Goal: Task Accomplishment & Management: Manage account settings

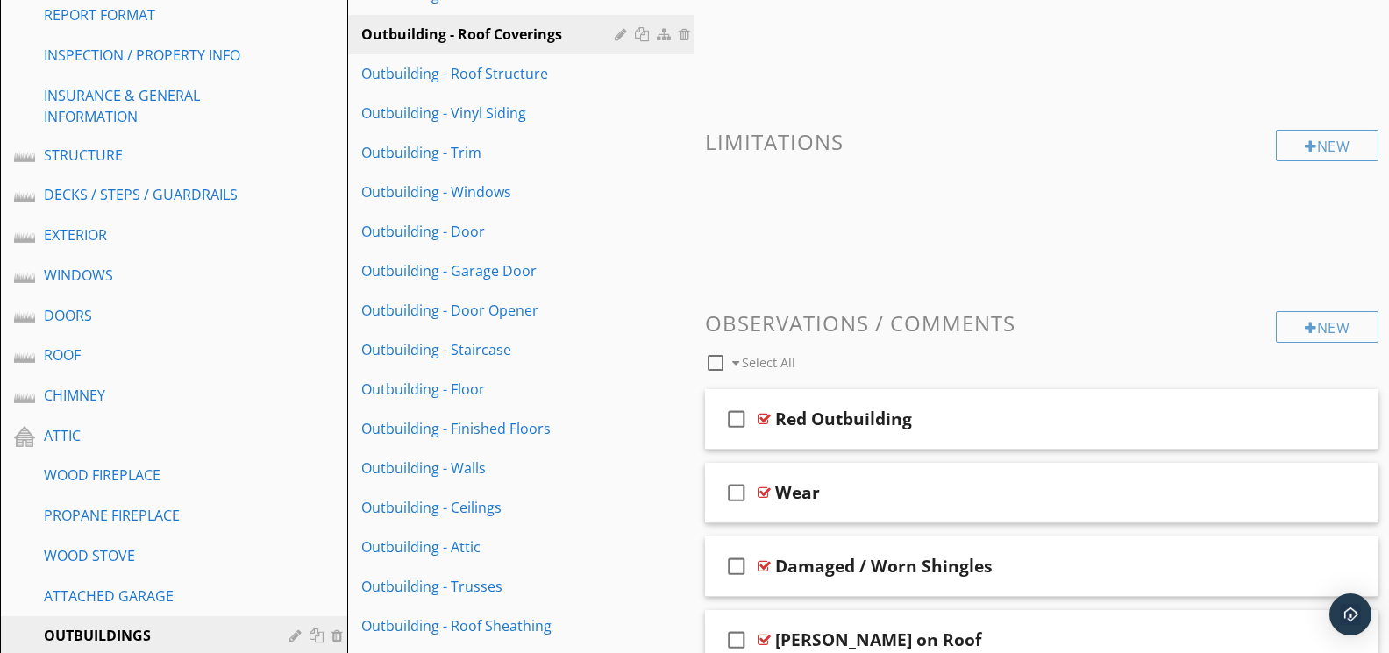
scroll to position [295, 0]
click at [765, 410] on div at bounding box center [764, 417] width 13 height 14
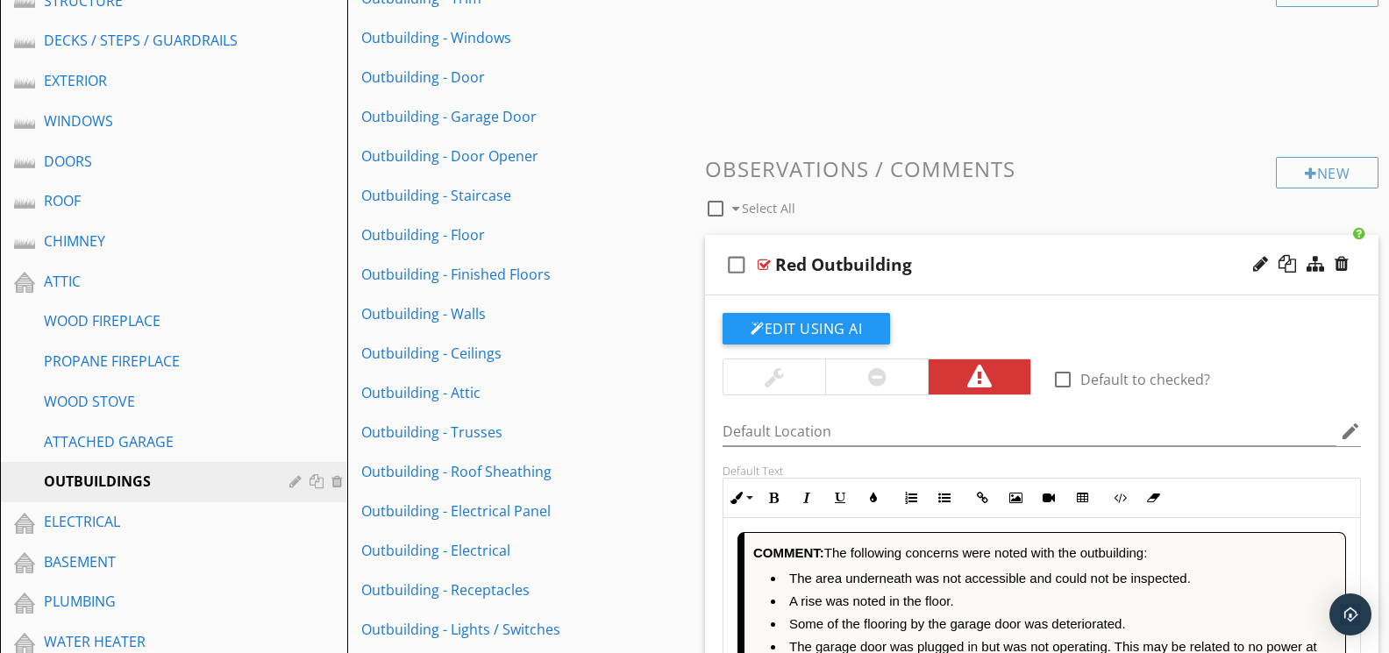
scroll to position [424, 0]
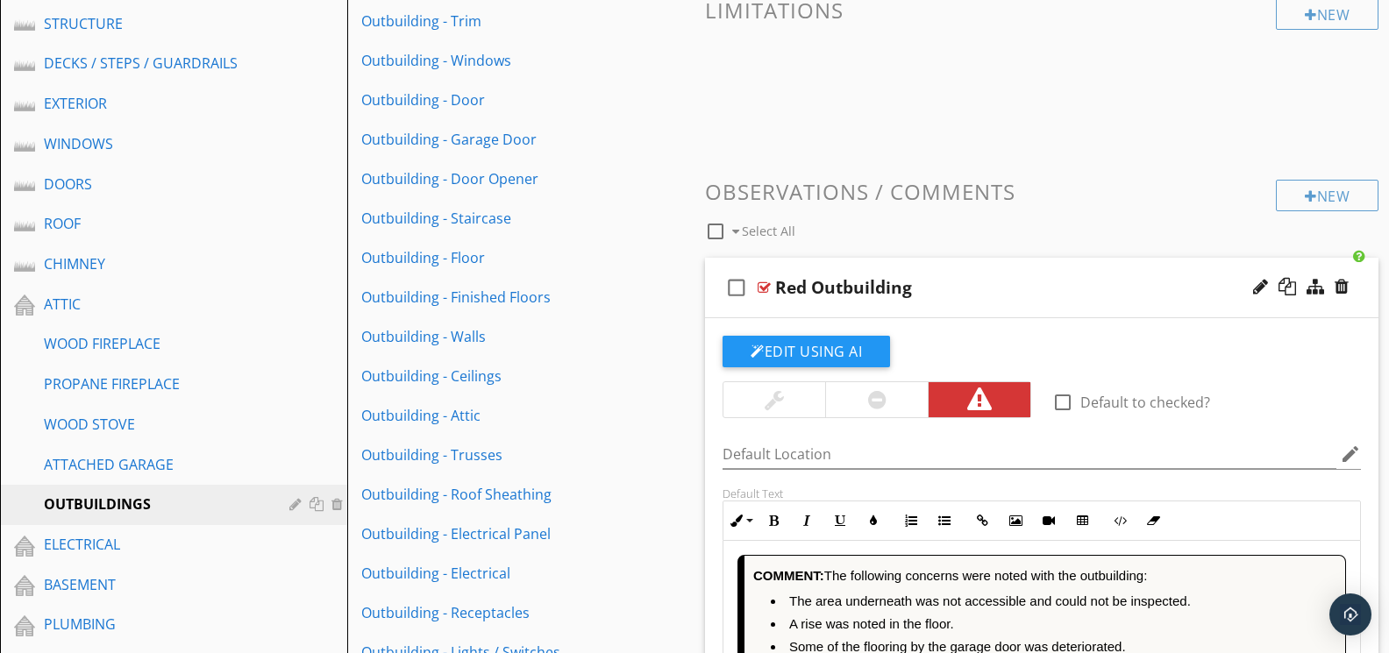
drag, startPoint x: 765, startPoint y: 284, endPoint x: 872, endPoint y: 229, distance: 119.6
click at [765, 284] on div at bounding box center [764, 288] width 13 height 14
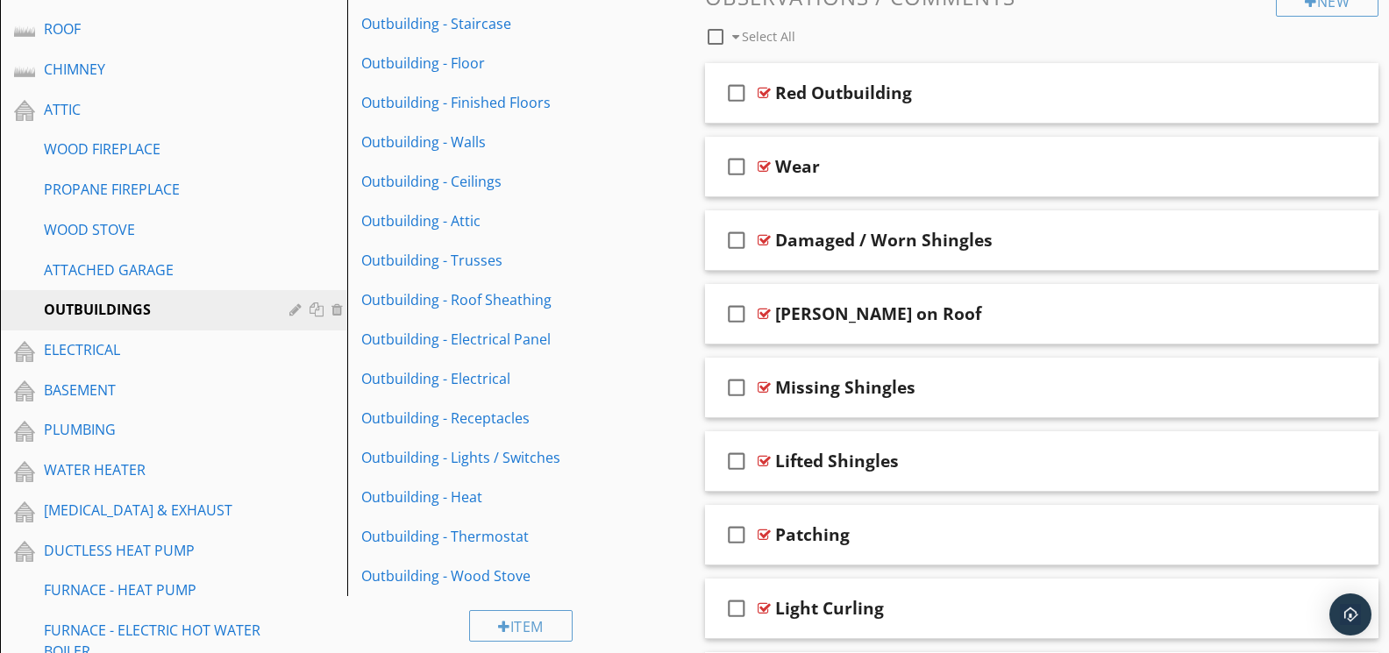
scroll to position [621, 0]
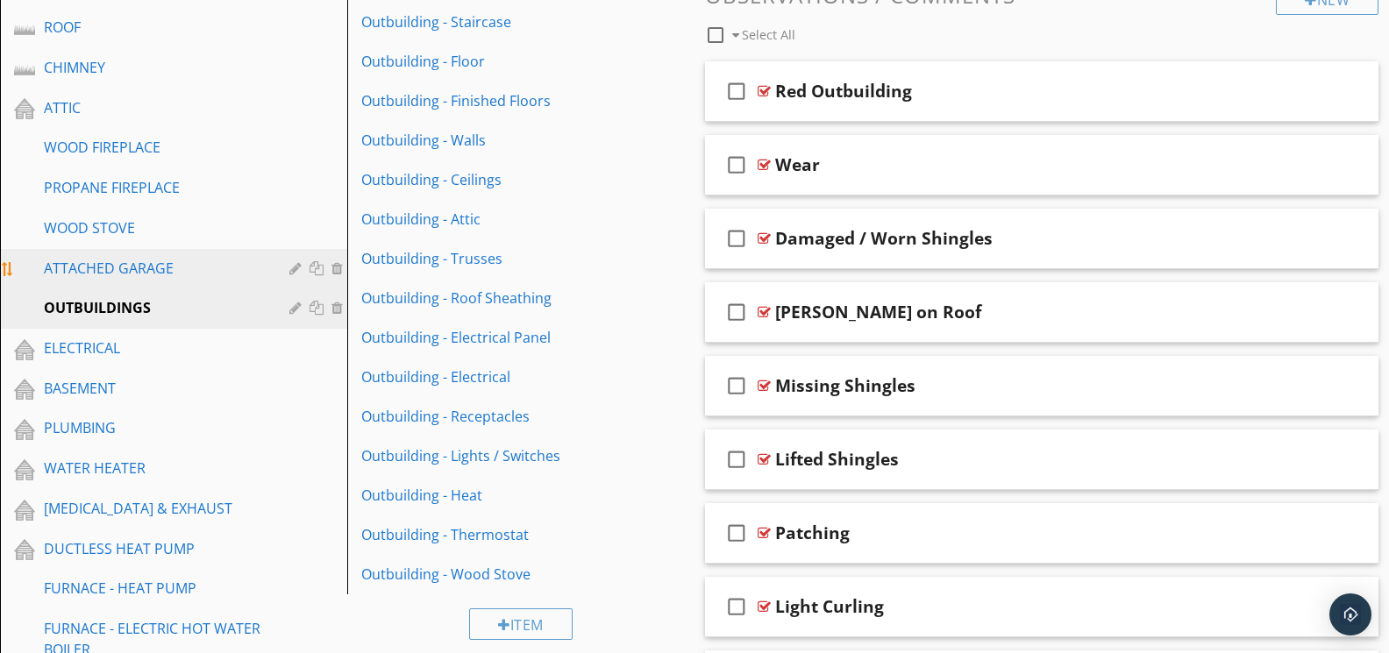
click at [125, 258] on div "ATTACHED GARAGE" at bounding box center [154, 268] width 220 height 21
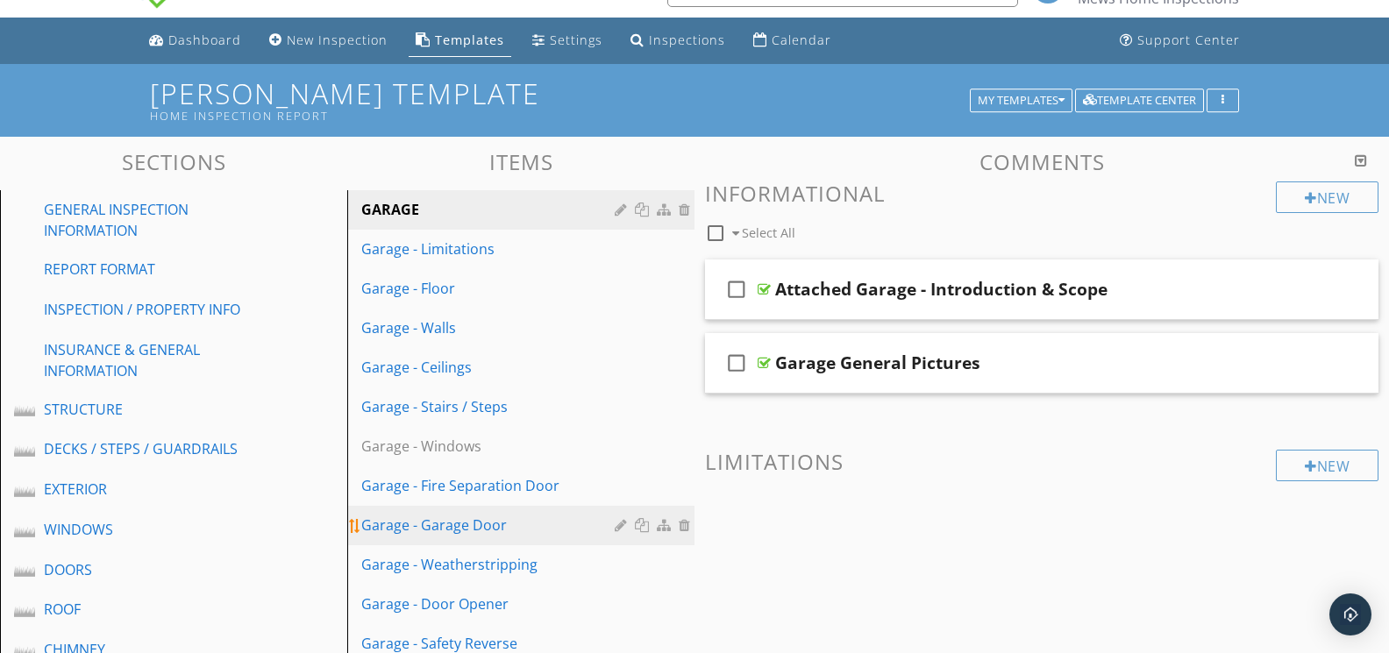
scroll to position [21, 0]
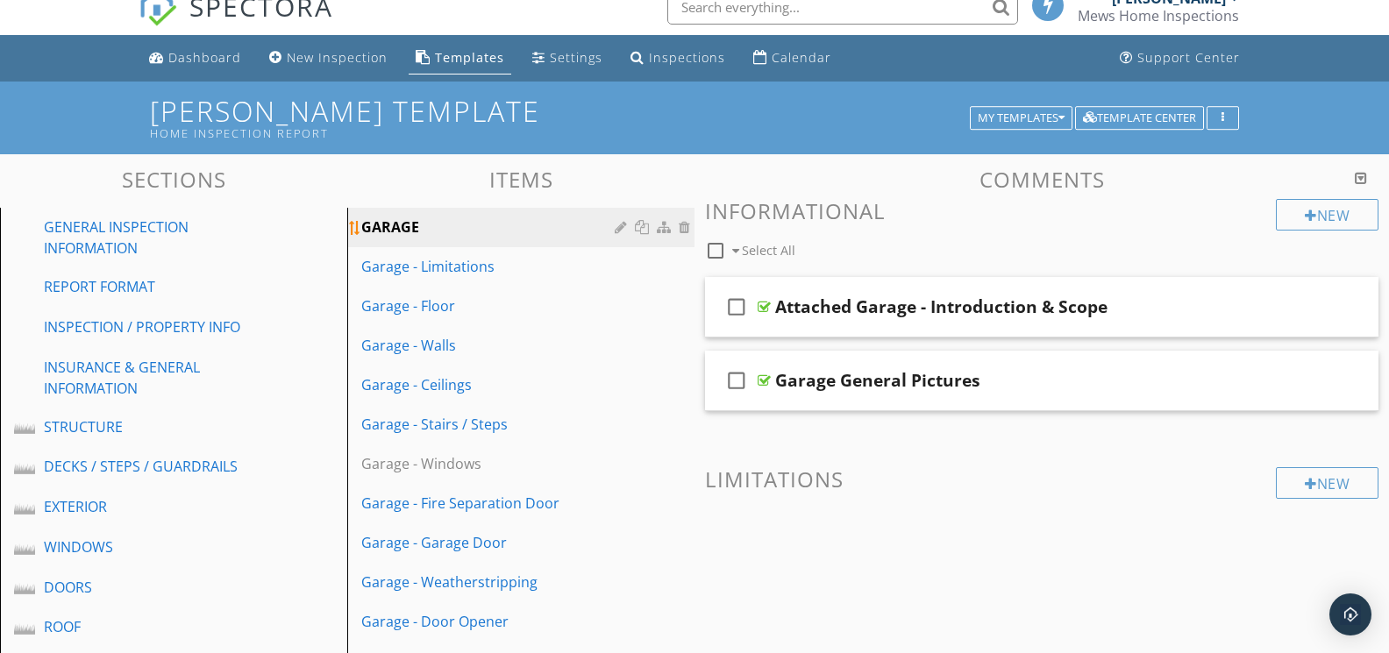
click at [461, 231] on div "GARAGE" at bounding box center [490, 227] width 259 height 21
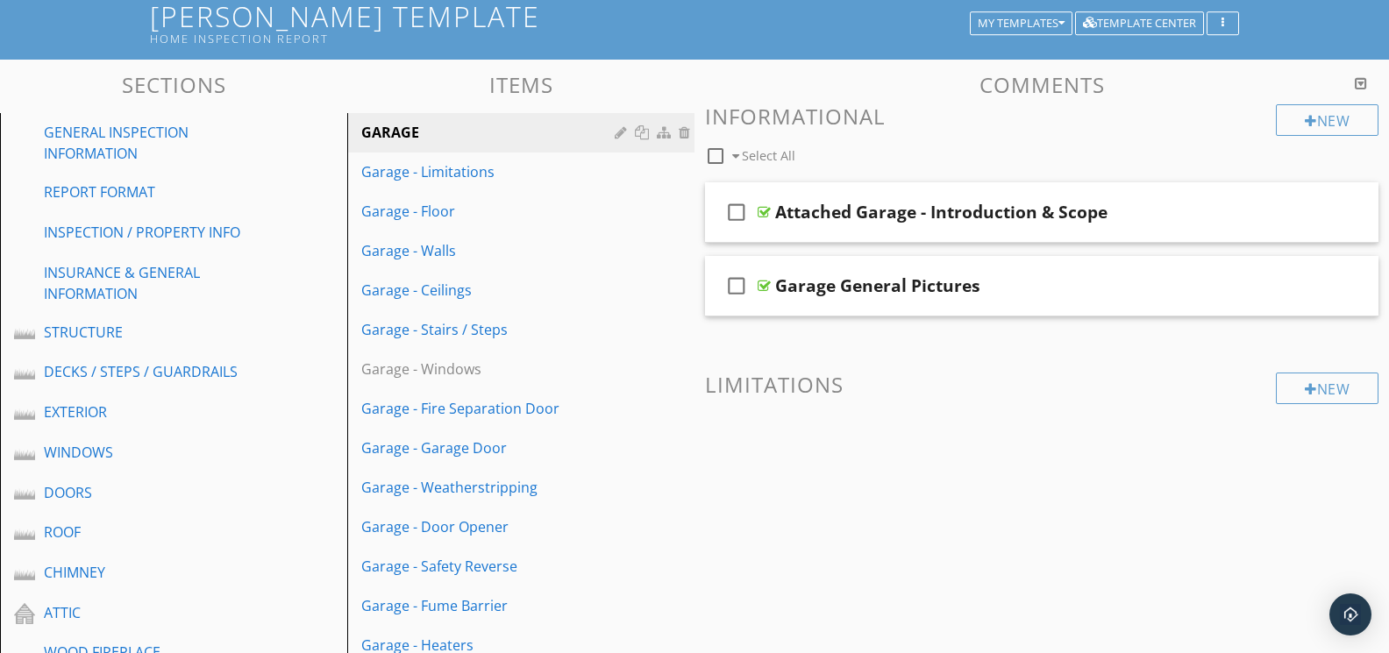
scroll to position [146, 0]
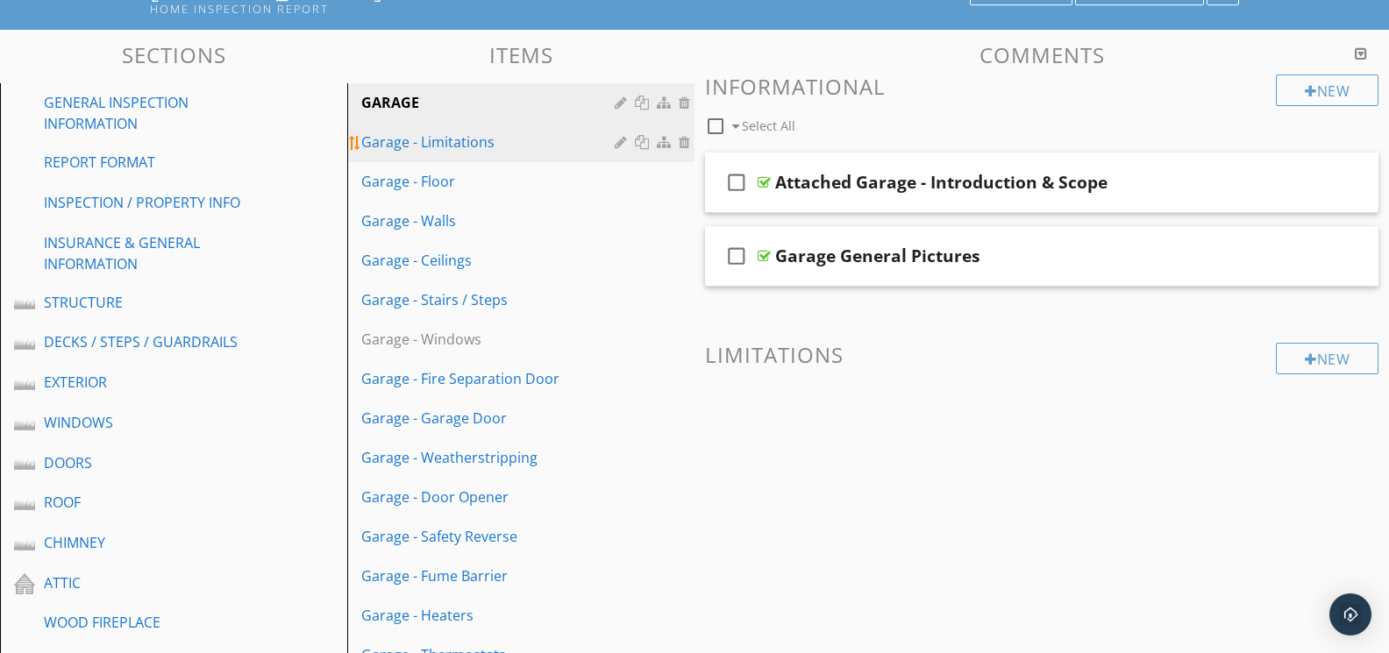
click at [495, 146] on div "Garage - Limitations" at bounding box center [490, 142] width 259 height 21
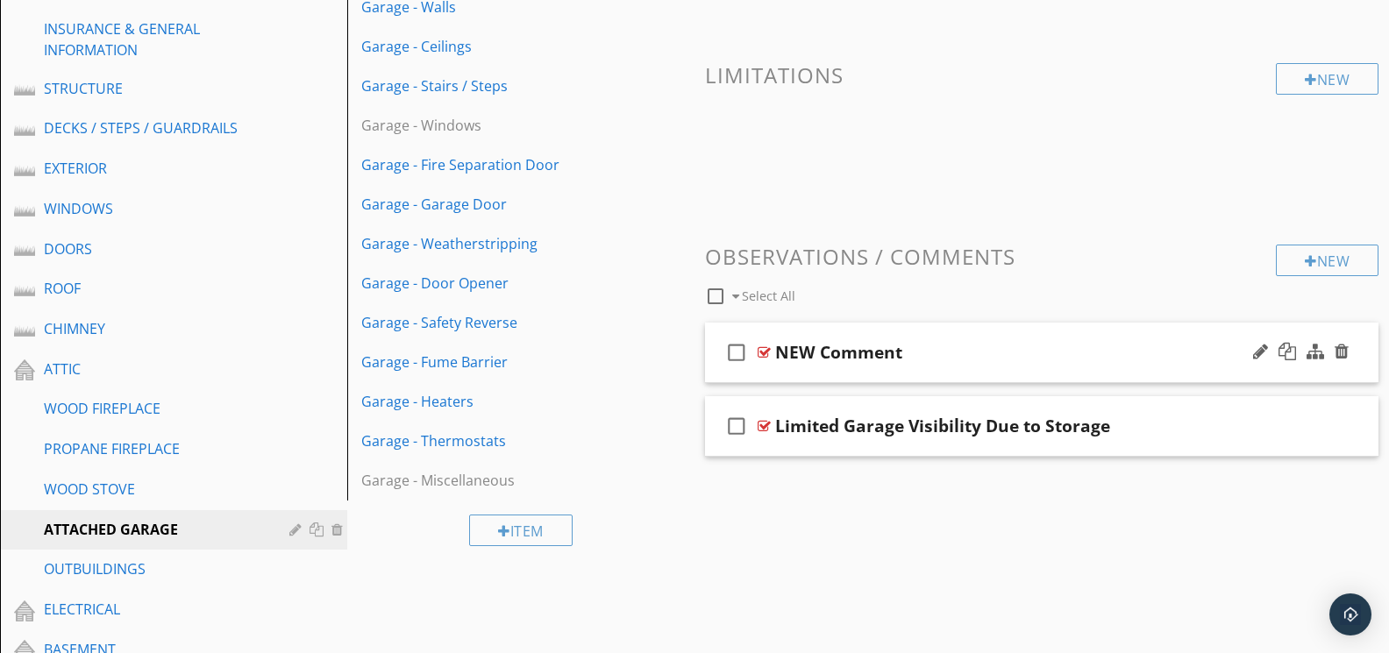
scroll to position [377, 0]
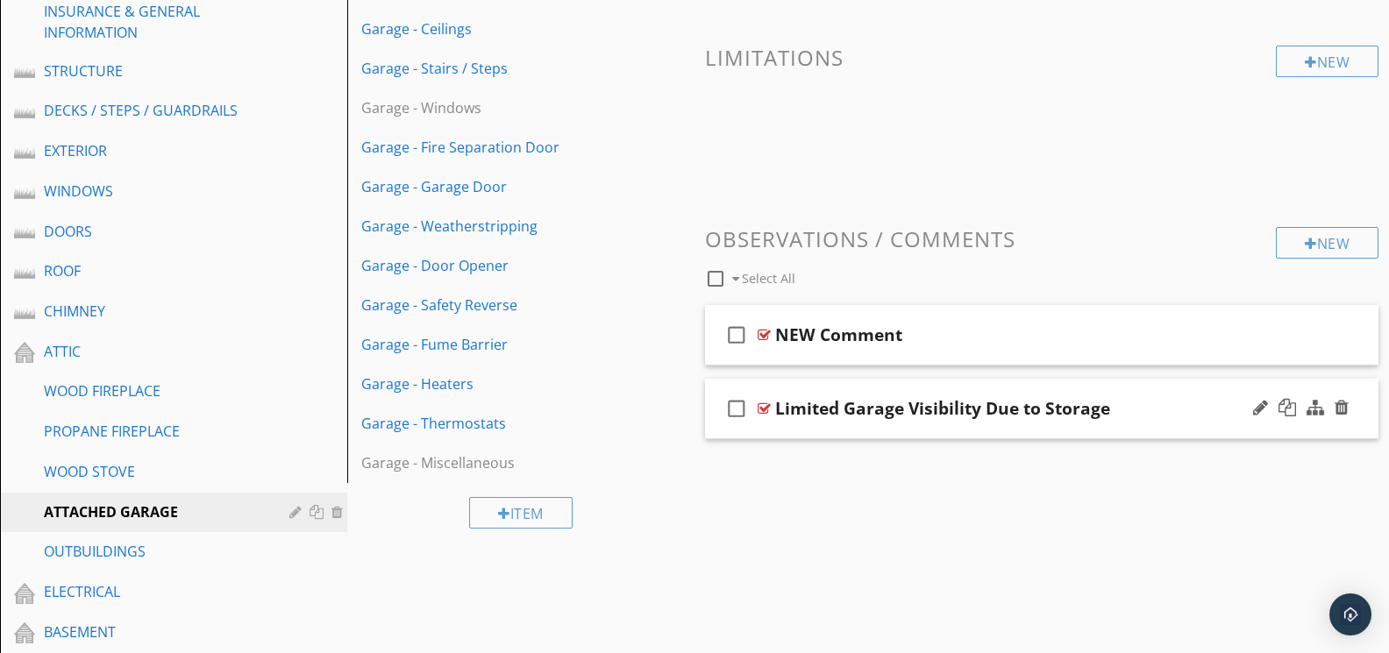
click at [765, 402] on div at bounding box center [764, 409] width 13 height 14
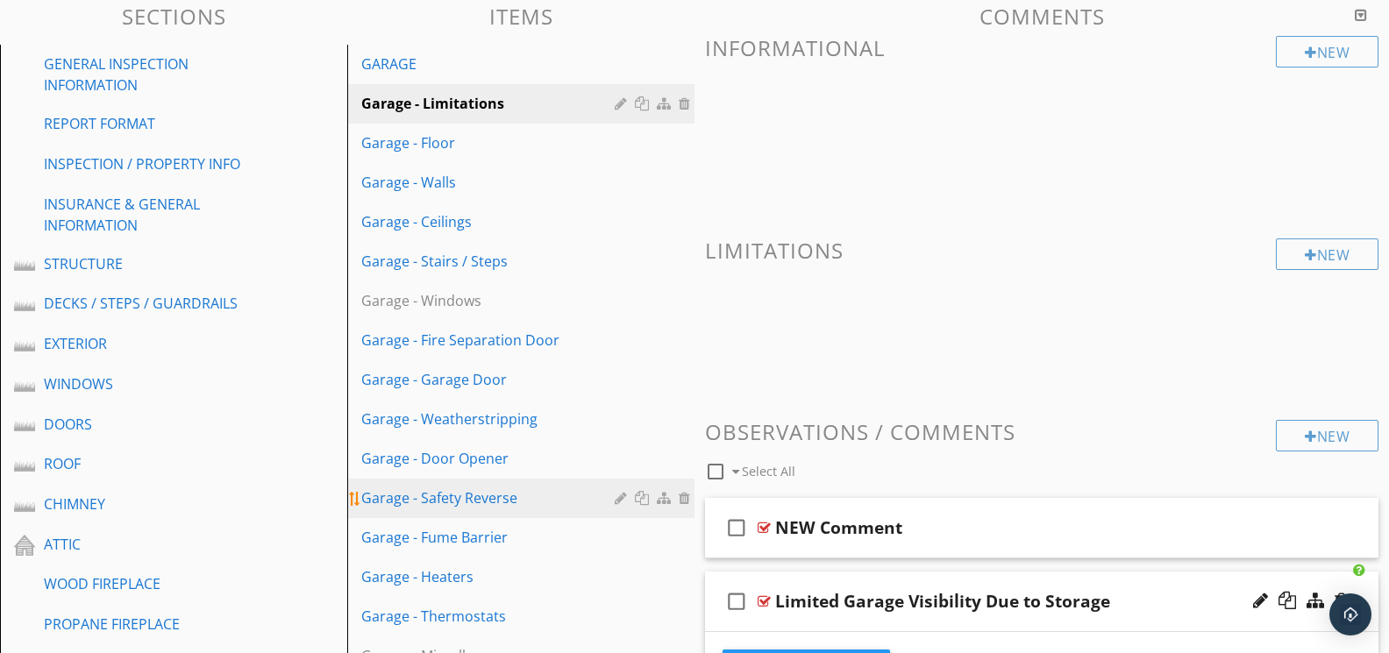
scroll to position [162, 0]
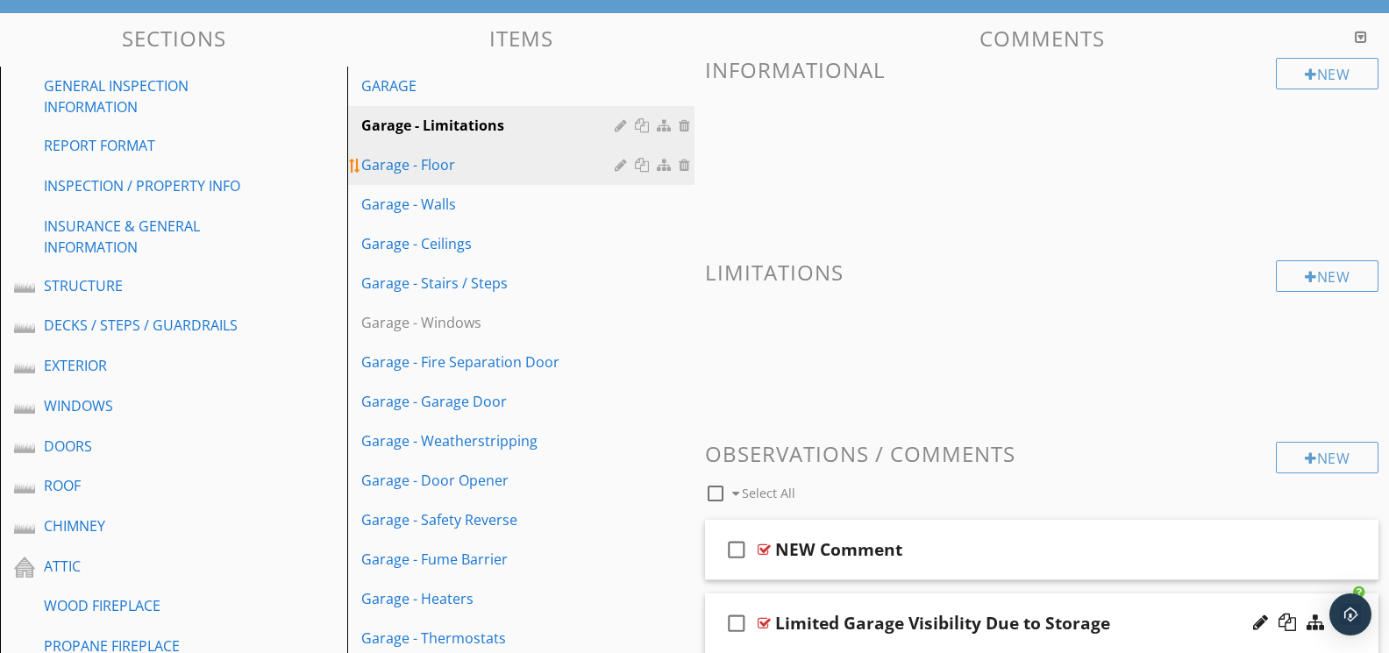
click at [436, 170] on div "Garage - Floor" at bounding box center [490, 164] width 259 height 21
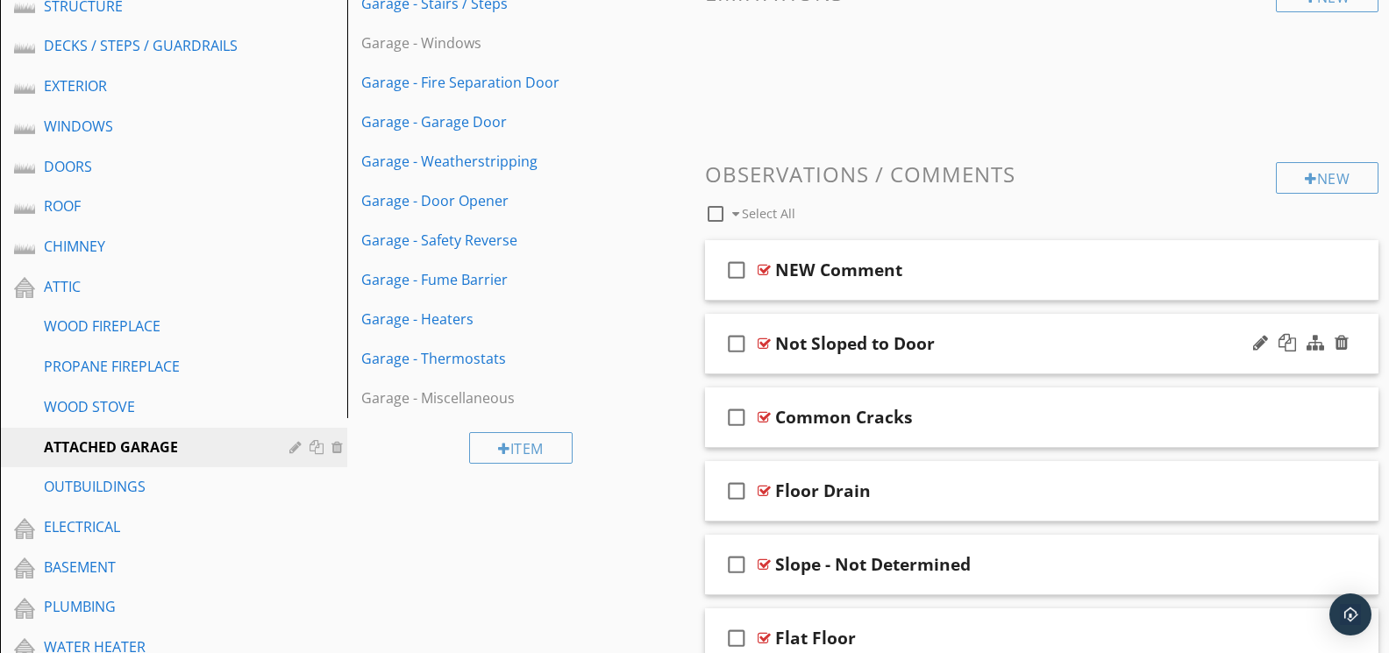
scroll to position [459, 0]
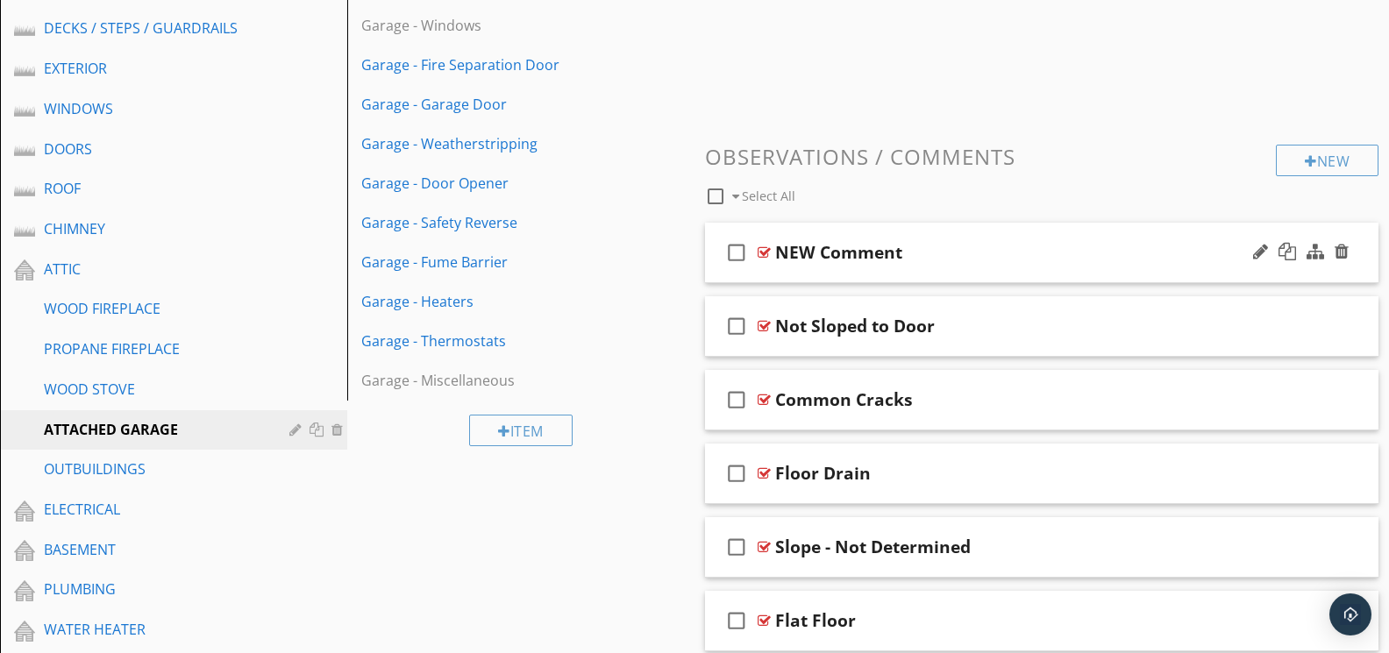
click at [765, 246] on div at bounding box center [764, 252] width 13 height 14
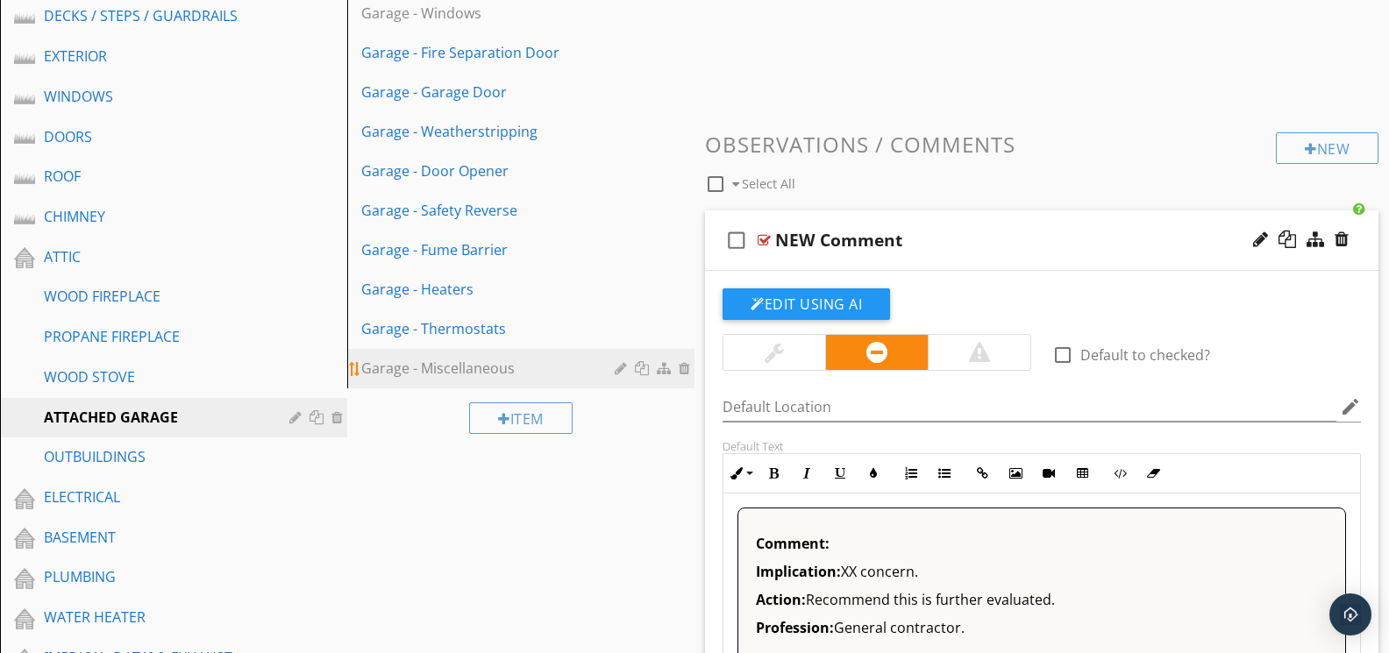
scroll to position [478, 0]
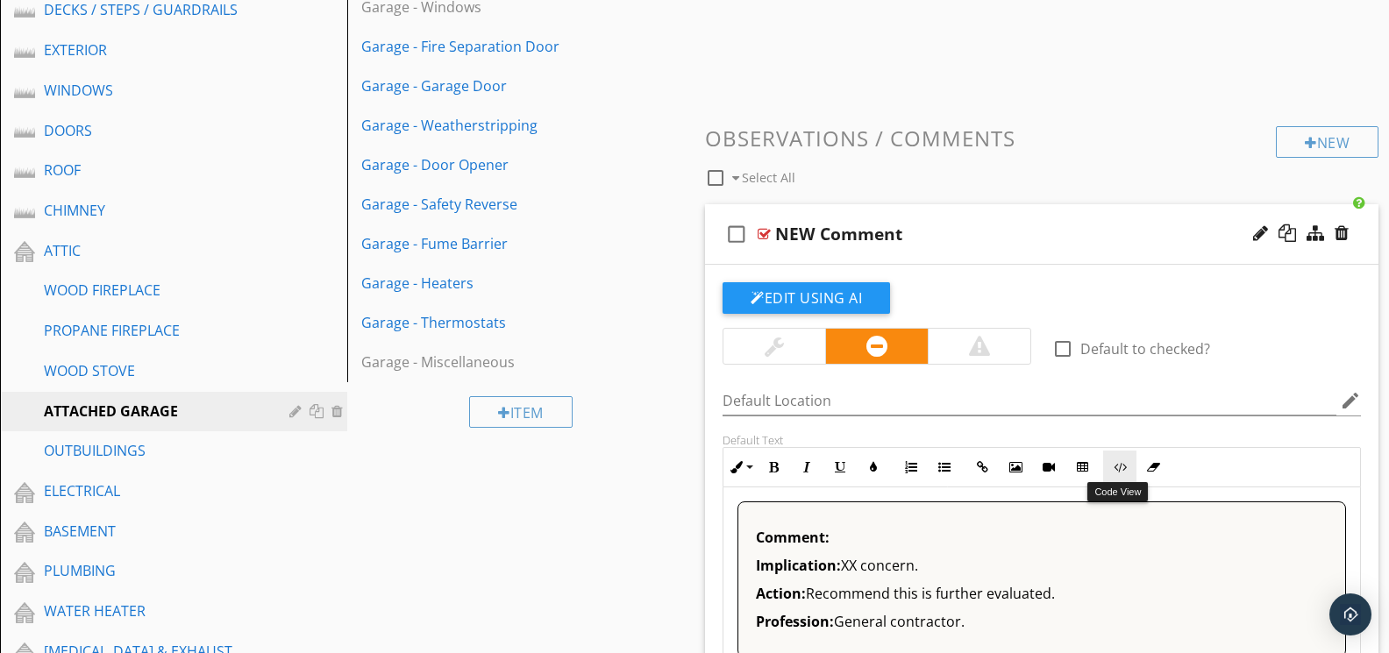
click at [1121, 461] on icon "button" at bounding box center [1120, 467] width 12 height 12
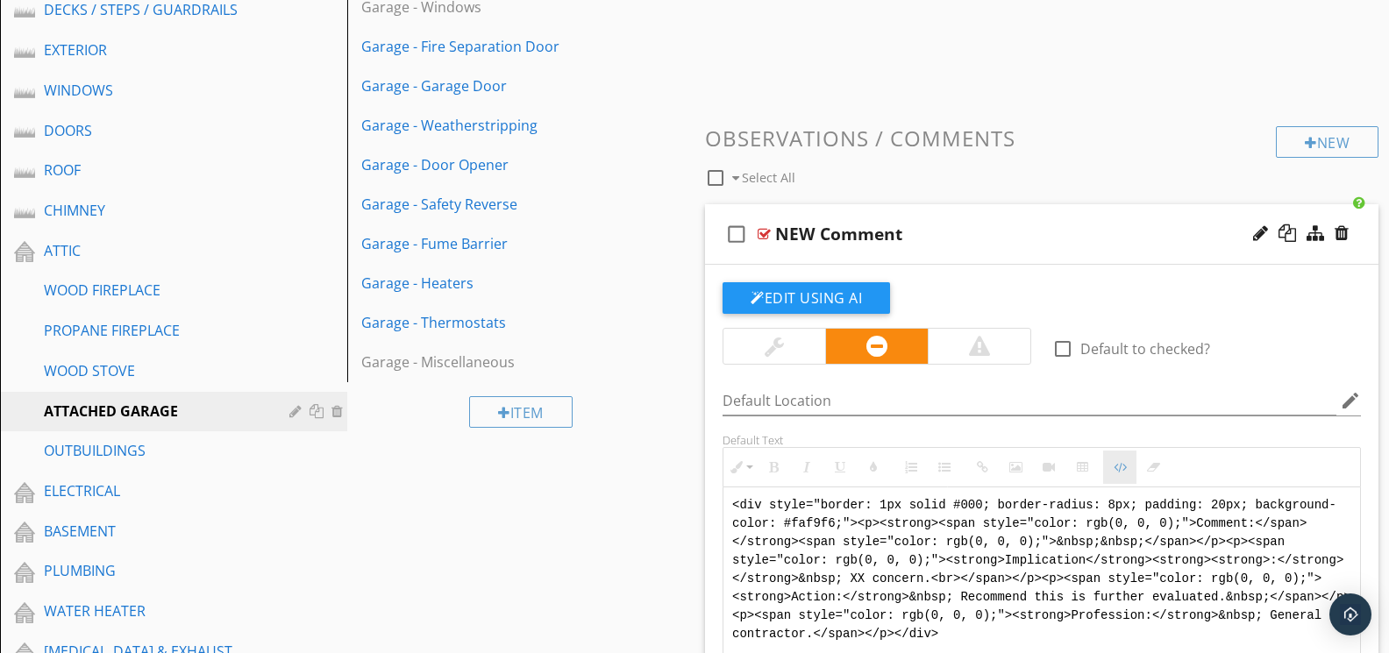
scroll to position [477, 0]
drag, startPoint x: 1049, startPoint y: 636, endPoint x: 671, endPoint y: 454, distance: 420.0
type textarea "<!-- Jody Version 1 --><div style="font-family: Arial, sans-serif; font-size: 1…"
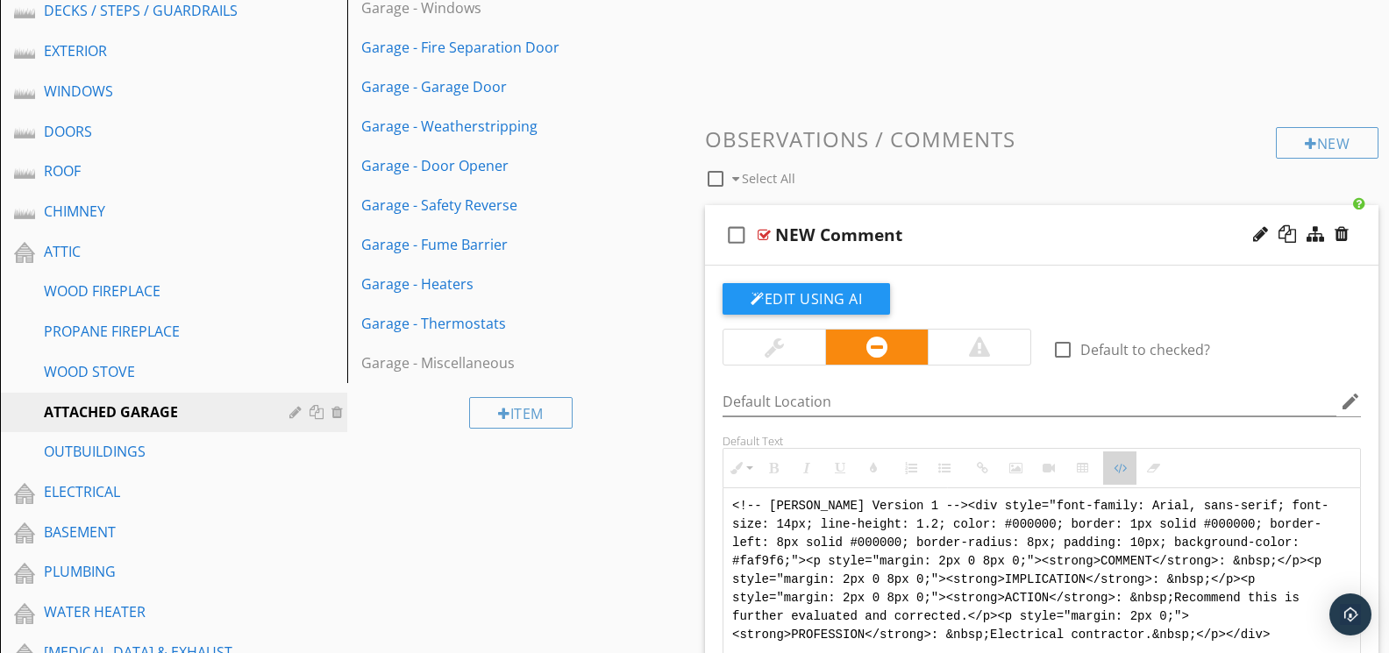
click at [1112, 463] on button "Code View" at bounding box center [1119, 468] width 33 height 33
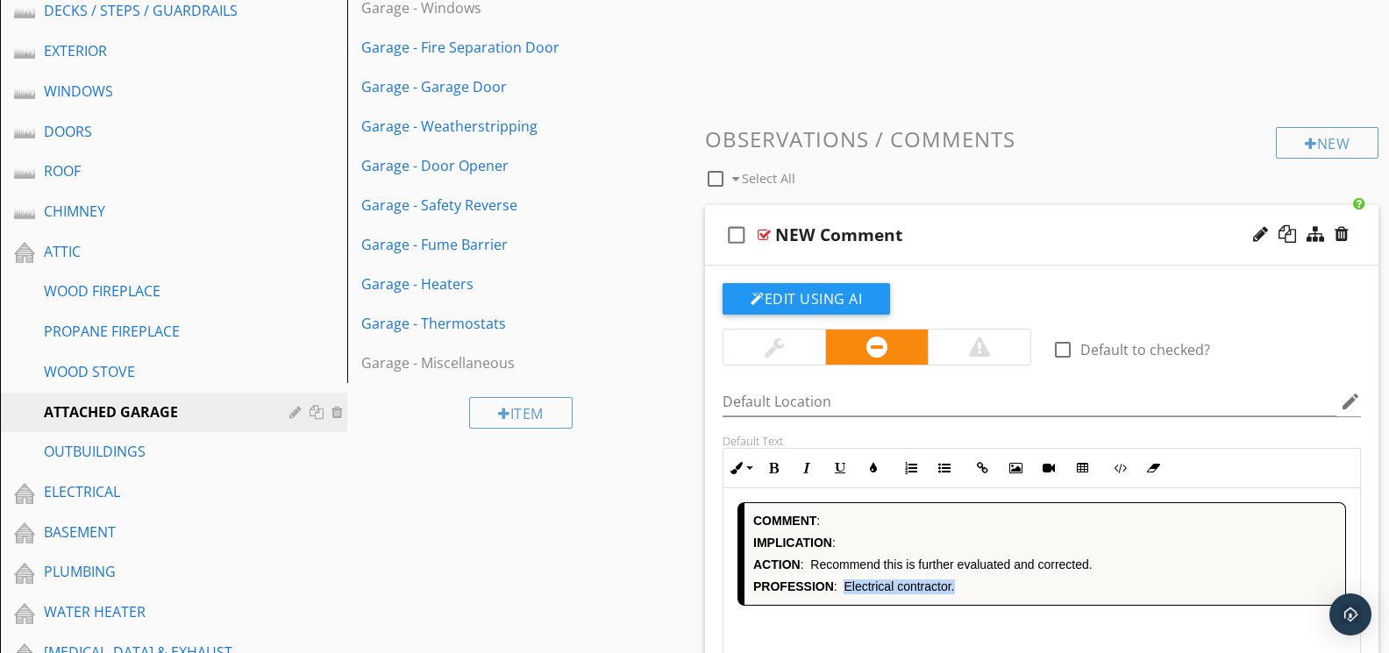
drag, startPoint x: 956, startPoint y: 582, endPoint x: 843, endPoint y: 587, distance: 112.4
click at [846, 587] on p "PROFESSION : Electrical contractor." at bounding box center [1044, 587] width 583 height 15
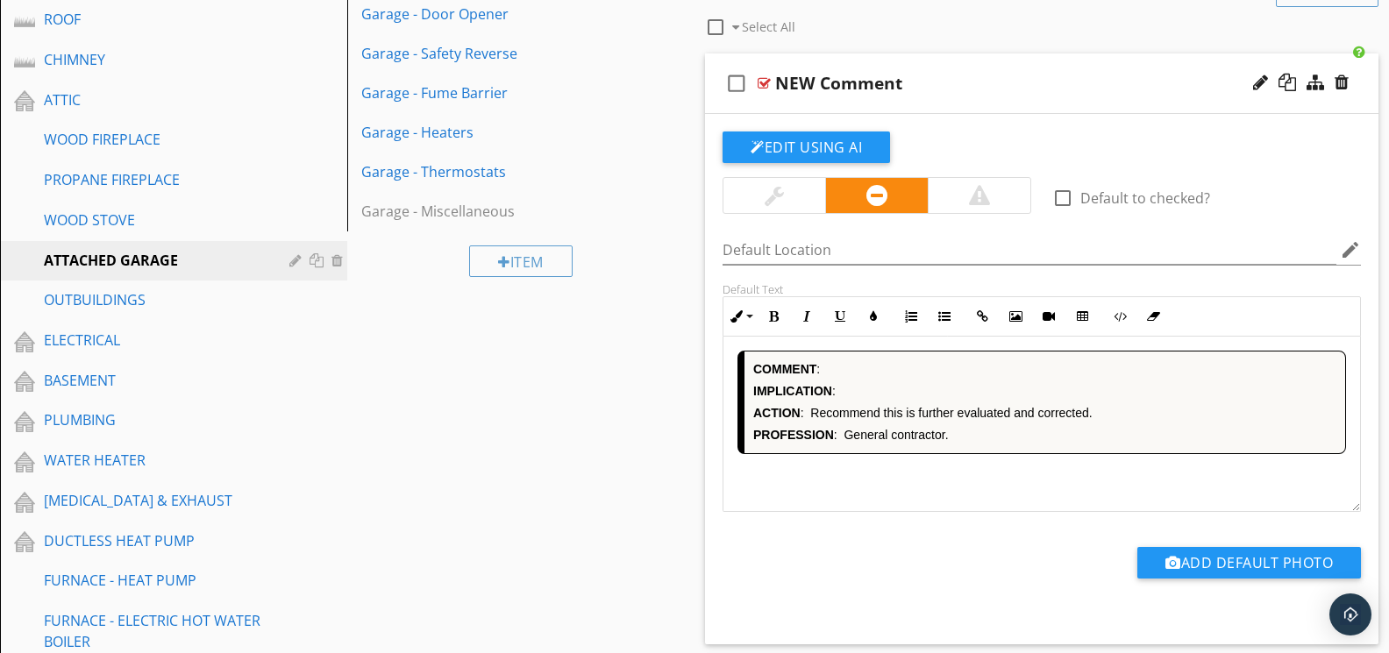
scroll to position [632, 0]
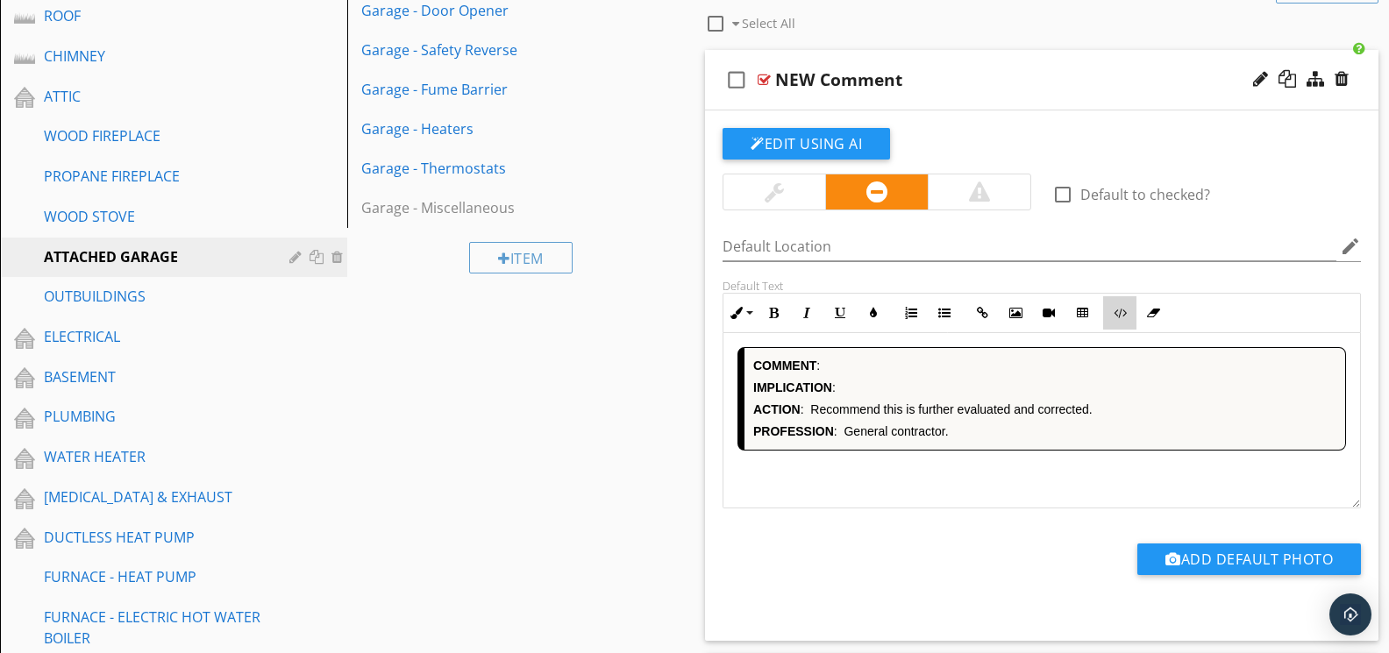
click at [1124, 314] on icon "button" at bounding box center [1120, 313] width 12 height 12
type textarea "<!-- [PERSON_NAME] Version 1 --><div style="font-family: Arial, sans-serif; fon…"
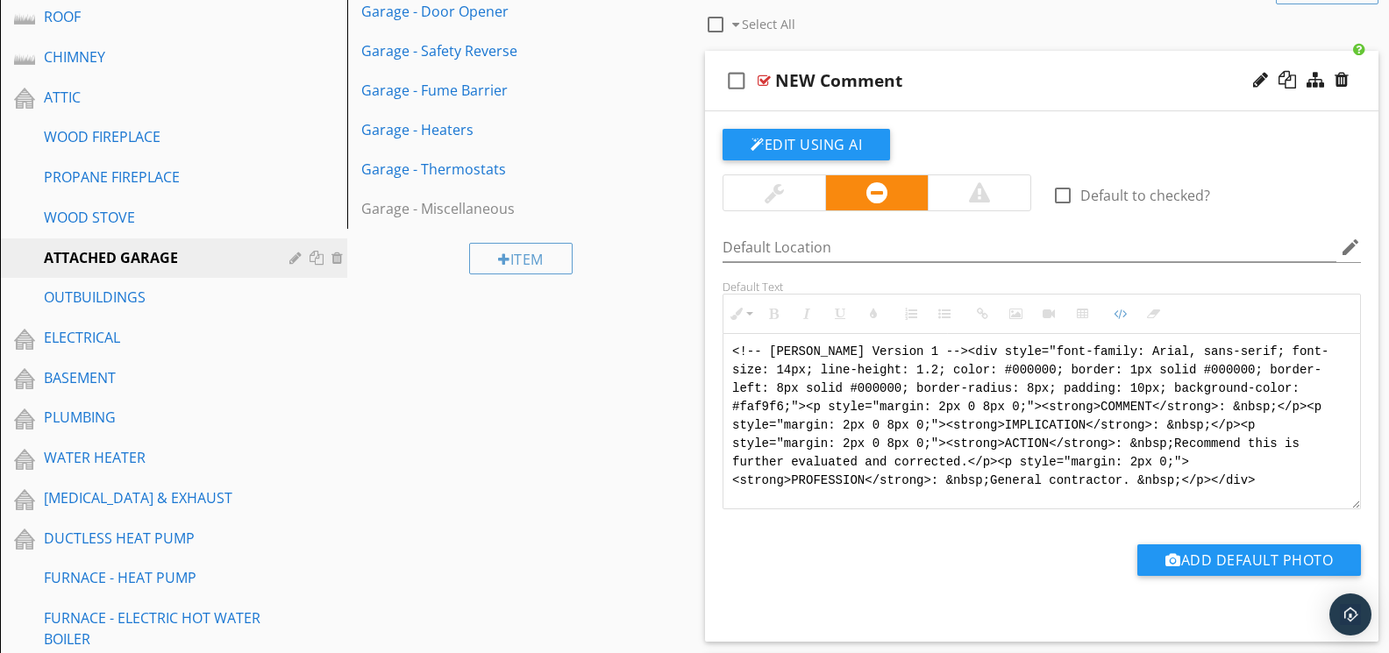
drag, startPoint x: 976, startPoint y: 480, endPoint x: 714, endPoint y: 345, distance: 294.9
click at [714, 345] on div "Default Text Inline Style XLarge Large Normal Small Light Small/Light Bold Ital…" at bounding box center [1041, 395] width 659 height 230
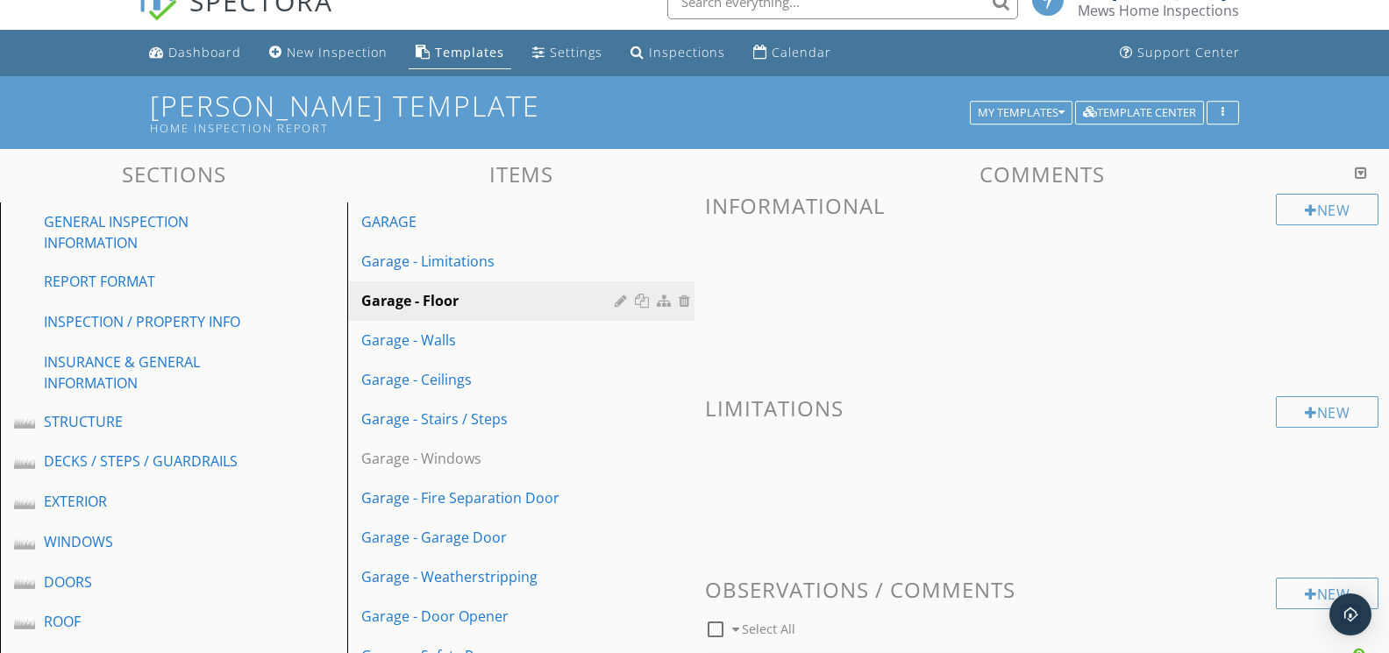
scroll to position [23, 0]
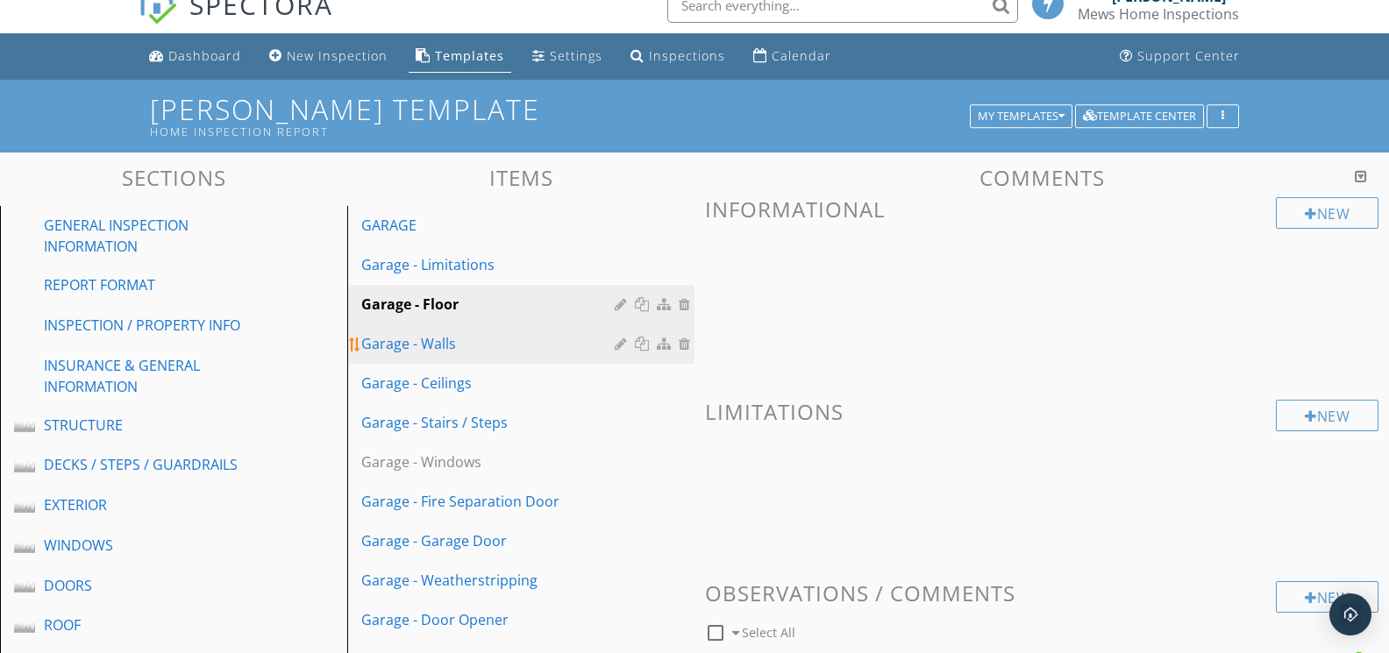
click at [516, 339] on div "Garage - Walls" at bounding box center [490, 343] width 259 height 21
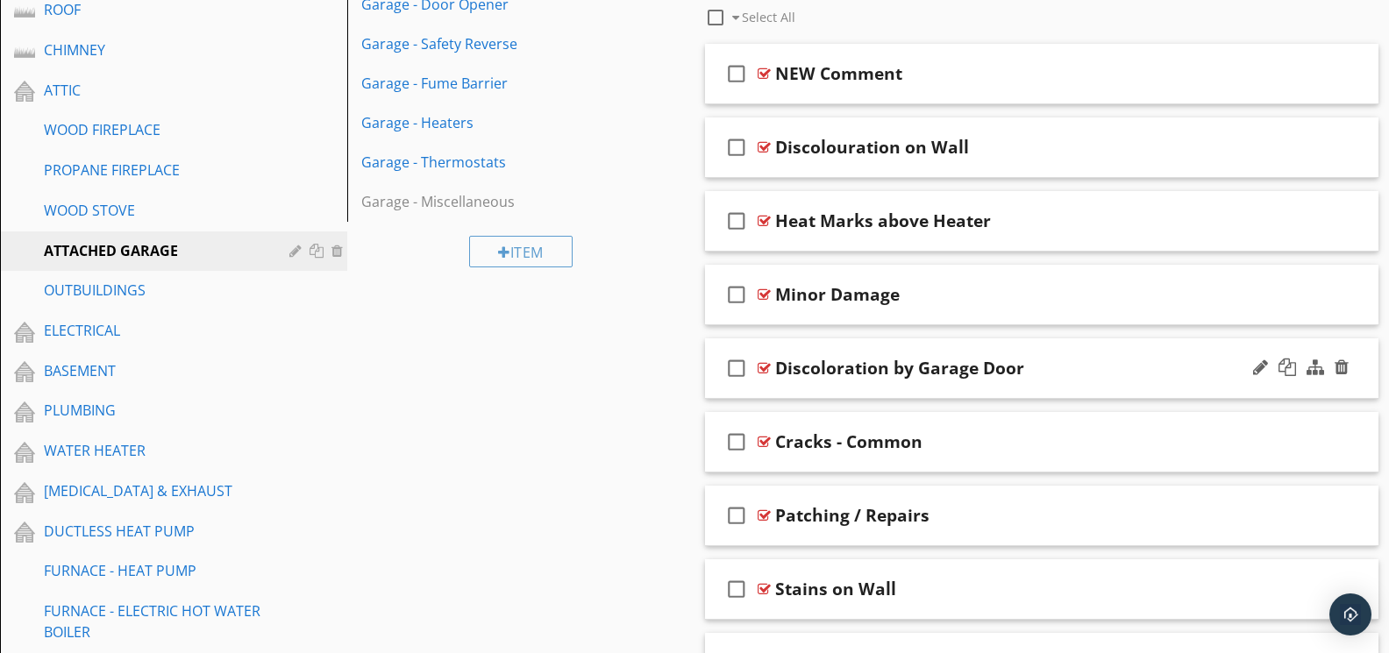
scroll to position [630, 0]
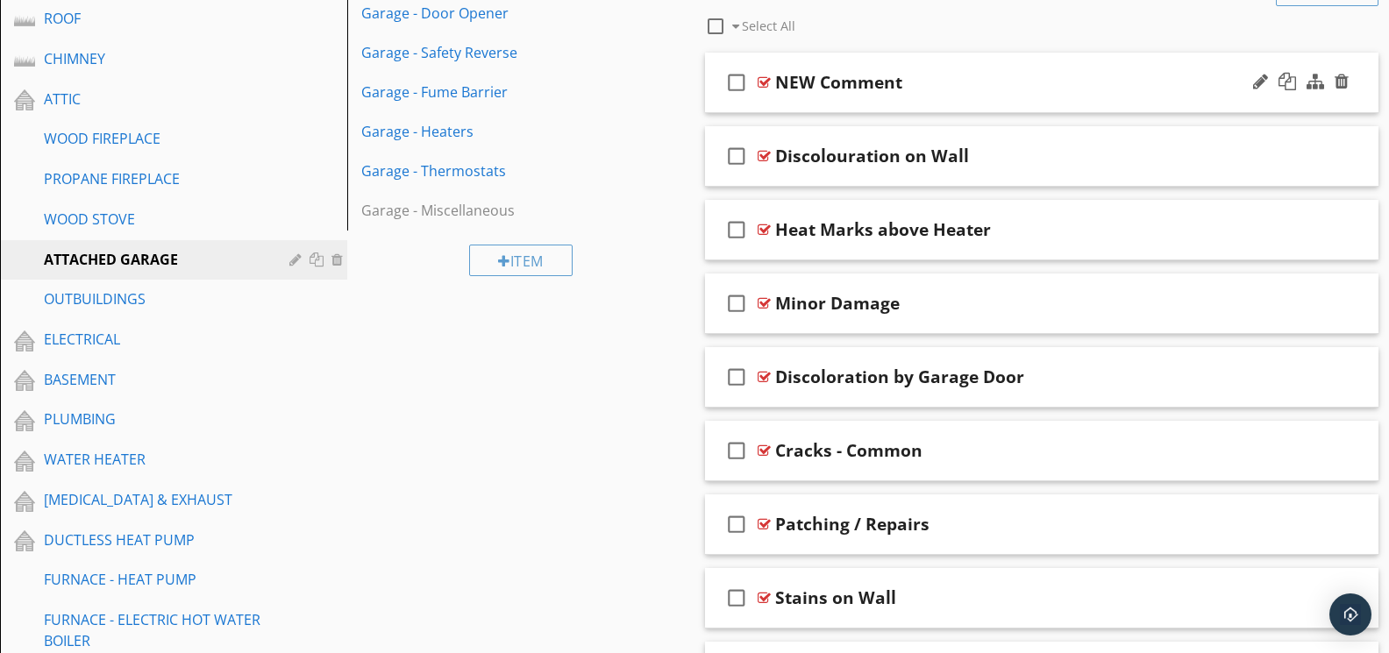
click at [766, 75] on div at bounding box center [764, 82] width 13 height 14
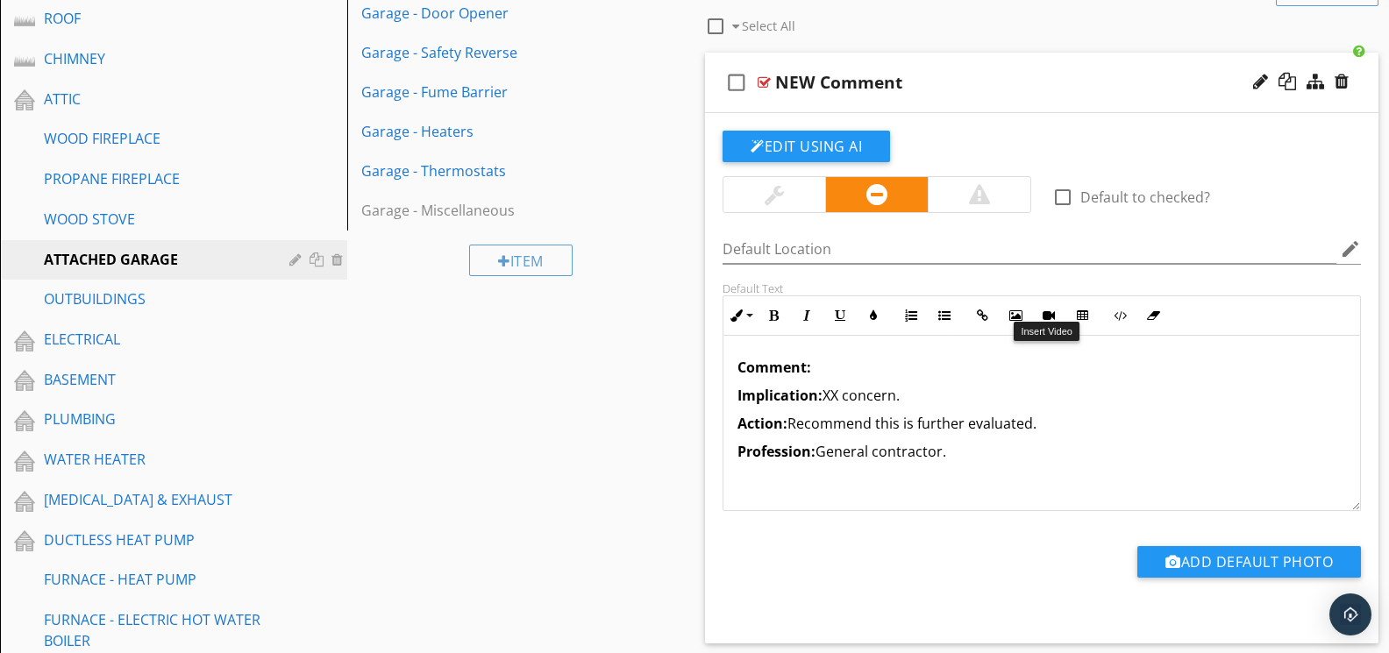
scroll to position [629, 0]
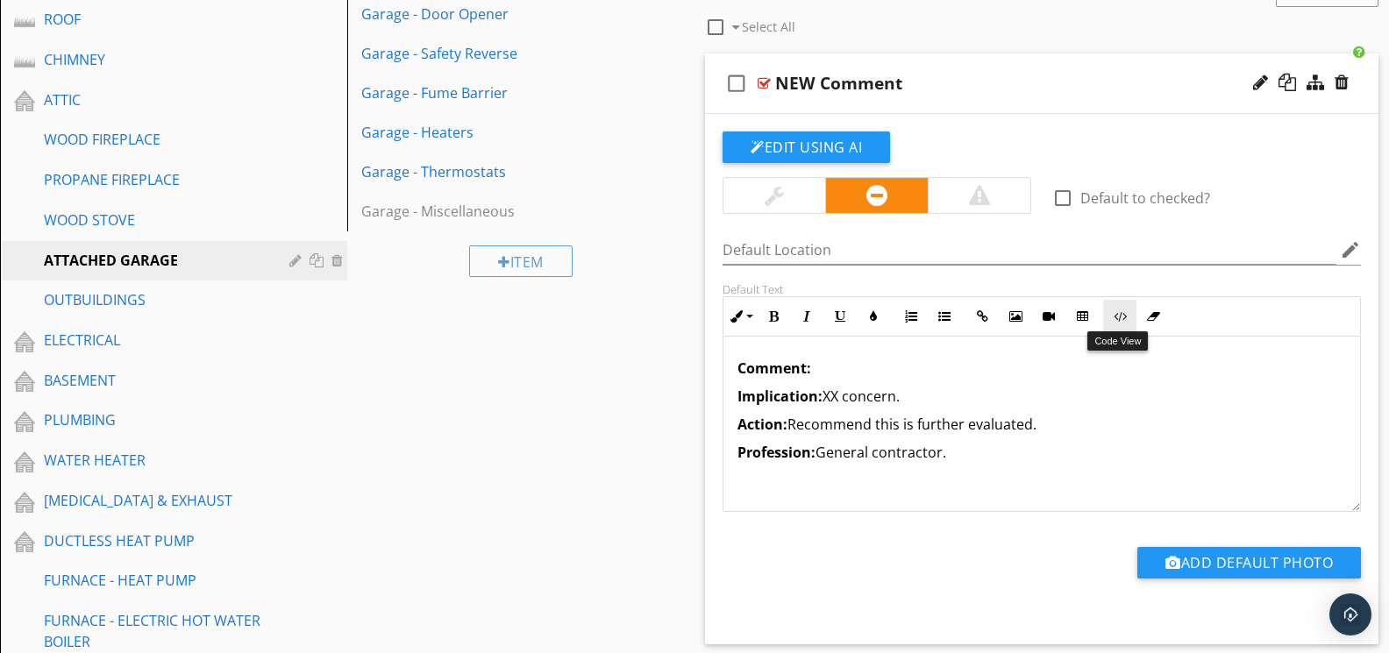
click at [1121, 317] on icon "button" at bounding box center [1120, 316] width 12 height 12
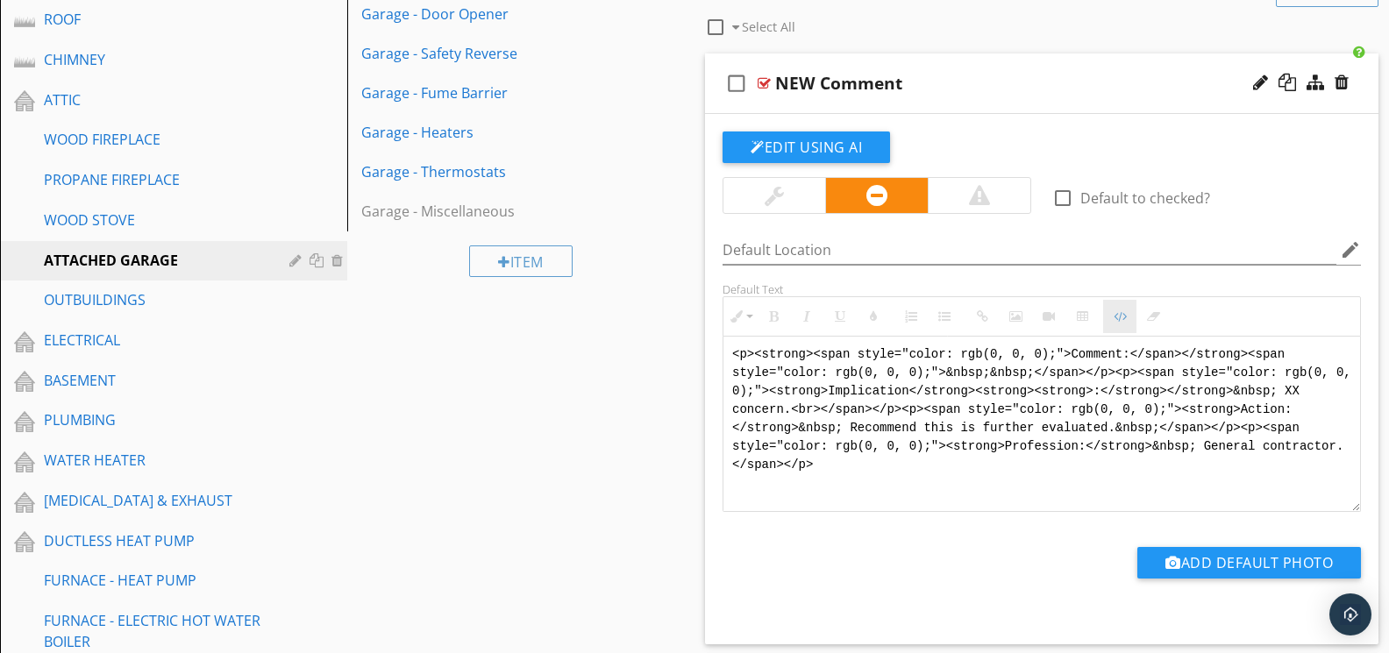
scroll to position [628, 0]
drag, startPoint x: 1007, startPoint y: 479, endPoint x: 601, endPoint y: 327, distance: 433.4
type textarea "<!-- Jody Version 1 --><div style="font-family: Arial, sans-serif; font-size: 1…"
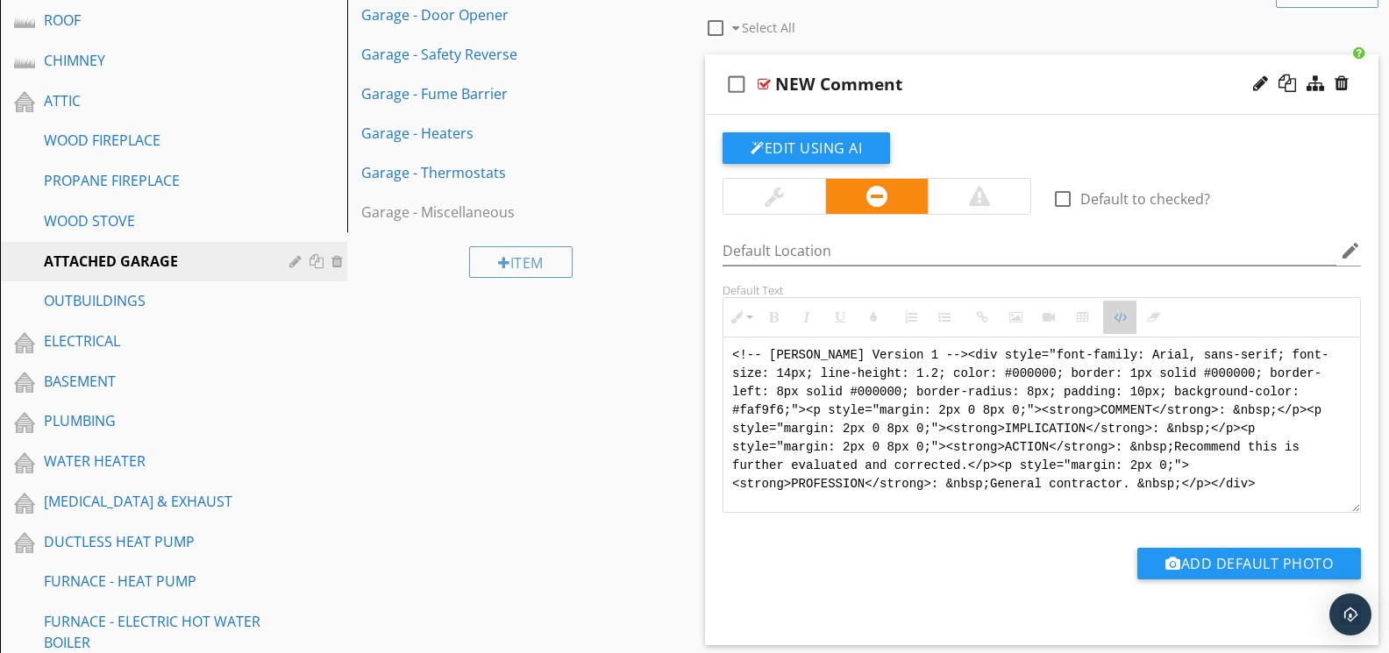
drag, startPoint x: 1119, startPoint y: 314, endPoint x: 850, endPoint y: 333, distance: 269.0
click at [1117, 314] on icon "button" at bounding box center [1120, 317] width 12 height 12
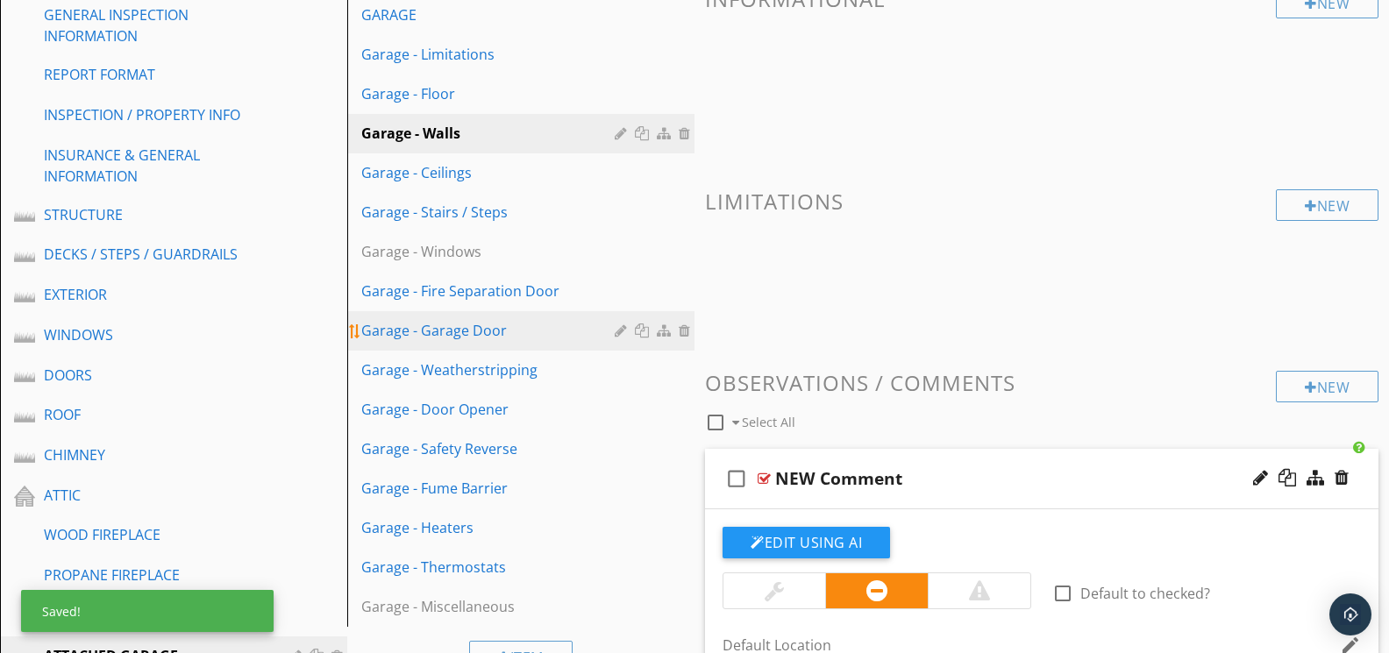
scroll to position [193, 0]
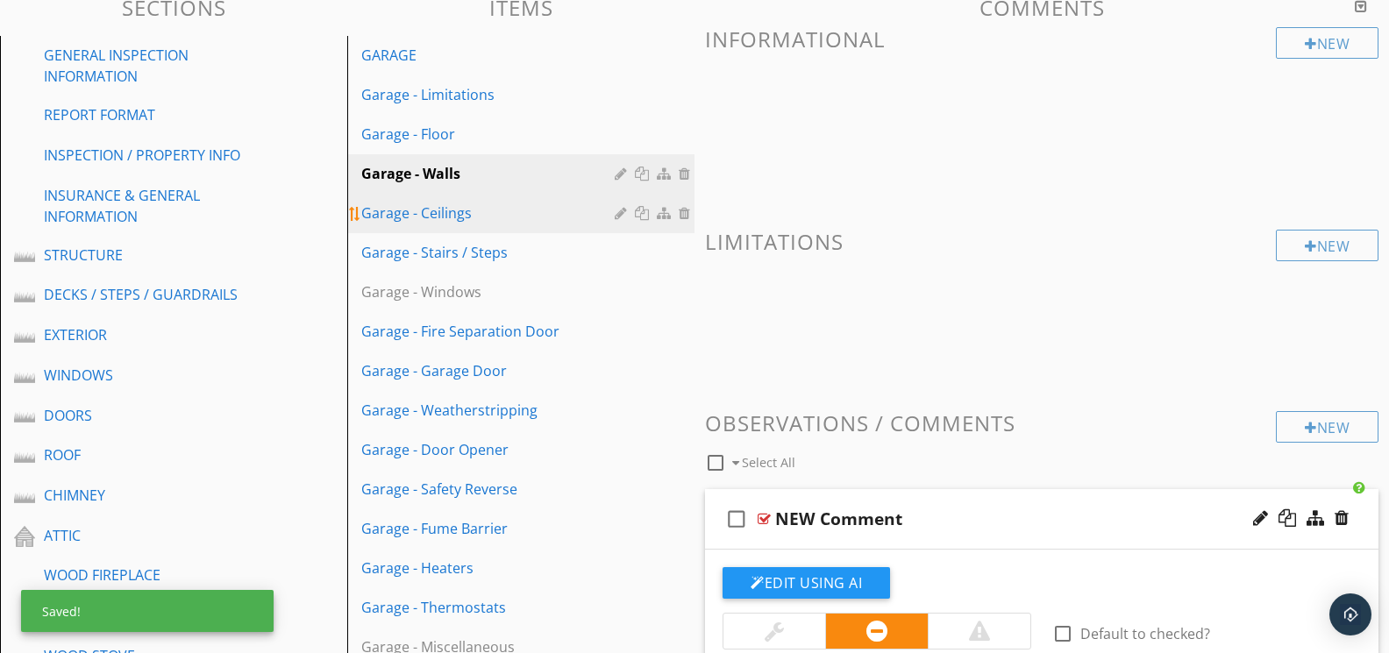
drag, startPoint x: 503, startPoint y: 226, endPoint x: 580, endPoint y: 230, distance: 77.2
click at [503, 226] on link "Garage - Ceilings" at bounding box center [523, 213] width 342 height 39
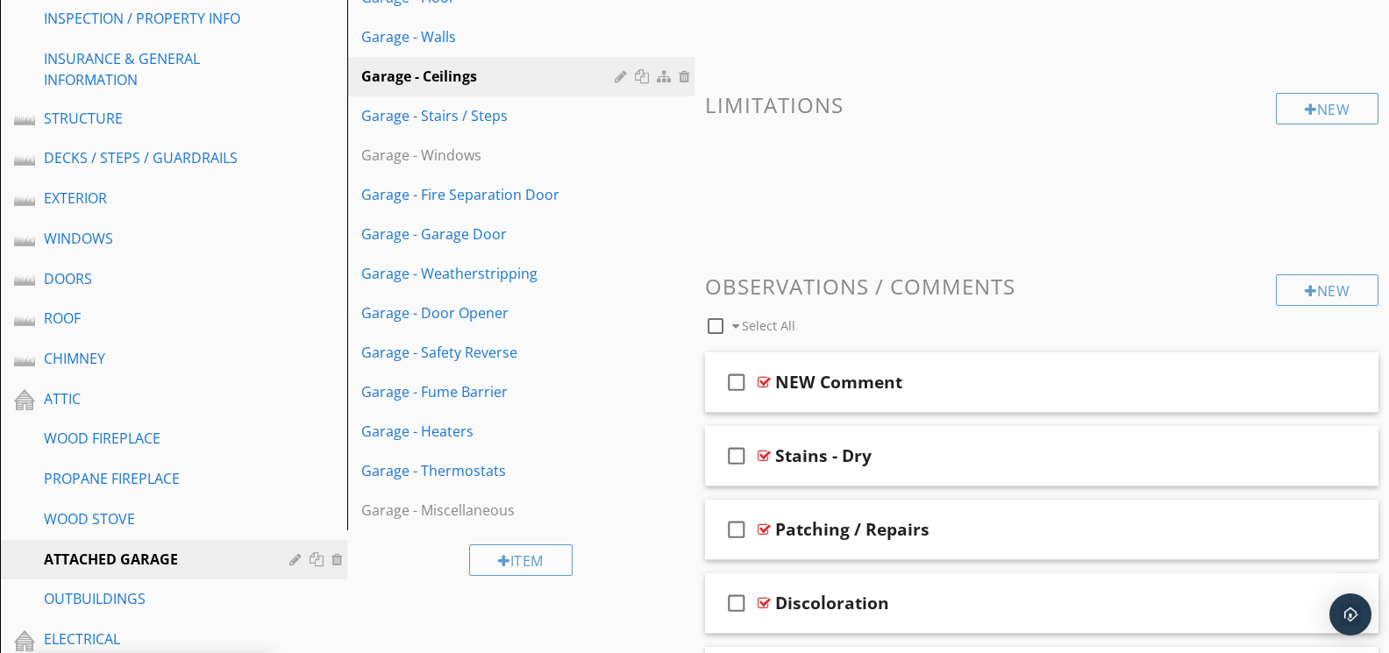
scroll to position [361, 0]
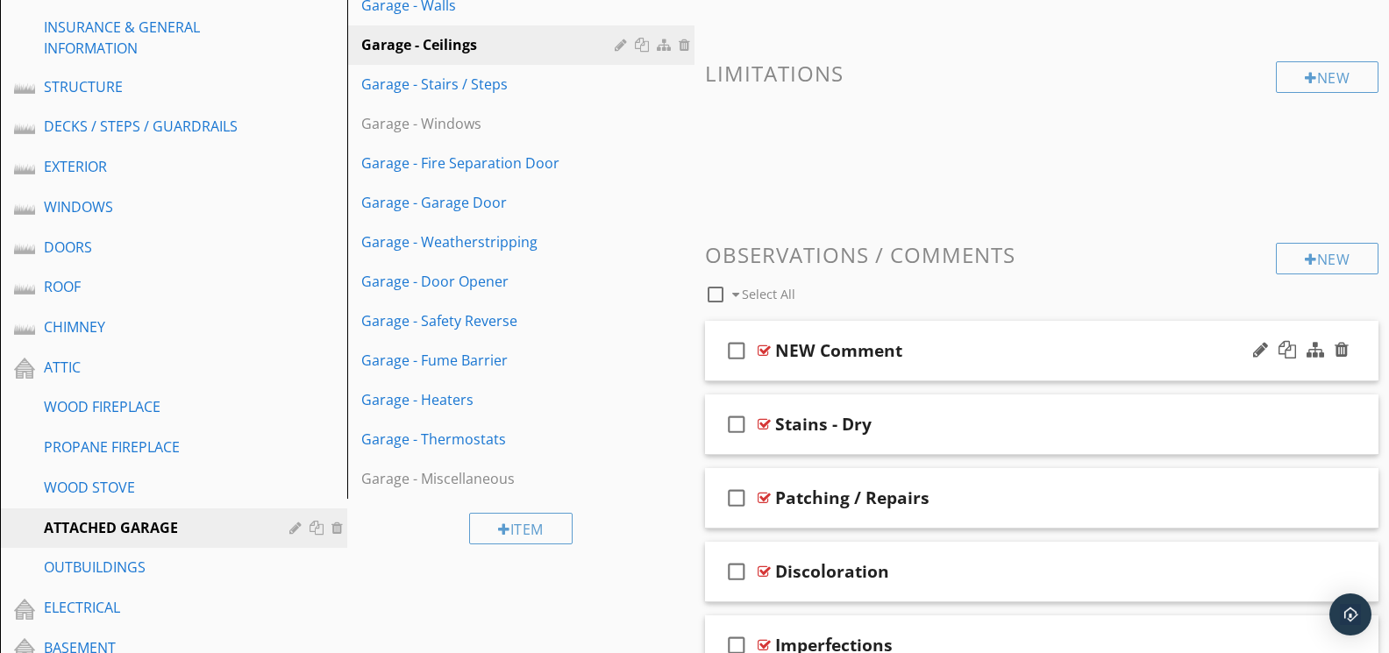
click at [770, 344] on div at bounding box center [764, 351] width 13 height 14
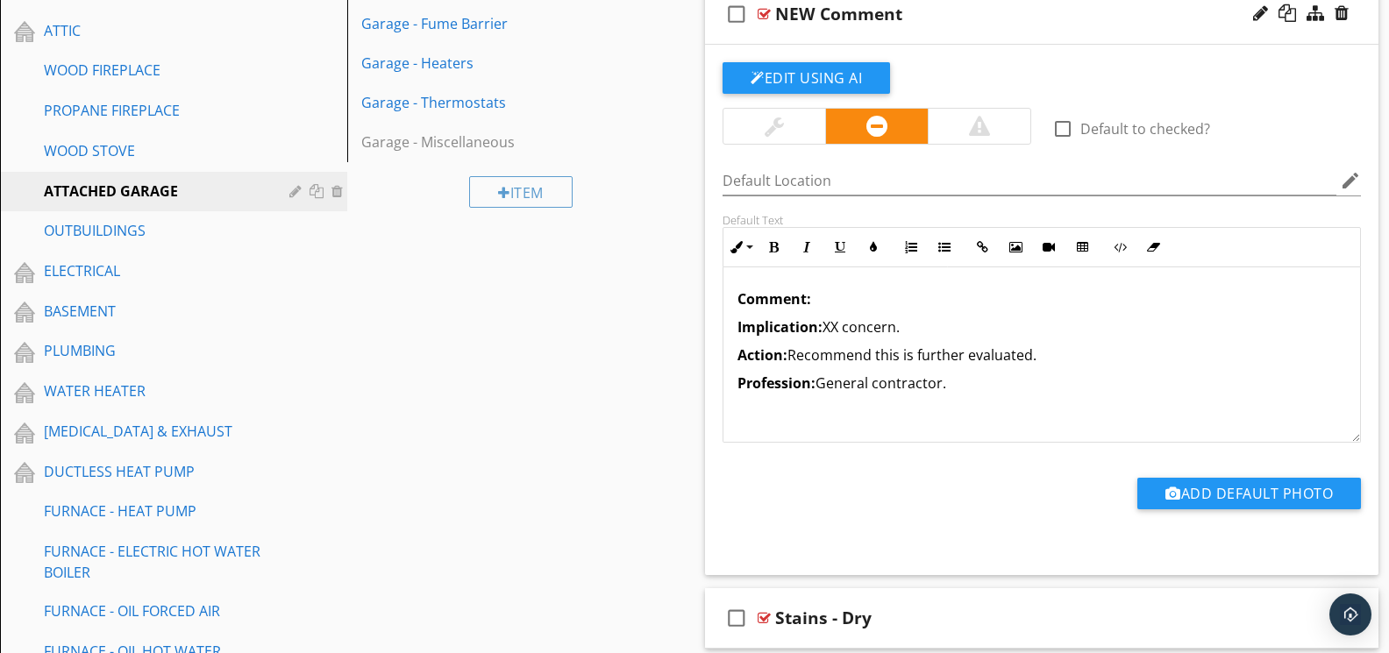
scroll to position [706, 0]
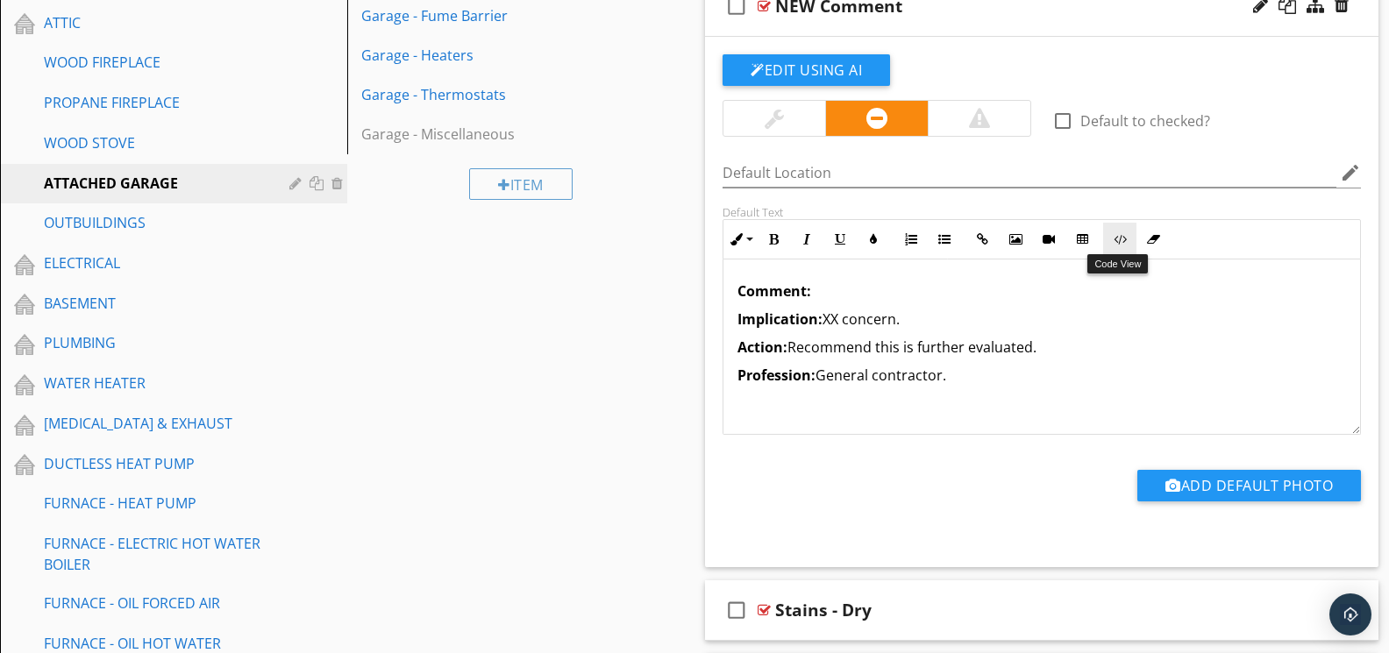
click at [1120, 247] on button "Code View" at bounding box center [1119, 239] width 33 height 33
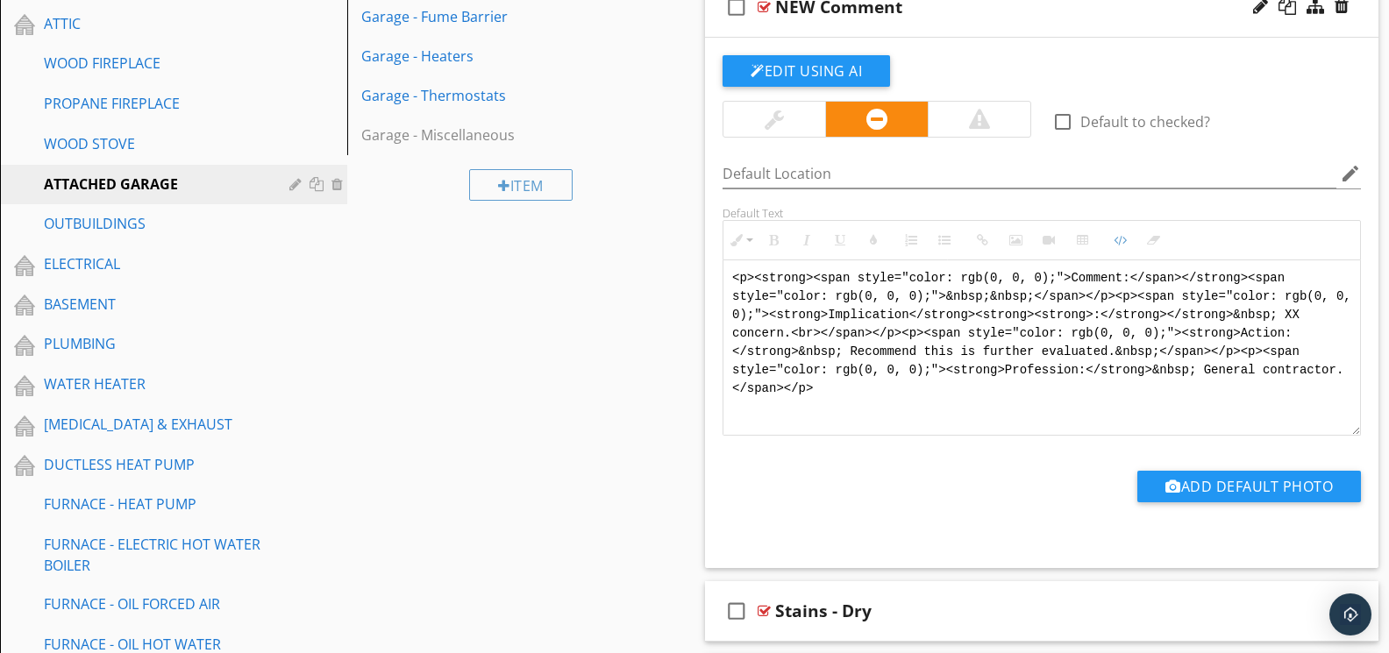
drag, startPoint x: 929, startPoint y: 386, endPoint x: 623, endPoint y: 249, distance: 336.0
type textarea "<!-- Jody Version 1 --><div style="font-family: Arial, sans-serif; font-size: 1…"
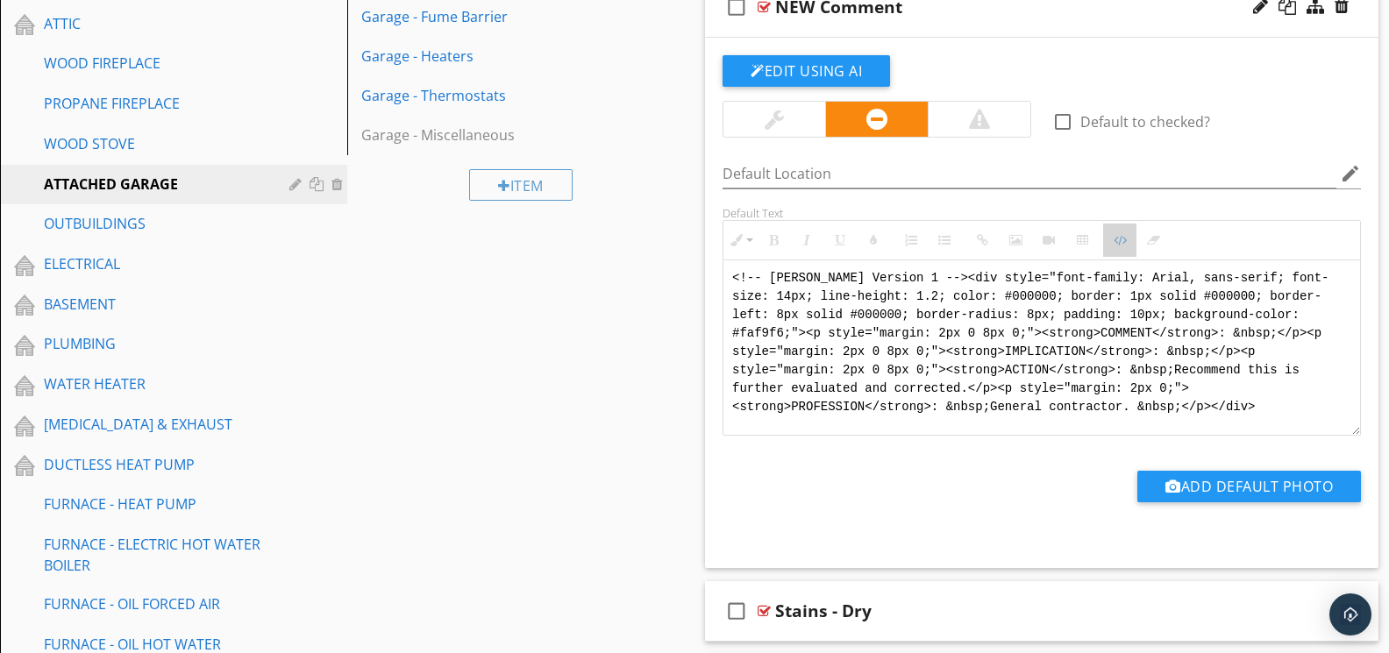
drag, startPoint x: 1120, startPoint y: 239, endPoint x: 1066, endPoint y: 268, distance: 60.8
click at [1120, 239] on icon "button" at bounding box center [1120, 240] width 12 height 12
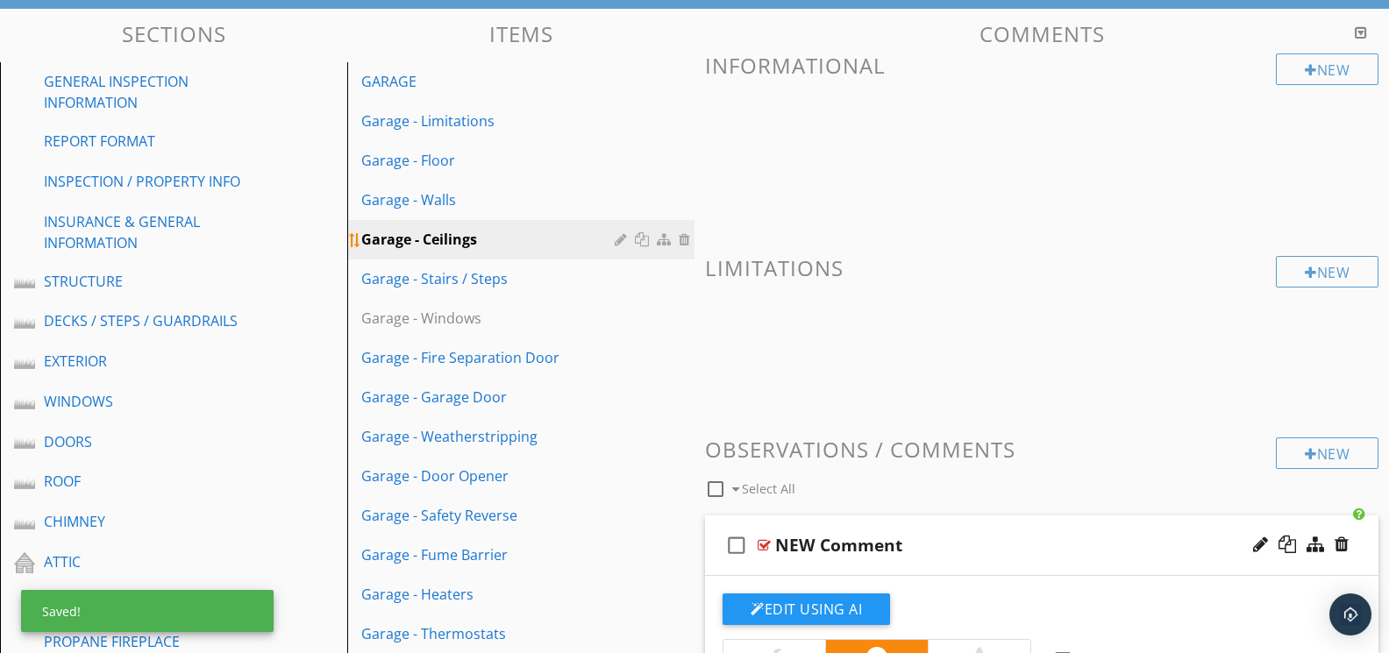
scroll to position [105, 0]
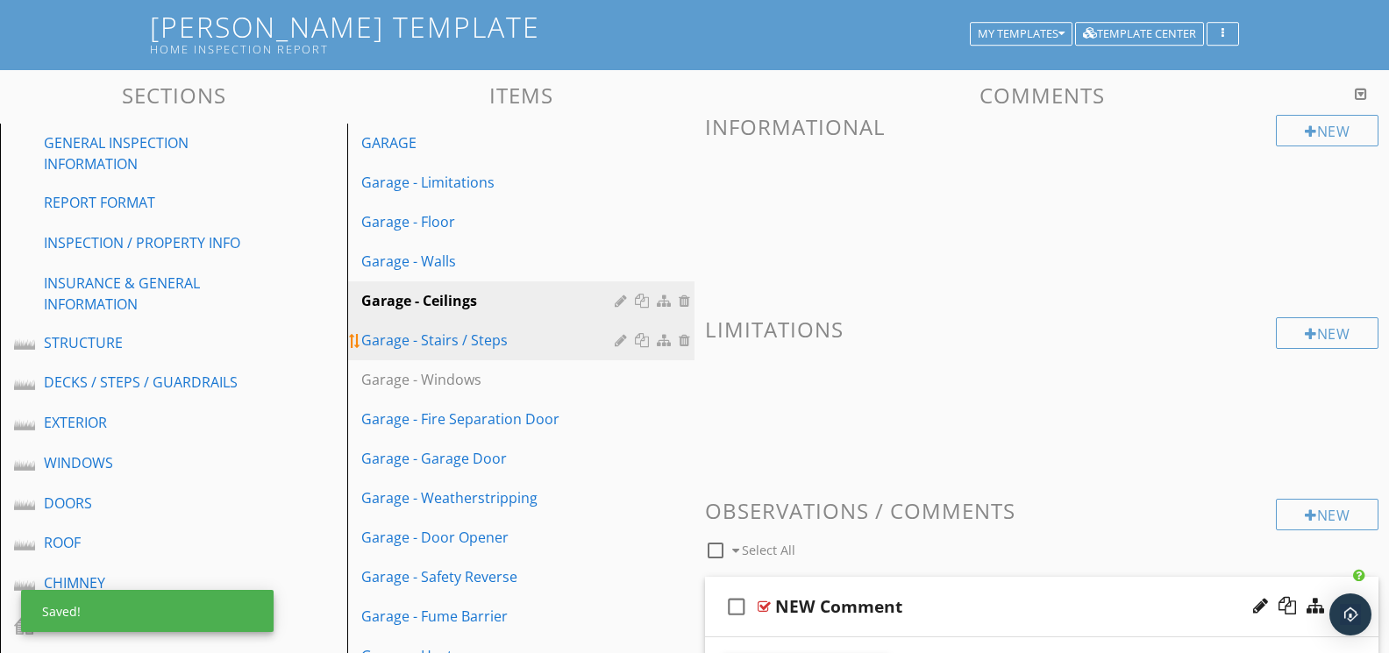
click at [496, 331] on div "Garage - Stairs / Steps" at bounding box center [490, 340] width 259 height 21
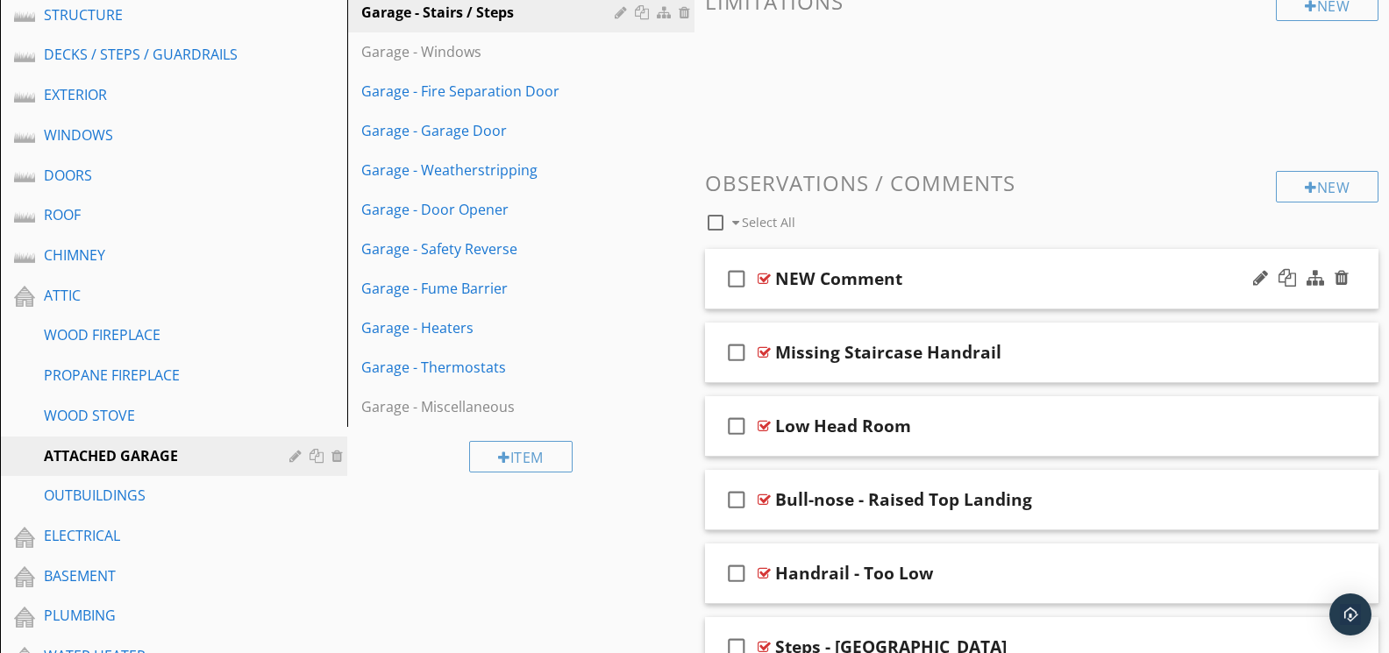
scroll to position [475, 0]
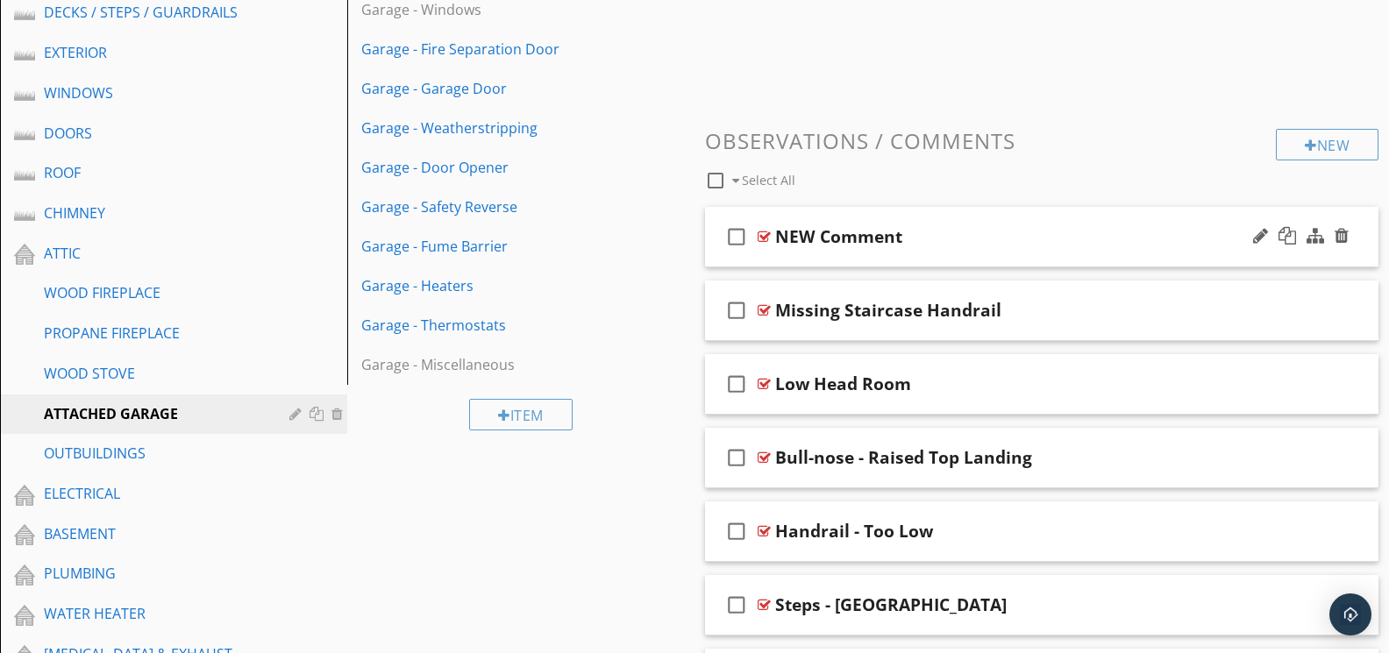
click at [768, 233] on div at bounding box center [764, 237] width 13 height 14
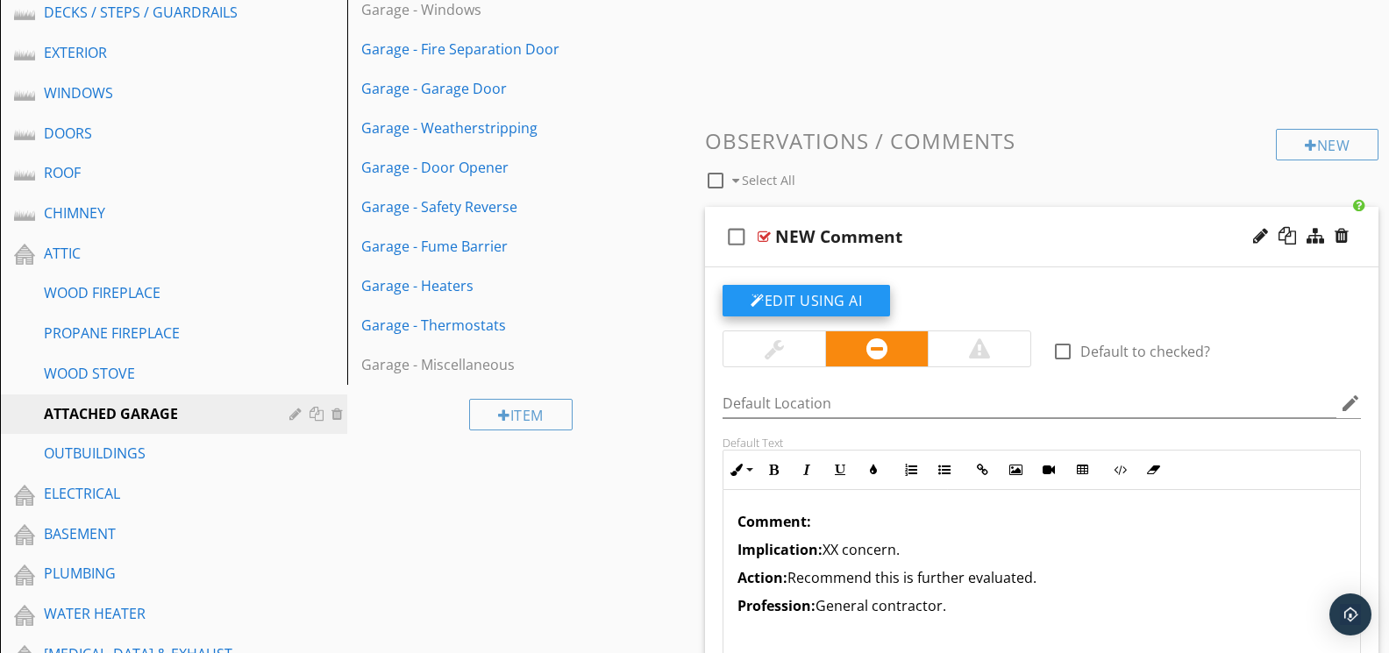
scroll to position [474, 0]
click at [1116, 465] on icon "button" at bounding box center [1120, 471] width 12 height 12
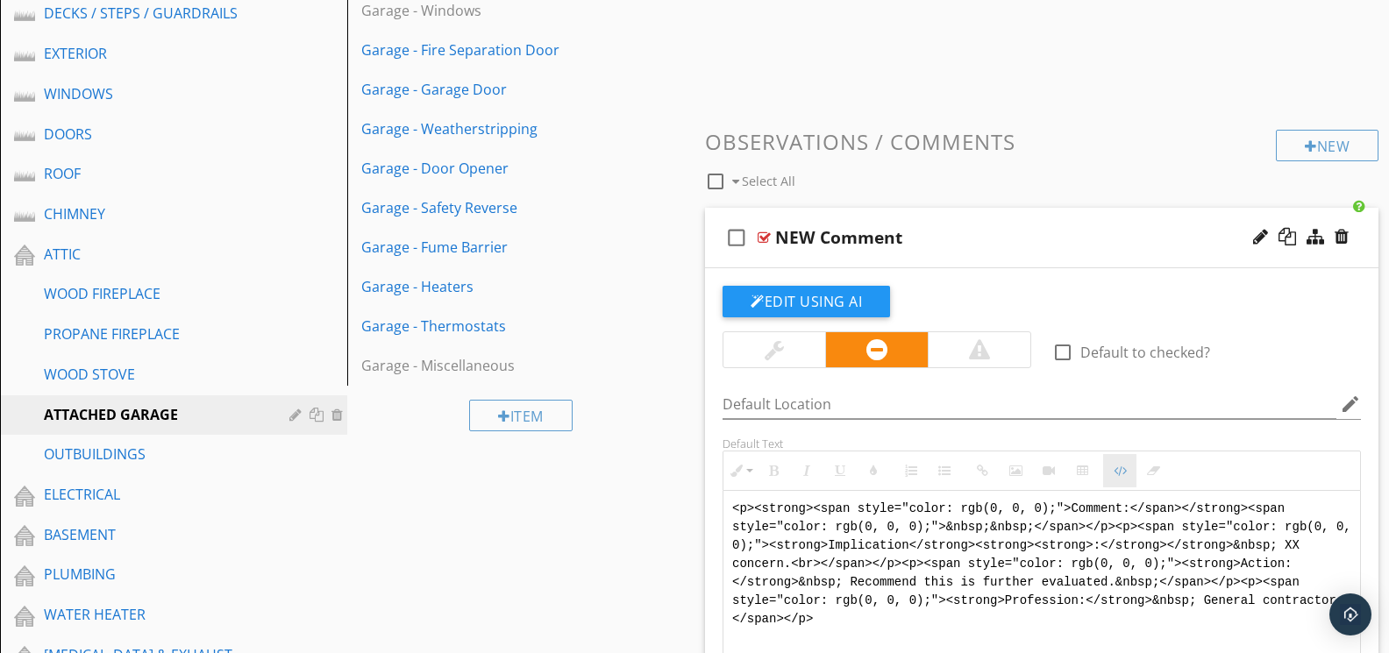
scroll to position [473, 0]
drag, startPoint x: 975, startPoint y: 623, endPoint x: 664, endPoint y: 464, distance: 349.4
type textarea "<!-- Jody Version 1 --><div style="font-family: Arial, sans-serif; font-size: 1…"
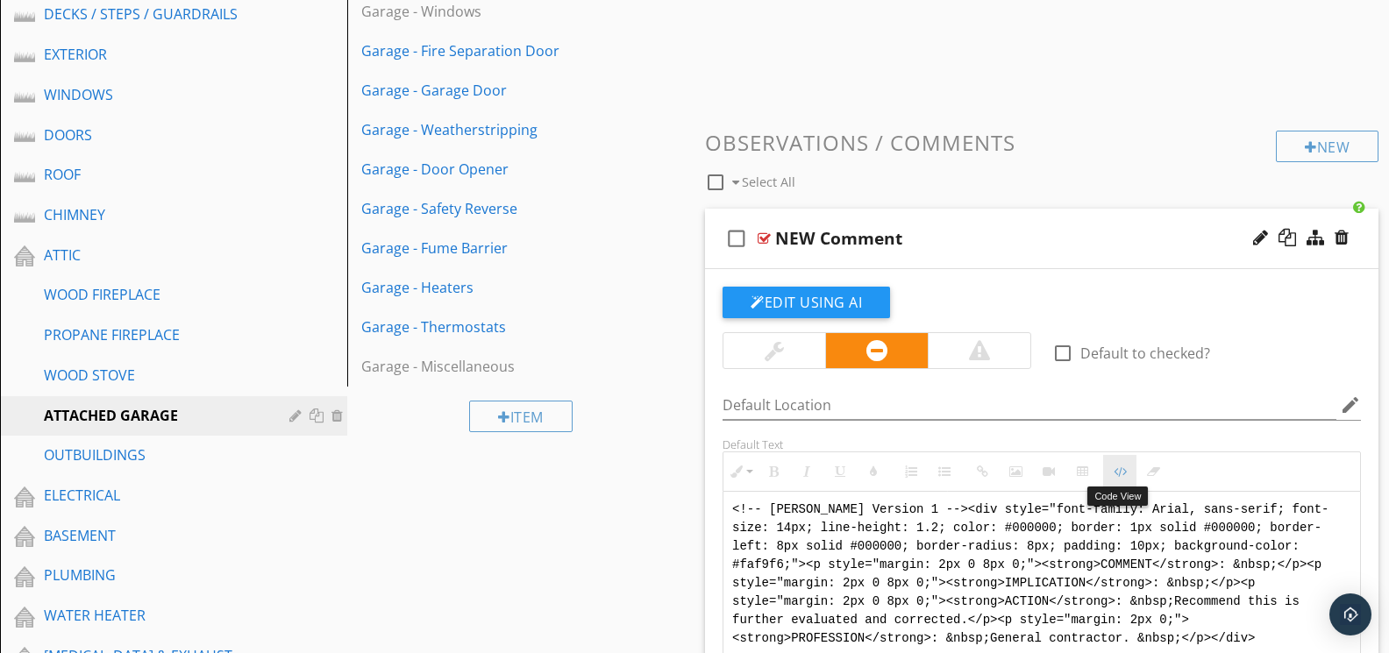
click at [1127, 465] on button "Code View" at bounding box center [1119, 471] width 33 height 33
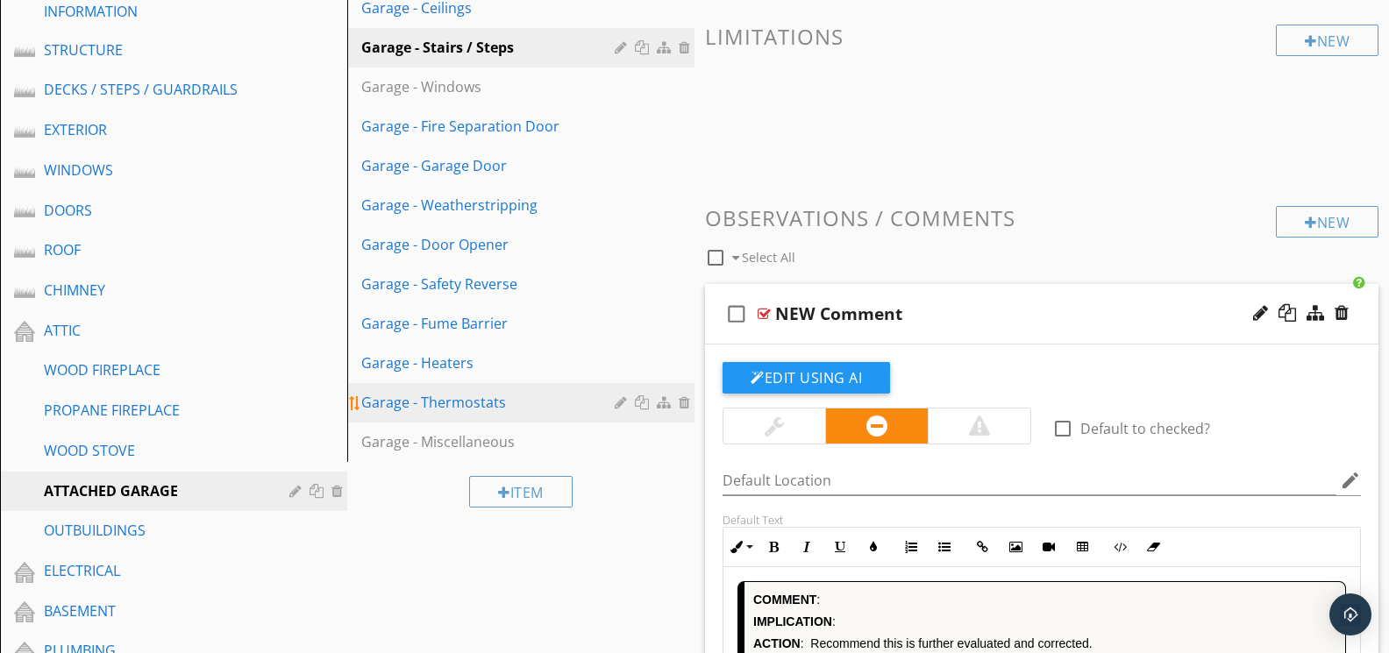
scroll to position [299, 0]
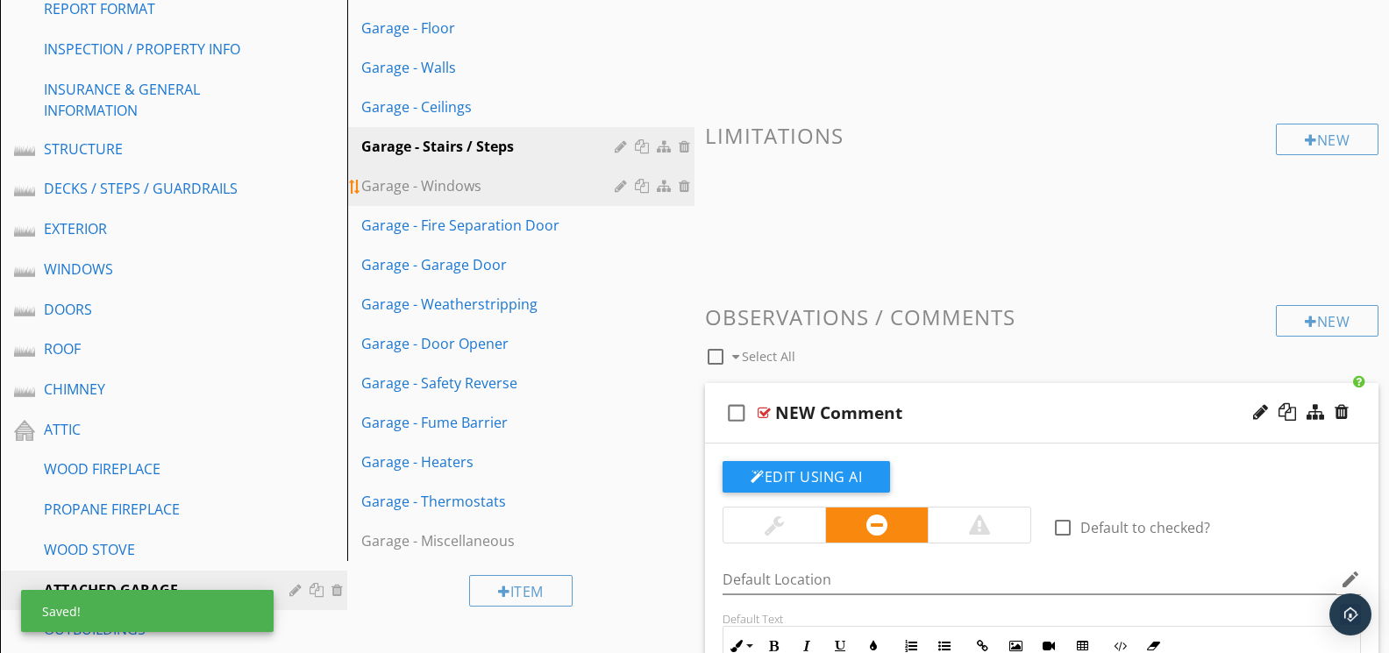
click at [463, 181] on div "Garage - Windows" at bounding box center [490, 185] width 259 height 21
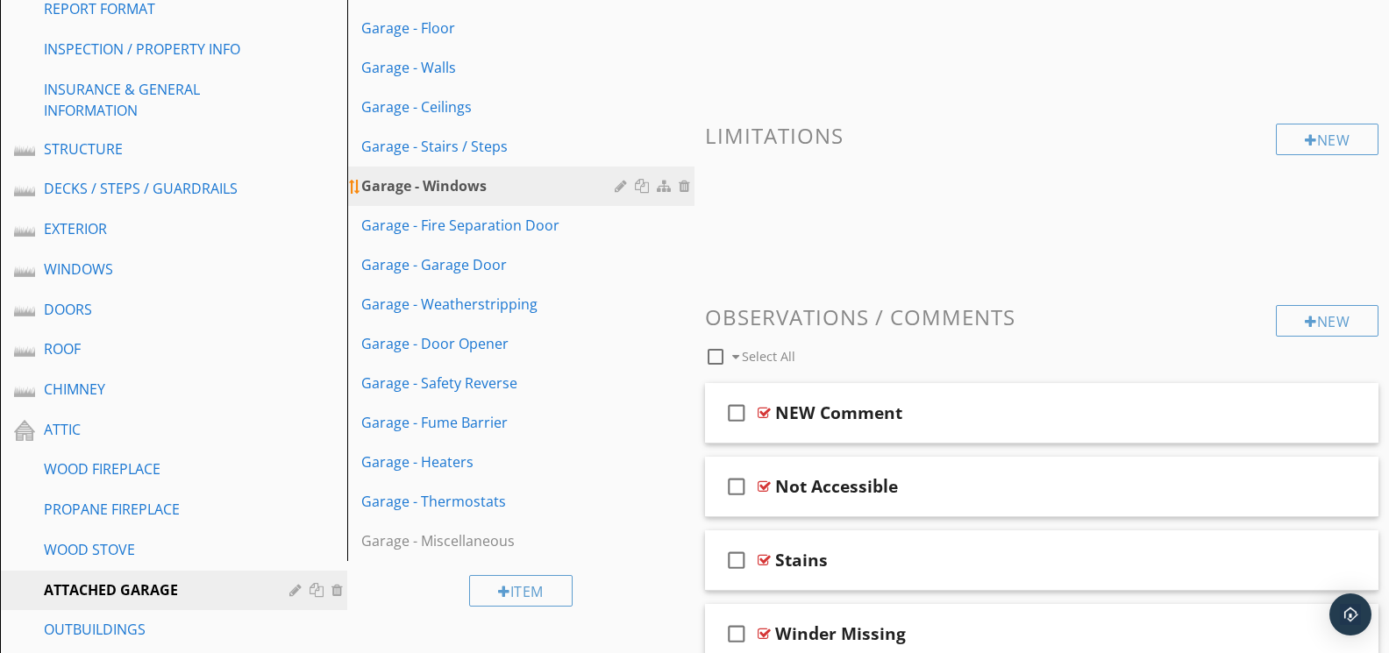
click at [685, 184] on div at bounding box center [687, 186] width 16 height 14
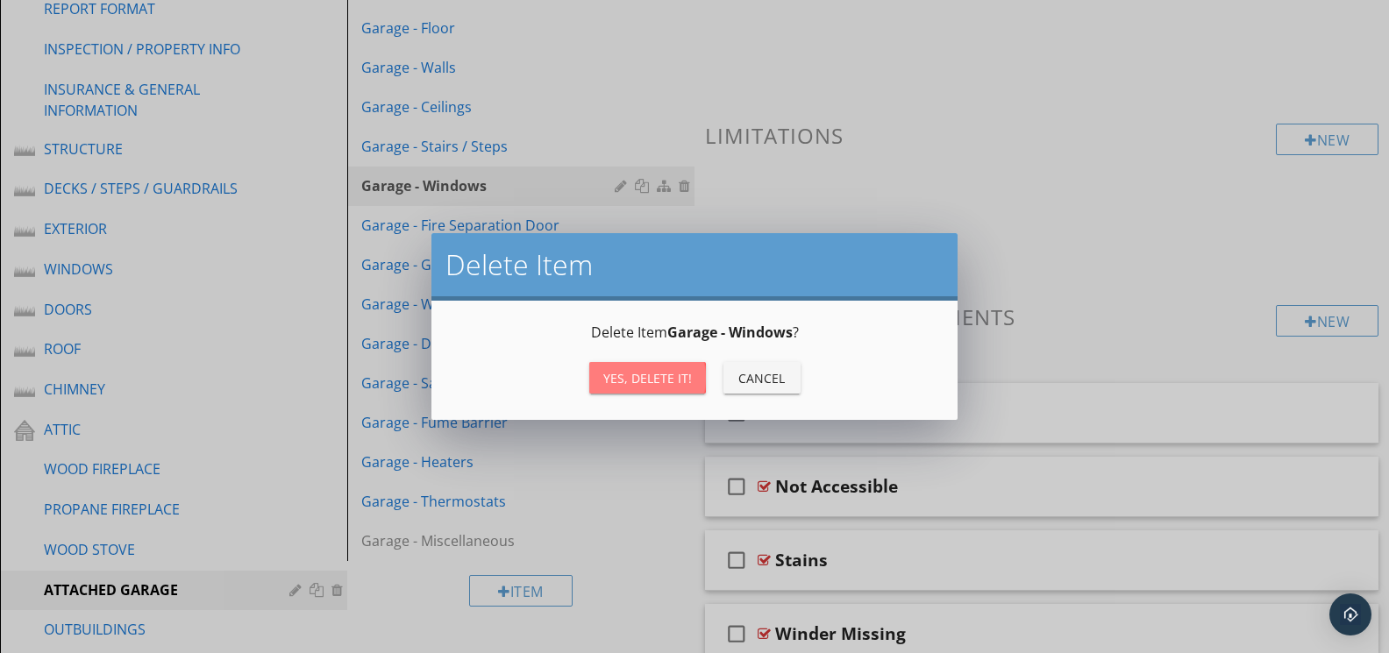
click at [660, 378] on div "Yes, Delete it!" at bounding box center [647, 378] width 89 height 18
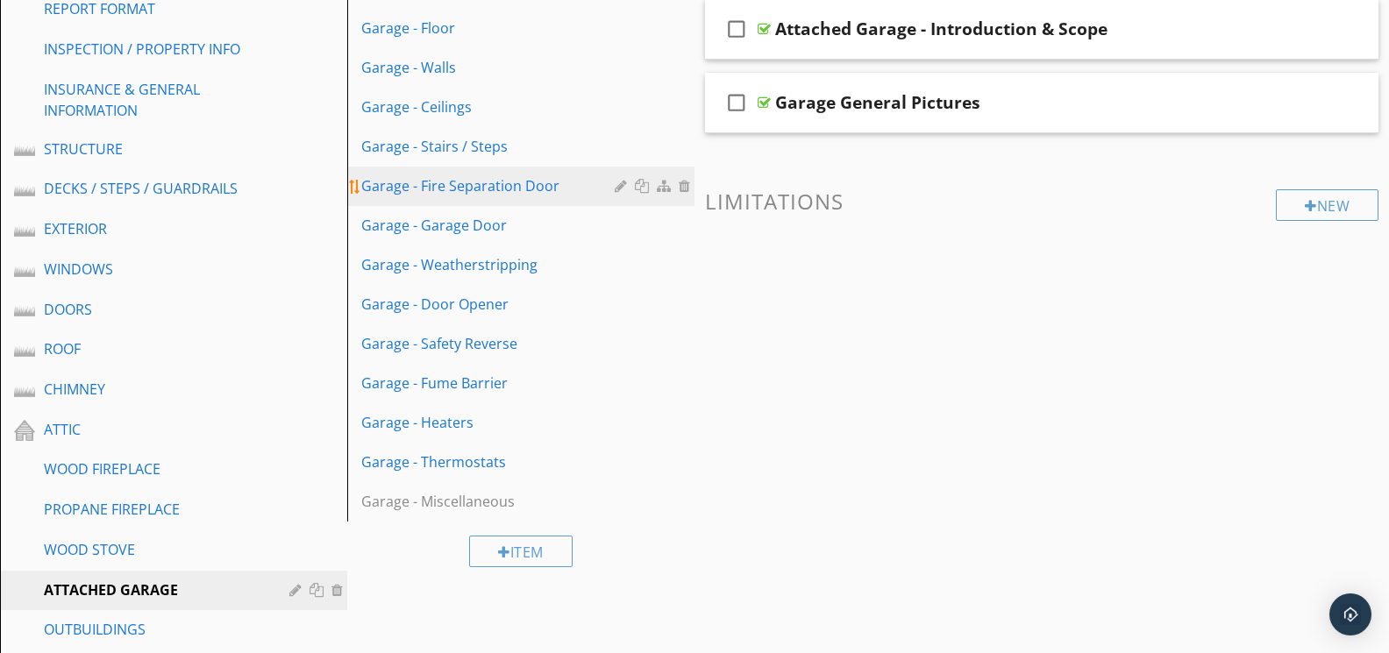
click at [495, 180] on div "Garage - Fire Separation Door" at bounding box center [490, 185] width 259 height 21
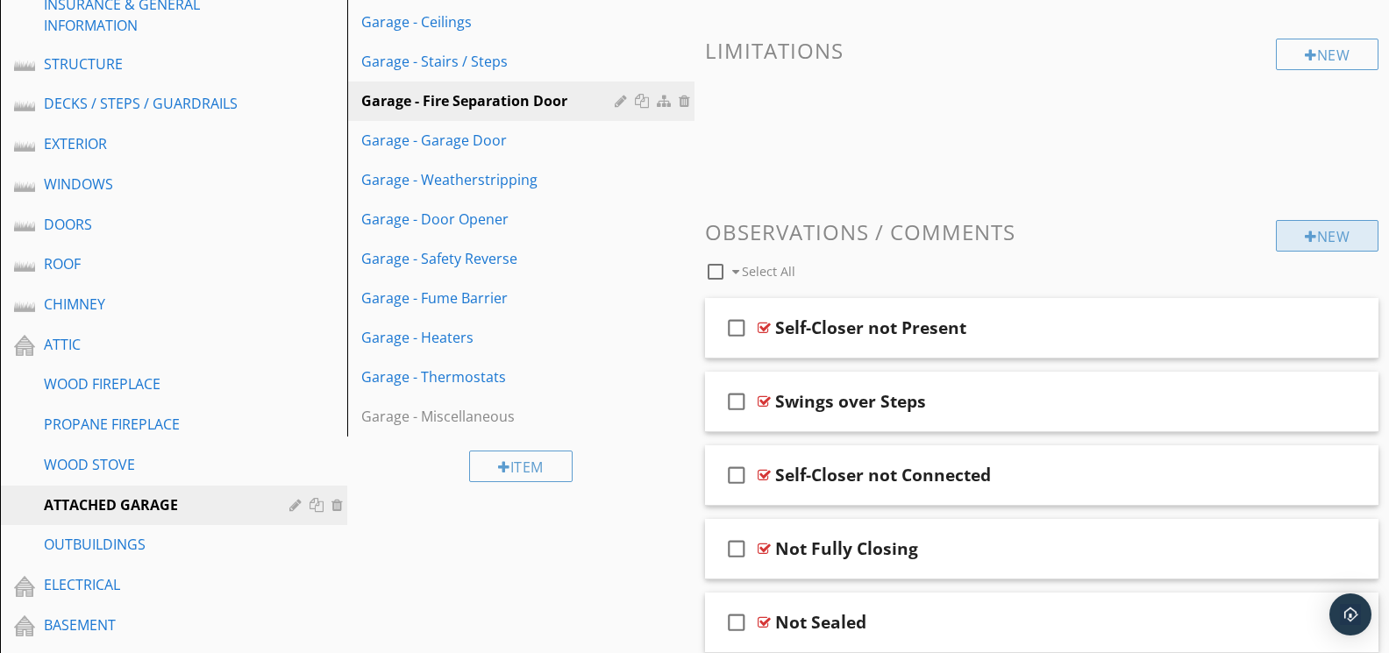
click at [1315, 234] on div "New" at bounding box center [1327, 236] width 103 height 32
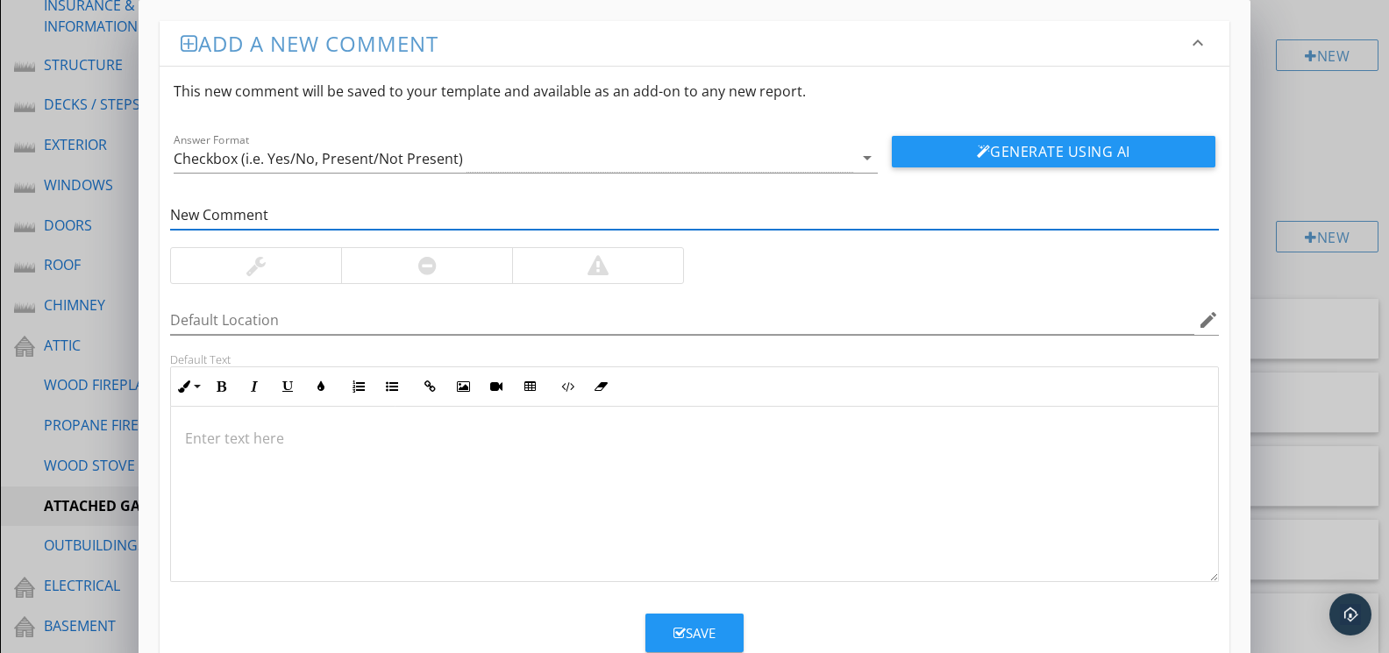
type input "New Comment"
click at [373, 266] on div at bounding box center [426, 265] width 171 height 35
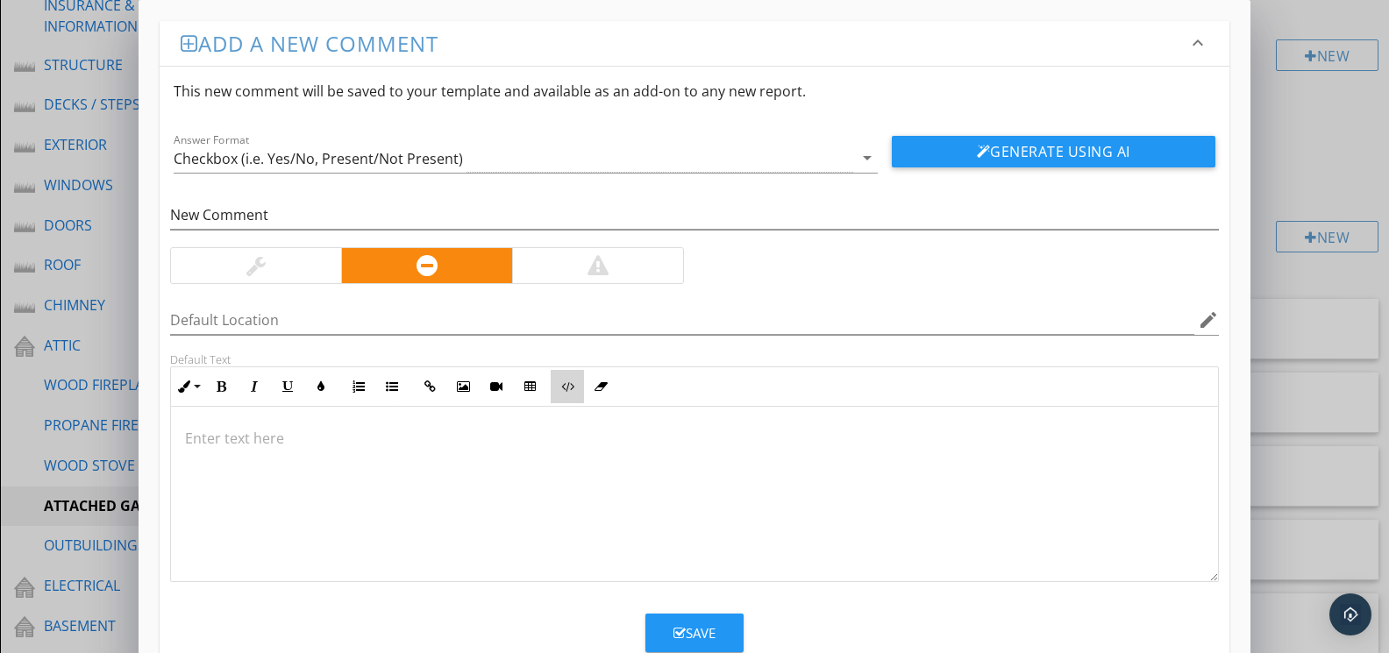
click at [566, 390] on icon "button" at bounding box center [567, 387] width 12 height 12
click at [519, 445] on textarea at bounding box center [694, 494] width 1046 height 175
type textarea "<!-- Jody Version 1 --><div style="font-family: Arial, sans-serif; font-size: 1…"
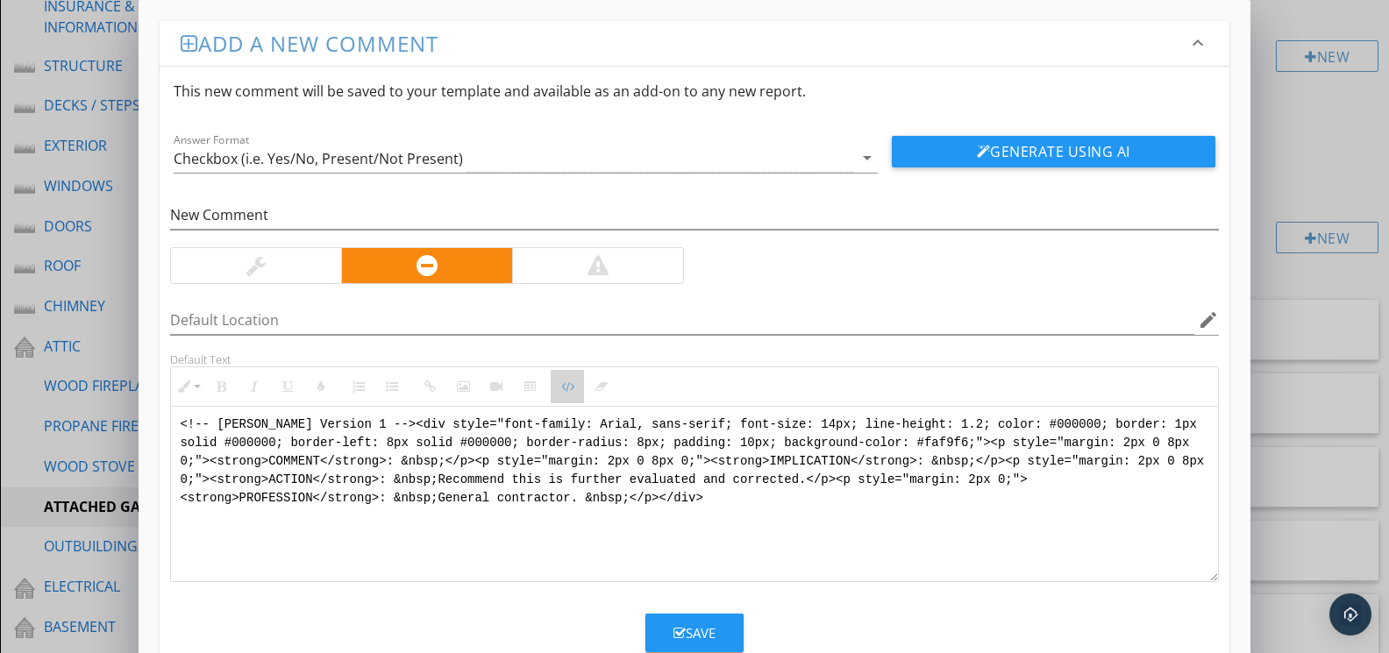
click at [573, 383] on icon "button" at bounding box center [567, 387] width 12 height 12
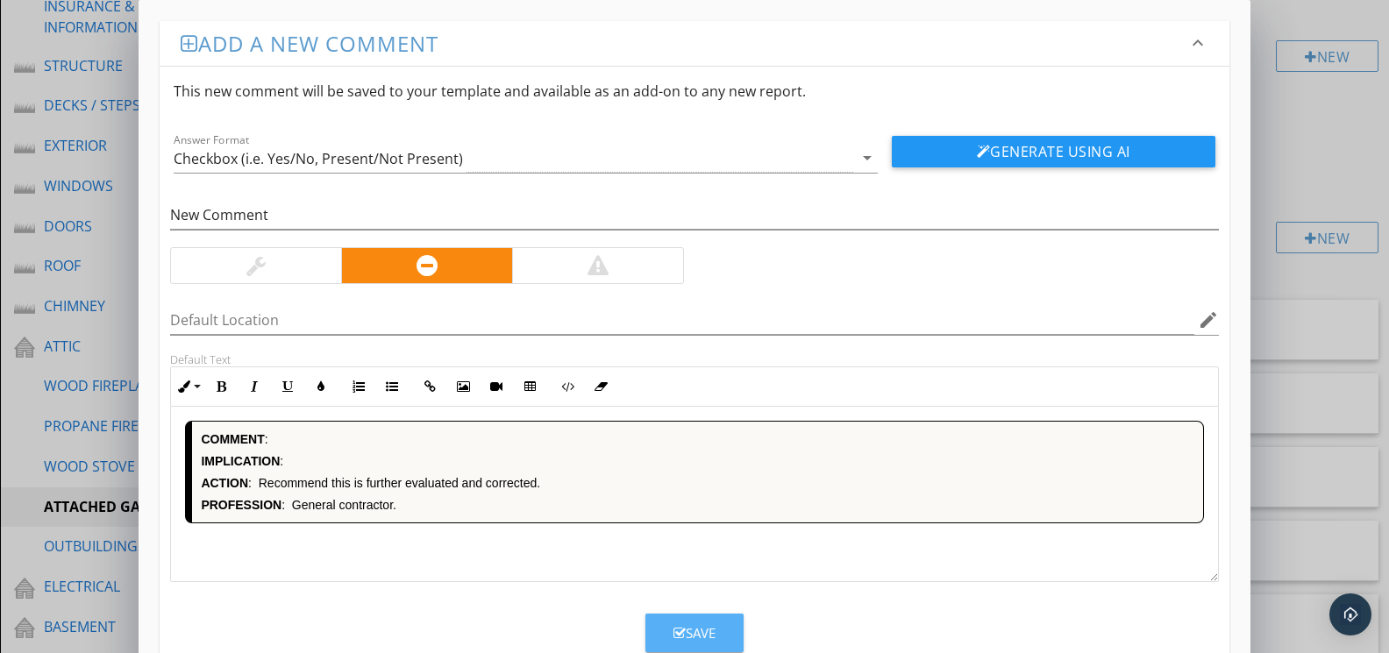
click at [678, 625] on div "Save" at bounding box center [694, 633] width 42 height 20
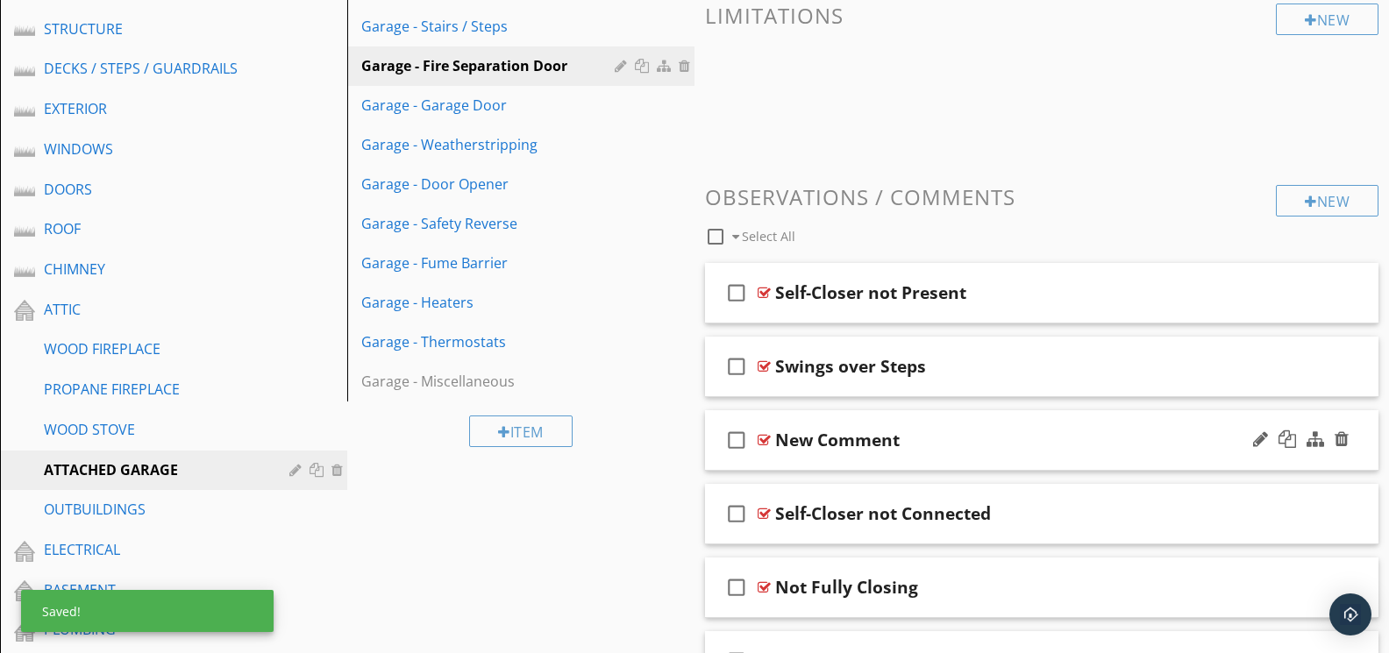
scroll to position [396, 0]
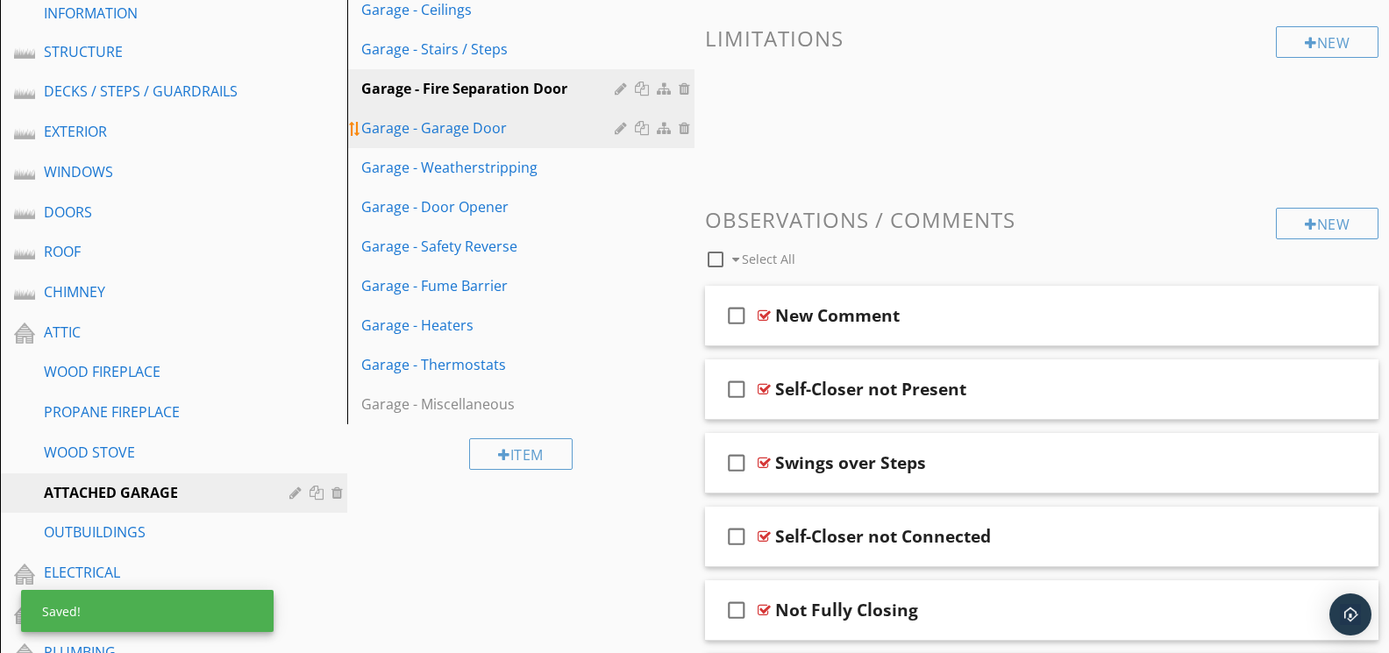
click at [426, 127] on div "Garage - Garage Door" at bounding box center [490, 127] width 259 height 21
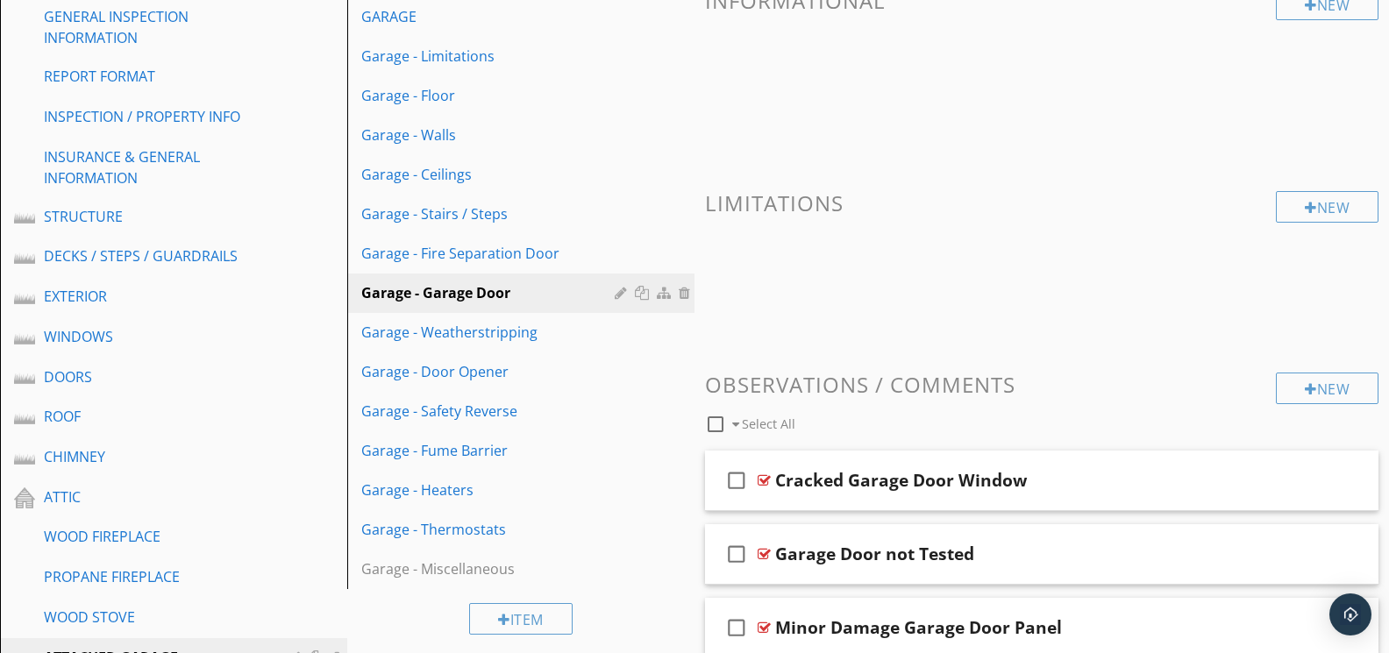
scroll to position [207, 0]
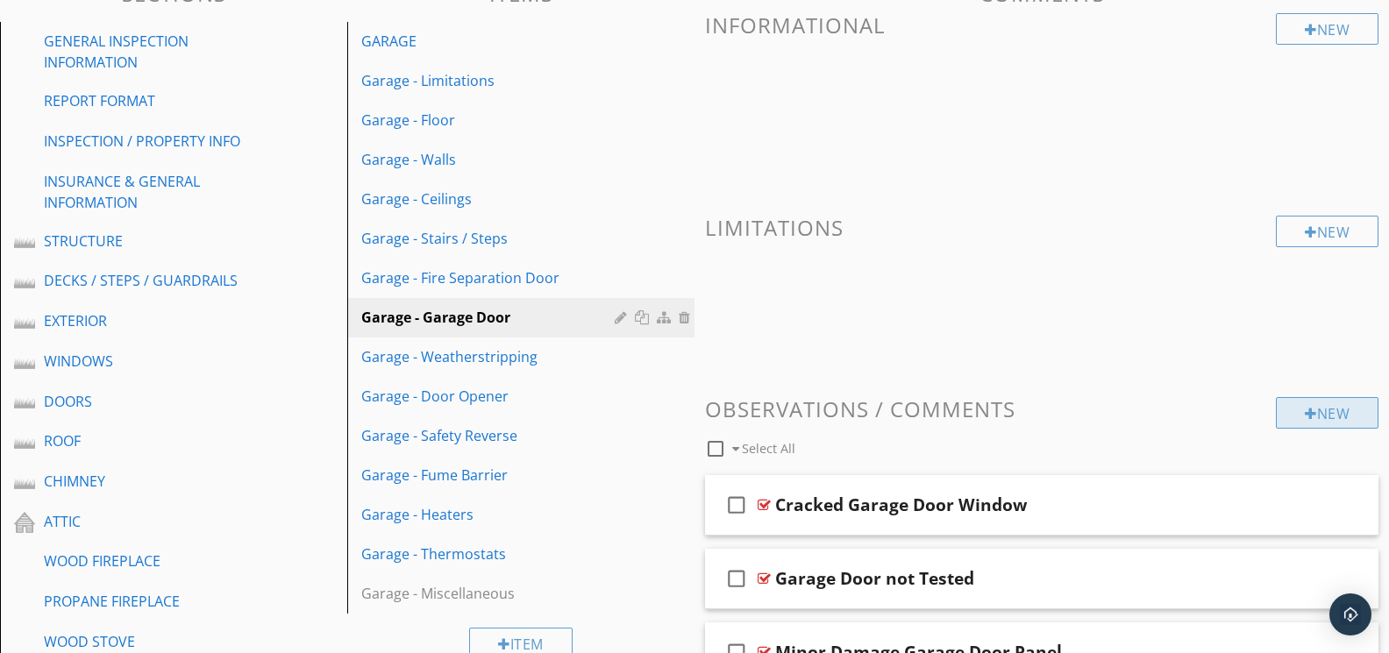
click at [1334, 414] on div "New" at bounding box center [1327, 413] width 103 height 32
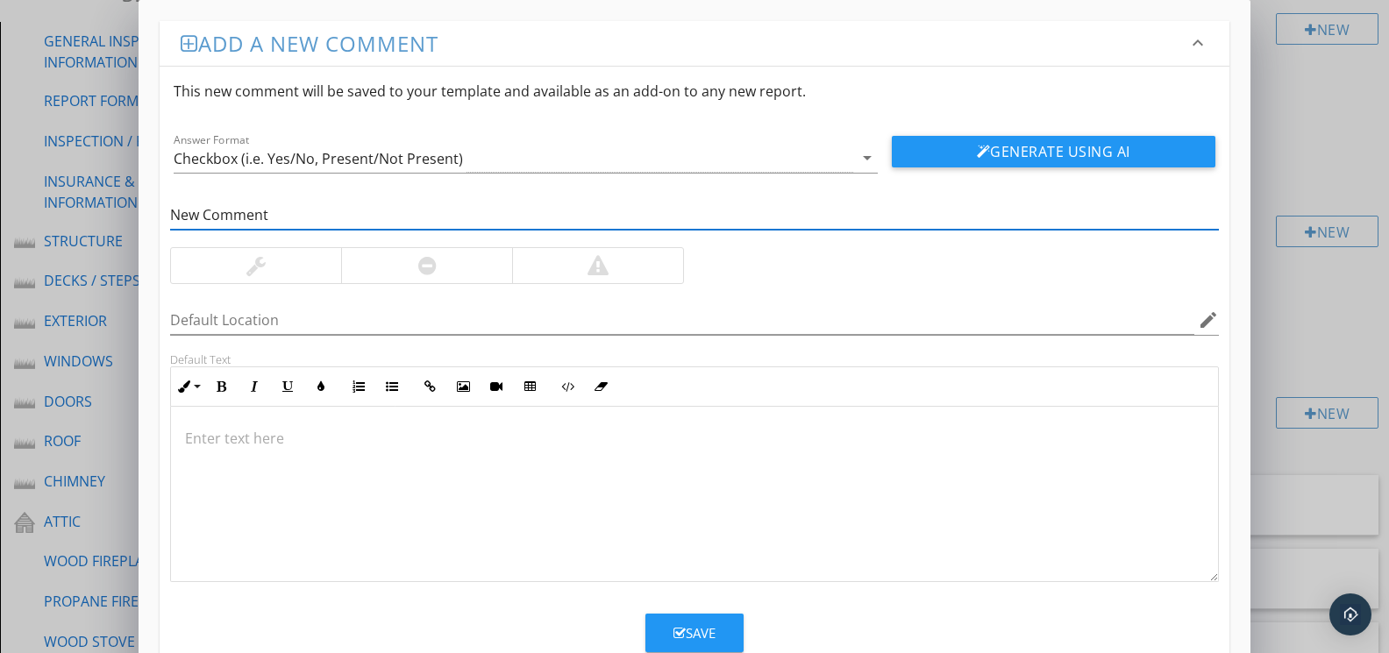
type input "New Comment"
click at [398, 267] on div at bounding box center [426, 265] width 171 height 35
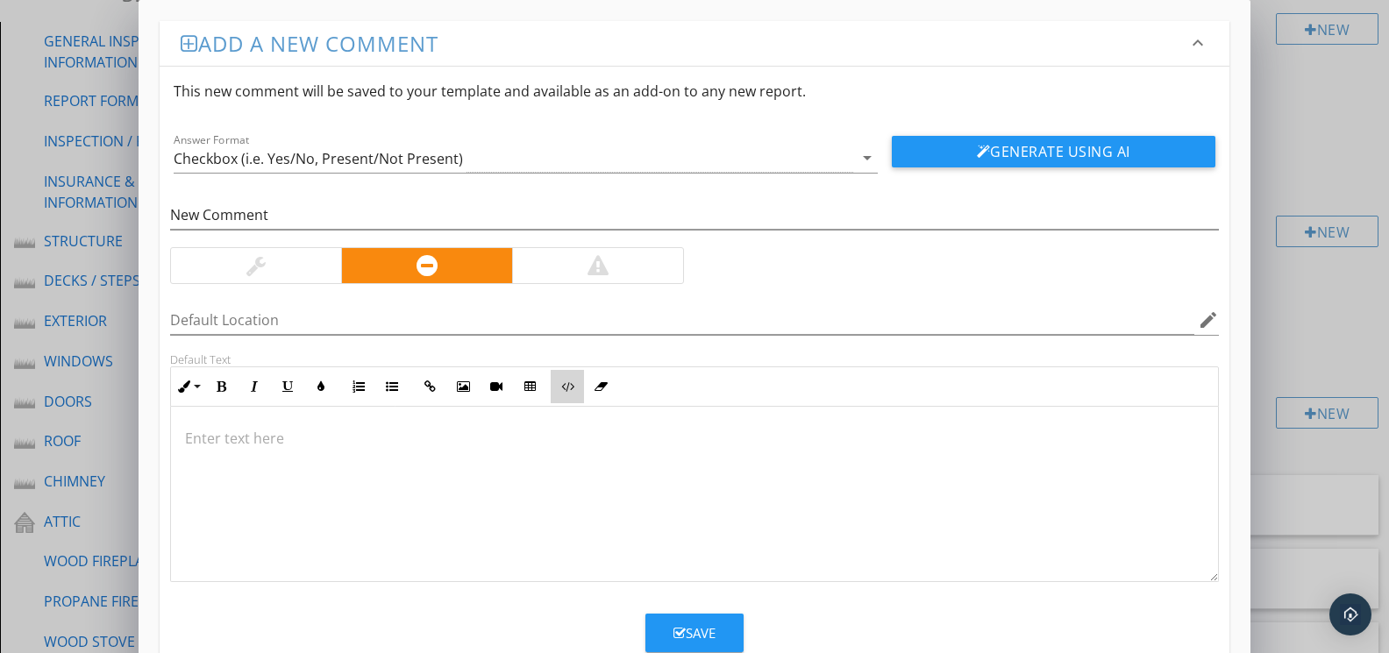
click at [572, 388] on icon "button" at bounding box center [567, 387] width 12 height 12
click at [470, 431] on textarea at bounding box center [694, 494] width 1046 height 175
type textarea "<!-- Jody Version 1 --><div style="font-family: Arial, sans-serif; font-size: 1…"
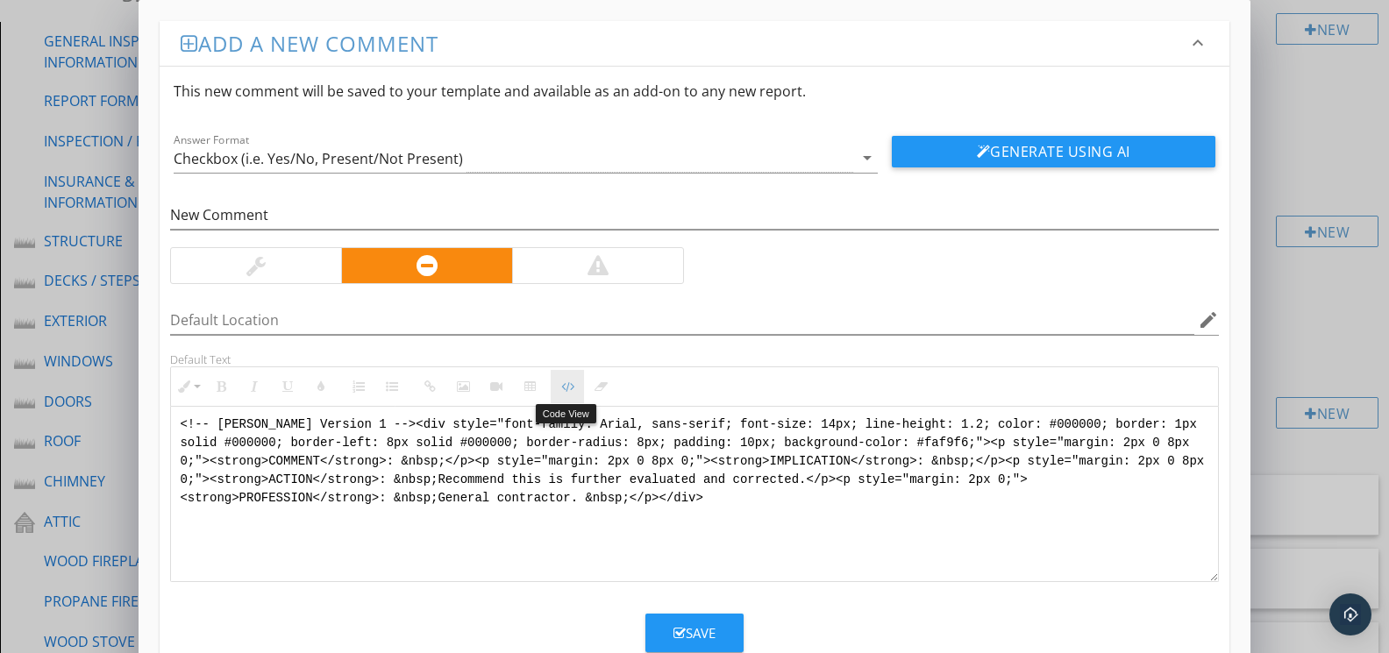
click at [572, 386] on icon "button" at bounding box center [567, 387] width 12 height 12
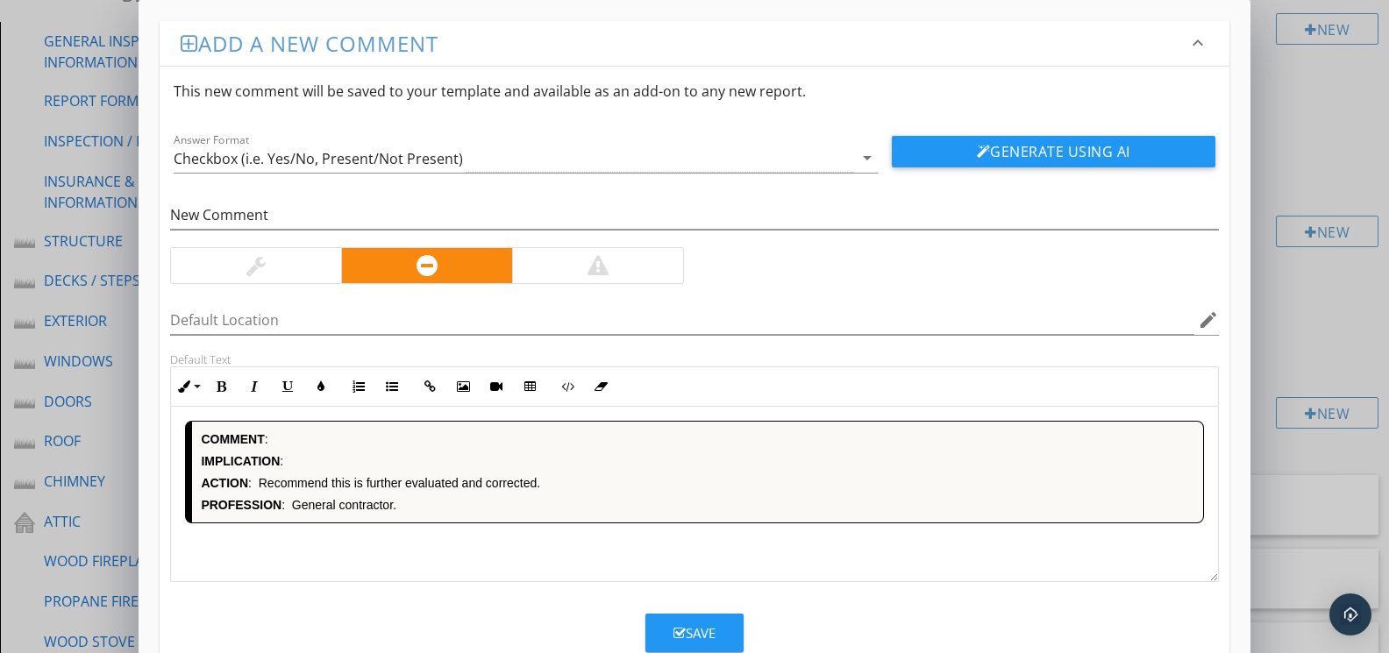
drag, startPoint x: 692, startPoint y: 625, endPoint x: 747, endPoint y: 551, distance: 92.8
click at [695, 617] on button "Save" at bounding box center [694, 633] width 98 height 39
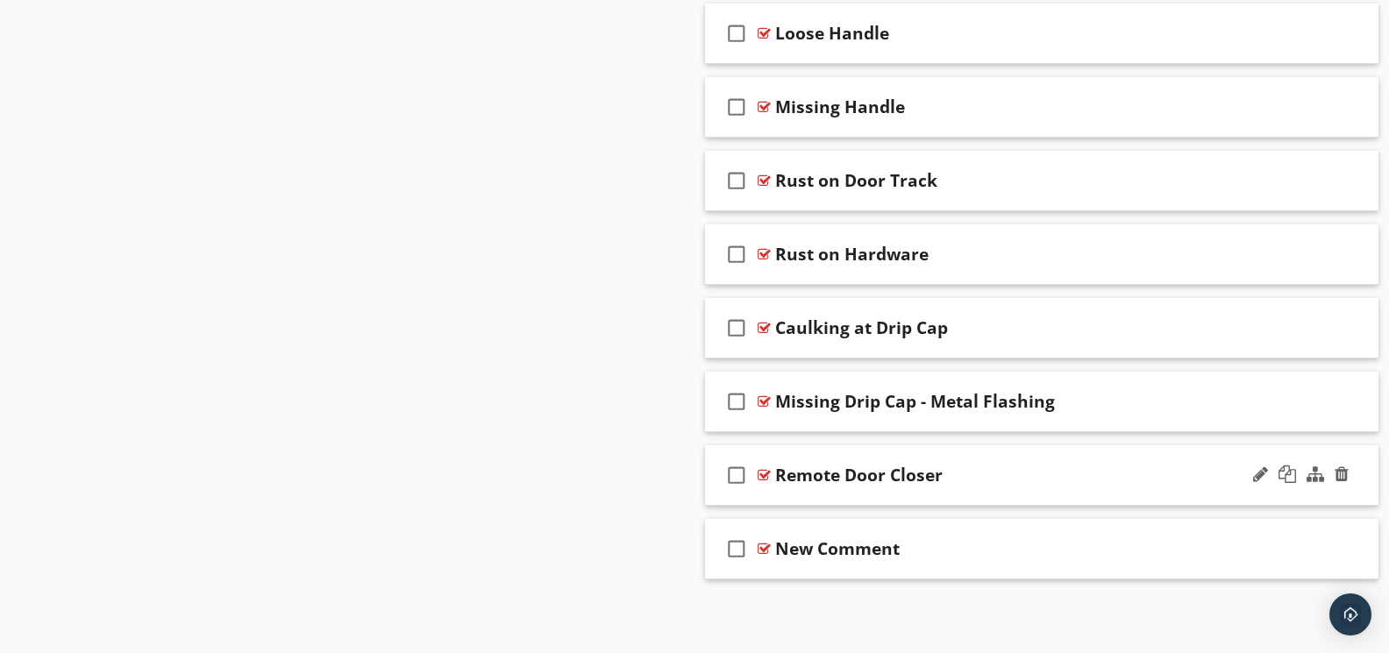
scroll to position [2601, 0]
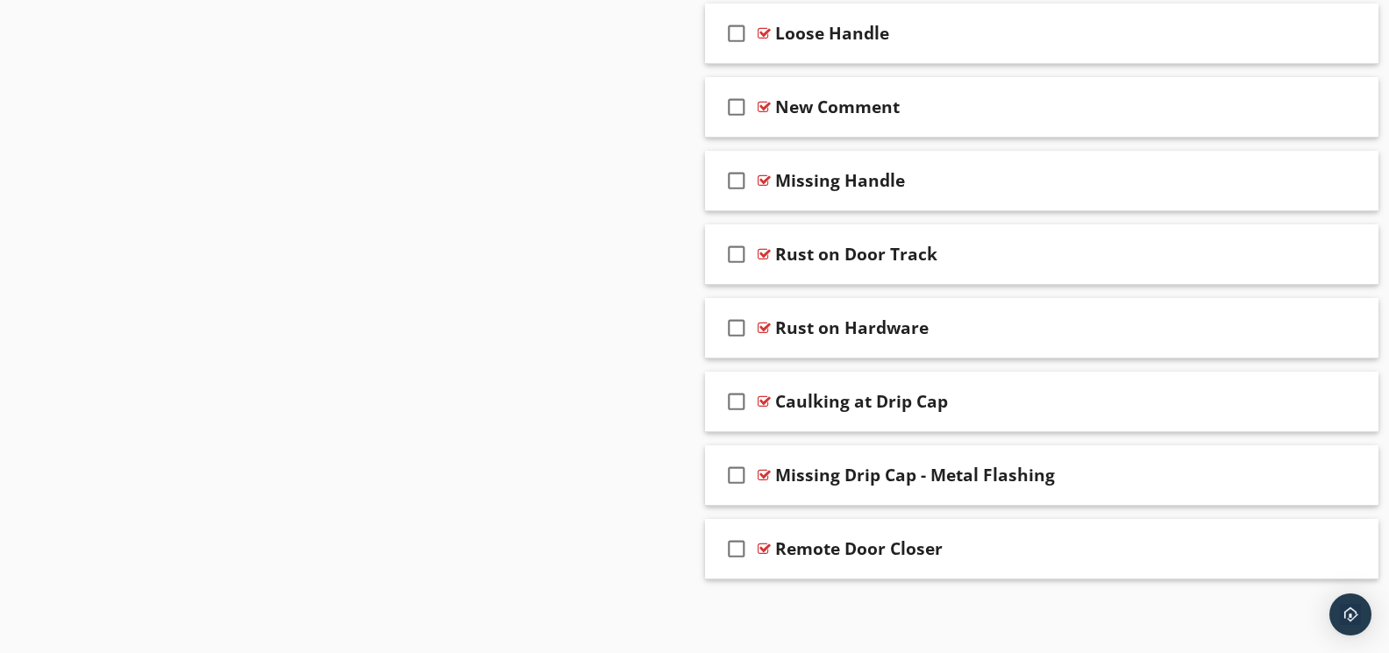
drag, startPoint x: 964, startPoint y: 537, endPoint x: 964, endPoint y: 528, distance: 9.6
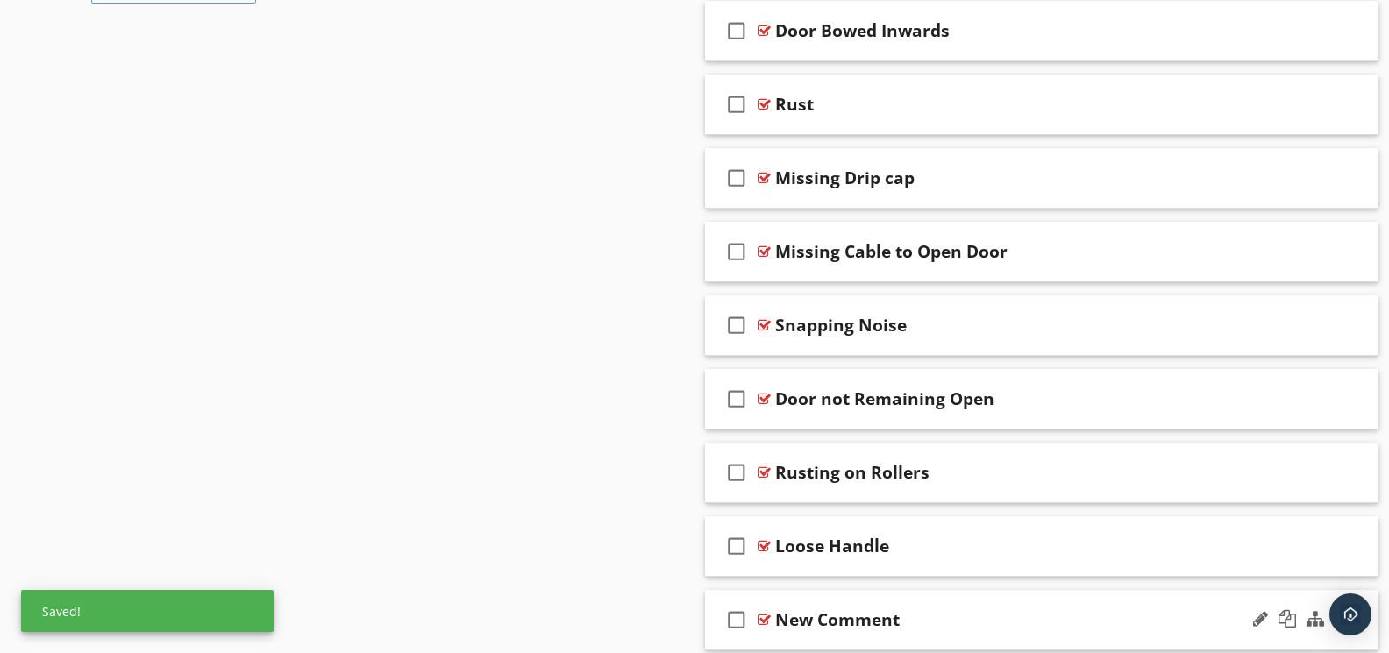
scroll to position [2081, 0]
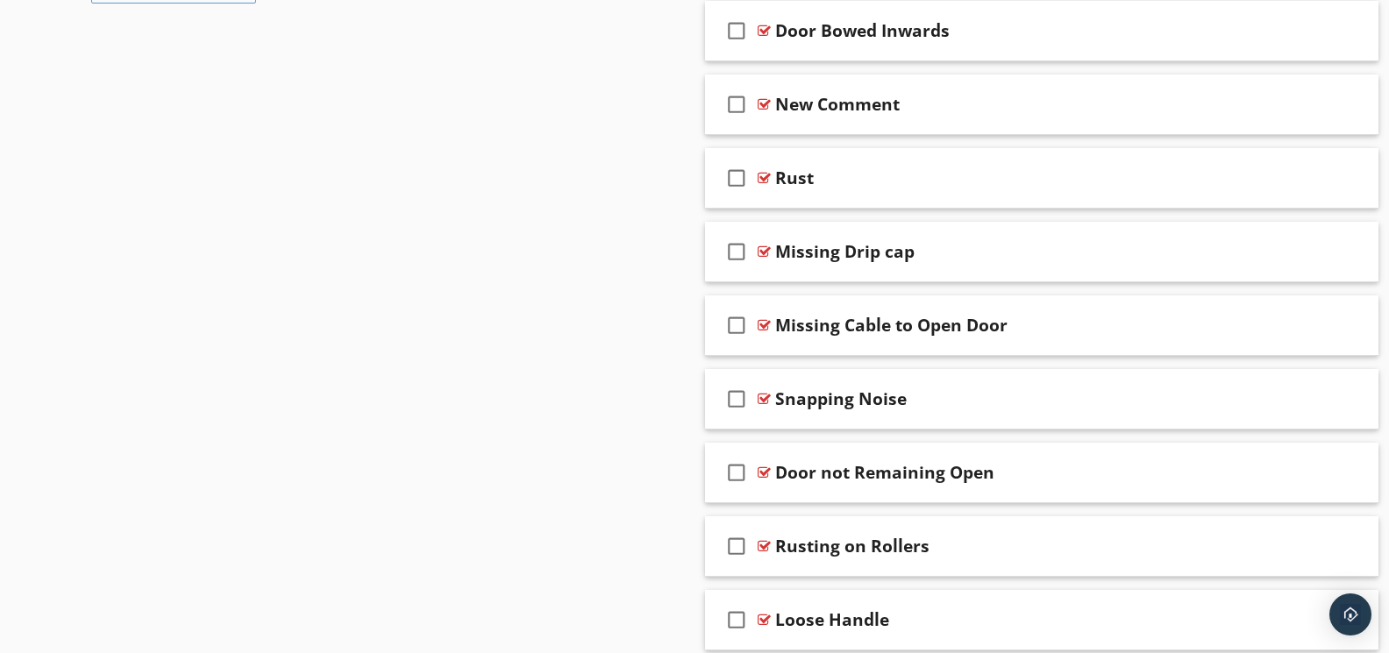
drag, startPoint x: 1045, startPoint y: 623, endPoint x: 1045, endPoint y: 611, distance: 11.4
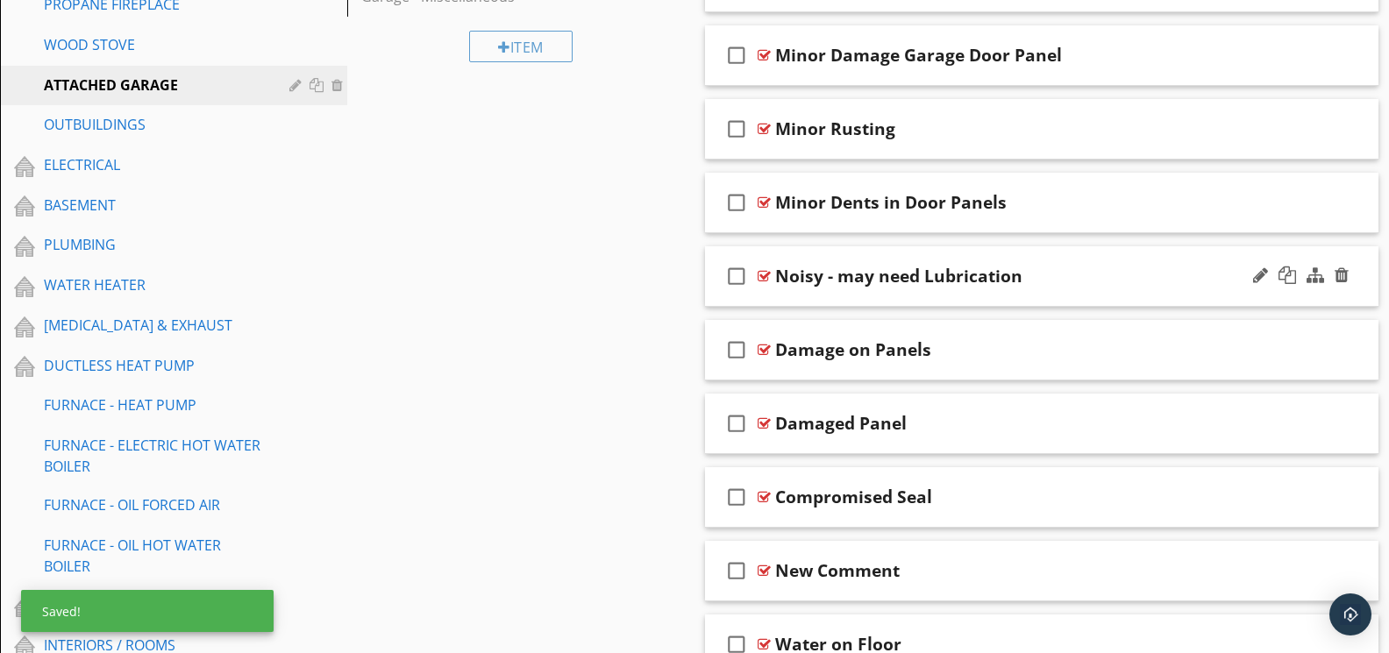
scroll to position [800, 0]
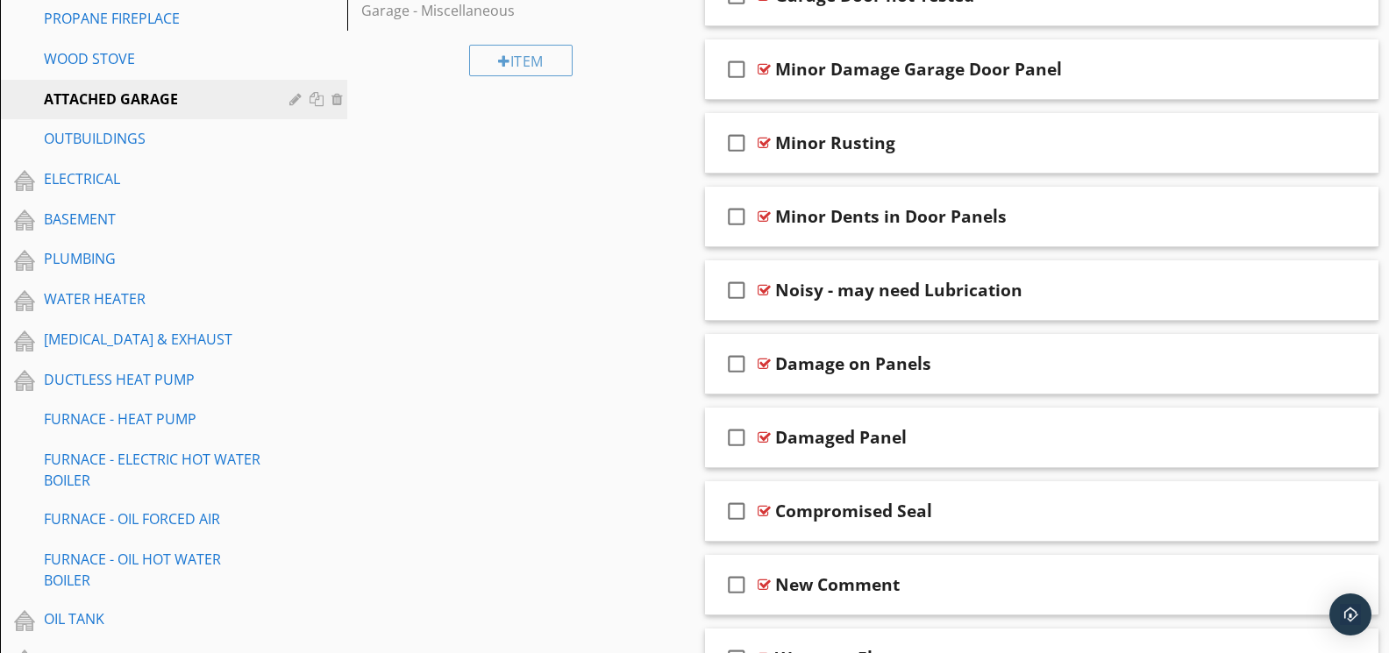
drag, startPoint x: 1018, startPoint y: 573, endPoint x: 1003, endPoint y: 321, distance: 252.1
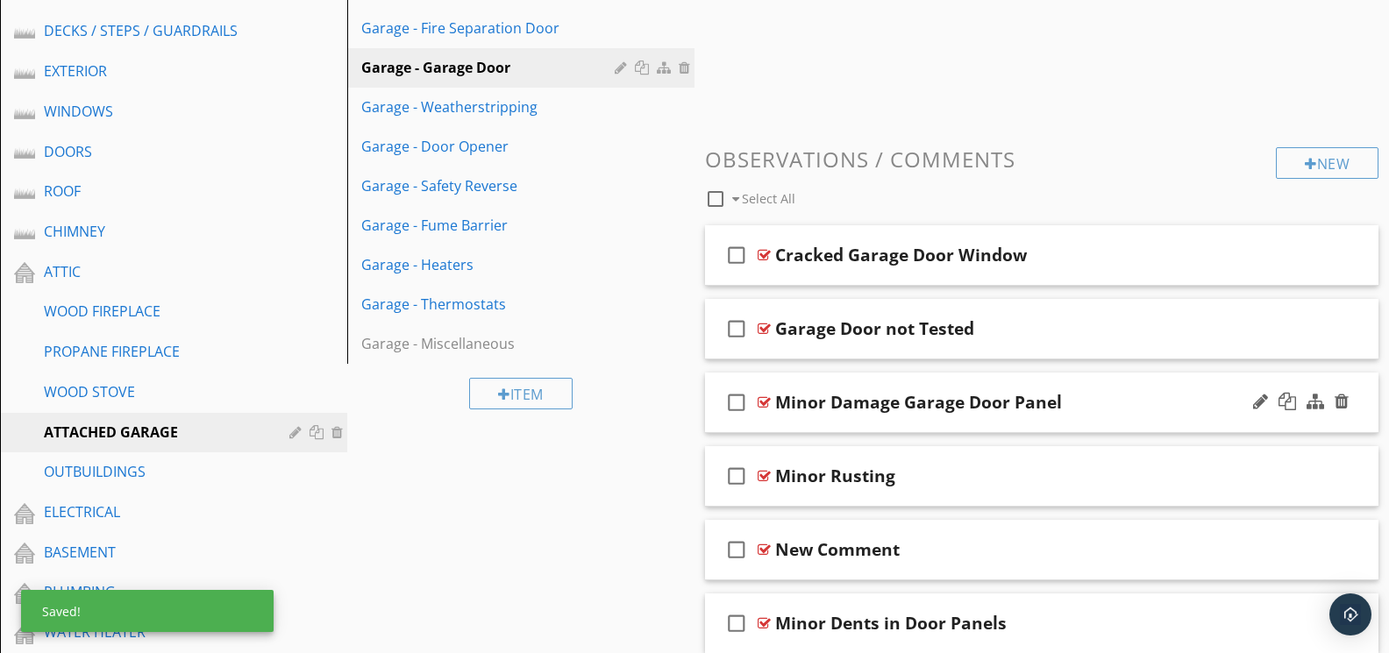
scroll to position [456, 0]
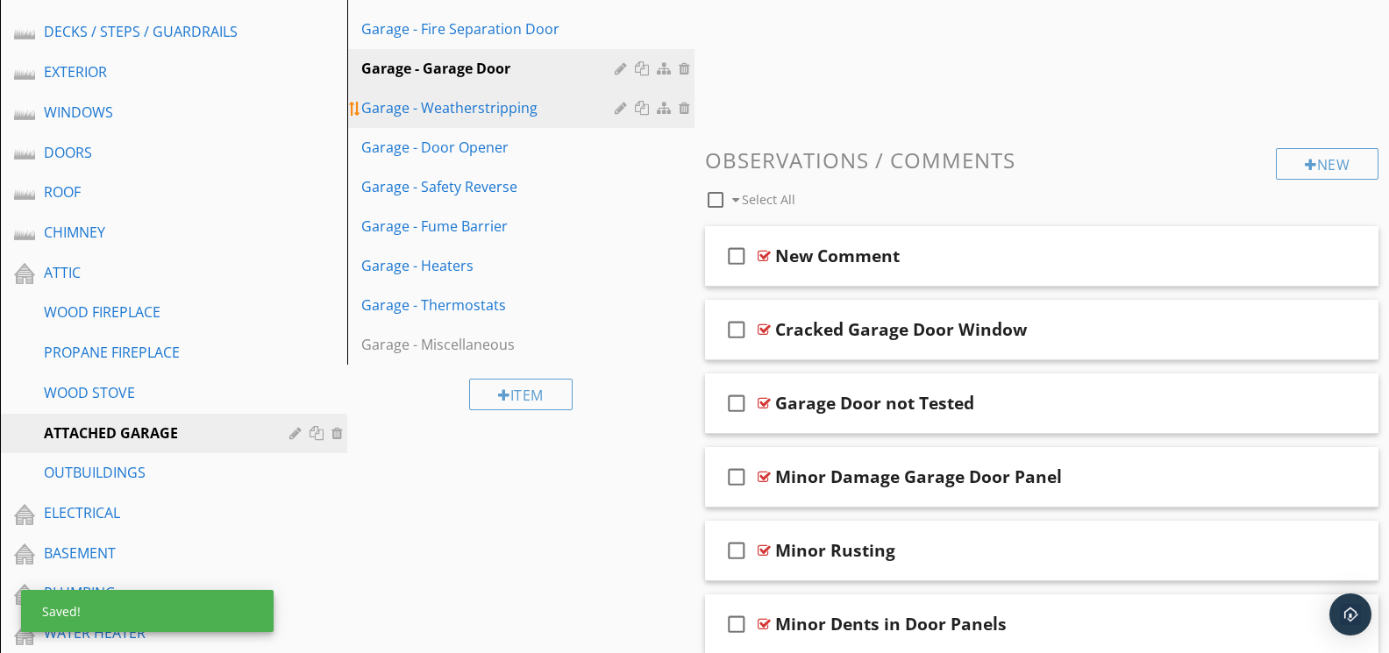
click at [495, 117] on link "Garage - Weatherstripping" at bounding box center [523, 108] width 342 height 39
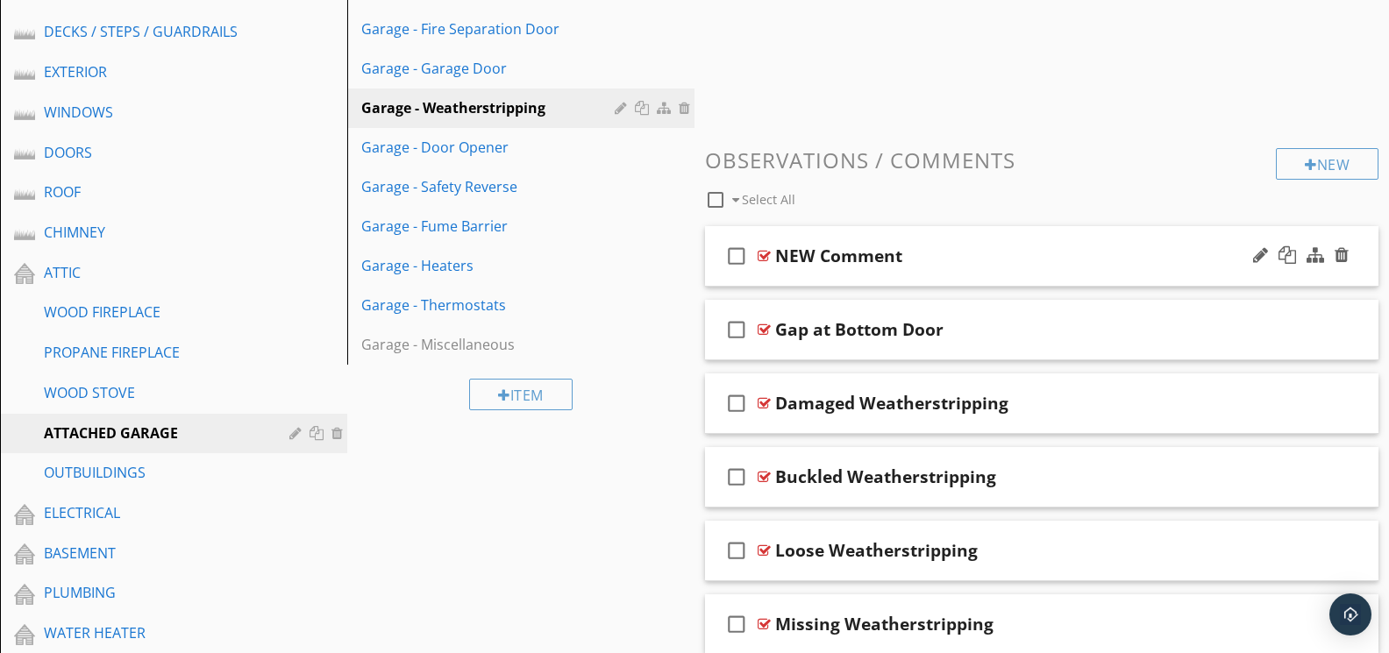
drag, startPoint x: 765, startPoint y: 256, endPoint x: 775, endPoint y: 251, distance: 11.0
click at [765, 254] on div at bounding box center [764, 256] width 13 height 14
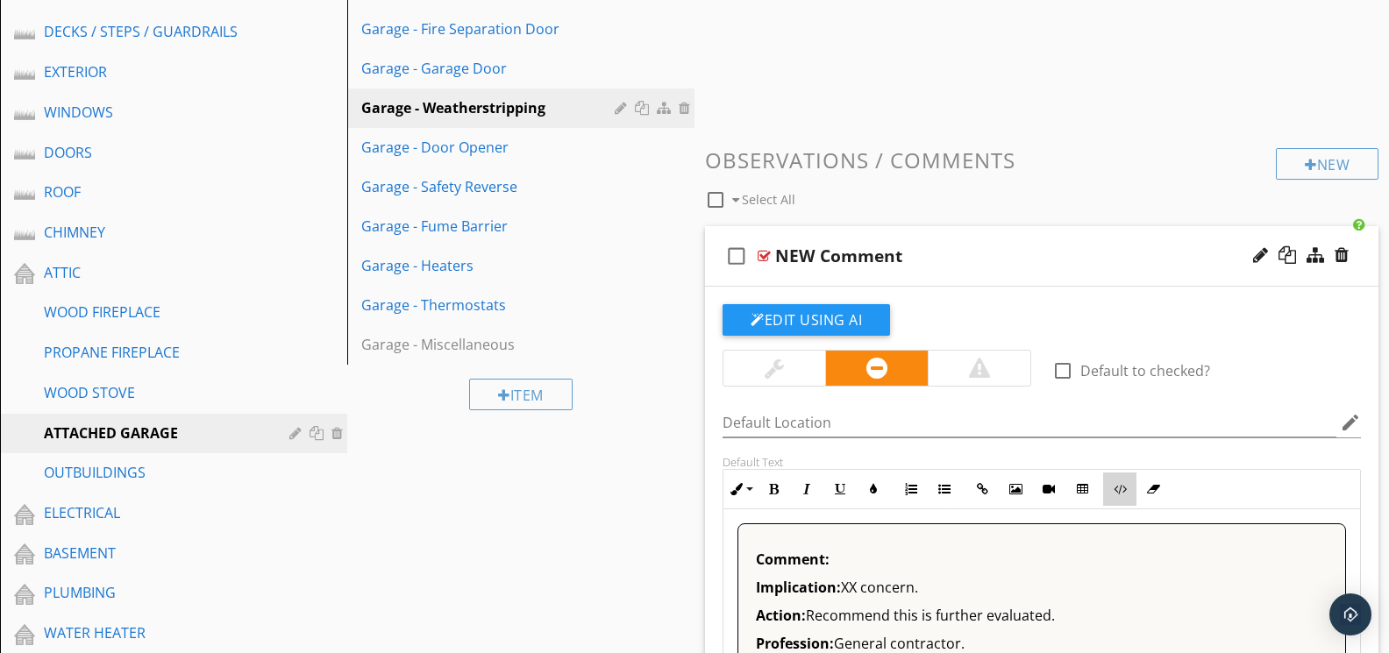
click at [1117, 479] on button "Code View" at bounding box center [1119, 489] width 33 height 33
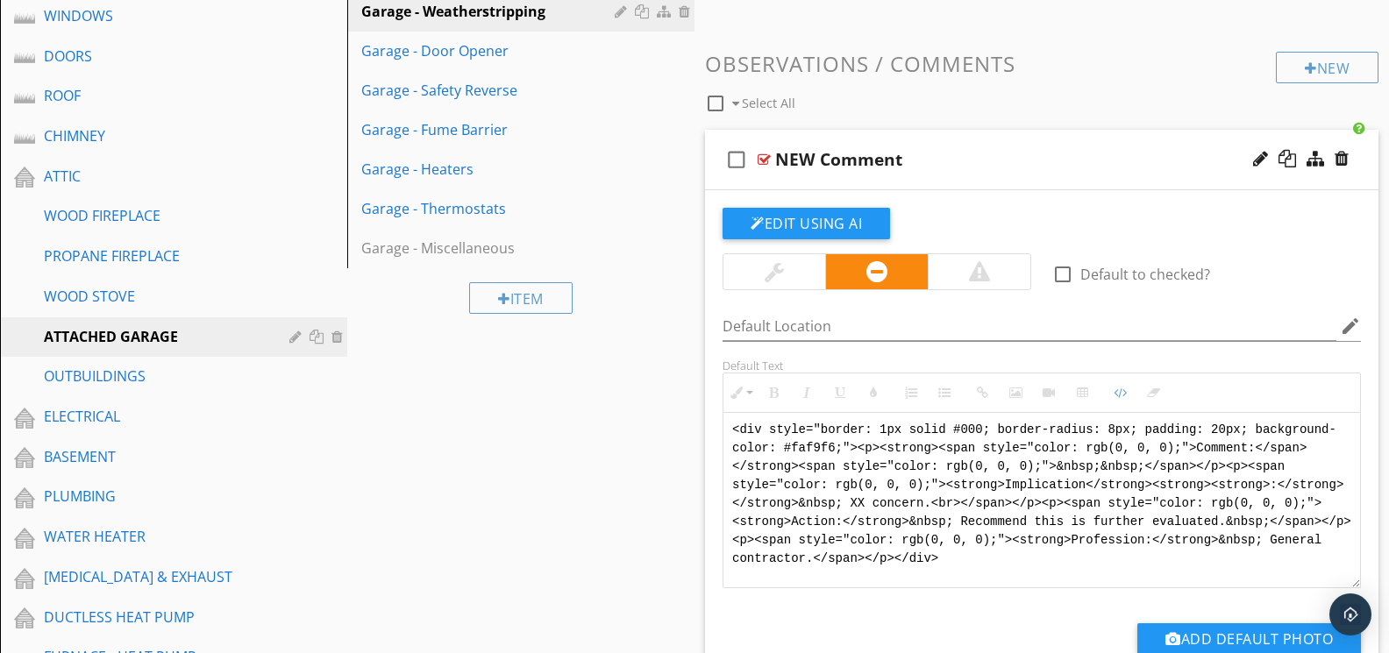
scroll to position [0, 0]
drag, startPoint x: 1043, startPoint y: 551, endPoint x: 671, endPoint y: 399, distance: 402.6
click at [671, 399] on div "Sections GENERAL INSPECTION INFORMATION REPORT FORMAT INSPECTION / PROPERTY INF…" at bounding box center [694, 584] width 1389 height 1922
type textarea "<!-- Jody Version 1 --><div style="font-family: Arial, sans-serif; font-size: 1…"
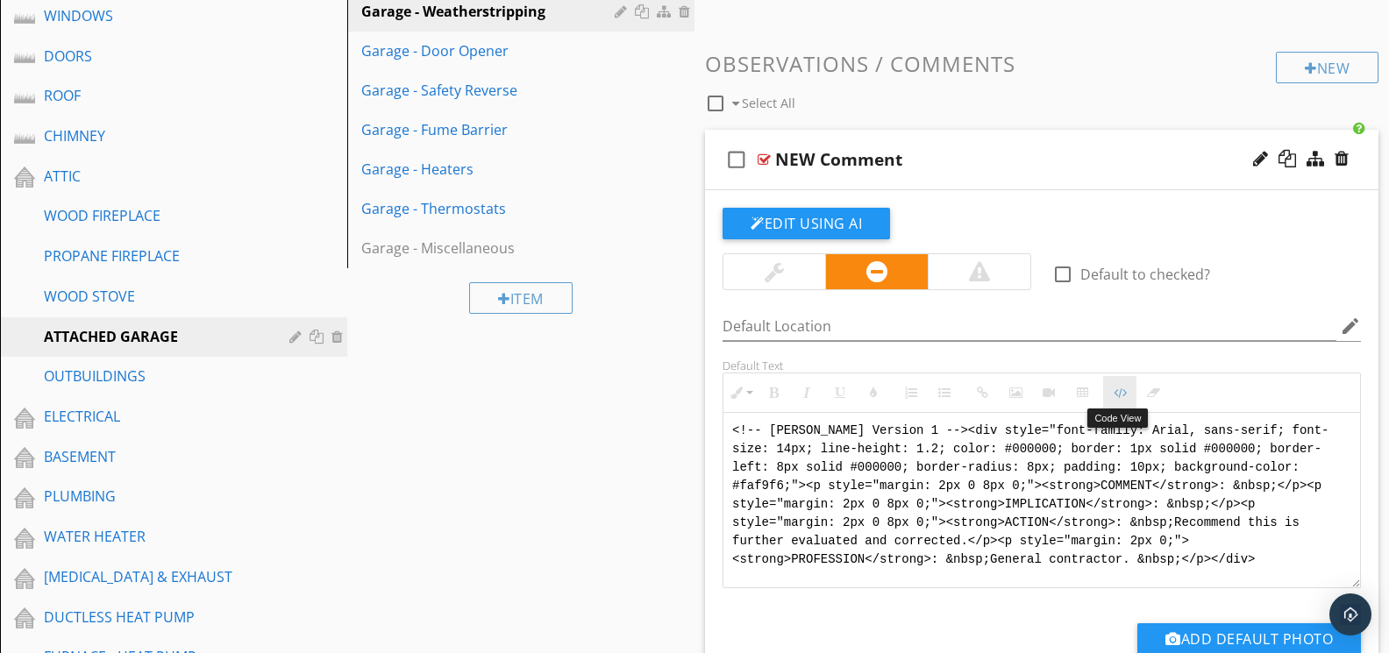
click at [1116, 399] on button "Code View" at bounding box center [1119, 392] width 33 height 33
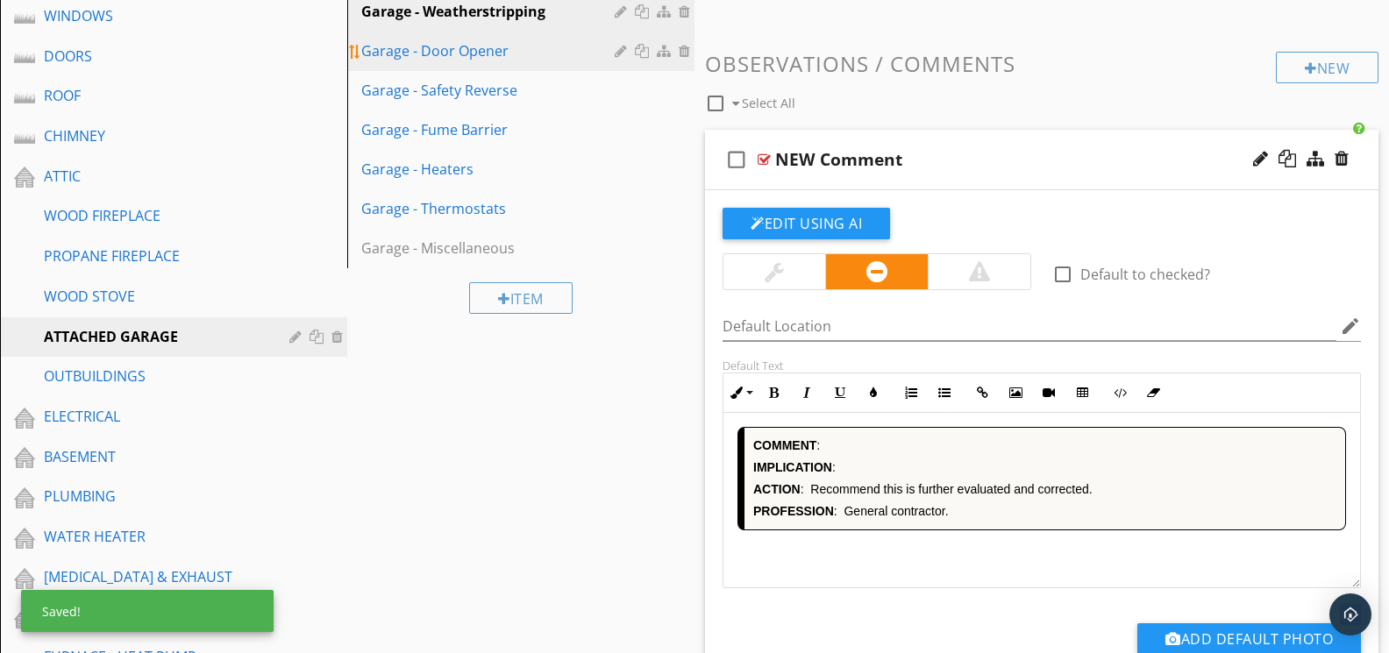
click at [435, 58] on div "Garage - Door Opener" at bounding box center [490, 50] width 259 height 21
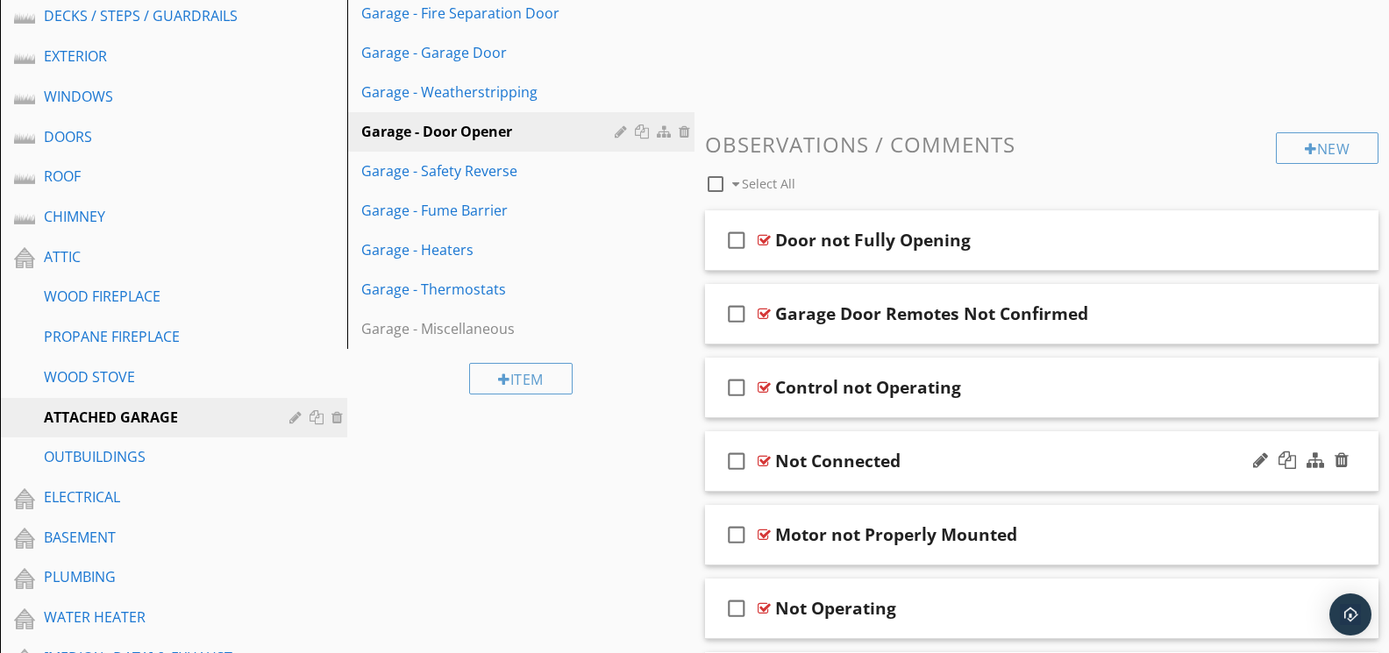
scroll to position [467, 0]
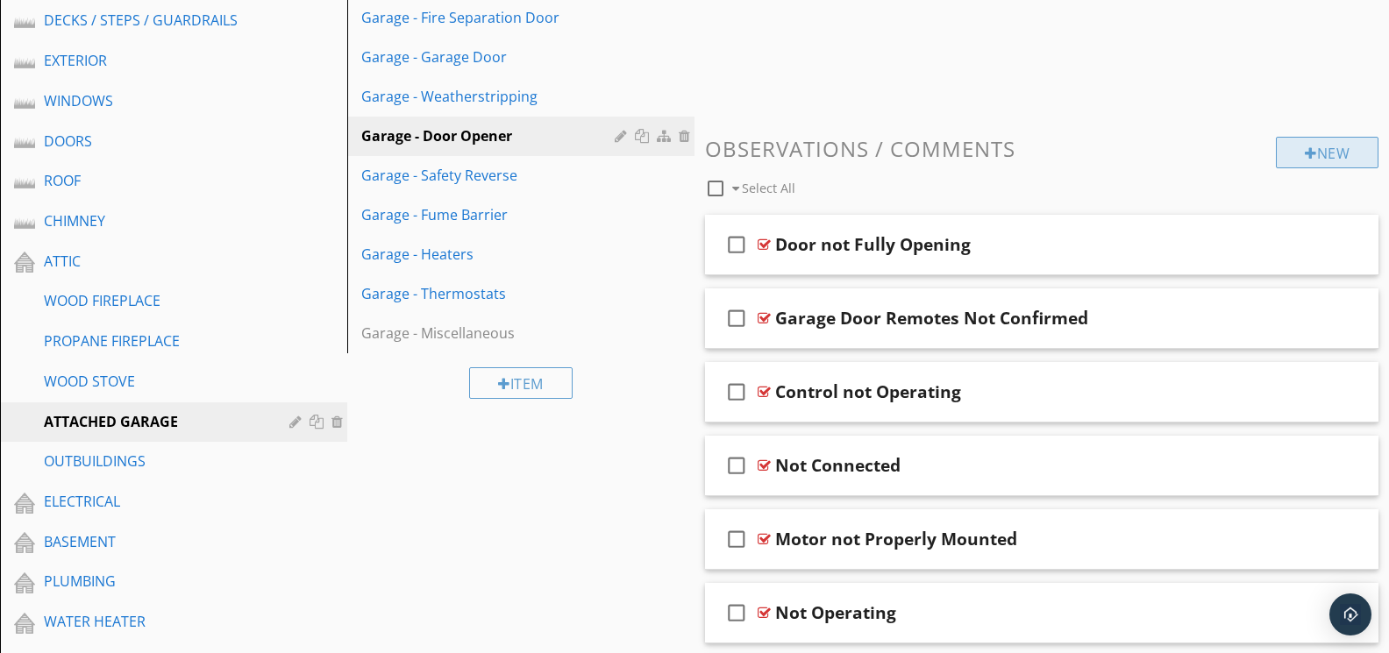
click at [1316, 160] on div "New" at bounding box center [1327, 153] width 103 height 32
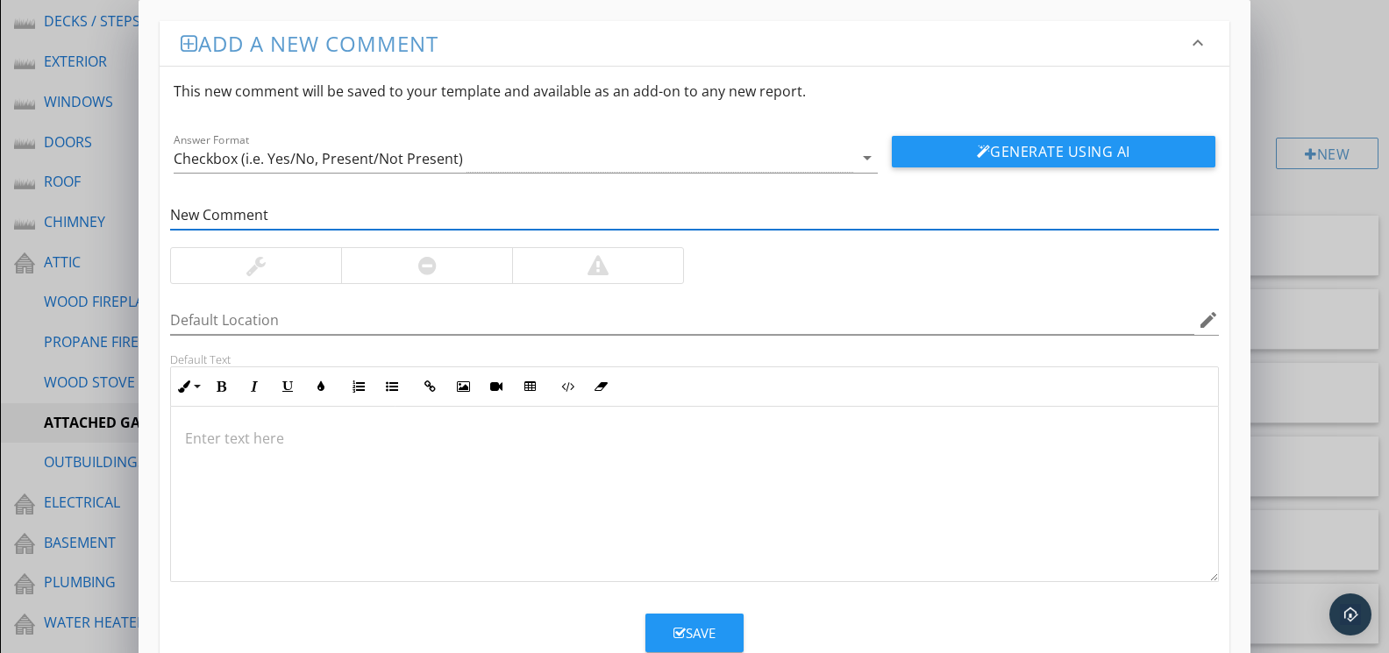
type input "New Comment"
click at [424, 271] on div at bounding box center [427, 265] width 18 height 21
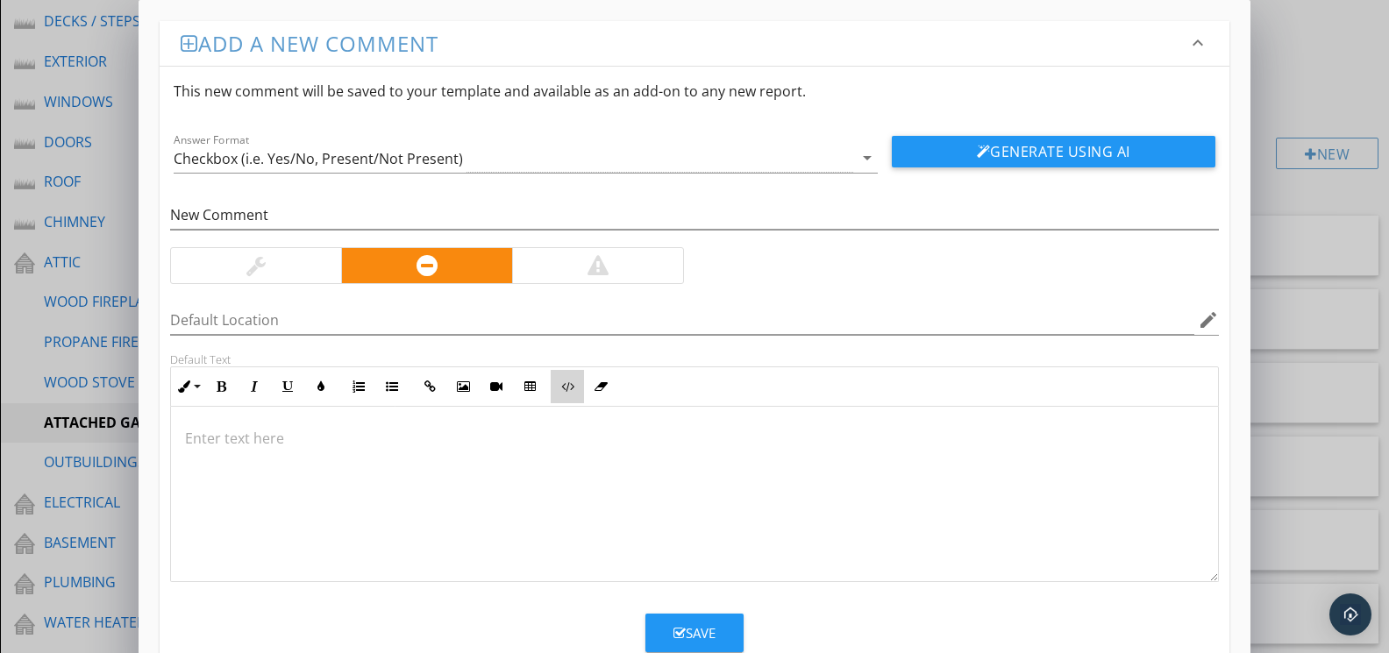
click at [562, 382] on button "Code View" at bounding box center [567, 386] width 33 height 33
click at [594, 439] on textarea at bounding box center [694, 494] width 1046 height 175
type textarea "<!-- Jody Version 1 --><div style="font-family: Arial, sans-serif; font-size: 1…"
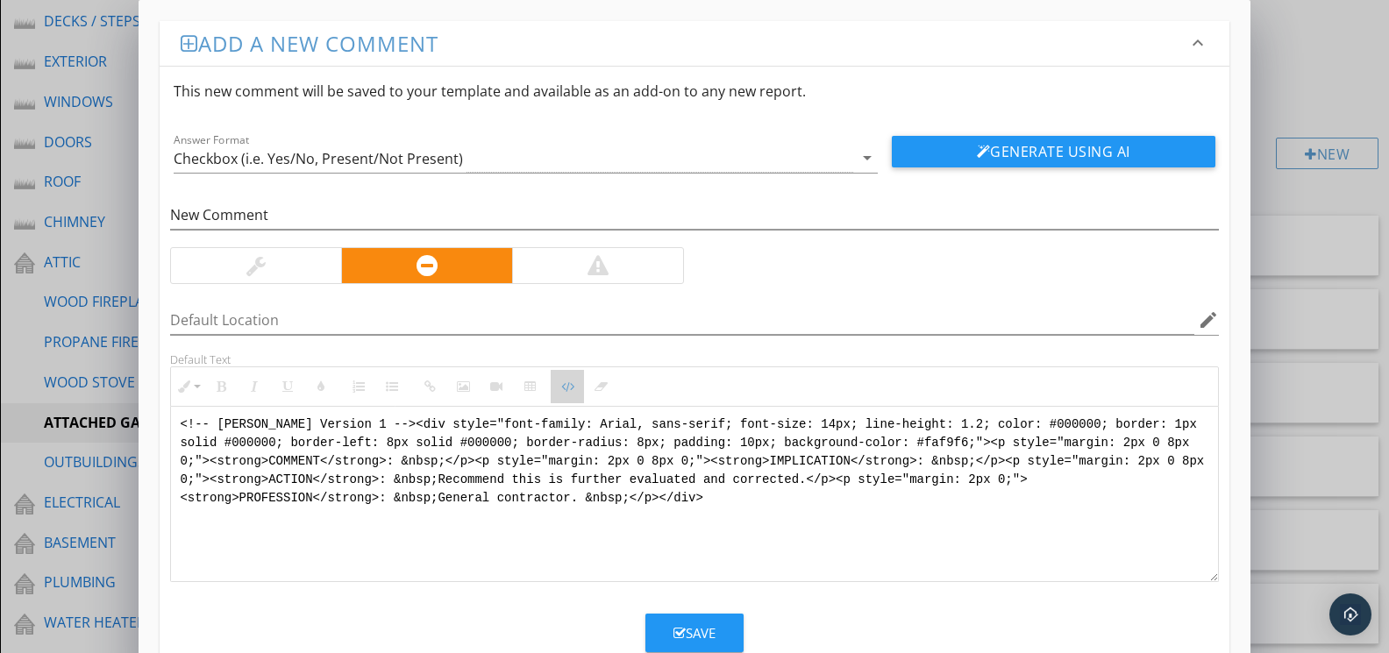
drag, startPoint x: 573, startPoint y: 384, endPoint x: 605, endPoint y: 393, distance: 33.6
click at [573, 382] on icon "button" at bounding box center [567, 387] width 12 height 12
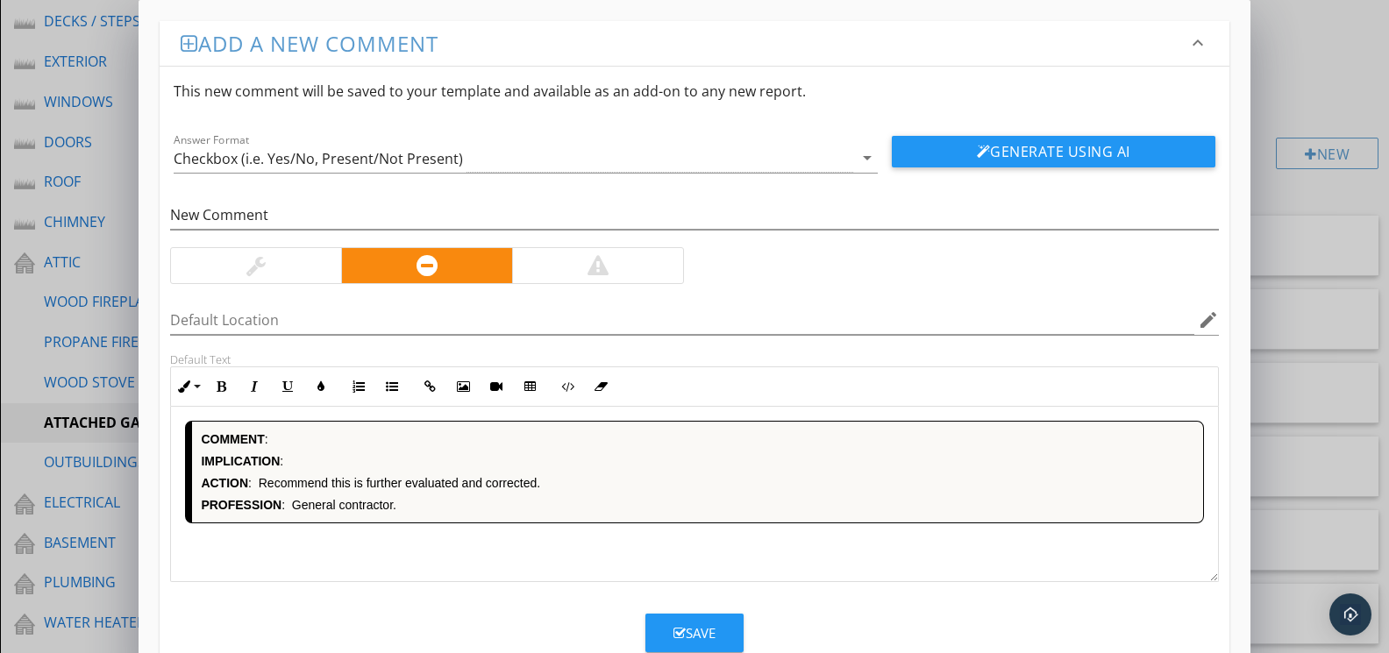
click at [689, 619] on button "Save" at bounding box center [694, 633] width 98 height 39
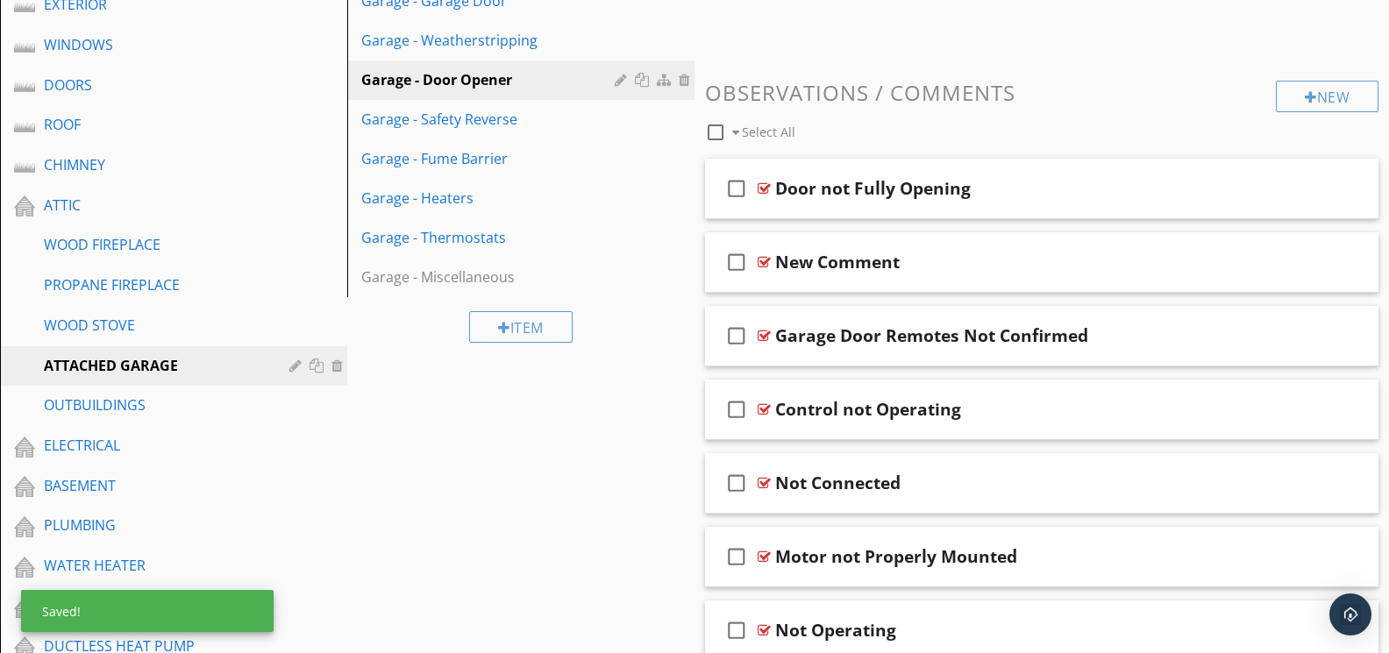
scroll to position [509, 0]
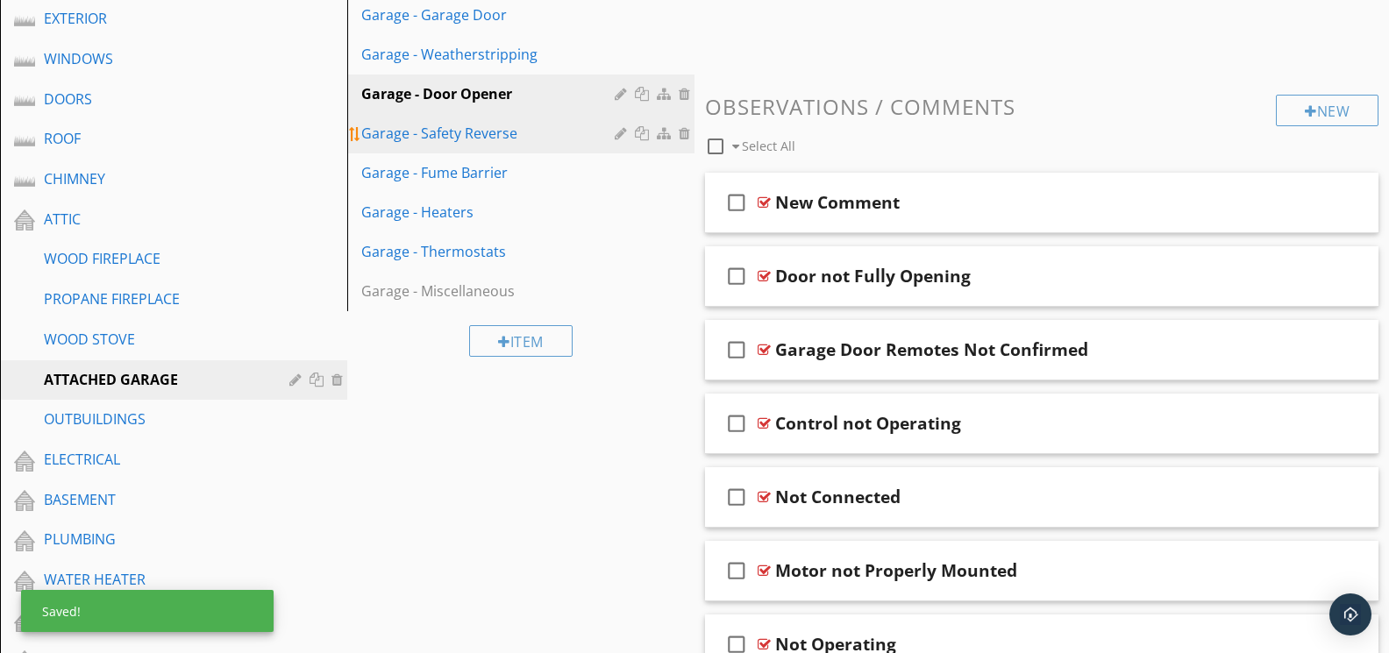
click at [485, 139] on div "Garage - Safety Reverse" at bounding box center [490, 133] width 259 height 21
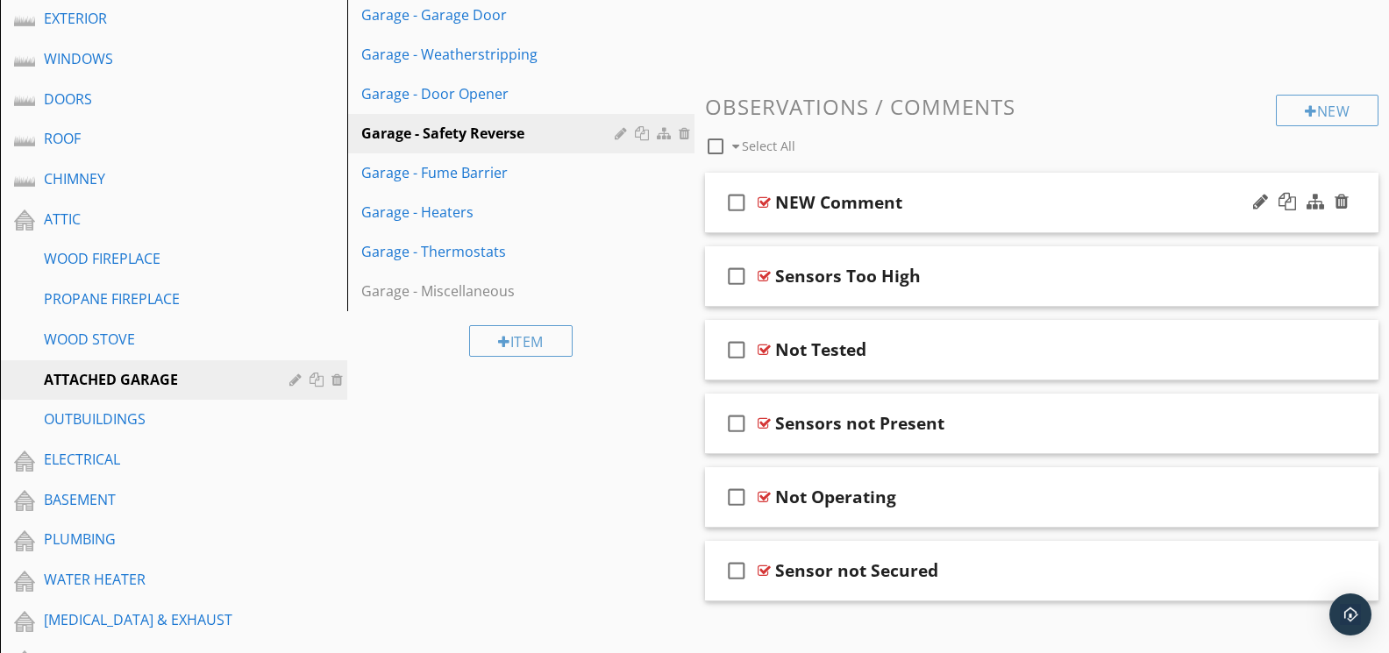
click at [772, 196] on div "check_box_outline_blank NEW Comment" at bounding box center [1041, 203] width 673 height 60
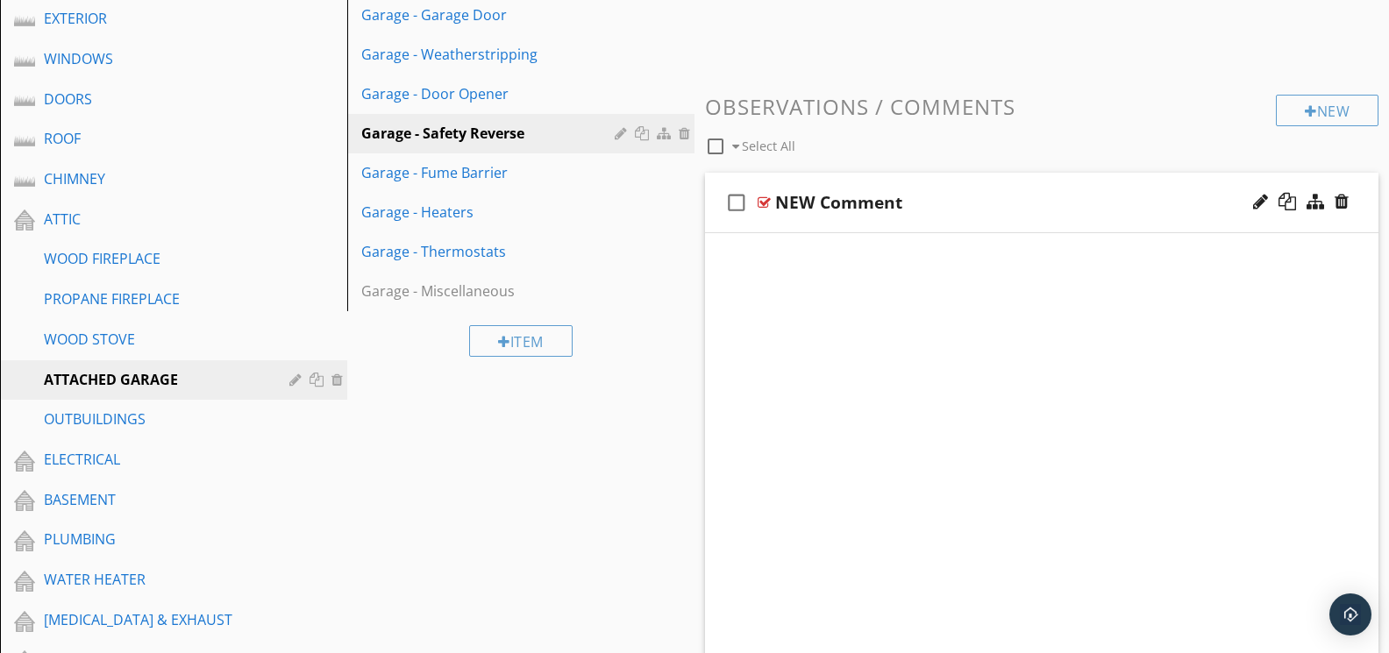
scroll to position [509, 0]
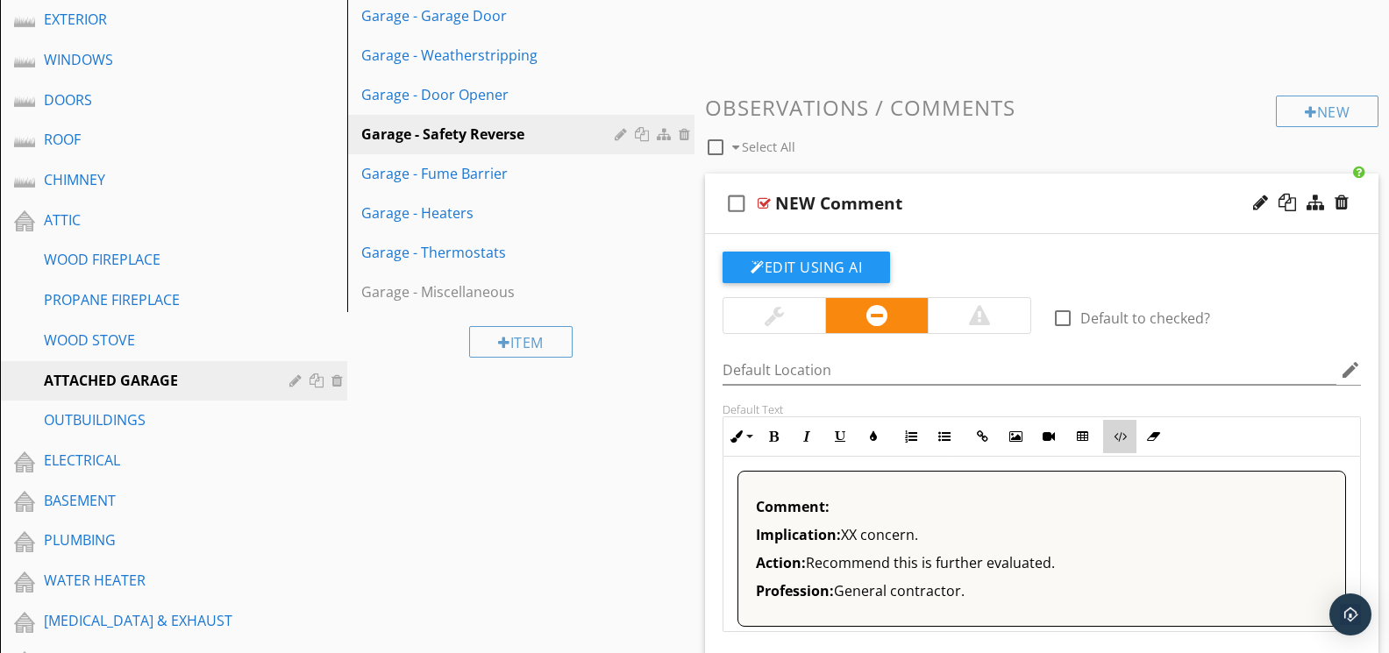
click at [1117, 436] on icon "button" at bounding box center [1120, 436] width 12 height 12
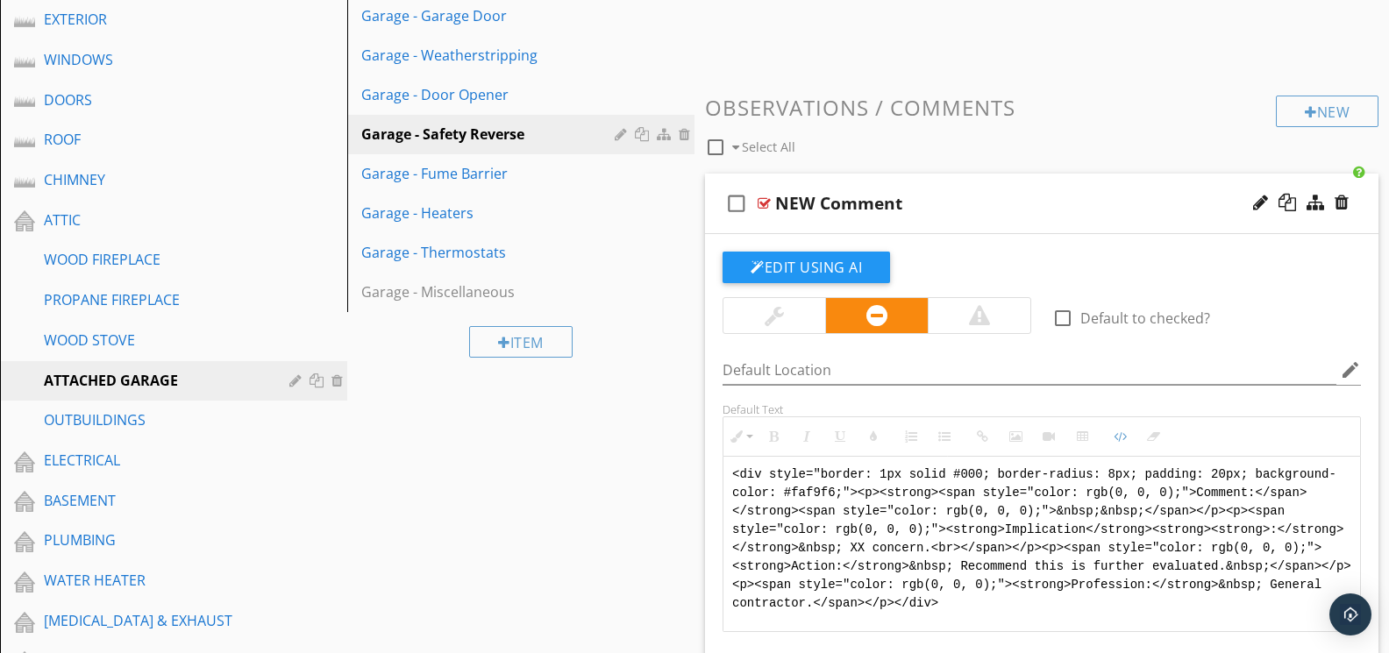
drag, startPoint x: 1035, startPoint y: 600, endPoint x: 653, endPoint y: 426, distance: 419.8
click at [654, 430] on div "Sections GENERAL INSPECTION INFORMATION REPORT FORMAT INSPECTION / PROPERTY INF…" at bounding box center [694, 628] width 1389 height 1922
type textarea "<!-- Jody Version 1 --><div style="font-family: Arial, sans-serif; font-size: 1…"
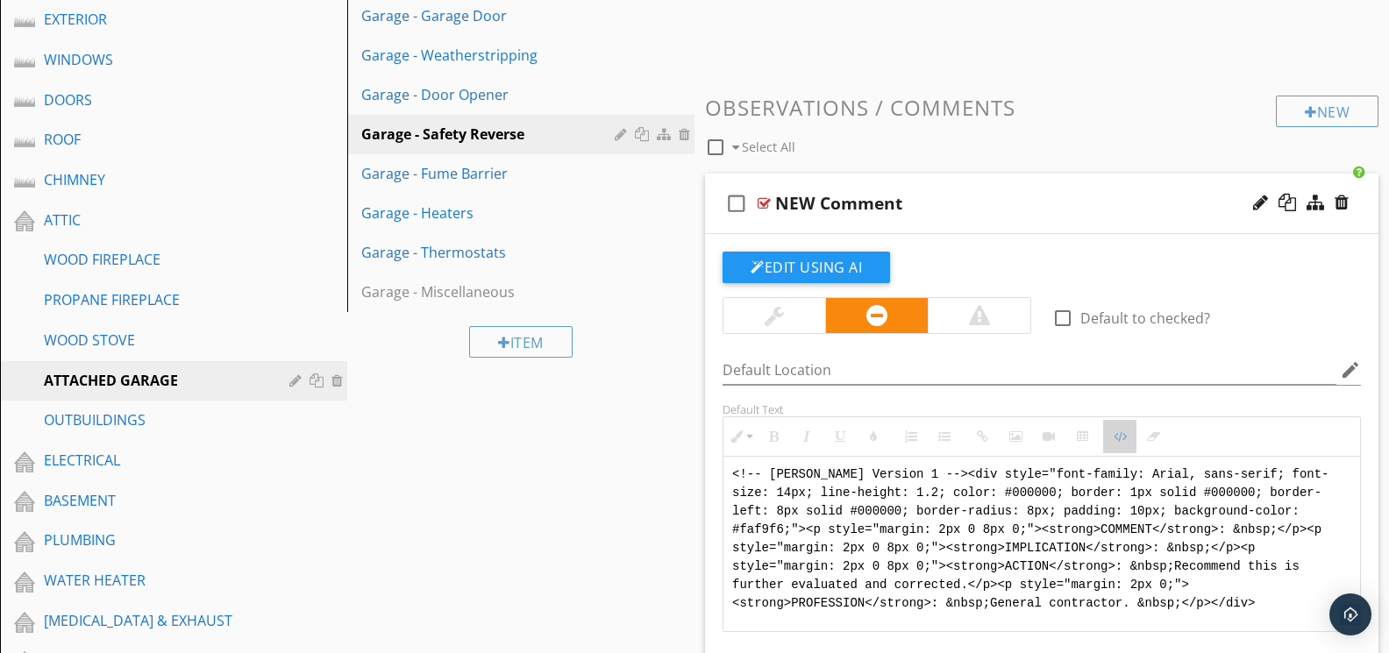
click at [1117, 432] on icon "button" at bounding box center [1120, 436] width 12 height 12
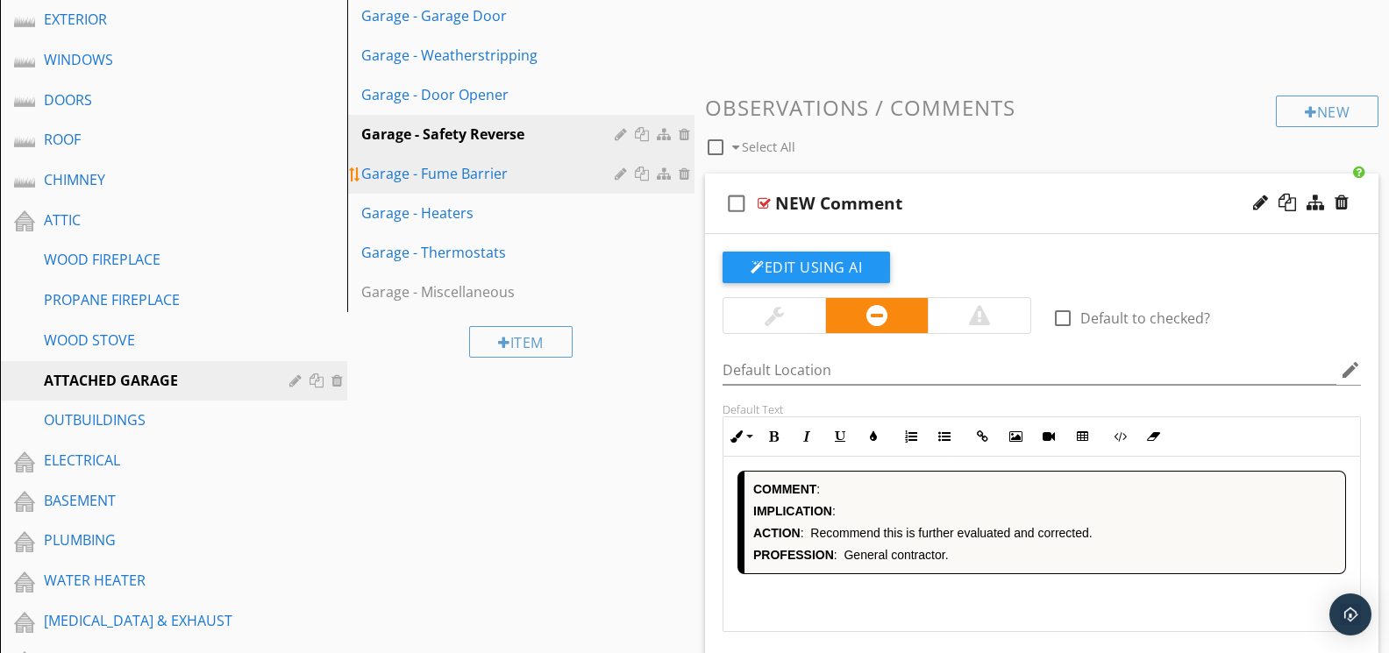
click at [500, 169] on div "Garage - Fume Barrier" at bounding box center [490, 173] width 259 height 21
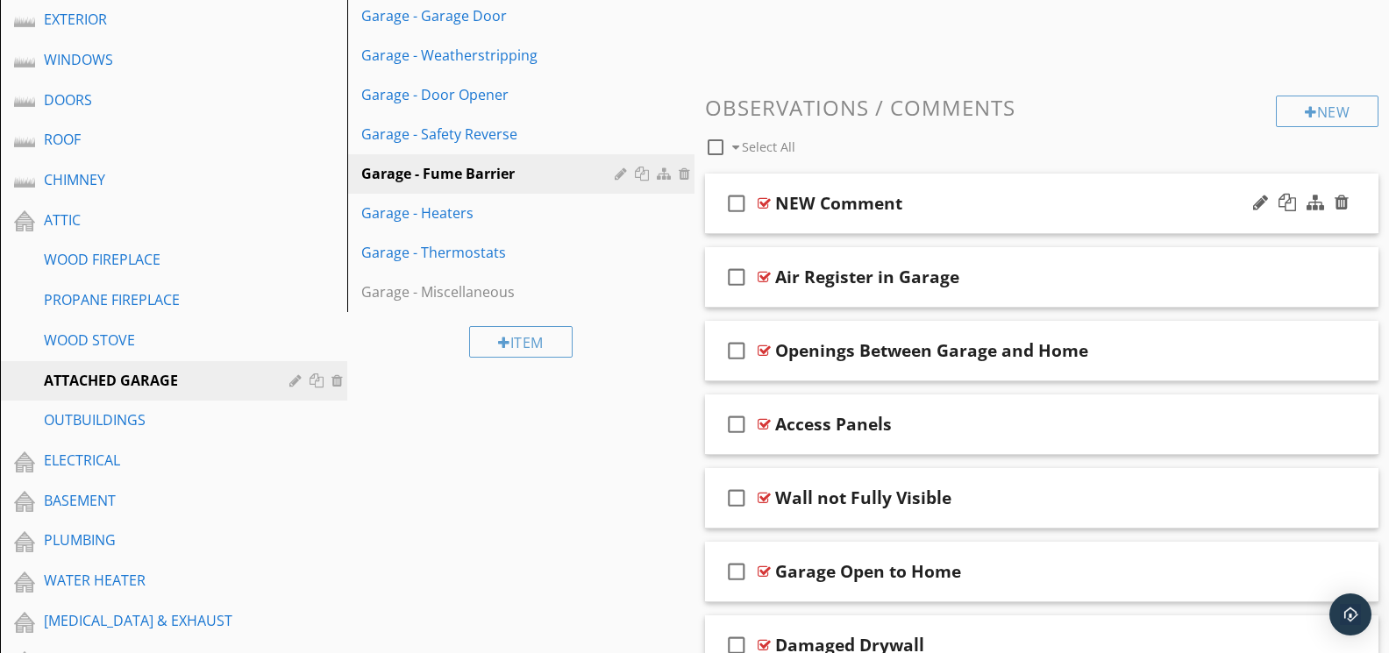
drag, startPoint x: 762, startPoint y: 201, endPoint x: 808, endPoint y: 214, distance: 48.3
click at [762, 201] on div at bounding box center [764, 203] width 13 height 14
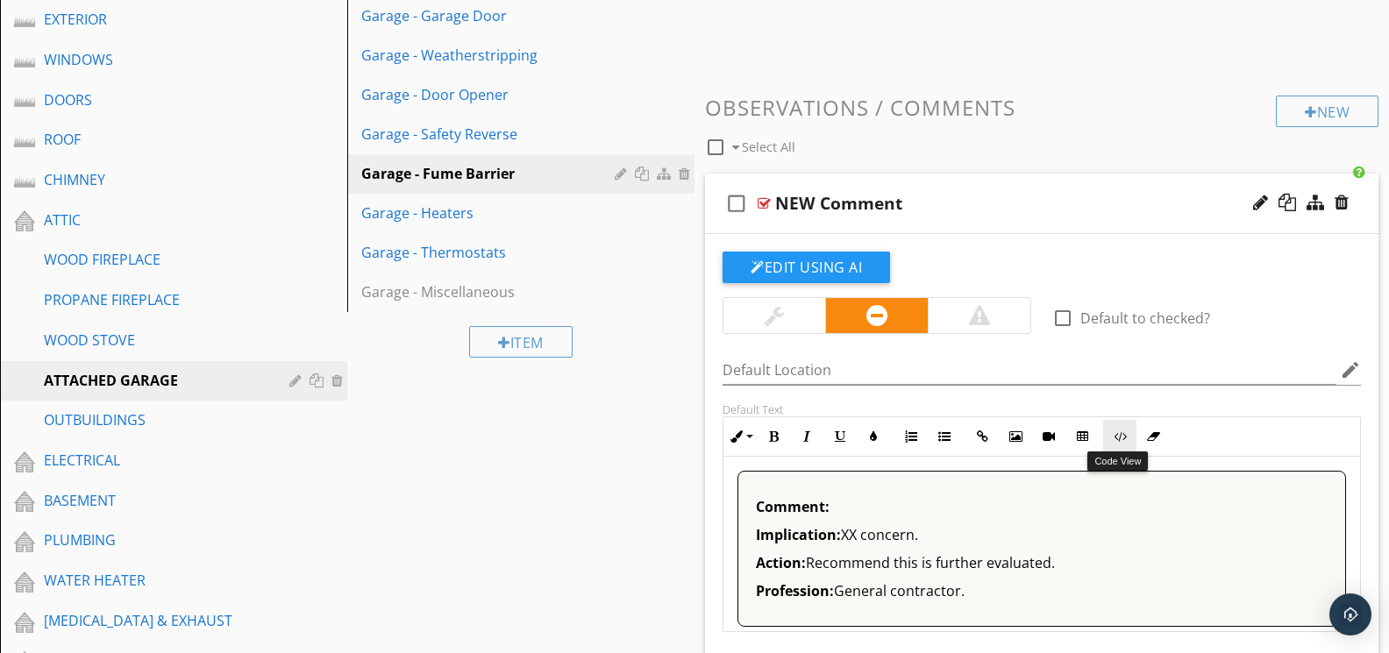
click at [1114, 442] on button "Code View" at bounding box center [1119, 436] width 33 height 33
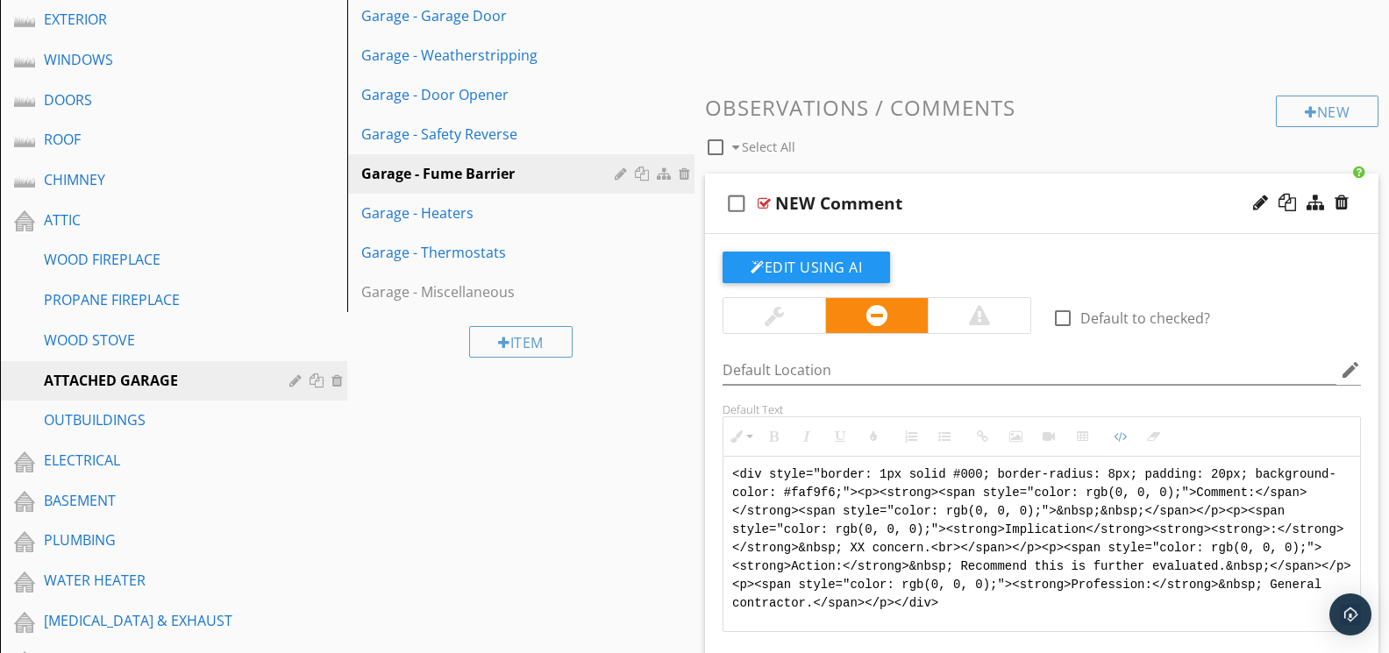
drag, startPoint x: 1046, startPoint y: 601, endPoint x: 672, endPoint y: 446, distance: 405.3
click at [672, 447] on div "Sections GENERAL INSPECTION INFORMATION REPORT FORMAT INSPECTION / PROPERTY INF…" at bounding box center [694, 628] width 1389 height 1922
type textarea "<!-- Jody Version 1 --><div style="font-family: Arial, sans-serif; font-size: 1…"
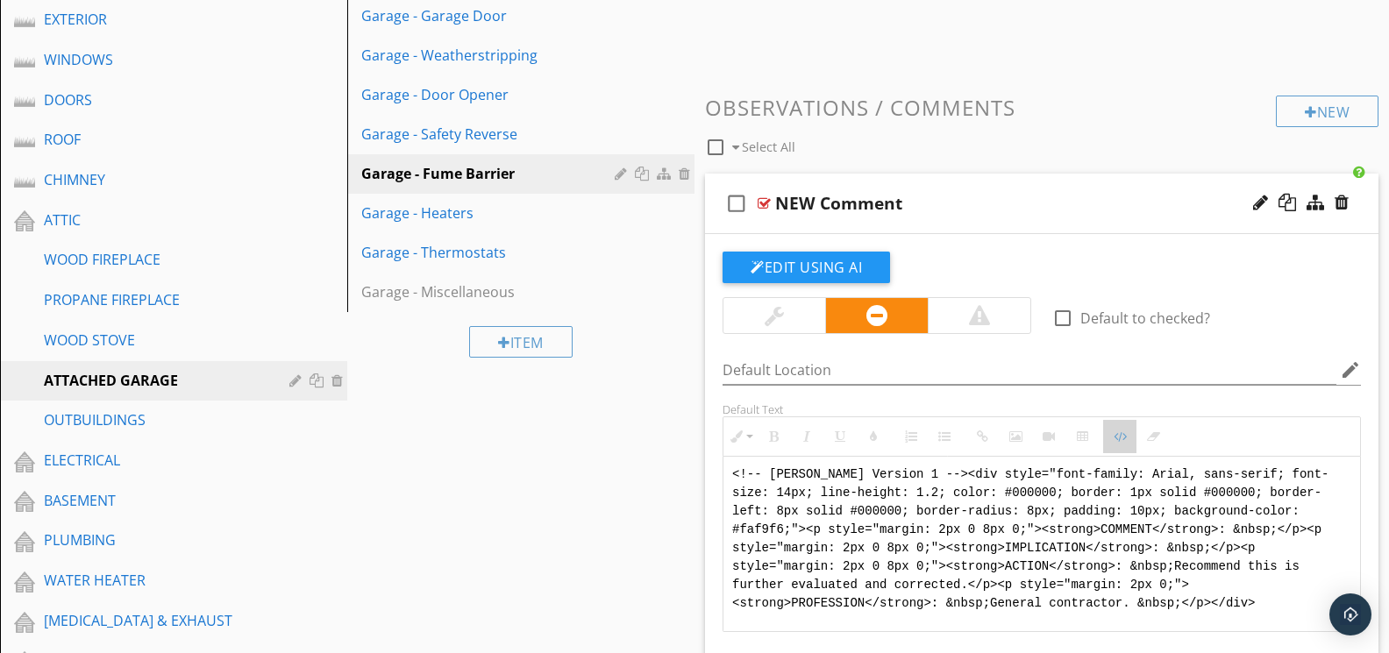
click at [1110, 431] on button "Code View" at bounding box center [1119, 436] width 33 height 33
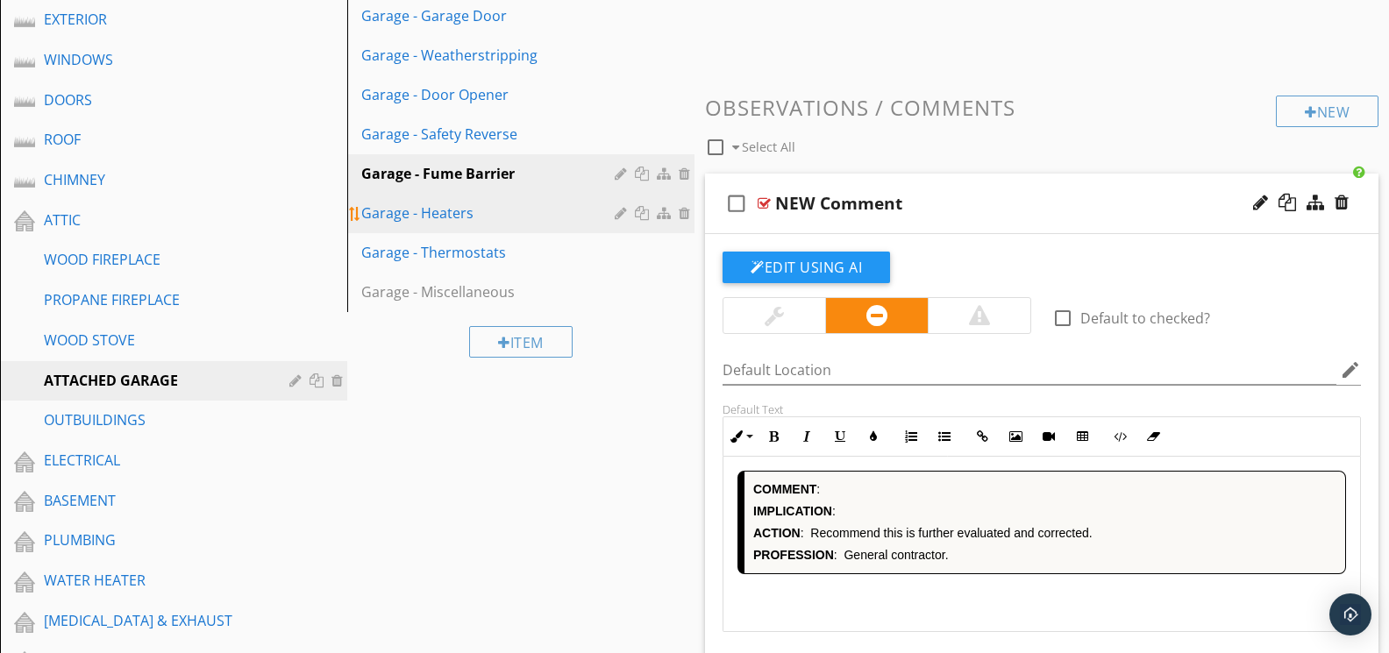
click at [465, 204] on div "Garage - Heaters" at bounding box center [490, 213] width 259 height 21
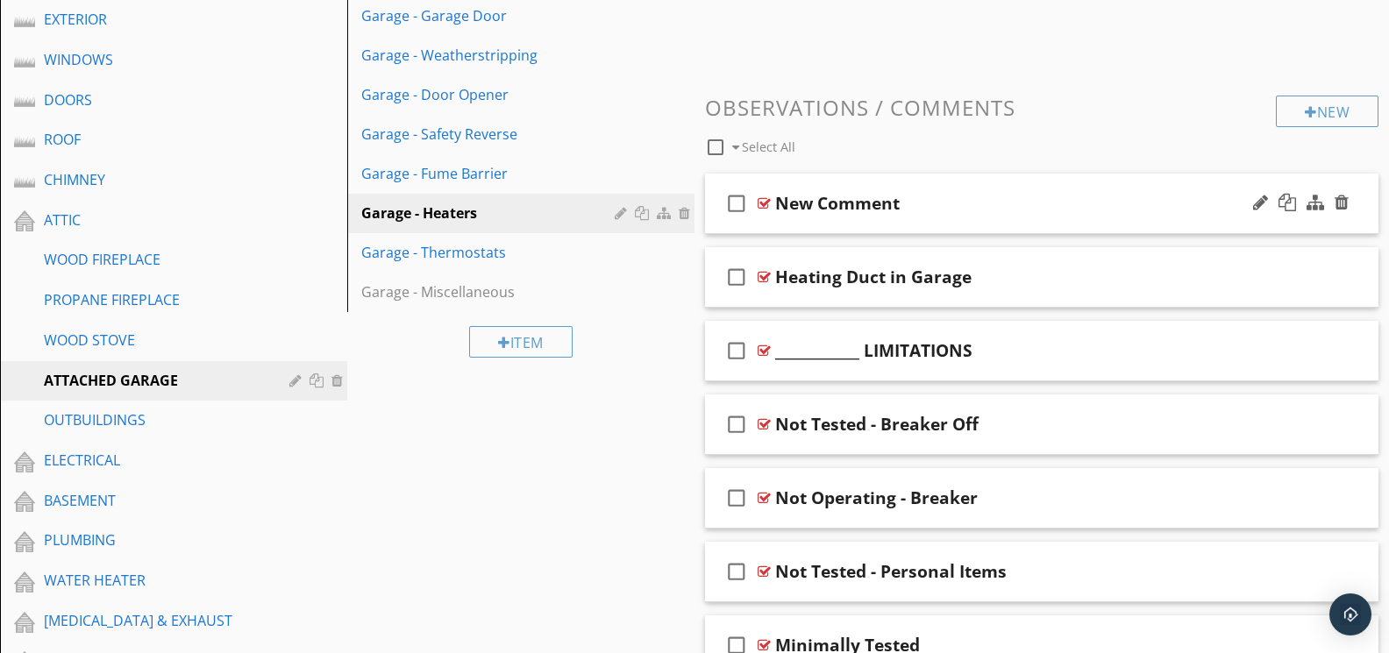
click at [768, 201] on div at bounding box center [764, 203] width 13 height 14
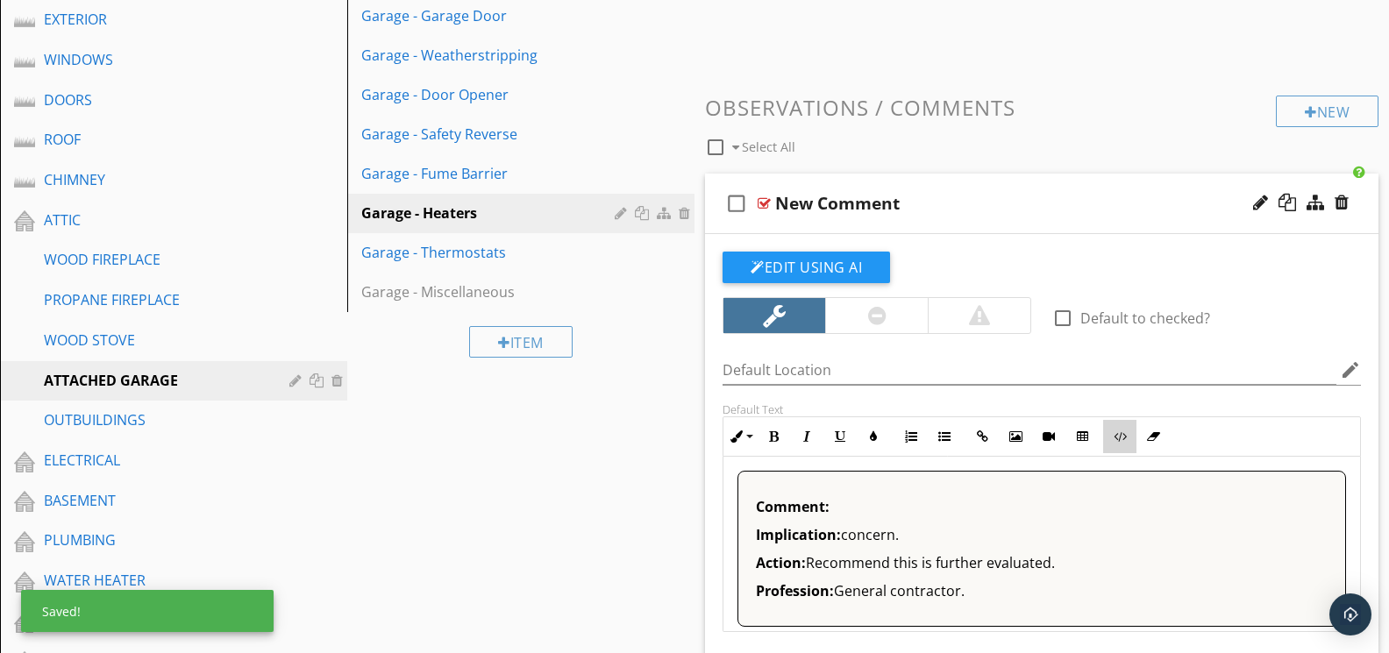
click at [1108, 433] on button "Code View" at bounding box center [1119, 436] width 33 height 33
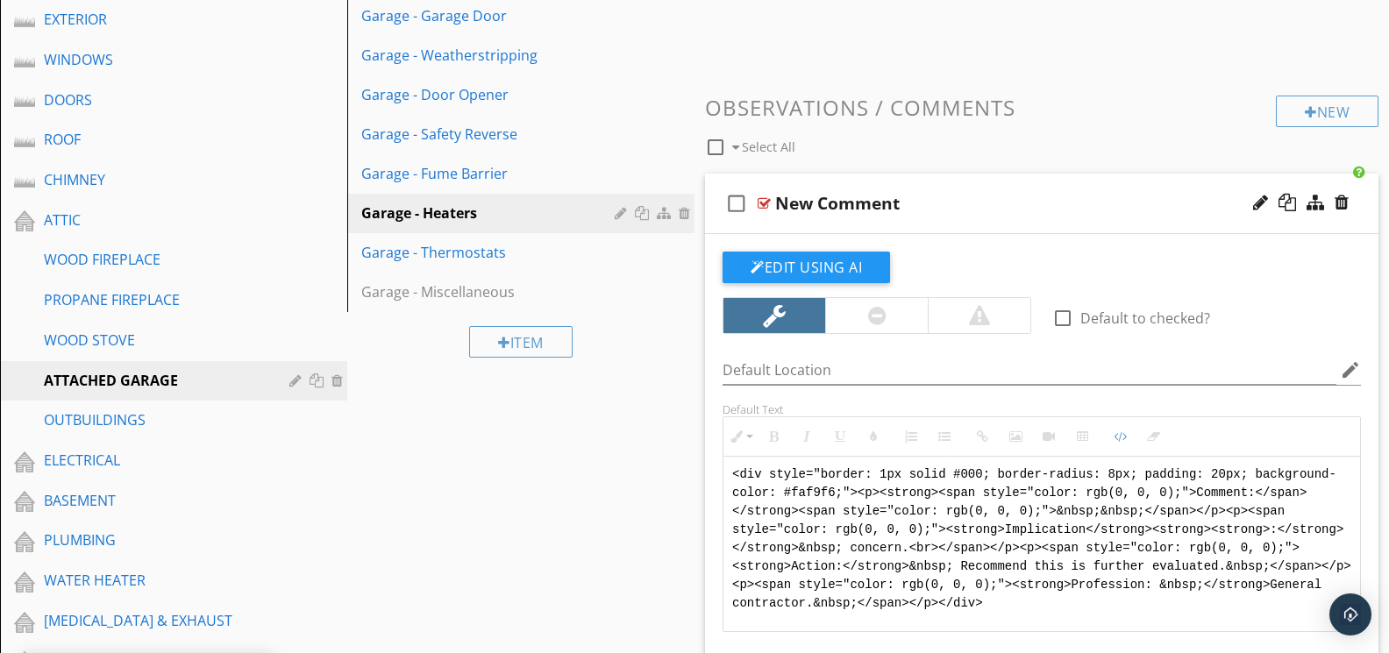
drag, startPoint x: 1087, startPoint y: 594, endPoint x: 672, endPoint y: 451, distance: 439.5
type textarea "<!-- Jody Version 1 --><div style="font-family: Arial, sans-serif; font-size: 1…"
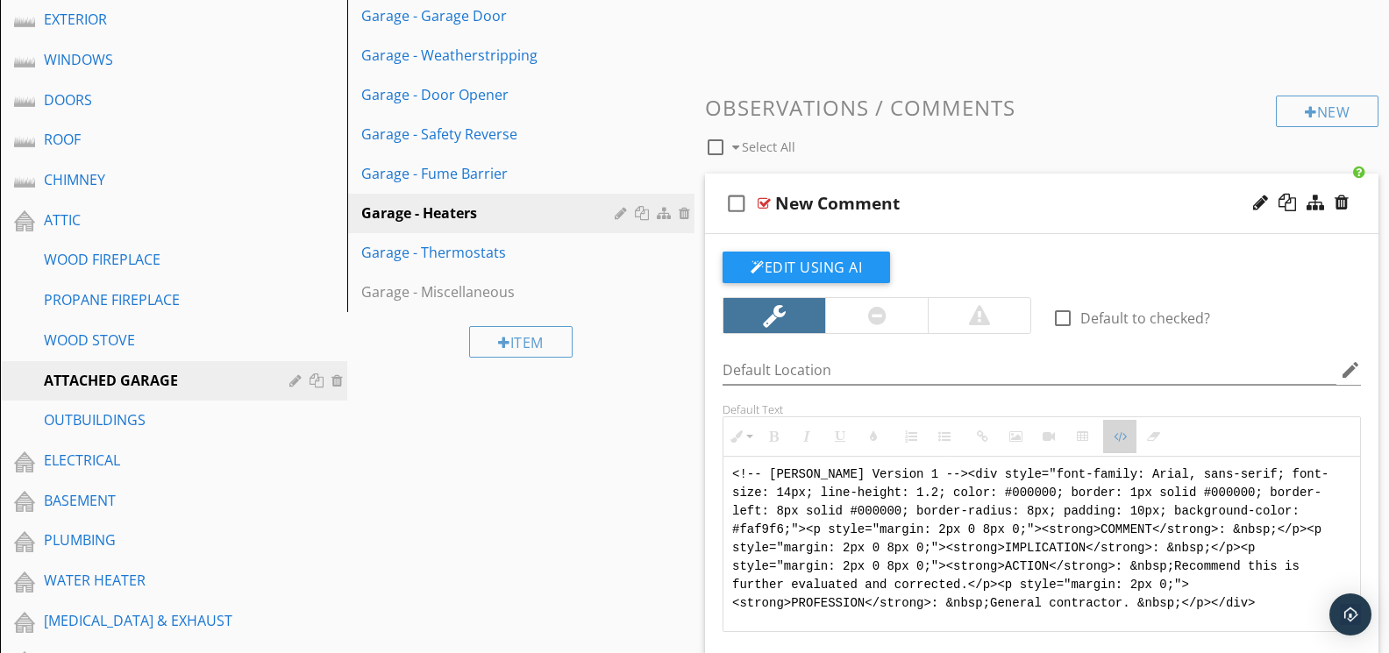
click at [1110, 432] on button "Code View" at bounding box center [1119, 436] width 33 height 33
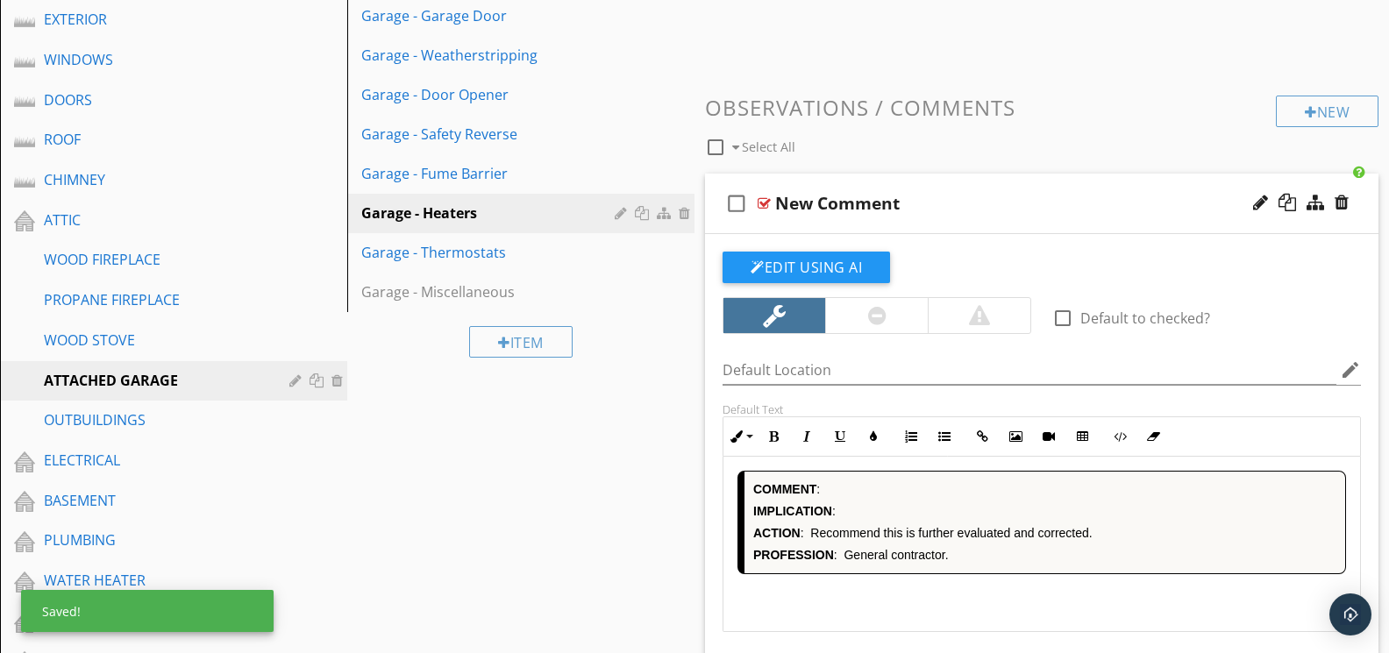
click at [887, 314] on div at bounding box center [876, 315] width 103 height 35
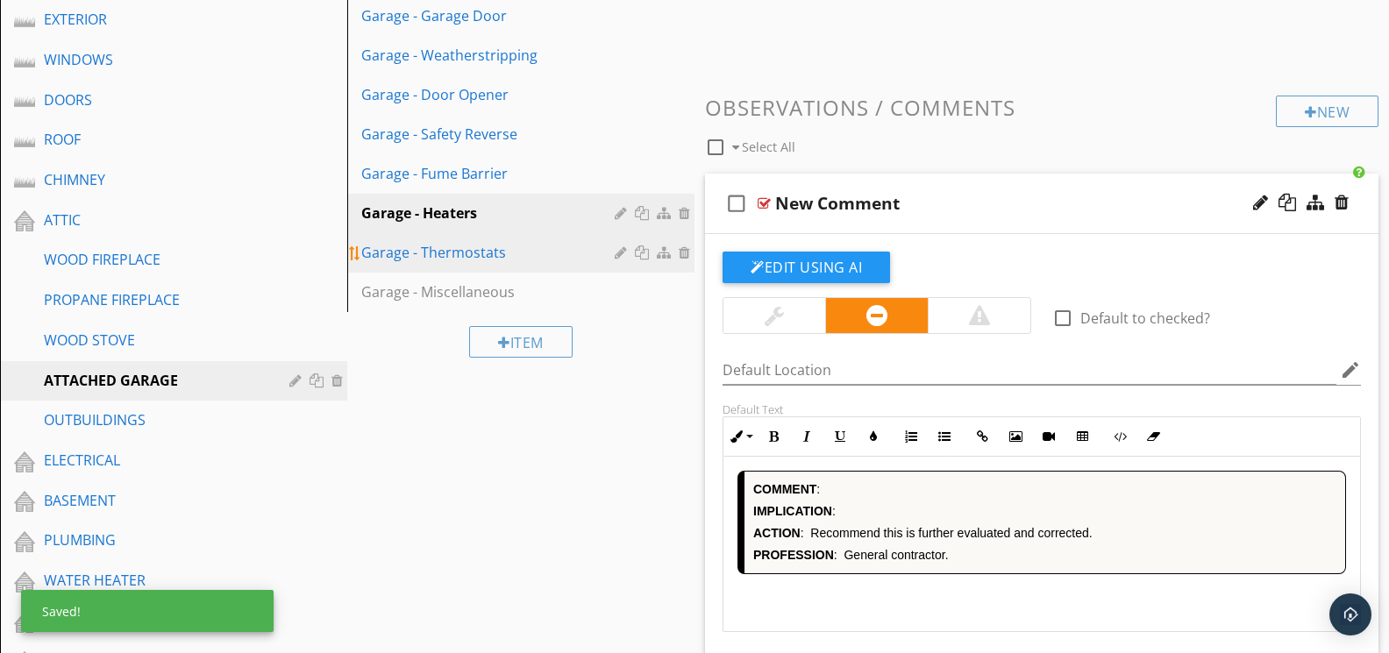
click at [465, 246] on div "Garage - Thermostats" at bounding box center [490, 252] width 259 height 21
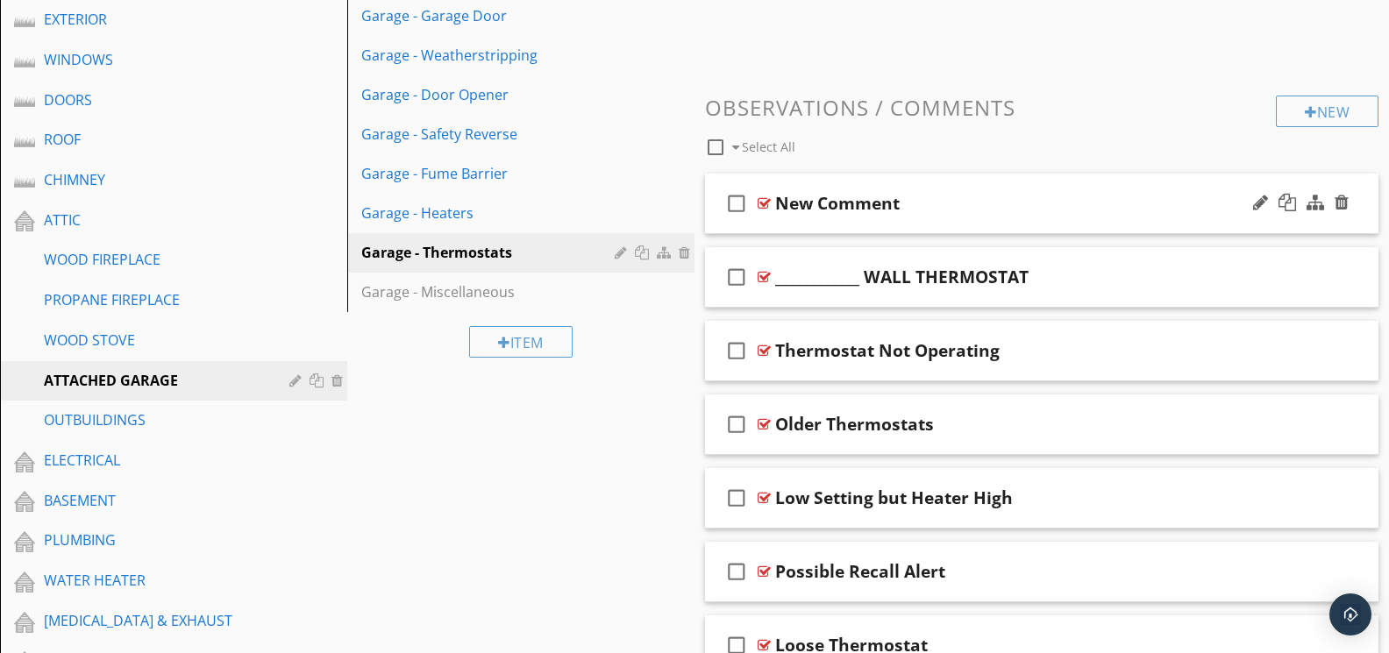
click at [763, 196] on div at bounding box center [764, 203] width 13 height 14
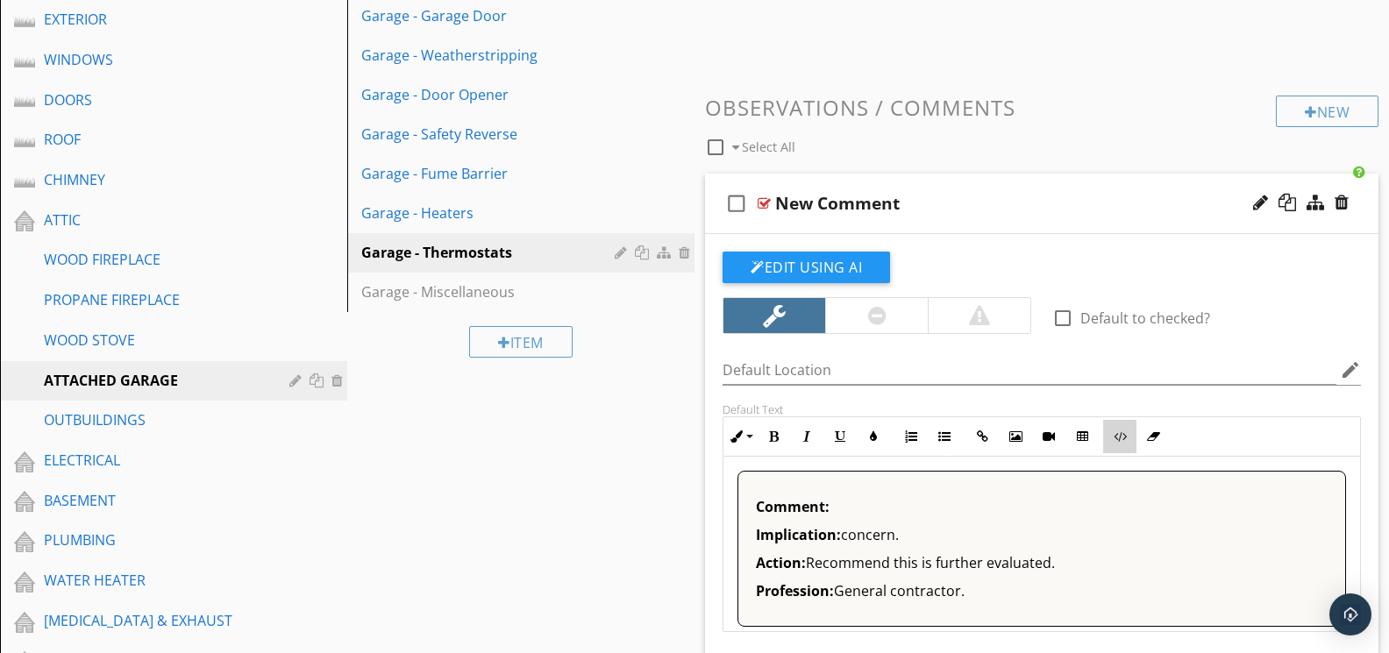
drag, startPoint x: 1119, startPoint y: 436, endPoint x: 1110, endPoint y: 435, distance: 8.8
click at [1117, 435] on icon "button" at bounding box center [1120, 436] width 12 height 12
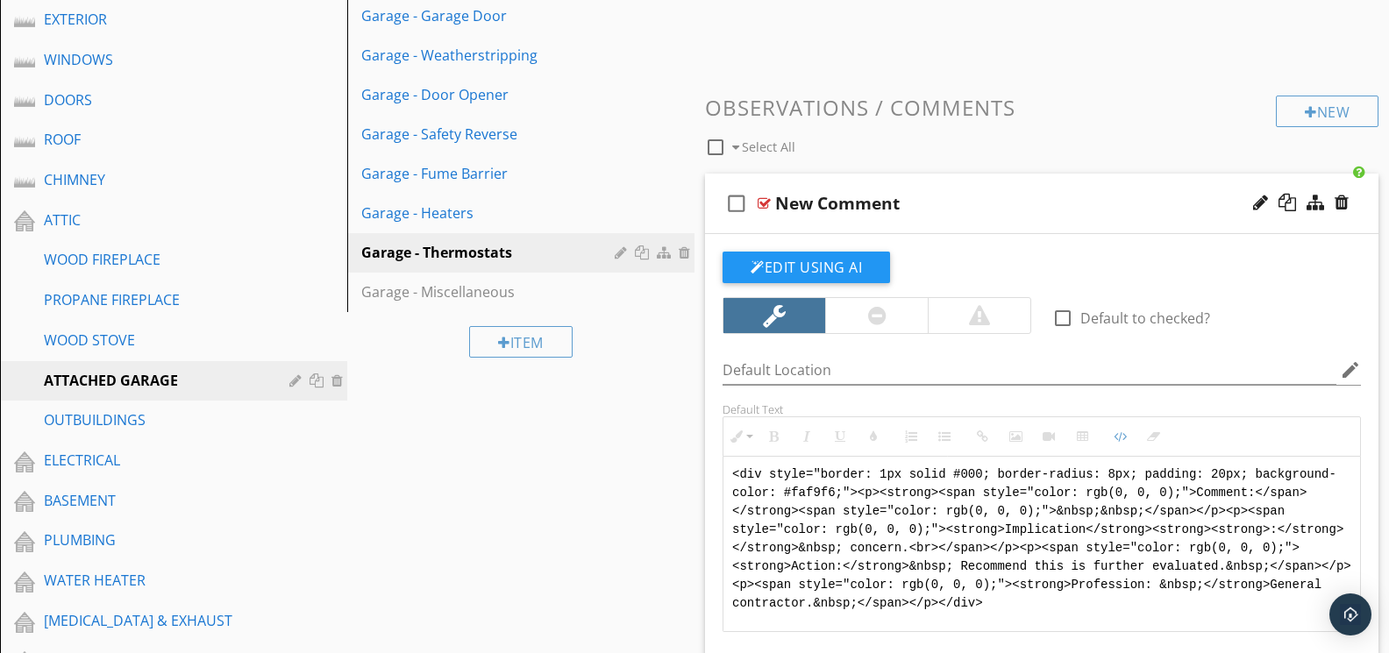
drag, startPoint x: 1126, startPoint y: 598, endPoint x: 671, endPoint y: 439, distance: 481.9
type textarea "<!-- Jody Version 1 --><div style="font-family: Arial, sans-serif; font-size: 1…"
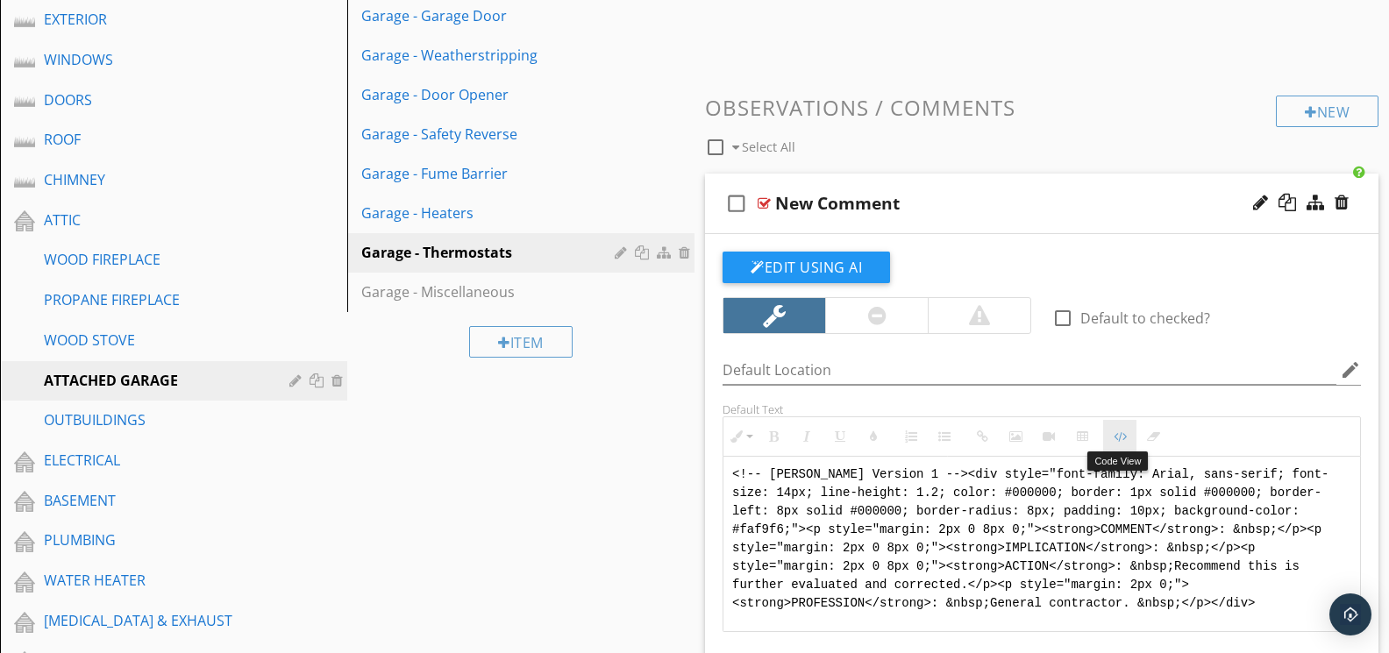
click at [1127, 438] on button "Code View" at bounding box center [1119, 436] width 33 height 33
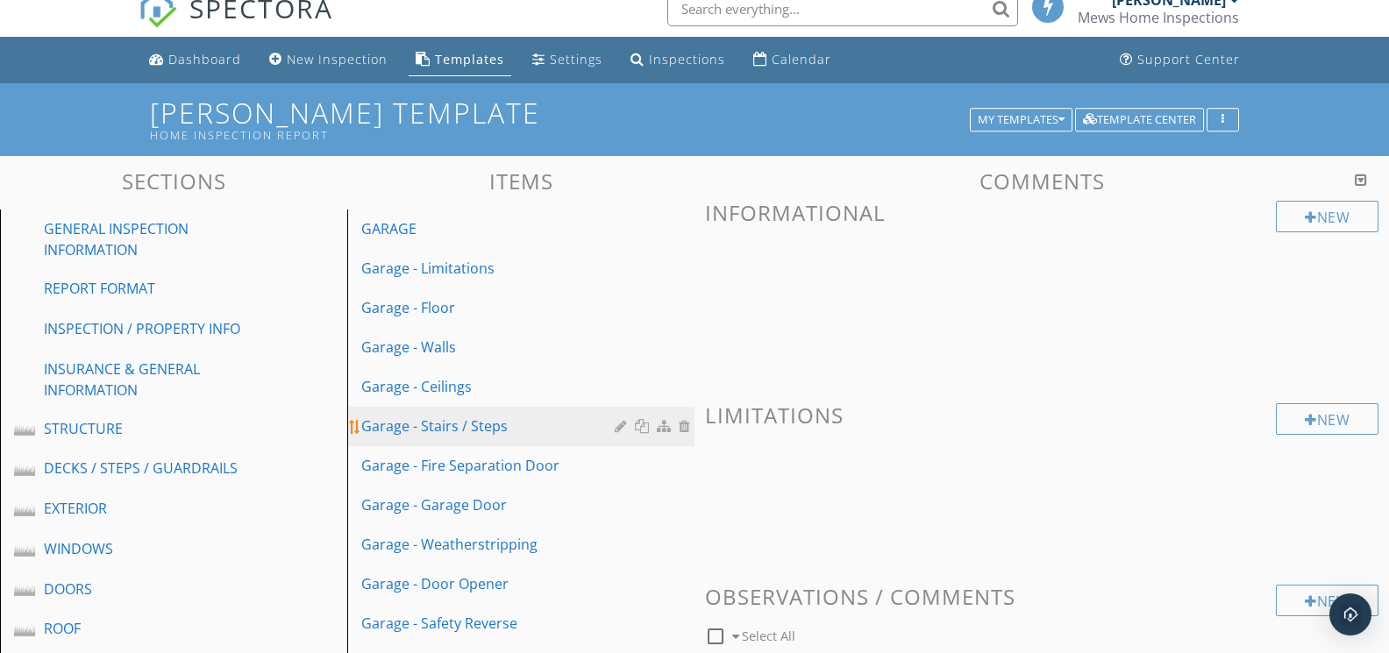
scroll to position [50, 0]
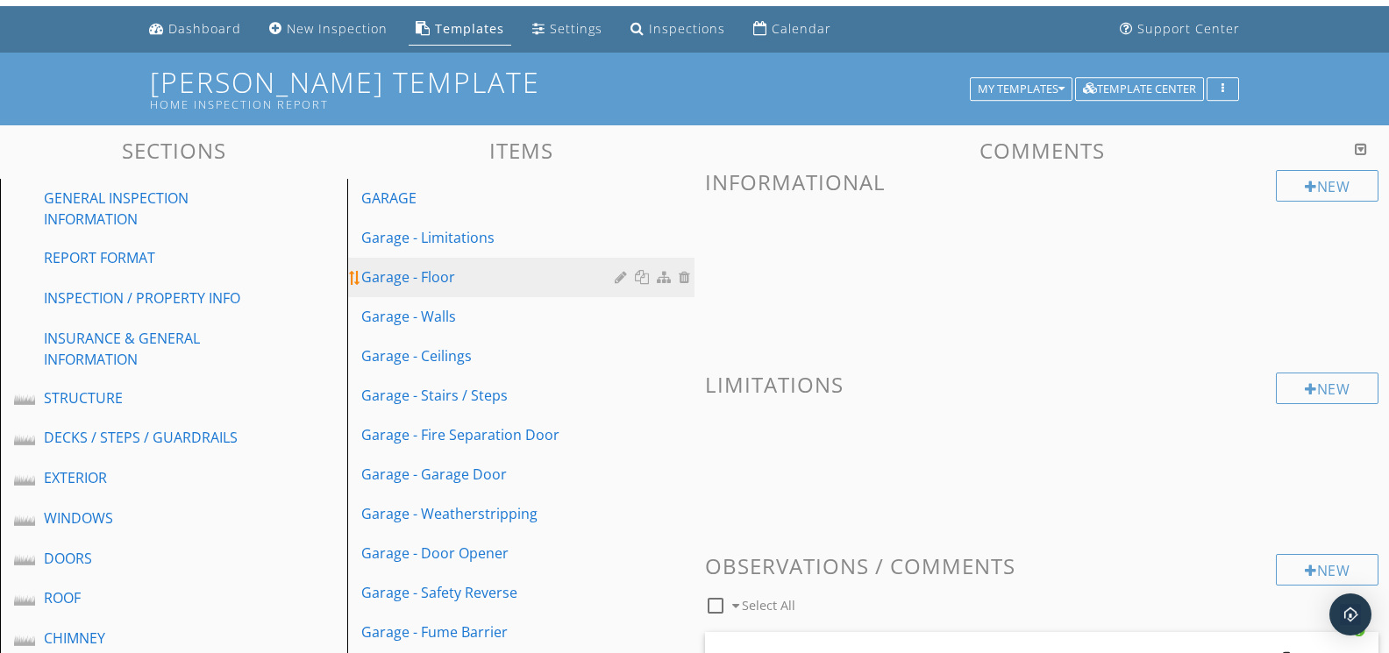
click at [425, 274] on div "Garage - Floor" at bounding box center [490, 277] width 259 height 21
click at [1355, 152] on div at bounding box center [1361, 149] width 12 height 14
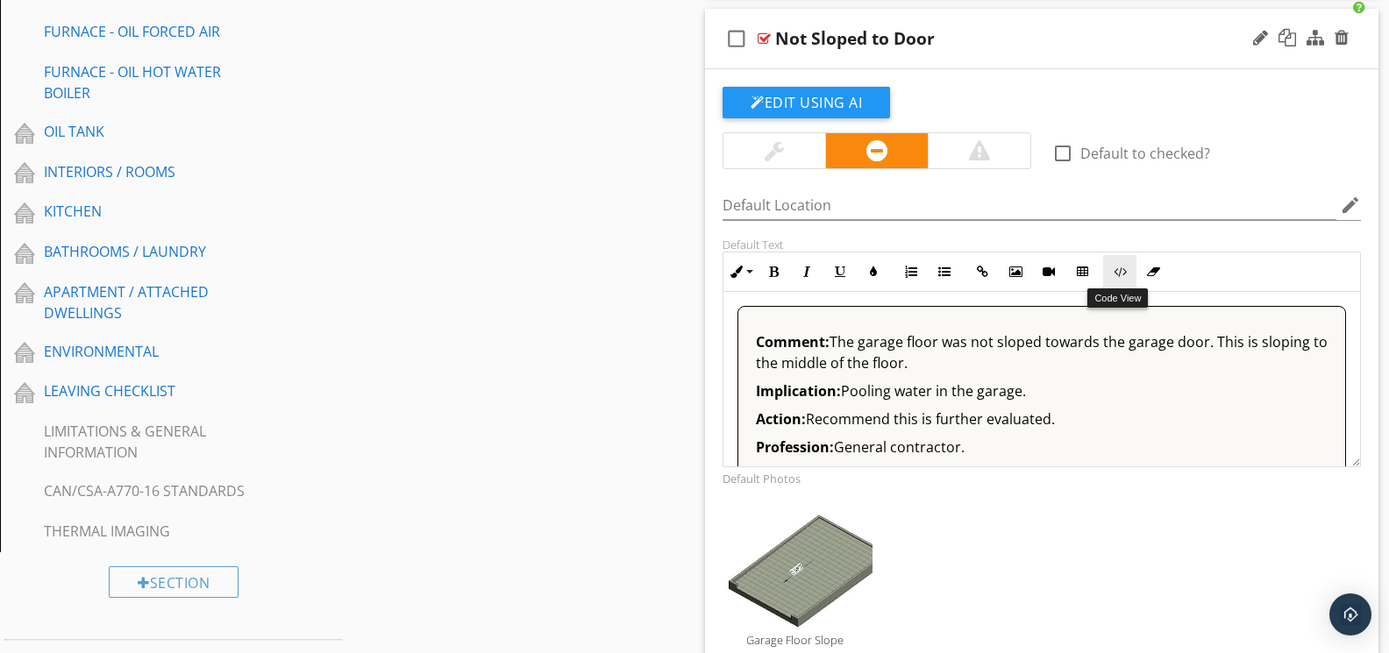
scroll to position [1277, 1]
click at [1121, 268] on icon "button" at bounding box center [1120, 273] width 12 height 12
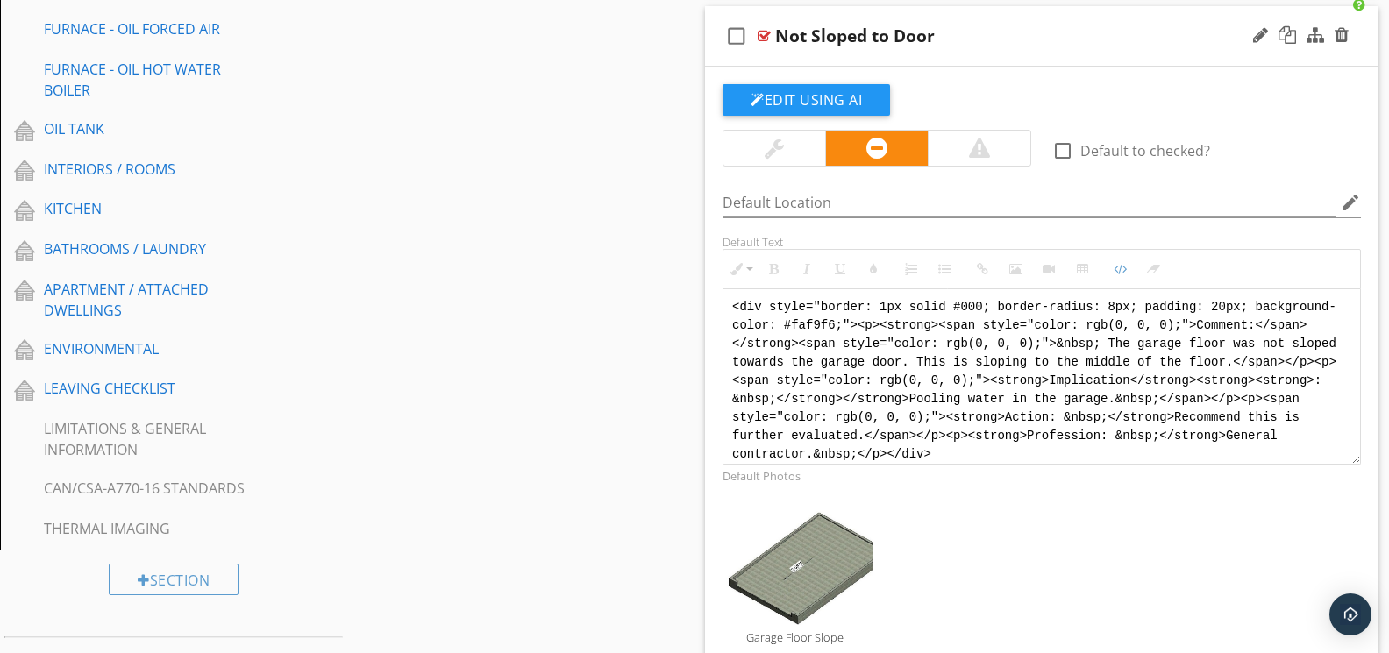
scroll to position [1280, 0]
drag, startPoint x: 949, startPoint y: 449, endPoint x: 672, endPoint y: 282, distance: 323.3
paste textarea "!-- Jody Version 1 --> <div style="font-family: Arial, sans-serif; font-size: 1…"
type textarea "<!-- Jody Version 1 --> <div style="font-family: Arial, sans-serif; font-size: …"
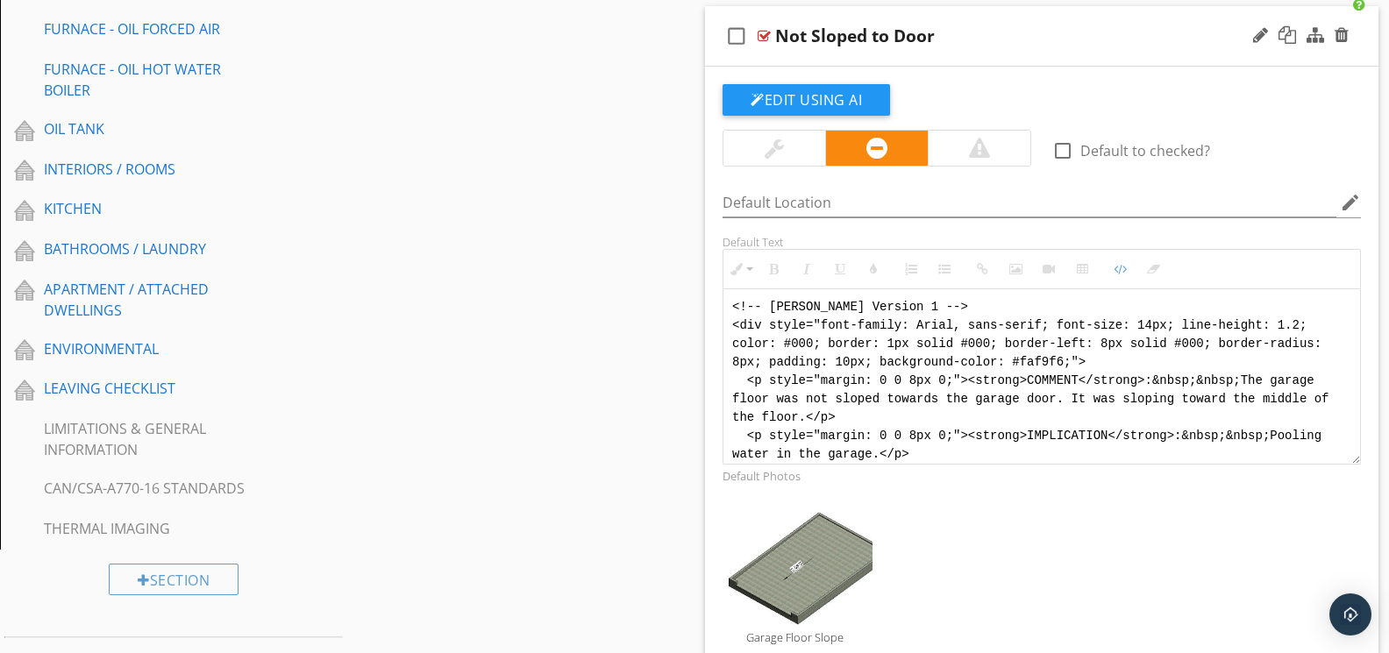
scroll to position [105, 0]
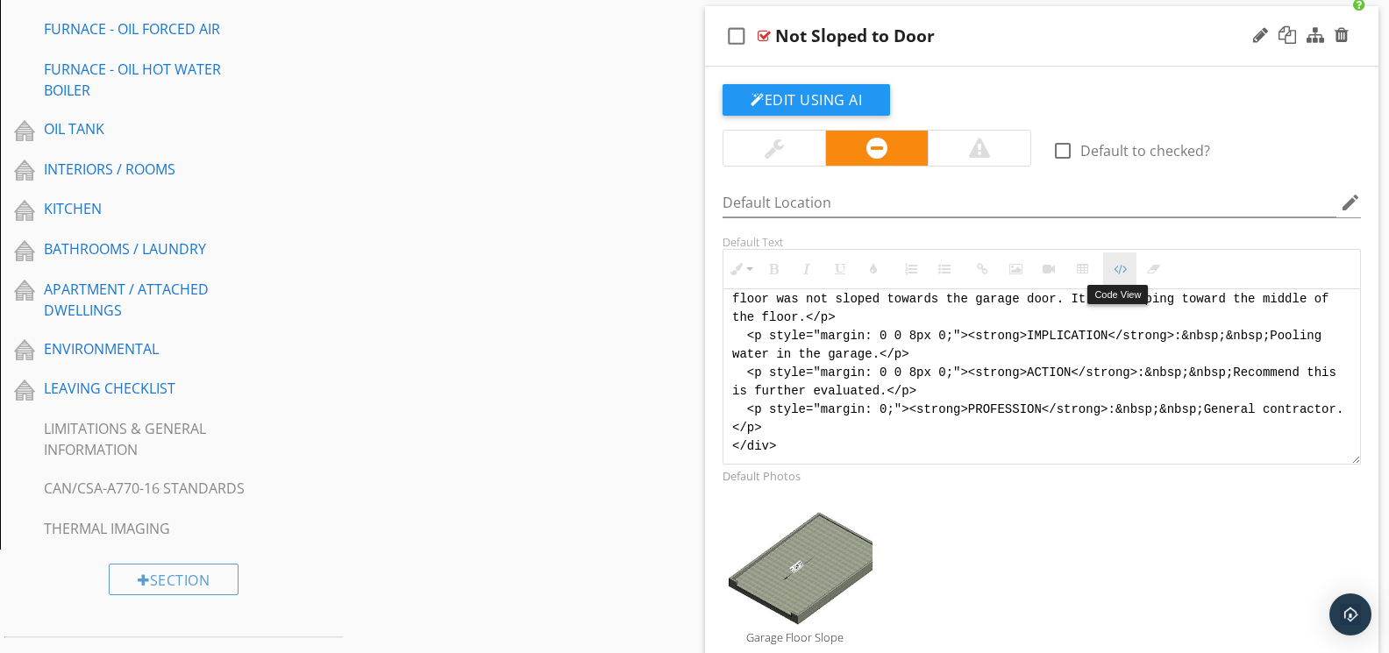
click at [1110, 270] on button "Code View" at bounding box center [1119, 269] width 33 height 33
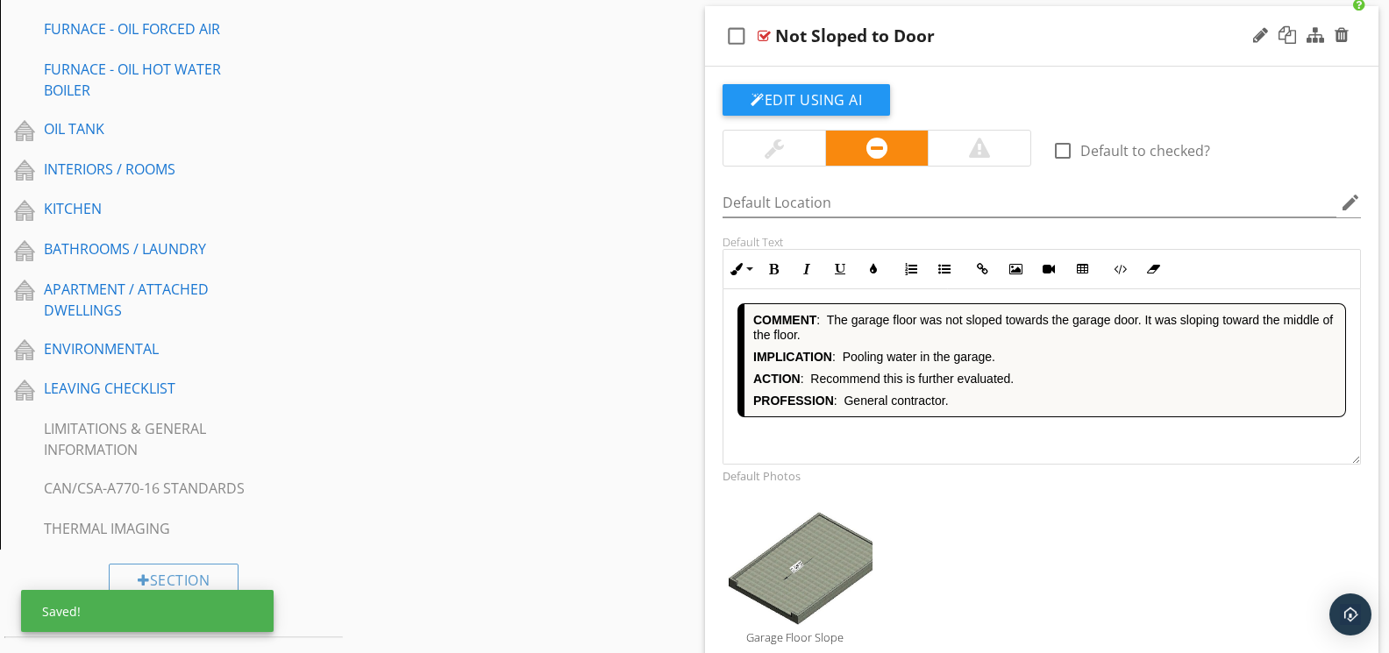
scroll to position [1926, 0]
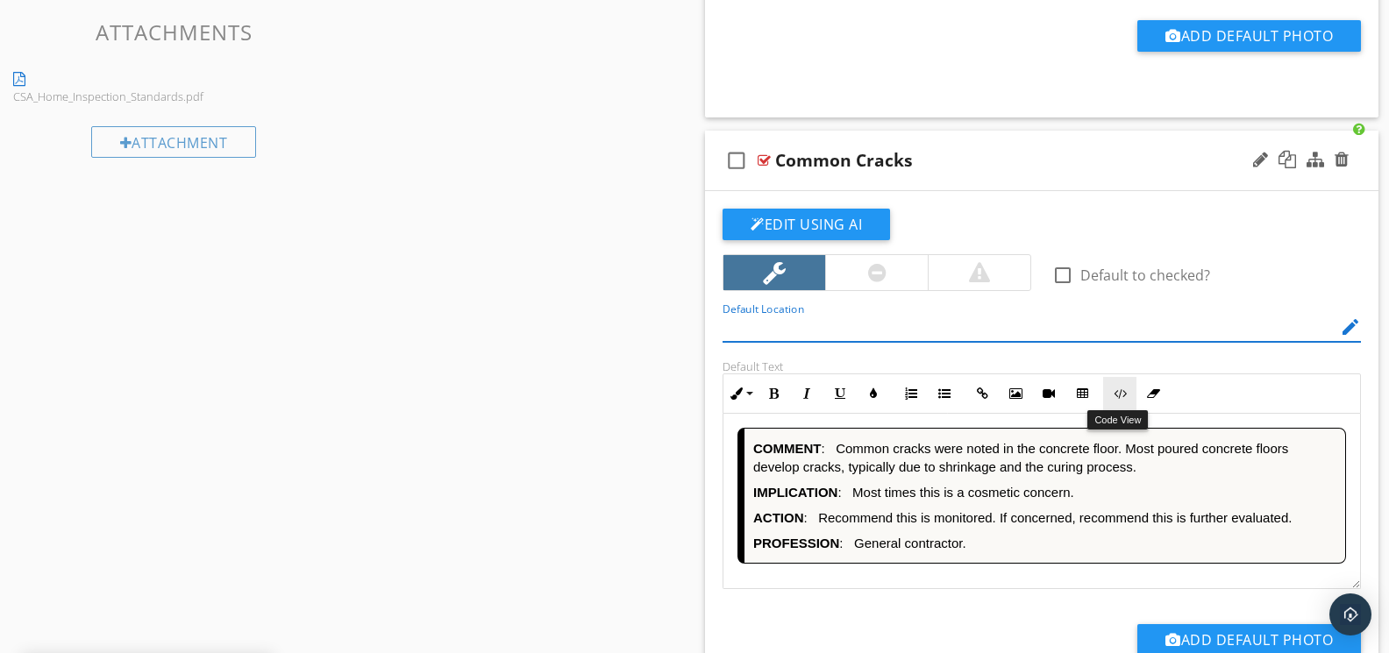
click at [1115, 394] on icon "button" at bounding box center [1120, 394] width 12 height 12
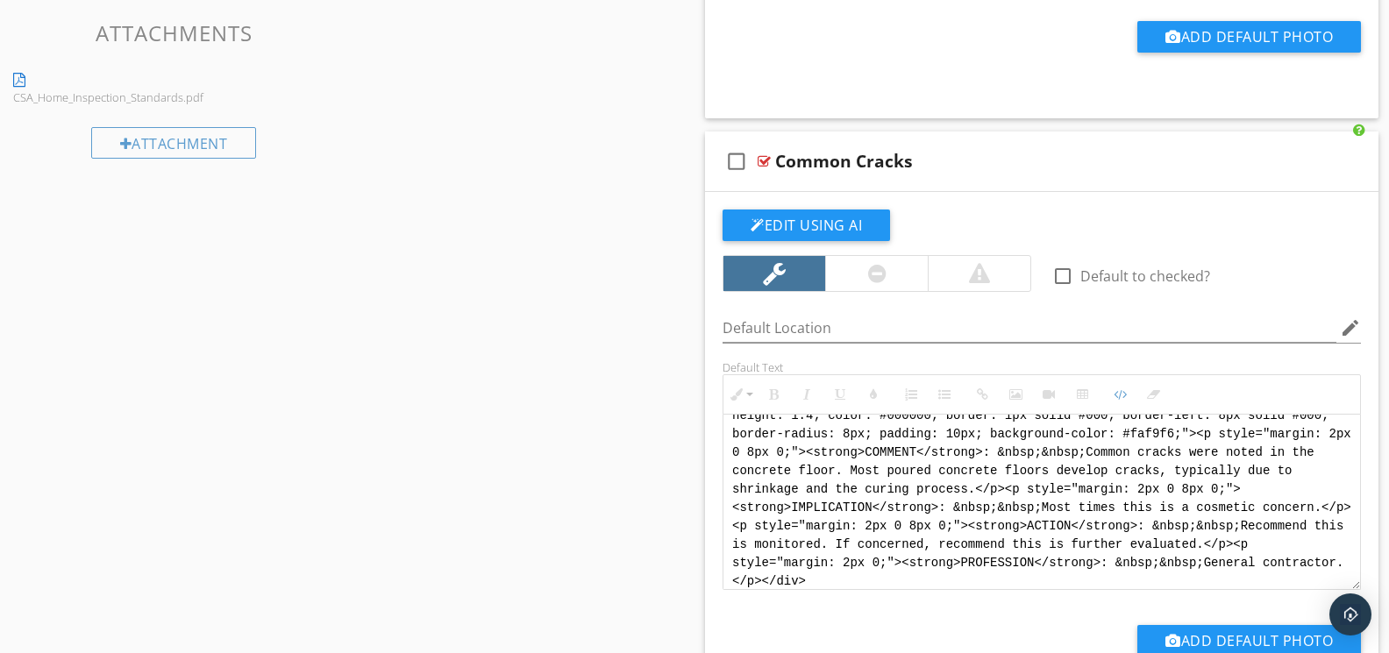
scroll to position [0, 0]
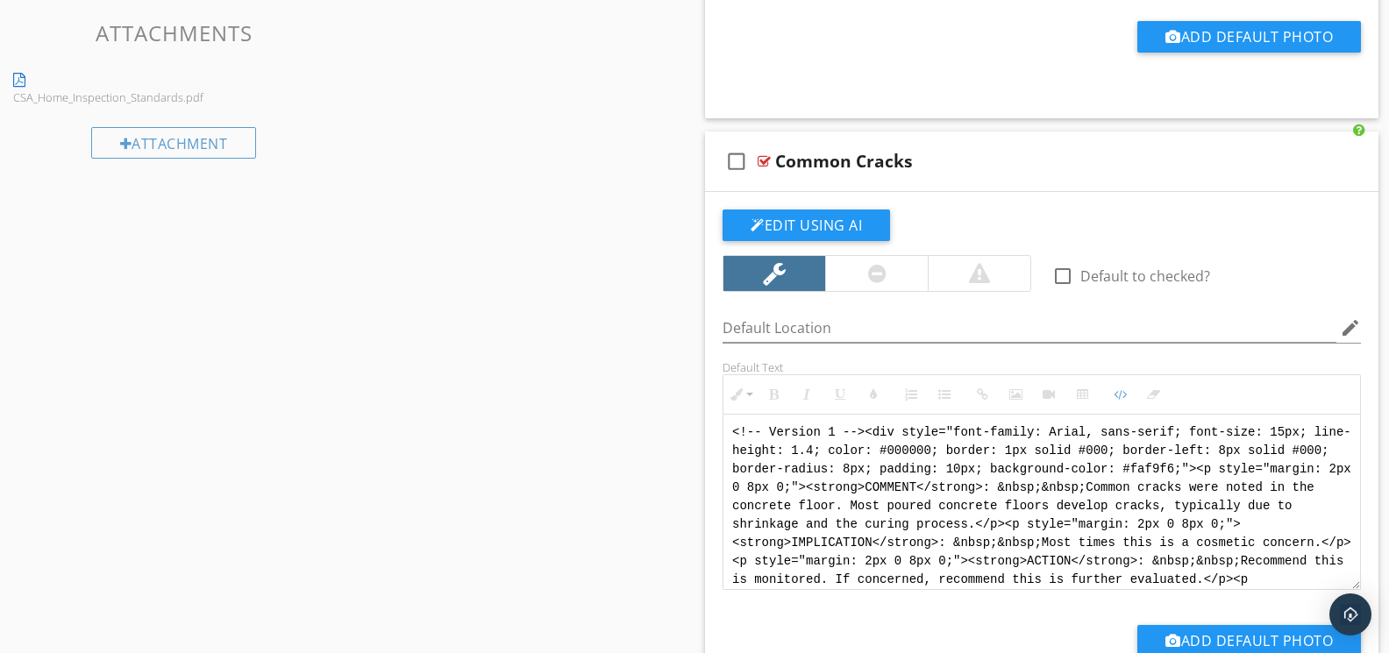
drag, startPoint x: 1057, startPoint y: 575, endPoint x: 646, endPoint y: 370, distance: 458.8
paste textarea "Jody Version 1 --> <div style="font-family: Arial, sans-serif; font-size: 14px;…"
type textarea "<!-- Jody Version 1 --> <div style="font-family: Arial, sans-serif; font-size: …"
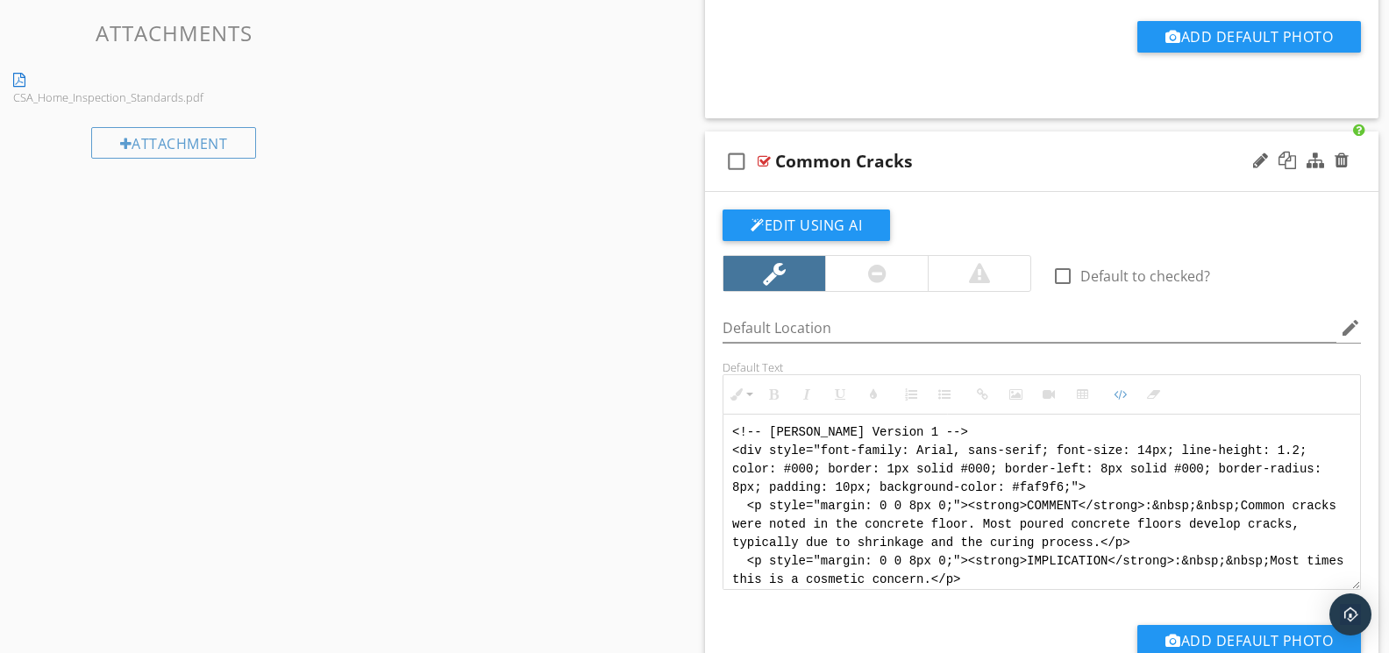
scroll to position [105, 0]
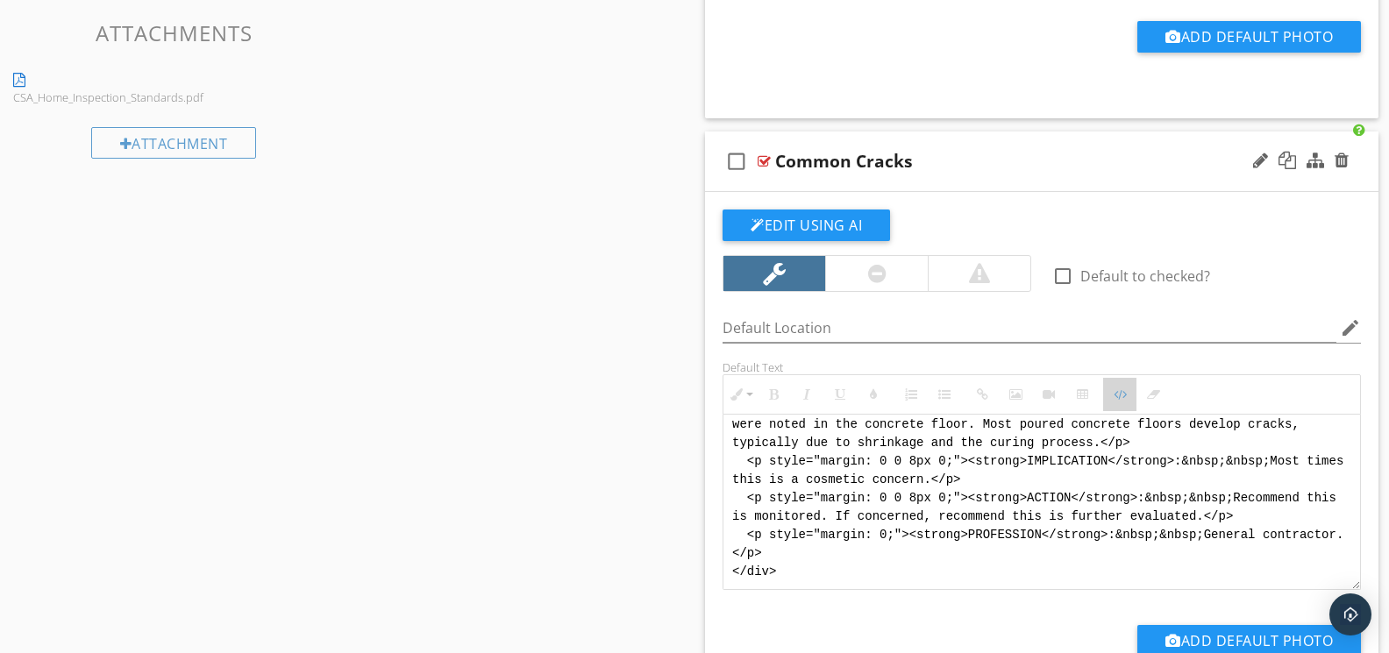
click at [1116, 395] on icon "button" at bounding box center [1120, 394] width 12 height 12
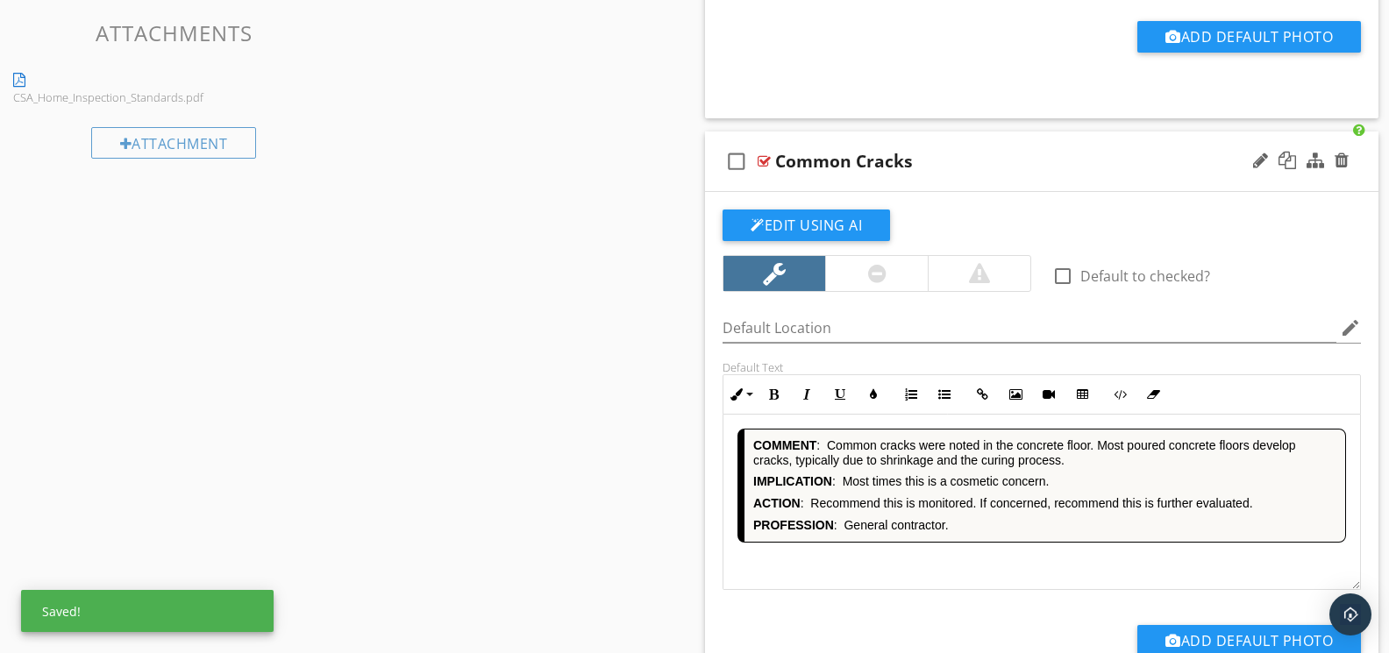
scroll to position [2530, 0]
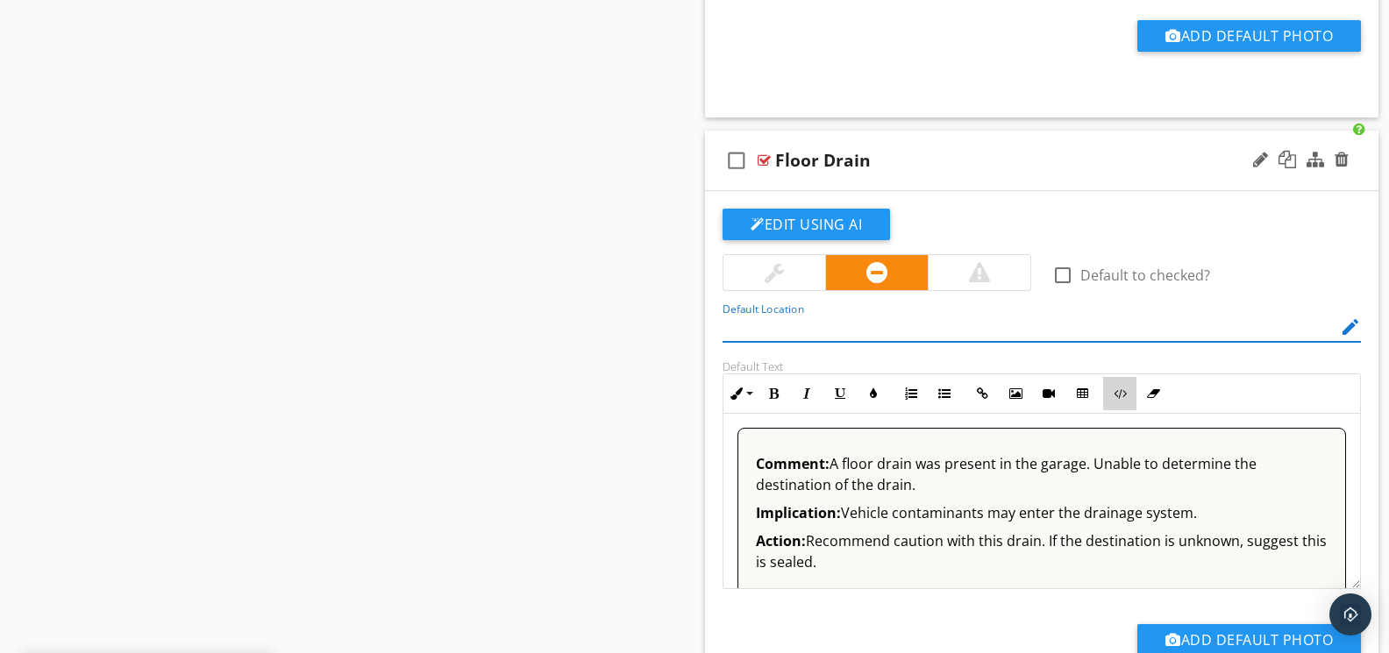
click at [1110, 401] on button "Code View" at bounding box center [1119, 393] width 33 height 33
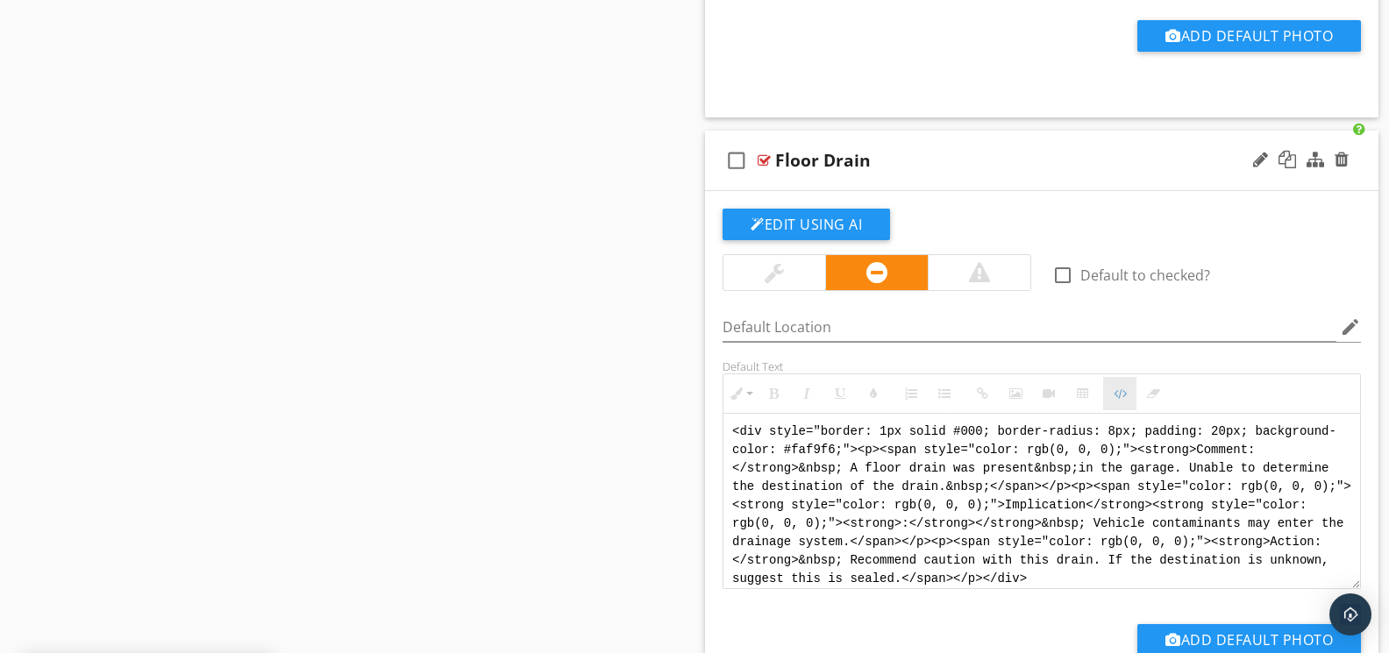
scroll to position [2529, 0]
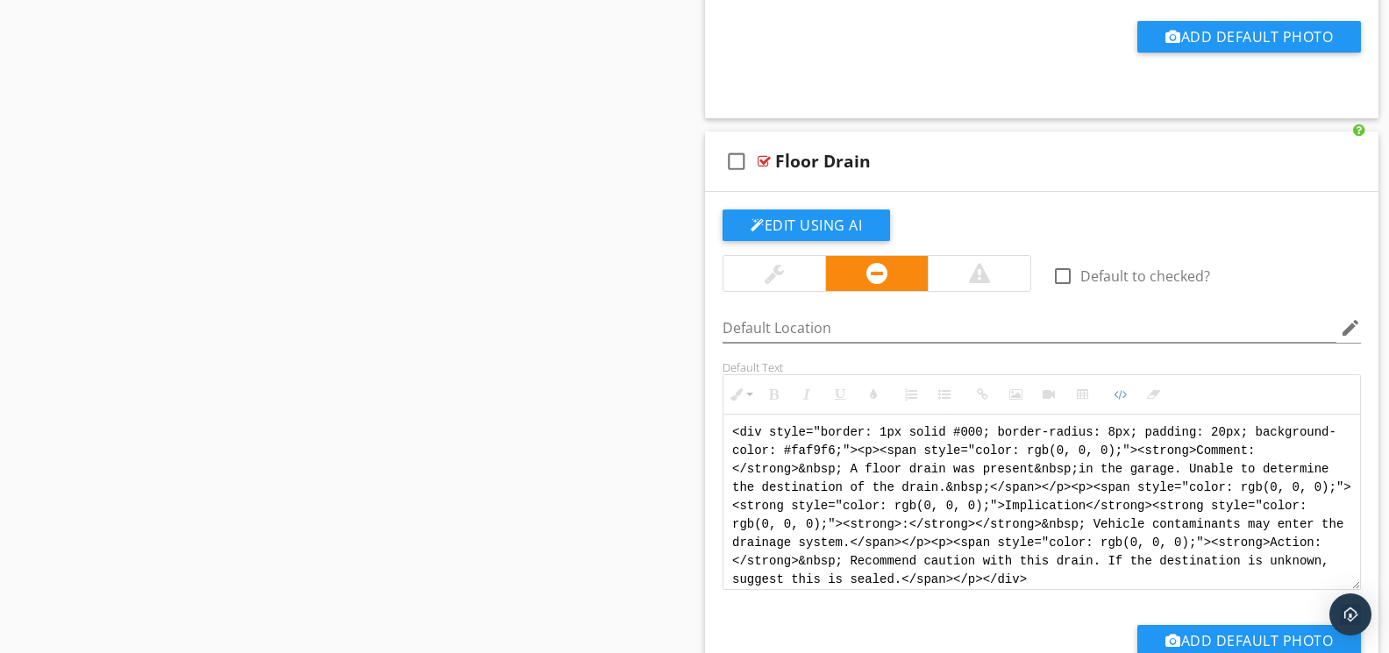
drag, startPoint x: 1053, startPoint y: 573, endPoint x: 645, endPoint y: 390, distance: 447.0
paste textarea "!-- Jody Version 1 --> <div style="font-family: Arial, sans-serif; font-size: 1…"
type textarea "<!-- Jody Version 1 --> <div style="font-family: Arial, sans-serif; font-size: …"
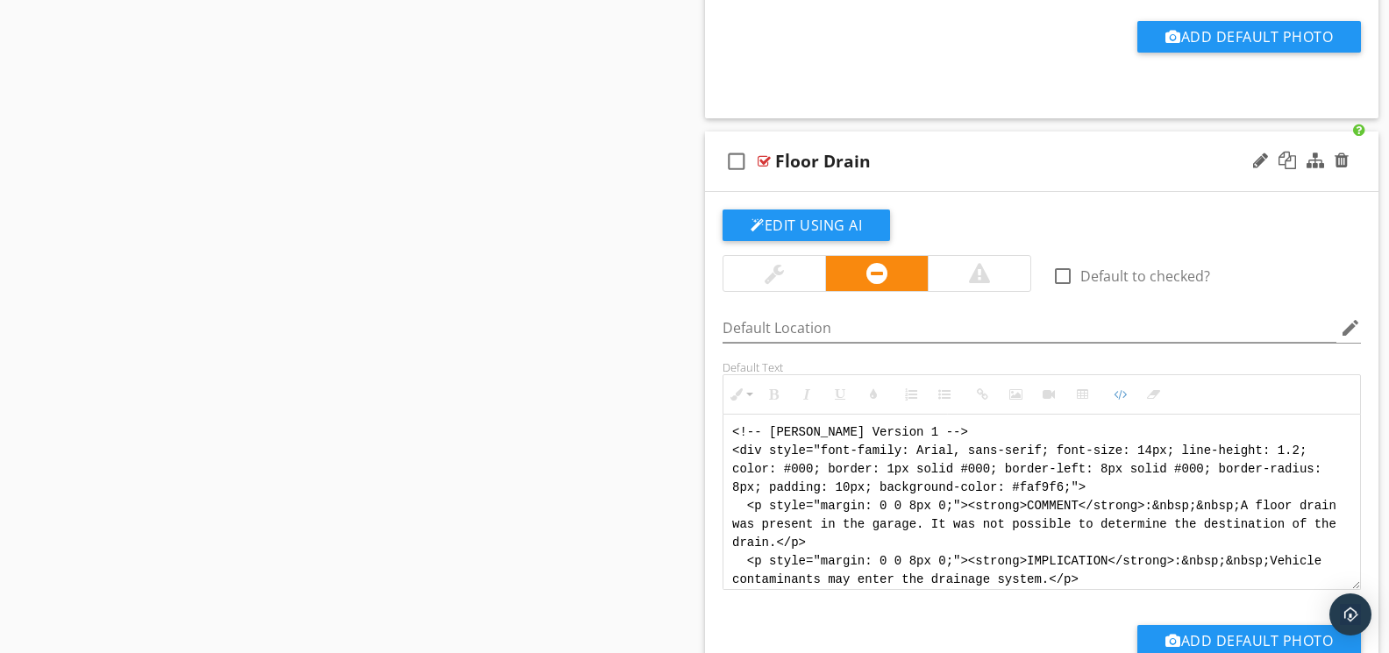
scroll to position [70, 0]
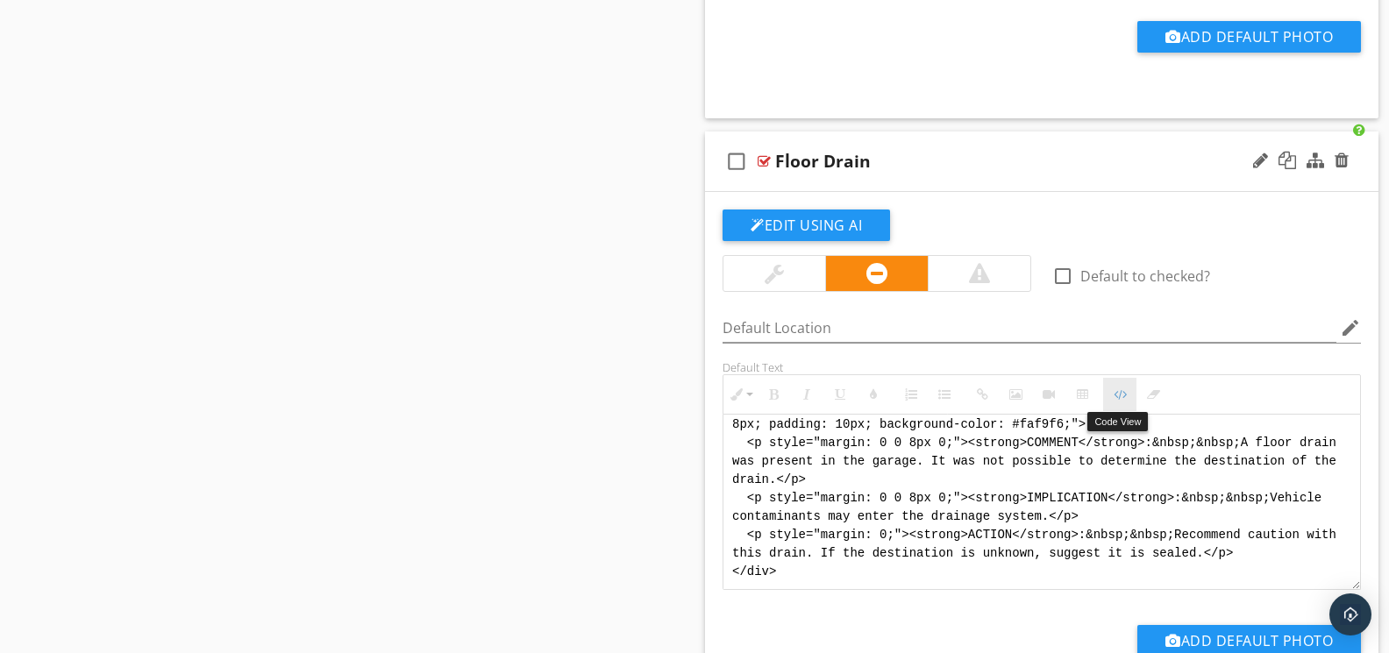
click at [1126, 391] on icon "button" at bounding box center [1120, 394] width 12 height 12
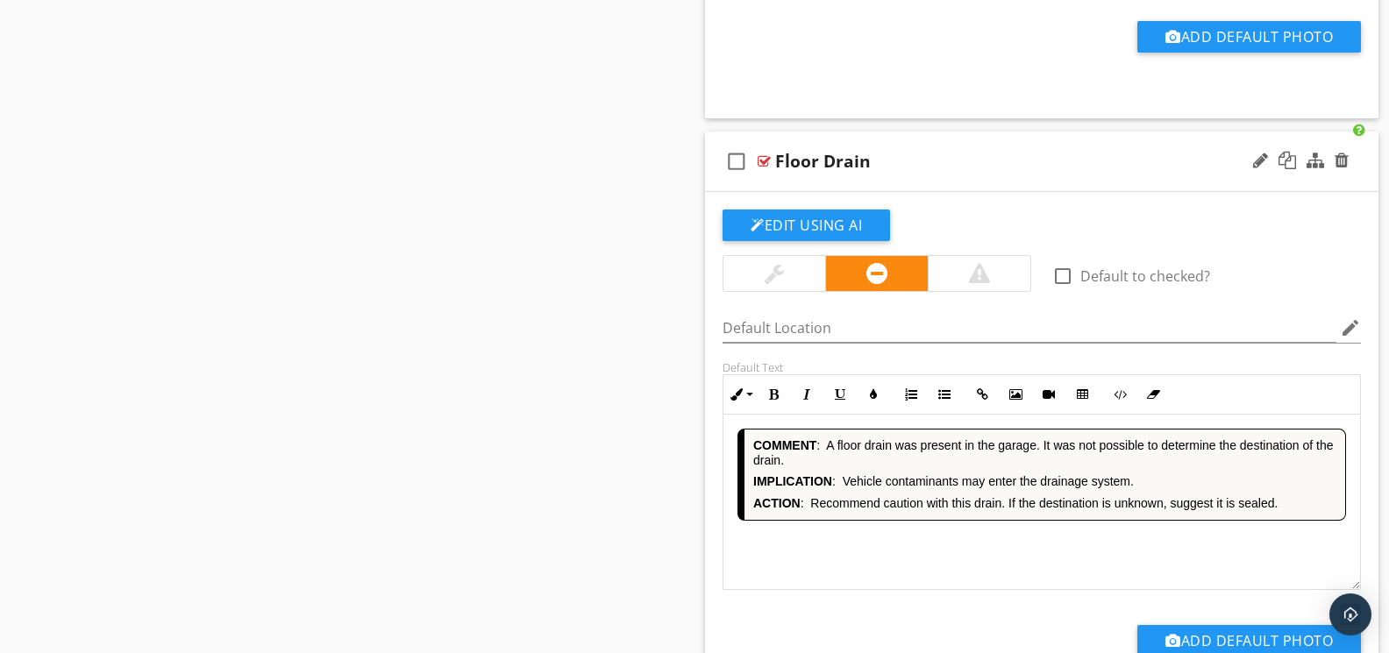
click at [961, 534] on div "COMMENT : A floor drain was present in the garage. It was not possible to deter…" at bounding box center [1041, 502] width 637 height 175
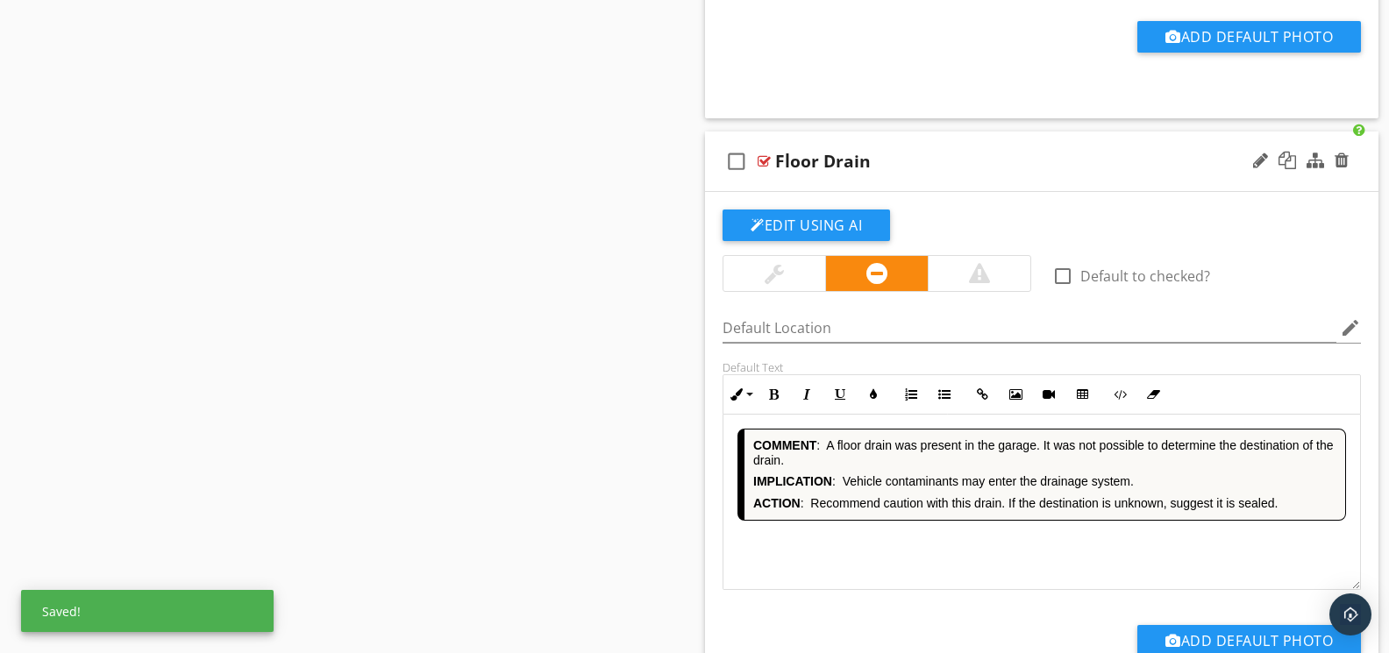
scroll to position [3136, 0]
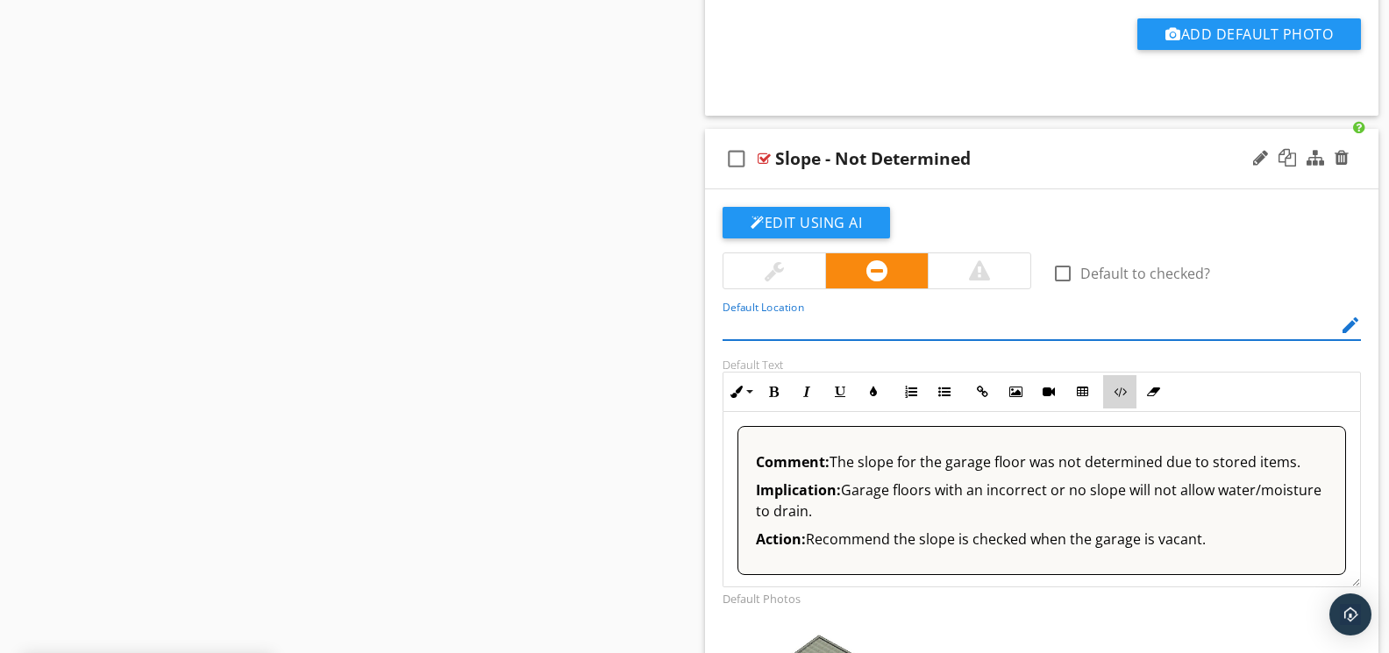
click at [1120, 403] on button "Code View" at bounding box center [1119, 391] width 33 height 33
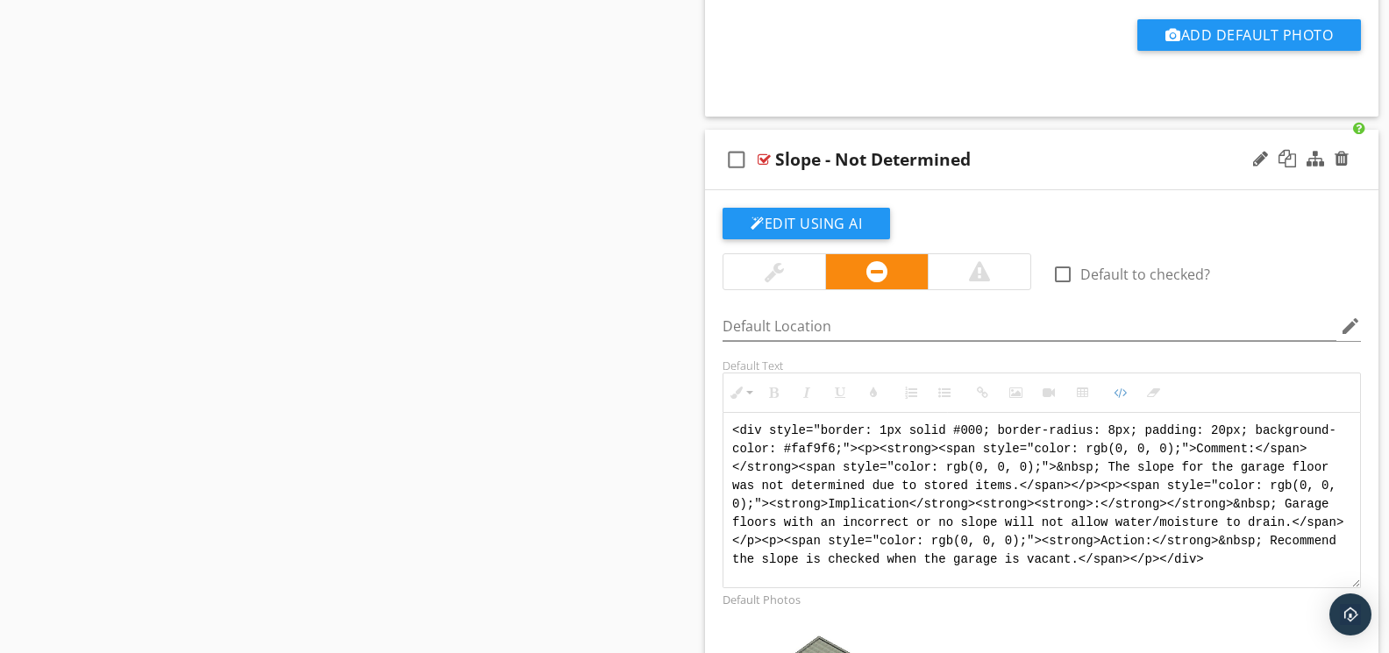
drag, startPoint x: 1026, startPoint y: 547, endPoint x: 714, endPoint y: 425, distance: 335.1
click at [714, 425] on div "Default Text Inline Style XLarge Large Normal Small Light Small/Light Bold Ital…" at bounding box center [1041, 474] width 659 height 230
paste textarea "!-- Jody Version 1 --> <div style="font-family: Arial, sans-serif; font-size: 1…"
type textarea "<!-- Jody Version 1 --> <div style="font-family: Arial, sans-serif; font-size: …"
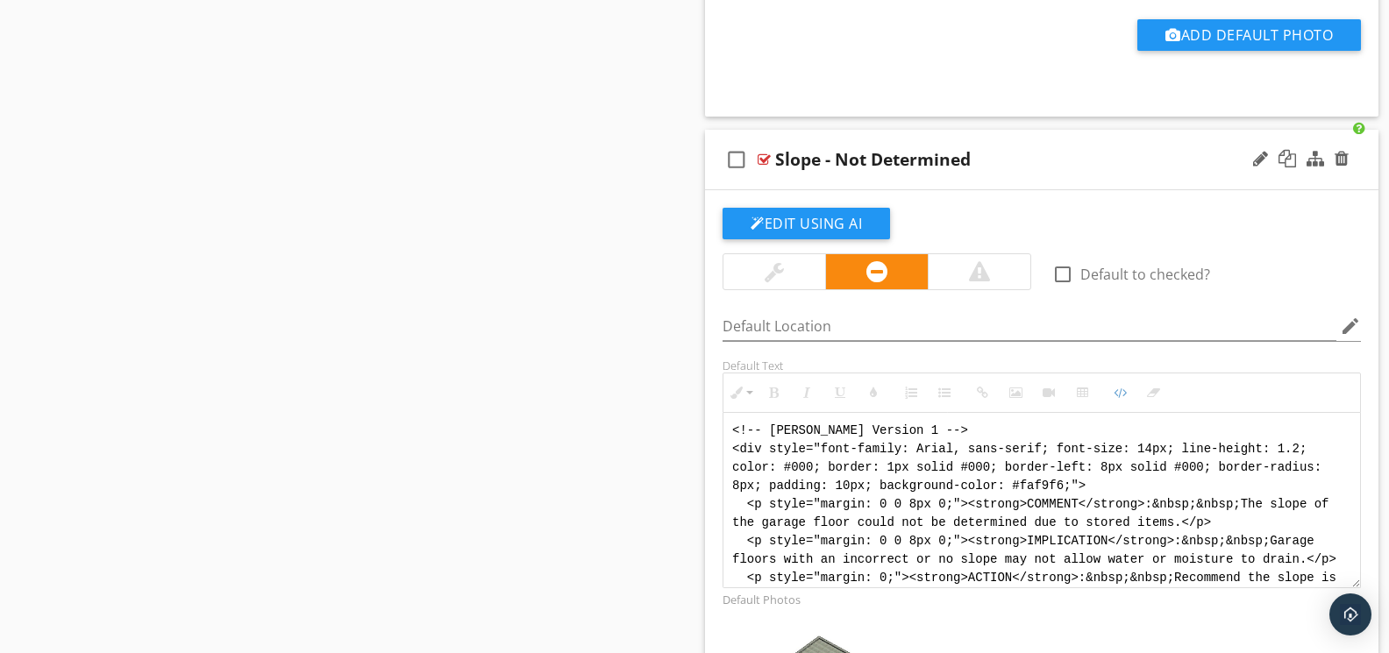
scroll to position [53, 0]
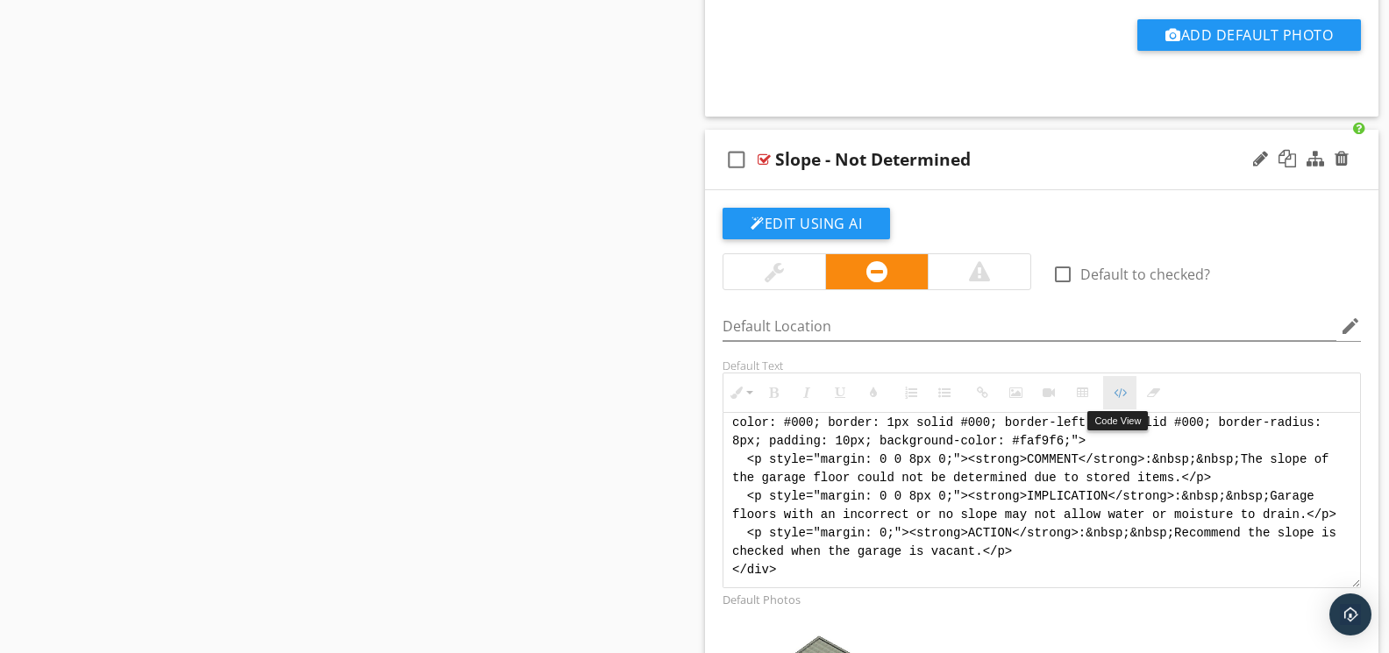
click at [1122, 388] on icon "button" at bounding box center [1120, 393] width 12 height 12
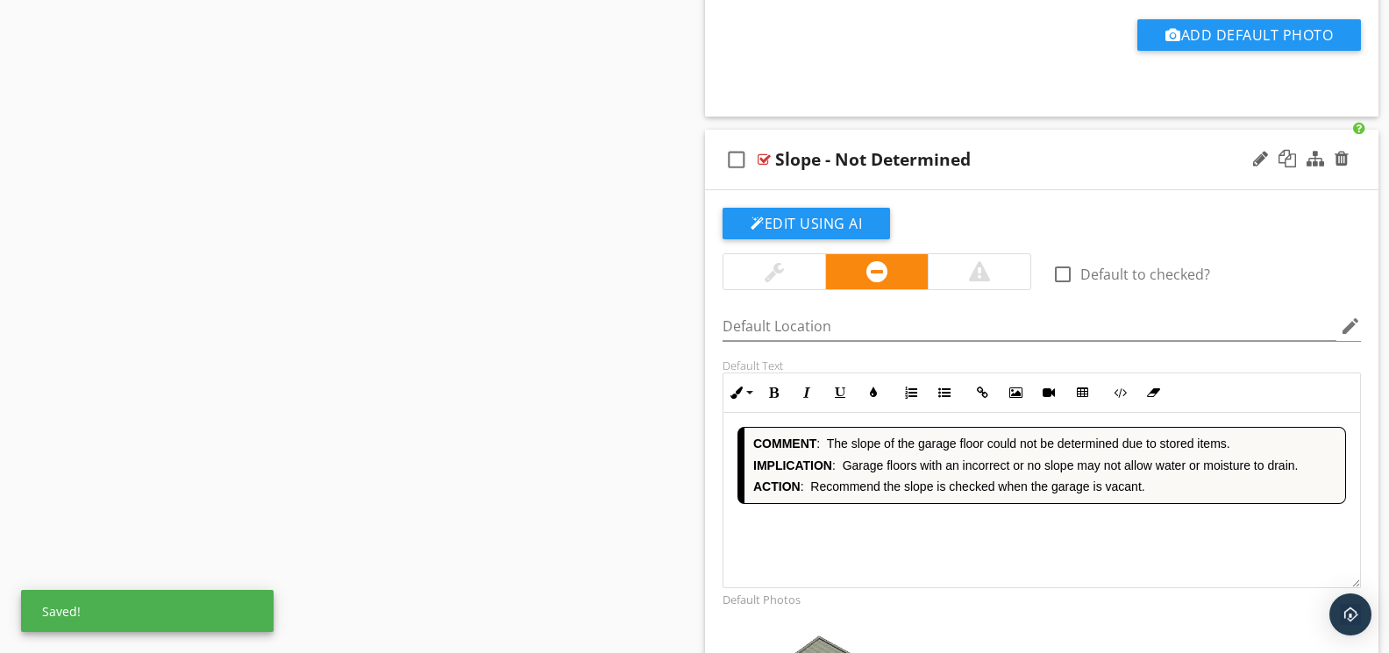
click at [1025, 520] on div "COMMENT : The slope of the garage floor could not be determined due to stored i…" at bounding box center [1041, 500] width 637 height 175
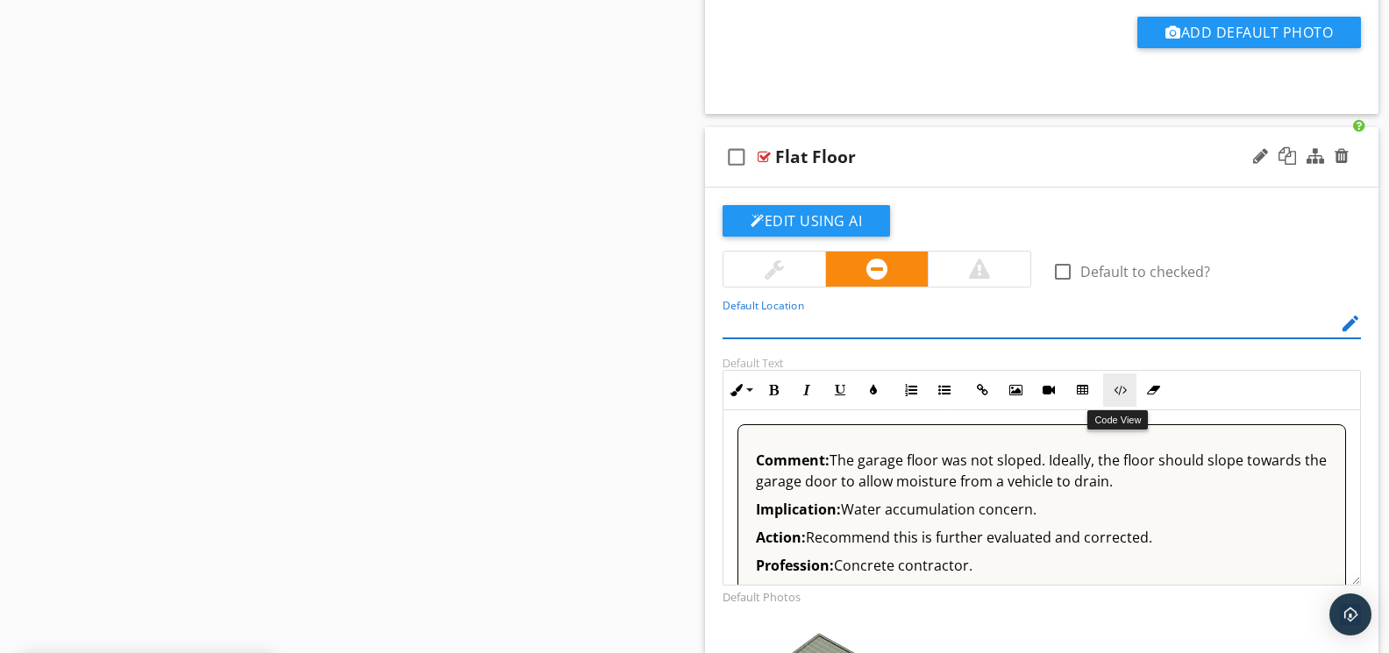
click at [1120, 403] on button "Code View" at bounding box center [1119, 390] width 33 height 33
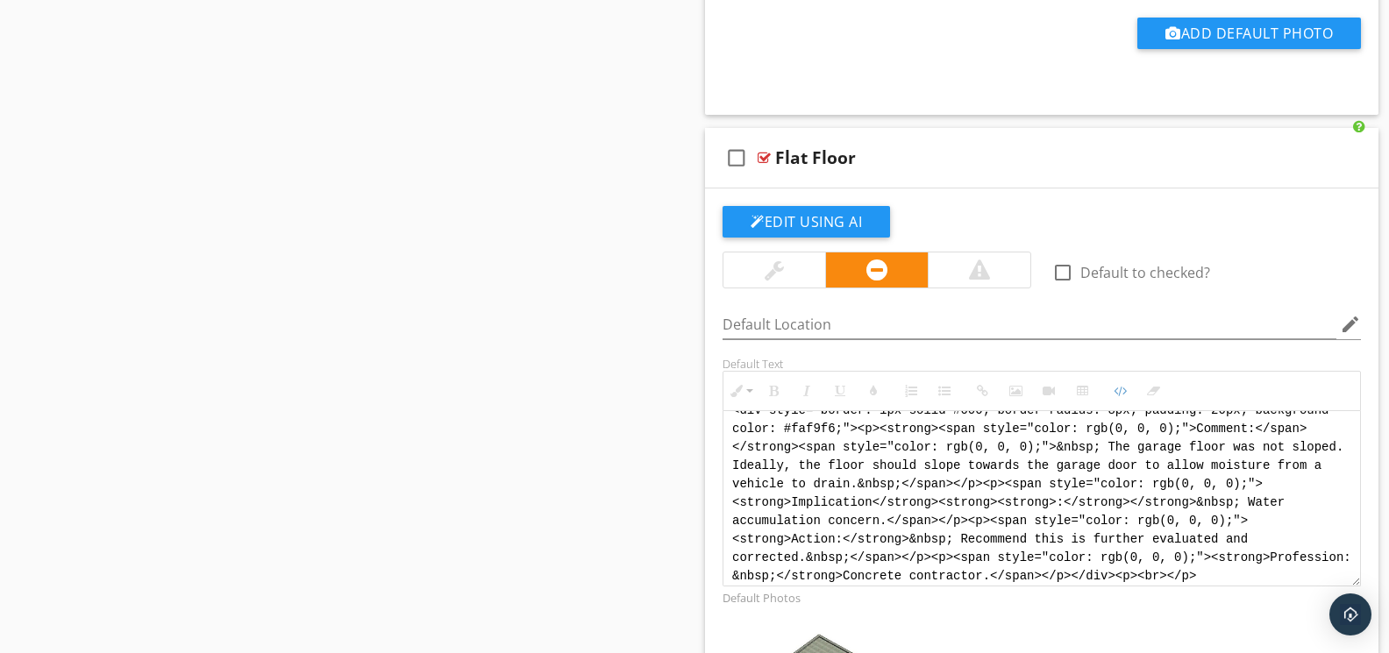
scroll to position [0, 0]
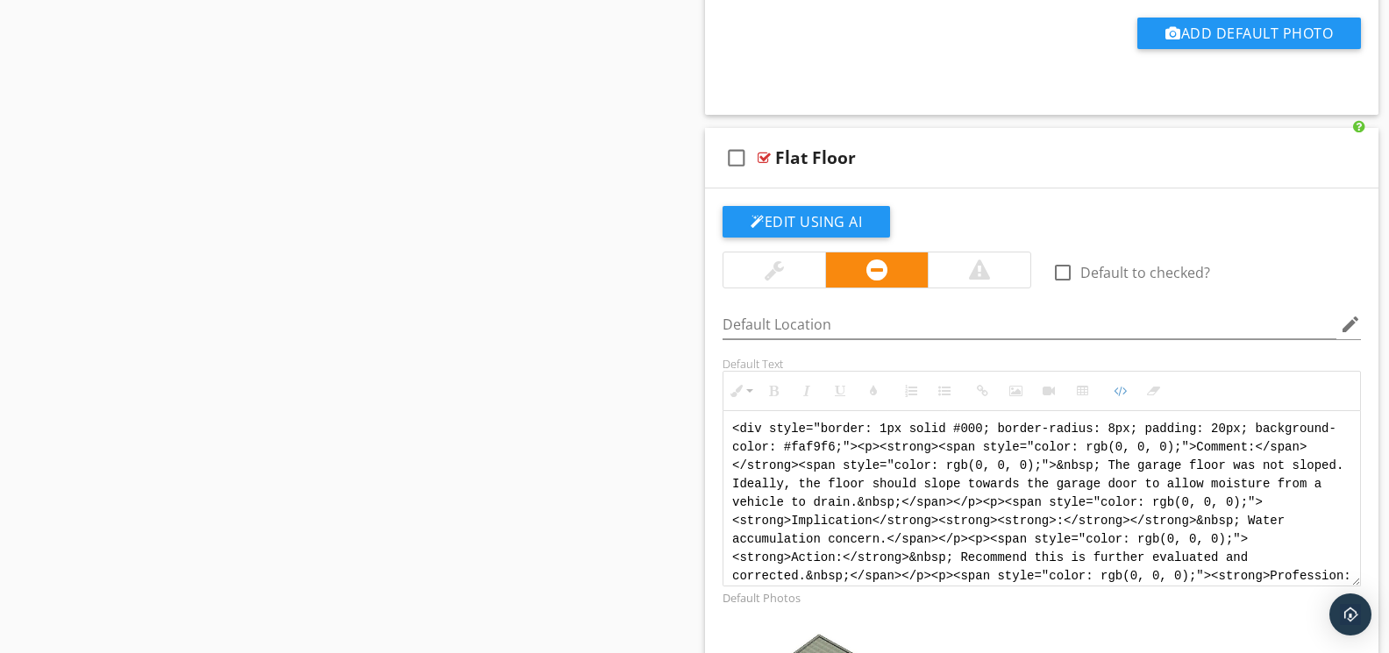
drag, startPoint x: 1126, startPoint y: 580, endPoint x: 686, endPoint y: 383, distance: 482.3
paste textarea "!-- Jody Version 1 --> <div style="font-family: Arial, sans-serif; font-size: 1…"
type textarea "<!-- Jody Version 1 --> <div style="font-family: Arial, sans-serif; font-size: …"
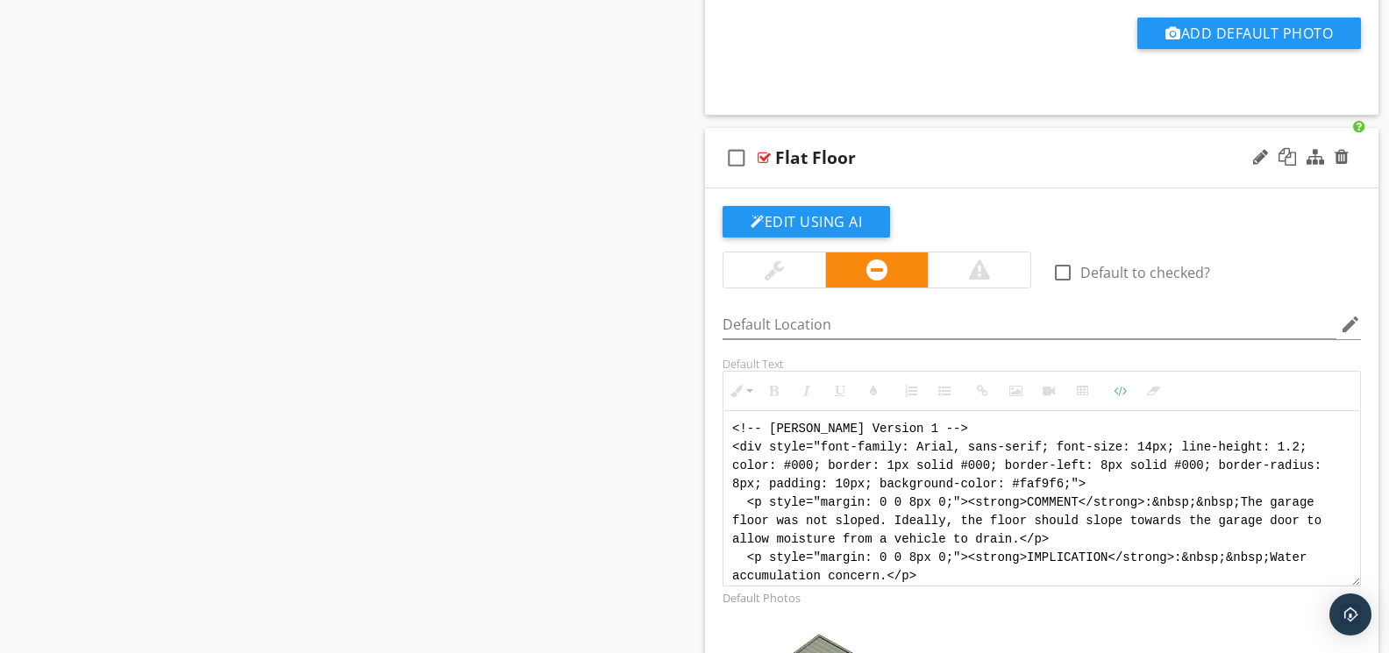
scroll to position [105, 0]
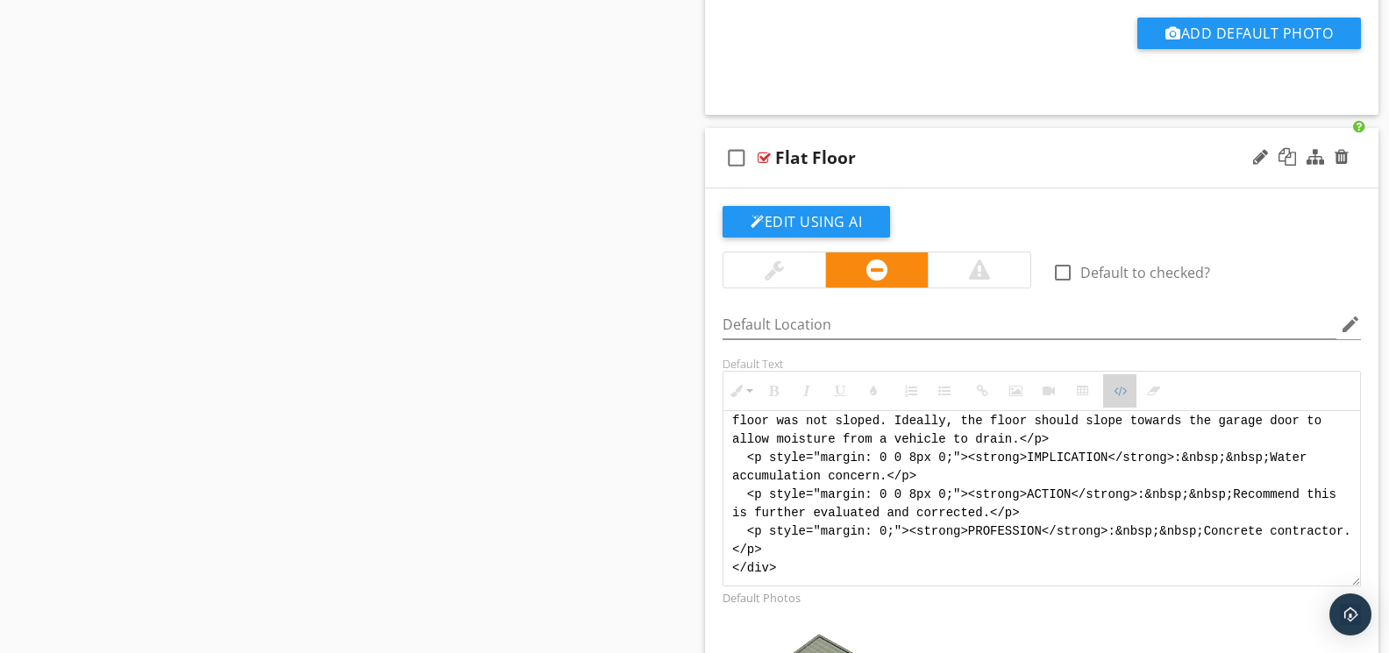
click at [1124, 395] on icon "button" at bounding box center [1120, 391] width 12 height 12
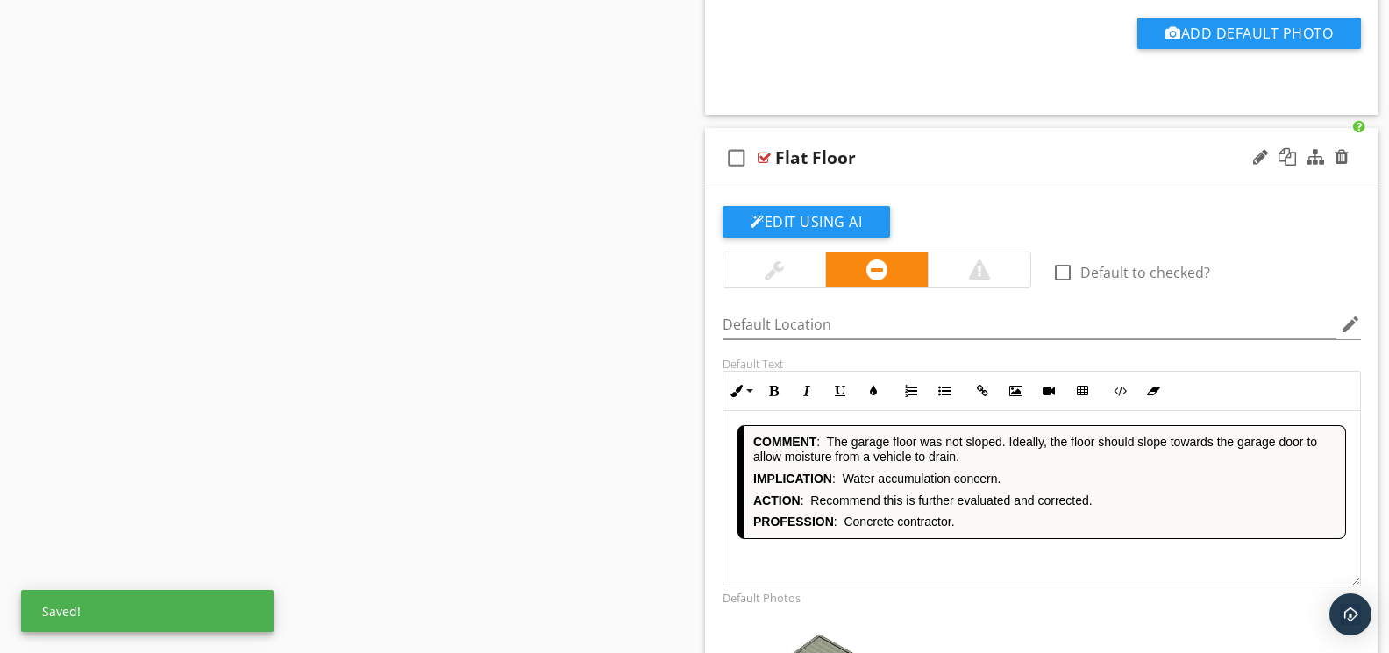
scroll to position [4679, 0]
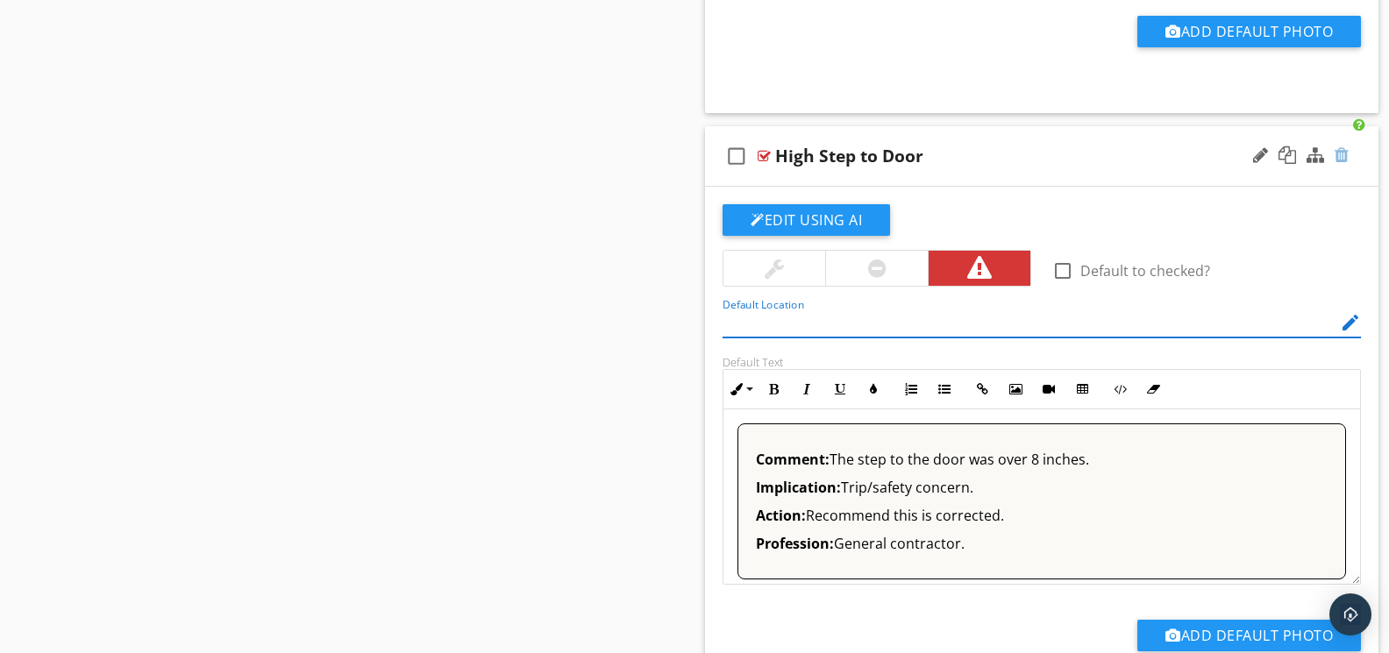
click at [1341, 159] on div at bounding box center [1341, 155] width 14 height 18
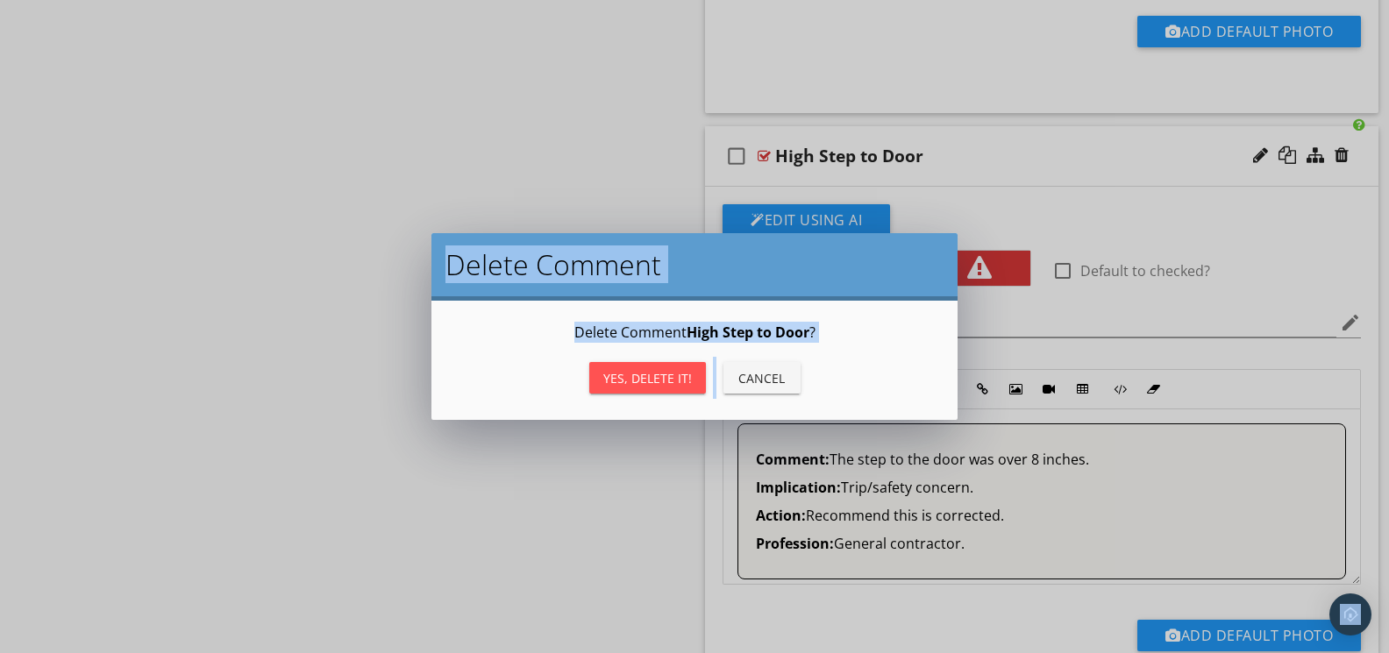
click at [1071, 437] on div "Delete Comment Delete Comment High Step to Door ? Yes, Delete it! Cancel" at bounding box center [694, 326] width 1389 height 653
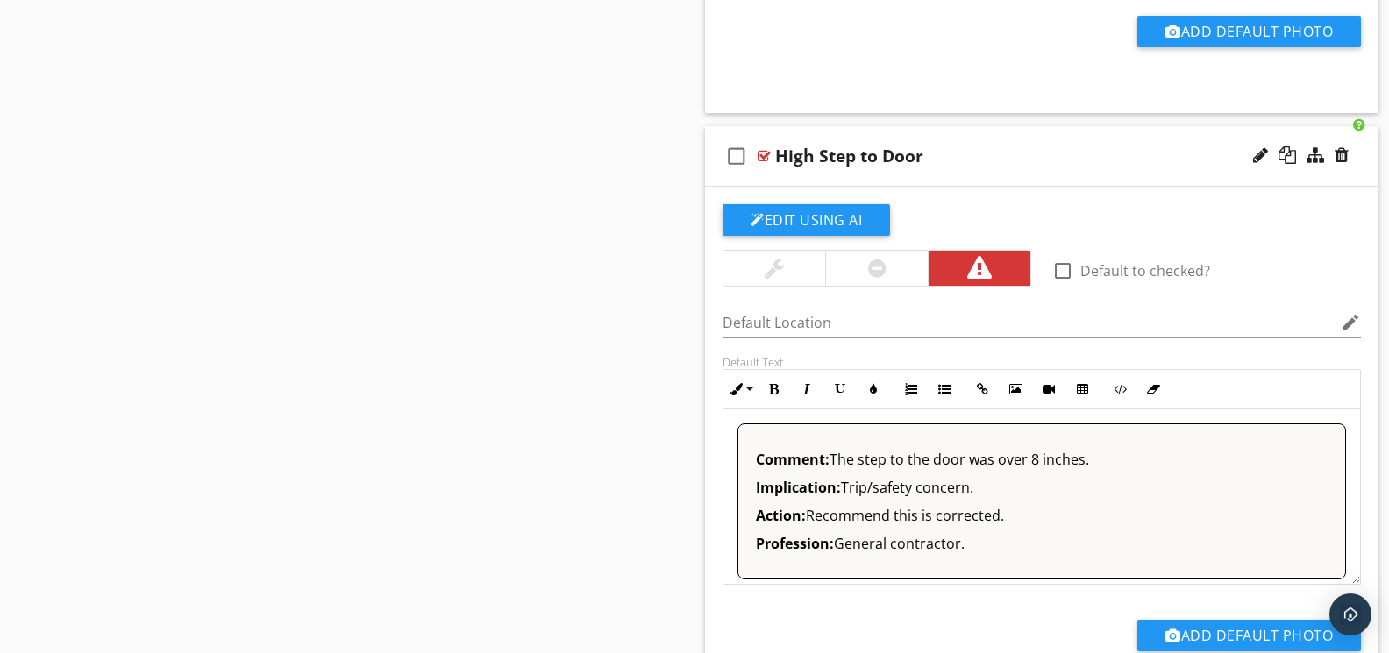
click at [884, 266] on div at bounding box center [877, 268] width 18 height 21
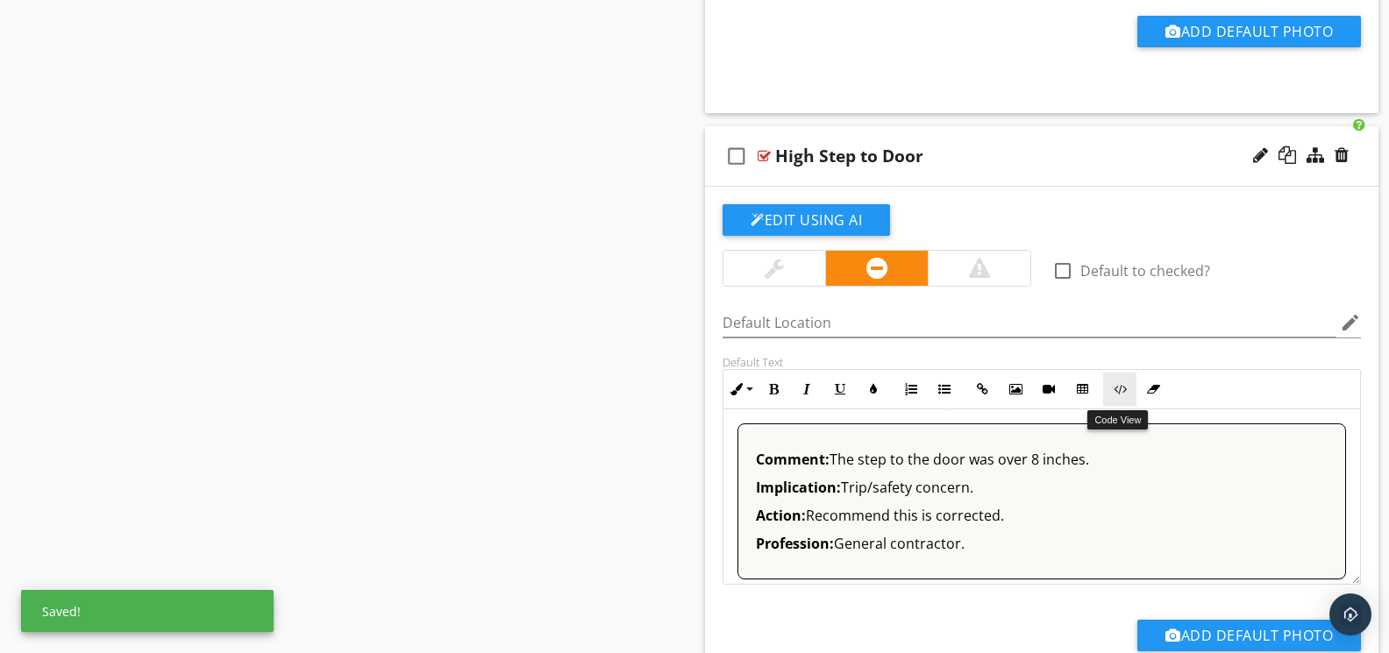
click at [1115, 402] on button "Code View" at bounding box center [1119, 389] width 33 height 33
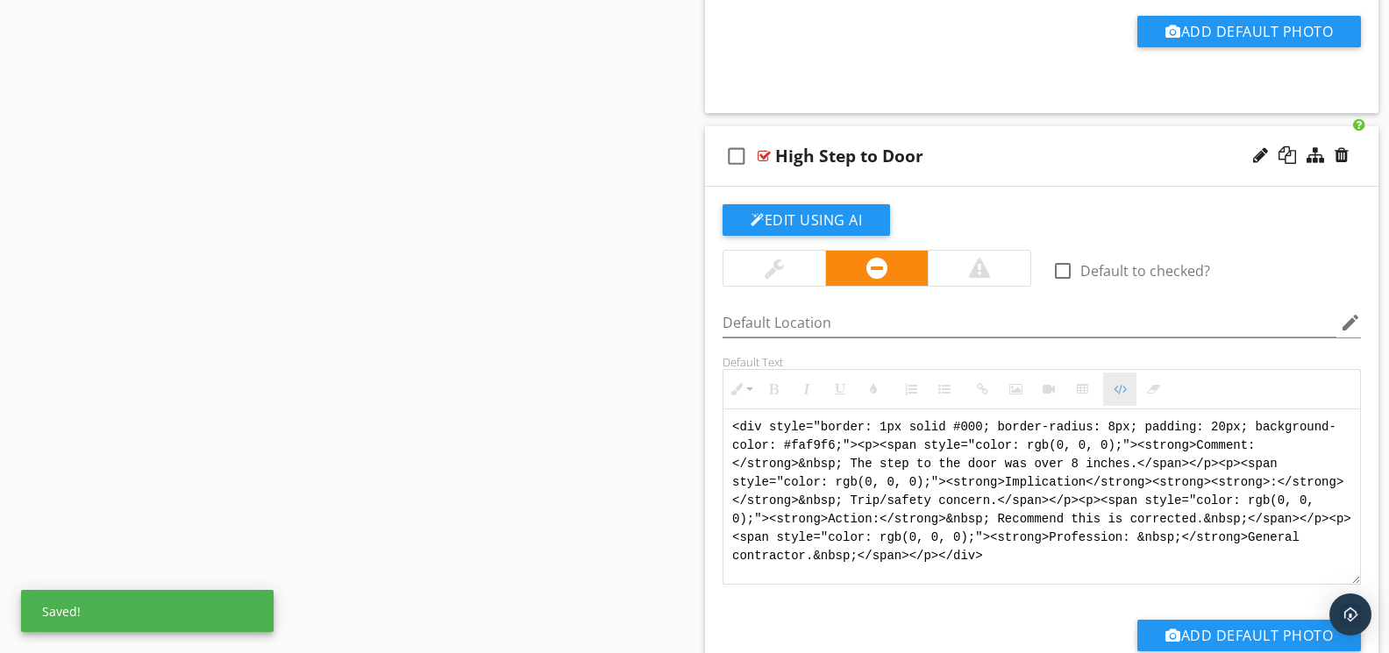
scroll to position [4678, 0]
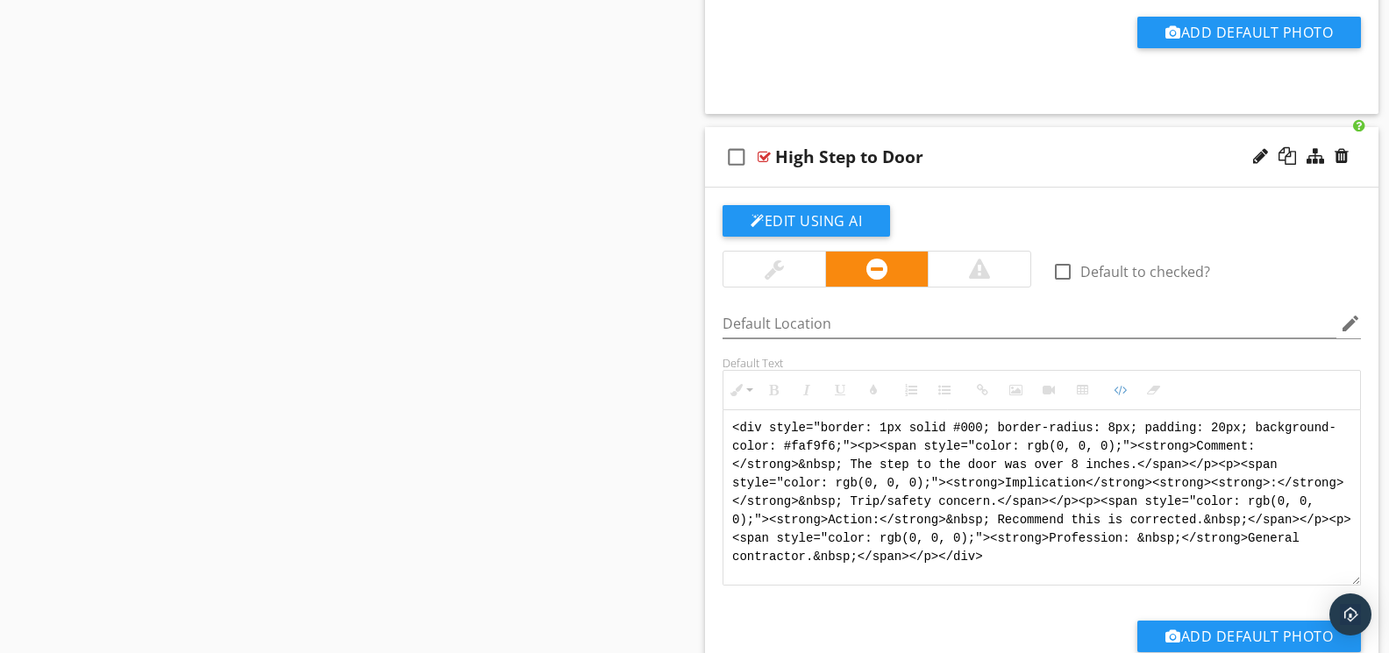
drag, startPoint x: 1035, startPoint y: 561, endPoint x: 665, endPoint y: 381, distance: 411.7
click at [665, 381] on div "Sections GENERAL INSPECTION INFORMATION REPORT FORMAT INSPECTION / PROPERTY INF…" at bounding box center [694, 249] width 1389 height 9505
paste textarea "!-- Jody Version 1 --> <div style="font-family: Arial, sans-serif; font-size: 1…"
type textarea "<!-- Jody Version 1 --> <div style="font-family: Arial, sans-serif; font-size: …"
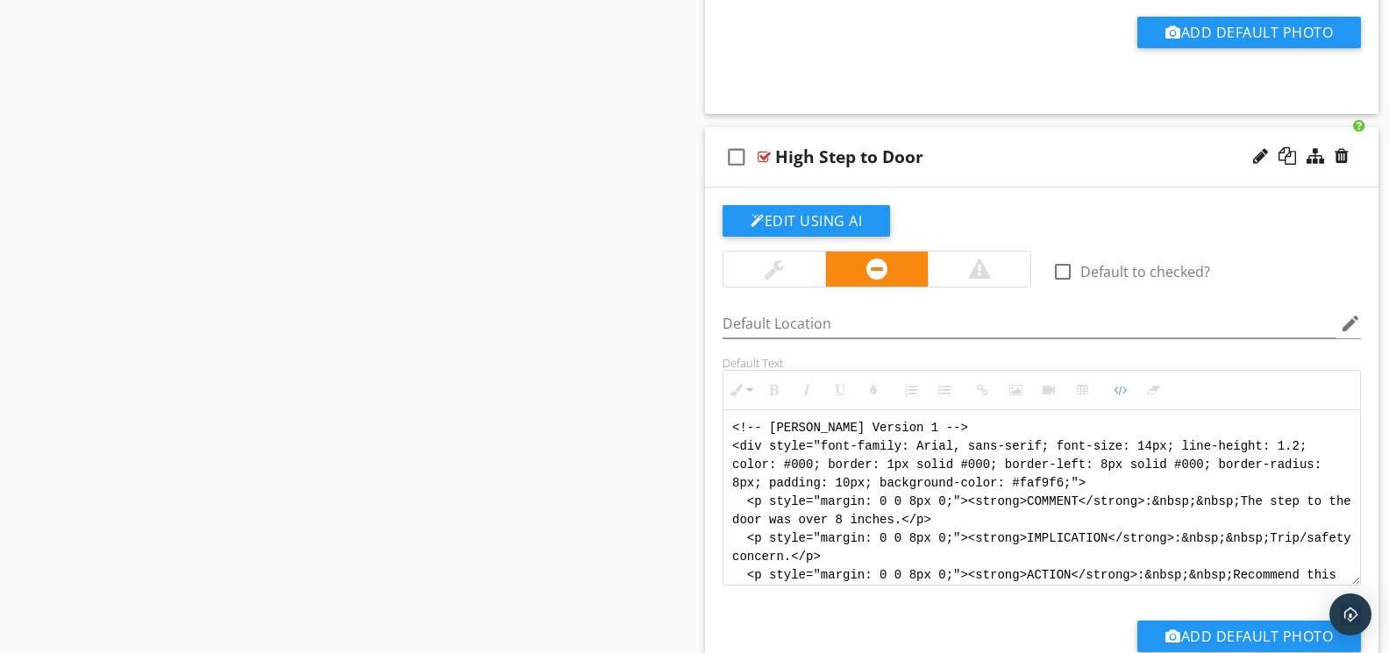
scroll to position [88, 0]
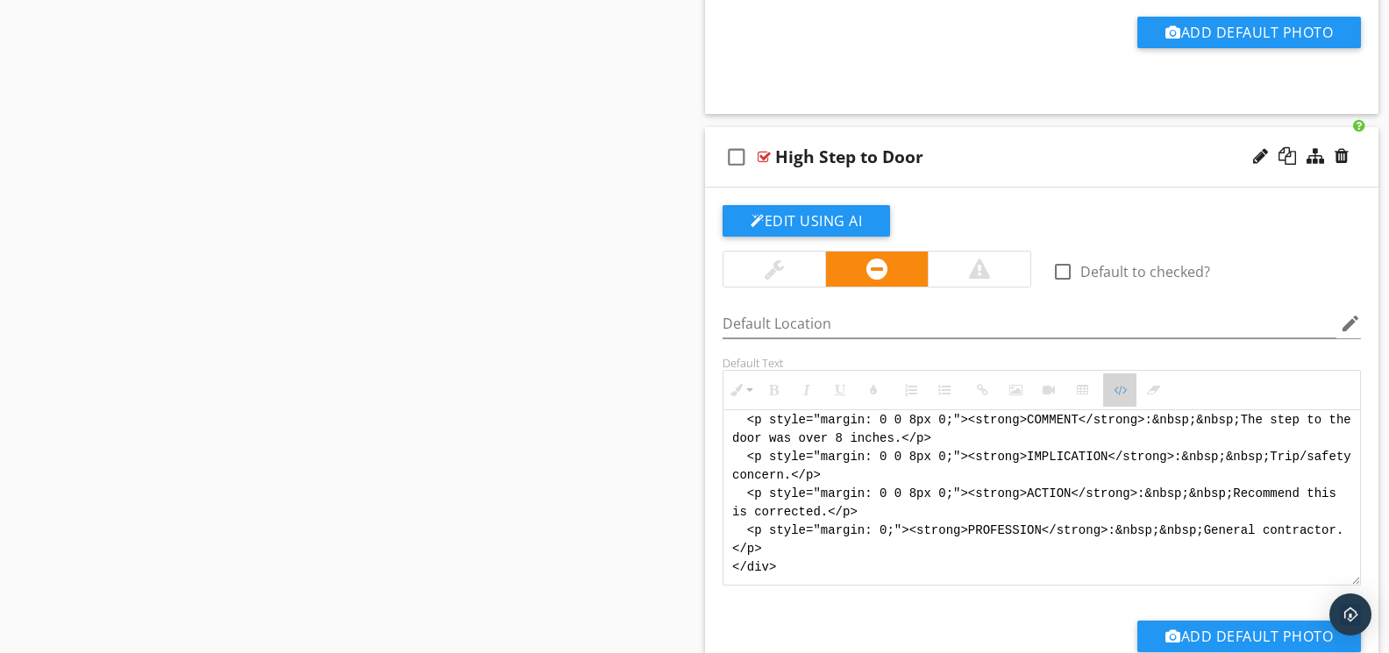
drag, startPoint x: 1110, startPoint y: 400, endPoint x: 1067, endPoint y: 414, distance: 45.2
click at [1110, 400] on button "Code View" at bounding box center [1119, 390] width 33 height 33
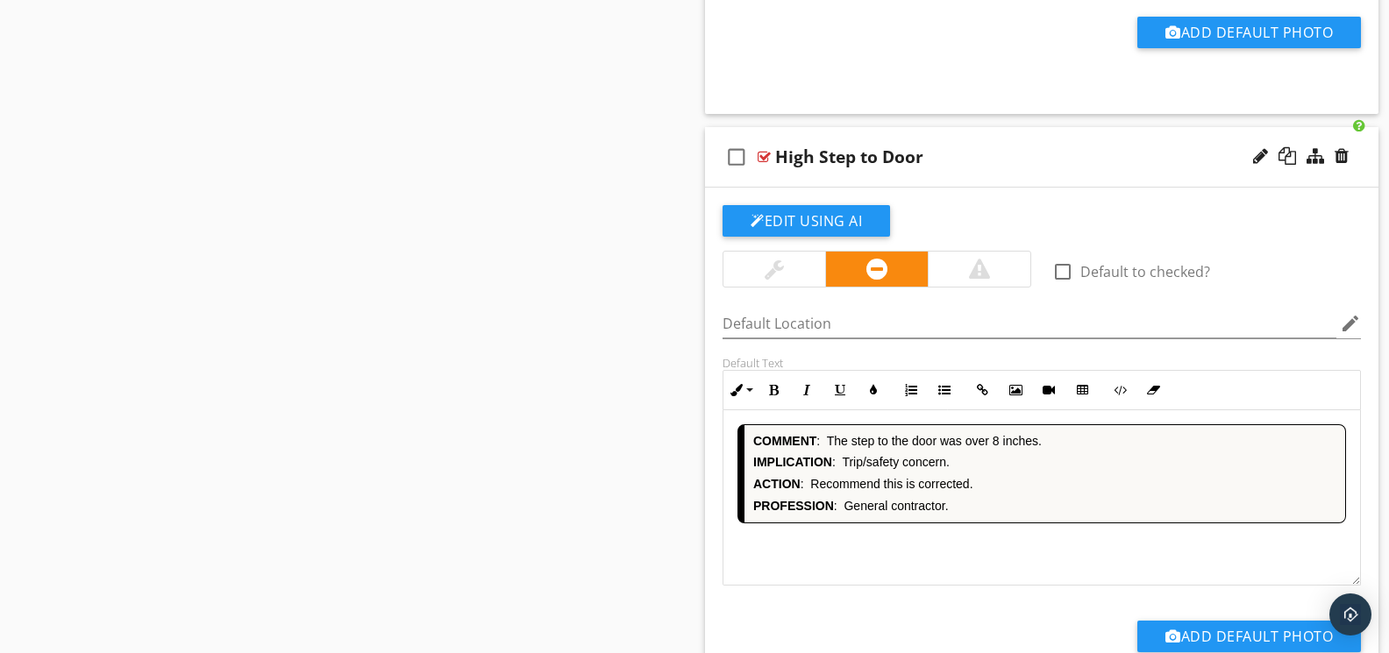
click at [902, 537] on div "COMMENT : The step to the door was over 8 inches. IMPLICATION : Trip/safety con…" at bounding box center [1041, 497] width 637 height 175
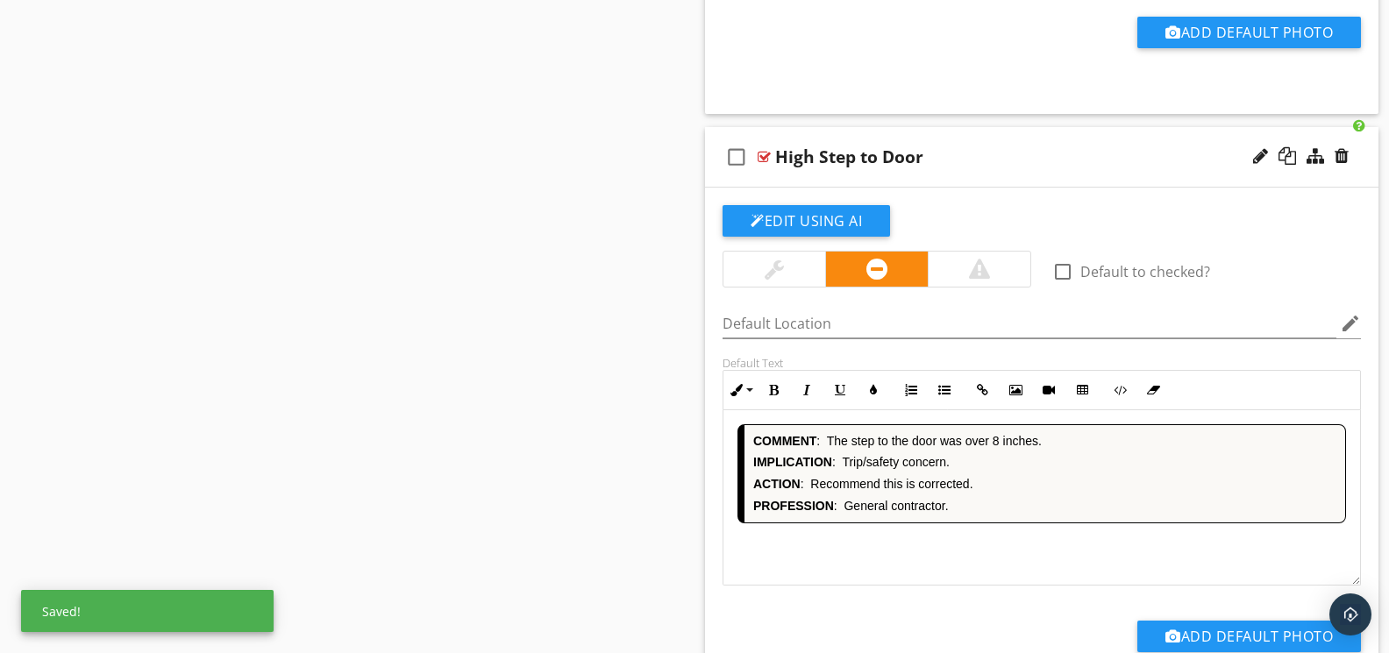
scroll to position [5283, 0]
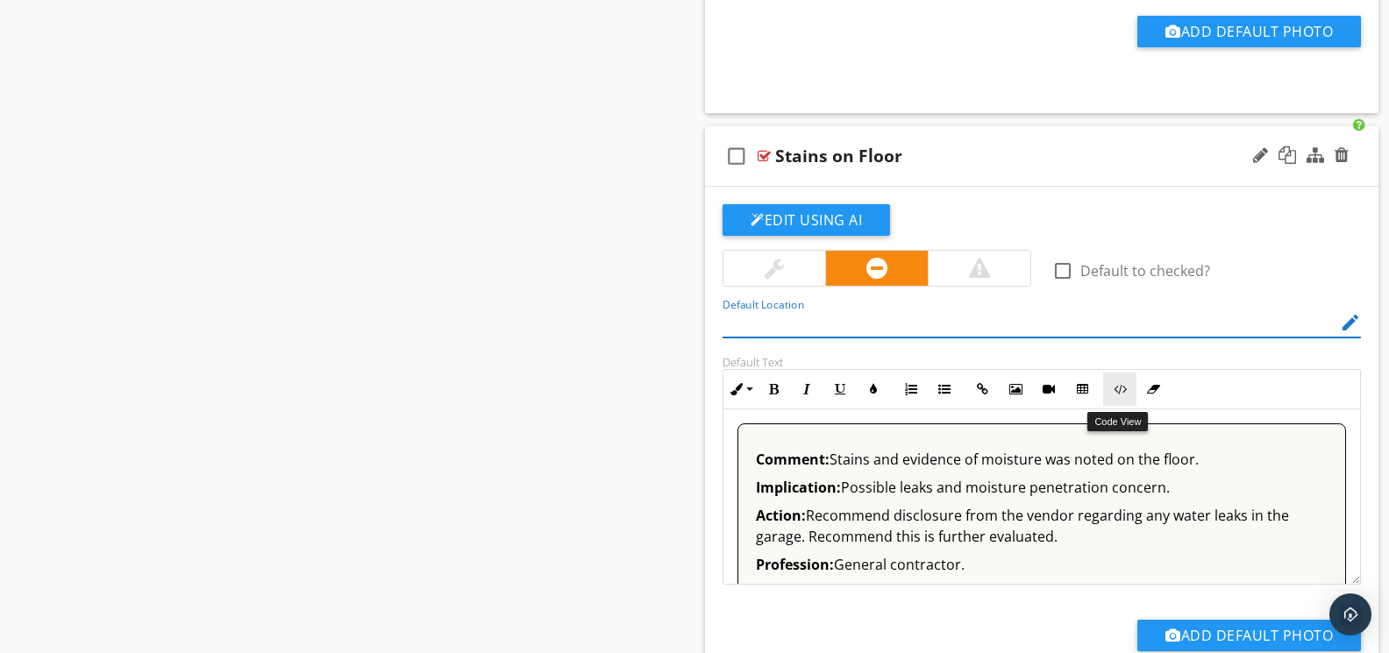
click at [1124, 404] on button "Code View" at bounding box center [1119, 389] width 33 height 33
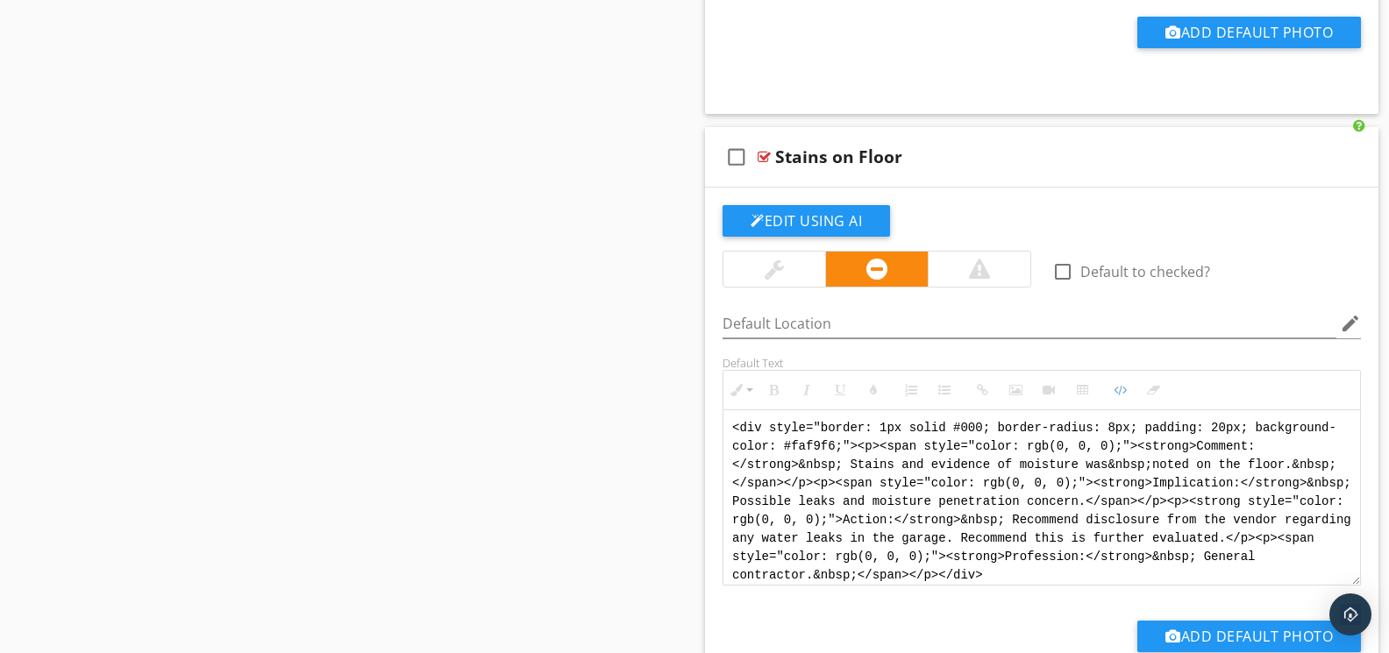
drag, startPoint x: 1169, startPoint y: 573, endPoint x: 682, endPoint y: 406, distance: 514.3
paste textarea "!-- Jody Version 1 --> <div style="font-family: Arial, sans-serif; font-size: 1…"
type textarea "<!-- Jody Version 1 --> <div style="font-family: Arial, sans-serif; font-size: …"
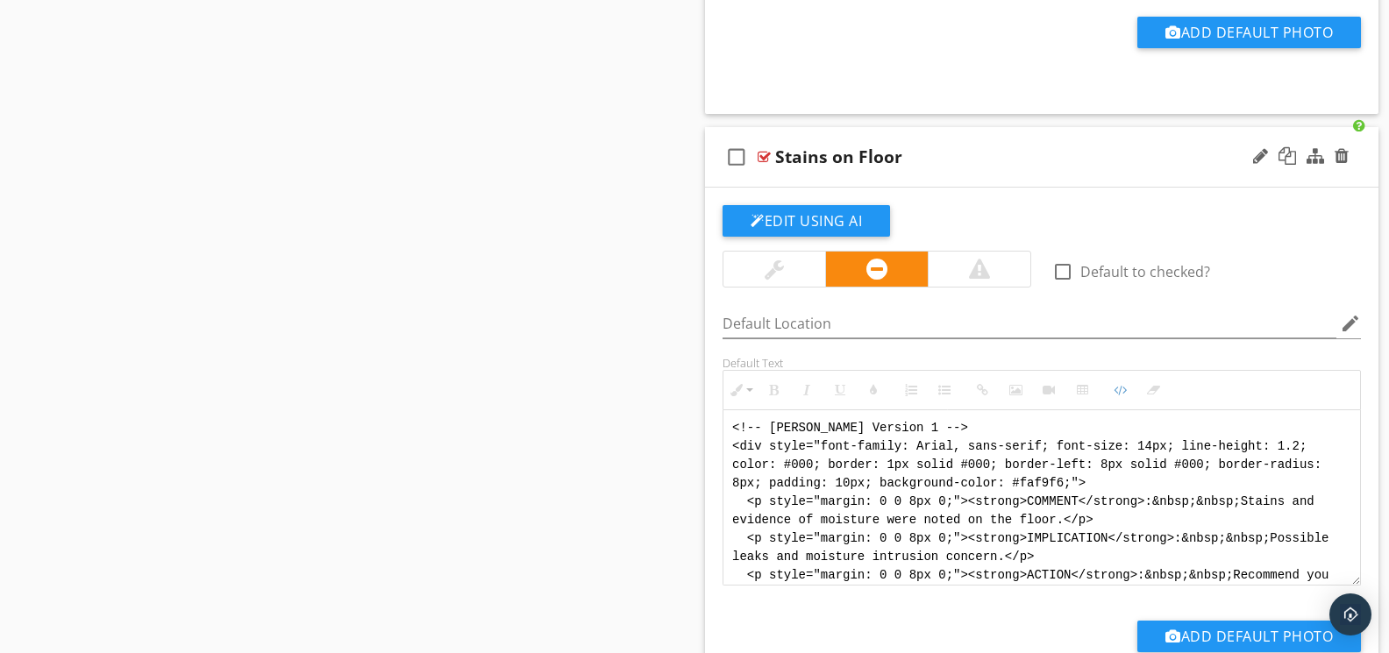
scroll to position [105, 0]
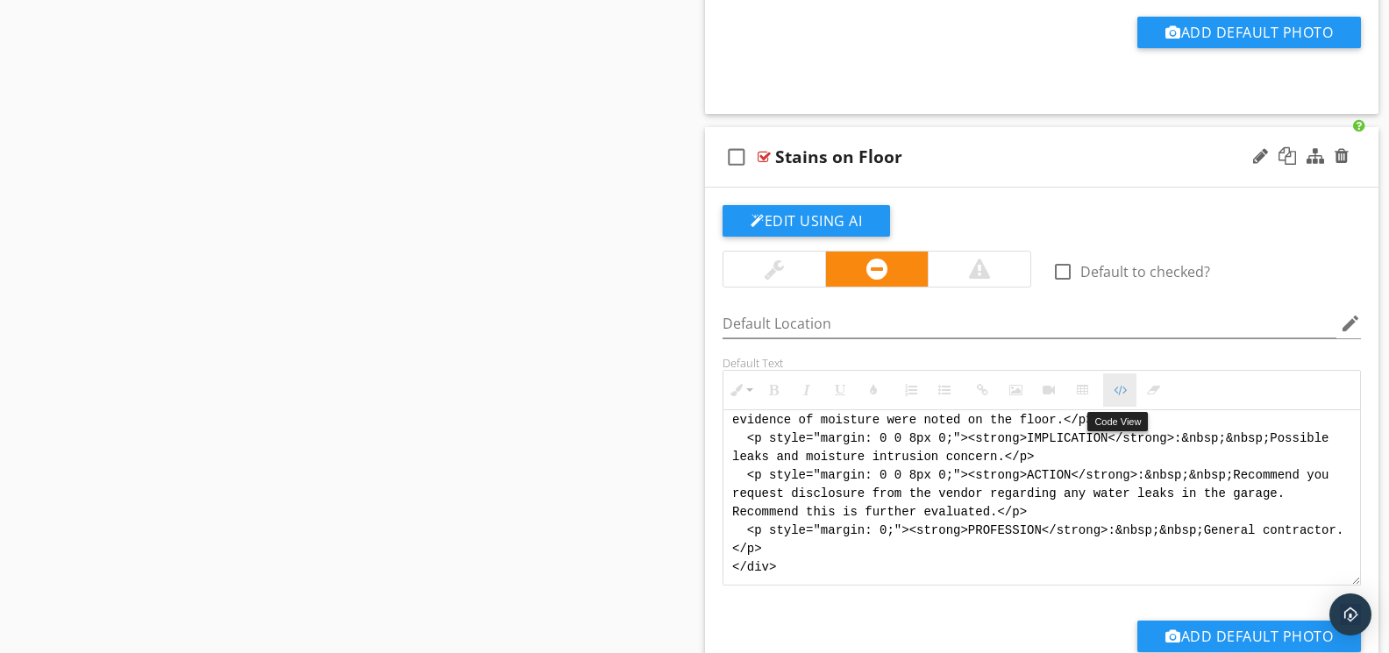
click at [1112, 395] on button "Code View" at bounding box center [1119, 390] width 33 height 33
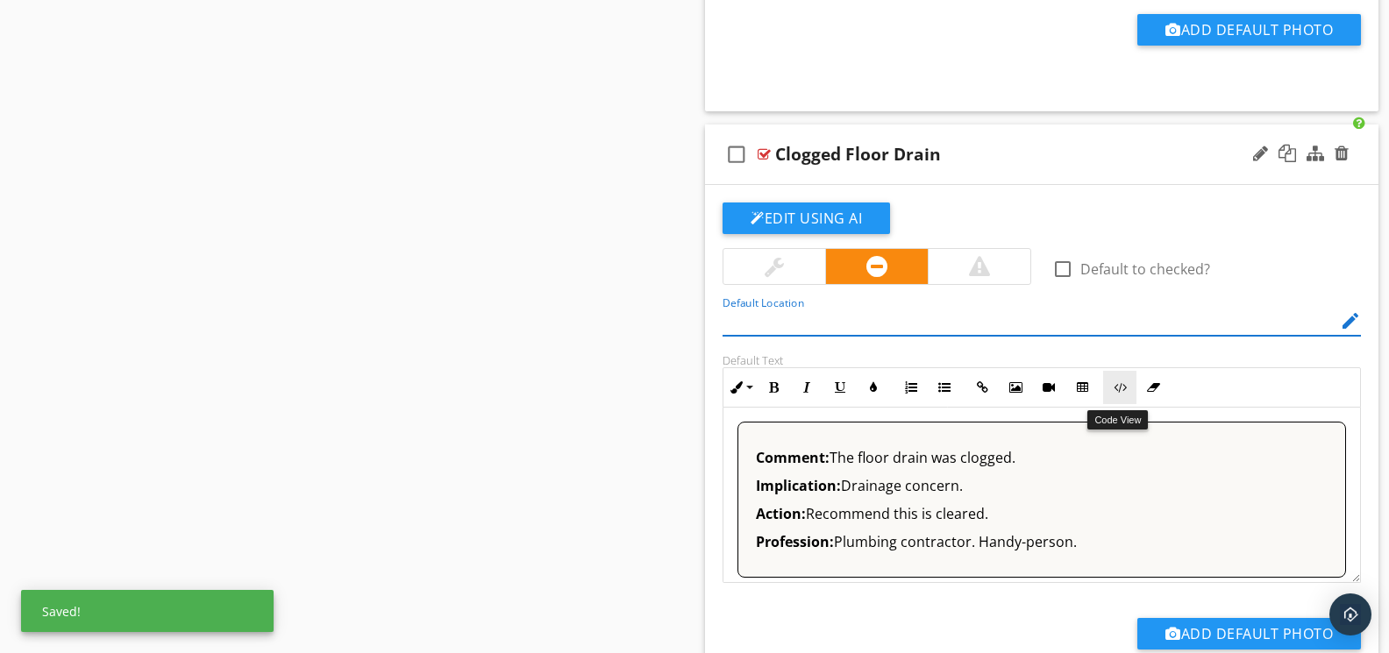
scroll to position [5887, 0]
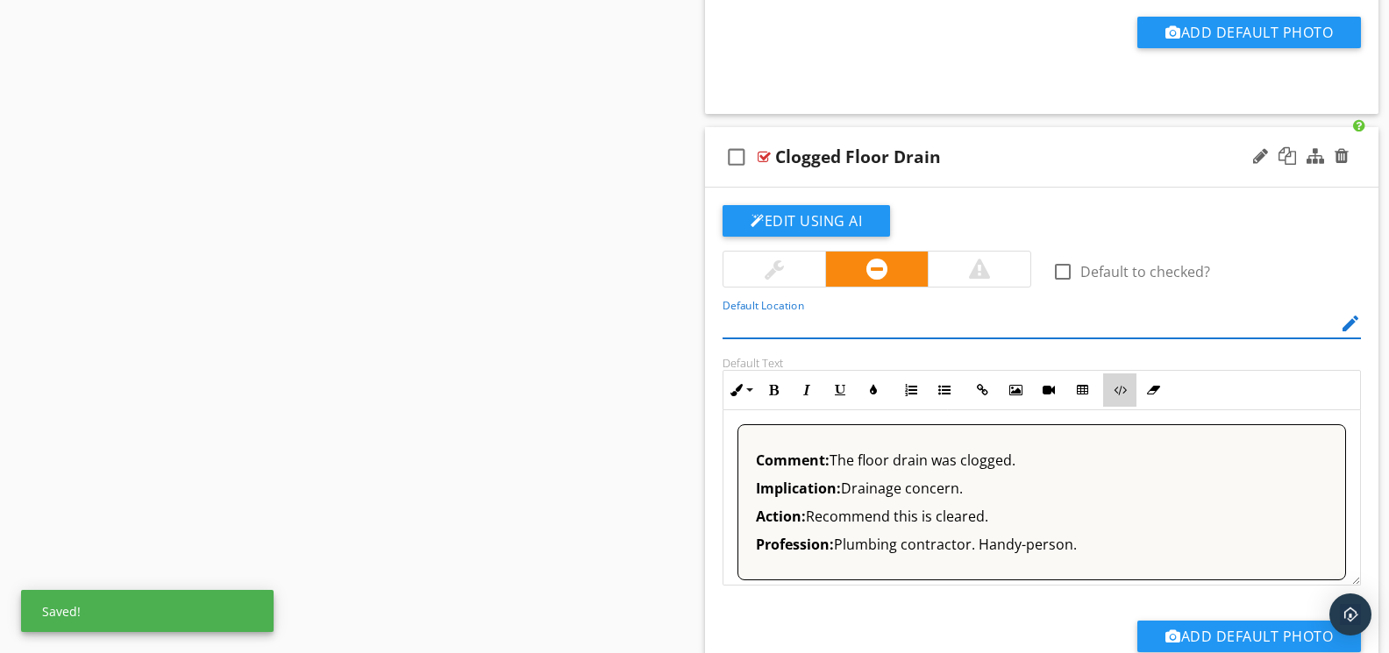
click at [1114, 396] on icon "button" at bounding box center [1120, 390] width 12 height 12
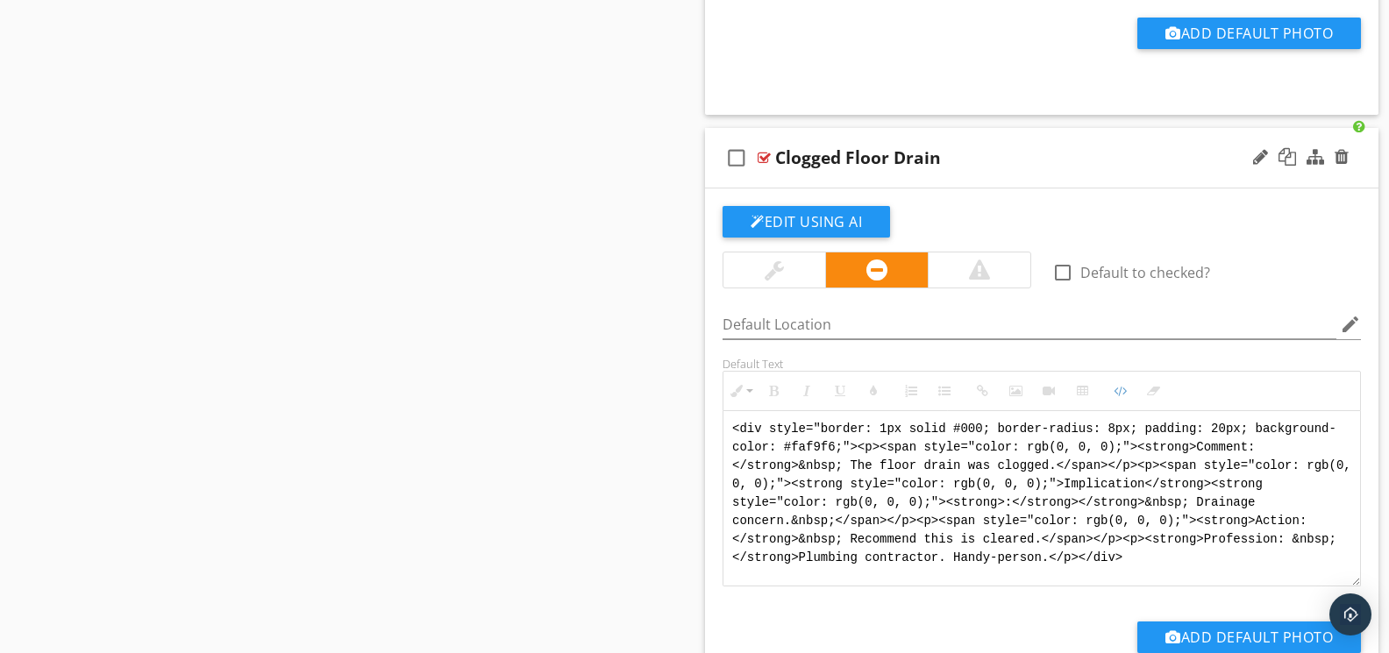
drag, startPoint x: 1120, startPoint y: 559, endPoint x: 730, endPoint y: 423, distance: 412.6
click at [730, 423] on textarea "<div style="border: 1px solid #000; border-radius: 8px; padding: 20px; backgrou…" at bounding box center [1041, 498] width 637 height 175
paste textarea "!-- Jody Version 1 --> <div style="font-family: Arial, sans-serif; font-size: 1…"
type textarea "<!-- Jody Version 1 --> <div style="font-family: Arial, sans-serif; font-size: …"
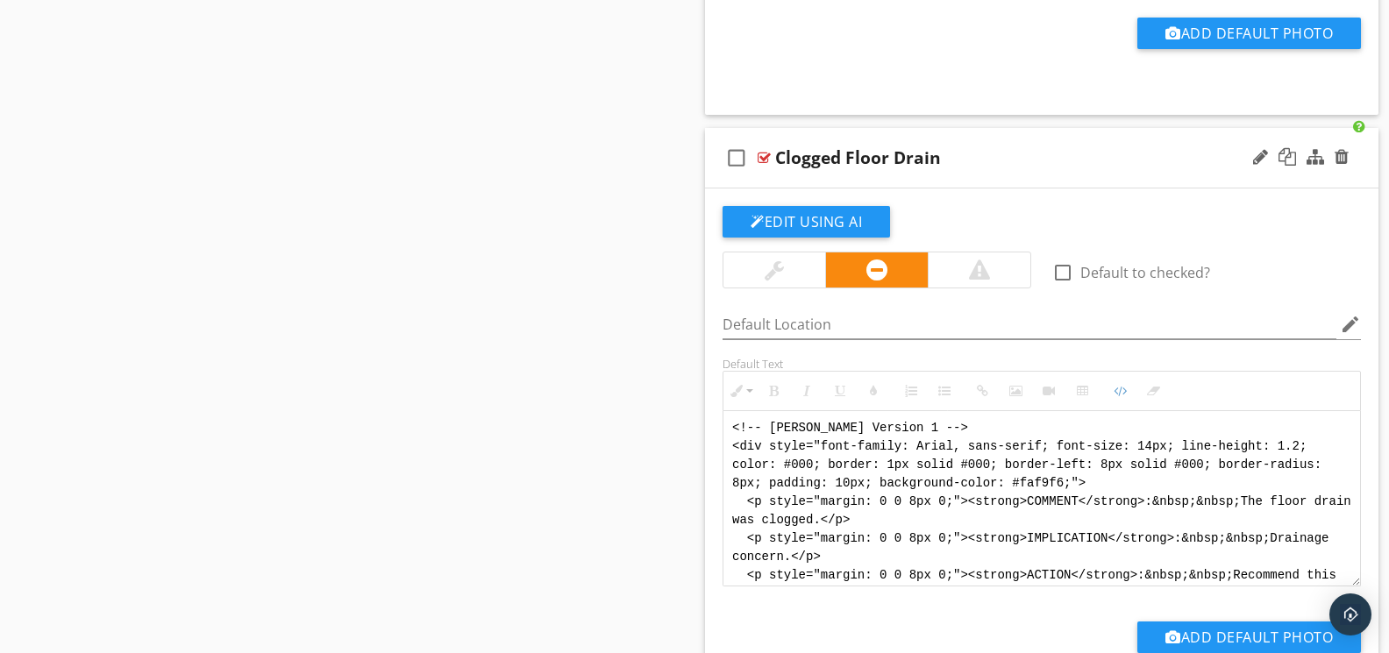
scroll to position [88, 0]
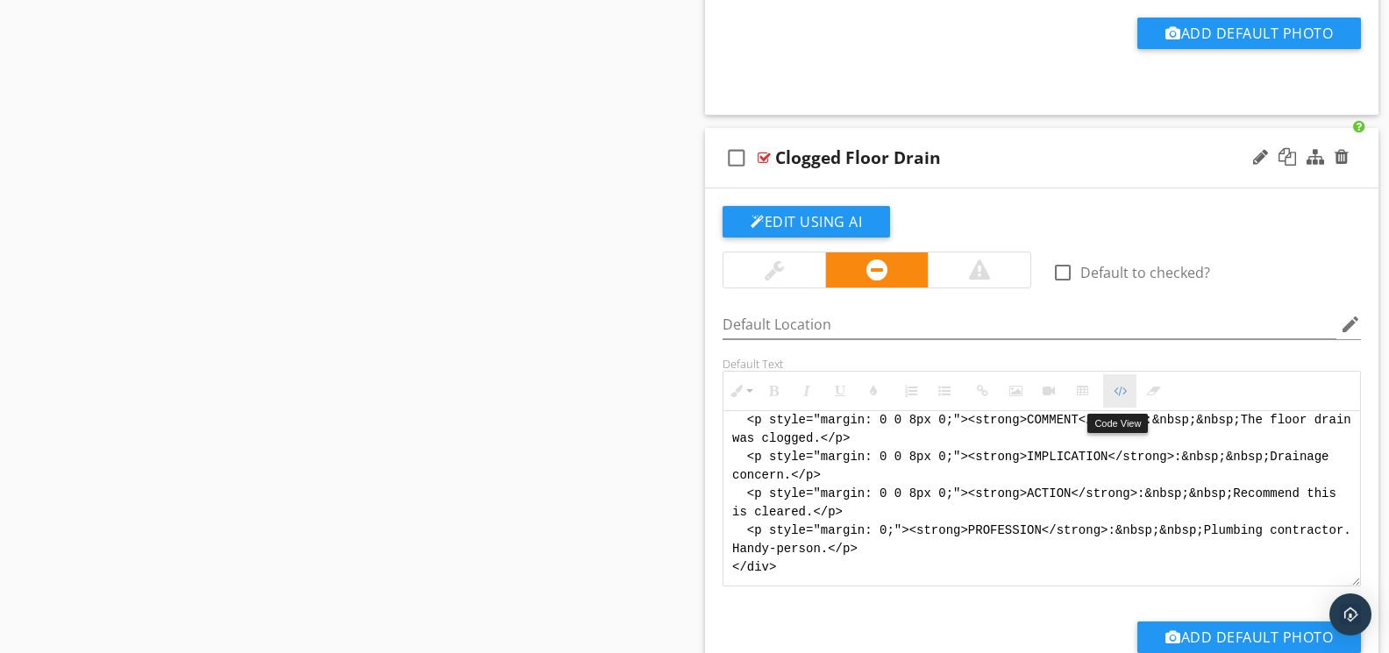
click at [1116, 395] on icon "button" at bounding box center [1120, 391] width 12 height 12
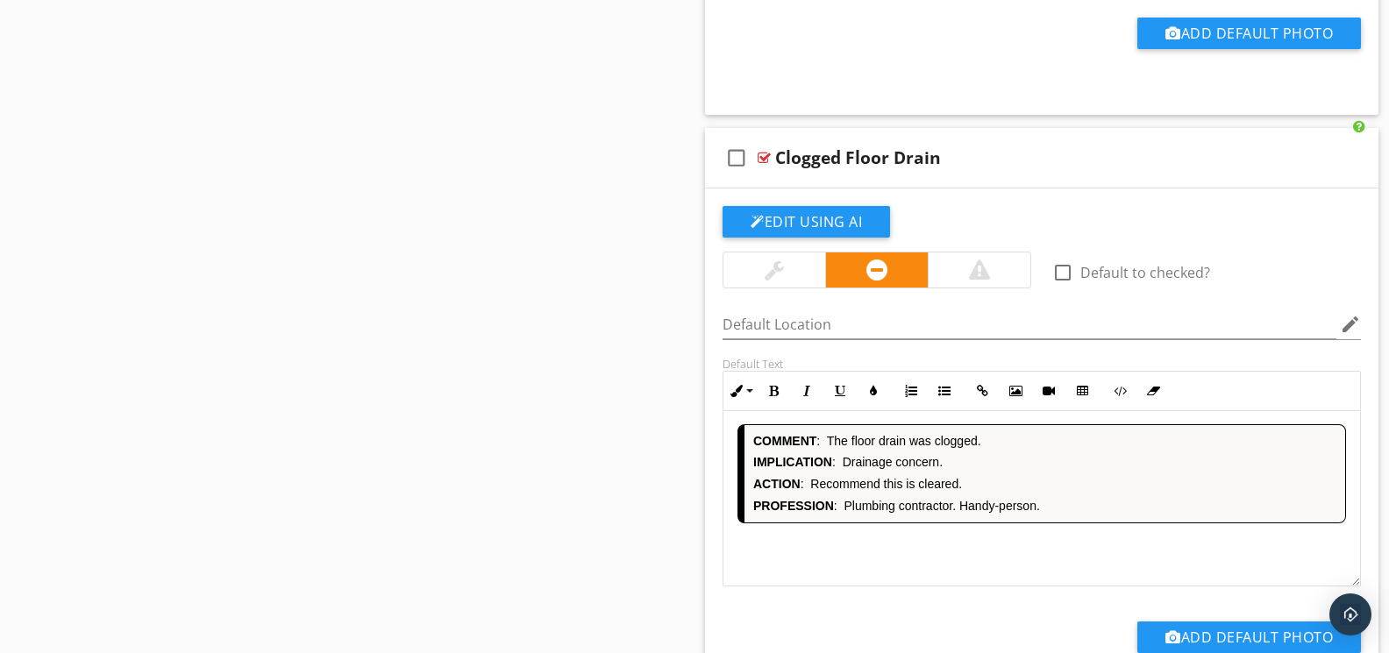
scroll to position [6493, 0]
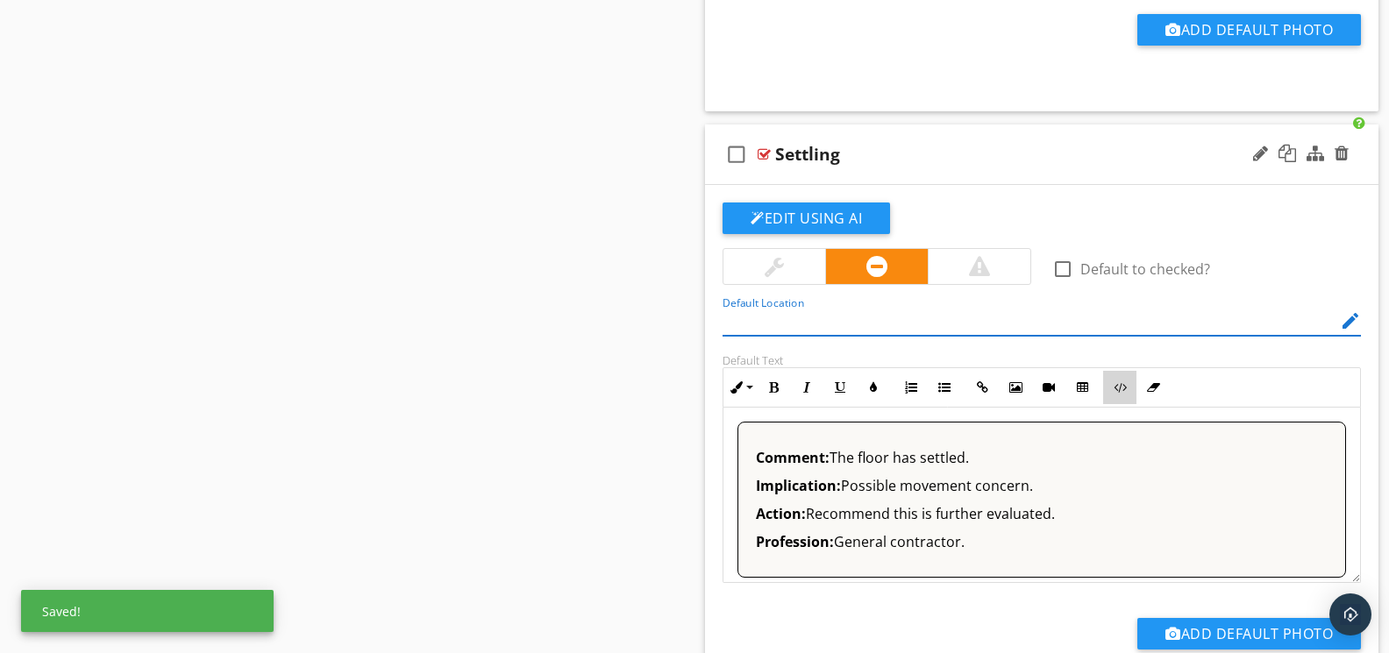
click at [1113, 399] on button "Code View" at bounding box center [1119, 387] width 33 height 33
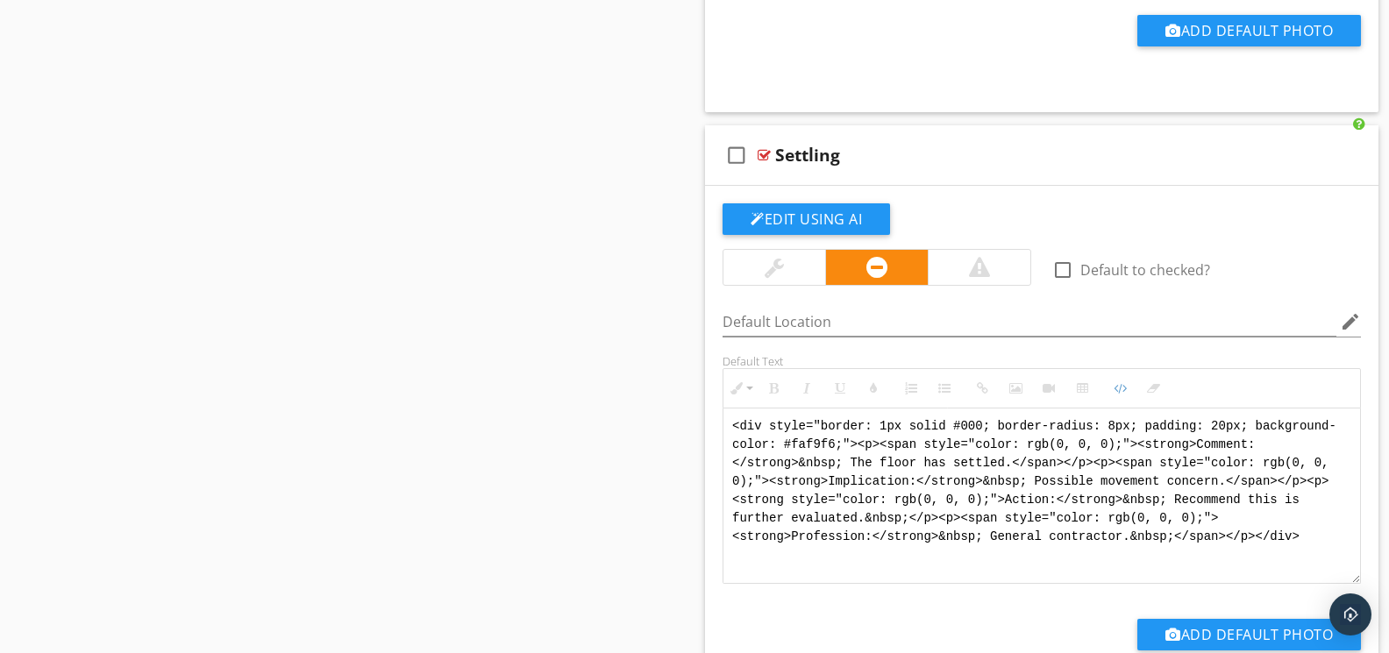
drag, startPoint x: 1308, startPoint y: 537, endPoint x: 695, endPoint y: 419, distance: 624.2
paste textarea "!-- Jody Version 1 --> <div style="font-family: Arial, sans-serif; font-size: 1…"
type textarea "<!-- Jody Version 1 --> <div style="font-family: Arial, sans-serif; font-size: …"
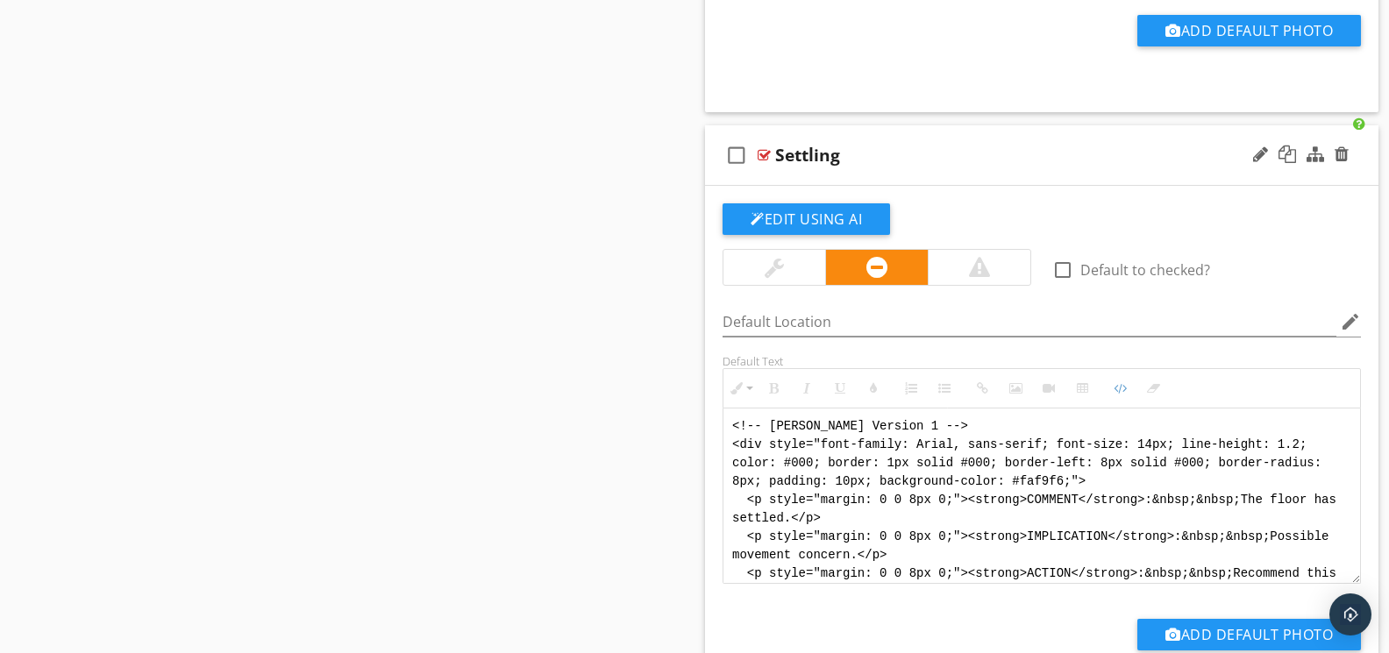
scroll to position [88, 0]
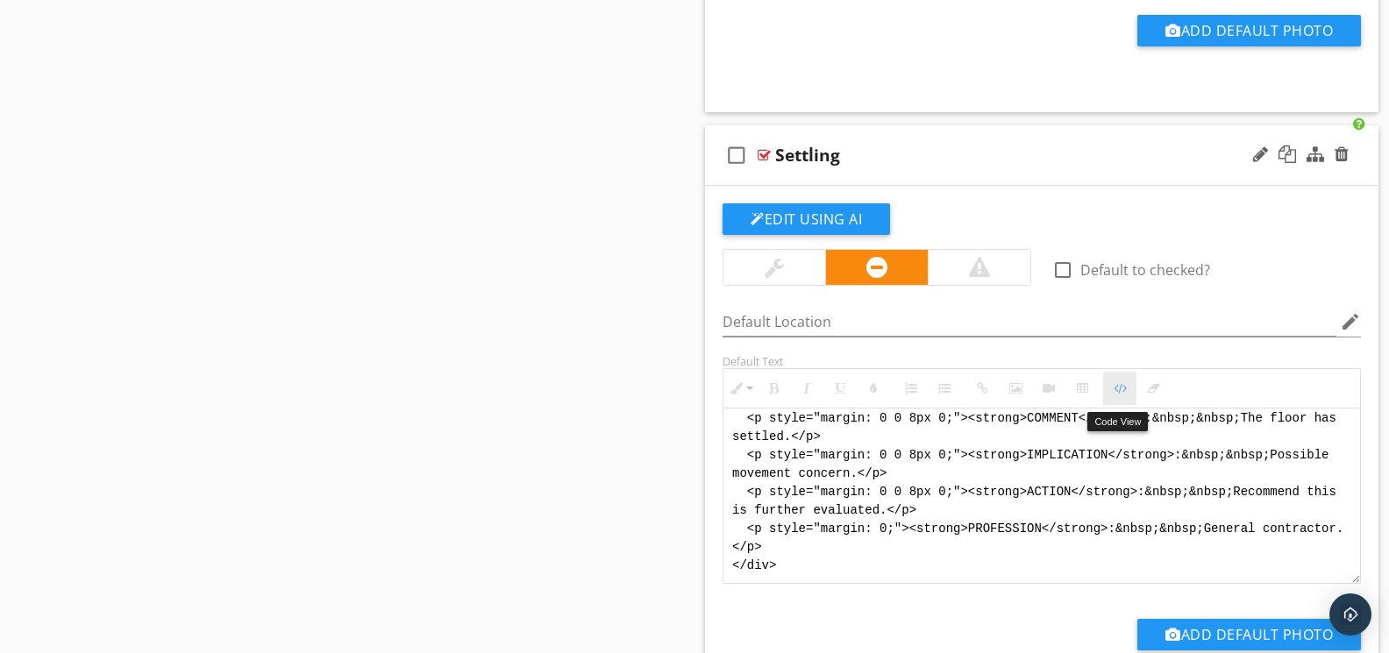
click at [1127, 405] on button "Code View" at bounding box center [1119, 388] width 33 height 33
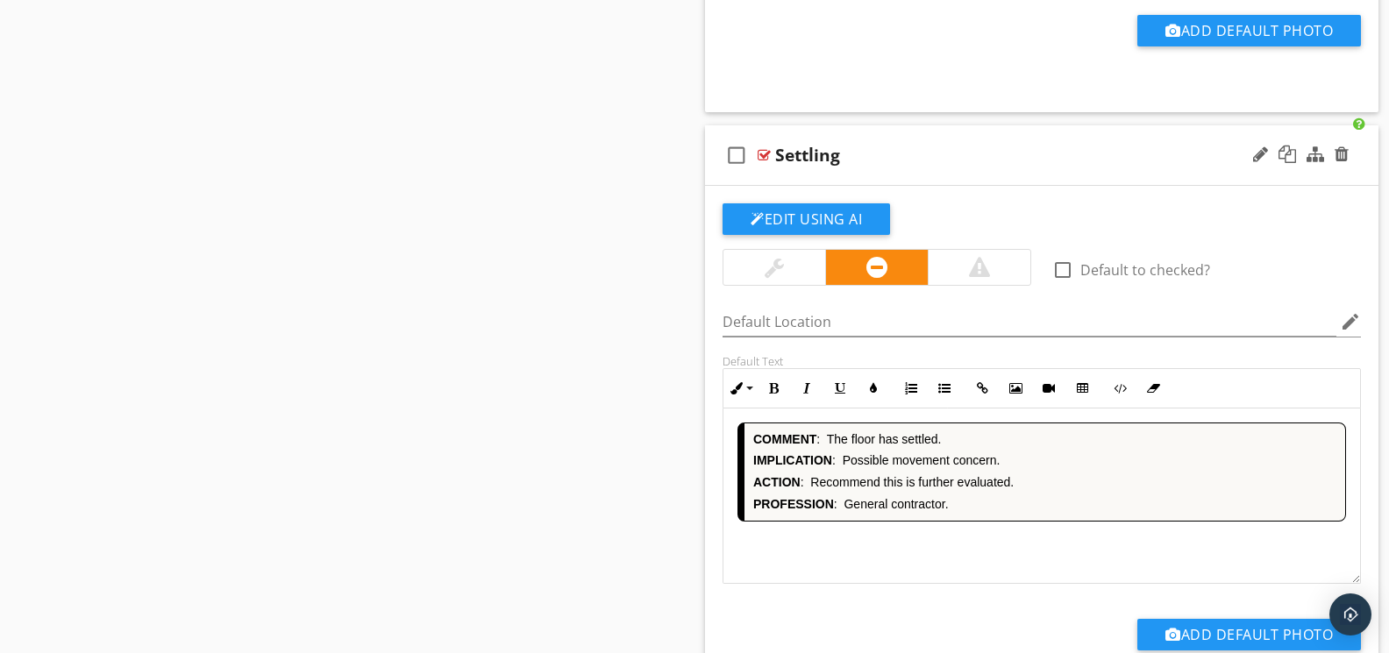
click at [921, 544] on div "COMMENT : The floor has settled. IMPLICATION : Possible movement concern. ACTIO…" at bounding box center [1041, 496] width 637 height 175
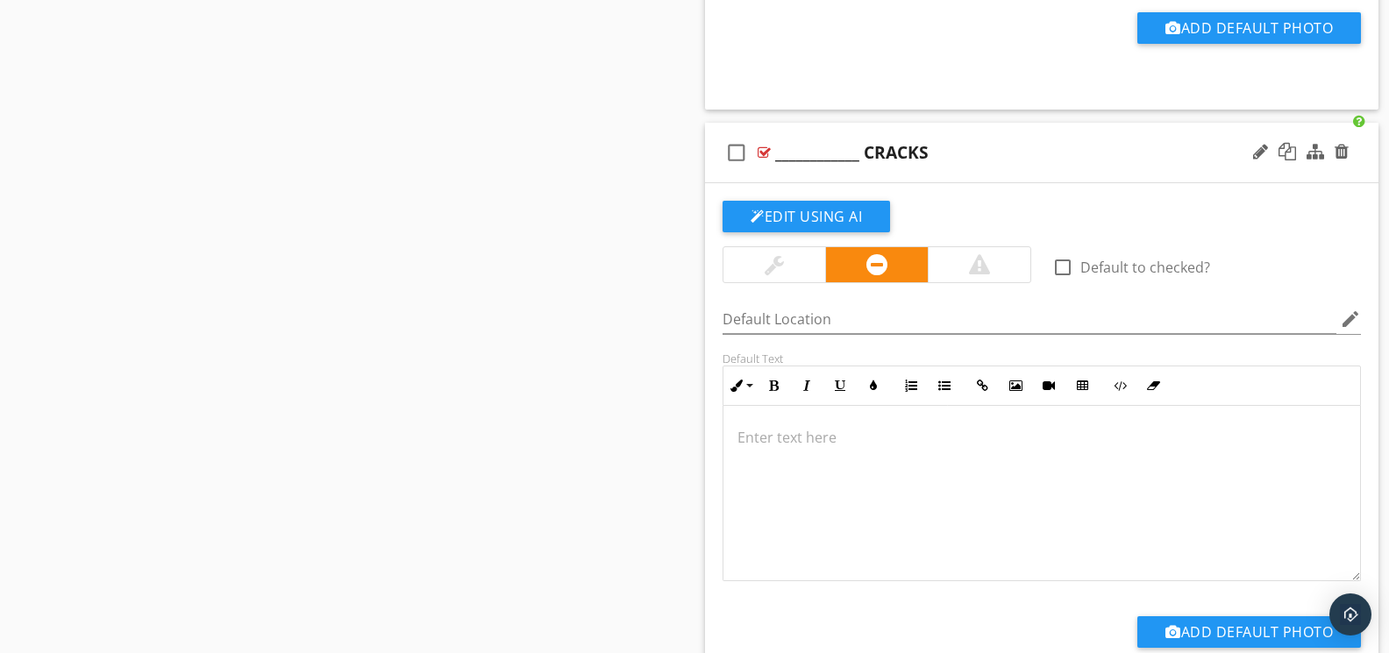
scroll to position [8309, 0]
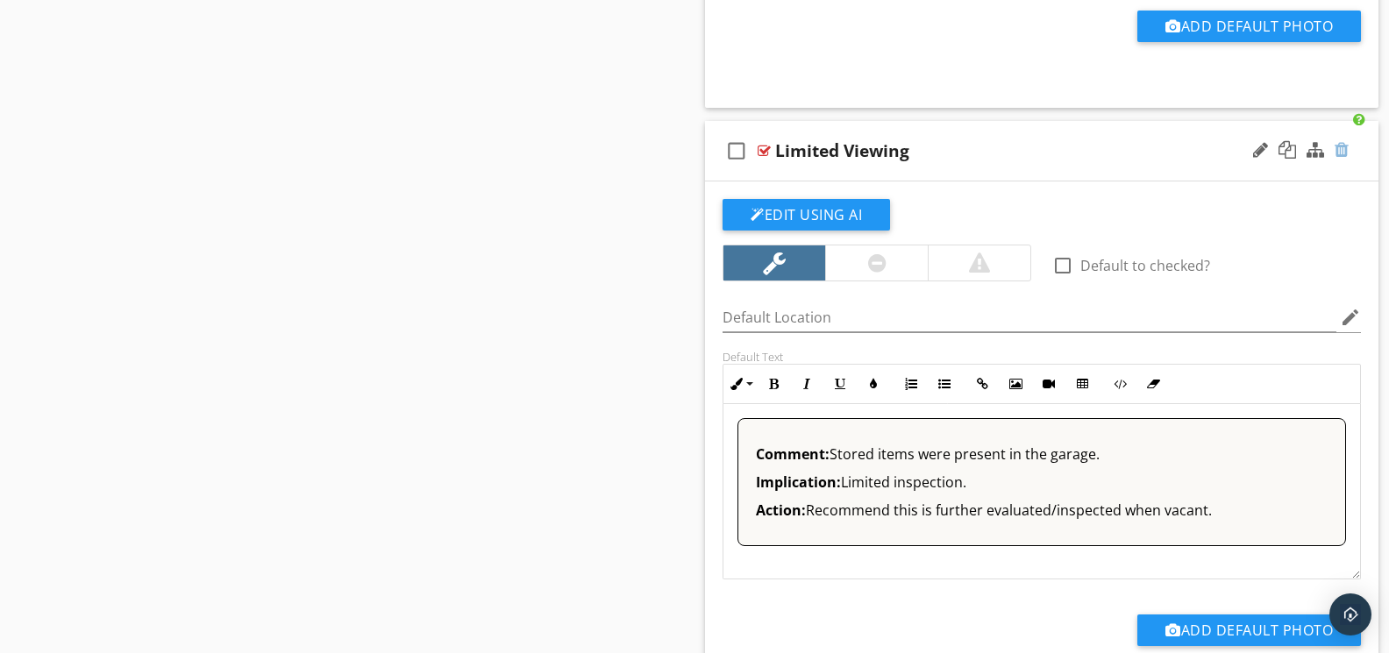
click at [1344, 159] on div at bounding box center [1341, 150] width 14 height 18
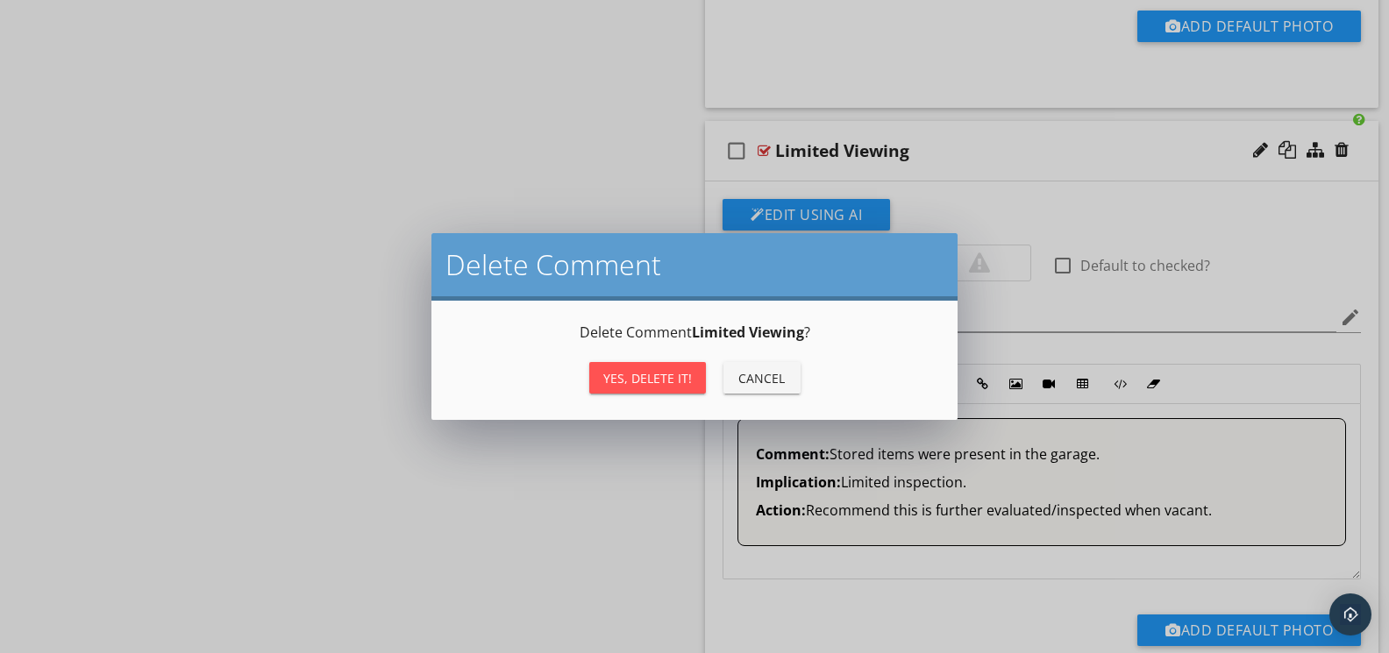
drag, startPoint x: 622, startPoint y: 378, endPoint x: 674, endPoint y: 364, distance: 54.4
click at [623, 377] on div "Yes, Delete it!" at bounding box center [647, 378] width 89 height 18
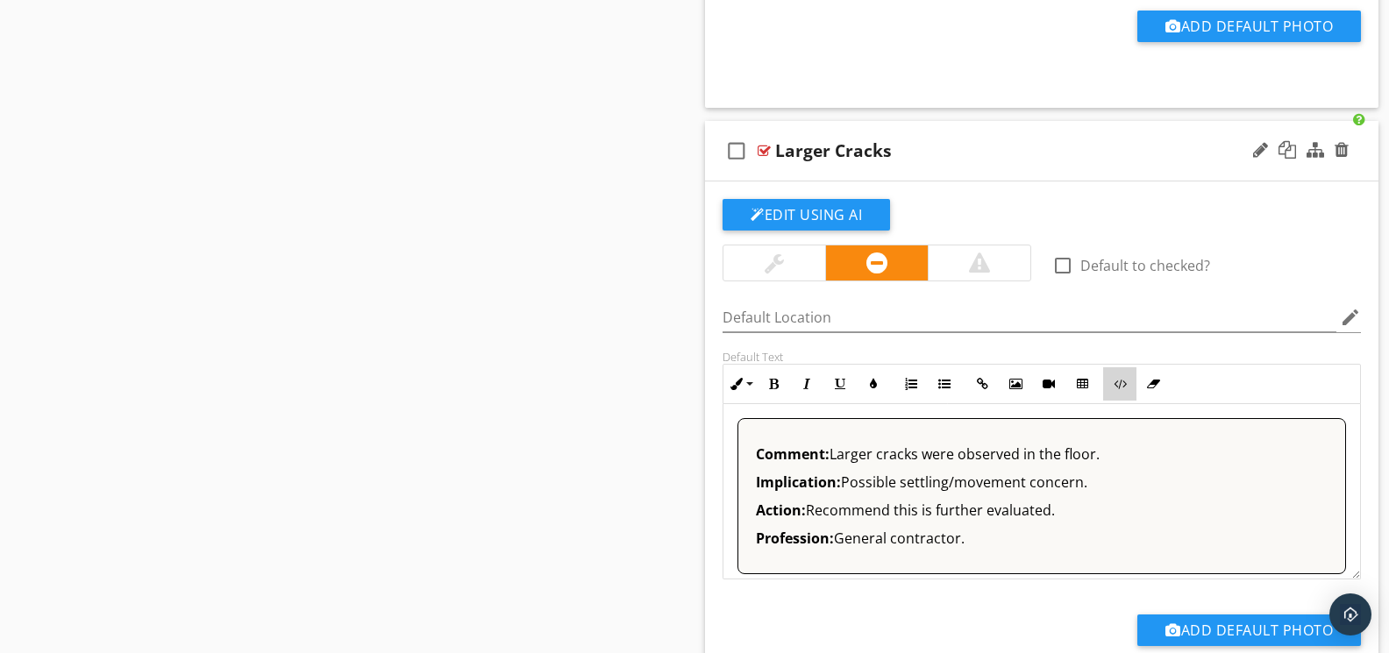
click at [1116, 390] on icon "button" at bounding box center [1120, 384] width 12 height 12
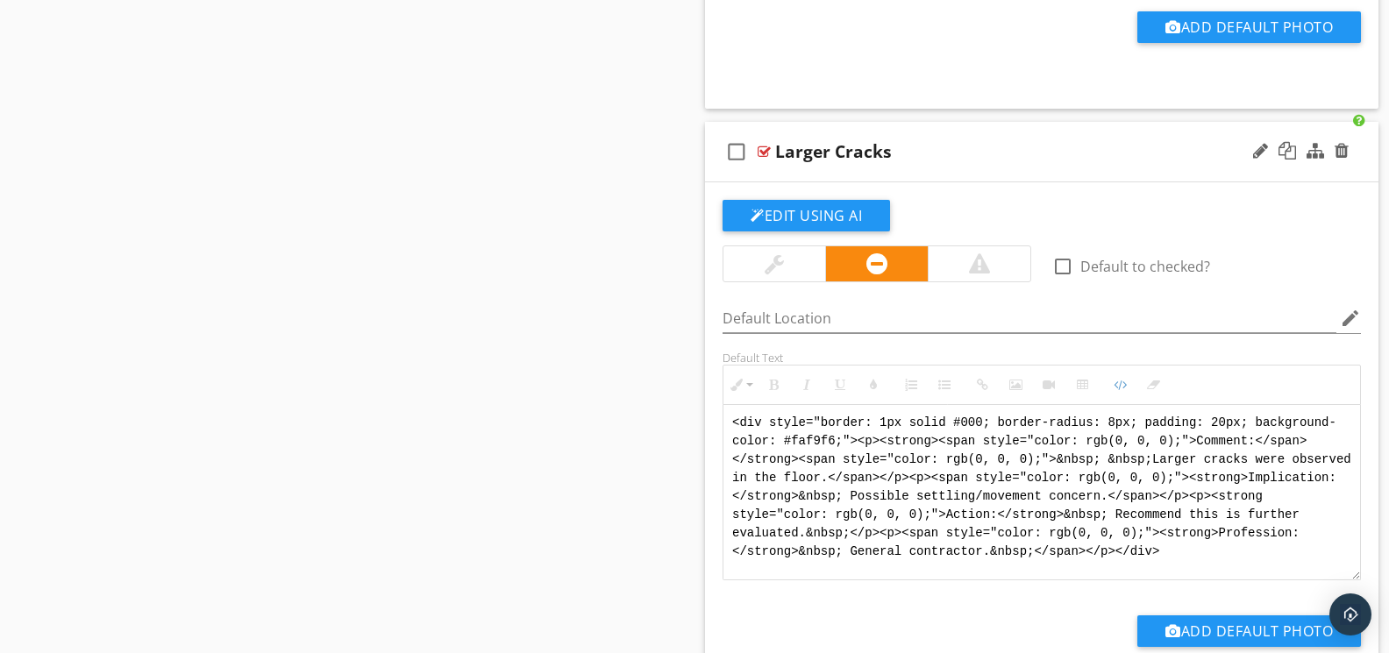
drag, startPoint x: 1313, startPoint y: 558, endPoint x: 719, endPoint y: 421, distance: 609.1
click at [719, 421] on div "Default Text Inline Style XLarge Large Normal Small Light Small/Light Bold Ital…" at bounding box center [1041, 466] width 659 height 230
paste textarea "!-- Jody Version 1 --> <div style="font-family: Arial, sans-serif; font-size: 1…"
type textarea "<!-- Jody Version 1 --> <div style="font-family: Arial, sans-serif; font-size: …"
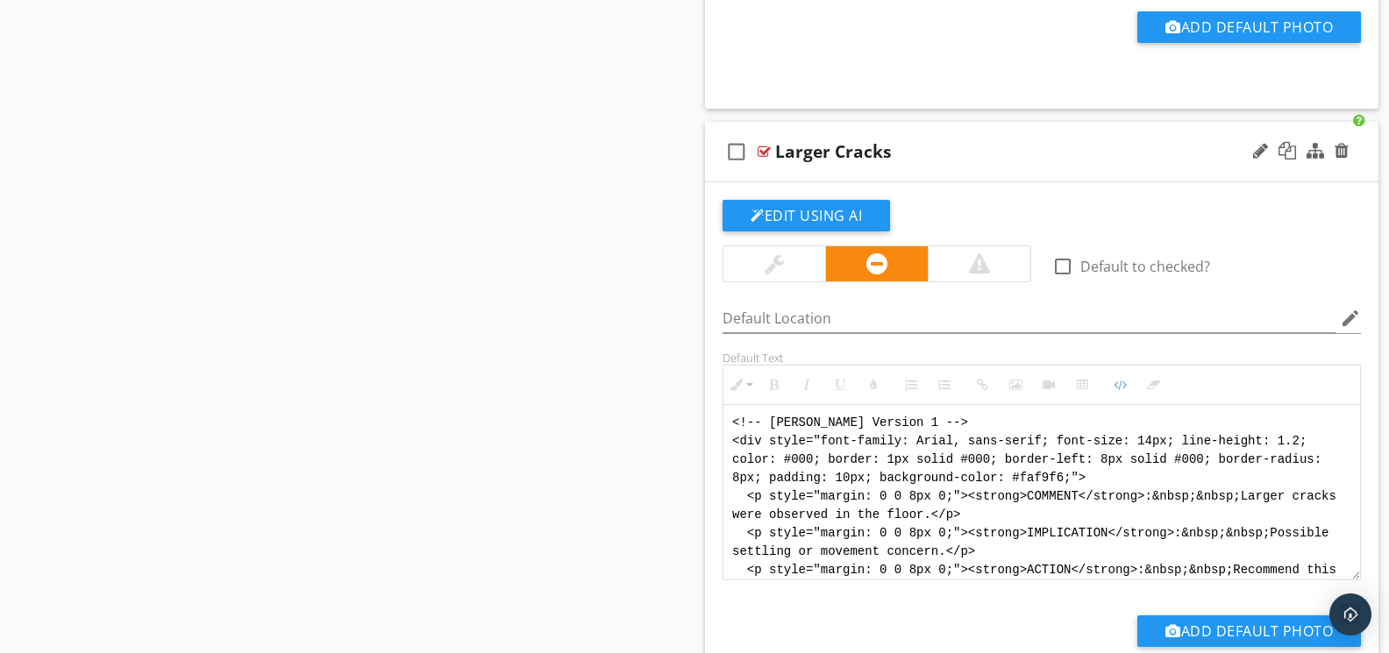
scroll to position [88, 0]
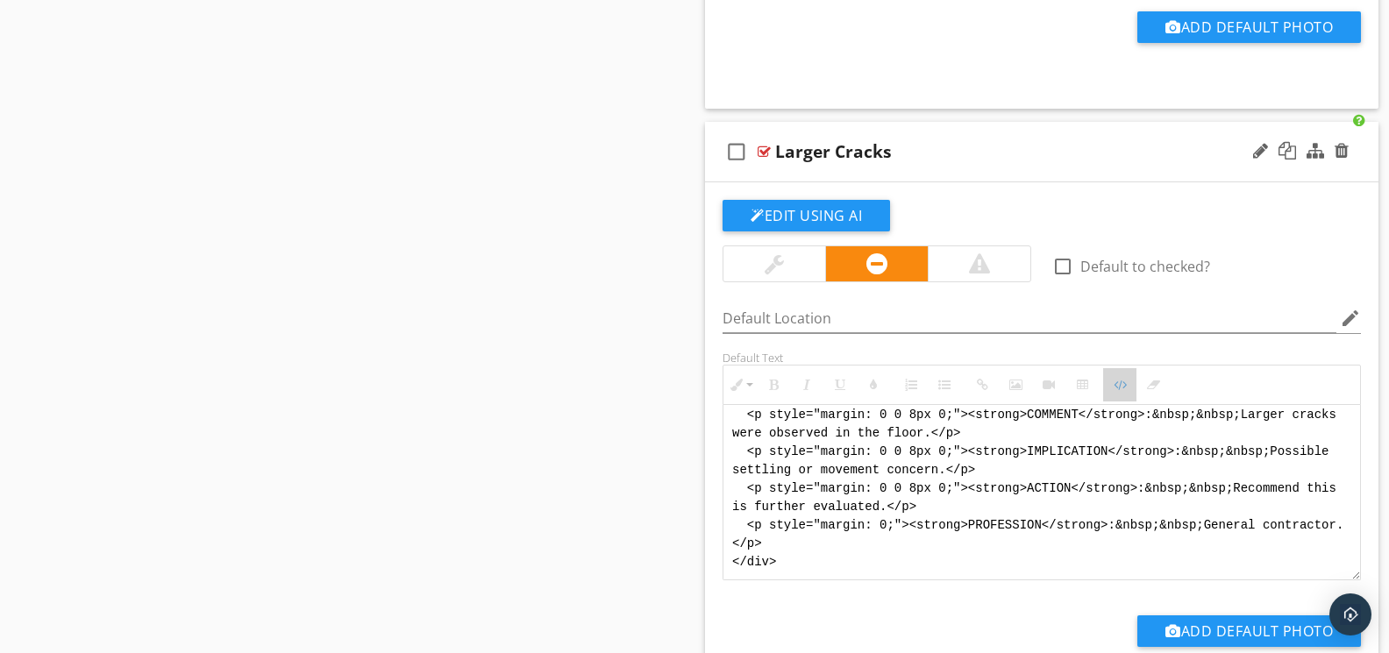
click at [1115, 391] on icon "button" at bounding box center [1120, 385] width 12 height 12
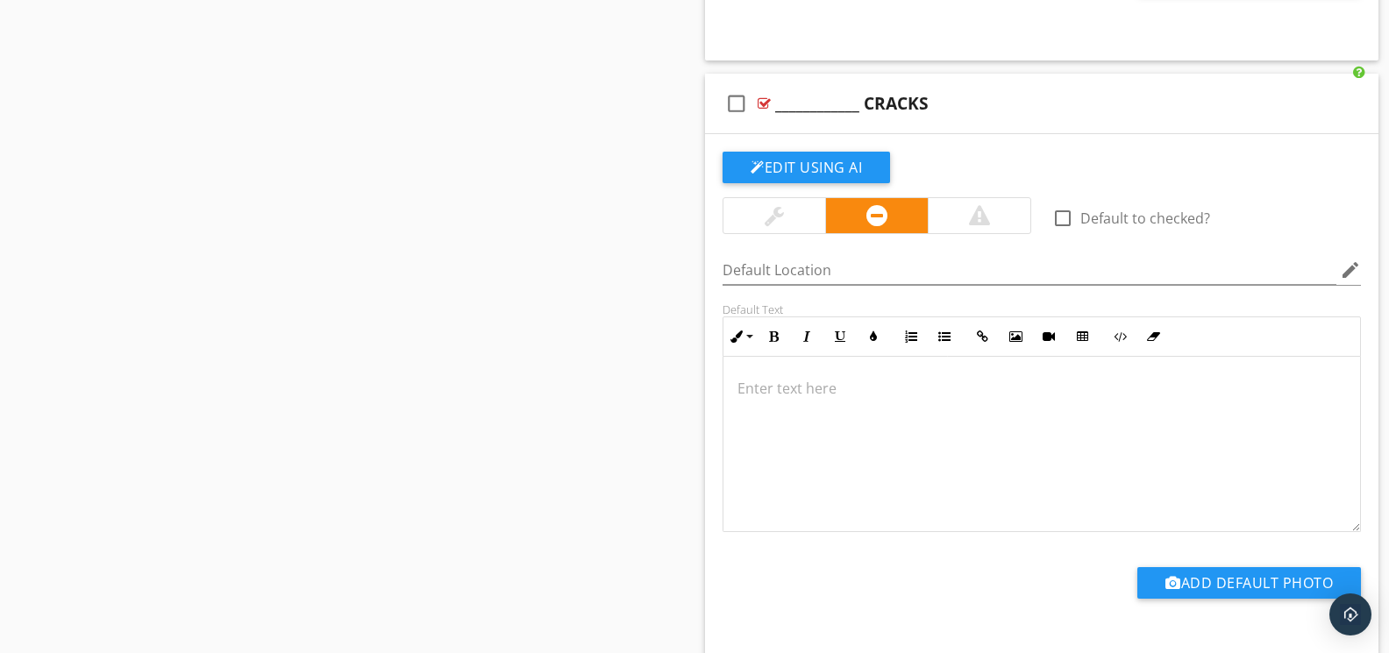
scroll to position [7591, 0]
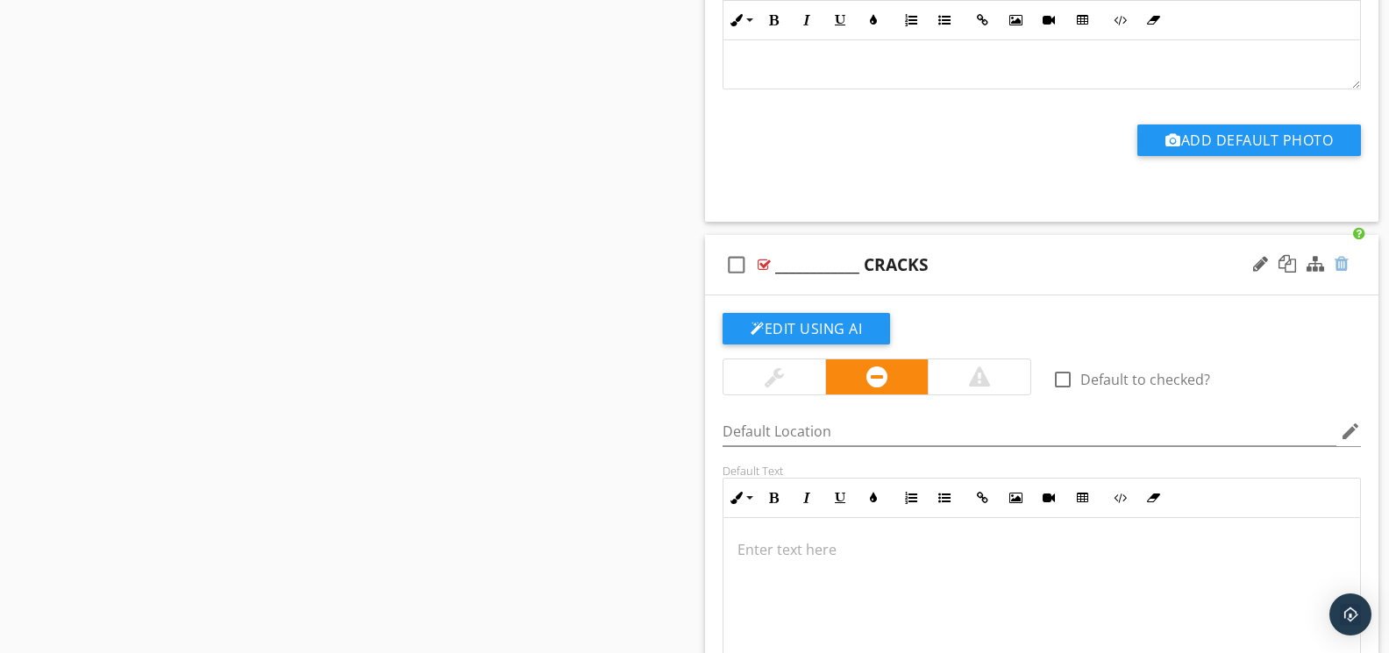
click at [1345, 273] on div at bounding box center [1341, 264] width 14 height 18
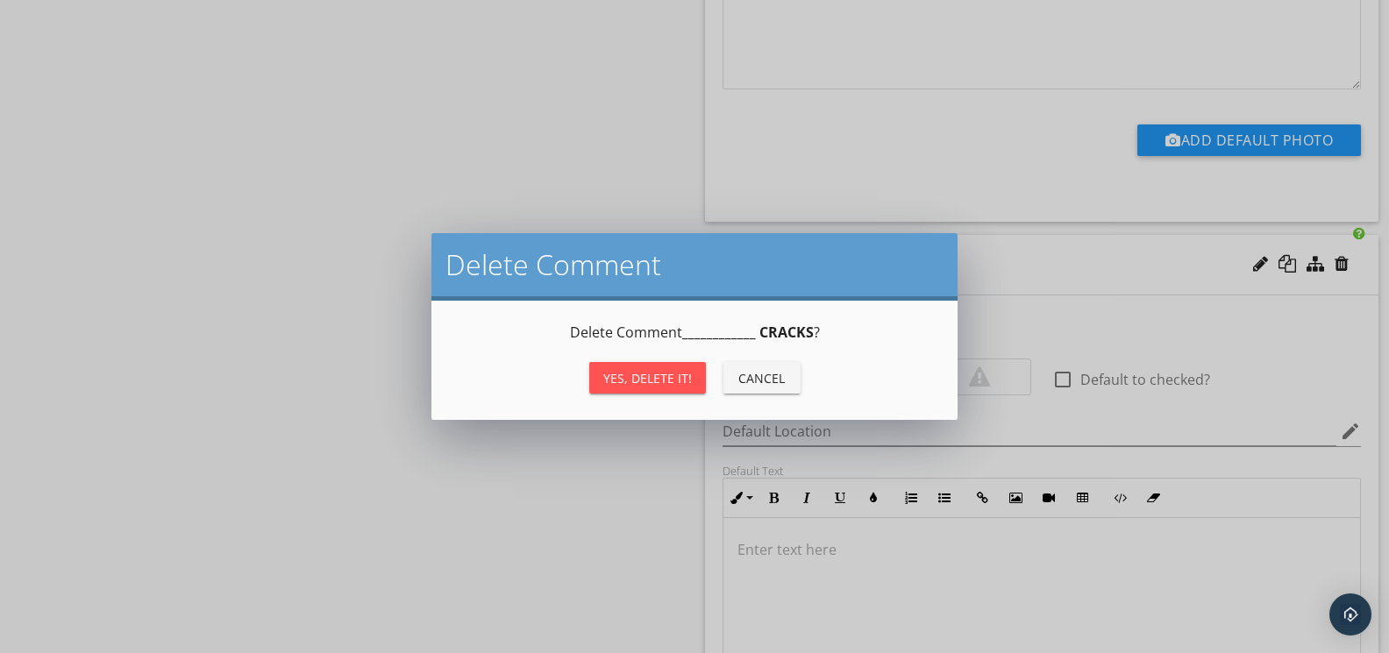
click at [664, 373] on div "Yes, Delete it!" at bounding box center [647, 378] width 89 height 18
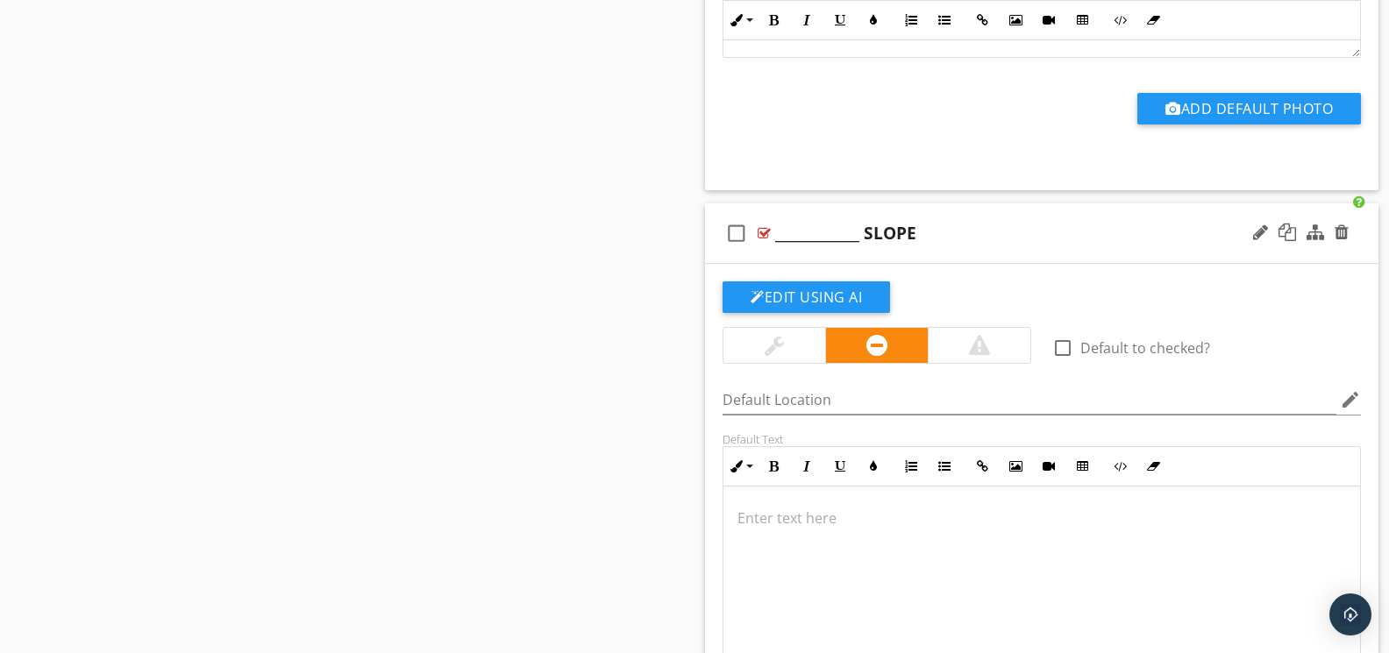
scroll to position [6976, 0]
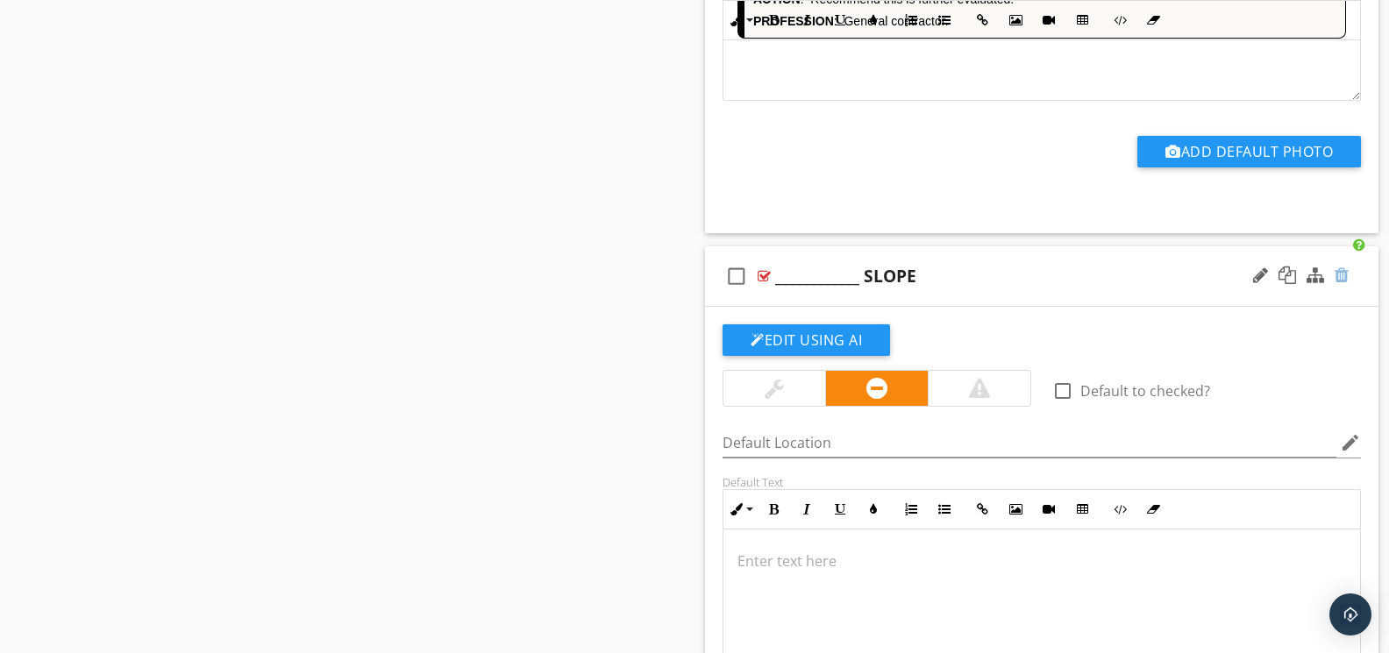
click at [1340, 284] on div at bounding box center [1341, 276] width 14 height 18
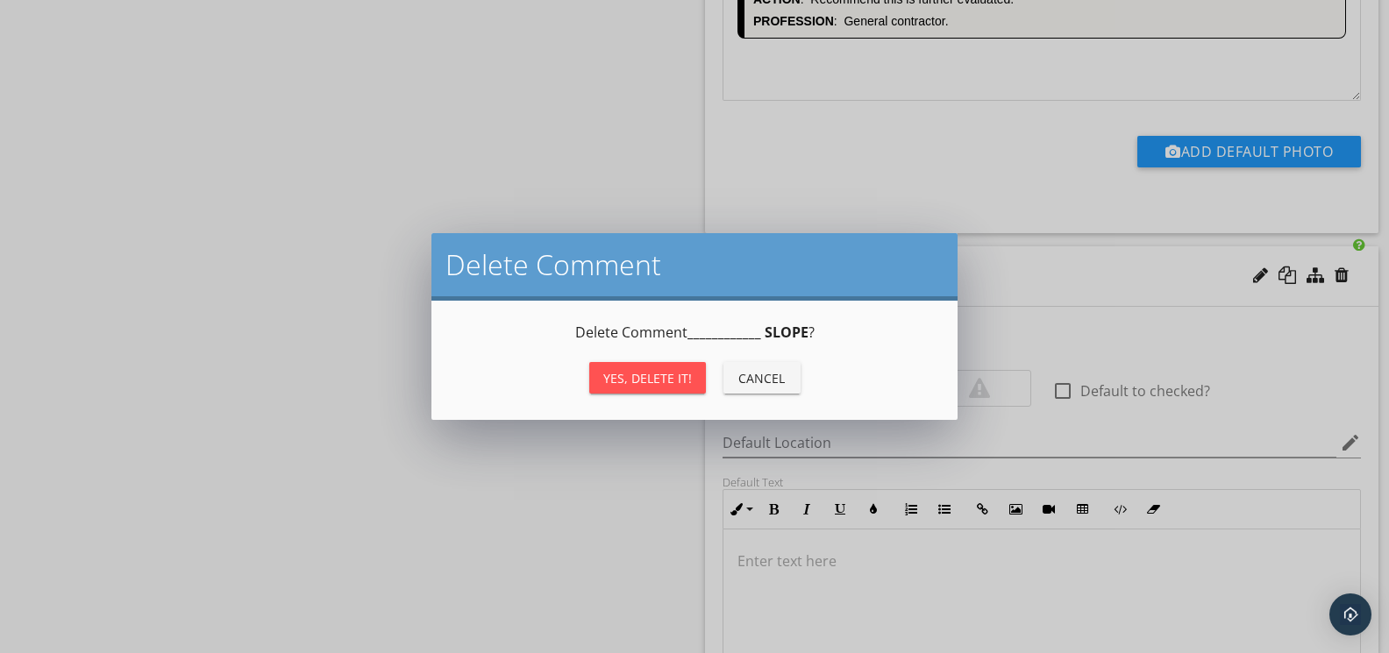
click at [679, 370] on div "Yes, Delete it!" at bounding box center [647, 378] width 89 height 18
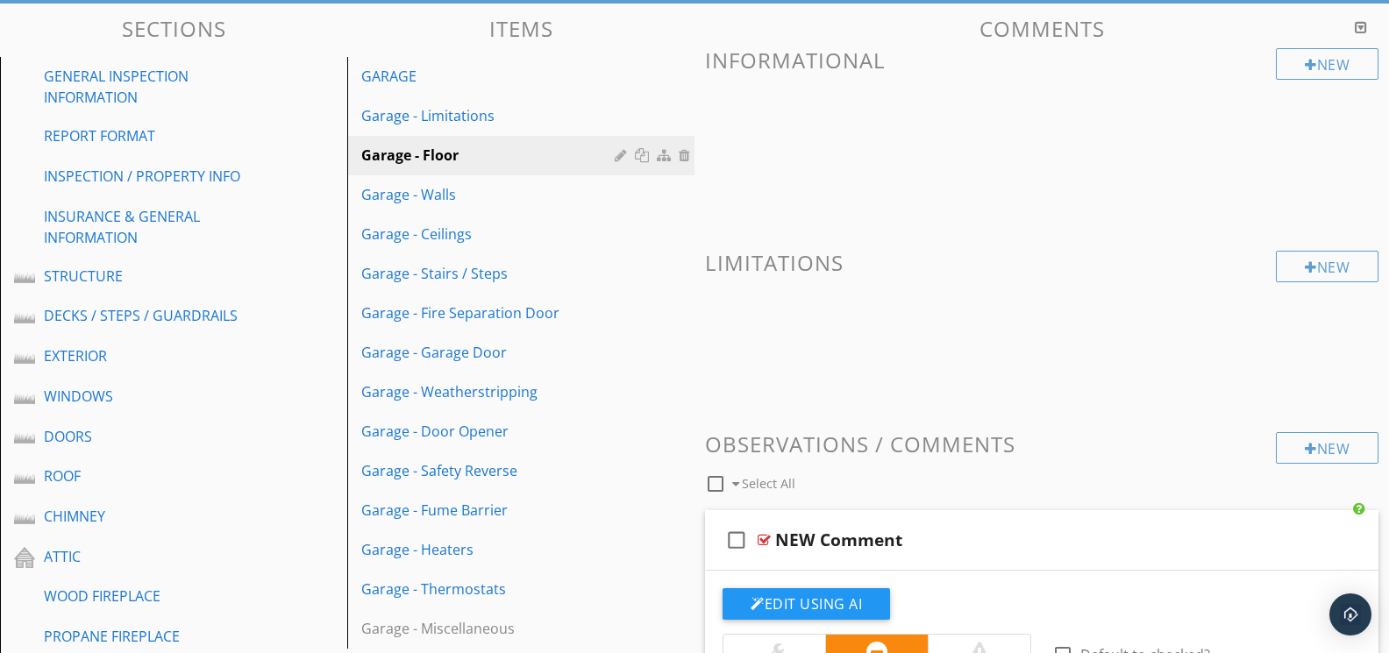
scroll to position [208, 0]
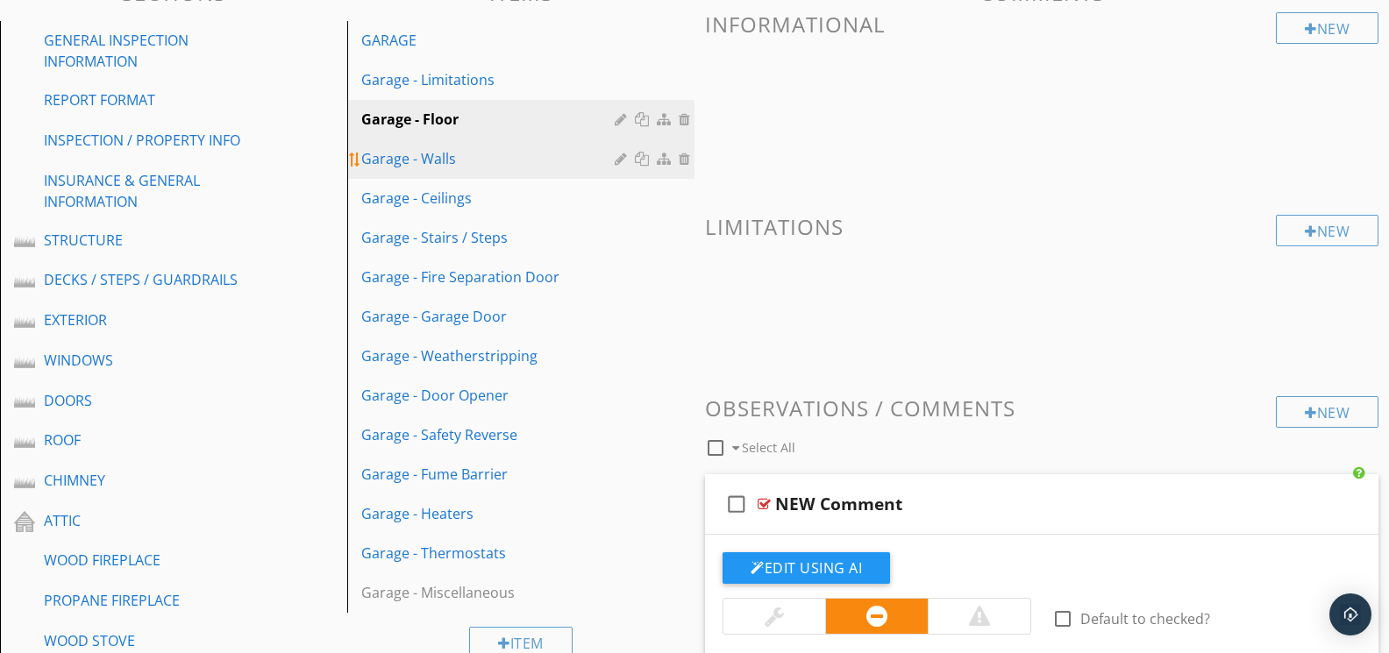
click at [442, 164] on div "Garage - Walls" at bounding box center [490, 158] width 259 height 21
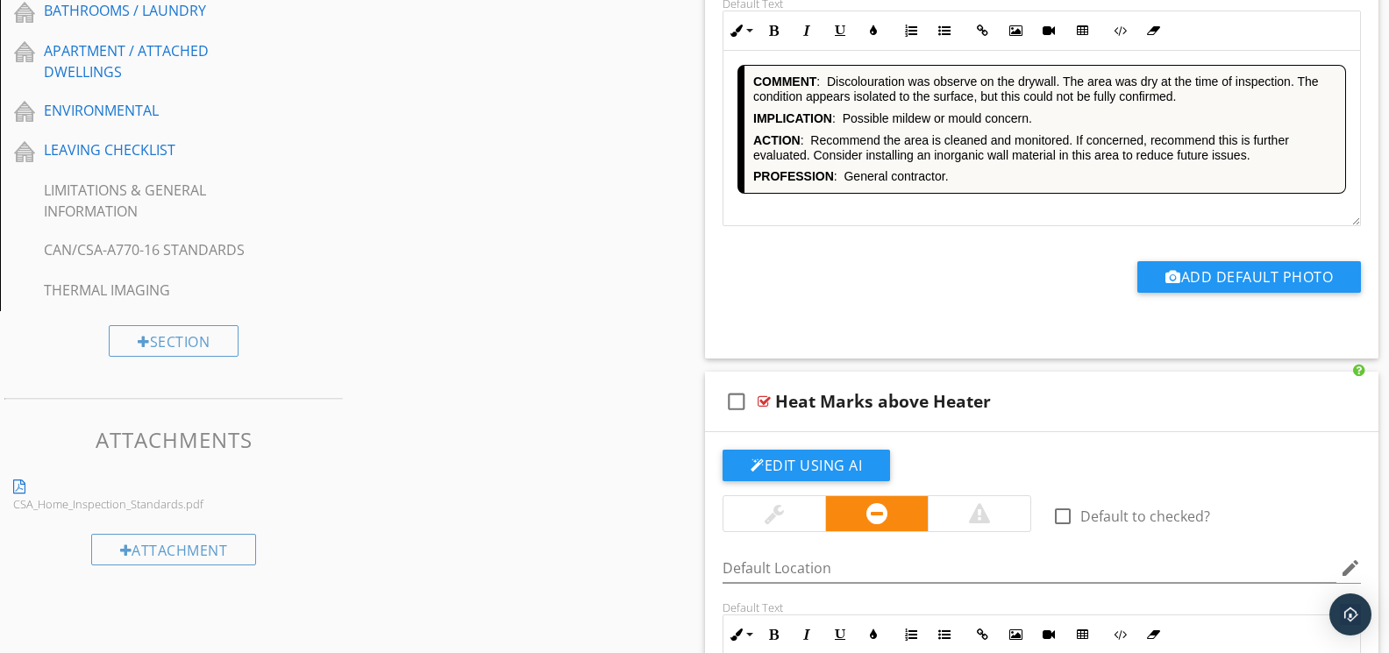
scroll to position [1522, 0]
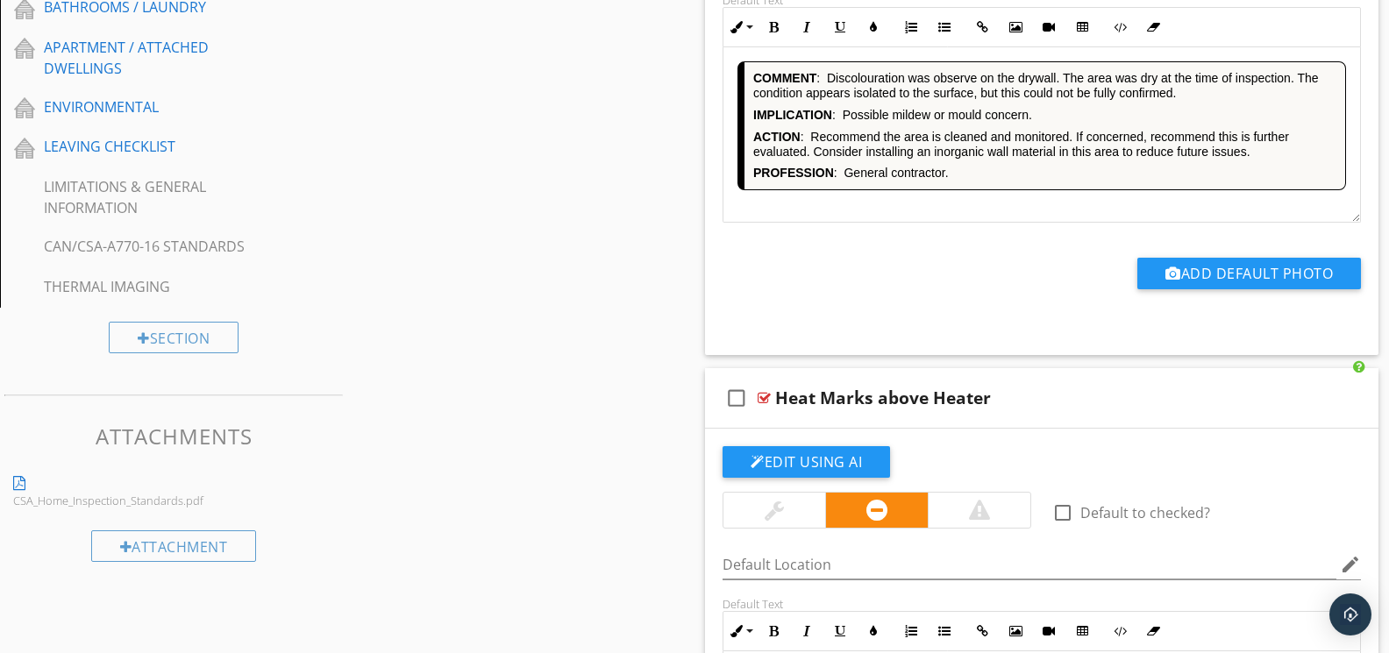
click at [846, 203] on div "COMMENT : Discolouration was observe on the drywall. The area was dry at the ti…" at bounding box center [1041, 134] width 637 height 175
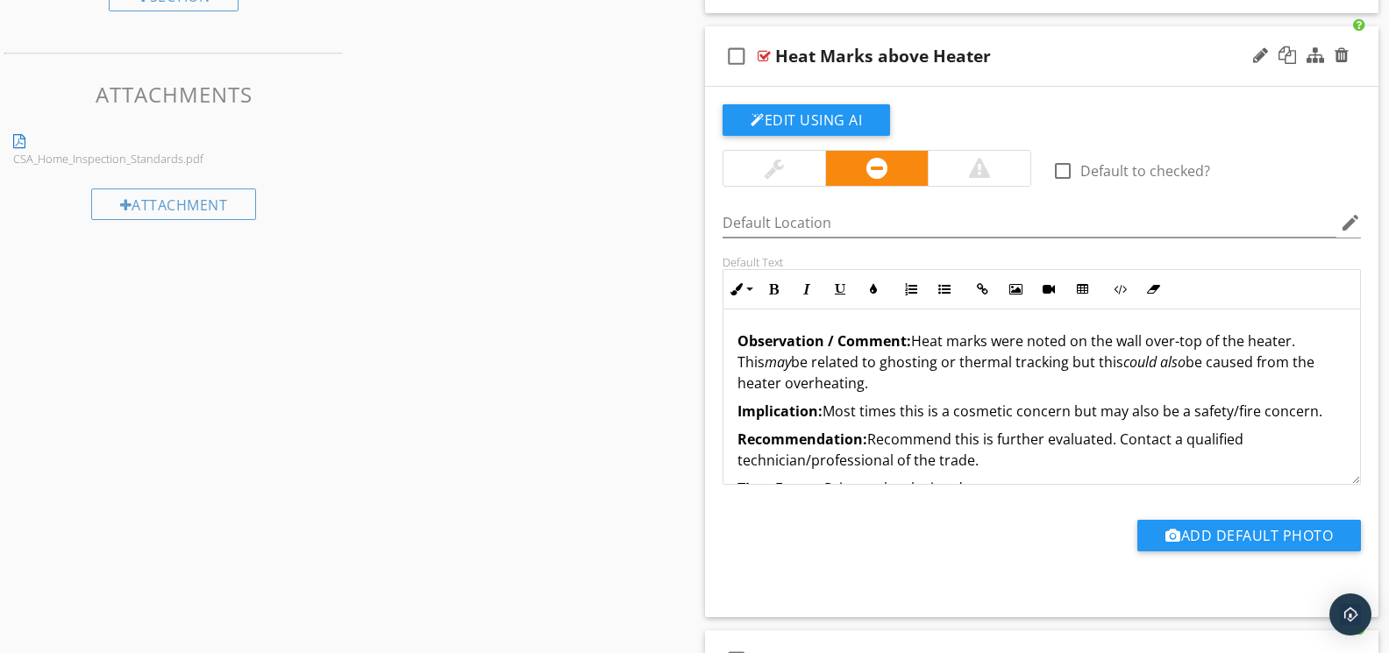
scroll to position [1895, 0]
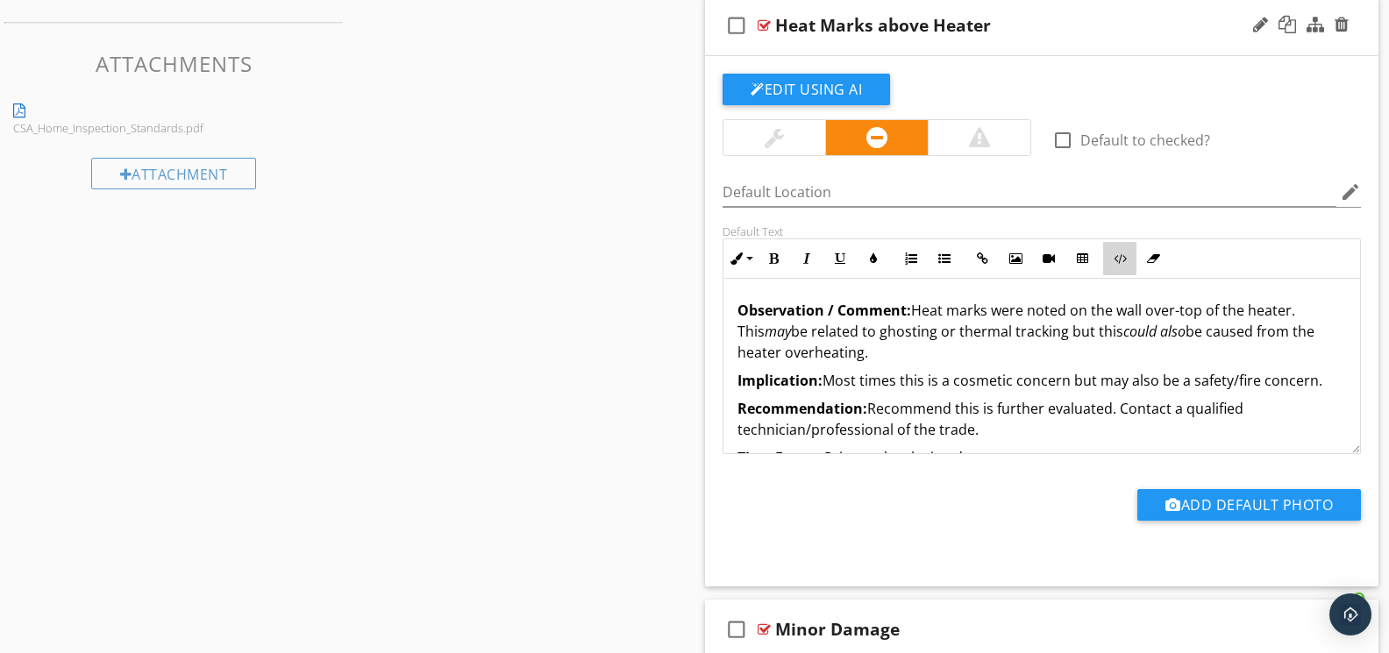
click at [1123, 265] on button "Code View" at bounding box center [1119, 258] width 33 height 33
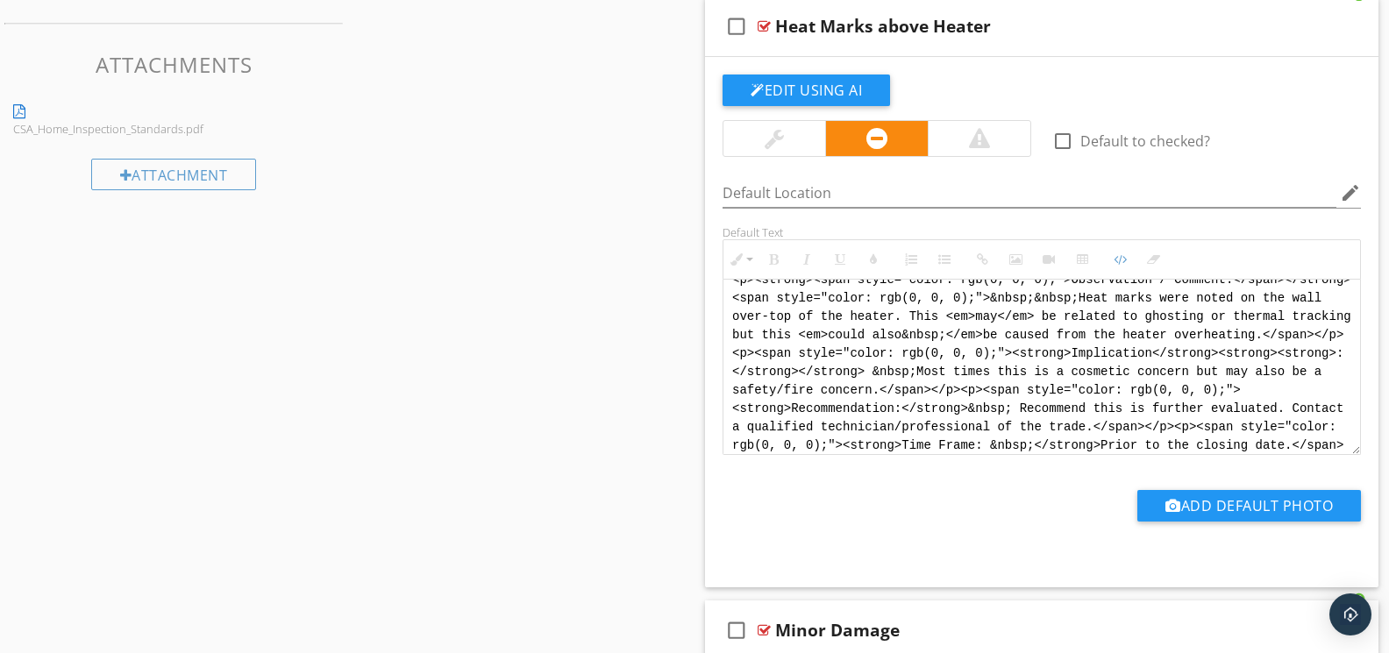
scroll to position [0, 0]
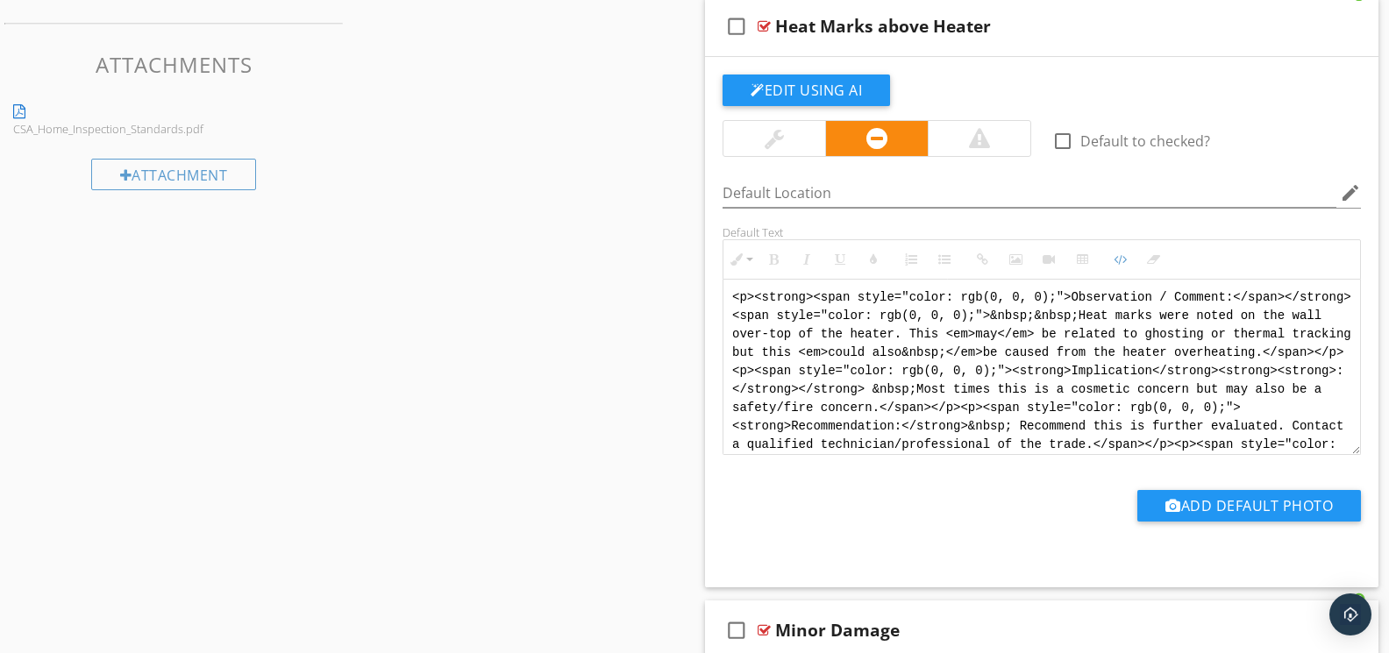
drag, startPoint x: 1074, startPoint y: 439, endPoint x: 658, endPoint y: 249, distance: 457.9
paste textarea "!-- Jody Version 1 --> <div style="font-family: Arial, sans-serif; font-size: 1…"
type textarea "<!-- Jody Version 1 --> <div style="font-family: Arial, sans-serif; font-size: …"
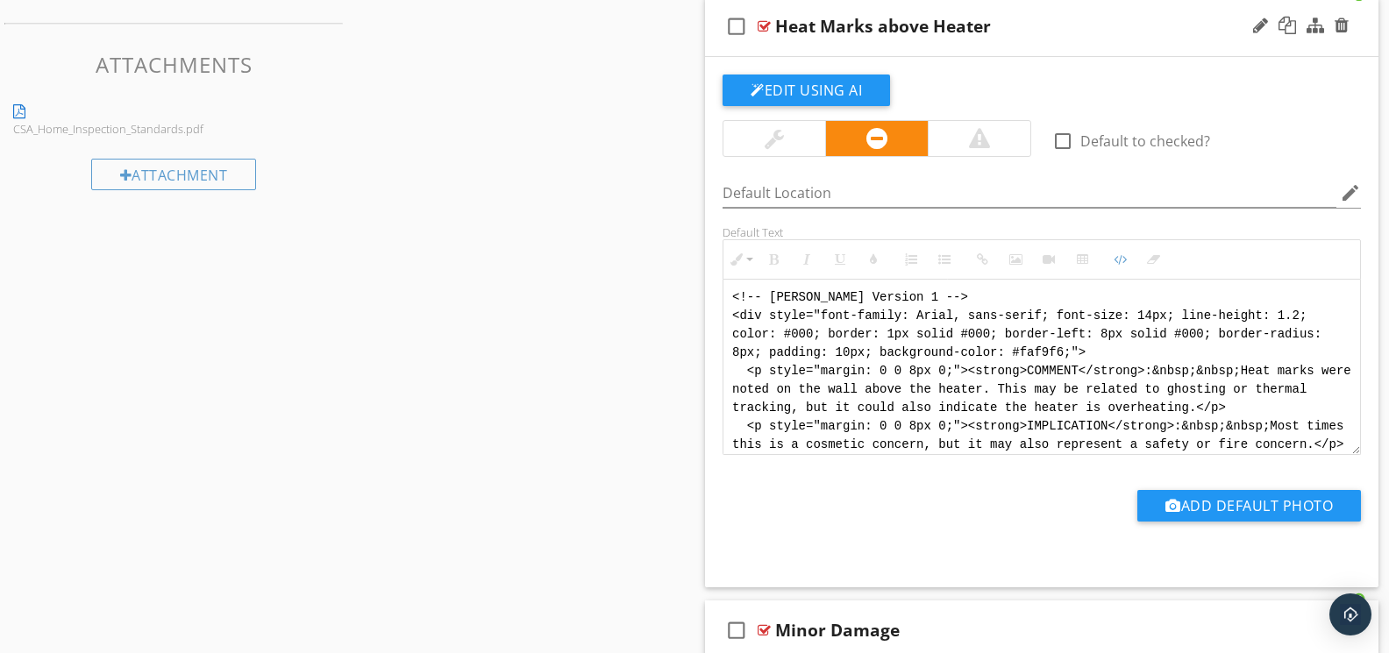
scroll to position [105, 0]
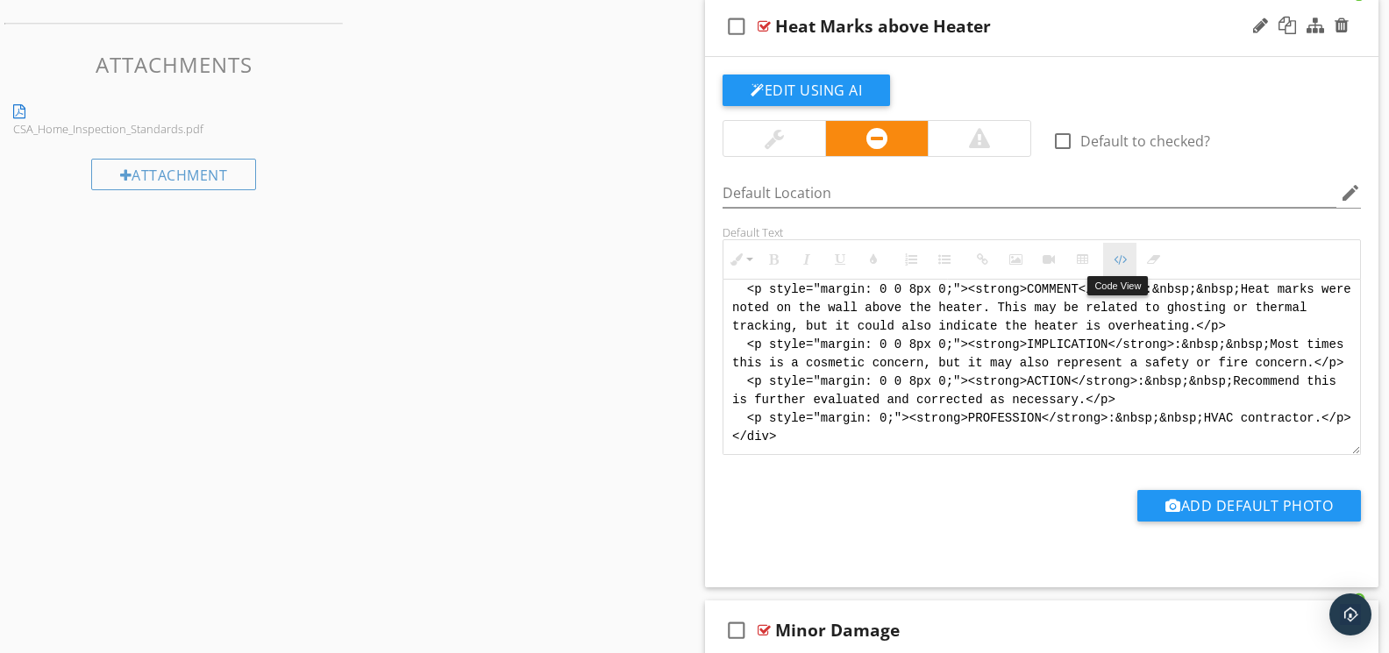
click at [1115, 265] on button "Code View" at bounding box center [1119, 259] width 33 height 33
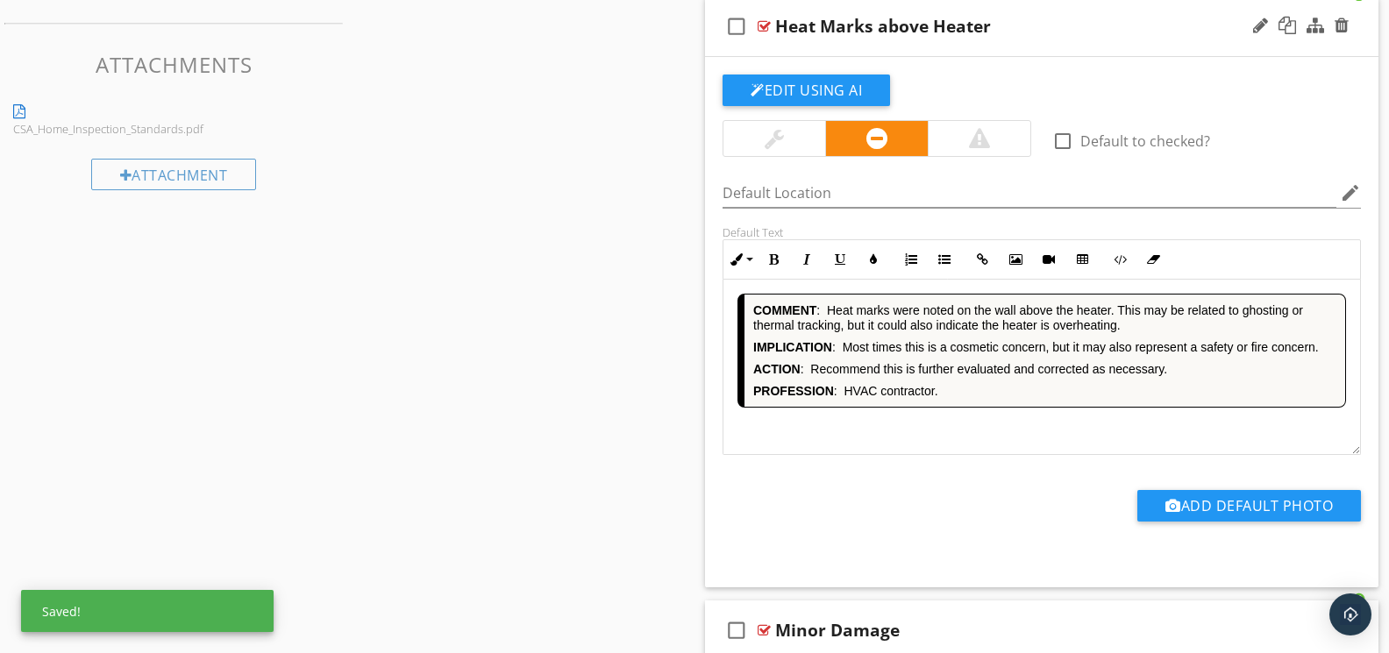
scroll to position [2365, 0]
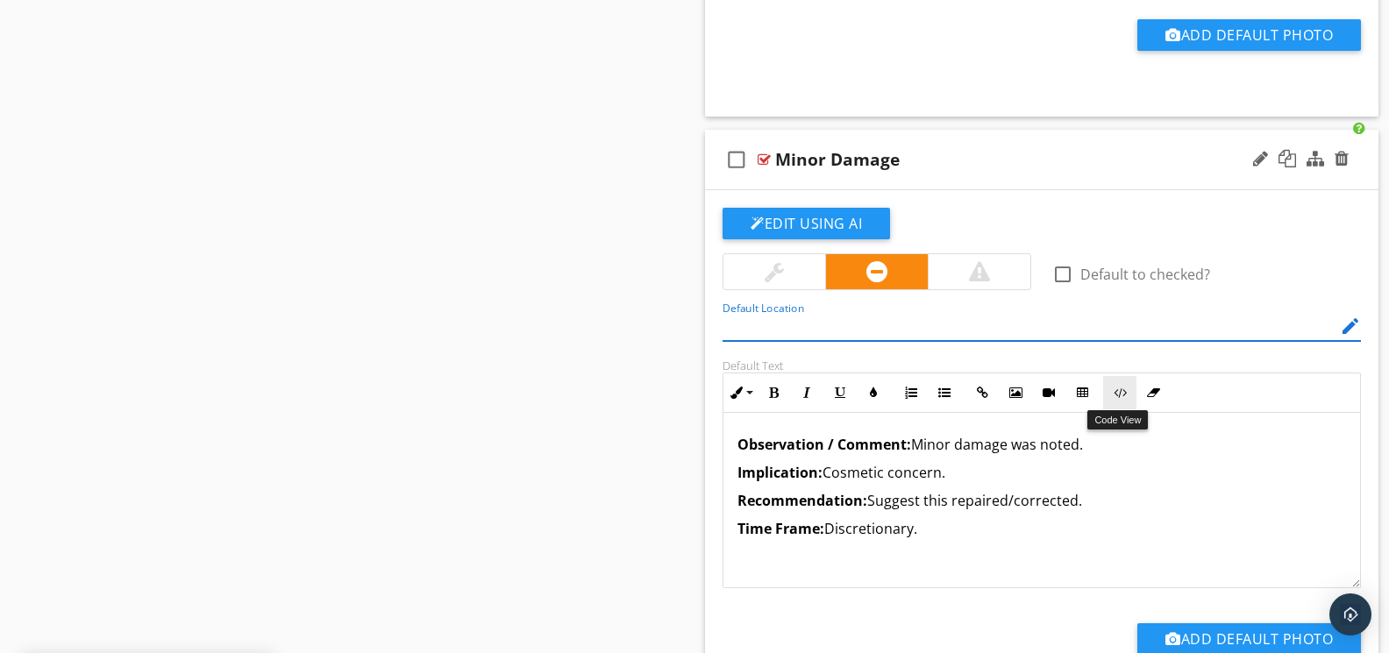
click at [1117, 390] on icon "button" at bounding box center [1120, 393] width 12 height 12
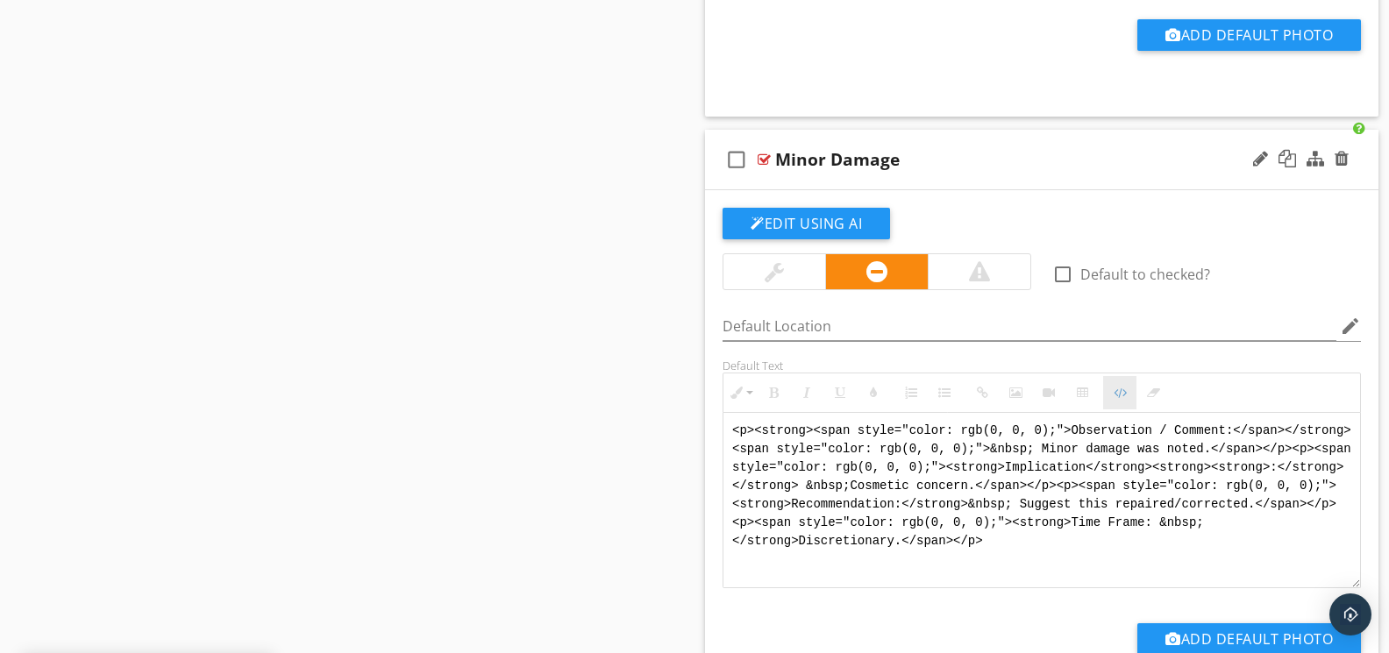
scroll to position [2364, 0]
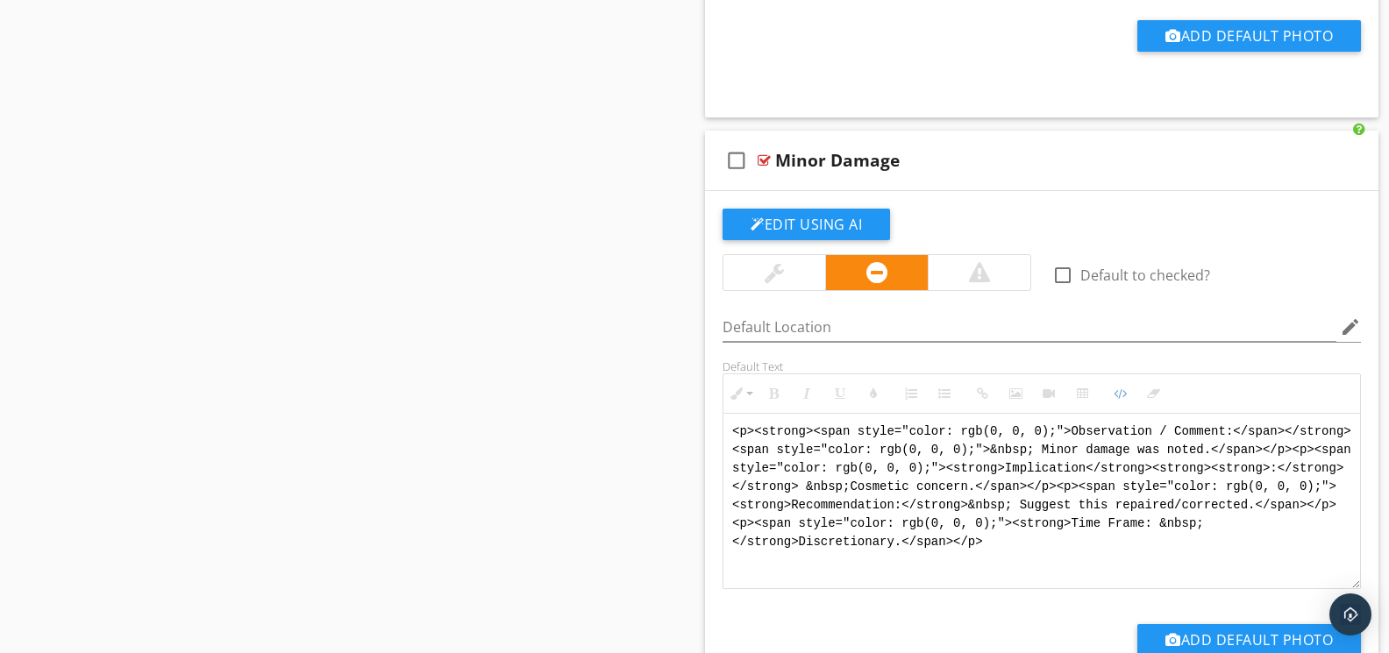
drag, startPoint x: 1075, startPoint y: 537, endPoint x: 698, endPoint y: 417, distance: 395.7
paste textarea "!-- Jody Version 1 --> <div style="font-family: Arial, sans-serif; font-size: 1…"
type textarea "<!-- Jody Version 1 --> <div style="font-family: Arial, sans-serif; font-size: …"
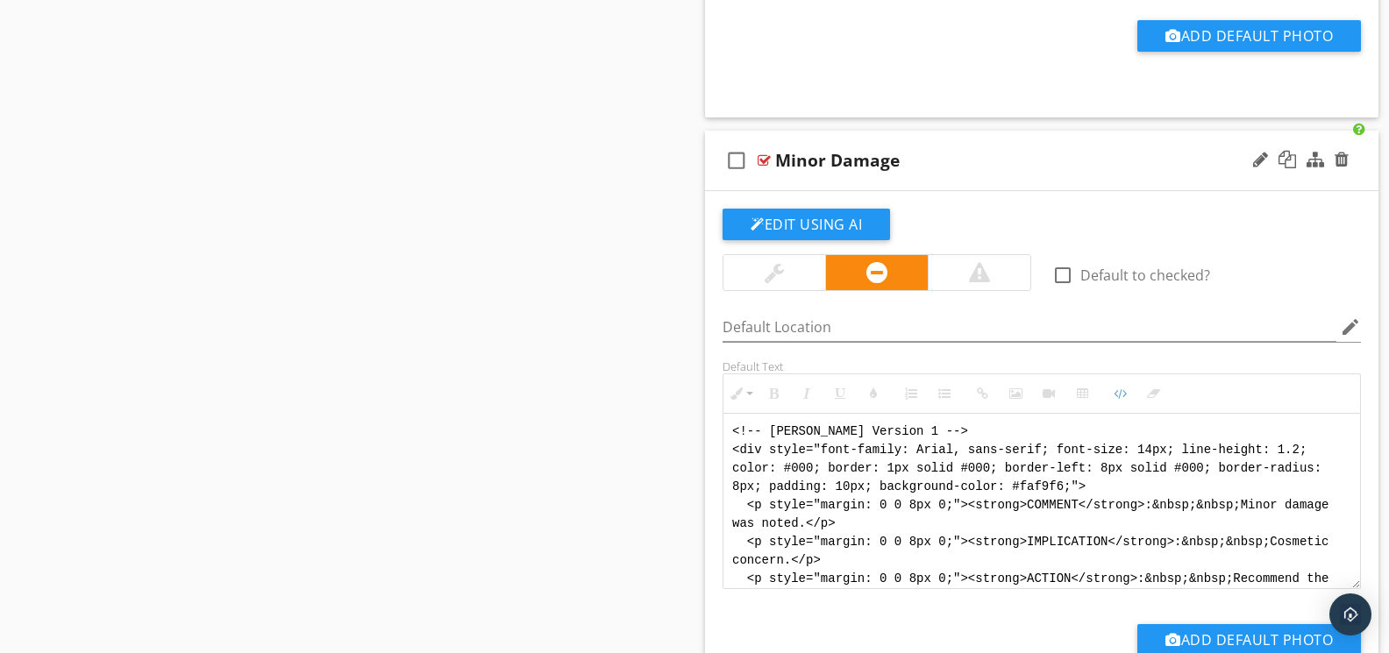
scroll to position [88, 0]
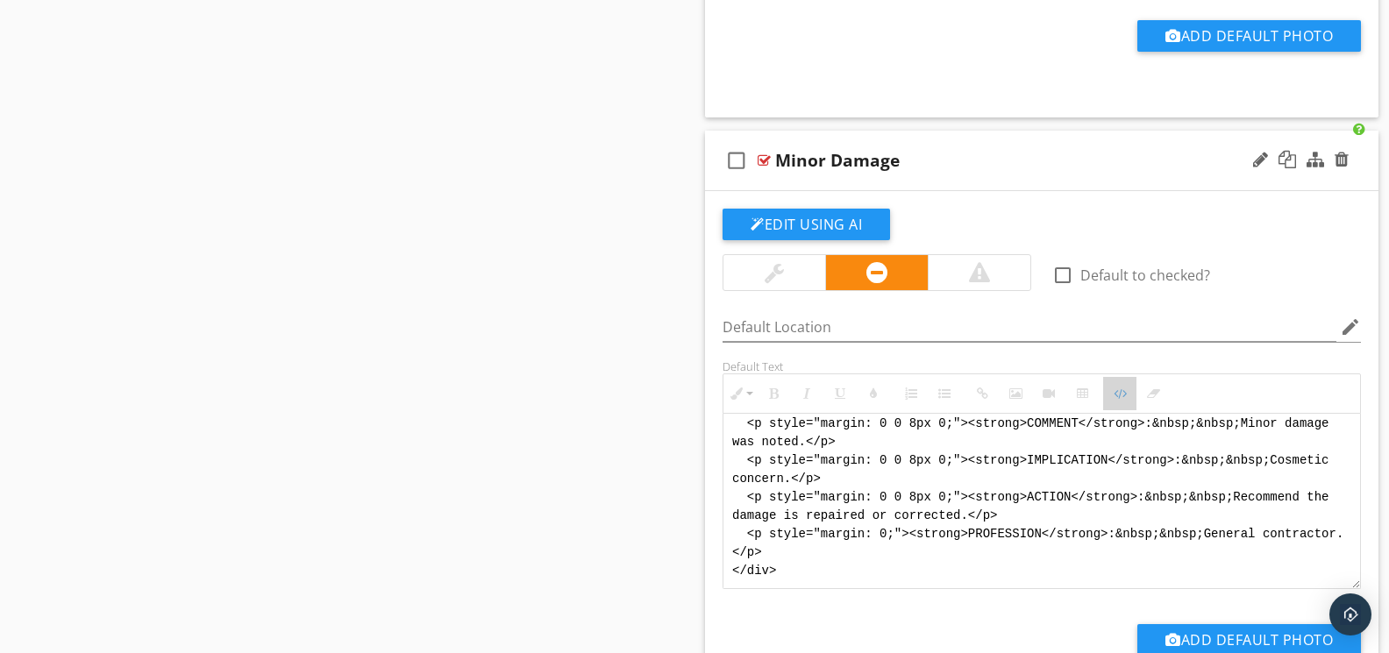
click at [1123, 398] on icon "button" at bounding box center [1120, 394] width 12 height 12
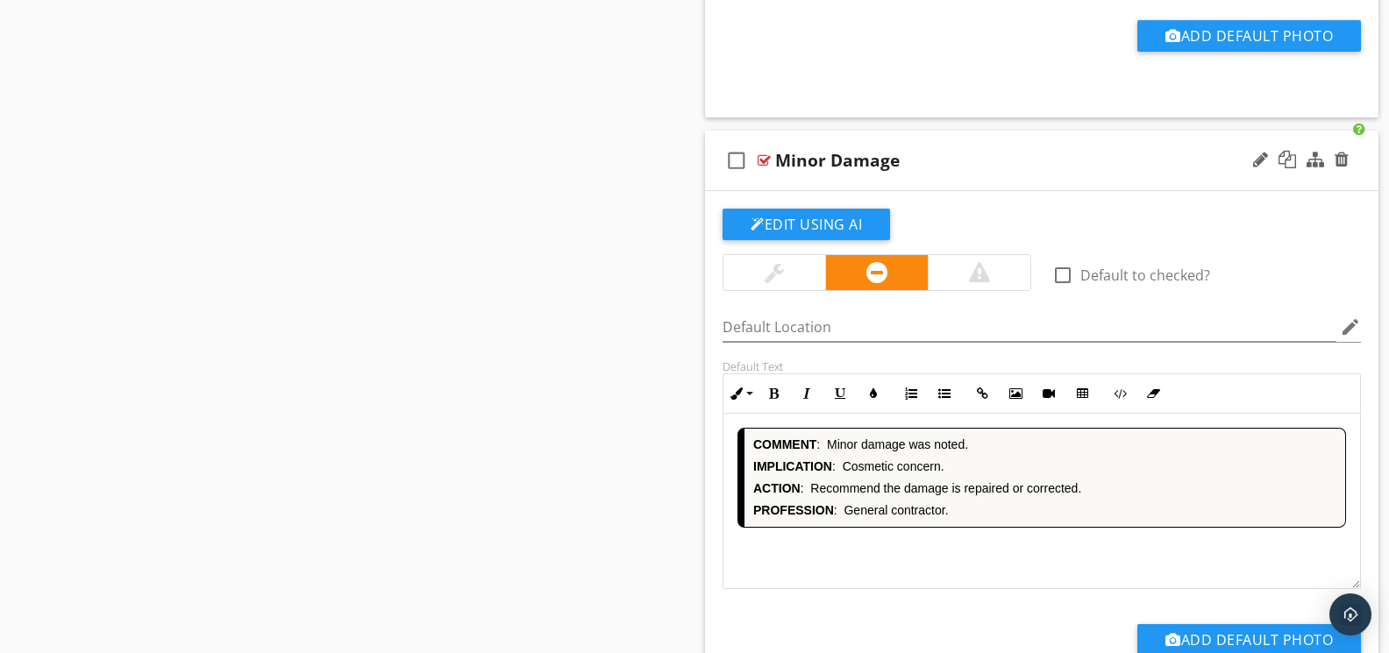
scroll to position [2969, 0]
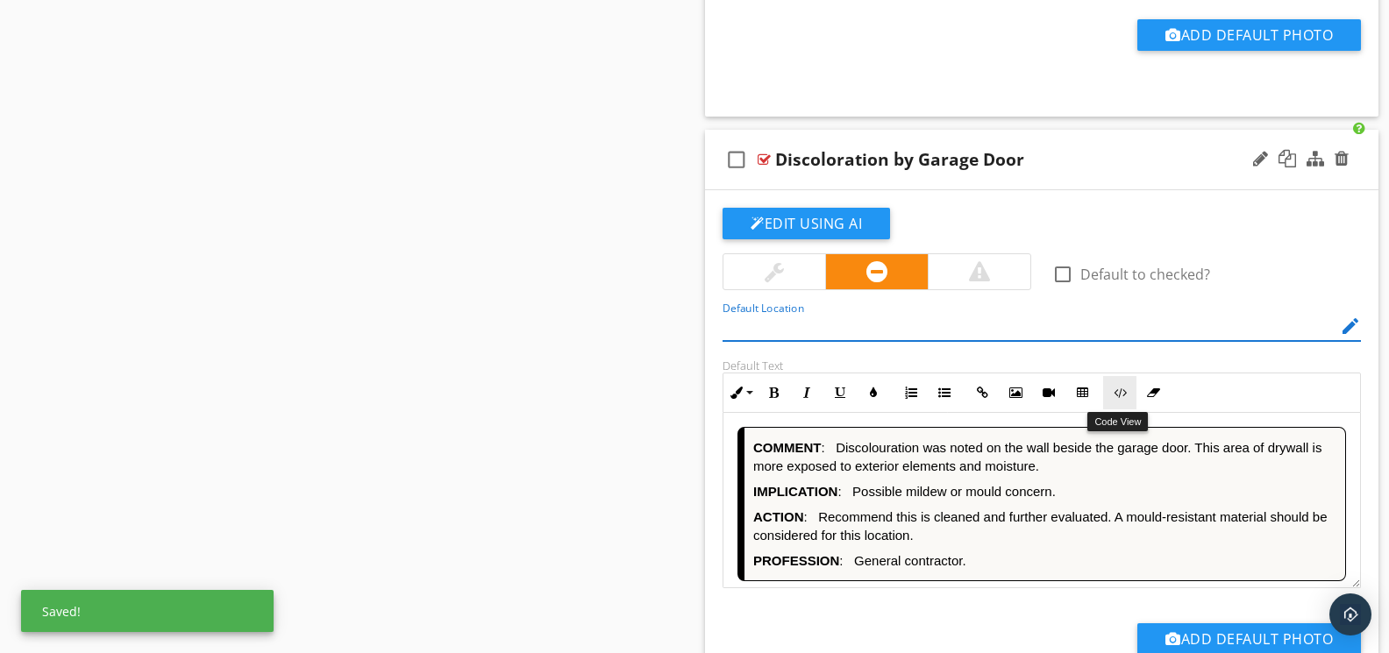
click at [1127, 402] on button "Code View" at bounding box center [1119, 392] width 33 height 33
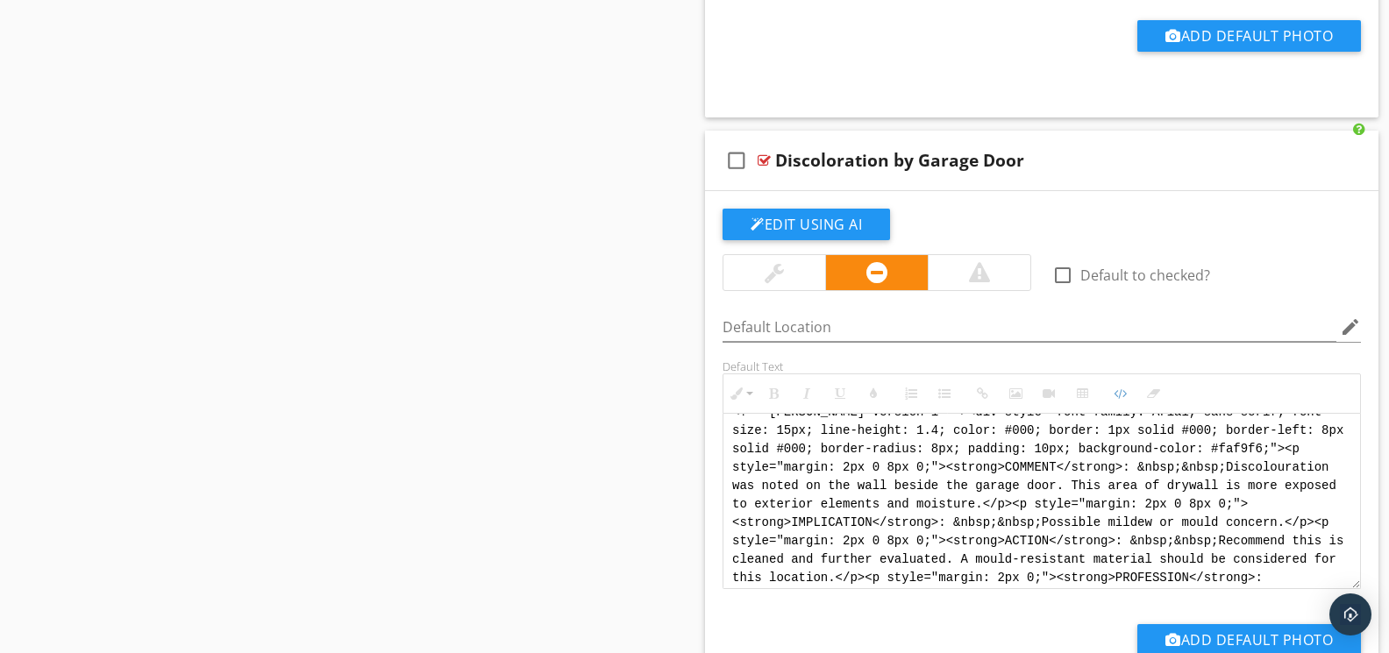
scroll to position [0, 0]
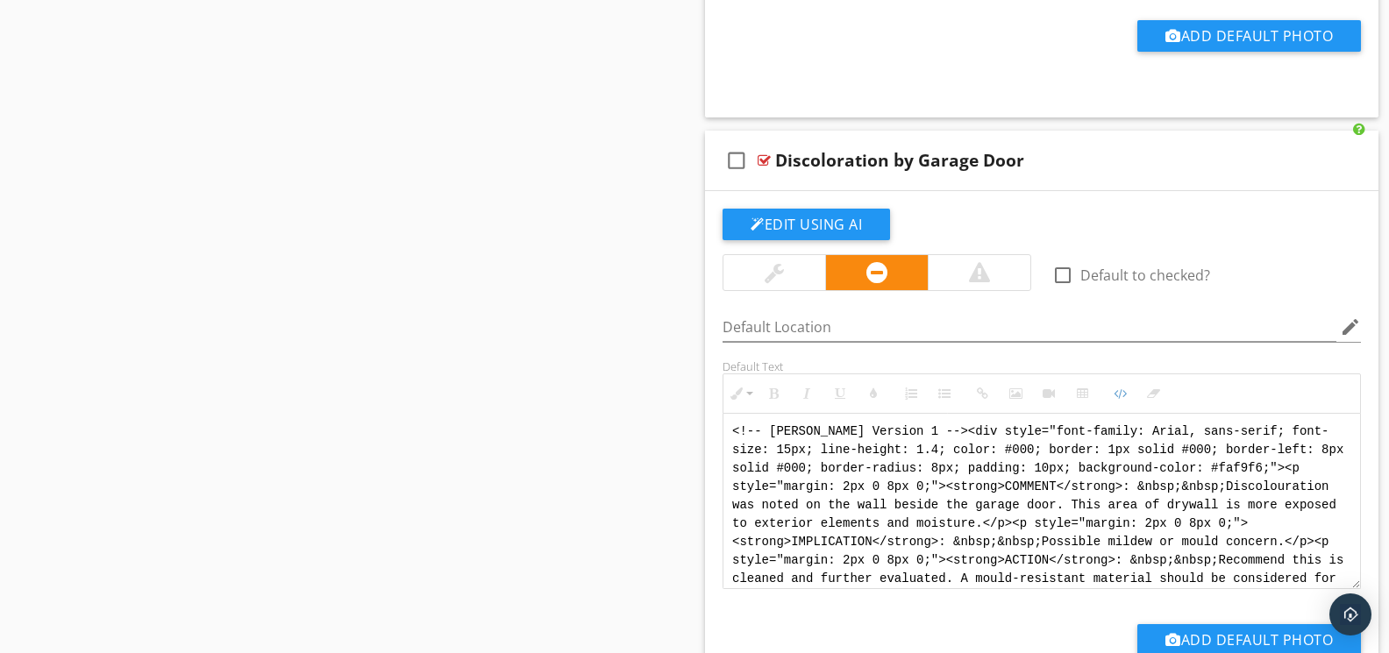
drag, startPoint x: 1029, startPoint y: 576, endPoint x: 695, endPoint y: 387, distance: 384.0
paste textarea "<div style="font-family: Arial, sans-serif; font-size: 14px; line-height: 1.2; …"
type textarea "<!-- Jody Version 1 --> <div style="font-family: Arial, sans-serif; font-size: …"
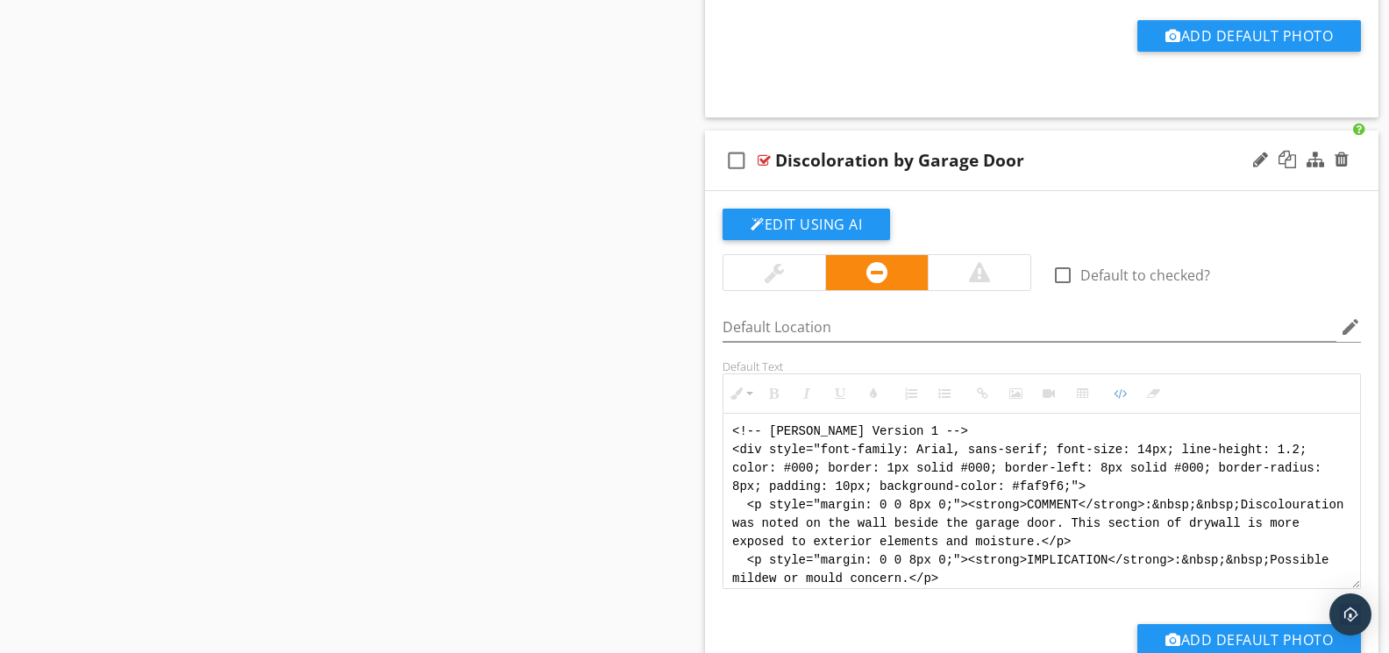
scroll to position [123, 0]
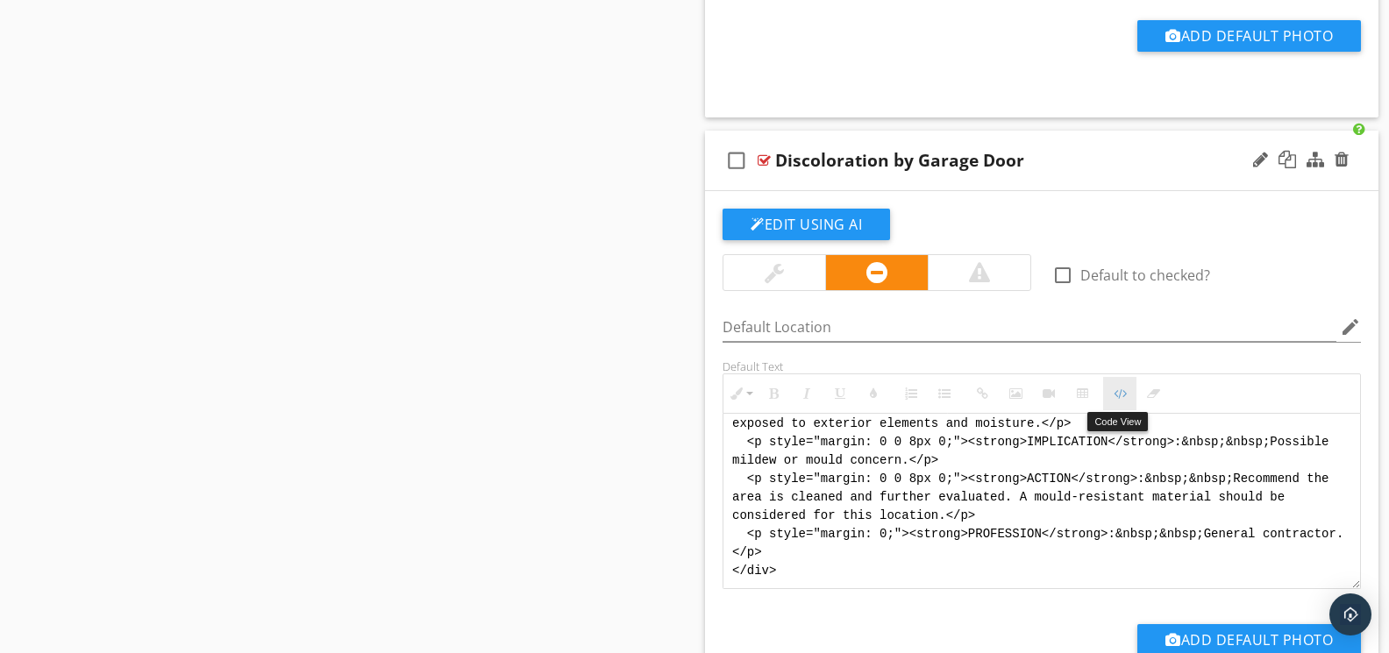
click at [1123, 399] on button "Code View" at bounding box center [1119, 393] width 33 height 33
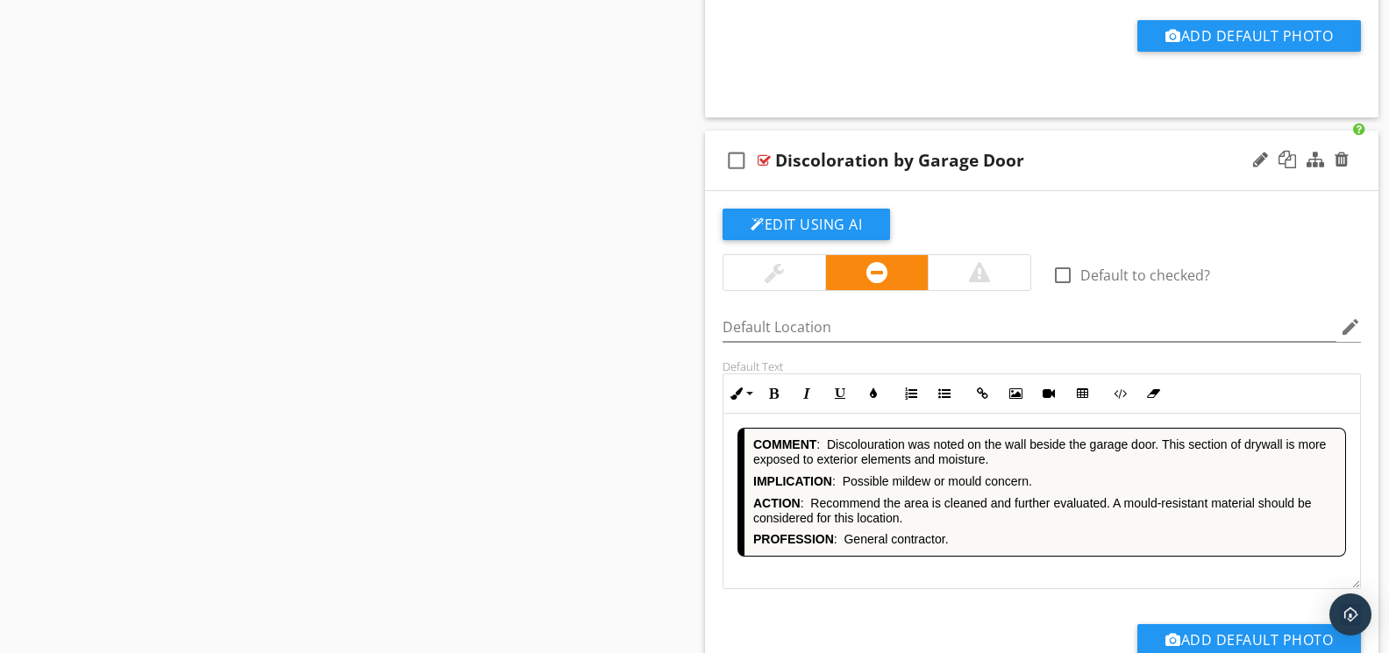
scroll to position [3575, 0]
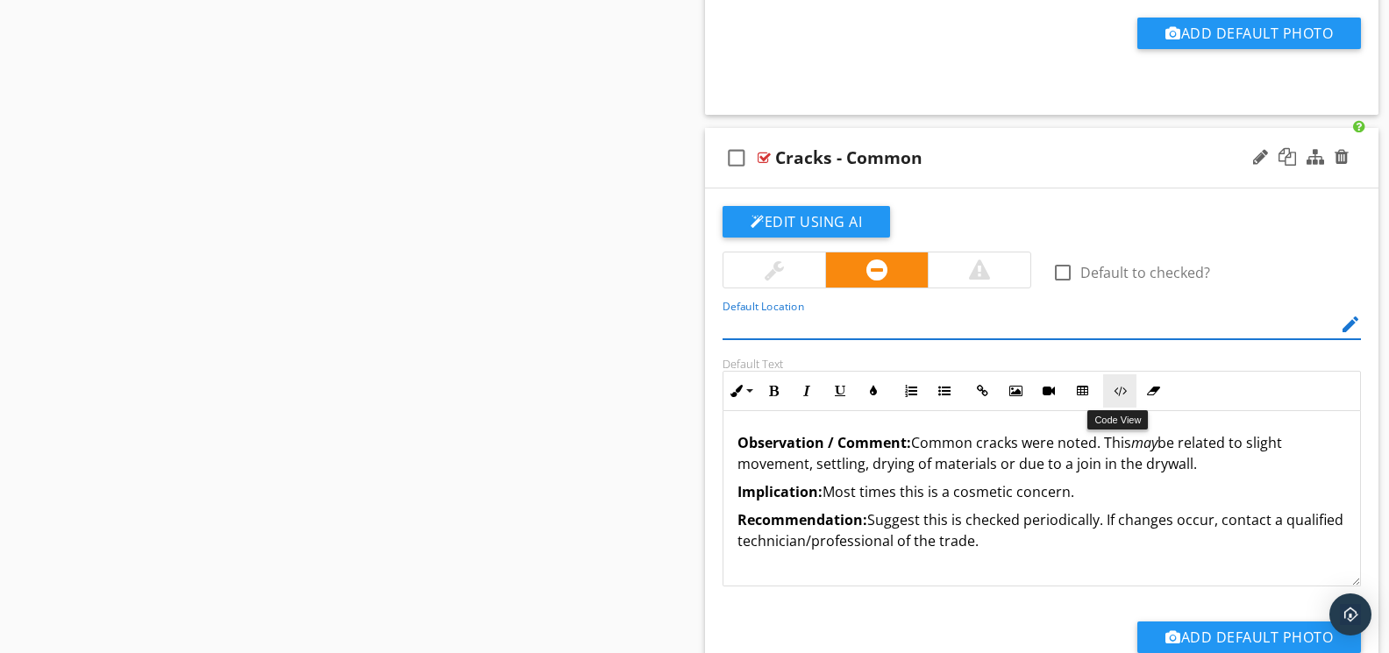
click at [1124, 388] on icon "button" at bounding box center [1120, 391] width 12 height 12
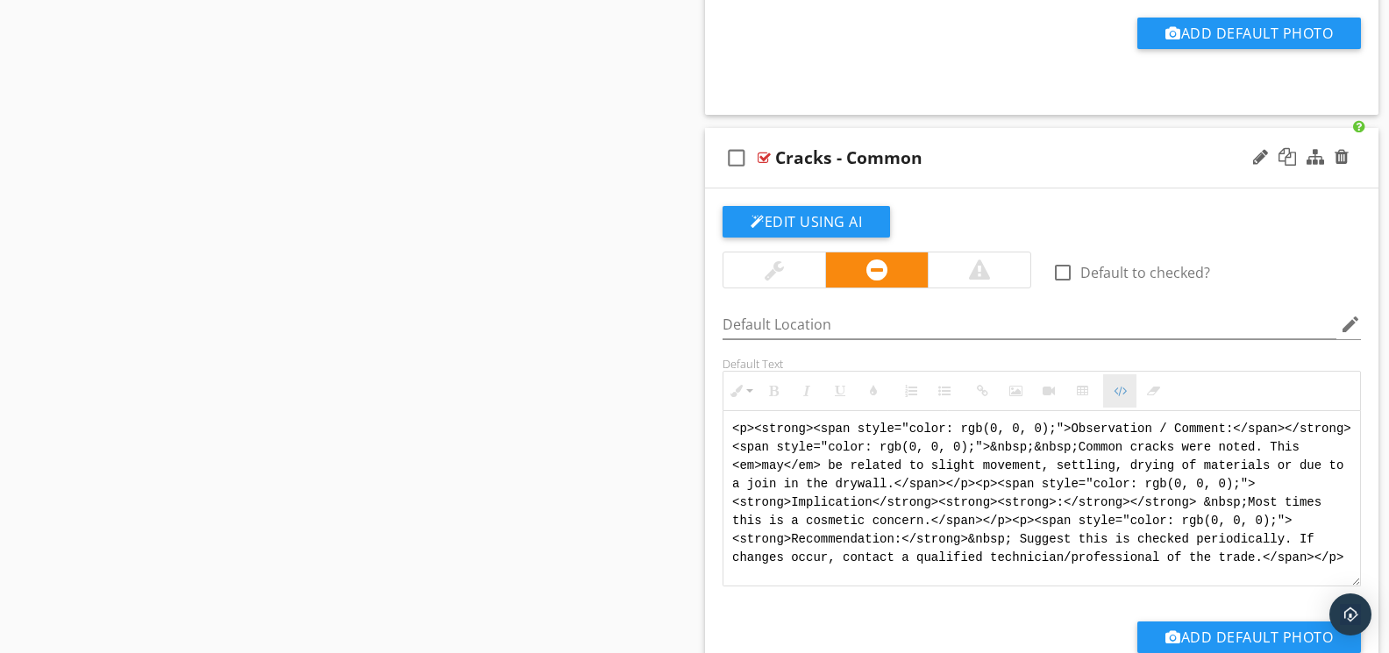
scroll to position [3574, 0]
drag, startPoint x: 1161, startPoint y: 575, endPoint x: 689, endPoint y: 411, distance: 499.4
paste textarea "!-- Jody Version 1 --> <div style="font-family: Arial, sans-serif; font-size: 1…"
type textarea "<!-- Jody Version 1 --> <div style="font-family: Arial, sans-serif; font-size: …"
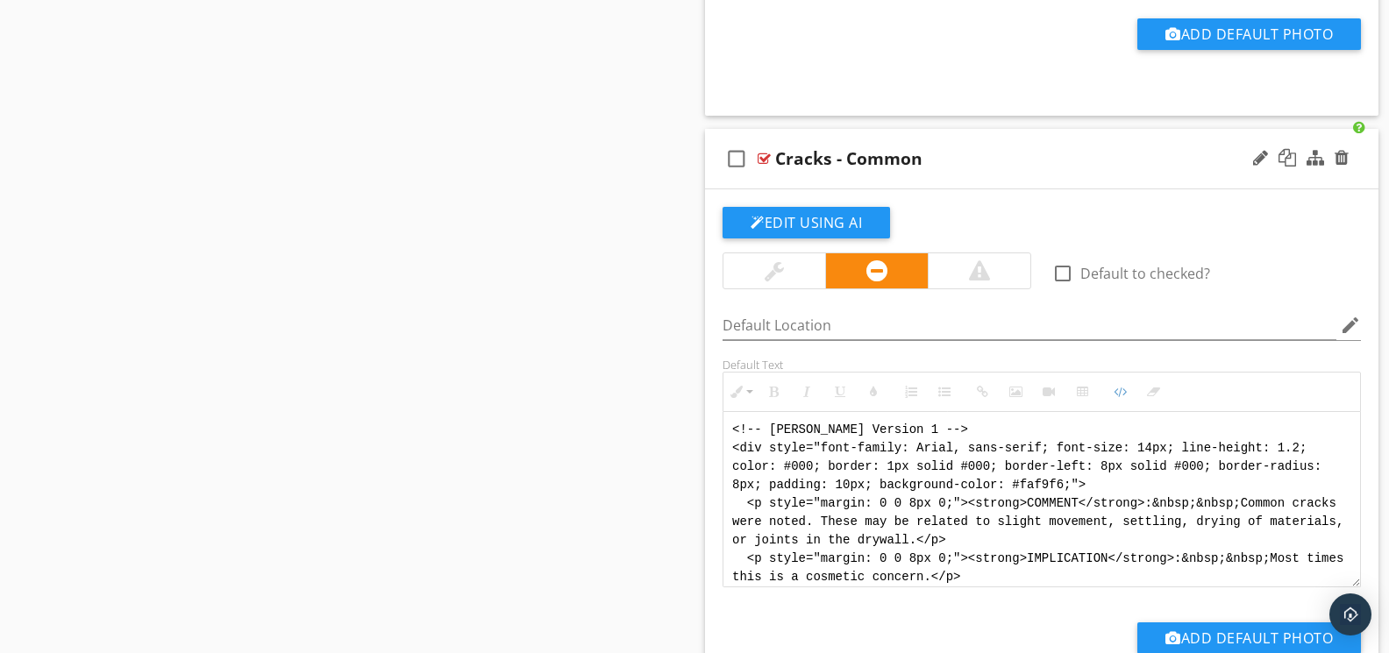
scroll to position [105, 0]
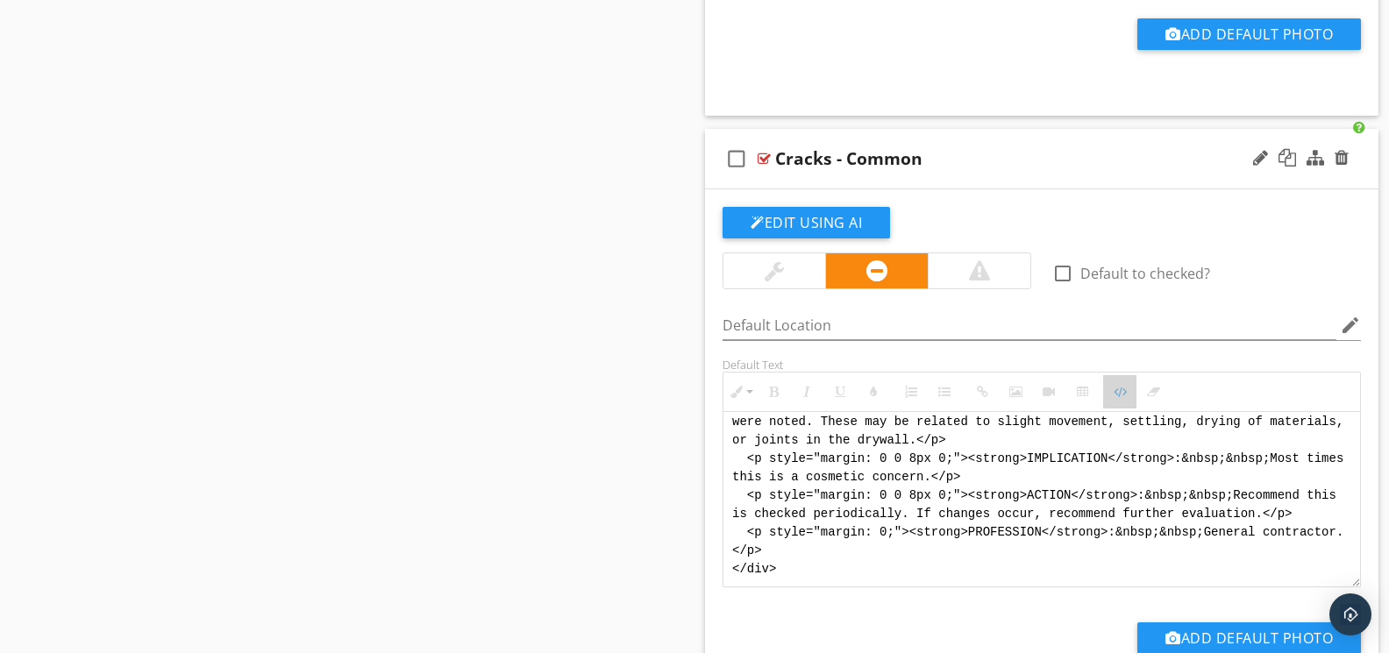
click at [1119, 396] on icon "button" at bounding box center [1120, 392] width 12 height 12
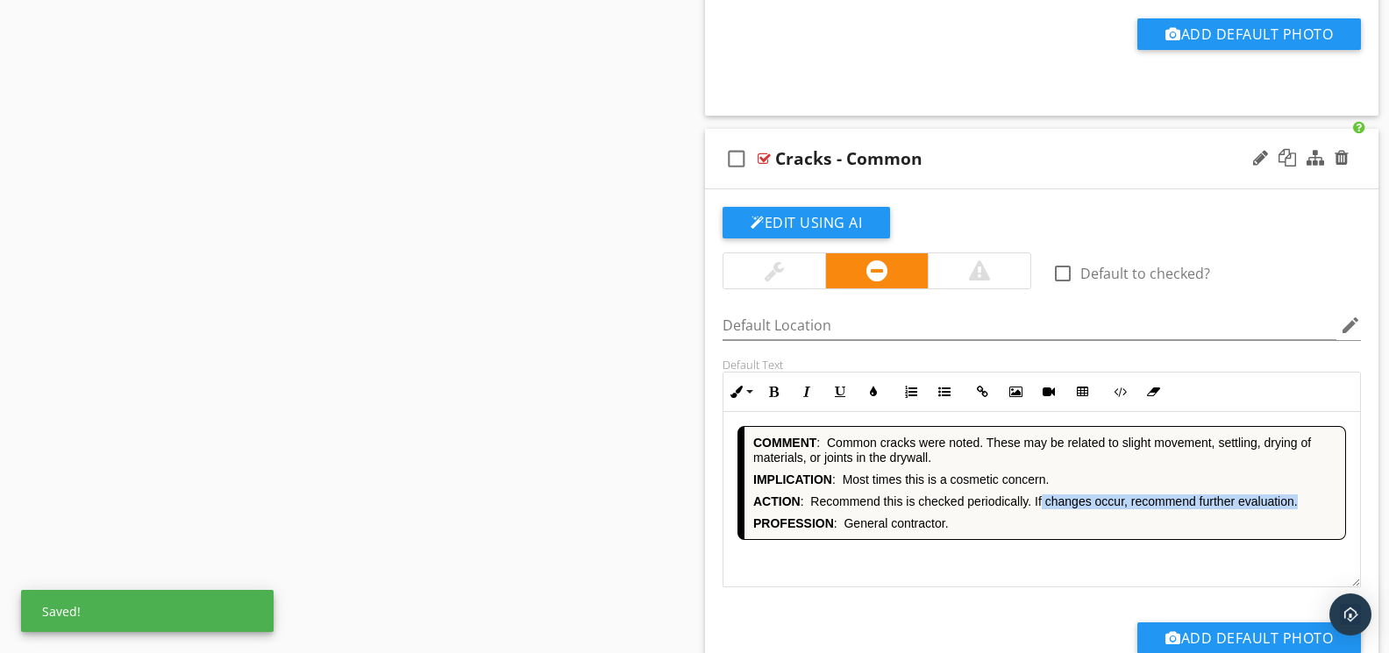
drag, startPoint x: 1221, startPoint y: 506, endPoint x: 1040, endPoint y: 502, distance: 181.5
click at [1042, 503] on p "ACTION : Recommend this is checked periodically. If changes occur, recommend fu…" at bounding box center [1044, 502] width 583 height 15
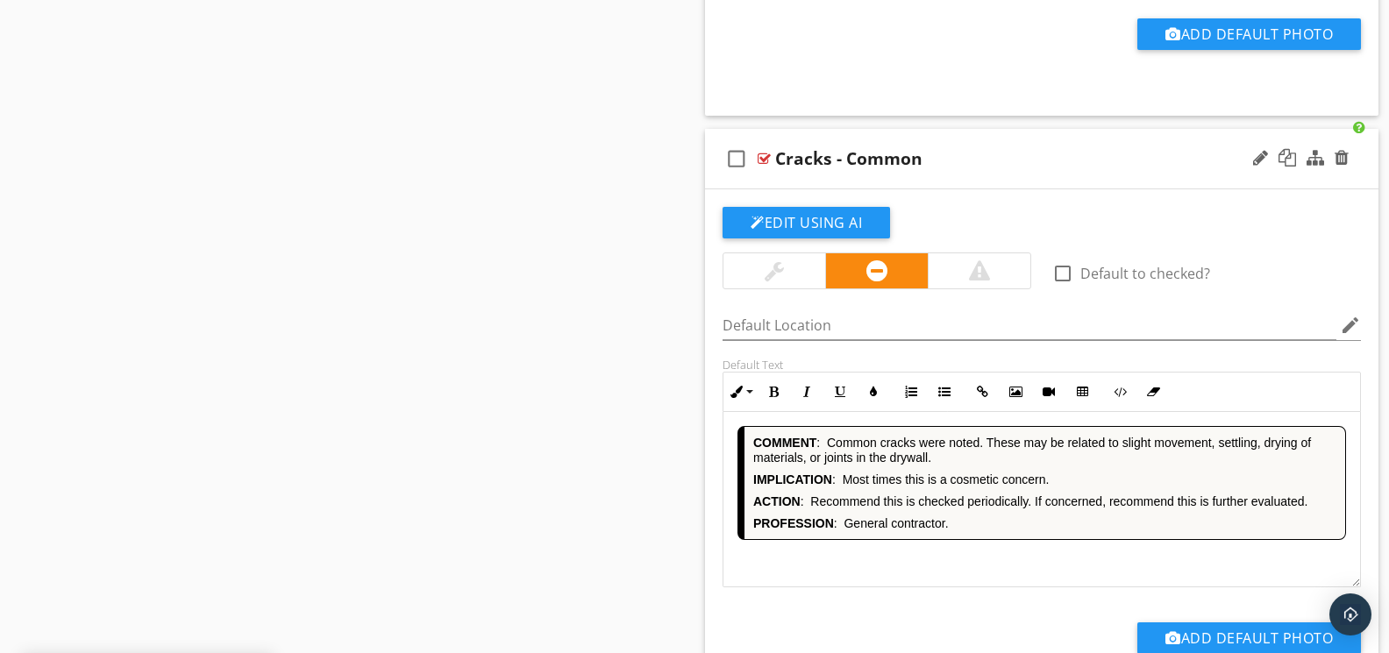
click at [987, 554] on div "COMMENT : Common cracks were noted. These may be related to slight movement, se…" at bounding box center [1041, 499] width 637 height 175
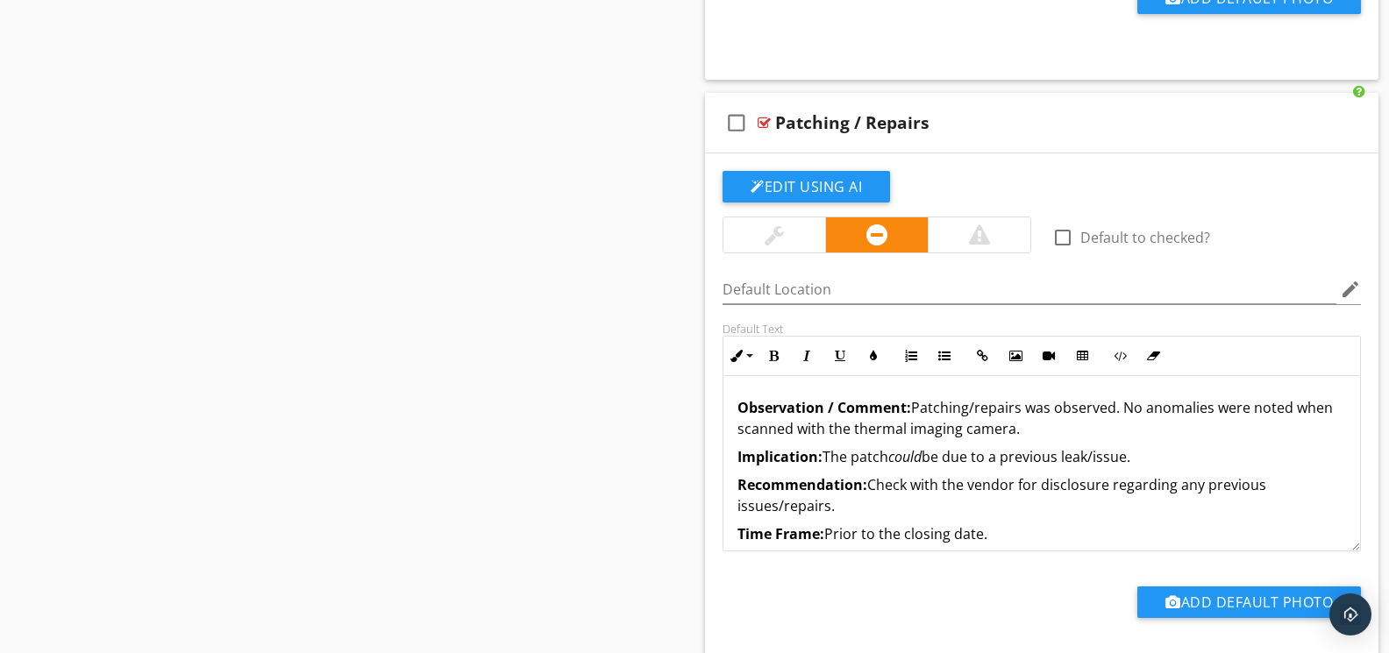
scroll to position [4216, 0]
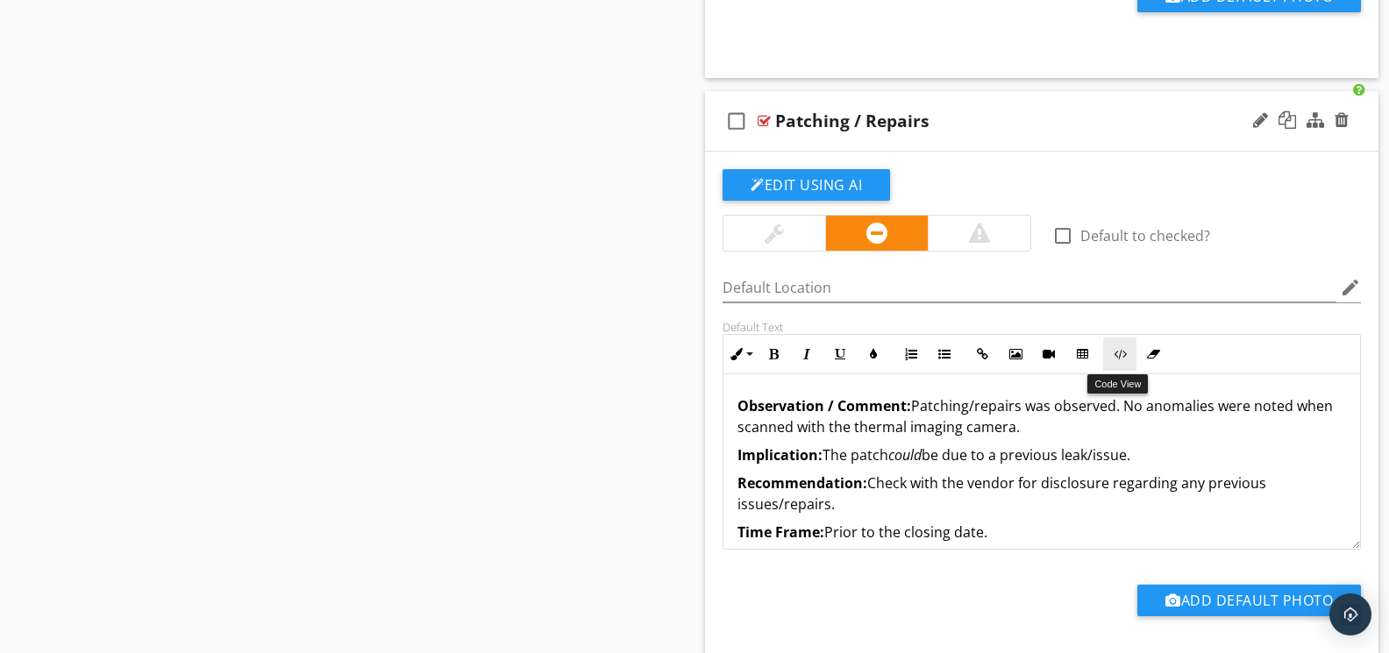
click at [1122, 368] on button "Code View" at bounding box center [1119, 354] width 33 height 33
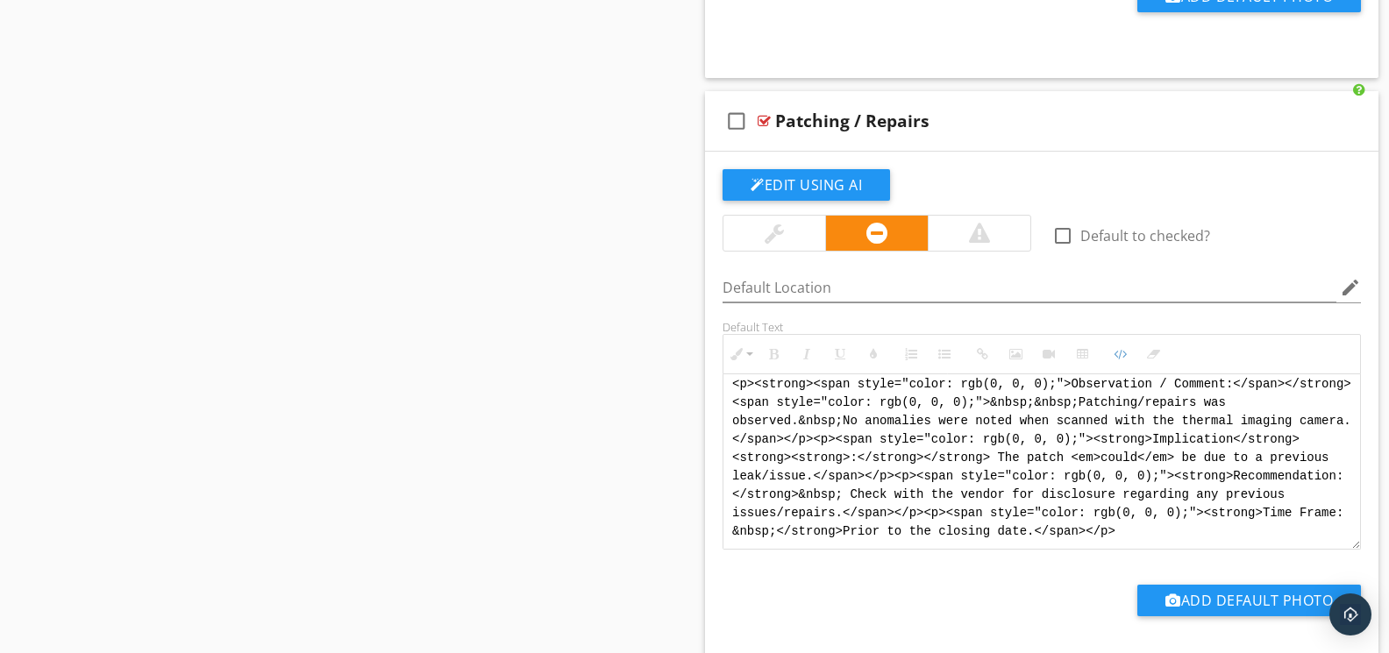
scroll to position [0, 0]
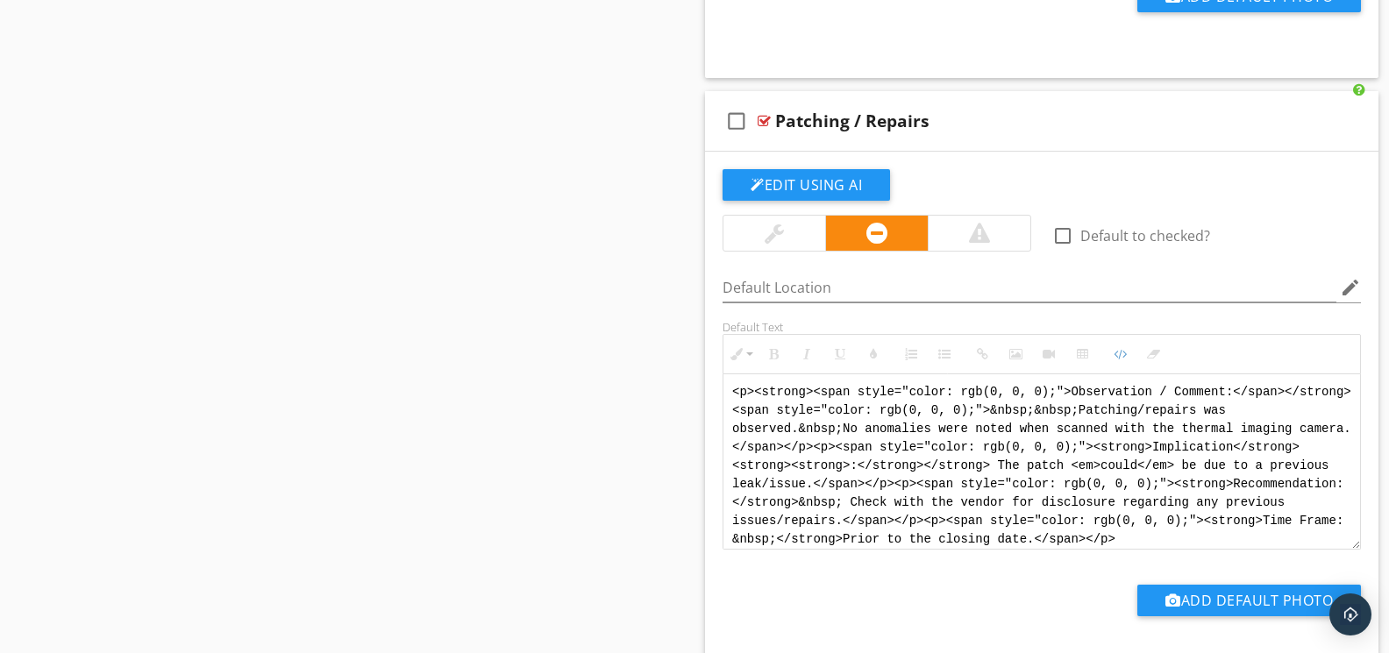
drag, startPoint x: 1053, startPoint y: 544, endPoint x: 663, endPoint y: 340, distance: 440.0
paste textarea "!-- Jody Version 1 --> <div style="font-family: Arial, sans-serif; font-size: 1…"
type textarea "<!-- Jody Version 1 --> <div style="font-family: Arial, sans-serif; font-size: …"
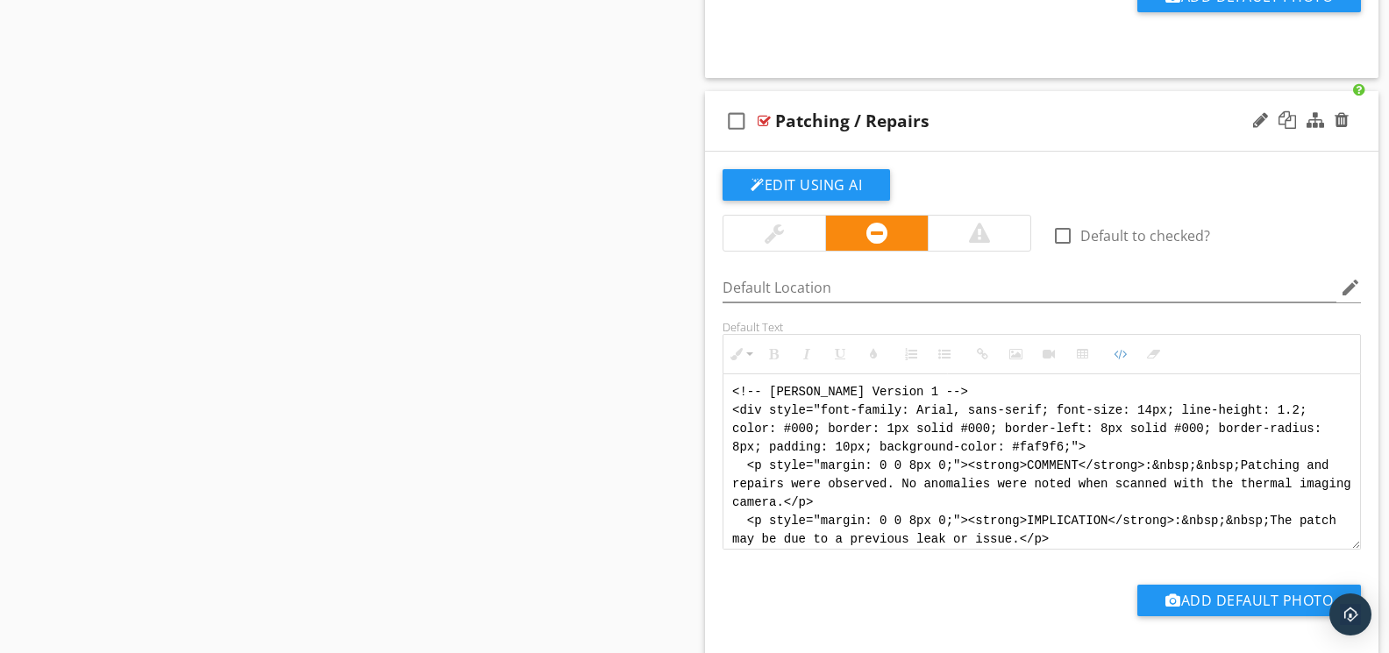
scroll to position [105, 0]
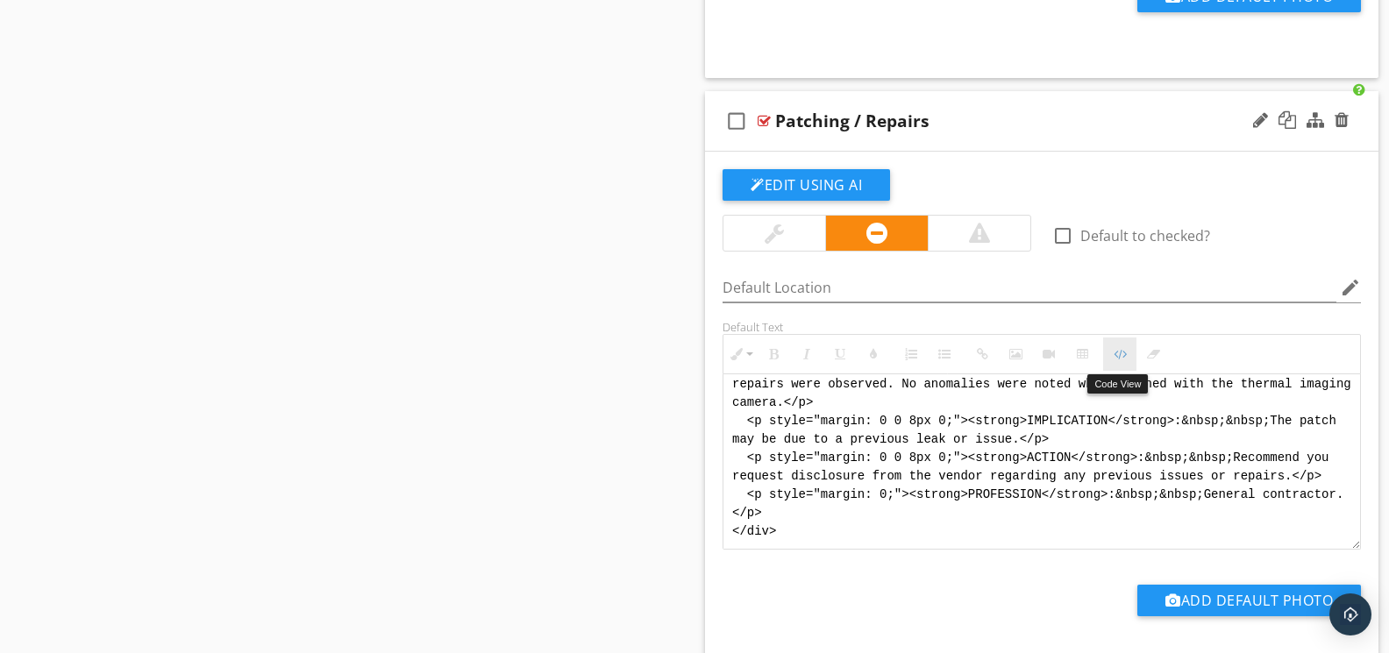
click at [1117, 360] on icon "button" at bounding box center [1120, 354] width 12 height 12
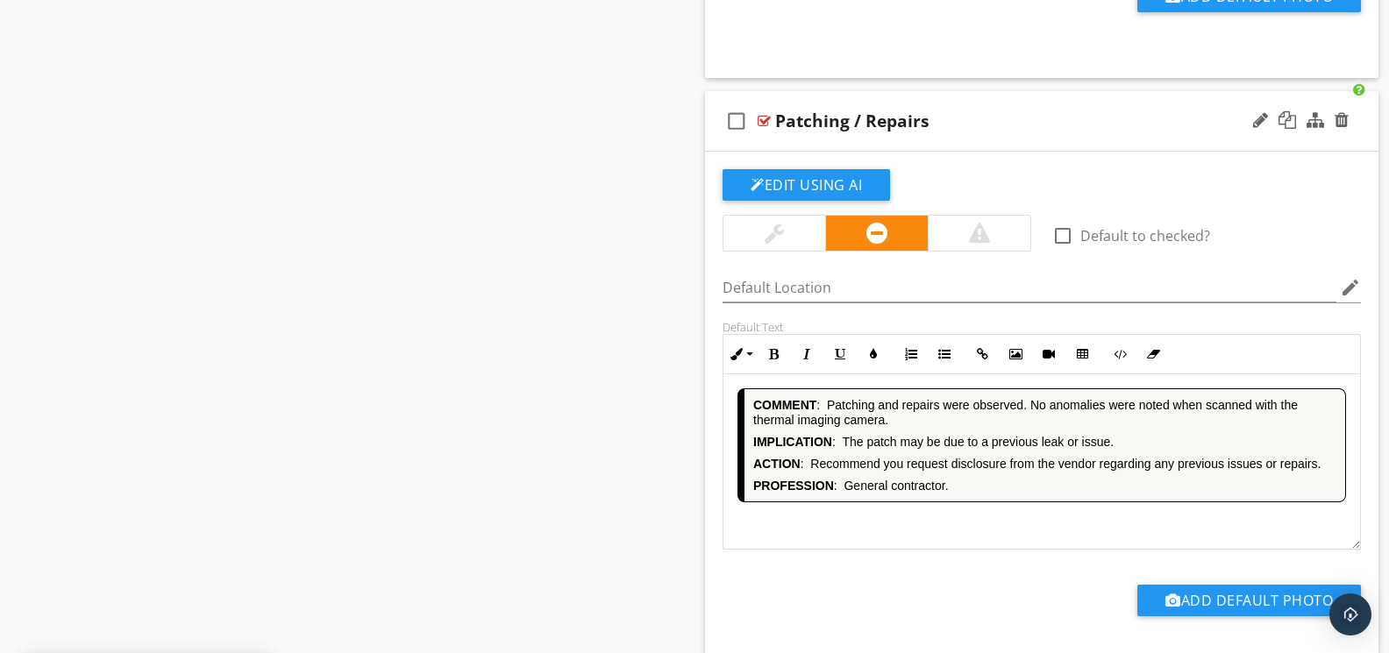
scroll to position [4785, 0]
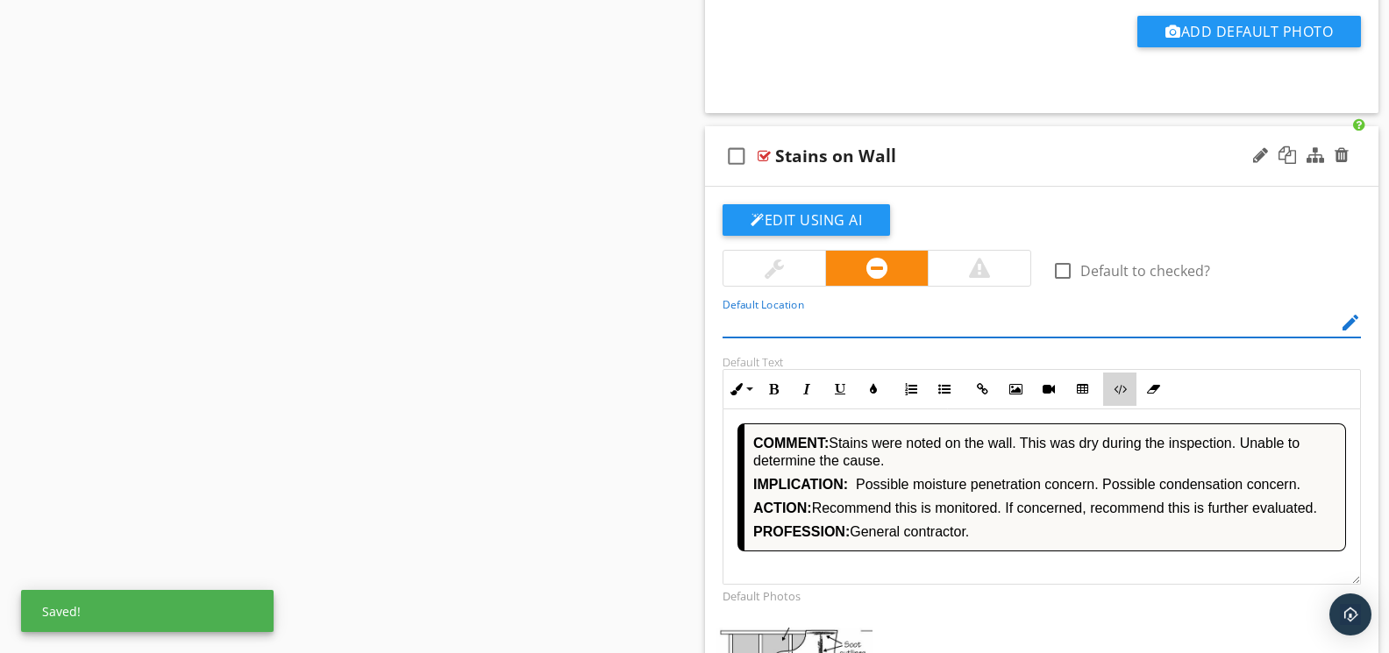
click at [1119, 389] on icon "button" at bounding box center [1120, 389] width 12 height 12
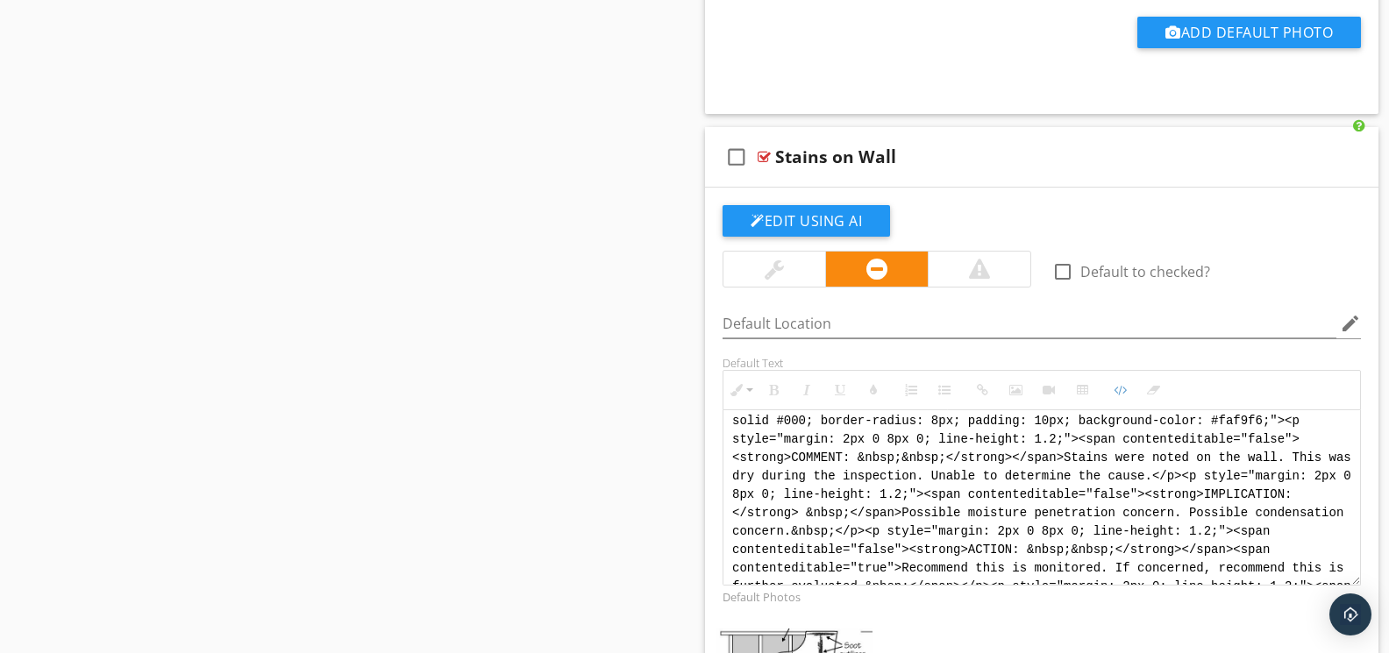
scroll to position [0, 0]
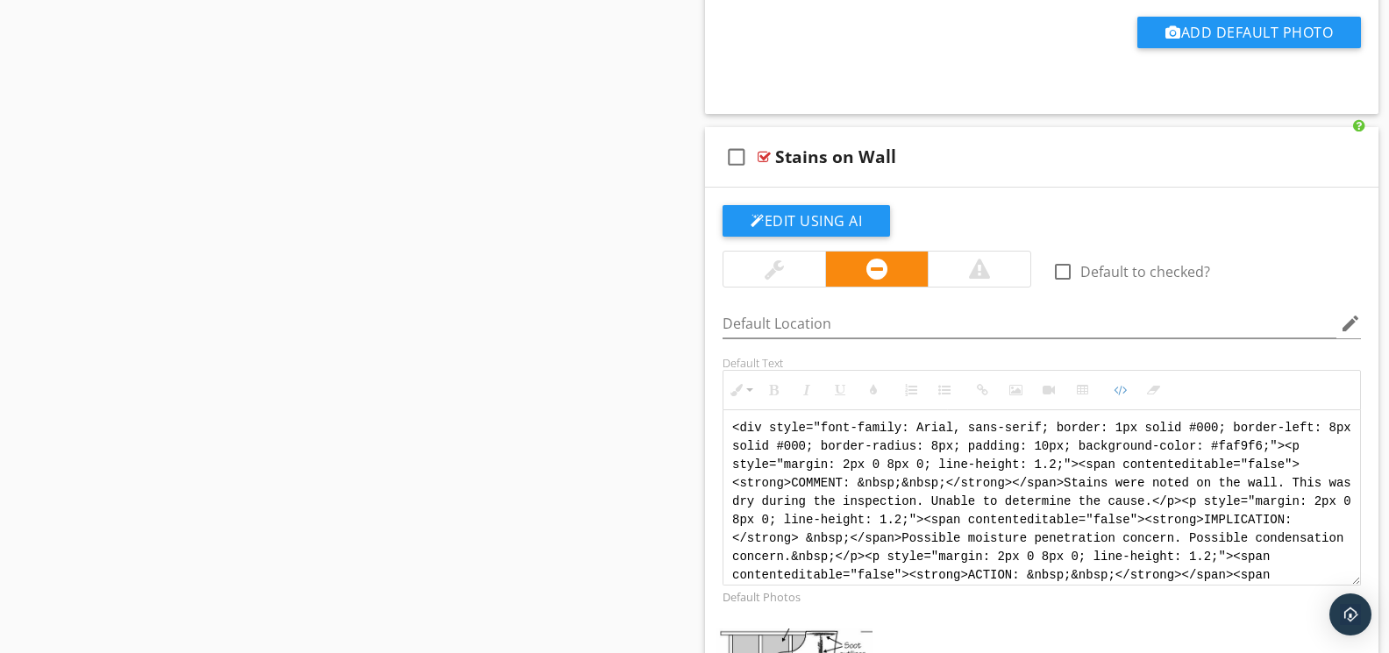
drag, startPoint x: 1193, startPoint y: 572, endPoint x: 695, endPoint y: 369, distance: 537.6
paste textarea "!-- Jody Version 1 --> <div style="font-family: Arial, sans-serif; font-size: 1…"
type textarea "<!-- Jody Version 1 --> <div style="font-family: Arial, sans-serif; font-size: …"
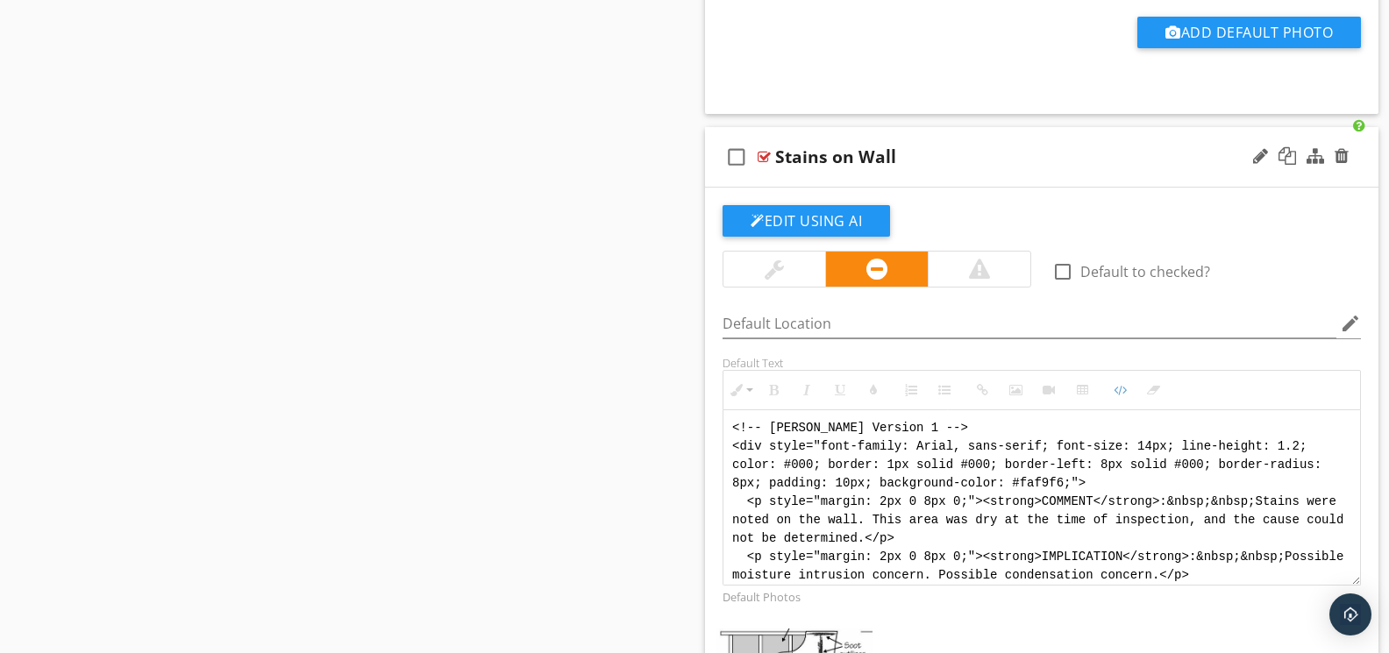
scroll to position [105, 0]
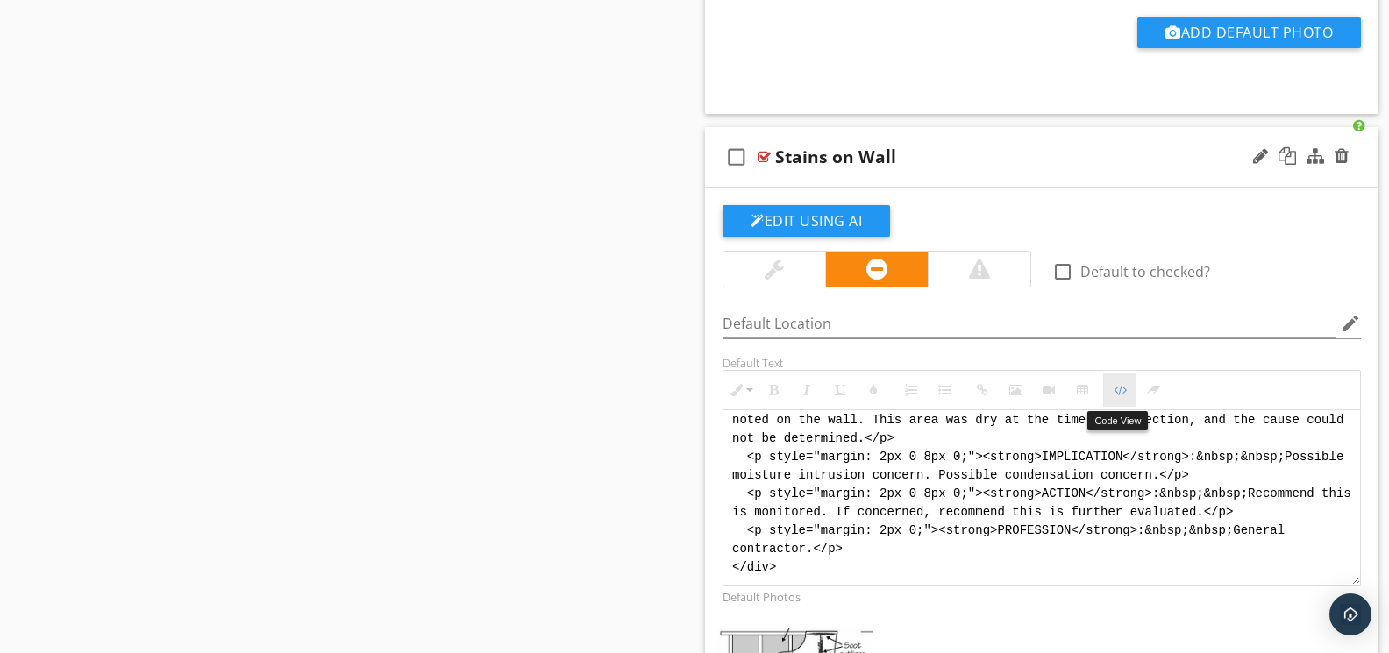
click at [1126, 396] on icon "button" at bounding box center [1120, 390] width 12 height 12
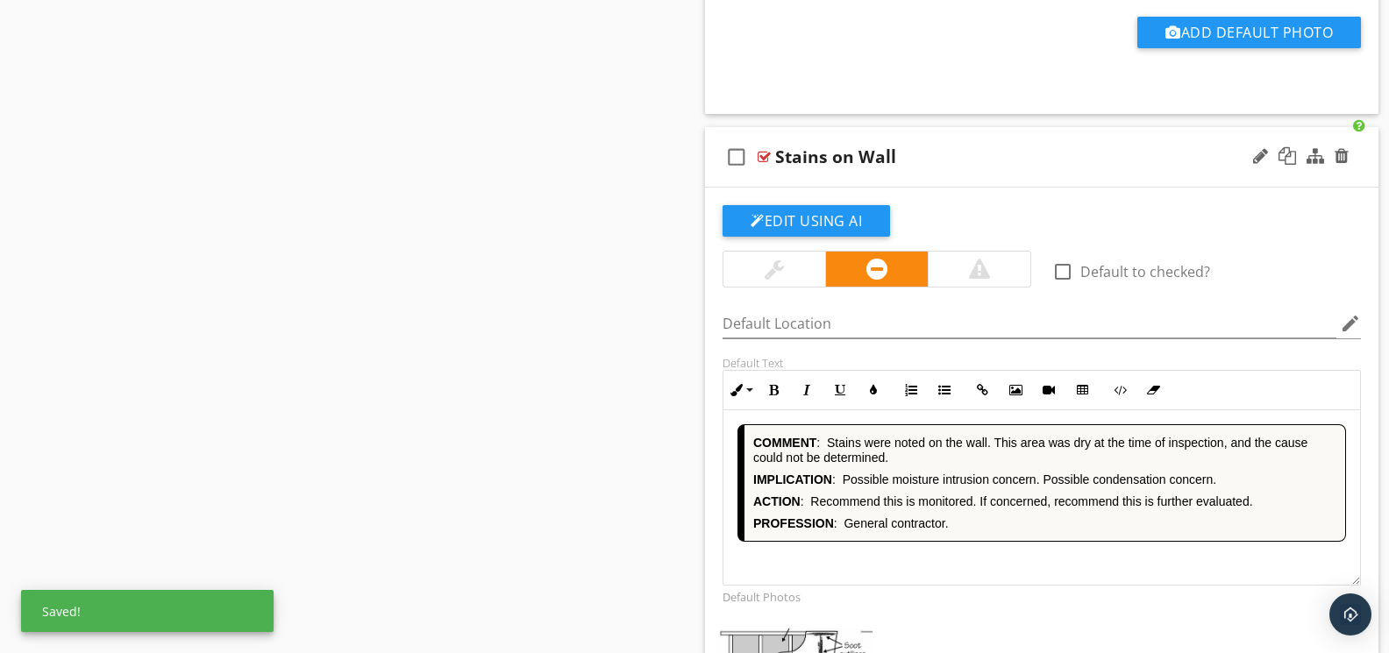
scroll to position [5542, 0]
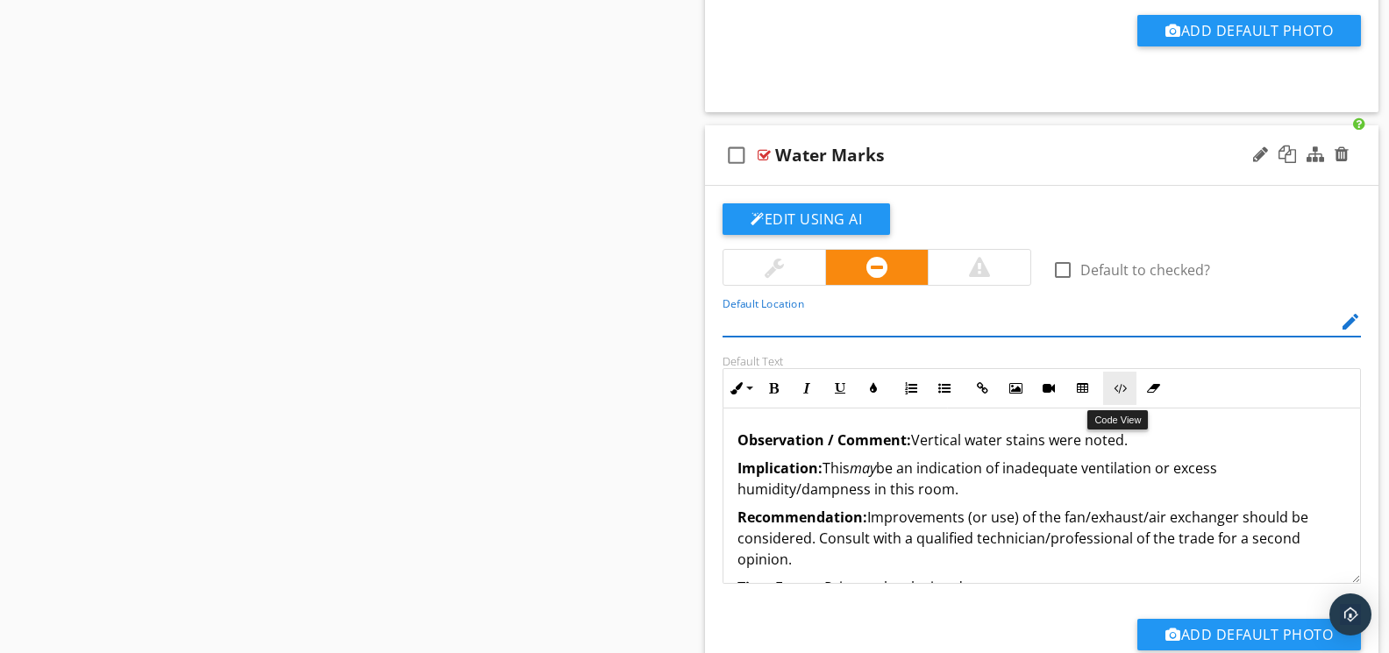
click at [1123, 393] on icon "button" at bounding box center [1120, 388] width 12 height 12
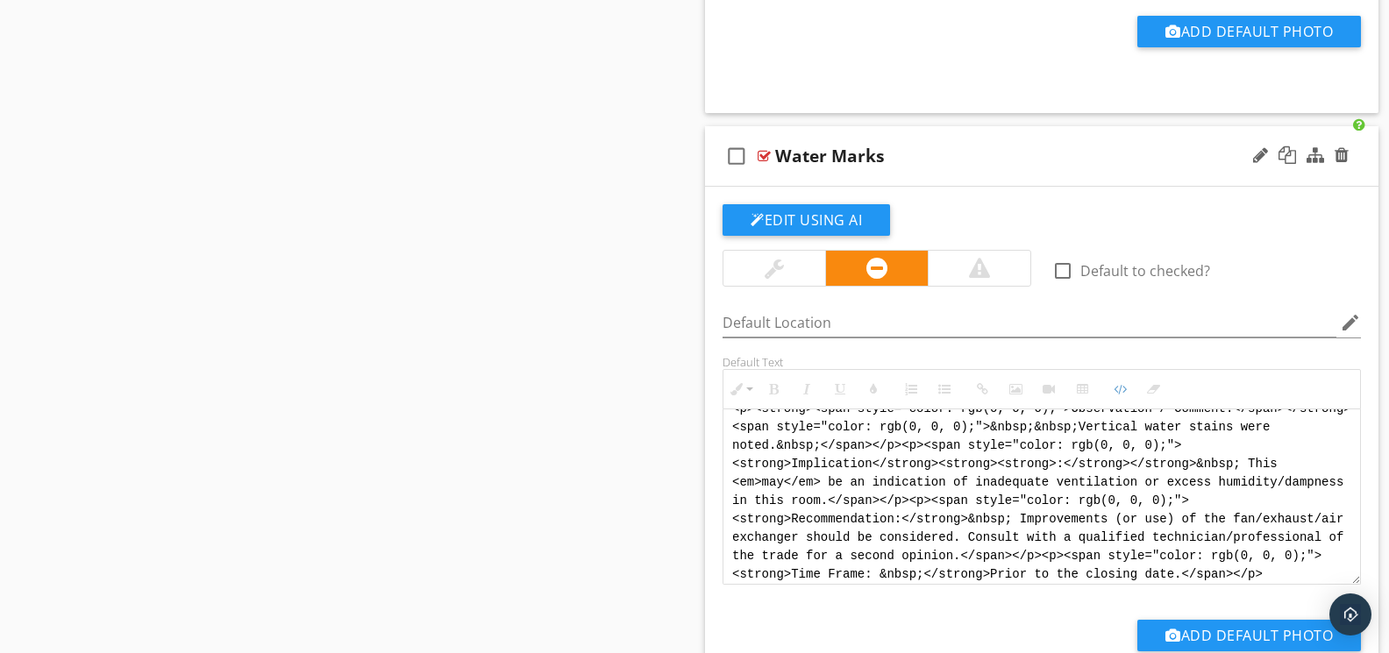
scroll to position [0, 0]
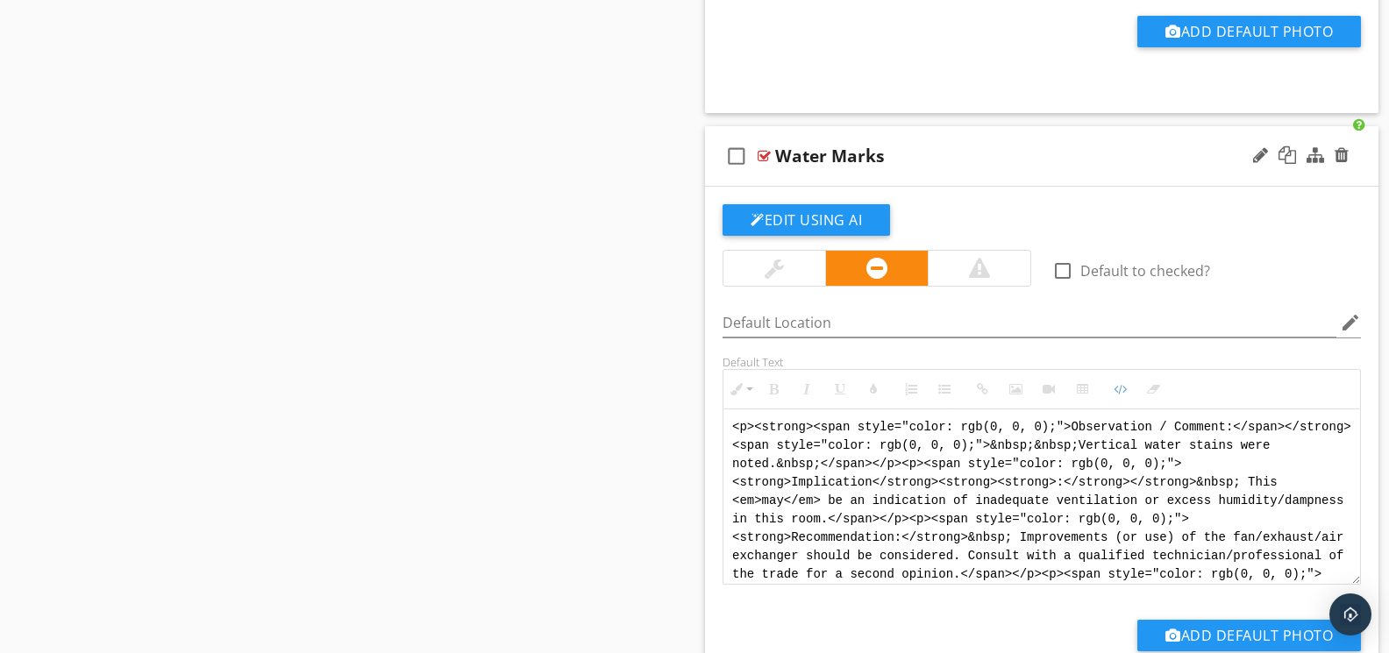
drag, startPoint x: 1259, startPoint y: 576, endPoint x: 706, endPoint y: 390, distance: 583.6
click at [706, 390] on div "Edit Using AI check_box_outline_blank Default to checked? Default Location edit…" at bounding box center [1041, 452] width 673 height 530
type textarea "v"
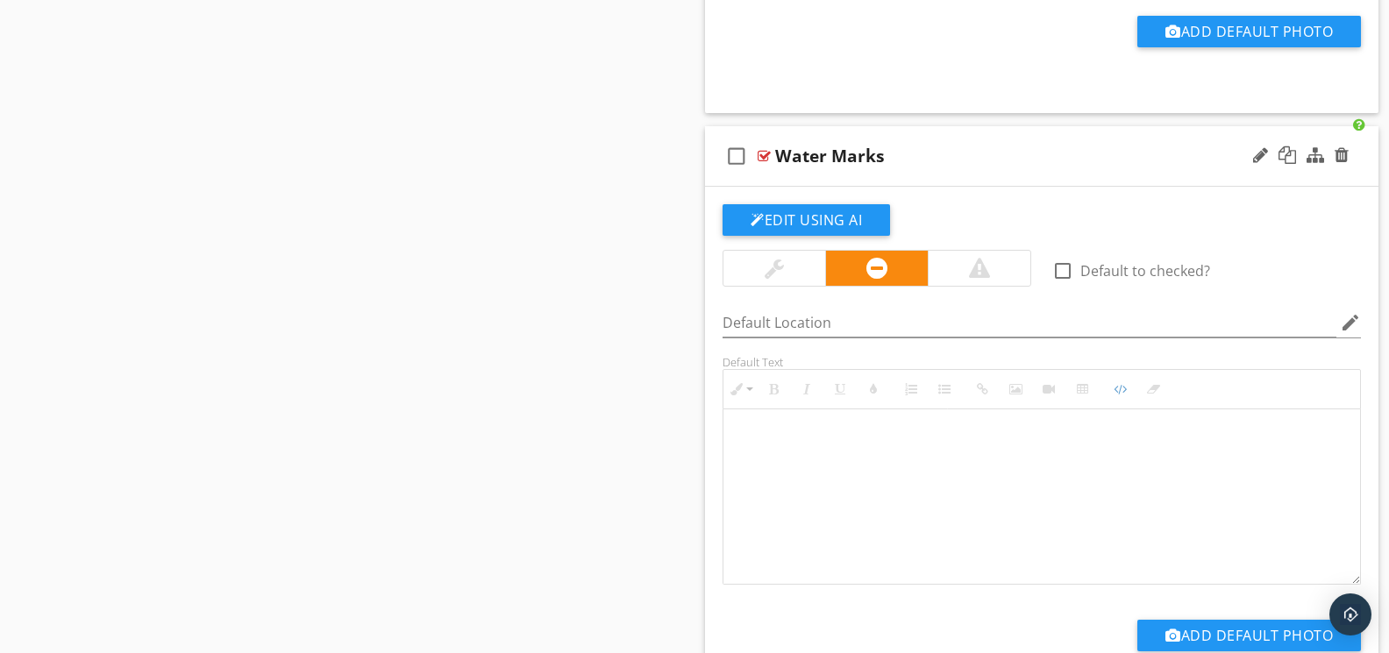
paste textarea "<!-- Jody Version 1 --> <div style="font-family: Arial, sans-serif; font-size: …"
type textarea "<!-- Jody Version 1 --> <div style="font-family: Arial, sans-serif; font-size: …"
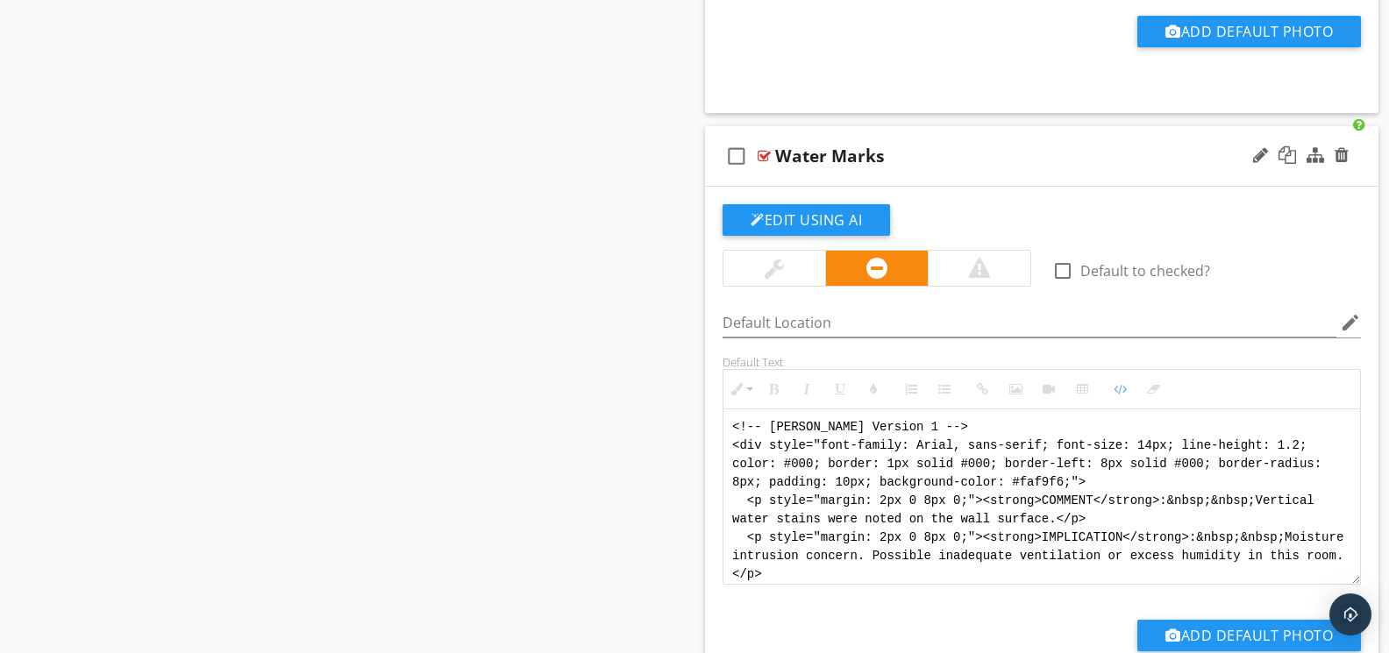
scroll to position [123, 0]
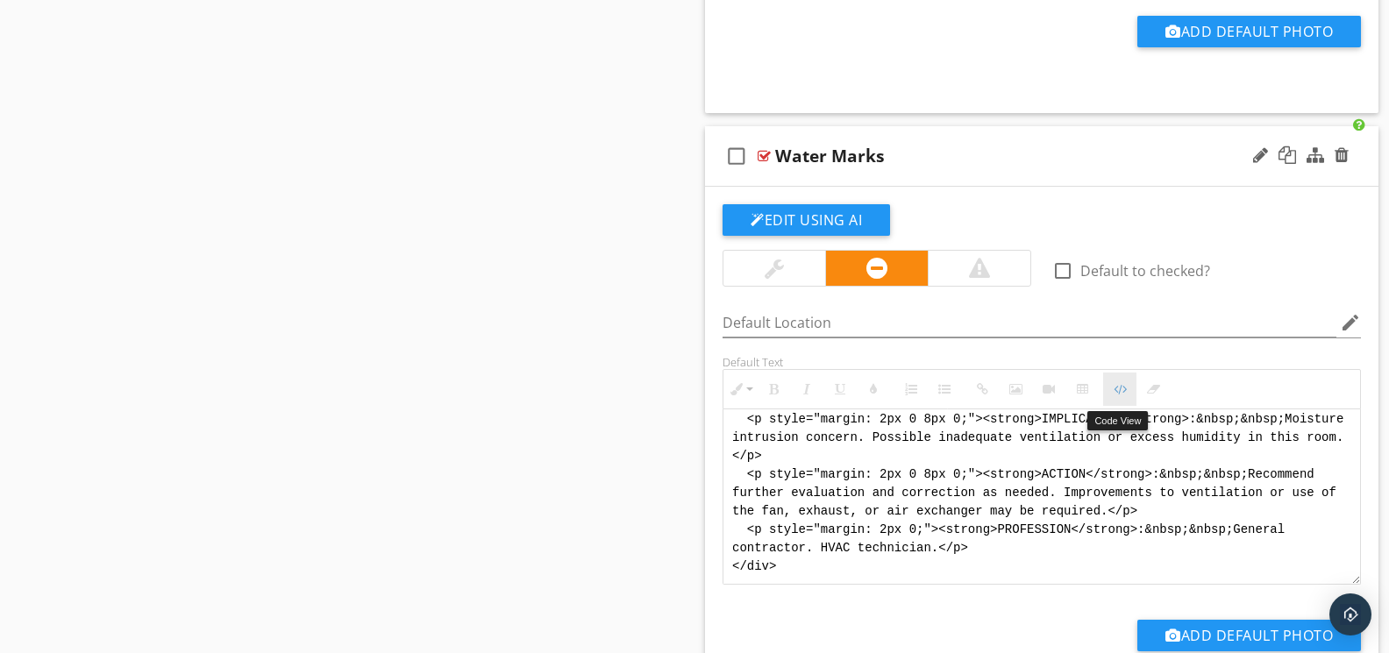
click at [1117, 395] on icon "button" at bounding box center [1120, 389] width 12 height 12
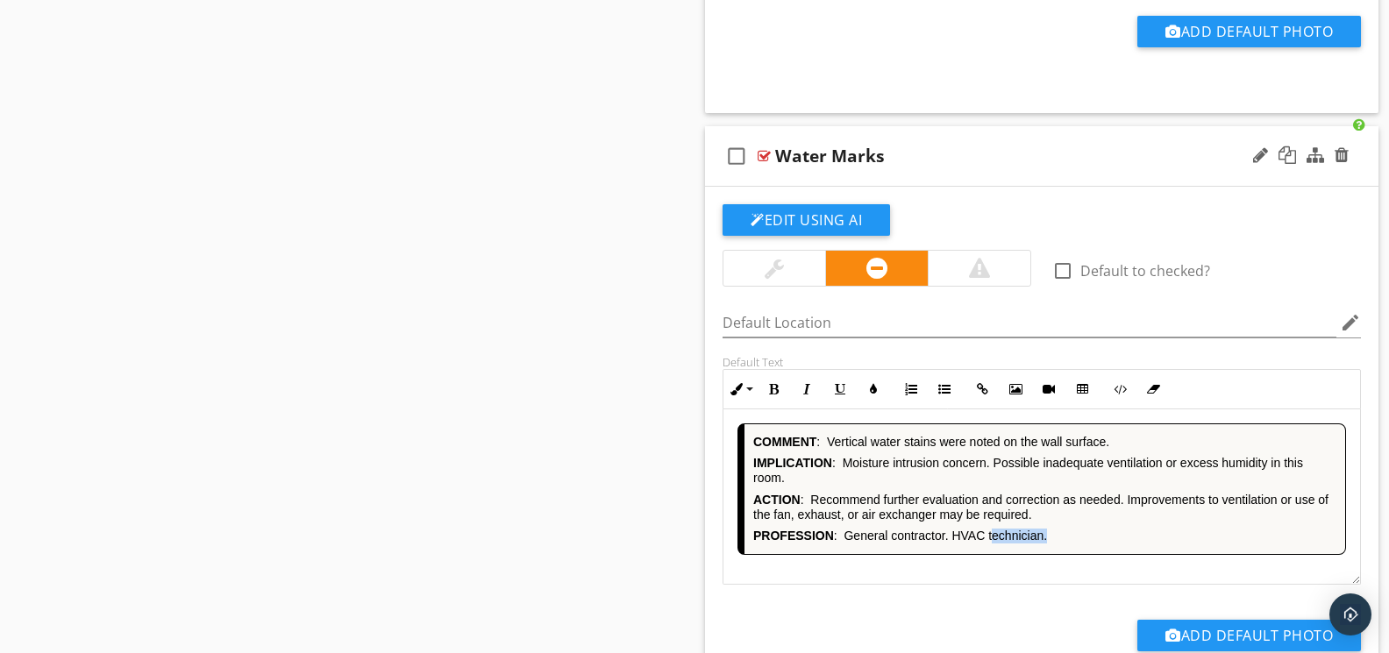
drag, startPoint x: 1063, startPoint y: 537, endPoint x: 994, endPoint y: 535, distance: 68.4
click at [994, 535] on p "PROFESSION : General contractor. HVAC technician." at bounding box center [1044, 536] width 583 height 15
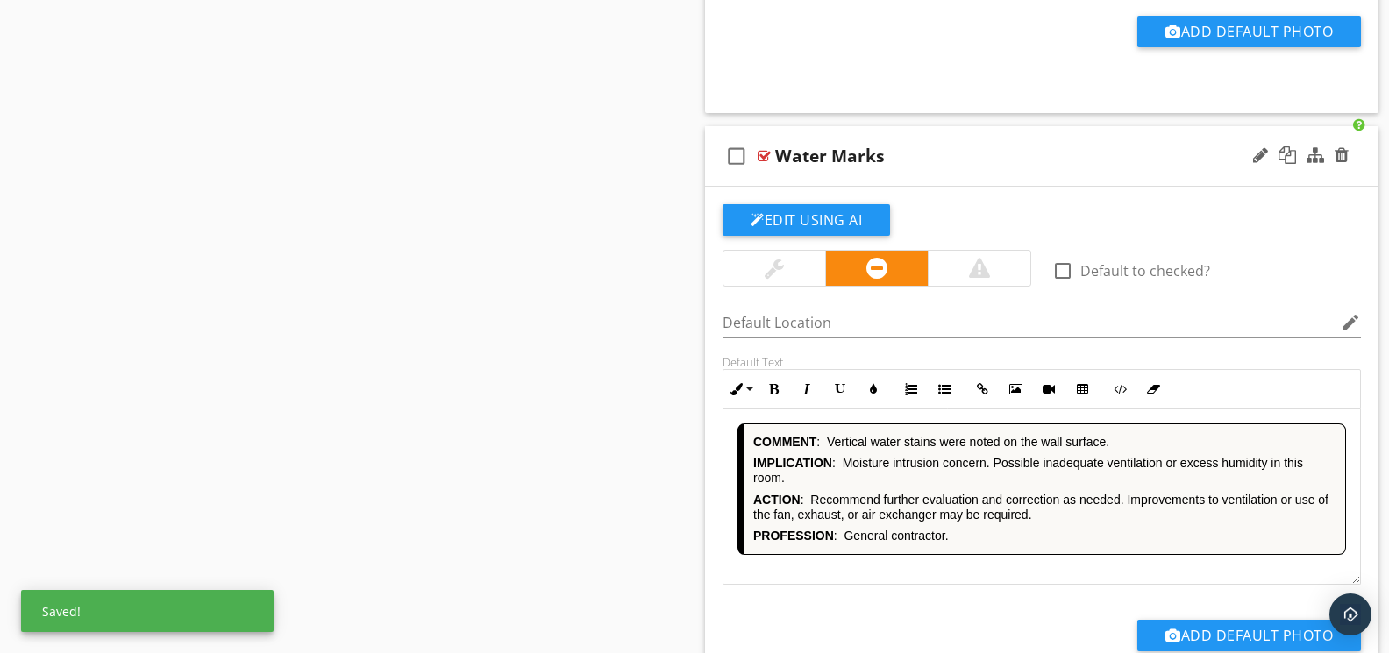
scroll to position [6146, 0]
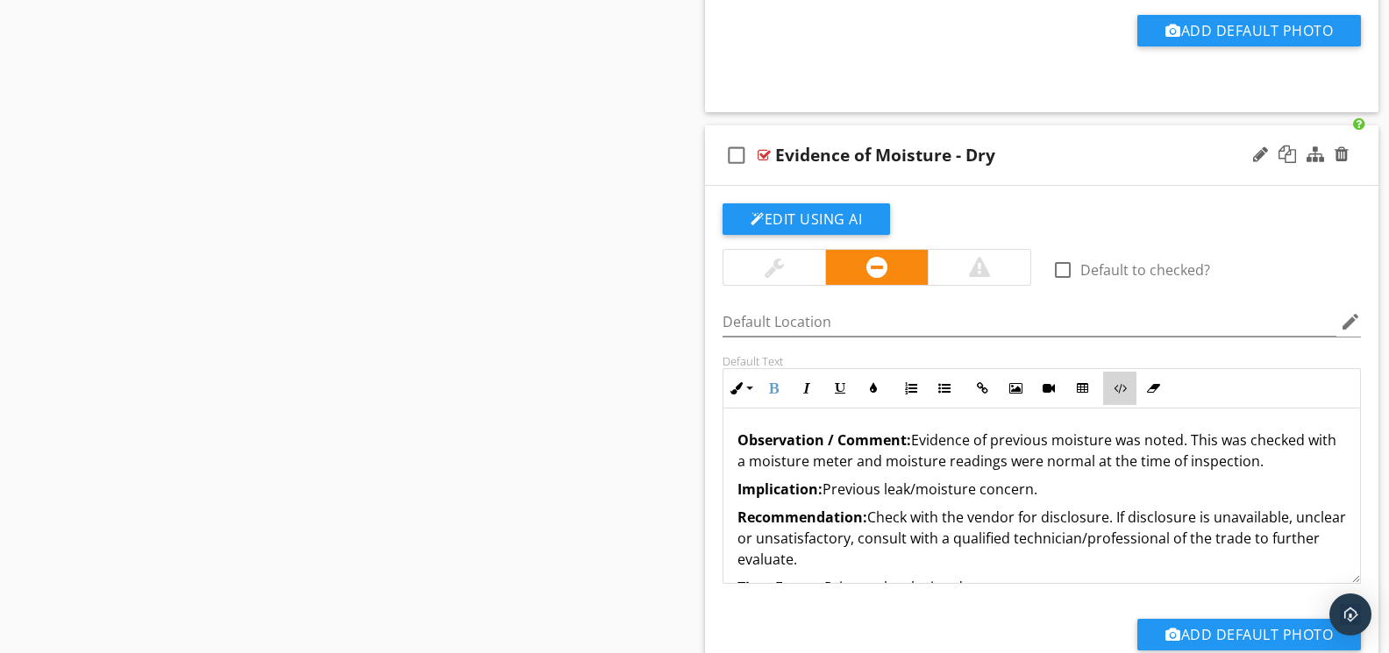
click at [1121, 395] on icon "button" at bounding box center [1120, 388] width 12 height 12
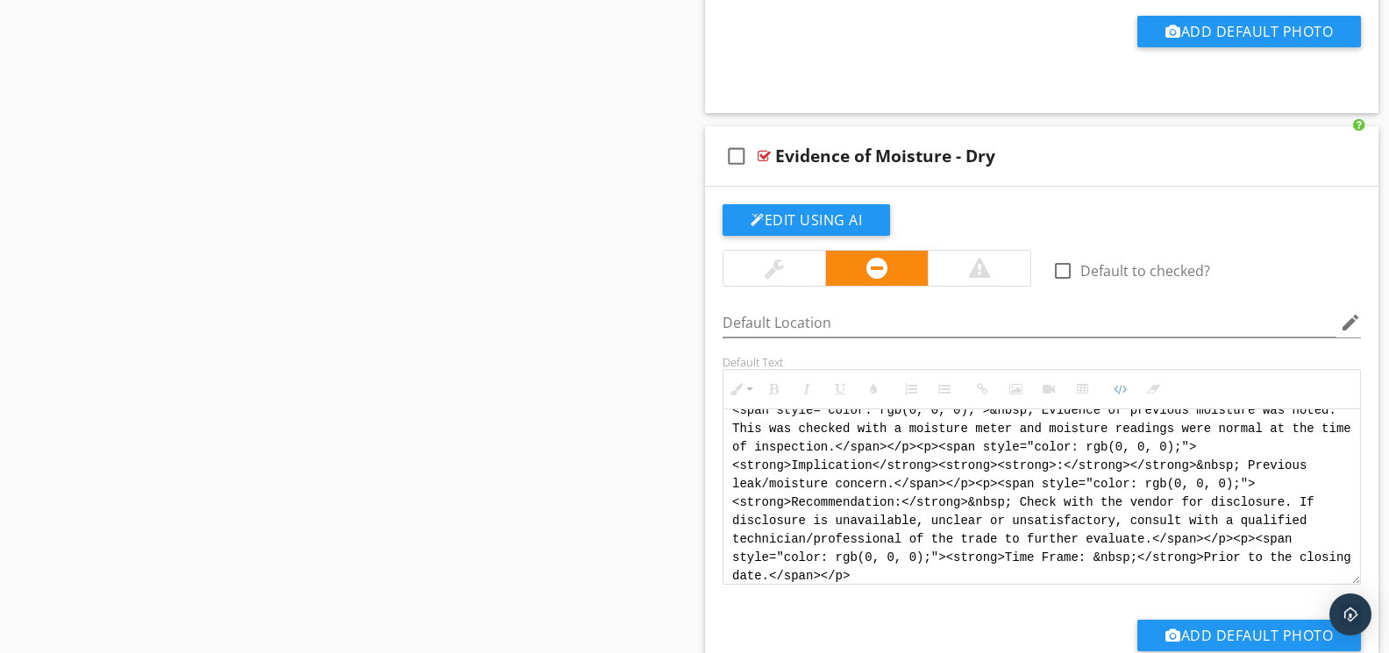
scroll to position [0, 0]
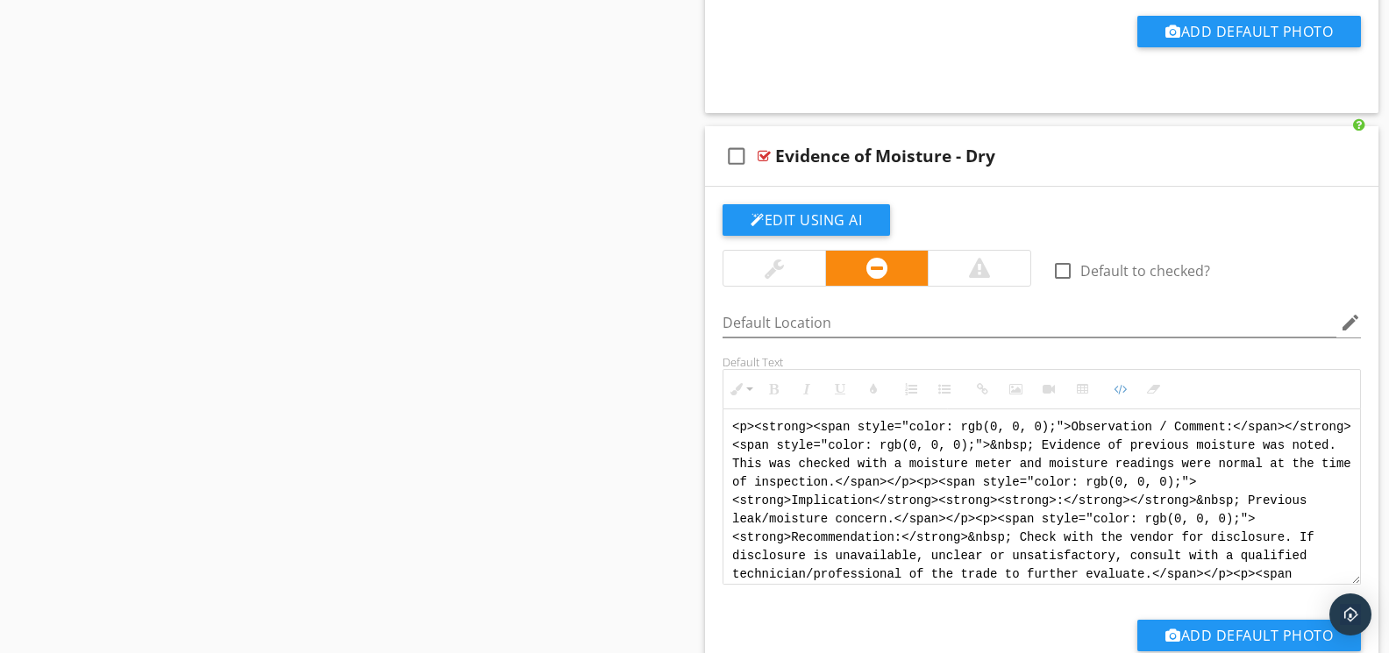
drag, startPoint x: 1073, startPoint y: 581, endPoint x: 688, endPoint y: 381, distance: 433.7
paste textarea "!-- Jody Version 1 --> <div style="font-family: Arial, sans-serif; font-size: 1…"
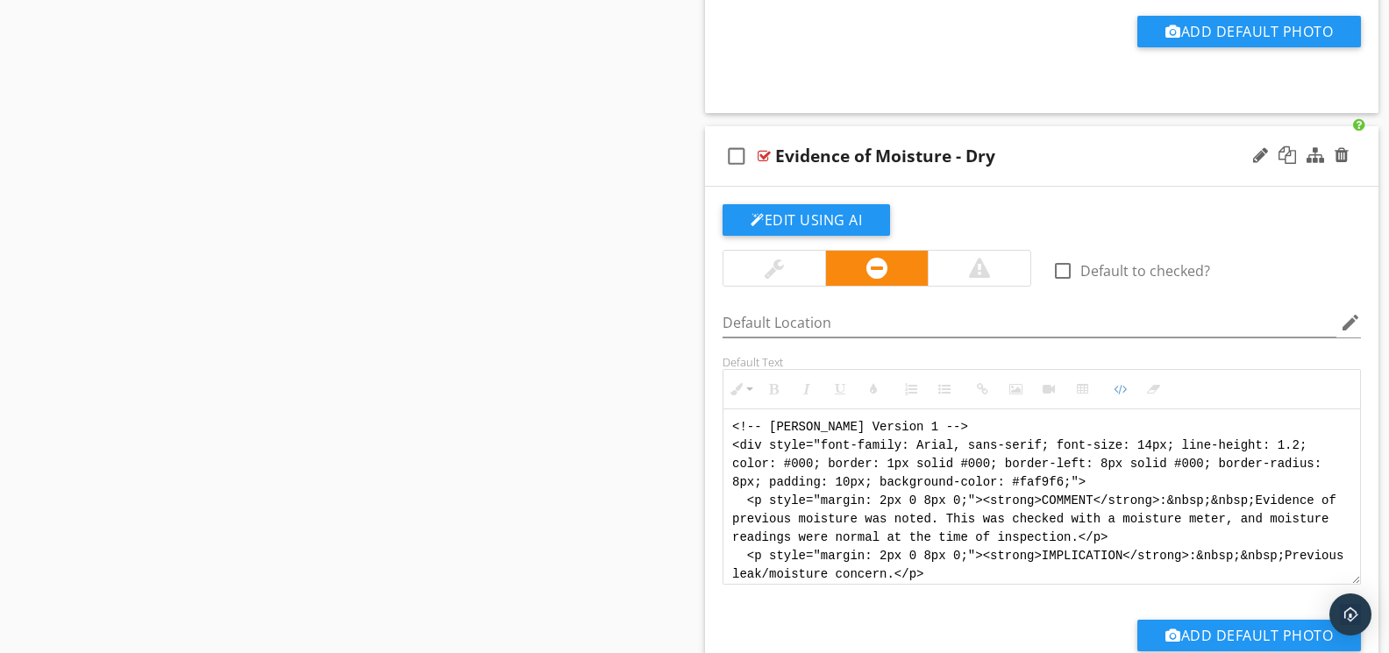
scroll to position [88, 0]
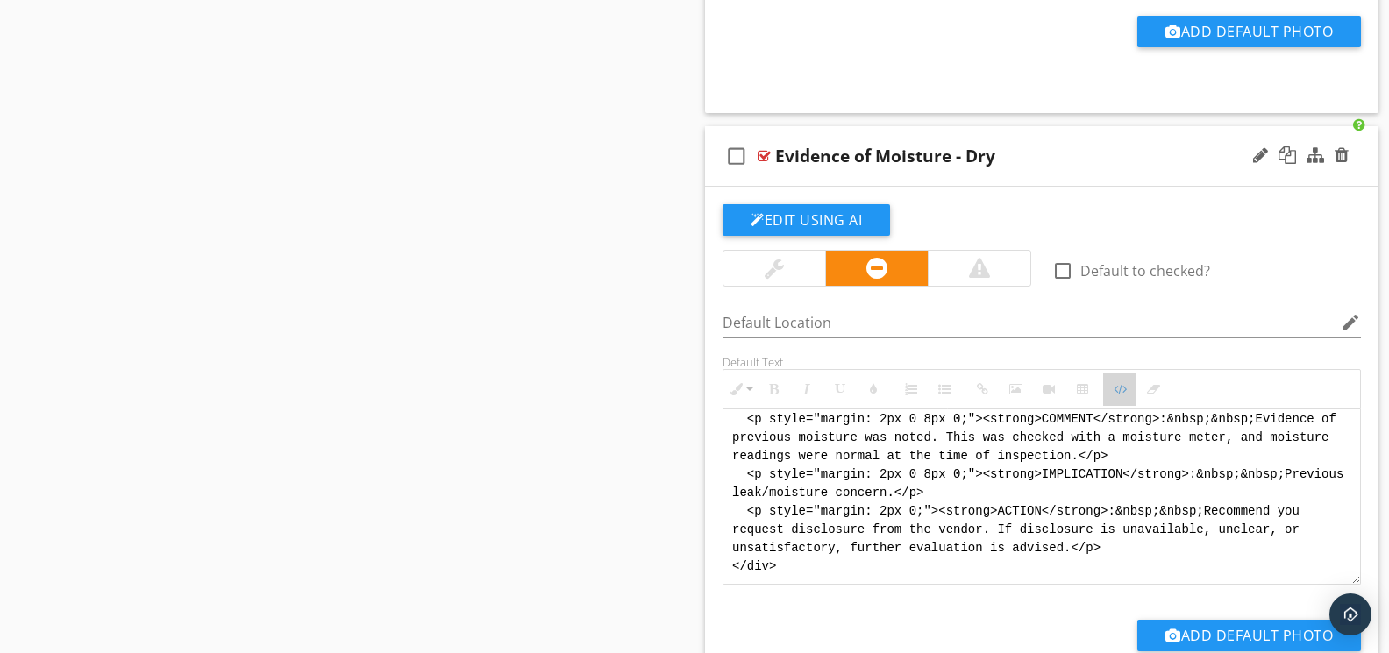
click at [1115, 388] on icon "button" at bounding box center [1120, 389] width 12 height 12
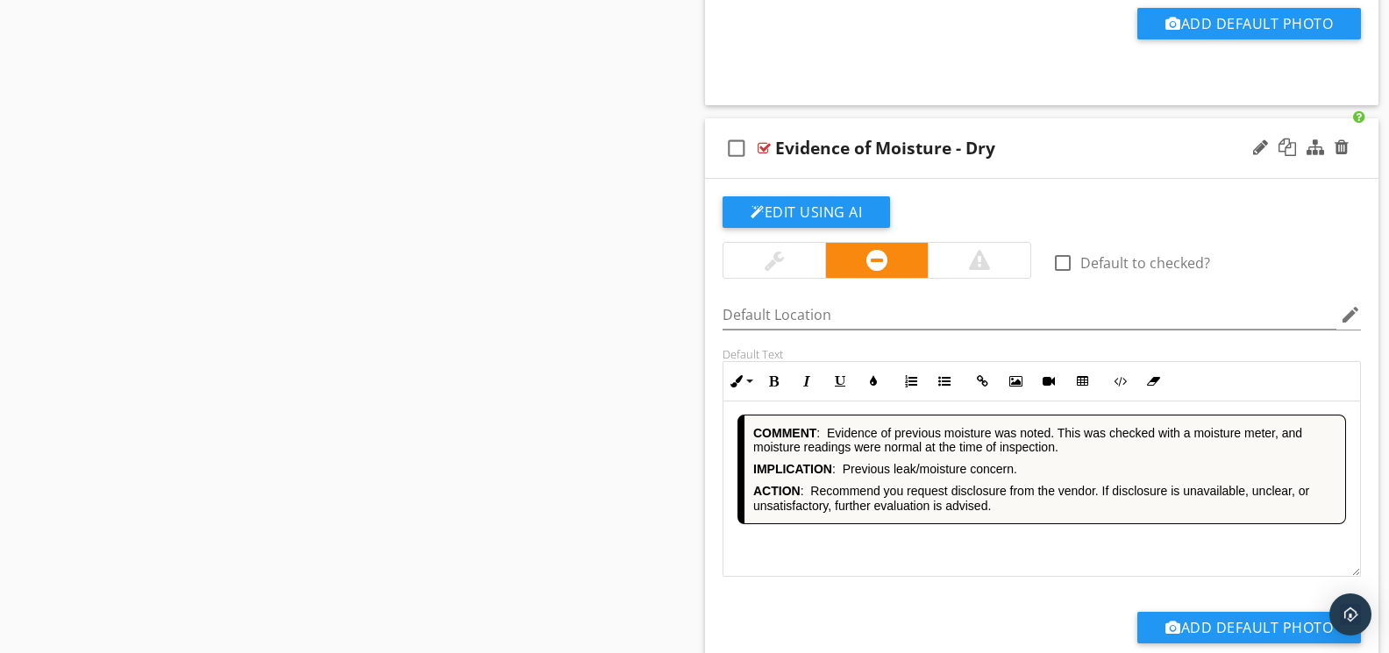
scroll to position [1, 0]
click at [1124, 383] on icon "button" at bounding box center [1120, 381] width 12 height 12
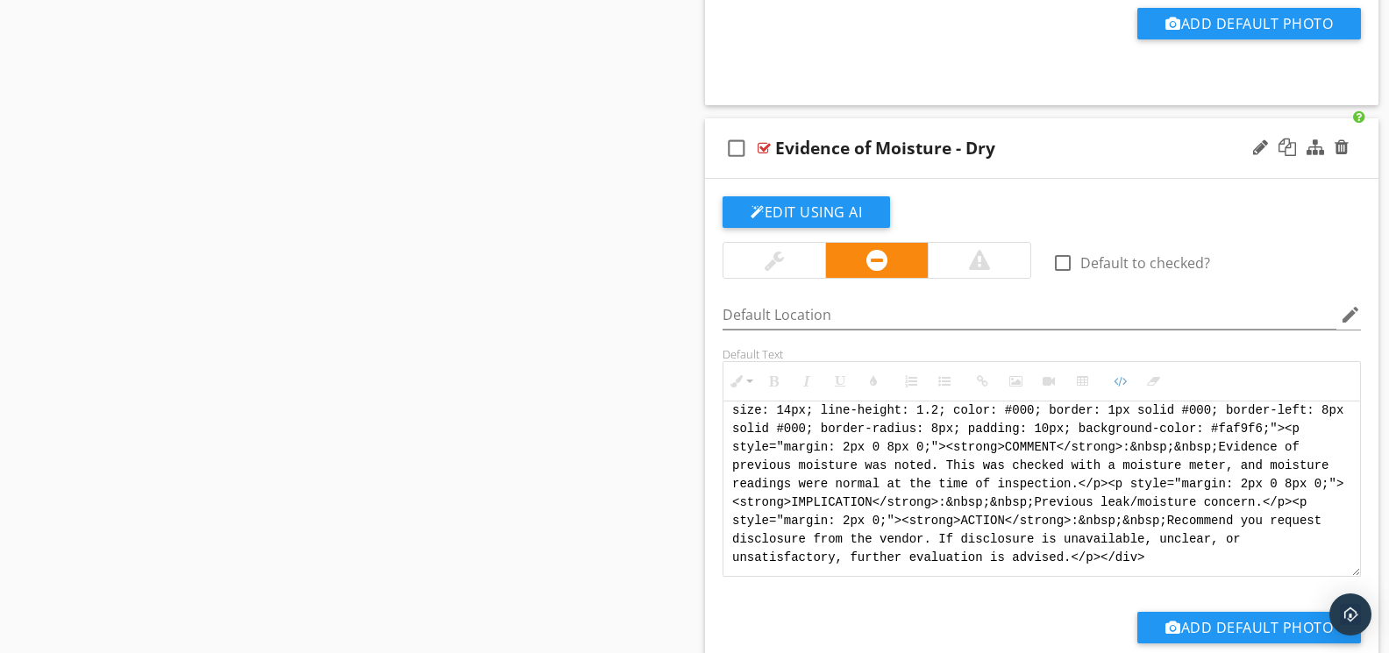
scroll to position [18, 0]
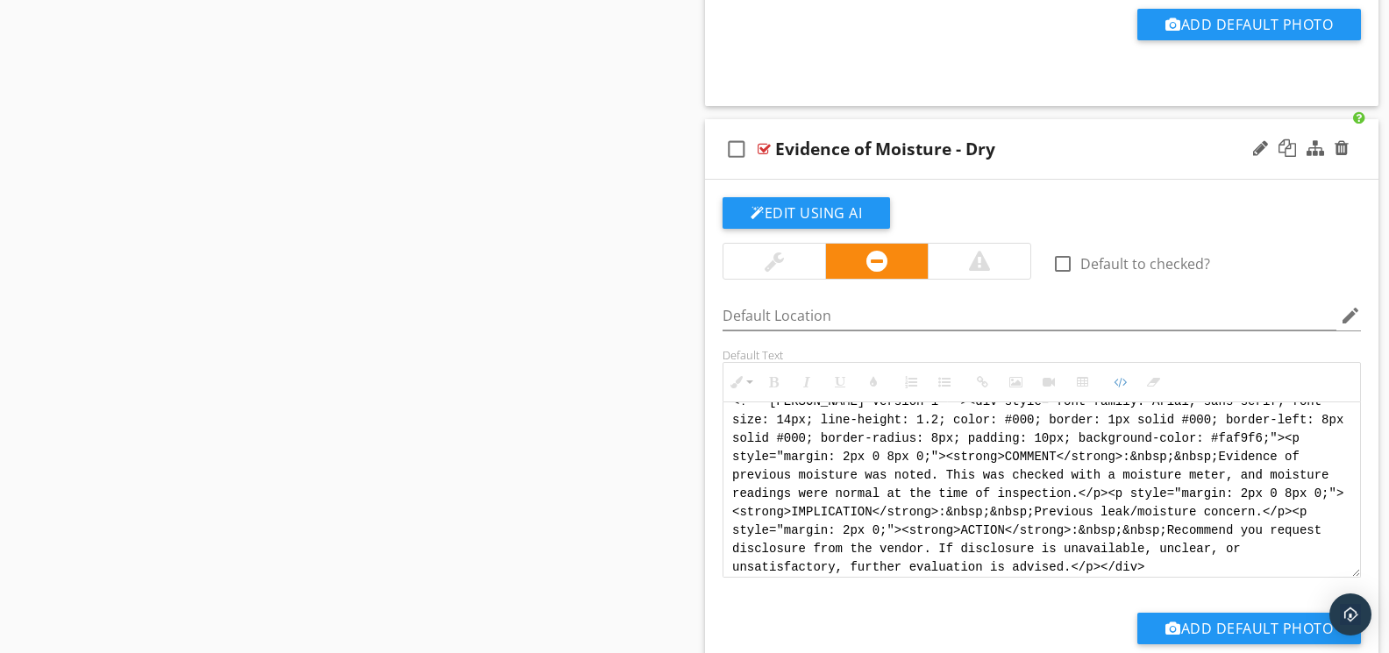
drag, startPoint x: 1166, startPoint y: 559, endPoint x: 1180, endPoint y: 564, distance: 15.0
click at [1166, 559] on textarea "<!-- Jody Version 1 --><div style="font-family: Arial, sans-serif; font-size: 1…" at bounding box center [1041, 489] width 637 height 175
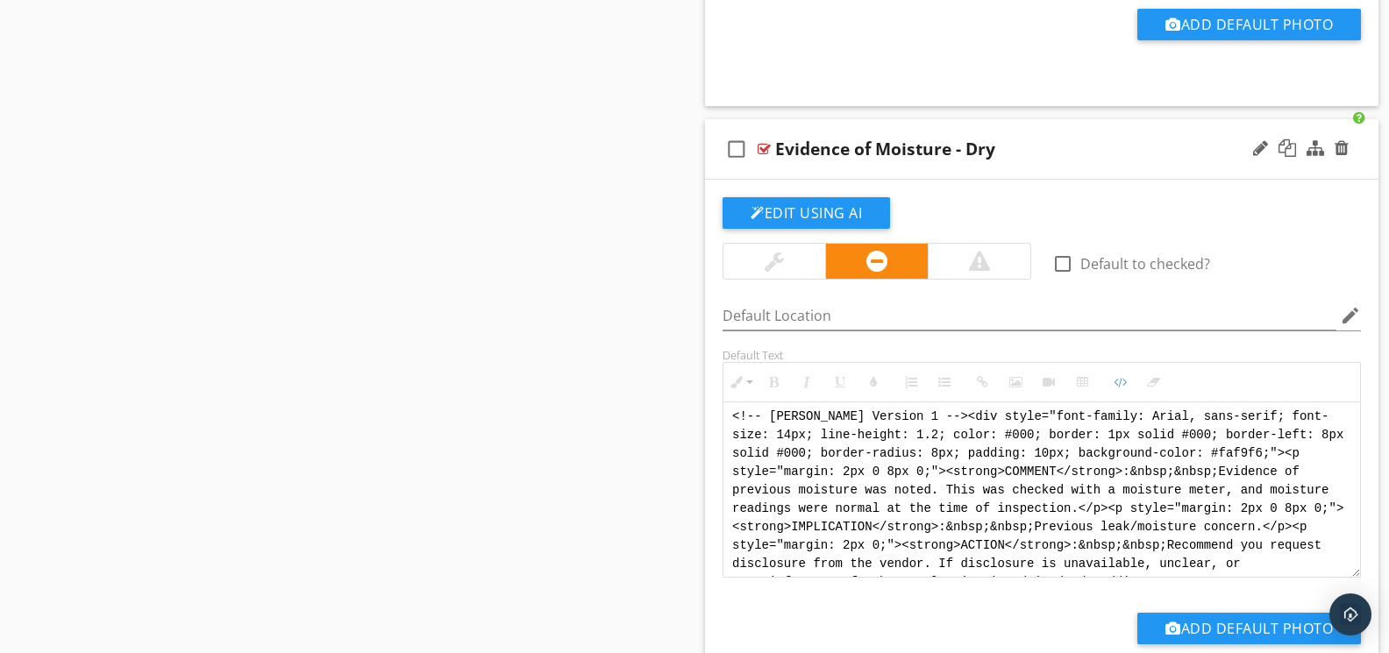
scroll to position [0, 0]
drag, startPoint x: 1043, startPoint y: 548, endPoint x: 709, endPoint y: 388, distance: 370.6
click at [709, 388] on div "Edit Using AI check_box_outline_blank Default to checked? Default Location edit…" at bounding box center [1041, 445] width 673 height 530
paste textarea "<div style="font-family: Arial, sans-serif; font-size: 14px; line-height: 1.2; …"
type textarea "<!-- Jody Version 1 --> <div style="font-family: Arial, sans-serif; font-size: …"
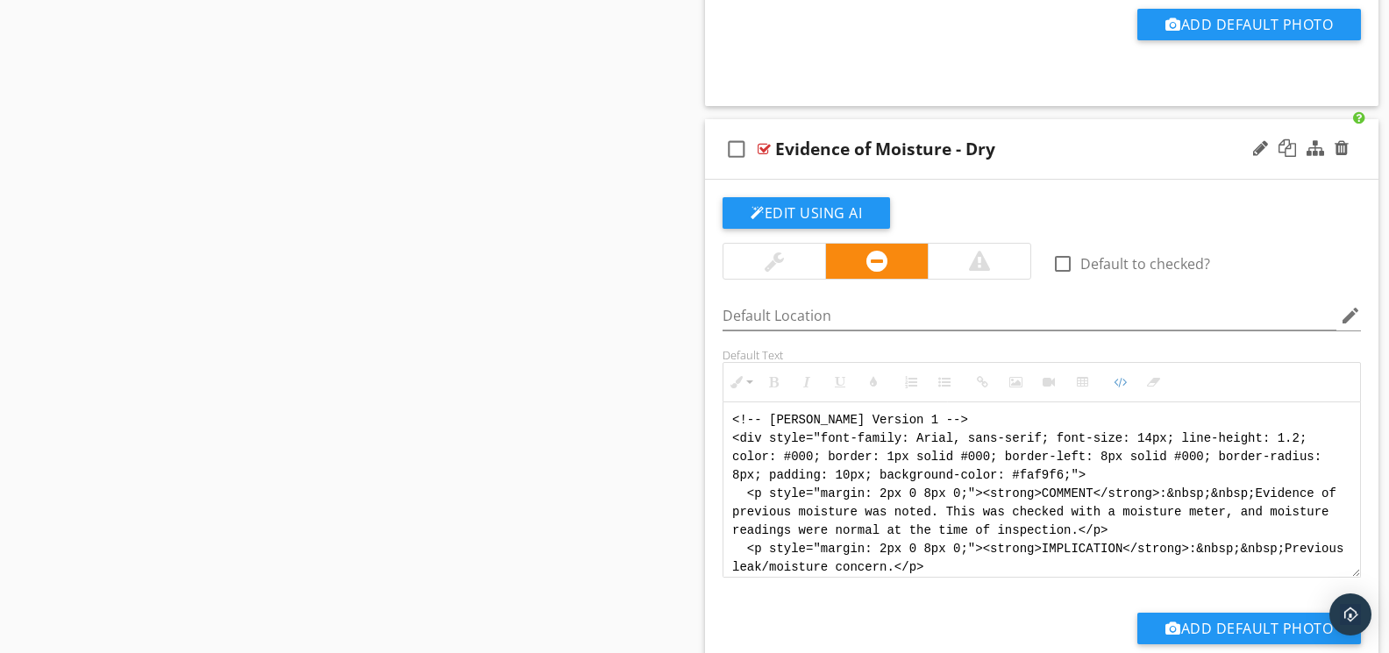
scroll to position [123, 0]
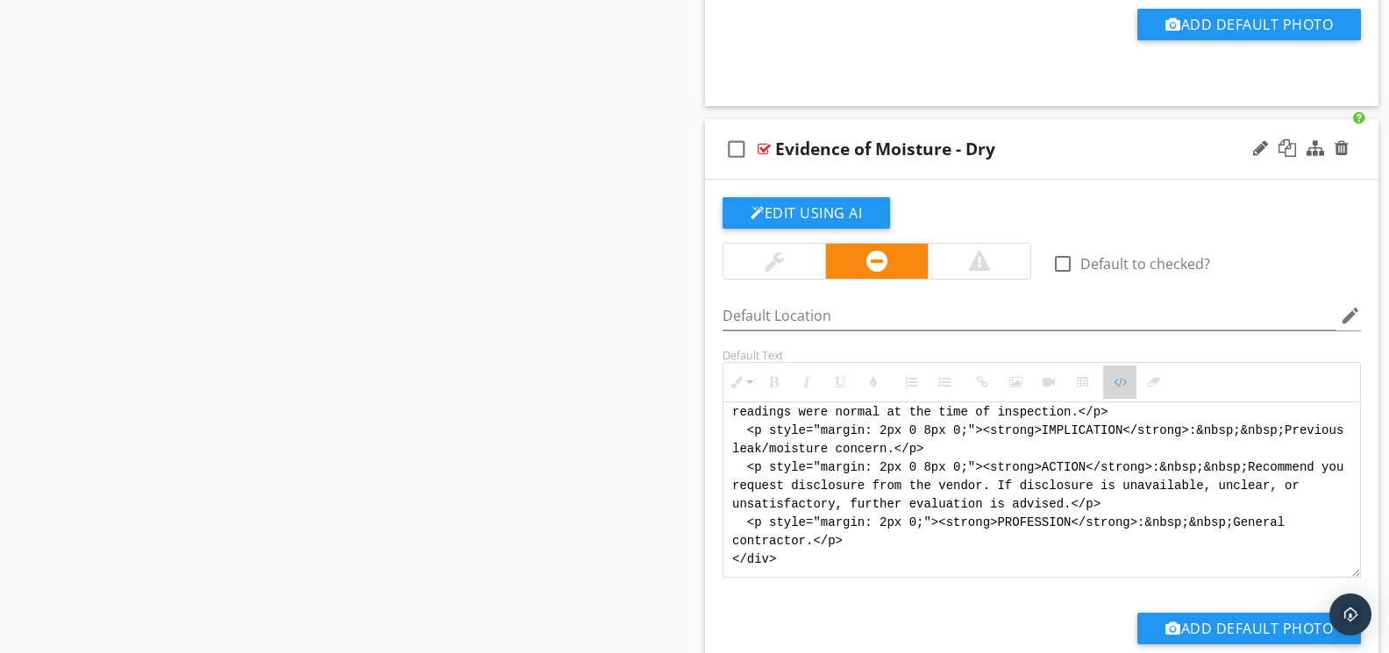
click at [1119, 377] on button "Code View" at bounding box center [1119, 382] width 33 height 33
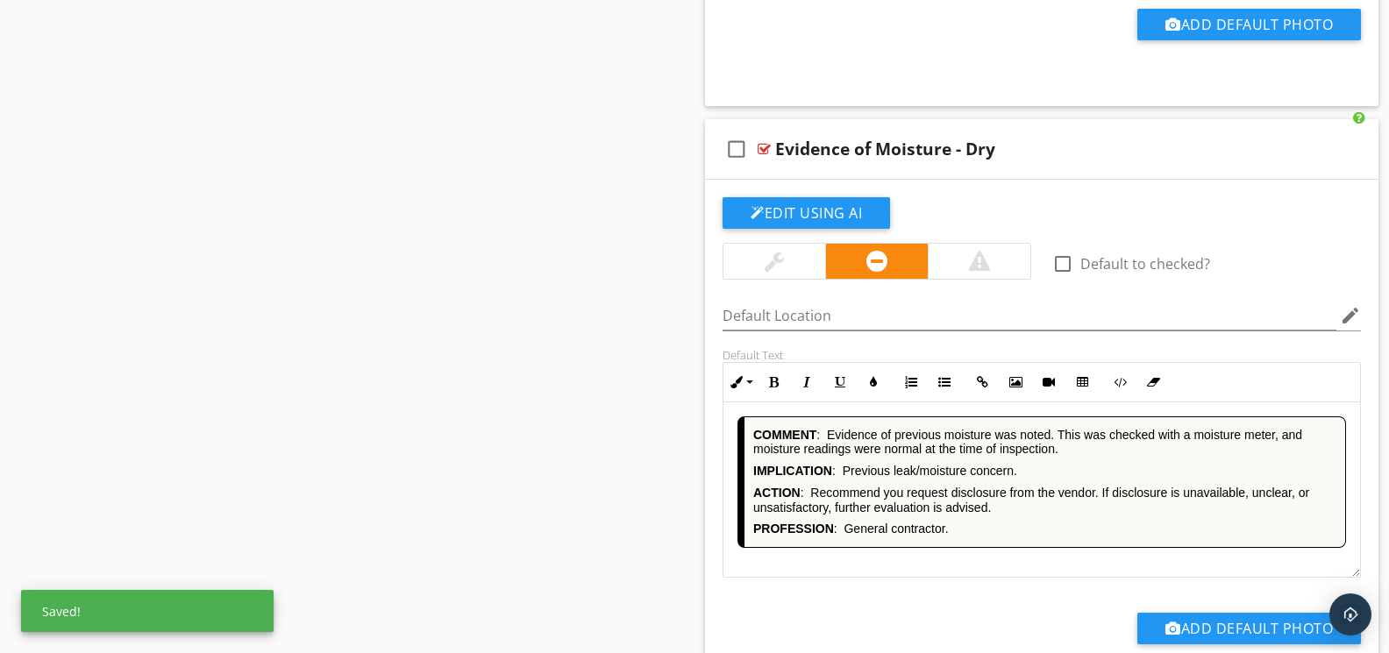
scroll to position [6752, 0]
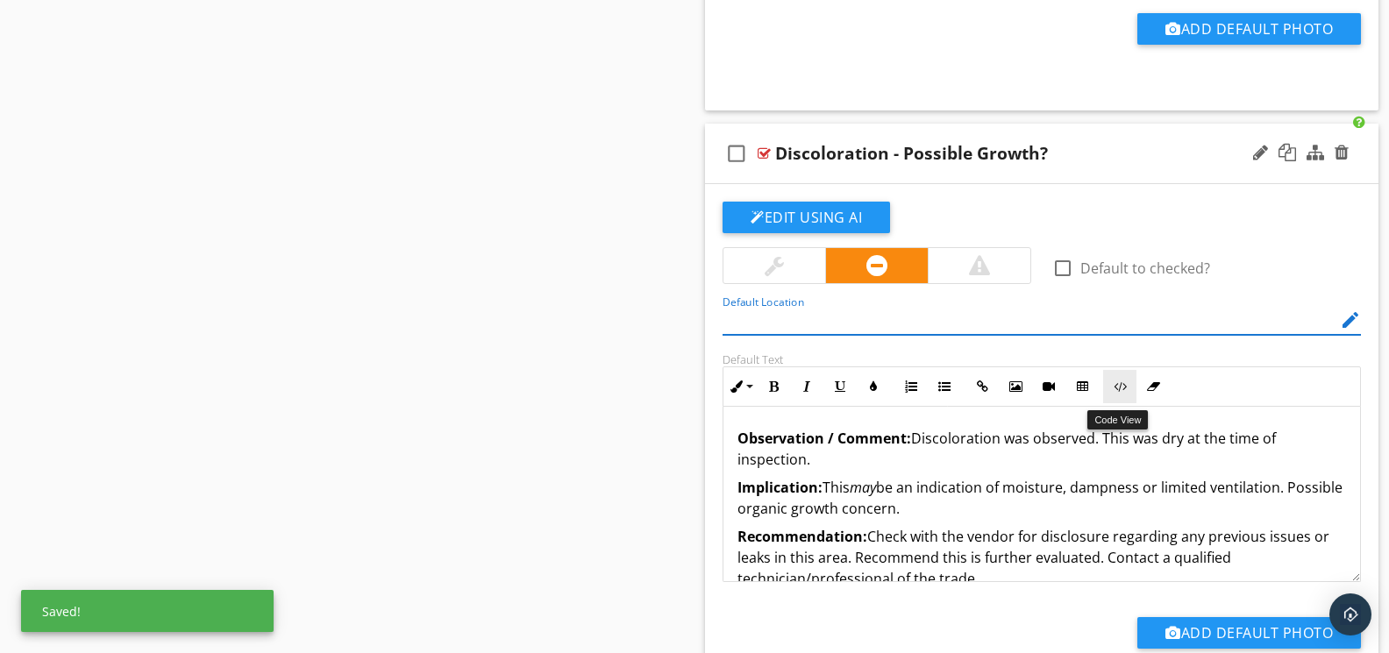
click at [1122, 393] on icon "button" at bounding box center [1120, 387] width 12 height 12
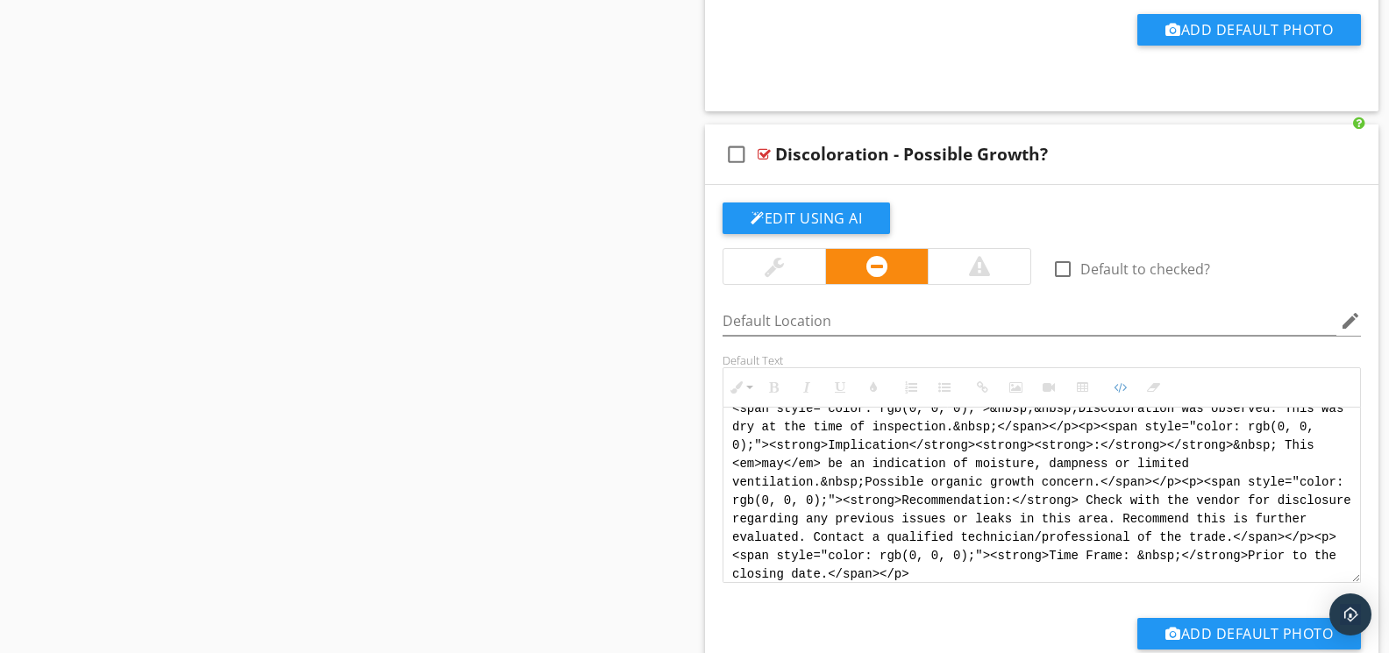
scroll to position [0, 0]
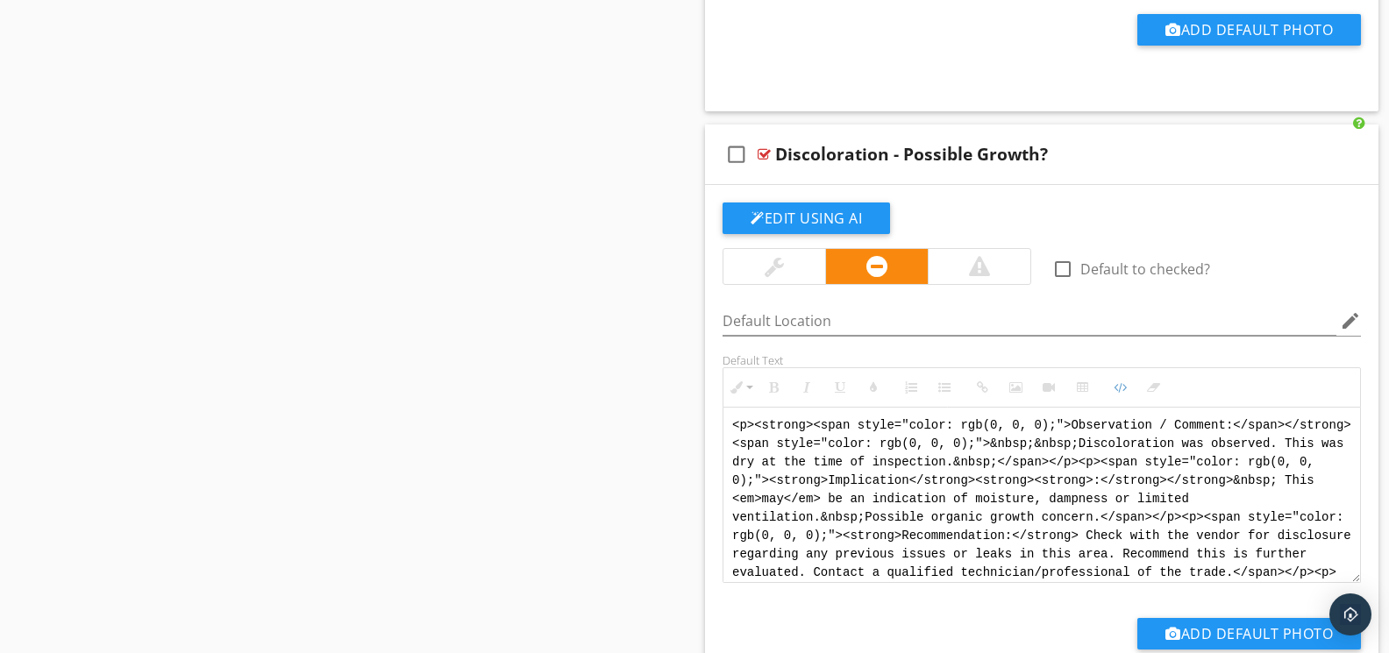
drag, startPoint x: 1047, startPoint y: 579, endPoint x: 703, endPoint y: 352, distance: 411.9
paste textarea "!-- Jody Version 1 --> <div style="font-family: Arial, sans-serif; font-size: 1…"
type textarea "<!-- Jody Version 1 --> <div style="font-family: Arial, sans-serif; font-size: …"
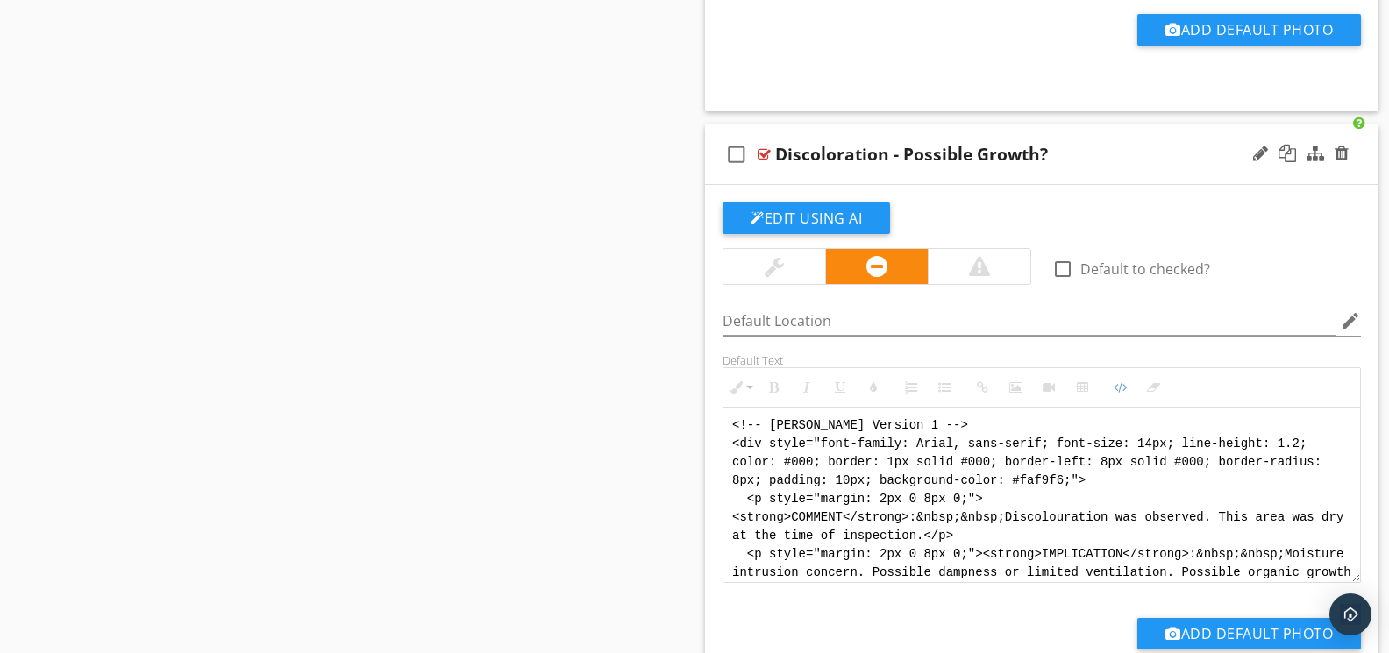
scroll to position [158, 0]
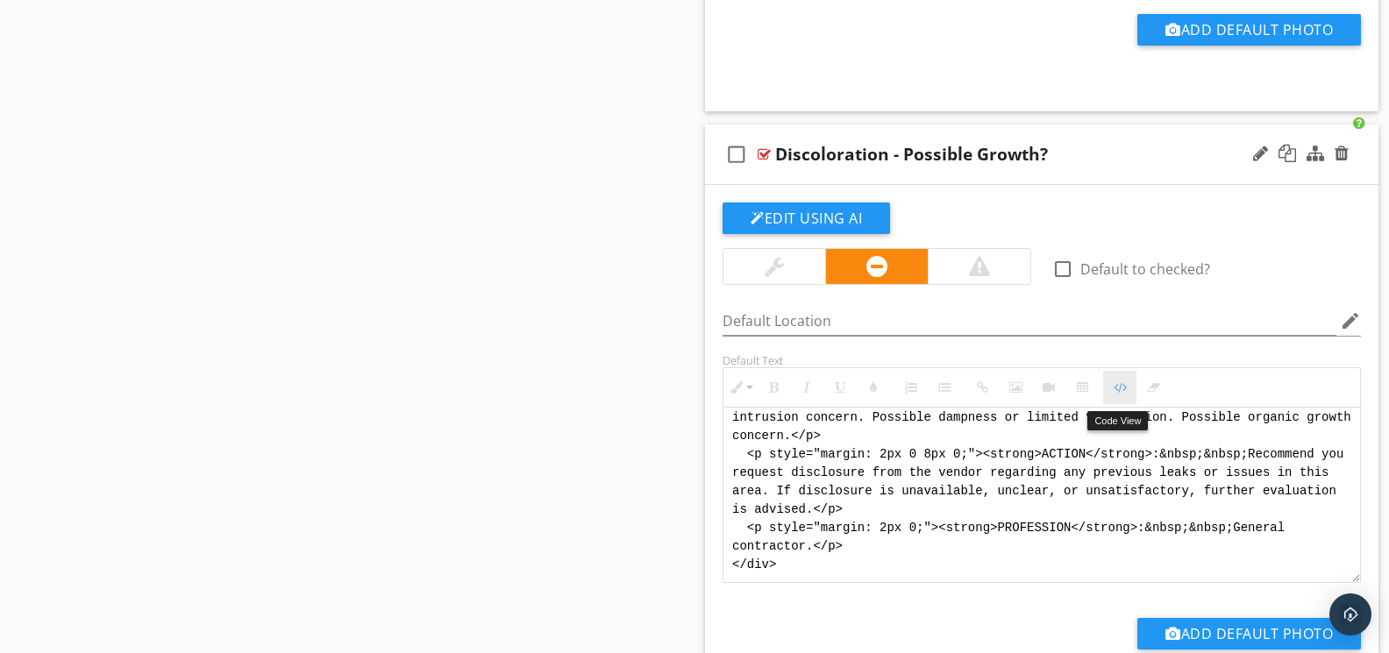
click at [1121, 394] on icon "button" at bounding box center [1120, 387] width 12 height 12
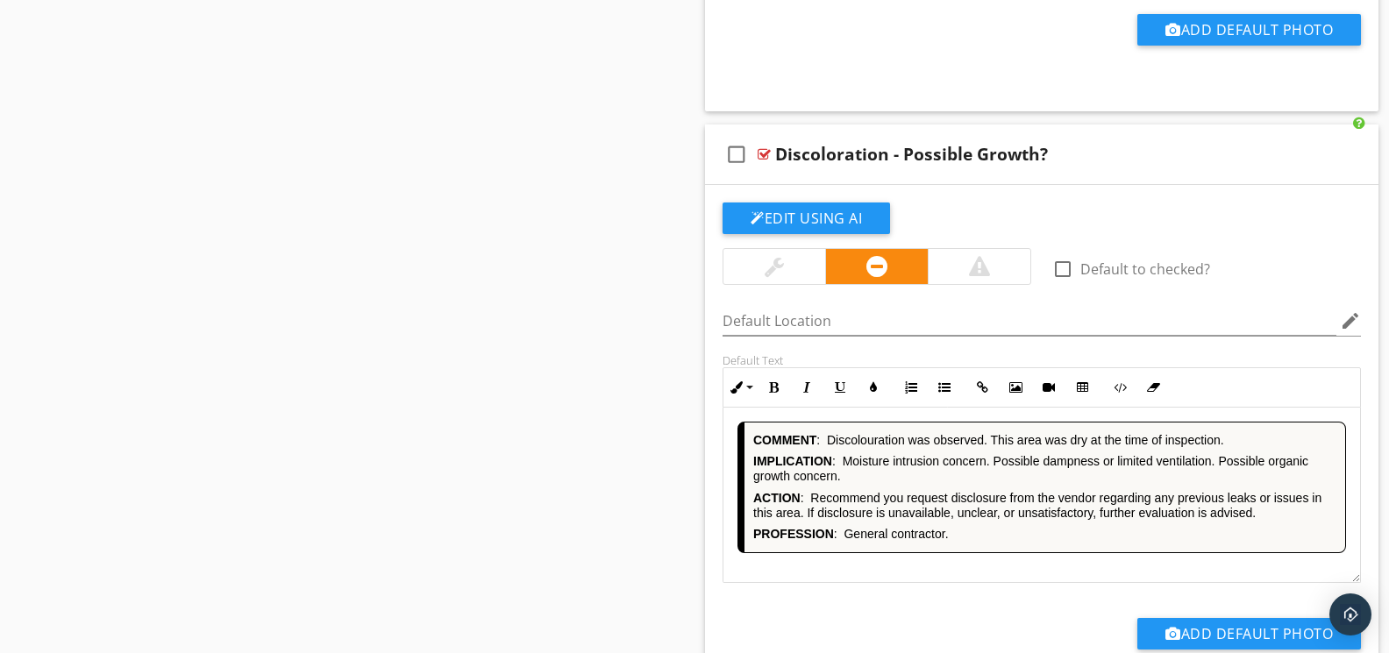
scroll to position [7356, 0]
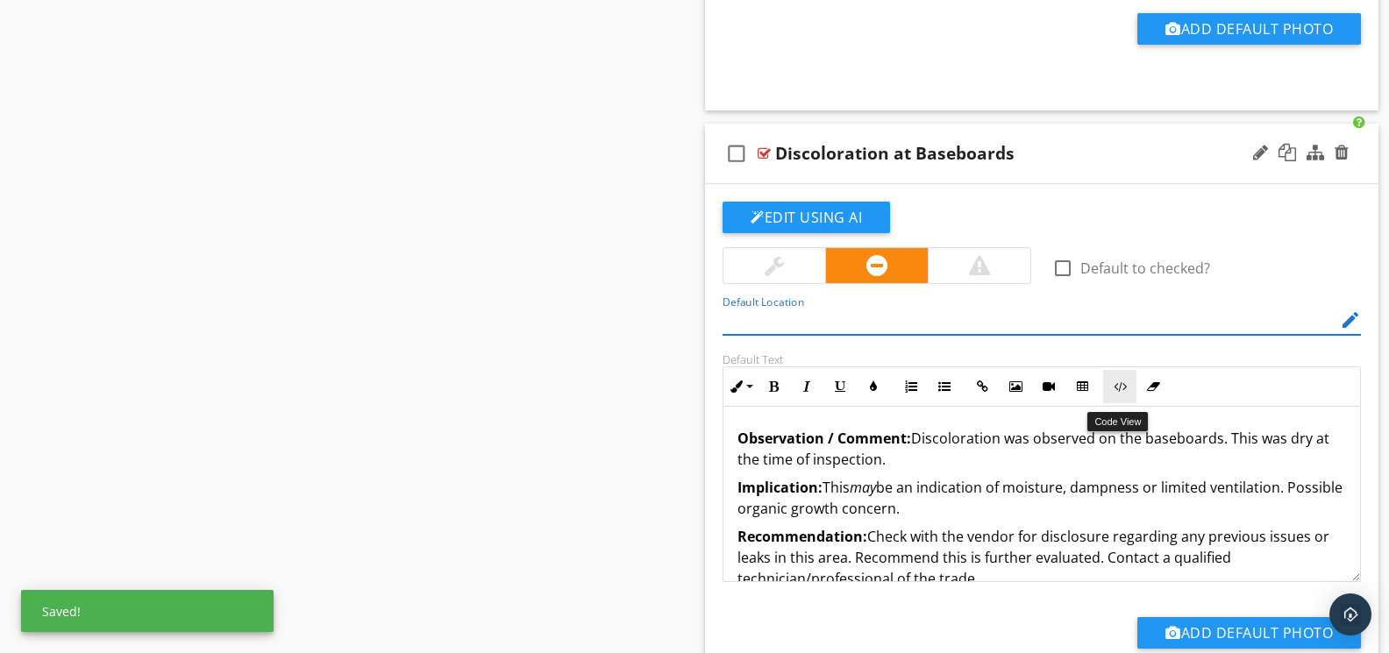
click at [1115, 398] on button "Code View" at bounding box center [1119, 386] width 33 height 33
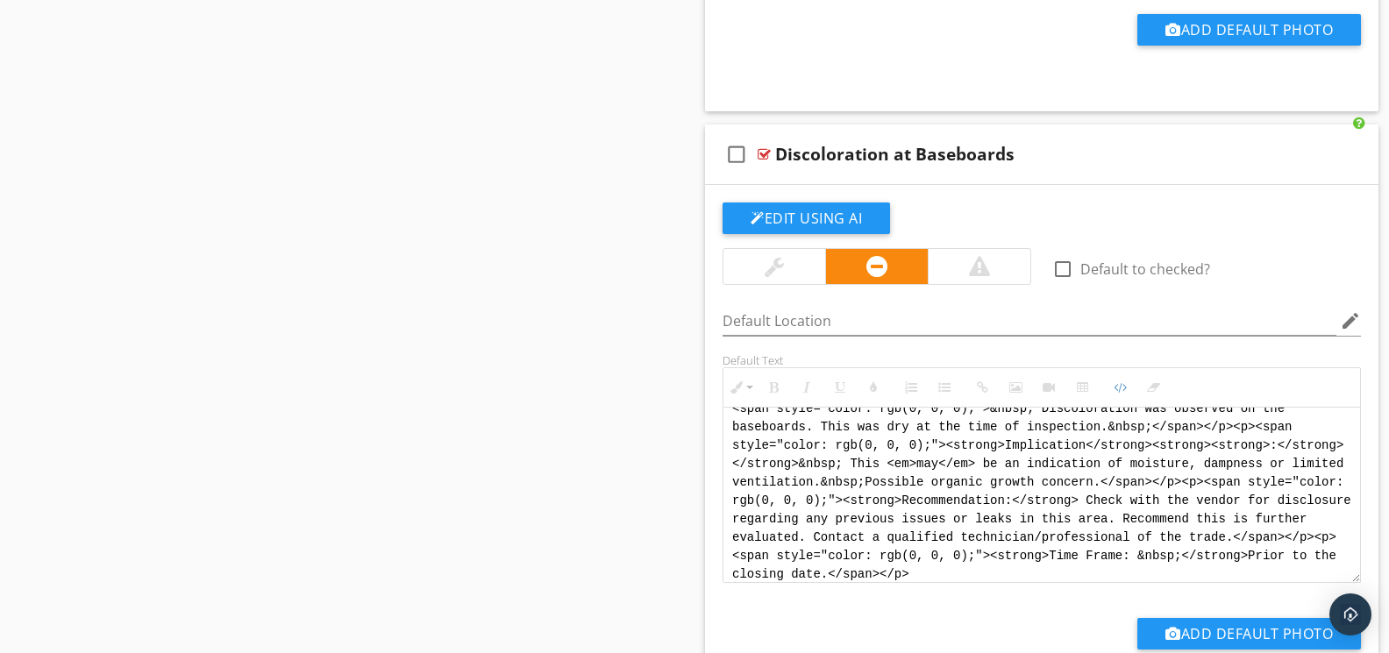
scroll to position [0, 0]
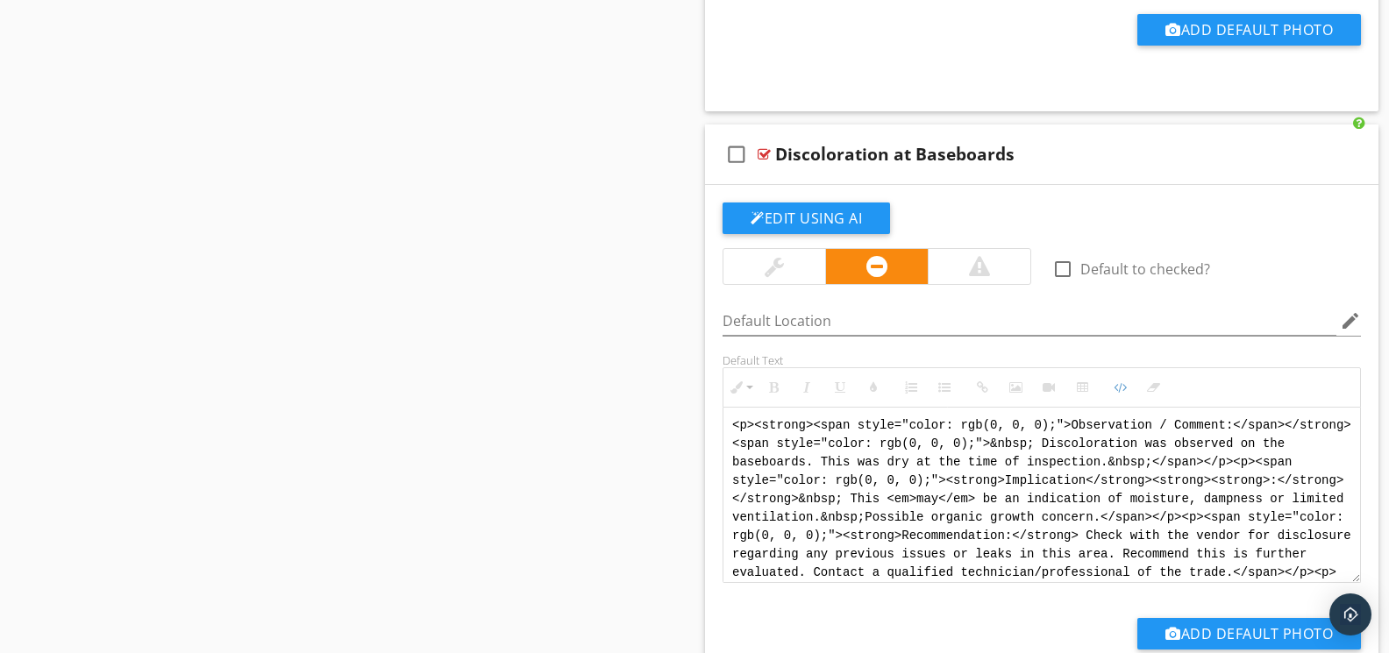
drag, startPoint x: 1032, startPoint y: 580, endPoint x: 698, endPoint y: 366, distance: 397.2
paste textarea "!-- Jody Version 1 --> <div style="font-family: Arial, sans-serif; font-size: 1…"
type textarea "<!-- Jody Version 1 --> <div style="font-family: Arial, sans-serif; font-size: …"
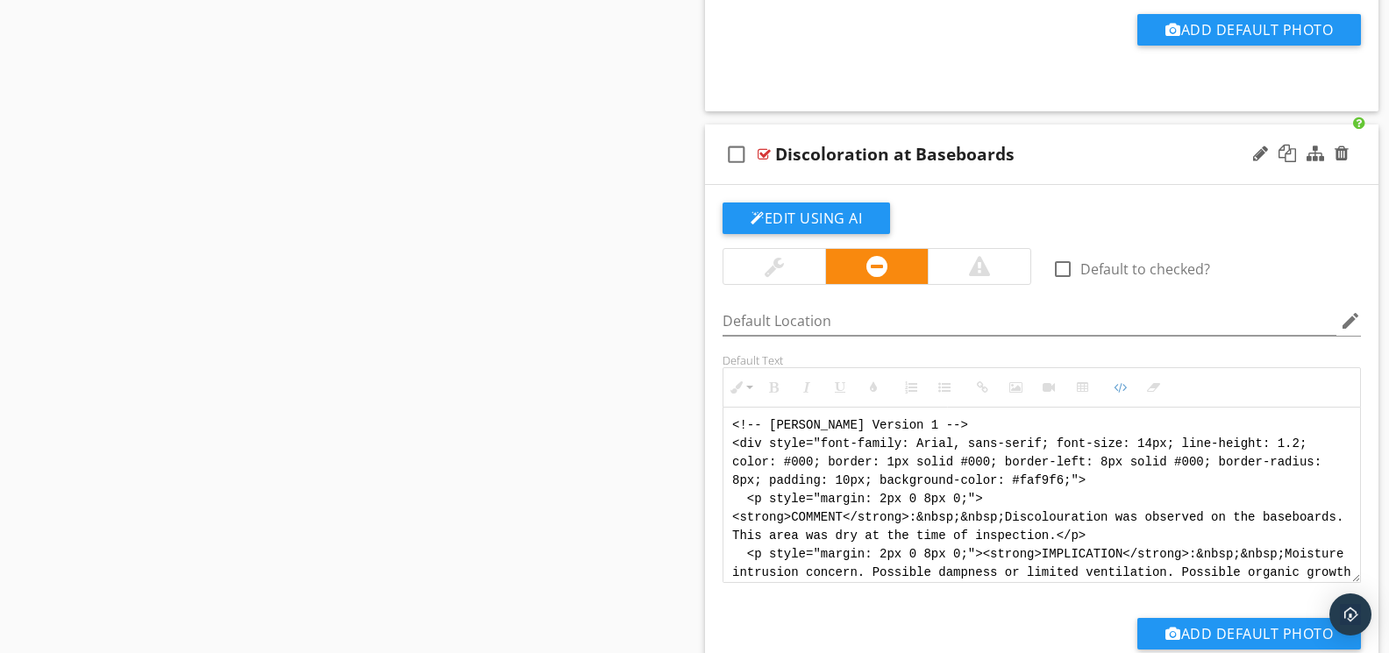
scroll to position [158, 0]
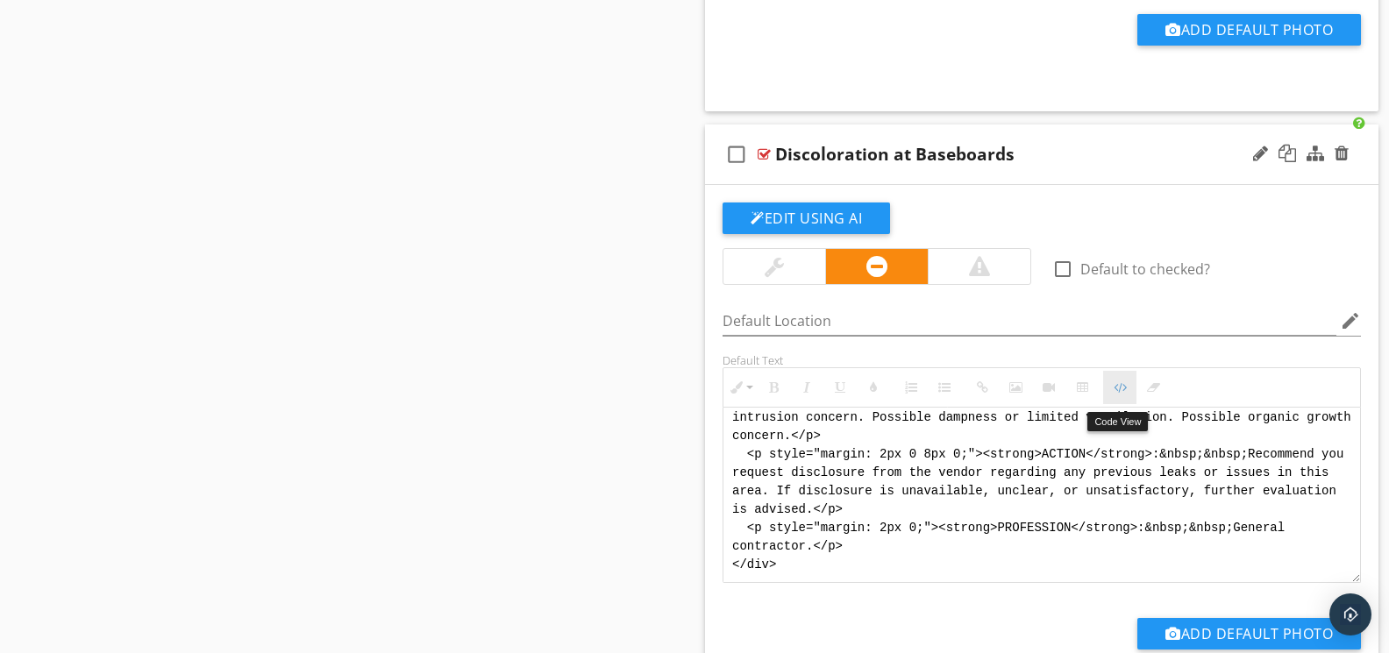
click at [1110, 392] on button "Code View" at bounding box center [1119, 387] width 33 height 33
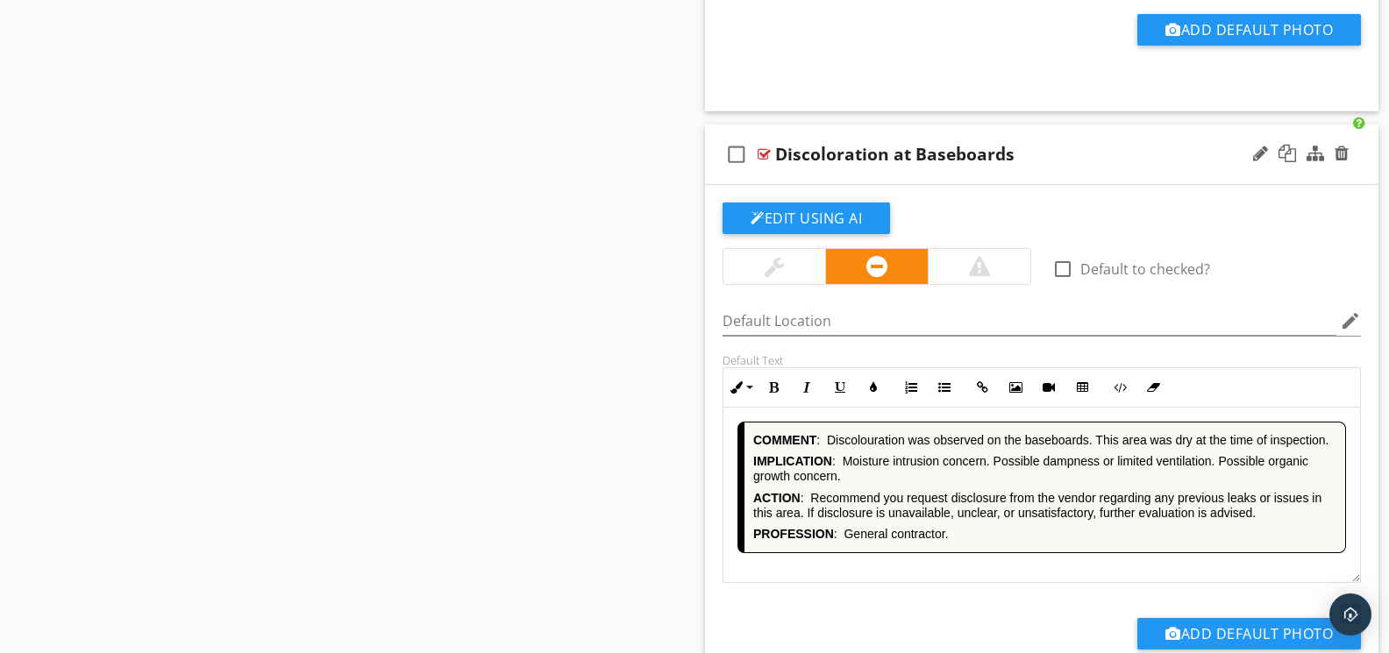
scroll to position [7962, 0]
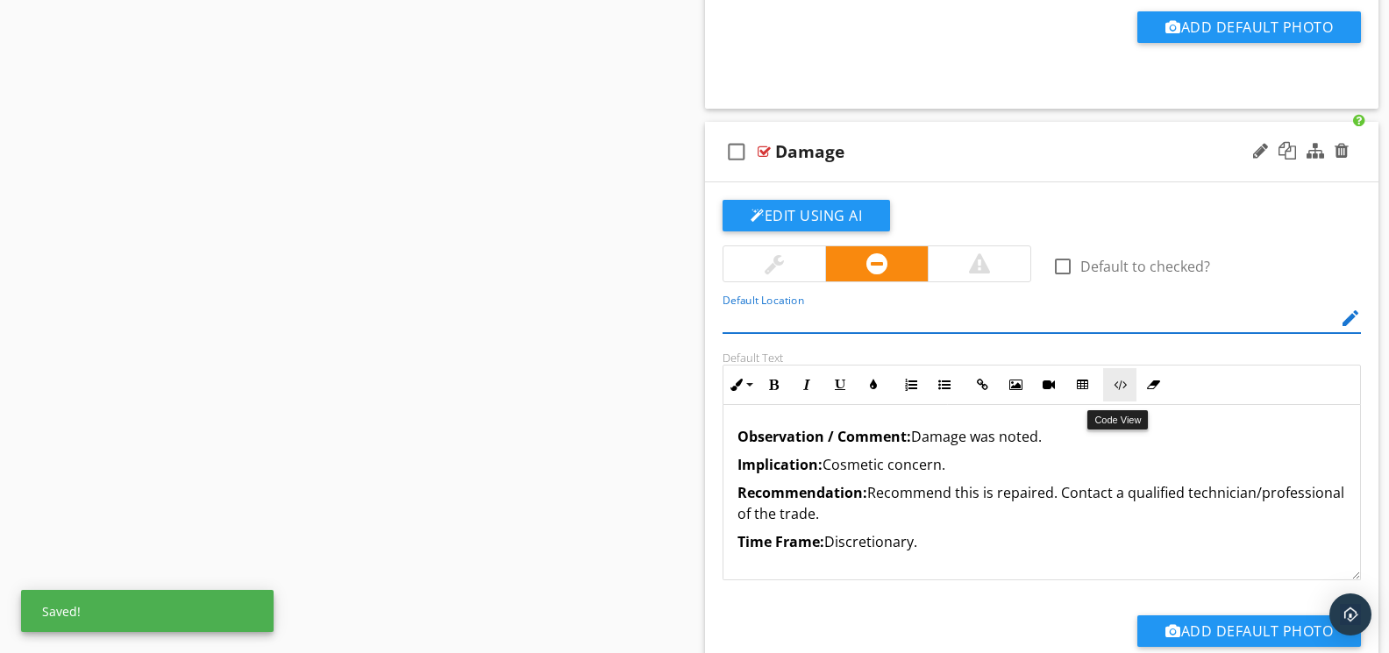
click at [1122, 391] on icon "button" at bounding box center [1120, 385] width 12 height 12
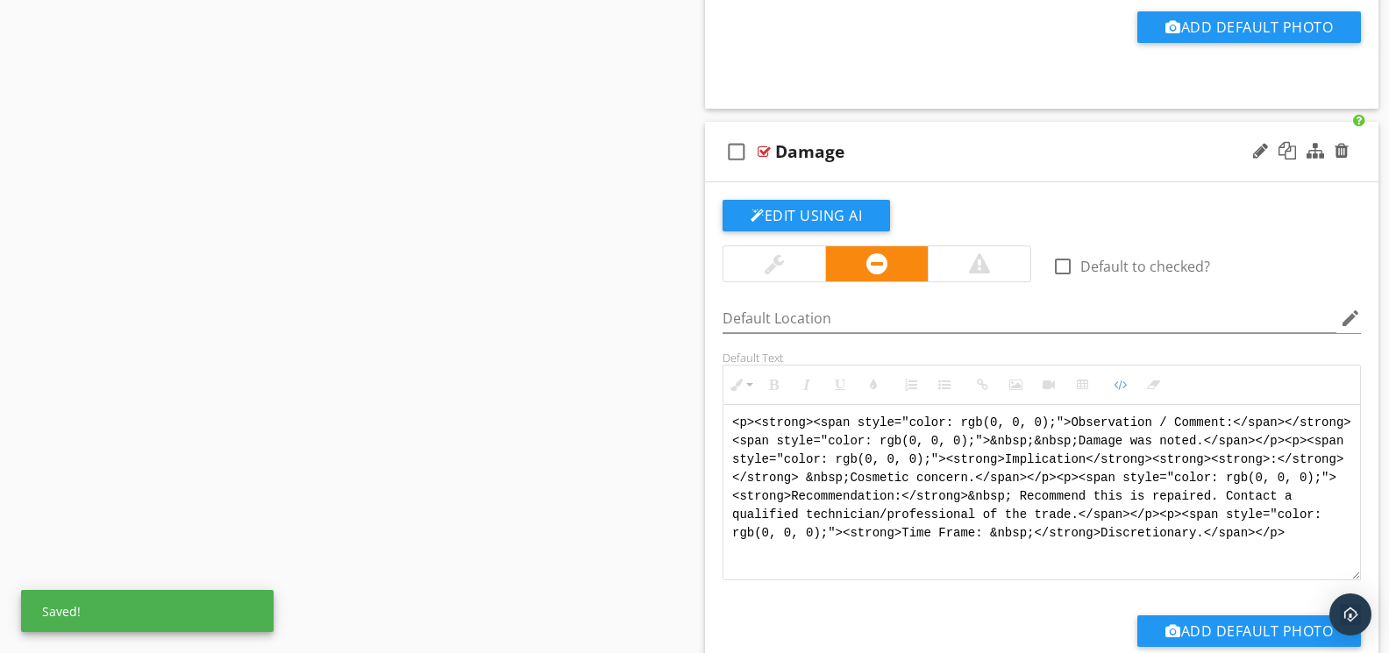
scroll to position [7961, 0]
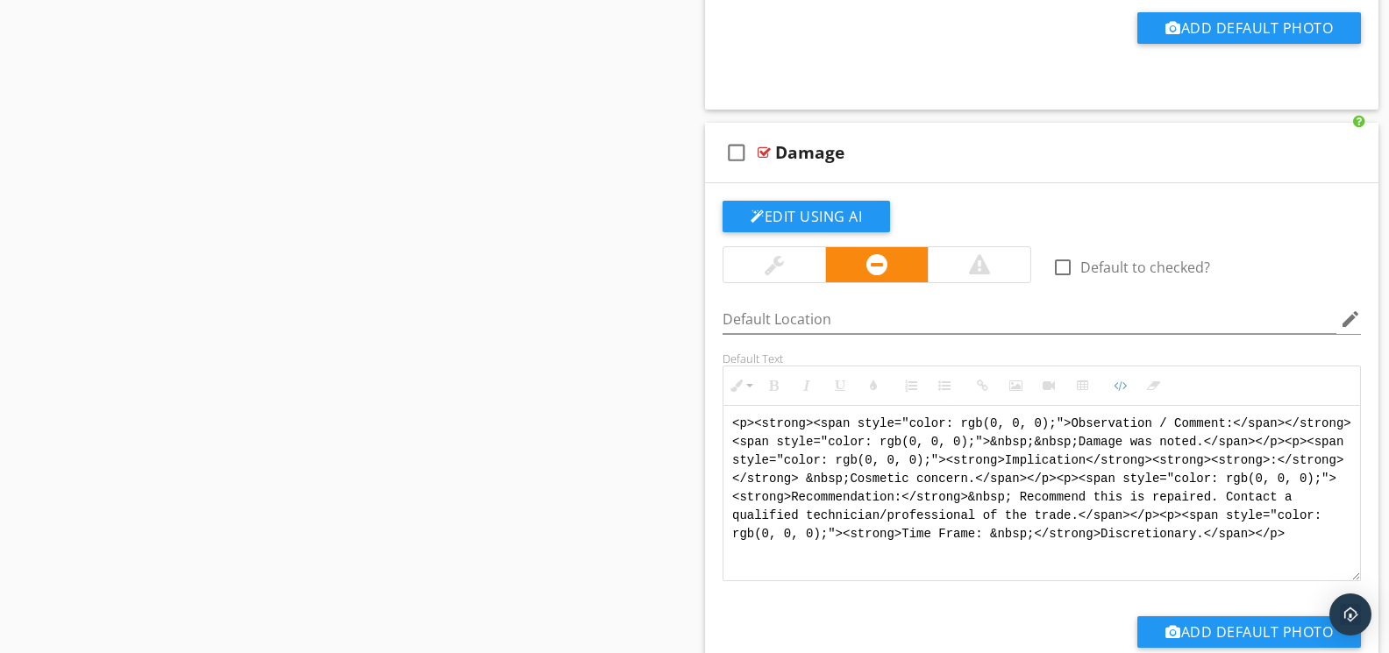
drag, startPoint x: 1035, startPoint y: 559, endPoint x: 633, endPoint y: 375, distance: 442.2
paste textarea "!-- Jody Version 1 --> <div style="font-family: Arial, sans-serif; font-size: 1…"
type textarea "<!-- Jody Version 1 --> <div style="font-family: Arial, sans-serif; font-size: …"
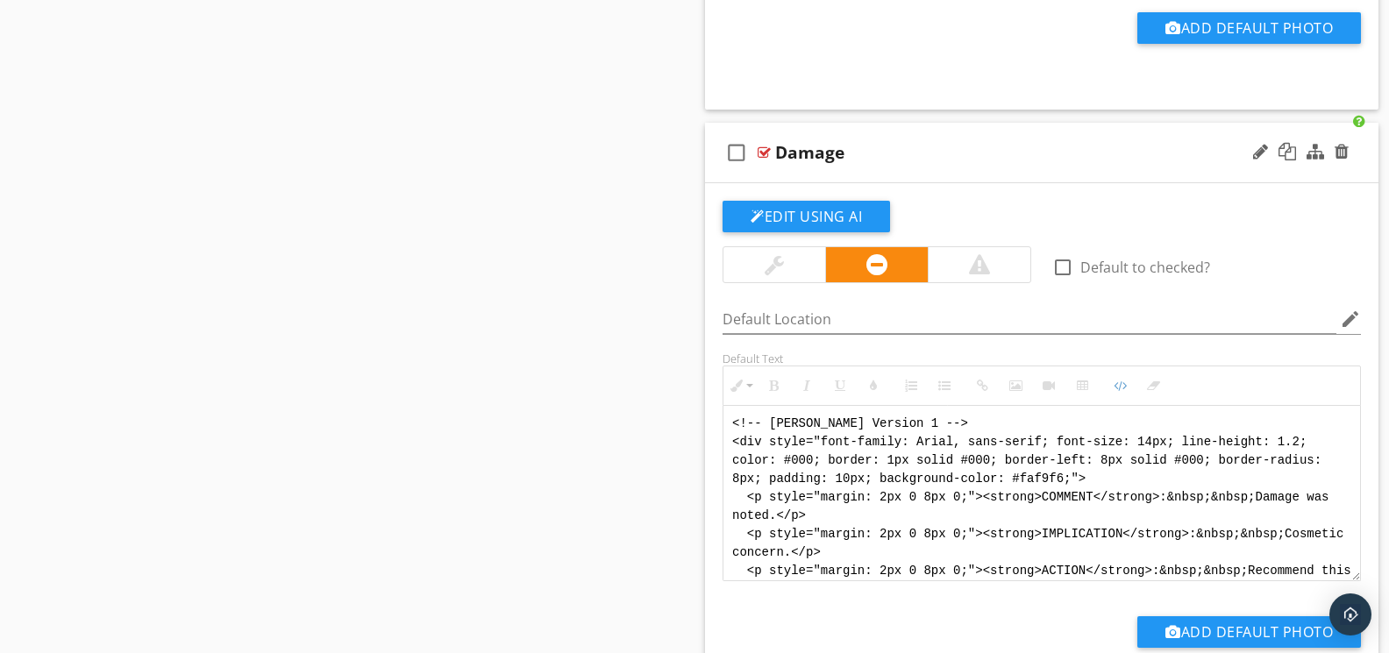
scroll to position [88, 0]
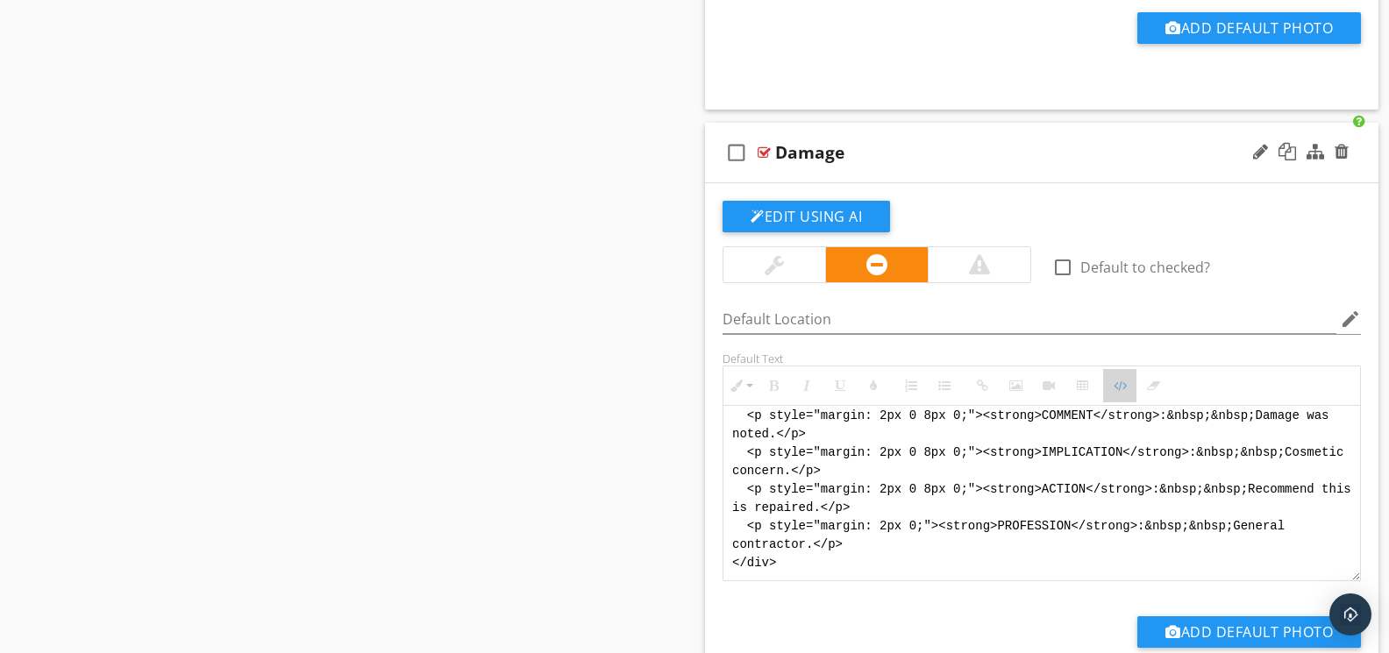
click at [1119, 392] on icon "button" at bounding box center [1120, 386] width 12 height 12
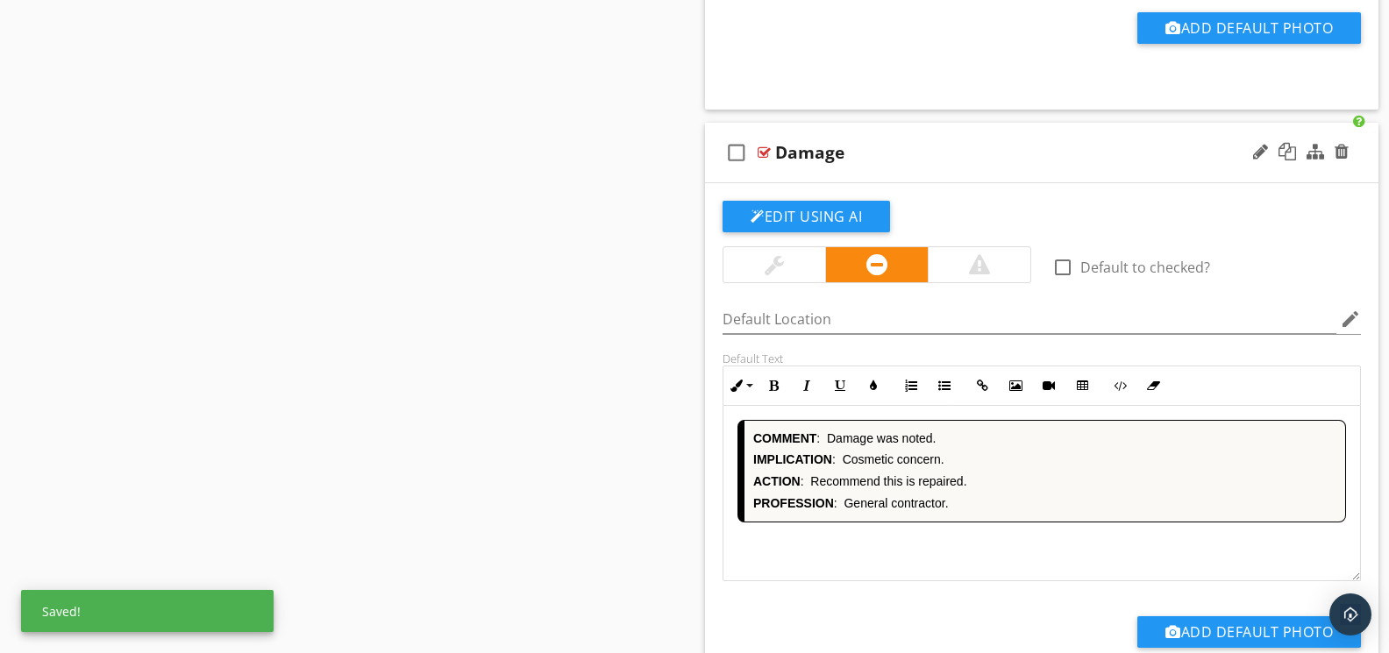
click at [898, 568] on div "COMMENT : Damage was noted. IMPLICATION : Cosmetic concern. ACTION : Recommend …" at bounding box center [1041, 493] width 637 height 175
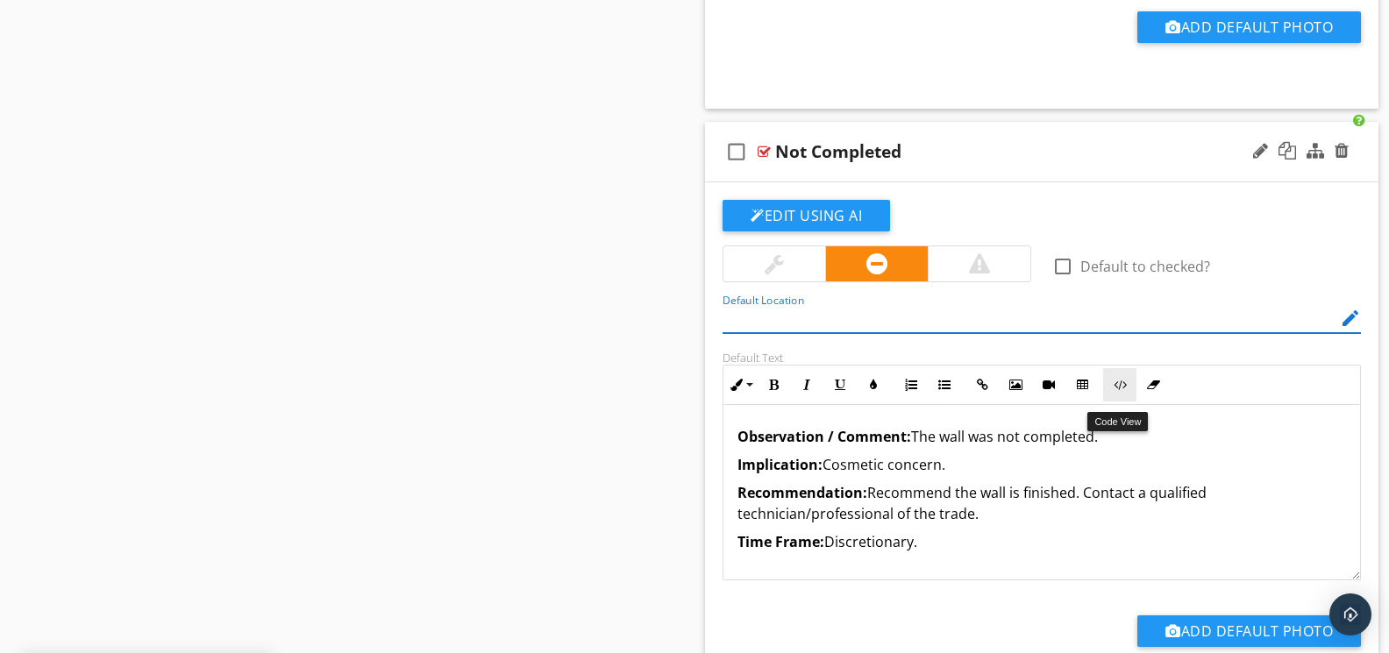
click at [1114, 391] on icon "button" at bounding box center [1120, 385] width 12 height 12
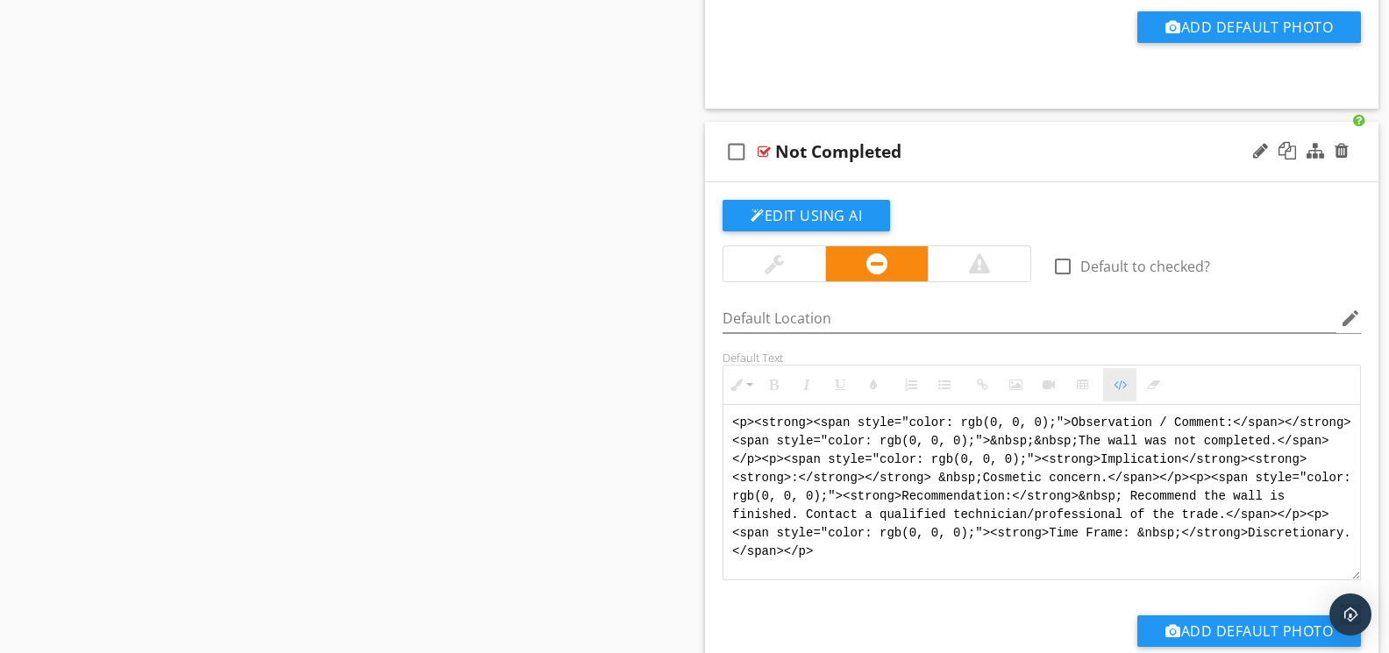
scroll to position [8565, 0]
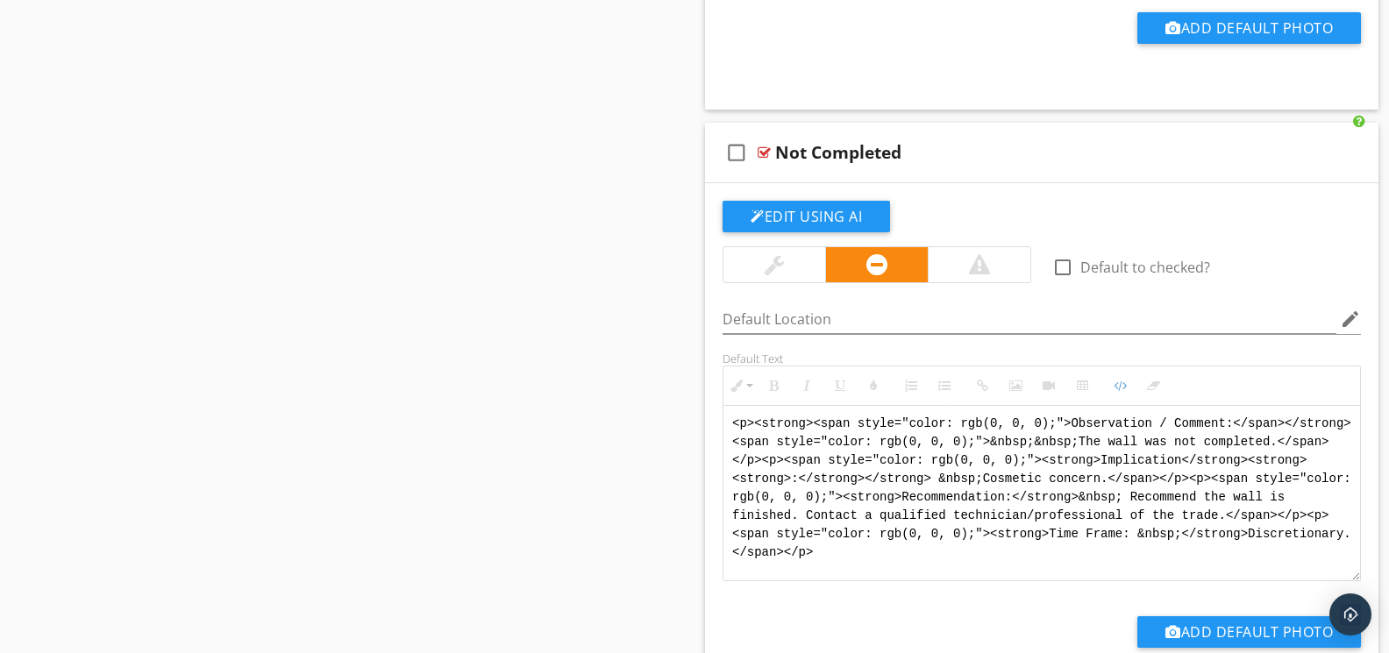
drag, startPoint x: 1028, startPoint y: 577, endPoint x: 667, endPoint y: 395, distance: 404.3
paste textarea "!-- Jody Version 1 --> <div style="font-family: Arial, sans-serif; font-size: 1…"
type textarea "<!-- Jody Version 1 --> <div style="font-family: Arial, sans-serif; font-size: …"
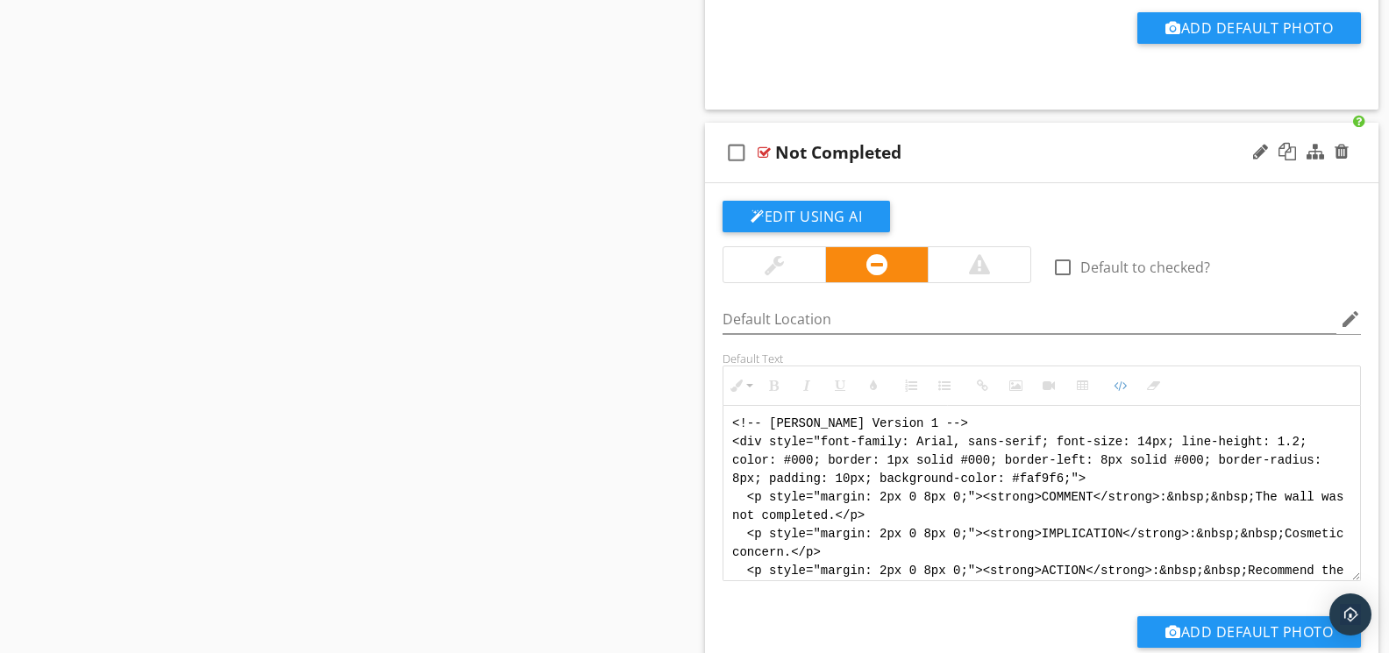
scroll to position [88, 0]
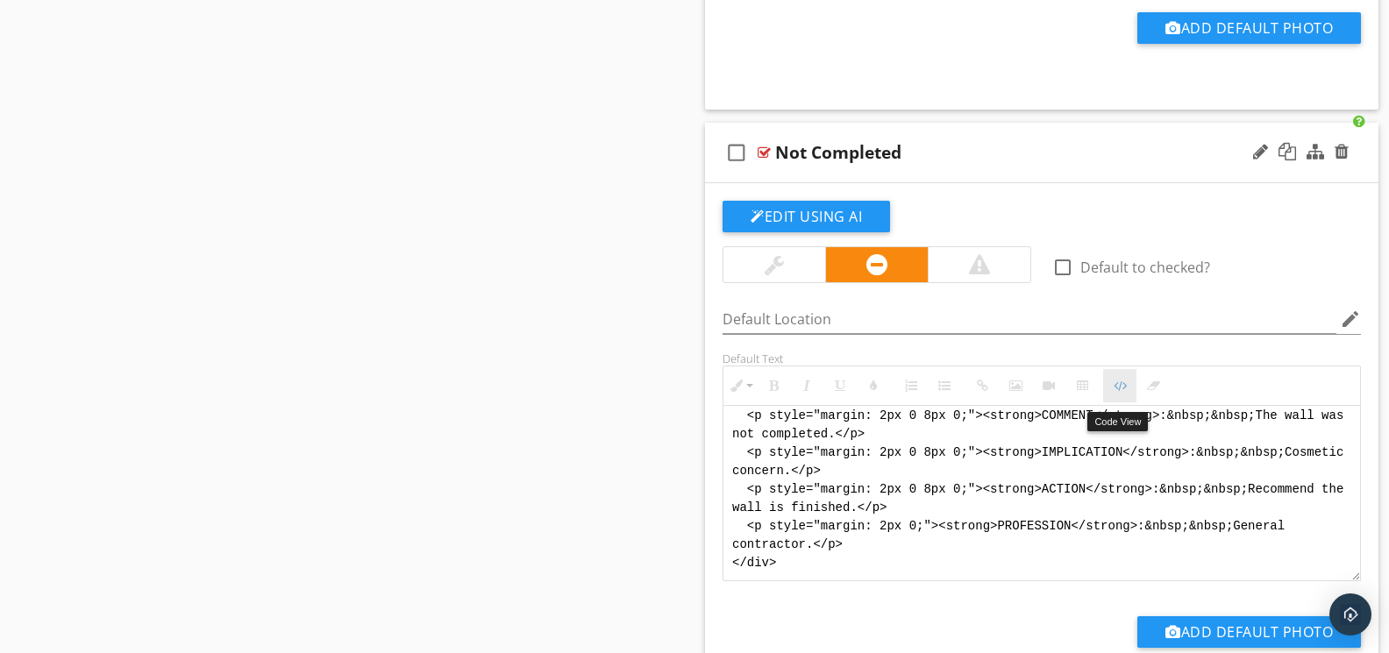
click at [1123, 392] on icon "button" at bounding box center [1120, 386] width 12 height 12
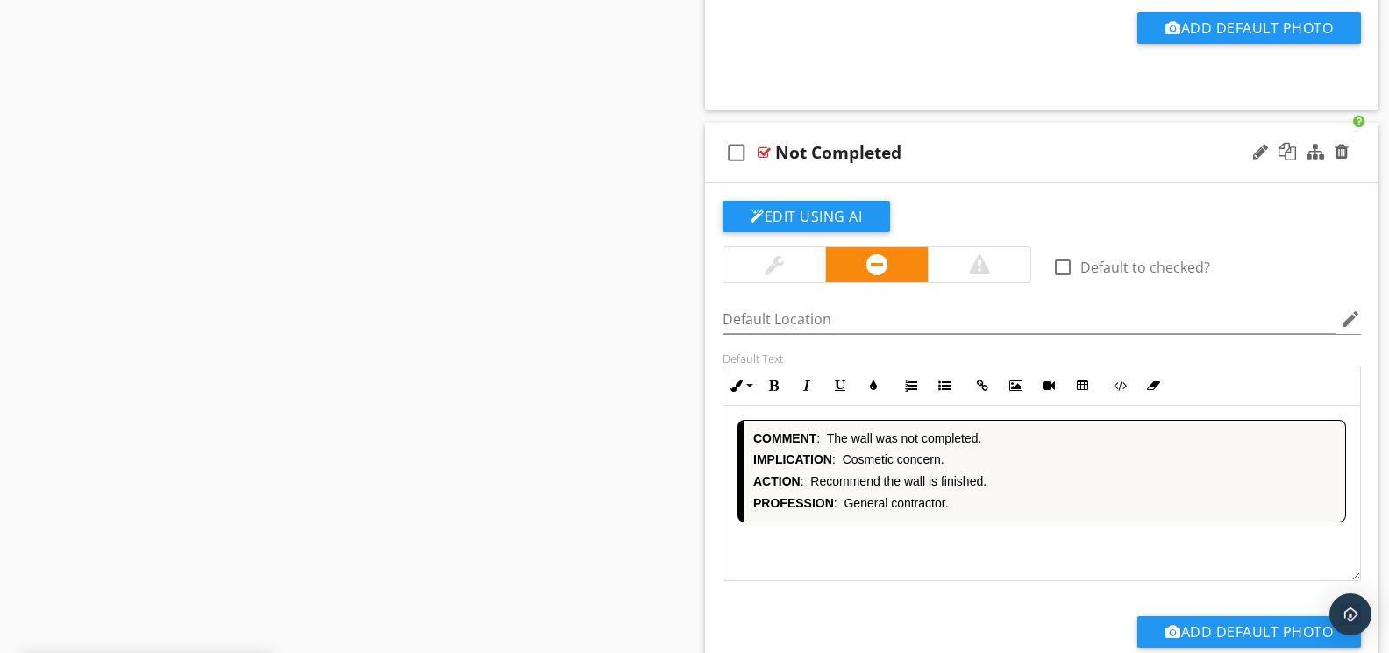
scroll to position [9172, 0]
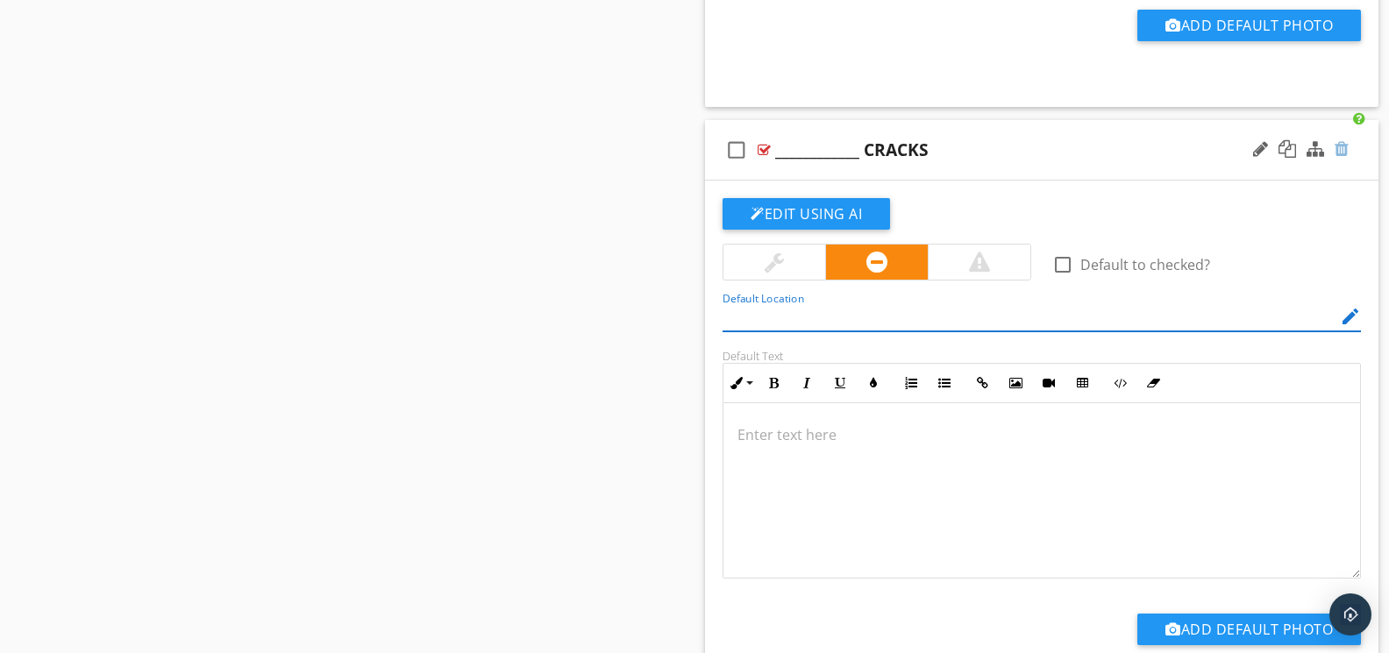
click at [1337, 157] on div at bounding box center [1341, 149] width 14 height 18
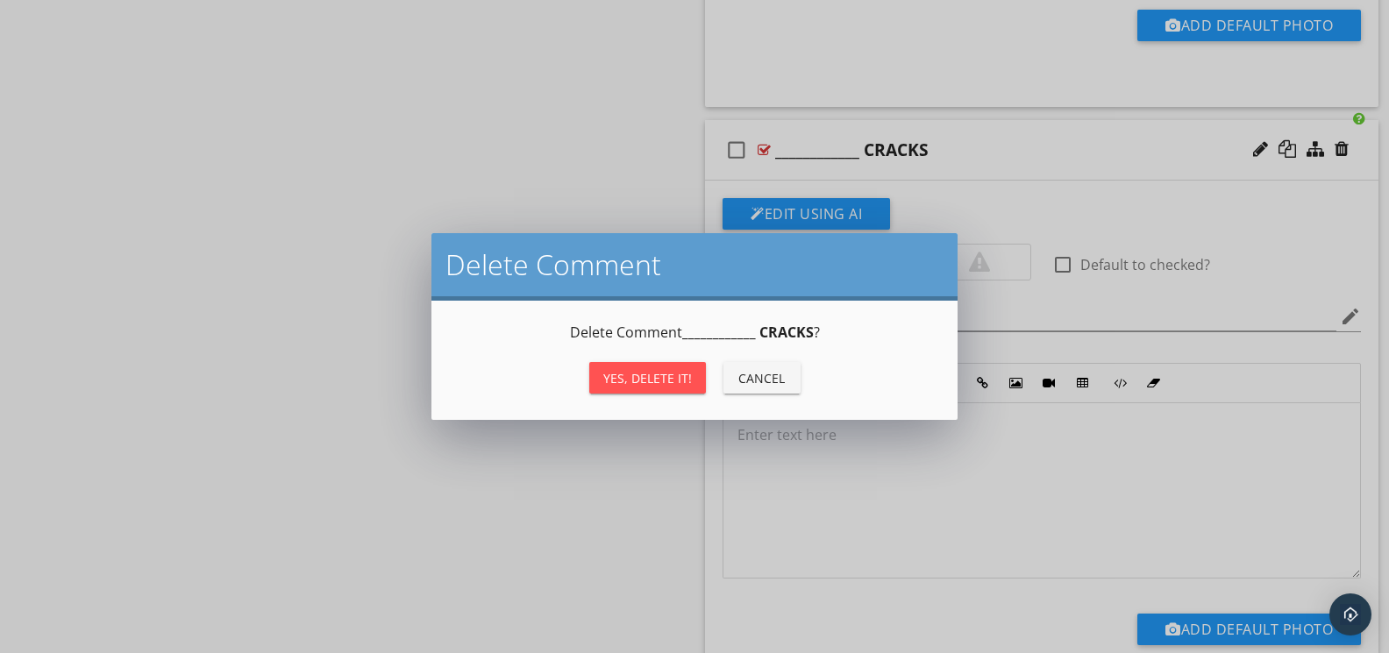
click at [670, 377] on div "Yes, Delete it!" at bounding box center [647, 378] width 89 height 18
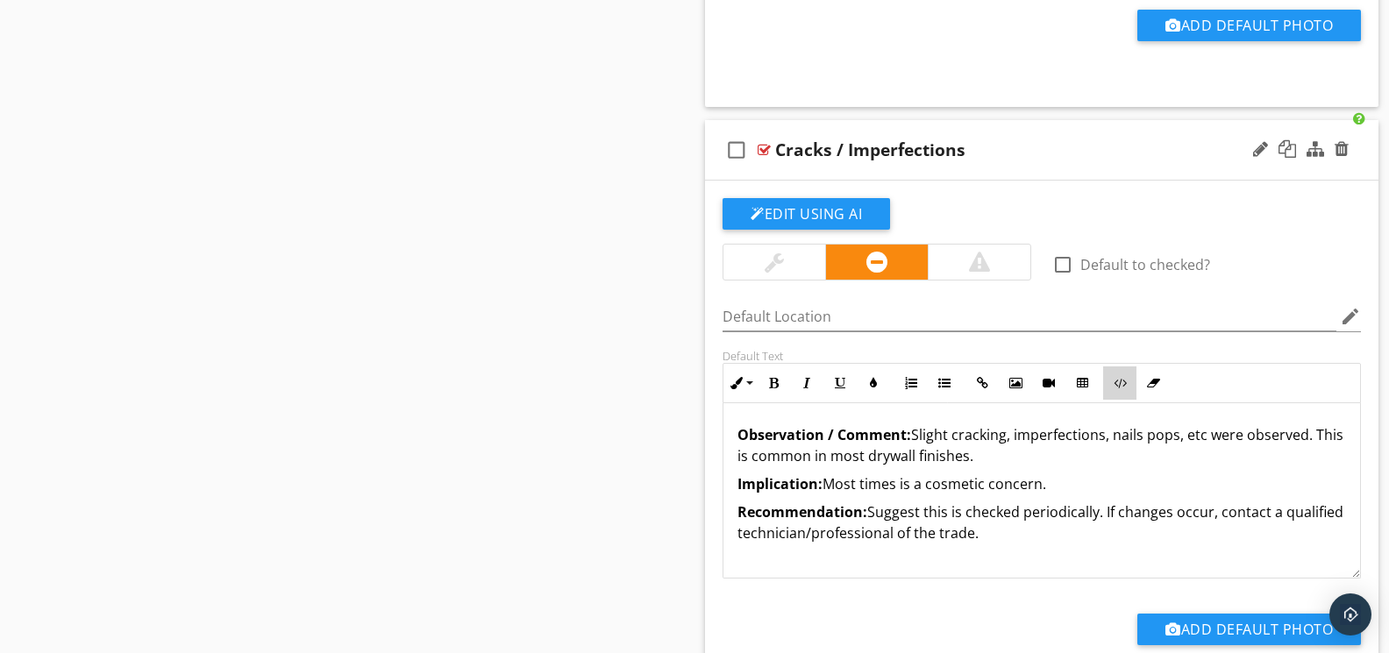
click at [1115, 389] on icon "button" at bounding box center [1120, 383] width 12 height 12
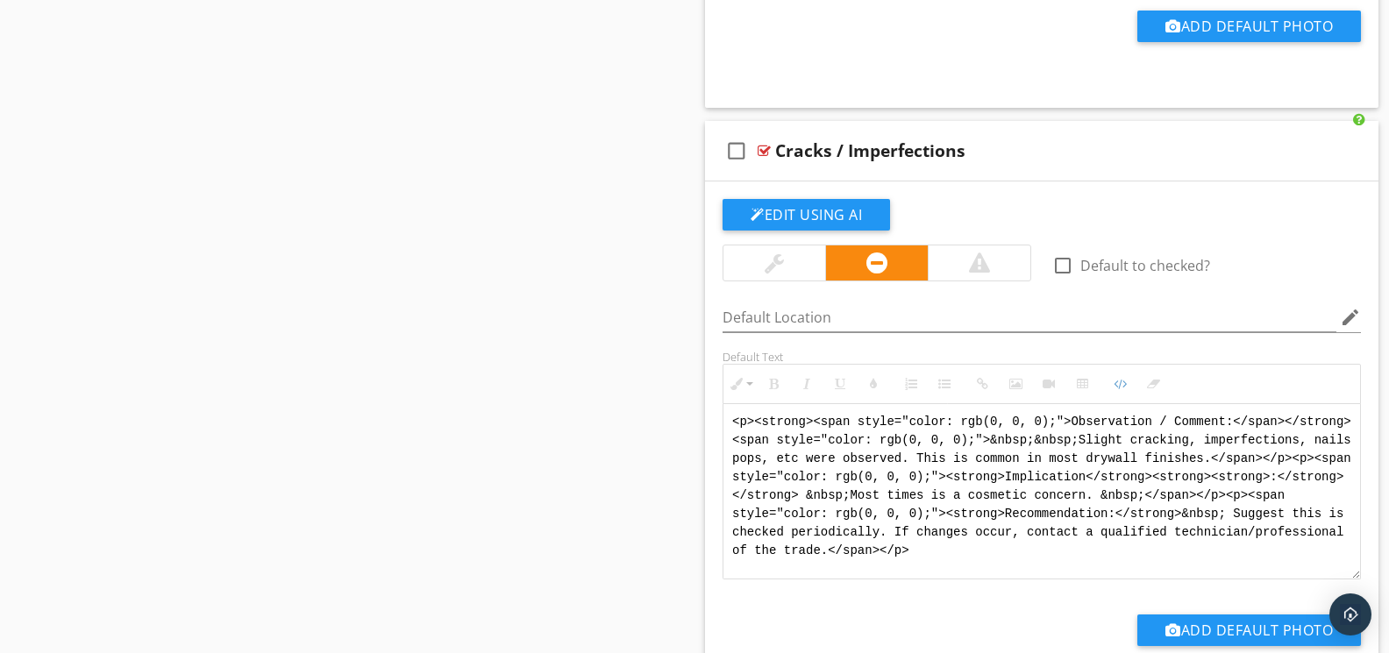
drag, startPoint x: 1190, startPoint y: 570, endPoint x: 667, endPoint y: 395, distance: 551.2
paste textarea "!-- Jody Version 1 --> <div style="font-family: Arial, sans-serif; font-size: 1…"
type textarea "<!-- Jody Version 1 --> <div style="font-family: Arial, sans-serif; font-size: …"
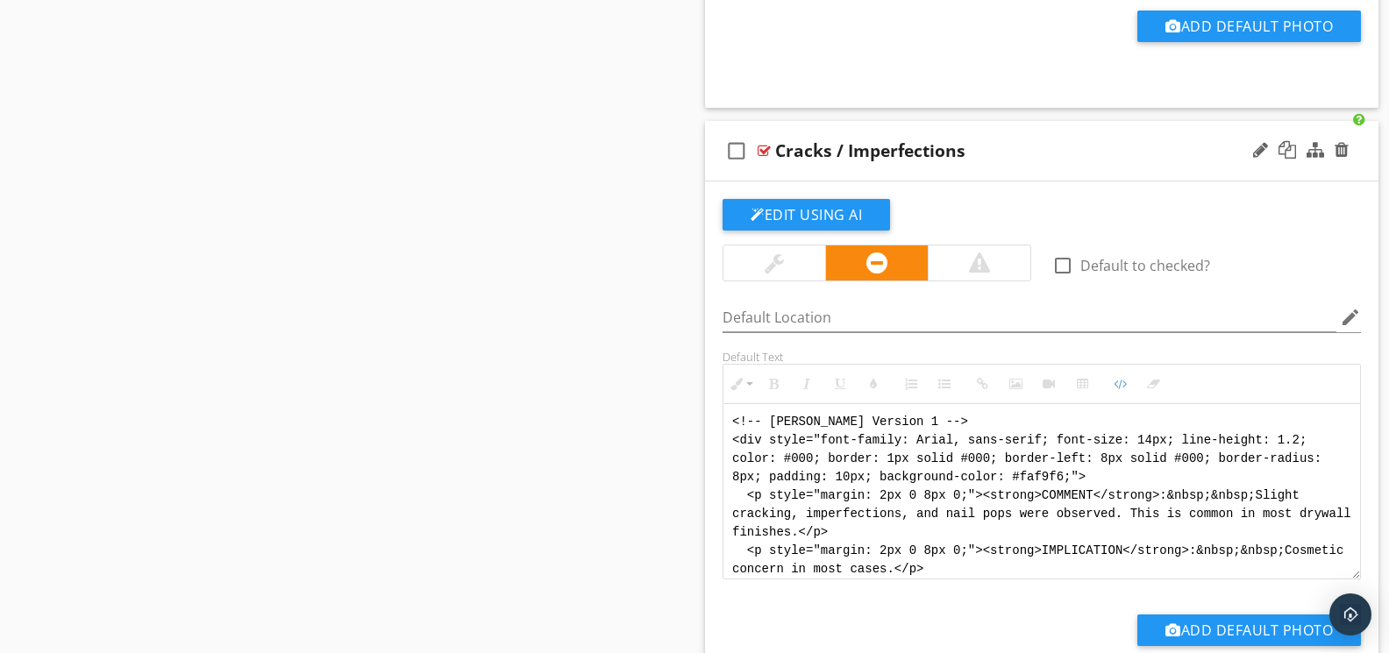
scroll to position [123, 0]
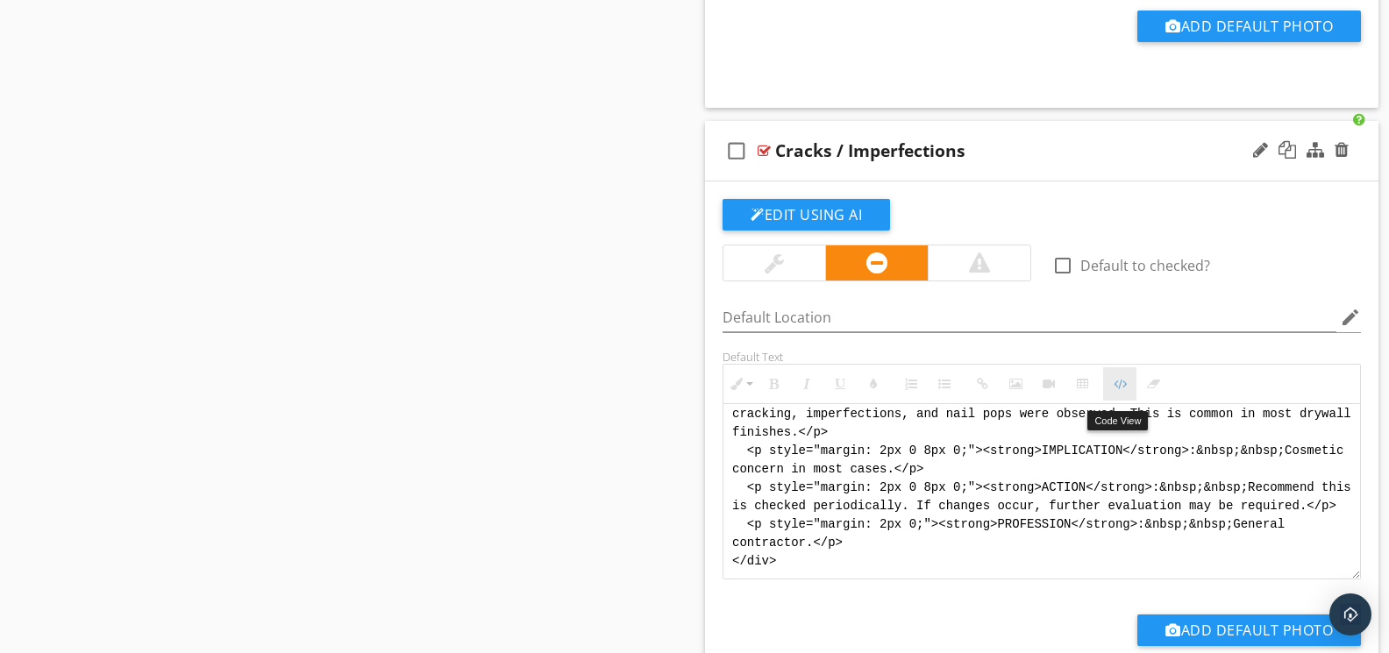
click at [1109, 391] on button "Code View" at bounding box center [1119, 383] width 33 height 33
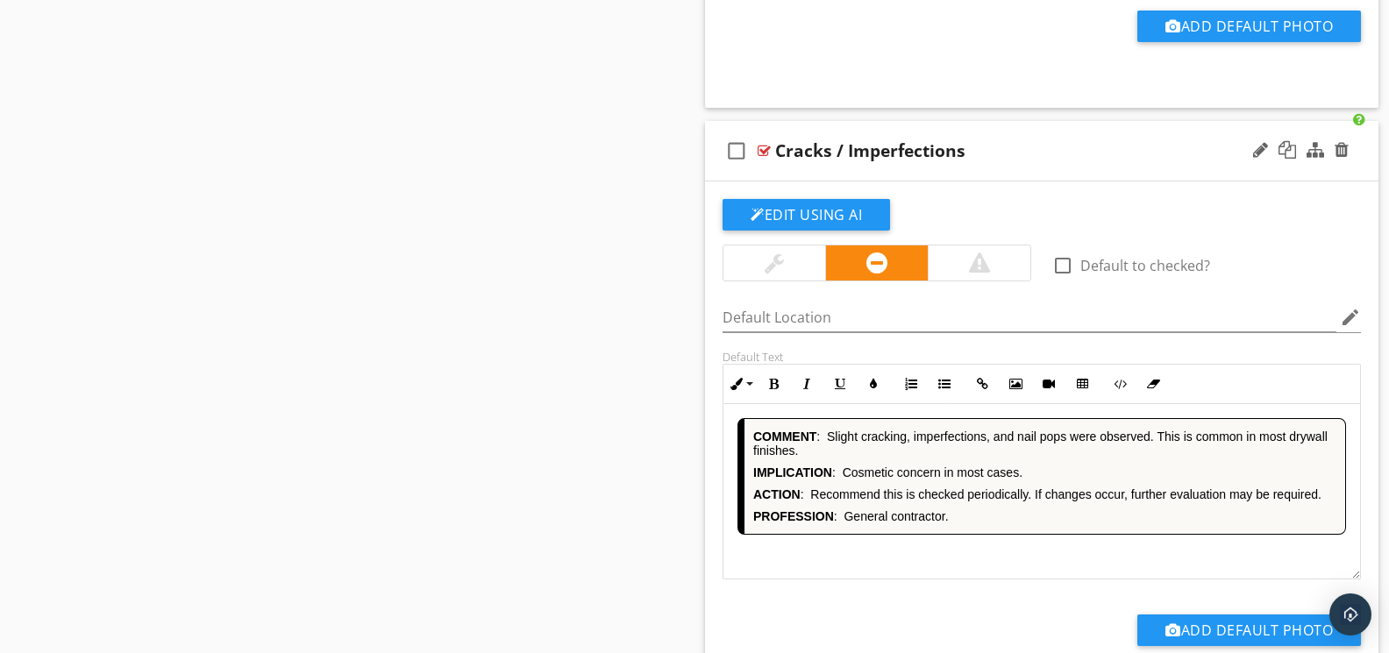
scroll to position [9776, 0]
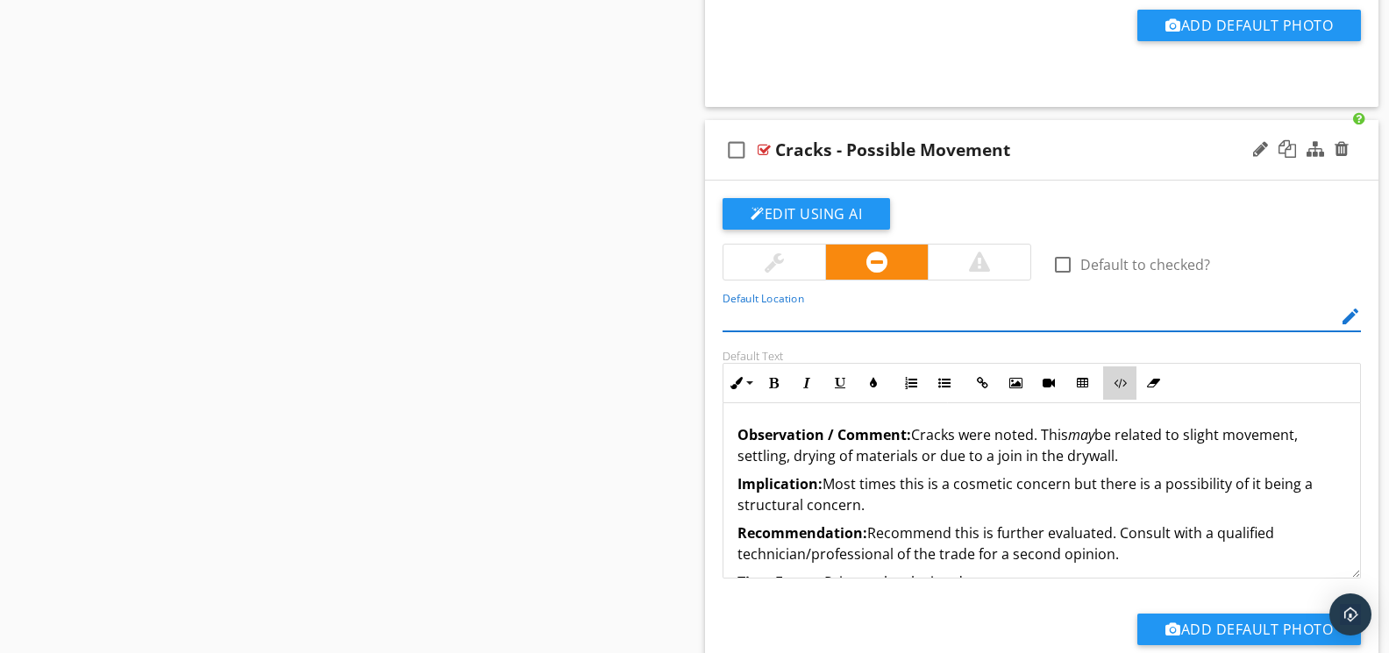
click at [1115, 389] on icon "button" at bounding box center [1120, 383] width 12 height 12
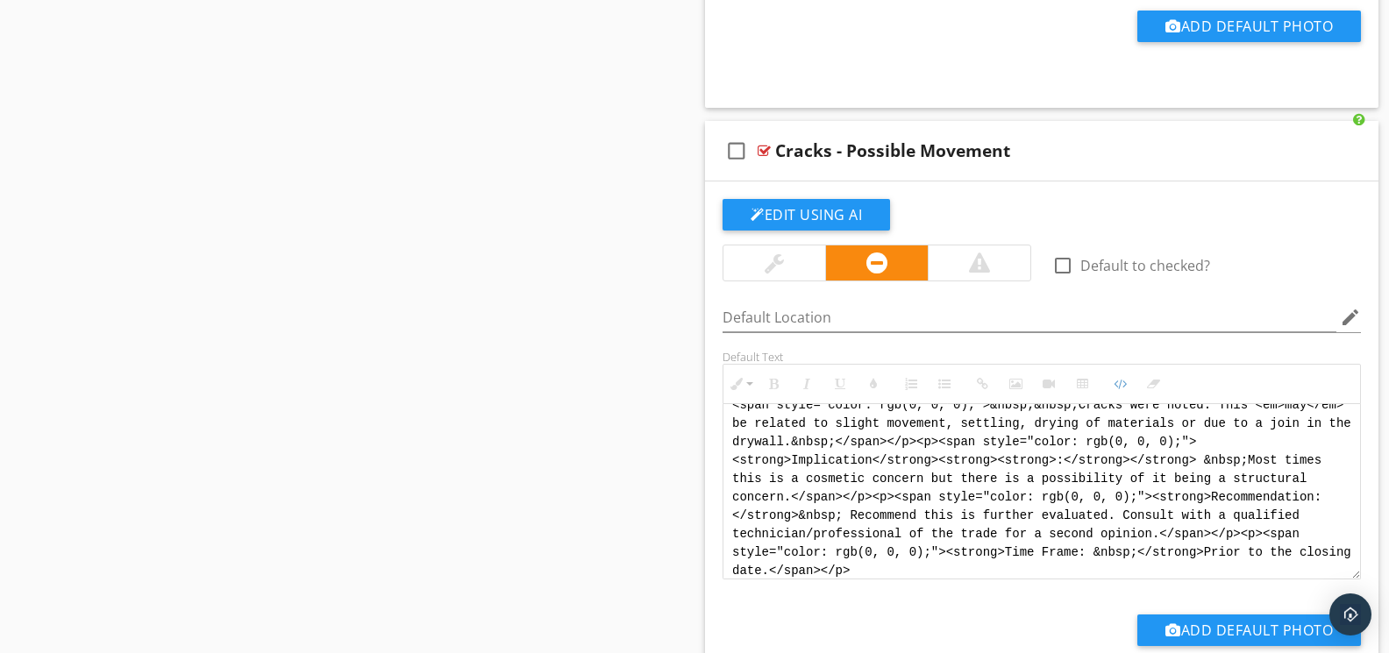
scroll to position [0, 0]
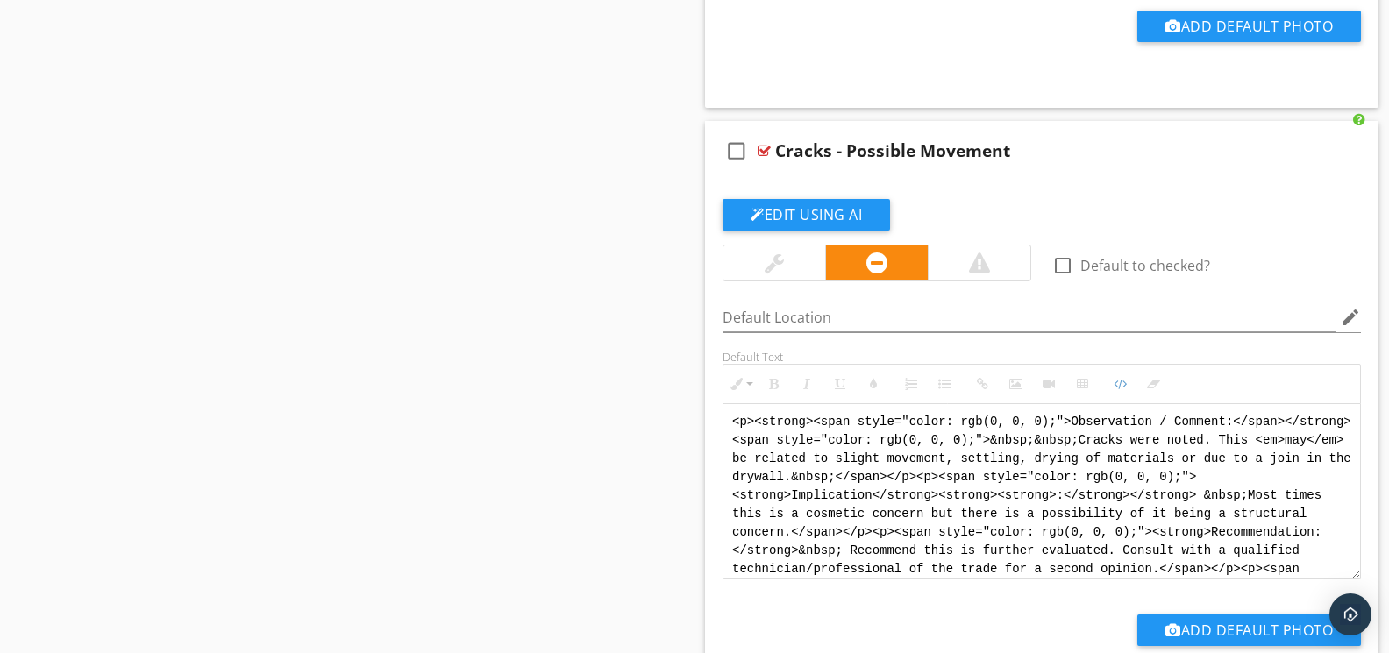
drag, startPoint x: 977, startPoint y: 587, endPoint x: 671, endPoint y: 349, distance: 387.4
paste textarea "!-- Jody Version 1 --> <div style="font-family: Arial, sans-serif; font-size: 1…"
type textarea "<!-- Jody Version 1 --> <div style="font-family: Arial, sans-serif; font-size: …"
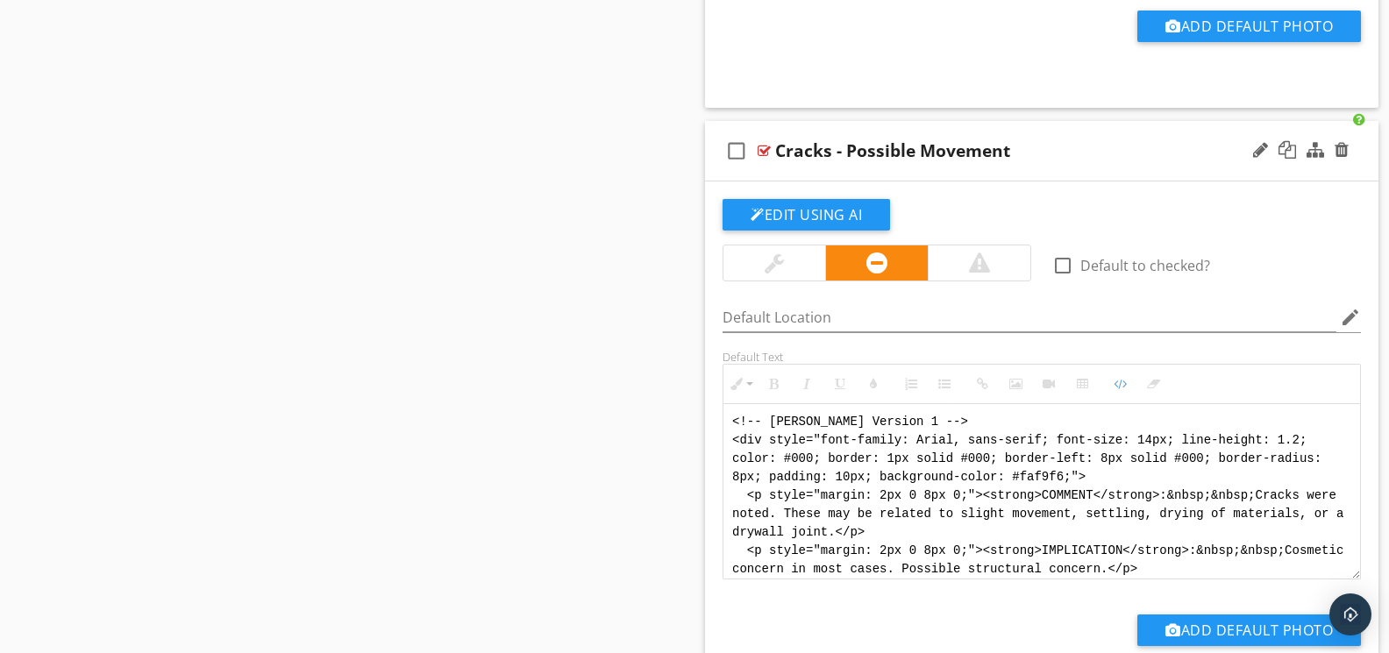
scroll to position [105, 0]
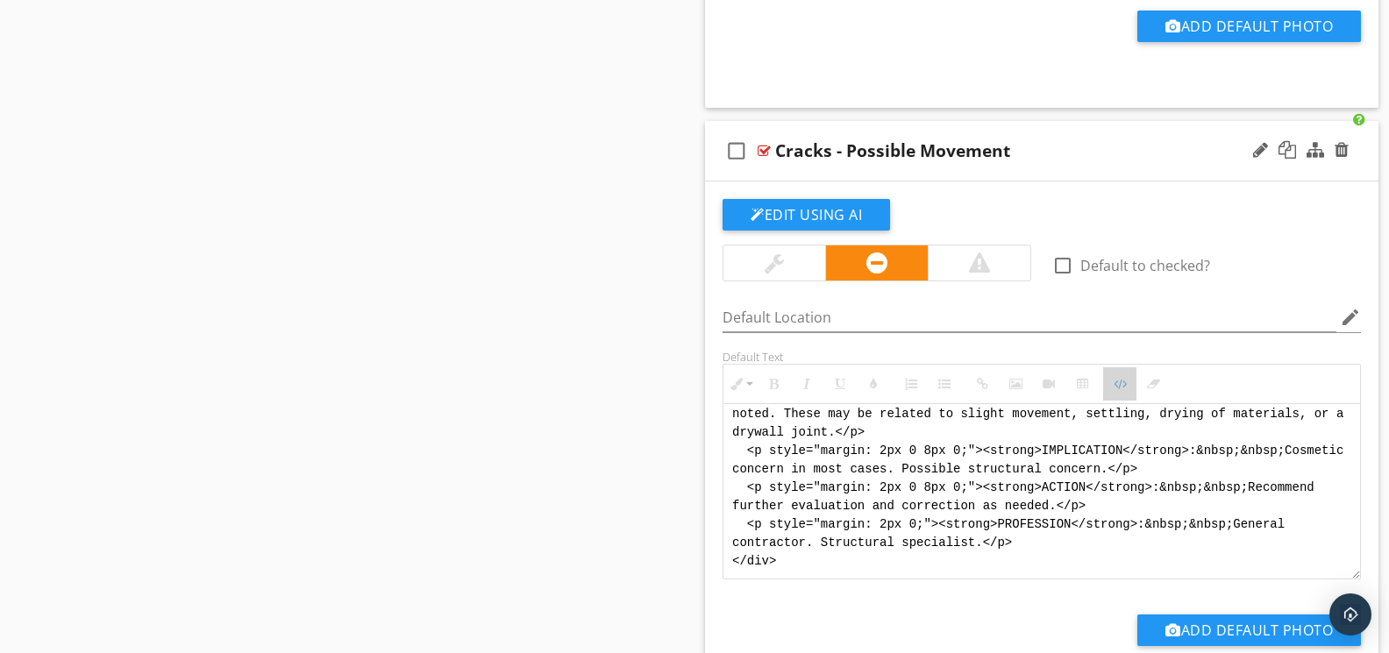
click at [1128, 390] on button "Code View" at bounding box center [1119, 383] width 33 height 33
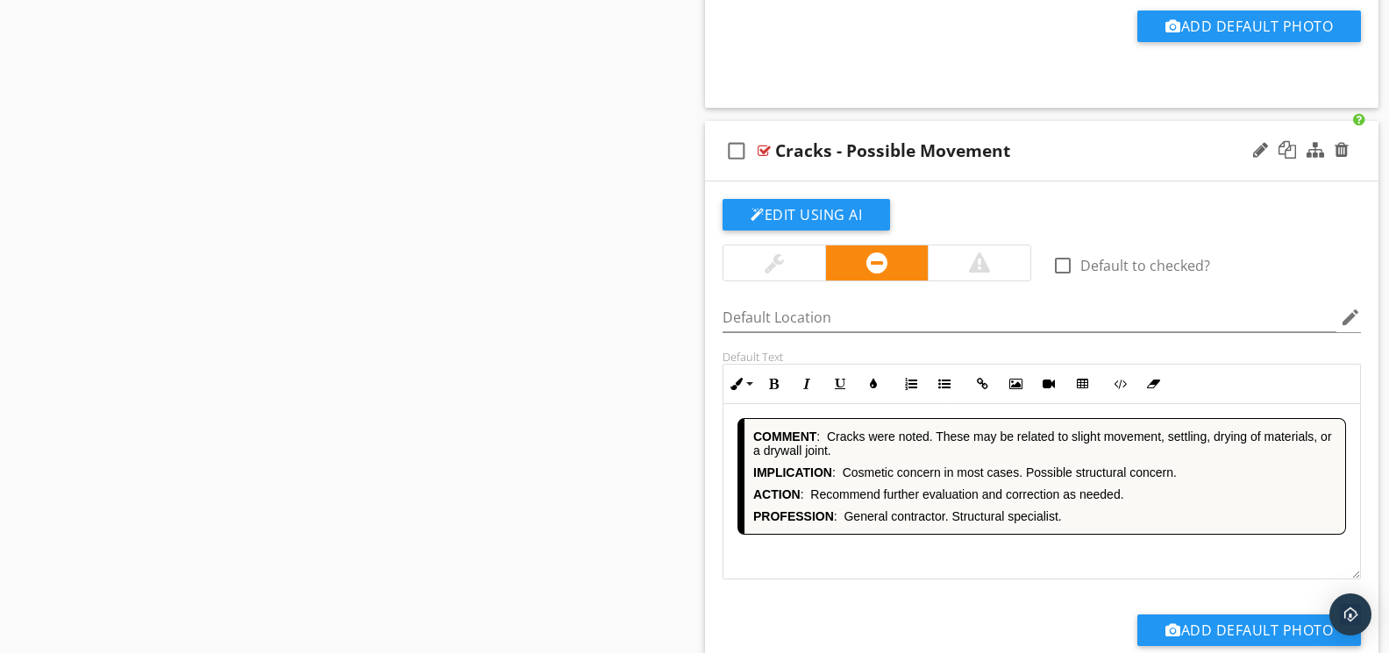
scroll to position [10382, 0]
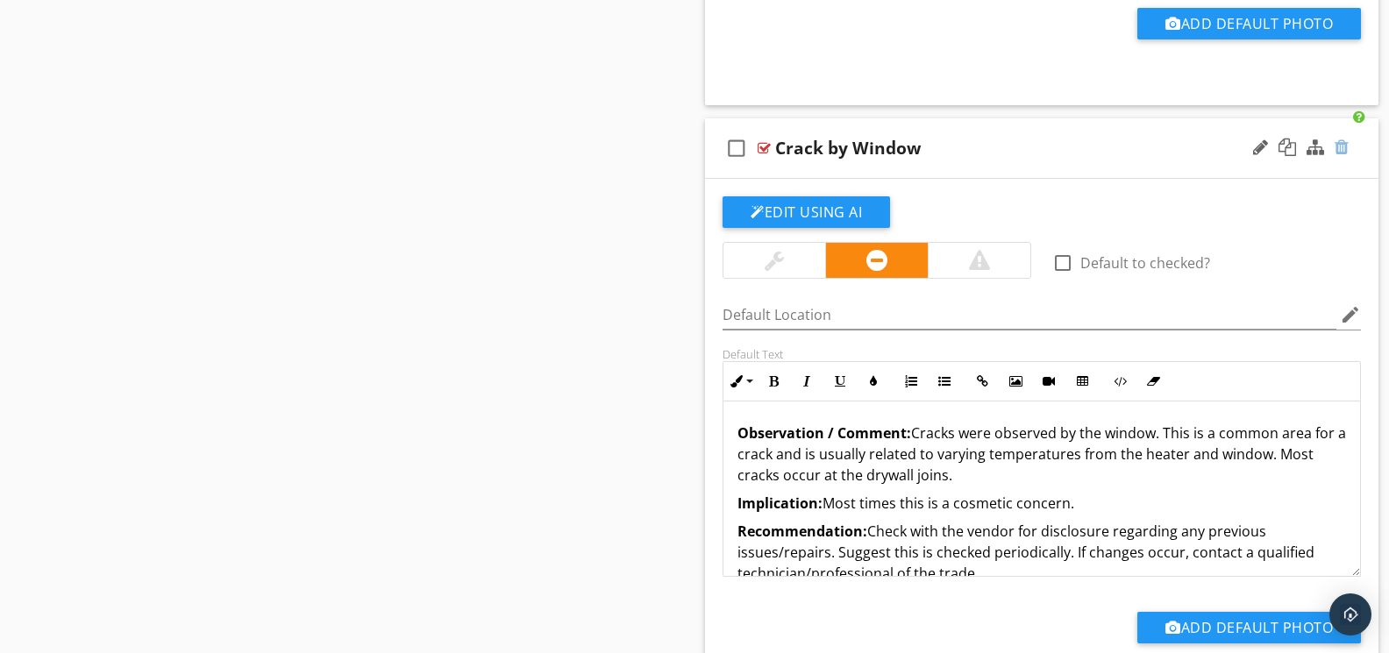
click at [1341, 156] on div at bounding box center [1341, 148] width 14 height 18
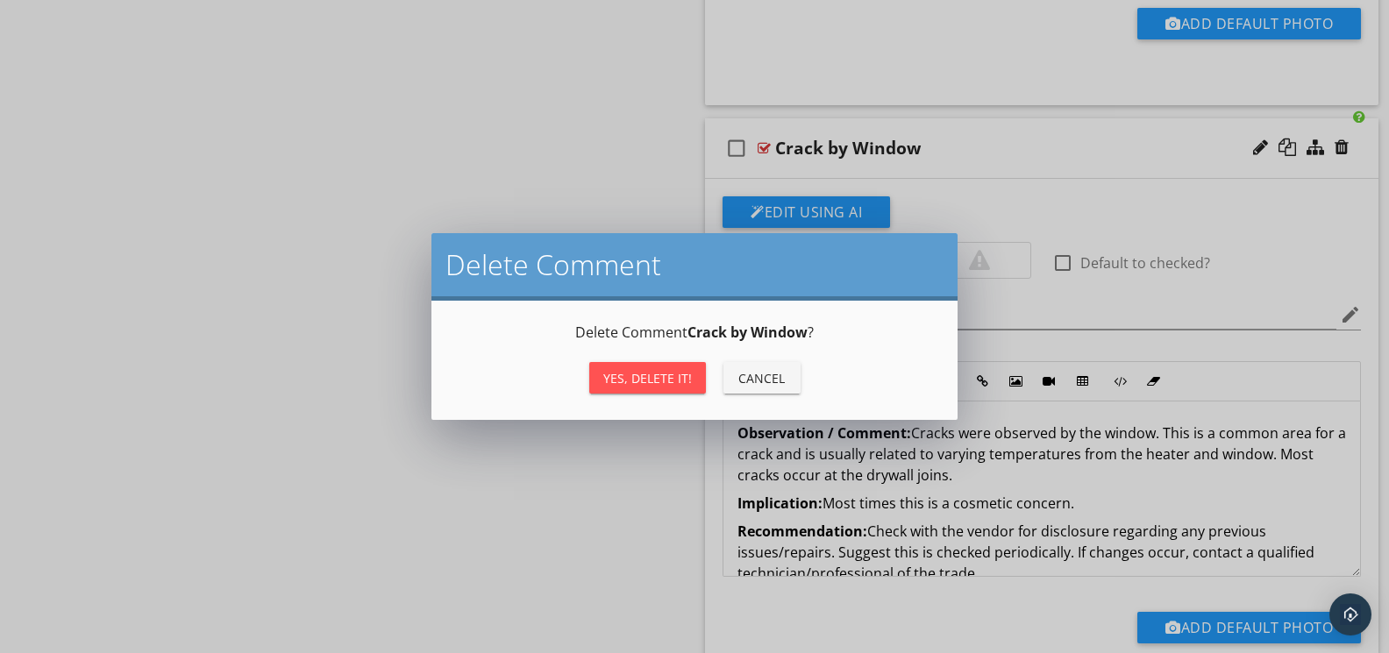
click at [631, 381] on div "Yes, Delete it!" at bounding box center [647, 378] width 89 height 18
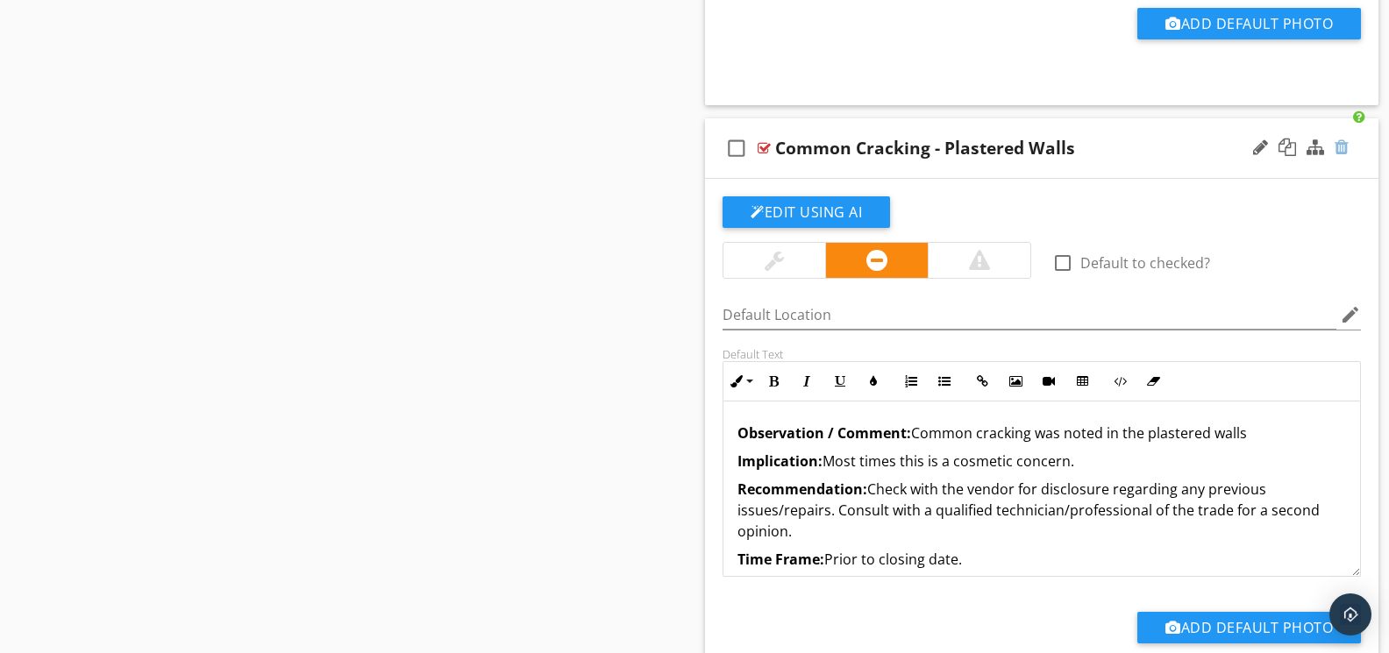
click at [1341, 156] on div at bounding box center [1341, 148] width 14 height 18
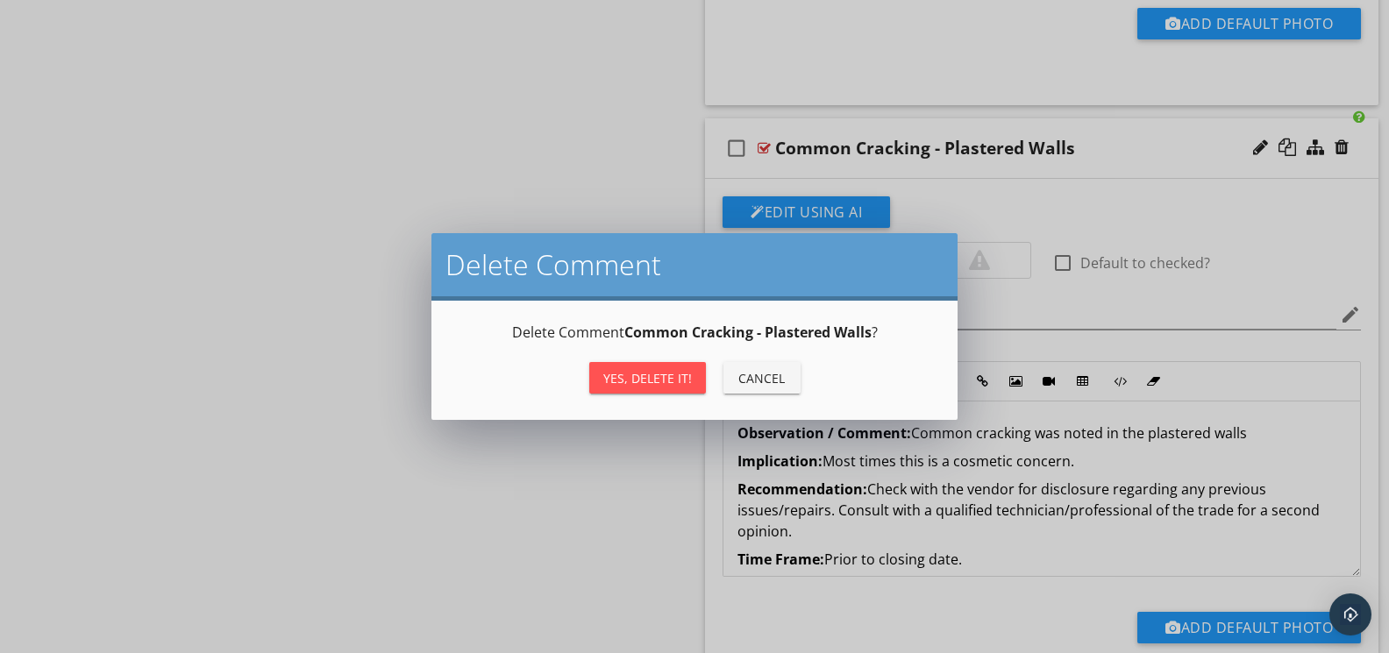
click at [667, 388] on div "Yes, Delete it! Cancel" at bounding box center [694, 378] width 484 height 42
click at [673, 378] on div "Yes, Delete it!" at bounding box center [647, 378] width 89 height 18
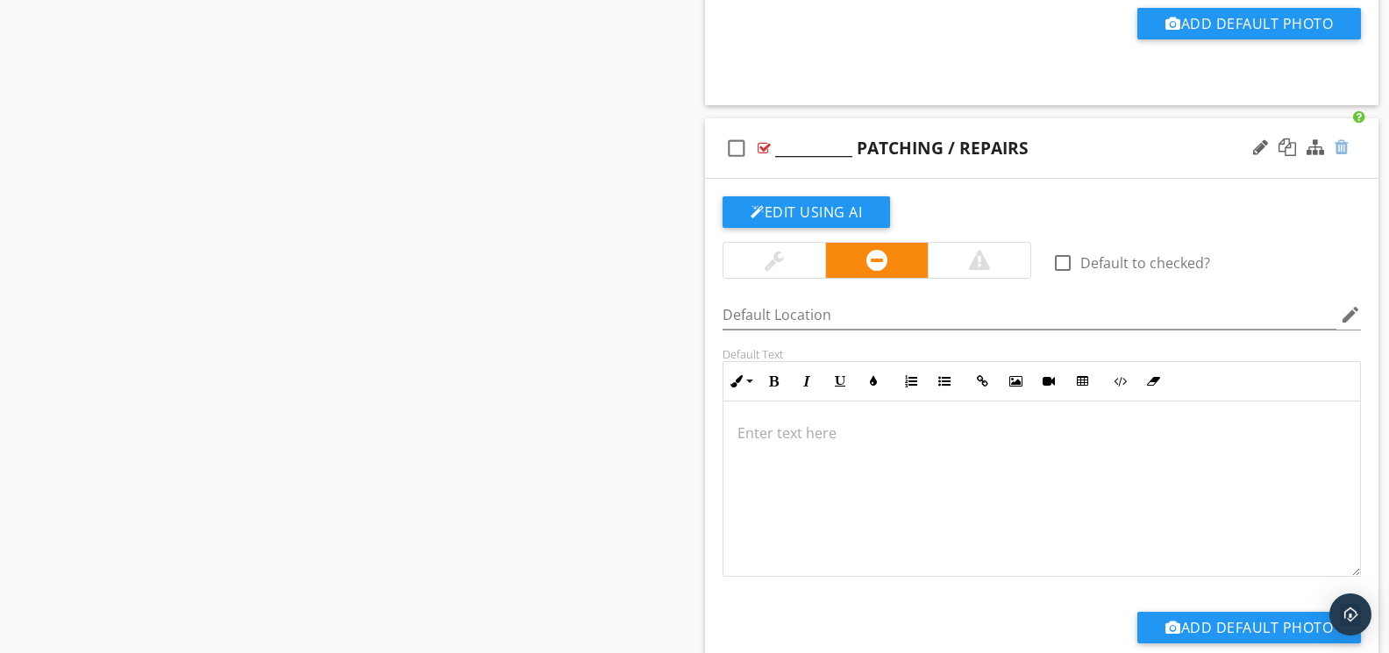
click at [1338, 156] on div at bounding box center [1341, 148] width 14 height 18
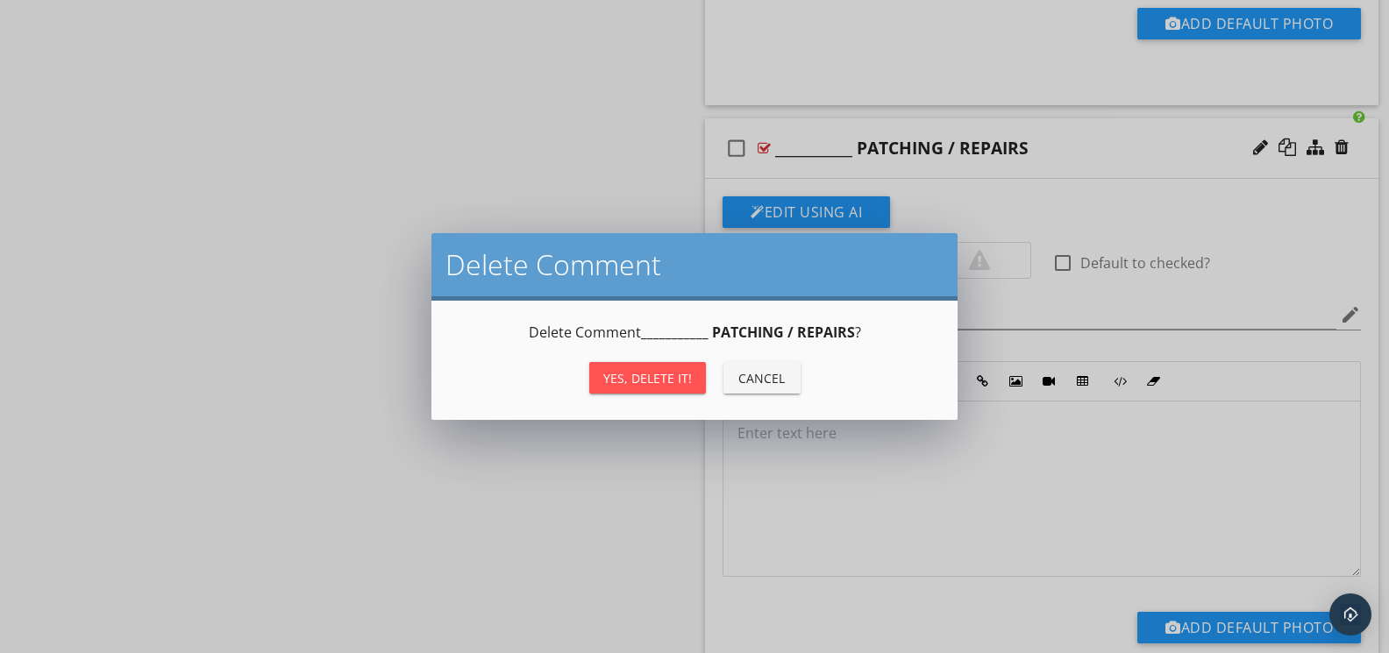
click at [629, 374] on div "Yes, Delete it!" at bounding box center [647, 378] width 89 height 18
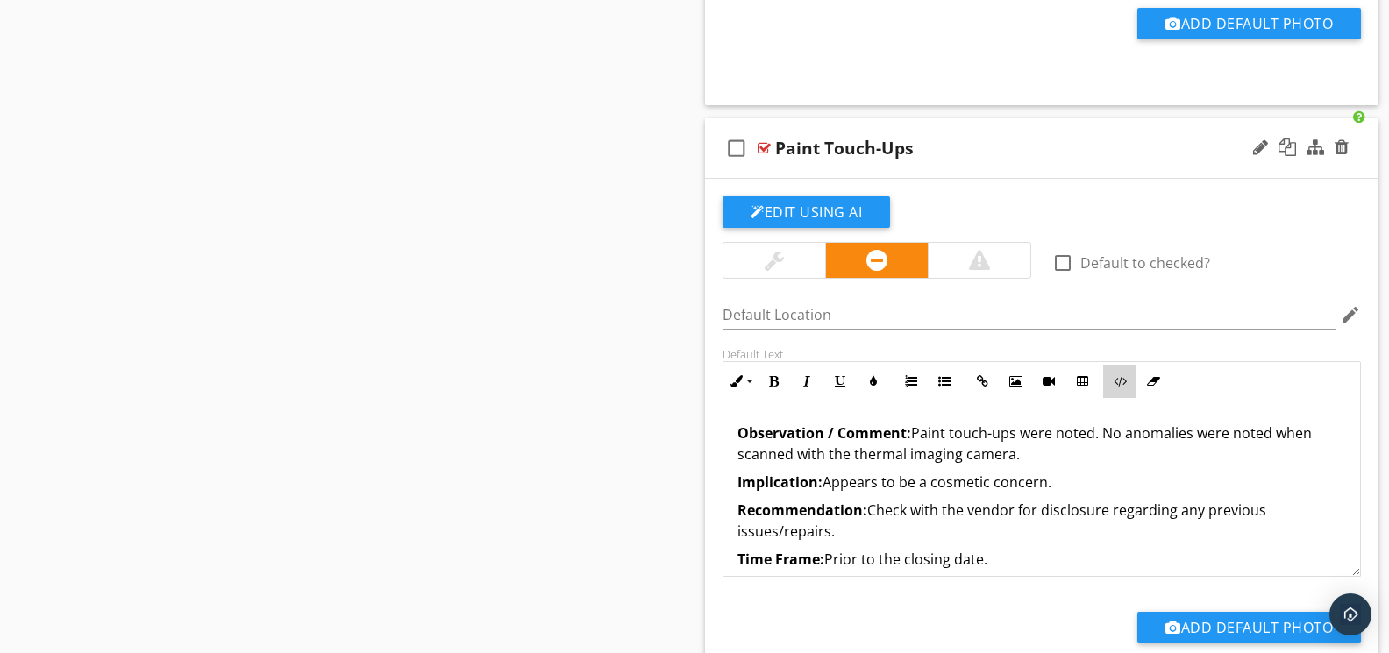
click at [1117, 387] on icon "button" at bounding box center [1120, 381] width 12 height 12
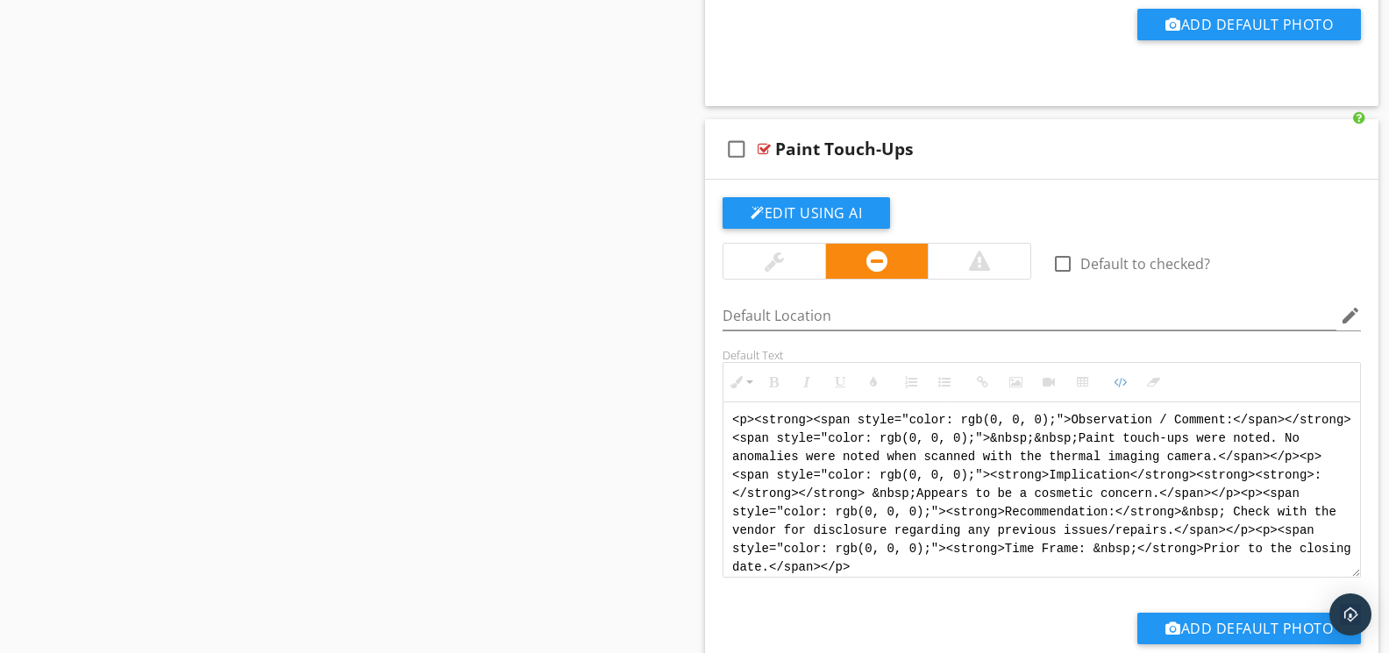
drag, startPoint x: 977, startPoint y: 576, endPoint x: 659, endPoint y: 368, distance: 379.4
paste textarea "!-- Jody Version 1 --> <div style="font-family: Arial, sans-serif; font-size: 1…"
type textarea "<!-- Jody Version 1 --> <div style="font-family: Arial, sans-serif; font-size: …"
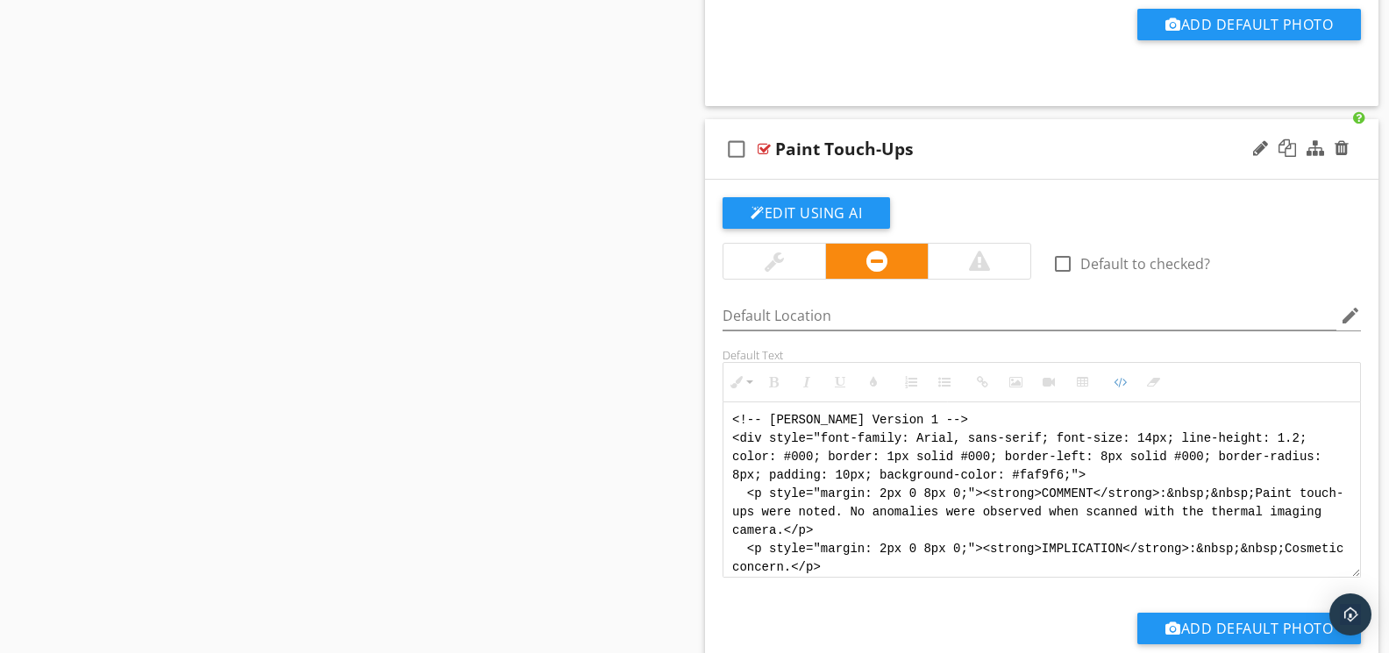
scroll to position [123, 0]
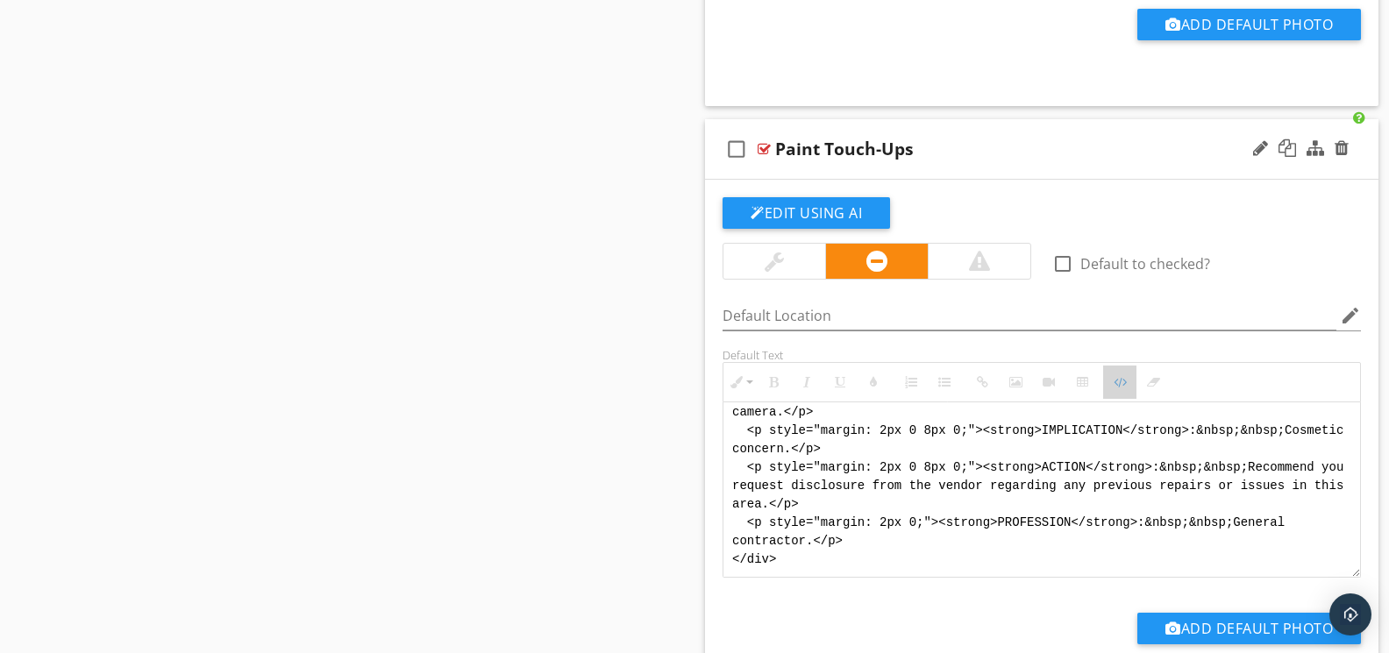
click at [1114, 388] on icon "button" at bounding box center [1120, 382] width 12 height 12
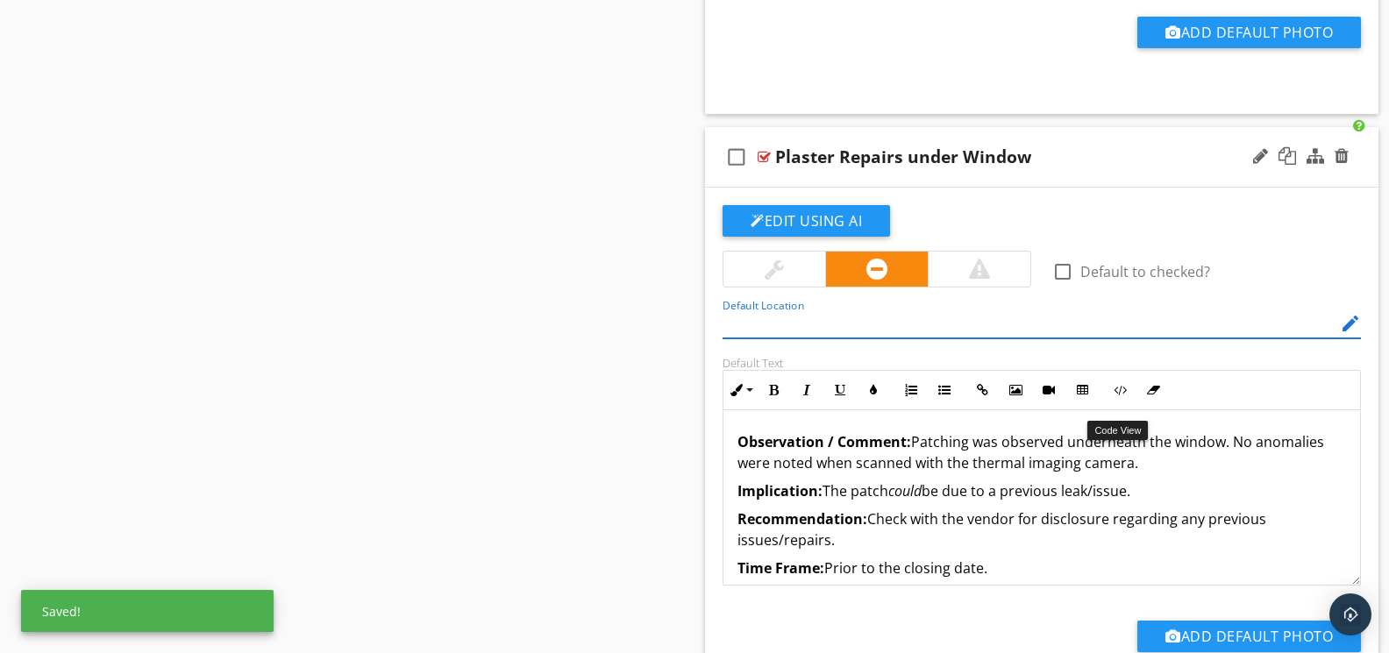
scroll to position [10977, 0]
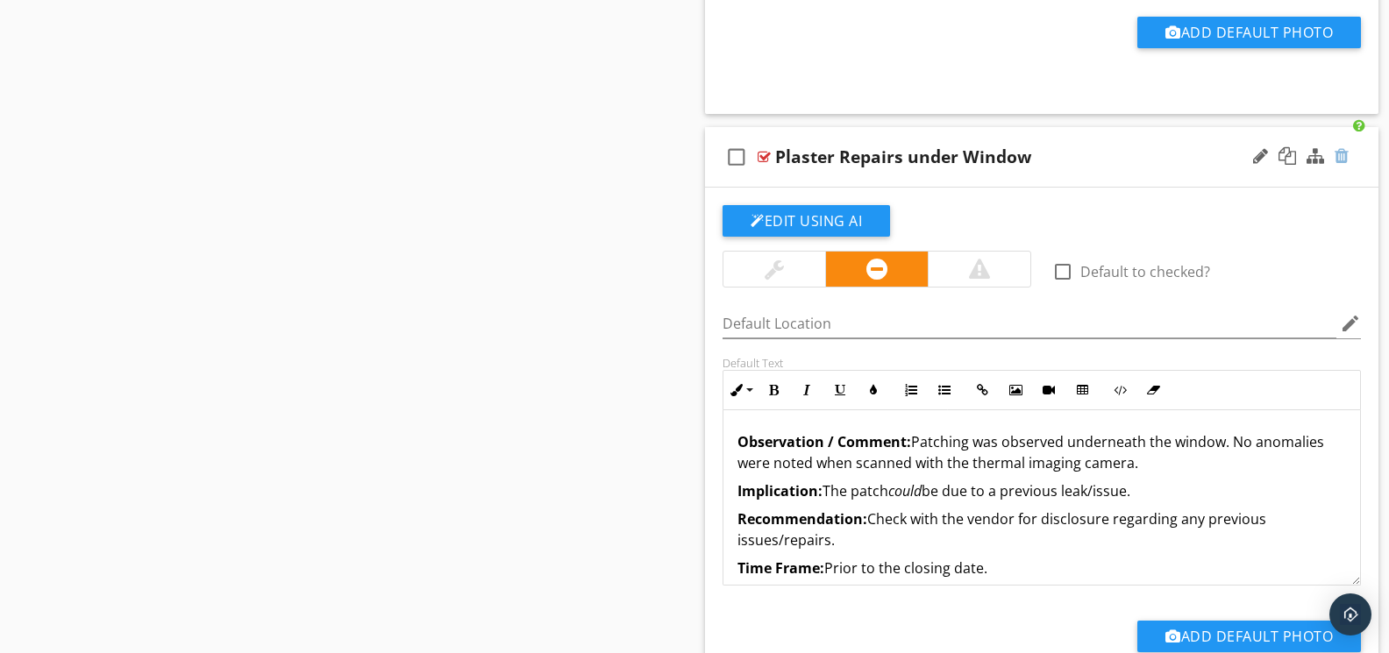
click at [1345, 165] on div at bounding box center [1341, 156] width 14 height 18
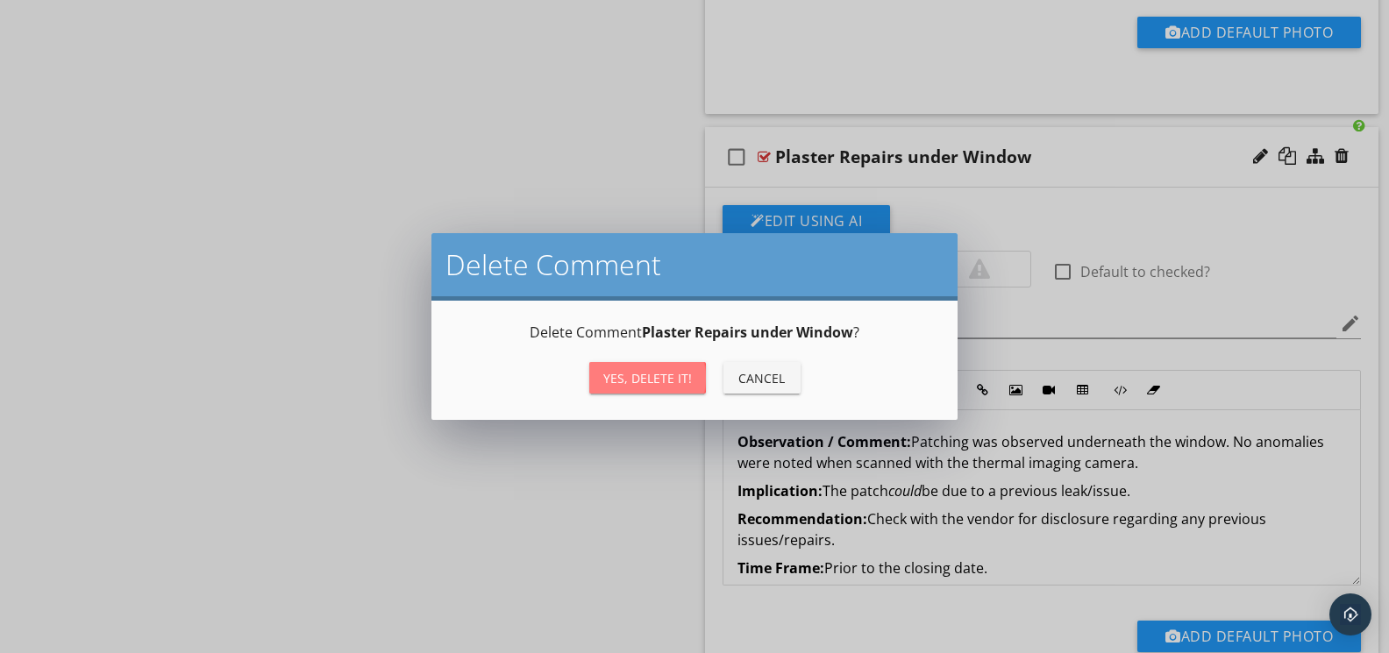
click at [687, 384] on div "Yes, Delete it!" at bounding box center [647, 378] width 89 height 18
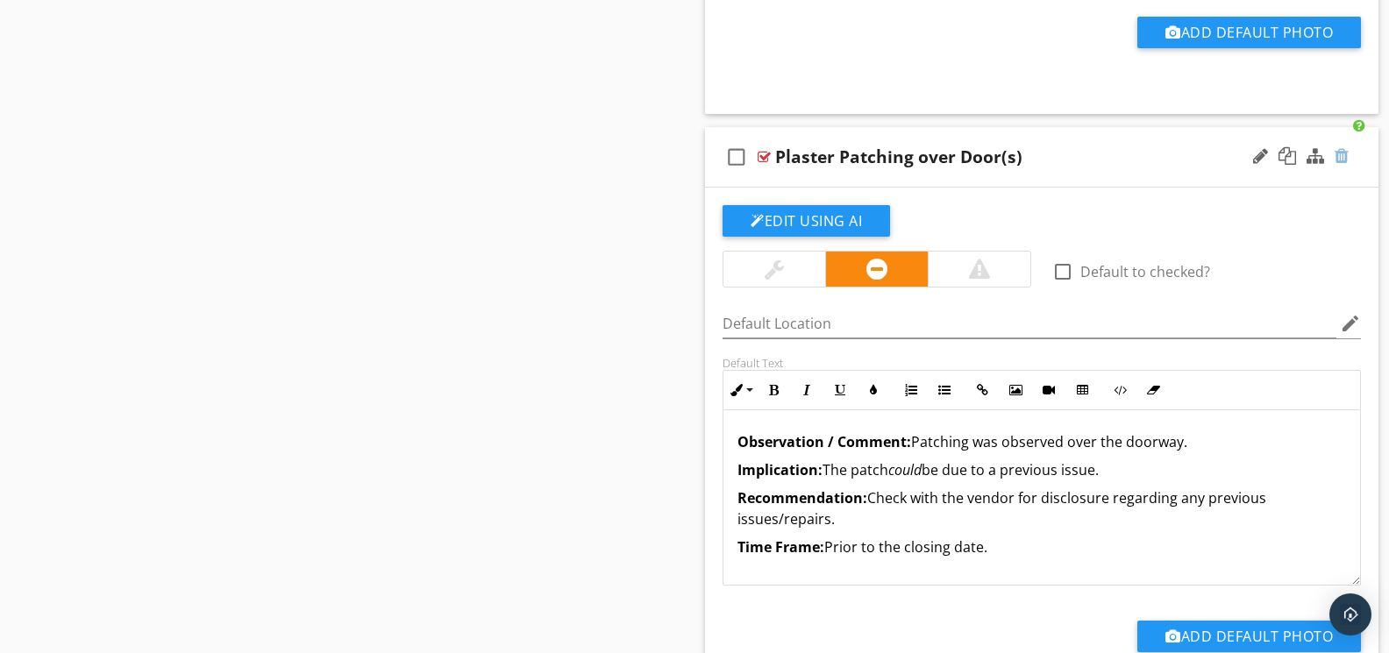
click at [1336, 165] on div at bounding box center [1341, 156] width 14 height 18
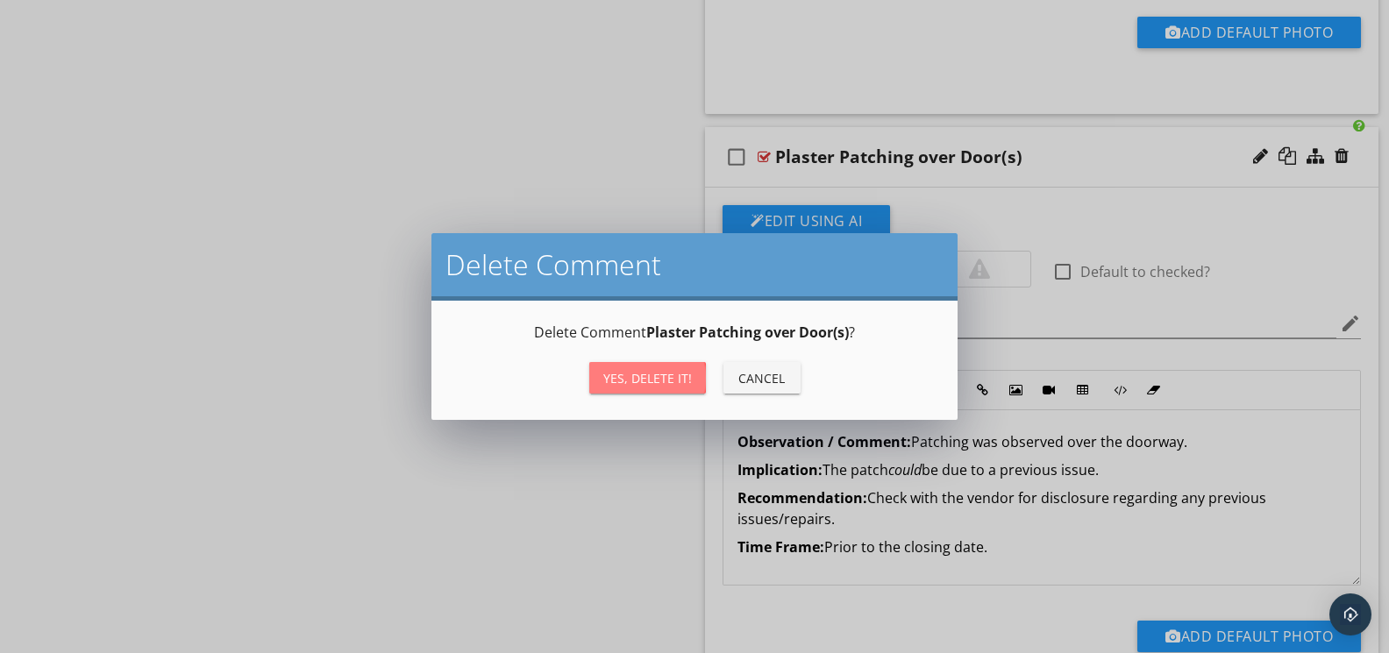
click at [652, 382] on div "Yes, Delete it!" at bounding box center [647, 378] width 89 height 18
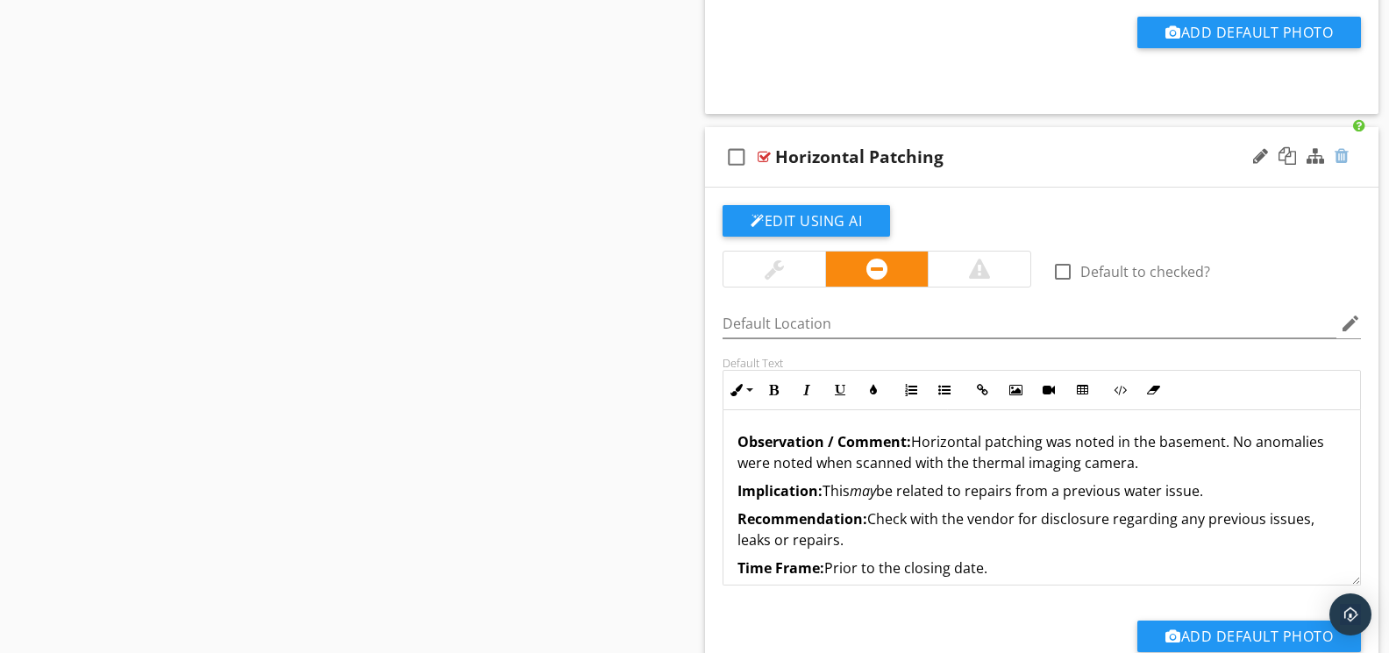
click at [1336, 165] on div at bounding box center [1341, 156] width 14 height 18
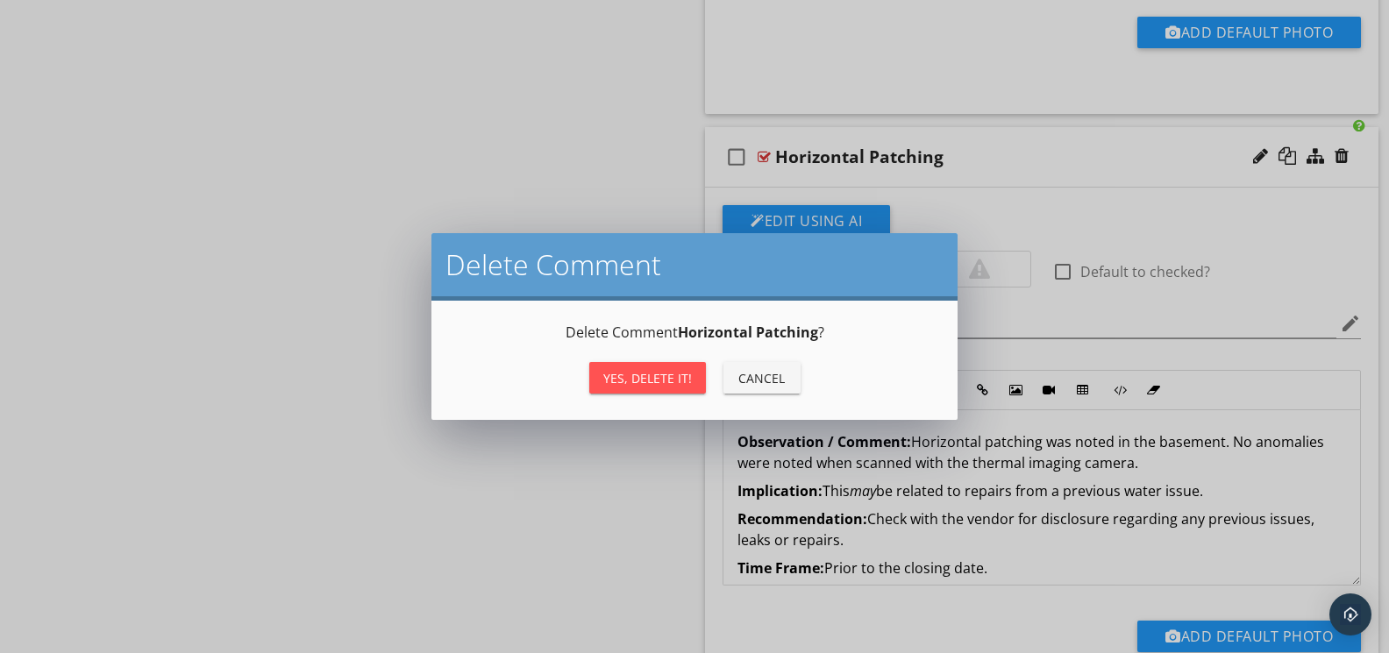
click at [677, 369] on div "Yes, Delete it!" at bounding box center [647, 378] width 89 height 18
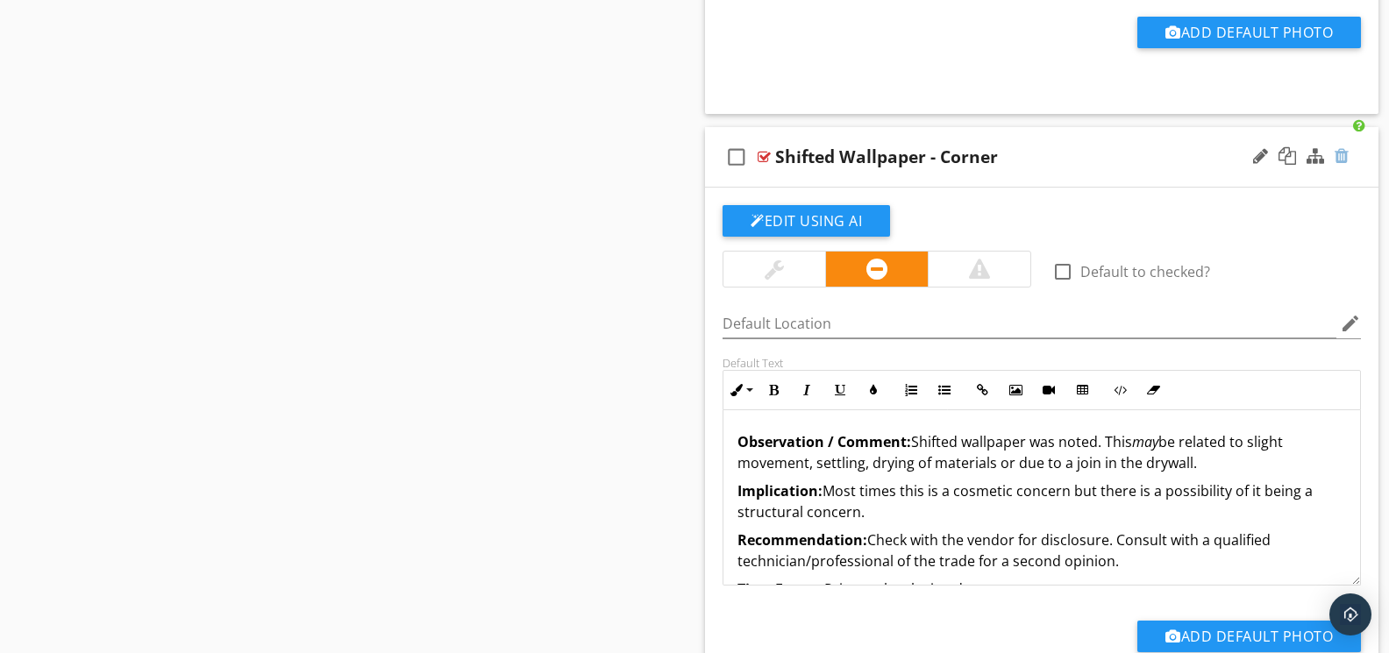
click at [1341, 165] on div at bounding box center [1341, 156] width 14 height 18
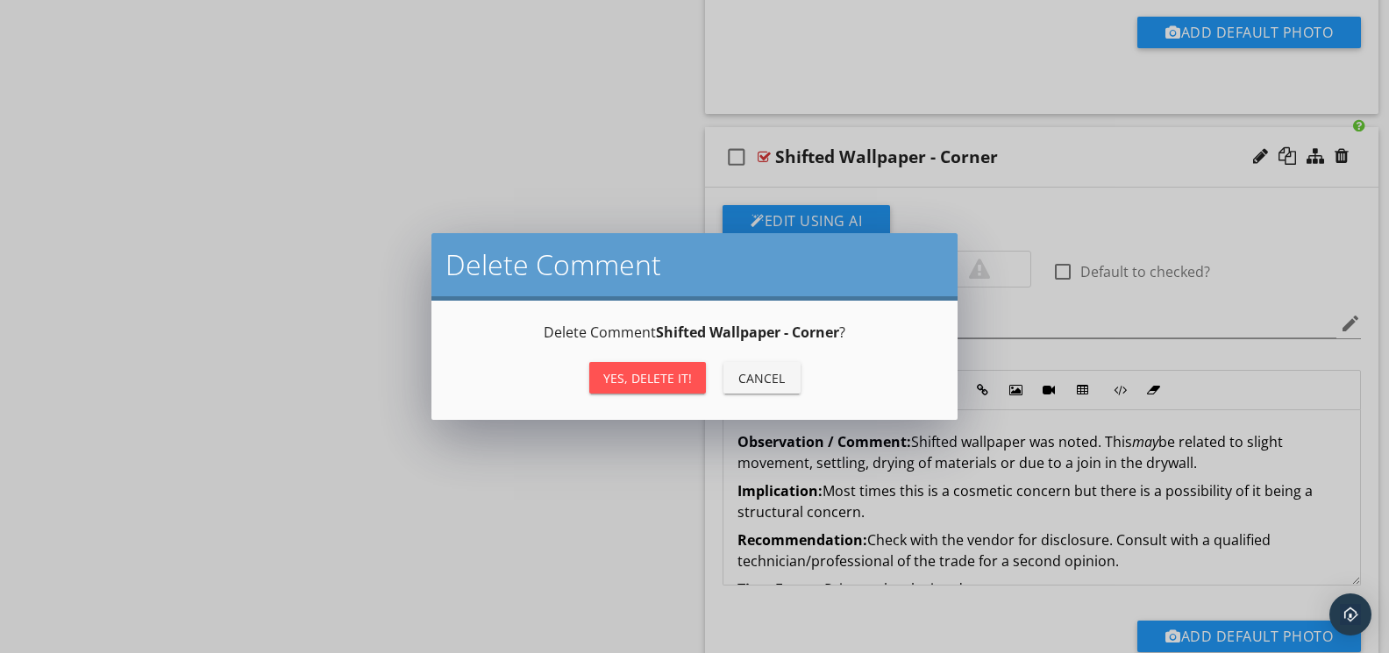
click at [624, 369] on div "Yes, Delete it!" at bounding box center [647, 378] width 89 height 18
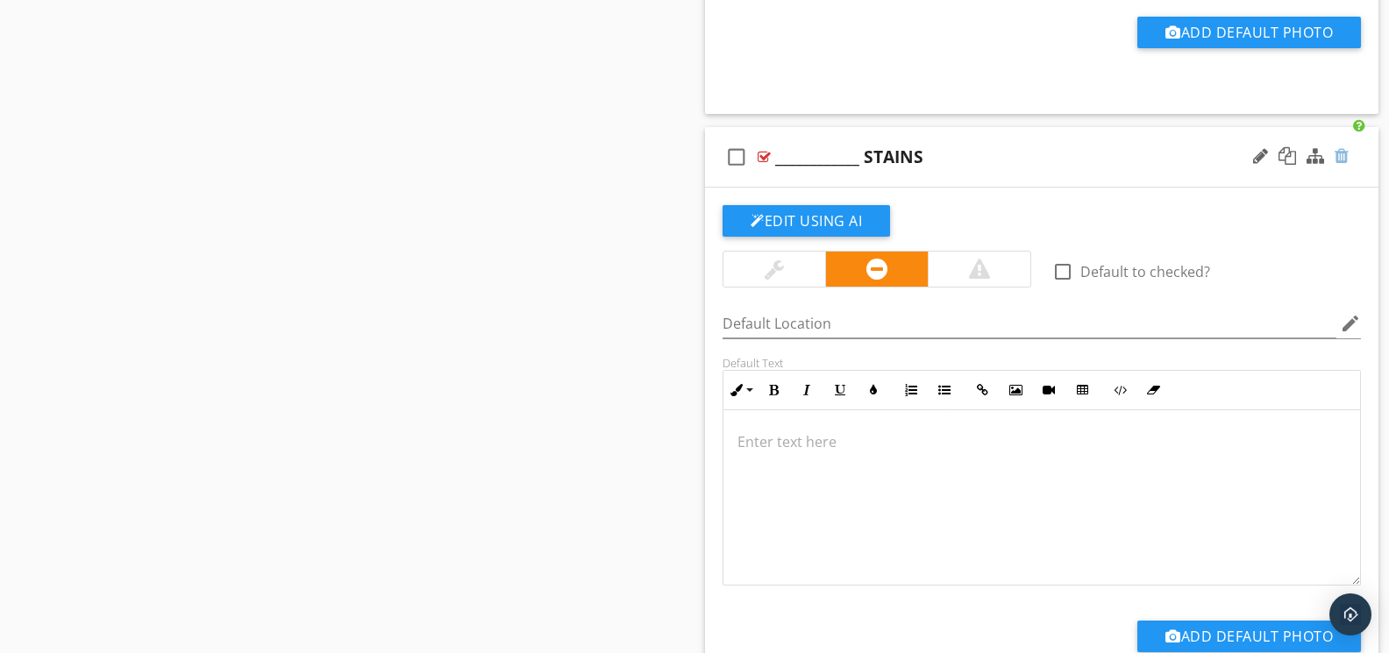
click at [1348, 165] on div at bounding box center [1341, 156] width 14 height 18
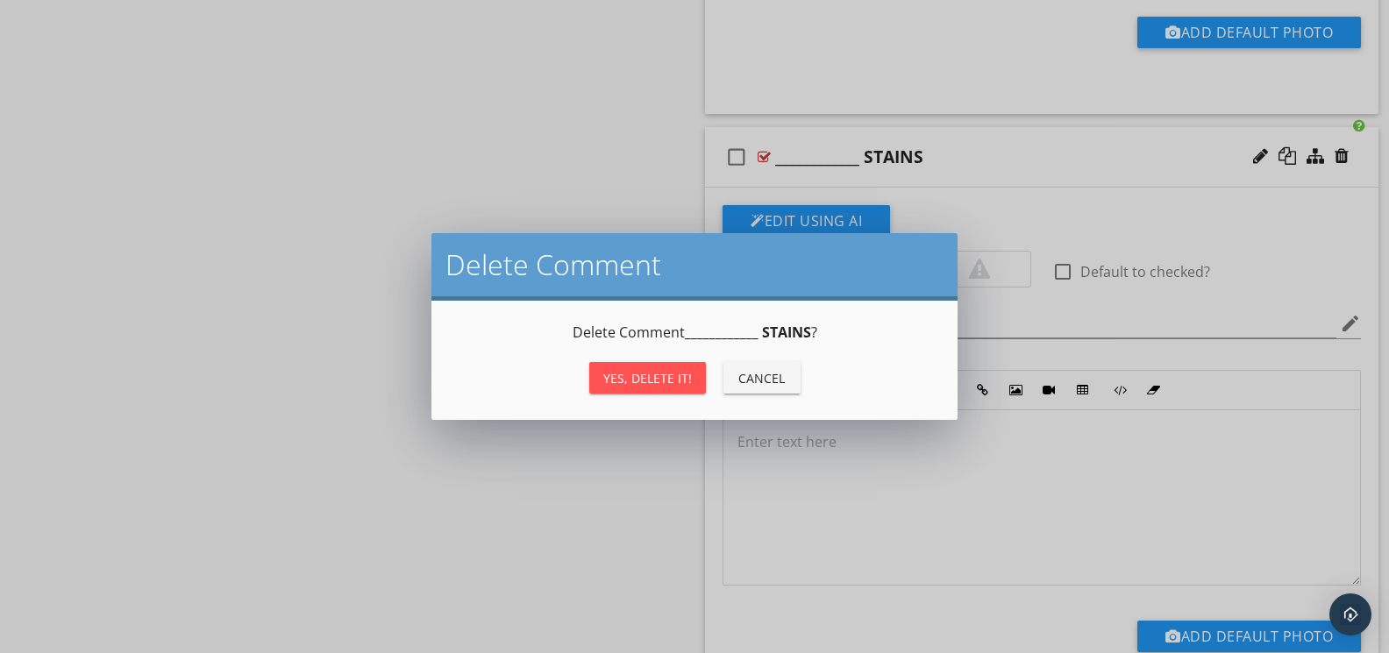
click at [707, 370] on div "Yes, Delete it! Cancel" at bounding box center [694, 378] width 484 height 42
click at [689, 374] on div "Yes, Delete it!" at bounding box center [647, 378] width 89 height 18
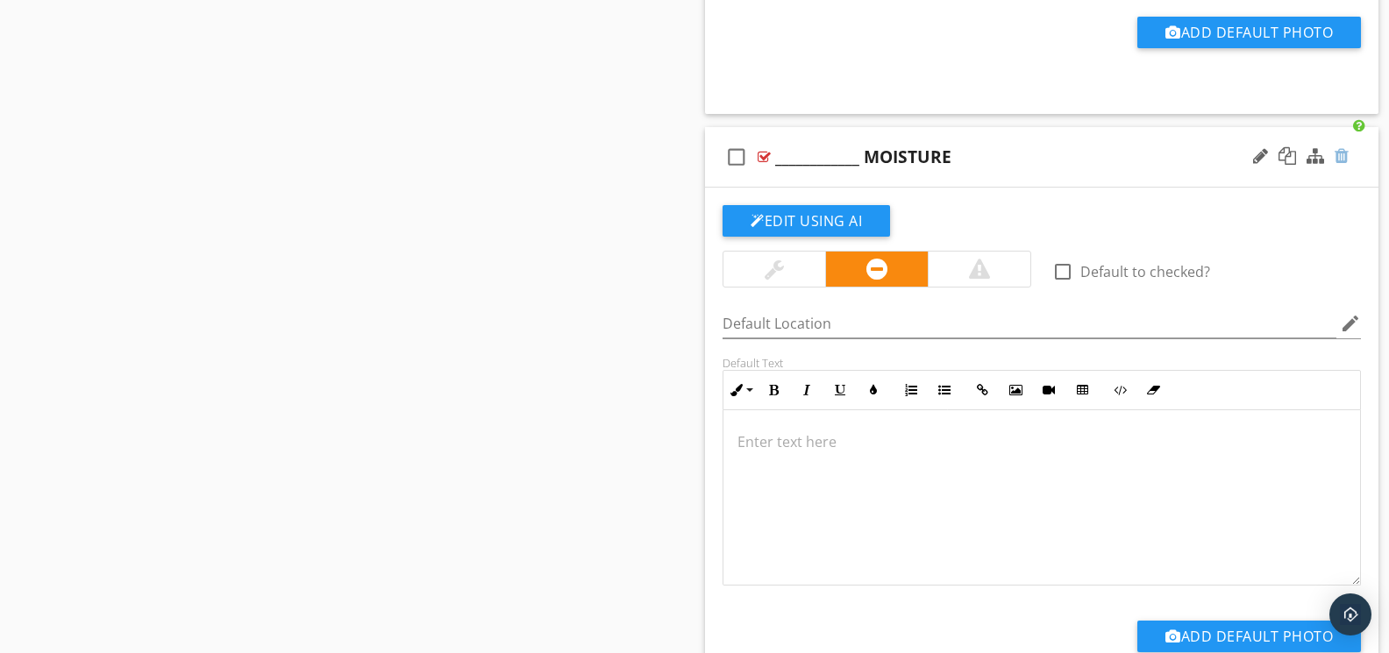
click at [1338, 165] on div at bounding box center [1341, 156] width 14 height 18
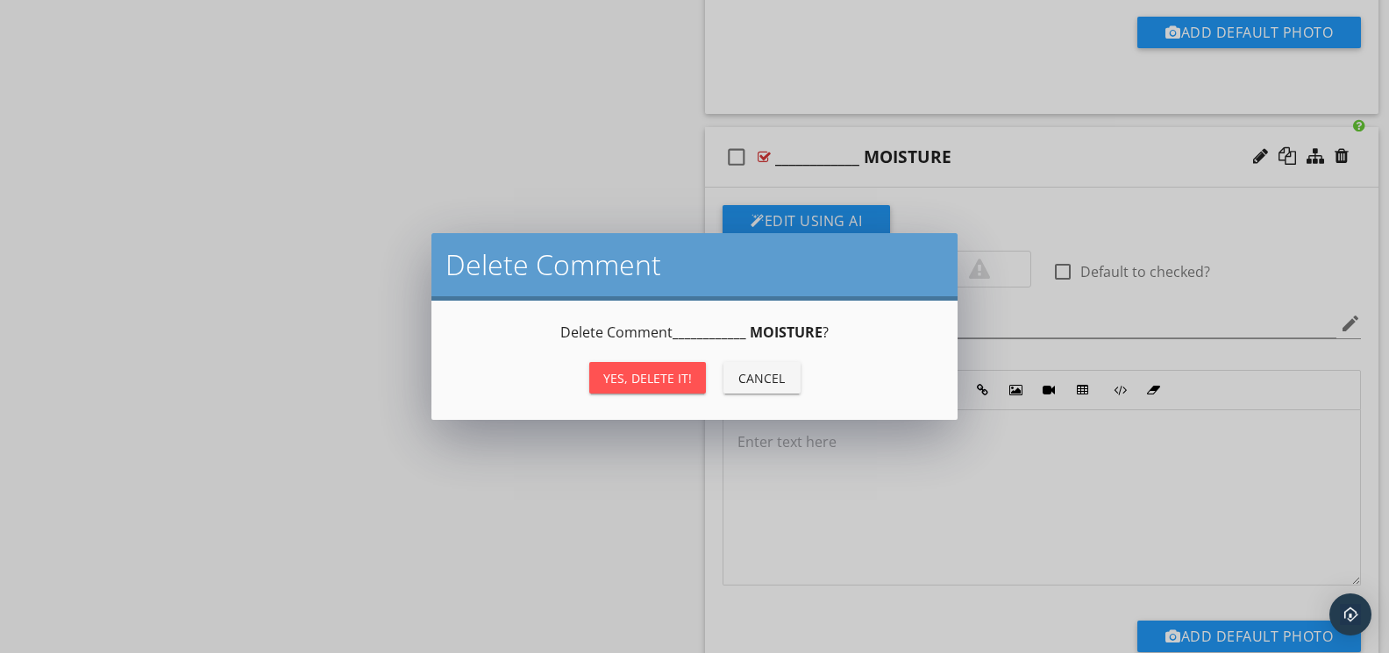
click at [658, 377] on div "Yes, Delete it!" at bounding box center [647, 378] width 89 height 18
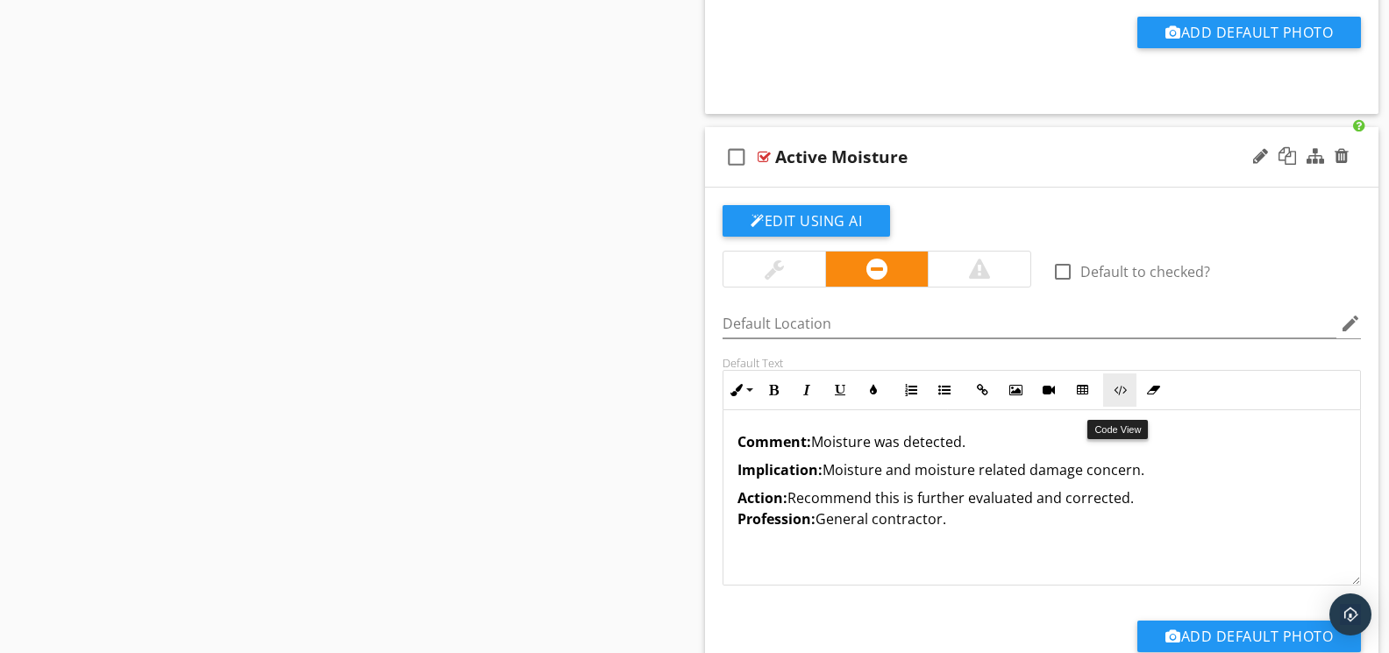
click at [1117, 396] on icon "button" at bounding box center [1120, 390] width 12 height 12
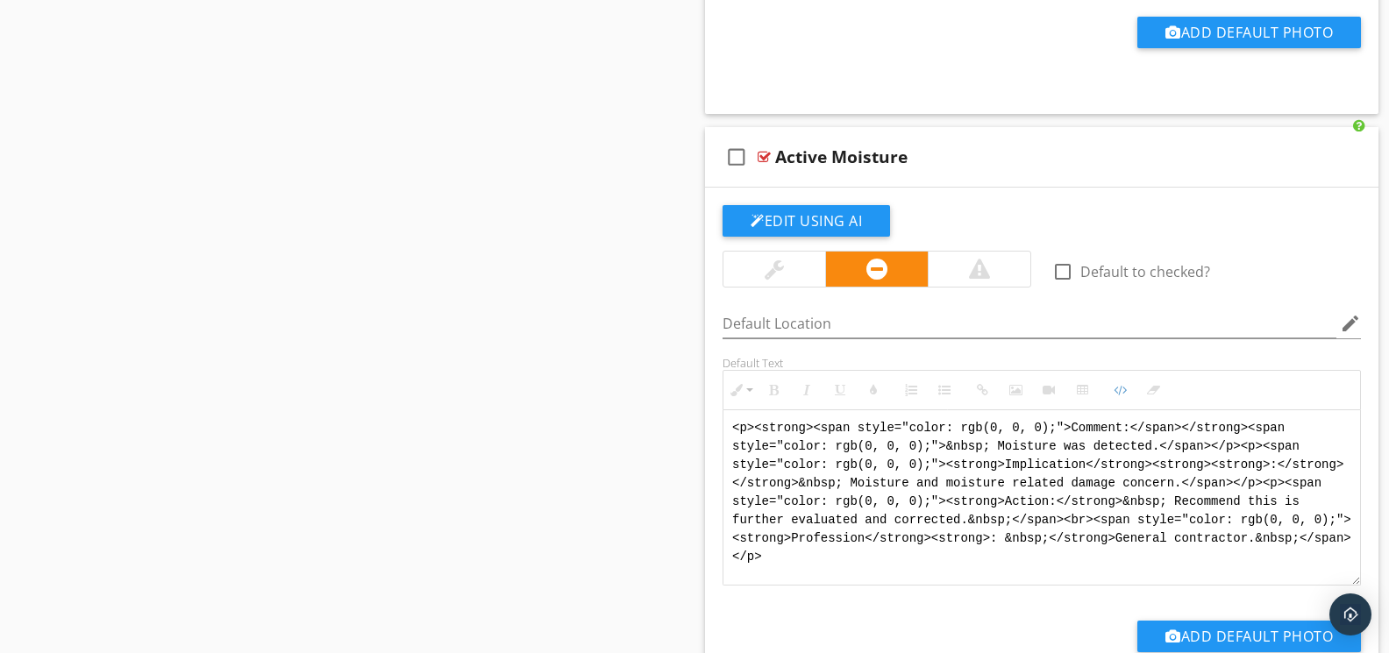
drag, startPoint x: 1014, startPoint y: 572, endPoint x: 667, endPoint y: 393, distance: 390.6
paste textarea "!-- Jody Version 1 --> <div style="font-family: Arial, sans-serif; font-size: 1…"
type textarea "<!-- Jody Version 1 --> <div style="font-family: Arial, sans-serif; font-size: …"
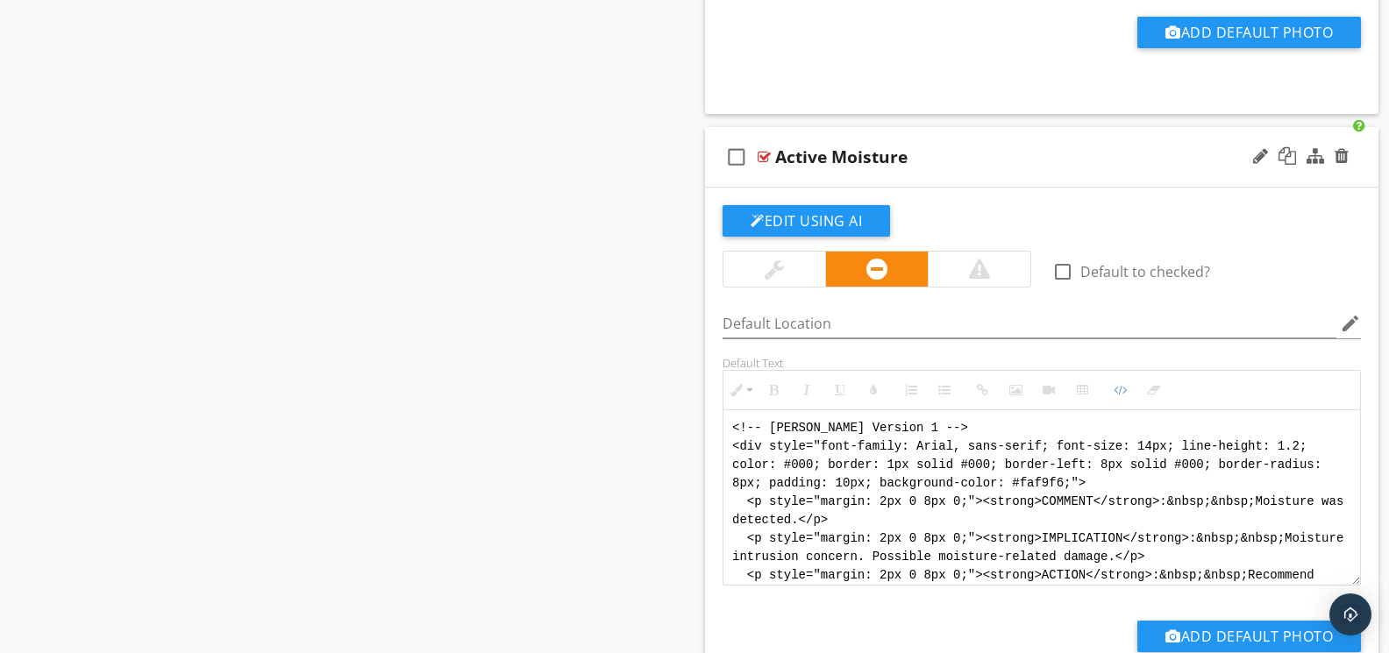
scroll to position [88, 0]
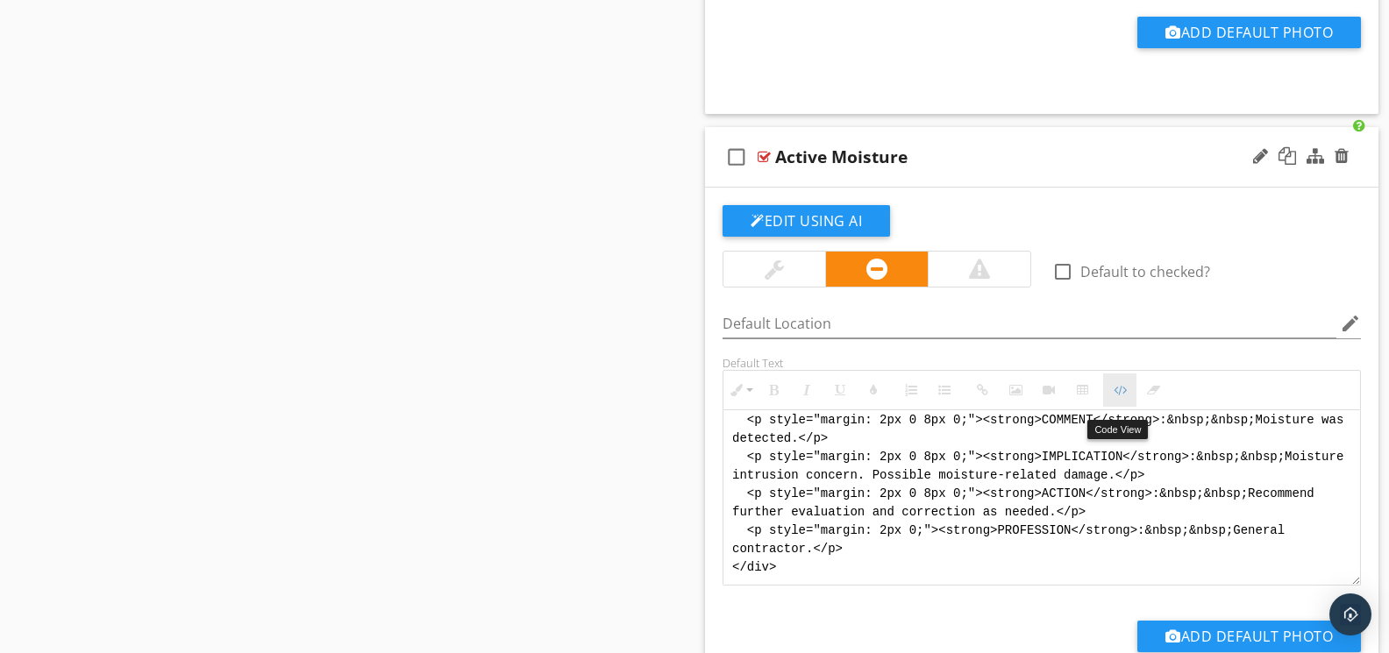
click at [1116, 396] on icon "button" at bounding box center [1120, 390] width 12 height 12
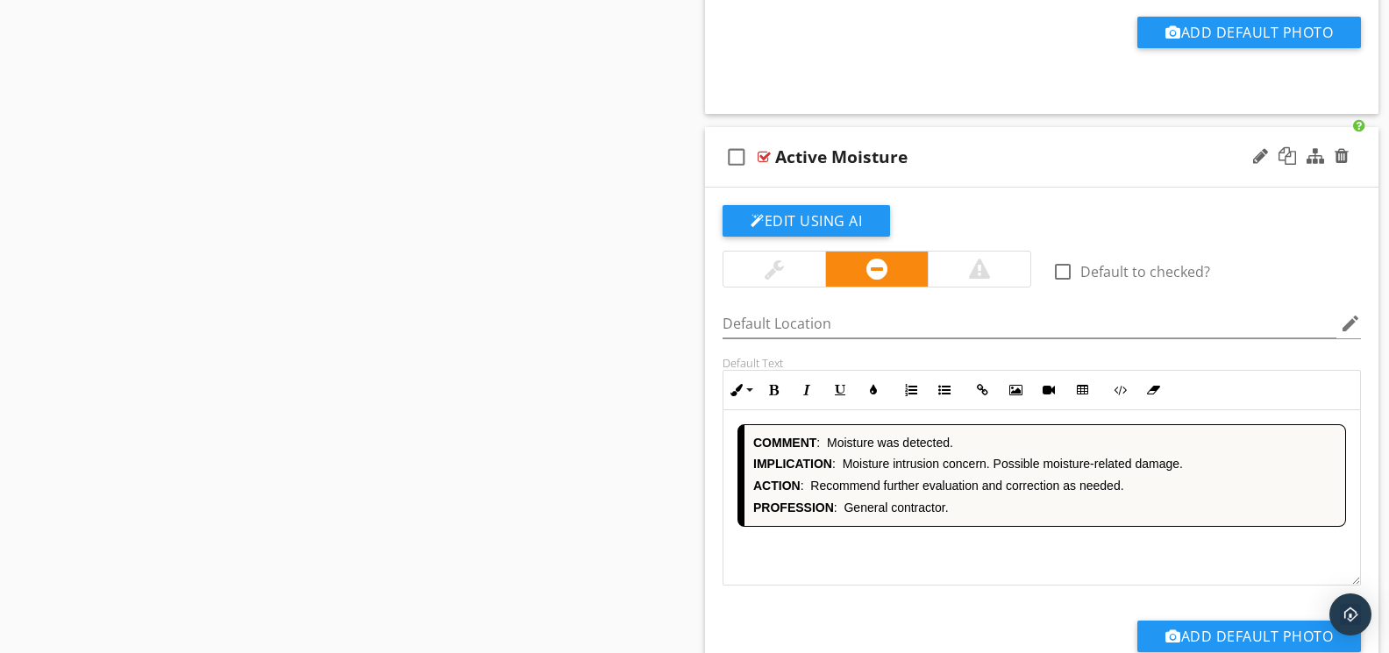
click at [955, 544] on div "COMMENT : Moisture was detected. IMPLICATION : Moisture intrusion concern. Poss…" at bounding box center [1041, 497] width 637 height 175
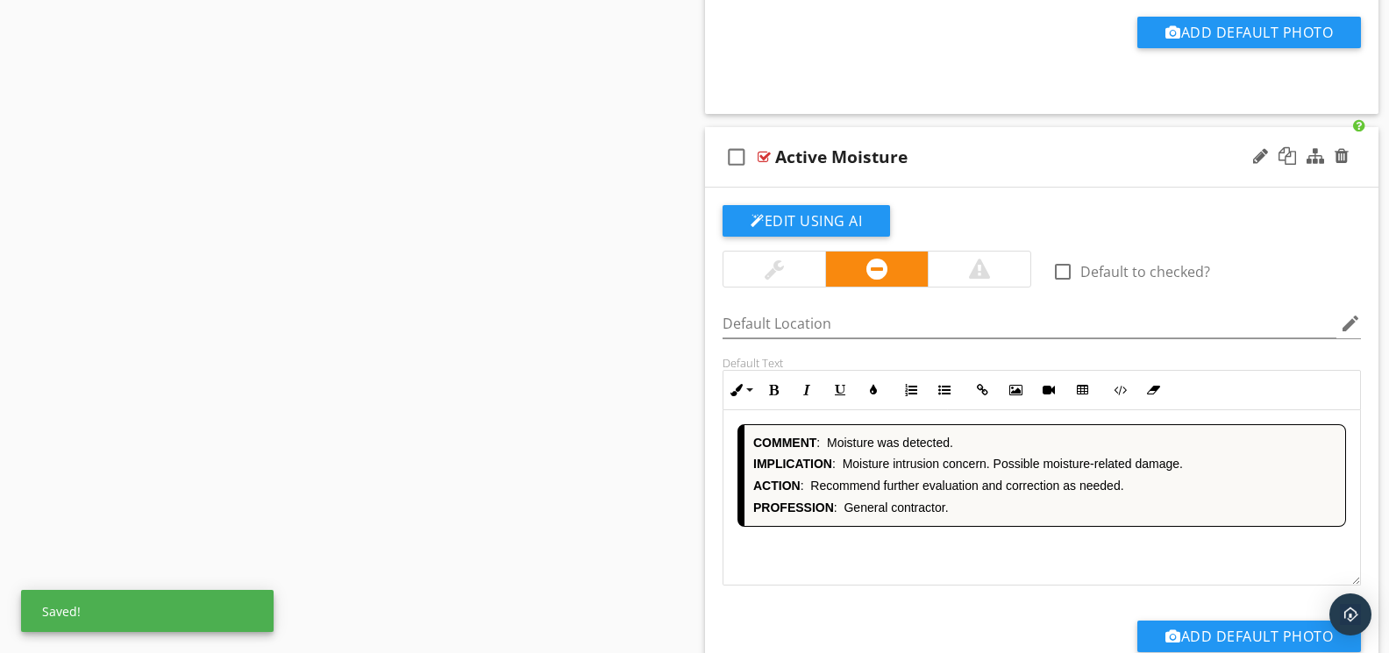
scroll to position [11592, 0]
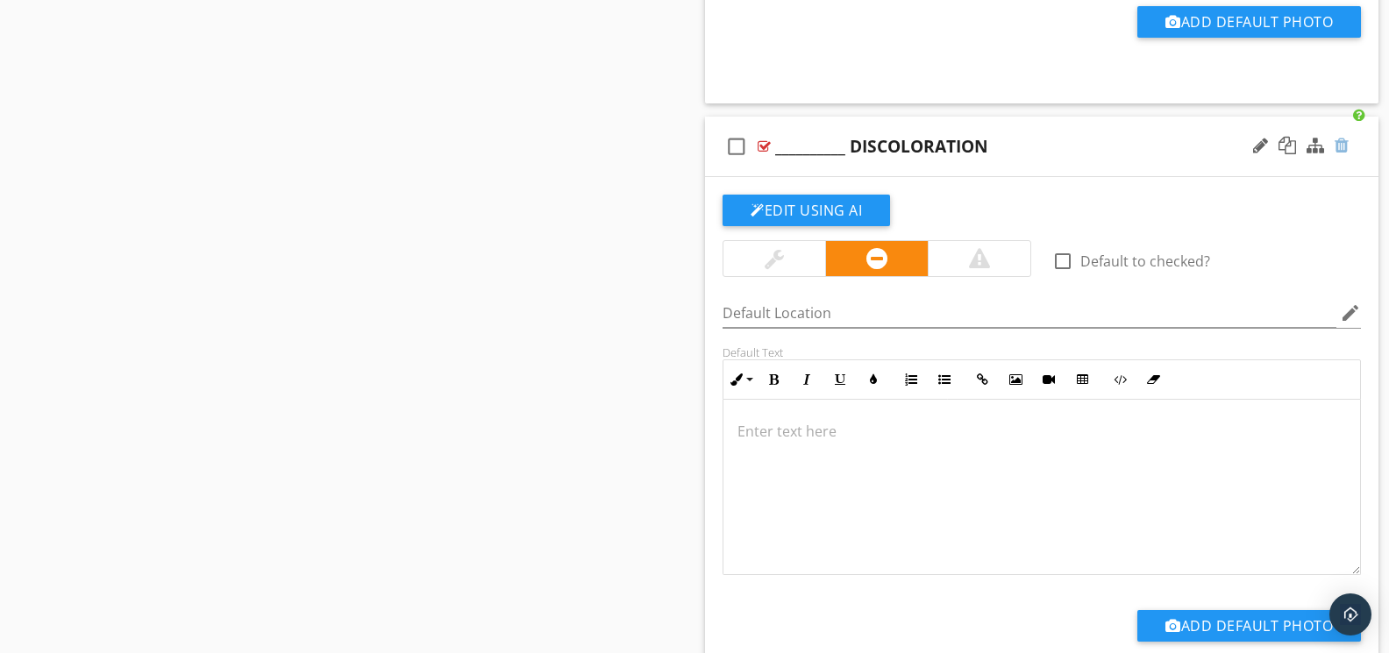
click at [1343, 154] on div at bounding box center [1341, 146] width 14 height 18
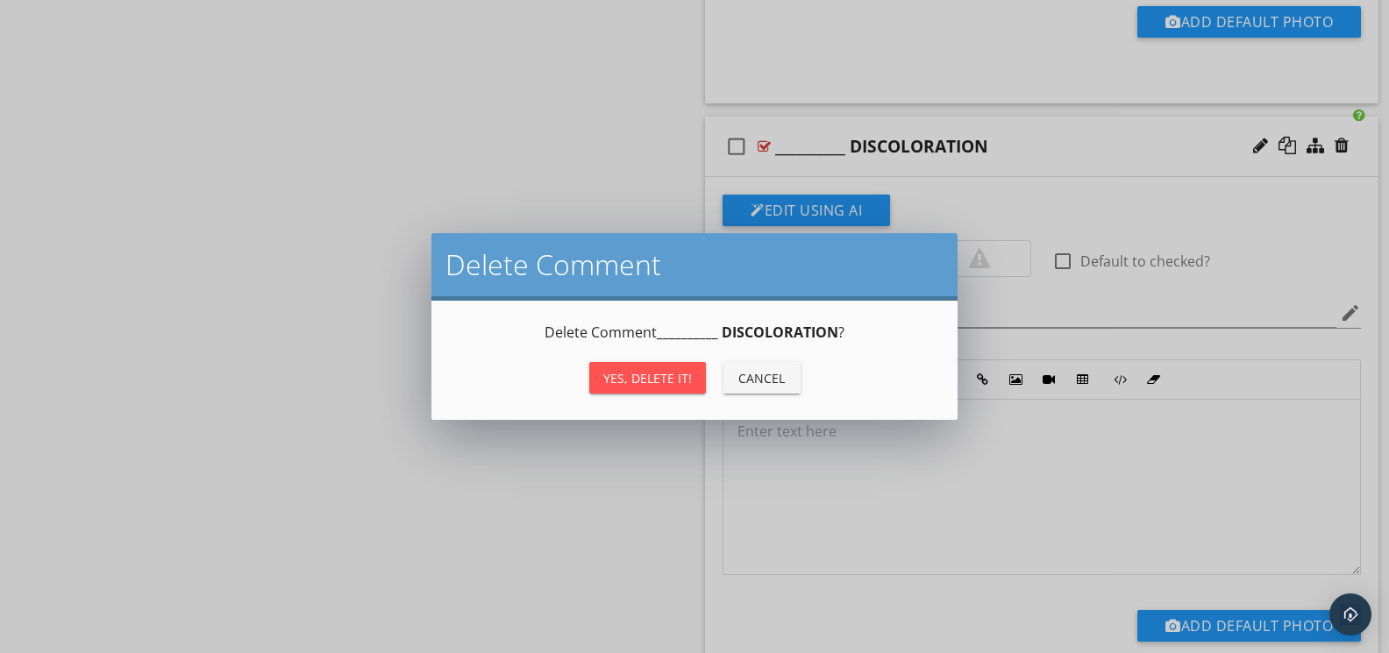
click at [660, 381] on div "Yes, Delete it!" at bounding box center [647, 378] width 89 height 18
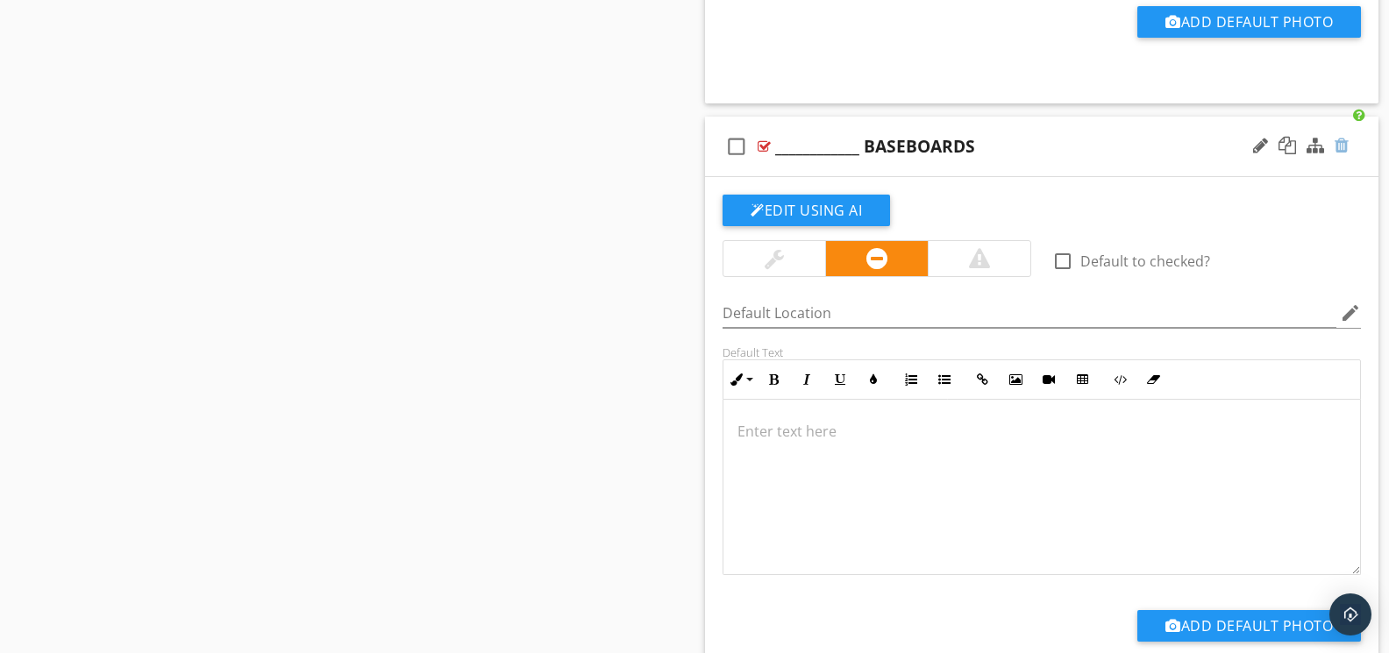
click at [1337, 154] on div at bounding box center [1341, 146] width 14 height 18
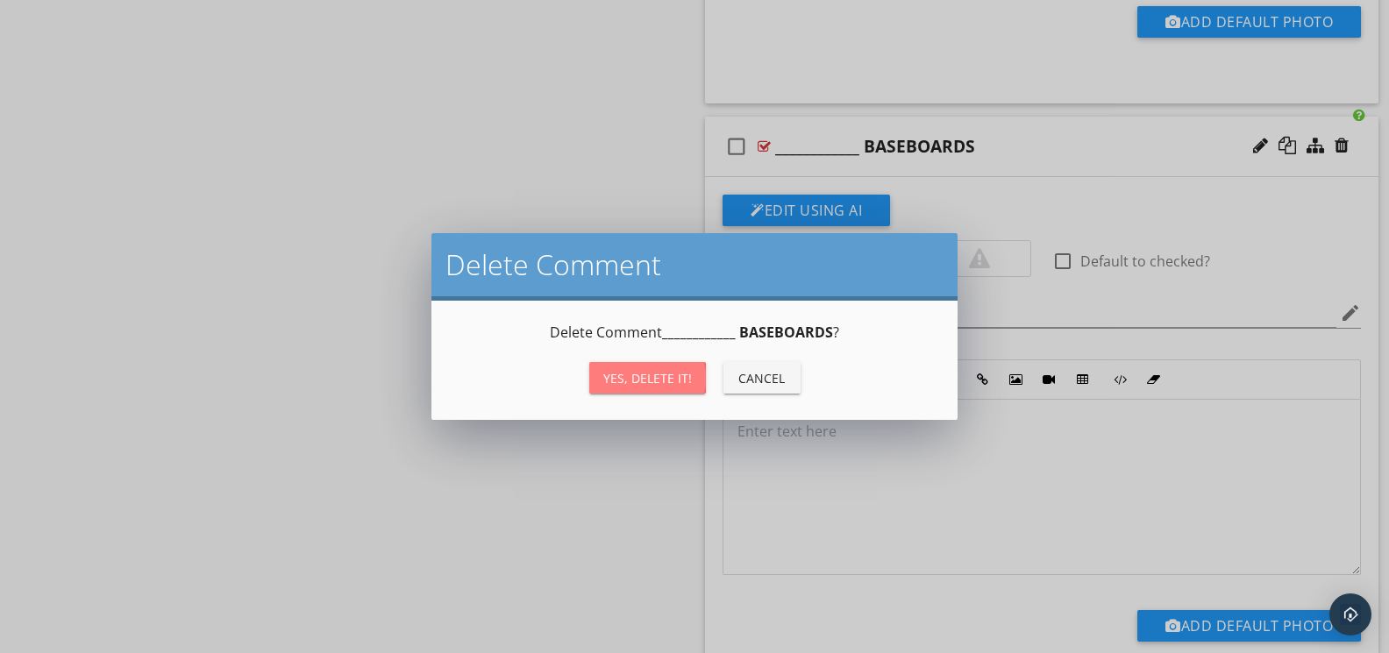
click at [667, 371] on div "Yes, Delete it!" at bounding box center [647, 378] width 89 height 18
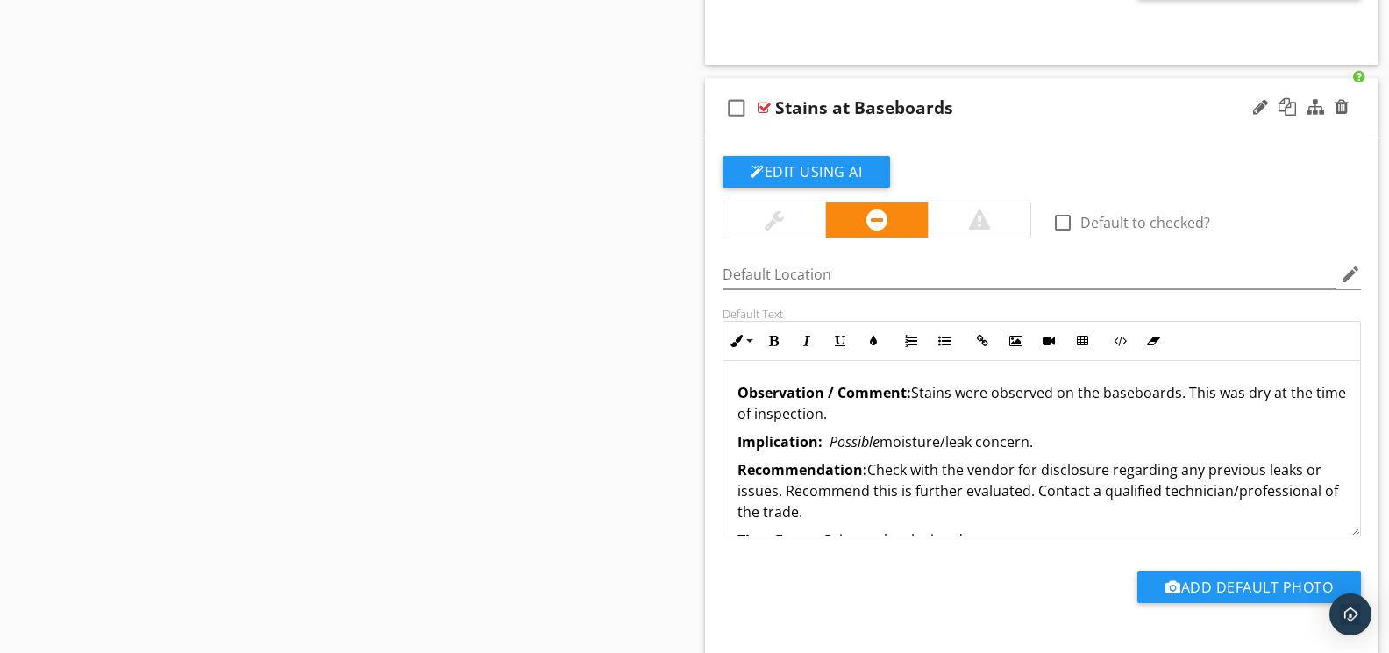
scroll to position [11640, 0]
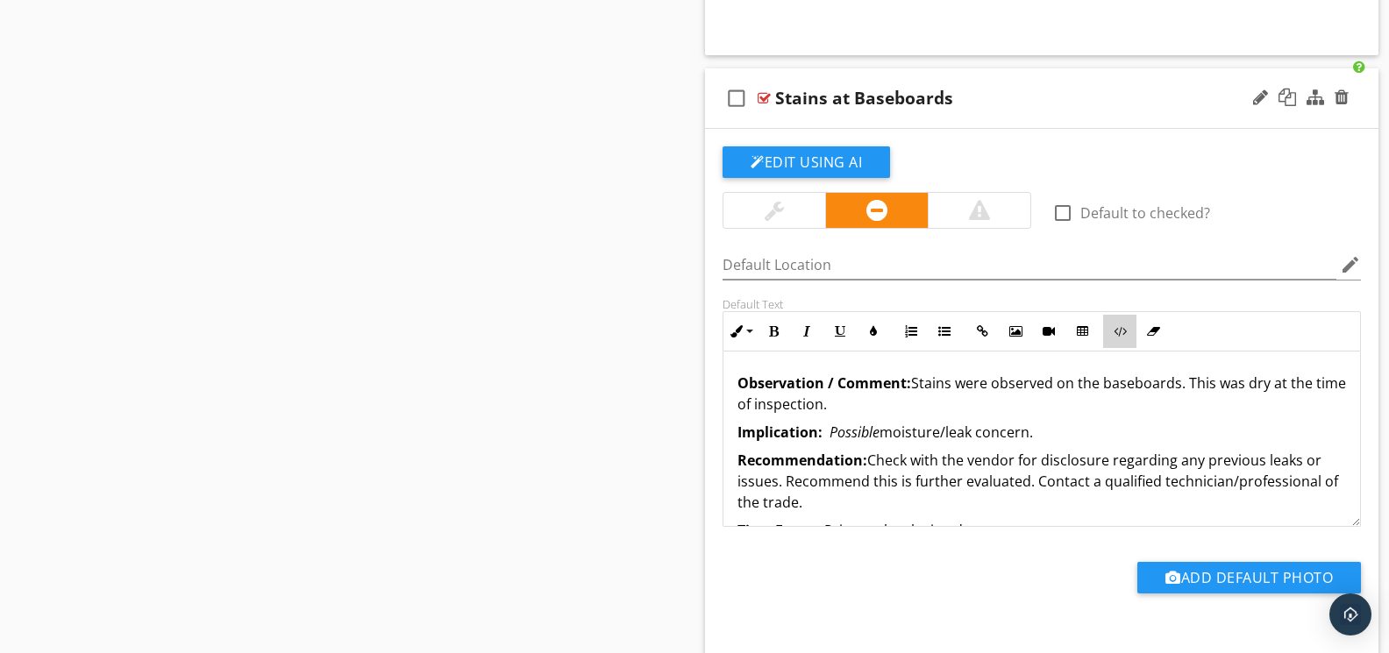
click at [1119, 338] on icon "button" at bounding box center [1120, 331] width 12 height 12
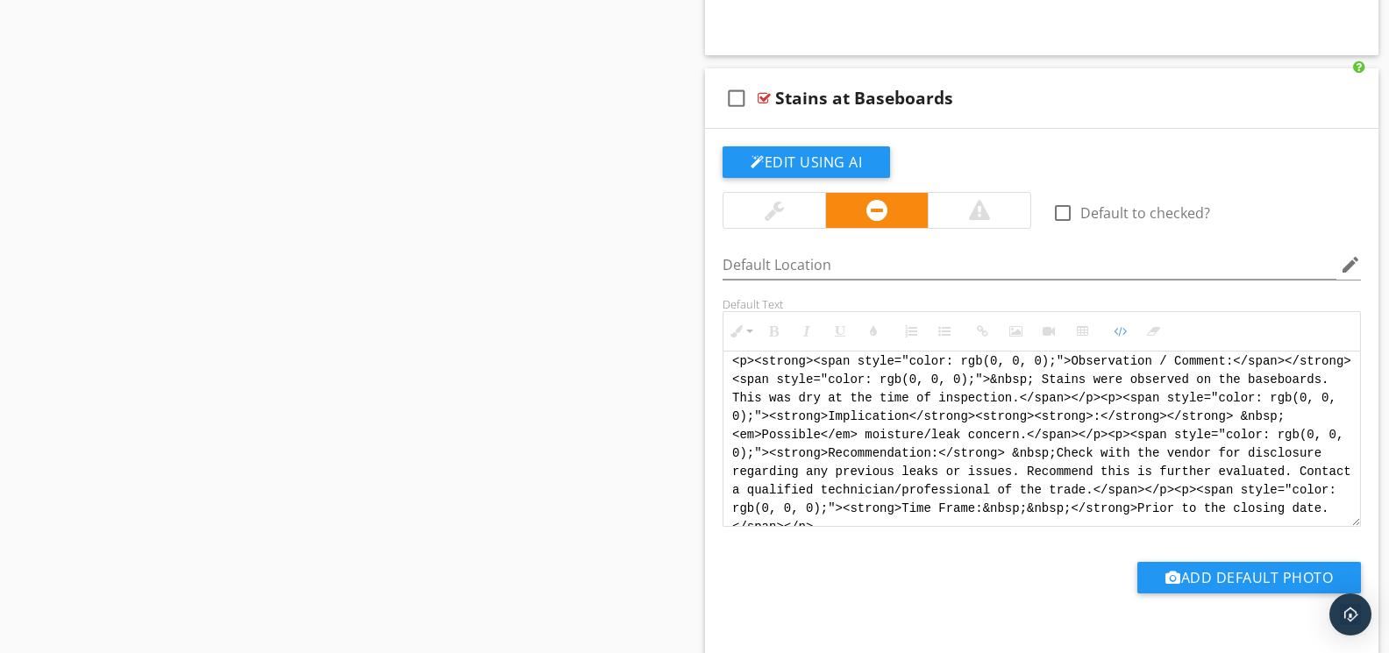
scroll to position [0, 0]
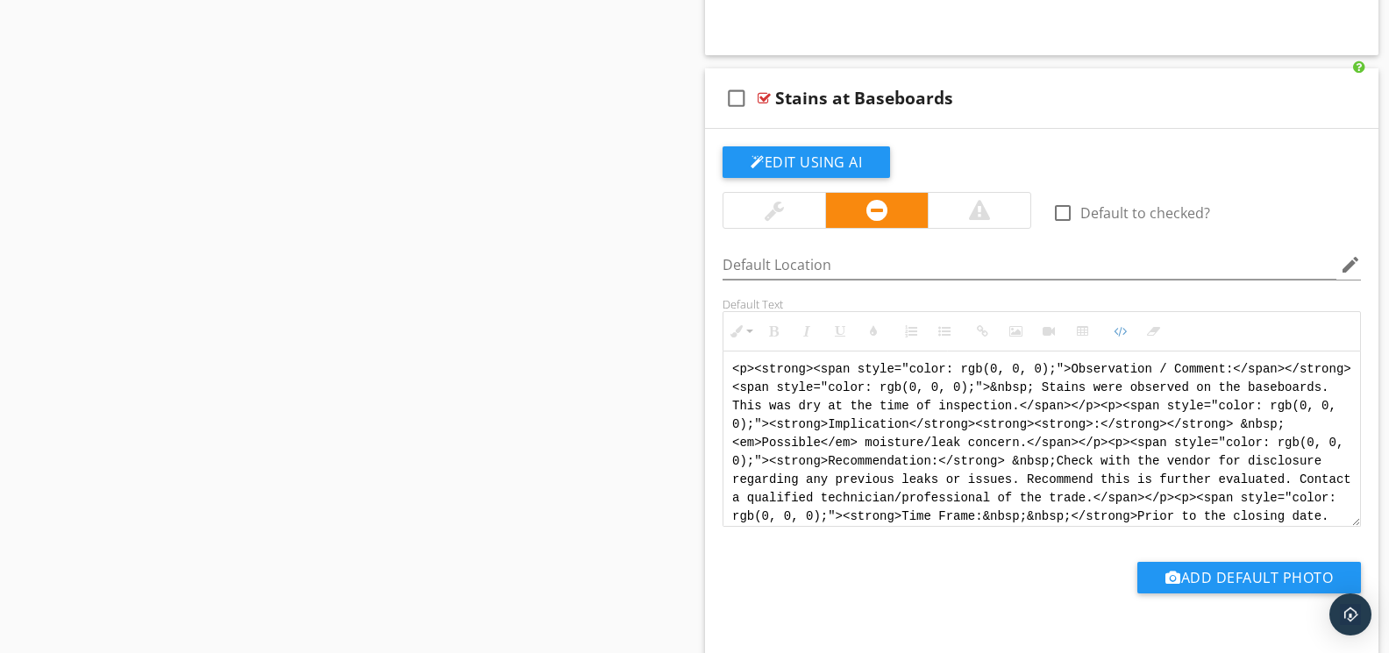
drag, startPoint x: 1084, startPoint y: 531, endPoint x: 625, endPoint y: 282, distance: 521.8
paste textarea "!-- Jody Version 1 --> <div style="font-family: Arial, sans-serif; font-size: 1…"
type textarea "<!-- Jody Version 1 --> <div style="font-family: Arial, sans-serif; font-size: …"
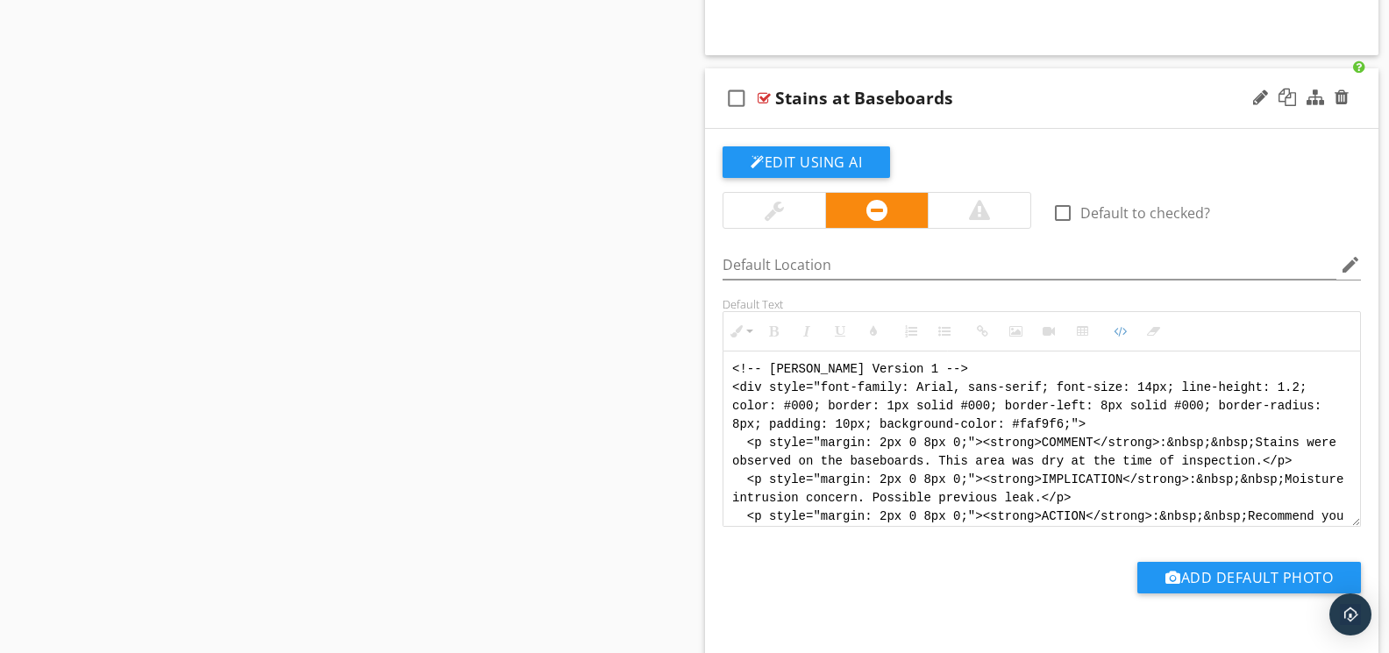
scroll to position [123, 0]
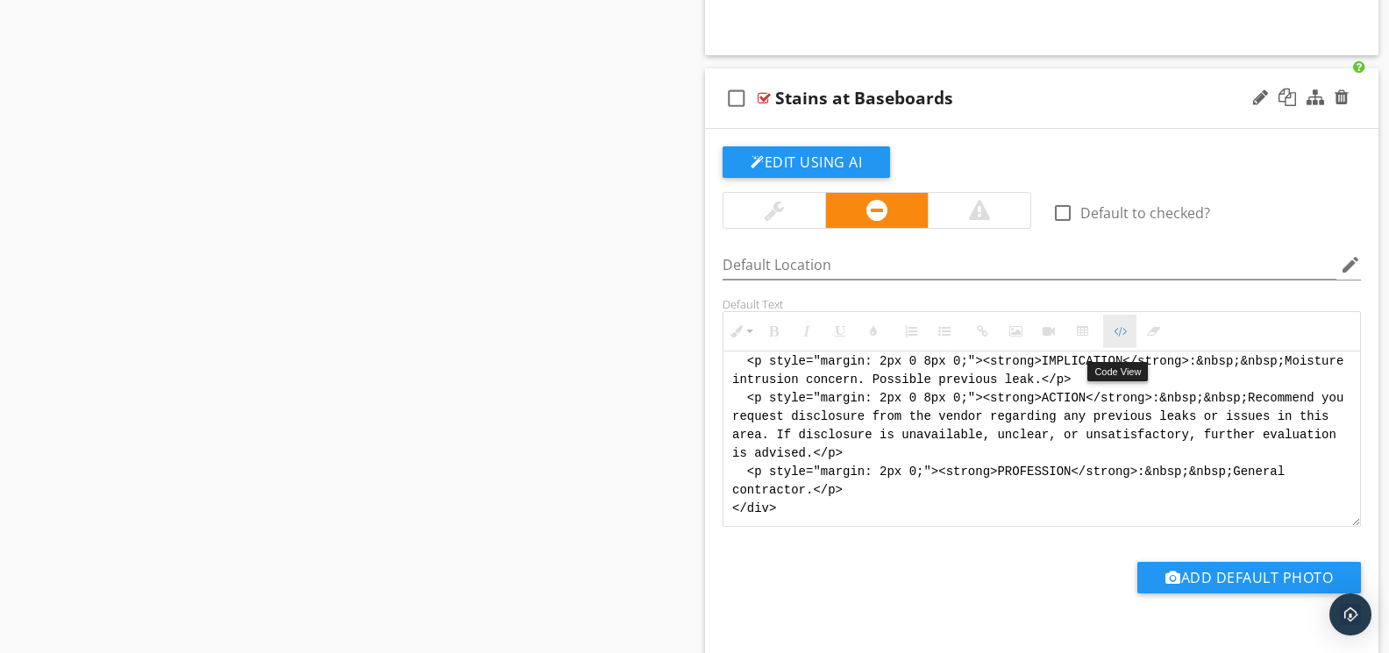
click at [1121, 338] on icon "button" at bounding box center [1120, 331] width 12 height 12
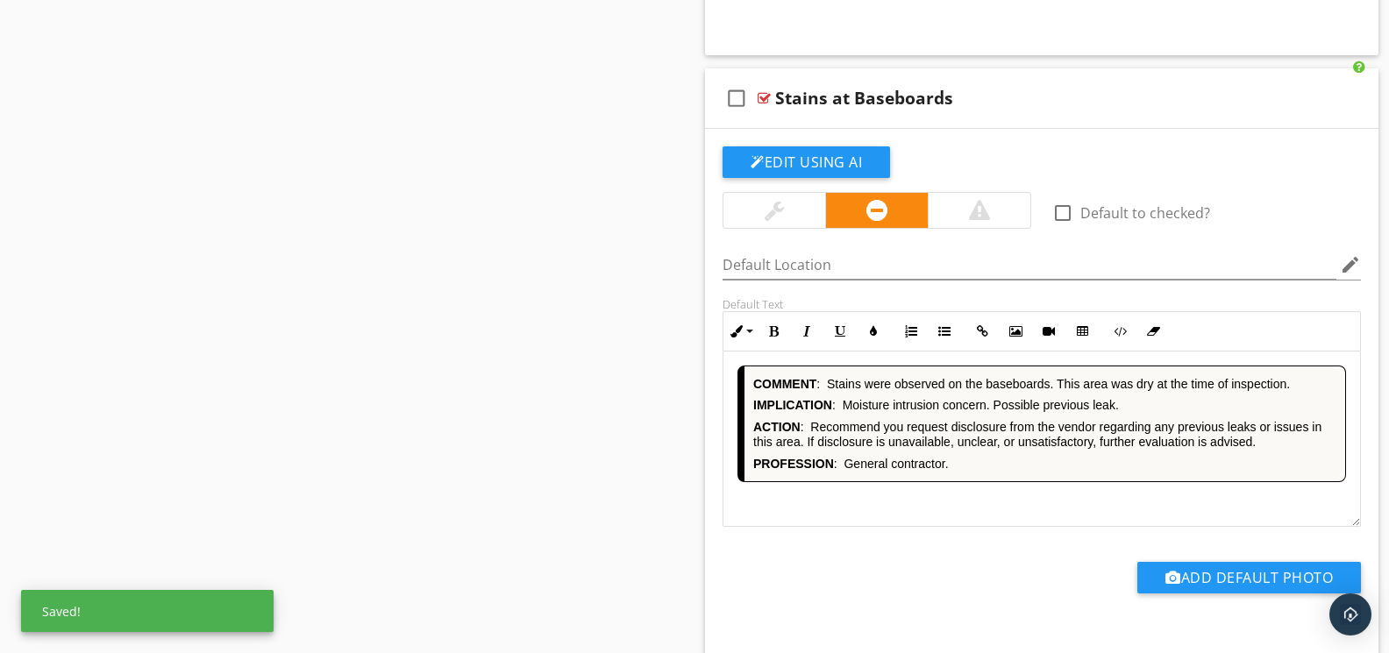
scroll to position [12196, 0]
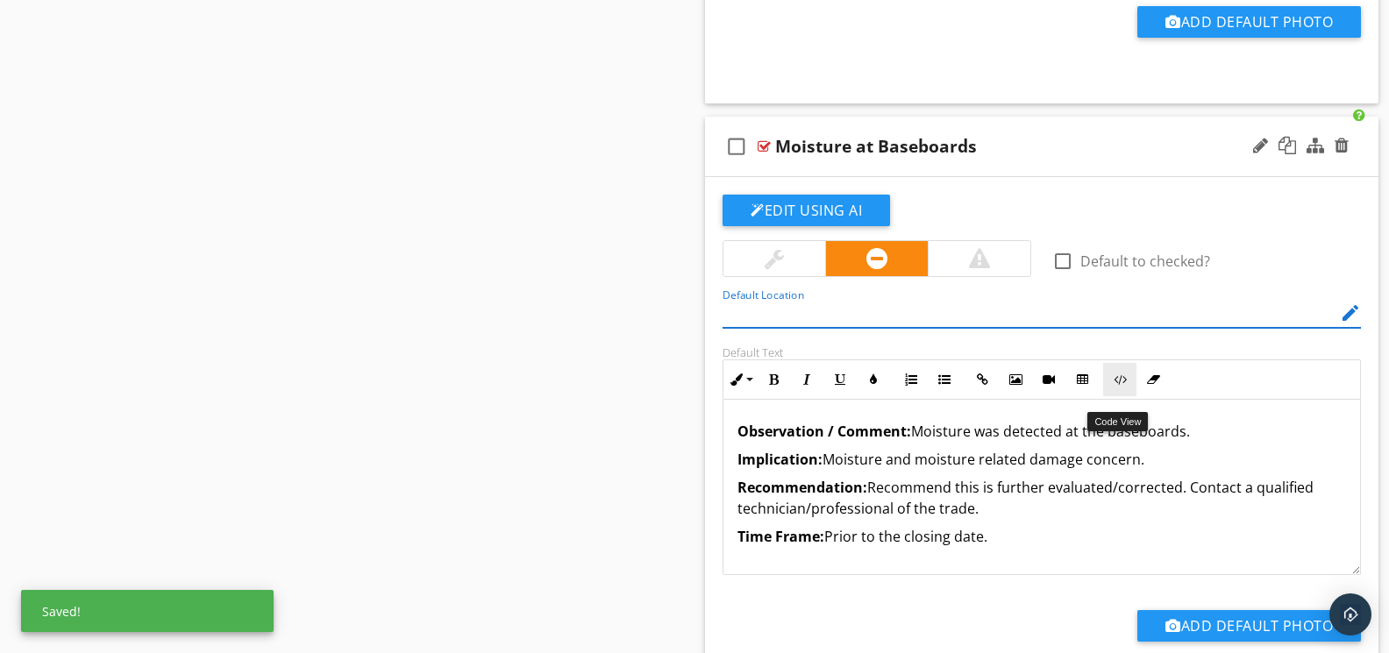
click at [1122, 386] on icon "button" at bounding box center [1120, 380] width 12 height 12
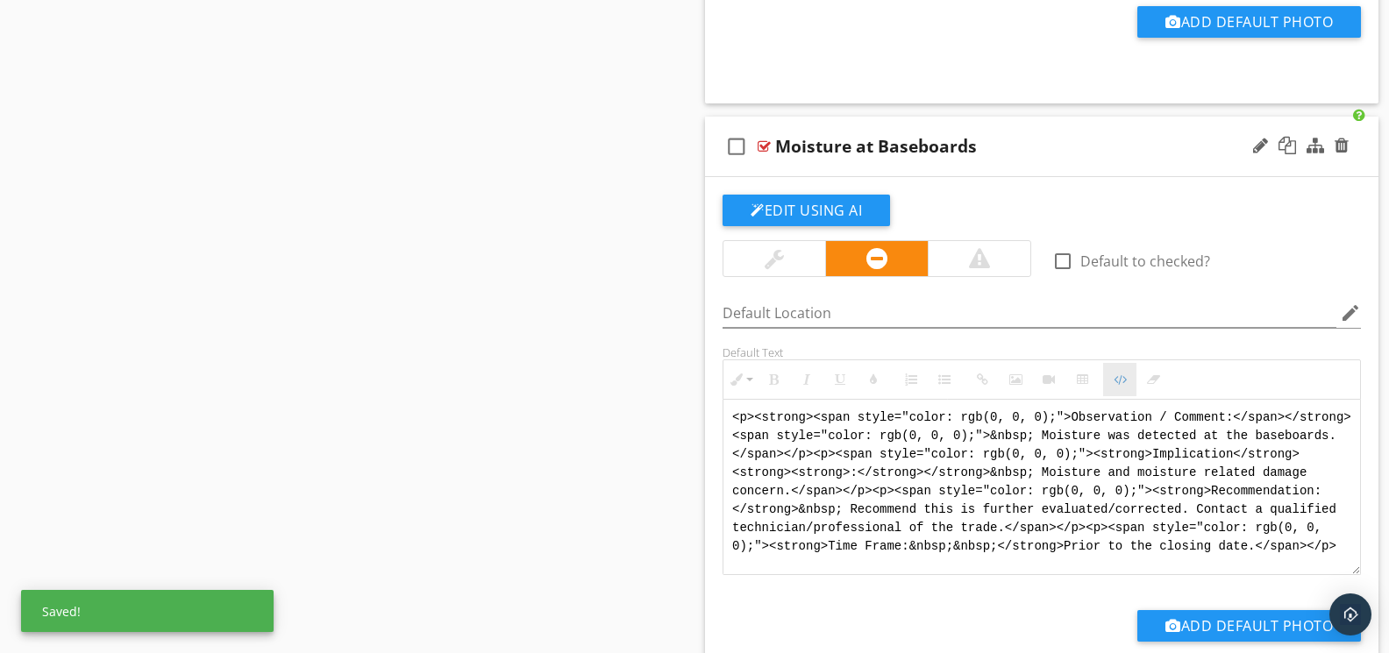
scroll to position [12195, 0]
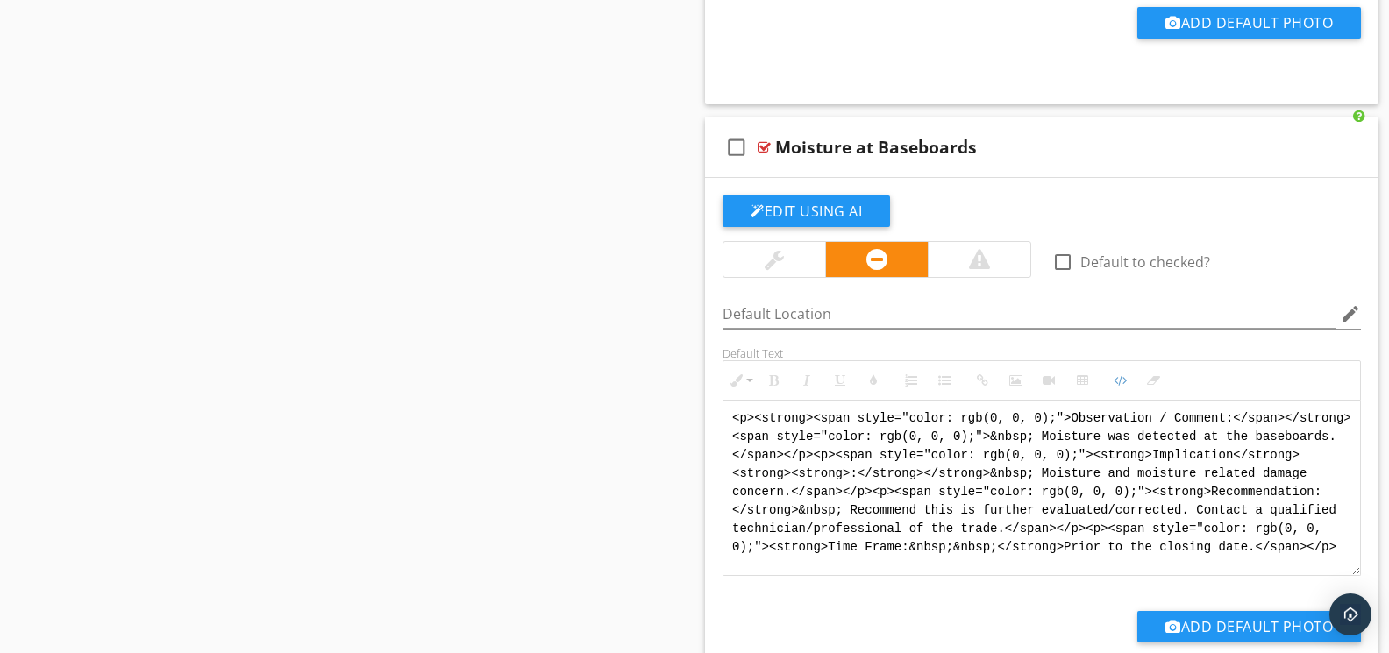
drag, startPoint x: 1061, startPoint y: 573, endPoint x: 698, endPoint y: 390, distance: 406.2
paste textarea "!-- Jody Version 1 --> <div style="font-family: Arial, sans-serif; font-size: 1…"
type textarea "<!-- Jody Version 1 --> <div style="font-family: Arial, sans-serif; font-size: …"
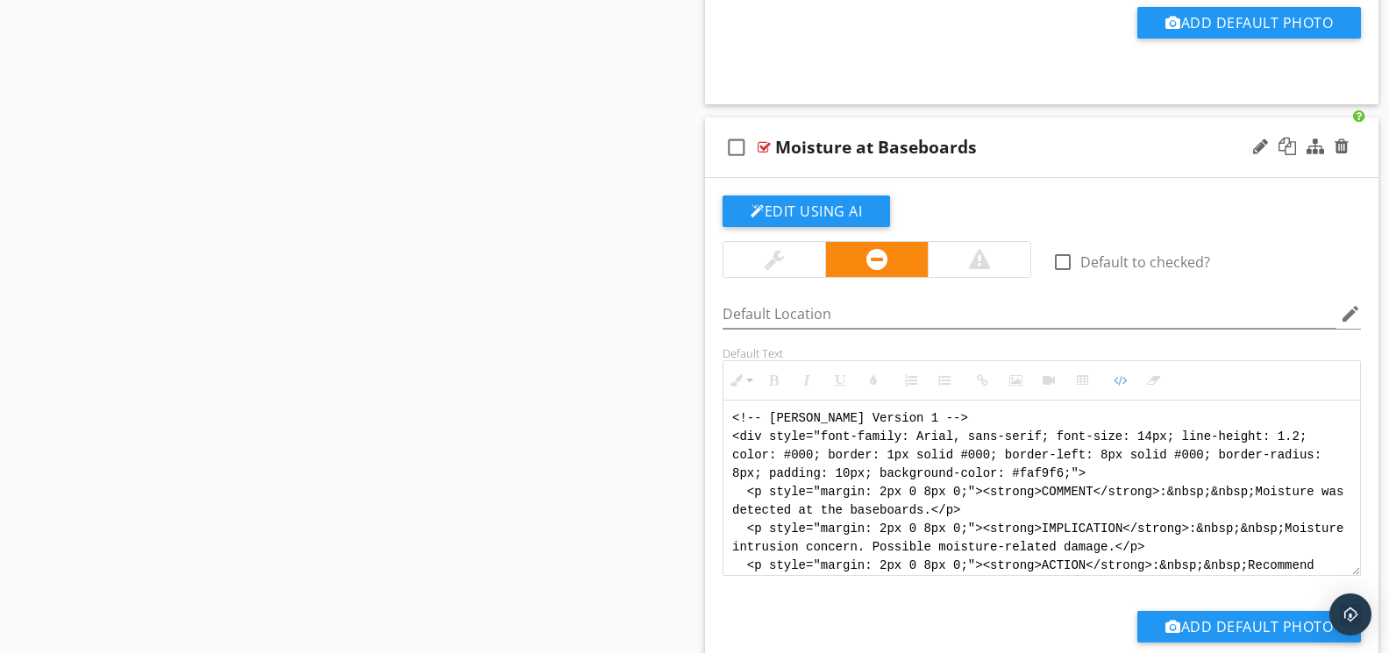
scroll to position [88, 0]
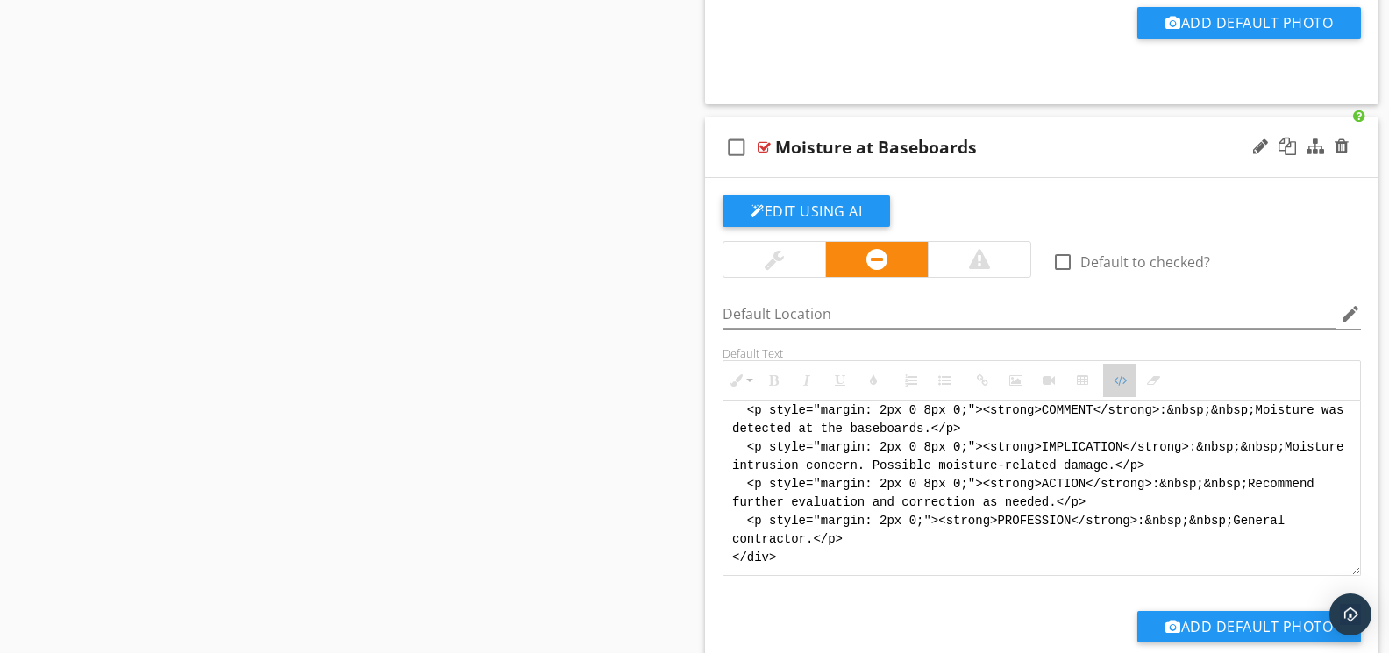
click at [1122, 387] on icon "button" at bounding box center [1120, 380] width 12 height 12
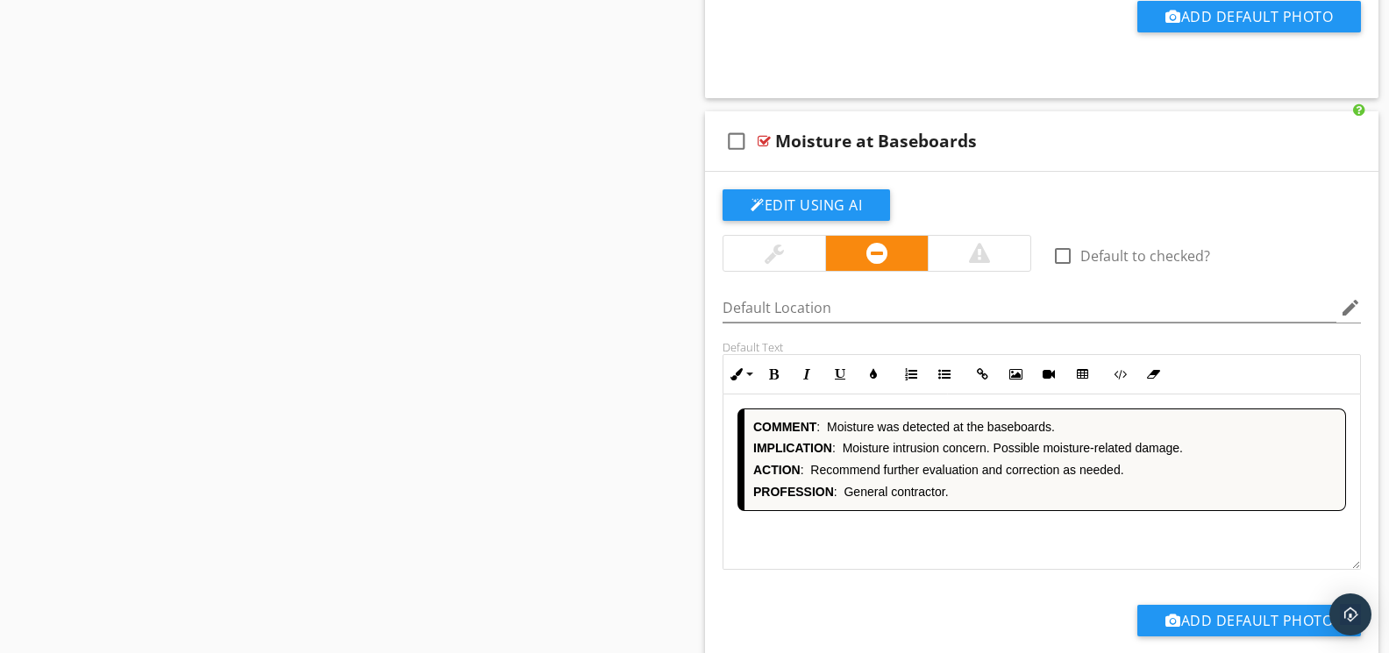
scroll to position [12802, 0]
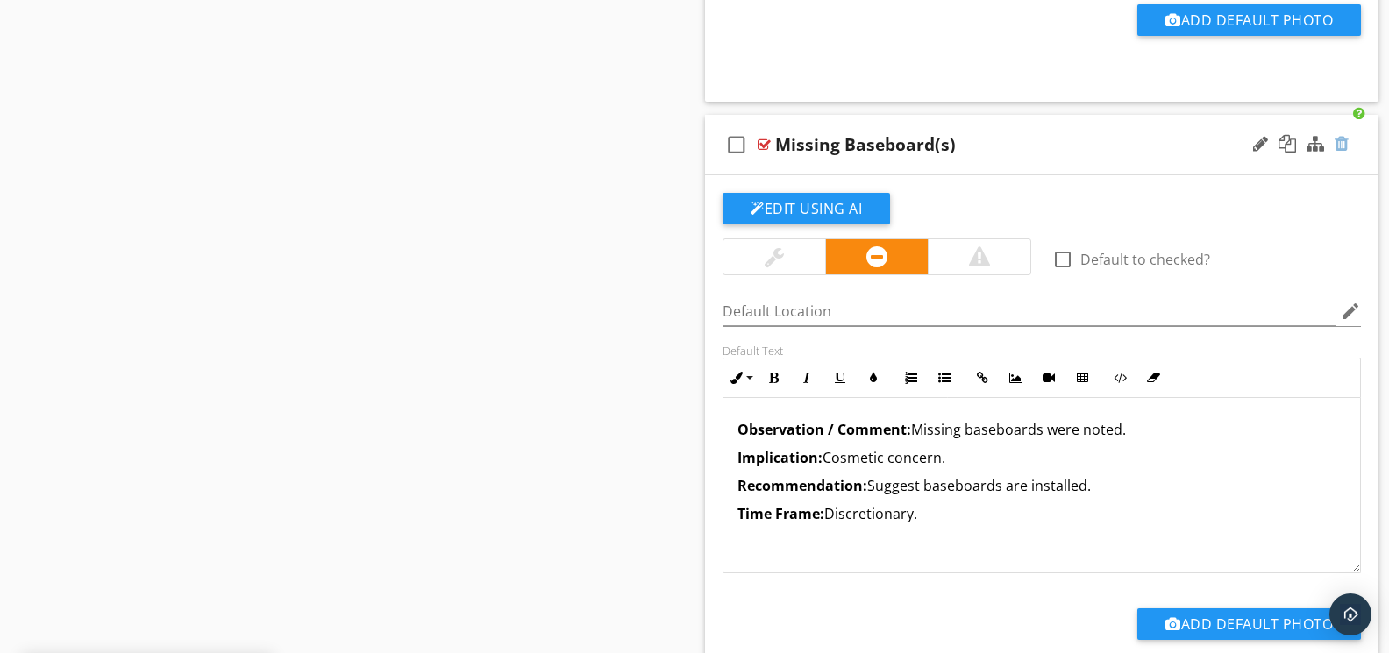
click at [1348, 153] on div at bounding box center [1341, 144] width 14 height 18
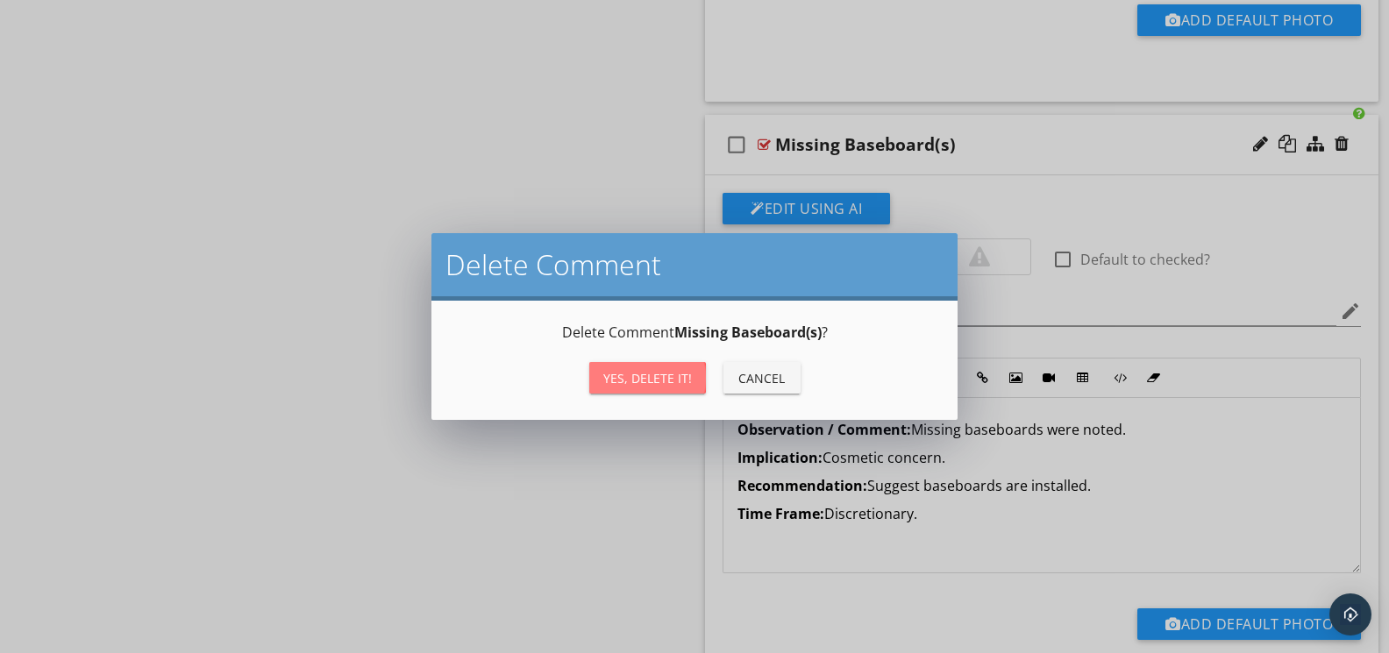
click at [682, 387] on button "Yes, Delete it!" at bounding box center [647, 378] width 117 height 32
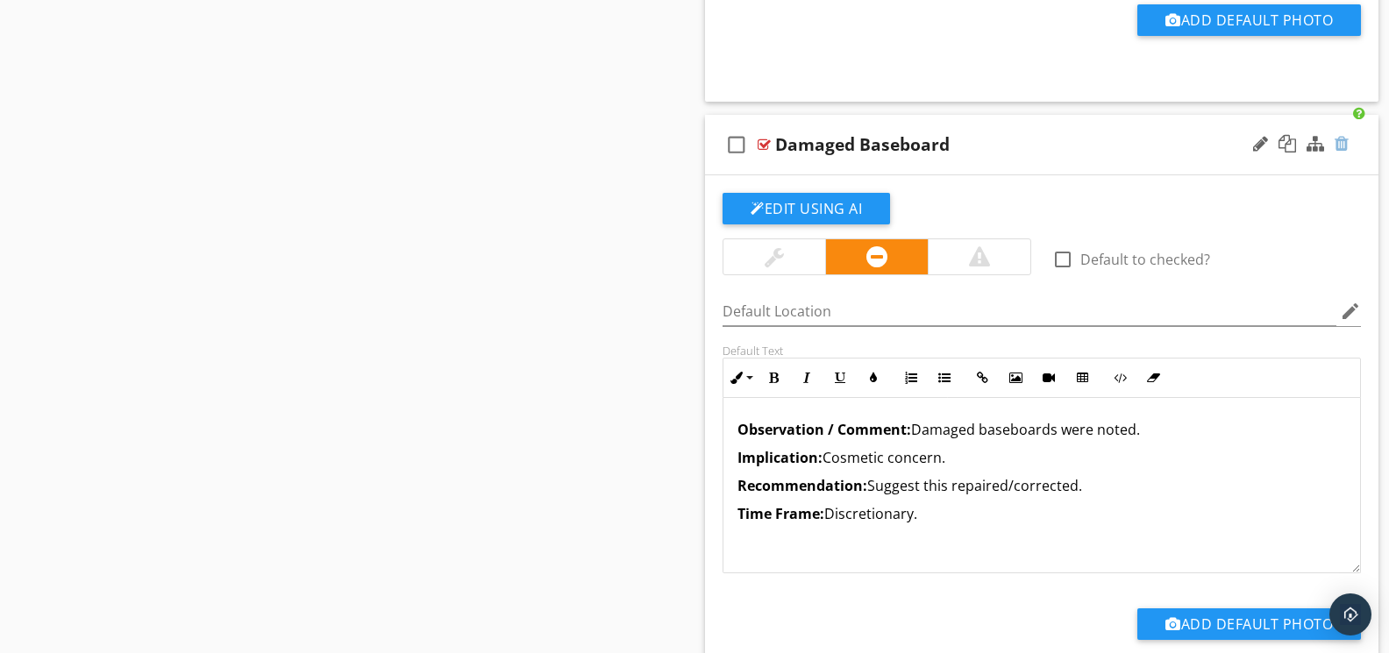
click at [1337, 153] on div at bounding box center [1341, 144] width 14 height 18
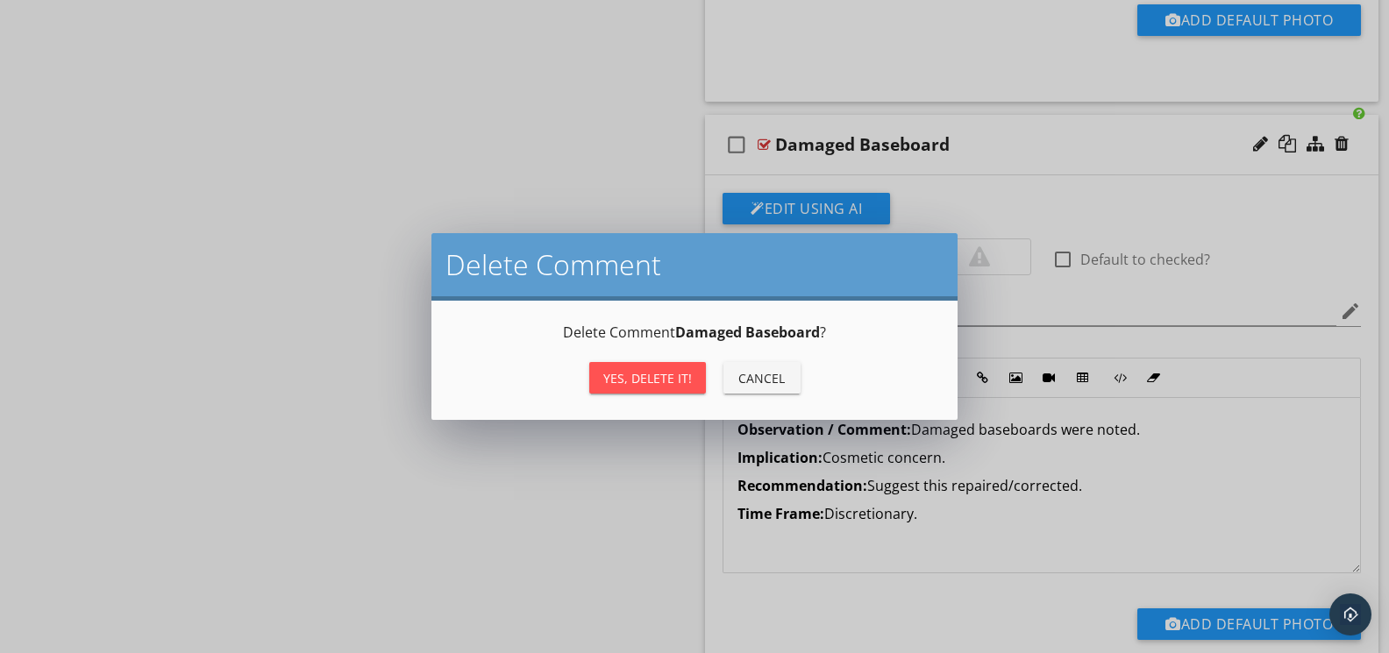
click at [665, 388] on button "Yes, Delete it!" at bounding box center [647, 378] width 117 height 32
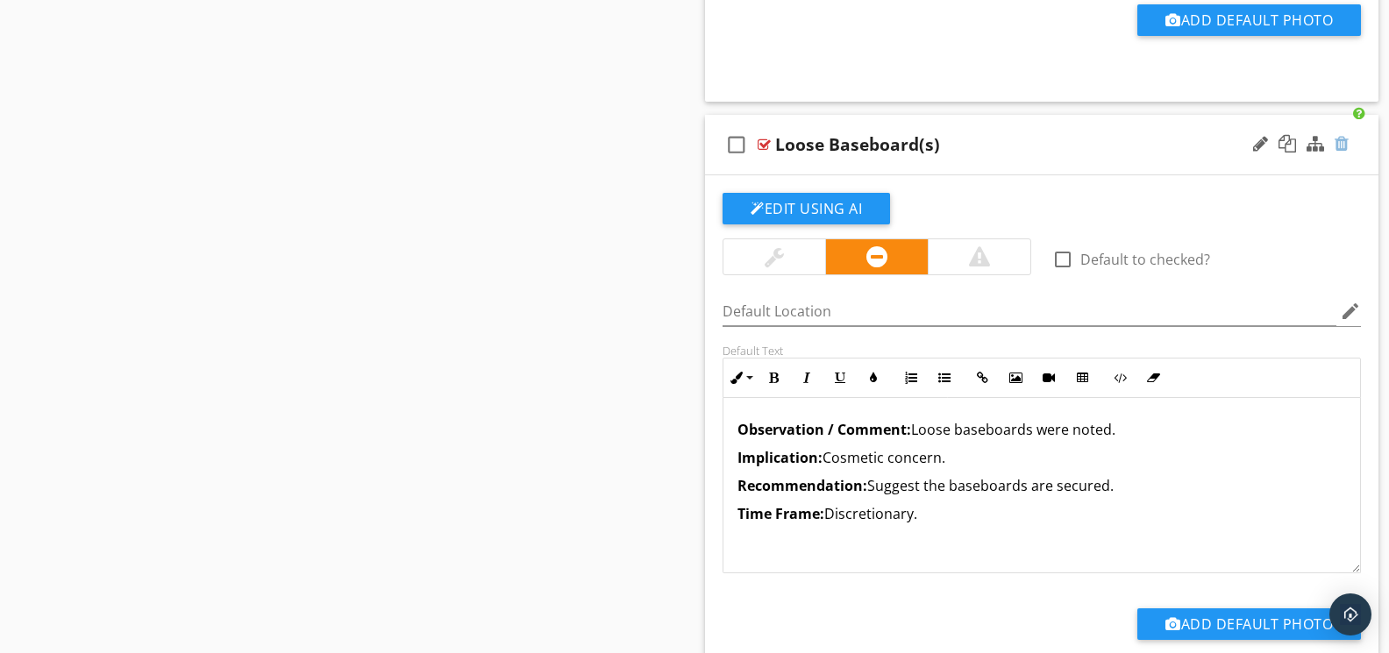
click at [1344, 153] on div at bounding box center [1341, 144] width 14 height 18
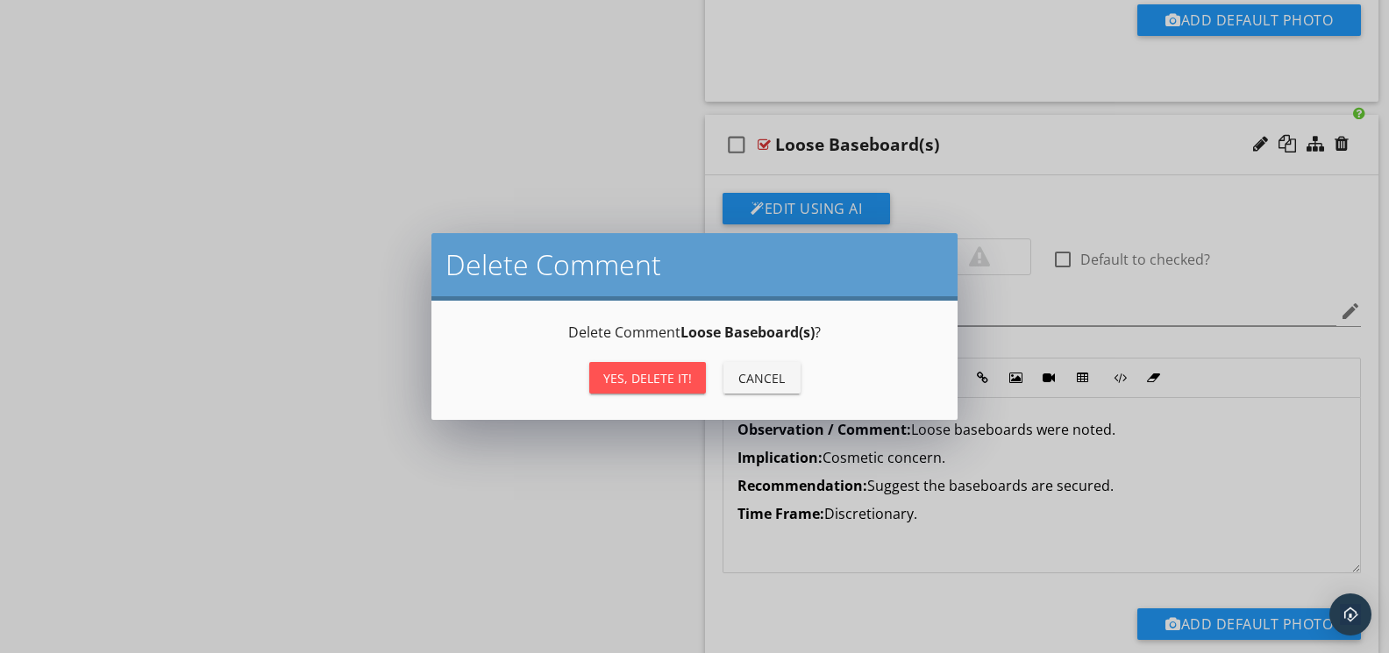
click at [658, 376] on div "Yes, Delete it!" at bounding box center [647, 378] width 89 height 18
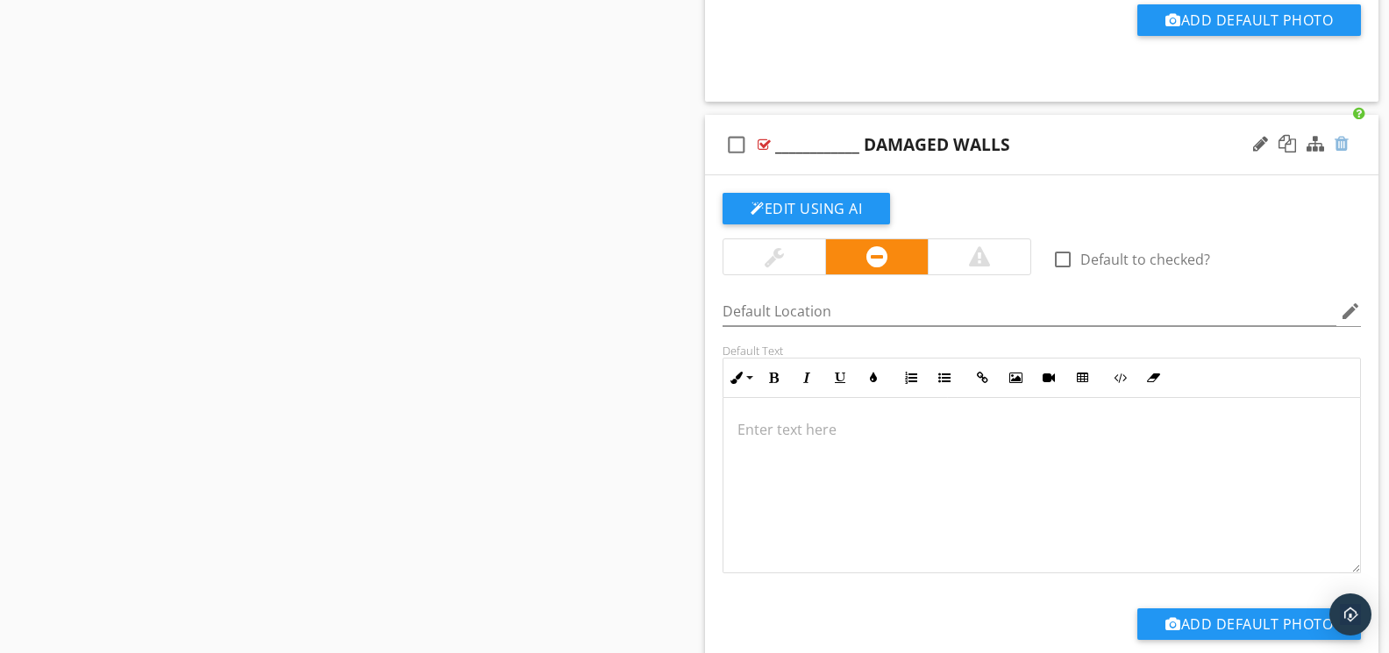
click at [1343, 153] on div at bounding box center [1341, 144] width 14 height 18
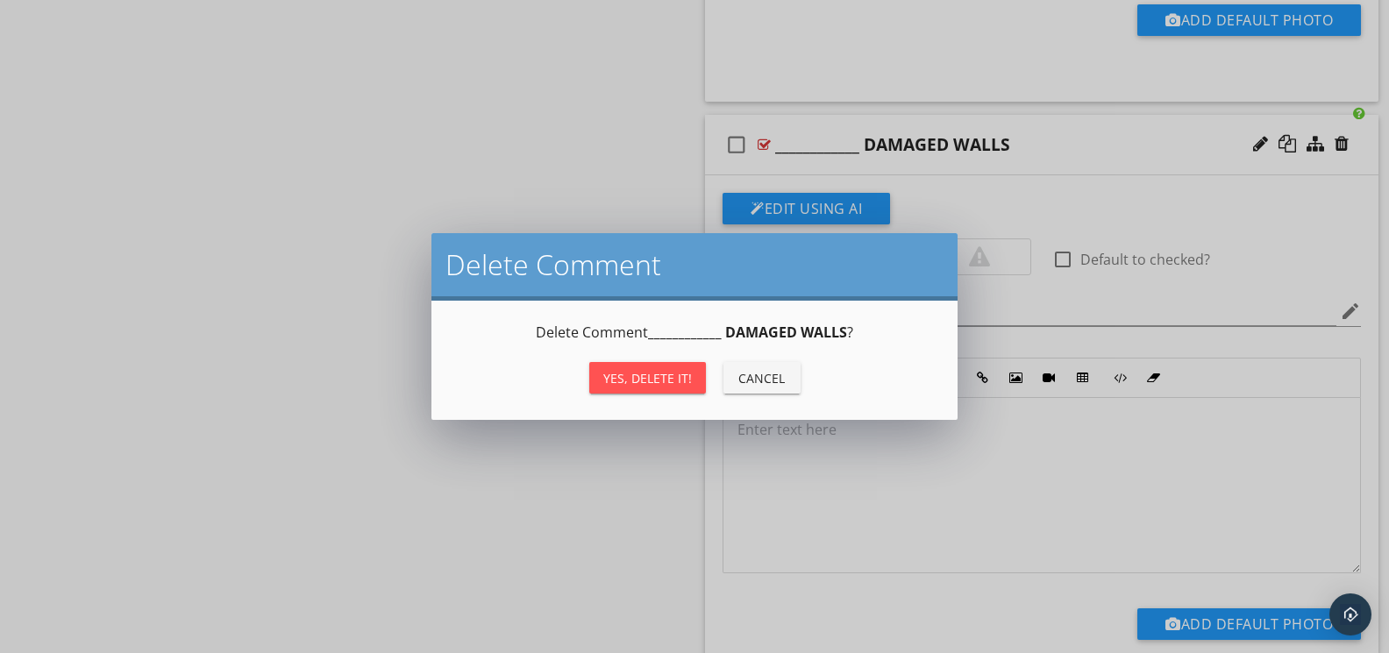
click at [647, 374] on div "Yes, Delete it!" at bounding box center [647, 378] width 89 height 18
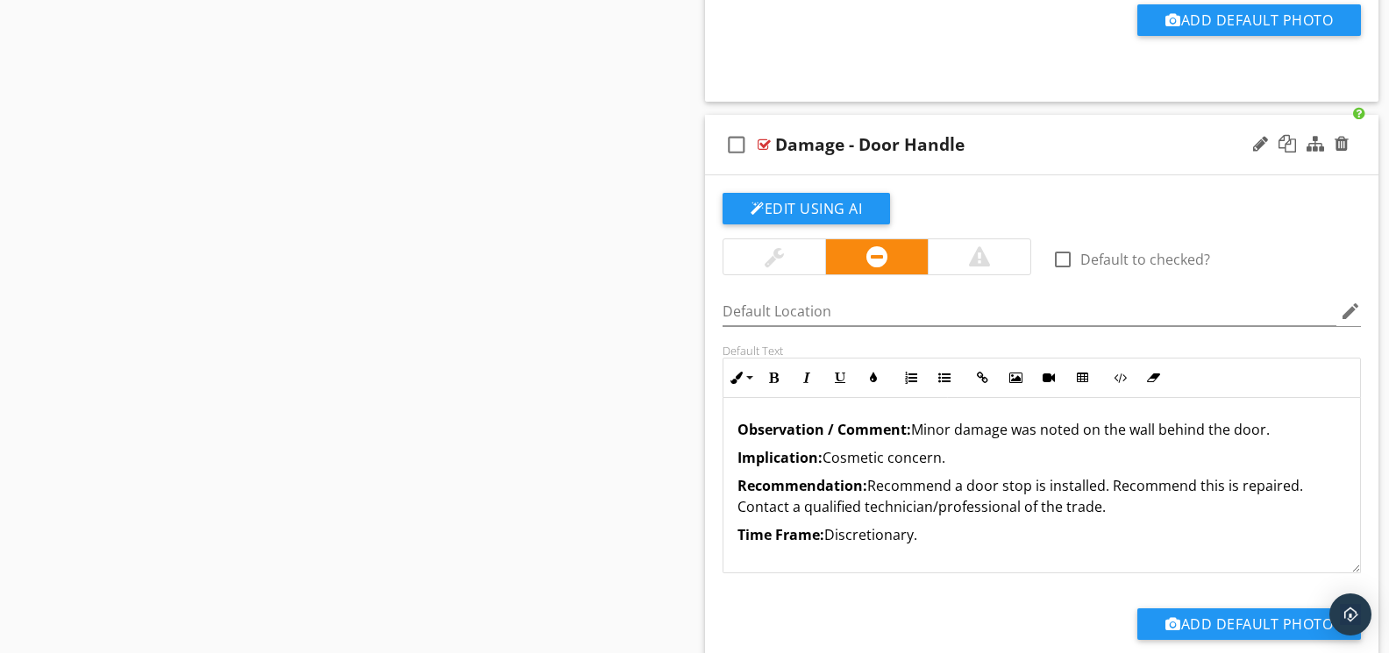
scroll to position [12810, 0]
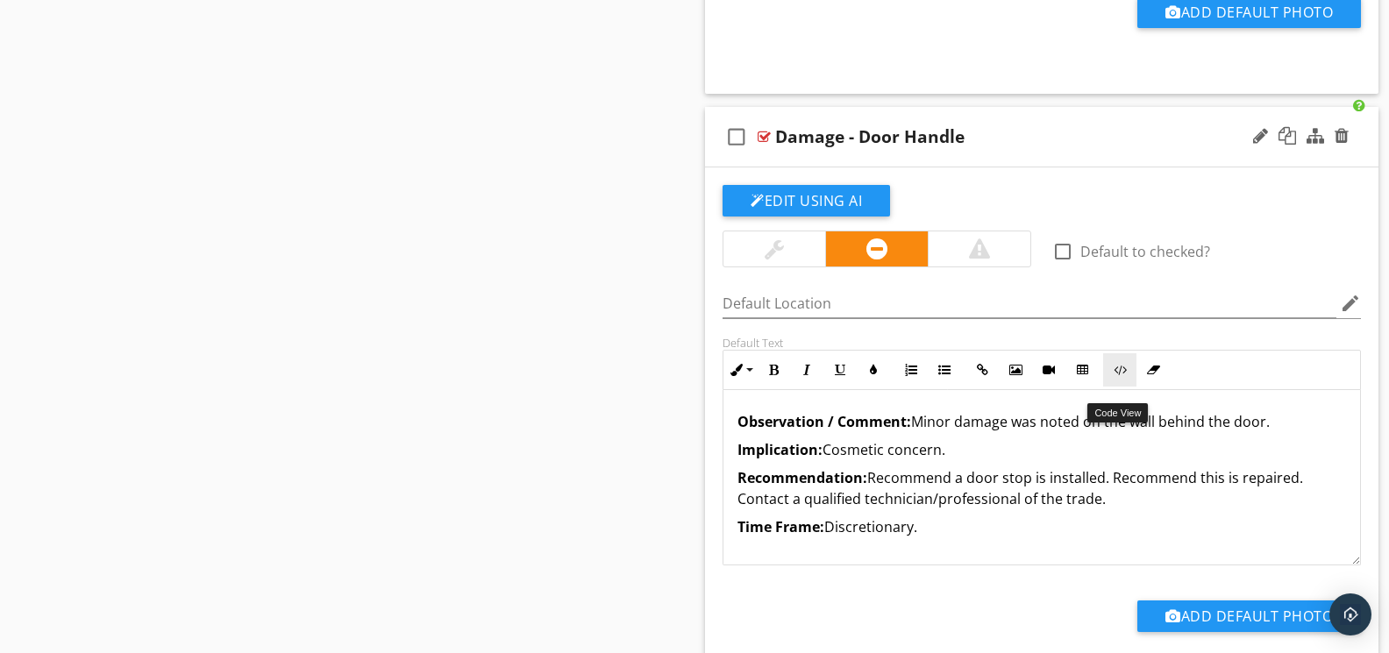
click at [1126, 376] on icon "button" at bounding box center [1120, 370] width 12 height 12
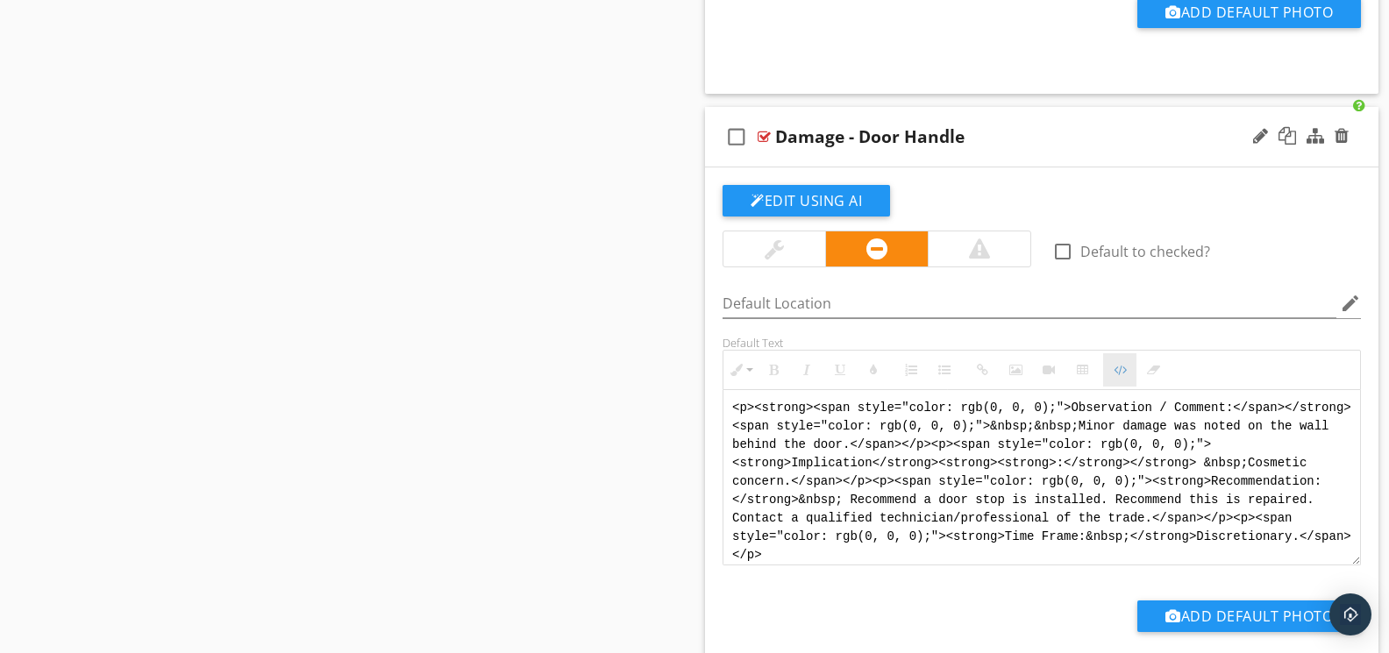
scroll to position [12809, 0]
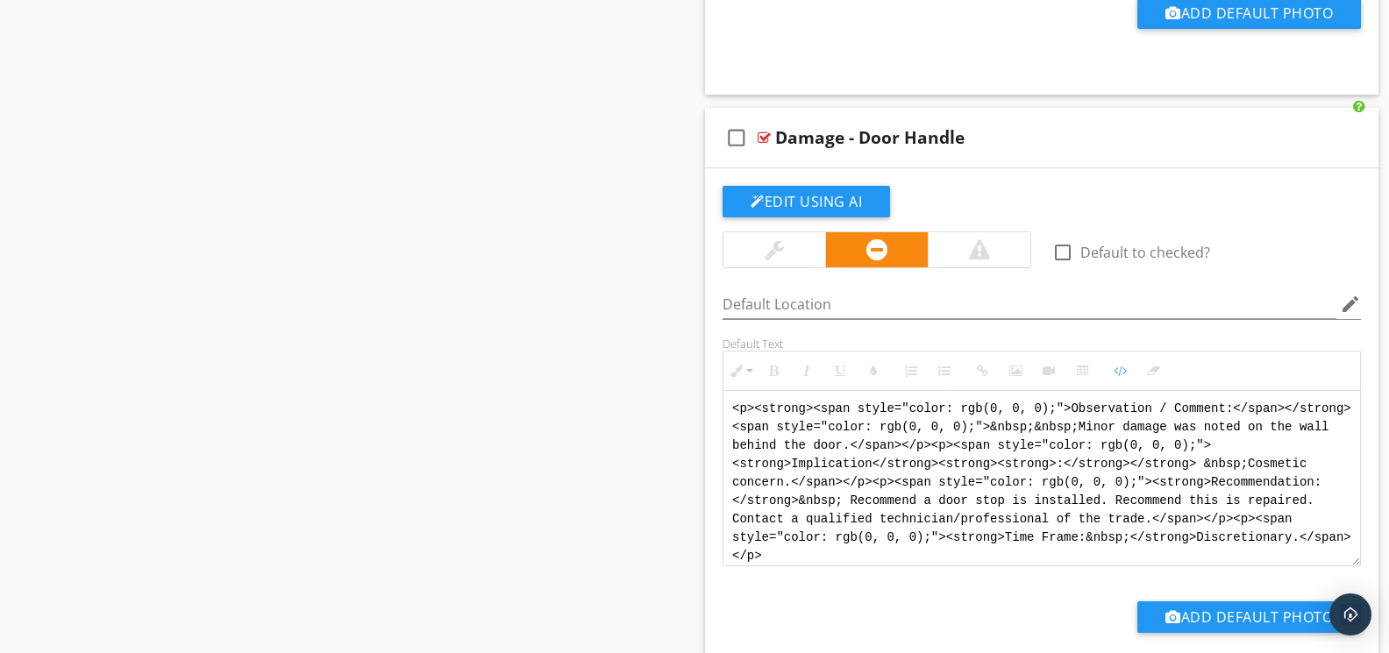
drag, startPoint x: 1056, startPoint y: 569, endPoint x: 685, endPoint y: 384, distance: 414.5
paste textarea "!-- Jody Version 1 --> <div style="font-family: Arial, sans-serif; font-size: 1…"
type textarea "<!-- Jody Version 1 --> <div style="font-family: Arial, sans-serif; font-size: …"
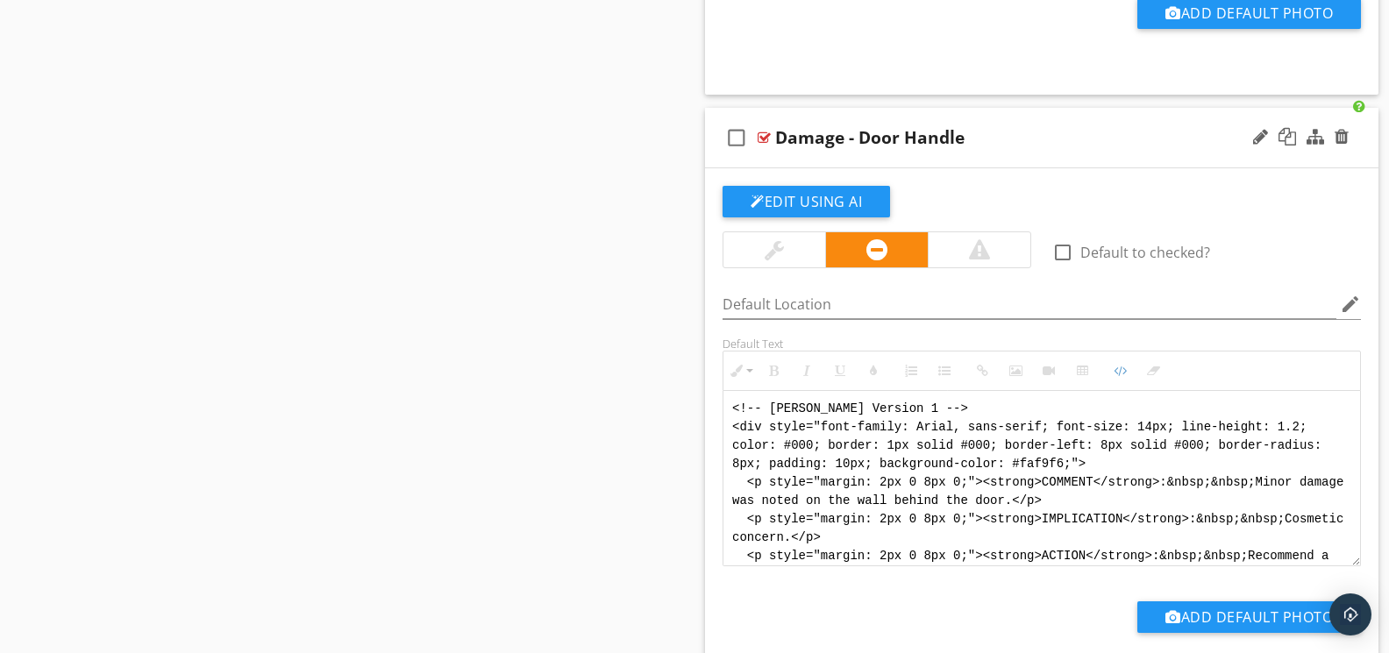
scroll to position [88, 0]
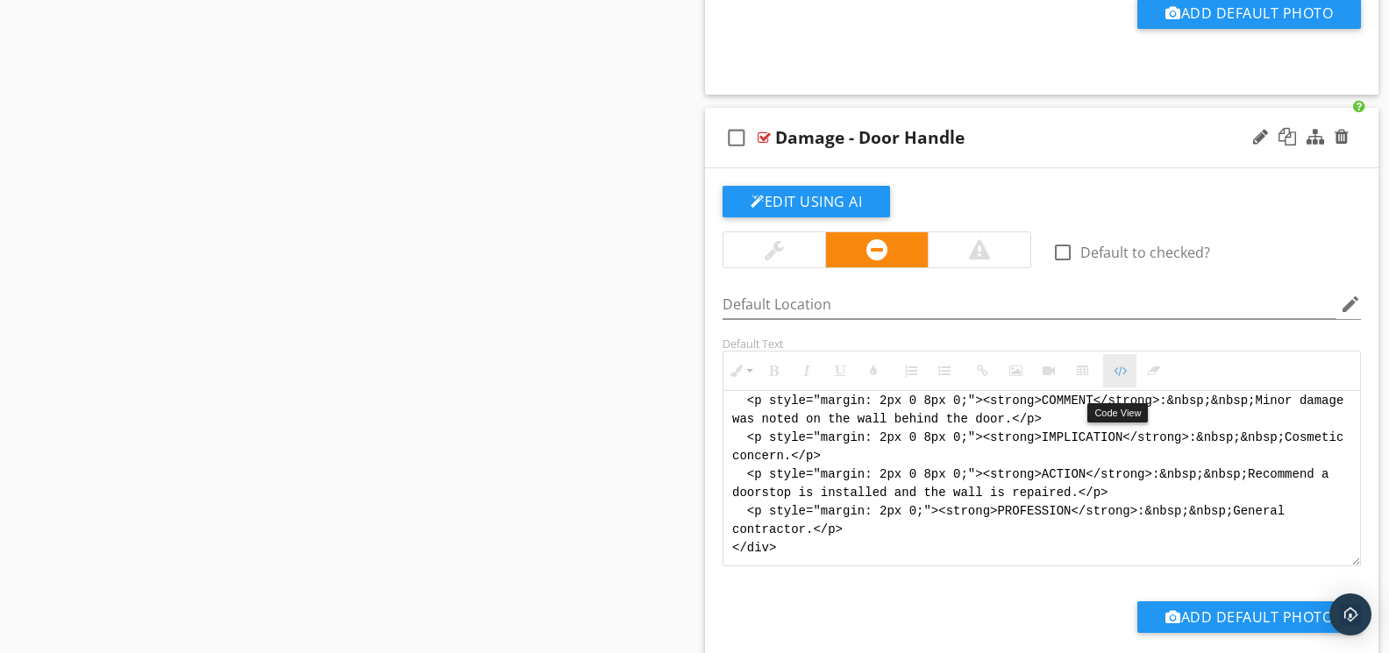
click at [1120, 377] on icon "button" at bounding box center [1120, 371] width 12 height 12
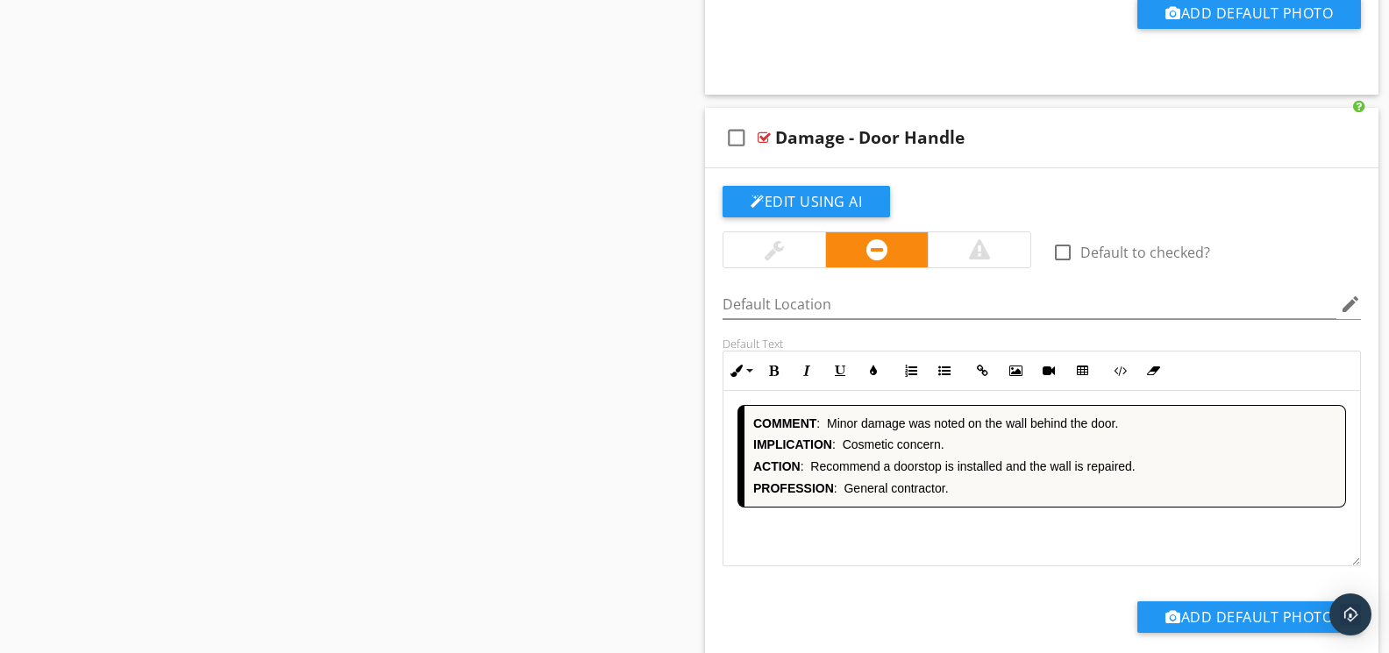
scroll to position [13406, 0]
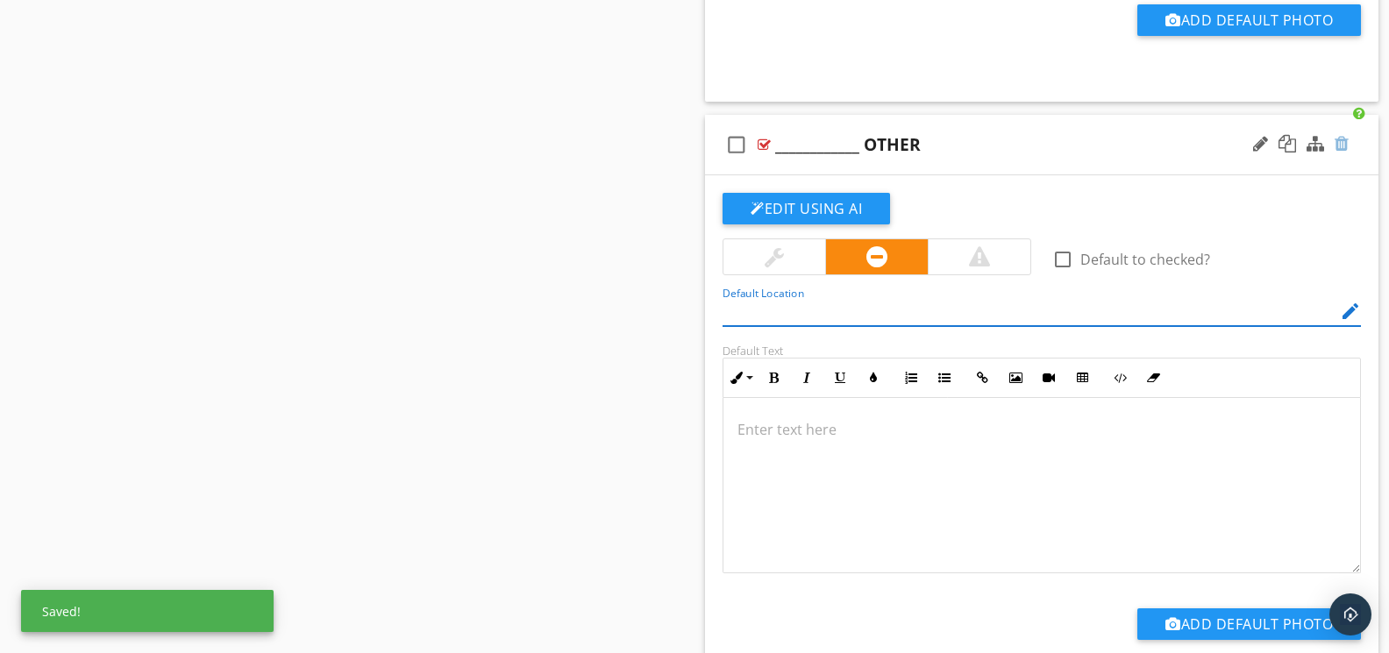
click at [1338, 153] on div at bounding box center [1341, 144] width 14 height 18
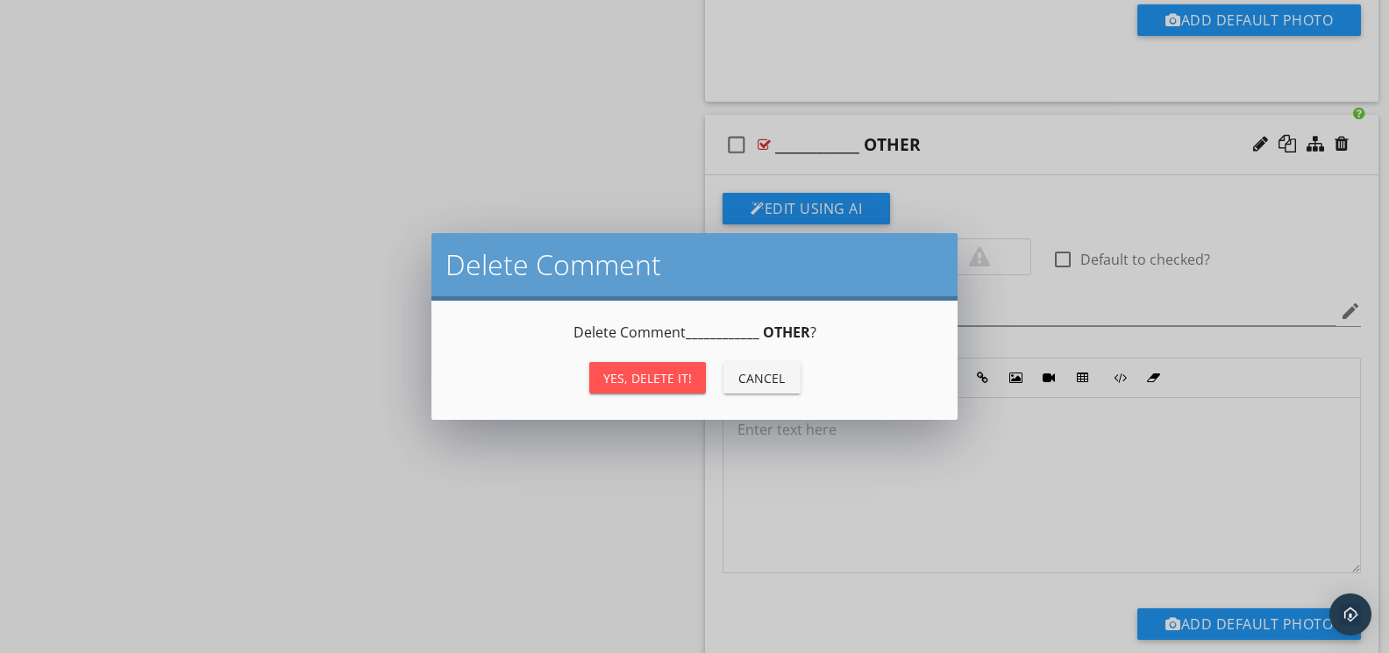
click at [680, 369] on div "Yes, Delete it!" at bounding box center [647, 378] width 89 height 18
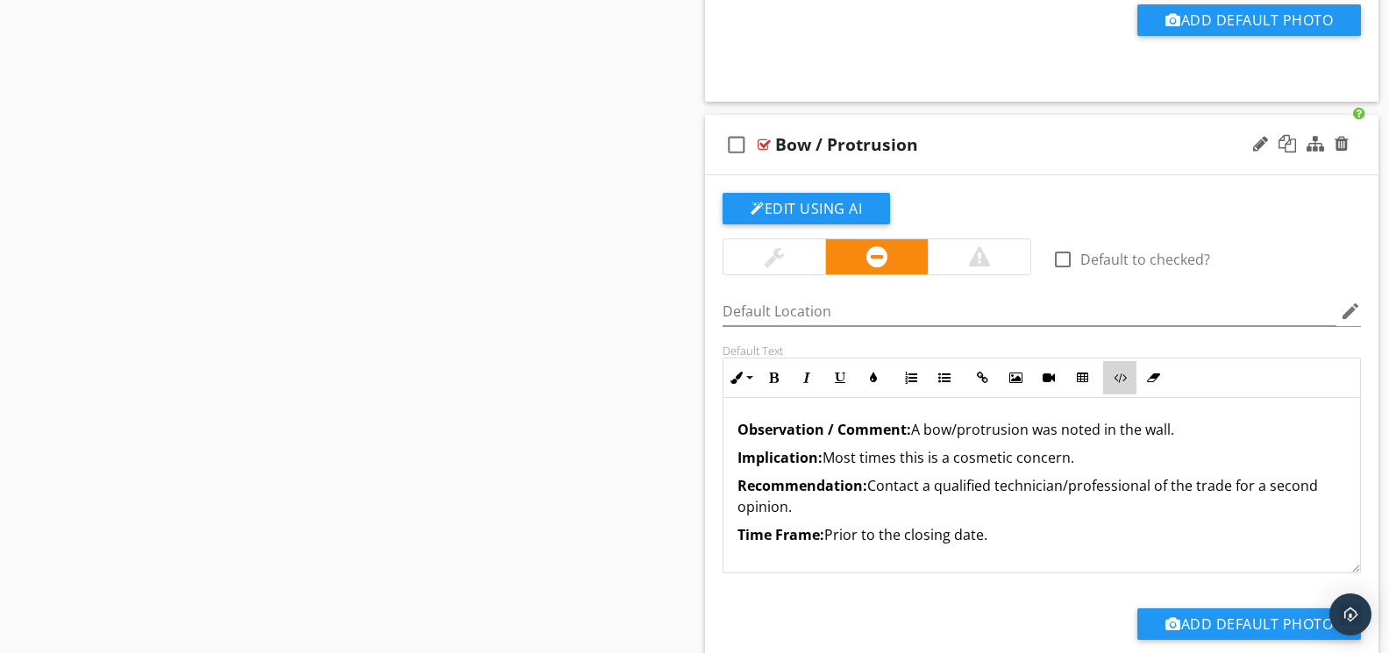
click at [1116, 384] on icon "button" at bounding box center [1120, 378] width 12 height 12
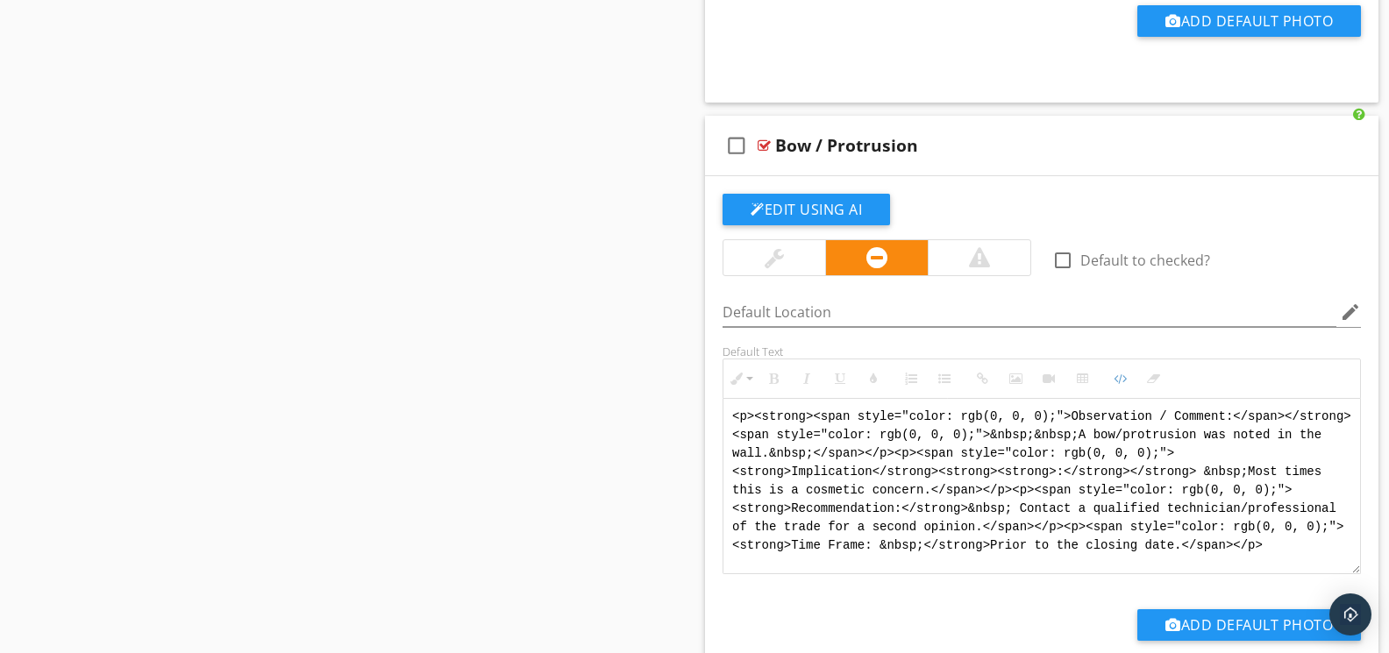
drag, startPoint x: 1268, startPoint y: 556, endPoint x: 701, endPoint y: 397, distance: 588.2
paste textarea "!-- Jody Version 1 --> <div style="font-family: Arial, sans-serif; font-size: 1…"
type textarea "<!-- Jody Version 1 --> <div style="font-family: Arial, sans-serif; font-size: …"
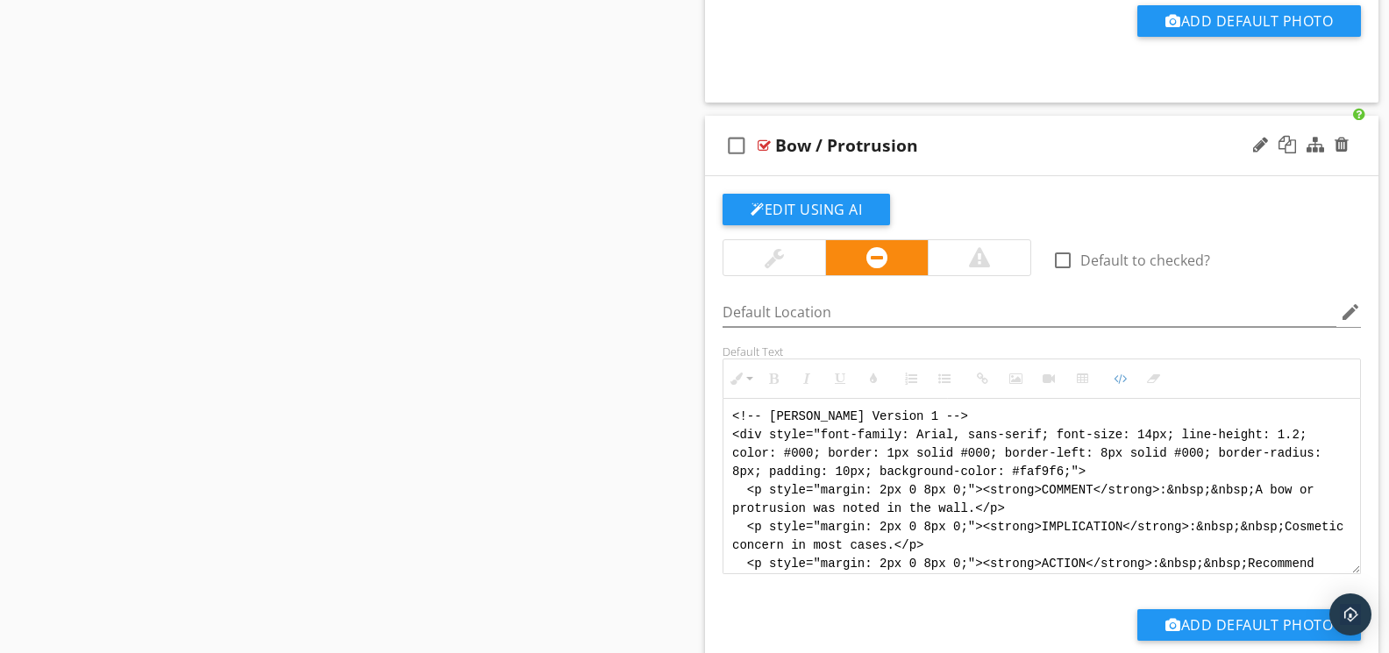
scroll to position [88, 0]
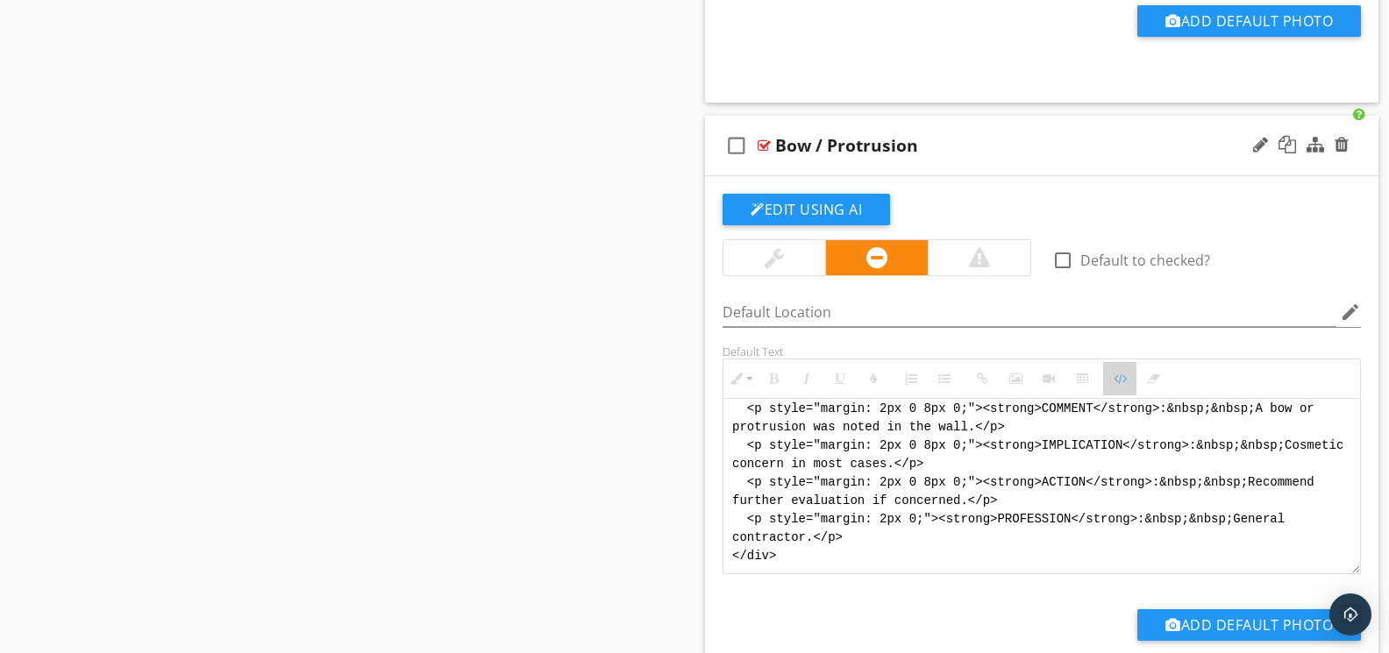
click at [1115, 395] on button "Code View" at bounding box center [1119, 378] width 33 height 33
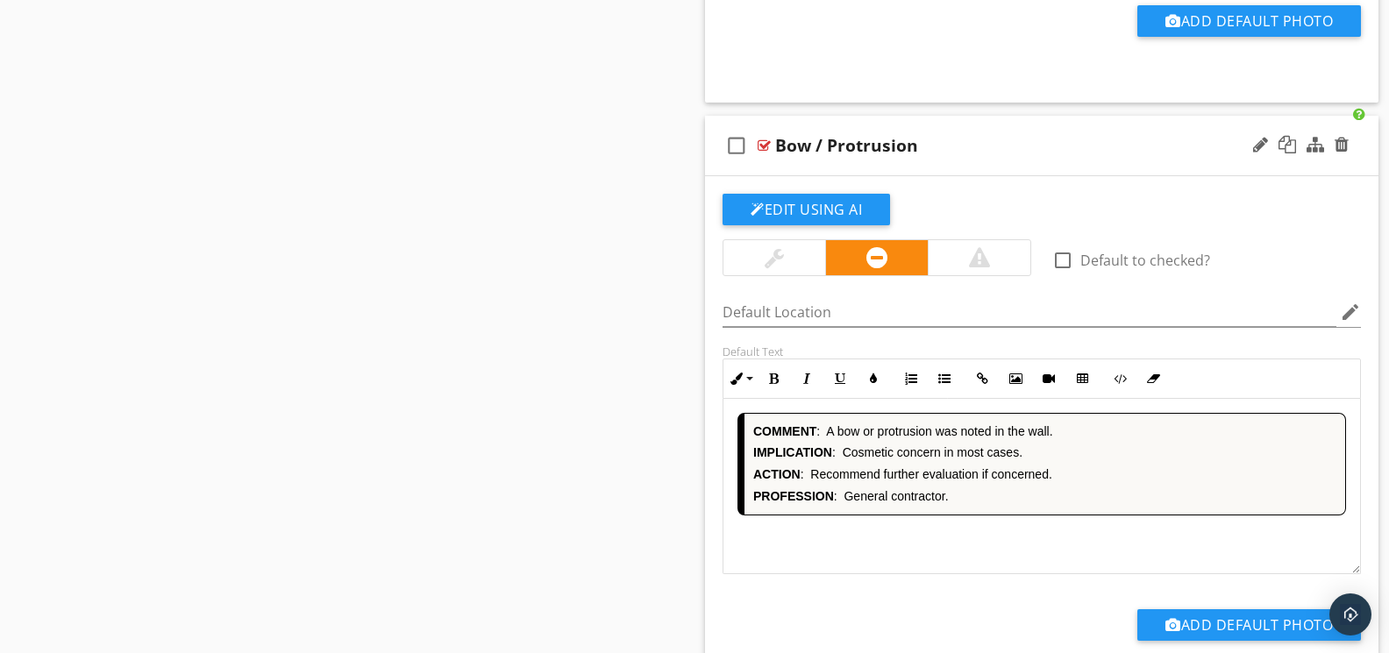
scroll to position [14012, 0]
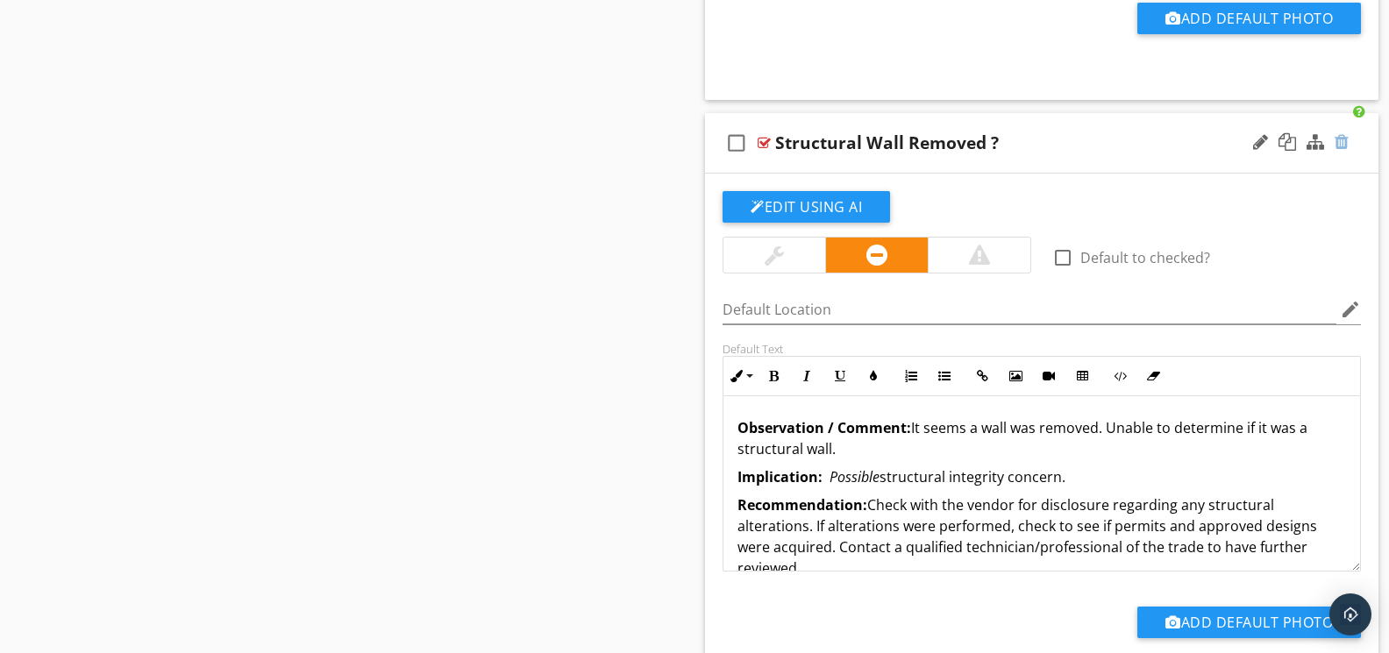
click at [1343, 151] on div at bounding box center [1341, 142] width 14 height 18
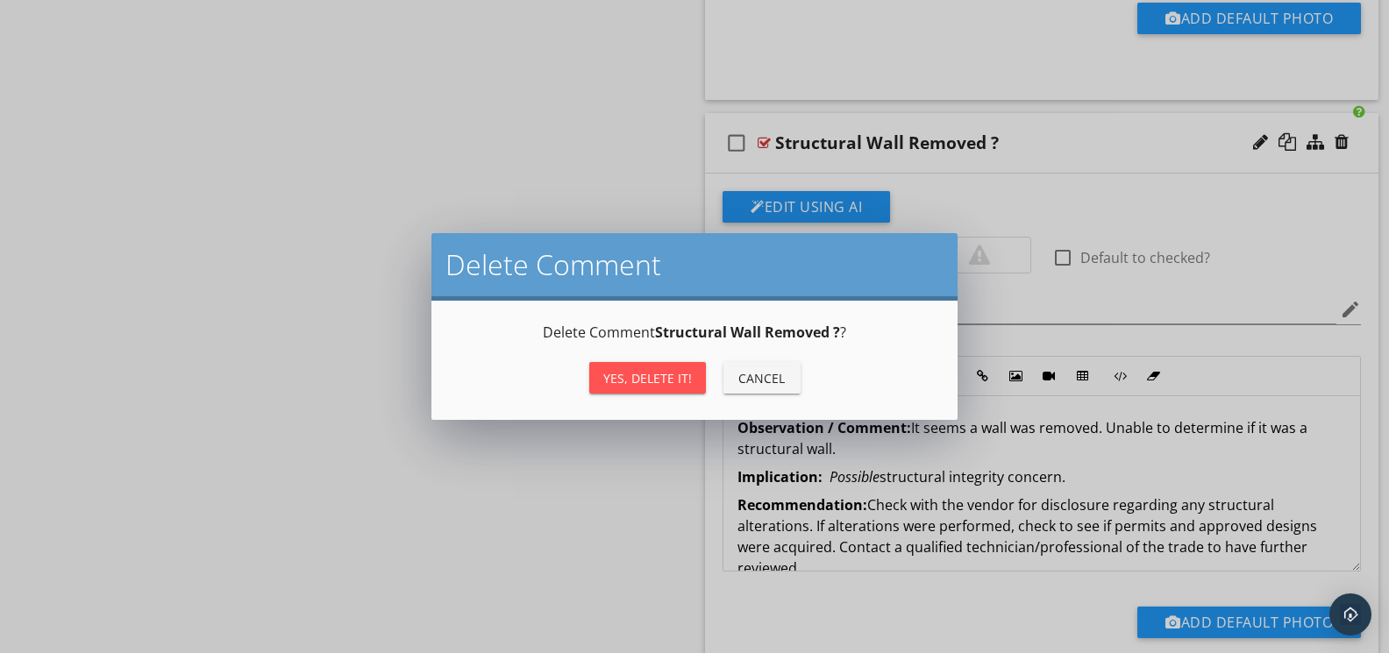
click at [636, 370] on div "Yes, Delete it!" at bounding box center [647, 378] width 89 height 18
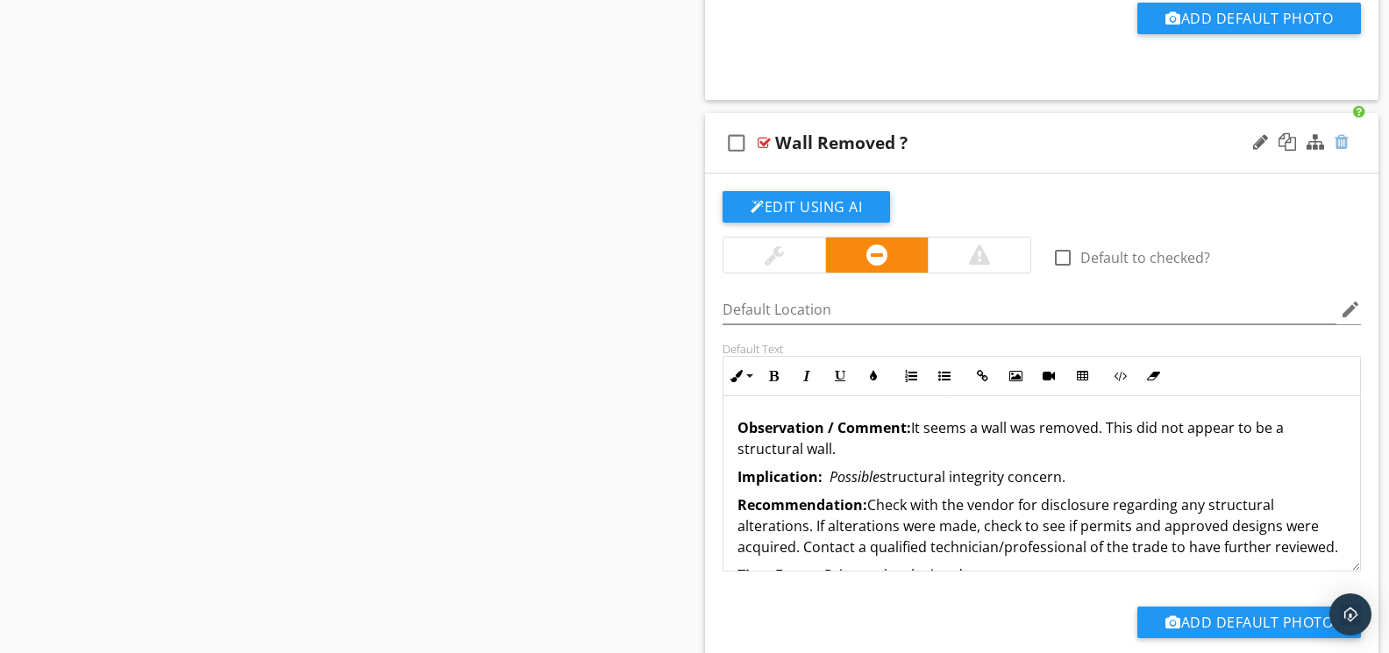
click at [1345, 151] on div at bounding box center [1341, 142] width 14 height 18
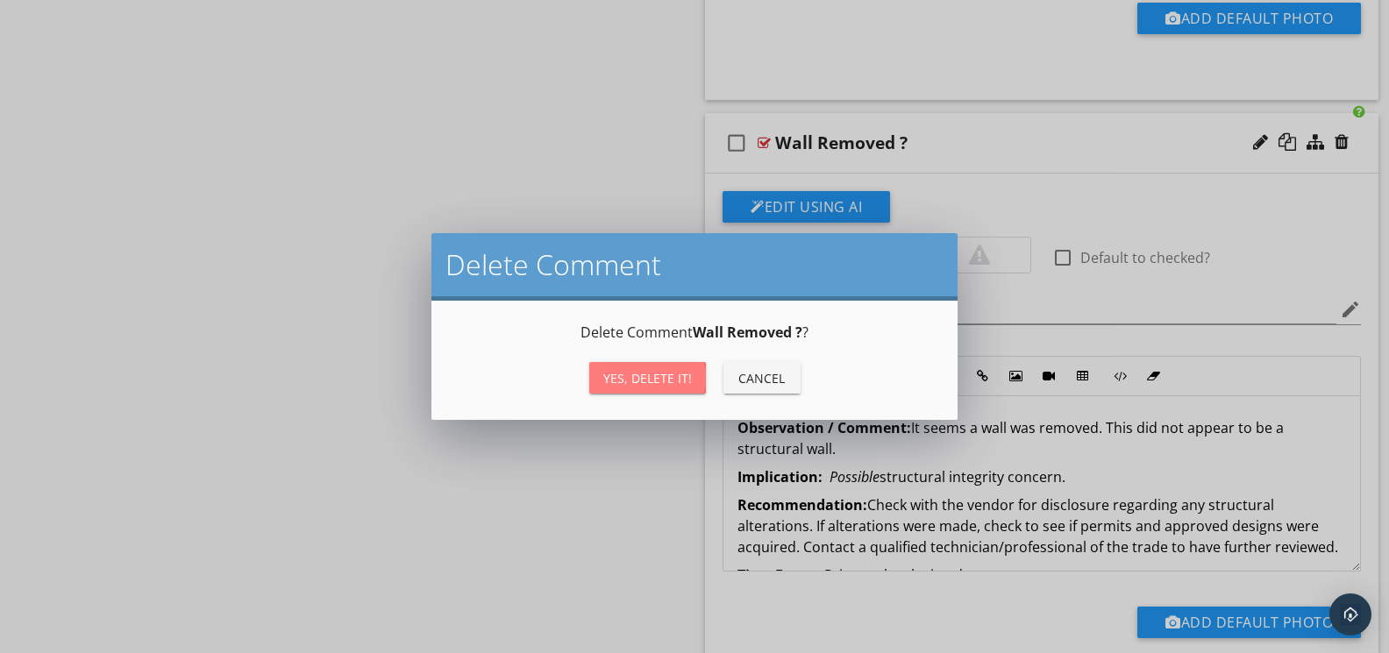
click at [607, 380] on div "Yes, Delete it!" at bounding box center [647, 378] width 89 height 18
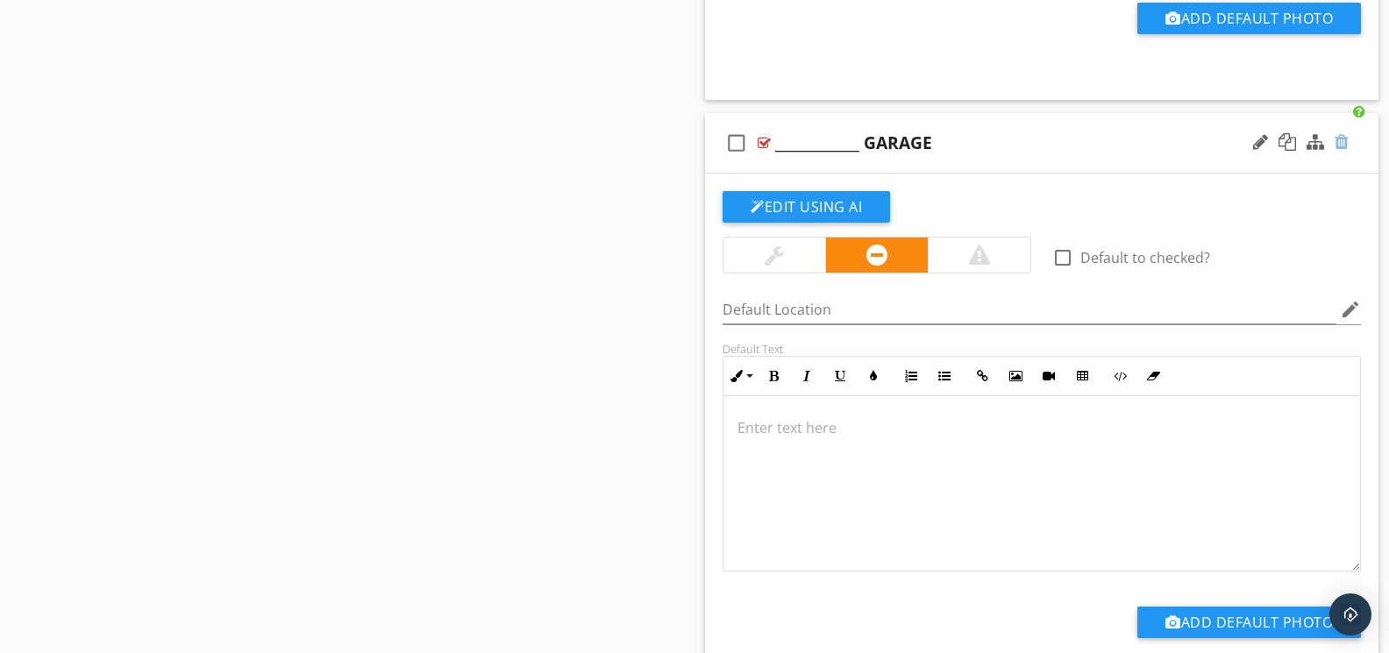
click at [1337, 151] on div at bounding box center [1341, 142] width 14 height 18
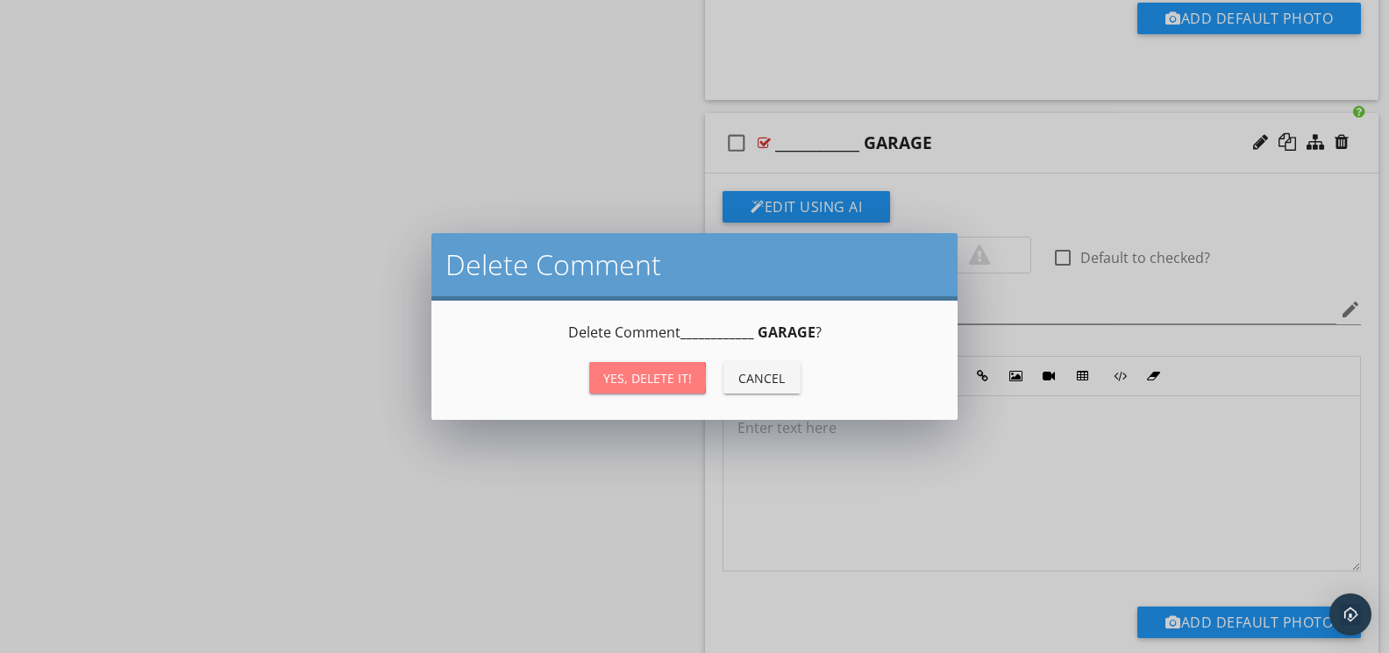
click at [653, 384] on button "Yes, Delete it!" at bounding box center [647, 378] width 117 height 32
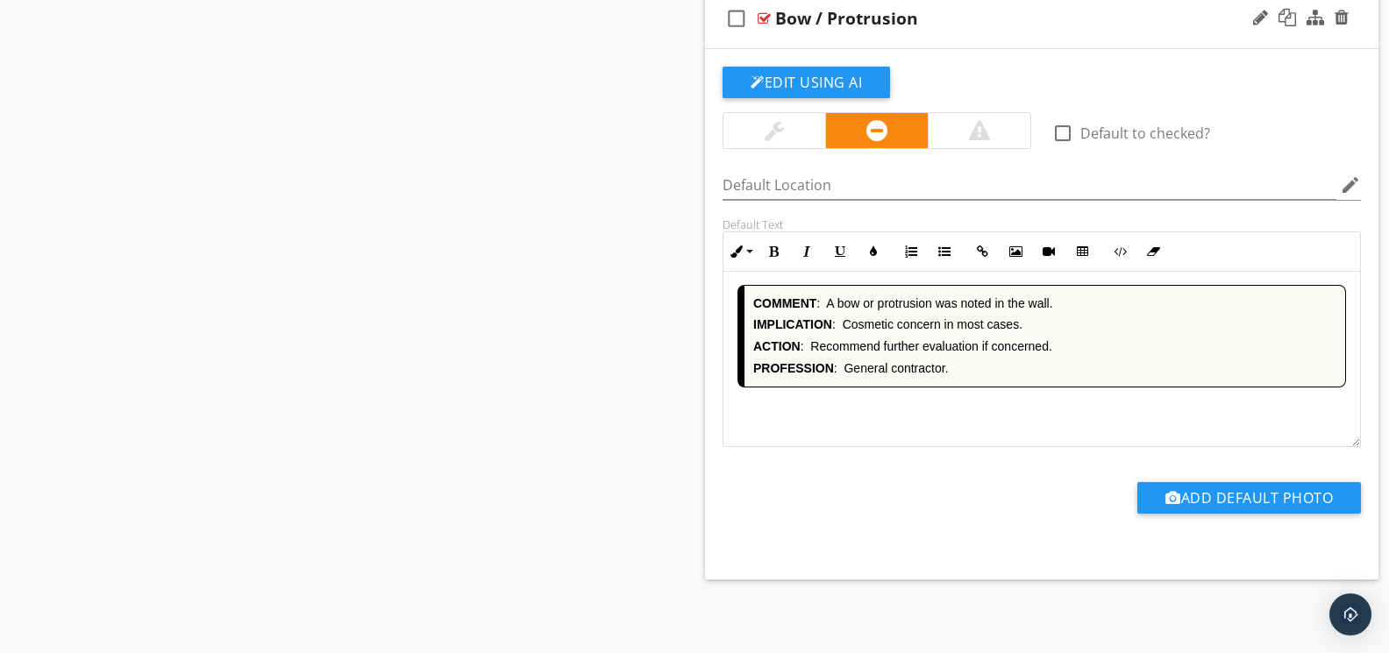
scroll to position [13549, 0]
drag, startPoint x: 947, startPoint y: 402, endPoint x: 937, endPoint y: 401, distance: 9.7
click at [948, 402] on div "COMMENT : A bow or protrusion was noted in the wall. IMPLICATION : Cosmetic con…" at bounding box center [1041, 358] width 637 height 175
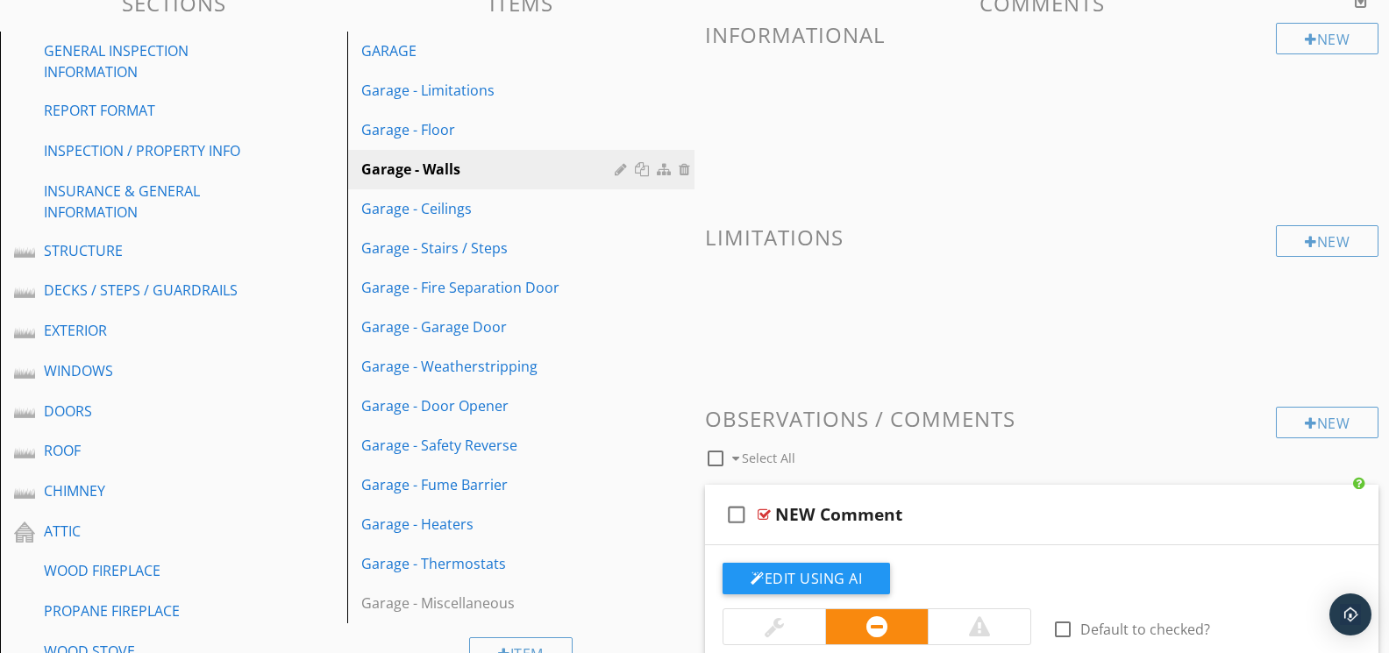
scroll to position [240, 0]
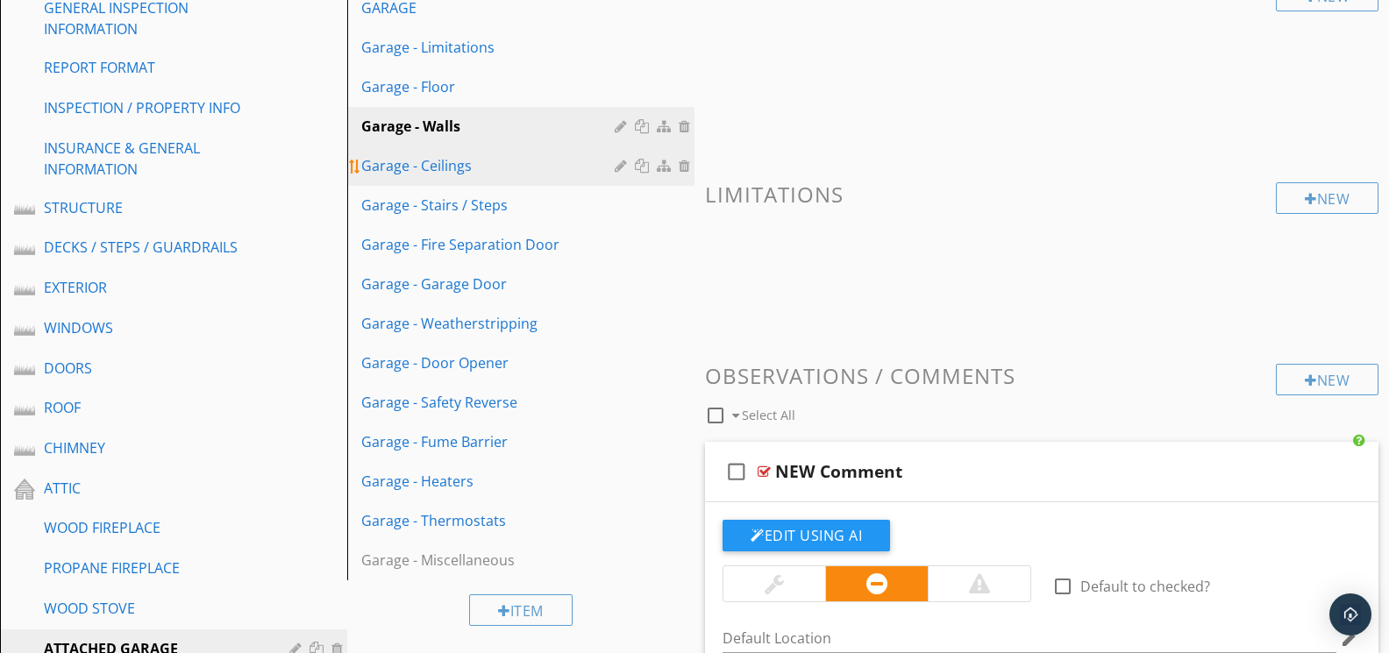
click at [474, 157] on div "Garage - Ceilings" at bounding box center [490, 165] width 259 height 21
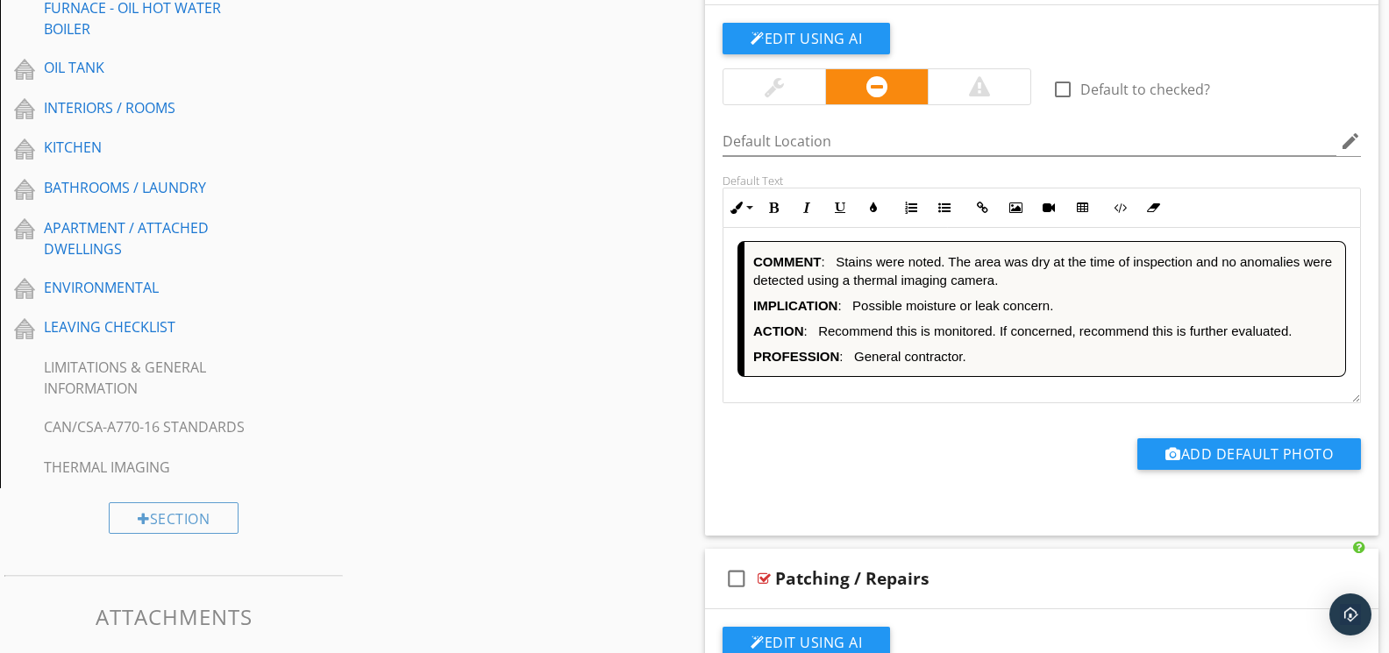
scroll to position [1, 0]
click at [1123, 212] on button "Code View" at bounding box center [1119, 207] width 33 height 33
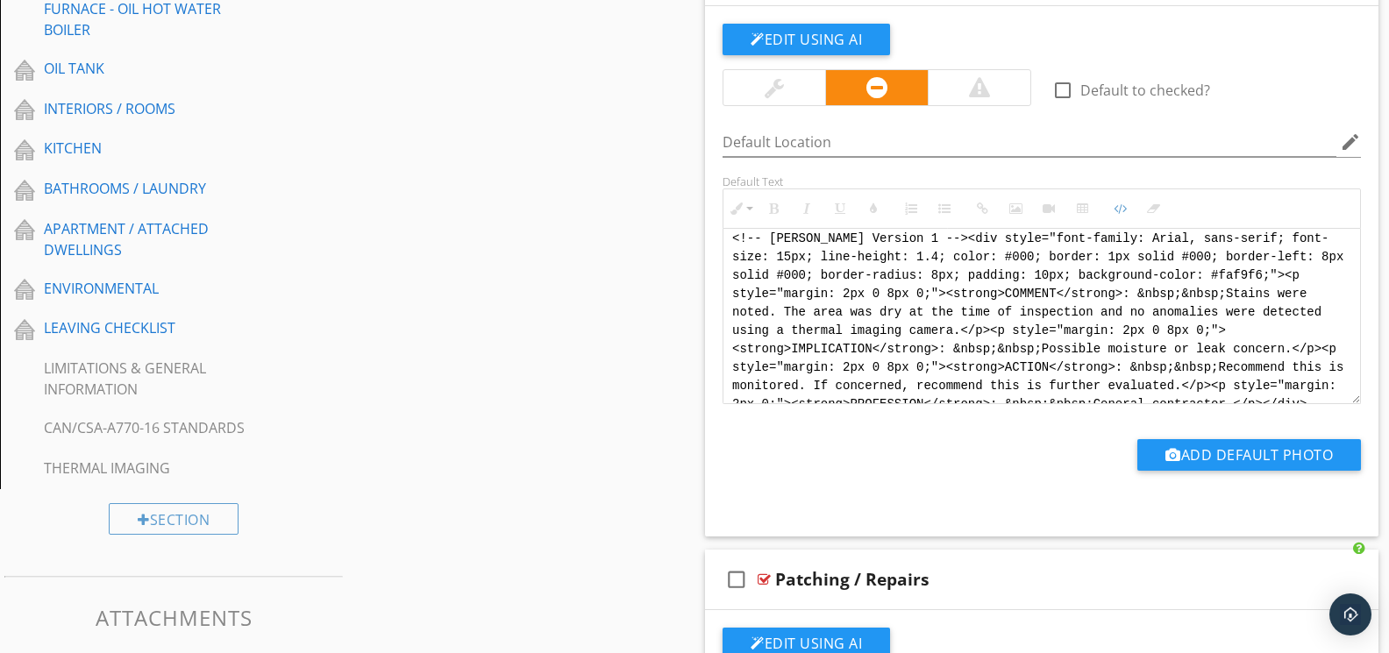
scroll to position [0, 0]
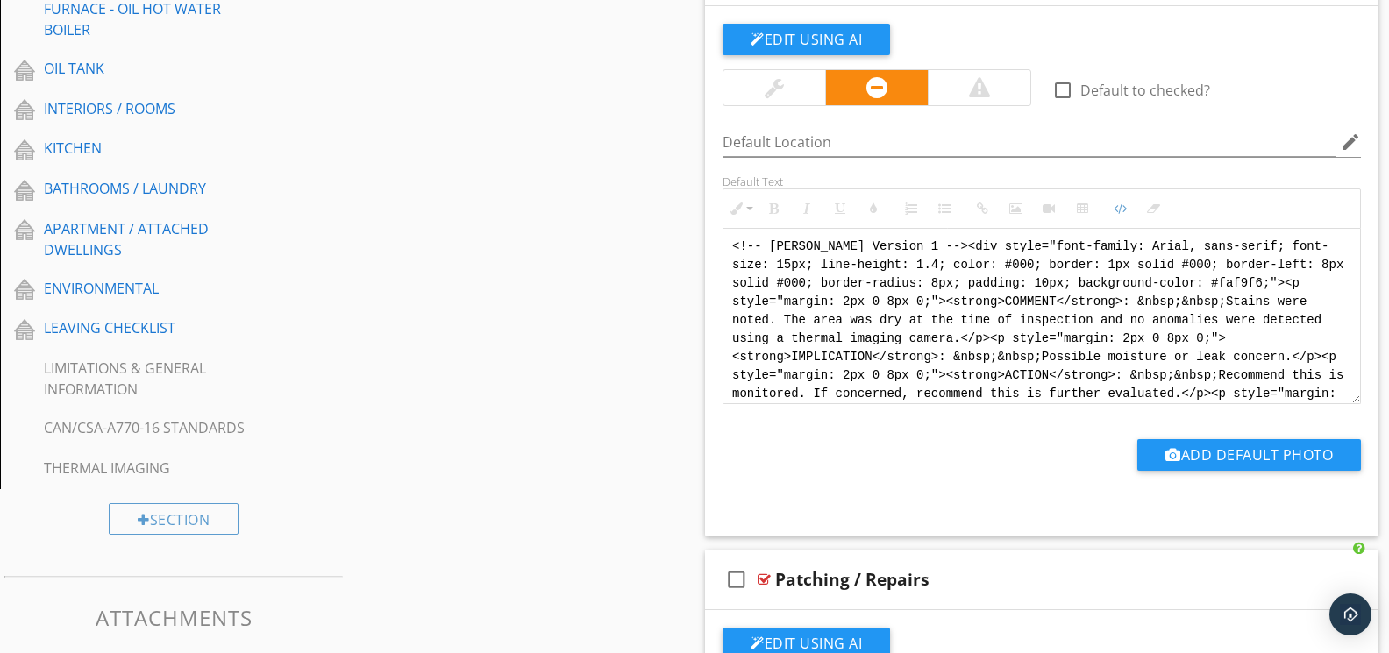
drag, startPoint x: 1257, startPoint y: 390, endPoint x: 667, endPoint y: 177, distance: 627.4
paste textarea "<div style="font-family: Arial, sans-serif; font-size: 14px; line-height: 1.2; …"
type textarea "<!-- Jody Version 1 --> <div style="font-family: Arial, sans-serif; font-size: …"
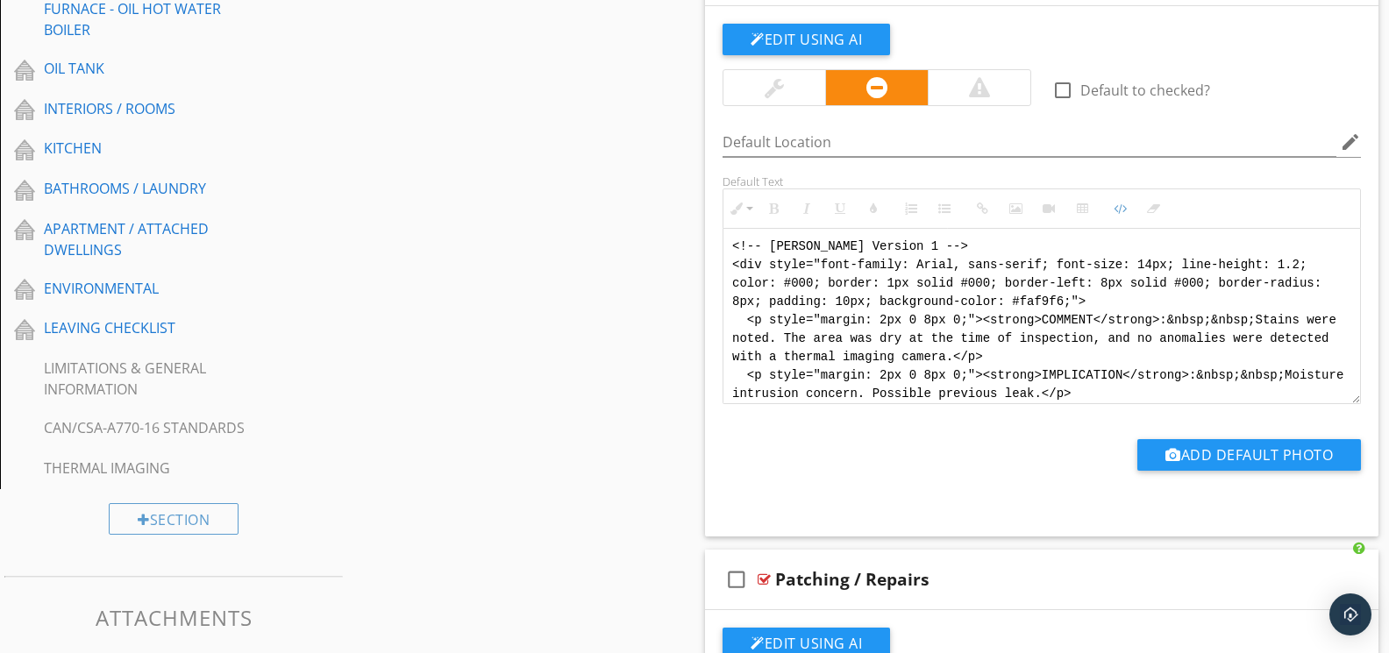
scroll to position [105, 0]
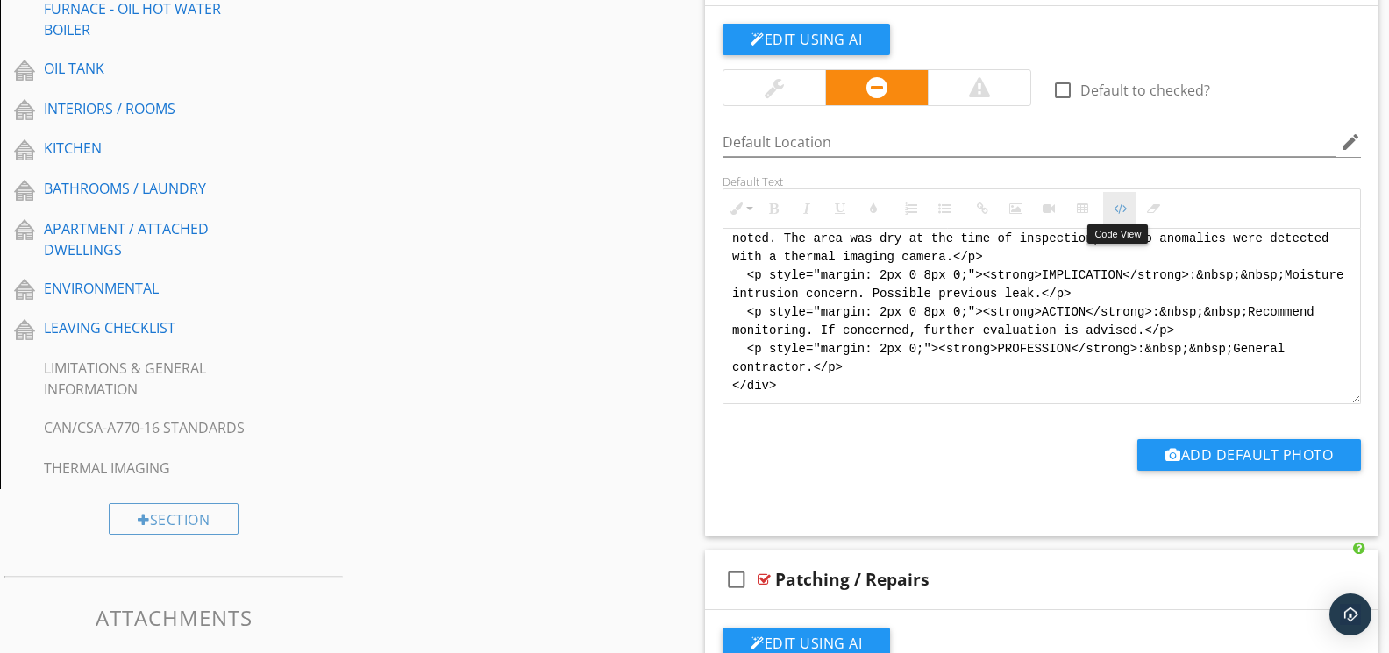
click at [1115, 199] on button "Code View" at bounding box center [1119, 208] width 33 height 33
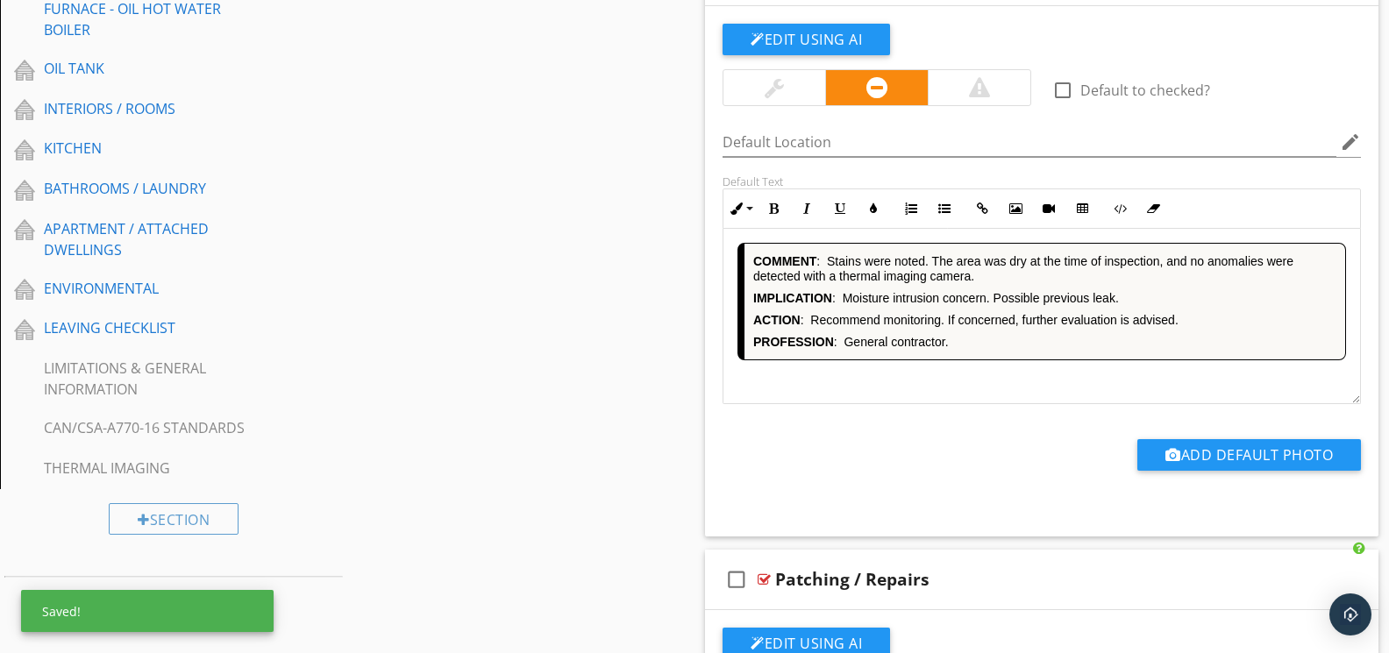
scroll to position [1759, 0]
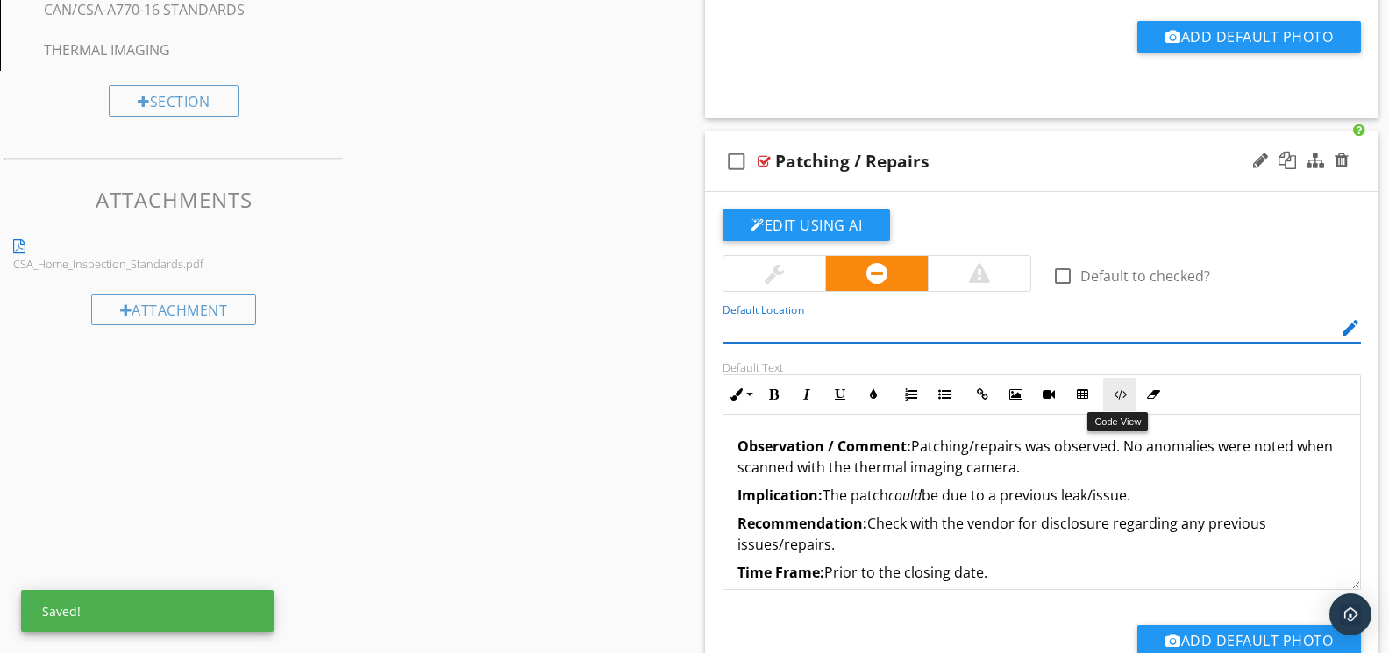
click at [1116, 394] on icon "button" at bounding box center [1120, 394] width 12 height 12
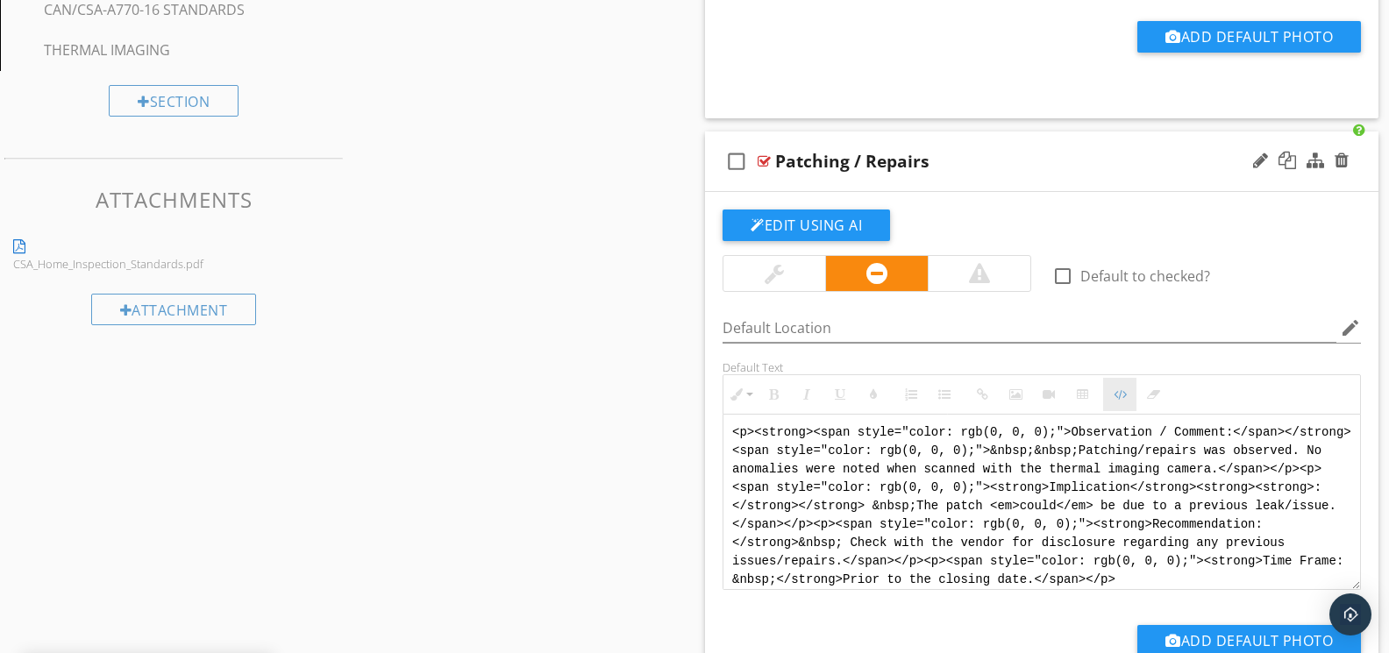
scroll to position [1758, 0]
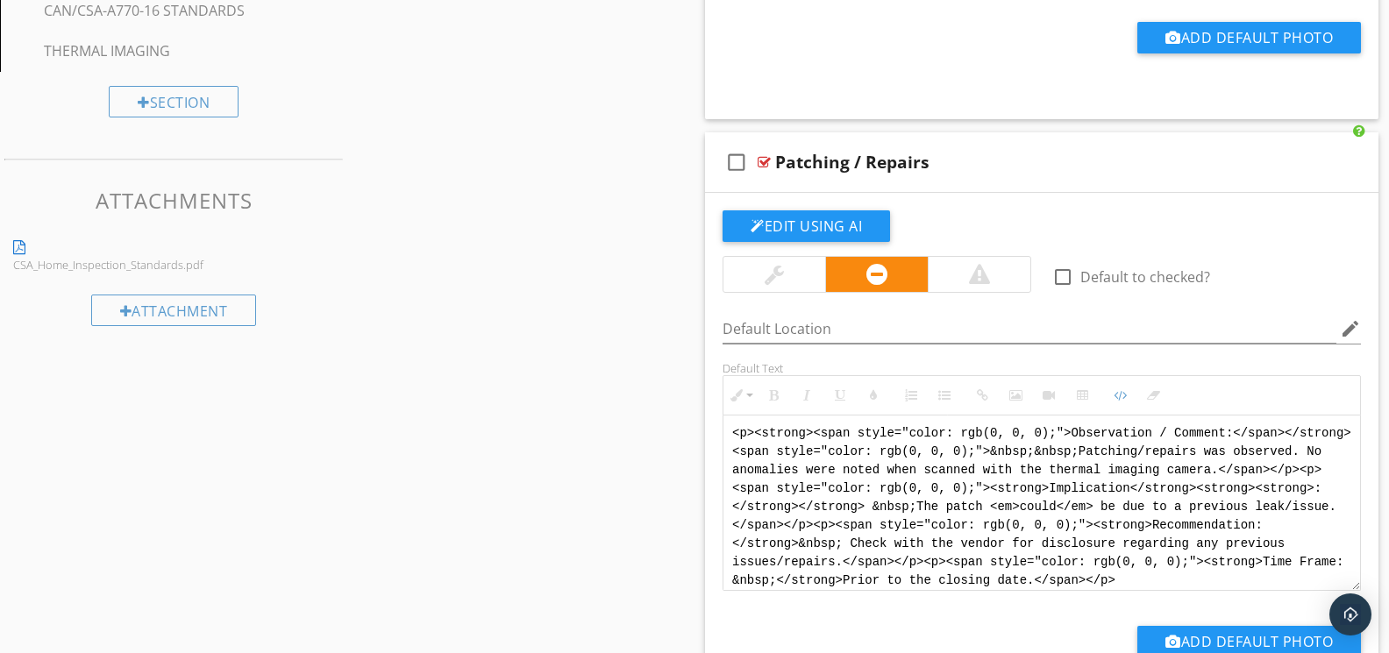
drag, startPoint x: 1317, startPoint y: 573, endPoint x: 611, endPoint y: 392, distance: 728.5
paste textarea "!-- Jody Version 1 --> <div style="font-family: Arial, sans-serif; font-size: 1…"
type textarea "<!-- Jody Version 1 --> <div style="font-family: Arial, sans-serif; font-size: …"
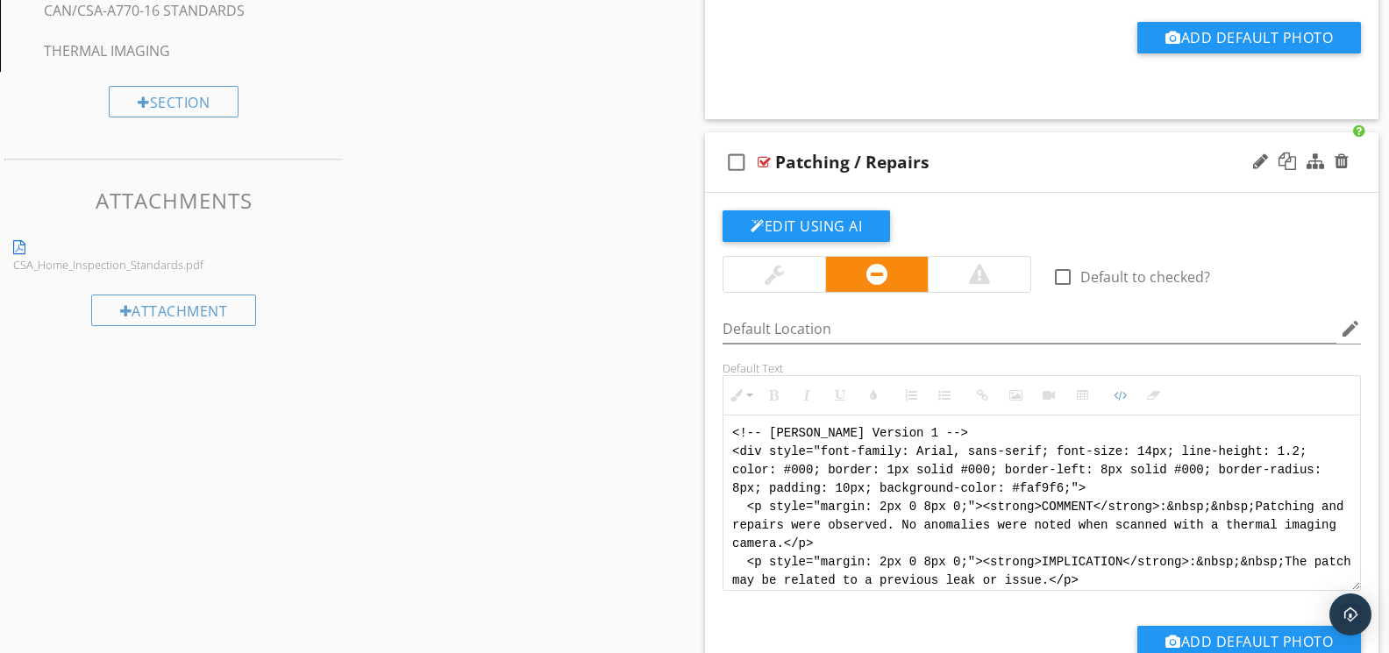
scroll to position [123, 0]
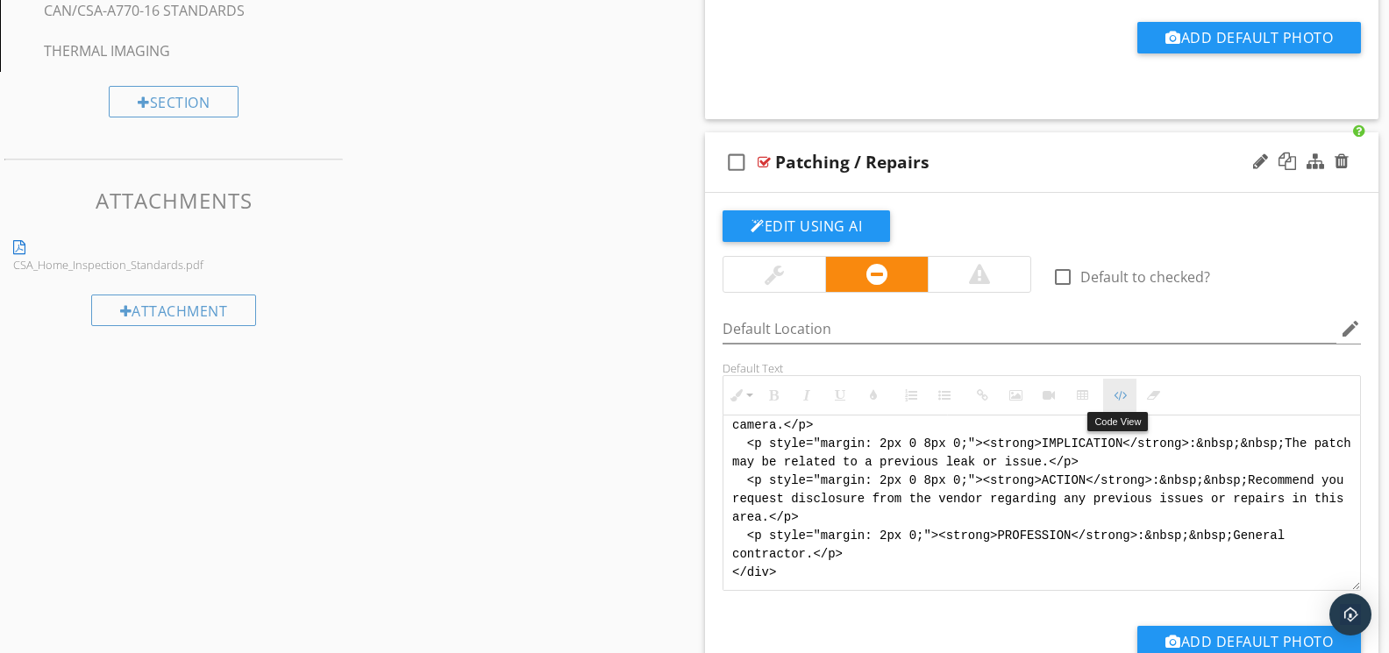
click at [1120, 395] on icon "button" at bounding box center [1120, 395] width 12 height 12
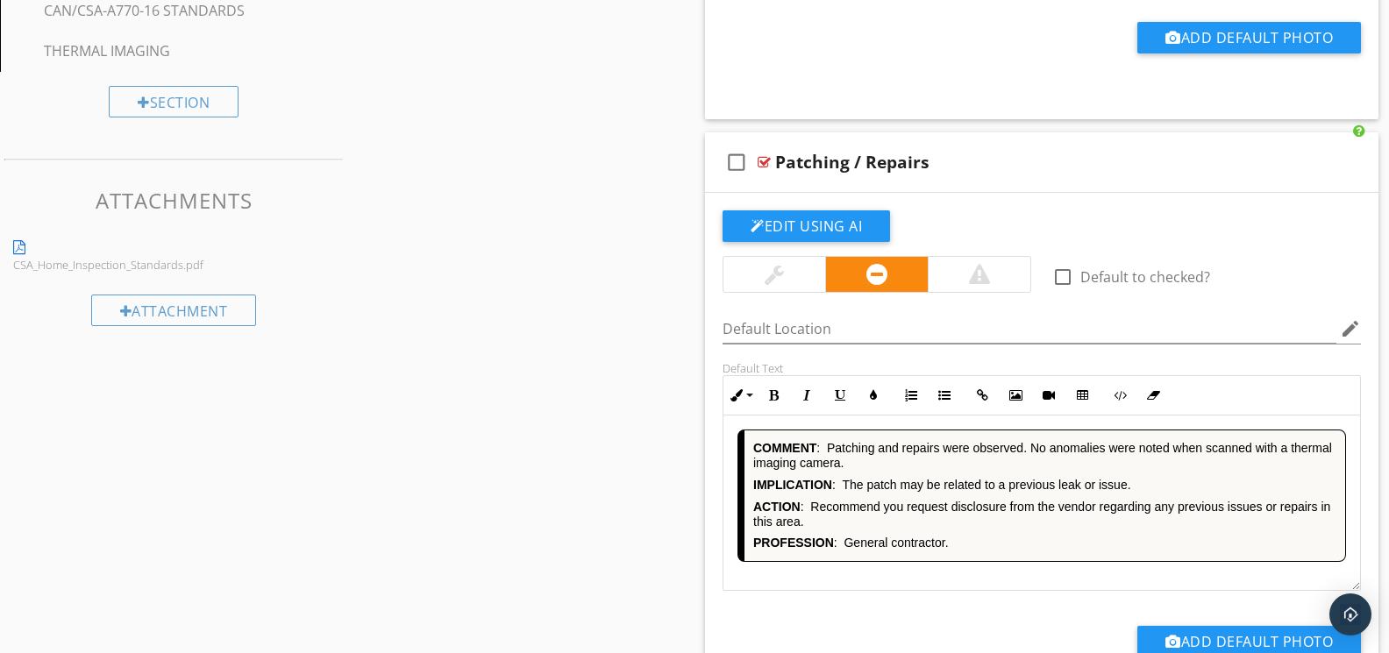
scroll to position [2365, 0]
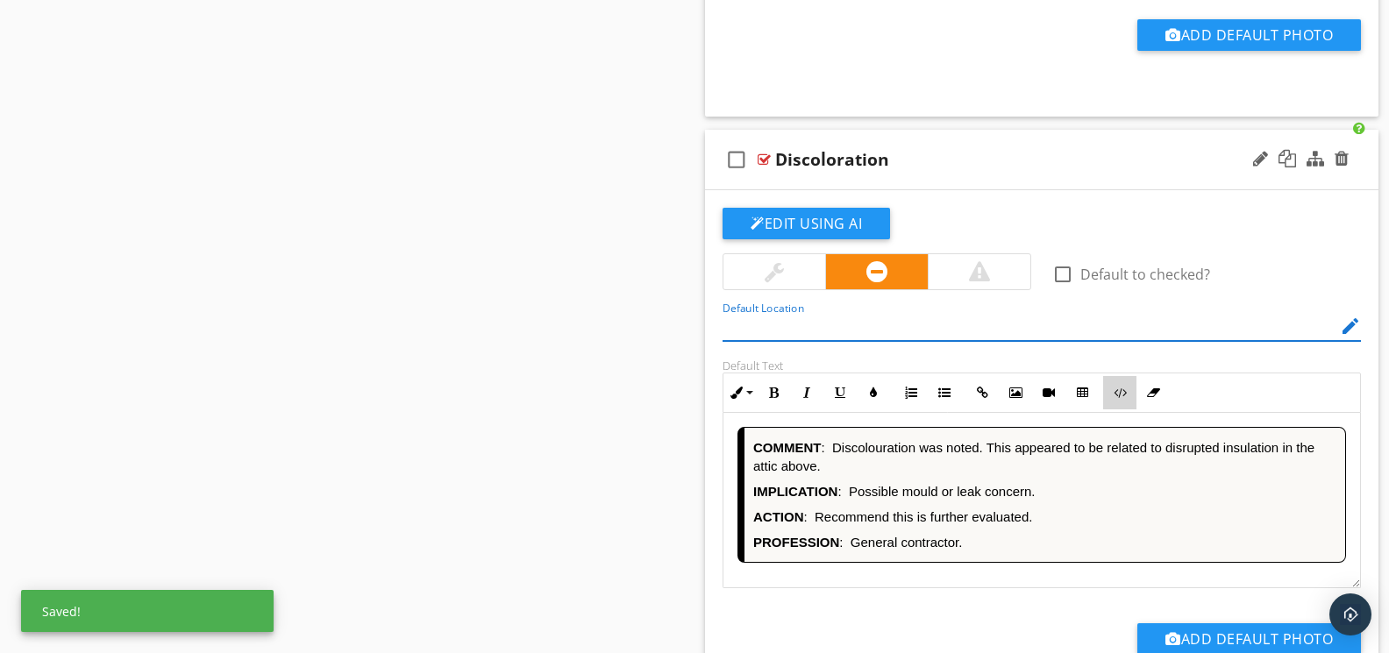
click at [1126, 396] on icon "button" at bounding box center [1120, 393] width 12 height 12
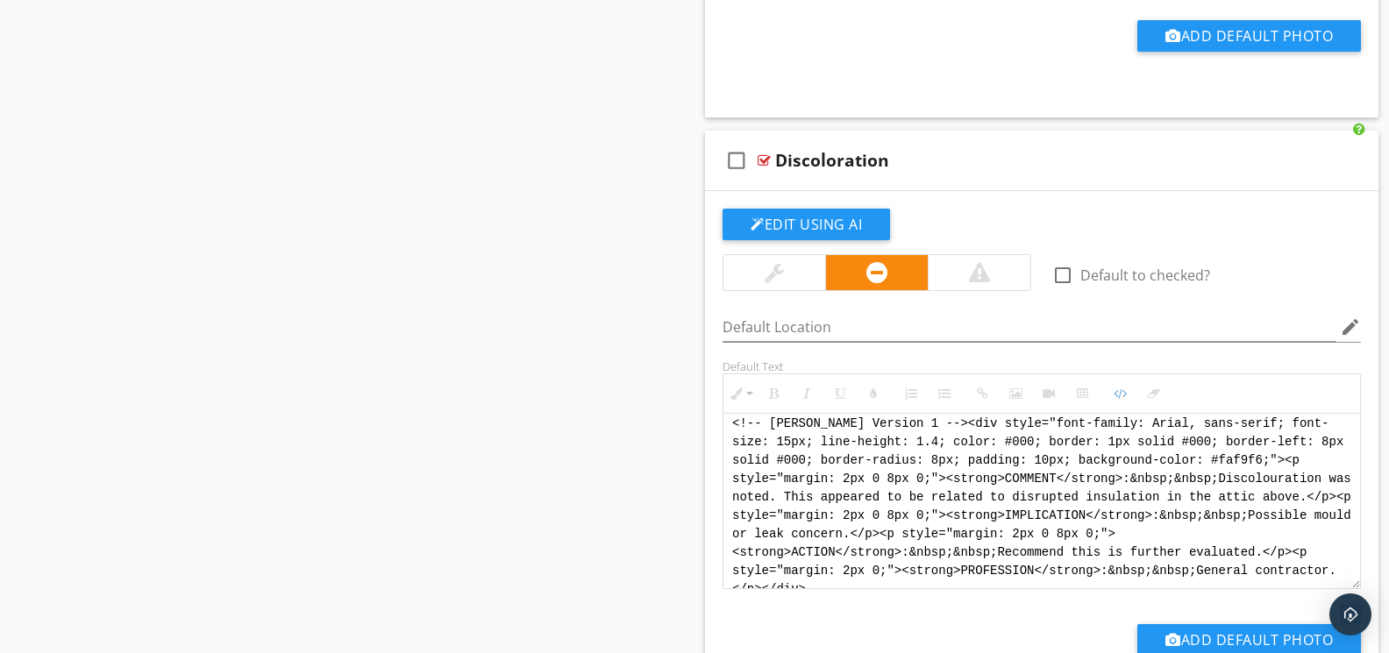
scroll to position [0, 0]
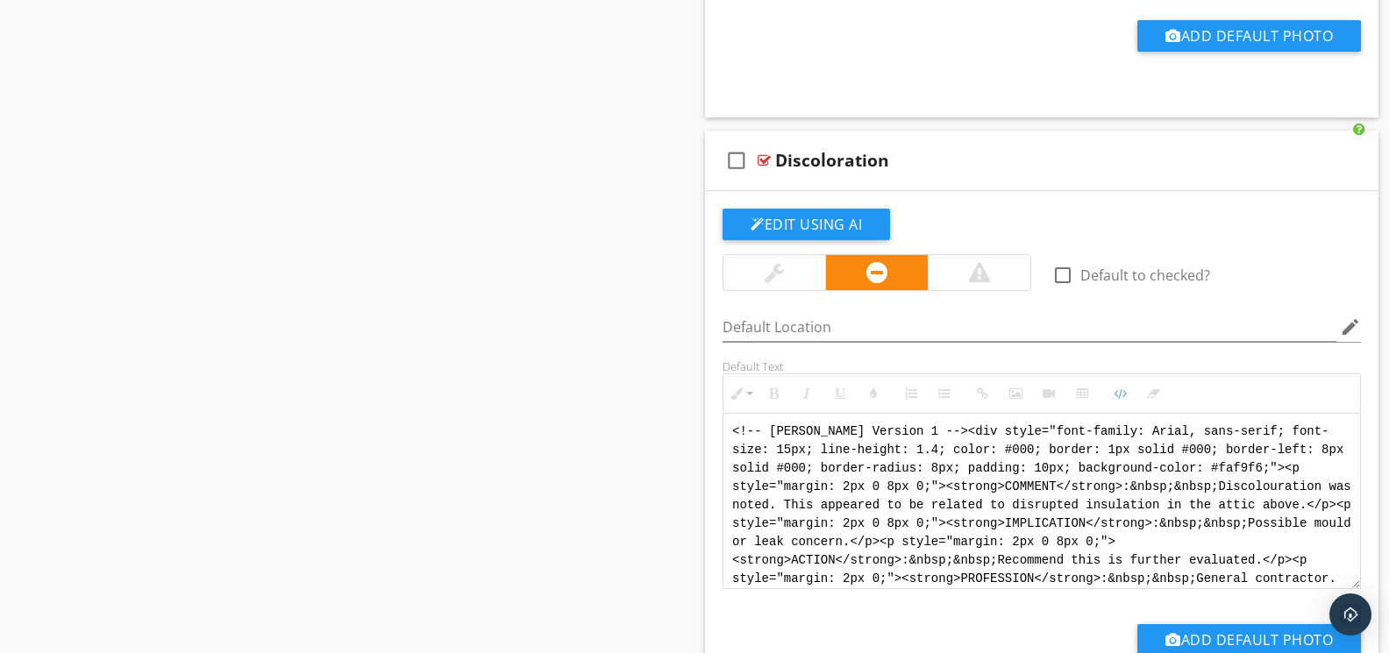
drag, startPoint x: 1099, startPoint y: 582, endPoint x: 685, endPoint y: 376, distance: 463.1
paste textarea "<div style="font-family: Arial, sans-serif; font-size: 14px; line-height: 1.2; …"
type textarea "<!-- Jody Version 1 --> <div style="font-family: Arial, sans-serif; font-size: …"
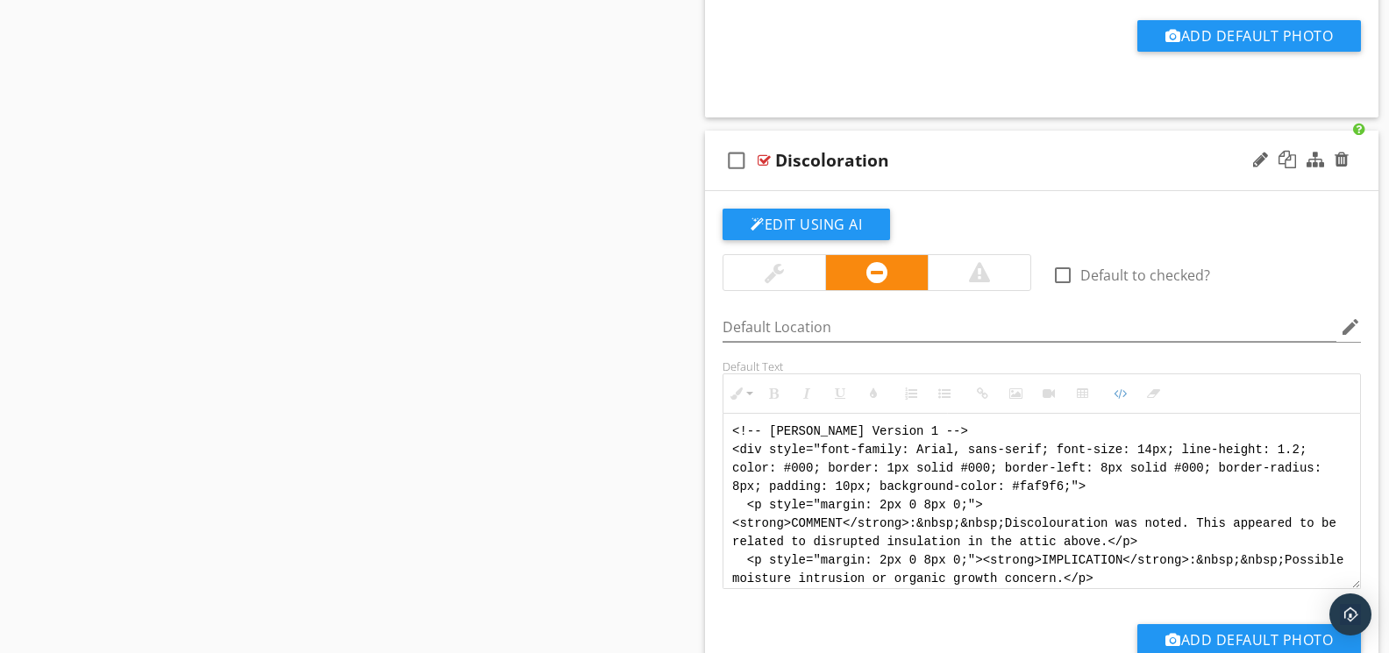
scroll to position [105, 0]
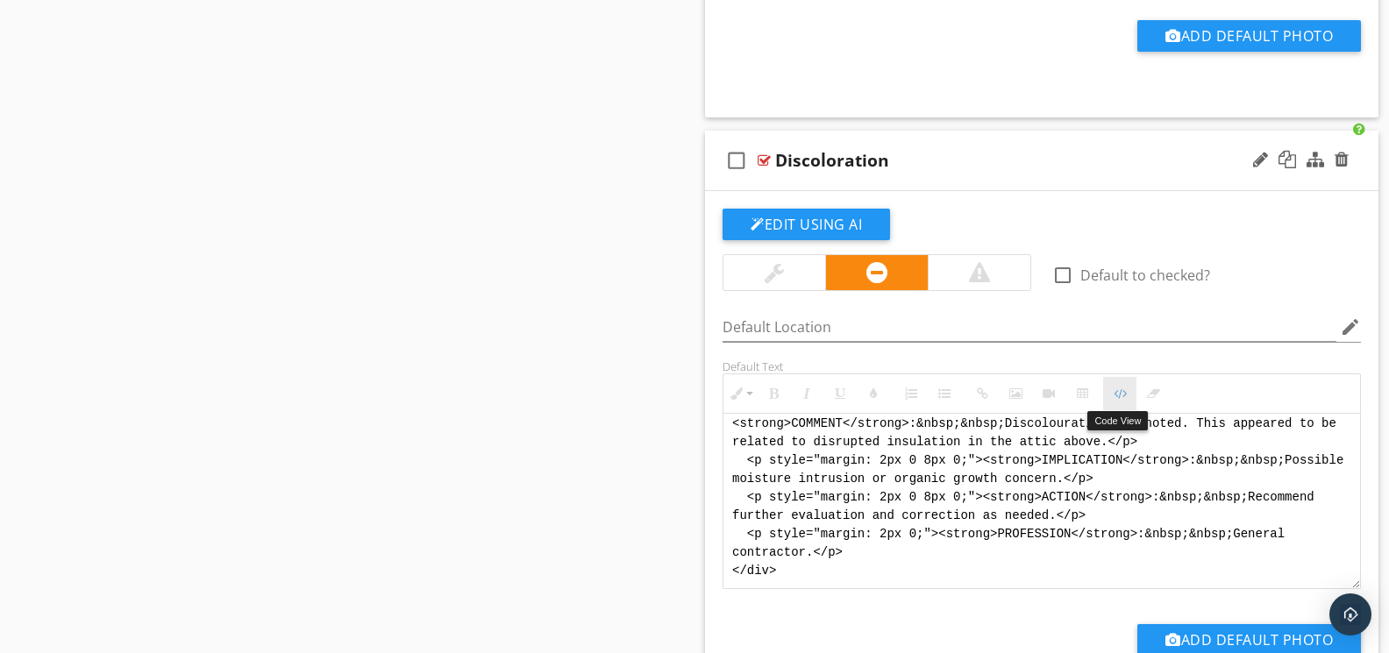
click at [1114, 391] on icon "button" at bounding box center [1120, 394] width 12 height 12
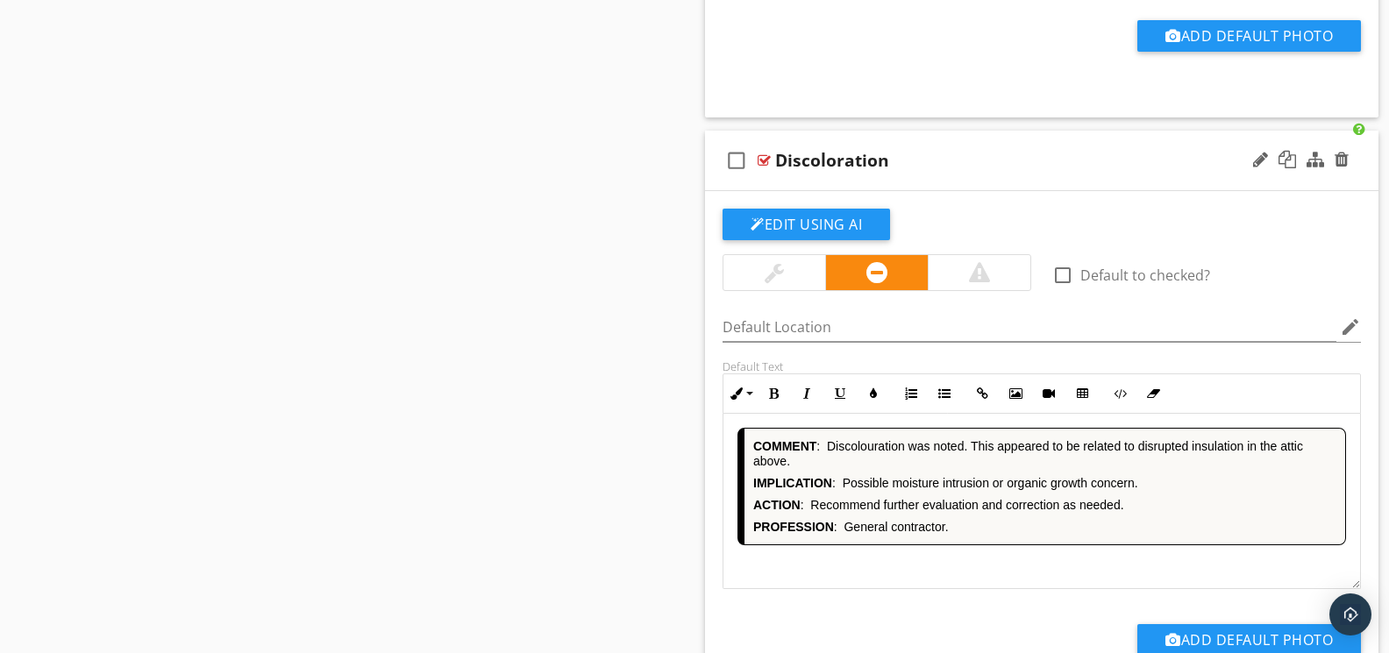
scroll to position [2969, 0]
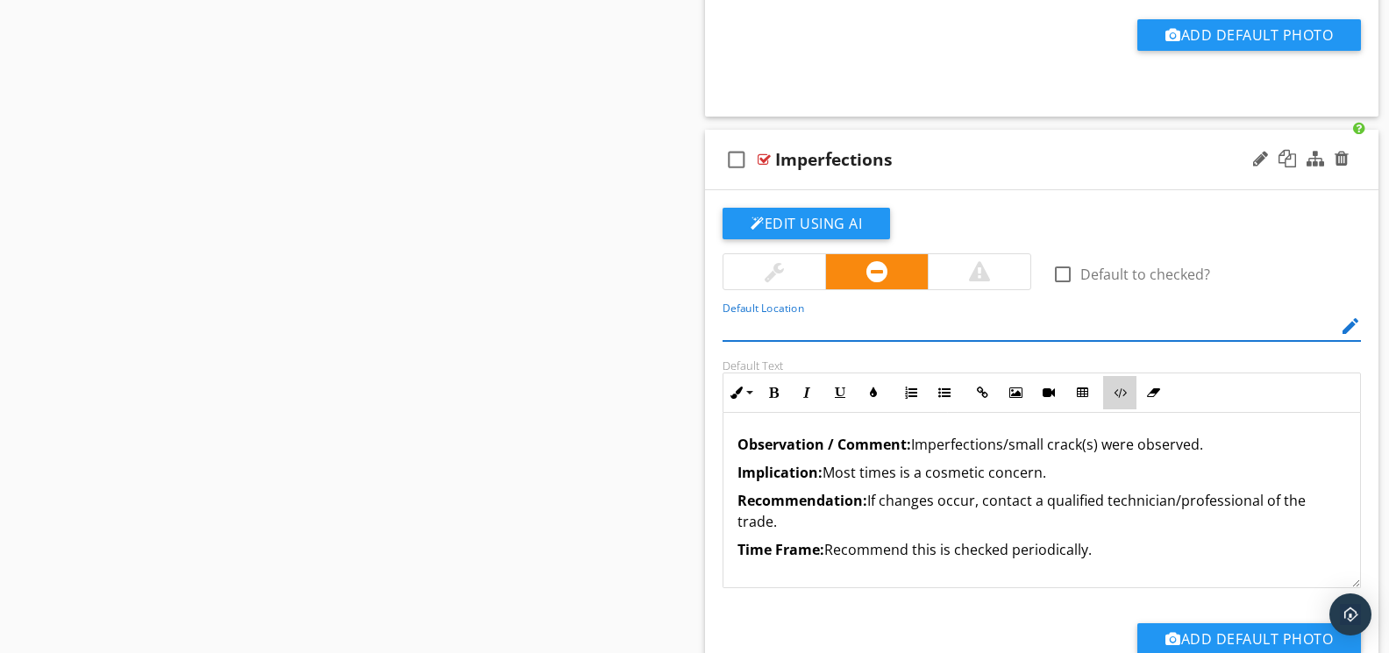
click at [1122, 395] on icon "button" at bounding box center [1120, 393] width 12 height 12
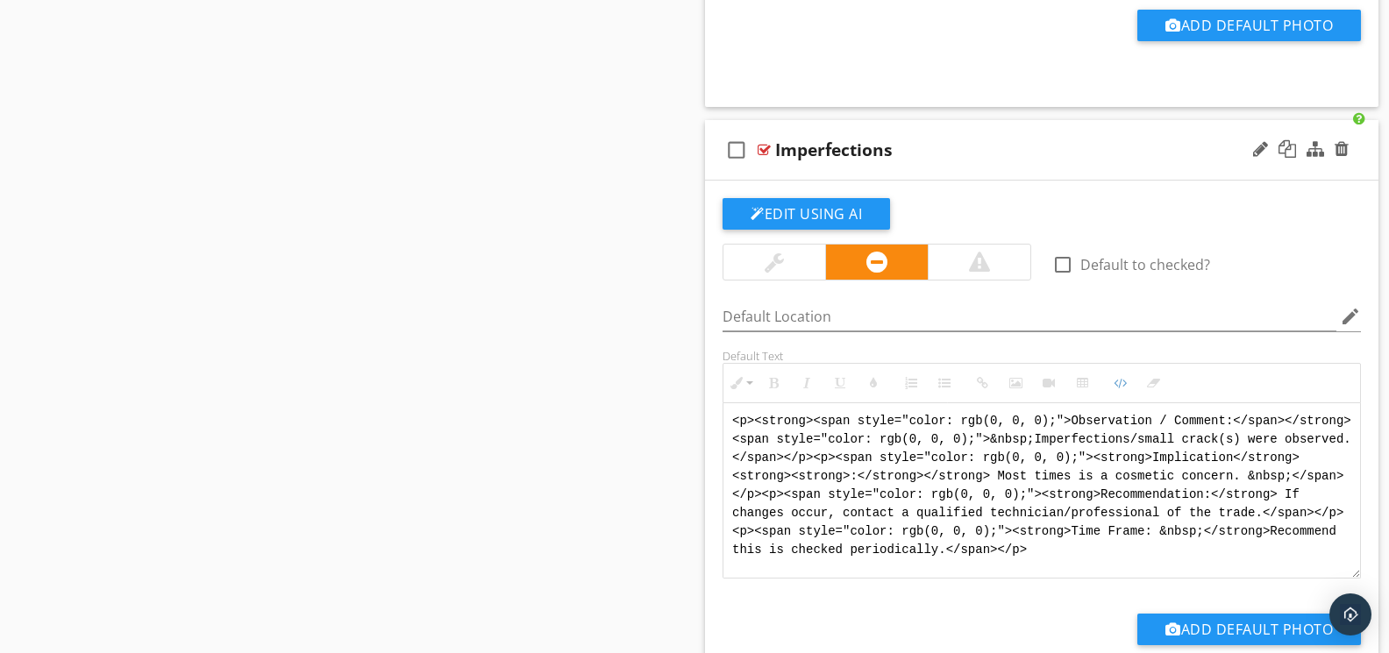
scroll to position [2985, 0]
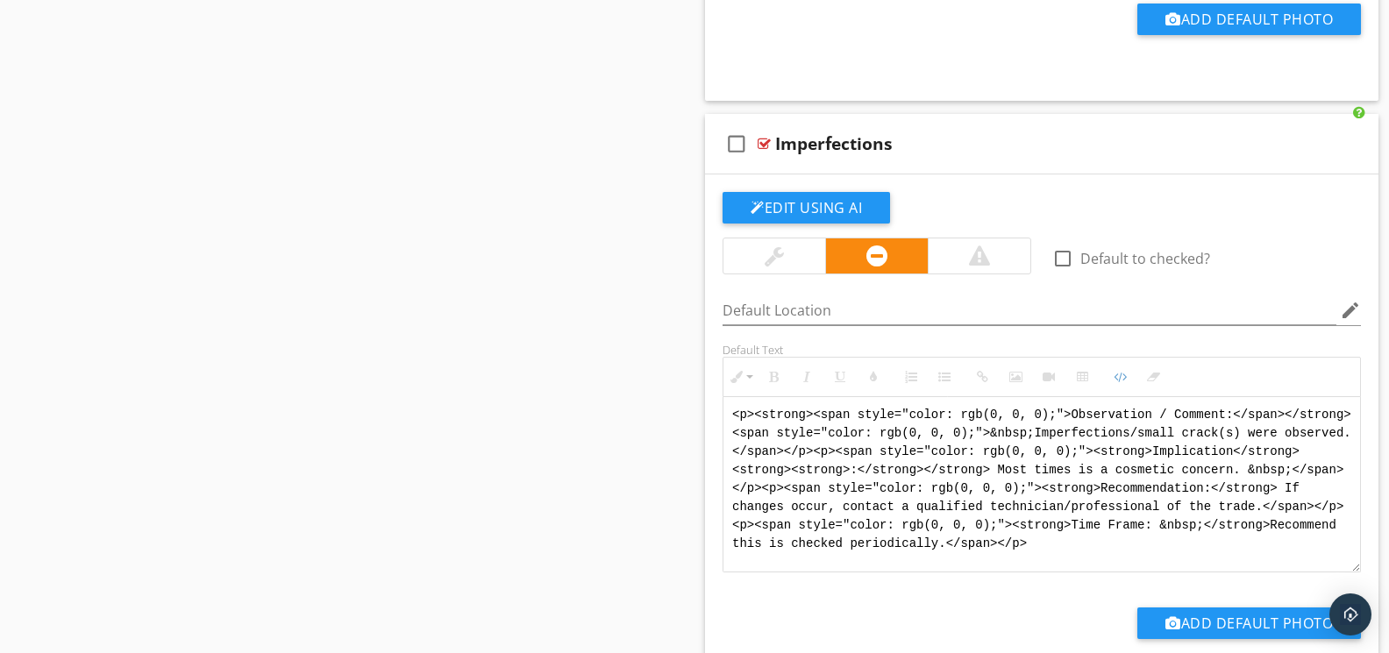
drag, startPoint x: 882, startPoint y: 545, endPoint x: 682, endPoint y: 382, distance: 258.0
paste textarea "!-- Jody Version 1 --> <div style="font-family: Arial, sans-serif; font-size: 1…"
type textarea "<!-- Jody Version 1 --> <div style="font-family: Arial, sans-serif; font-size: …"
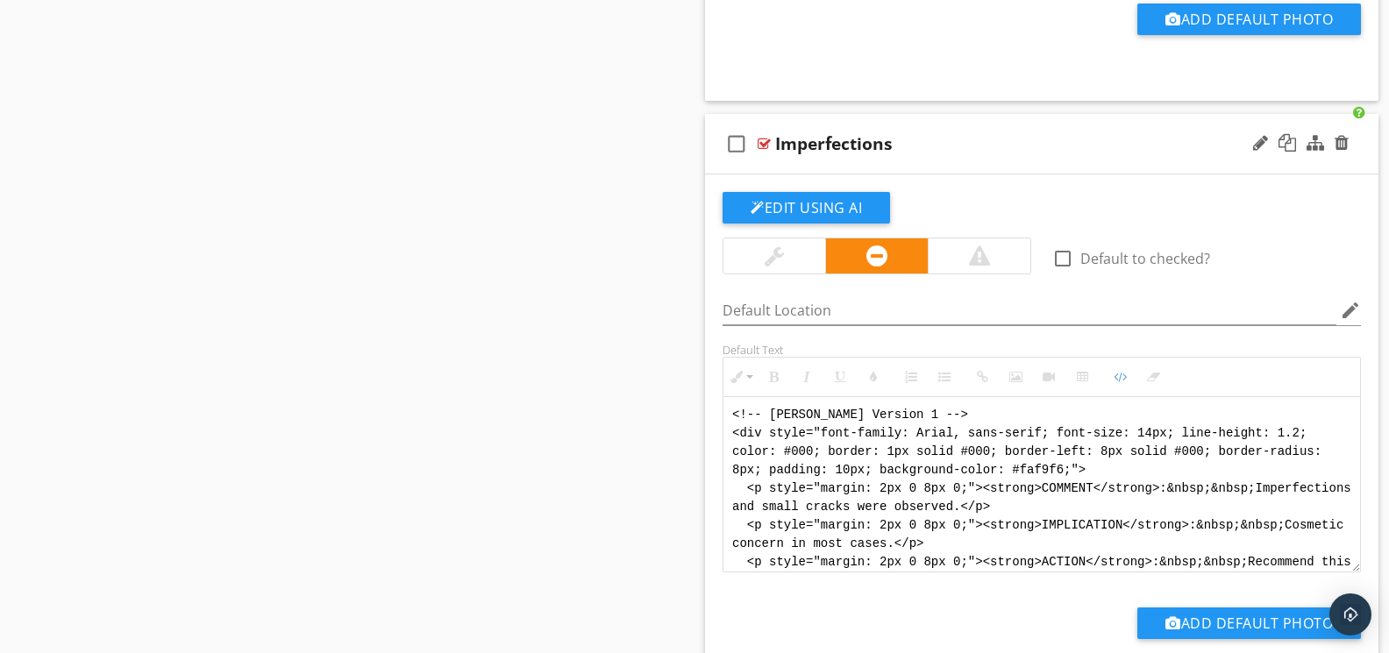
scroll to position [123, 0]
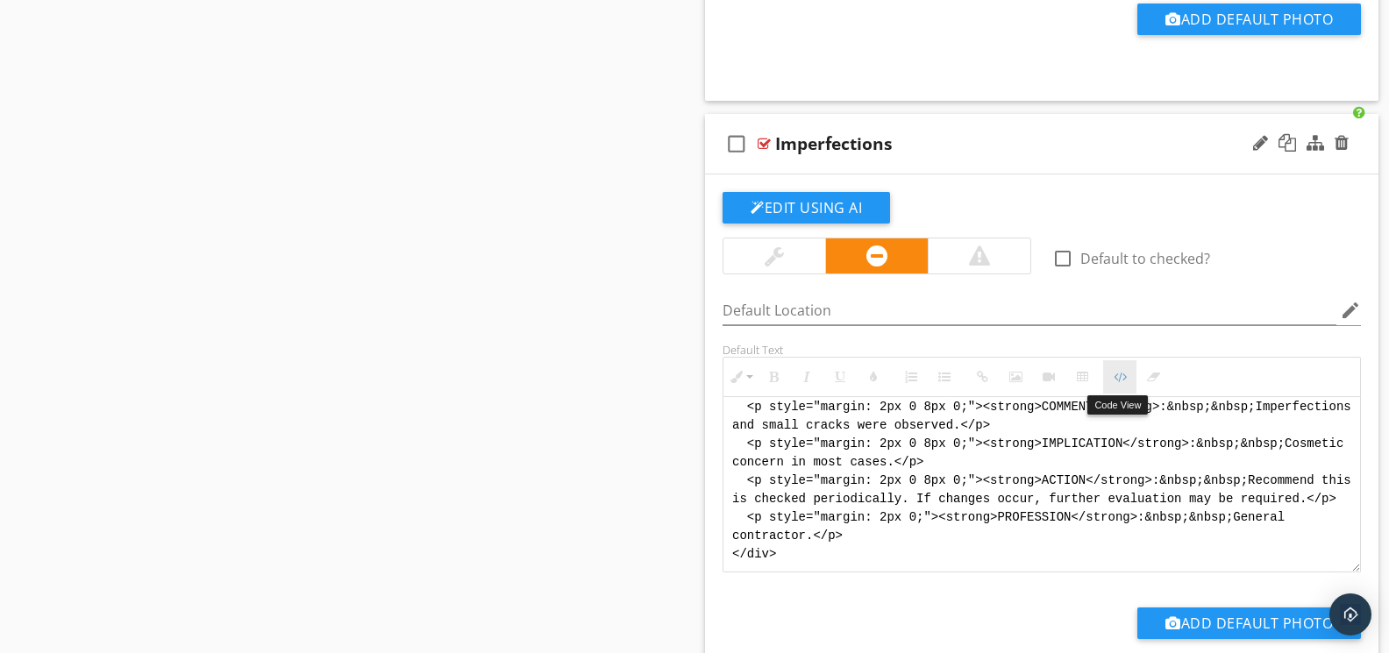
click at [1114, 380] on icon "button" at bounding box center [1120, 377] width 12 height 12
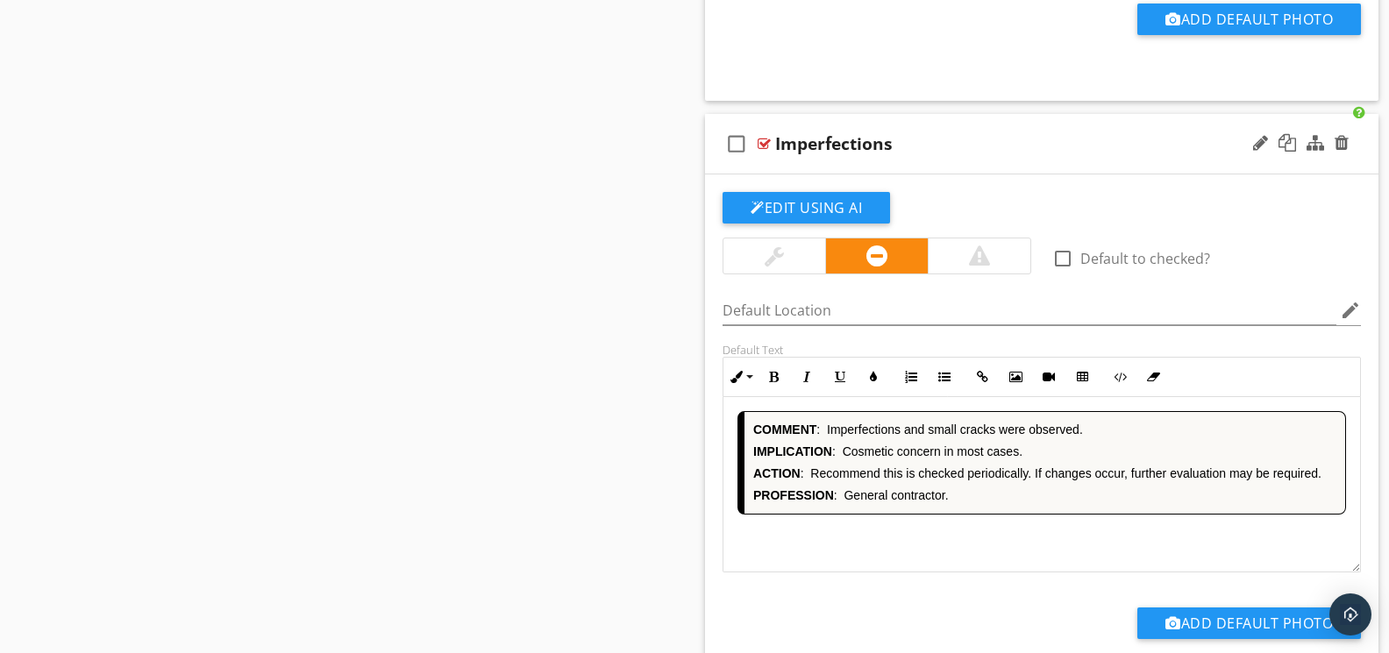
click at [996, 540] on div "COMMENT : Imperfections and small cracks were observed. IMPLICATION : Cosmetic …" at bounding box center [1041, 484] width 637 height 175
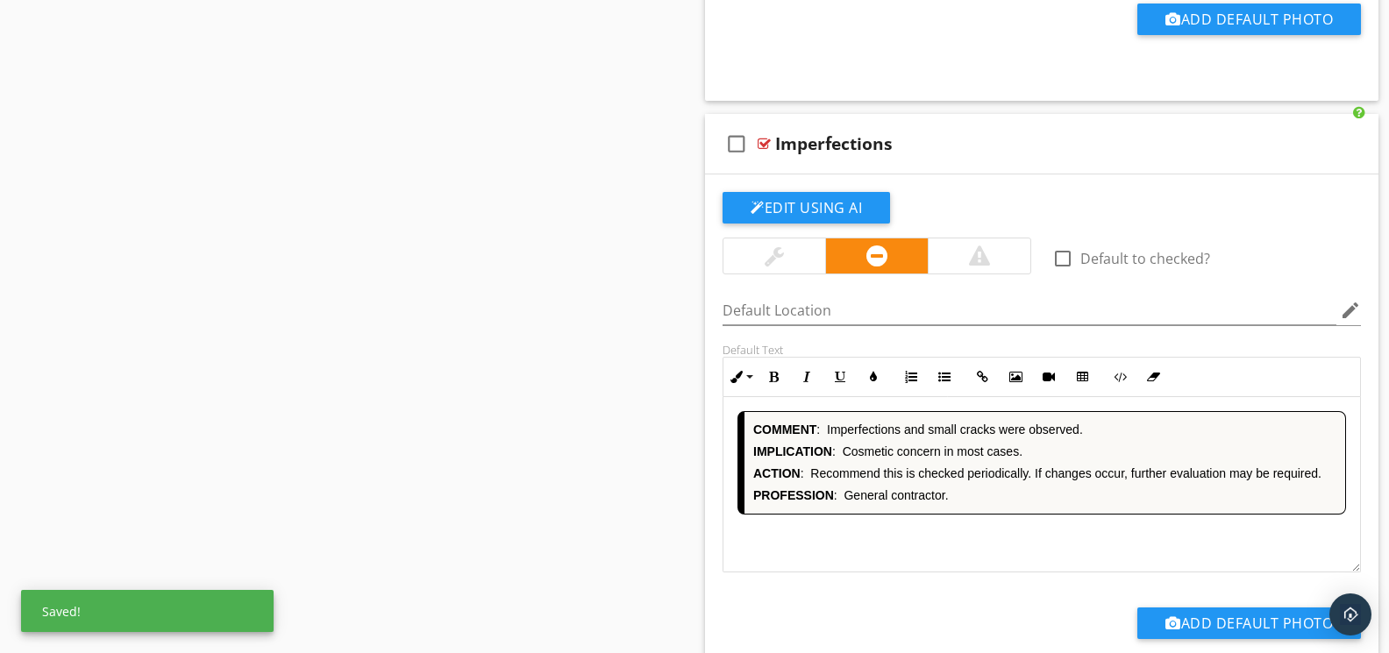
scroll to position [3575, 0]
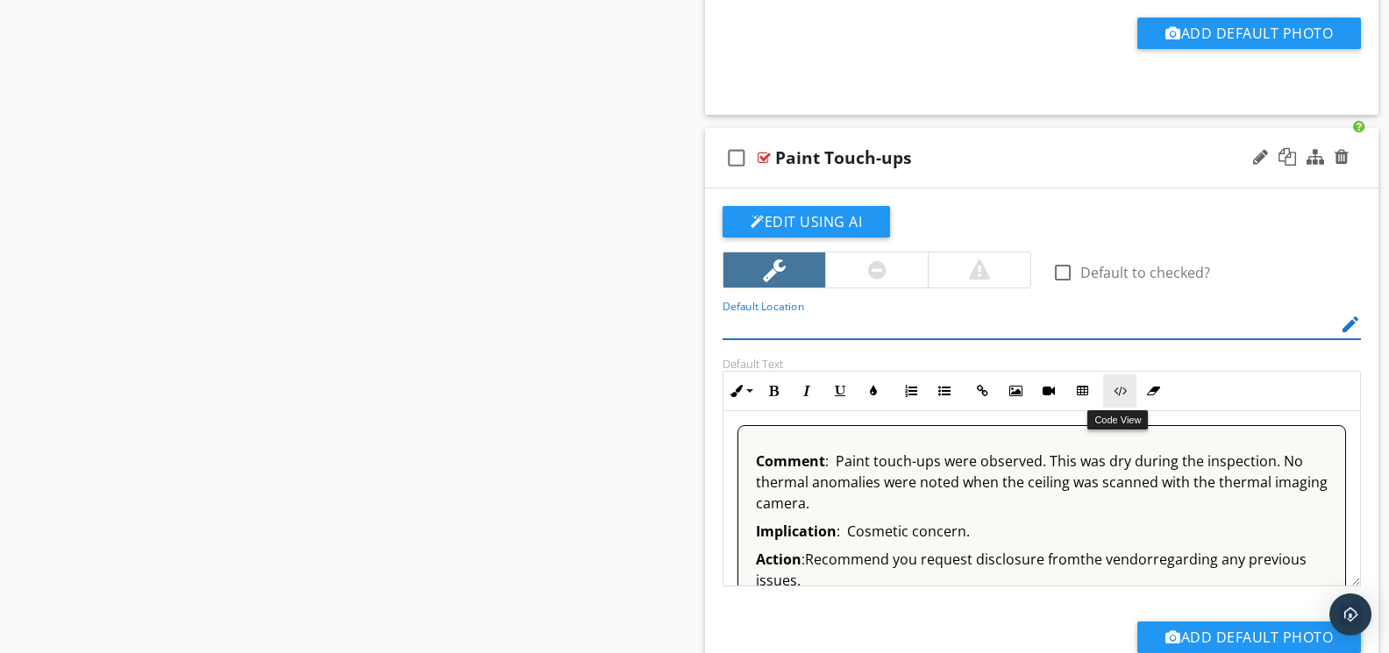
click at [1126, 396] on icon "button" at bounding box center [1120, 391] width 12 height 12
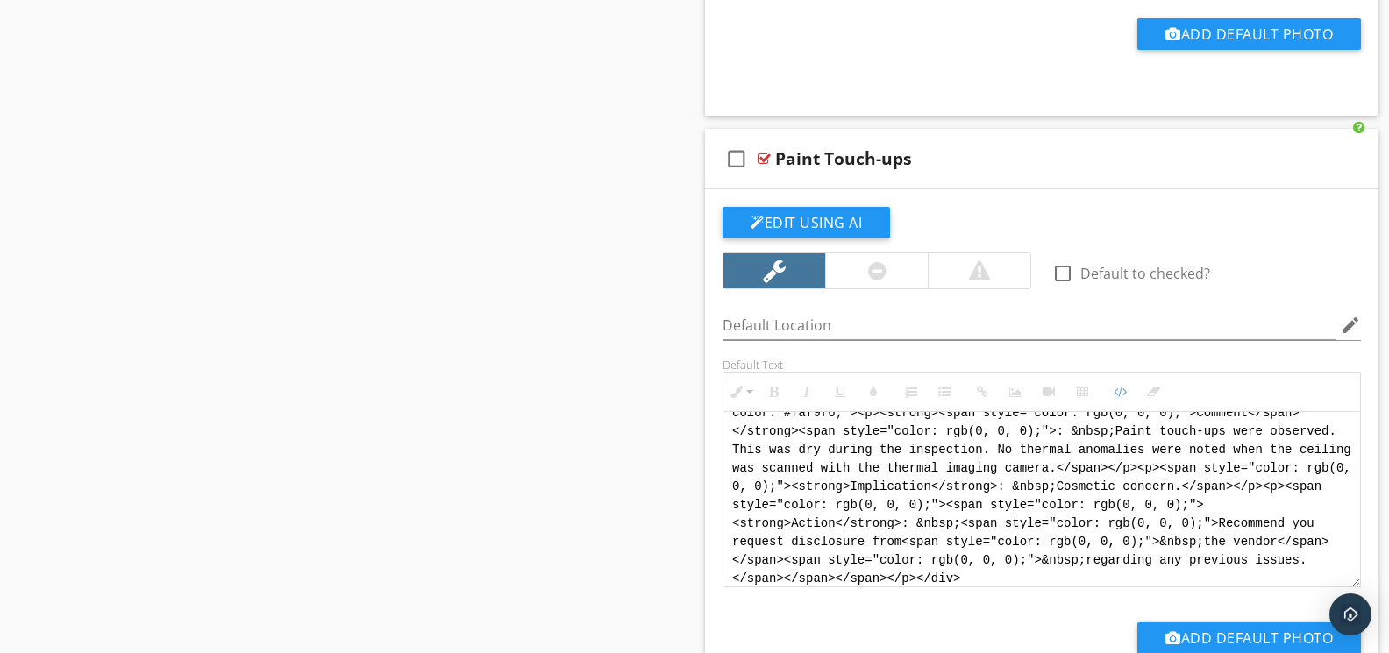
scroll to position [0, 0]
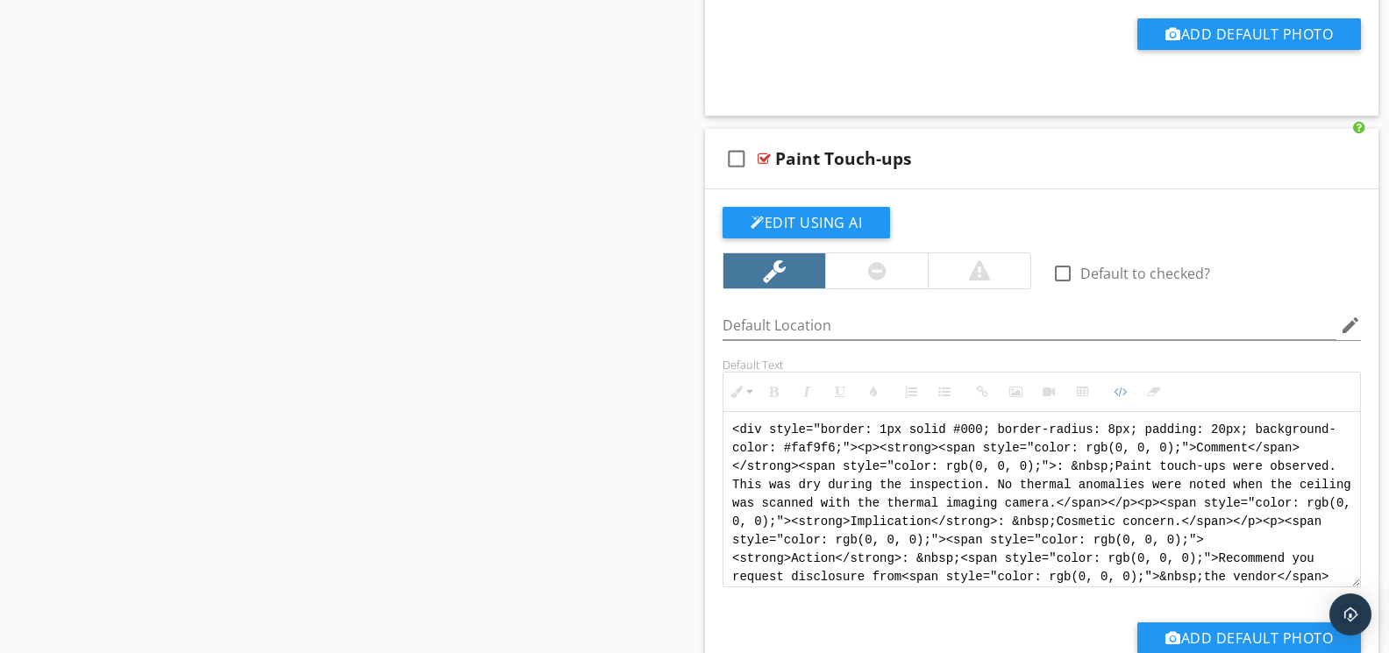
drag, startPoint x: 1102, startPoint y: 580, endPoint x: 681, endPoint y: 387, distance: 462.9
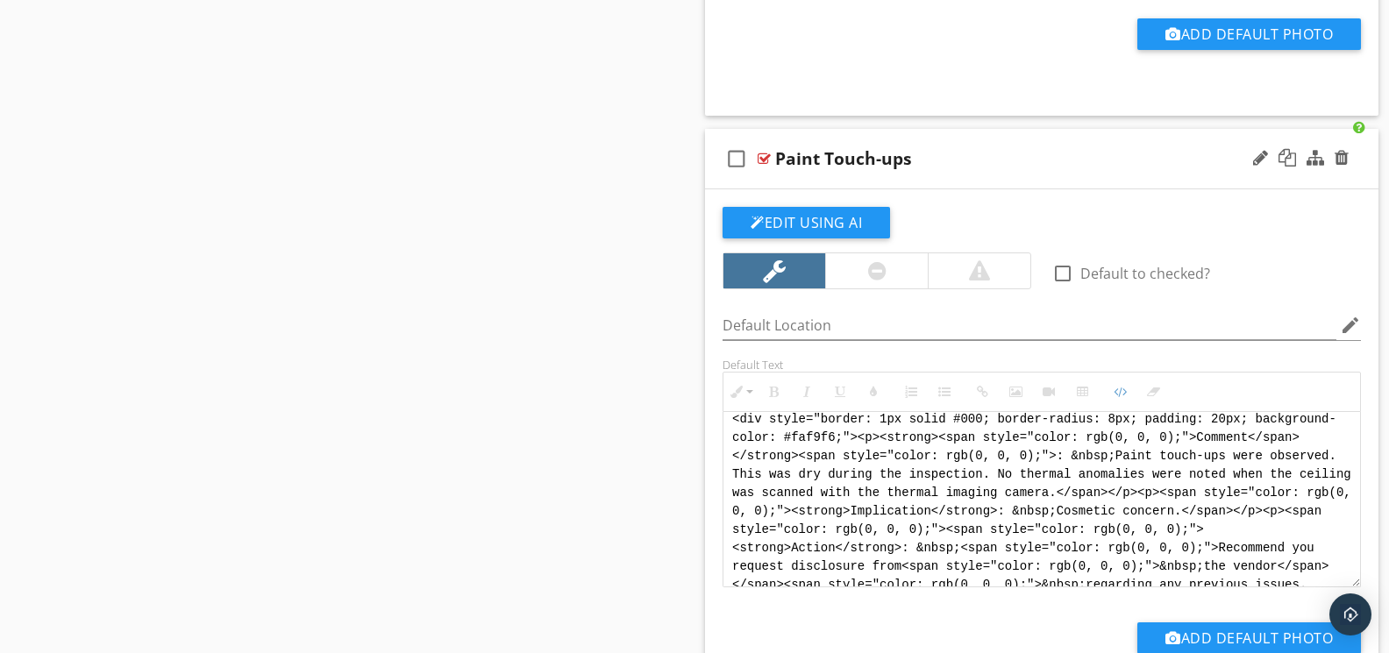
paste textarea "!-- Jody Version 1 --> <div style="font-family: Arial, sans-serif; font-size: 1…"
type textarea "<!-- Jody Version 1 --> <div style="font-family: Arial, sans-serif; font-size: …"
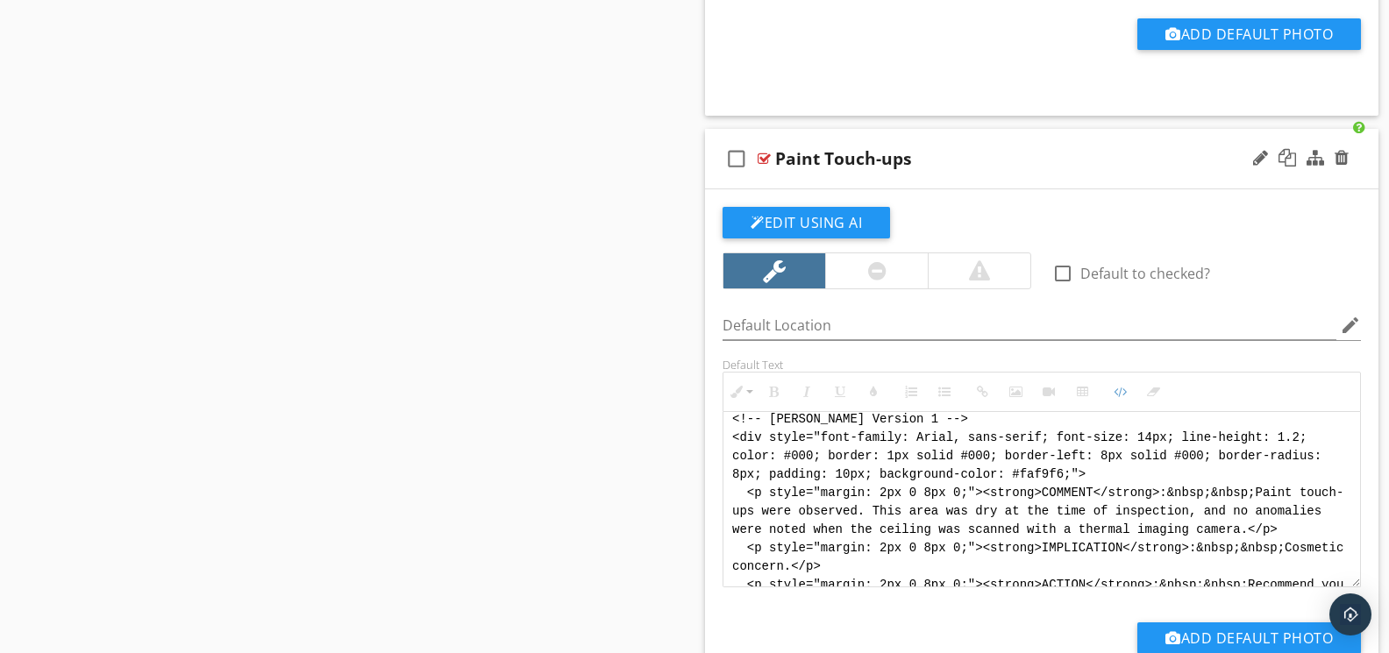
scroll to position [105, 0]
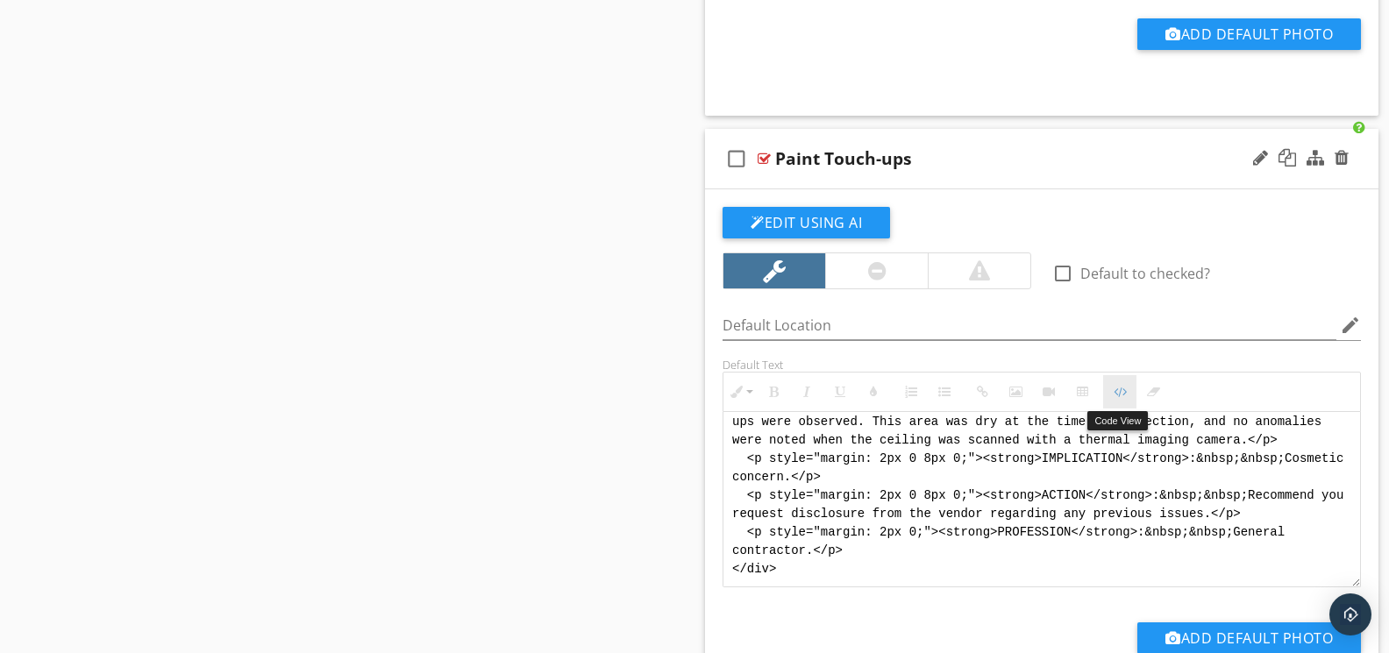
click at [1117, 393] on icon "button" at bounding box center [1120, 392] width 12 height 12
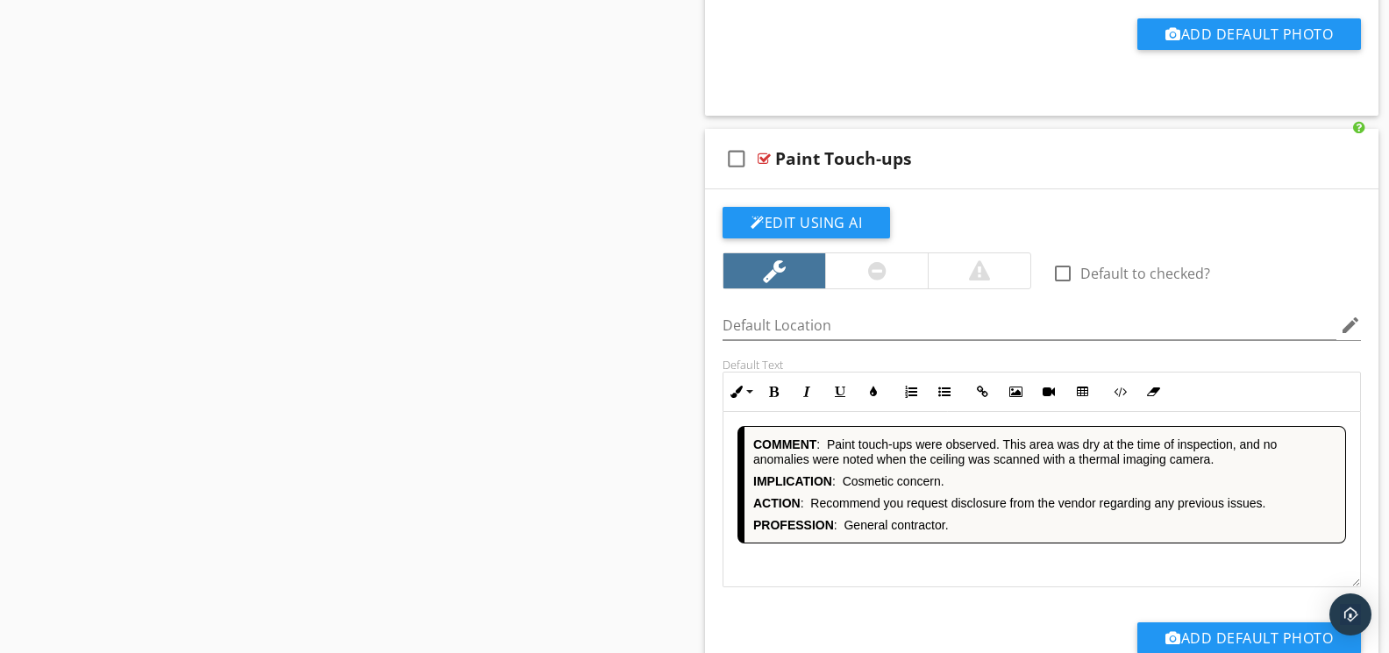
scroll to position [4179, 0]
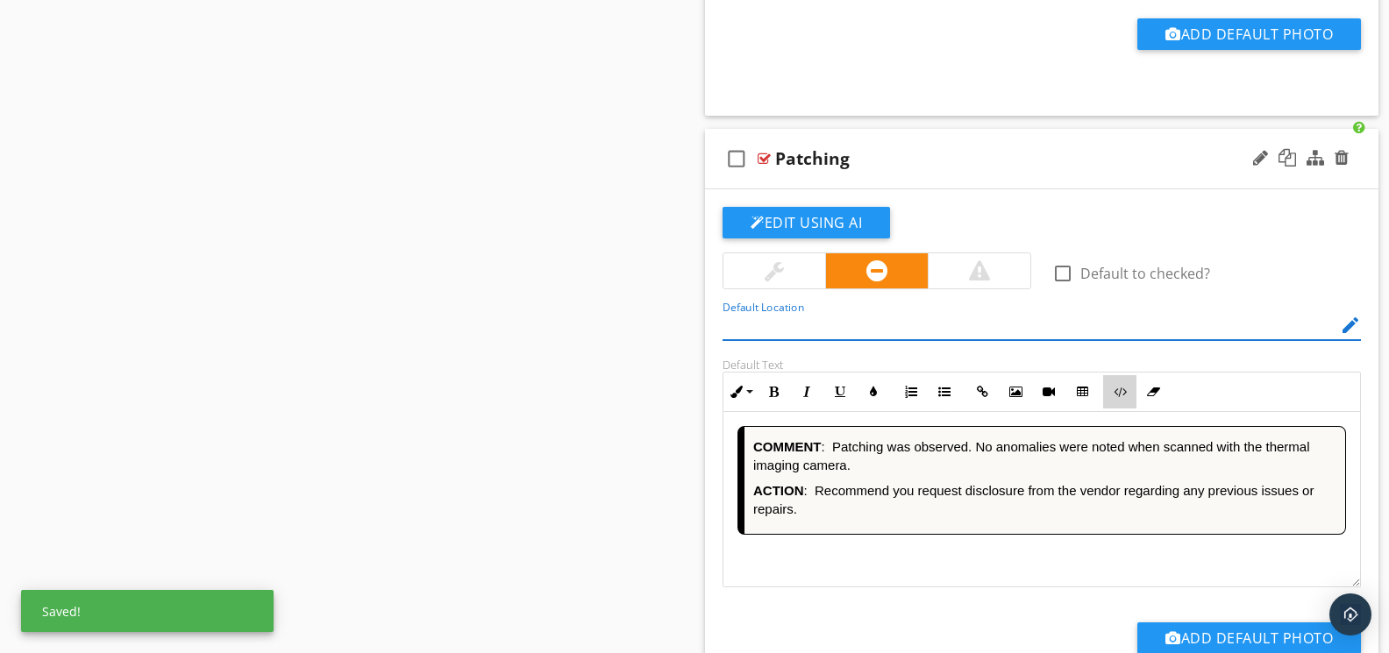
click at [1114, 397] on icon "button" at bounding box center [1120, 392] width 12 height 12
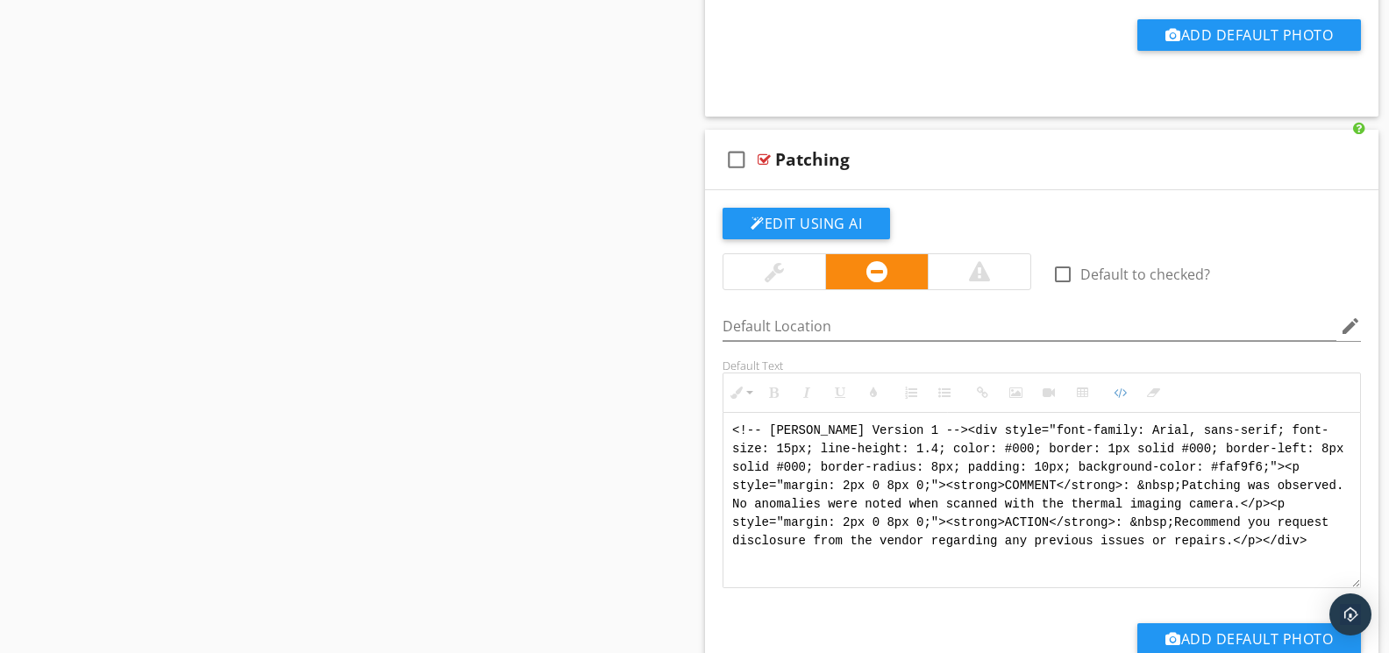
drag, startPoint x: 955, startPoint y: 516, endPoint x: 695, endPoint y: 403, distance: 283.1
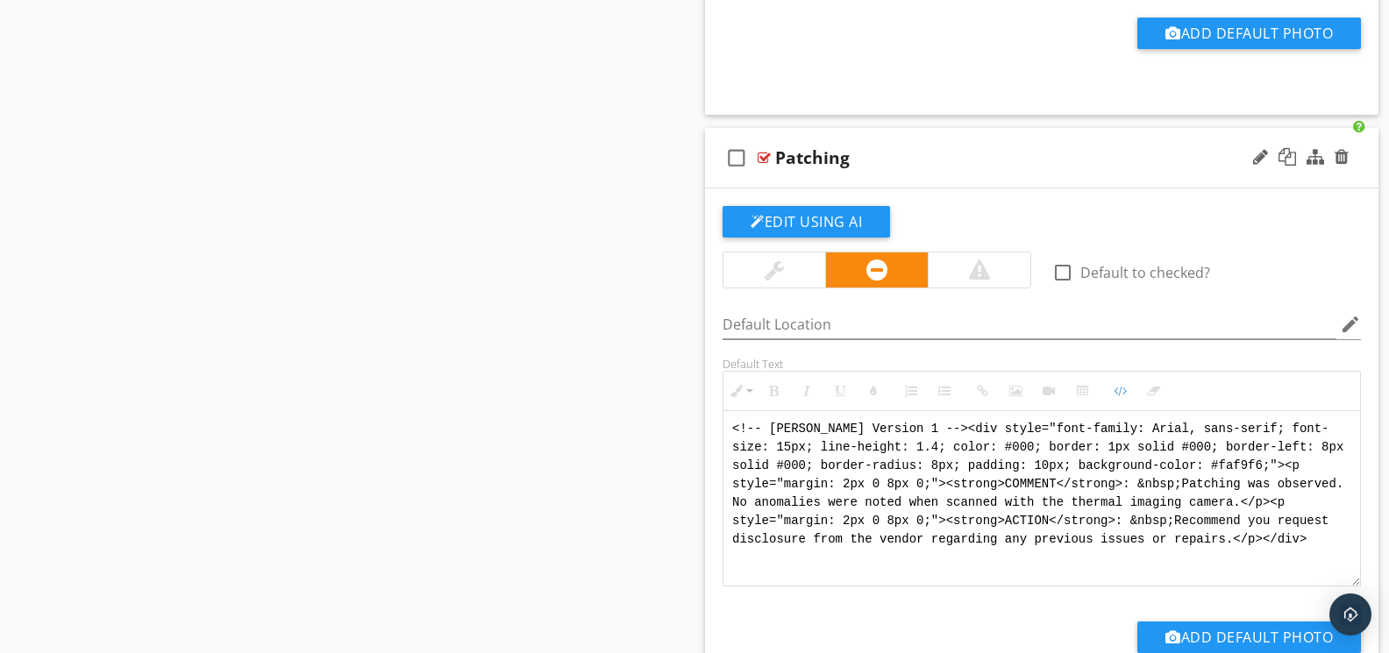
paste textarea "<div style="font-family: Arial, sans-serif; font-size: 14px; line-height: 1.2; …"
type textarea "<!-- Jody Version 1 --> <div style="font-family: Arial, sans-serif; font-size: …"
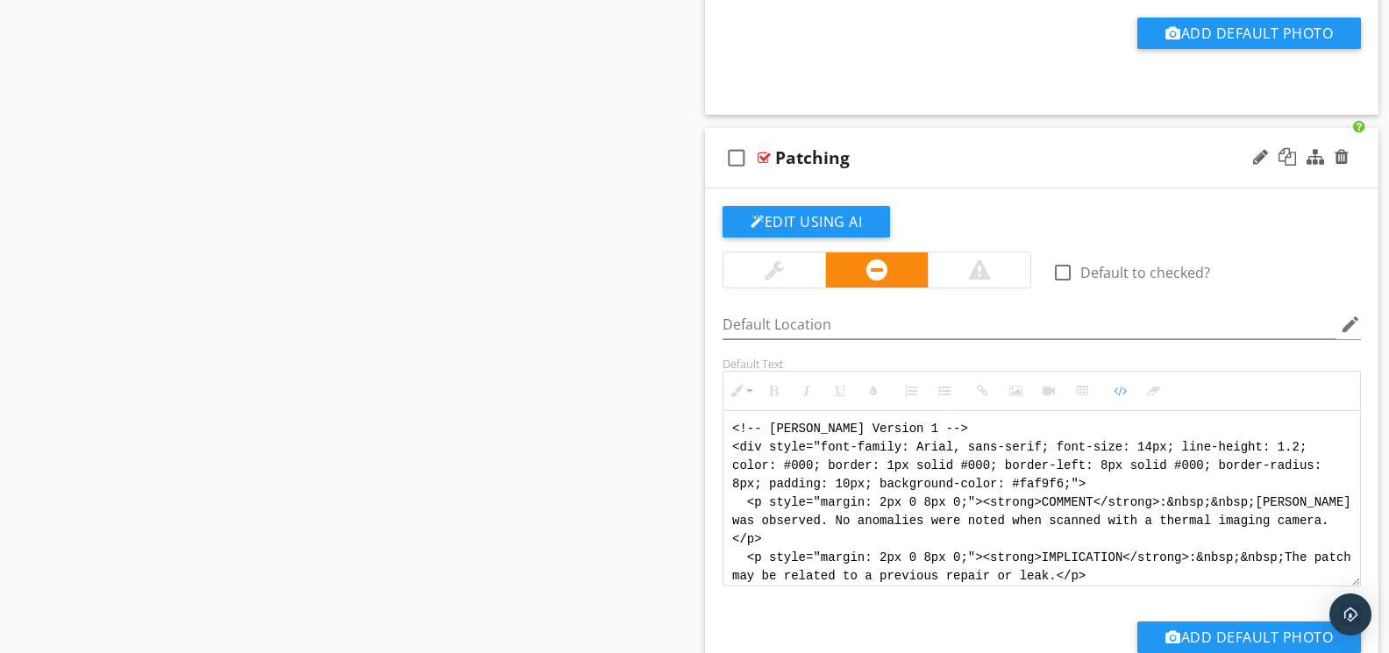
scroll to position [88, 0]
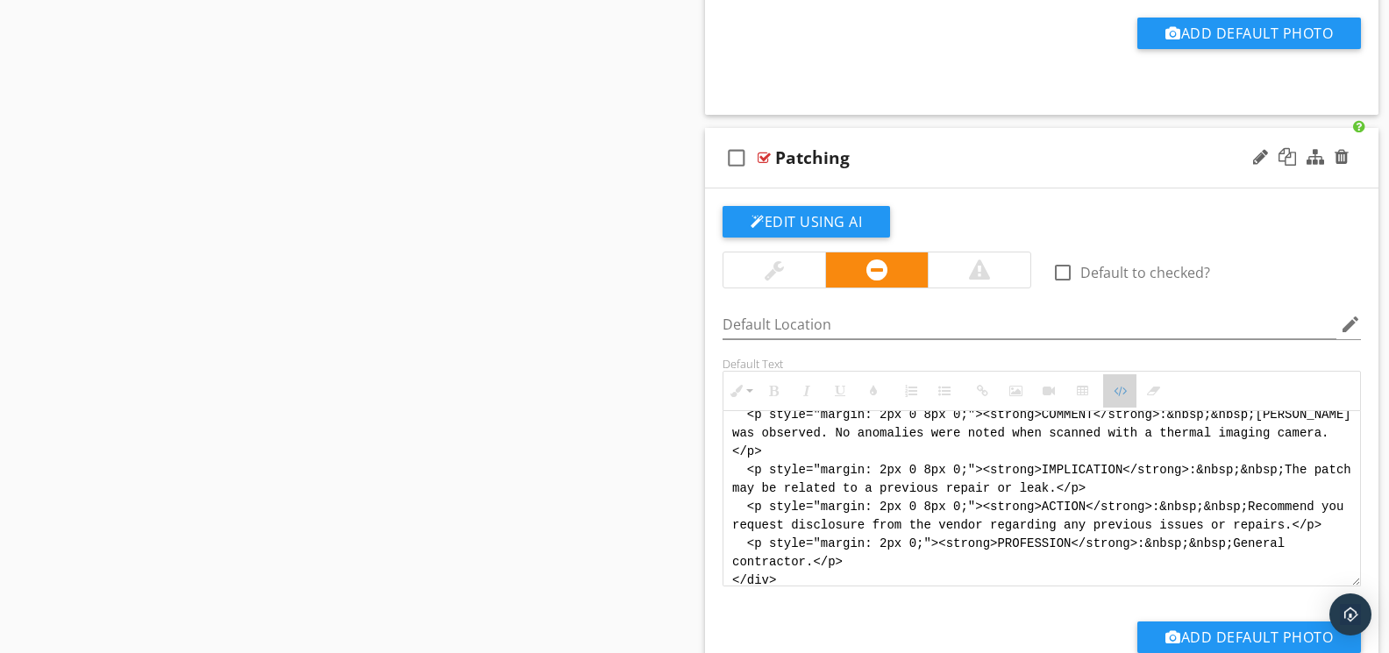
click at [1126, 395] on icon "button" at bounding box center [1120, 391] width 12 height 12
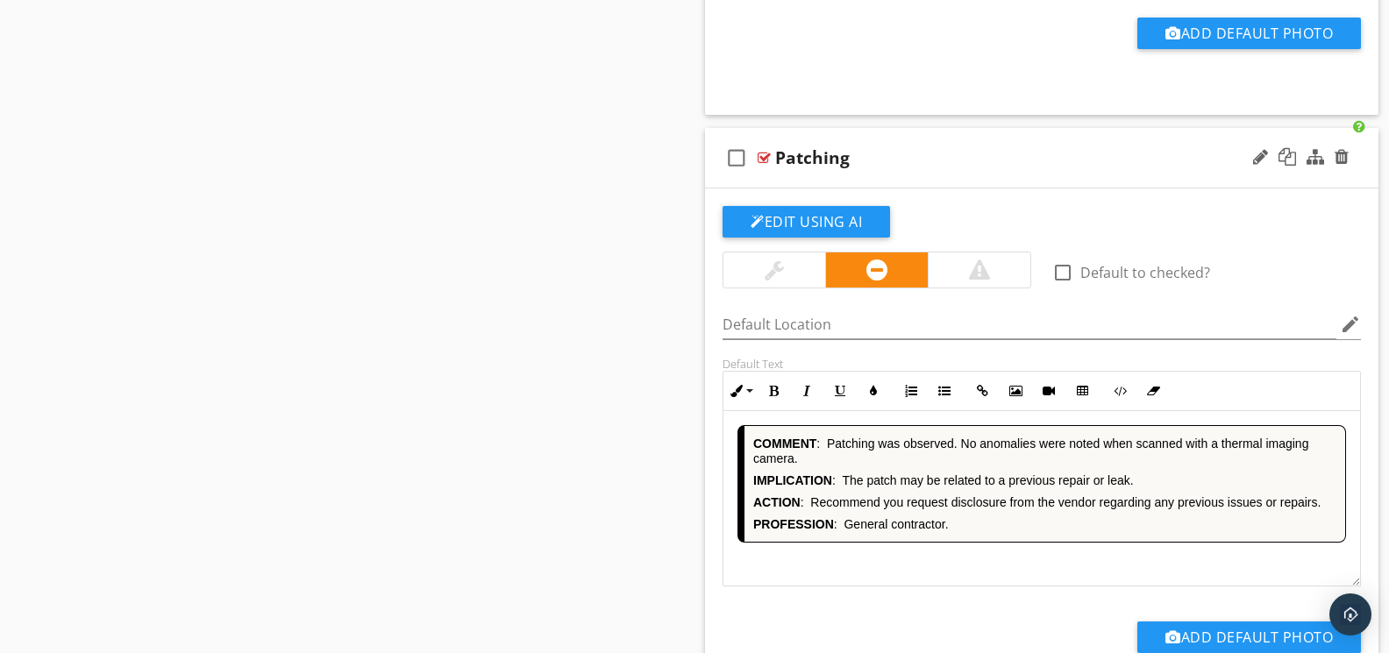
scroll to position [4785, 0]
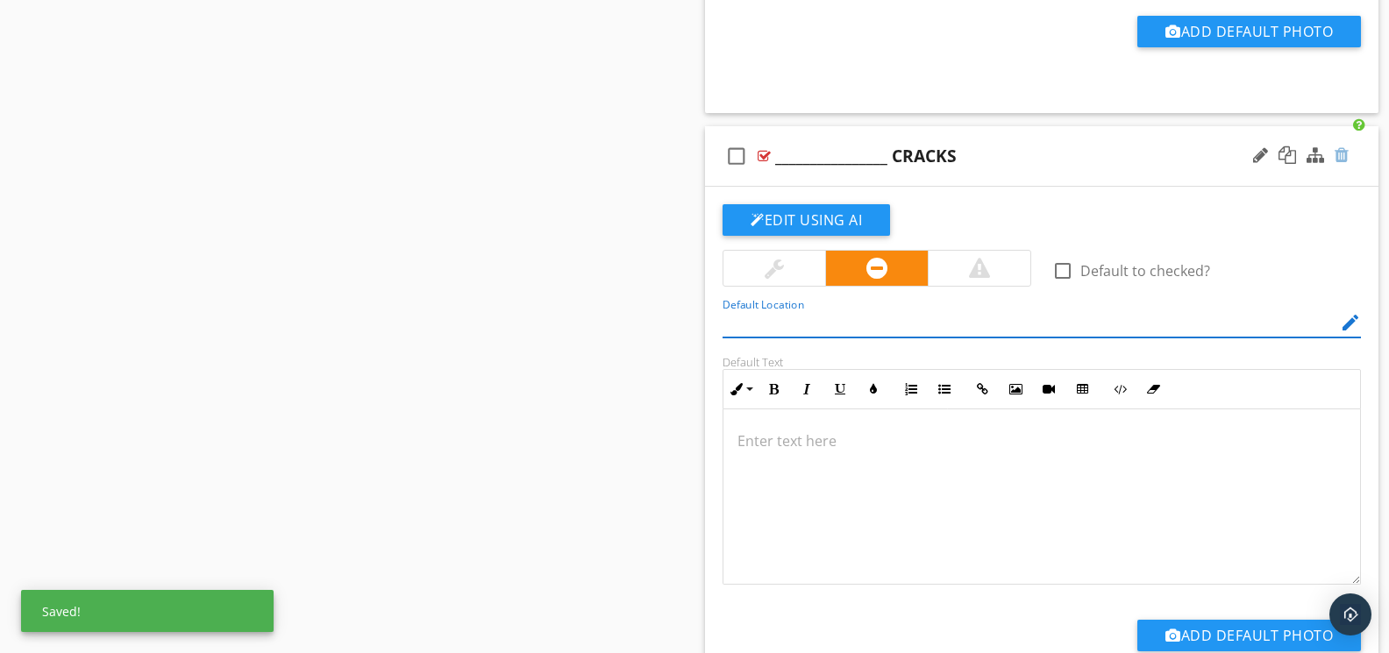
click at [1341, 160] on div at bounding box center [1341, 155] width 14 height 18
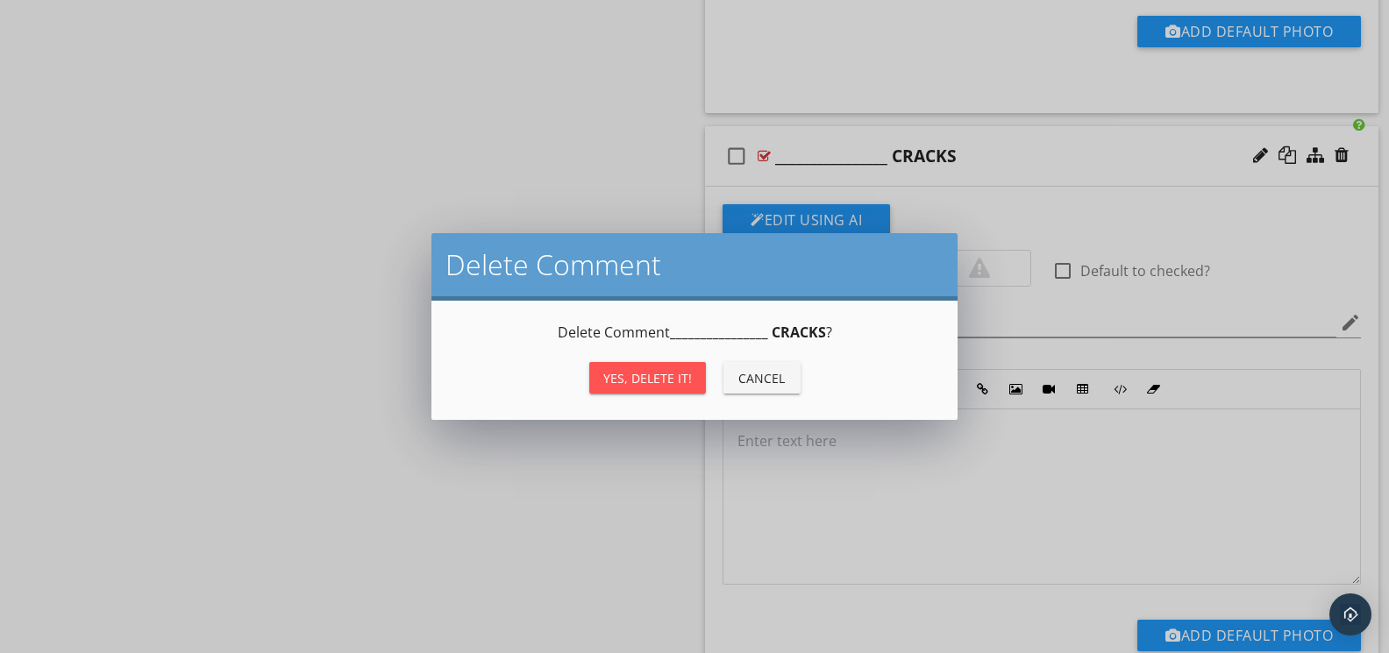
click at [661, 369] on div "Yes, Delete it!" at bounding box center [647, 378] width 89 height 18
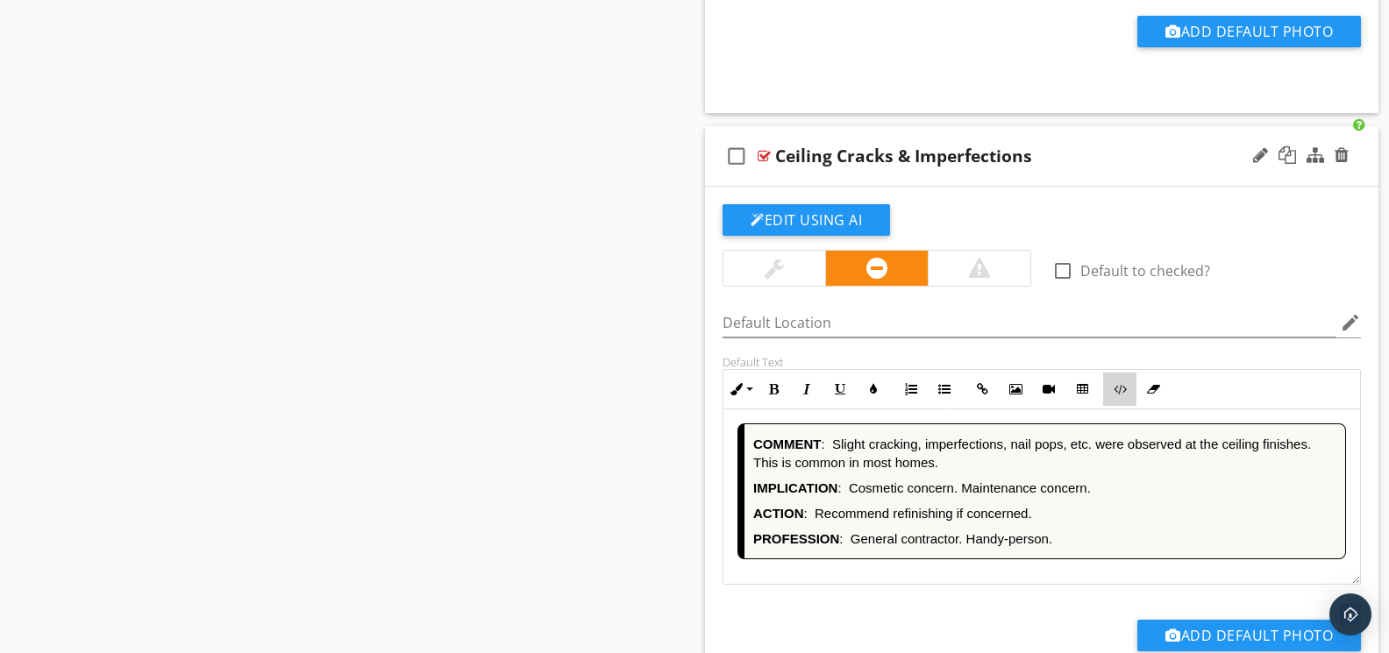
click at [1123, 388] on icon "button" at bounding box center [1120, 389] width 12 height 12
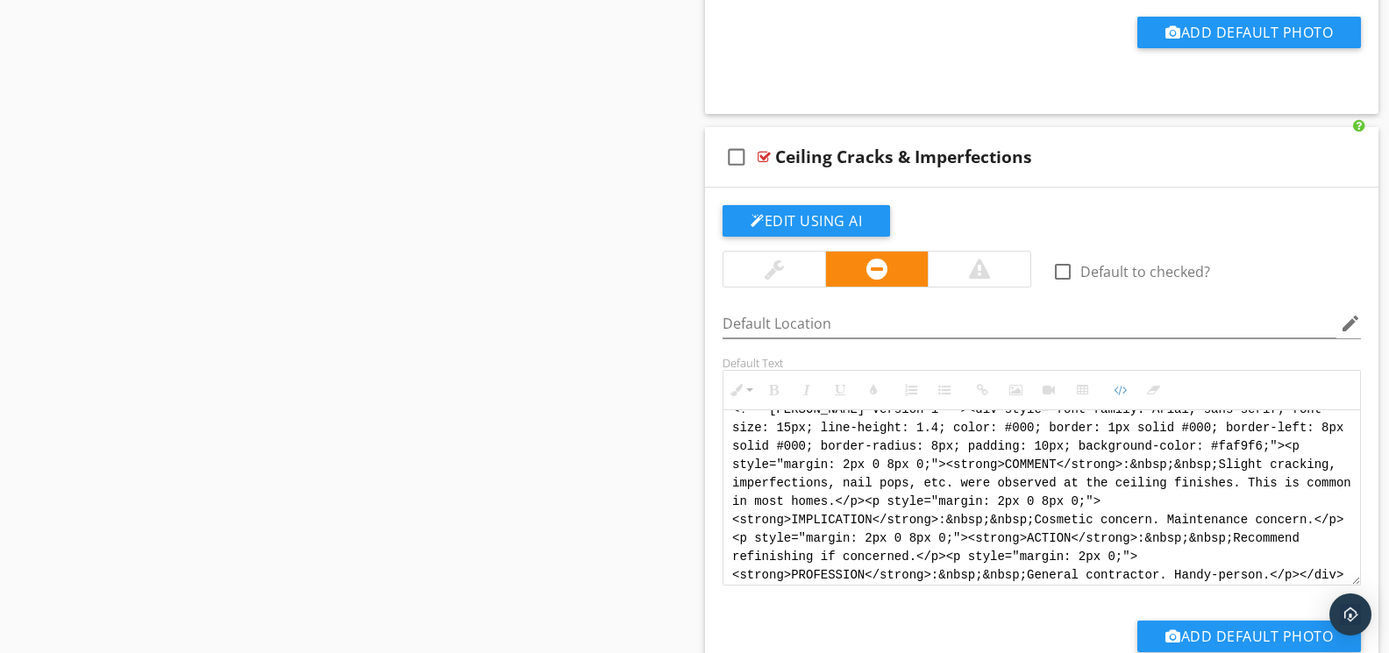
scroll to position [0, 0]
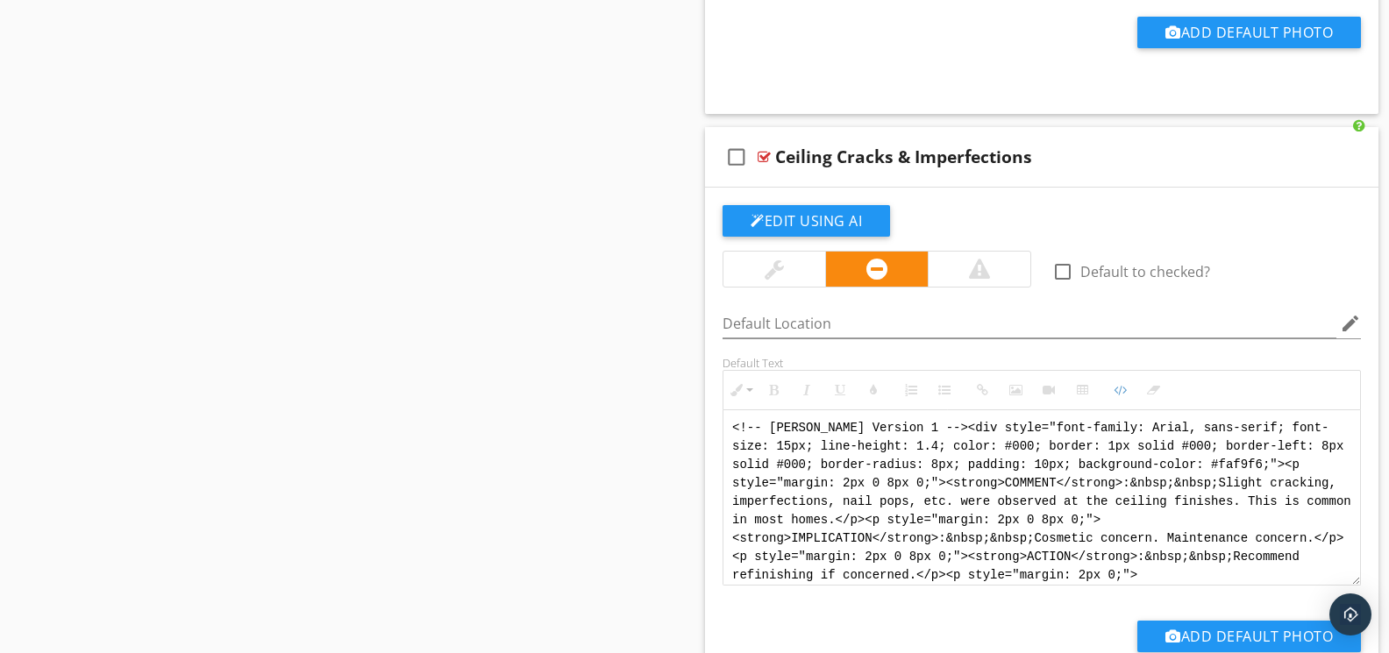
drag, startPoint x: 1162, startPoint y: 586, endPoint x: 699, endPoint y: 374, distance: 509.2
paste textarea "<div style="font-family: Arial, sans-serif; font-size: 14px; line-height: 1.2; …"
type textarea "<!-- Jody Version 1 --> <div style="font-family: Arial, sans-serif; font-size: …"
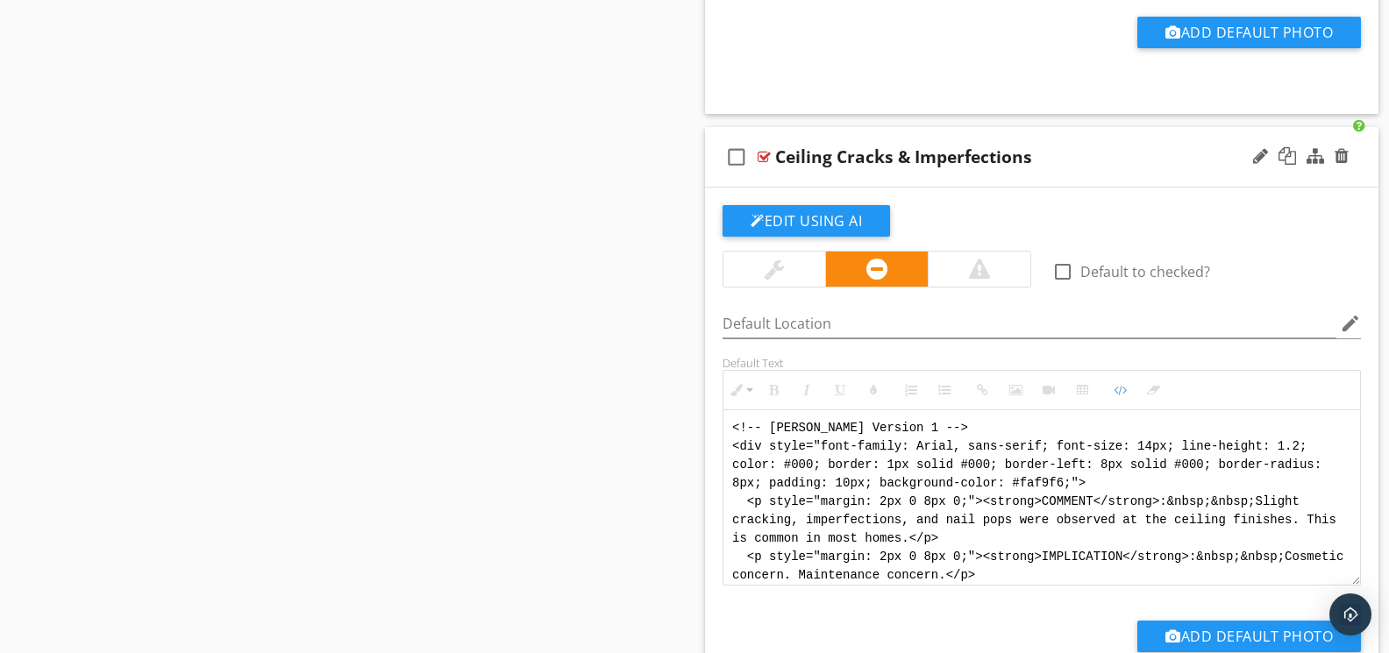
scroll to position [105, 0]
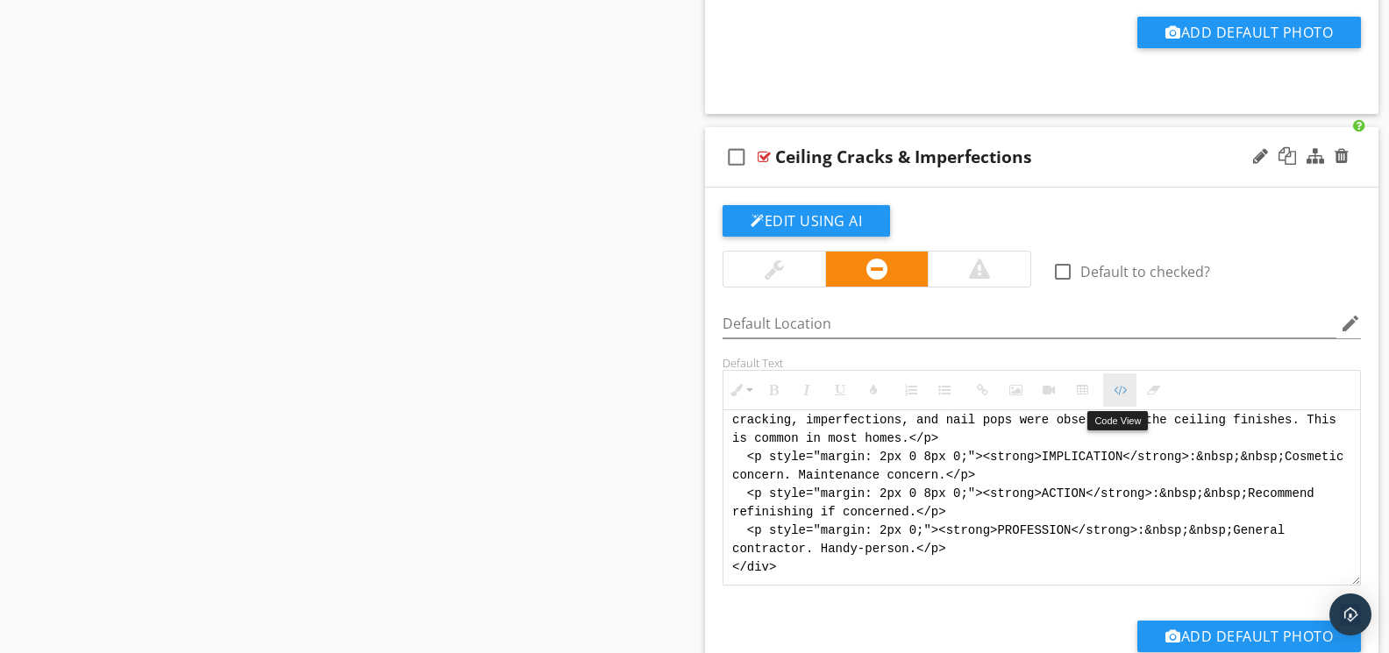
click at [1112, 396] on button "Code View" at bounding box center [1119, 390] width 33 height 33
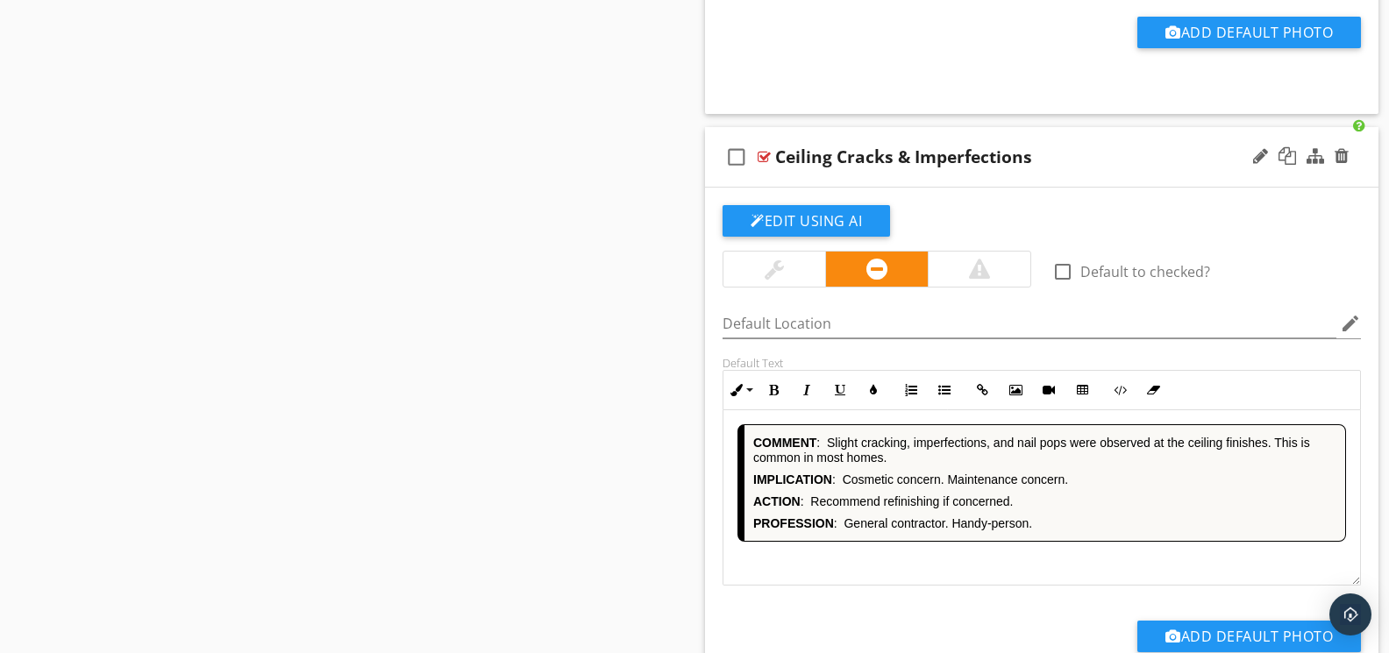
scroll to position [5389, 0]
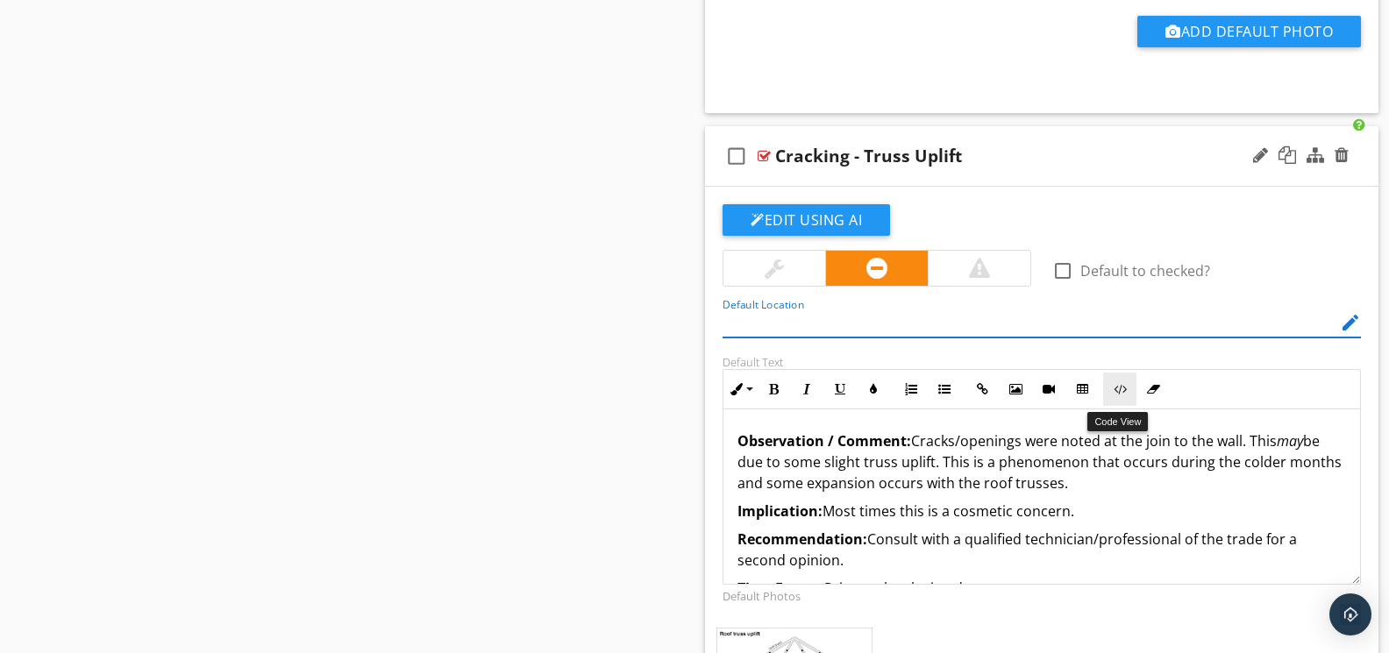
click at [1126, 395] on icon "button" at bounding box center [1120, 389] width 12 height 12
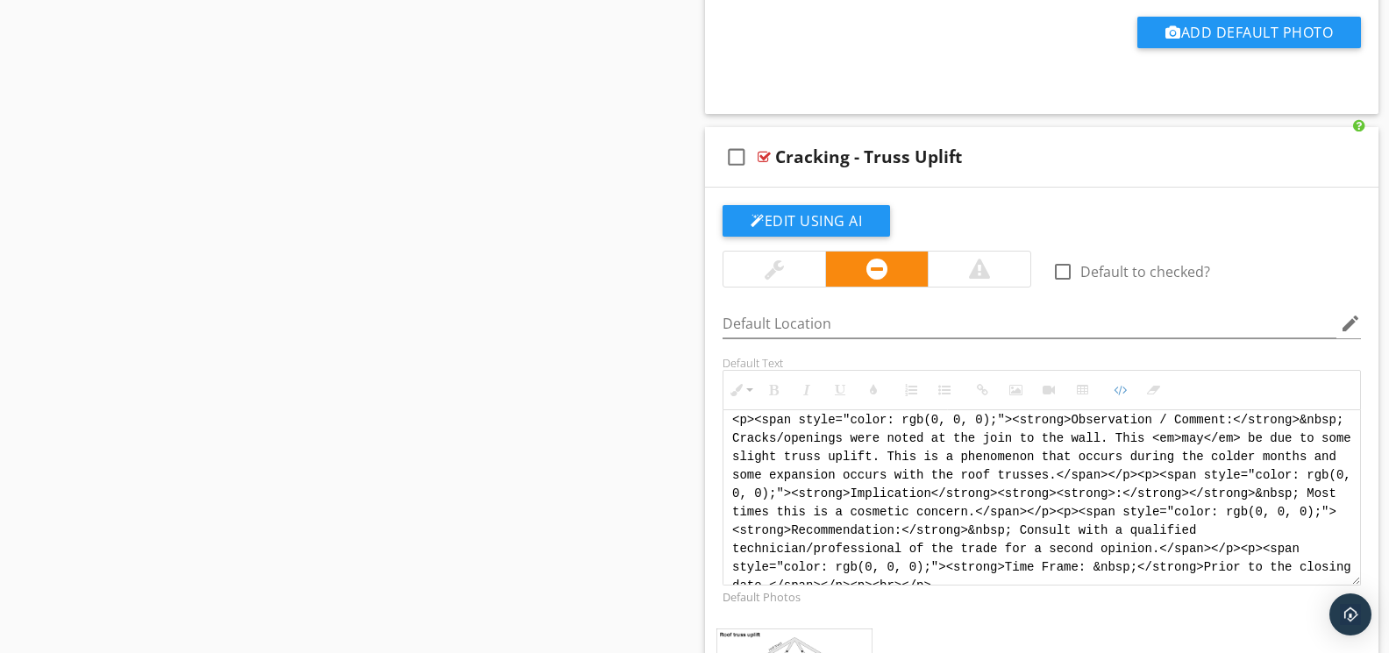
scroll to position [0, 0]
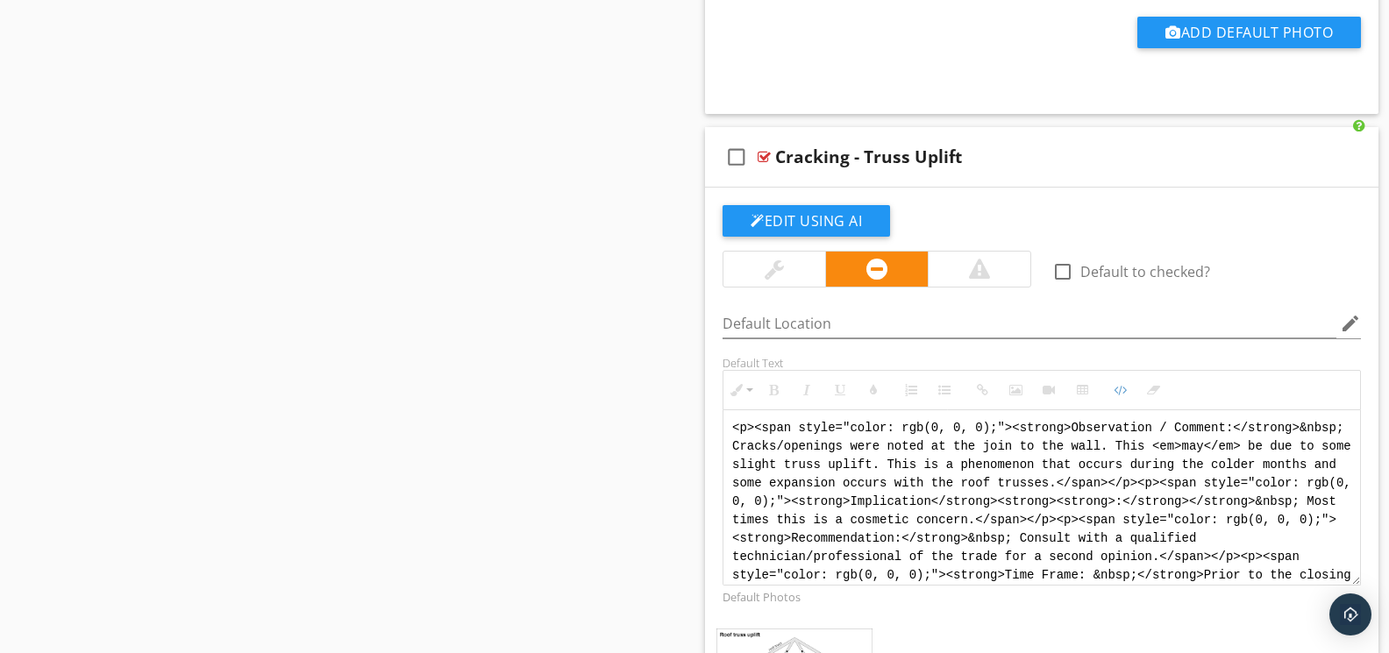
drag, startPoint x: 1035, startPoint y: 580, endPoint x: 679, endPoint y: 359, distance: 418.5
paste textarea "!-- Jody Version 1 --> <div style="font-family: Arial, sans-serif; font-size: 1…"
type textarea "<!-- Jody Version 1 --> <div style="font-family: Arial, sans-serif; font-size: …"
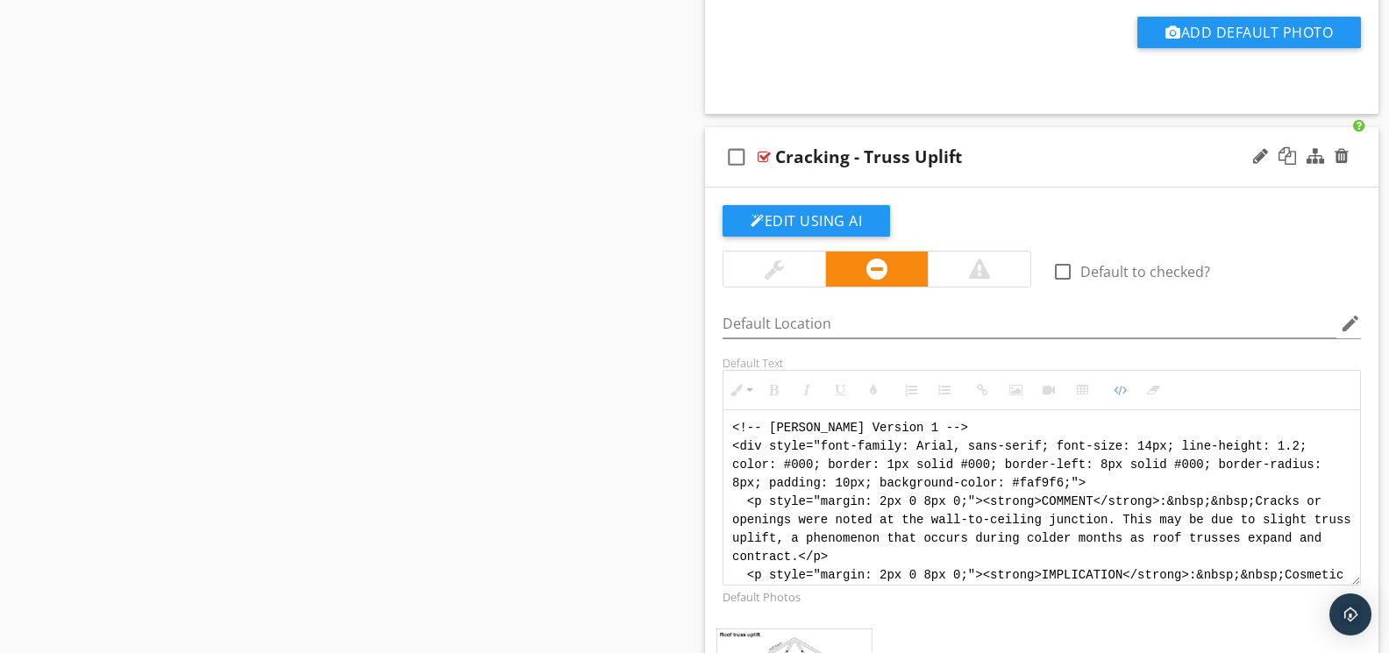
scroll to position [123, 0]
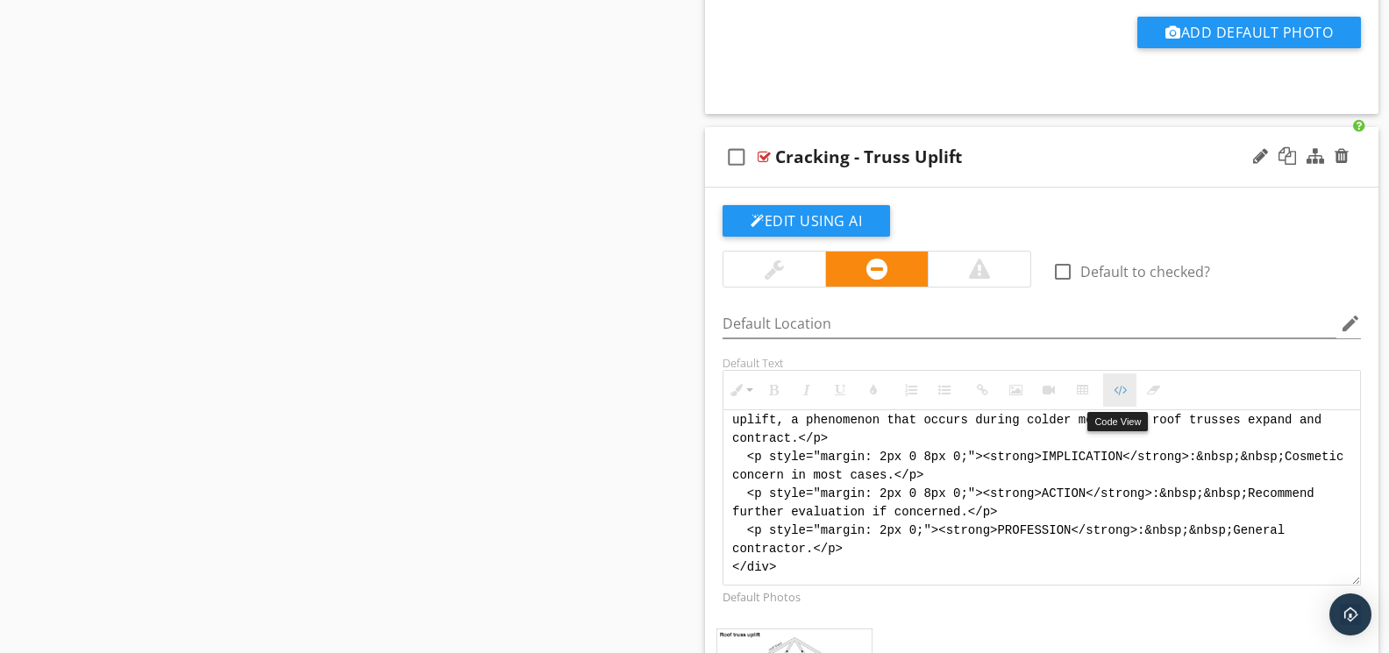
click at [1115, 390] on icon "button" at bounding box center [1120, 390] width 12 height 12
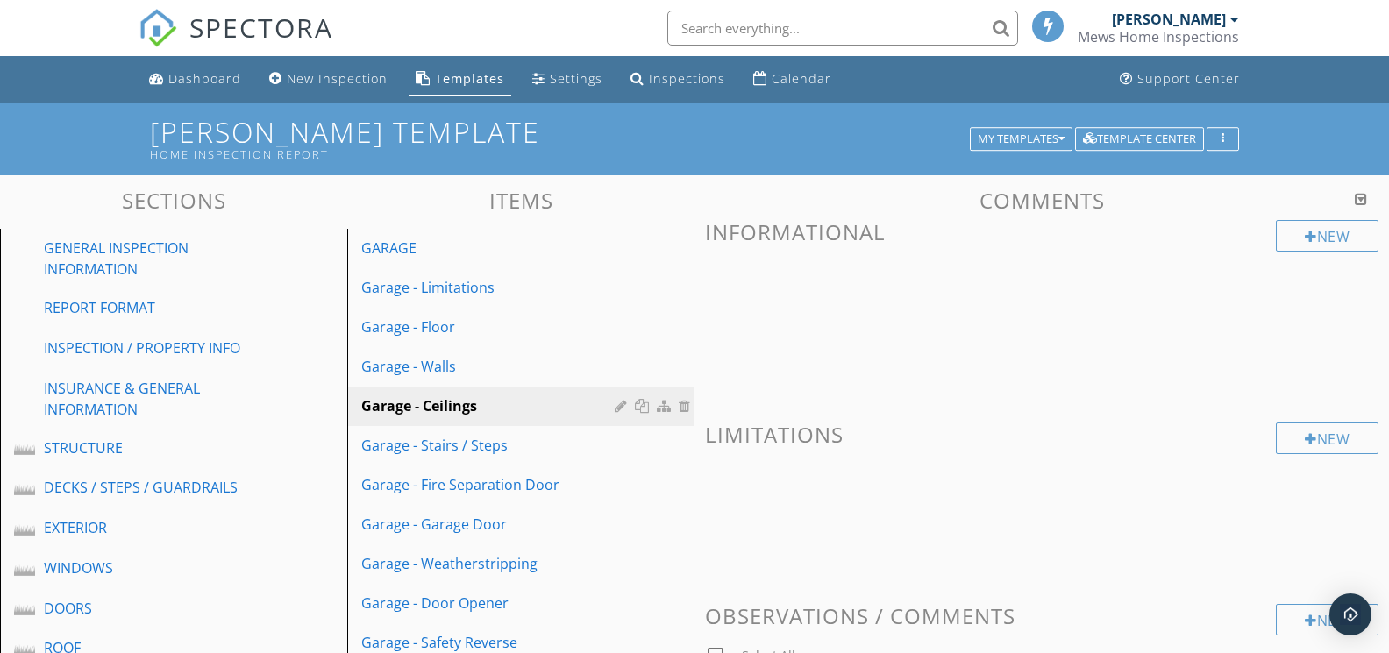
scroll to position [0, 0]
click at [1361, 198] on div at bounding box center [1361, 199] width 12 height 14
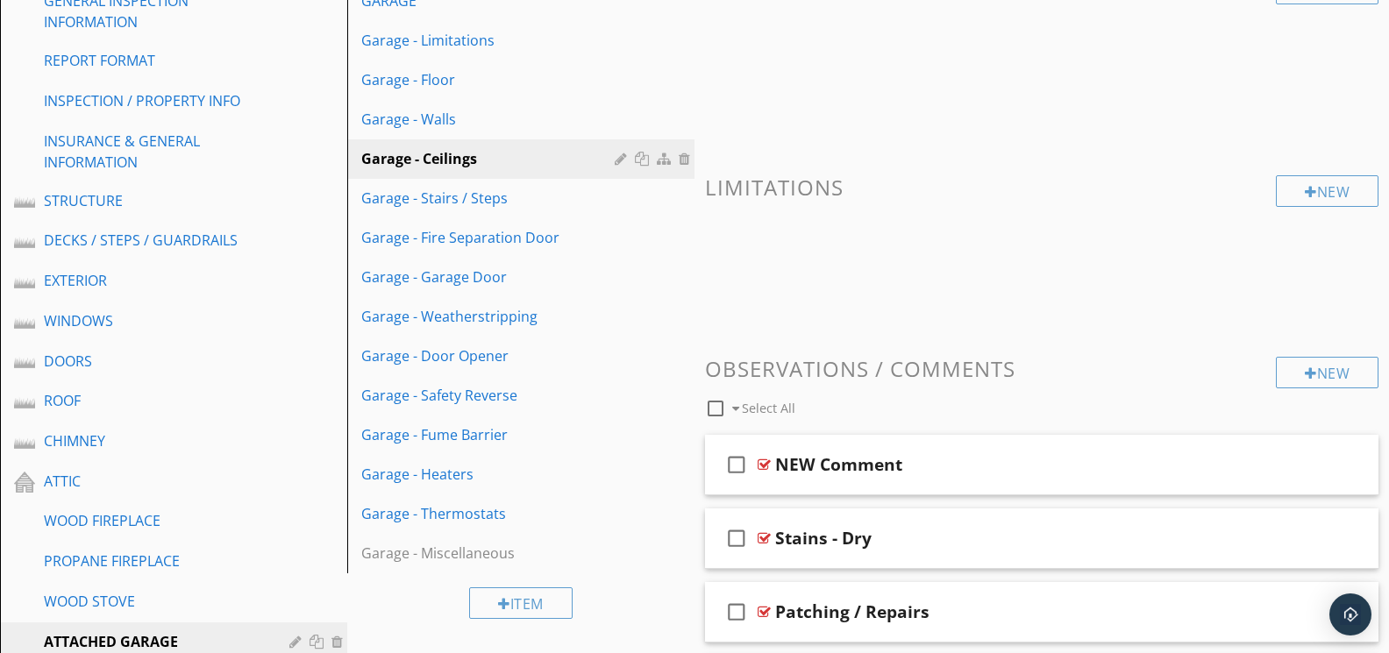
scroll to position [264, 0]
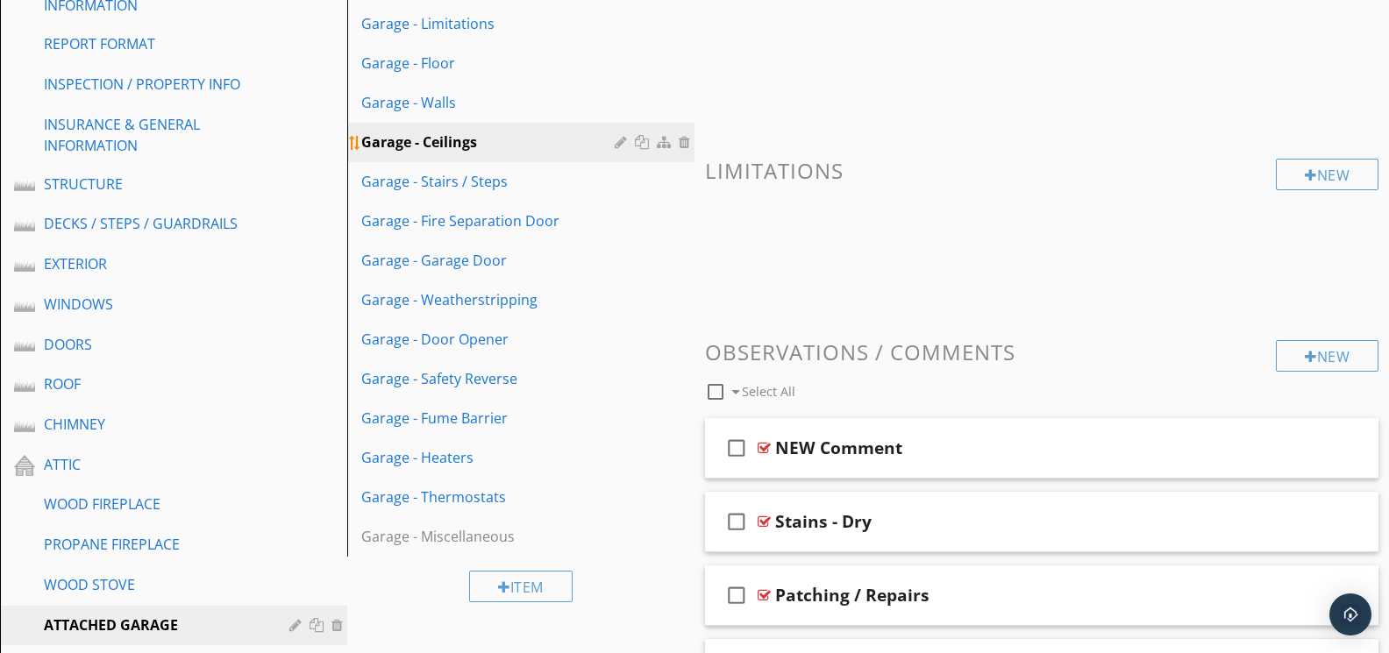
click at [686, 143] on div at bounding box center [687, 142] width 16 height 14
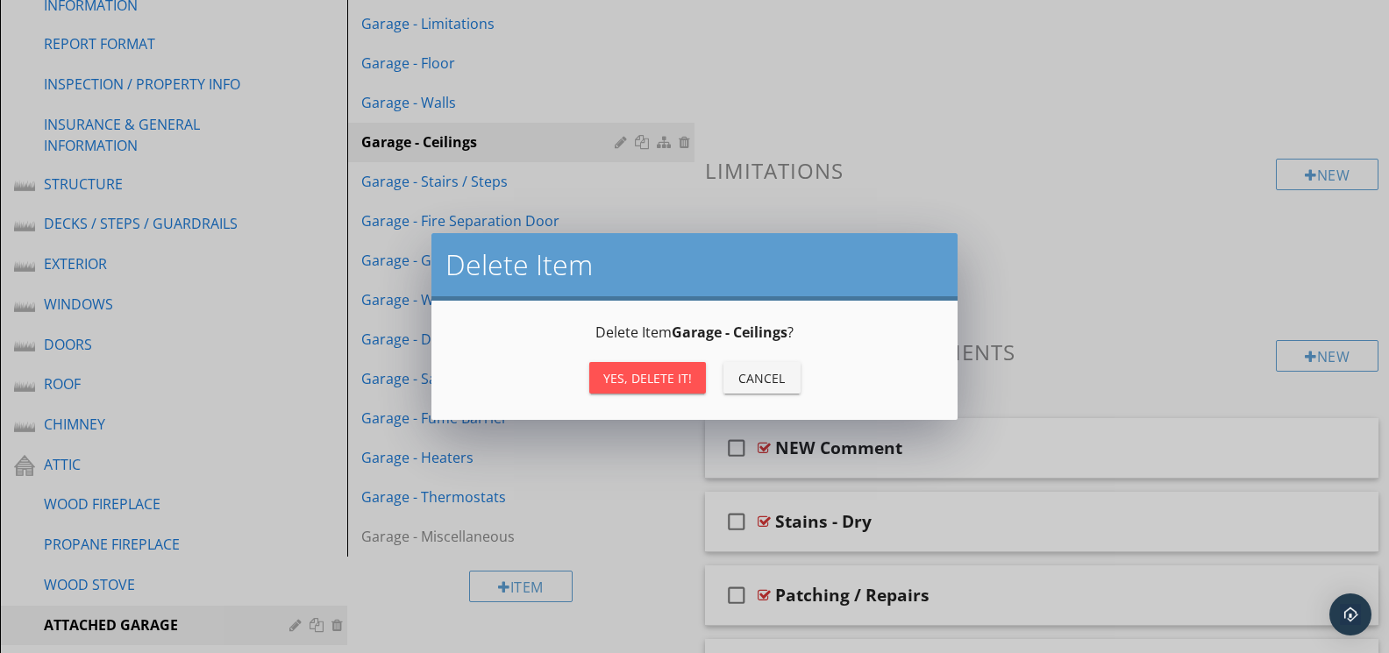
click at [660, 366] on button "Yes, Delete it!" at bounding box center [647, 378] width 117 height 32
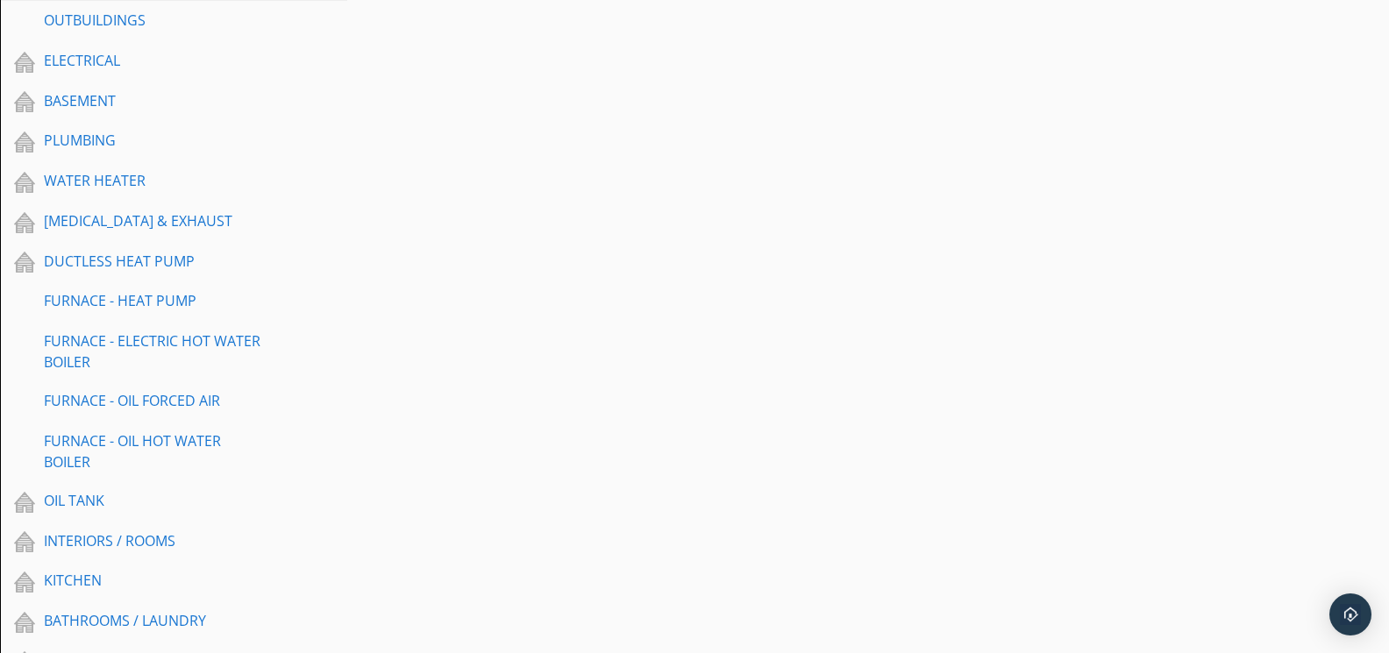
scroll to position [928, 0]
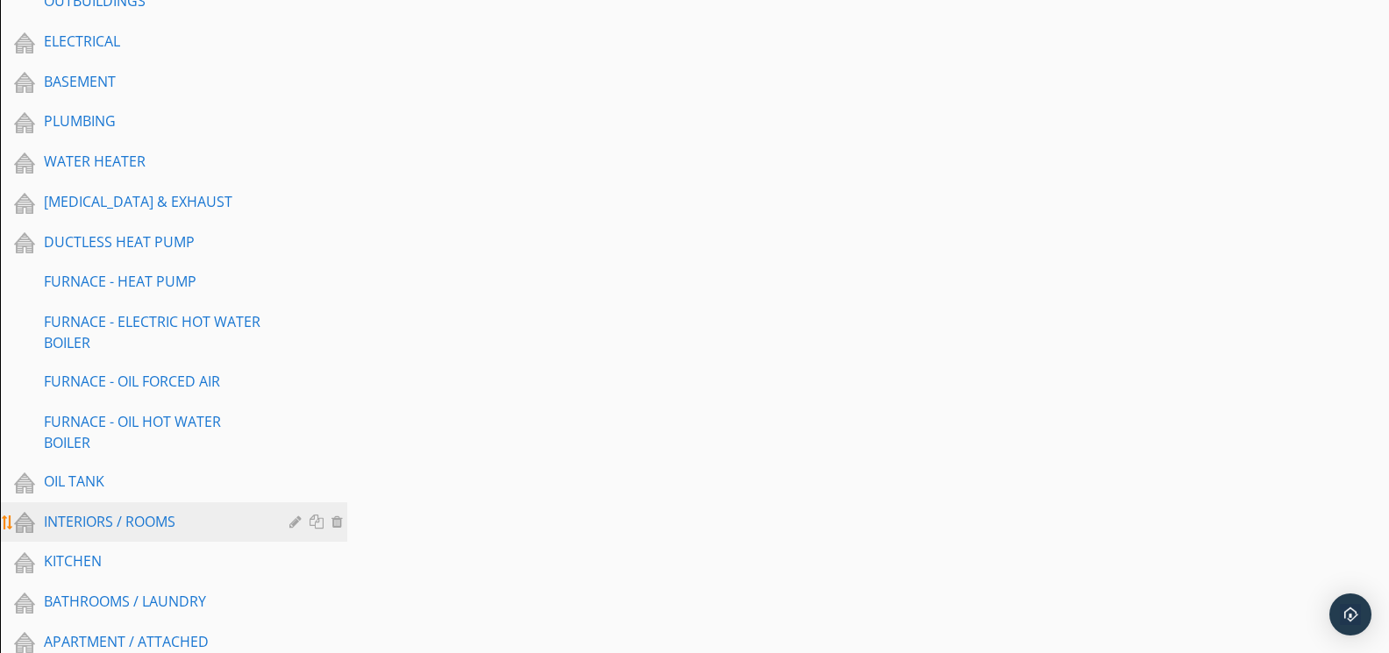
click at [177, 527] on div "INTERIORS / ROOMS" at bounding box center [154, 521] width 220 height 21
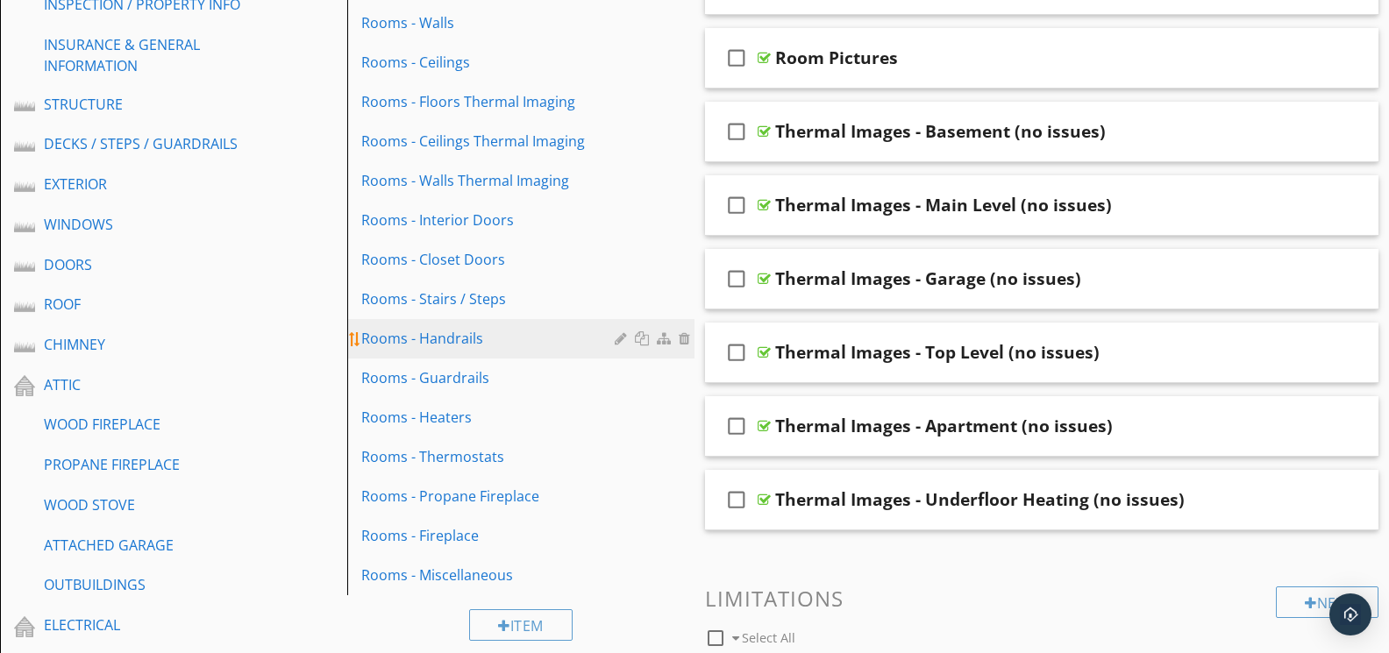
scroll to position [317, 0]
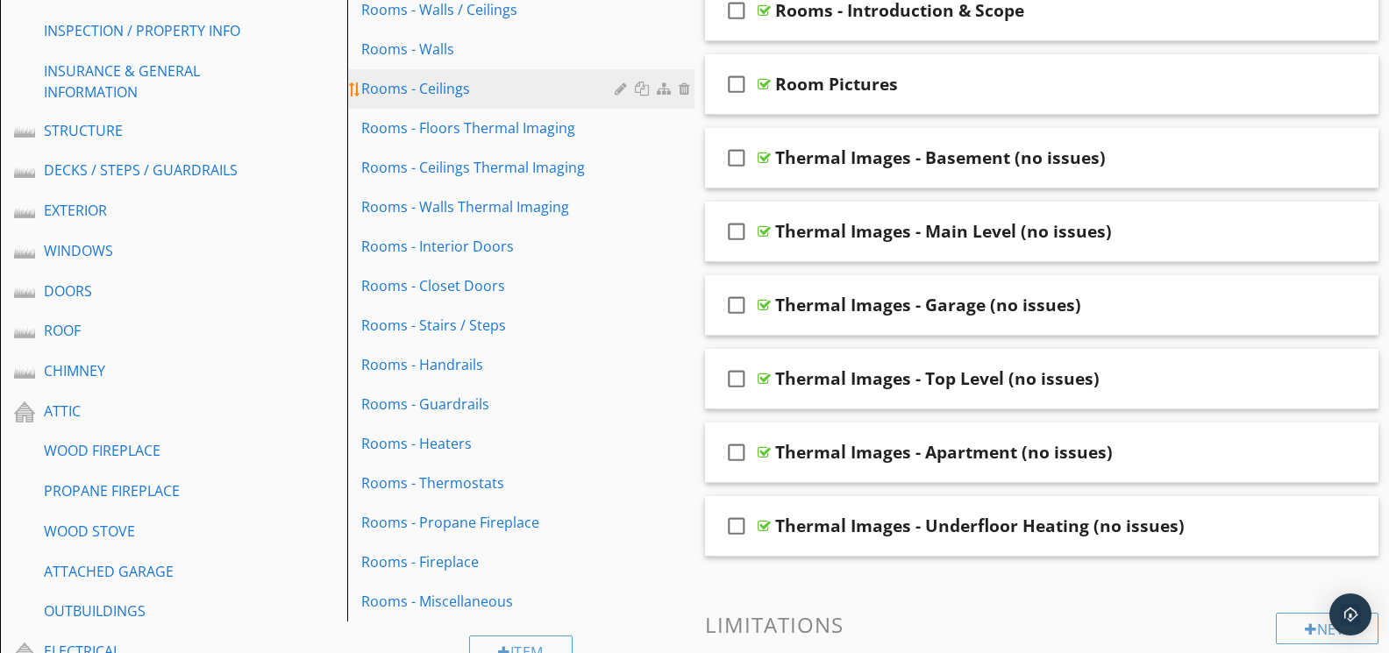
click at [442, 89] on div "Rooms - Ceilings" at bounding box center [490, 88] width 259 height 21
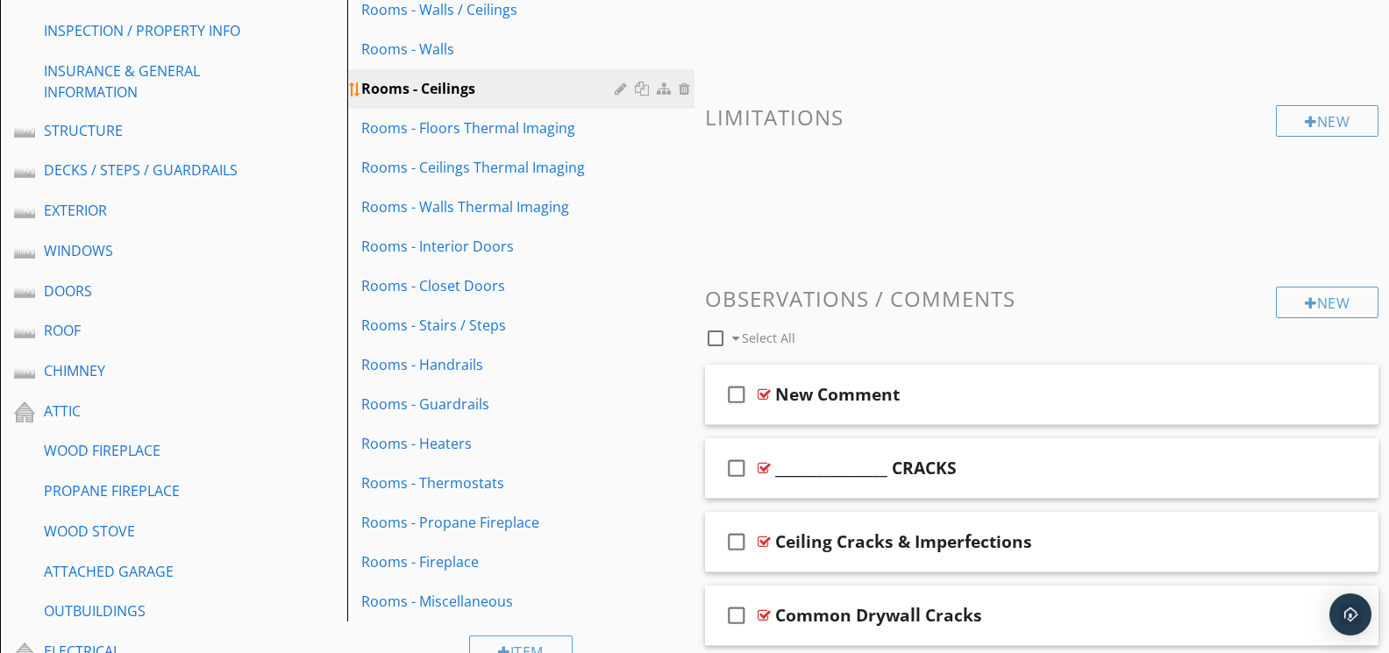
click at [645, 89] on div at bounding box center [644, 89] width 18 height 14
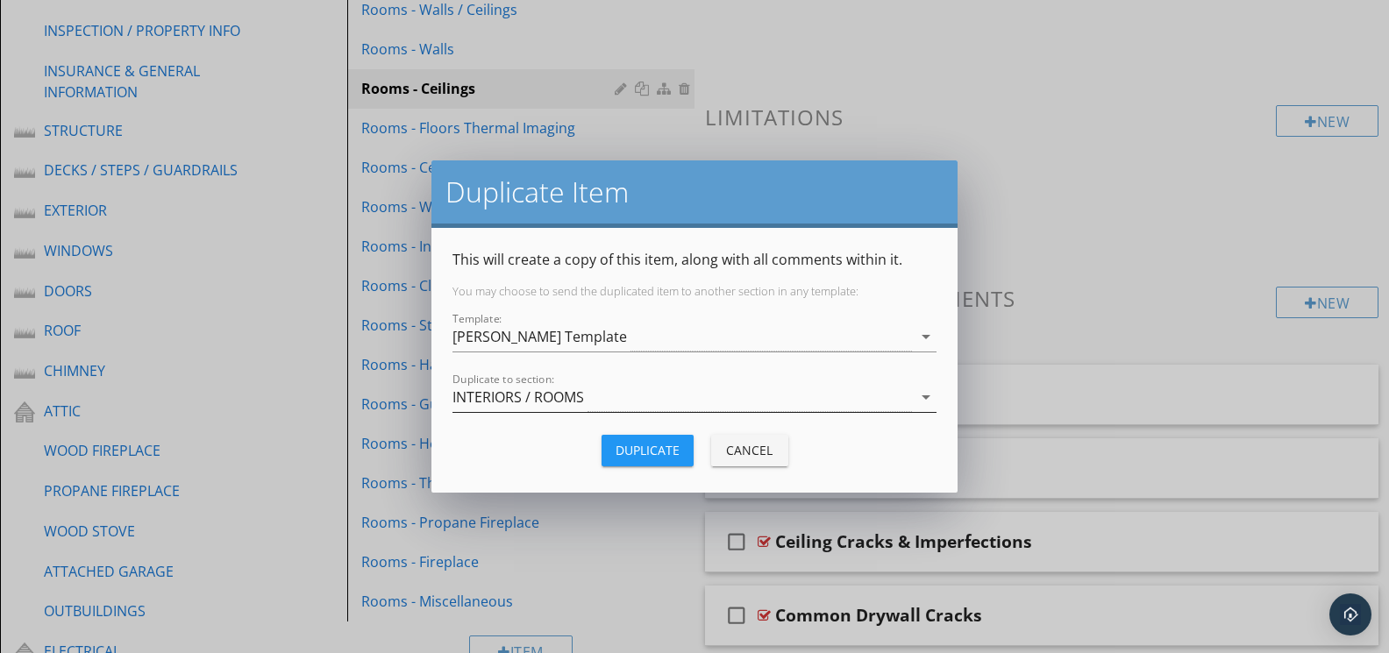
click at [625, 395] on div "INTERIORS / ROOMS" at bounding box center [681, 397] width 459 height 29
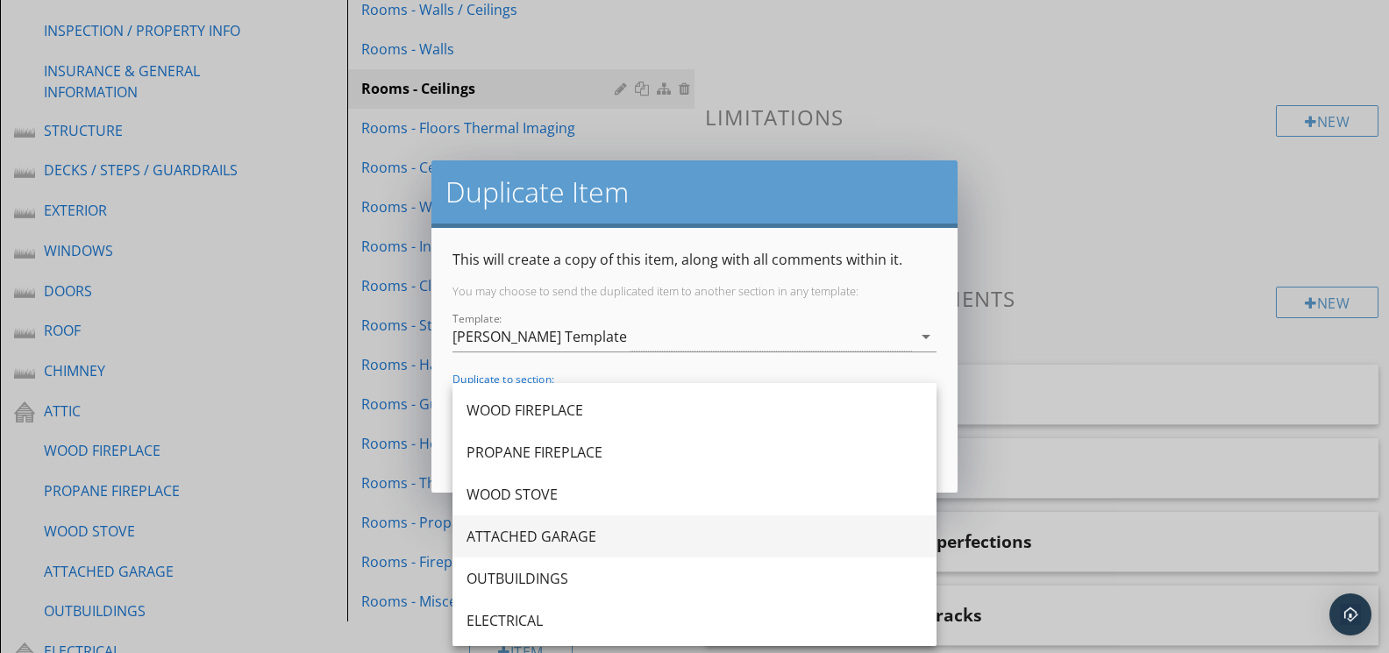
scroll to position [506, 0]
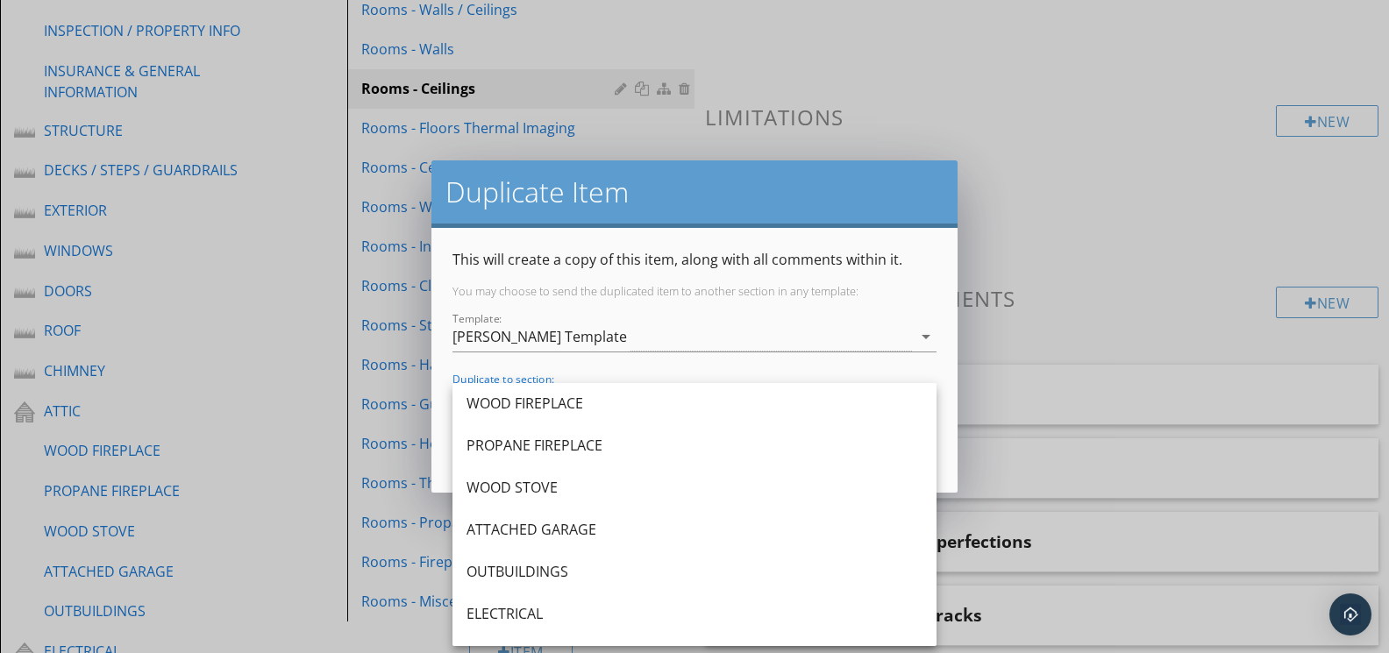
click at [600, 528] on div "ATTACHED GARAGE" at bounding box center [694, 529] width 456 height 21
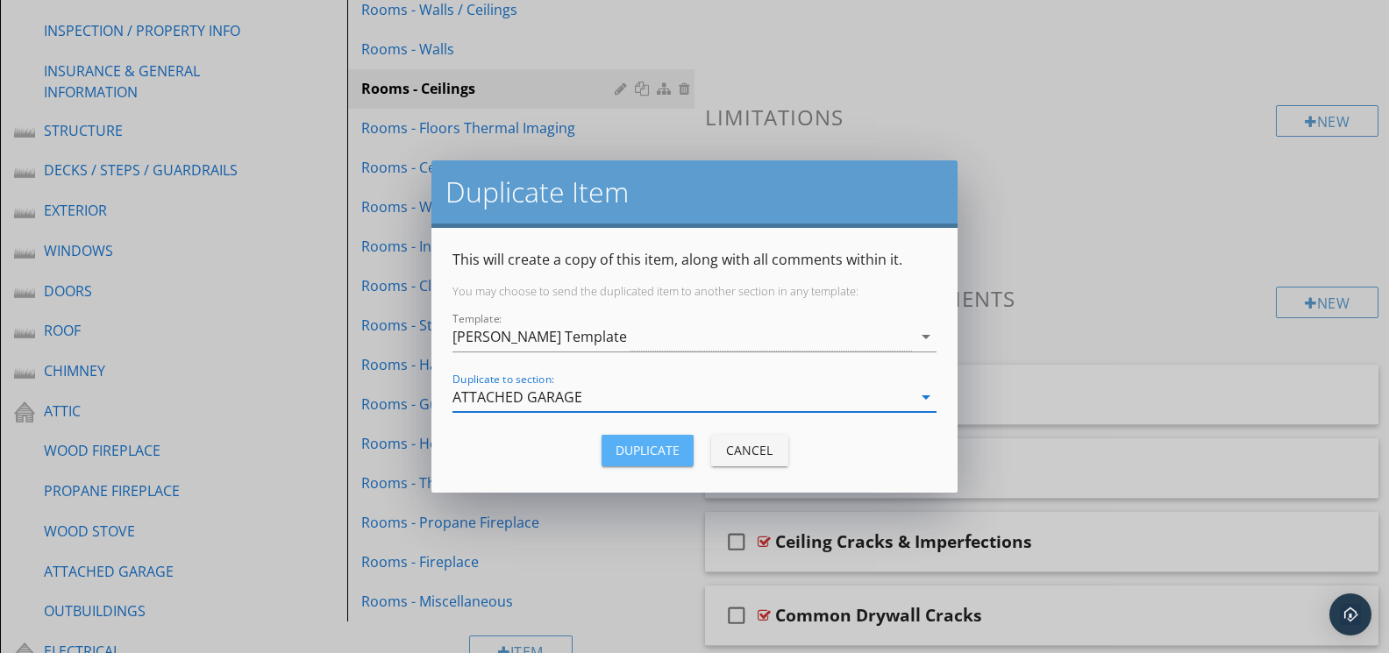
click at [659, 454] on div "Duplicate" at bounding box center [647, 450] width 64 height 18
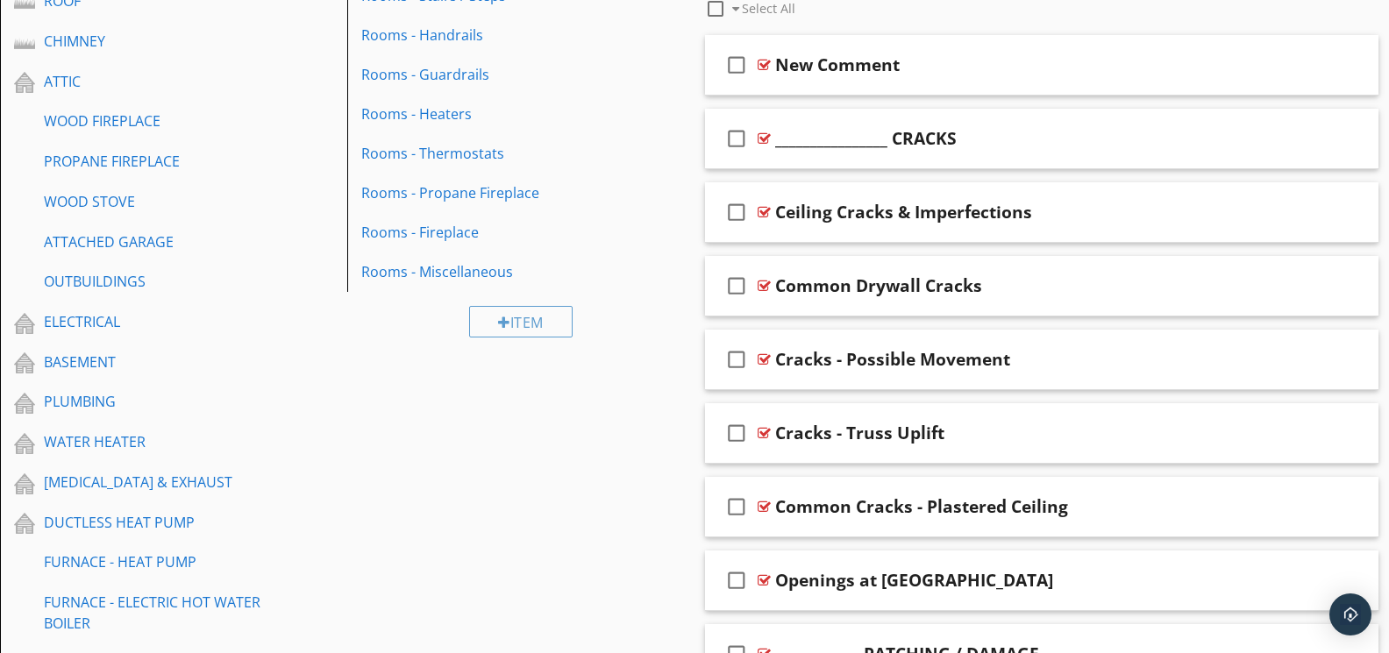
scroll to position [661, 0]
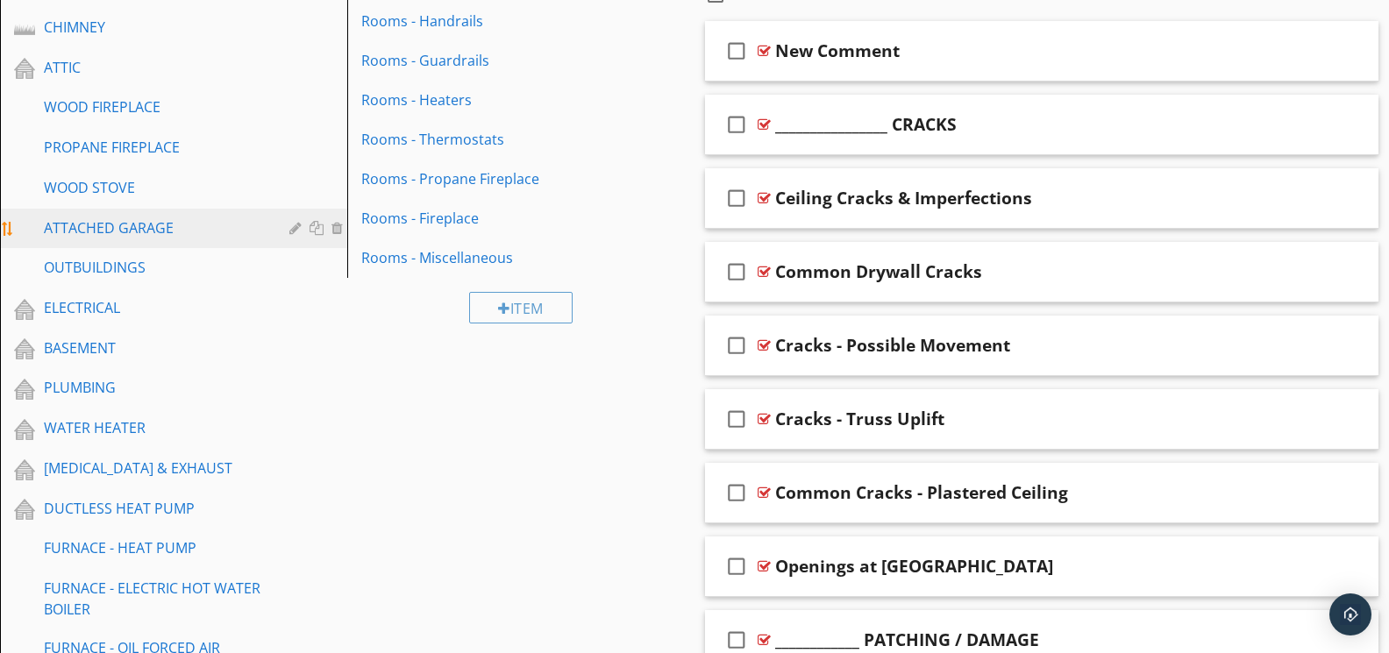
click at [128, 217] on div "ATTACHED GARAGE" at bounding box center [154, 227] width 220 height 21
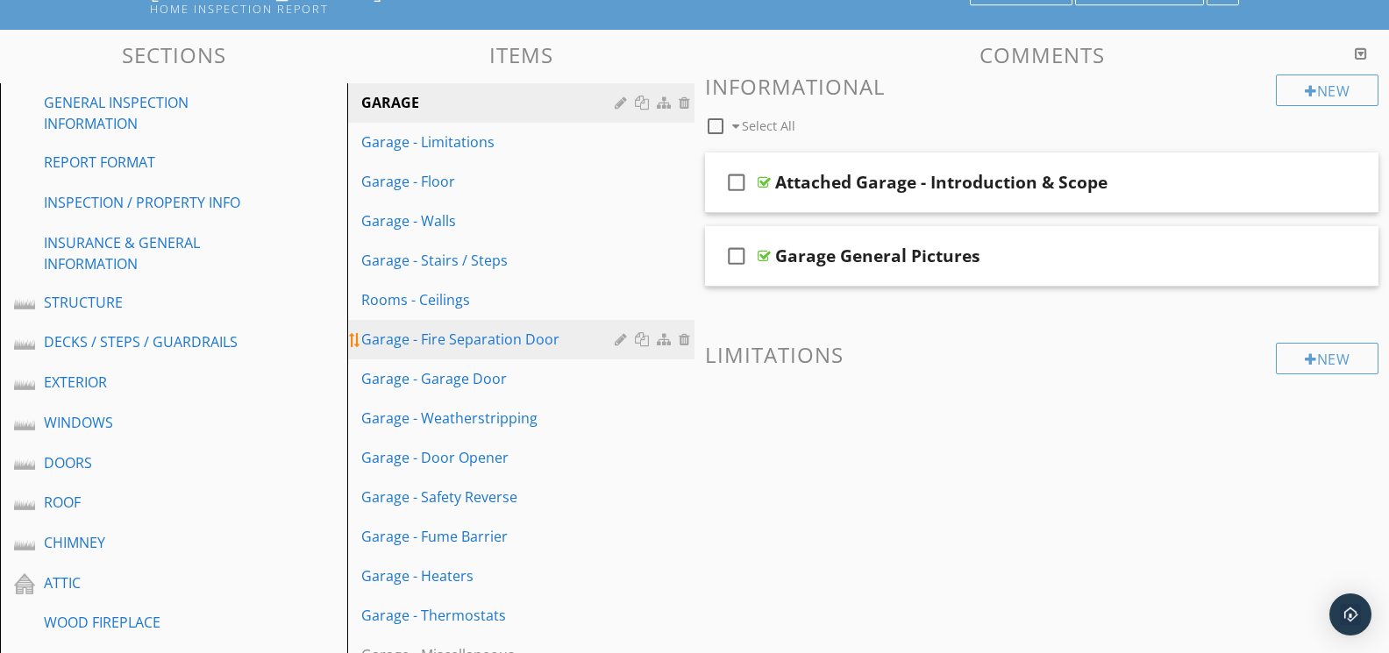
scroll to position [144, 0]
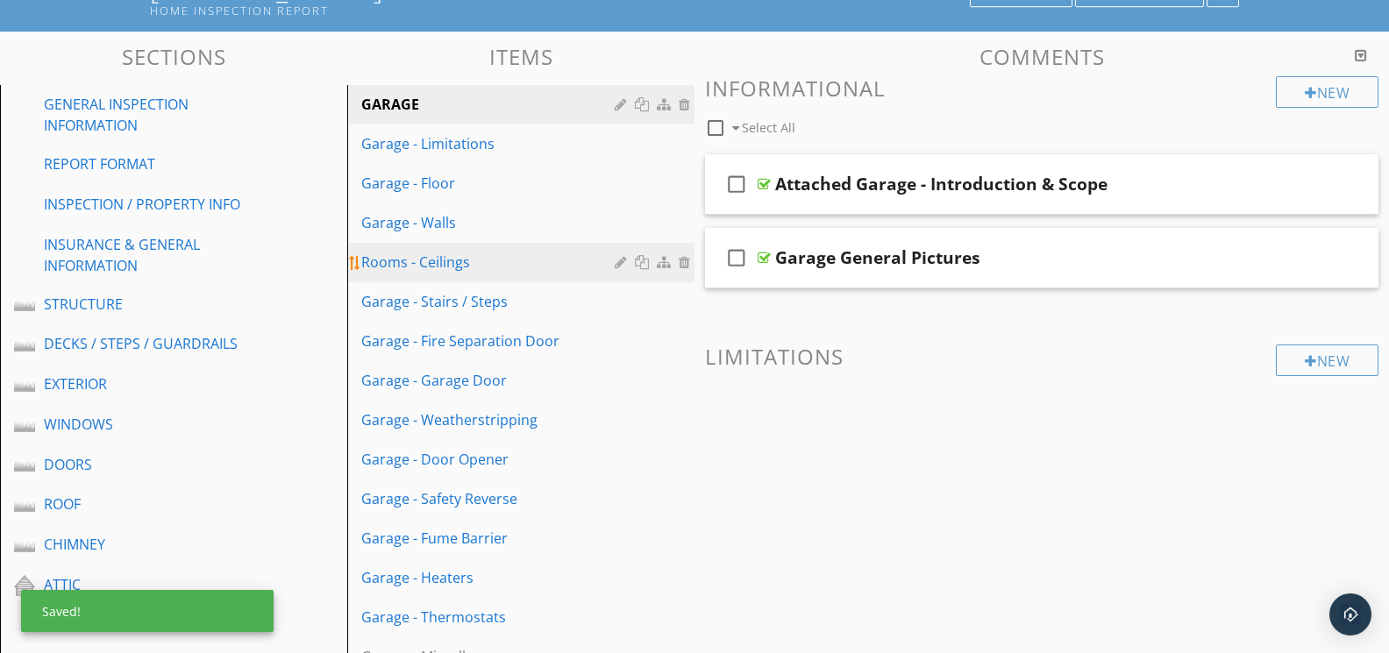
click at [625, 260] on div at bounding box center [623, 262] width 17 height 14
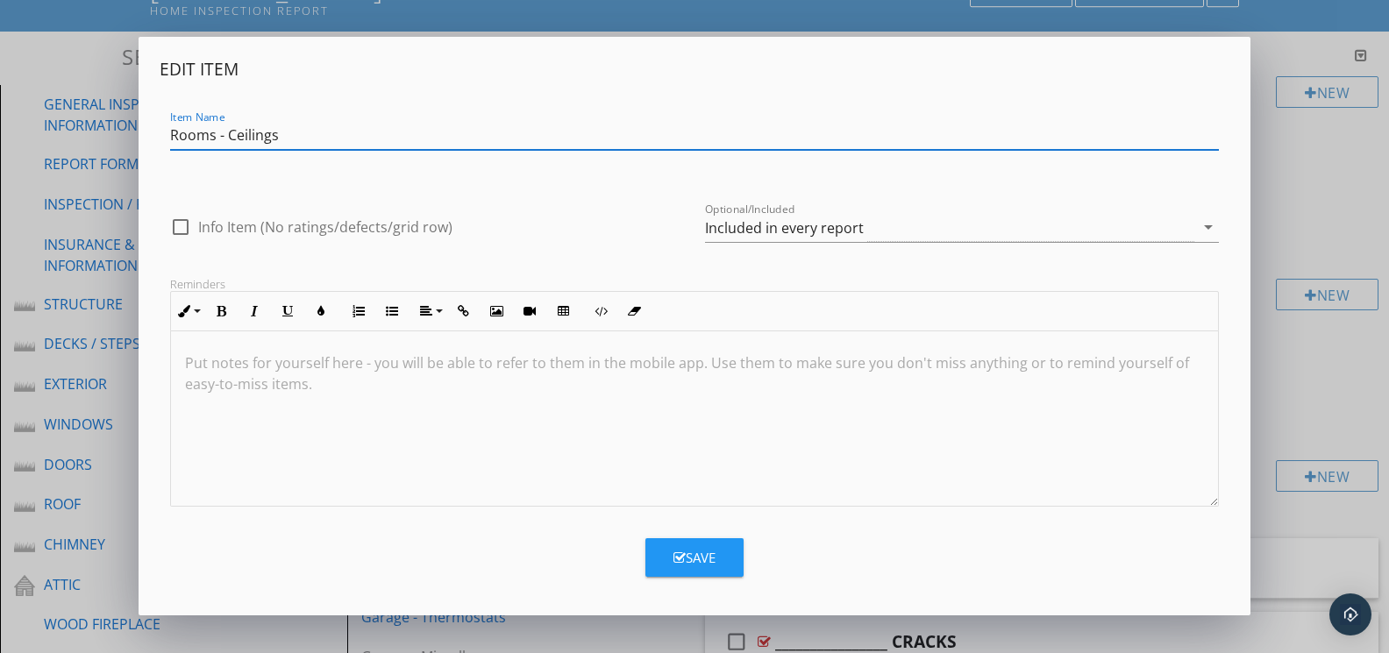
drag, startPoint x: 212, startPoint y: 133, endPoint x: 159, endPoint y: 131, distance: 53.5
click at [158, 131] on div "Edit Item Item Name Rooms - Ceilings check_box_outline_blank Info Item (No rati…" at bounding box center [694, 326] width 1111 height 579
type input "Garage - Ceilings"
click at [667, 551] on button "Save" at bounding box center [694, 557] width 98 height 39
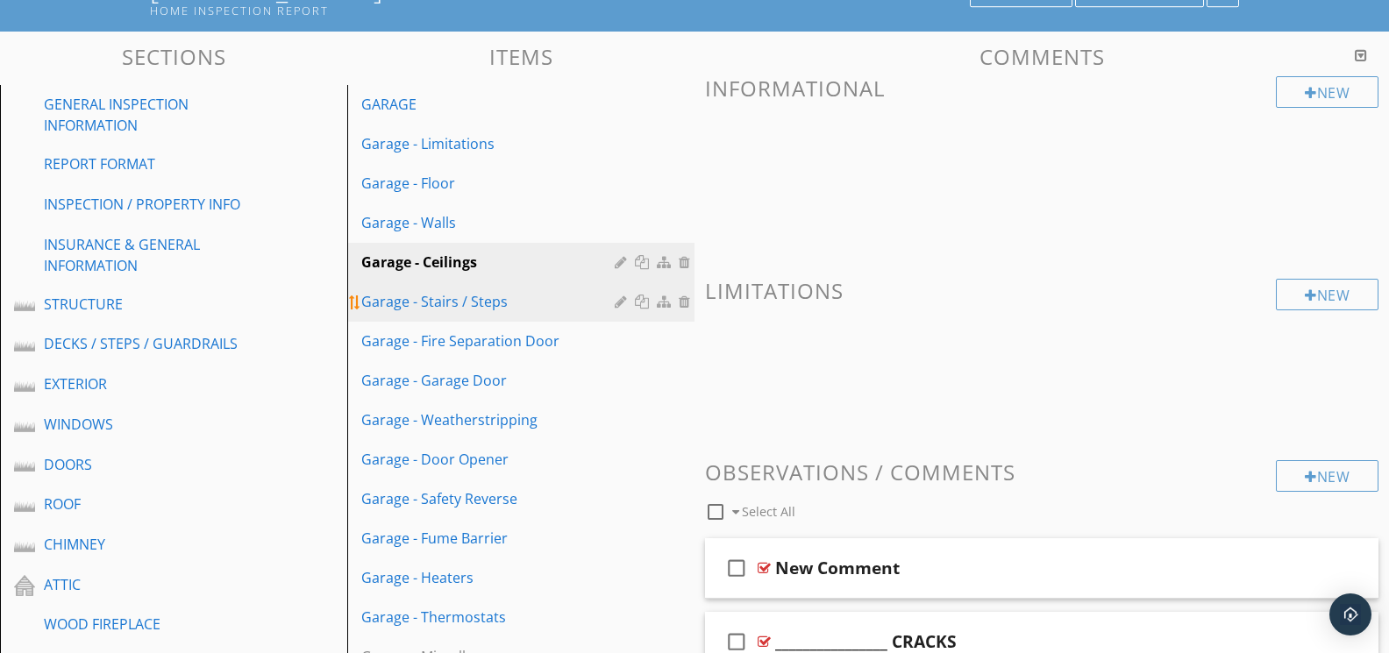
click at [517, 296] on div "Garage - Stairs / Steps" at bounding box center [490, 301] width 259 height 21
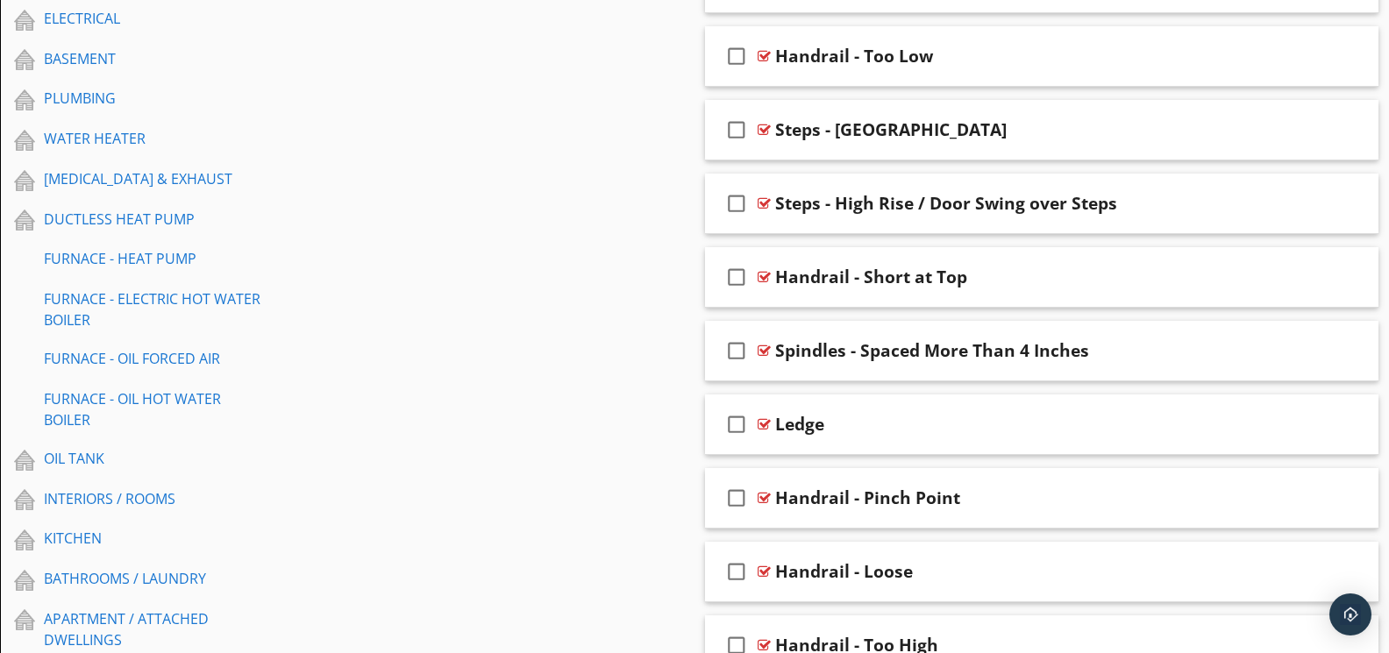
scroll to position [1077, 0]
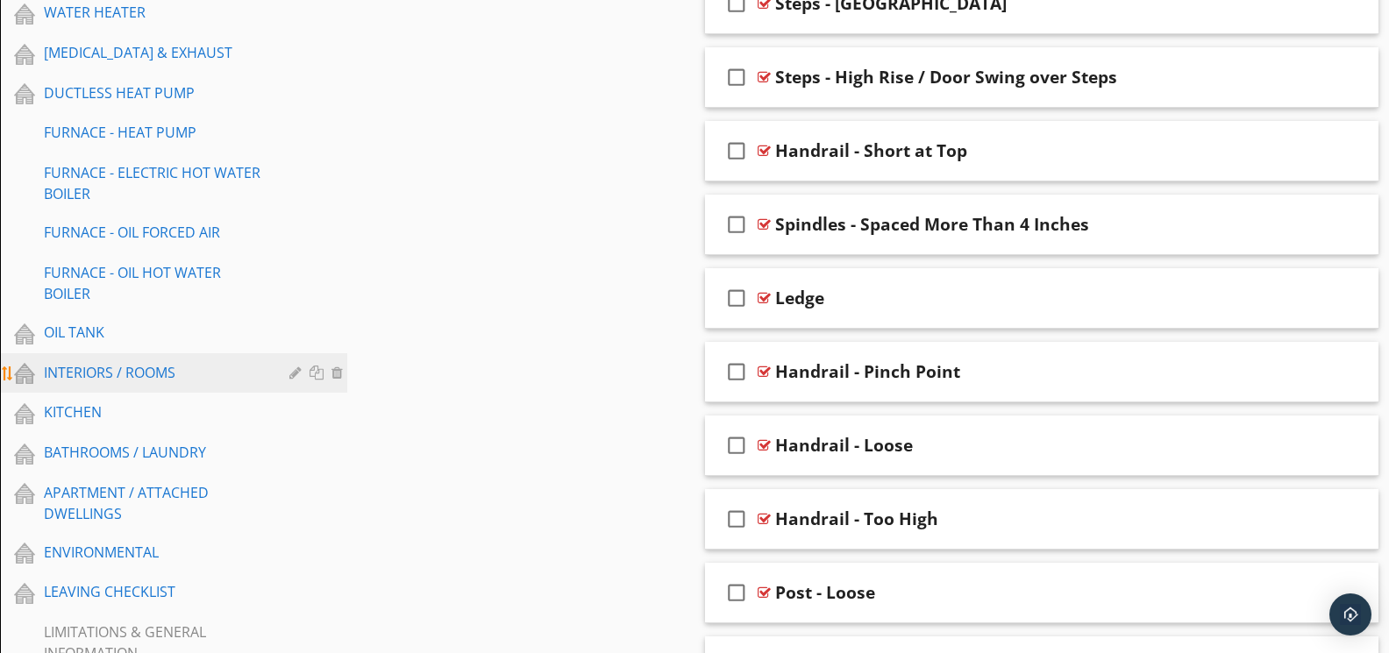
click at [148, 370] on div "INTERIORS / ROOMS" at bounding box center [154, 372] width 220 height 21
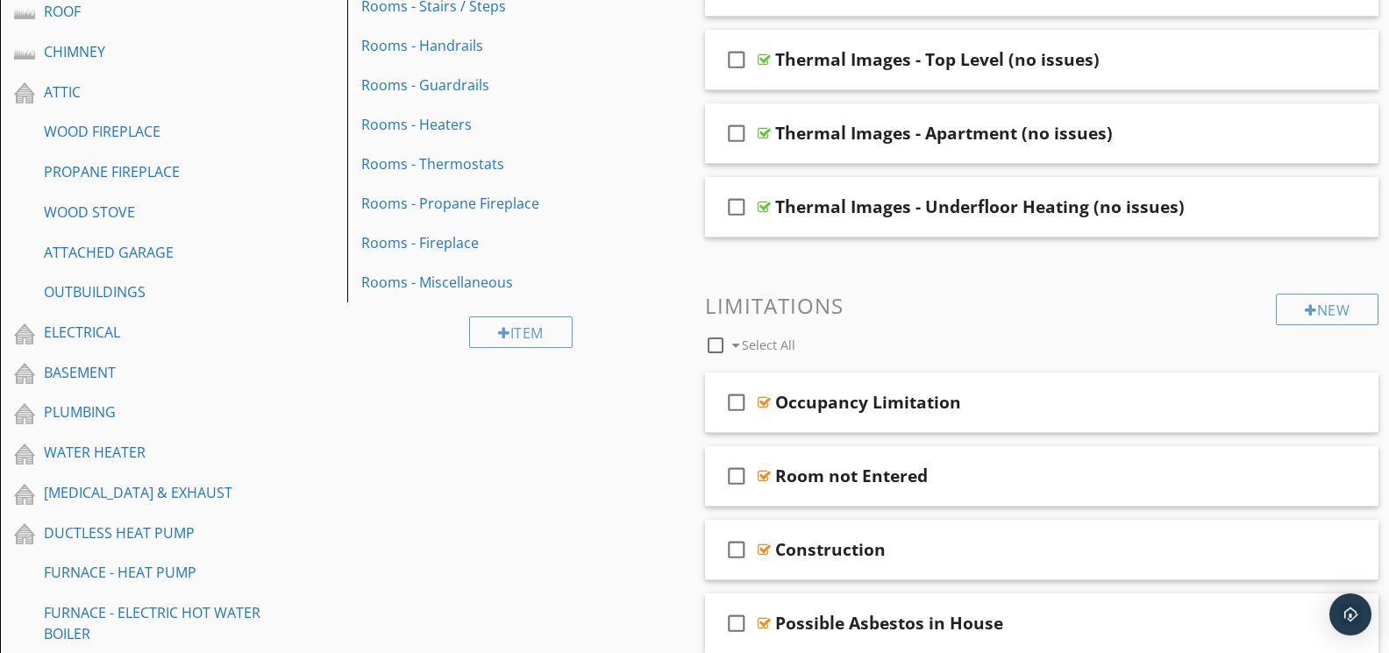
scroll to position [320, 0]
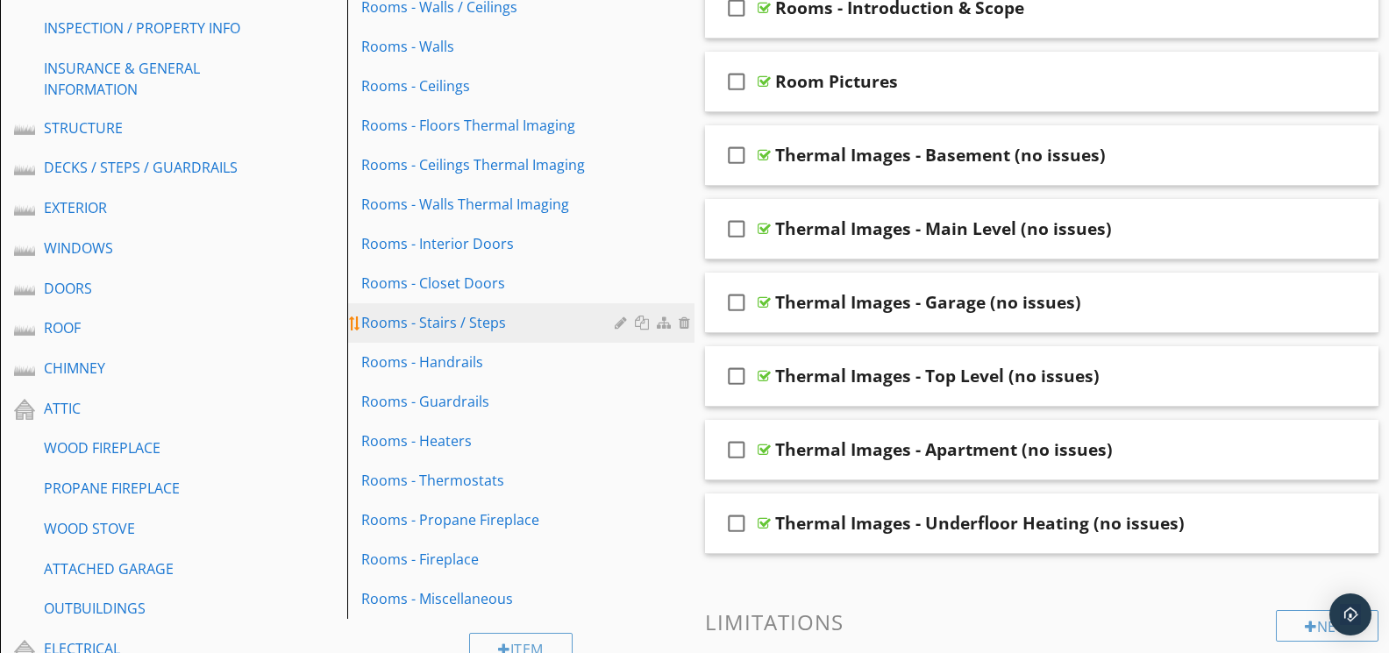
click at [472, 331] on div "Rooms - Stairs / Steps" at bounding box center [490, 322] width 259 height 21
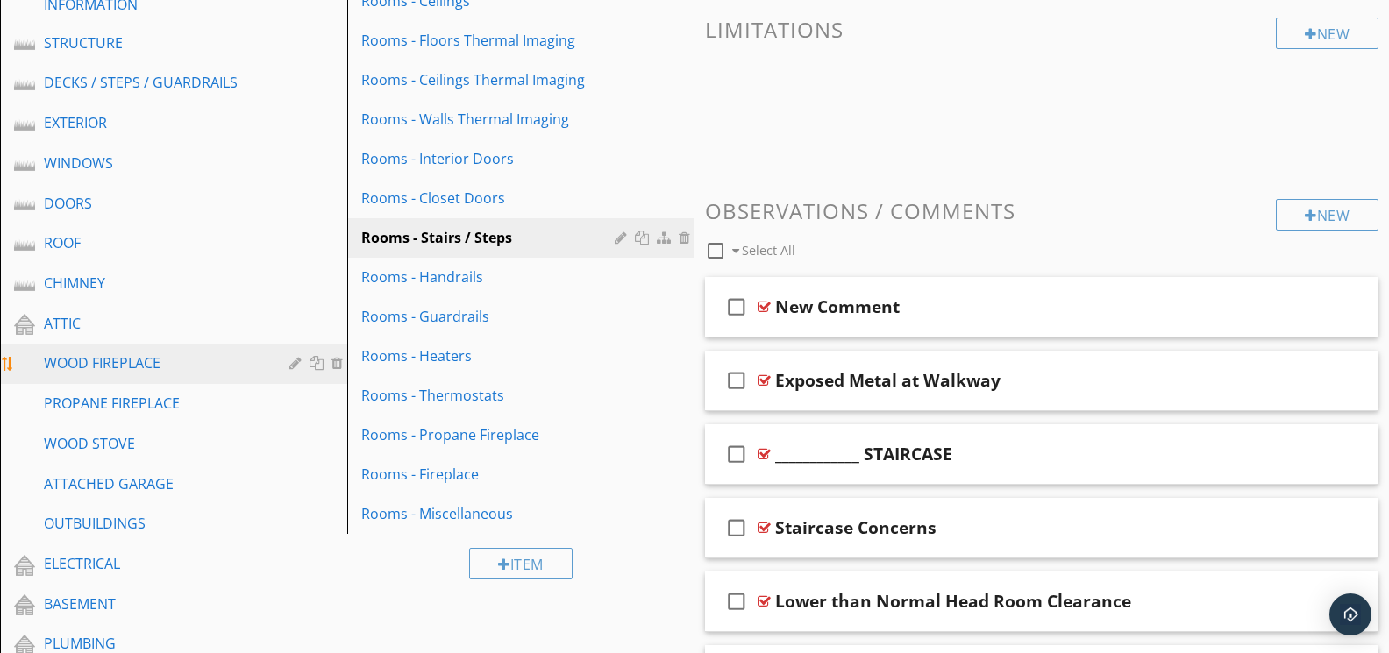
scroll to position [473, 0]
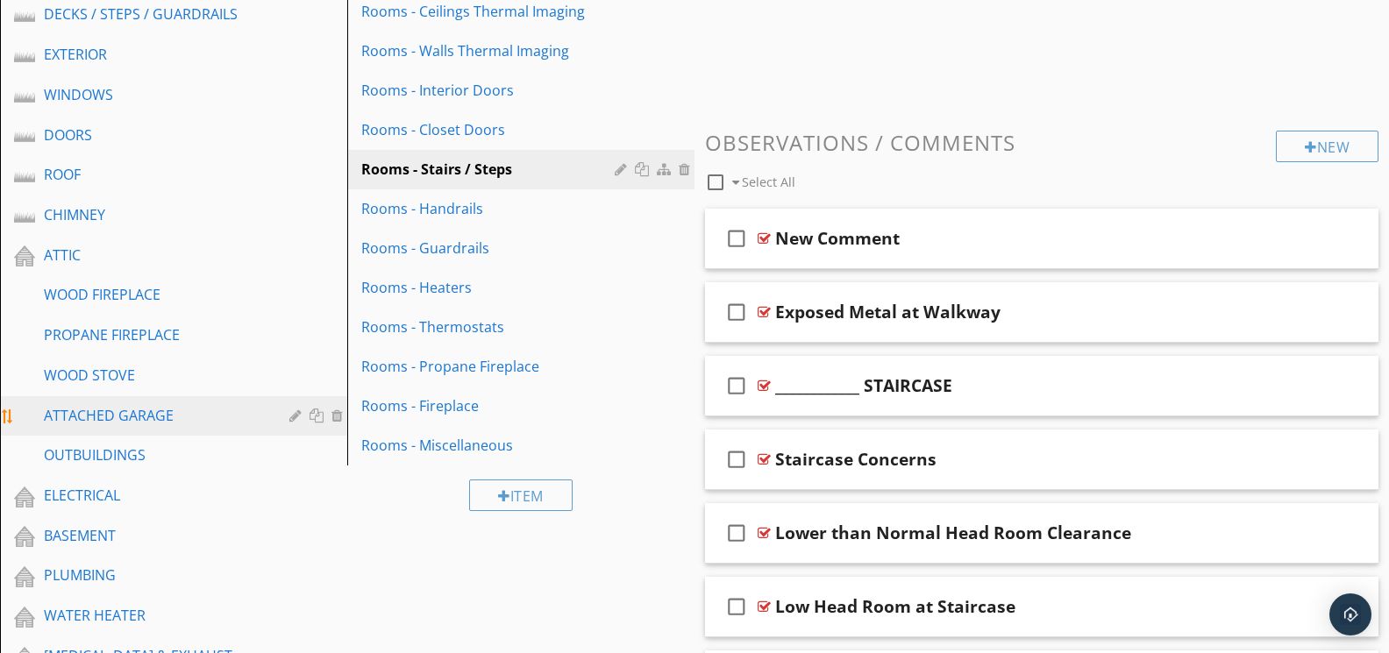
click at [121, 405] on div "ATTACHED GARAGE" at bounding box center [154, 415] width 220 height 21
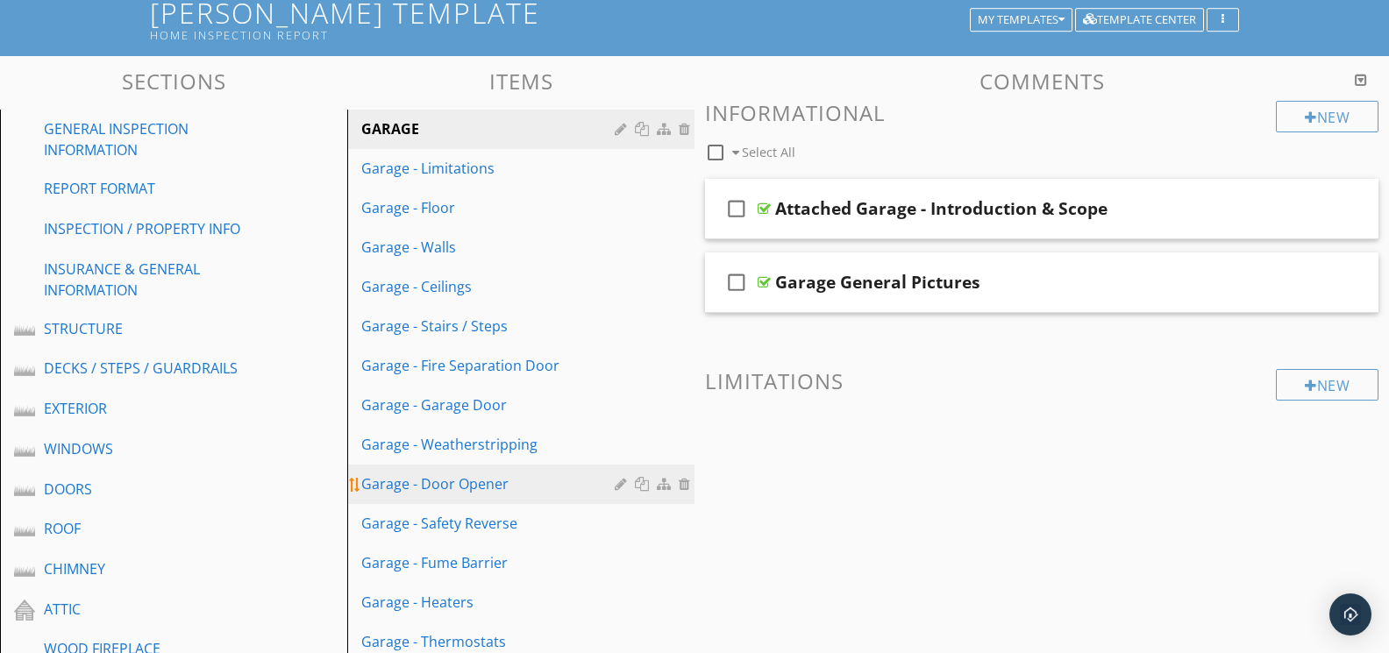
scroll to position [102, 0]
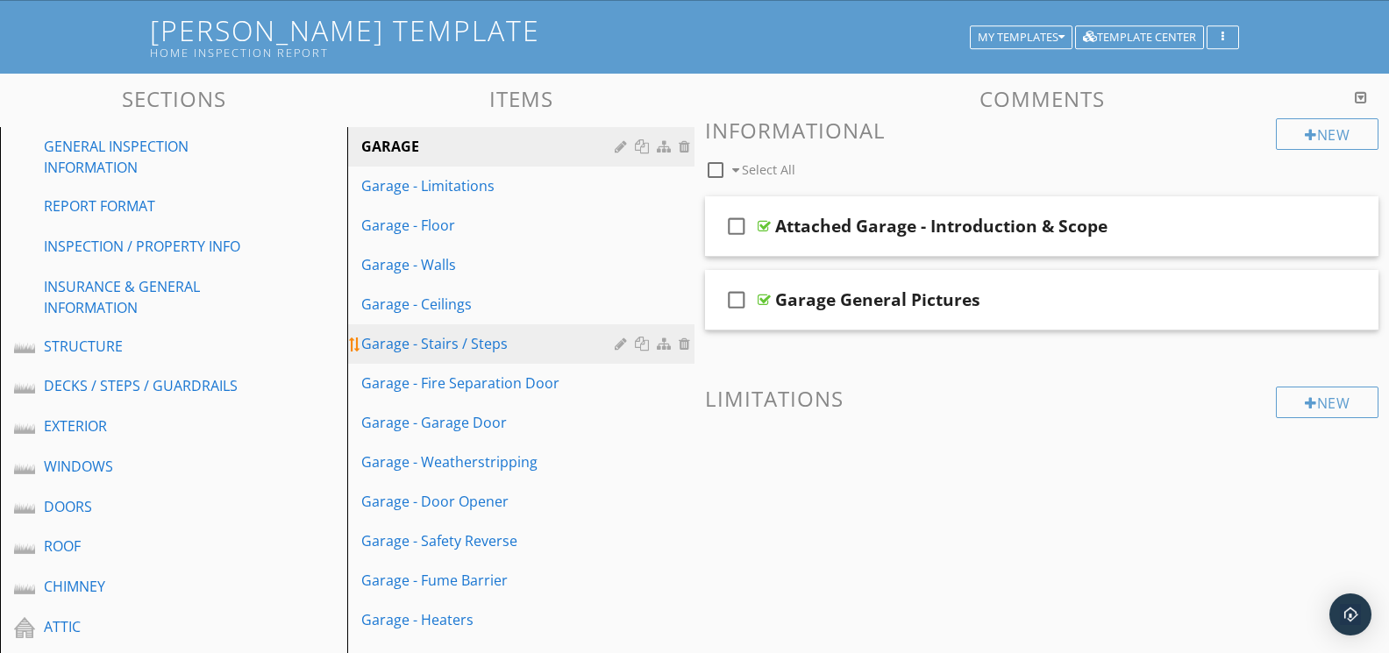
click at [482, 340] on div "Garage - Stairs / Steps" at bounding box center [490, 343] width 259 height 21
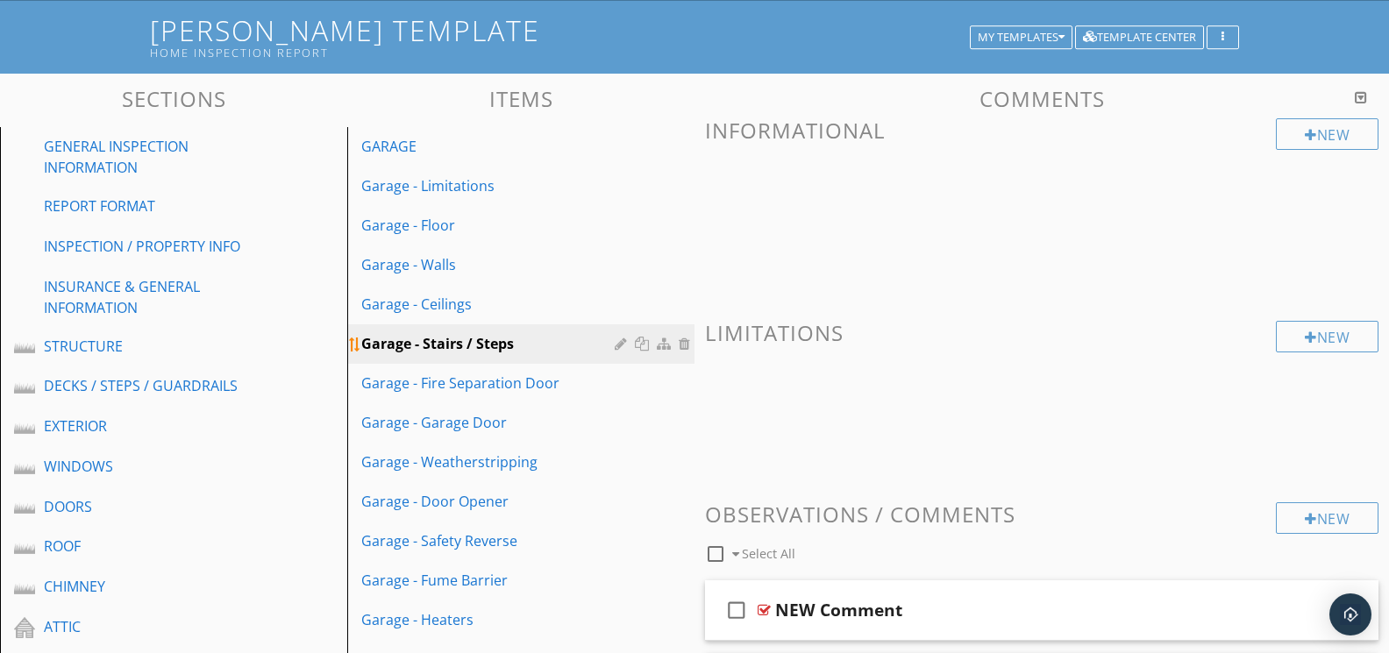
click at [687, 344] on div at bounding box center [687, 344] width 16 height 14
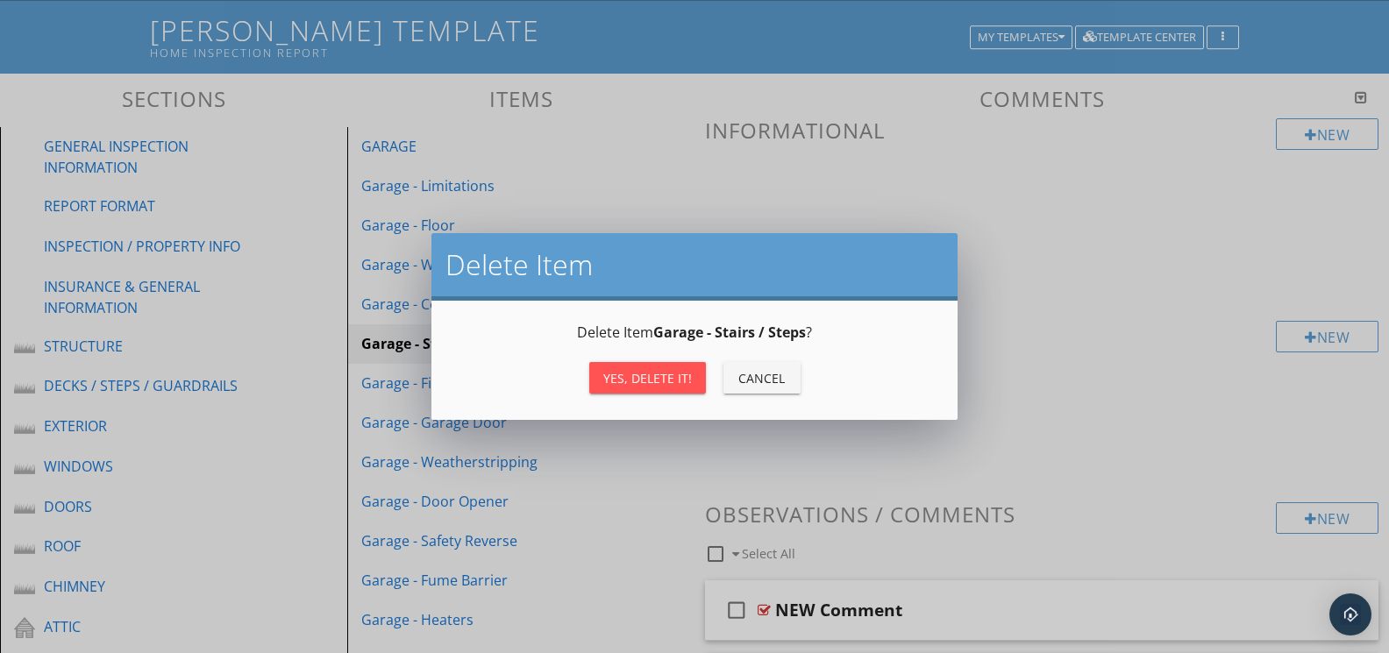
click at [652, 377] on div "Yes, Delete it!" at bounding box center [647, 378] width 89 height 18
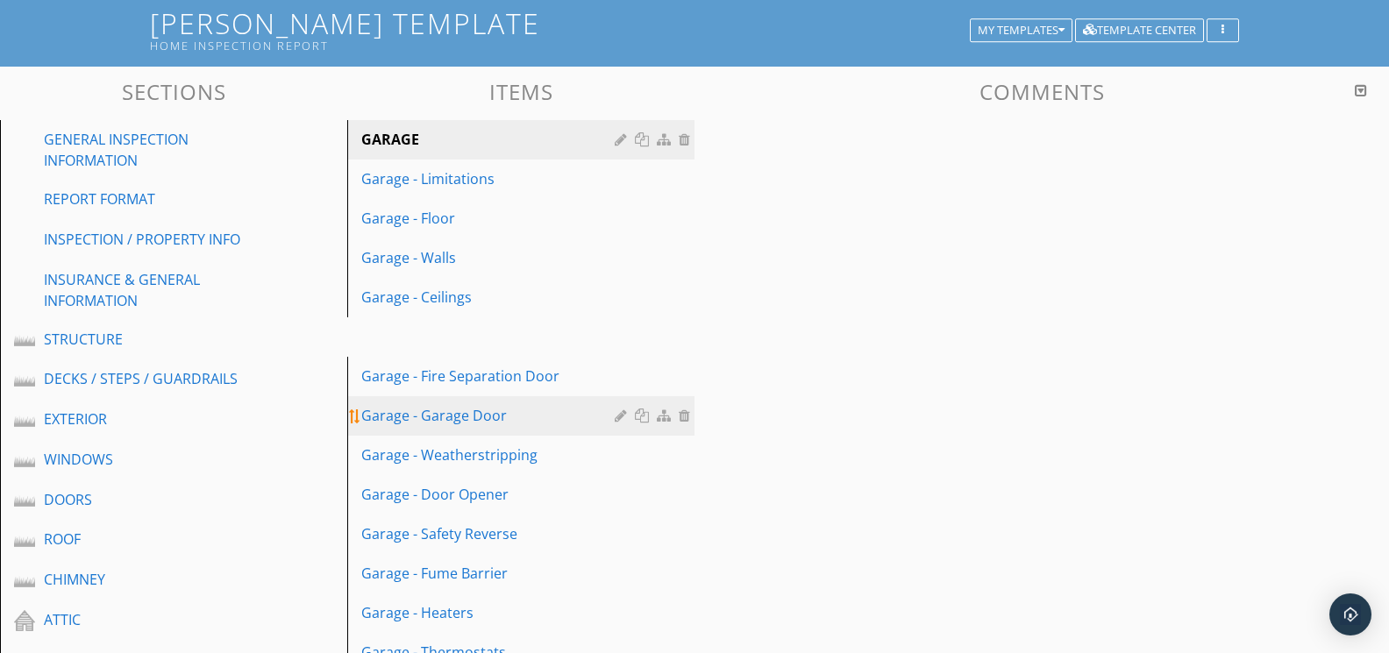
scroll to position [110, 0]
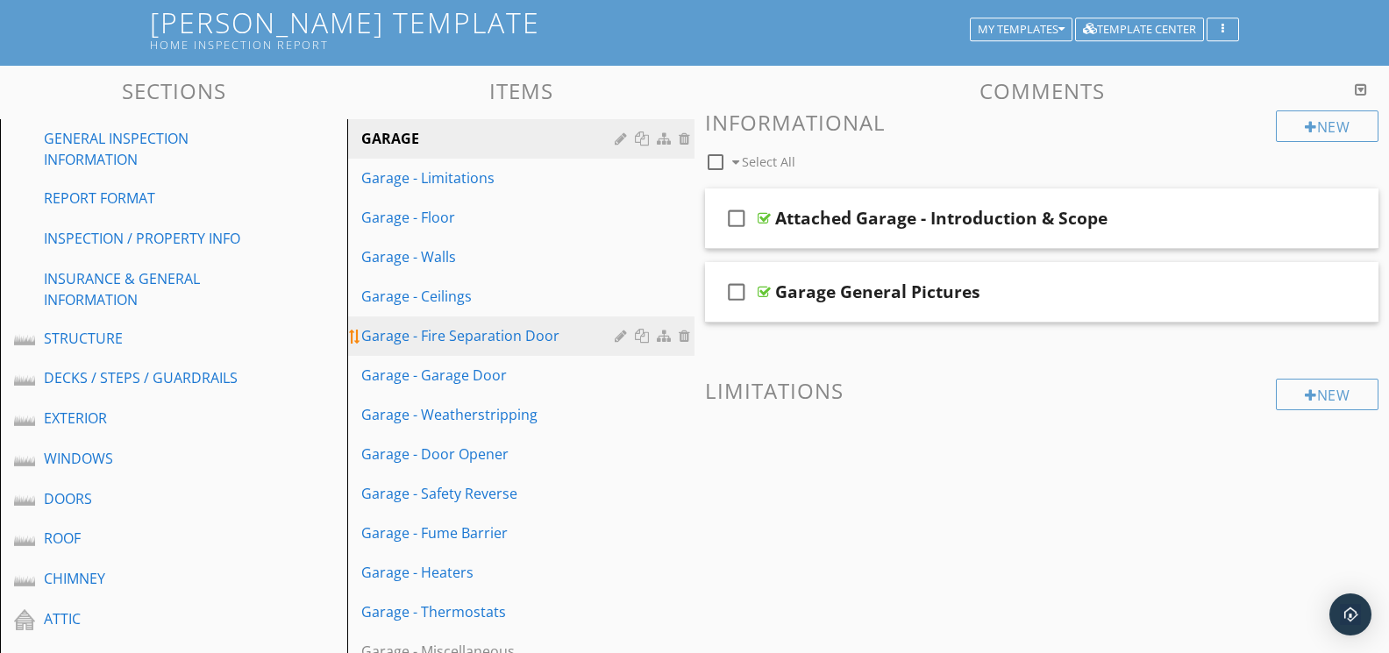
click at [554, 342] on div "Garage - Fire Separation Door" at bounding box center [490, 335] width 259 height 21
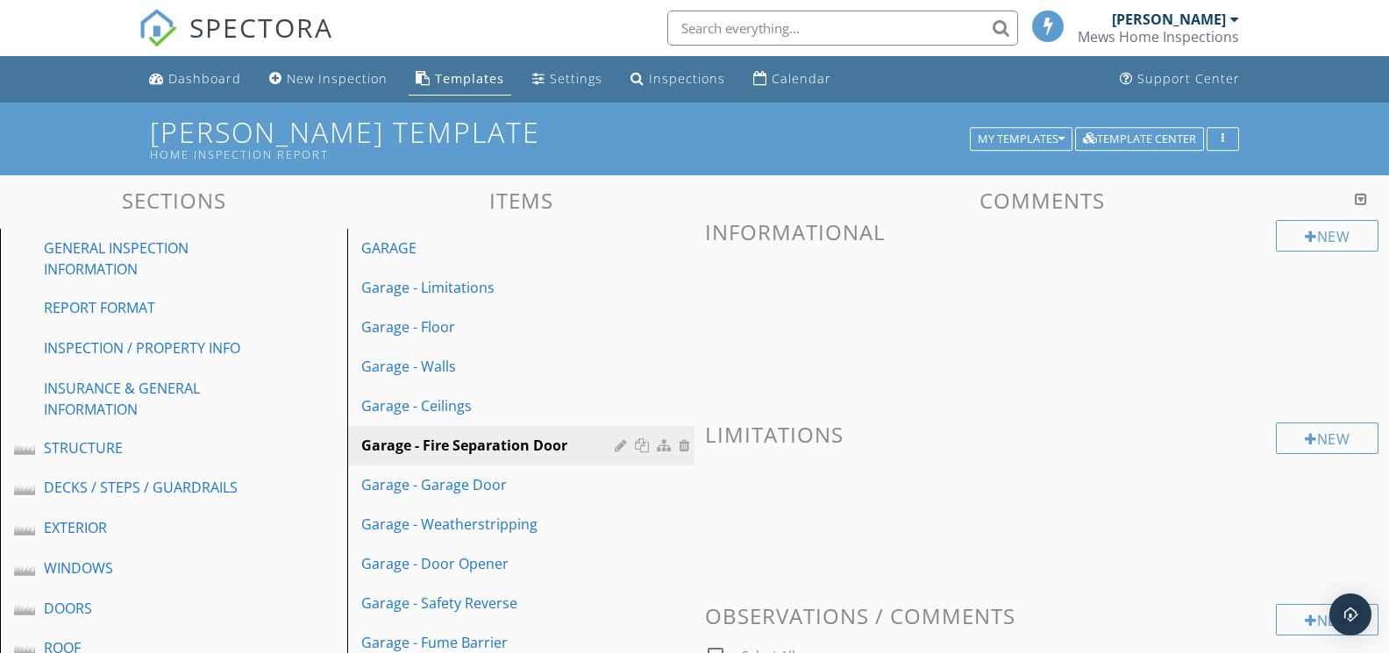
scroll to position [0, 0]
click at [805, 75] on div "Calendar" at bounding box center [802, 78] width 60 height 17
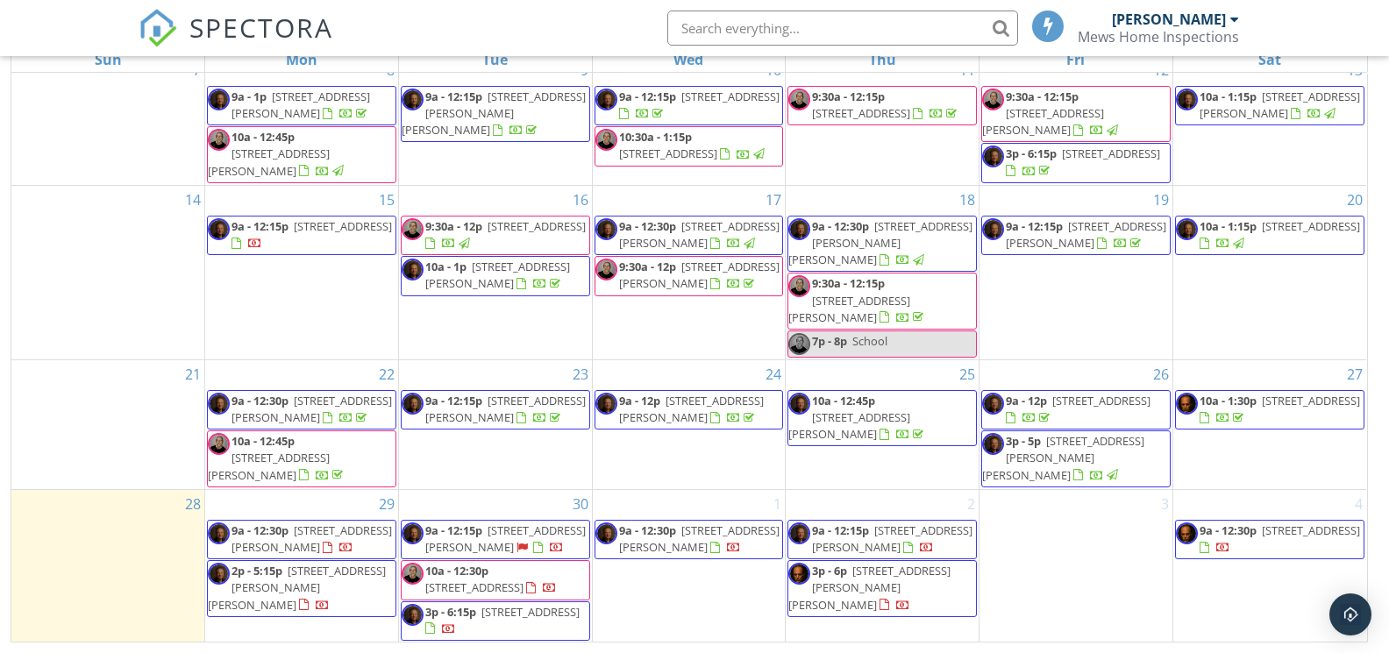
scroll to position [233, 0]
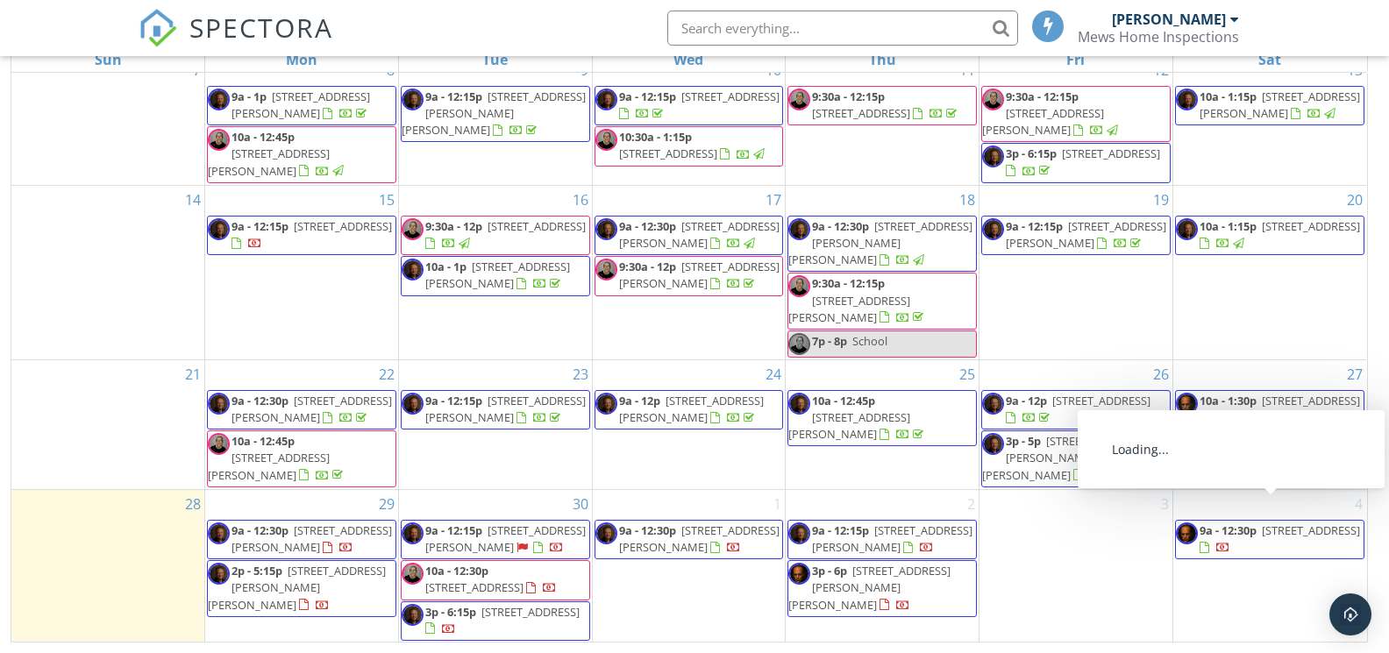
click at [1262, 523] on span "97 Ridgewood Dr, Paradise A1L 1K9" at bounding box center [1311, 531] width 98 height 16
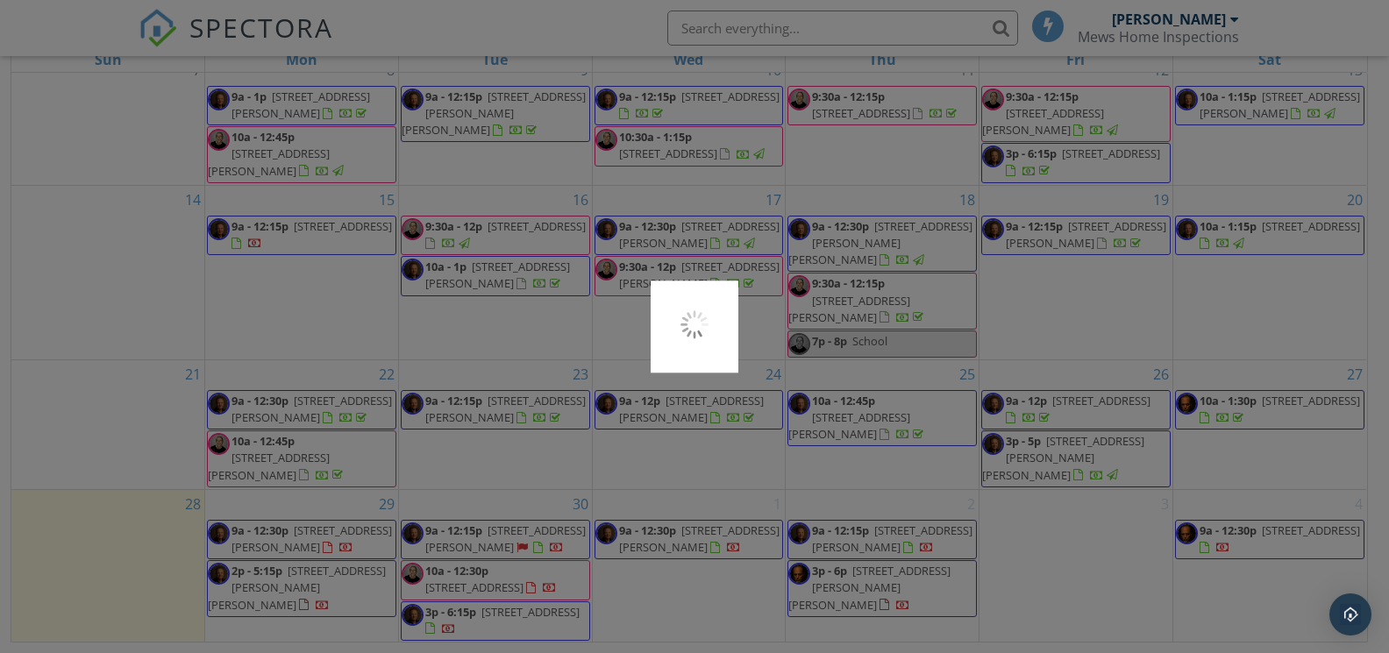
click at [1221, 522] on div at bounding box center [694, 326] width 1389 height 653
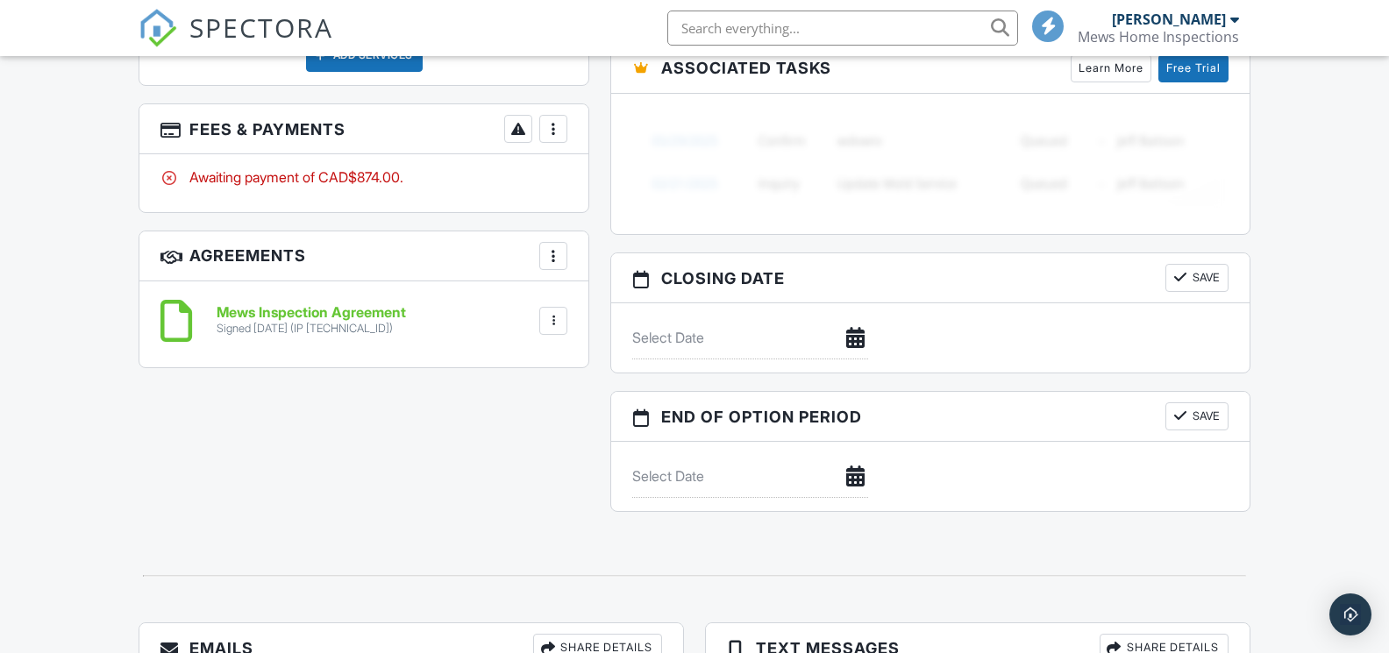
scroll to position [1391, 0]
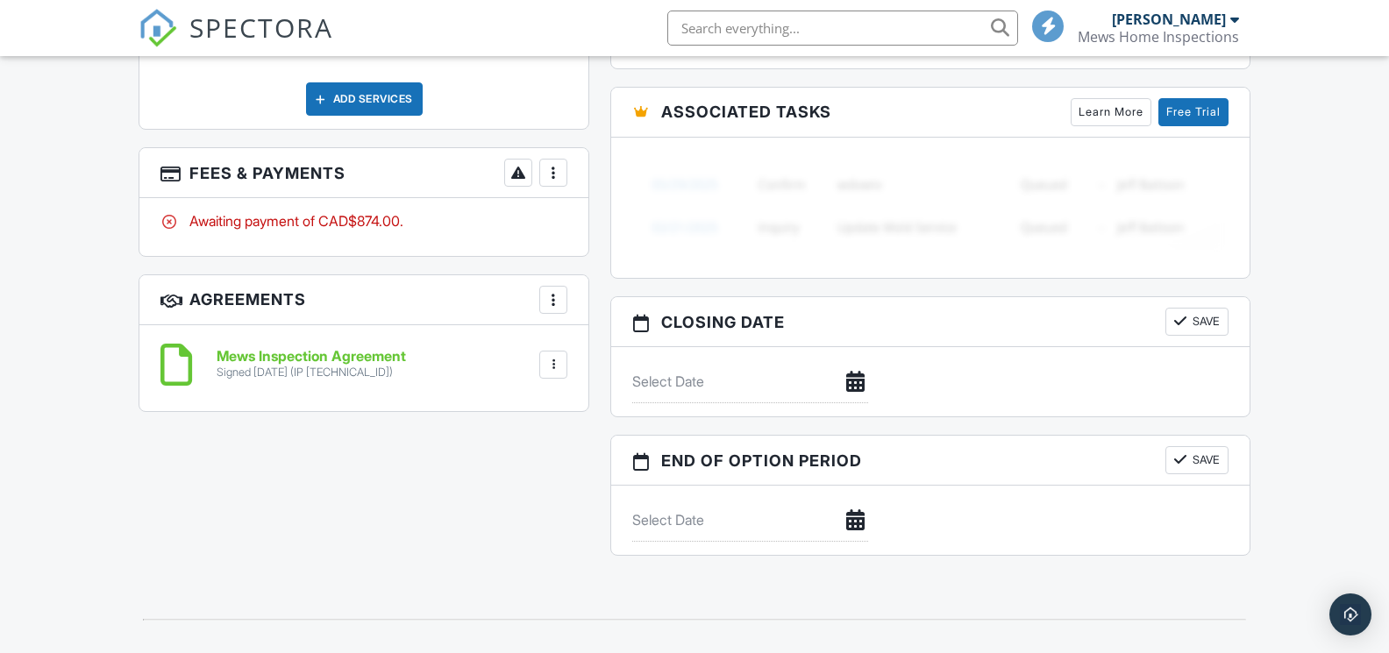
click at [556, 167] on div at bounding box center [553, 173] width 18 height 18
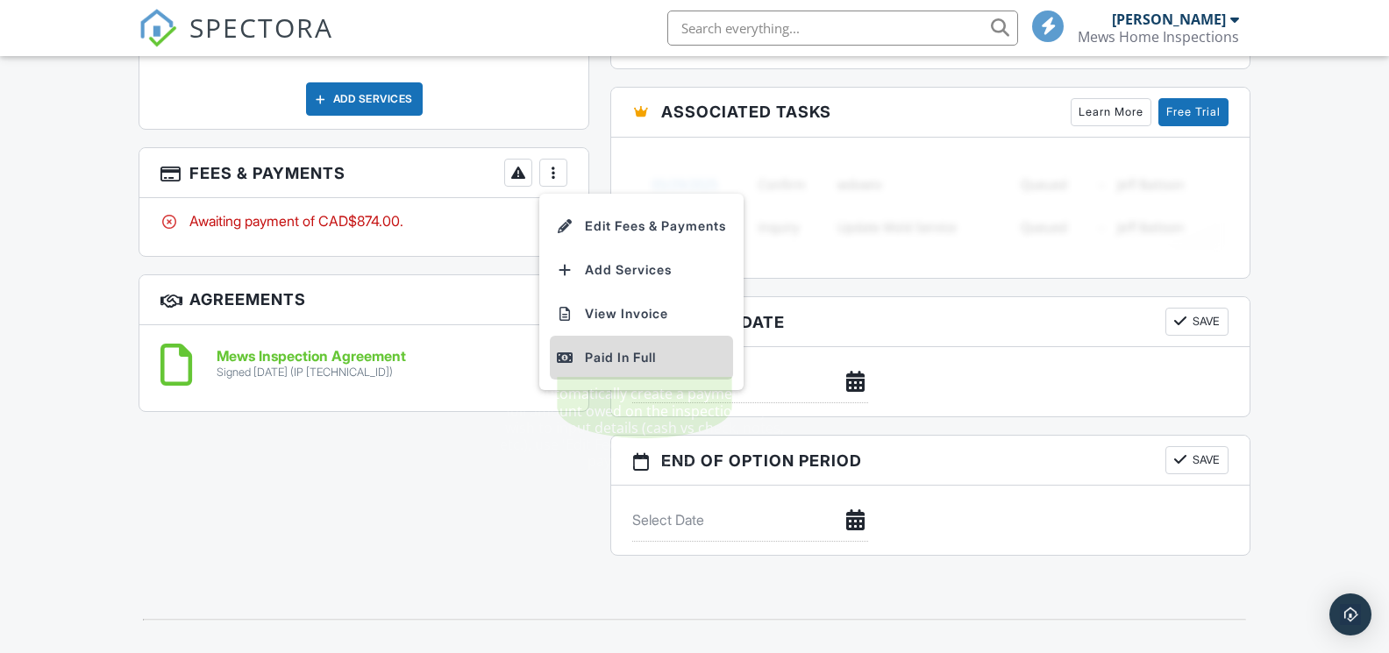
click at [612, 347] on div "Paid In Full" at bounding box center [641, 357] width 169 height 21
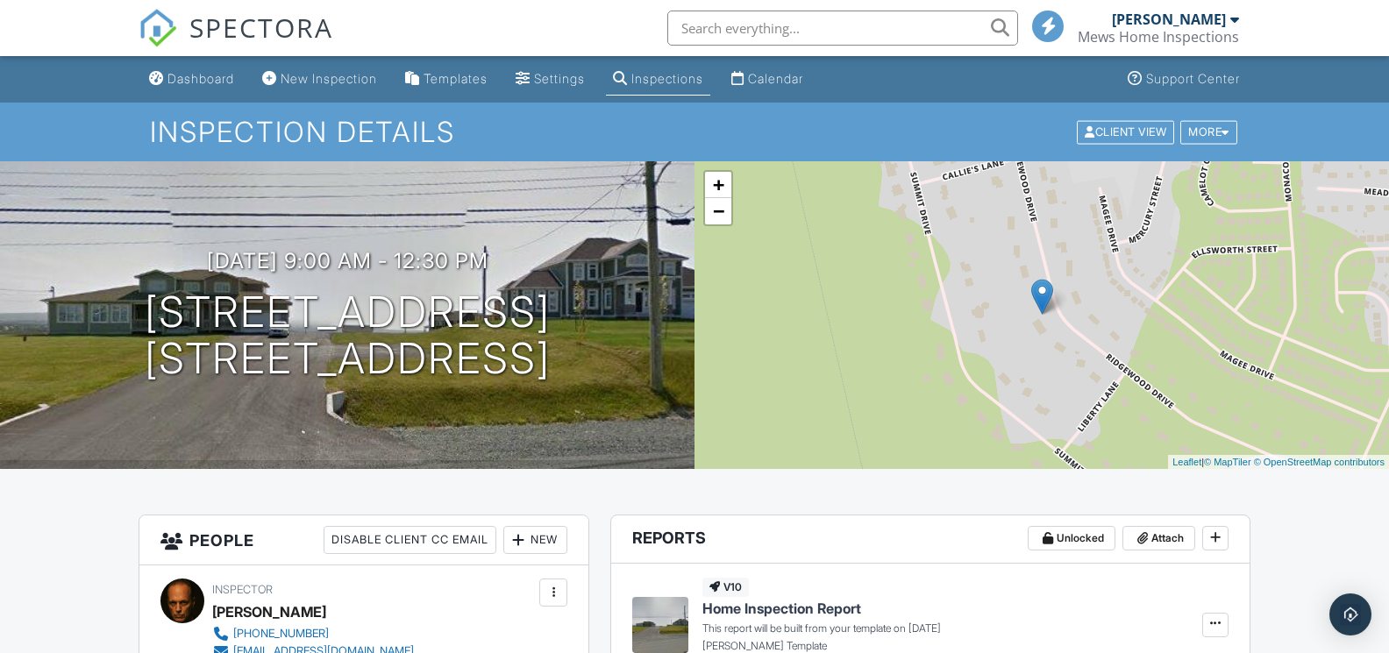
click at [480, 77] on div "Templates" at bounding box center [455, 78] width 64 height 15
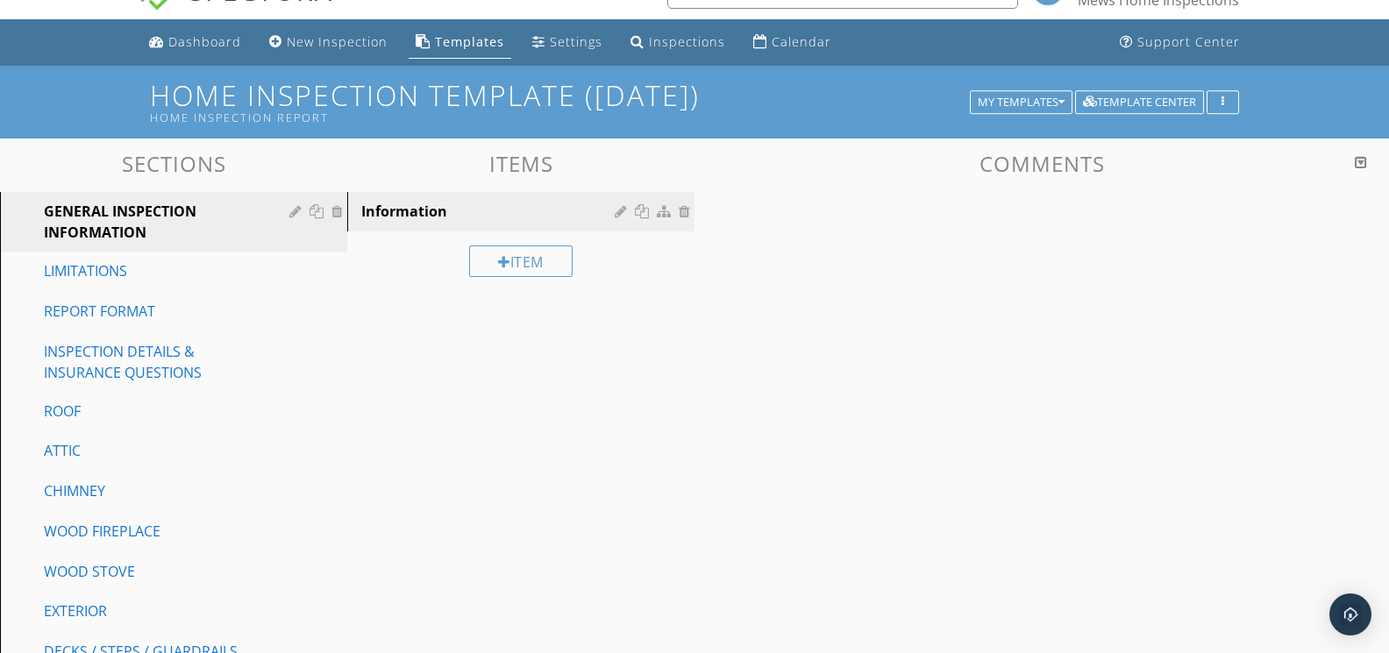
scroll to position [46, 0]
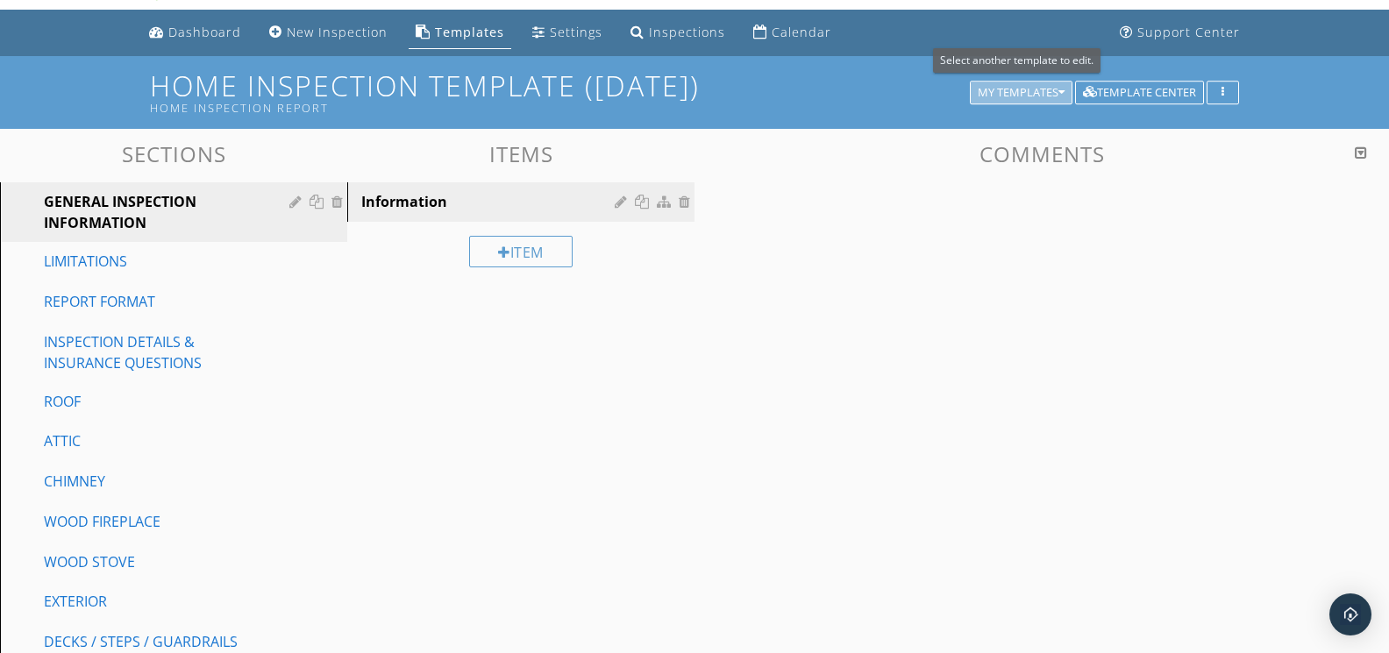
click at [1038, 97] on div "My Templates" at bounding box center [1021, 93] width 87 height 12
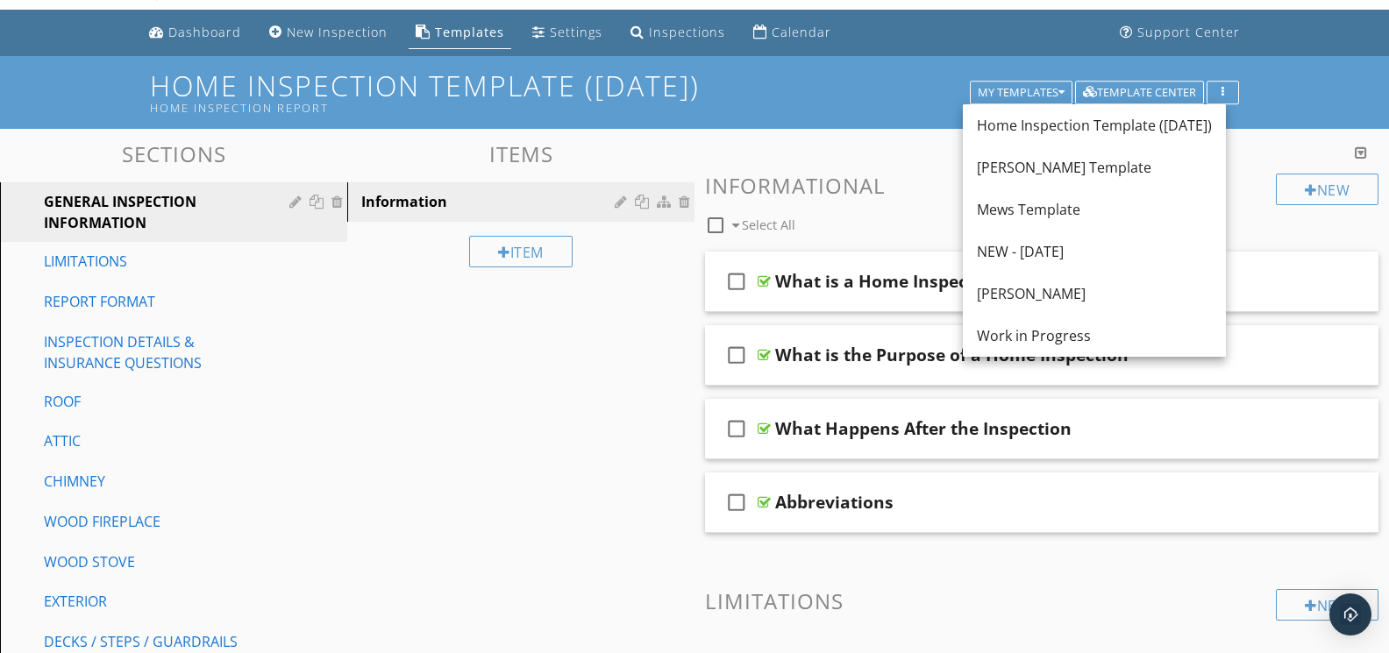
click at [1021, 167] on div "[PERSON_NAME] Template" at bounding box center [1094, 167] width 235 height 21
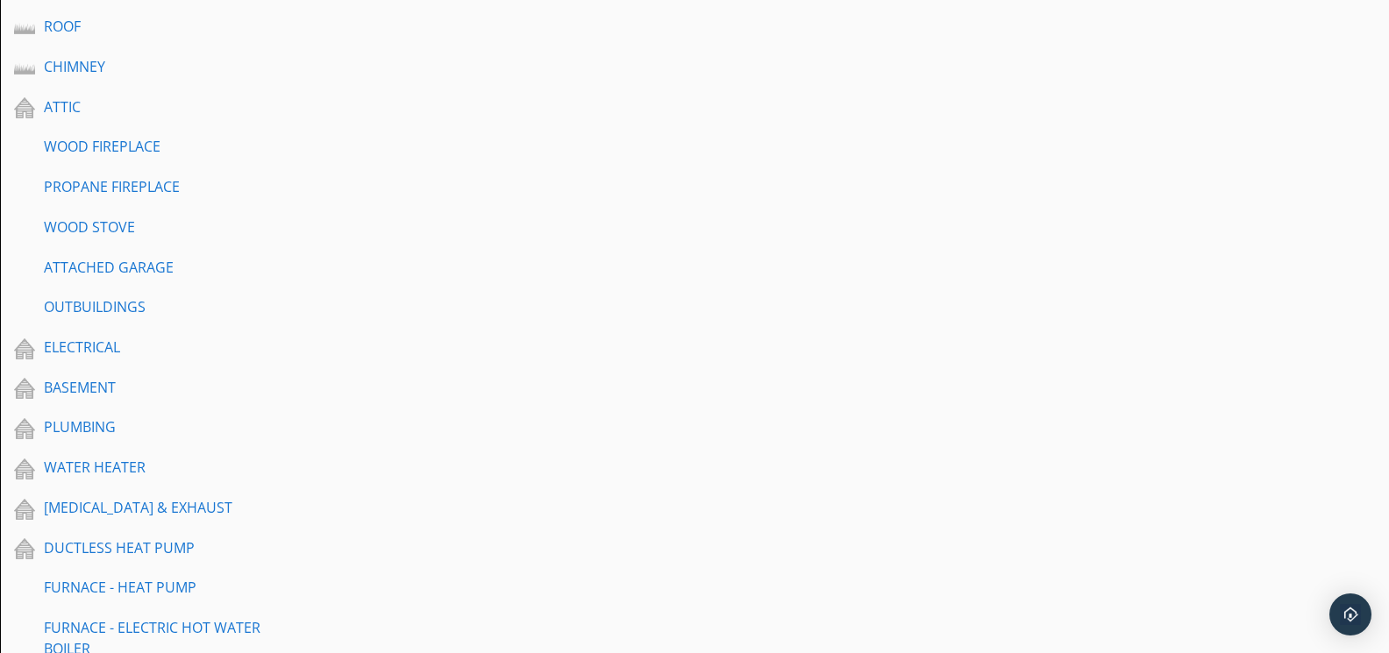
scroll to position [630, 0]
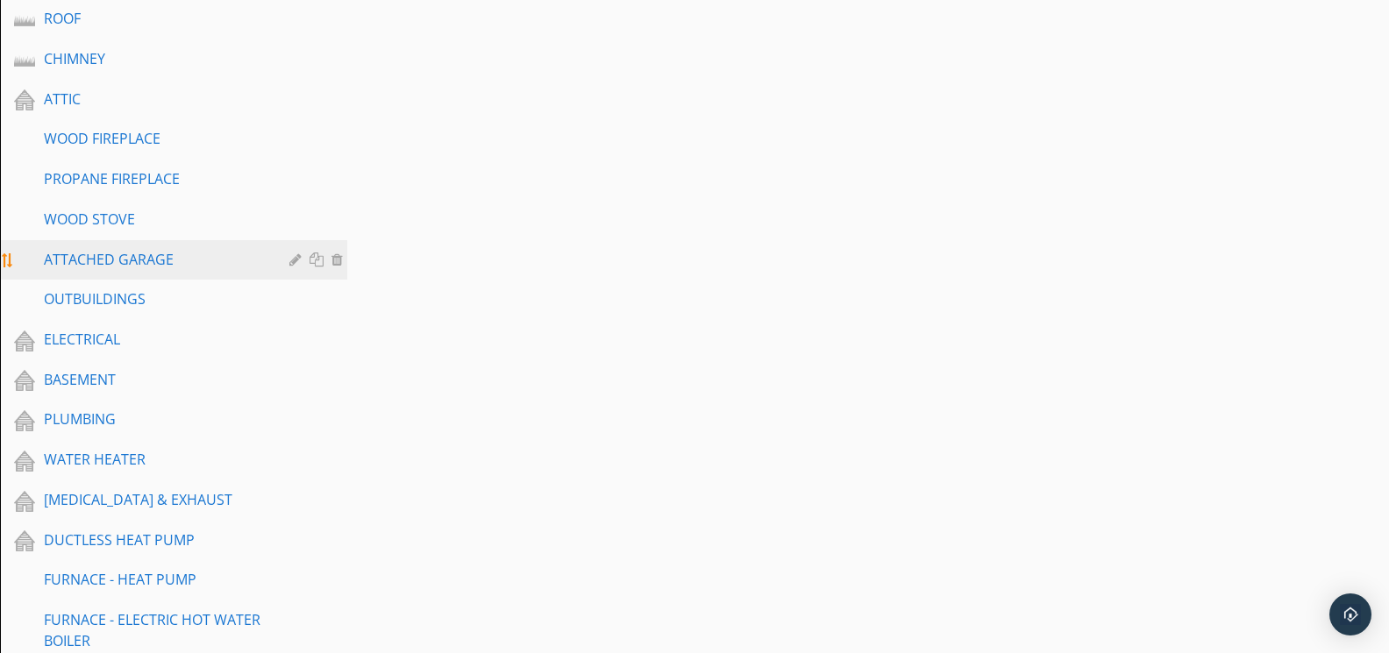
click at [202, 251] on div "ATTACHED GARAGE" at bounding box center [154, 259] width 220 height 21
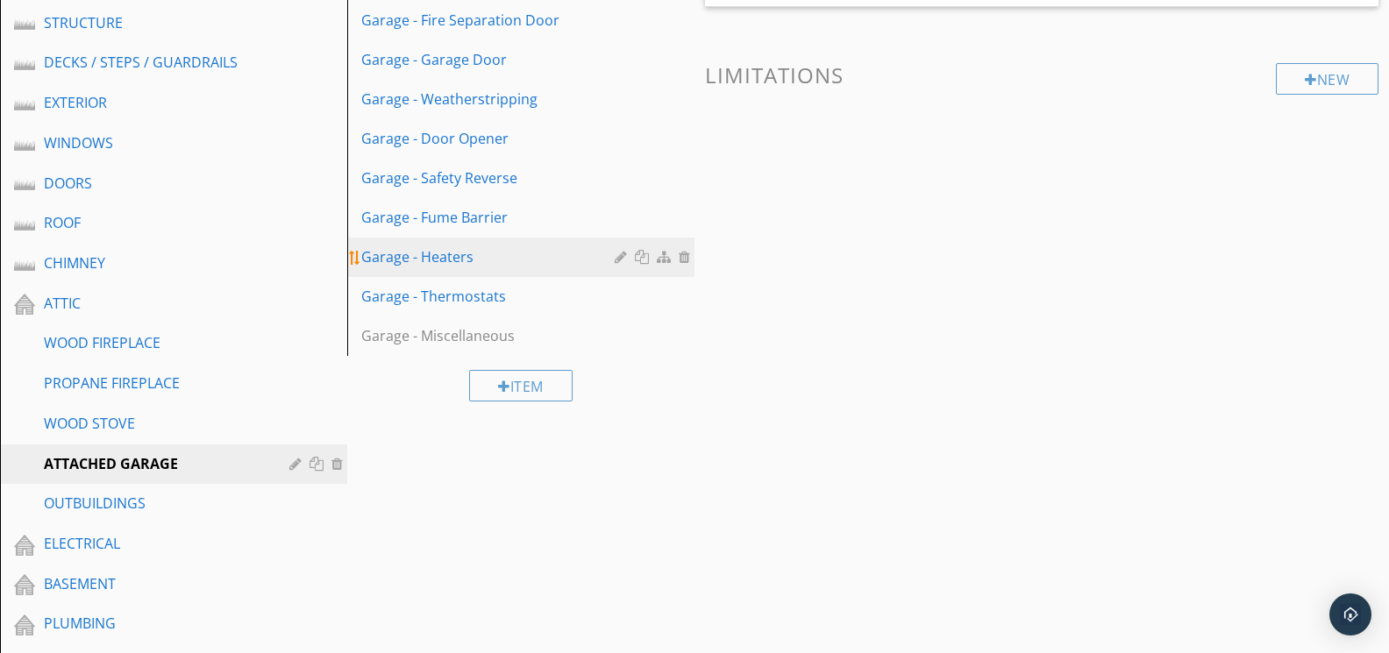
scroll to position [426, 0]
click at [475, 250] on div "Garage - Heaters" at bounding box center [490, 255] width 259 height 21
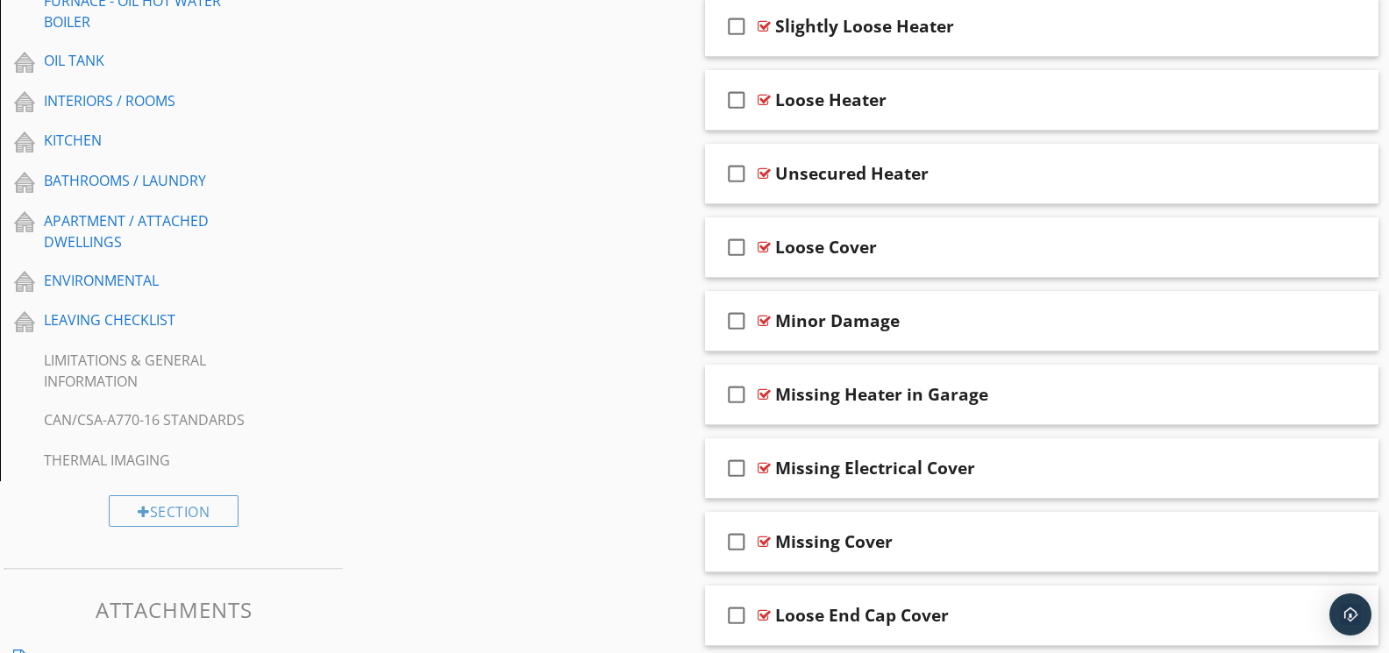
scroll to position [1355, 0]
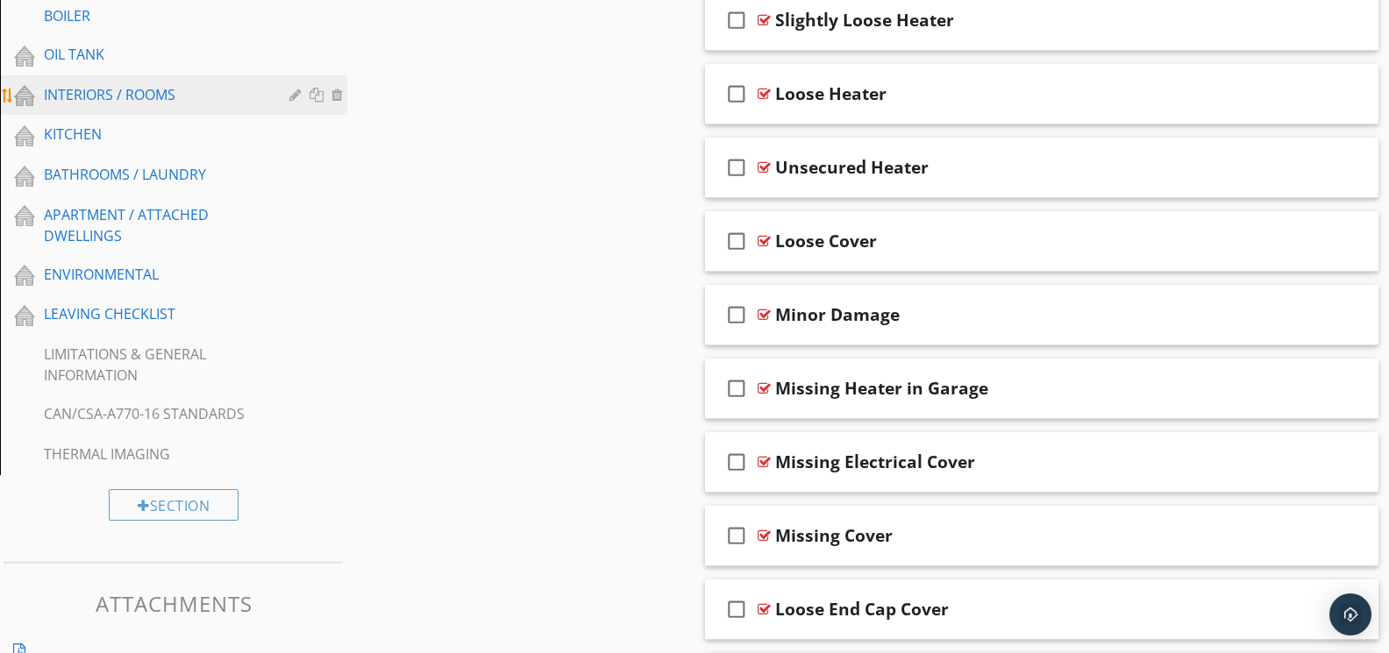
click at [166, 100] on div "INTERIORS / ROOMS" at bounding box center [154, 94] width 220 height 21
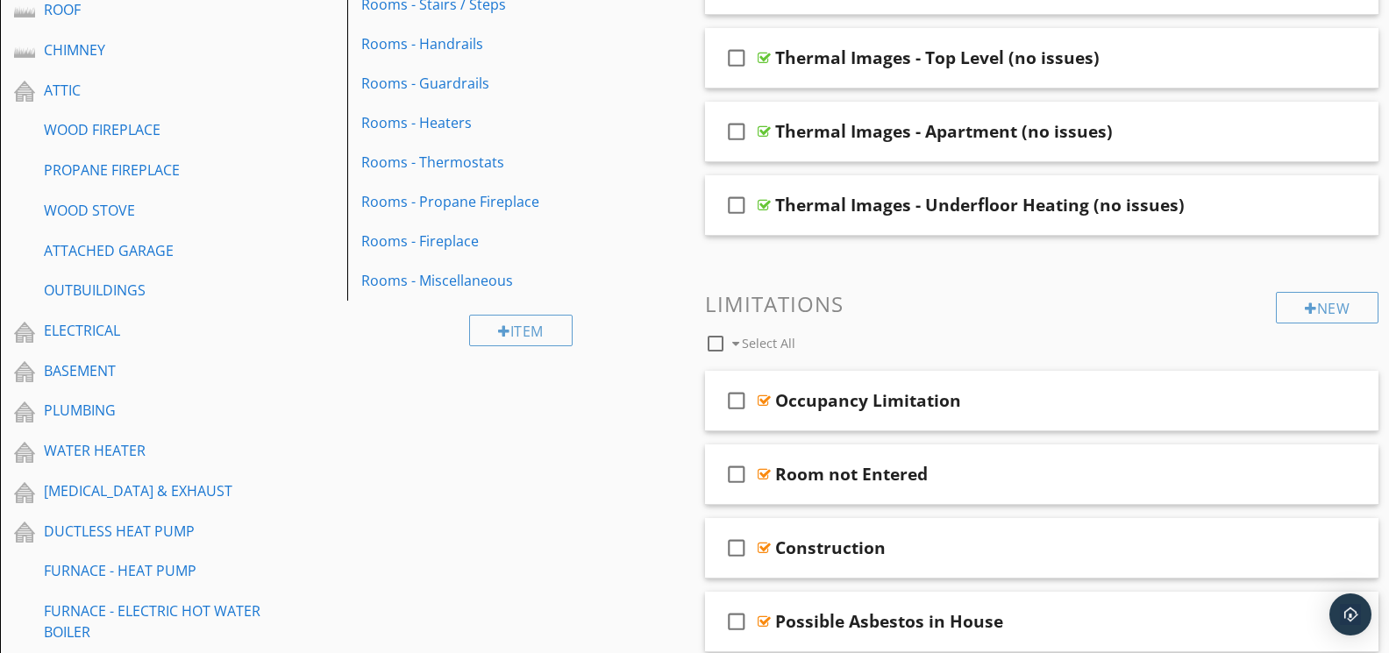
scroll to position [628, 0]
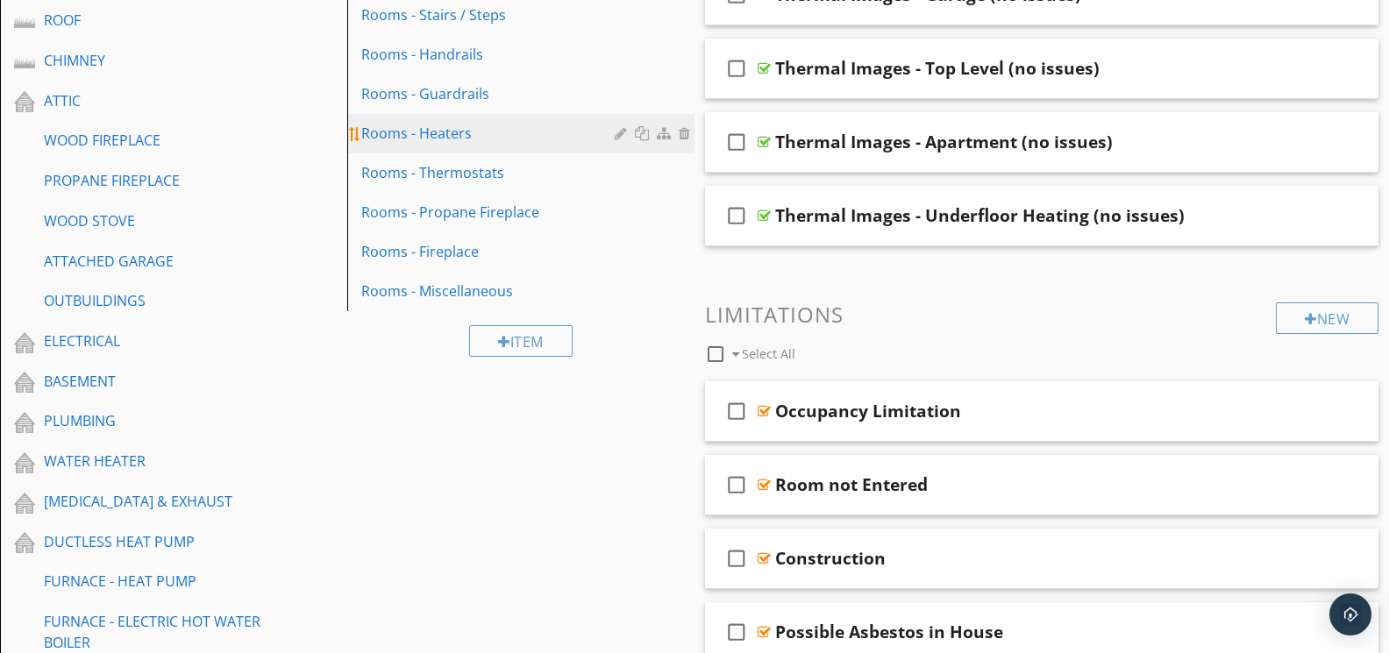
click at [447, 127] on div "Rooms - Heaters" at bounding box center [490, 133] width 259 height 21
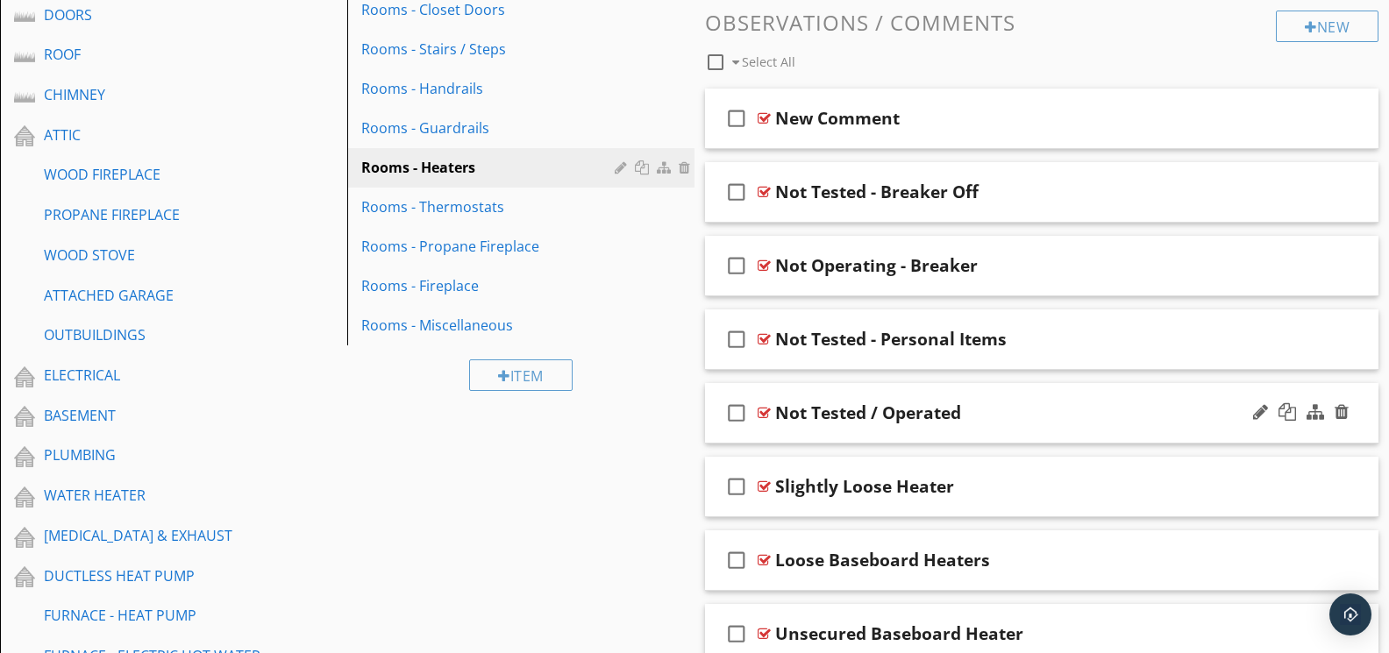
scroll to position [572, 0]
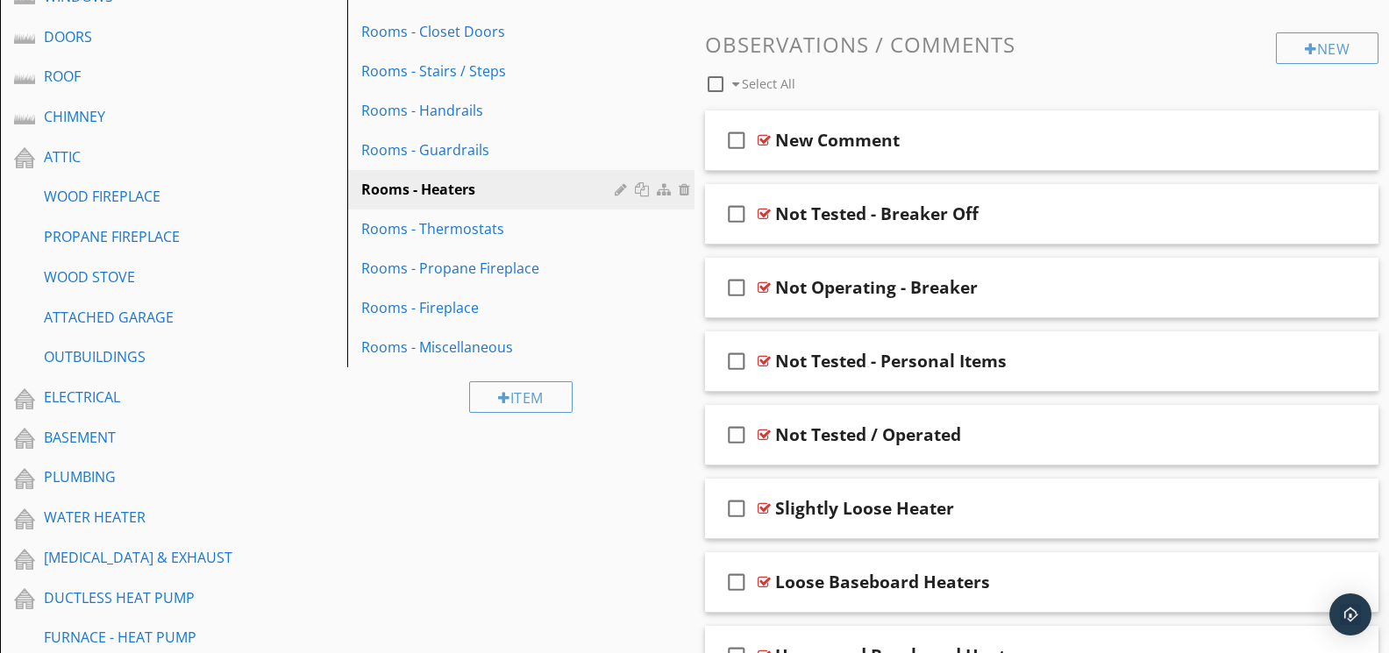
drag, startPoint x: 1039, startPoint y: 89, endPoint x: 1026, endPoint y: 91, distance: 13.4
click at [1039, 89] on div "check_box_outline_blank Select All" at bounding box center [990, 79] width 571 height 33
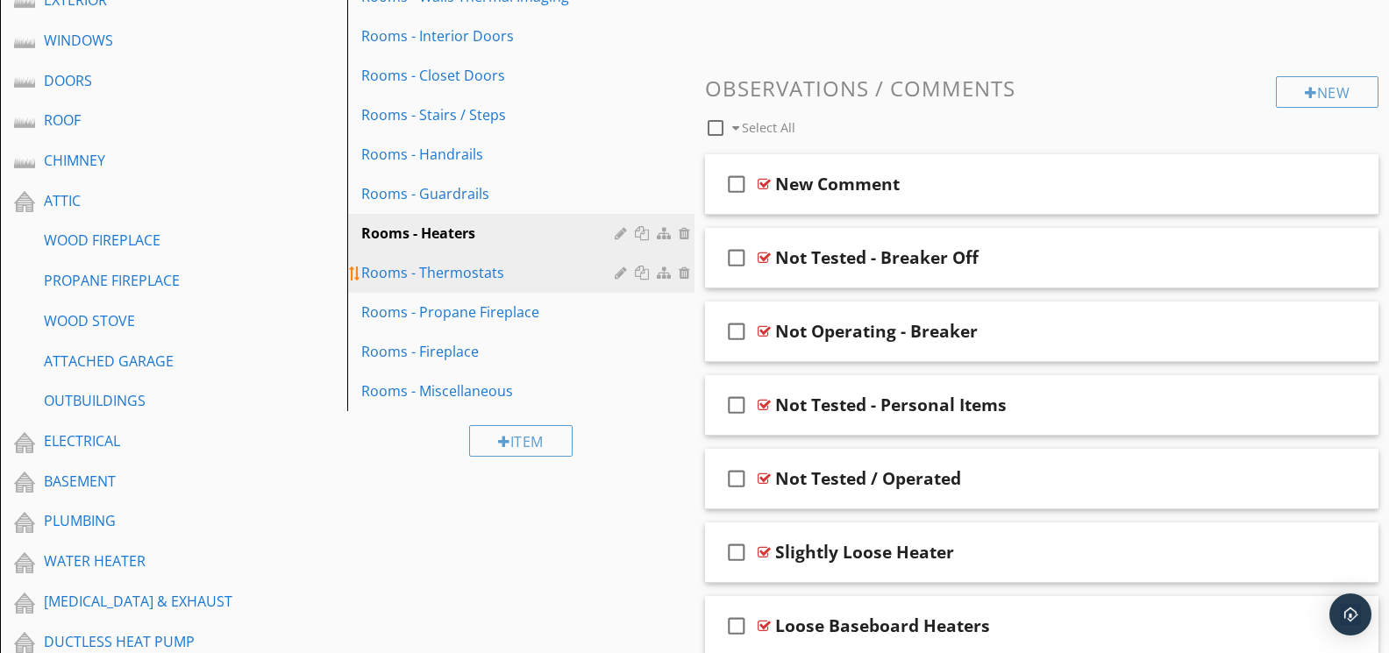
scroll to position [535, 0]
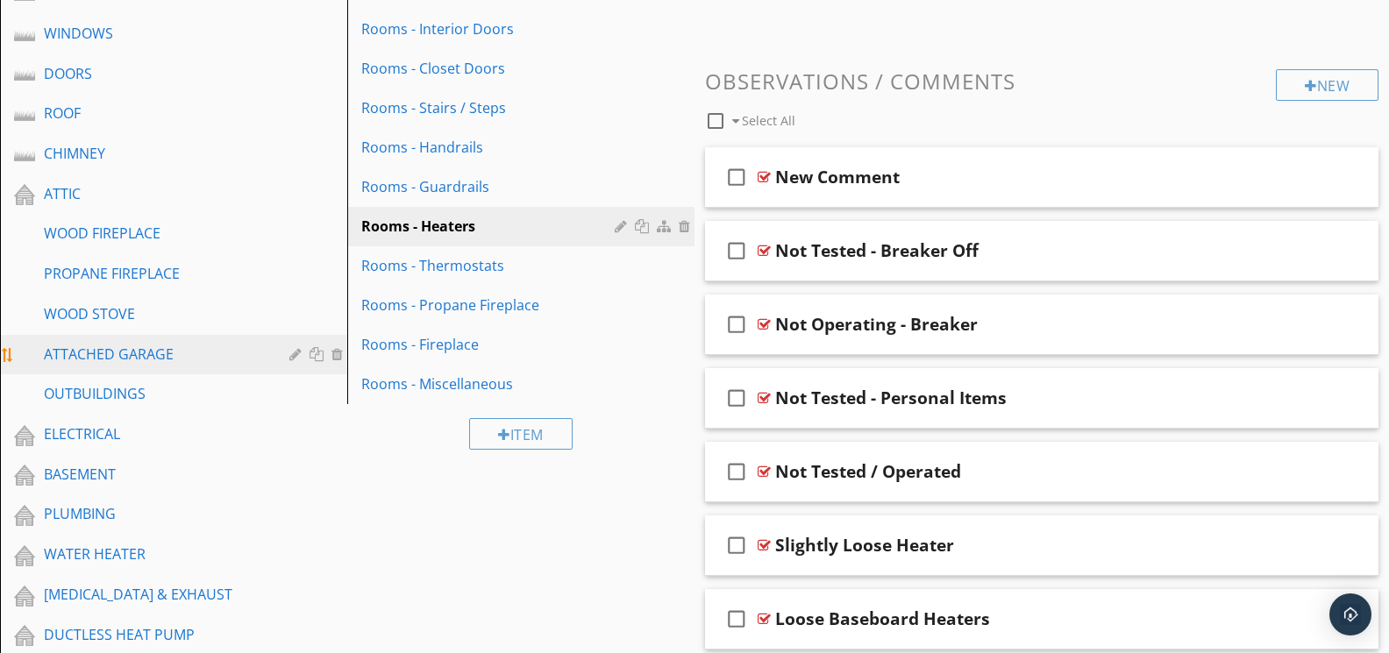
drag, startPoint x: 109, startPoint y: 339, endPoint x: 148, endPoint y: 338, distance: 39.5
click at [110, 344] on div "ATTACHED GARAGE" at bounding box center [154, 354] width 220 height 21
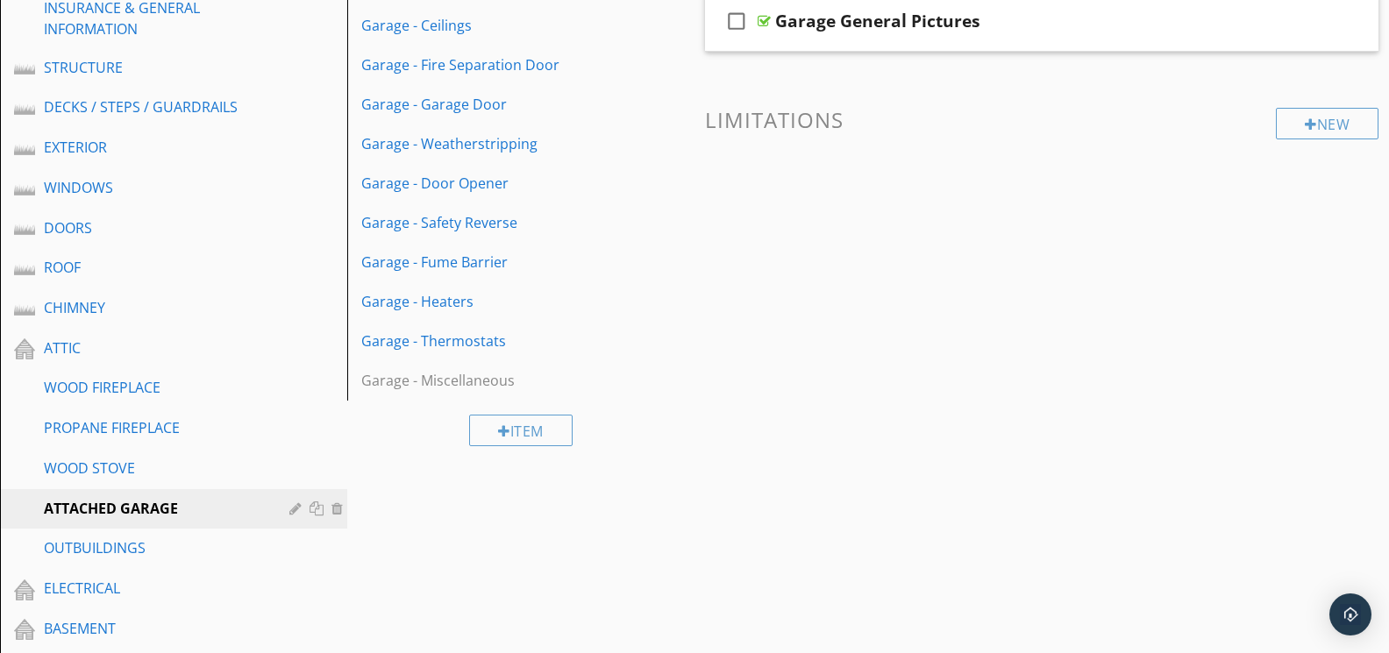
scroll to position [407, 0]
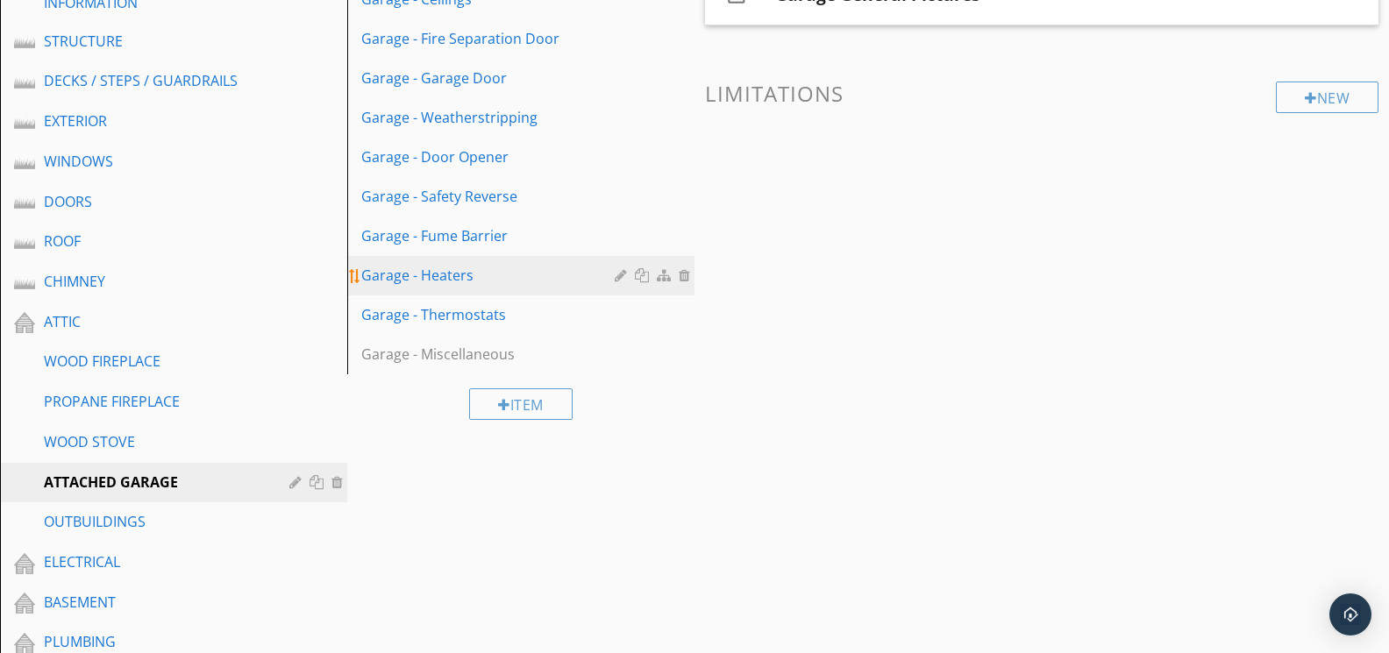
click at [433, 267] on div "Garage - Heaters" at bounding box center [490, 275] width 259 height 21
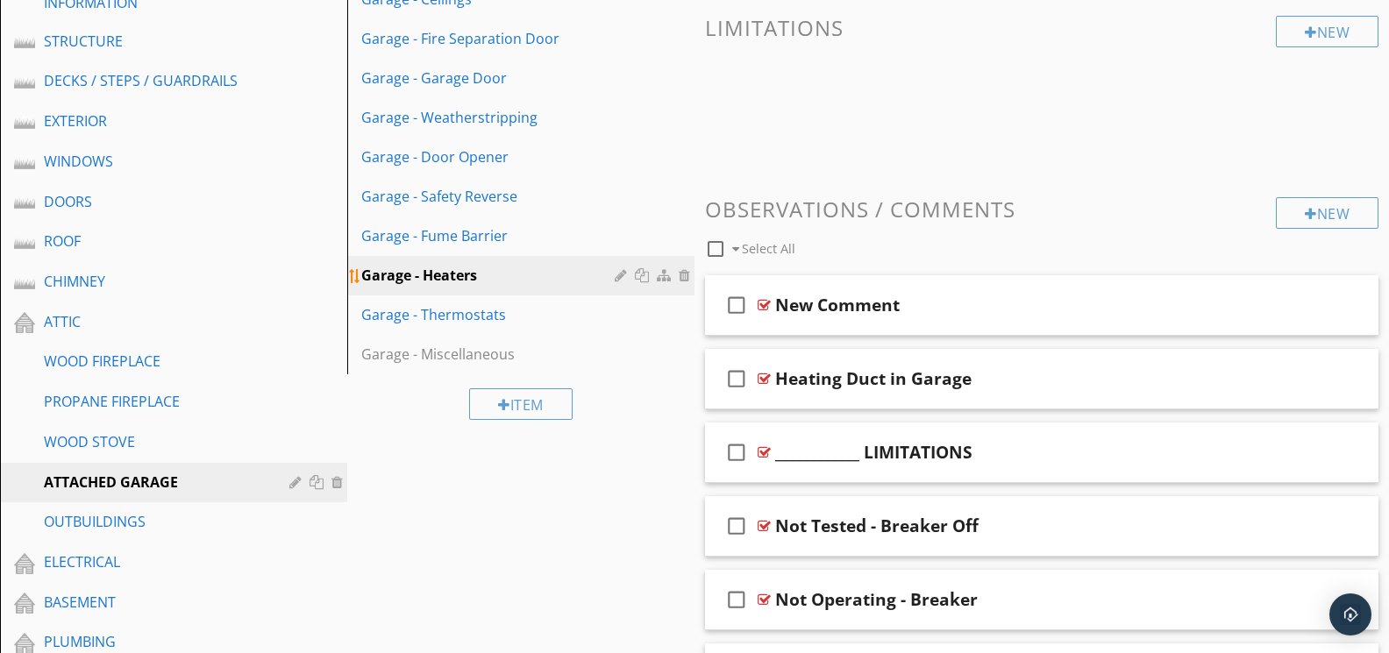
click at [682, 272] on div at bounding box center [687, 275] width 16 height 14
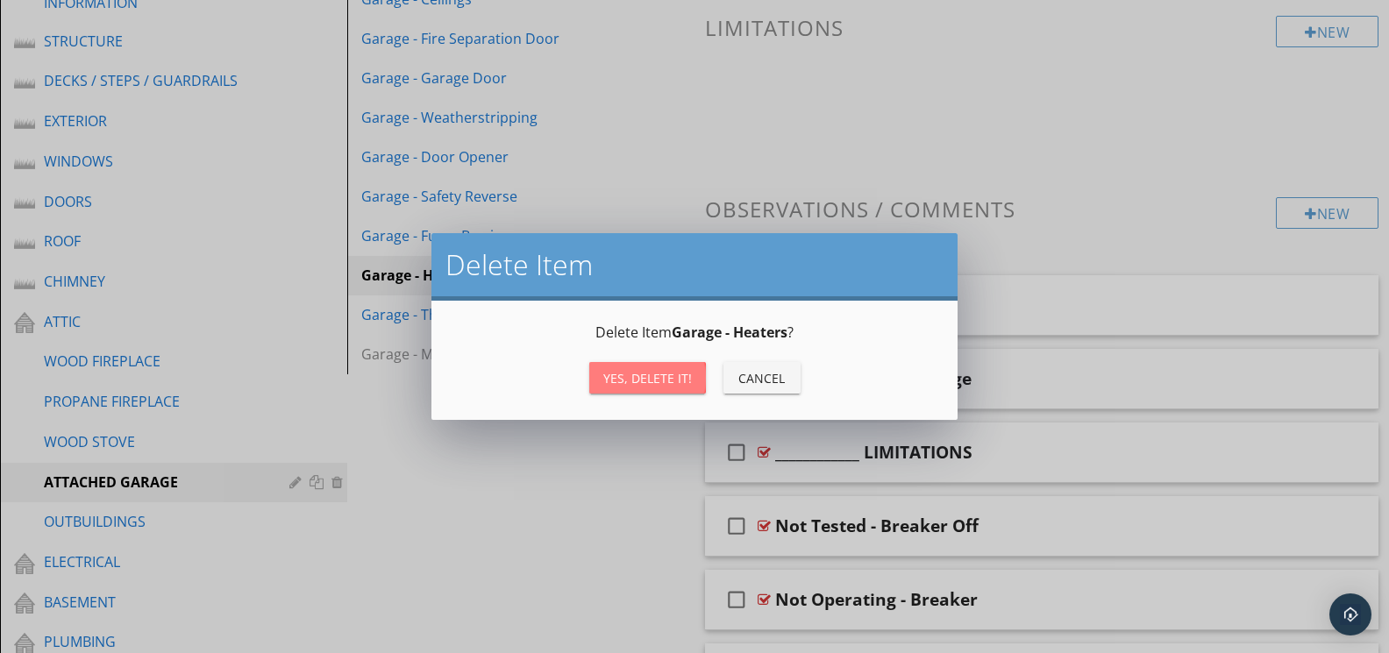
click at [649, 369] on div "Yes, Delete it!" at bounding box center [647, 378] width 89 height 18
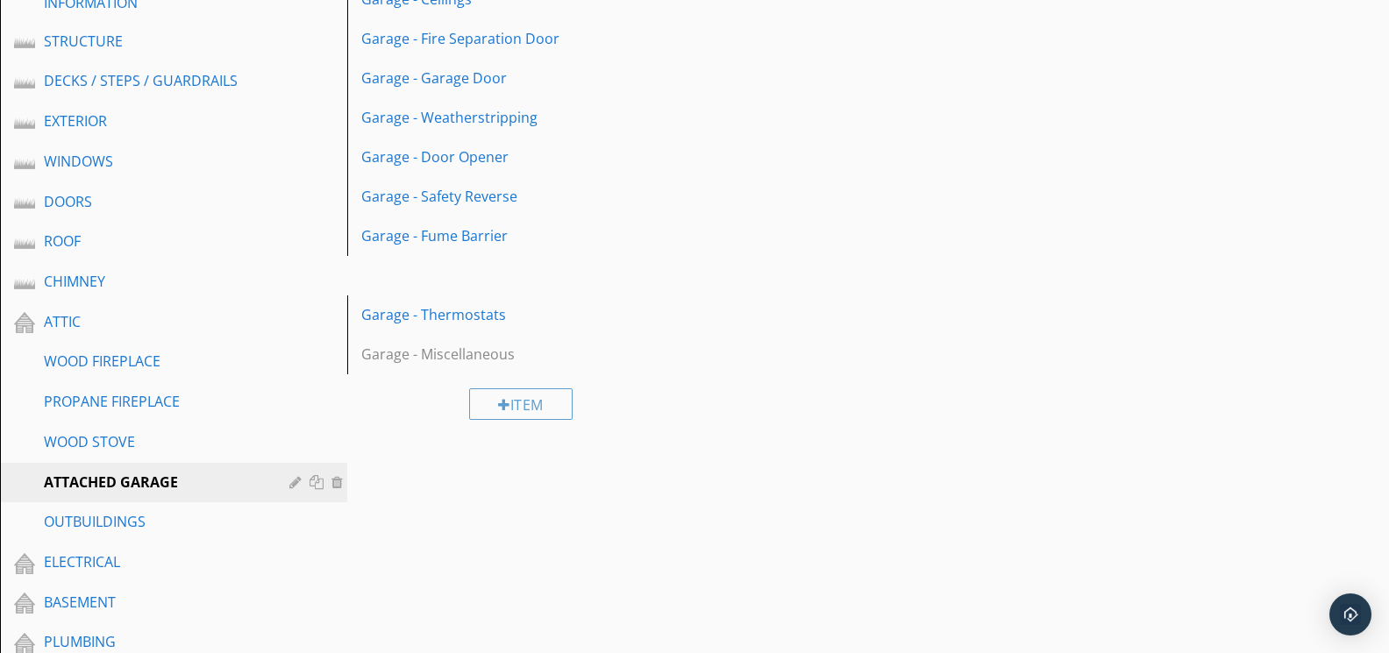
scroll to position [408, 0]
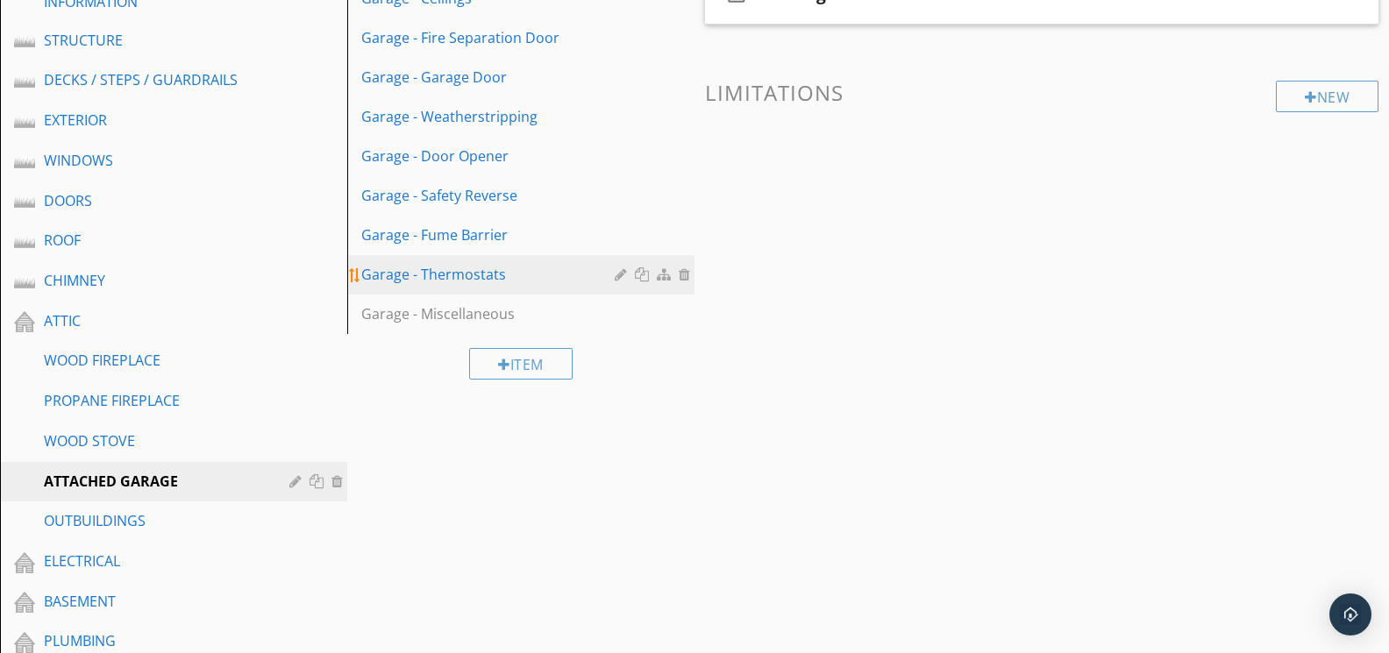
click at [499, 266] on div "Garage - Thermostats" at bounding box center [490, 274] width 259 height 21
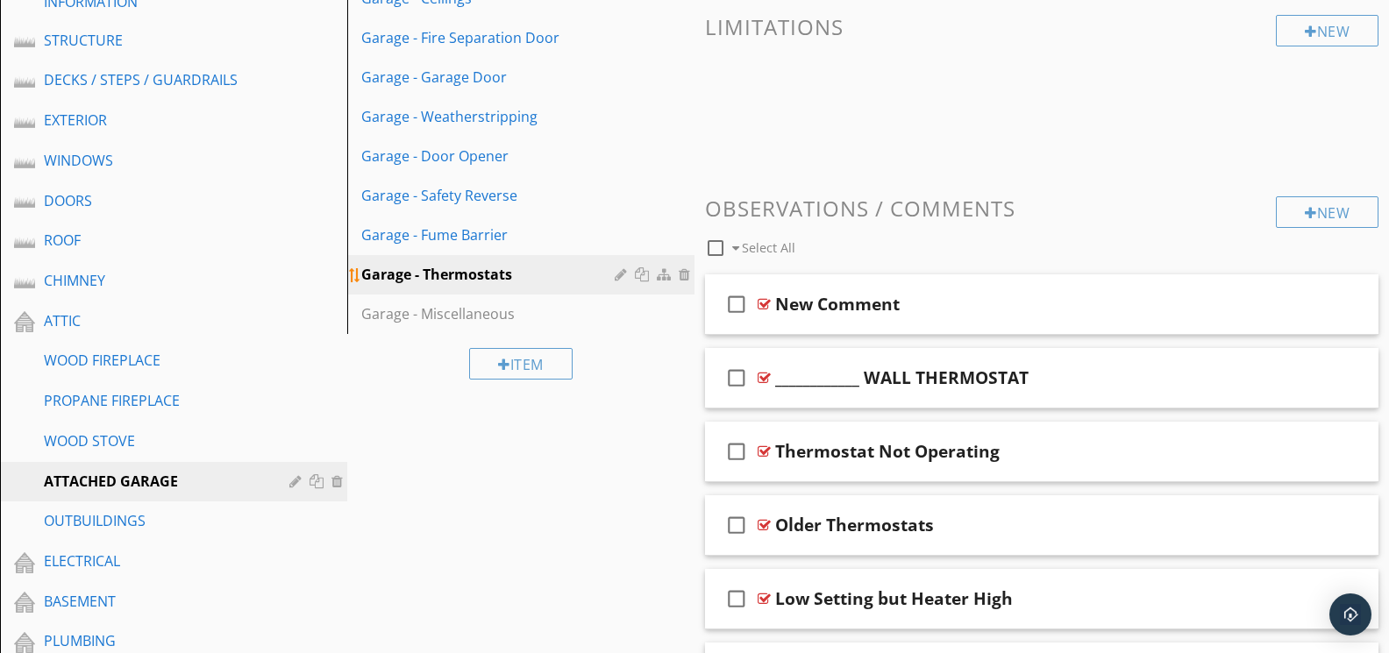
click at [681, 271] on div at bounding box center [687, 274] width 16 height 14
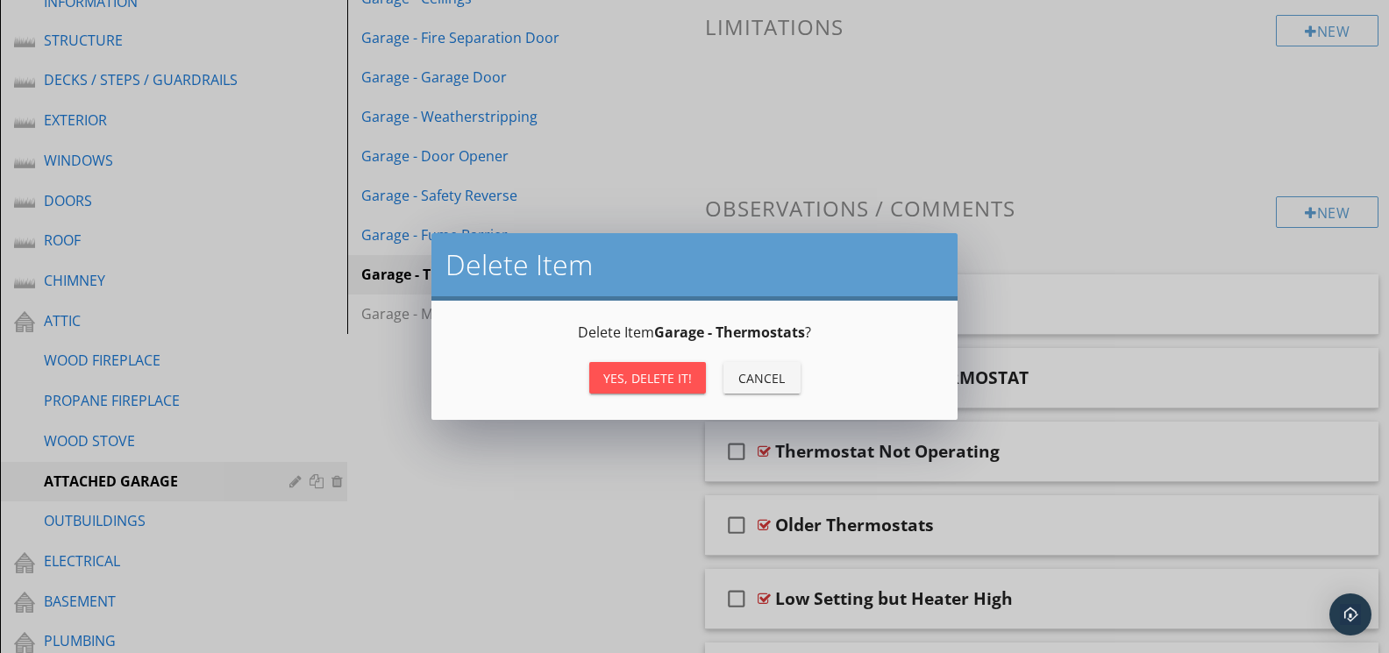
click at [604, 366] on button "Yes, Delete it!" at bounding box center [647, 378] width 117 height 32
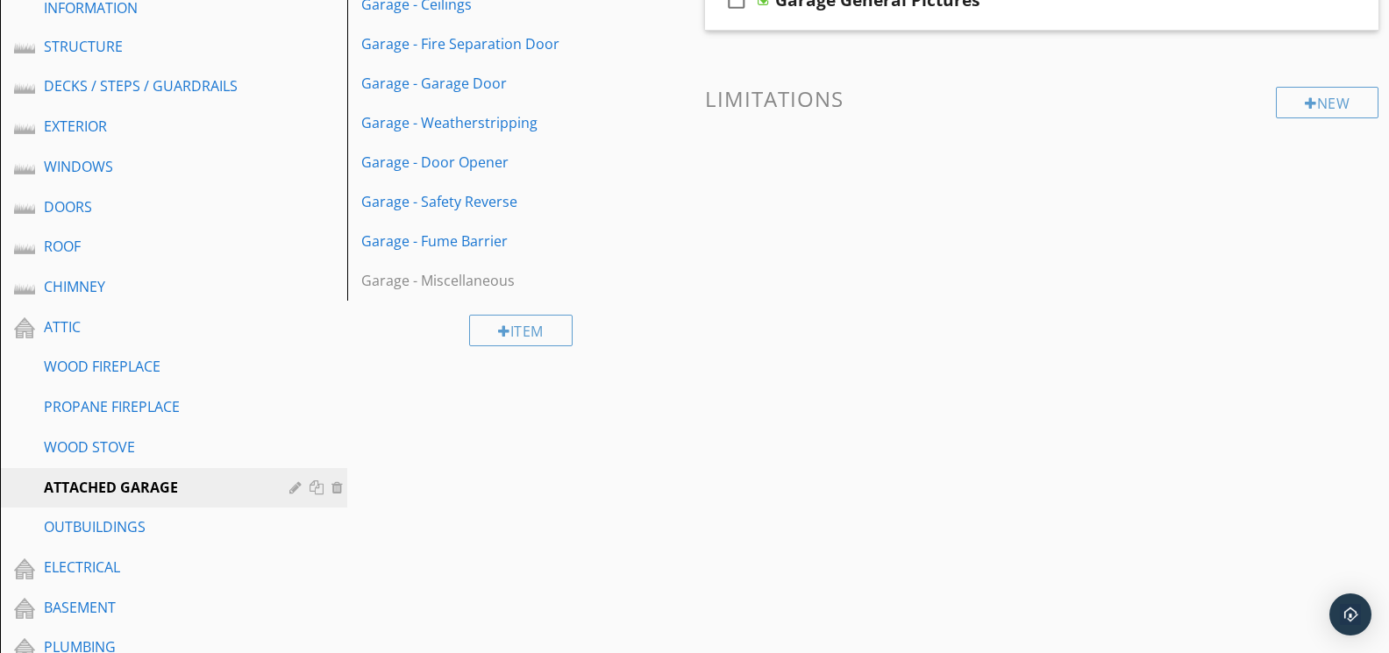
scroll to position [400, 0]
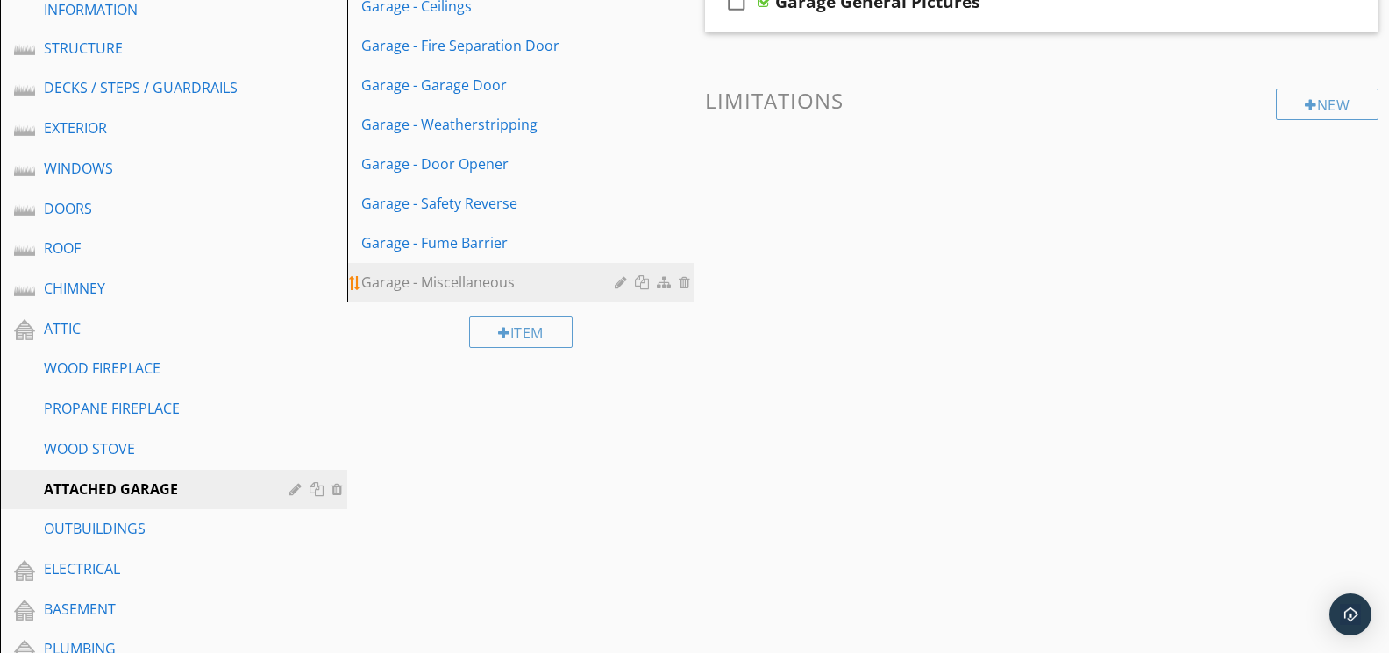
click at [482, 288] on div "Garage - Miscellaneous" at bounding box center [490, 282] width 259 height 21
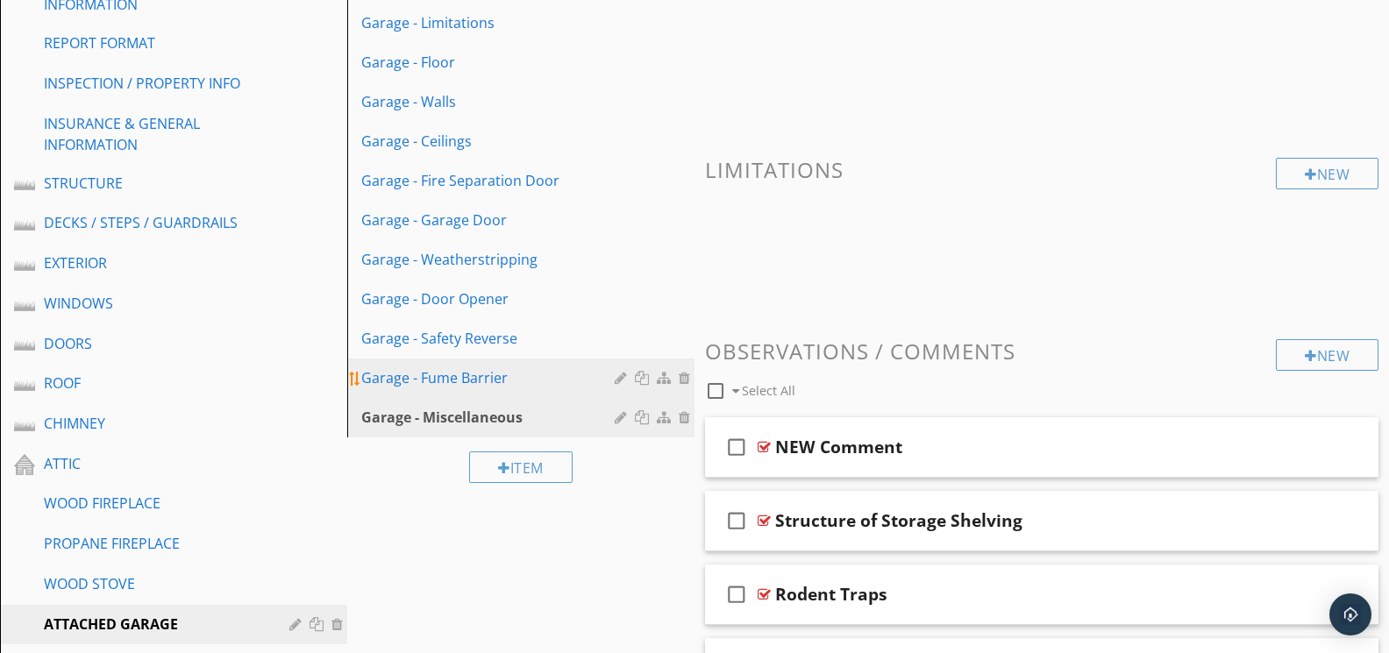
scroll to position [261, 0]
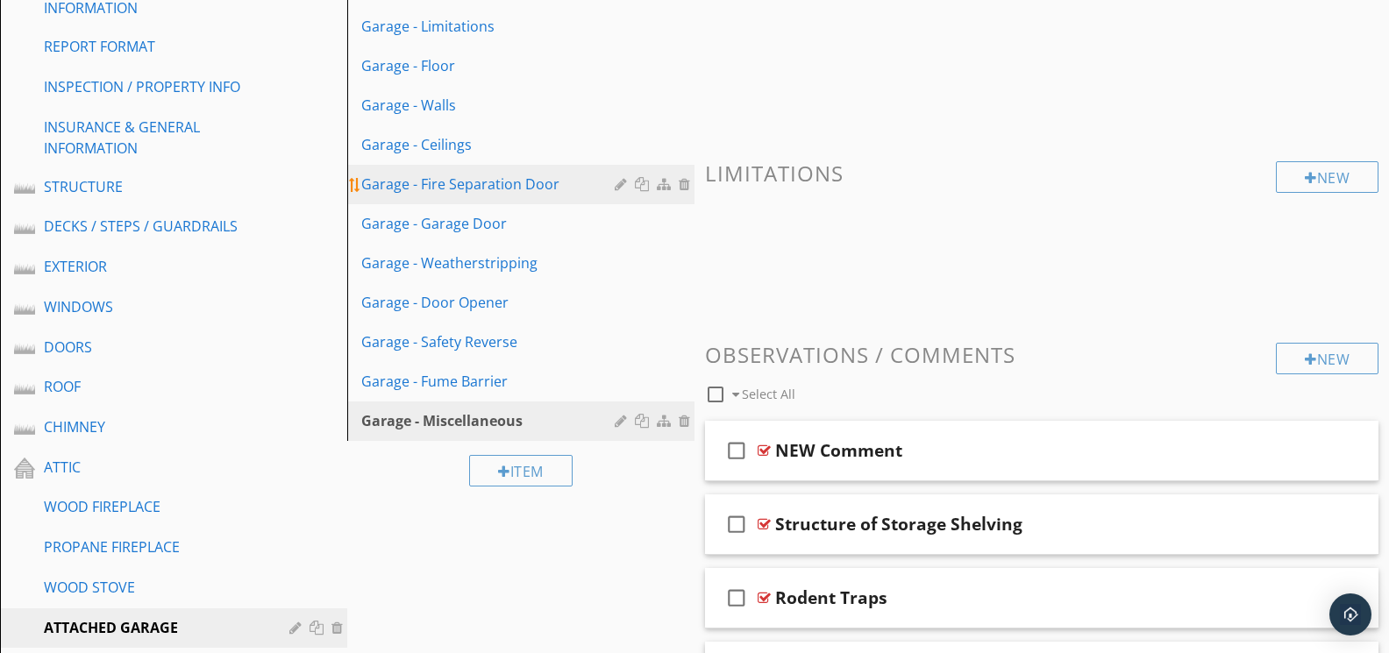
click at [471, 176] on div "Garage - Fire Separation Door" at bounding box center [490, 184] width 259 height 21
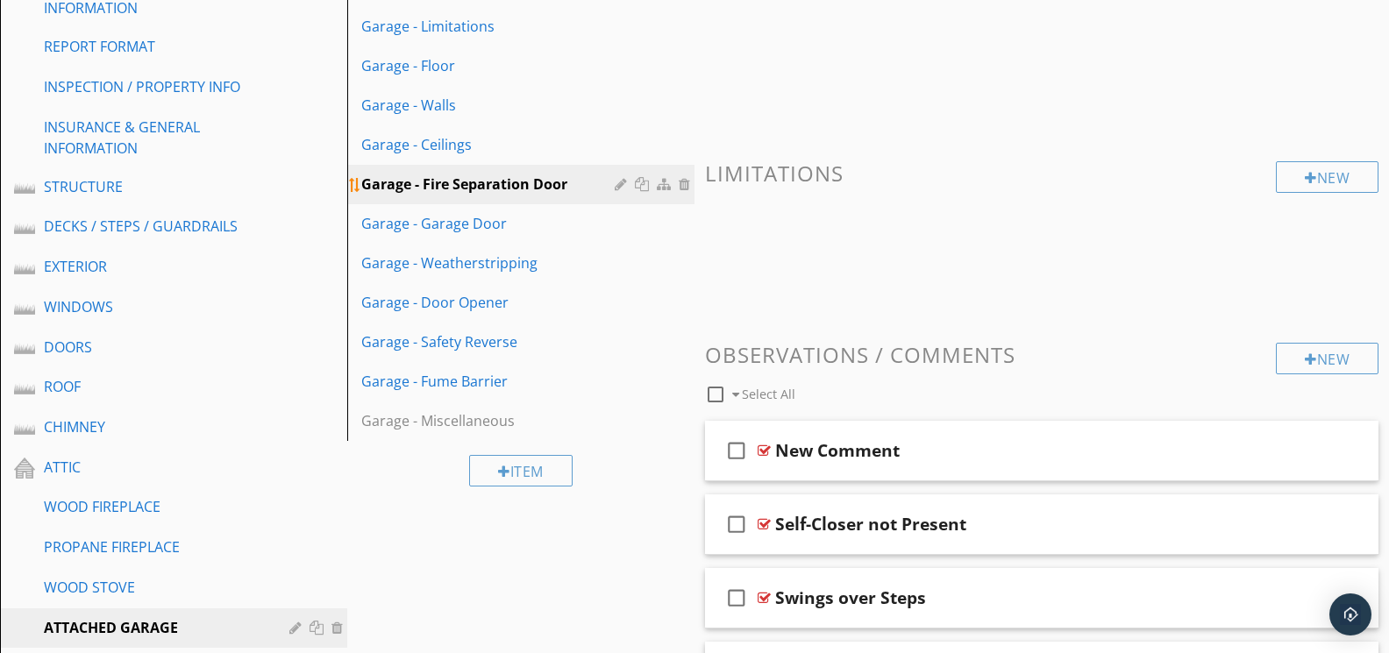
scroll to position [267, 0]
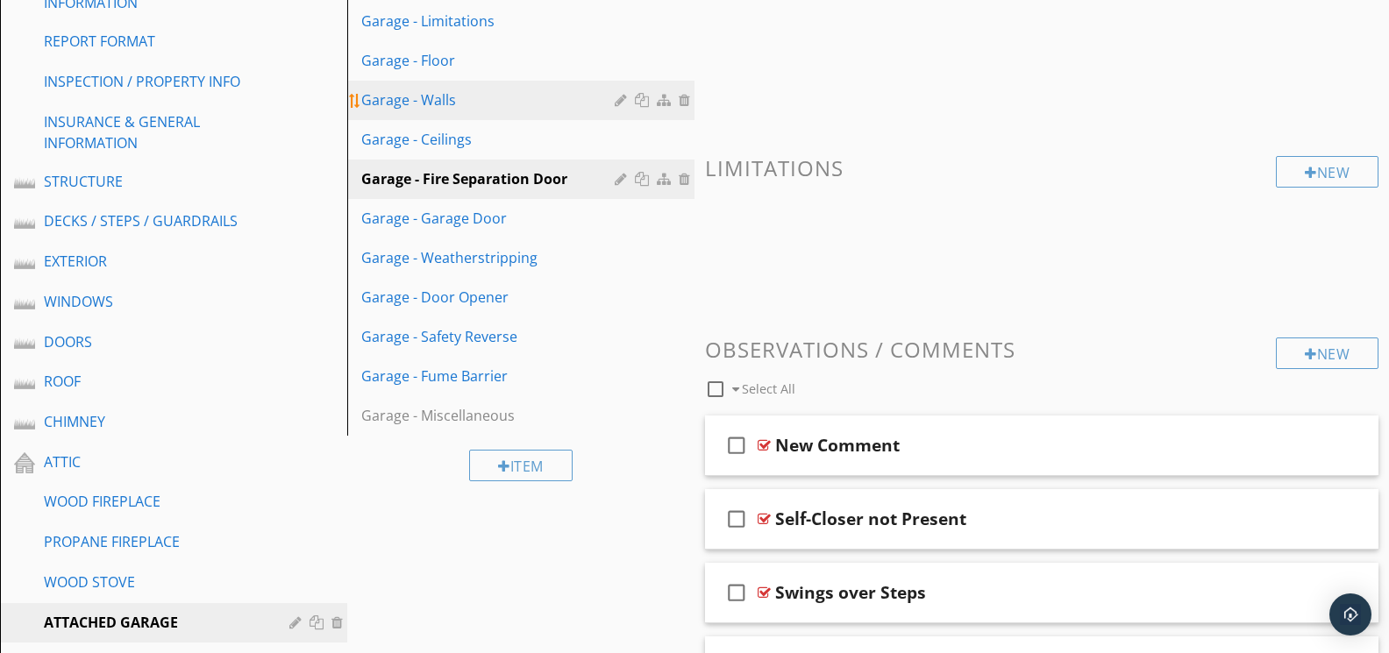
click at [436, 96] on div "Garage - Walls" at bounding box center [490, 99] width 259 height 21
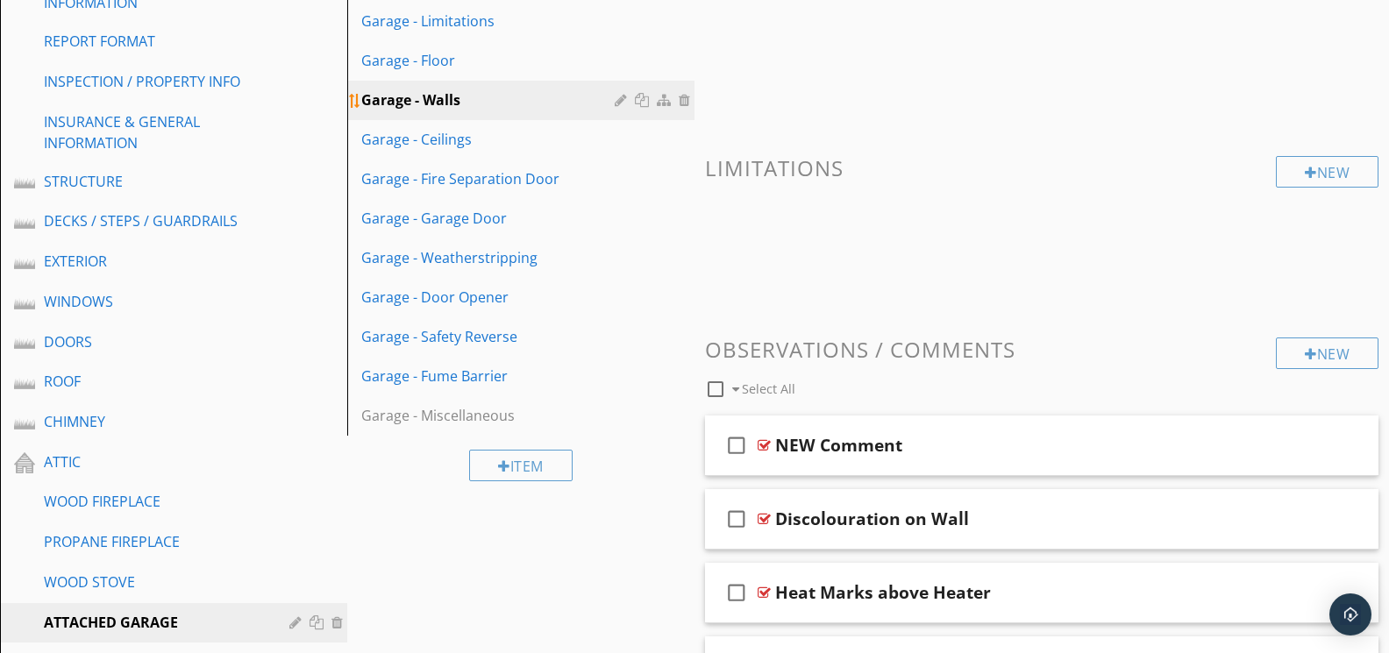
click at [685, 99] on div at bounding box center [687, 100] width 16 height 14
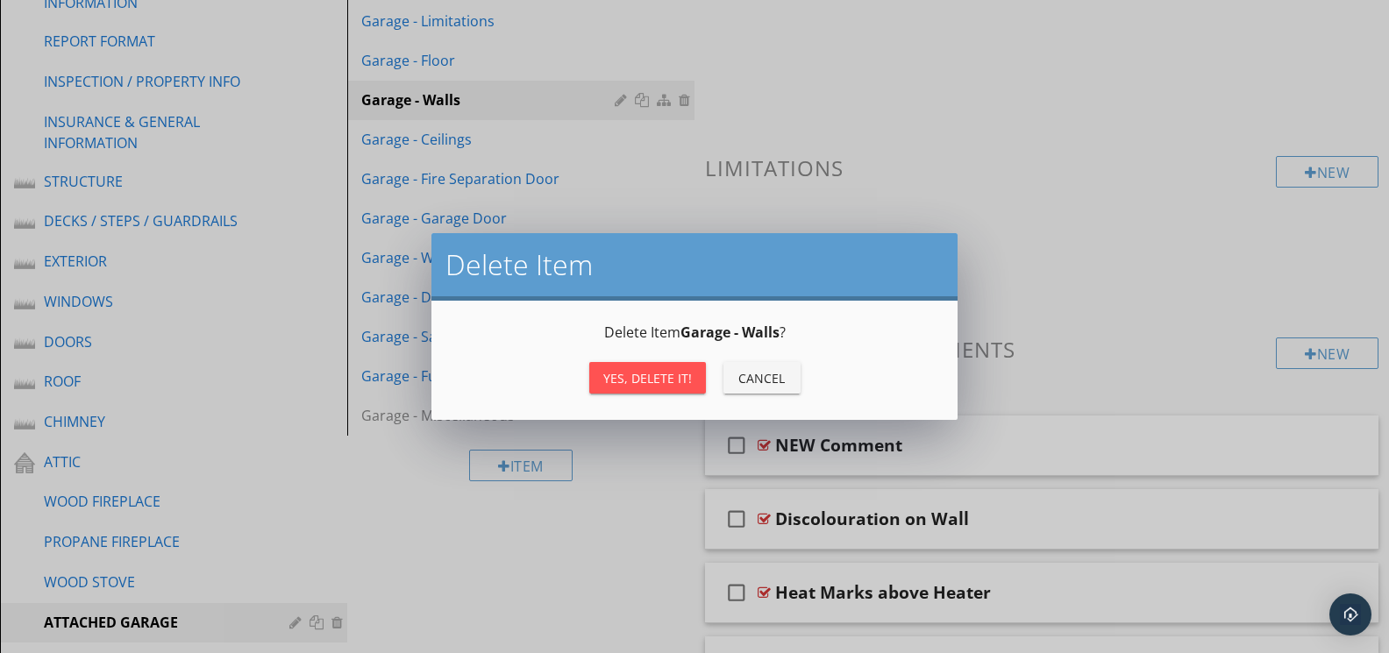
click at [659, 383] on div "Yes, Delete it!" at bounding box center [647, 378] width 89 height 18
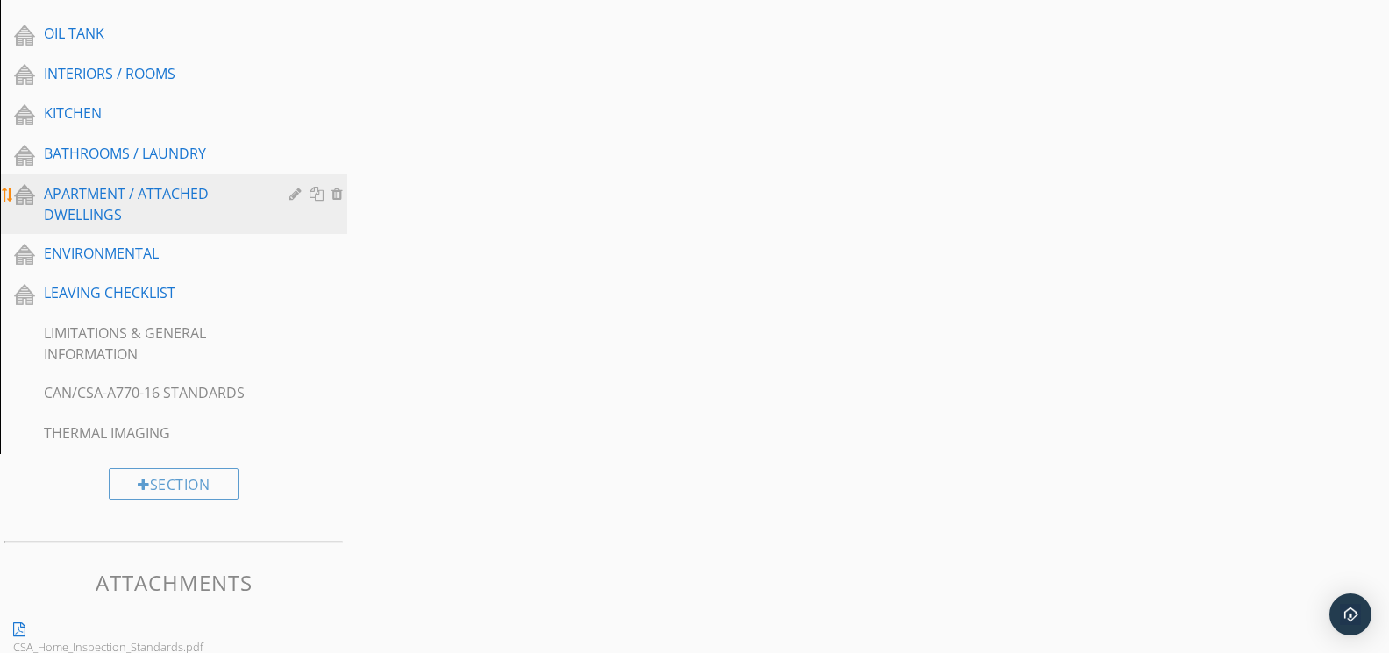
scroll to position [1371, 0]
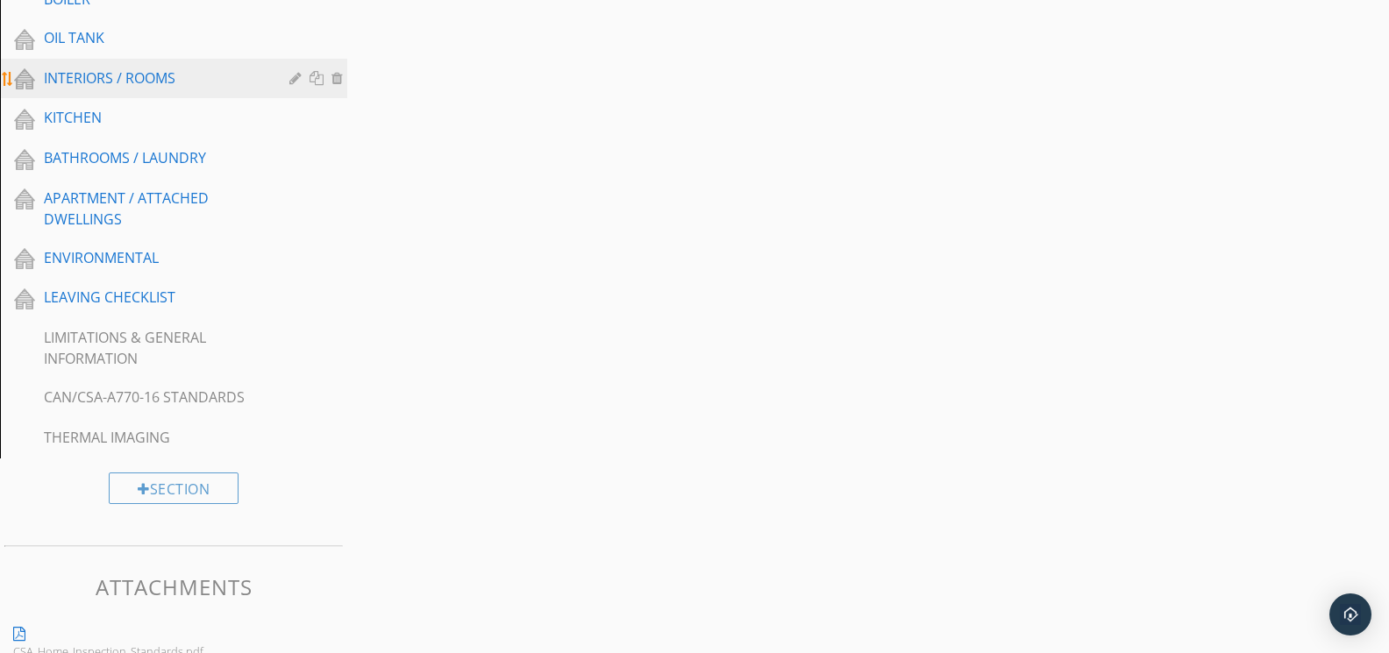
click at [151, 79] on div "INTERIORS / ROOMS" at bounding box center [154, 78] width 220 height 21
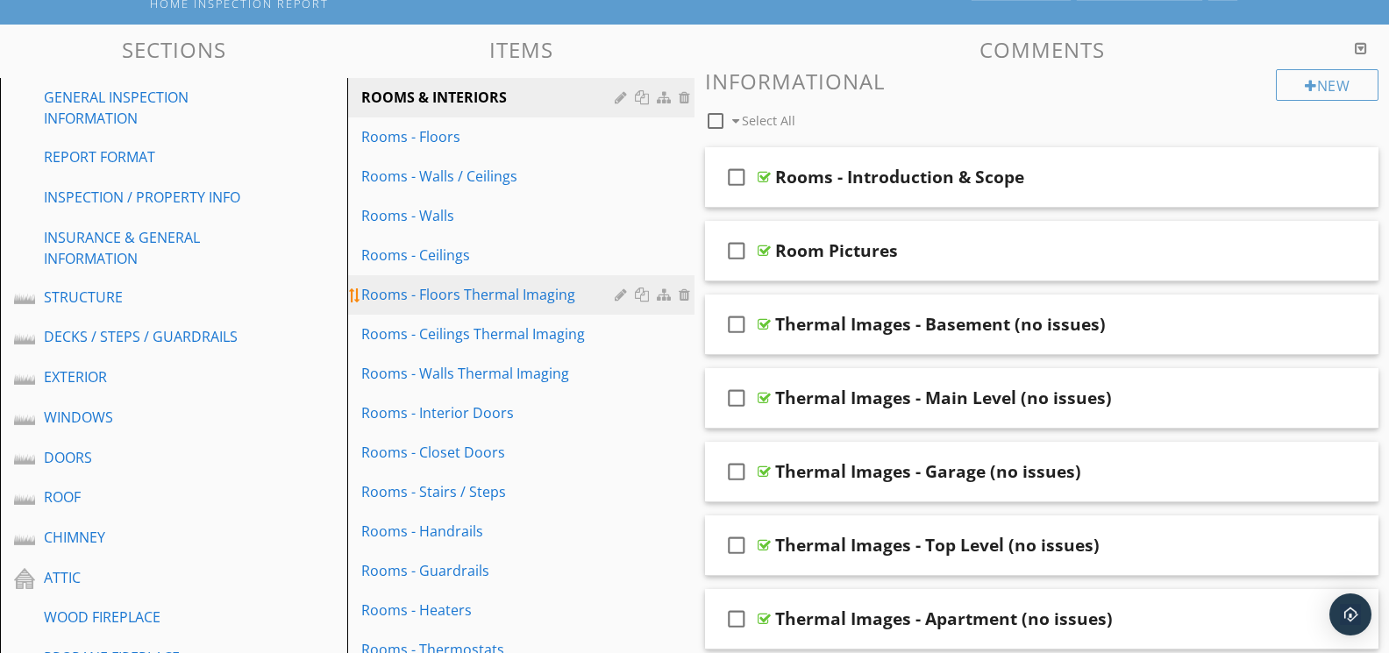
scroll to position [114, 0]
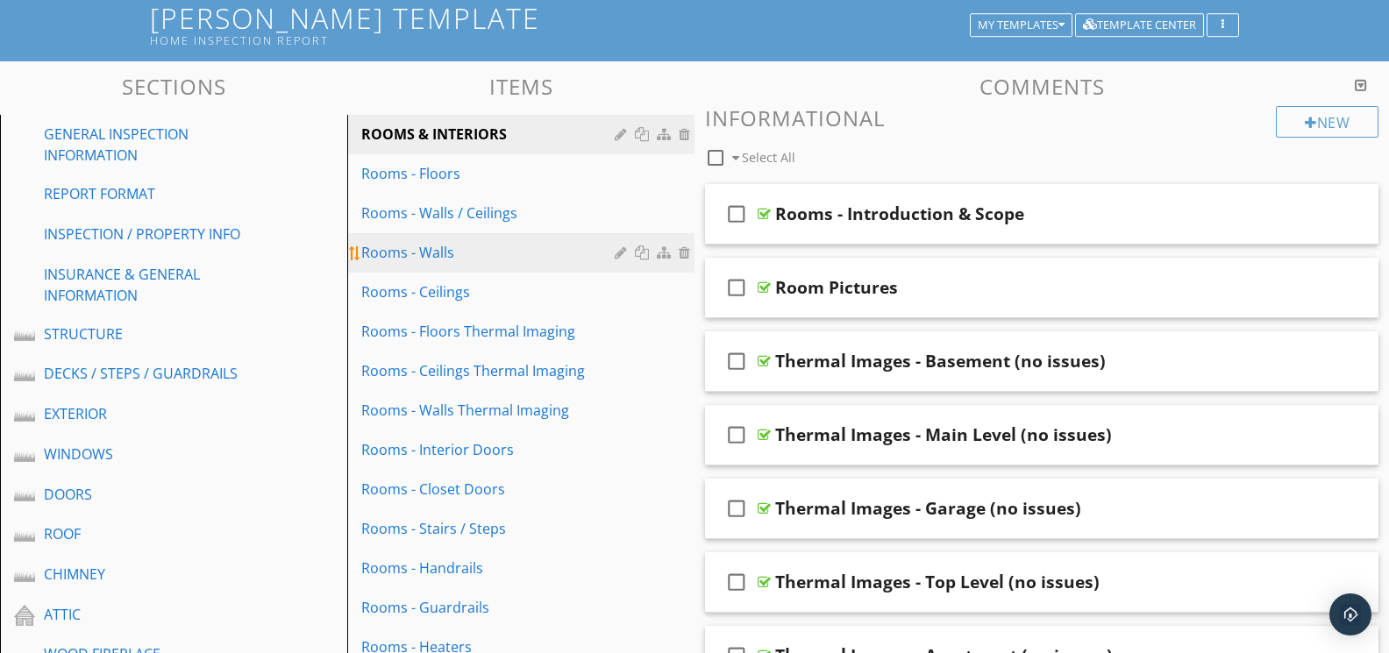
click at [453, 242] on div "Rooms - Walls" at bounding box center [490, 252] width 259 height 21
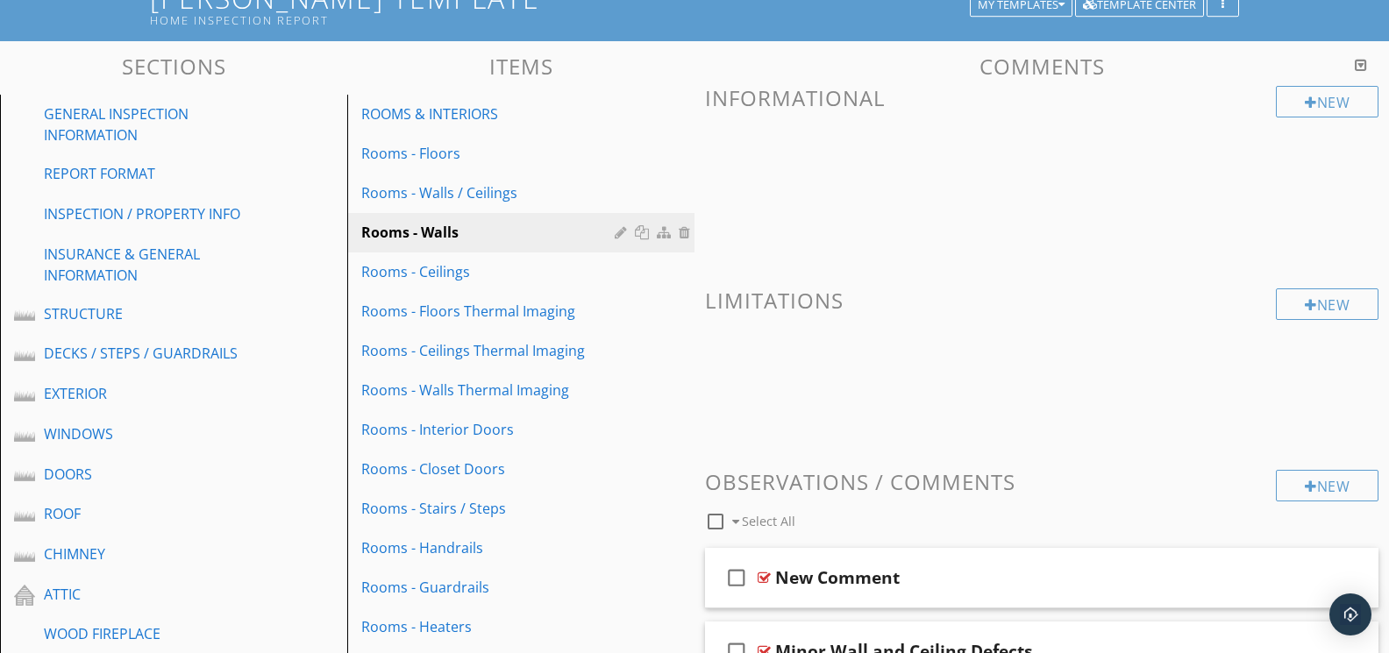
scroll to position [133, 0]
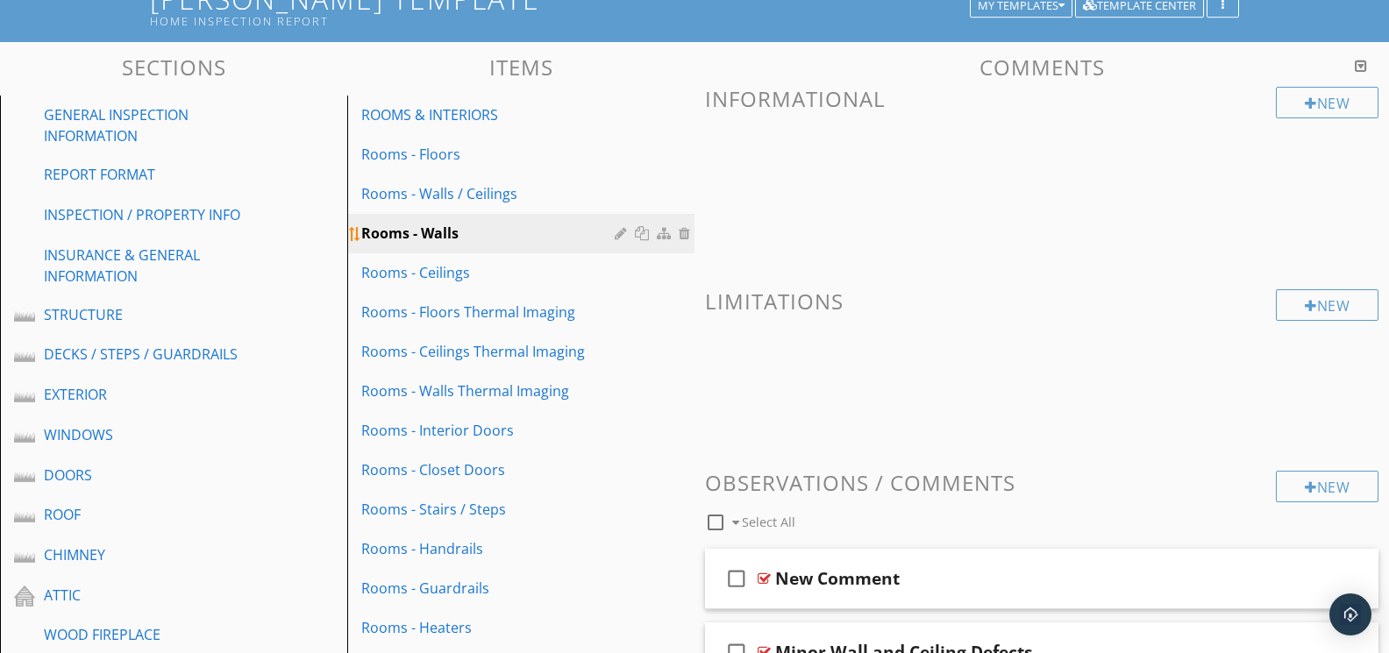
click at [642, 232] on div at bounding box center [644, 233] width 18 height 14
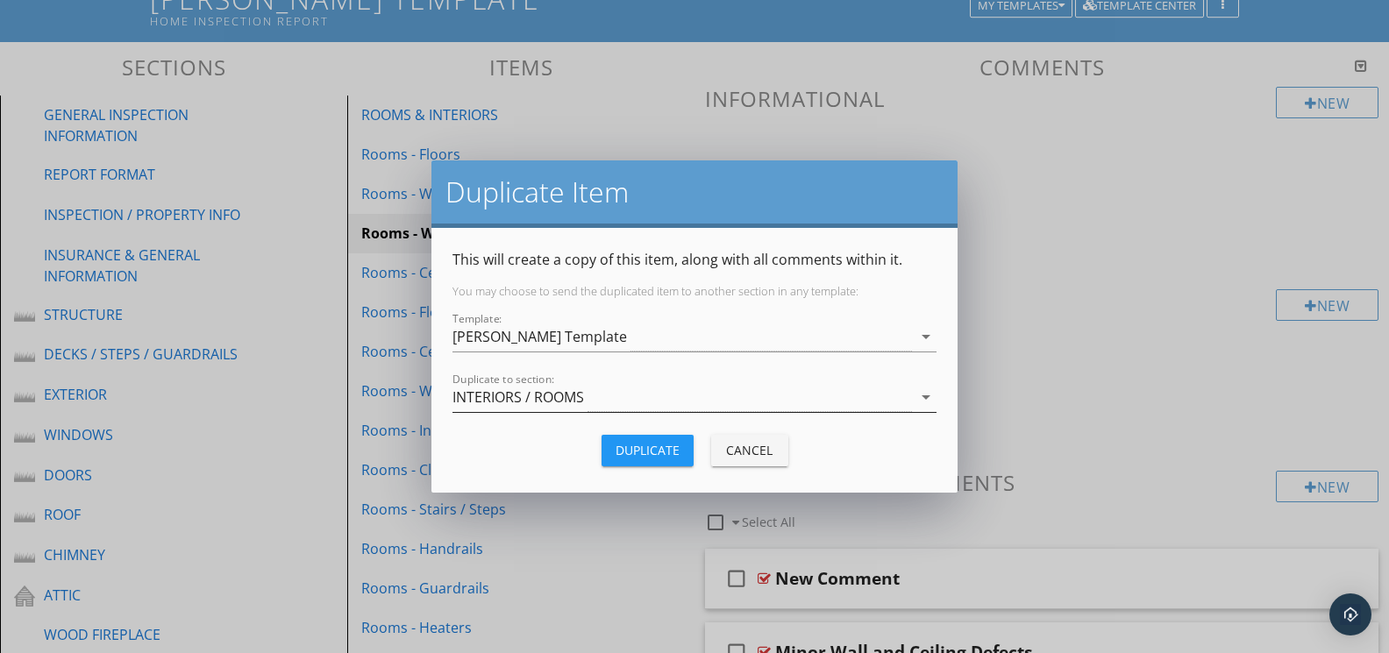
click at [646, 394] on div "INTERIORS / ROOMS" at bounding box center [681, 397] width 459 height 29
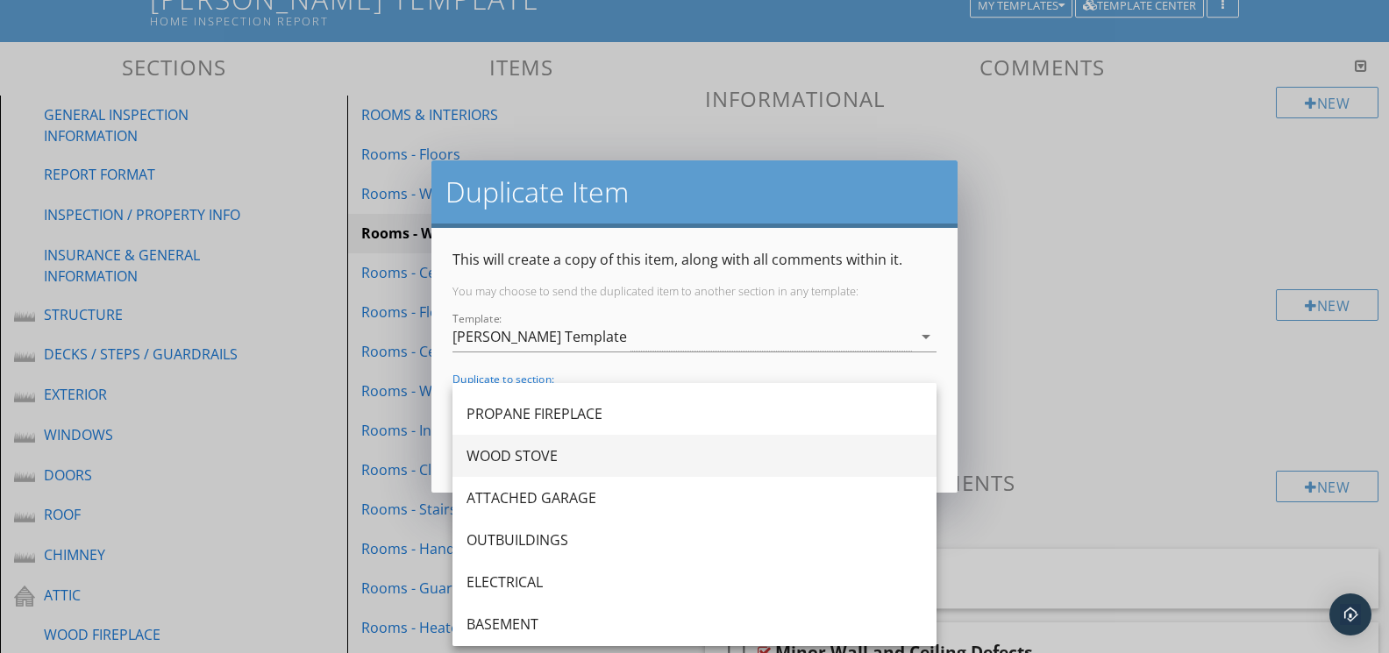
scroll to position [538, 0]
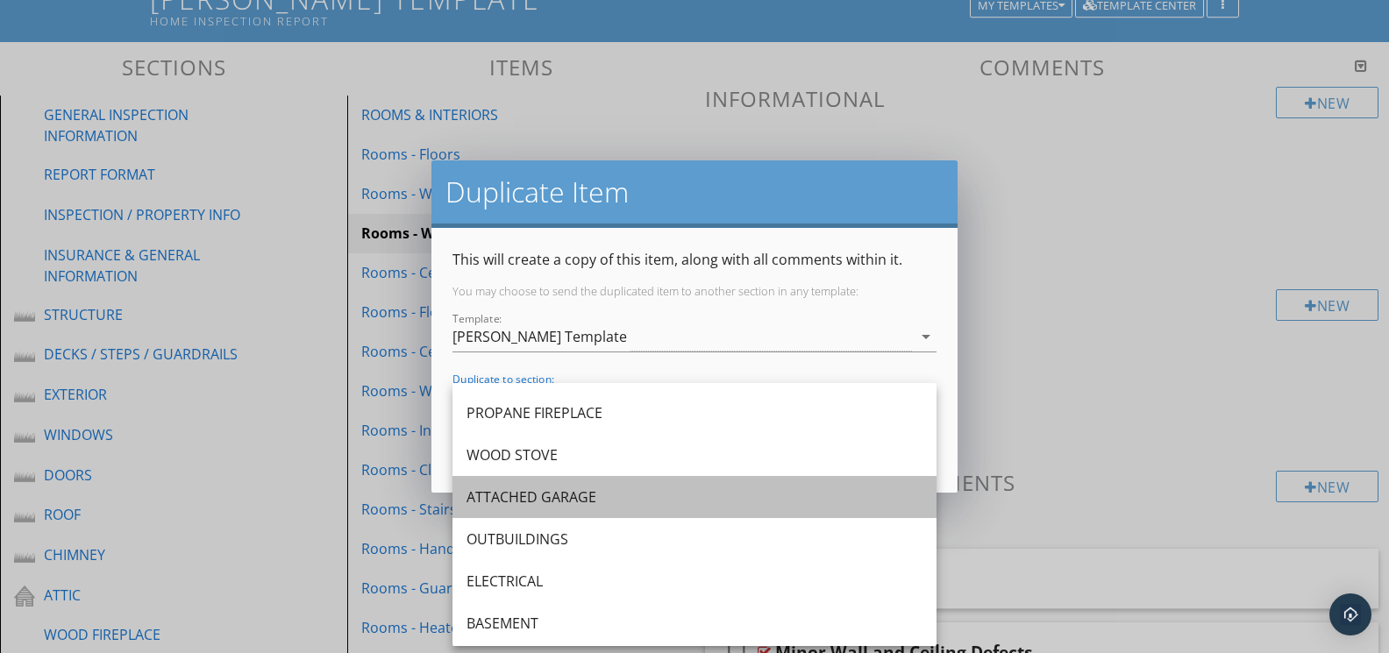
click at [601, 491] on div "ATTACHED GARAGE" at bounding box center [694, 497] width 456 height 21
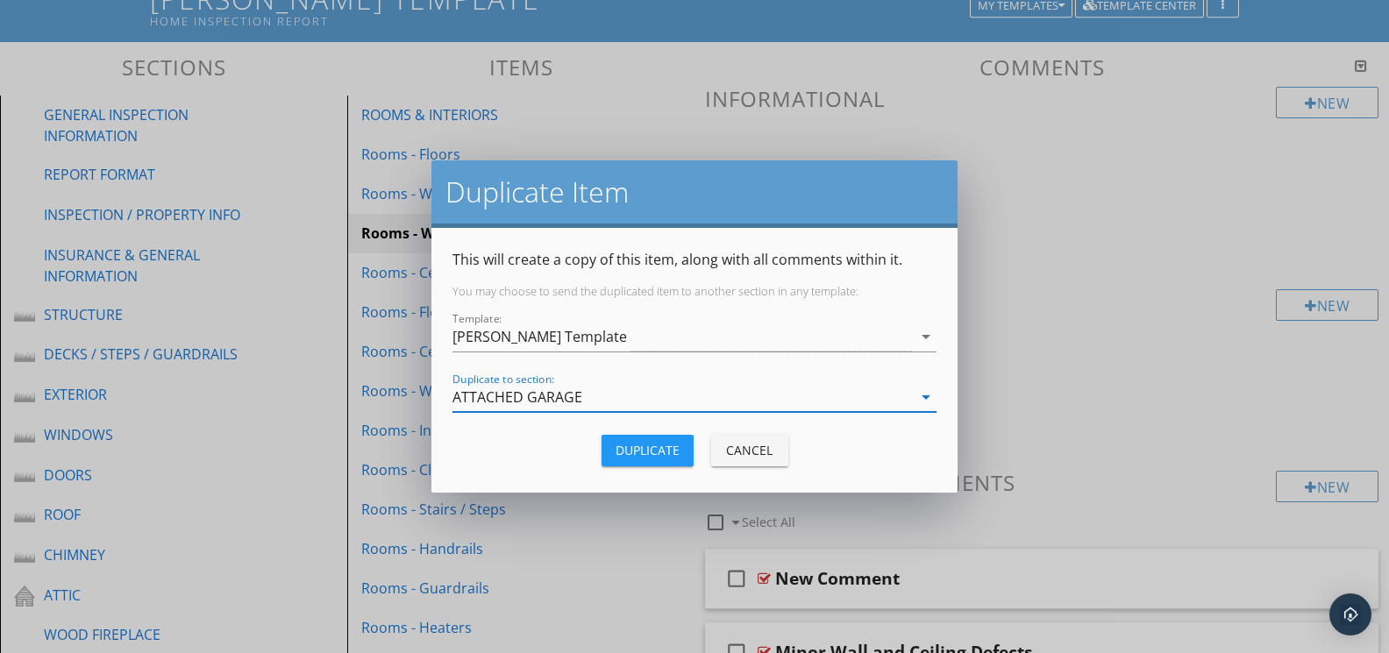
click at [659, 446] on div "Duplicate" at bounding box center [647, 450] width 64 height 18
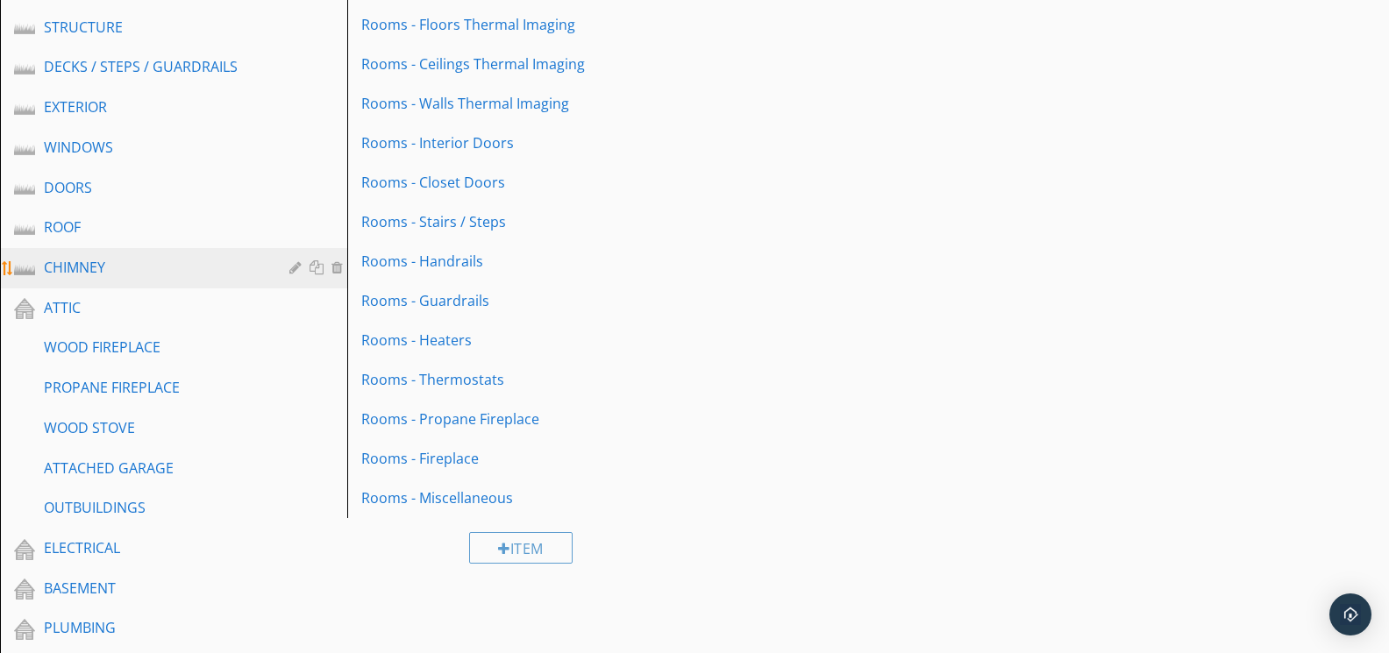
scroll to position [534, 0]
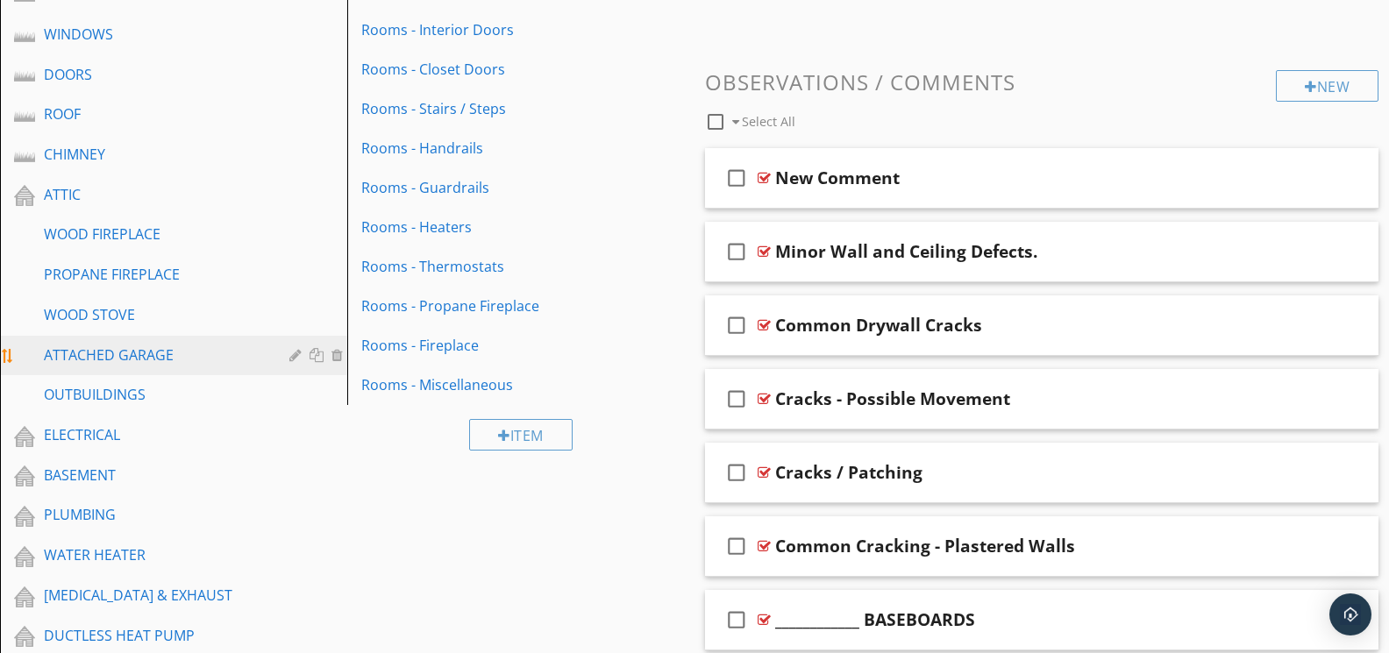
drag, startPoint x: 191, startPoint y: 350, endPoint x: 203, endPoint y: 346, distance: 12.8
click at [191, 350] on div "ATTACHED GARAGE" at bounding box center [154, 355] width 220 height 21
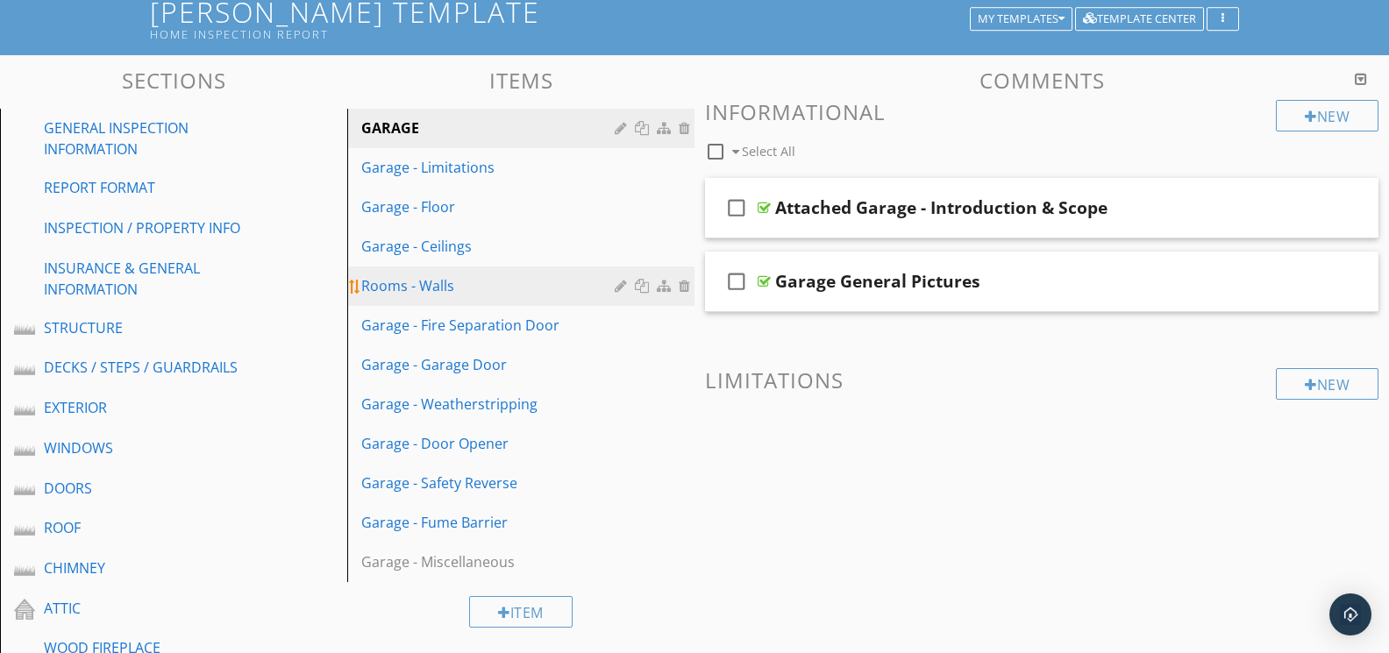
scroll to position [78, 0]
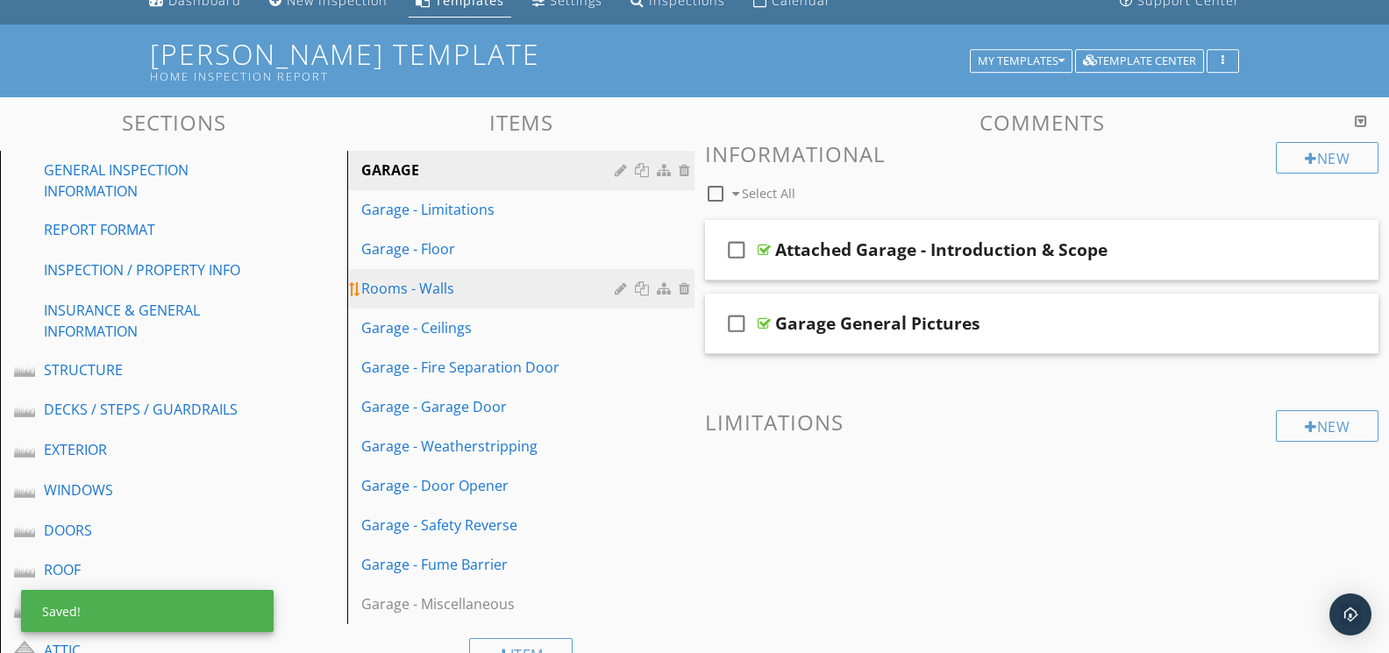
click at [619, 288] on div at bounding box center [623, 288] width 17 height 14
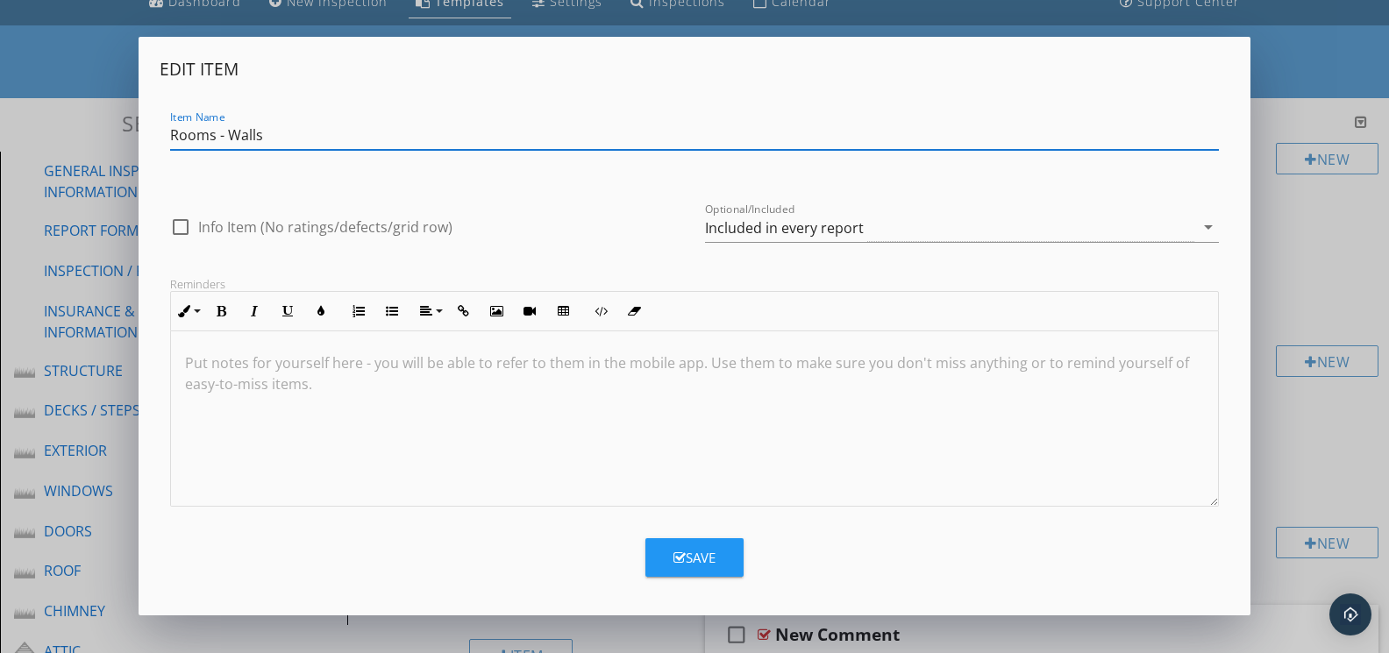
drag, startPoint x: 214, startPoint y: 131, endPoint x: 148, endPoint y: 131, distance: 65.8
click at [148, 131] on div "Edit Item Item Name Rooms - Walls check_box_outline_blank Info Item (No ratings…" at bounding box center [694, 326] width 1111 height 579
type input "Garage - Walls"
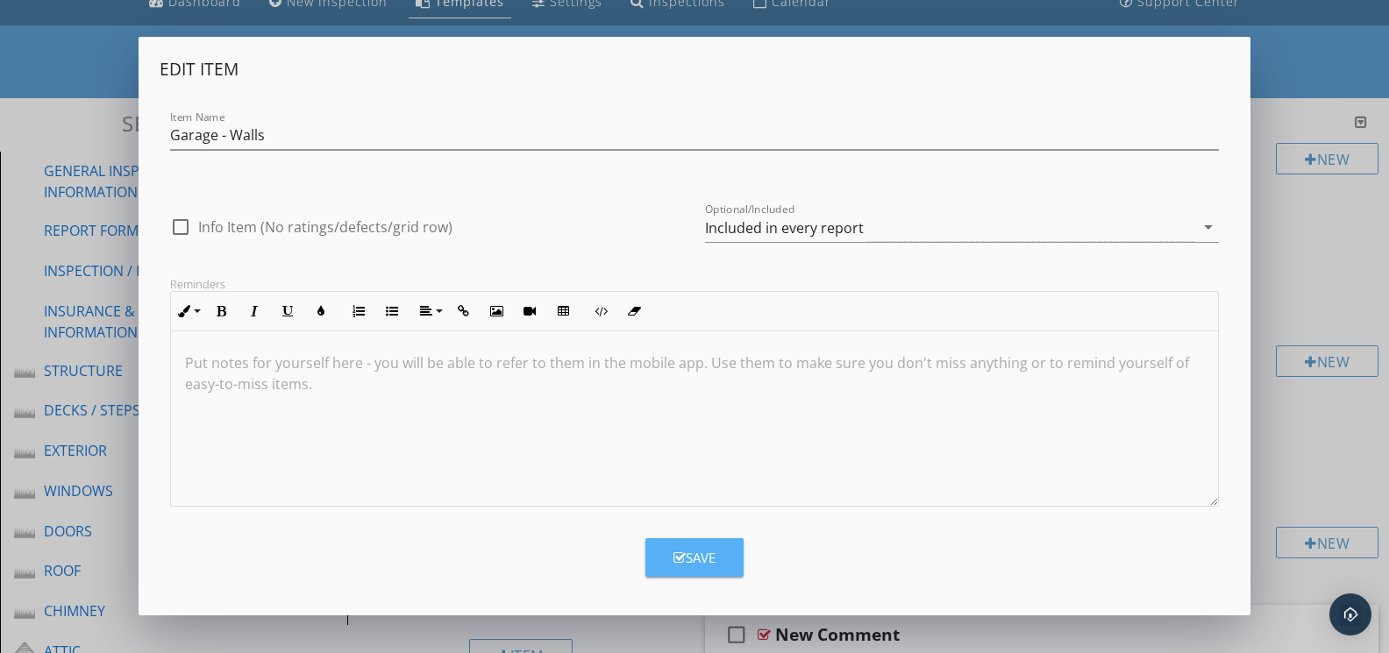
click at [671, 549] on button "Save" at bounding box center [694, 557] width 98 height 39
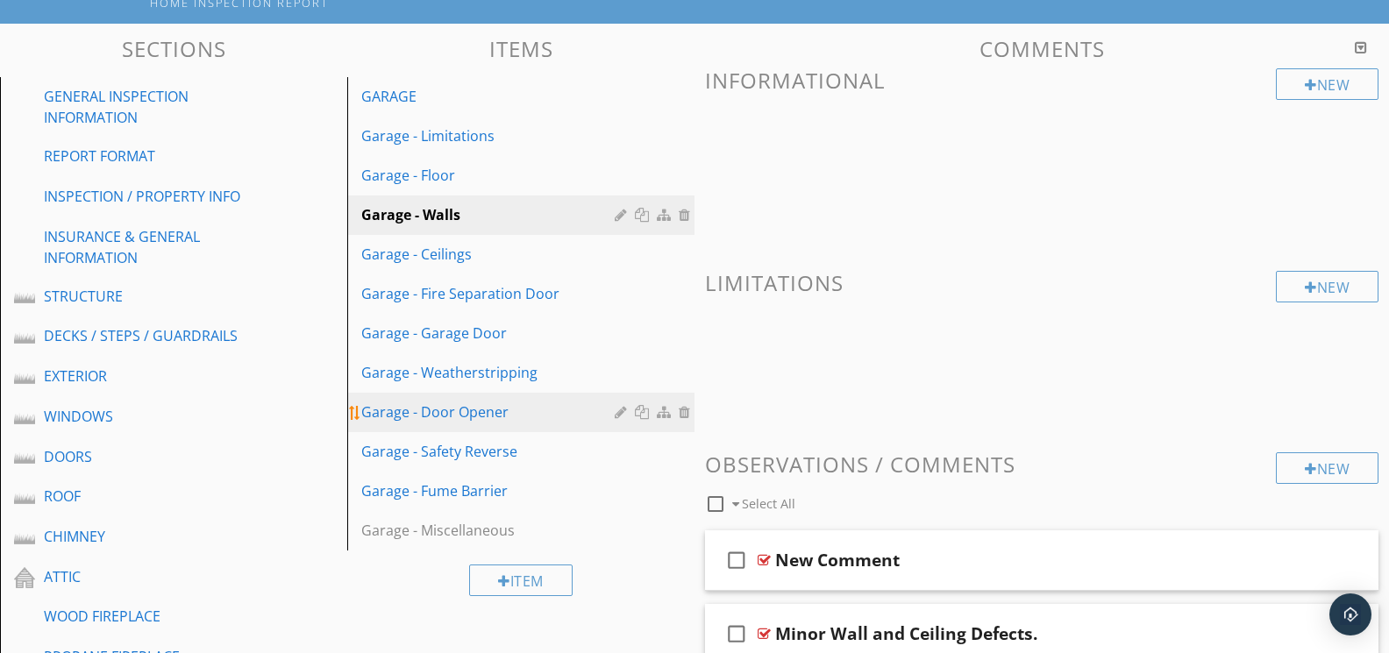
scroll to position [161, 0]
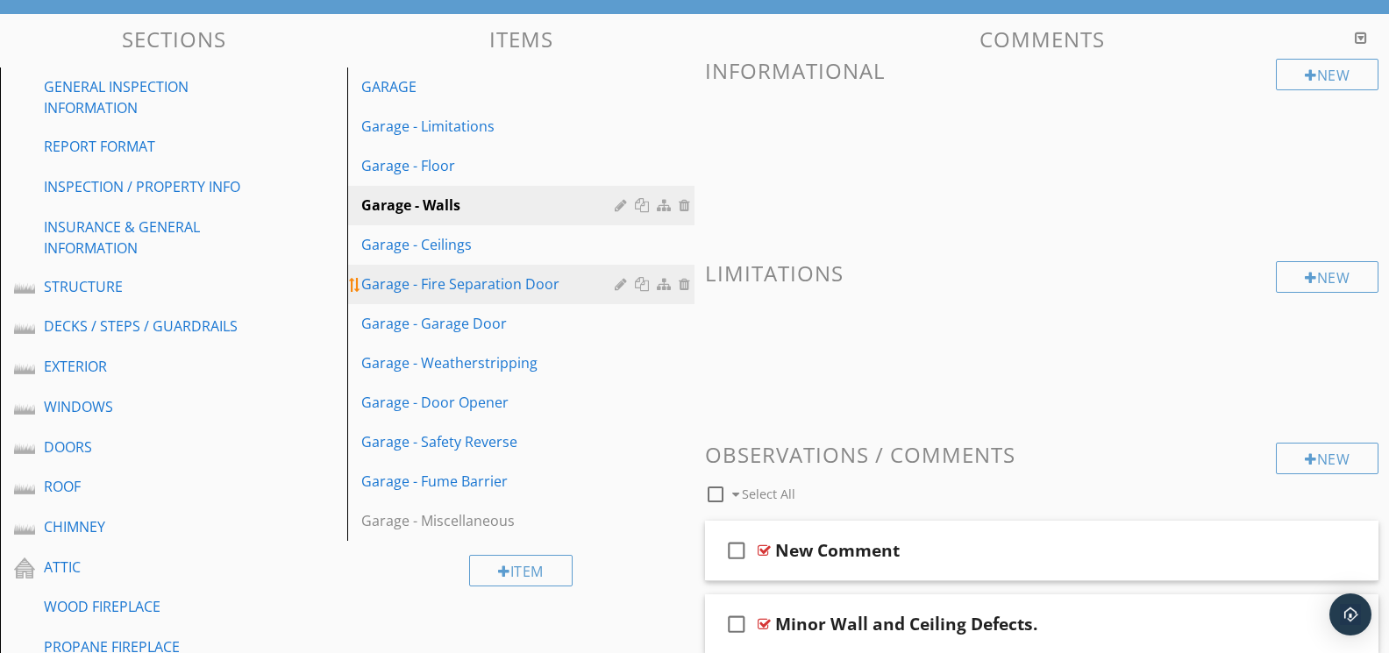
click at [432, 274] on div "Garage - Fire Separation Door" at bounding box center [490, 284] width 259 height 21
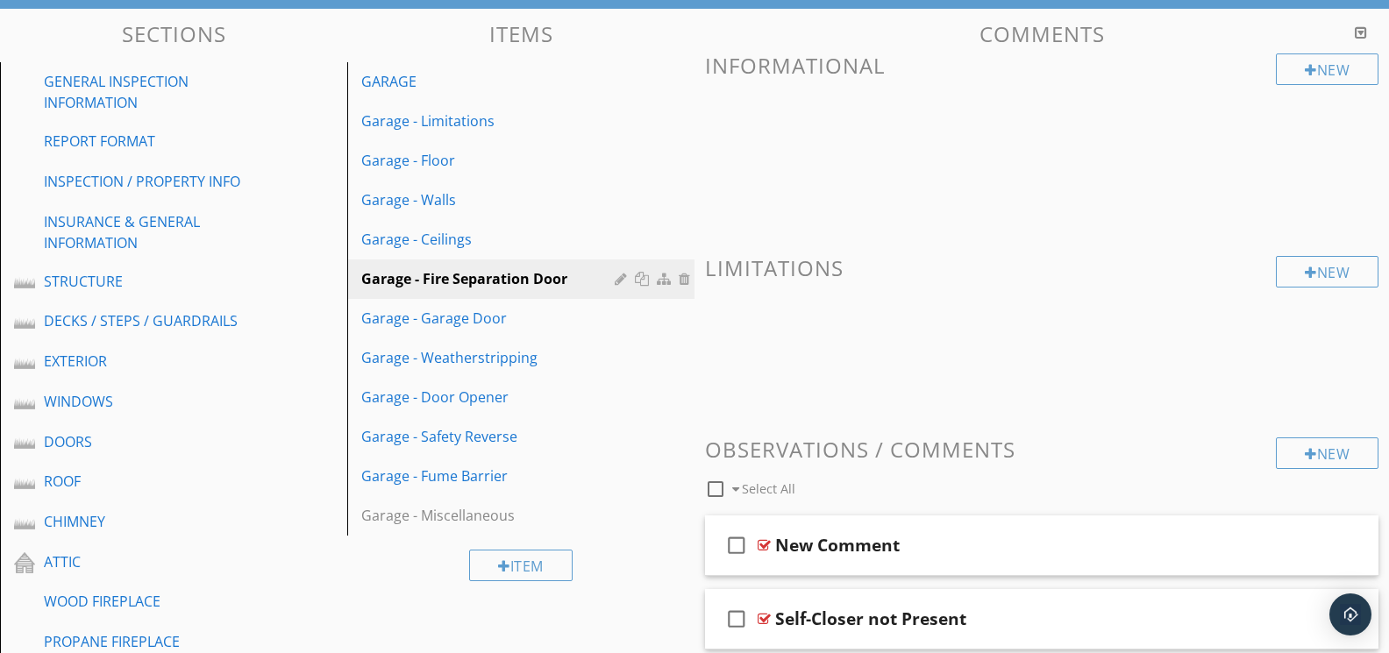
scroll to position [159, 0]
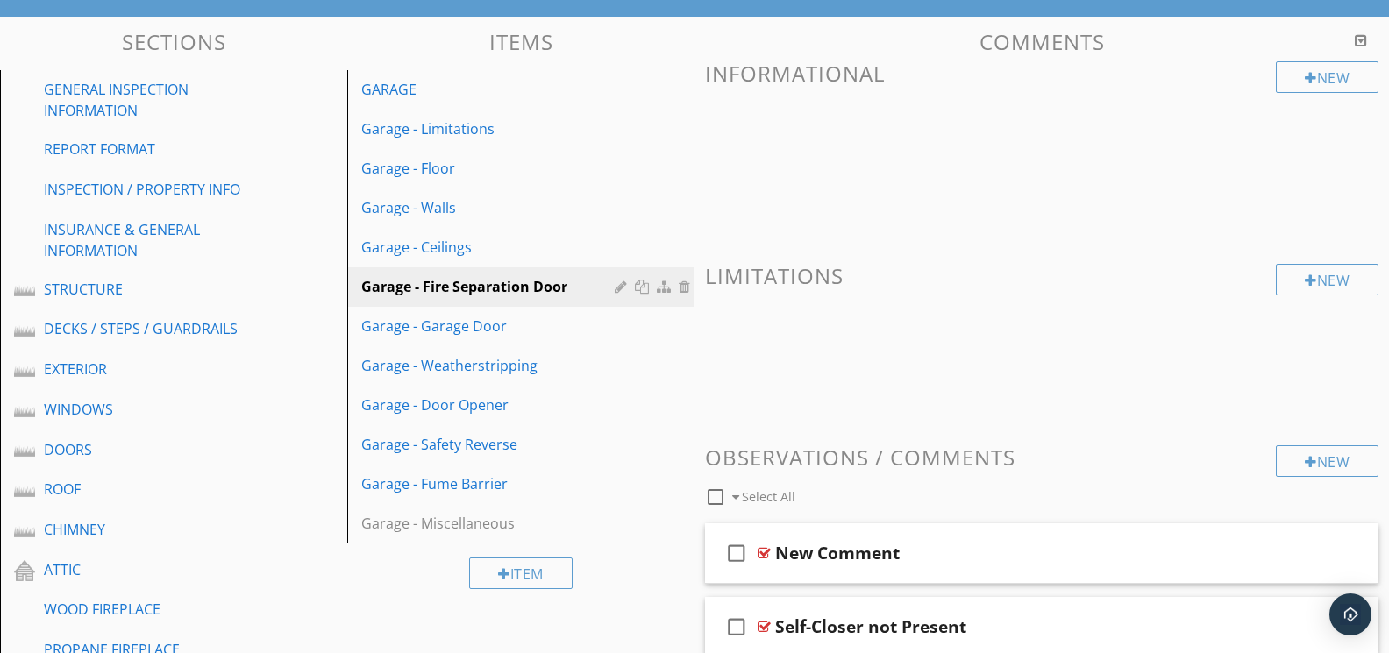
click at [1358, 39] on div at bounding box center [1361, 40] width 12 height 14
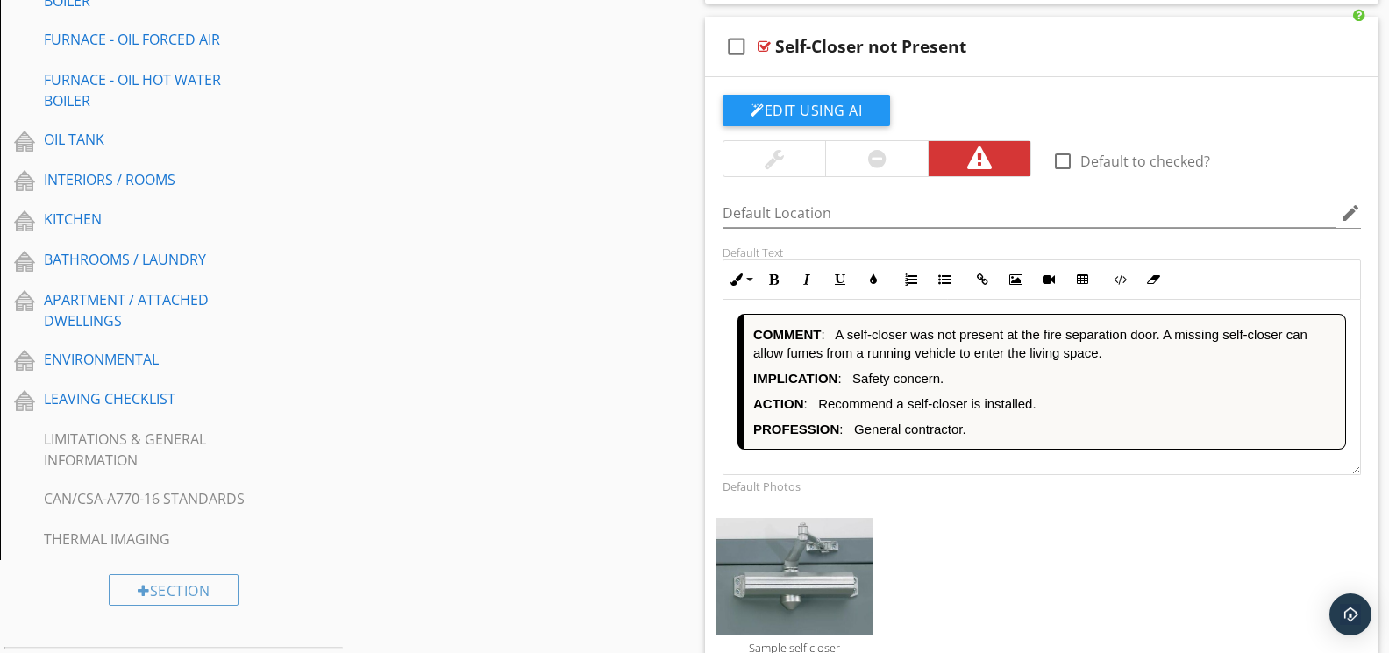
scroll to position [1320, 0]
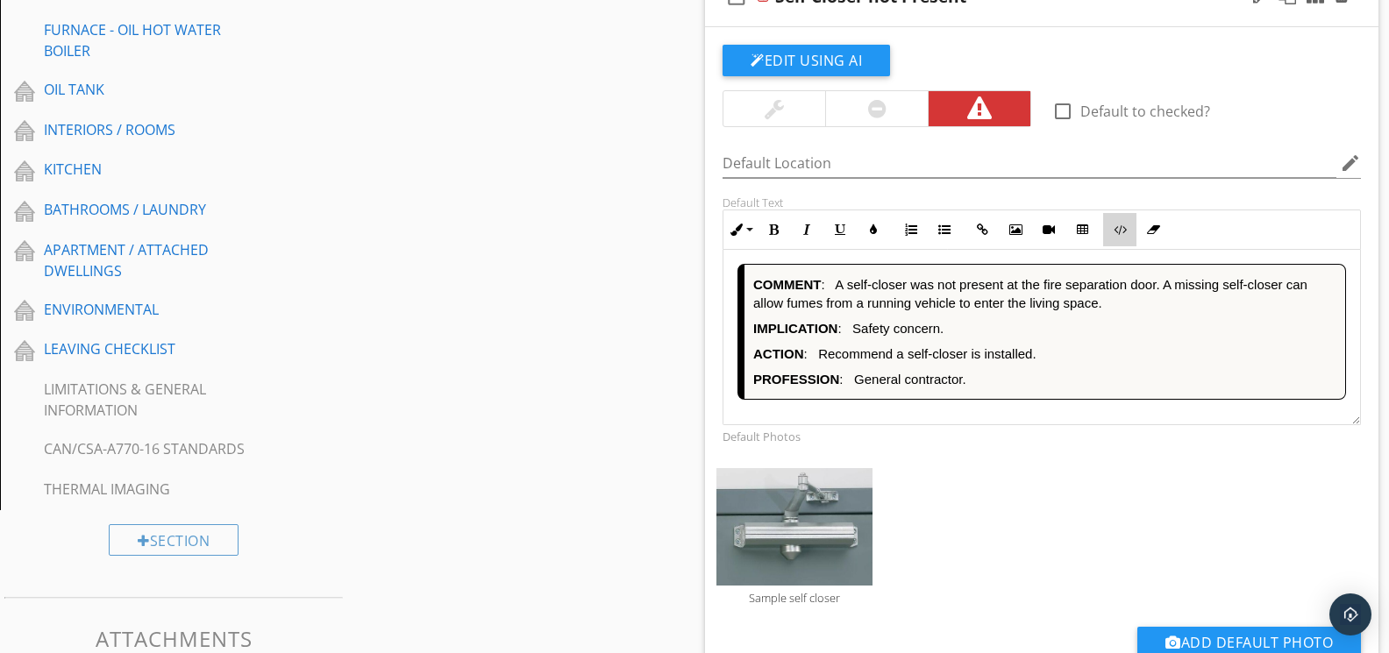
click at [1119, 236] on button "Code View" at bounding box center [1119, 229] width 33 height 33
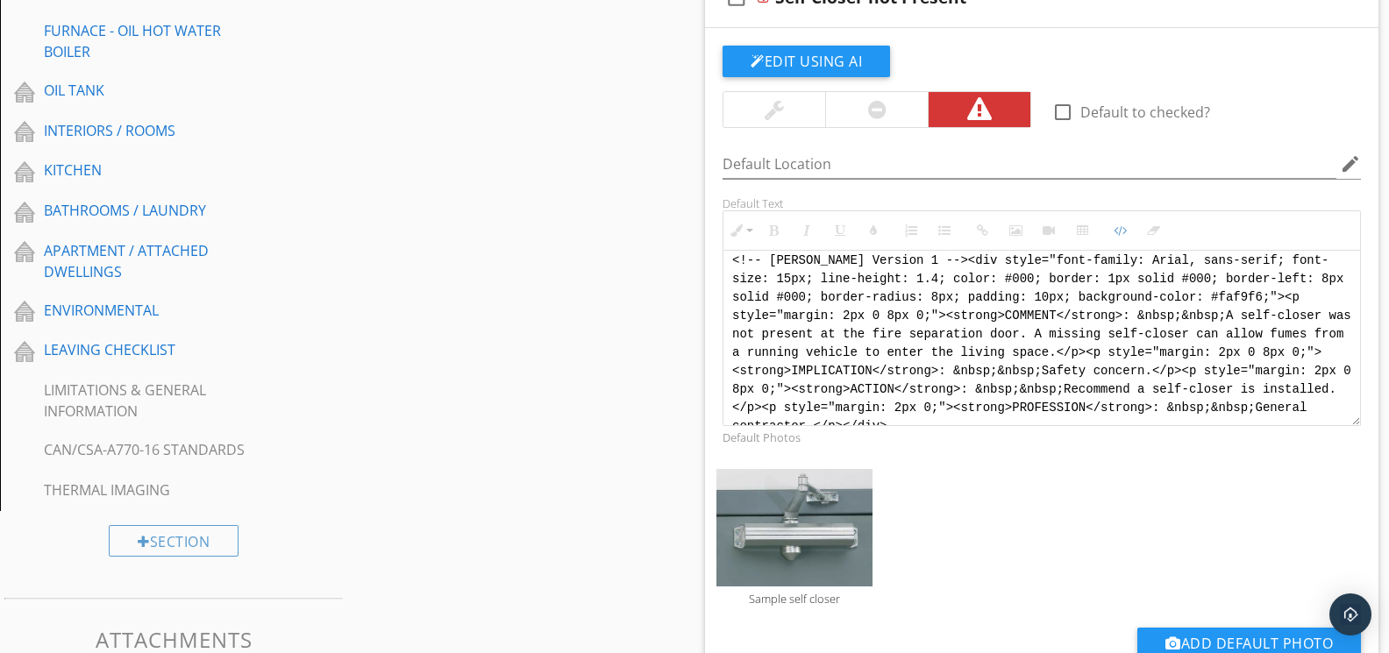
scroll to position [0, 0]
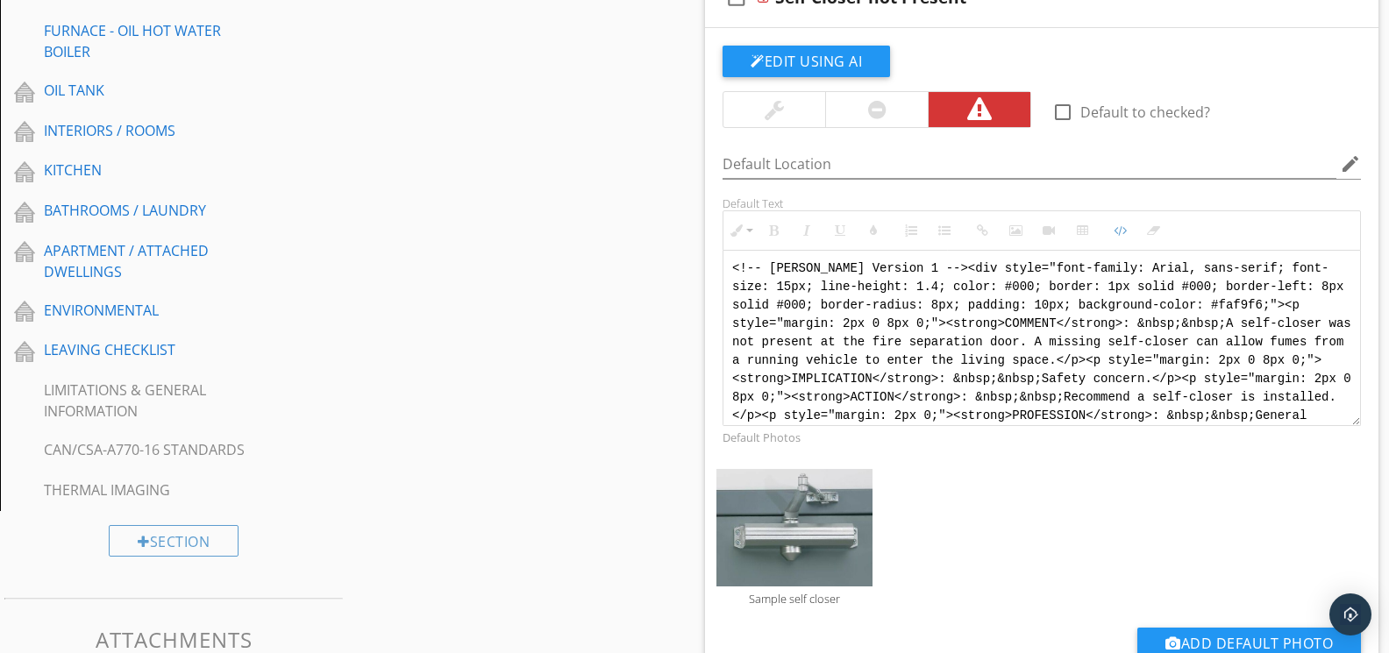
drag, startPoint x: 1071, startPoint y: 418, endPoint x: 661, endPoint y: 226, distance: 452.2
paste textarea "<div style="font-family: Arial, sans-serif; font-size: 14px; line-height: 1.2; …"
type textarea "<!-- Jody Version 1 --> <div style="font-family: Arial, sans-serif; font-size: …"
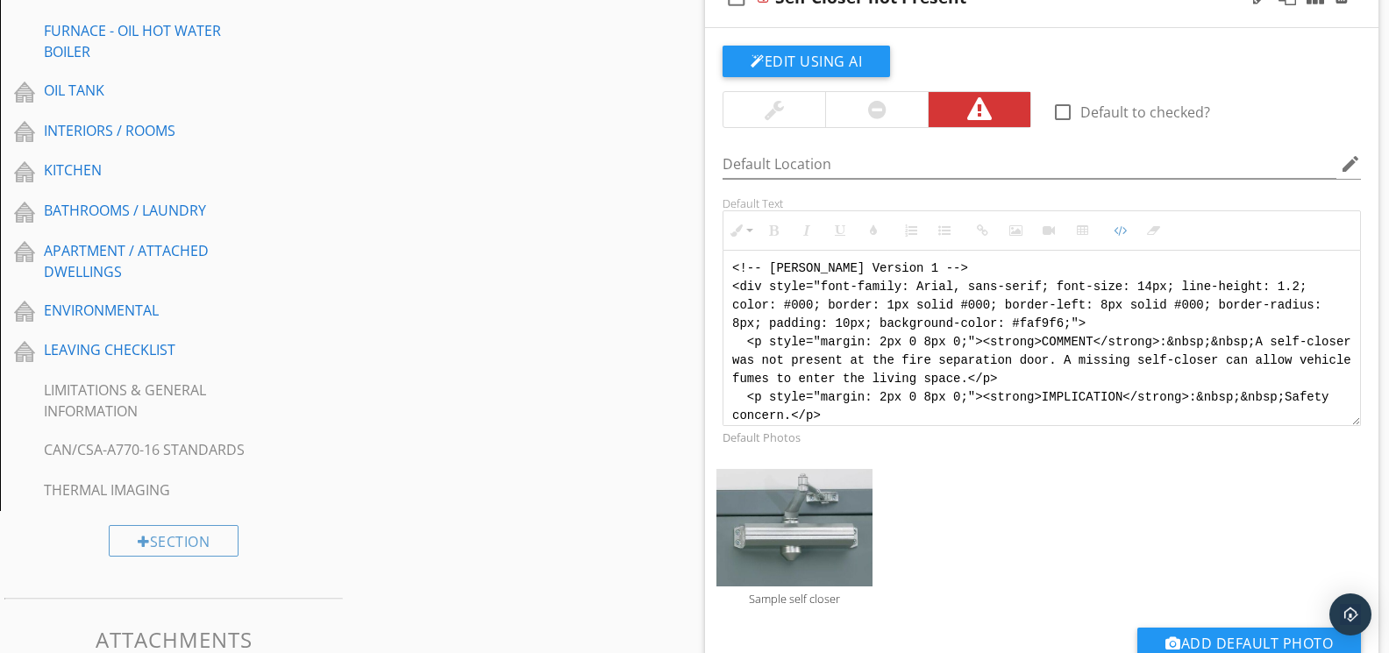
scroll to position [105, 0]
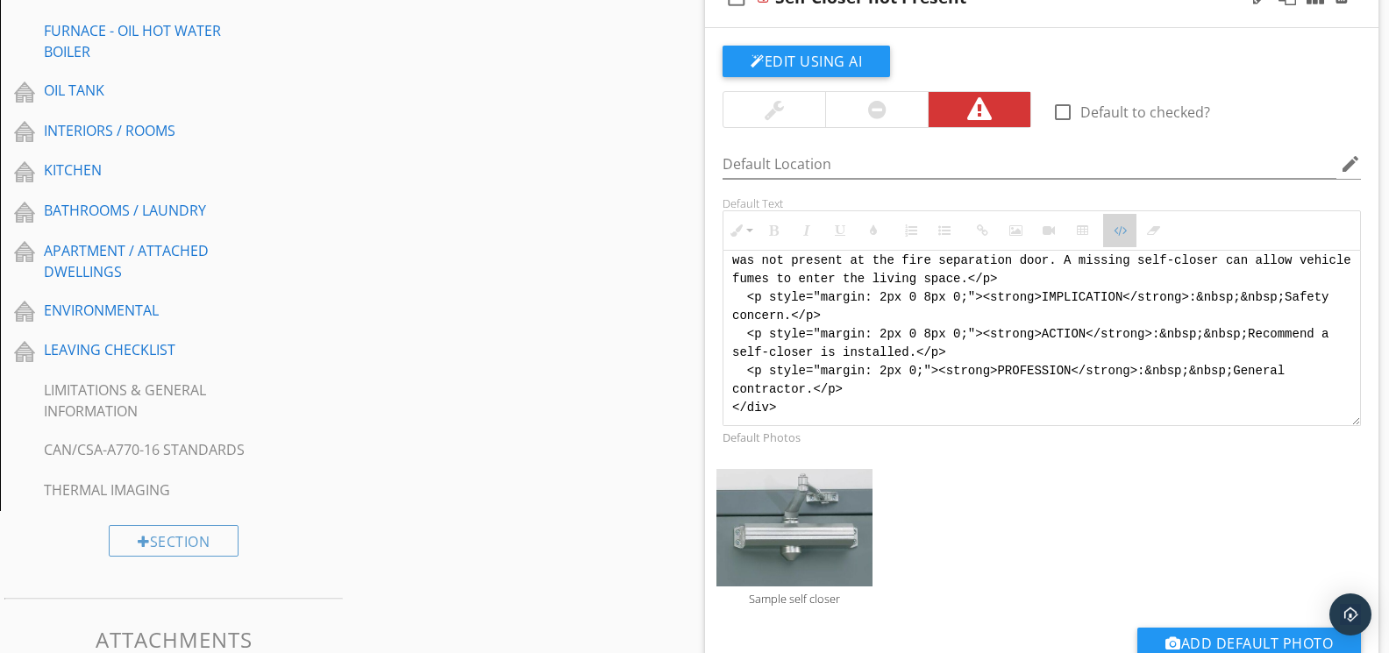
click at [1116, 233] on icon "button" at bounding box center [1120, 230] width 12 height 12
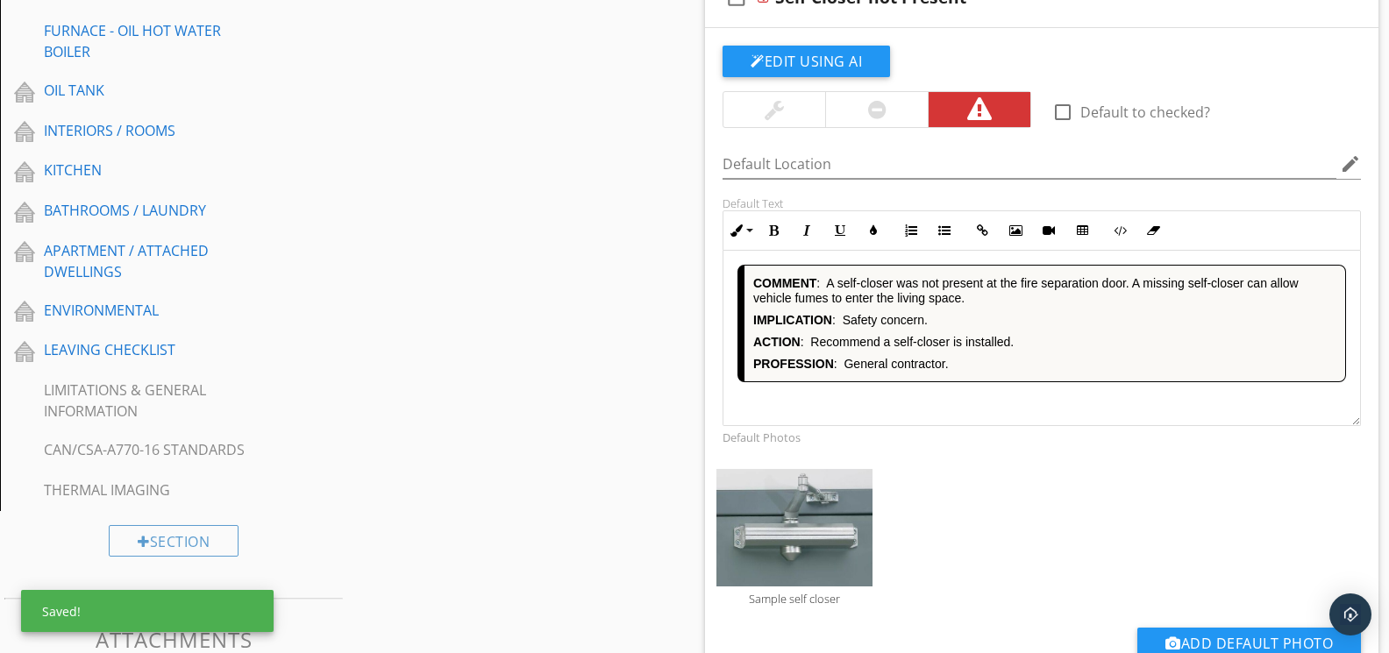
scroll to position [1926, 0]
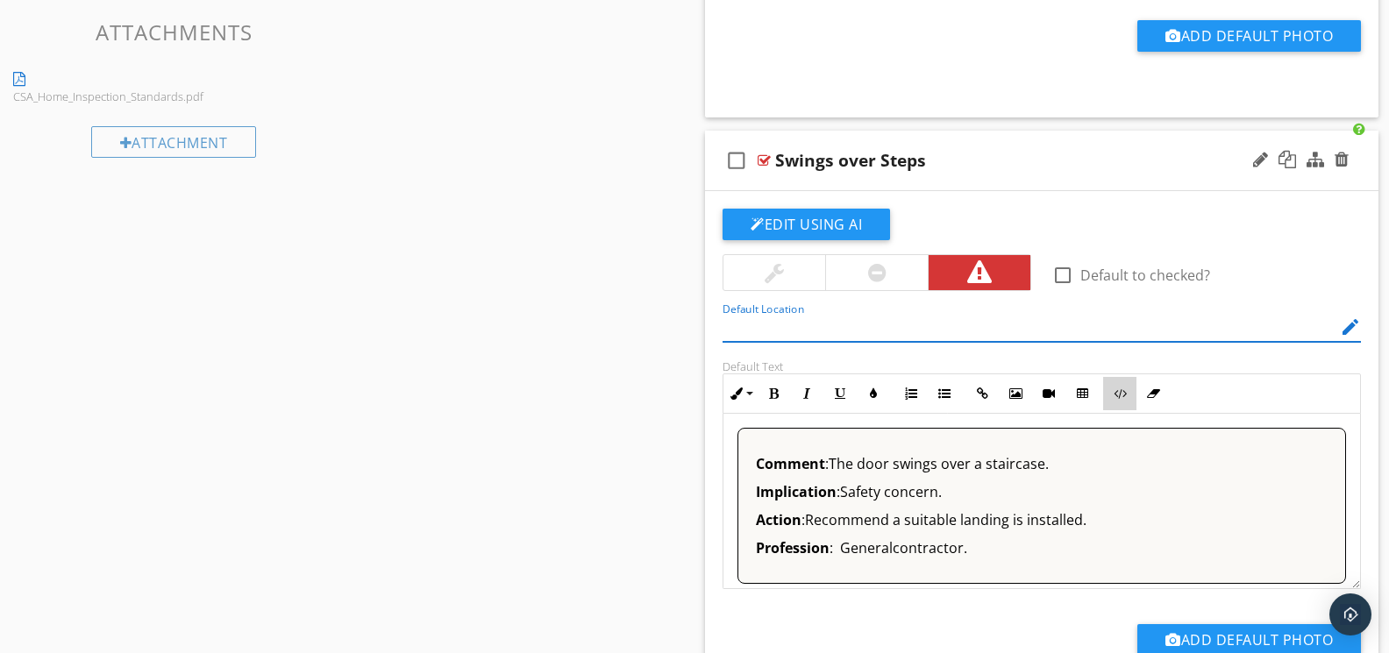
drag, startPoint x: 1128, startPoint y: 394, endPoint x: 1102, endPoint y: 396, distance: 25.6
click at [1128, 394] on button "Code View" at bounding box center [1119, 393] width 33 height 33
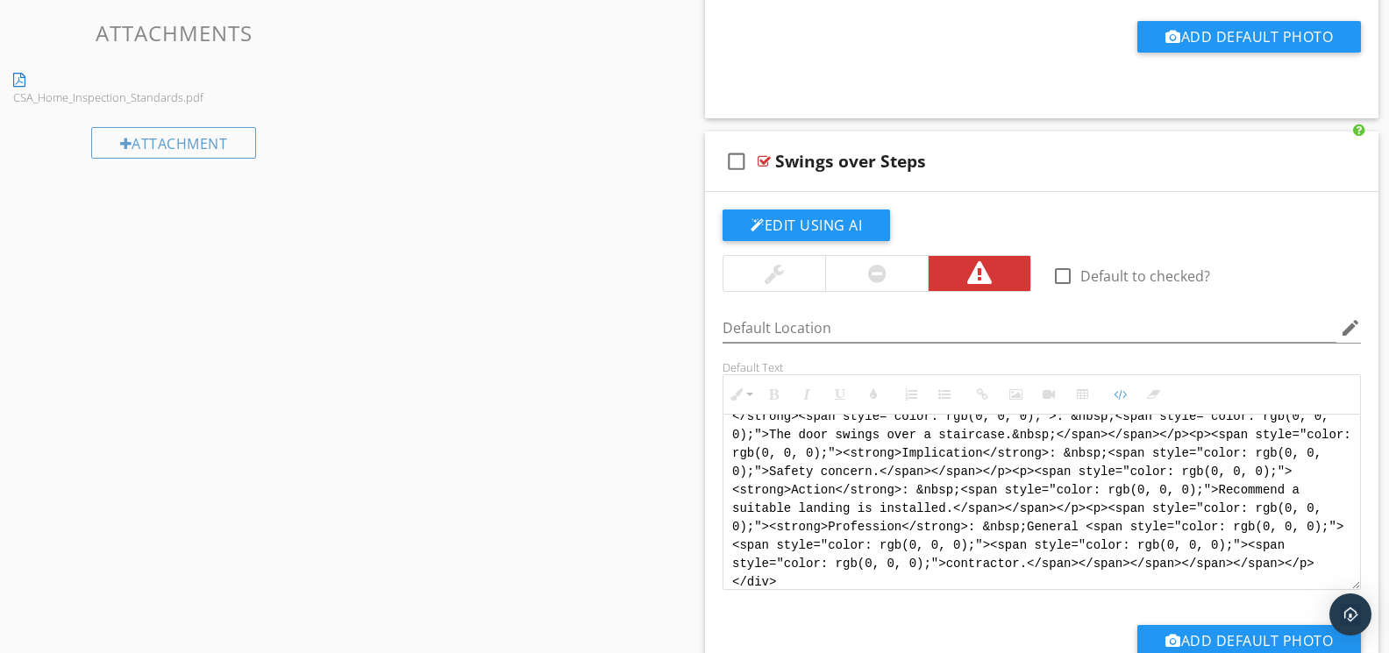
scroll to position [0, 0]
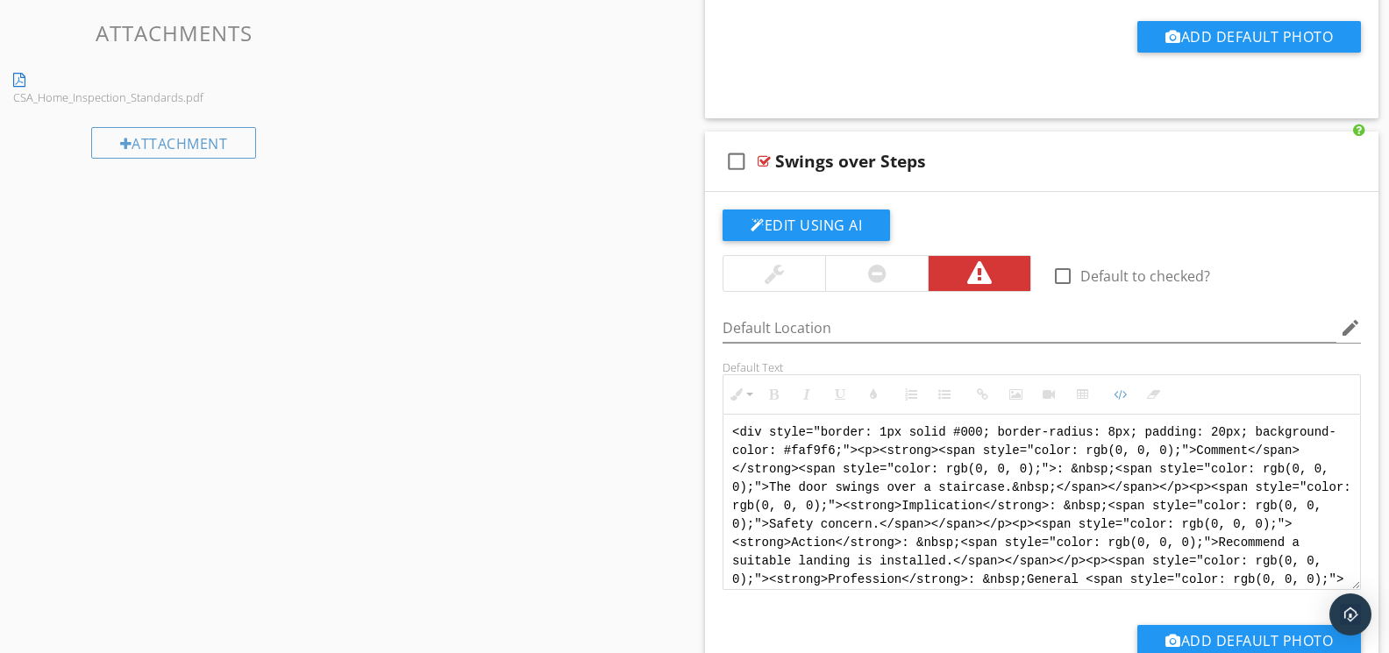
drag, startPoint x: 937, startPoint y: 572, endPoint x: 682, endPoint y: 355, distance: 334.7
paste textarea "!-- Jody Version 1 --> <div style="font-family: Arial, sans-serif; font-size: 1…"
type textarea "<!-- Jody Version 1 --> <div style="font-family: Arial, sans-serif; font-size: …"
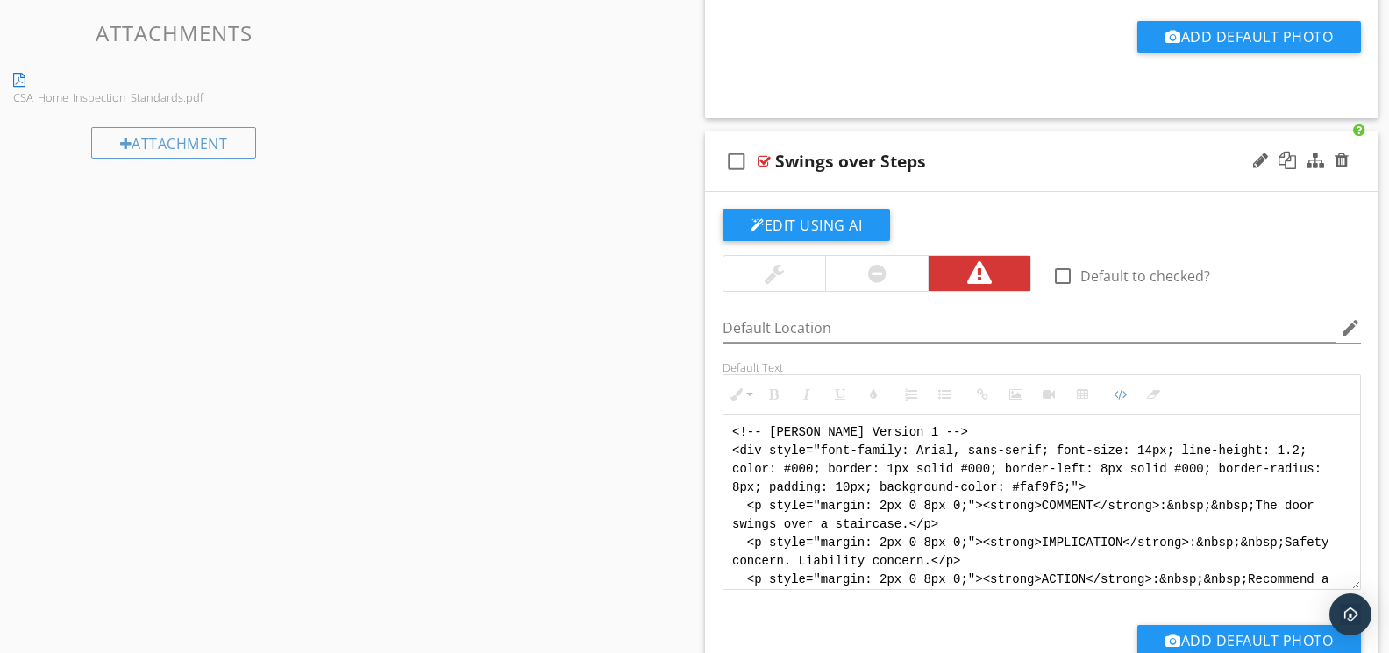
scroll to position [88, 0]
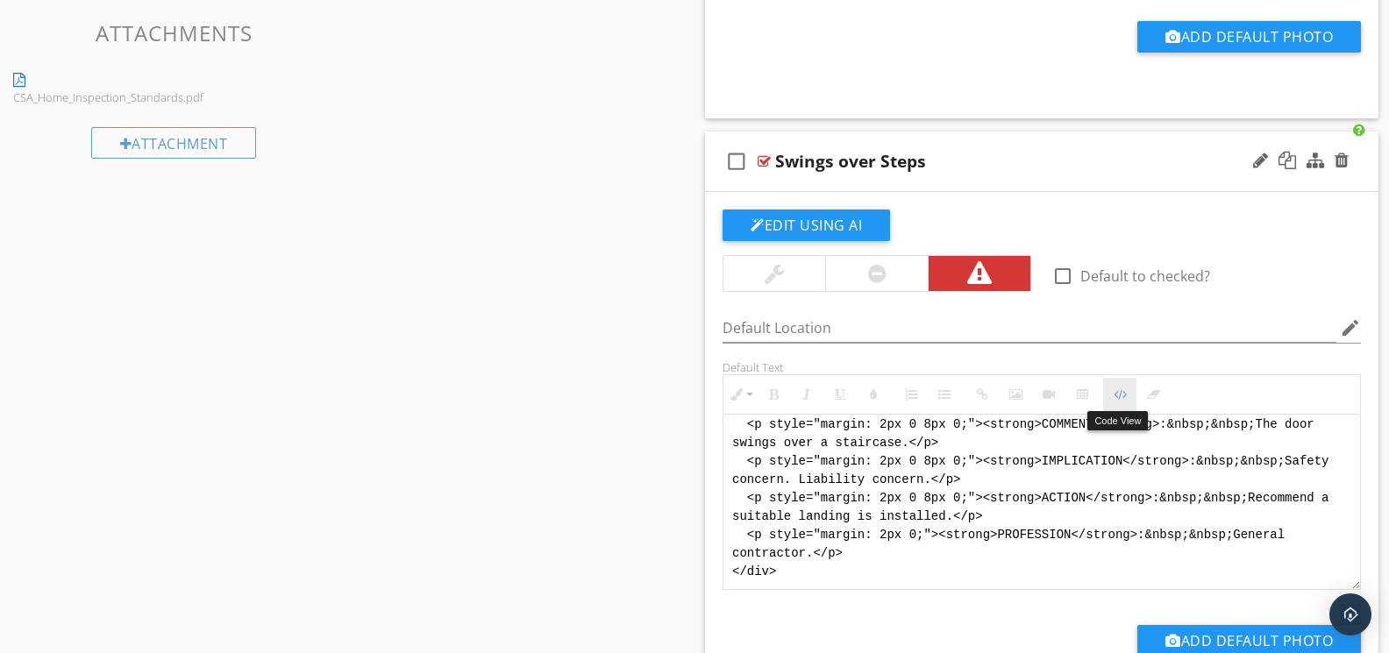
click at [1117, 400] on icon "button" at bounding box center [1120, 394] width 12 height 12
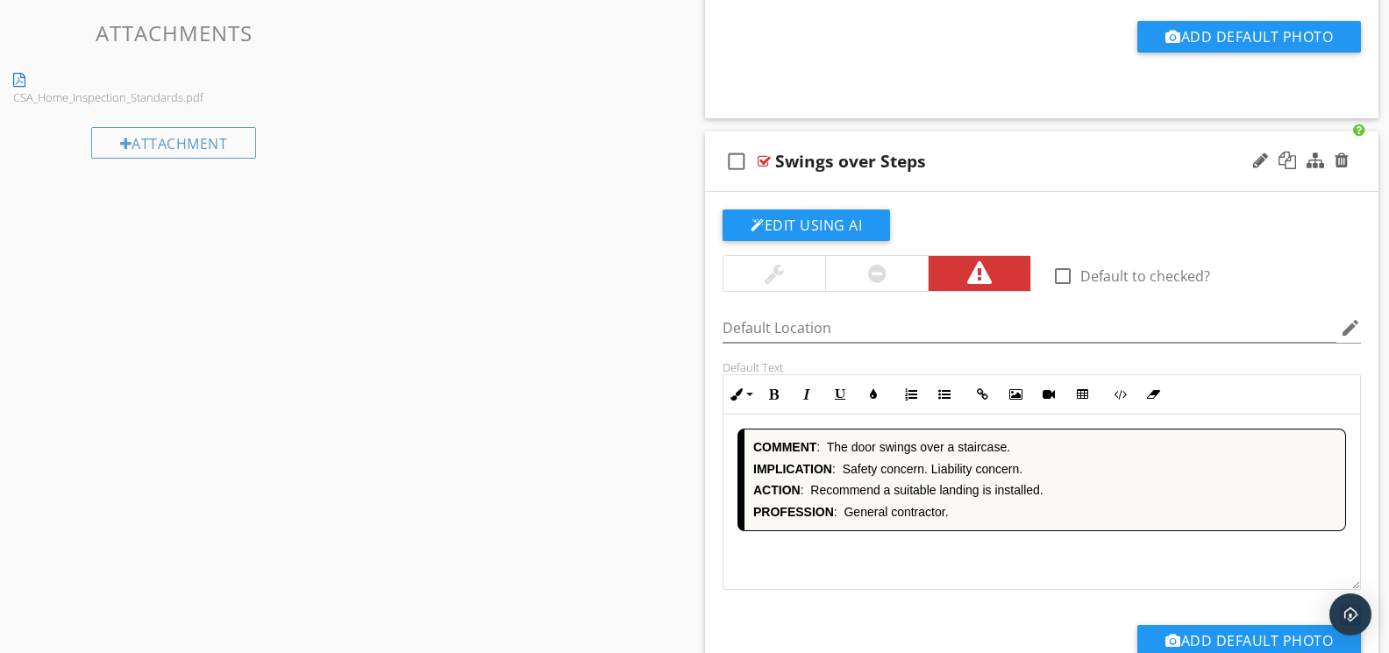
scroll to position [2530, 0]
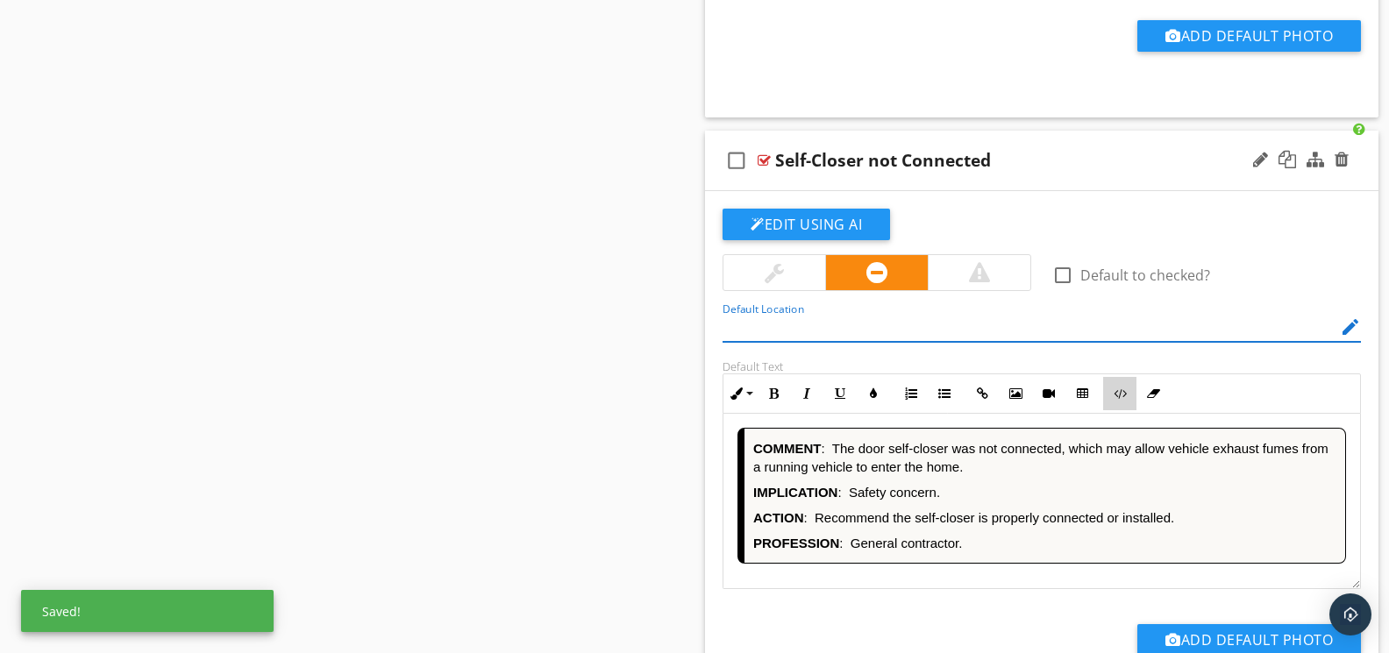
drag, startPoint x: 1115, startPoint y: 392, endPoint x: 1106, endPoint y: 395, distance: 10.3
click at [1115, 392] on icon "button" at bounding box center [1120, 394] width 12 height 12
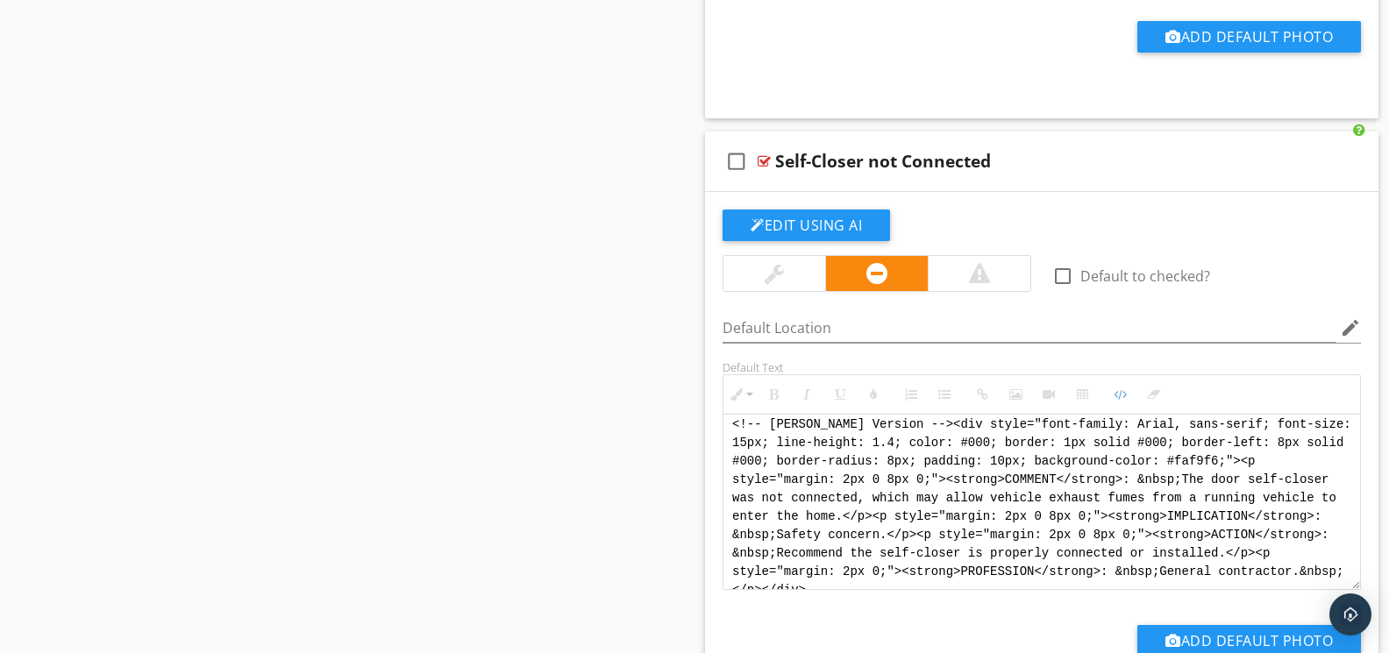
scroll to position [0, 0]
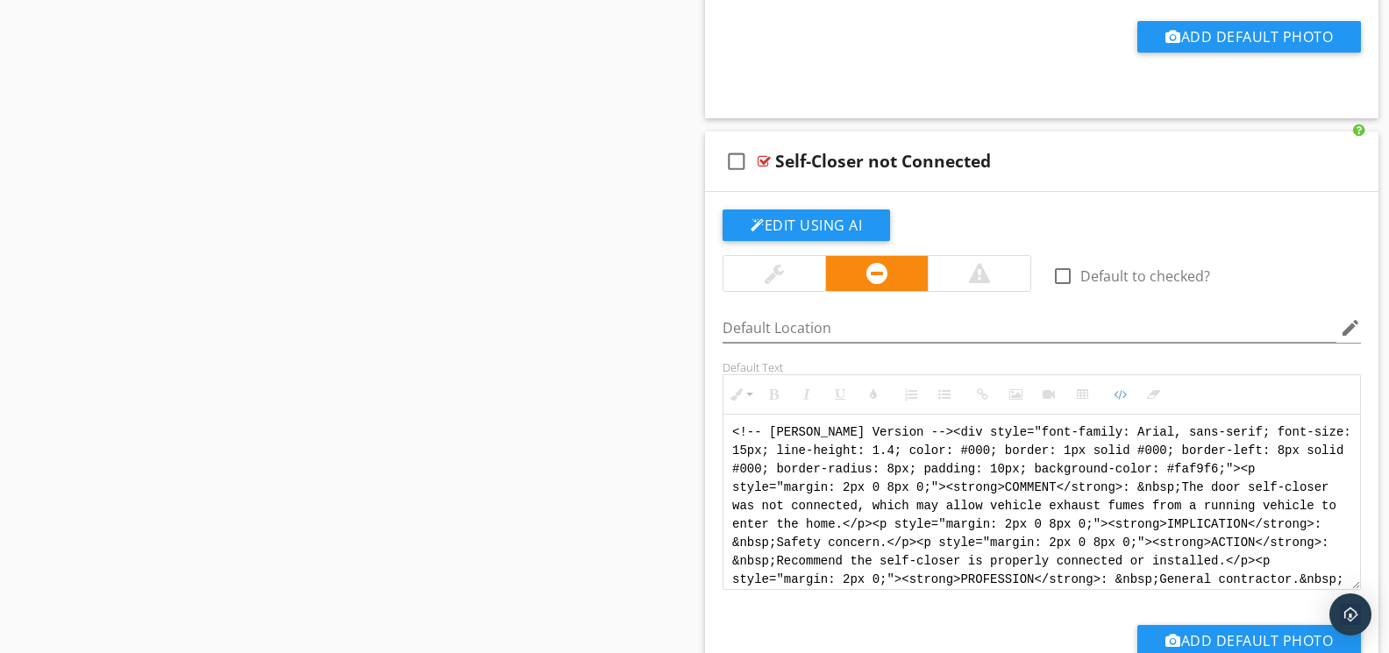
drag, startPoint x: 959, startPoint y: 585, endPoint x: 653, endPoint y: 345, distance: 389.0
paste textarea "1 --> <div style="font-family: Arial, sans-serif; font-size: 14px; line-height:…"
type textarea "<!-- Jody Version 1 --> <div style="font-family: Arial, sans-serif; font-size: …"
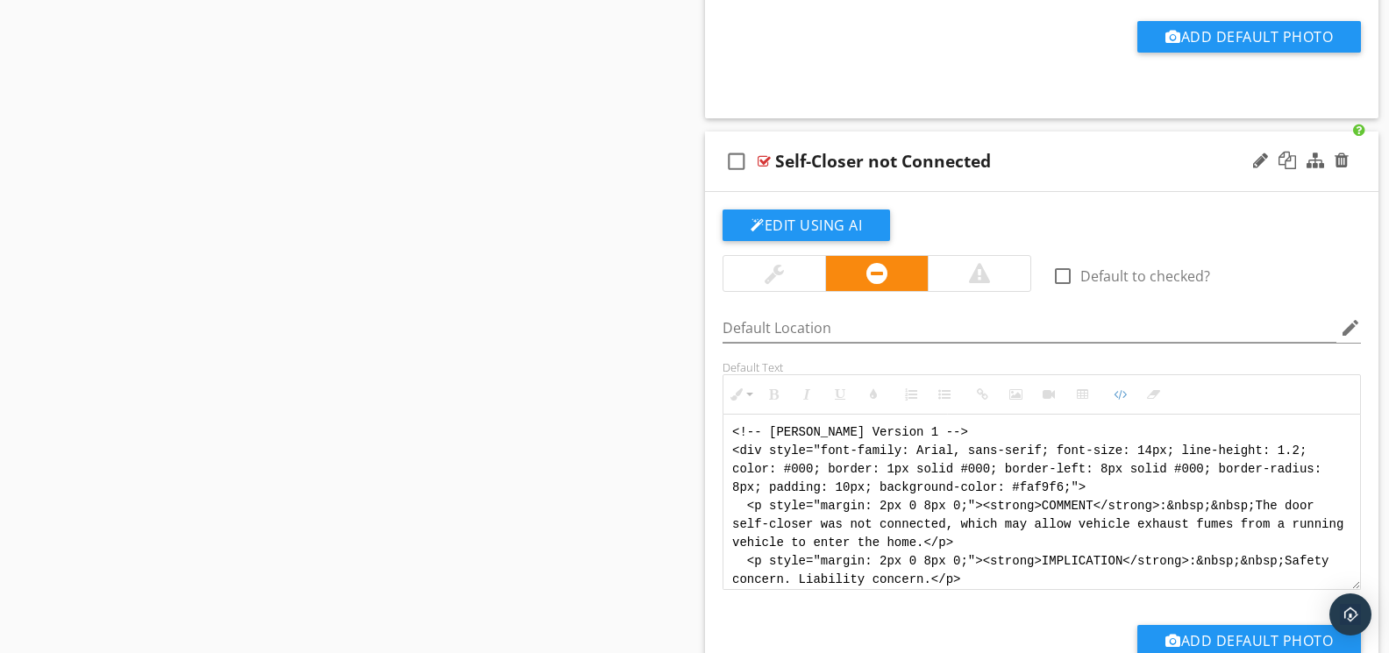
scroll to position [105, 0]
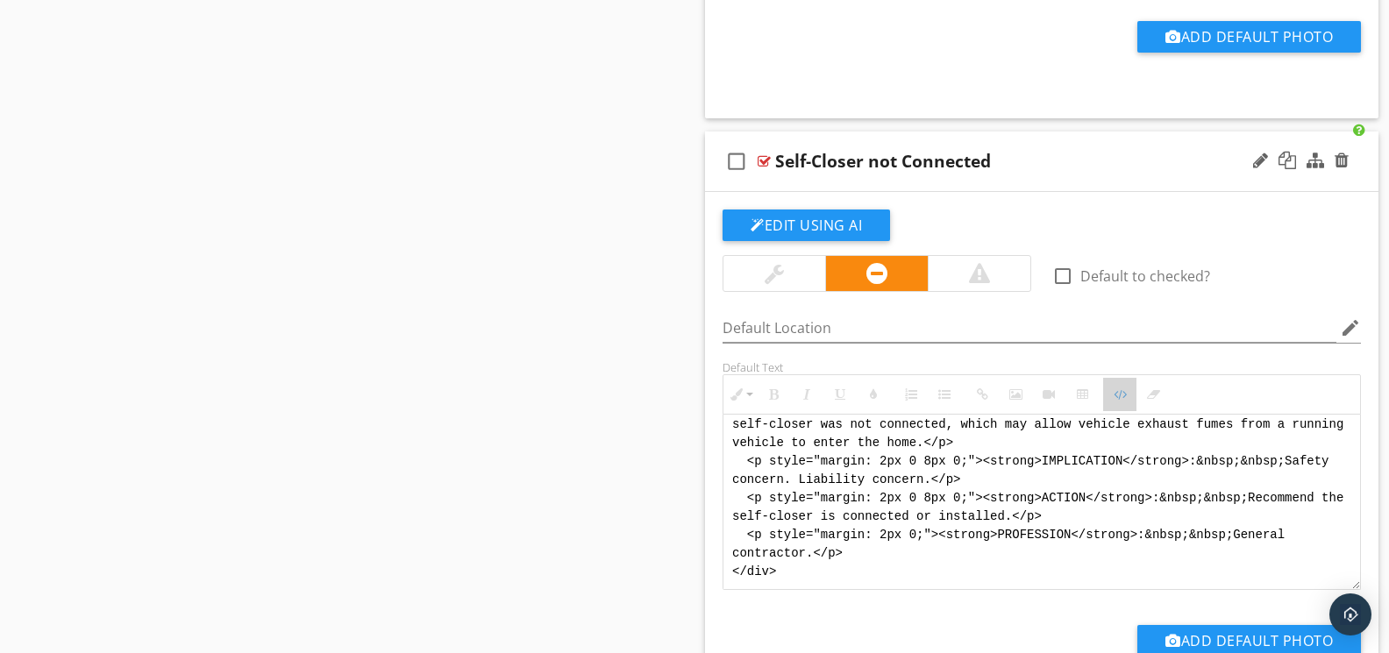
click at [1120, 399] on icon "button" at bounding box center [1120, 394] width 12 height 12
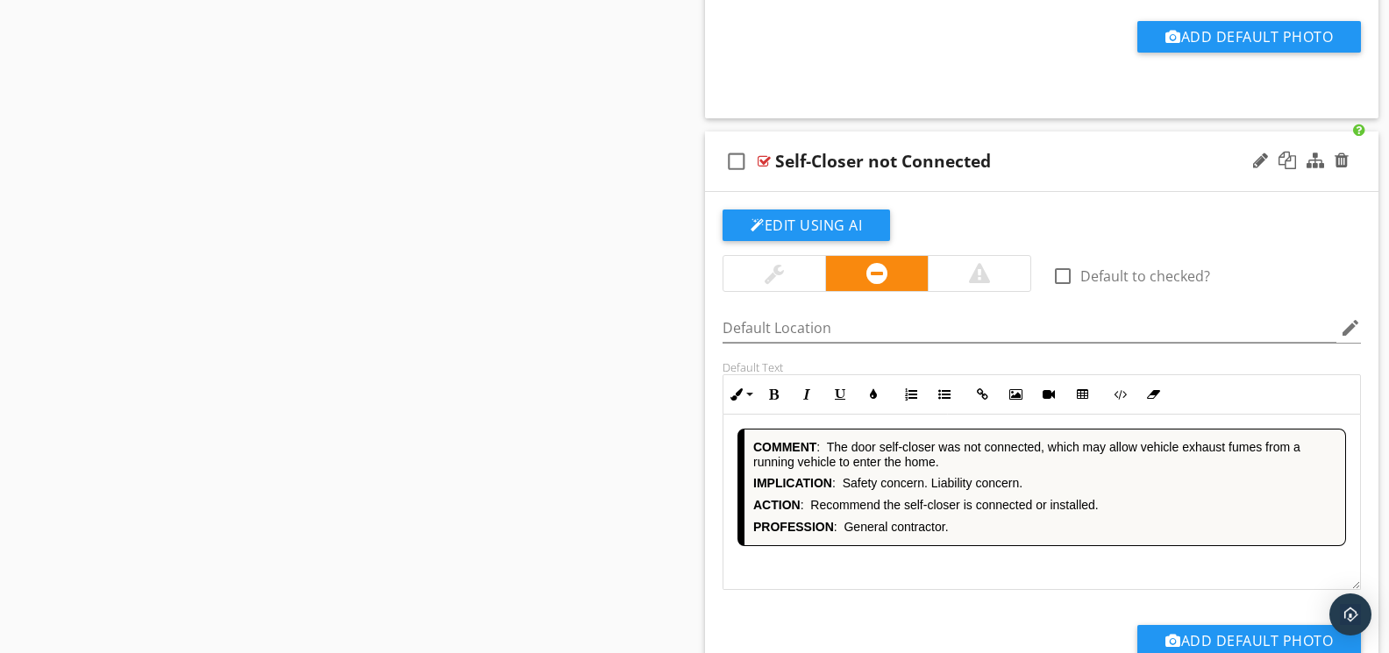
scroll to position [3136, 0]
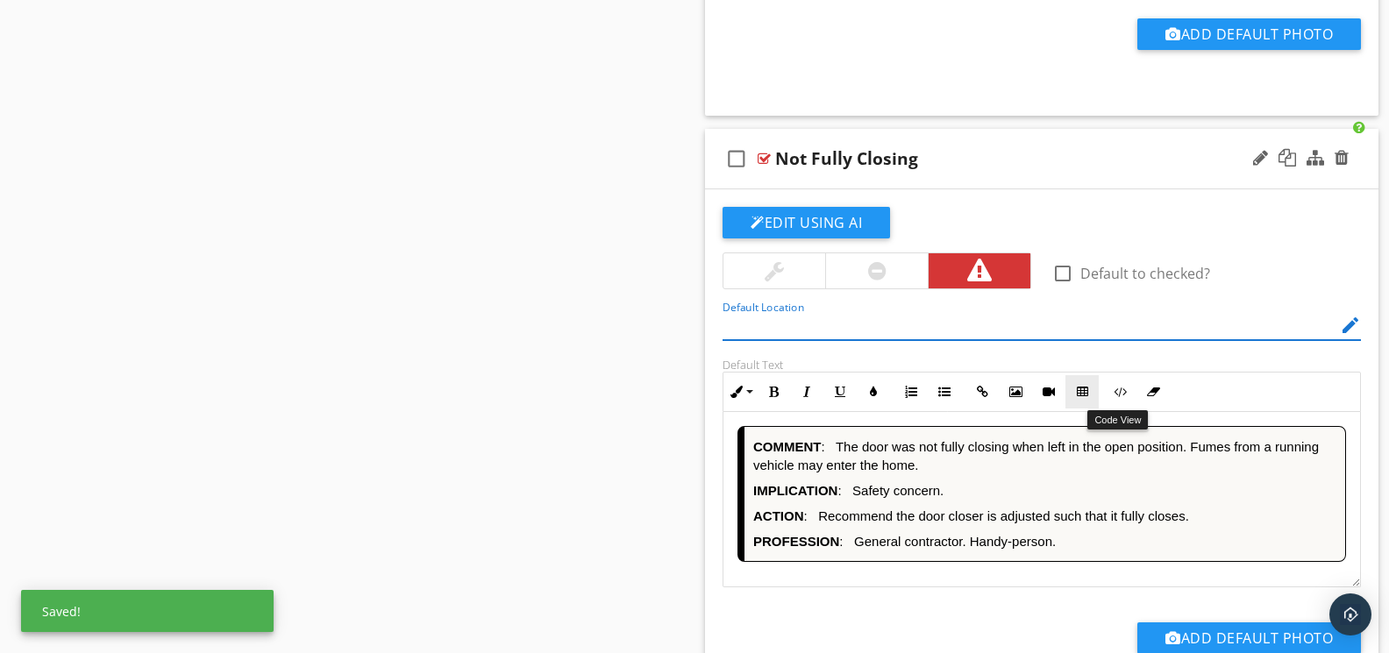
drag, startPoint x: 1116, startPoint y: 397, endPoint x: 1096, endPoint y: 401, distance: 20.5
click at [1115, 397] on icon "button" at bounding box center [1120, 392] width 12 height 12
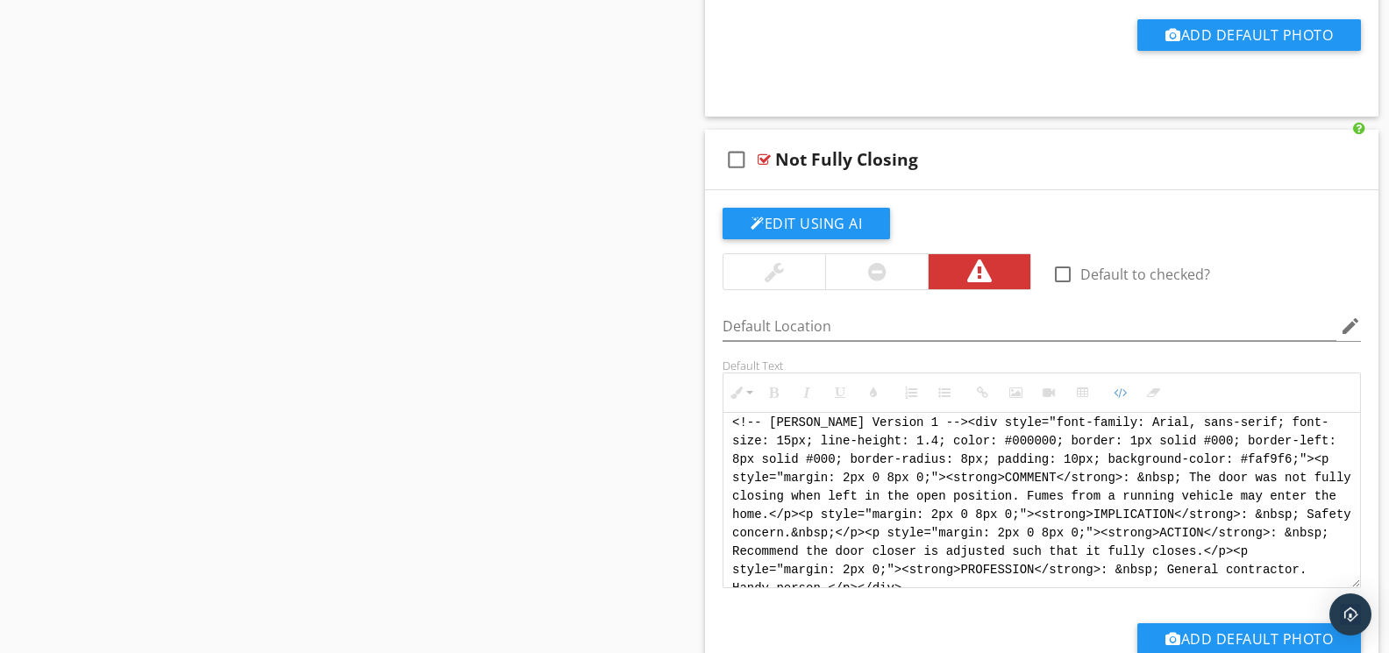
scroll to position [0, 0]
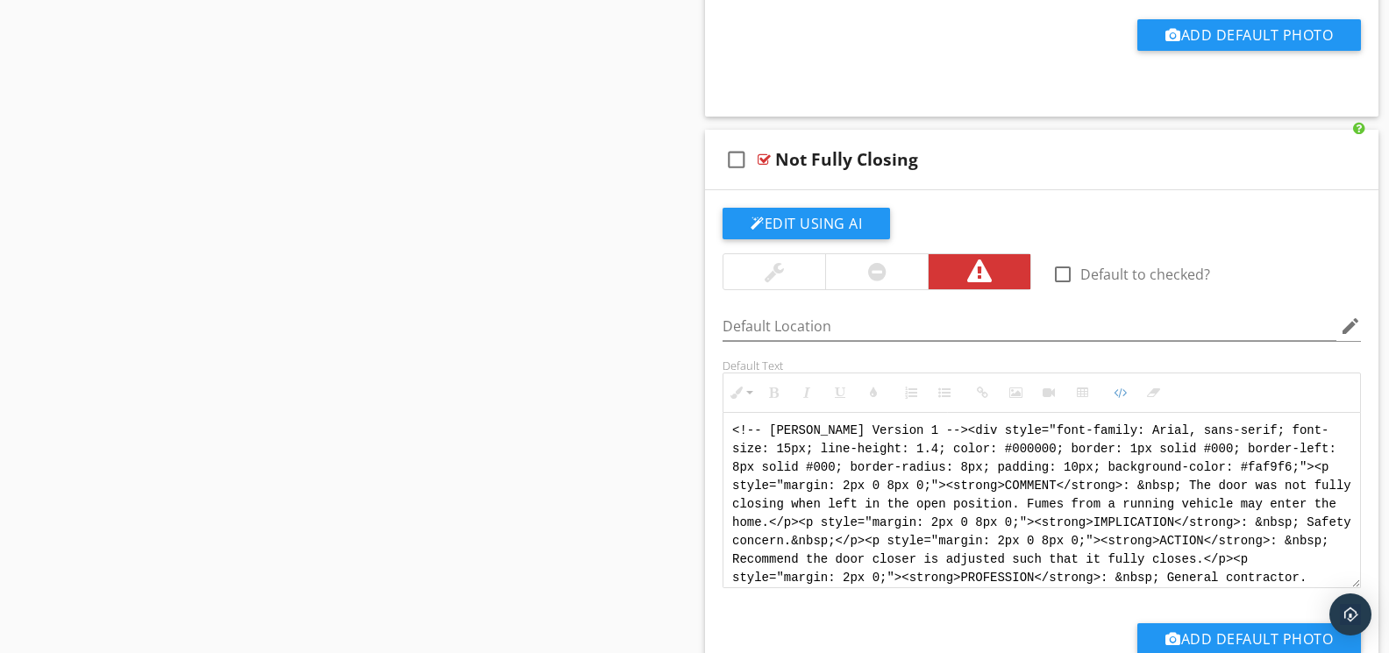
drag, startPoint x: 1073, startPoint y: 577, endPoint x: 623, endPoint y: 363, distance: 498.9
paste textarea "<div style="font-family: Arial, sans-serif; font-size: 14px; line-height: 1.2; …"
type textarea "<!-- Jody Version 1 --> <div style="font-family: Arial, sans-serif; font-size: …"
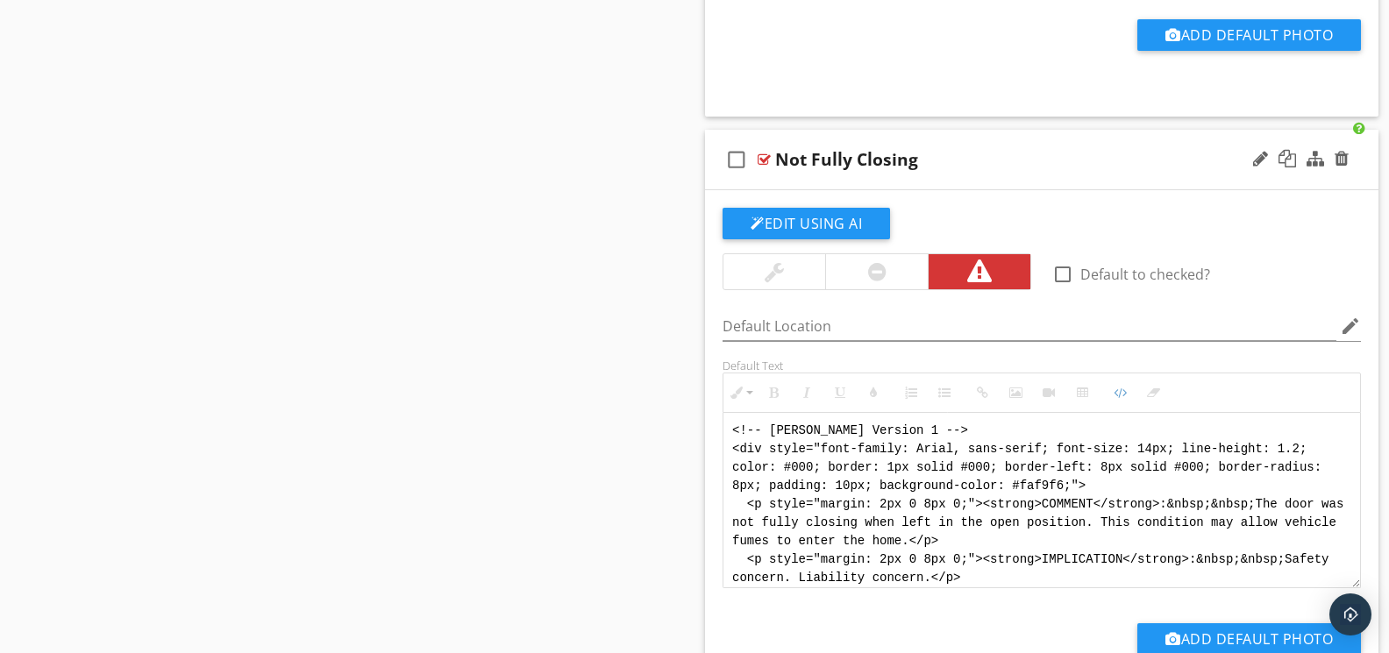
scroll to position [105, 0]
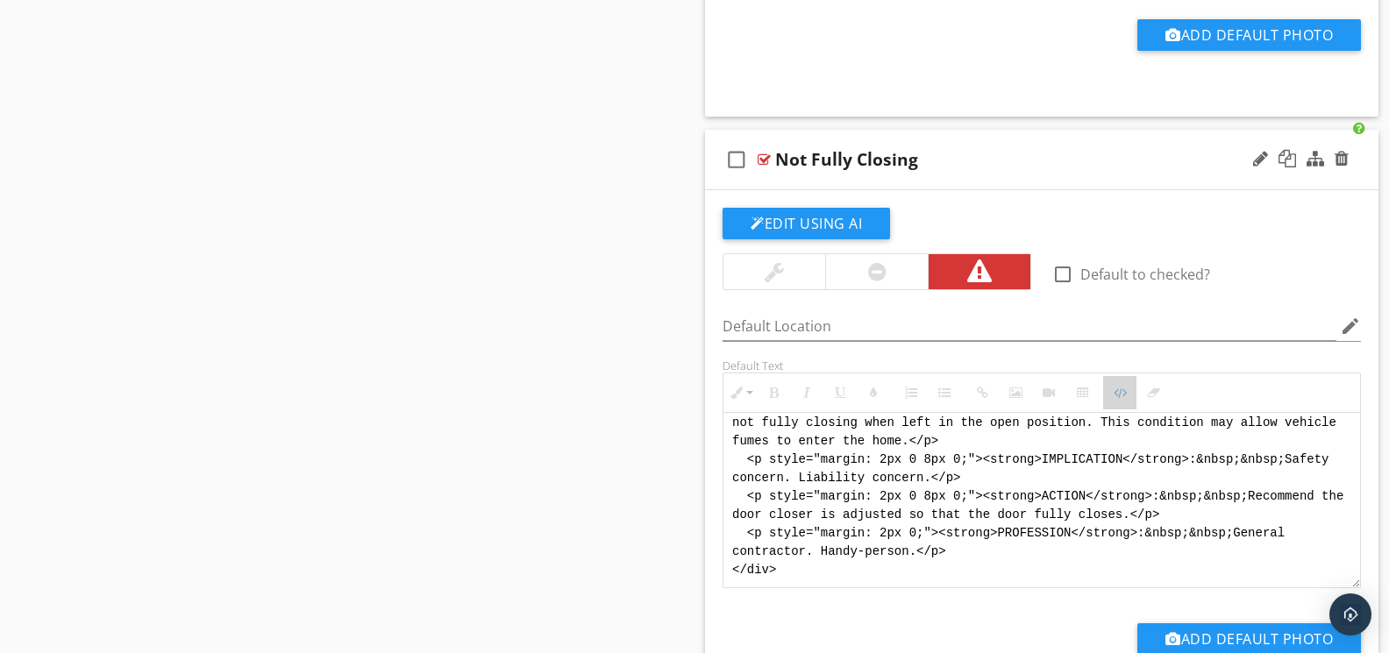
click at [1110, 398] on button "Code View" at bounding box center [1119, 392] width 33 height 33
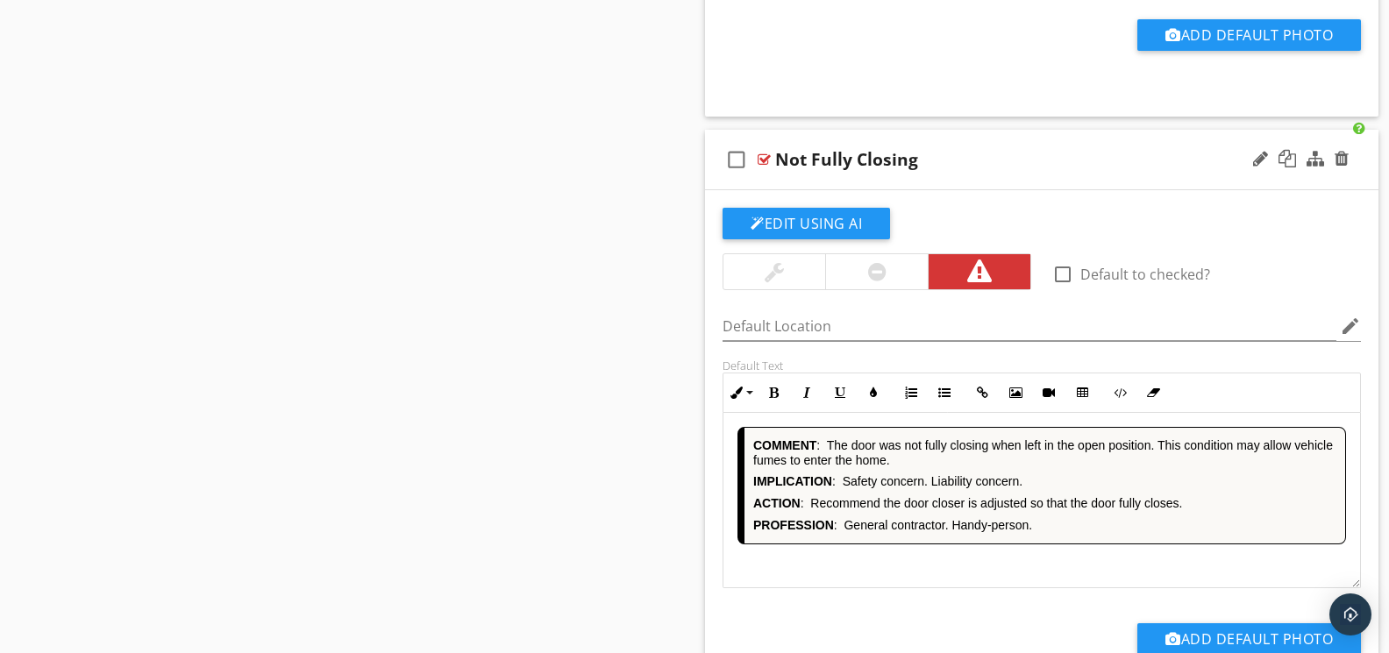
scroll to position [3740, 0]
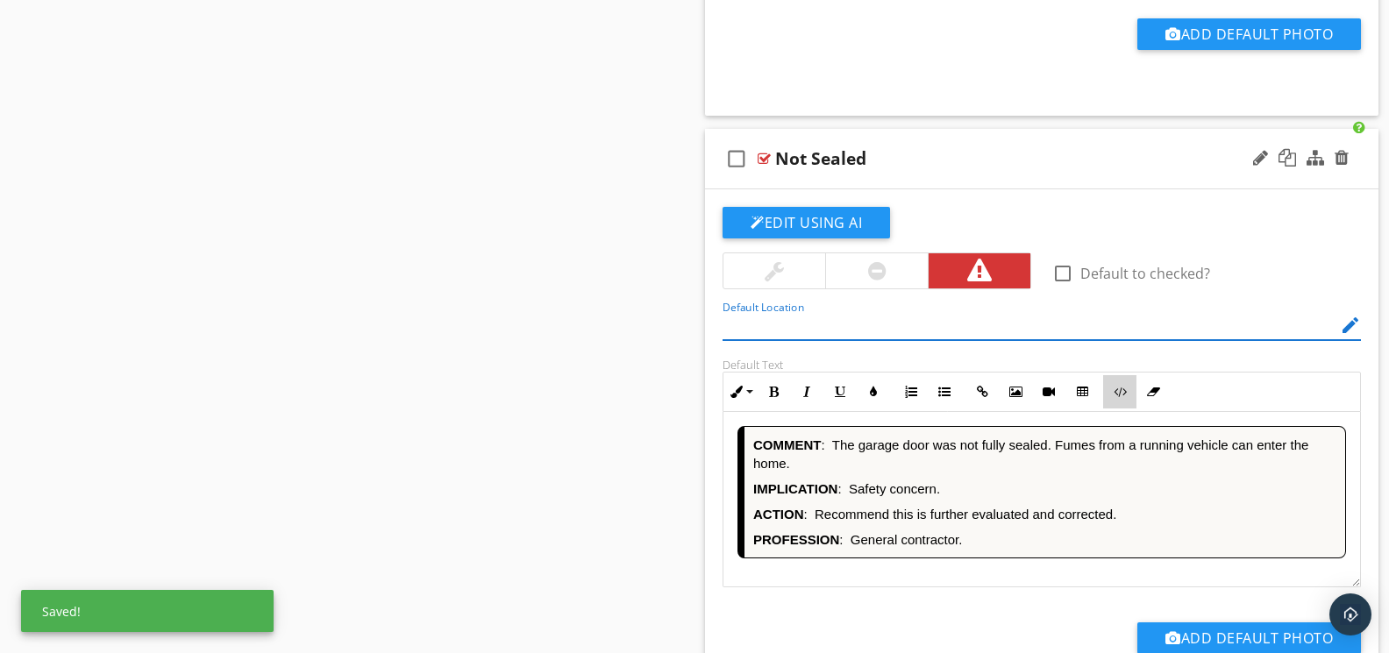
click at [1110, 395] on button "Code View" at bounding box center [1119, 391] width 33 height 33
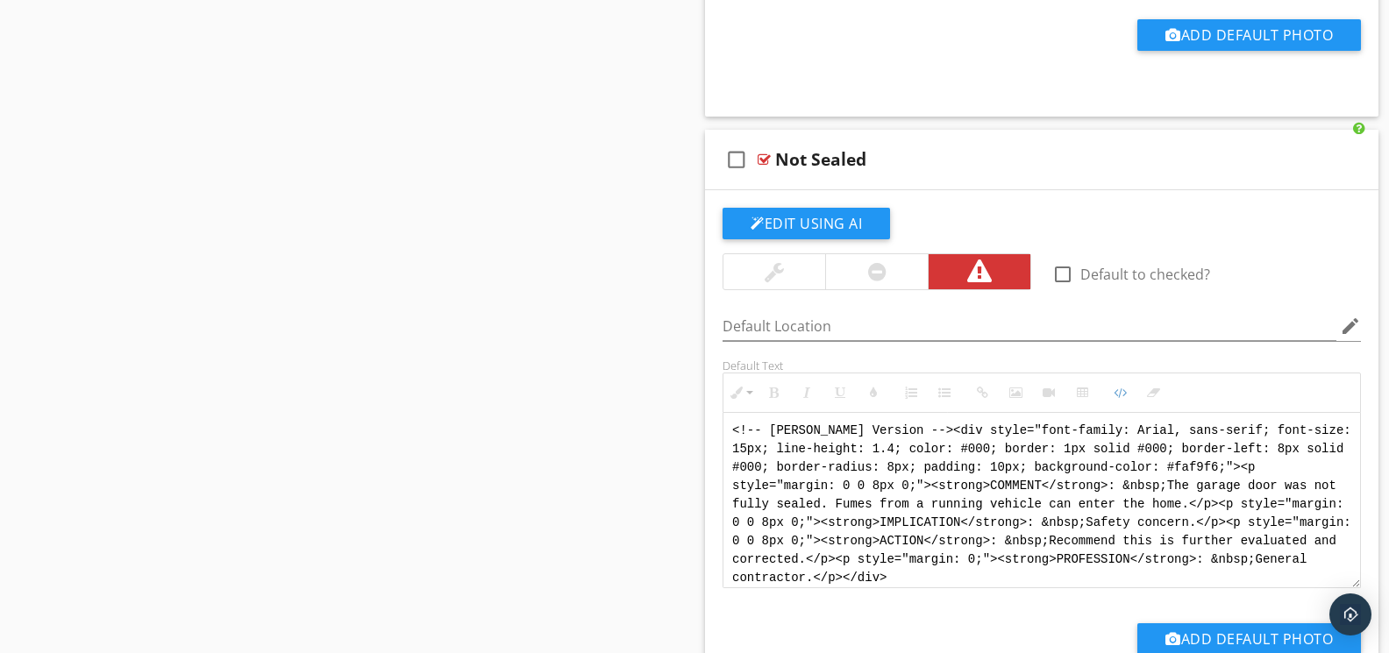
drag, startPoint x: 1001, startPoint y: 580, endPoint x: 672, endPoint y: 388, distance: 381.5
paste textarea "1 --> <div style="font-family: Arial, sans-serif; font-size: 14px; line-height:…"
type textarea "<!-- Jody Version 1 --> <div style="font-family: Arial, sans-serif; font-size: …"
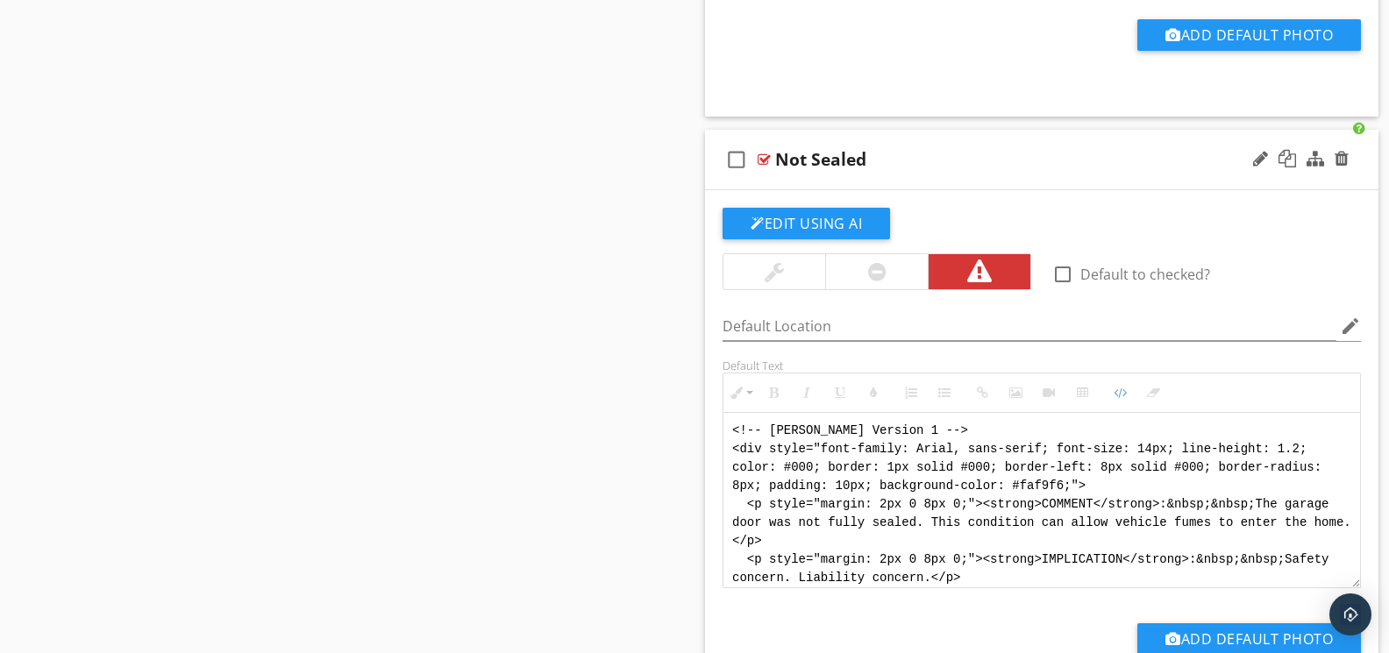
scroll to position [105, 0]
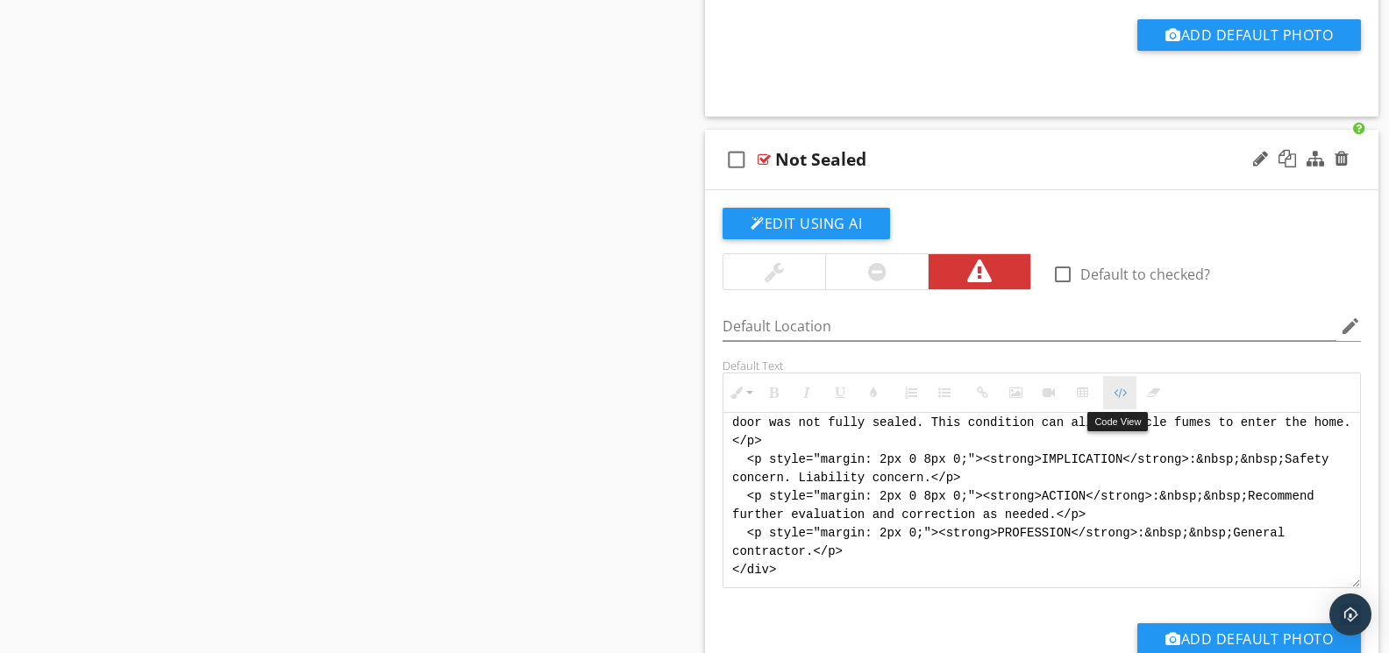
click at [1130, 402] on button "Code View" at bounding box center [1119, 392] width 33 height 33
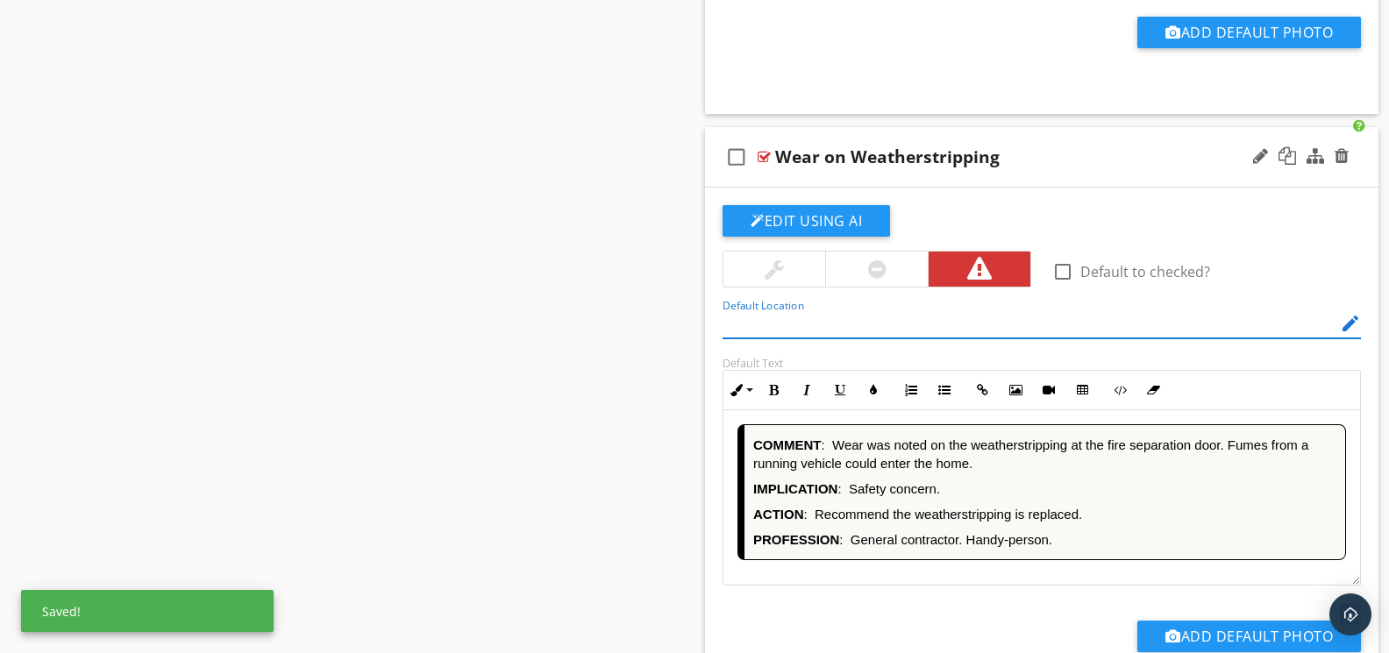
scroll to position [4345, 0]
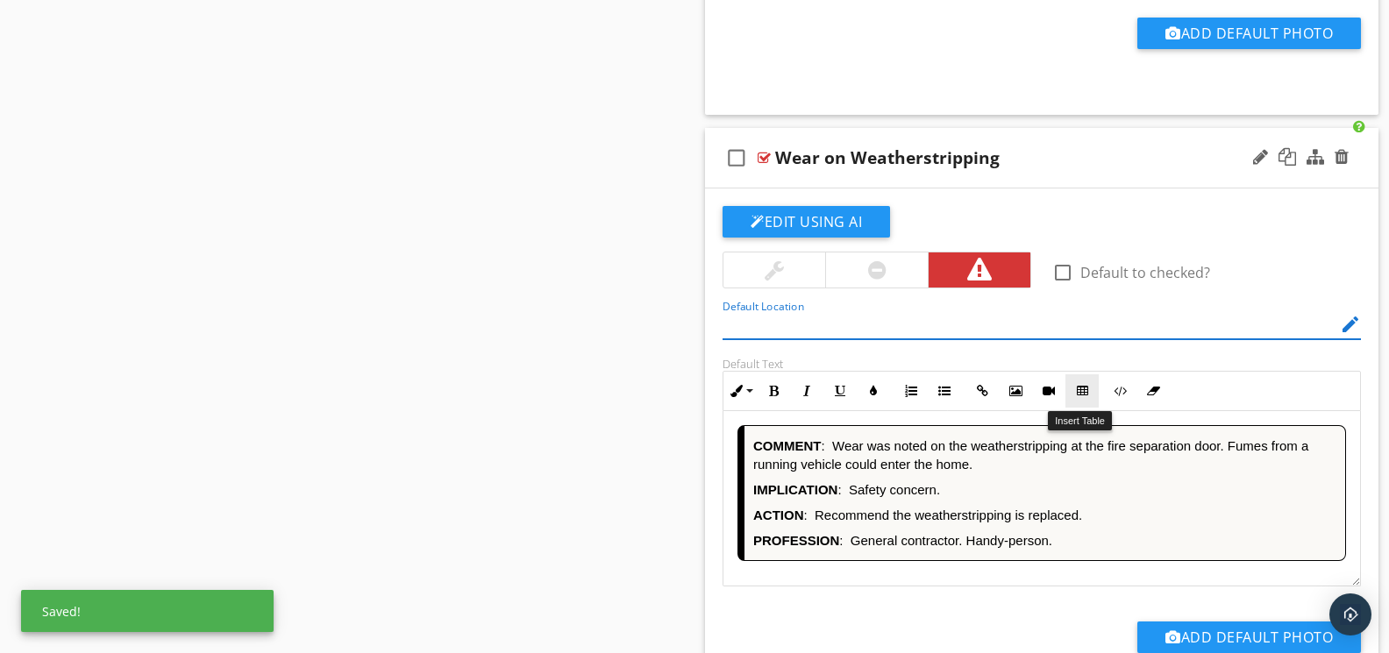
click at [1081, 397] on icon "button" at bounding box center [1082, 391] width 12 height 12
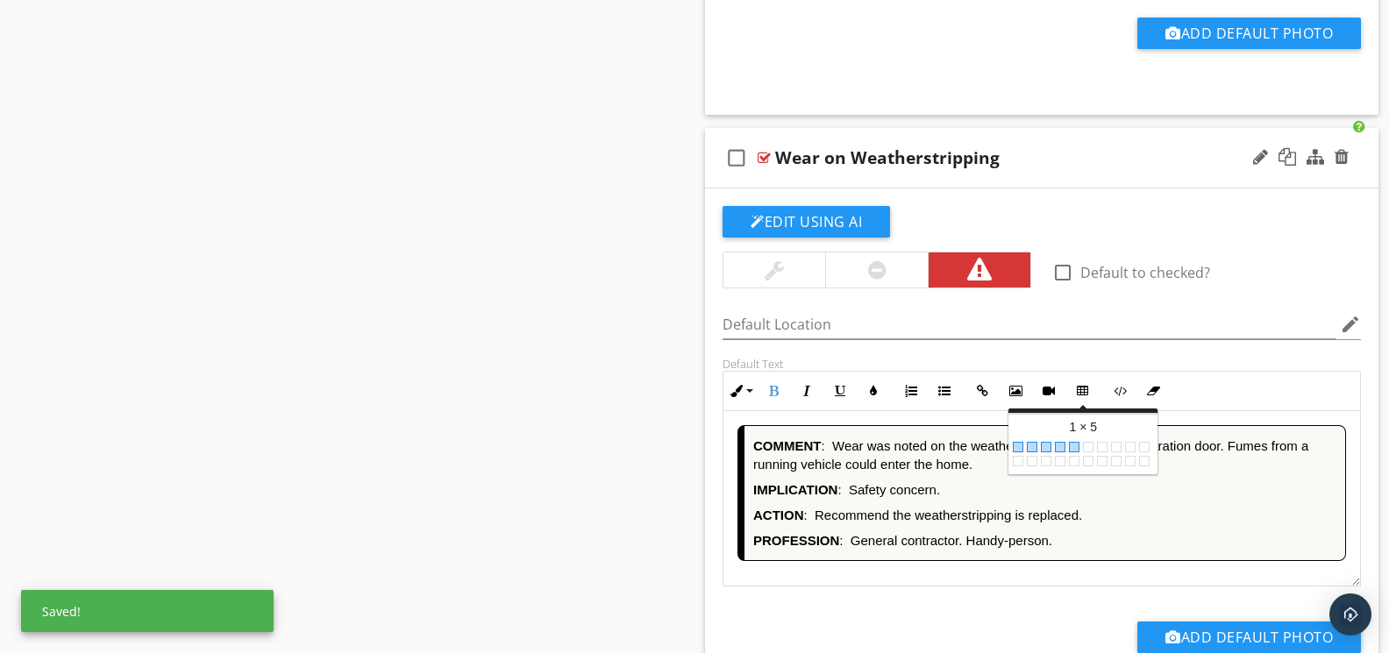
scroll to position [2, 0]
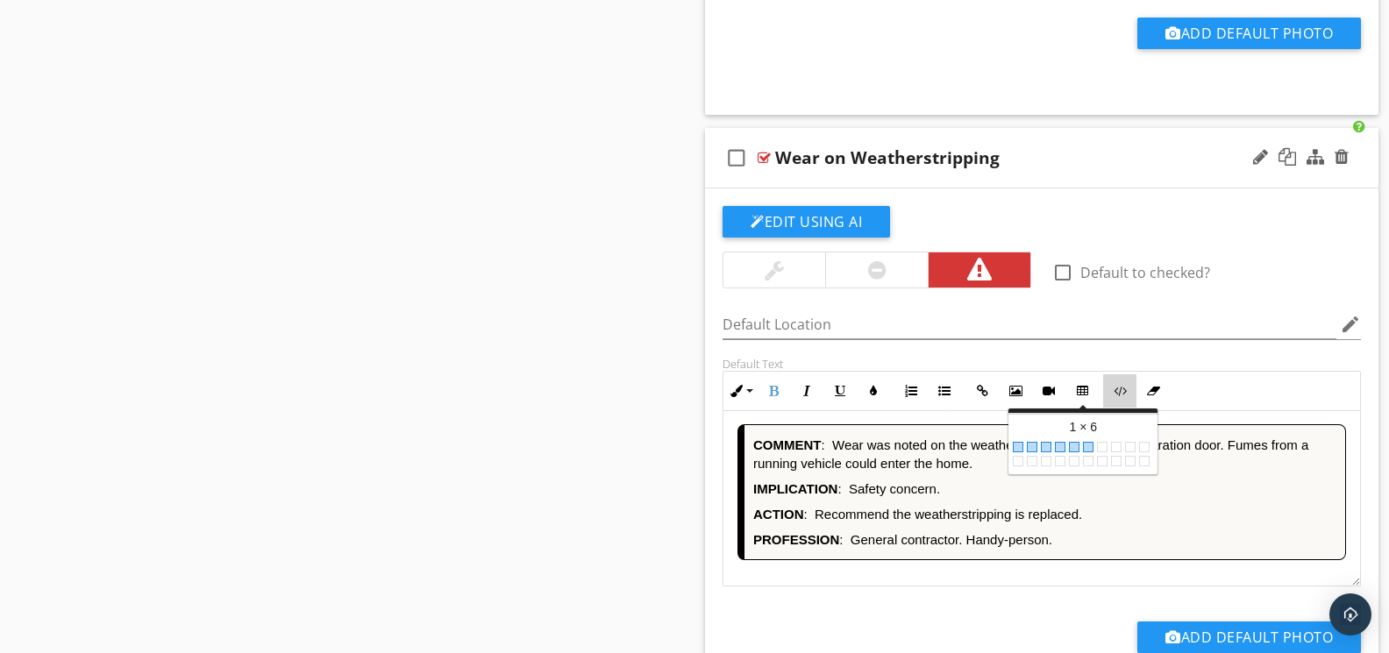
click at [1122, 403] on button "Code View" at bounding box center [1119, 390] width 33 height 33
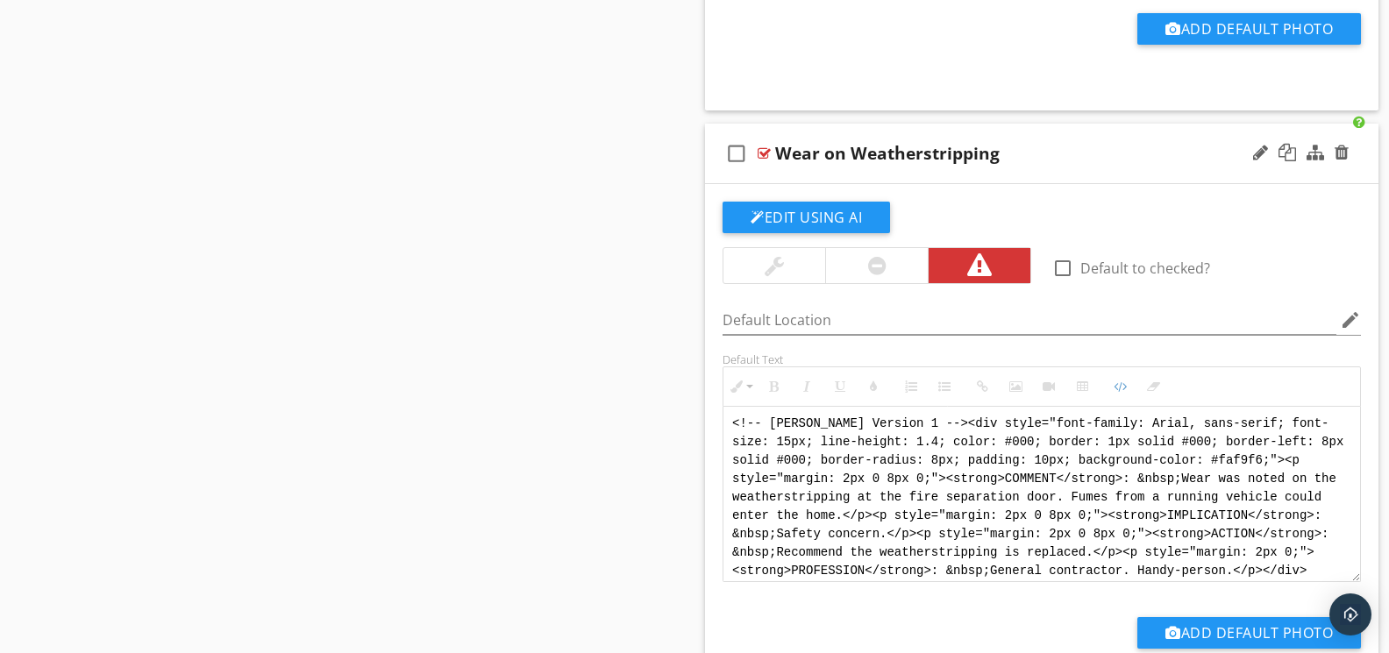
scroll to position [4352, 0]
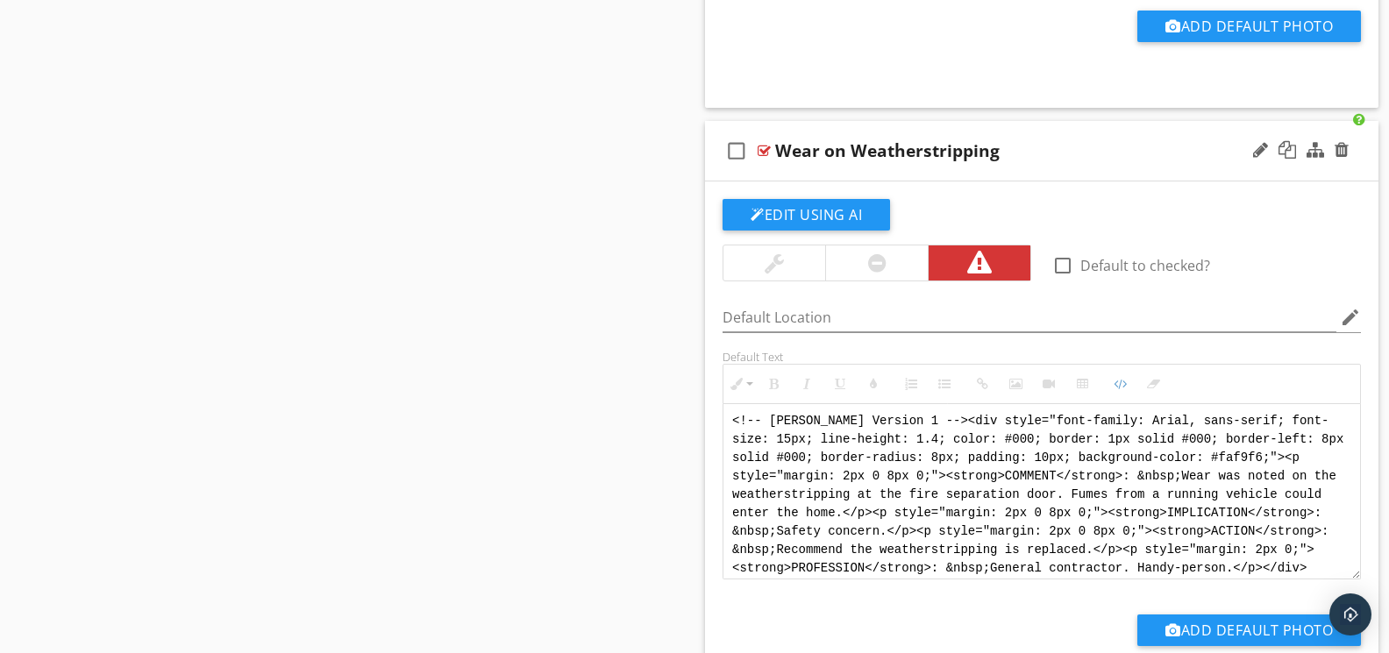
drag, startPoint x: 1313, startPoint y: 568, endPoint x: 736, endPoint y: 417, distance: 595.5
click at [736, 417] on textarea "<!-- Jody Version 1 --><div style="font-family: Arial, sans-serif; font-size: 1…" at bounding box center [1041, 490] width 637 height 175
click at [861, 459] on textarea "<!-- Jody Version 1 --><div style="font-family: Arial, sans-serif; font-size: 1…" at bounding box center [1041, 490] width 637 height 175
drag, startPoint x: 1227, startPoint y: 569, endPoint x: 569, endPoint y: 374, distance: 686.9
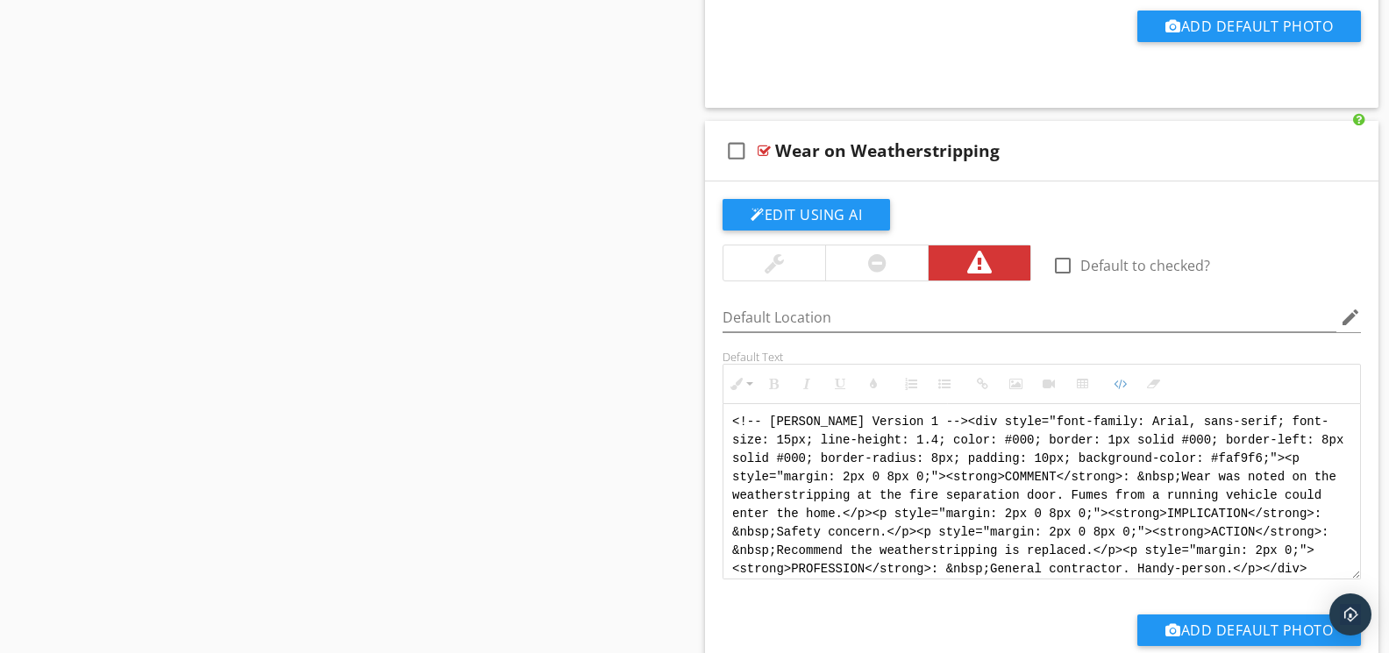
paste textarea "<div style="font-family: Arial, sans-serif; font-size: 14px; line-height: 1.2; …"
type textarea "<!-- Jody Version 1 --> <div style="font-family: Arial, sans-serif; font-size: …"
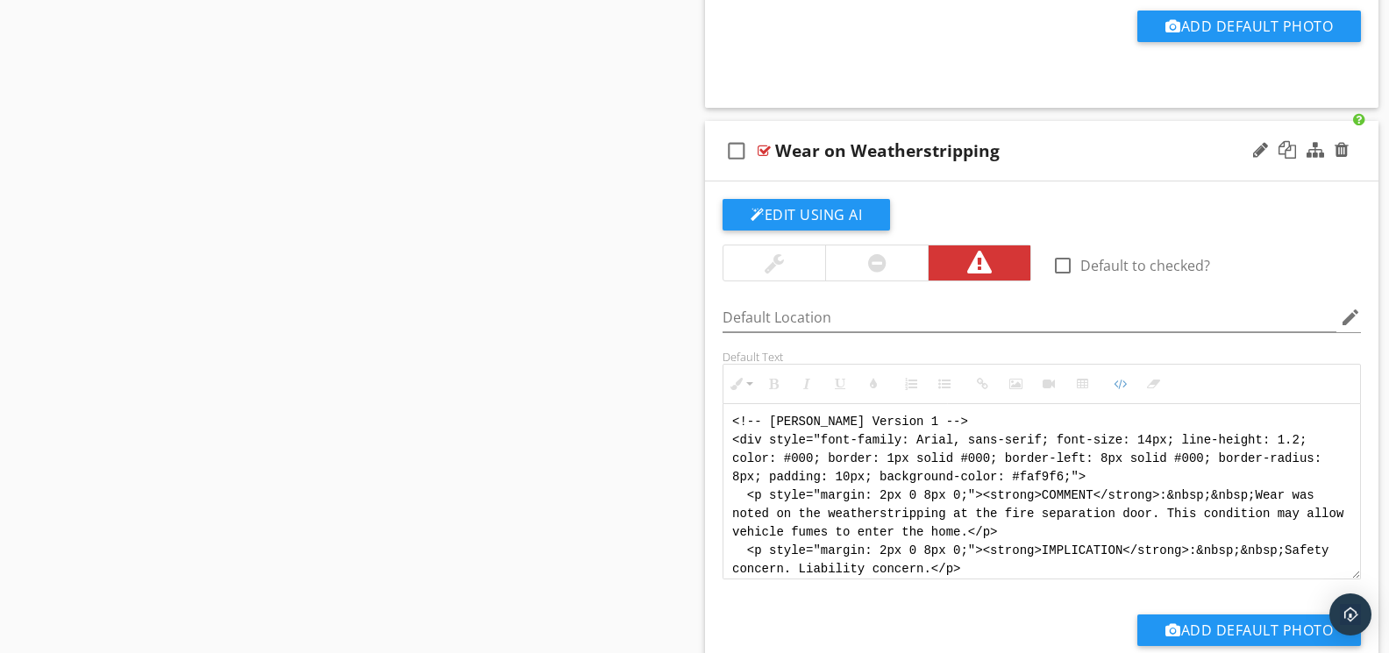
scroll to position [105, 0]
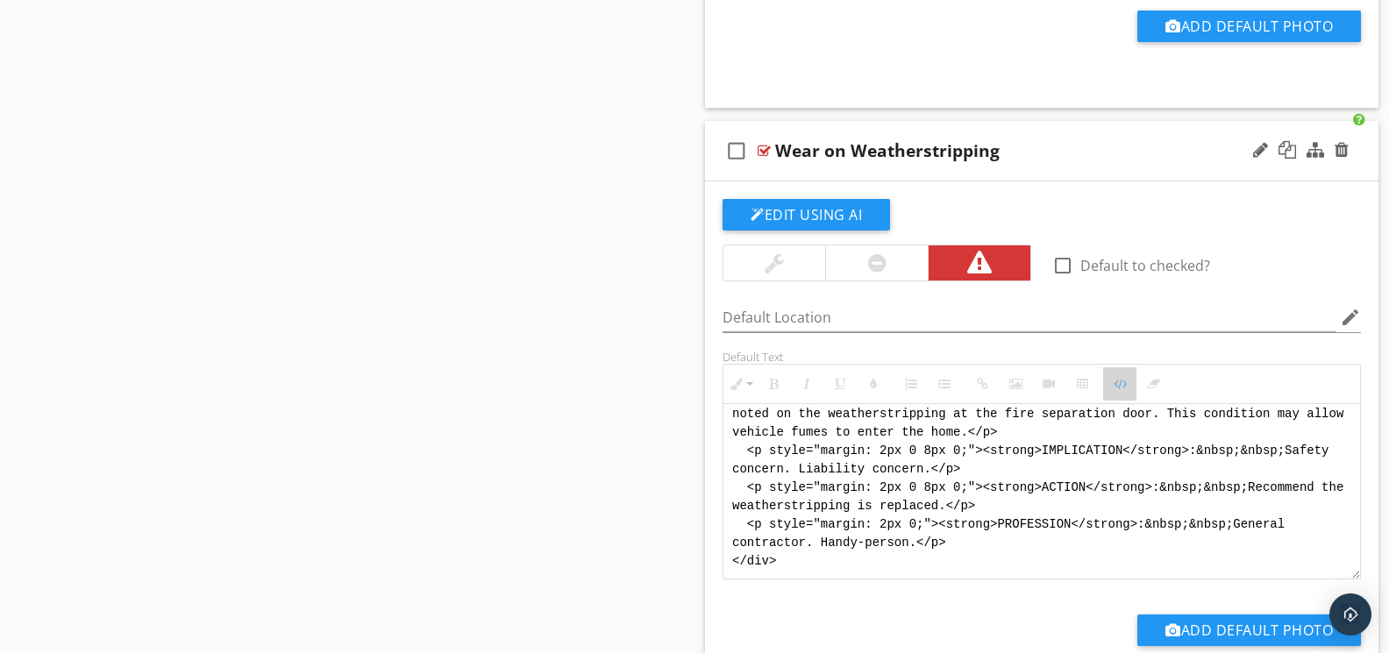
click at [1116, 389] on icon "button" at bounding box center [1120, 384] width 12 height 12
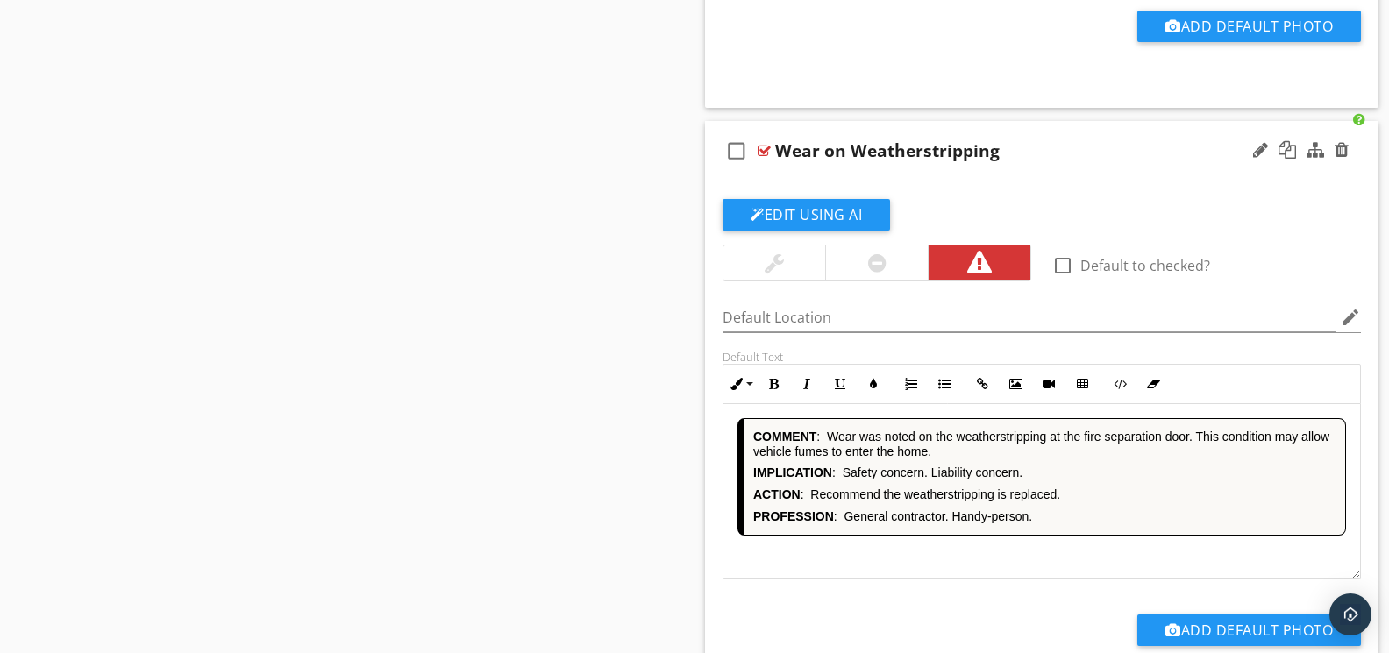
scroll to position [4950, 0]
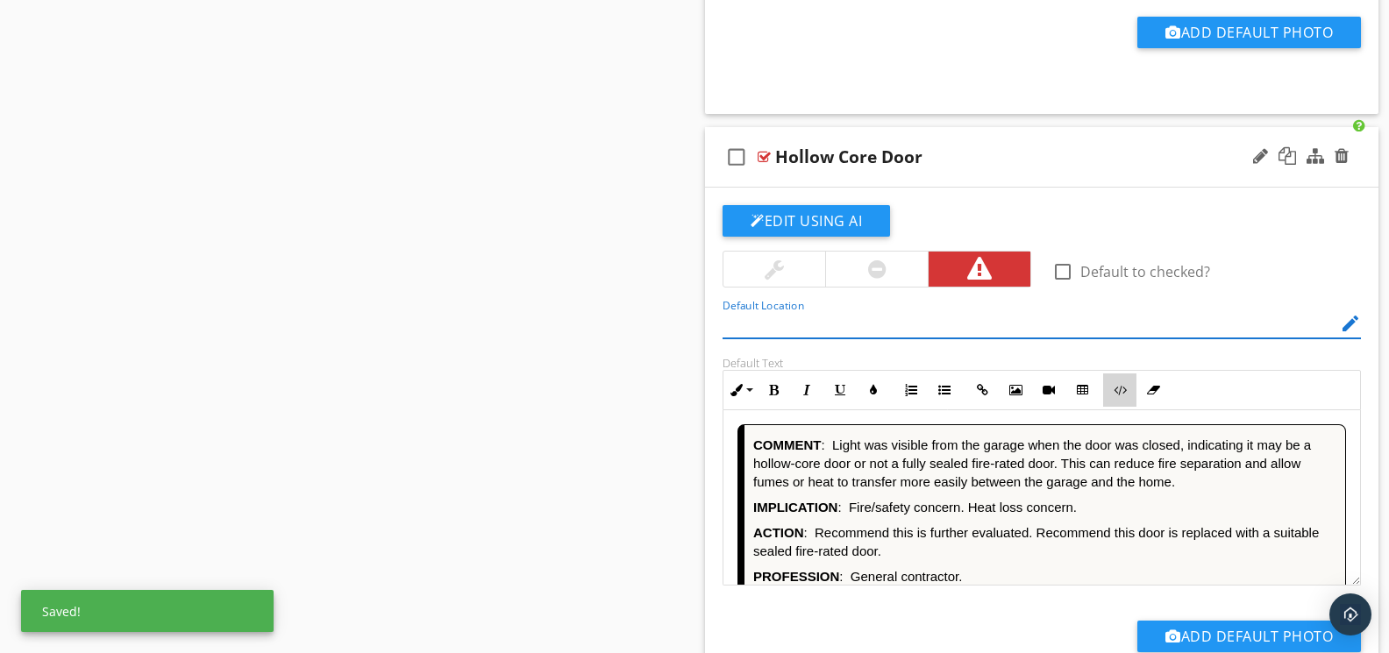
drag, startPoint x: 1115, startPoint y: 392, endPoint x: 1105, endPoint y: 402, distance: 14.3
click at [1115, 391] on icon "button" at bounding box center [1120, 390] width 12 height 12
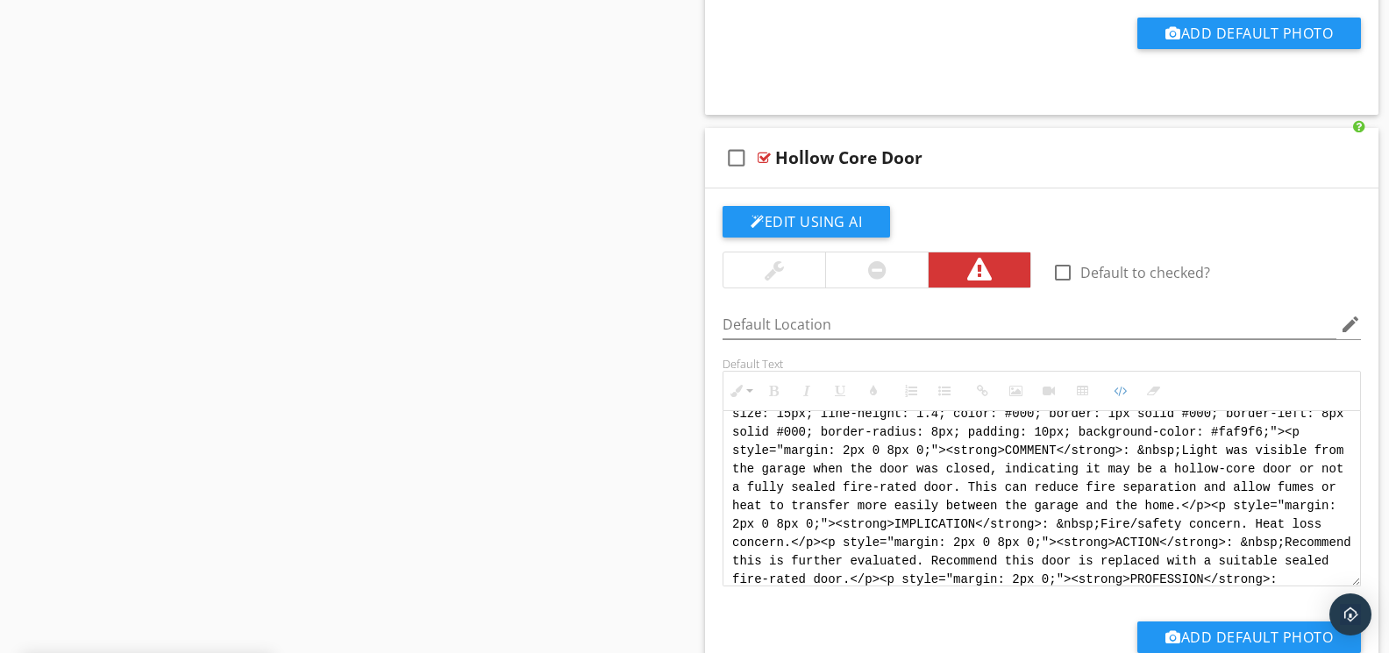
scroll to position [0, 0]
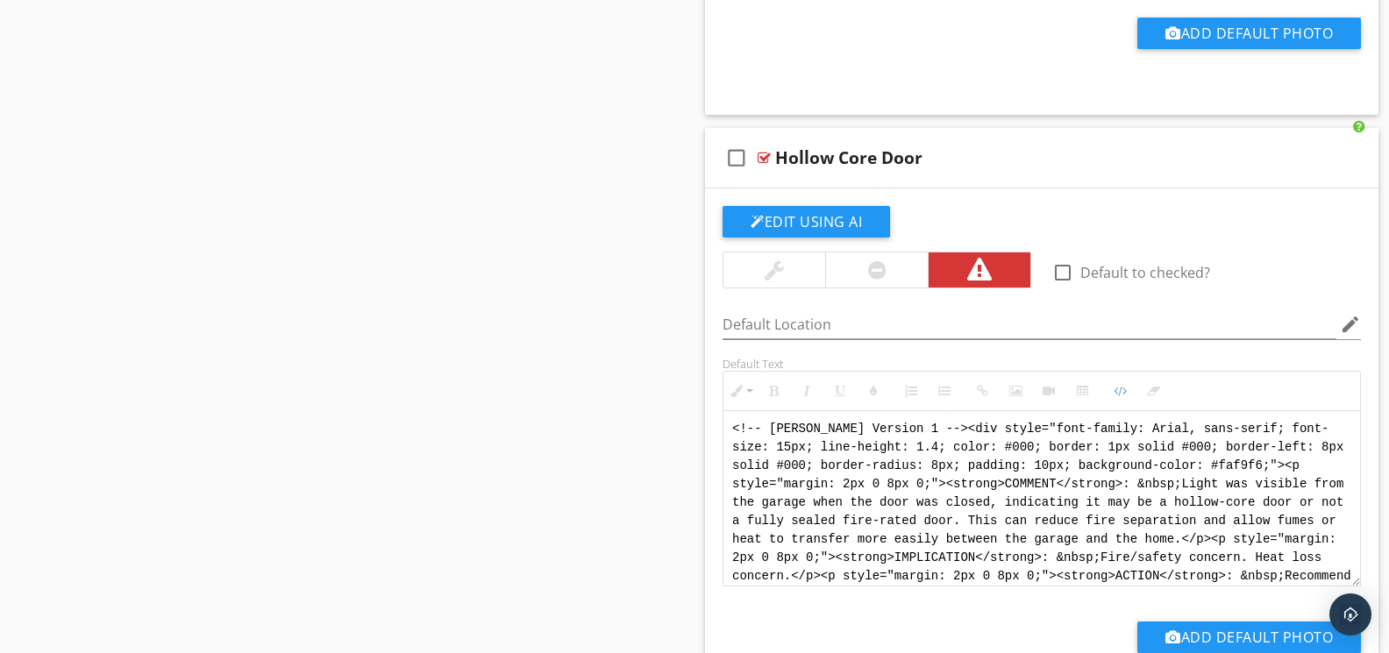
drag, startPoint x: 1028, startPoint y: 577, endPoint x: 638, endPoint y: 388, distance: 433.3
paste textarea "<div style="font-family: Arial, sans-serif; font-size: 14px; line-height: 1.2; …"
type textarea "<!-- Jody Version 1 --> <div style="font-family: Arial, sans-serif; font-size: …"
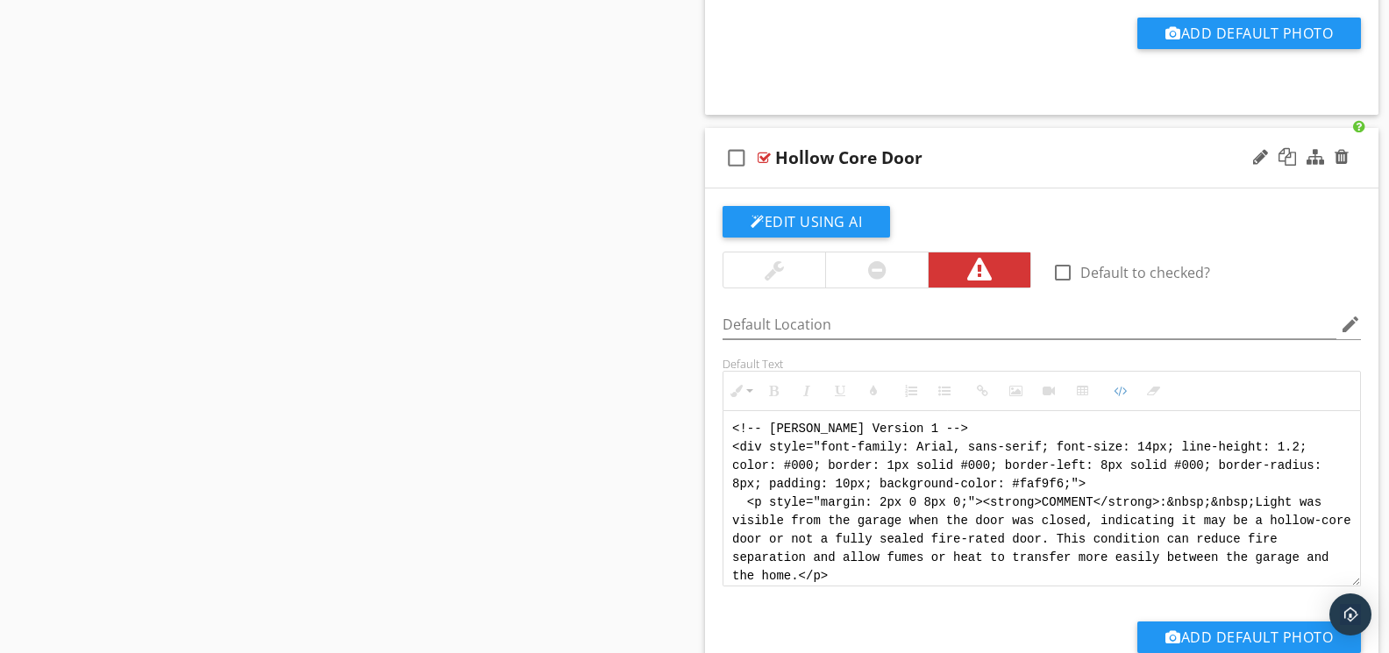
scroll to position [158, 0]
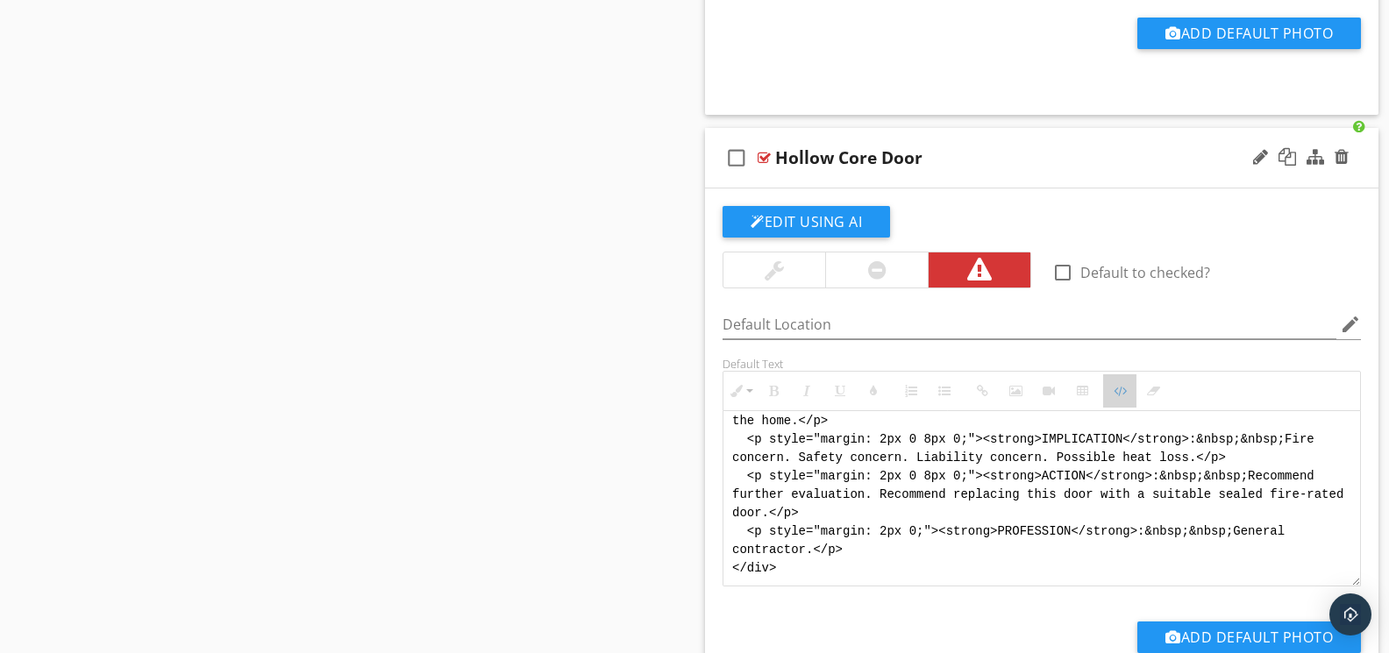
click at [1117, 404] on button "Code View" at bounding box center [1119, 390] width 33 height 33
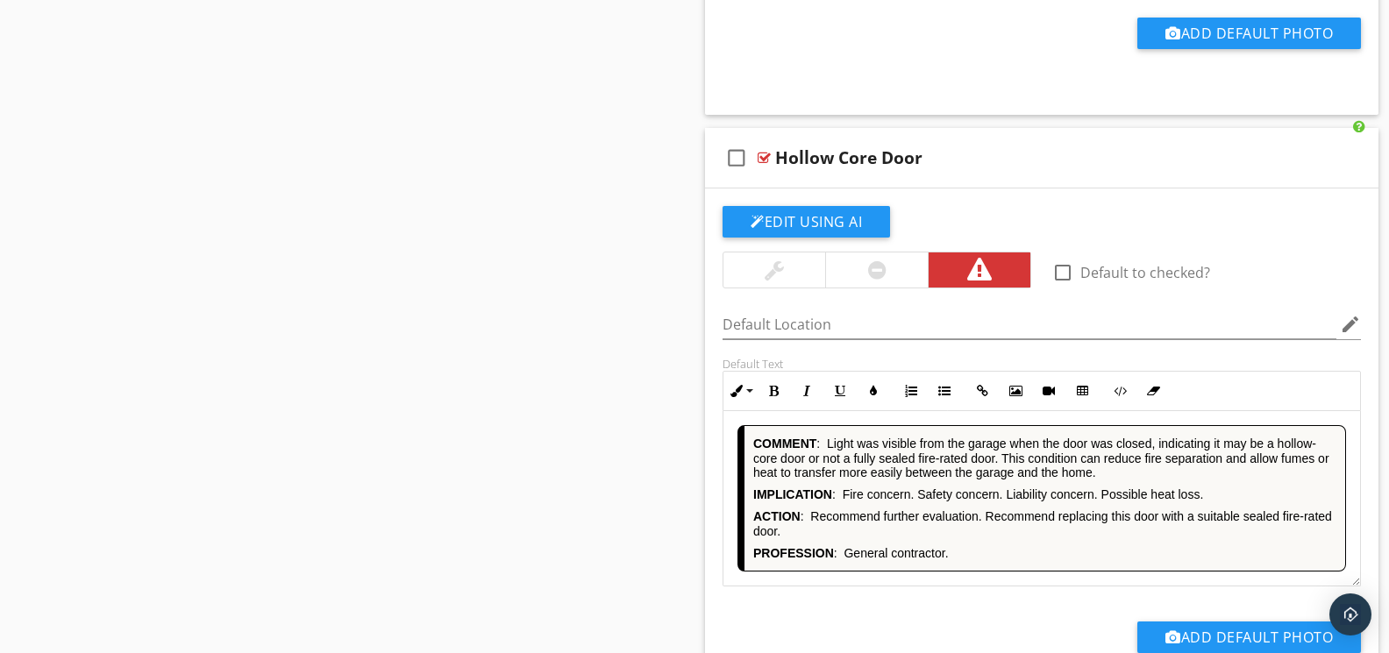
scroll to position [5556, 0]
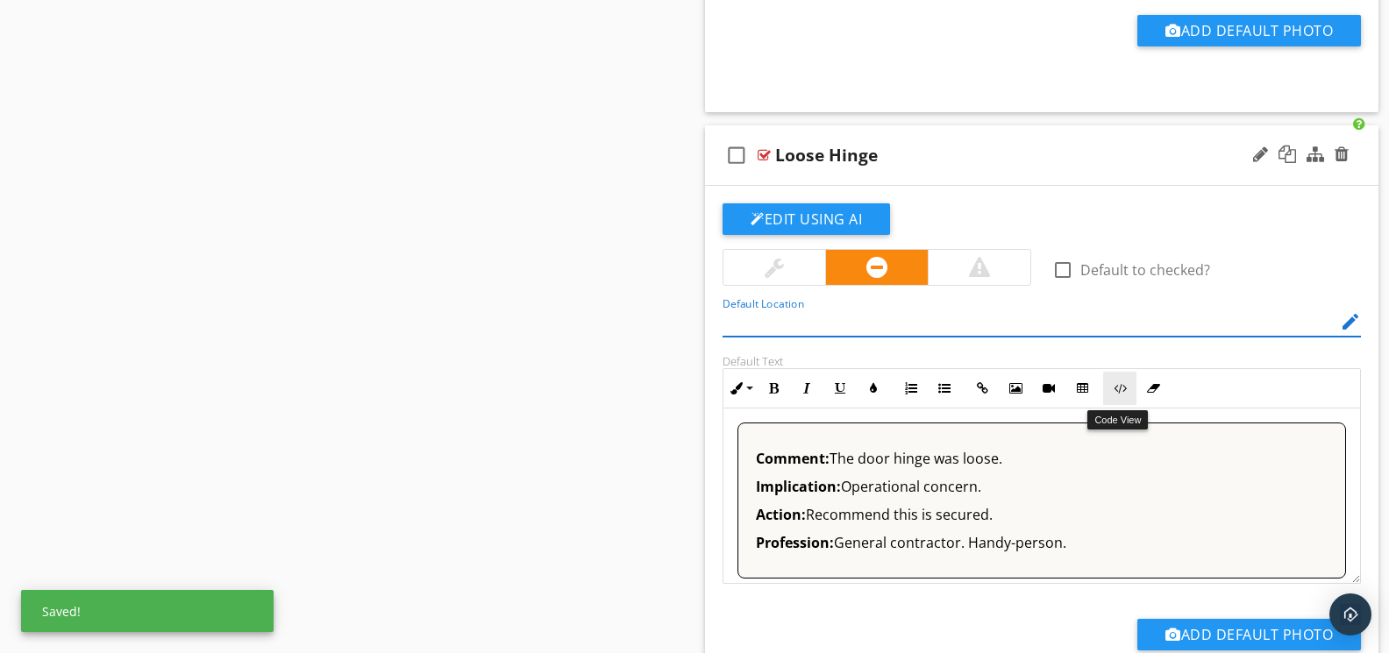
click at [1108, 400] on button "Code View" at bounding box center [1119, 388] width 33 height 33
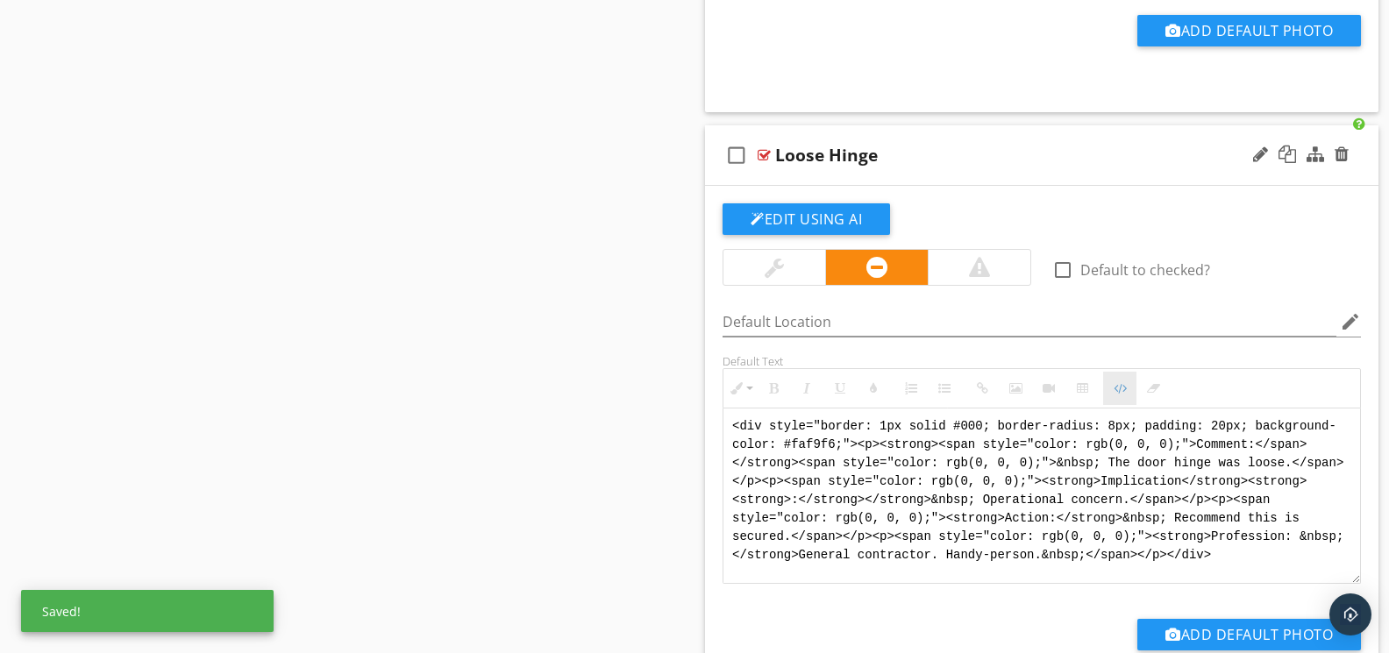
scroll to position [5555, 0]
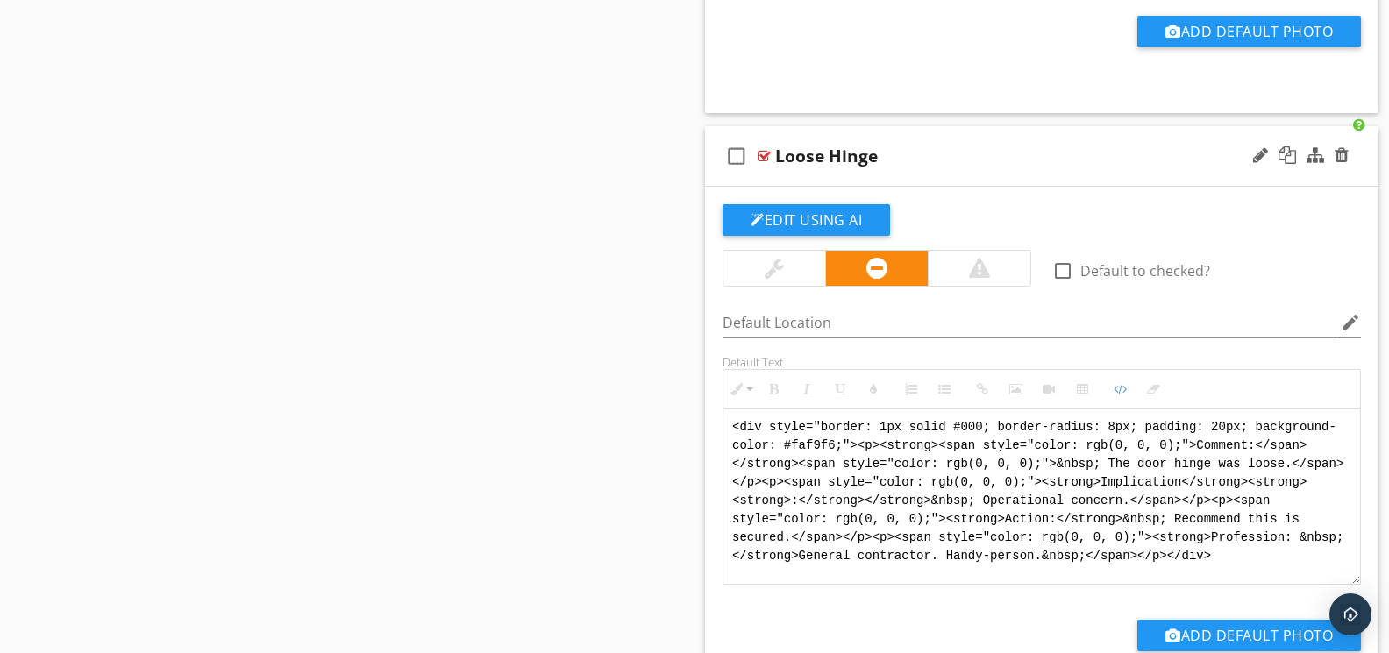
drag, startPoint x: 1210, startPoint y: 559, endPoint x: 716, endPoint y: 410, distance: 515.4
click at [716, 410] on div "Default Text Inline Style XLarge Large Normal Small Light Small/Light Bold Ital…" at bounding box center [1041, 470] width 659 height 230
paste textarea "!-- Jody Version 1 --> <div style="font-family: Arial, sans-serif; font-size: 1…"
type textarea "<!-- Jody Version 1 --> <div style="font-family: Arial, sans-serif; font-size: …"
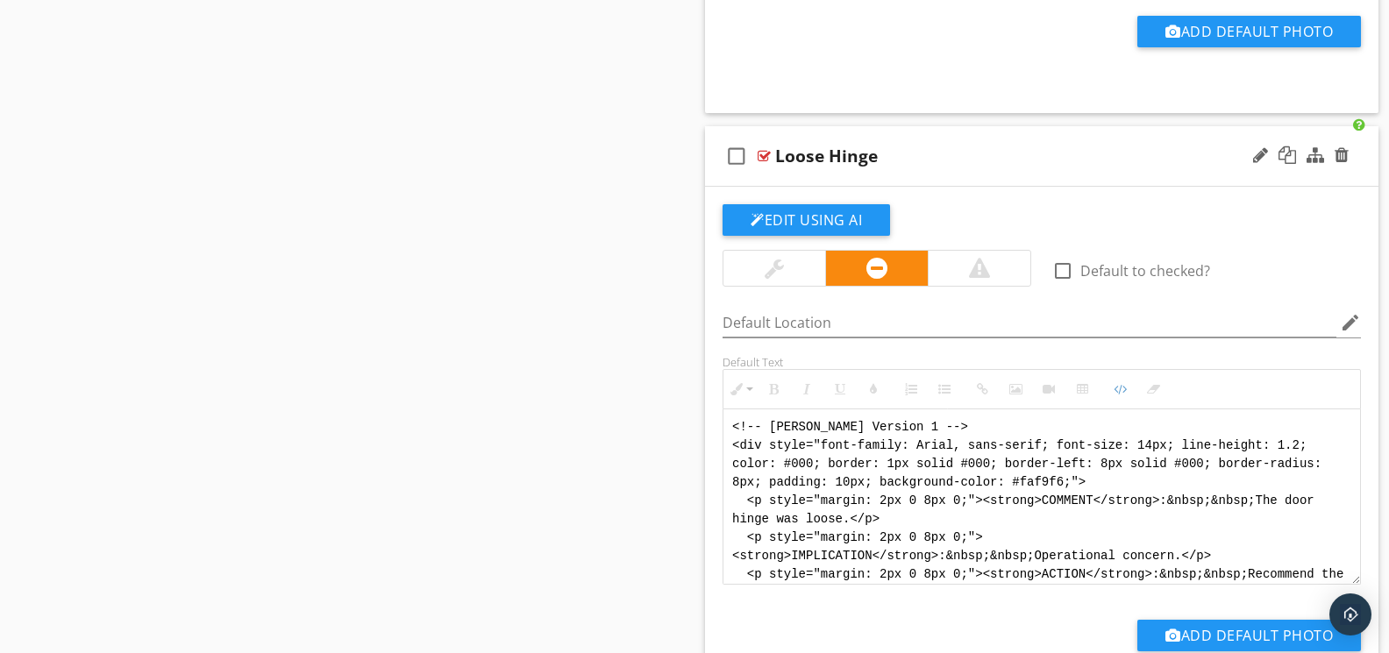
scroll to position [88, 0]
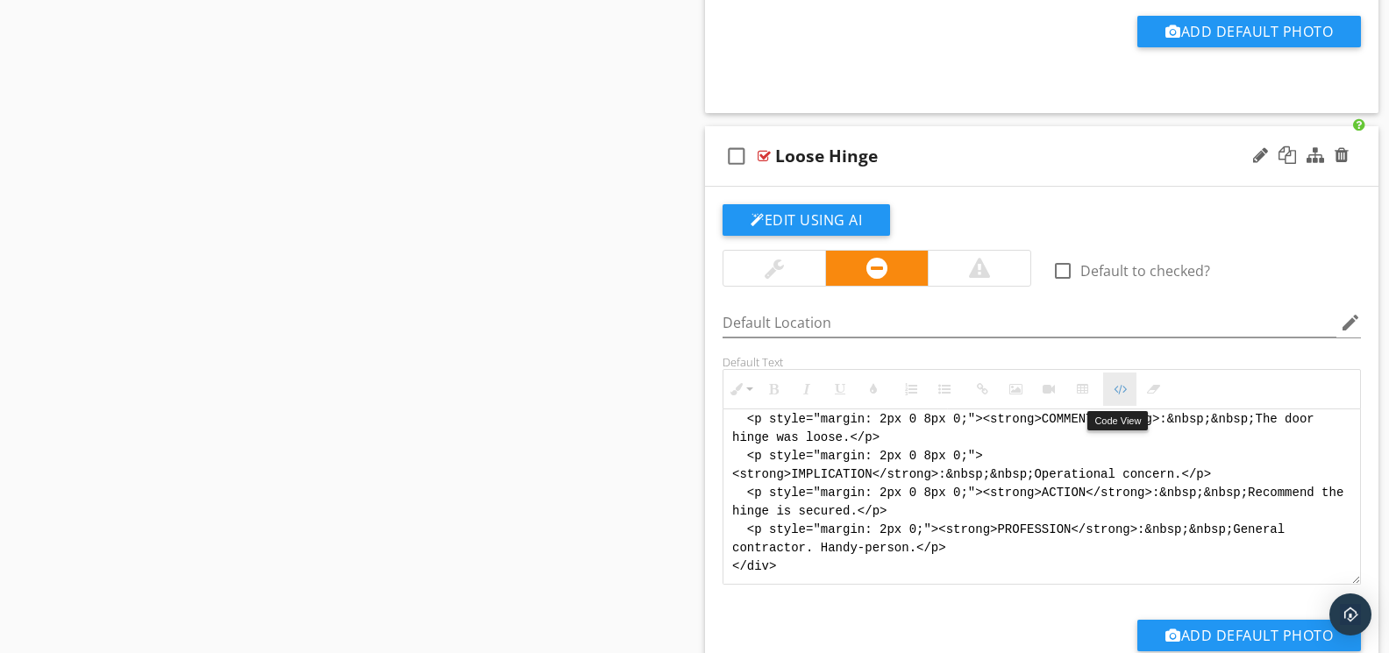
click at [1117, 386] on button "Code View" at bounding box center [1119, 389] width 33 height 33
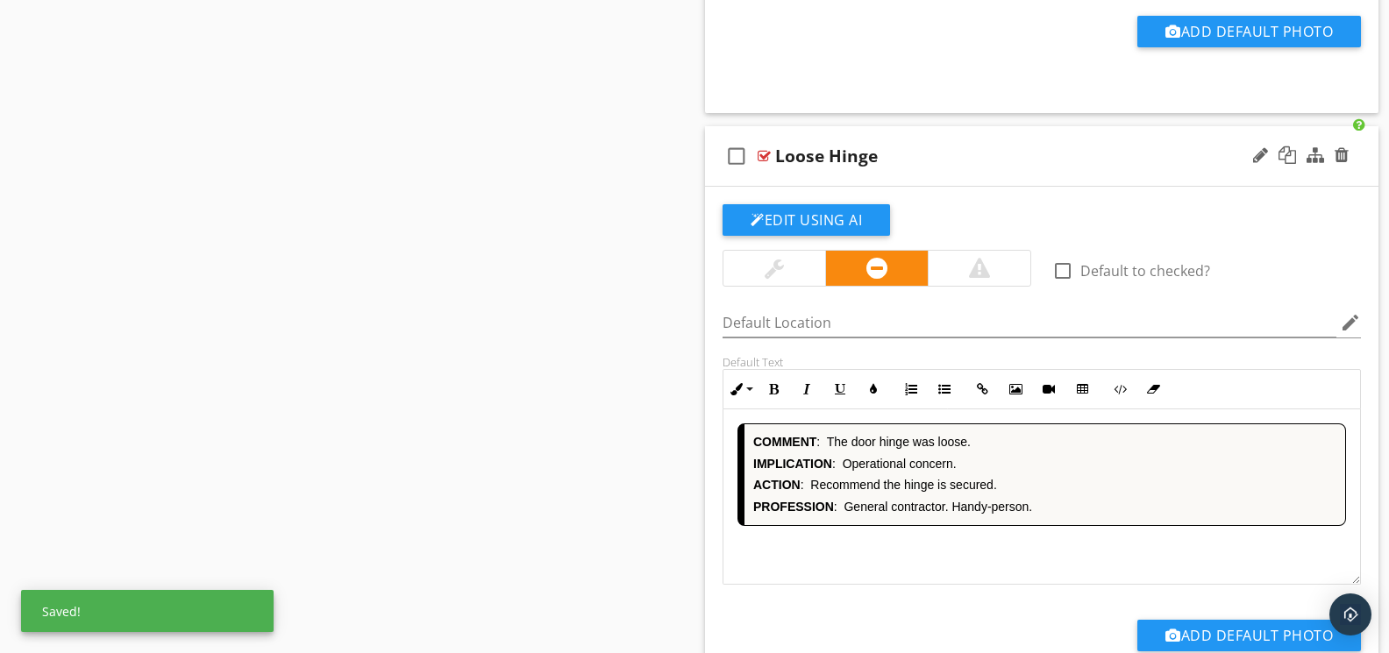
drag, startPoint x: 1259, startPoint y: 159, endPoint x: 1206, endPoint y: 141, distance: 55.5
click at [1259, 158] on div at bounding box center [1260, 155] width 15 height 18
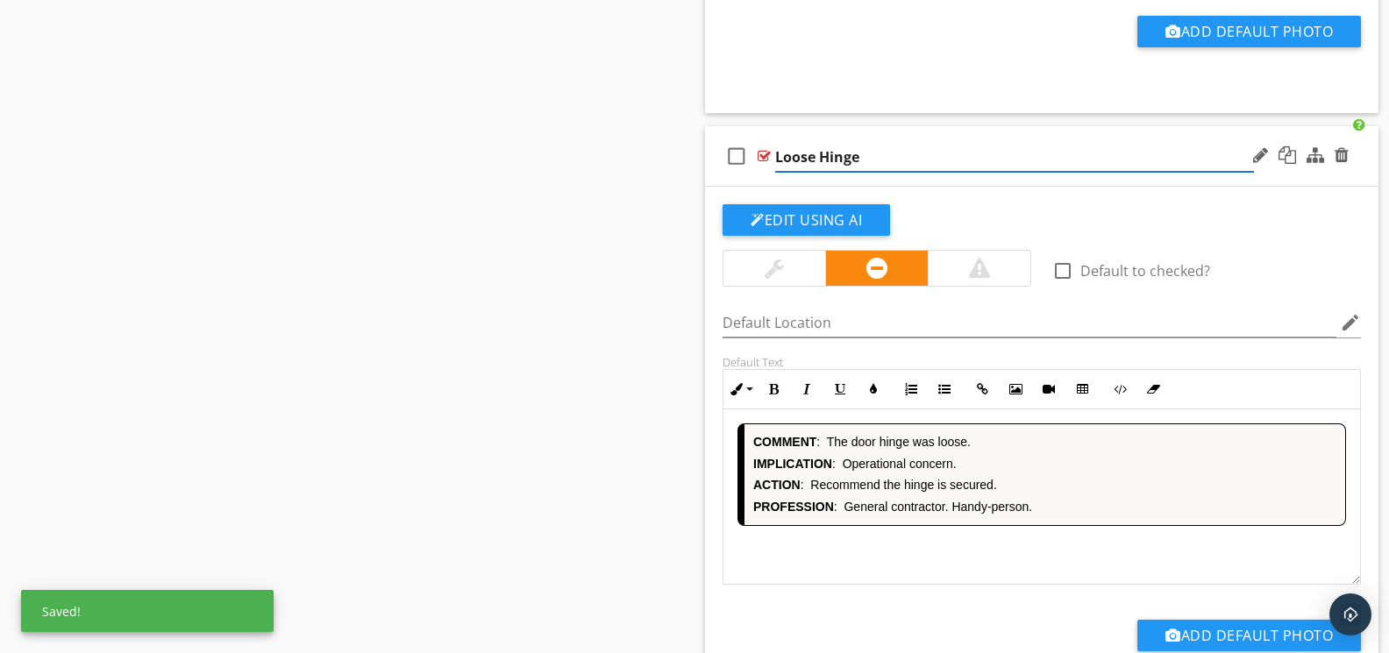
click at [821, 161] on input "Loose Hinge" at bounding box center [1014, 157] width 479 height 29
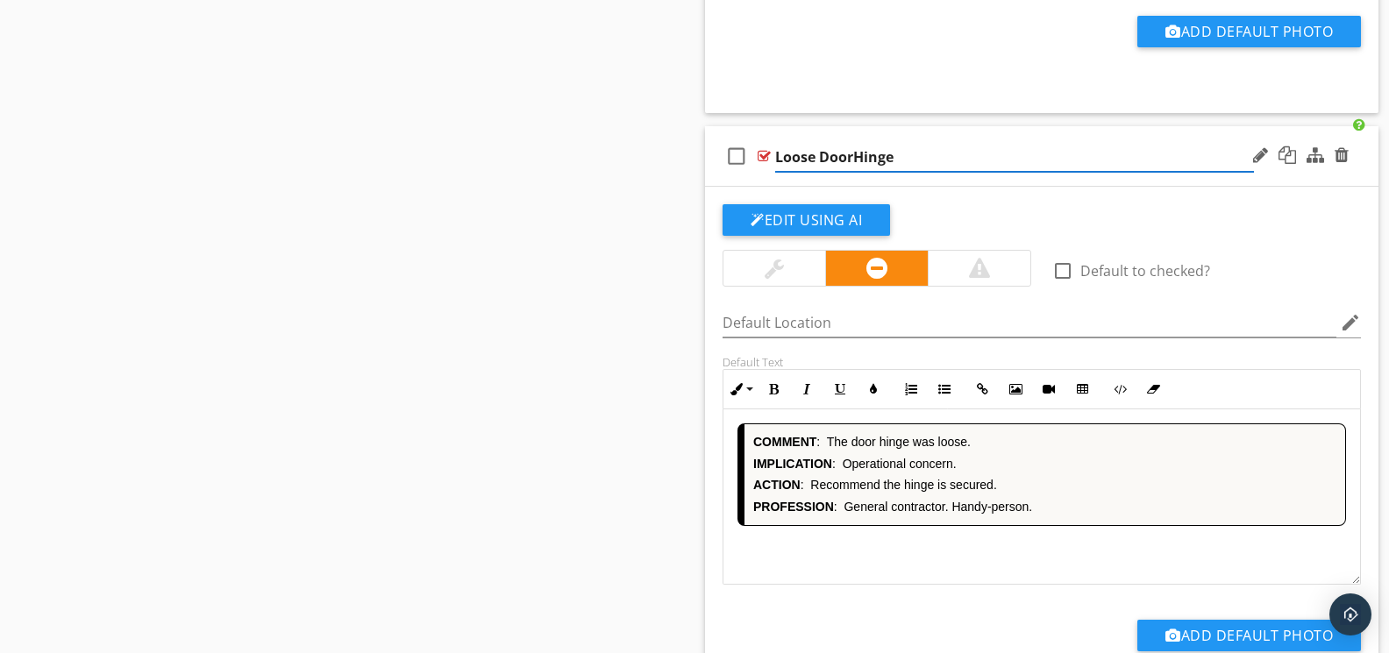
type input "Loose Door Hinge"
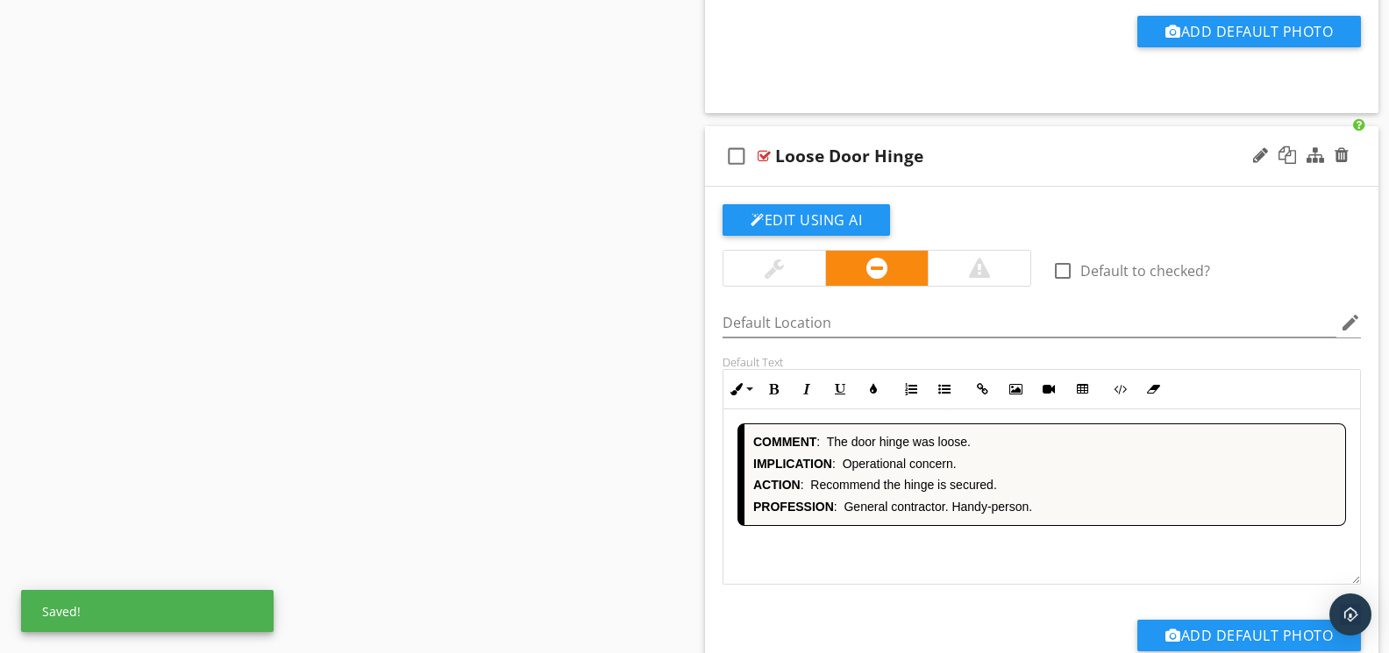
click at [976, 559] on div "COMMENT : The door hinge was loose. IMPLICATION : Operational concern. ACTION :…" at bounding box center [1041, 496] width 637 height 175
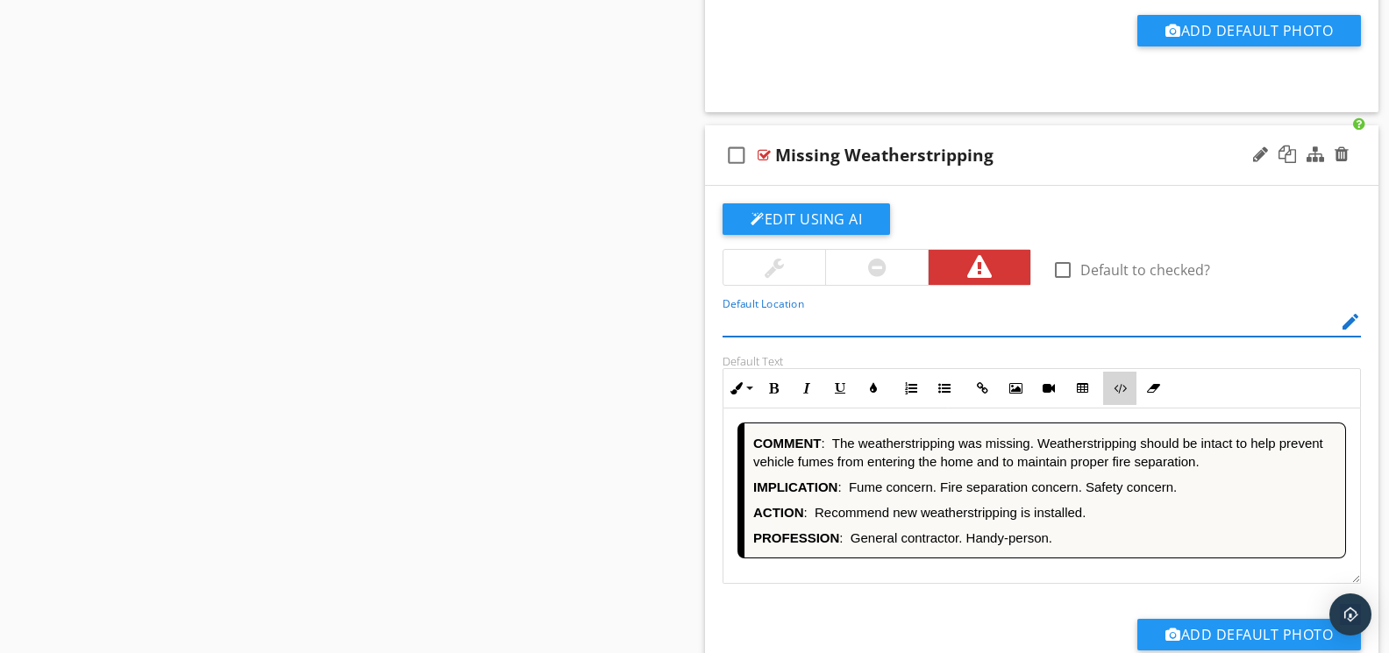
click at [1123, 394] on icon "button" at bounding box center [1120, 388] width 12 height 12
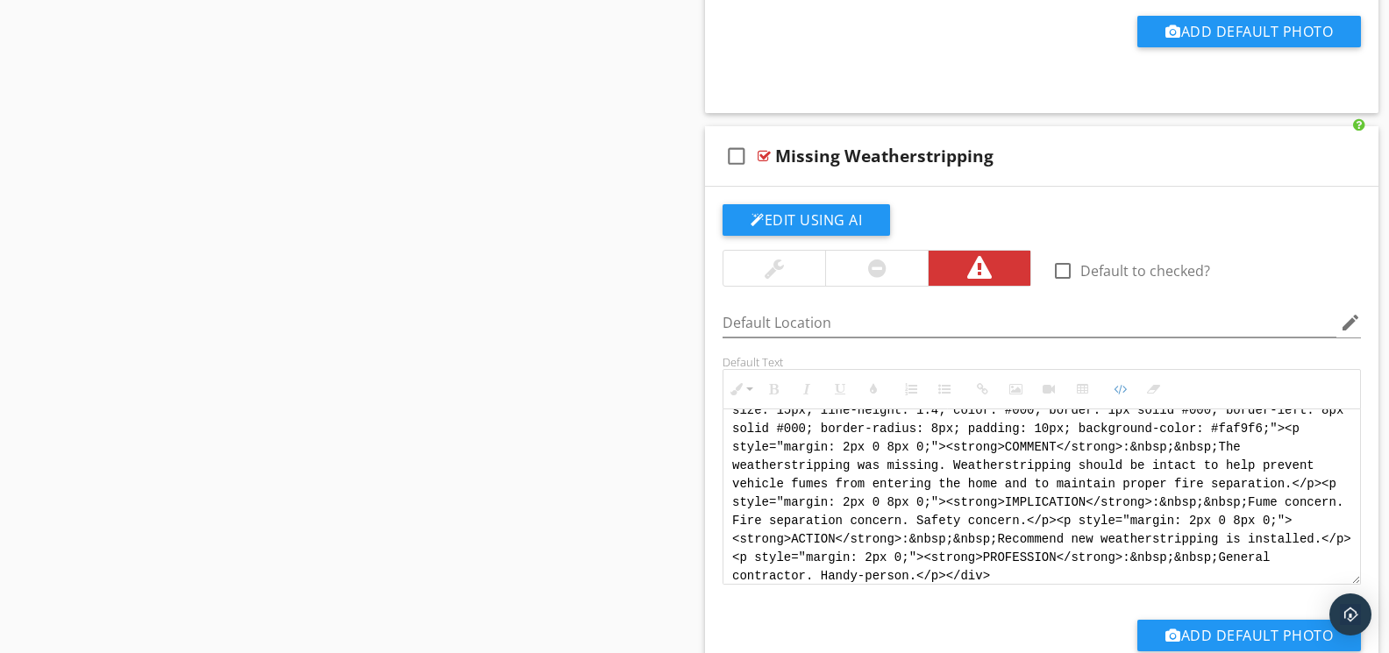
scroll to position [0, 0]
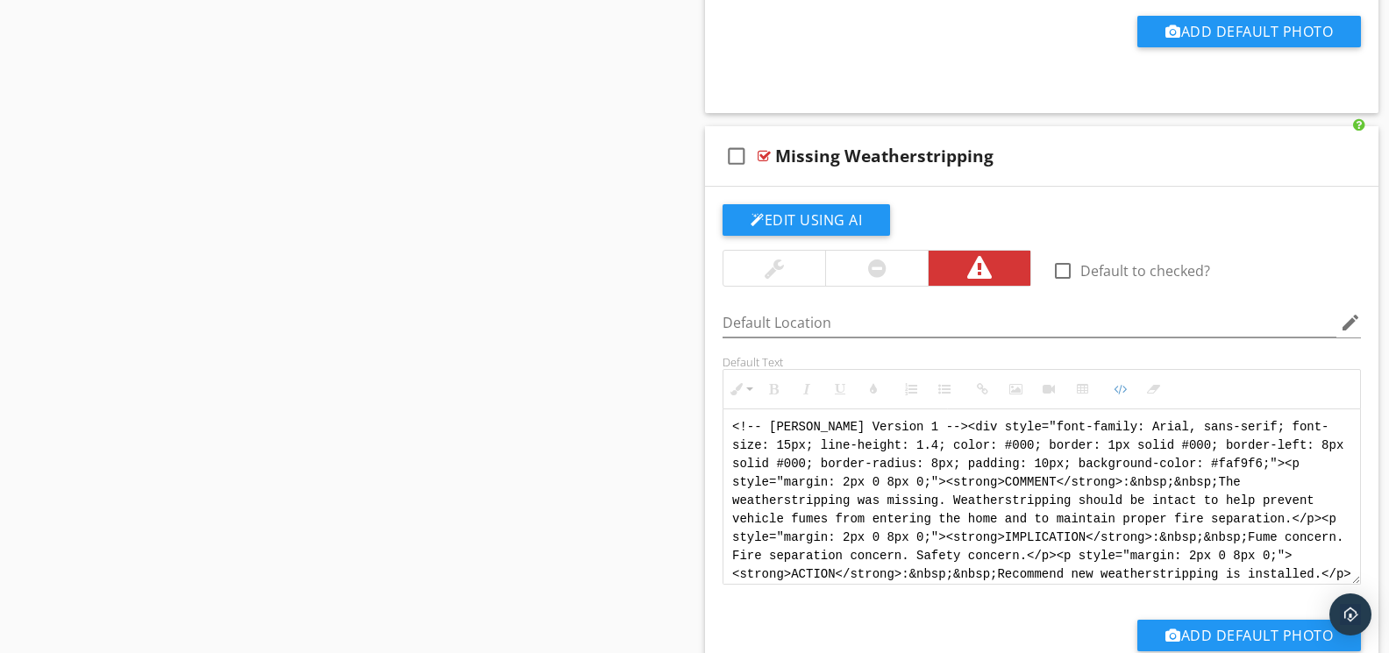
drag, startPoint x: 1042, startPoint y: 581, endPoint x: 643, endPoint y: 359, distance: 456.5
click at [640, 360] on div "Sections GENERAL INSPECTION INFORMATION REPORT FORMAT INSPECTION / PROPERTY INF…" at bounding box center [694, 414] width 1389 height 12797
paste textarea "<div style="font-family: Arial, sans-serif; font-size: 14px; line-height: 1.2; …"
type textarea "<!-- Jody Version 1 --> <div style="font-family: Arial, sans-serif; font-size: …"
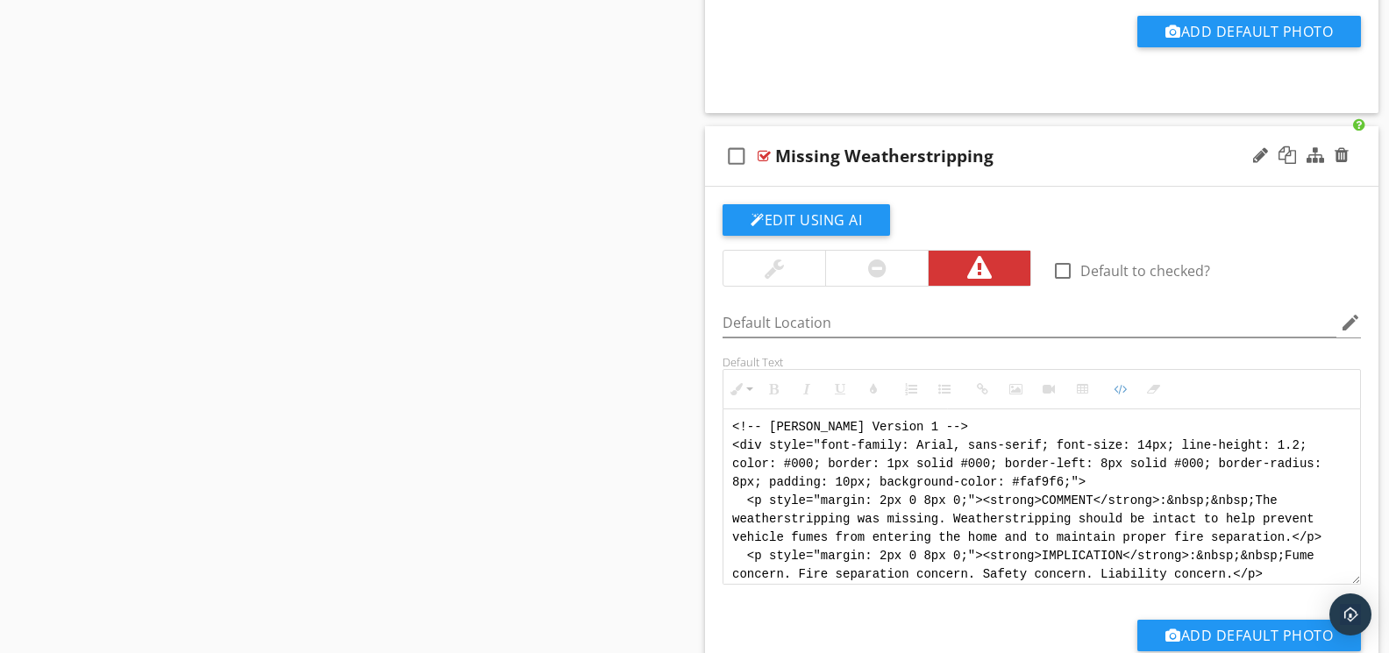
scroll to position [105, 0]
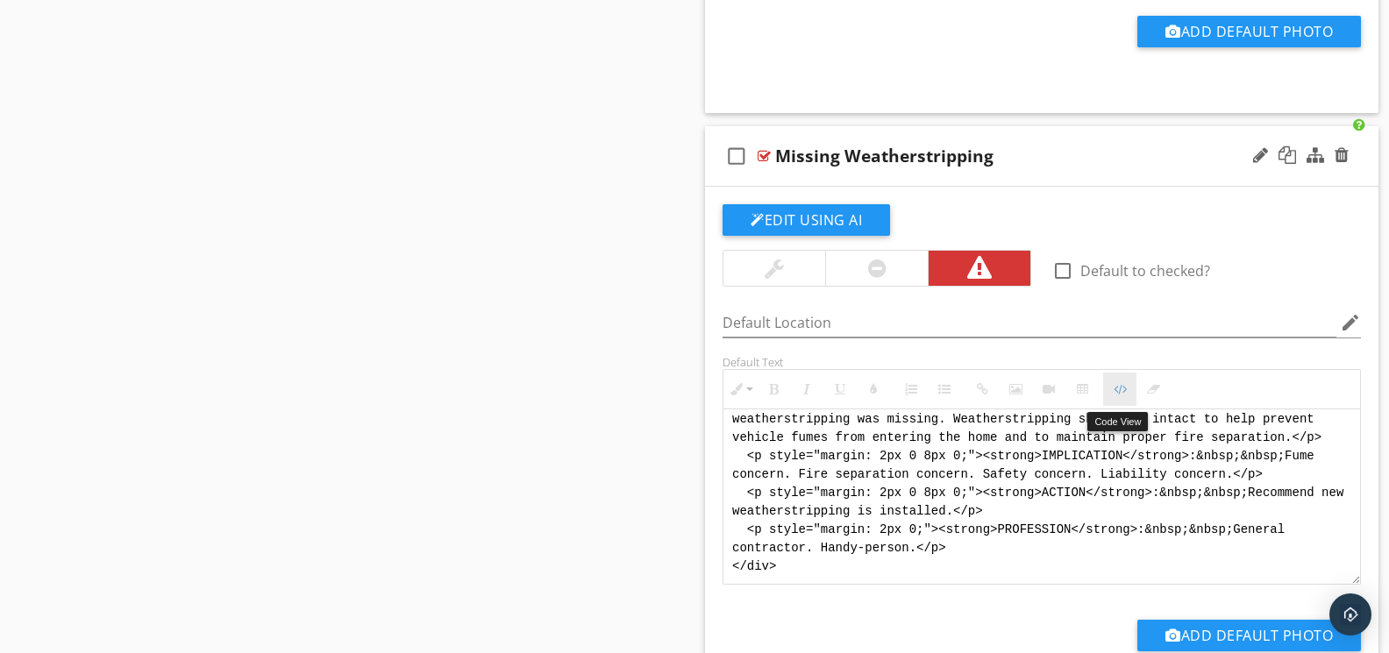
click at [1115, 401] on button "Code View" at bounding box center [1119, 389] width 33 height 33
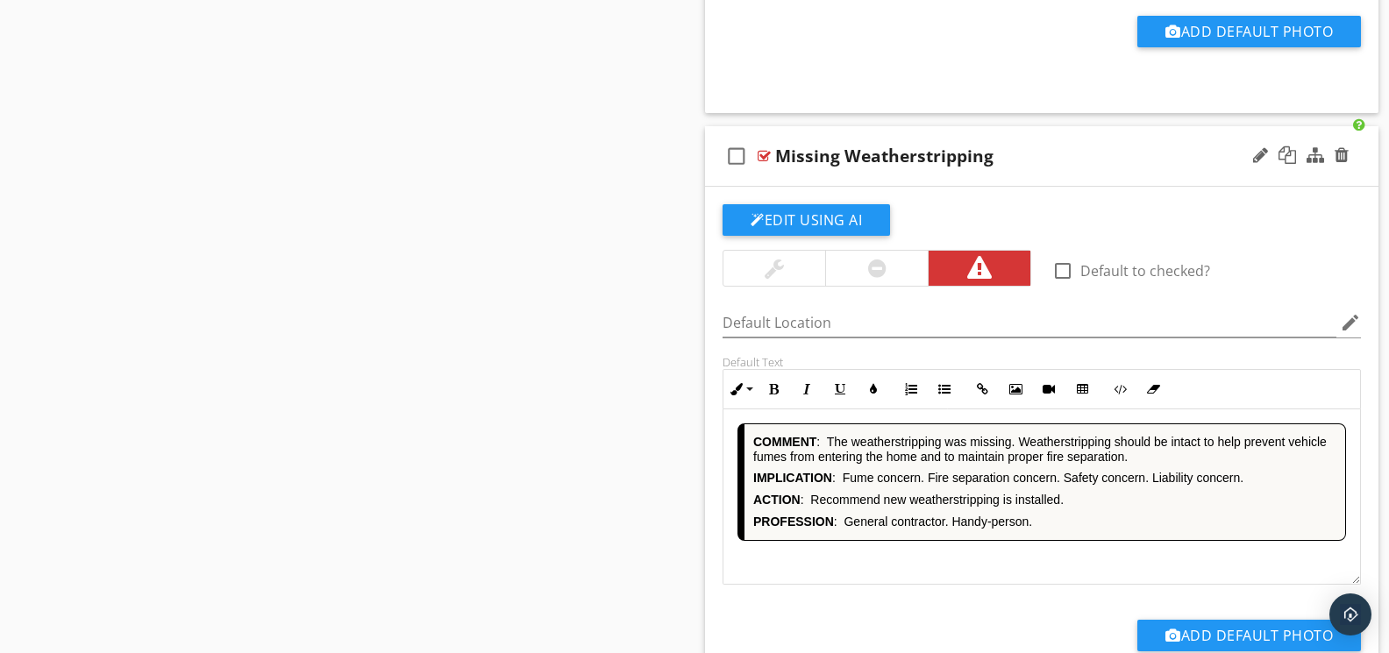
scroll to position [6766, 0]
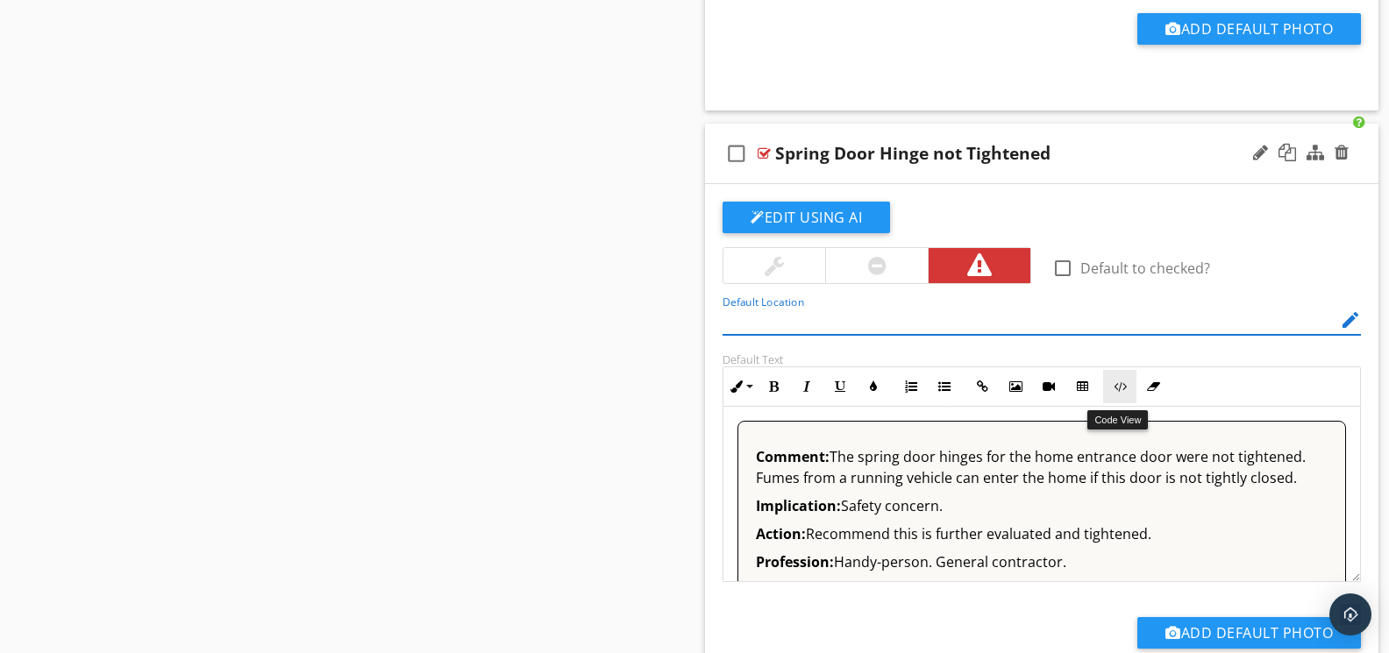
click at [1115, 393] on icon "button" at bounding box center [1120, 387] width 12 height 12
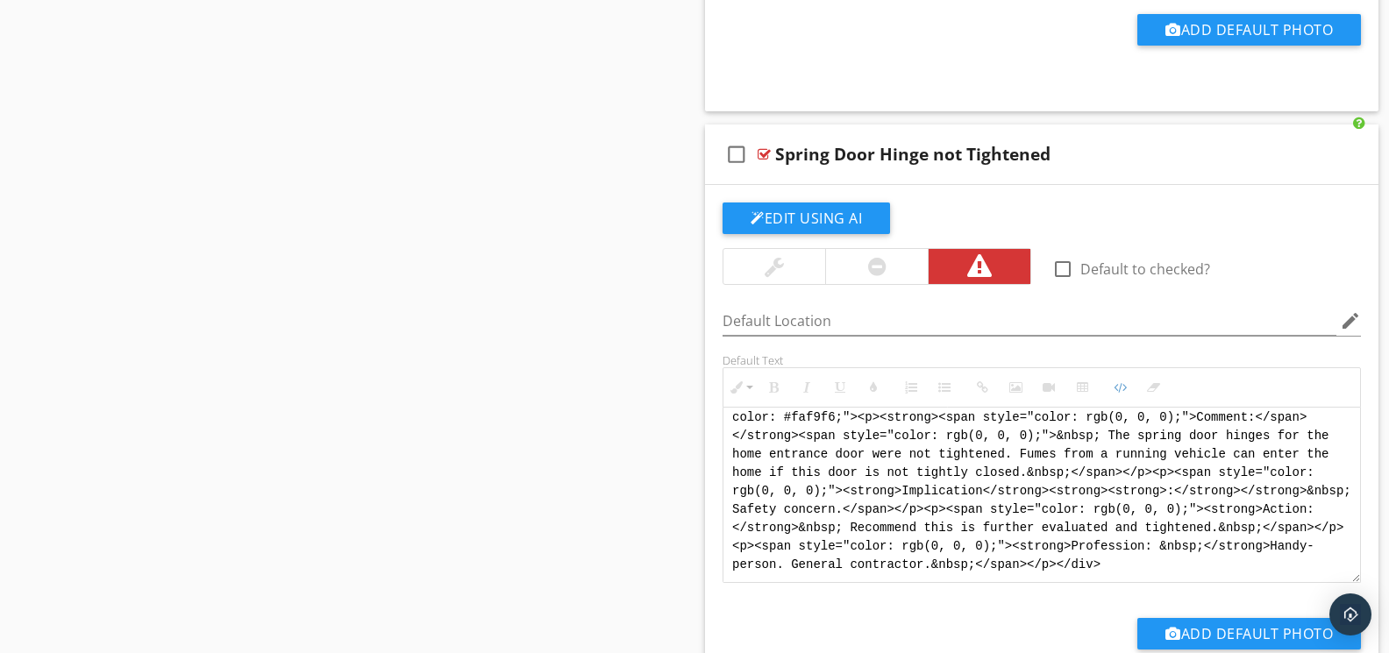
scroll to position [0, 0]
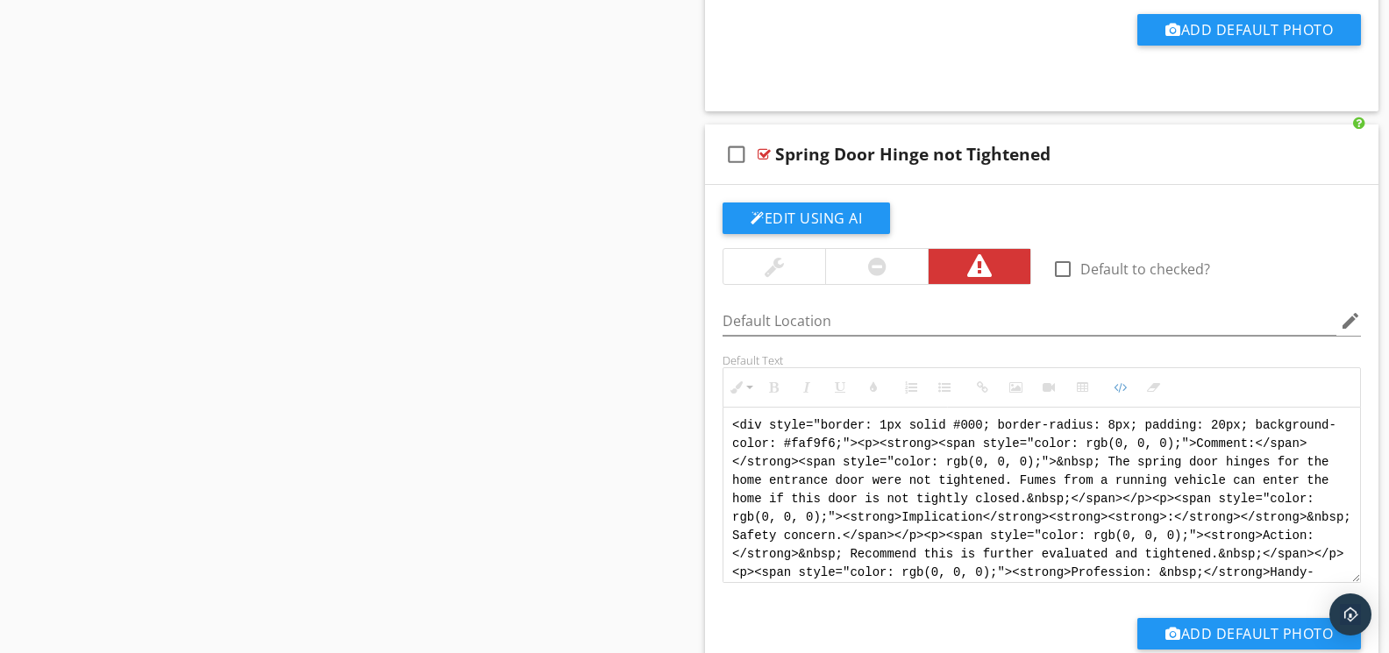
drag, startPoint x: 952, startPoint y: 576, endPoint x: 594, endPoint y: 326, distance: 436.4
paste textarea "!-- Jody Version 1 --> <div style="font-family: Arial, sans-serif; font-size: 1…"
type textarea "<!-- Jody Version 1 --> <div style="font-family: Arial, sans-serif; font-size: …"
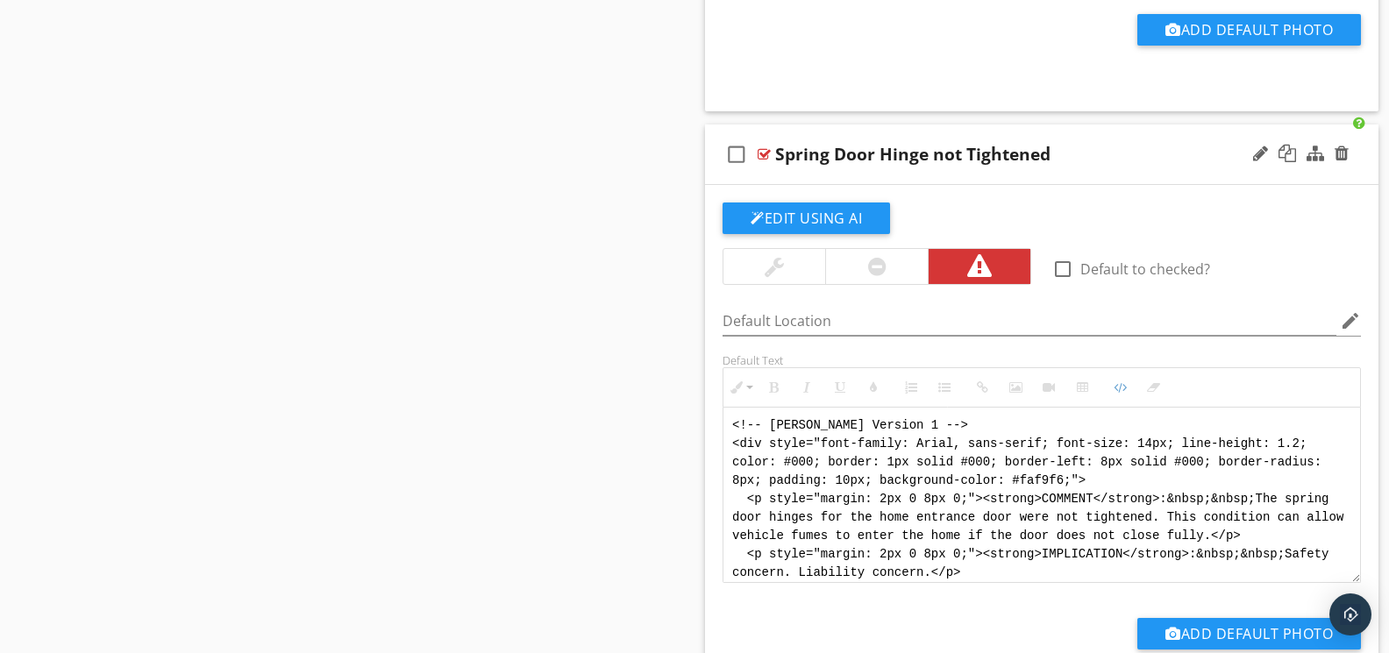
scroll to position [105, 0]
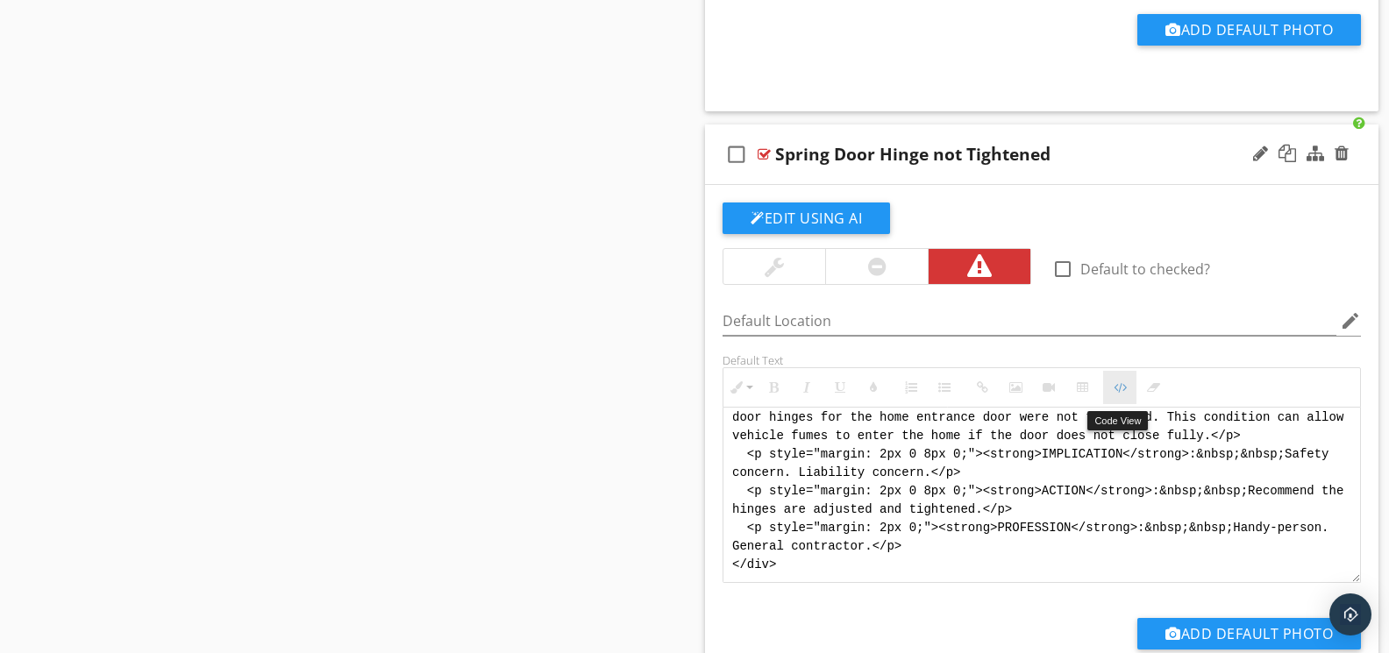
click at [1115, 394] on icon "button" at bounding box center [1120, 387] width 12 height 12
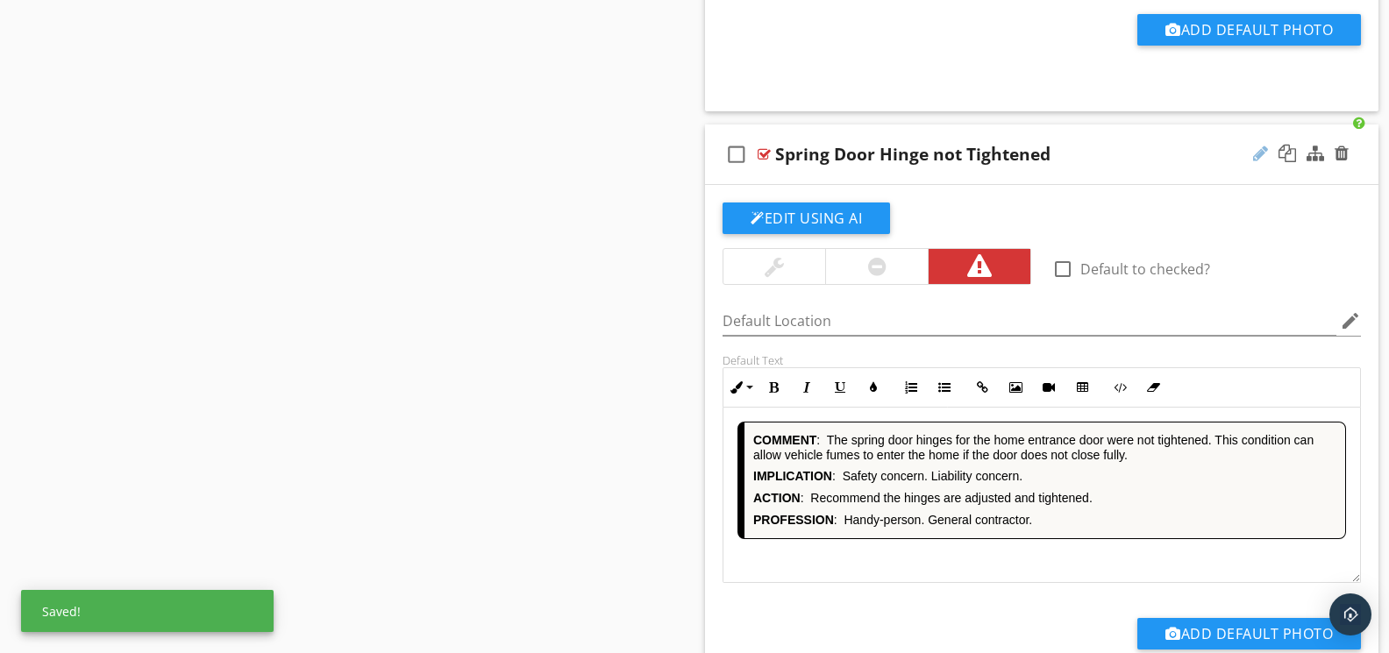
click at [1256, 162] on div at bounding box center [1260, 154] width 15 height 18
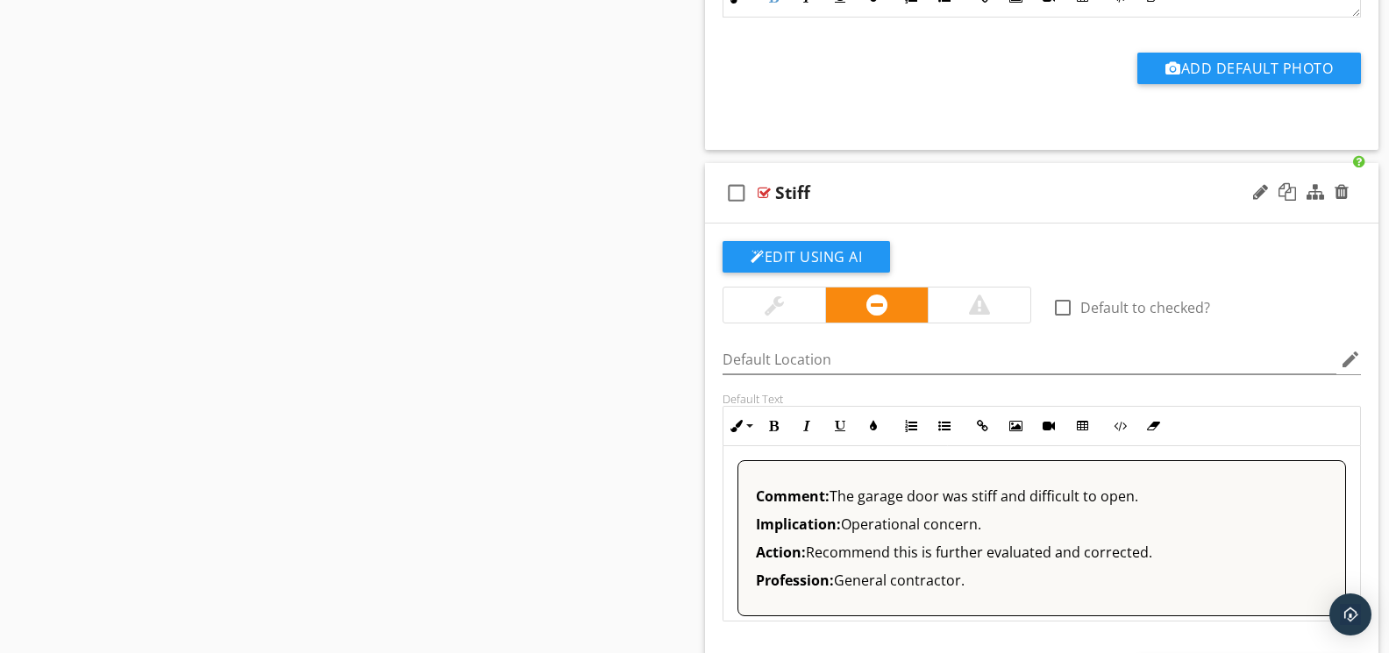
scroll to position [7360, 0]
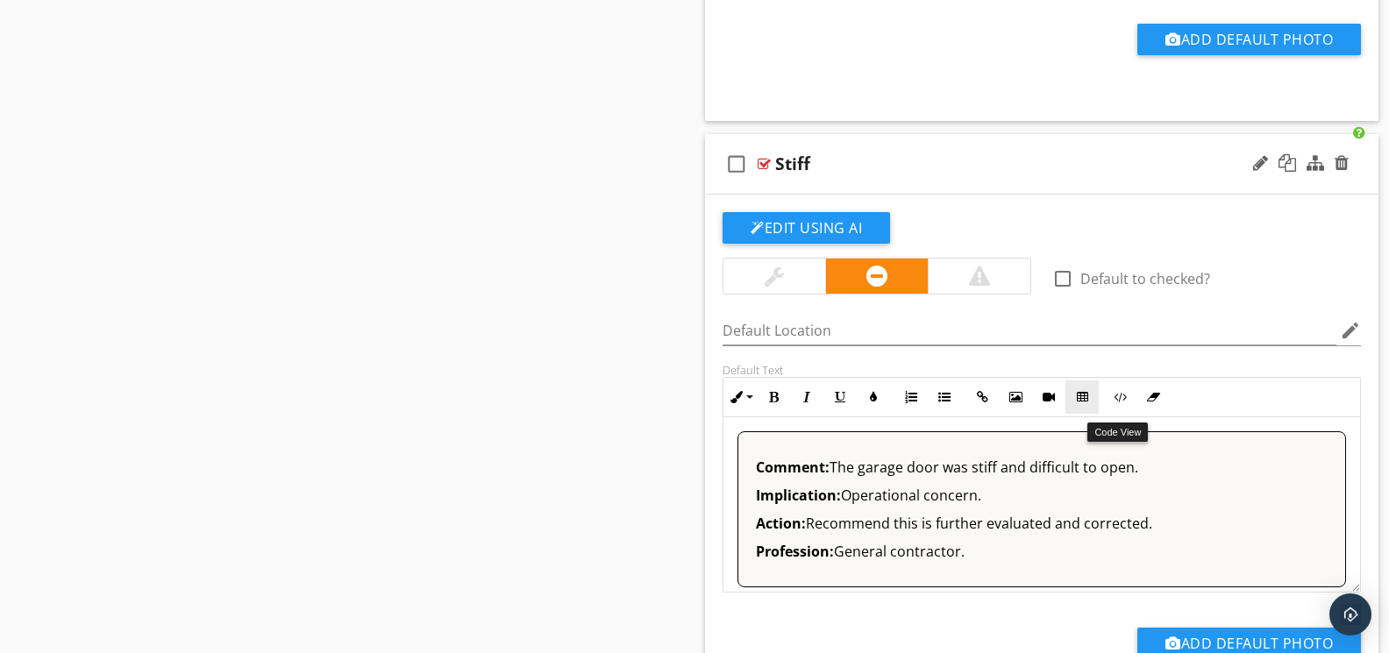
drag, startPoint x: 1127, startPoint y: 401, endPoint x: 1080, endPoint y: 420, distance: 50.3
click at [1127, 401] on button "Code View" at bounding box center [1119, 397] width 33 height 33
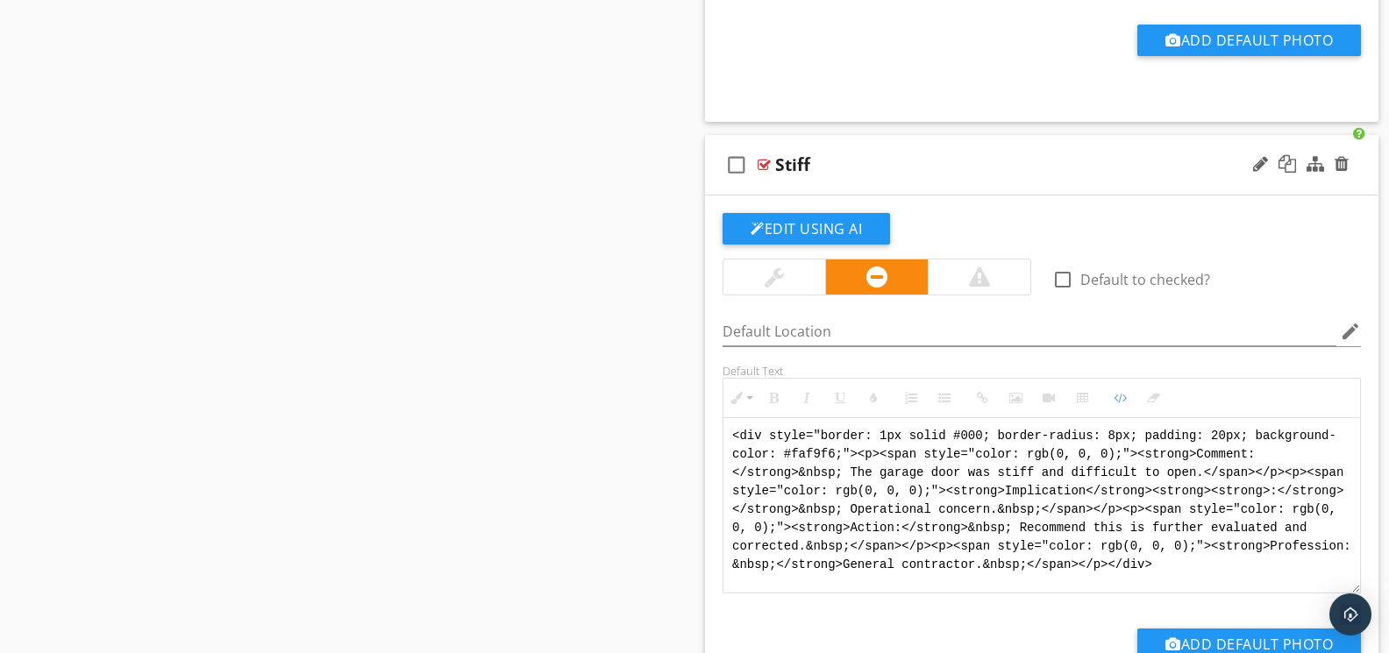
drag, startPoint x: 1306, startPoint y: 566, endPoint x: 715, endPoint y: 413, distance: 609.5
click at [715, 413] on div "Default Text Inline Style XLarge Large Normal Small Light Small/Light Bold Ital…" at bounding box center [1041, 479] width 659 height 230
paste textarea "!-- Jody Version 1 --> <div style="font-family: Arial, sans-serif; font-size: 1…"
type textarea "<!-- Jody Version 1 --> <div style="font-family: Arial, sans-serif; font-size: …"
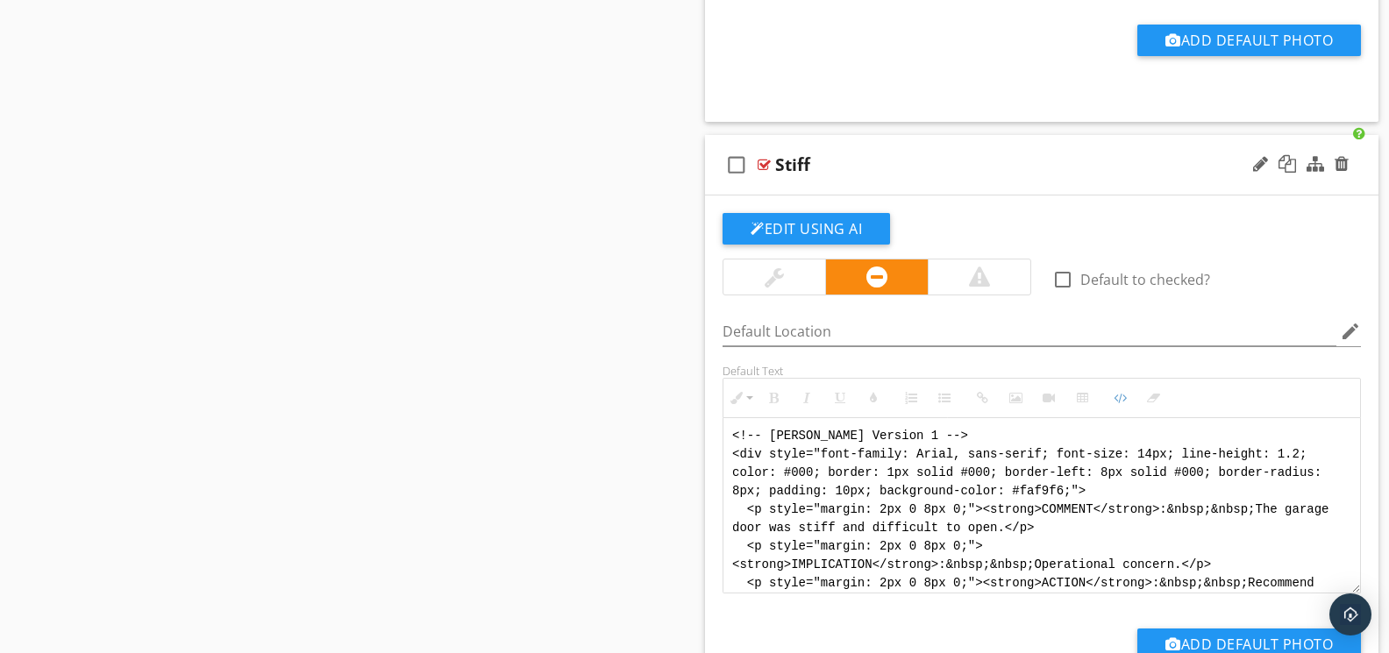
scroll to position [88, 0]
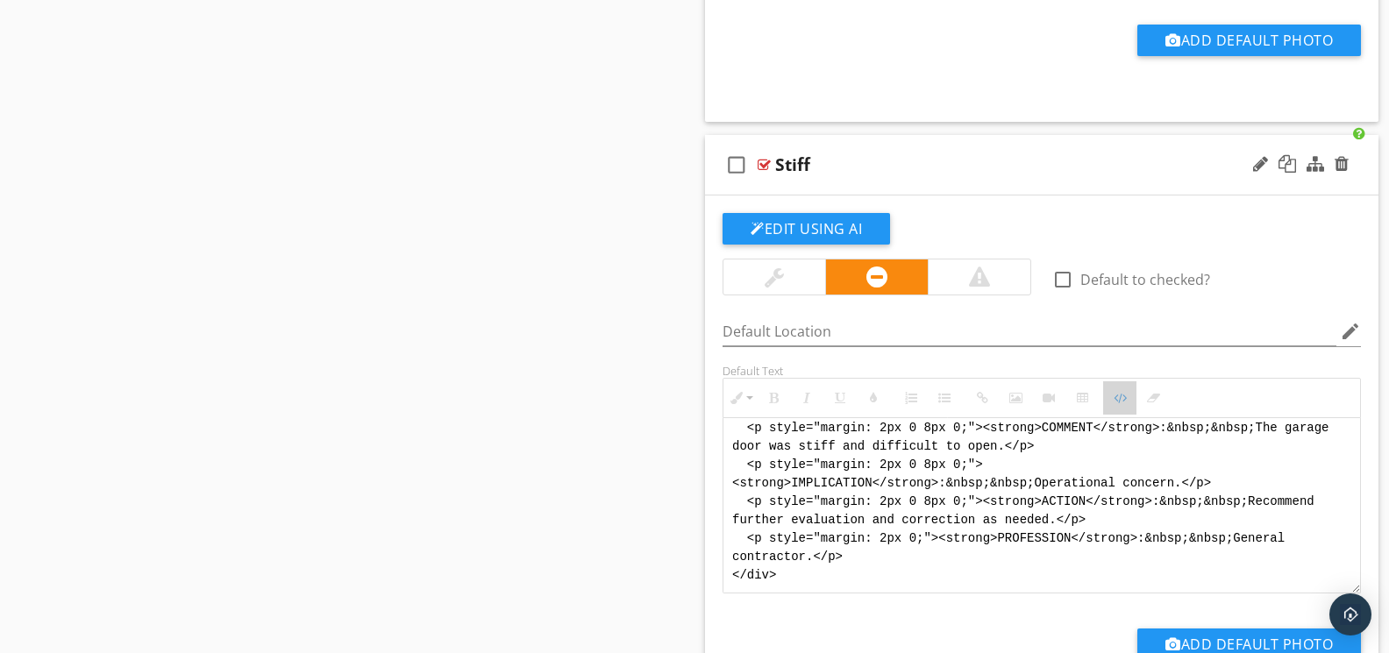
click at [1123, 404] on icon "button" at bounding box center [1120, 398] width 12 height 12
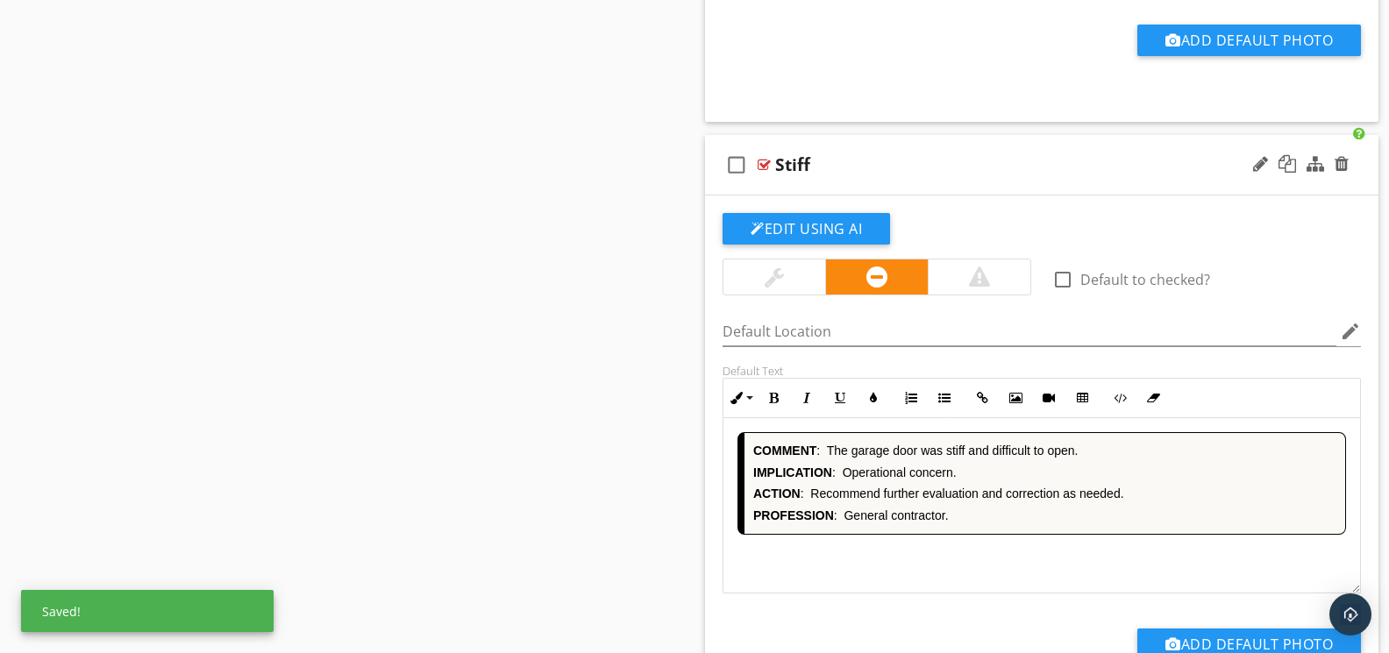
click at [949, 551] on div "COMMENT : The garage door was stiff and difficult to open. IMPLICATION : Operat…" at bounding box center [1041, 505] width 637 height 175
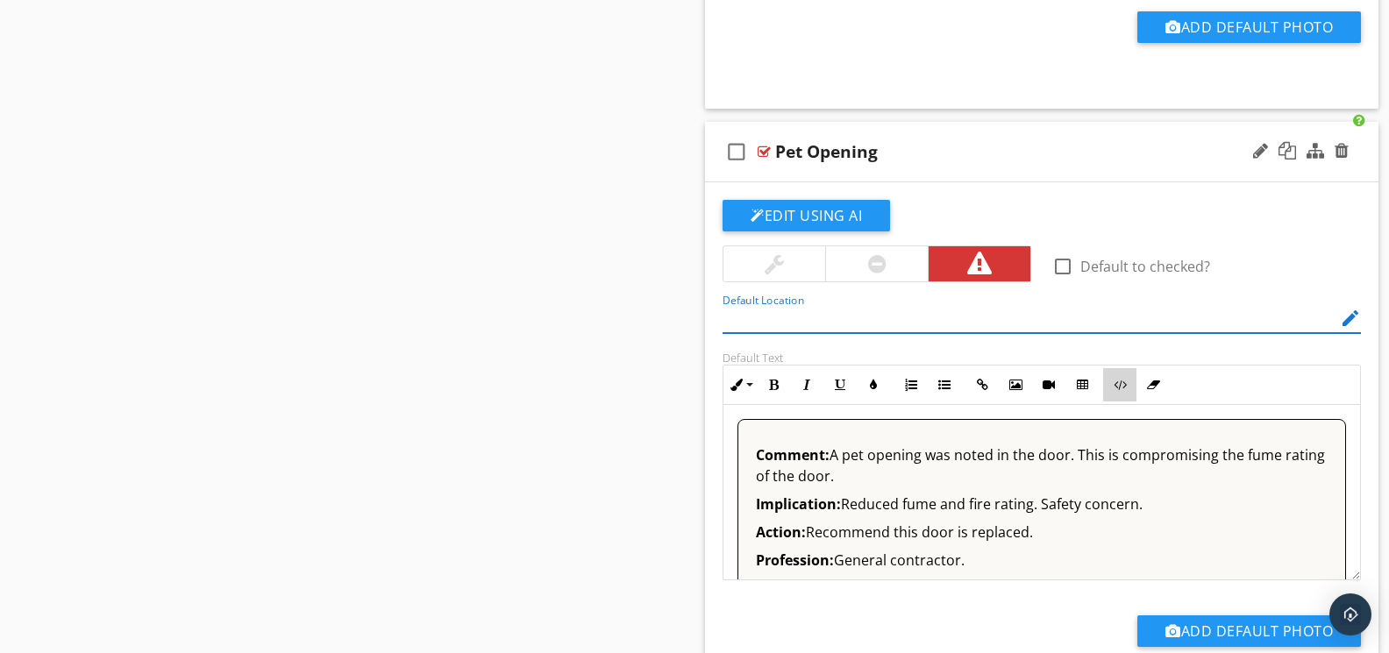
click at [1120, 398] on button "Code View" at bounding box center [1119, 384] width 33 height 33
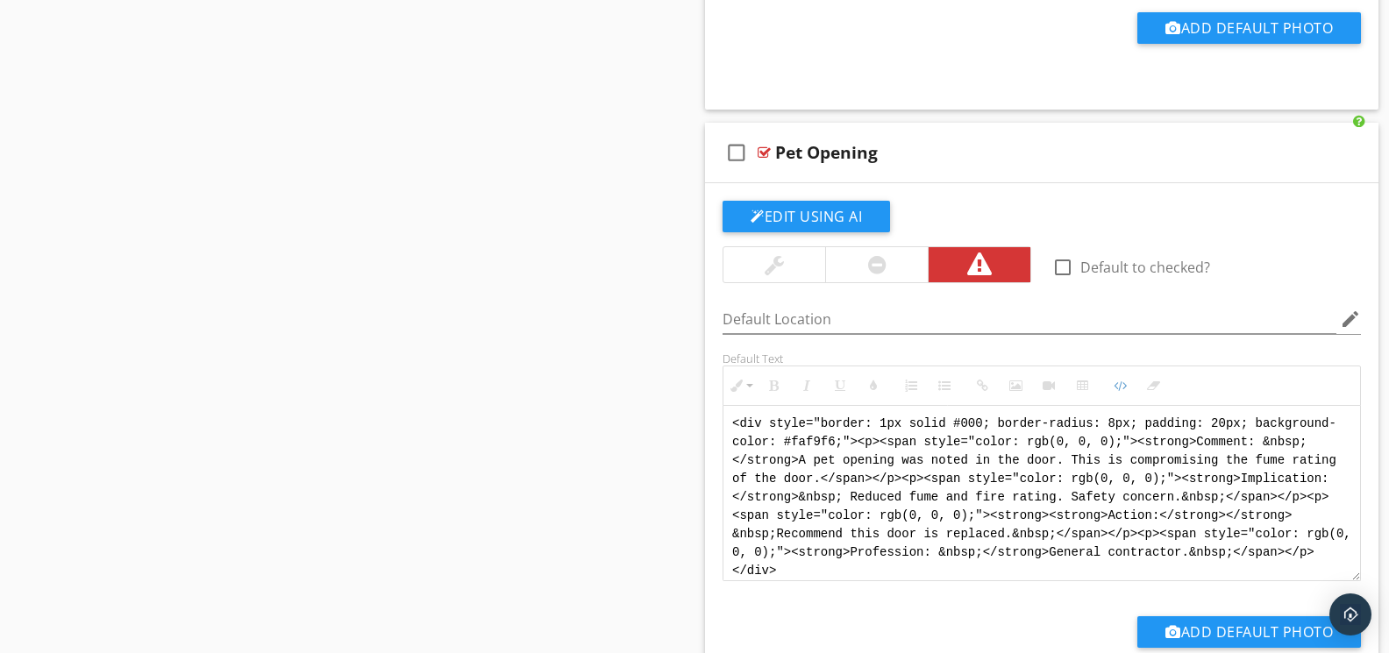
drag, startPoint x: 1045, startPoint y: 577, endPoint x: 552, endPoint y: 341, distance: 546.3
paste textarea "!-- Jody Version 1 --> <div style="font-family: Arial, sans-serif; font-size: 1…"
type textarea "<!-- Jody Version 1 --> <div style="font-family: Arial, sans-serif; font-size: …"
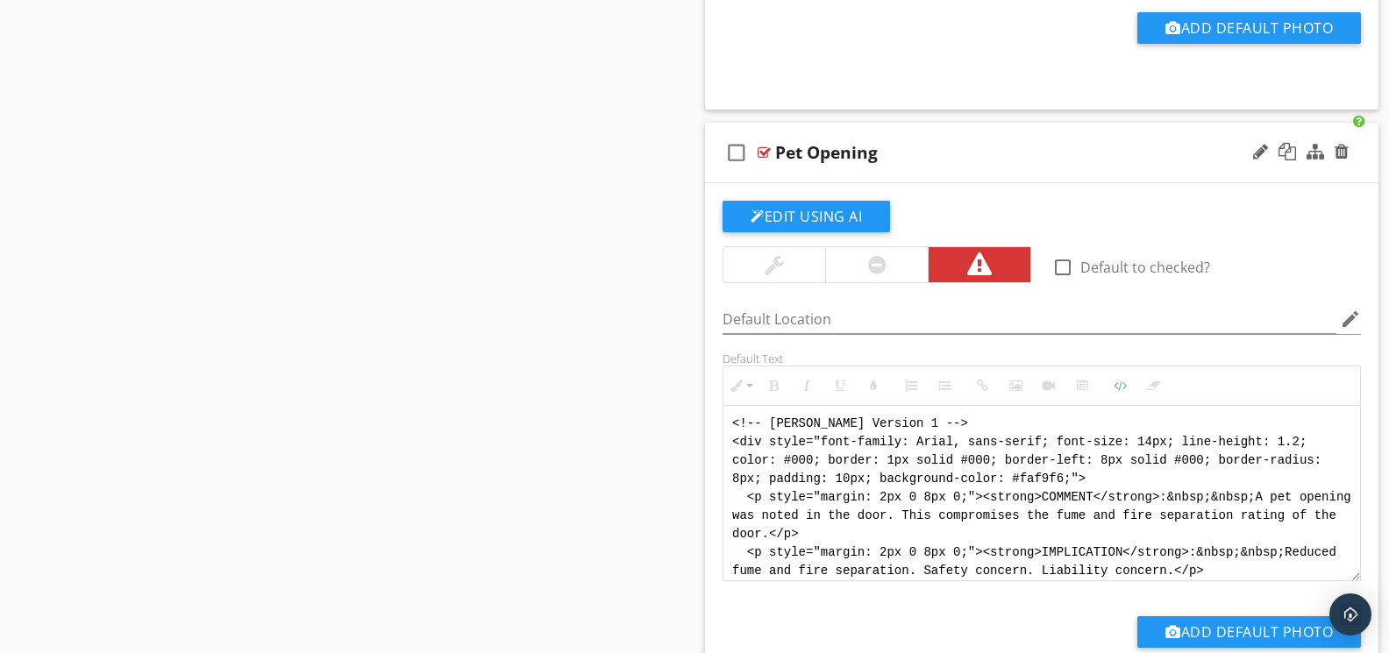
scroll to position [105, 0]
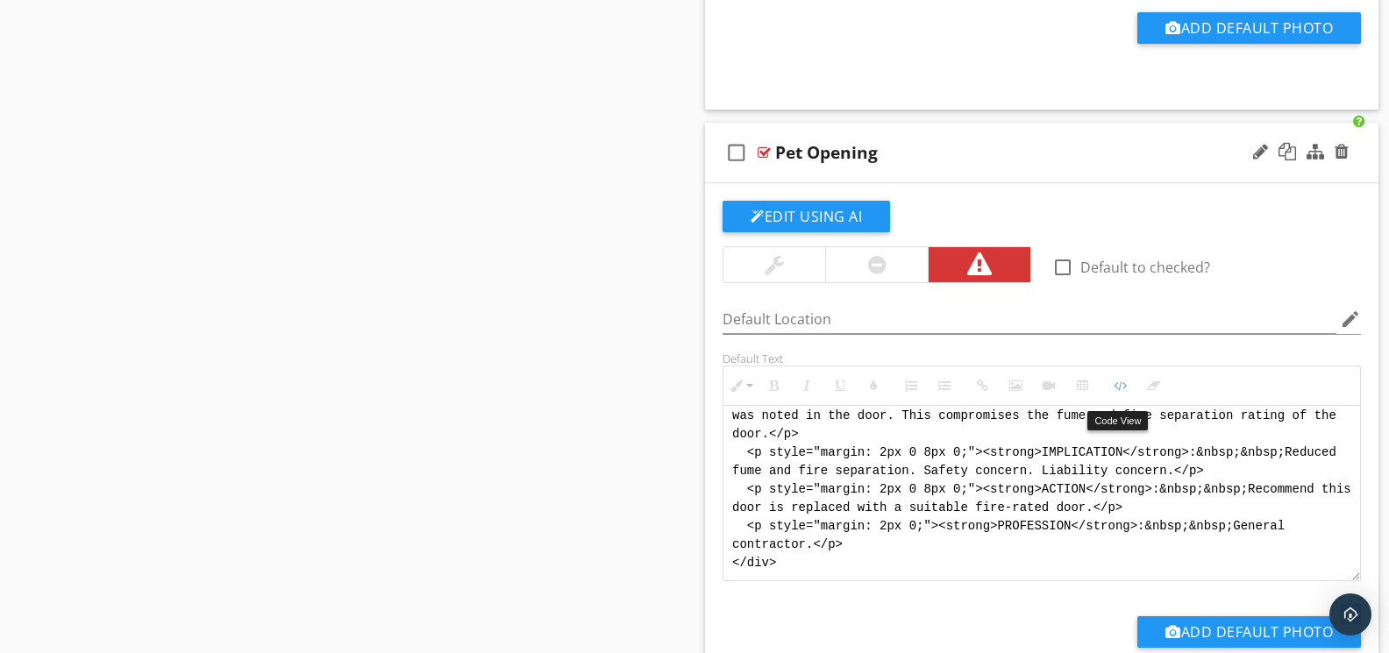
drag, startPoint x: 1116, startPoint y: 393, endPoint x: 1087, endPoint y: 397, distance: 29.3
click at [1115, 392] on icon "button" at bounding box center [1120, 386] width 12 height 12
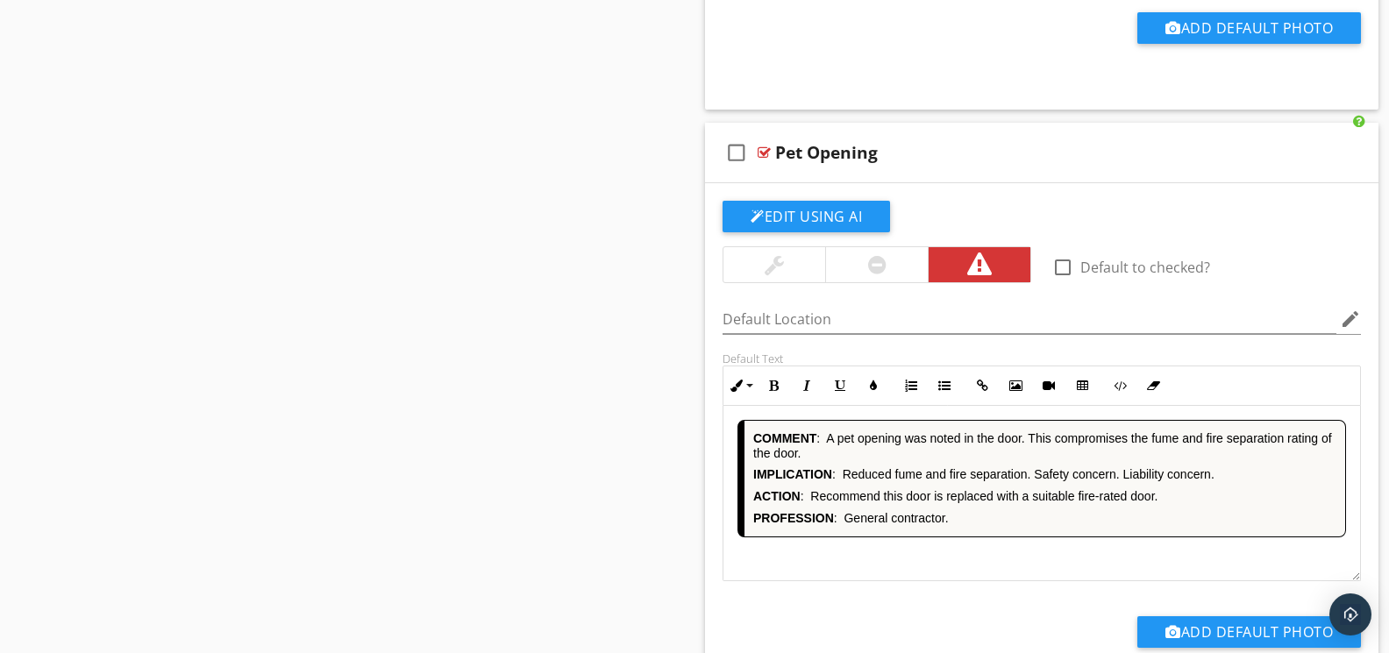
scroll to position [8580, 0]
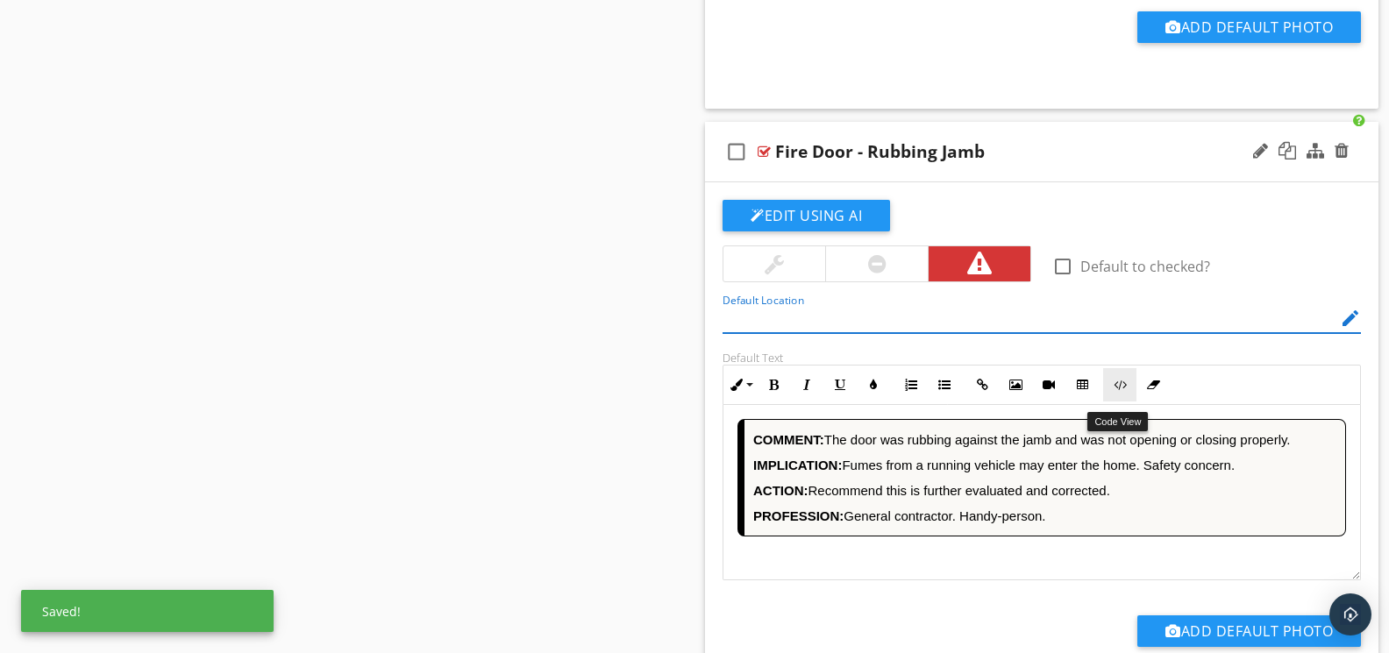
click at [1114, 391] on icon "button" at bounding box center [1120, 385] width 12 height 12
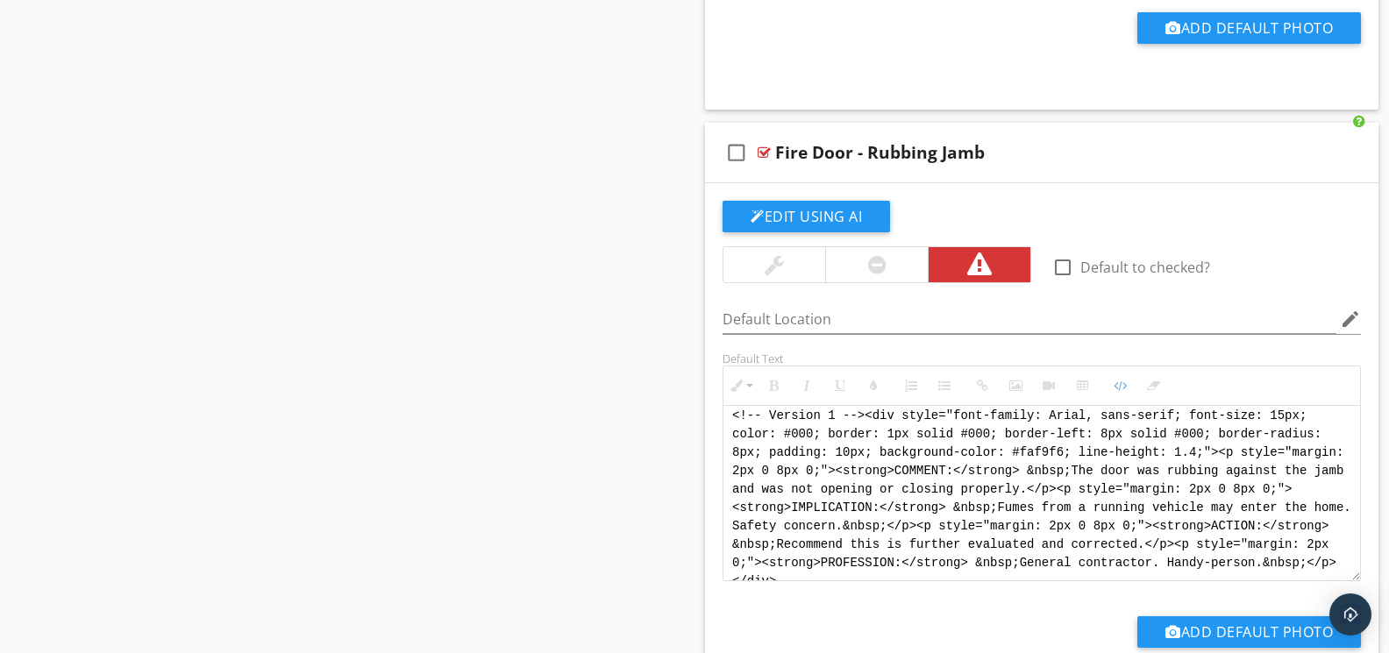
scroll to position [0, 0]
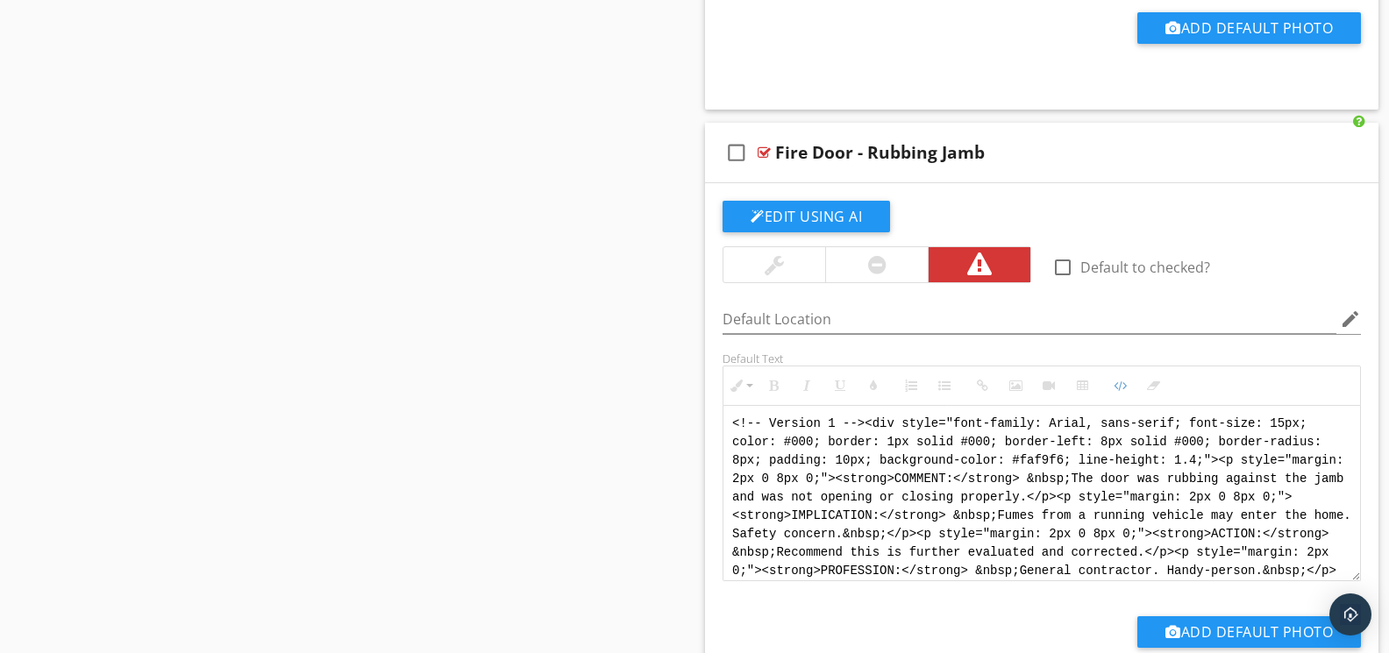
drag, startPoint x: 987, startPoint y: 583, endPoint x: 619, endPoint y: 376, distance: 422.4
paste textarea "Jody Version 1 --> <div style="font-family: Arial, sans-serif; font-size: 14px;…"
type textarea "<!-- Jody Version 1 --> <div style="font-family: Arial, sans-serif; font-size: …"
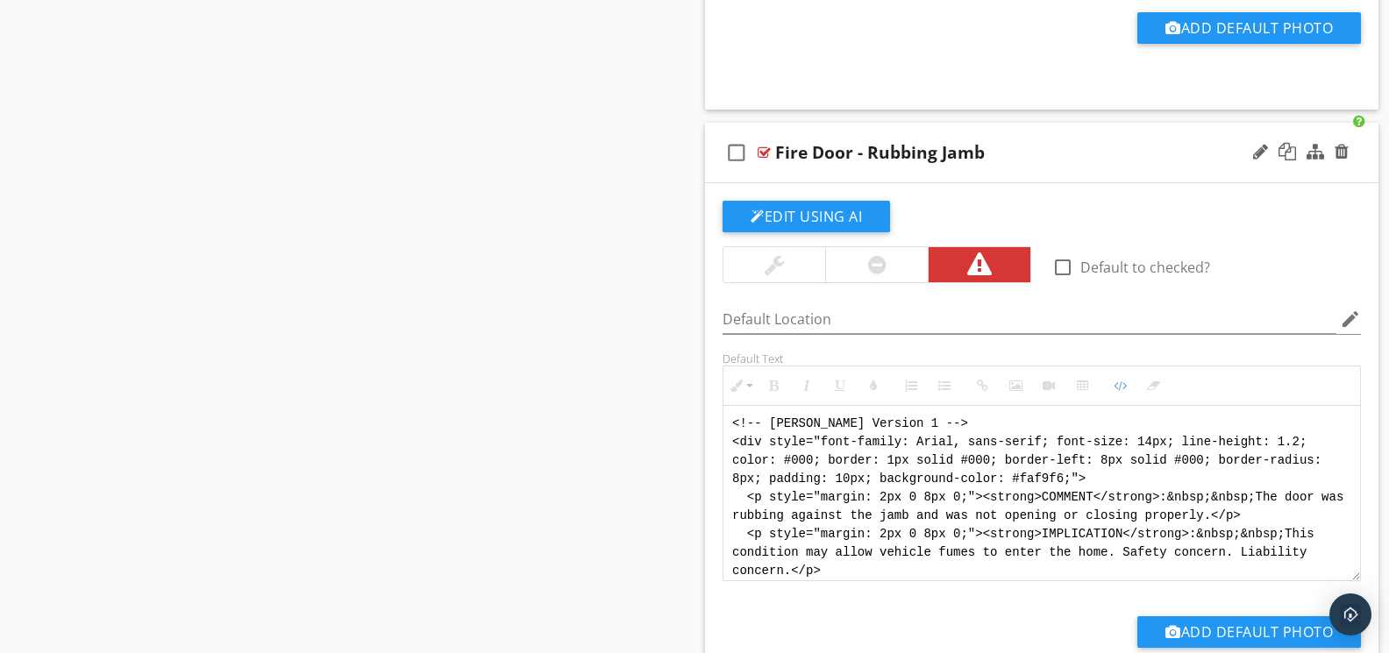
scroll to position [105, 0]
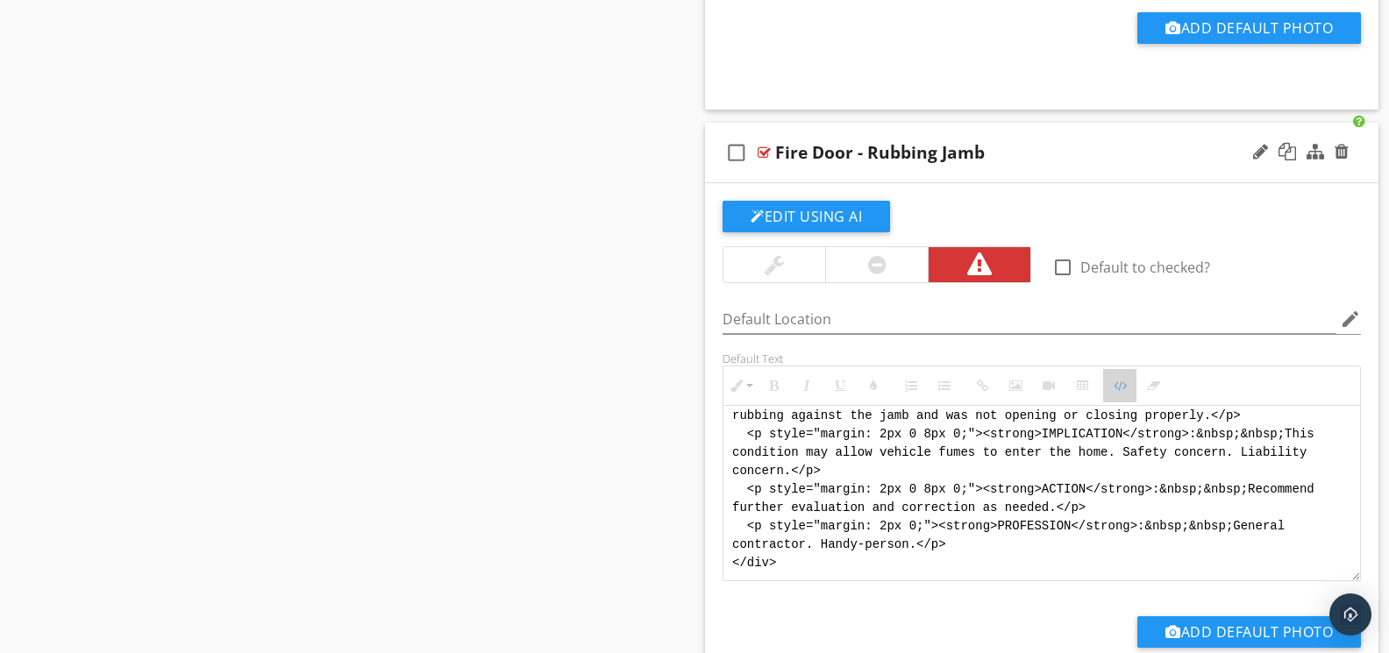
click at [1119, 392] on icon "button" at bounding box center [1120, 386] width 12 height 12
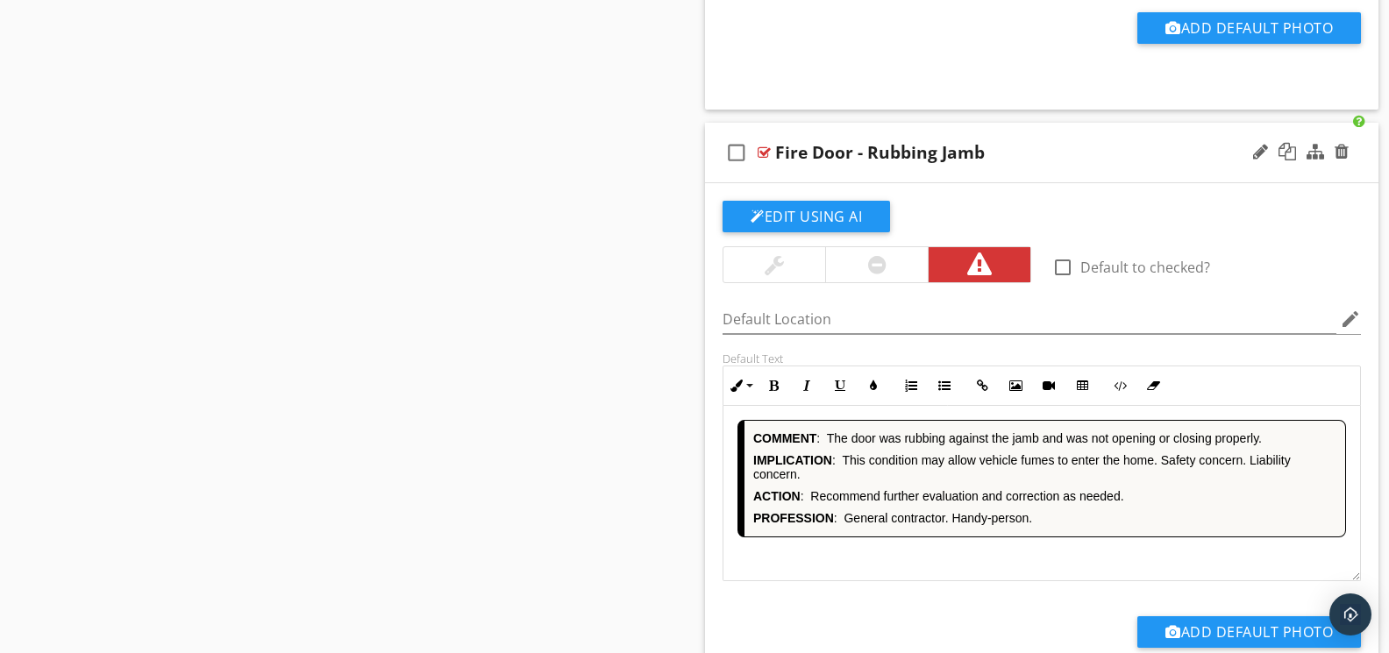
scroll to position [9186, 0]
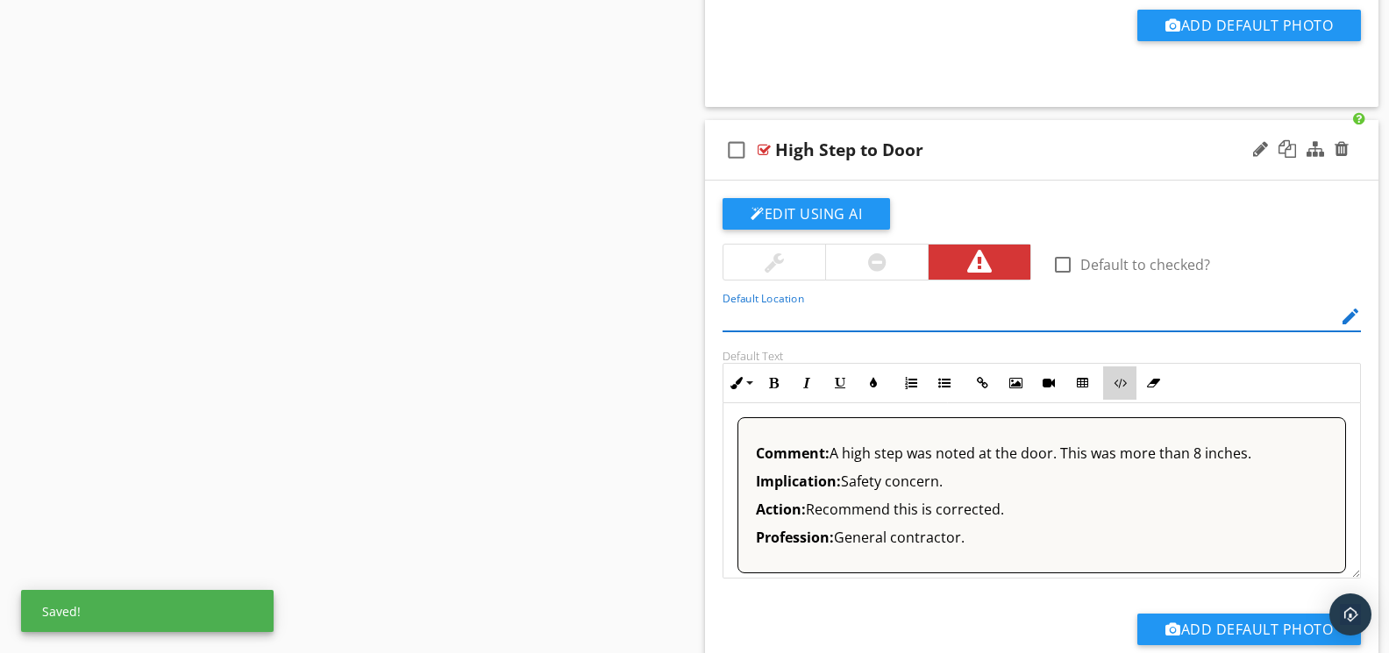
click at [1124, 389] on icon "button" at bounding box center [1120, 383] width 12 height 12
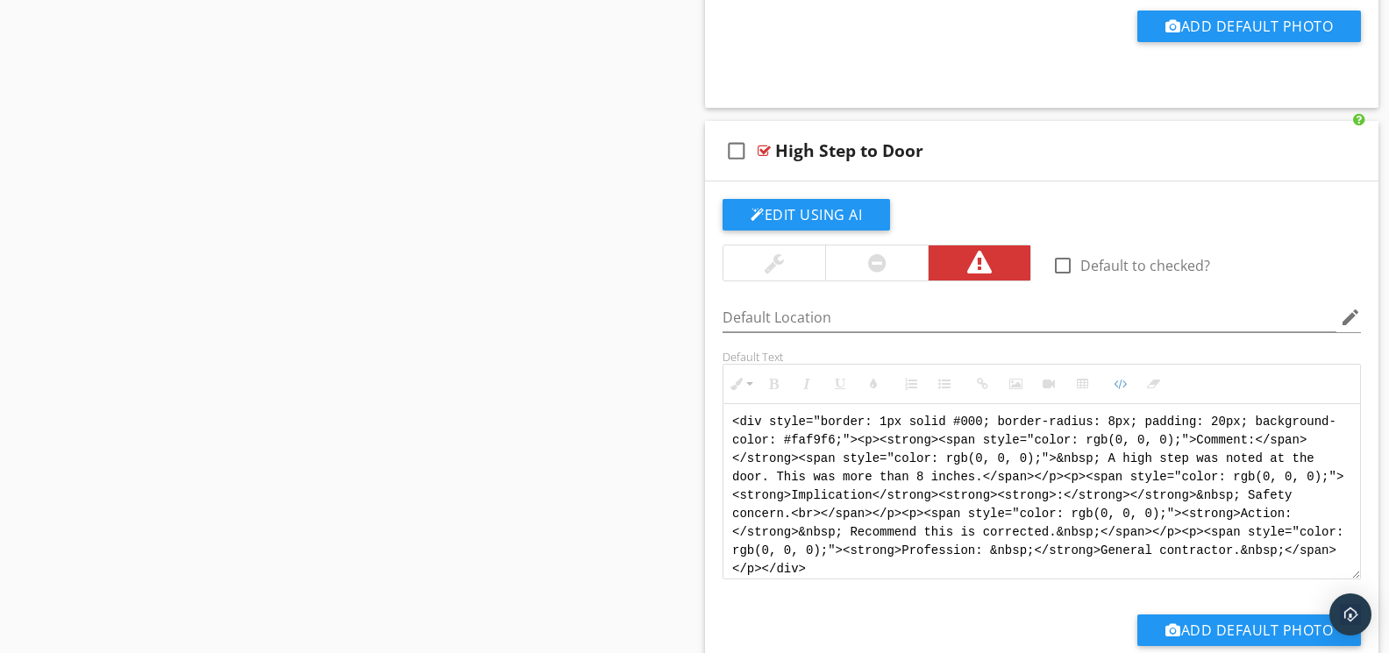
drag, startPoint x: 976, startPoint y: 584, endPoint x: 687, endPoint y: 405, distance: 339.4
paste textarea "!-- Jody Version 1 --> <div style="font-family: Arial, sans-serif; font-size: 1…"
type textarea "<!-- Jody Version 1 --> <div style="font-family: Arial, sans-serif; font-size: …"
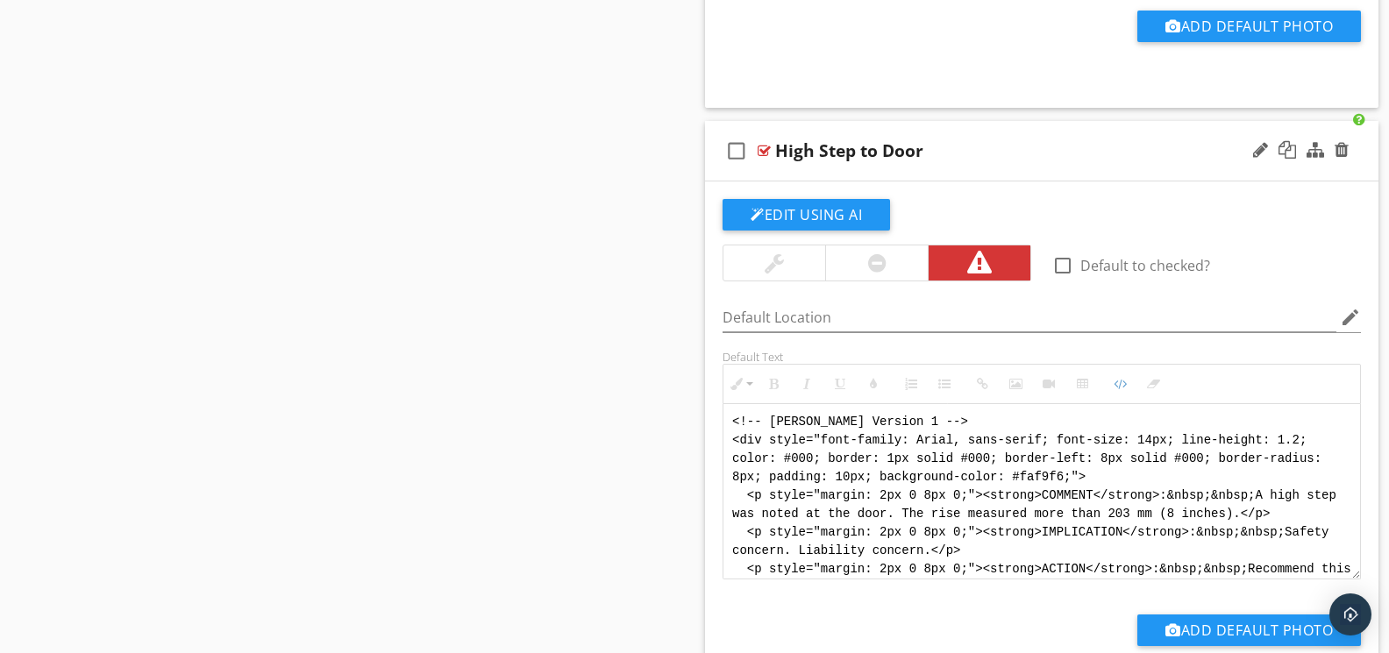
scroll to position [88, 0]
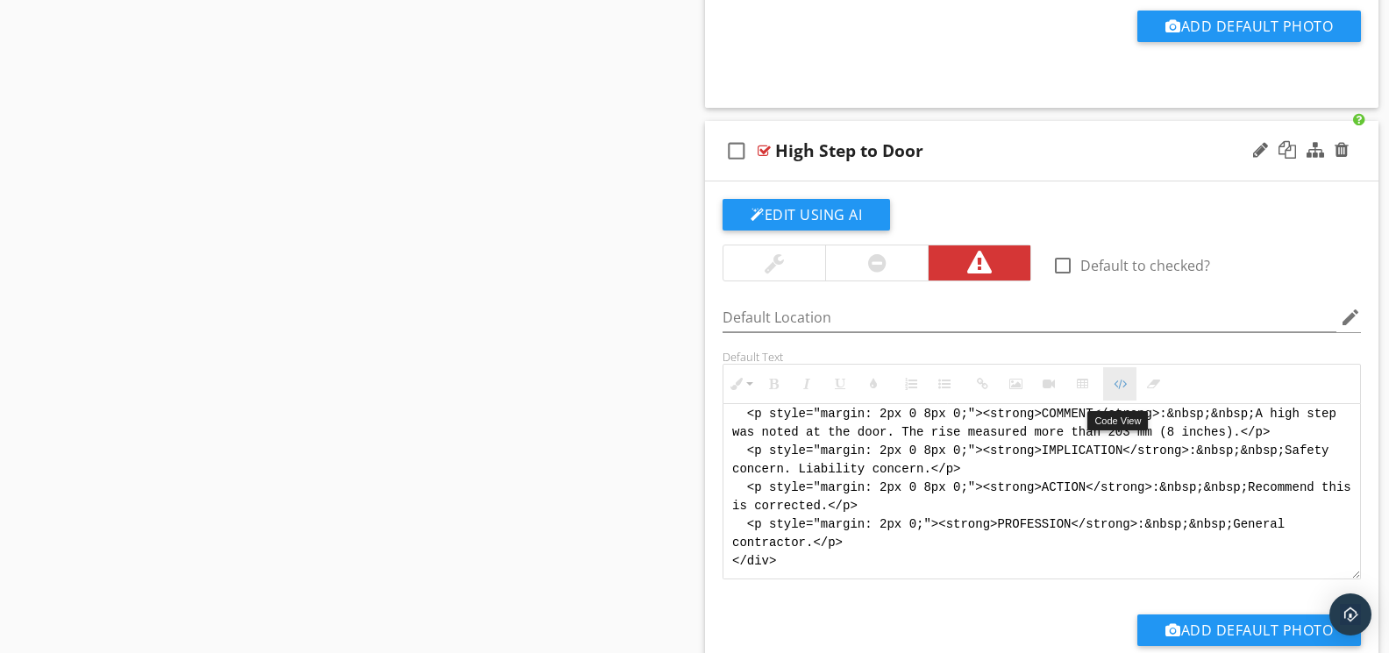
click at [1114, 390] on icon "button" at bounding box center [1120, 384] width 12 height 12
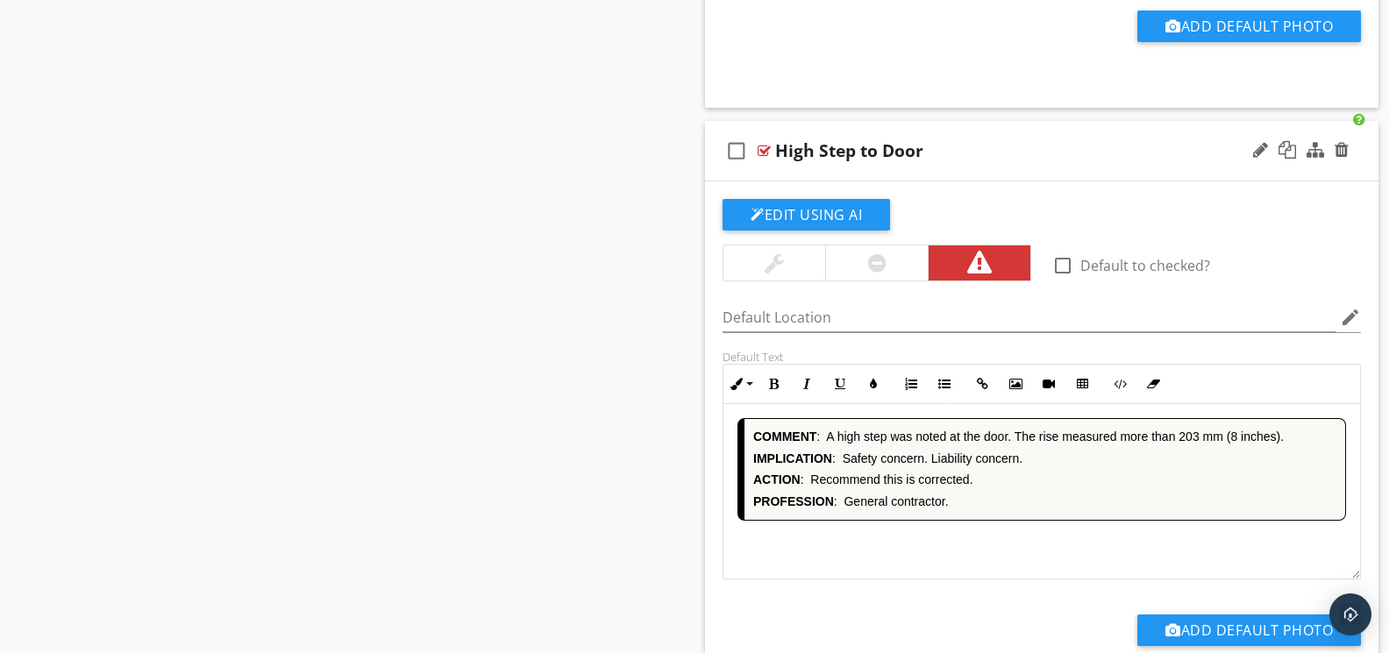
scroll to position [9790, 0]
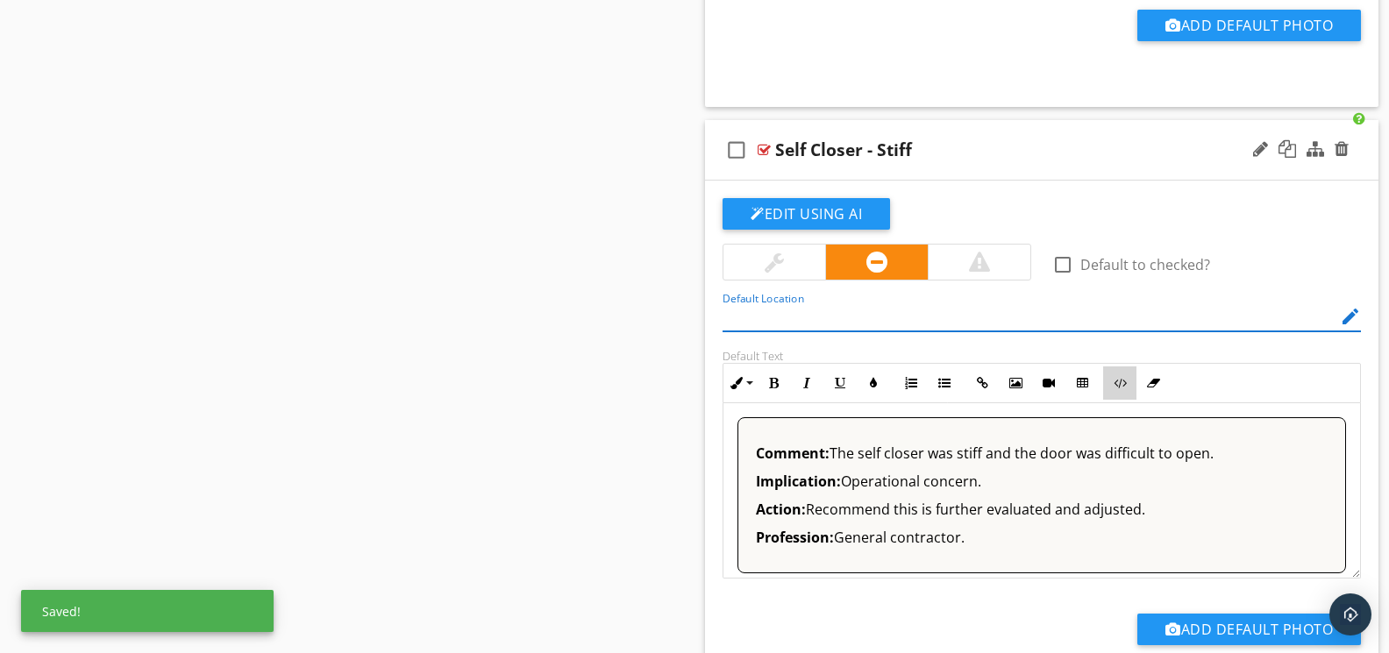
click at [1116, 389] on icon "button" at bounding box center [1120, 383] width 12 height 12
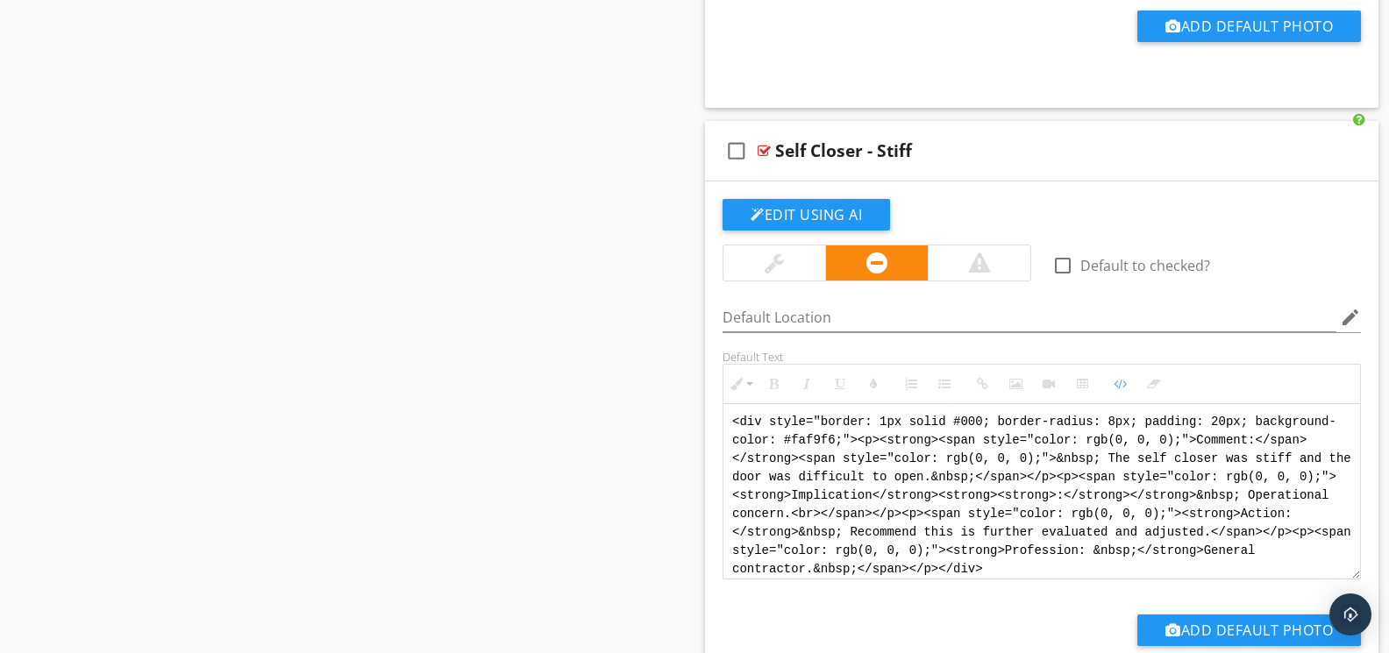
drag, startPoint x: 1095, startPoint y: 573, endPoint x: 675, endPoint y: 392, distance: 457.5
paste textarea "!-- Jody Version 1 --> <div style="font-family: Arial, sans-serif; font-size: 1…"
type textarea "<!-- Jody Version 1 --> <div style="font-family: Arial, sans-serif; font-size: …"
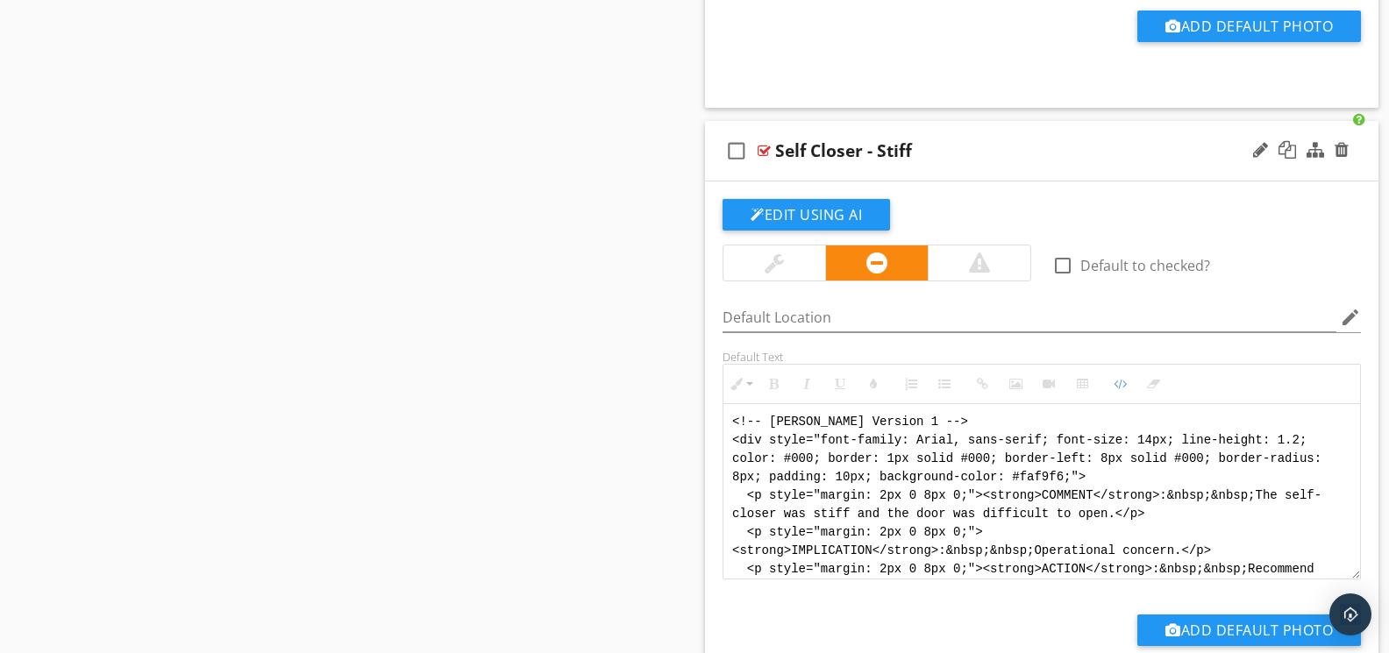
scroll to position [88, 0]
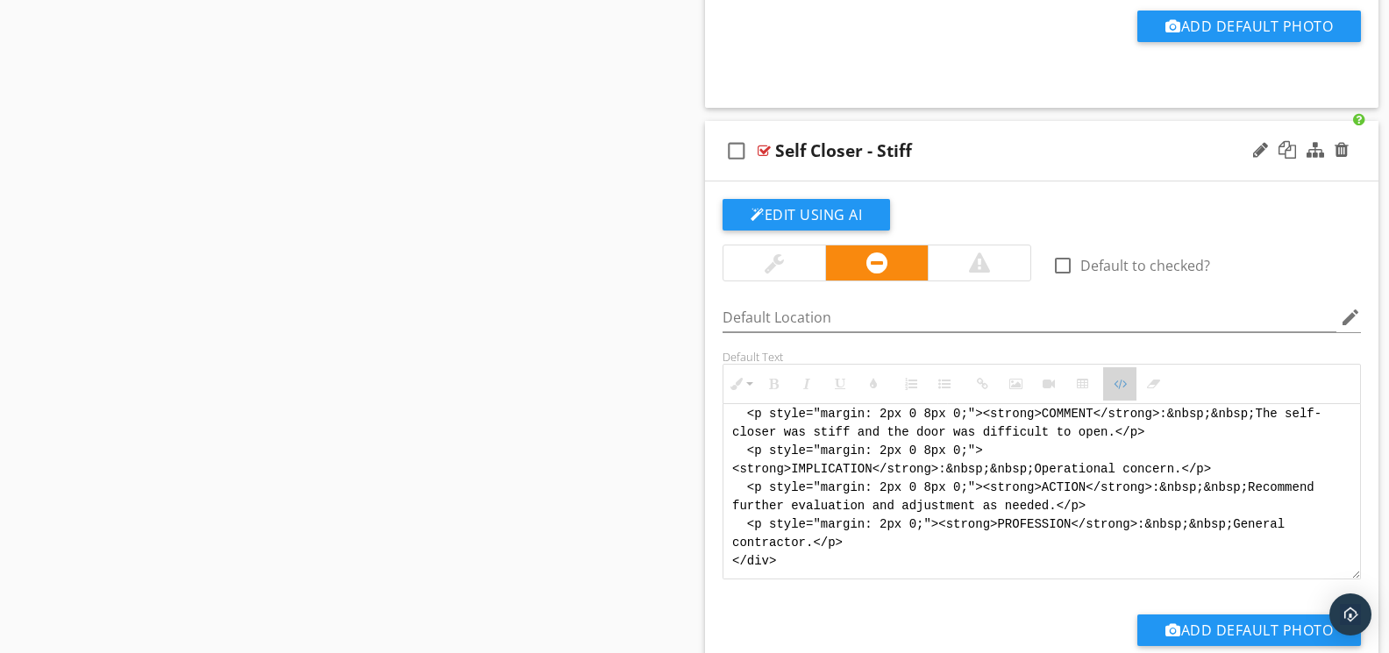
click at [1123, 390] on icon "button" at bounding box center [1120, 384] width 12 height 12
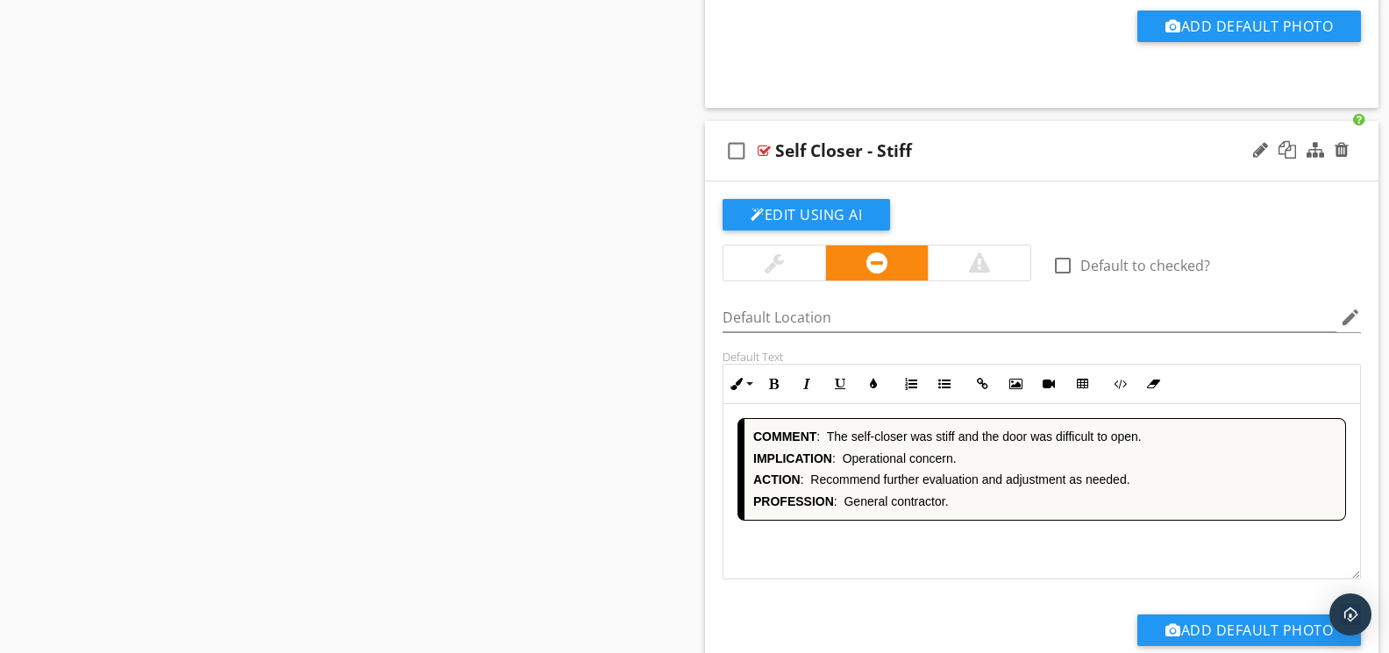
scroll to position [10396, 0]
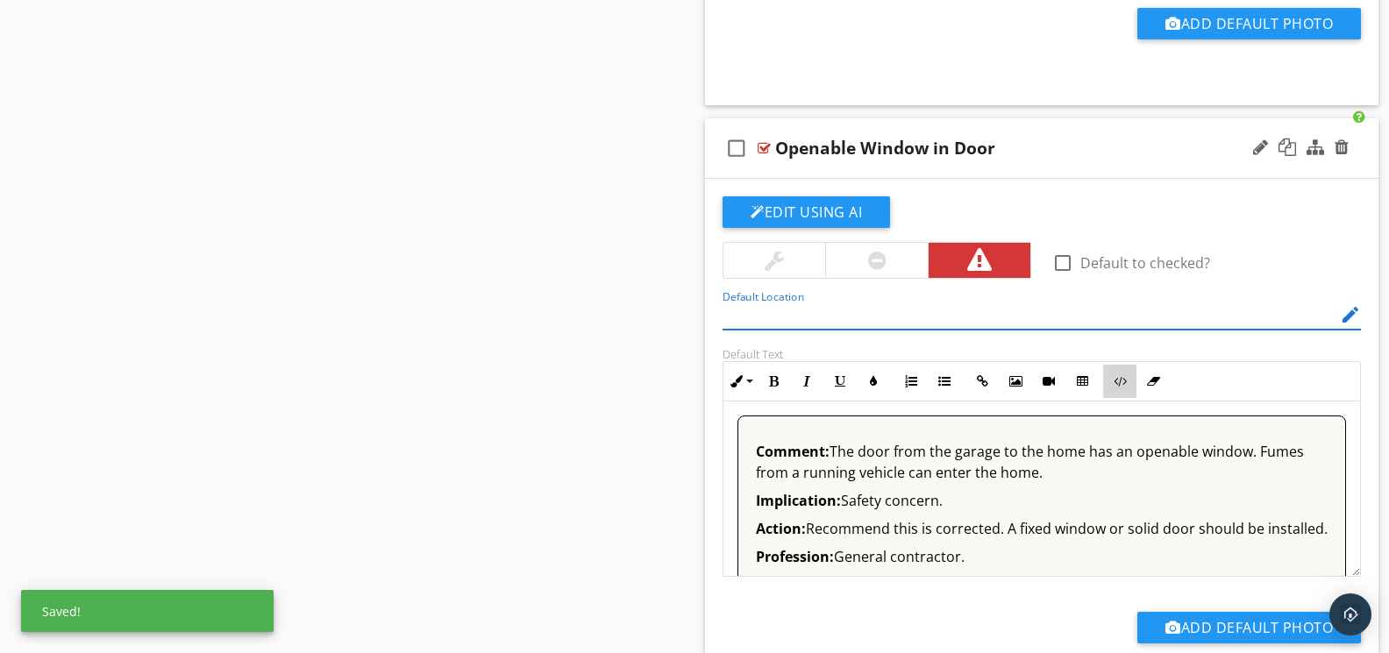
click at [1121, 398] on button "Code View" at bounding box center [1119, 381] width 33 height 33
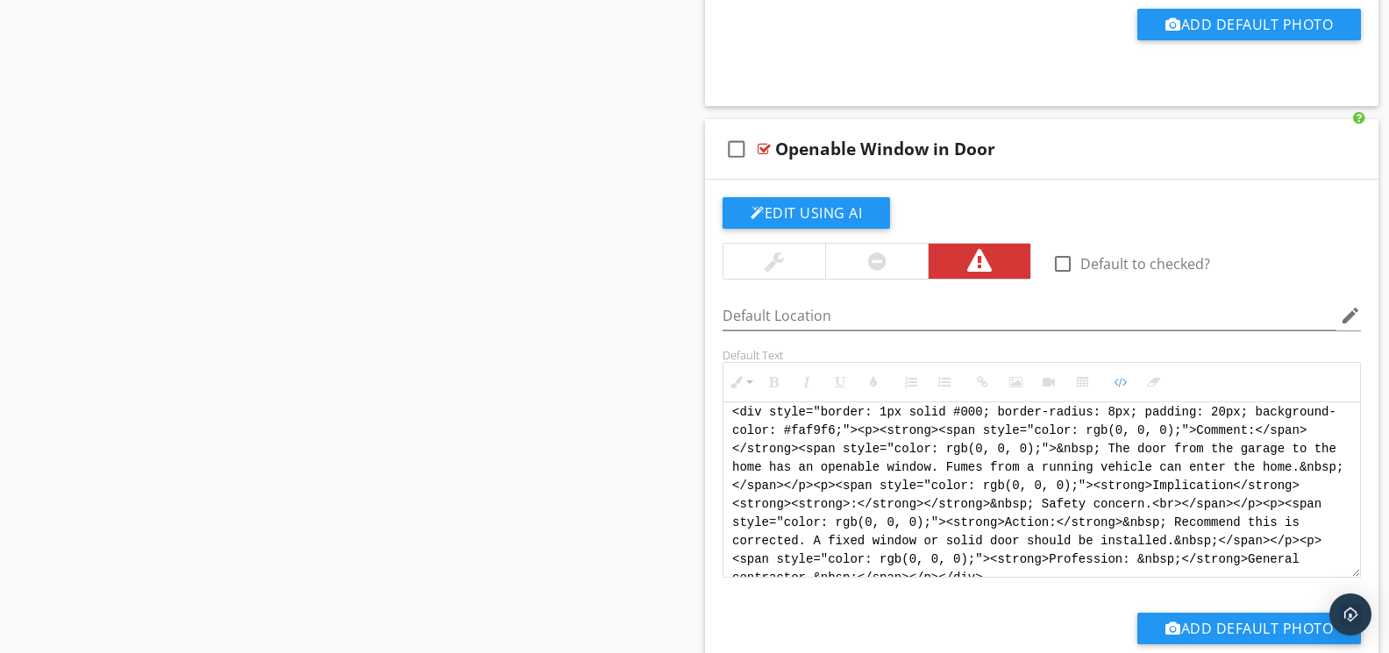
scroll to position [0, 0]
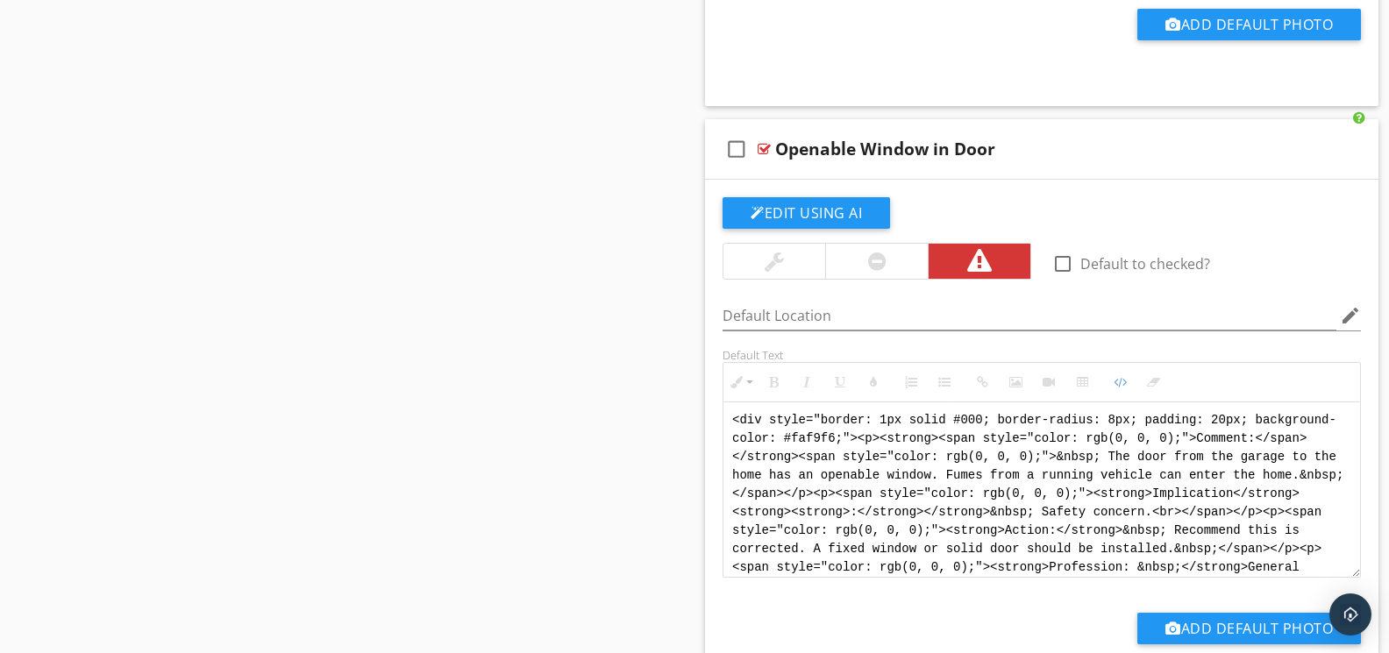
drag, startPoint x: 1040, startPoint y: 584, endPoint x: 636, endPoint y: 355, distance: 464.5
paste textarea "!-- Jody Version 1 --> <div style="font-family: Arial, sans-serif; font-size: 1…"
type textarea "<!-- Jody Version 1 --> <div style="font-family: Arial, sans-serif; font-size: …"
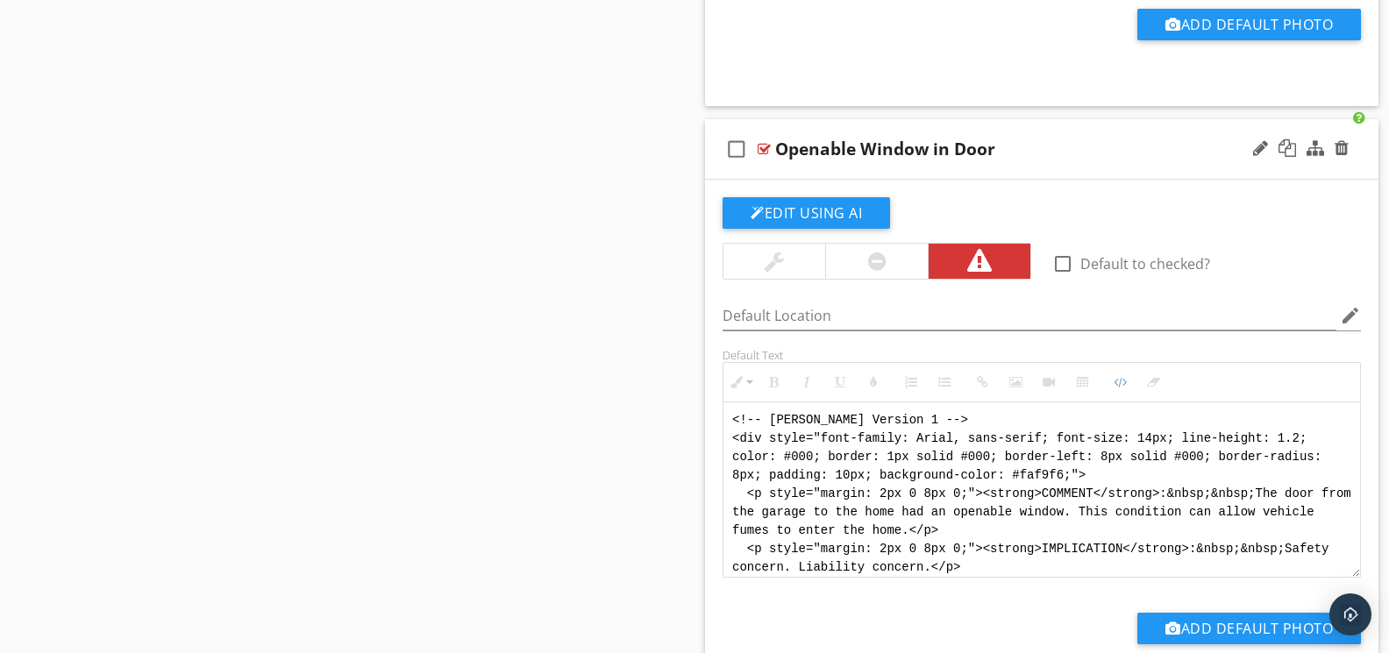
scroll to position [105, 0]
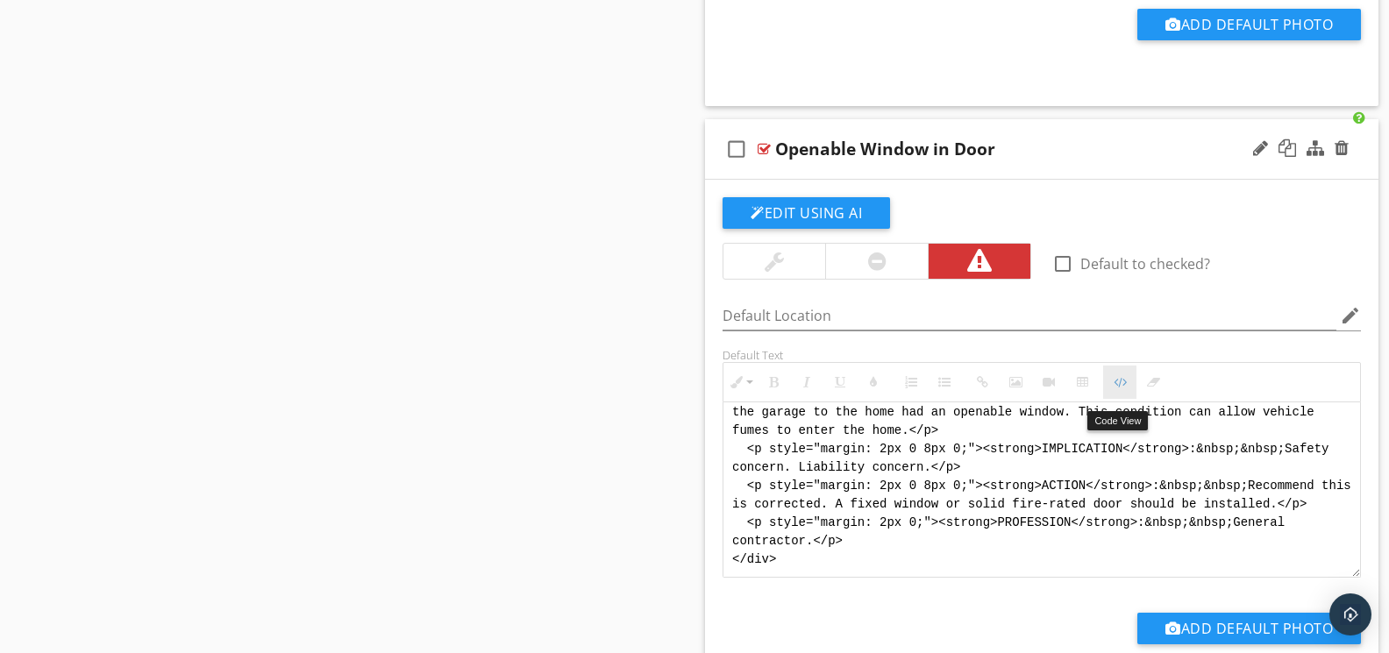
click at [1133, 399] on button "Code View" at bounding box center [1119, 382] width 33 height 33
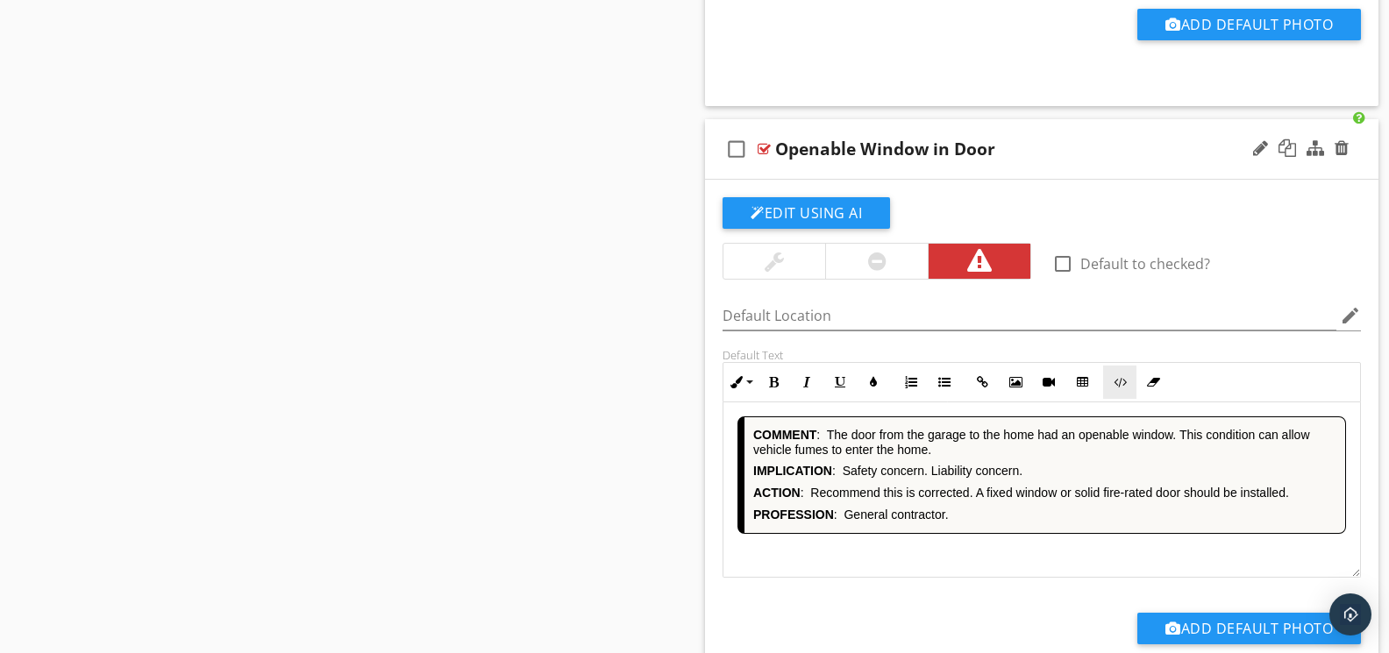
scroll to position [11000, 0]
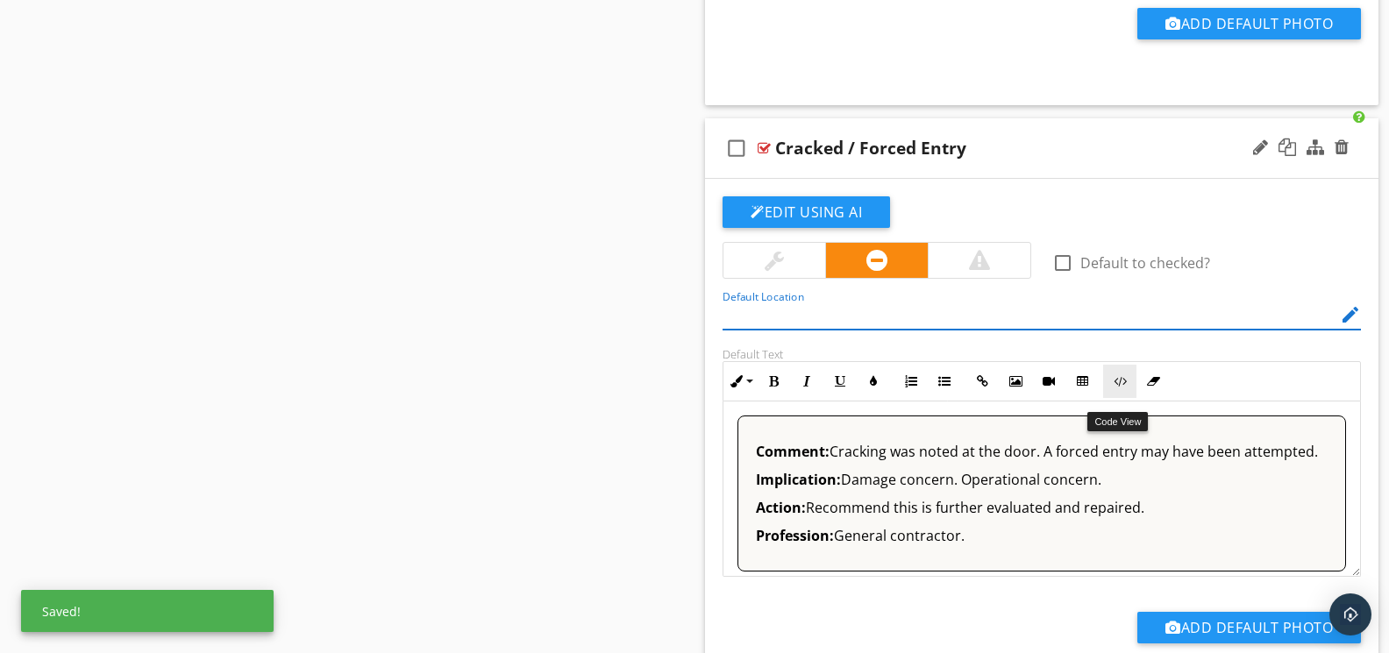
click at [1124, 388] on icon "button" at bounding box center [1120, 381] width 12 height 12
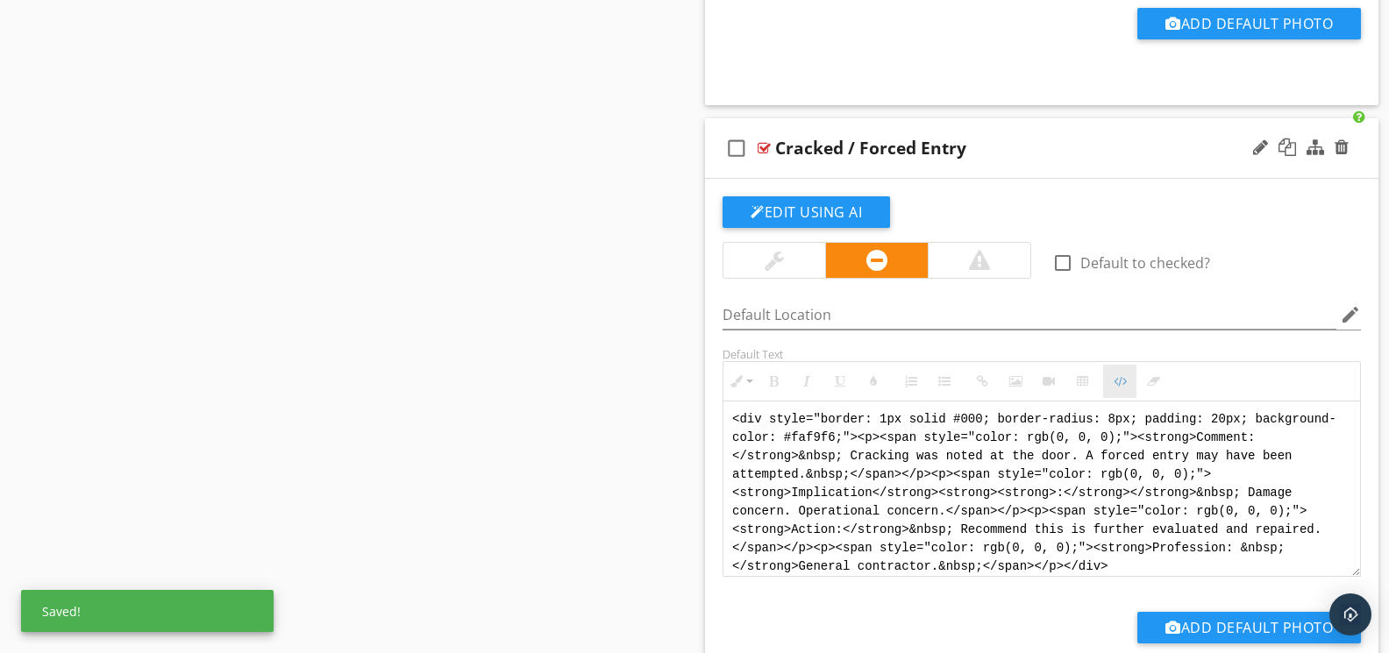
scroll to position [10999, 0]
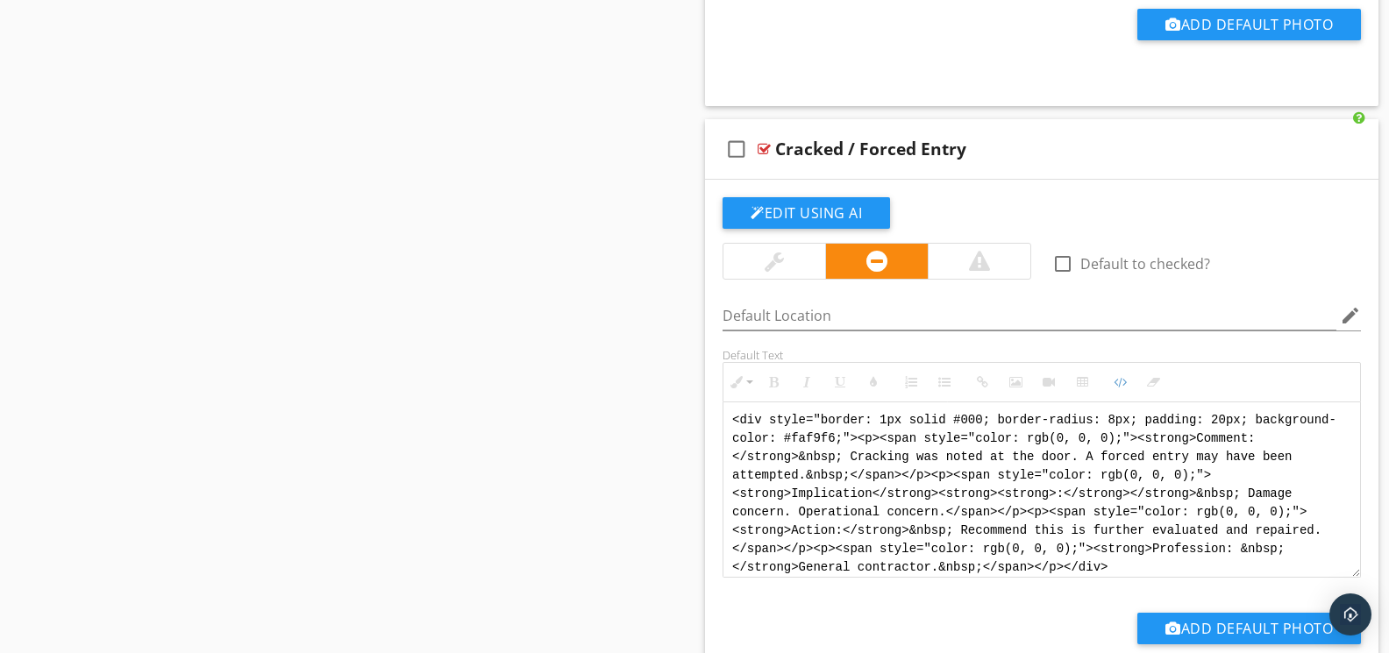
drag, startPoint x: 1080, startPoint y: 567, endPoint x: 701, endPoint y: 411, distance: 409.7
paste textarea "!-- Jody Version 1 --> <div style="font-family: Arial, sans-serif; font-size: 1…"
type textarea "<!-- Jody Version 1 --> <div style="font-family: Arial, sans-serif; font-size: …"
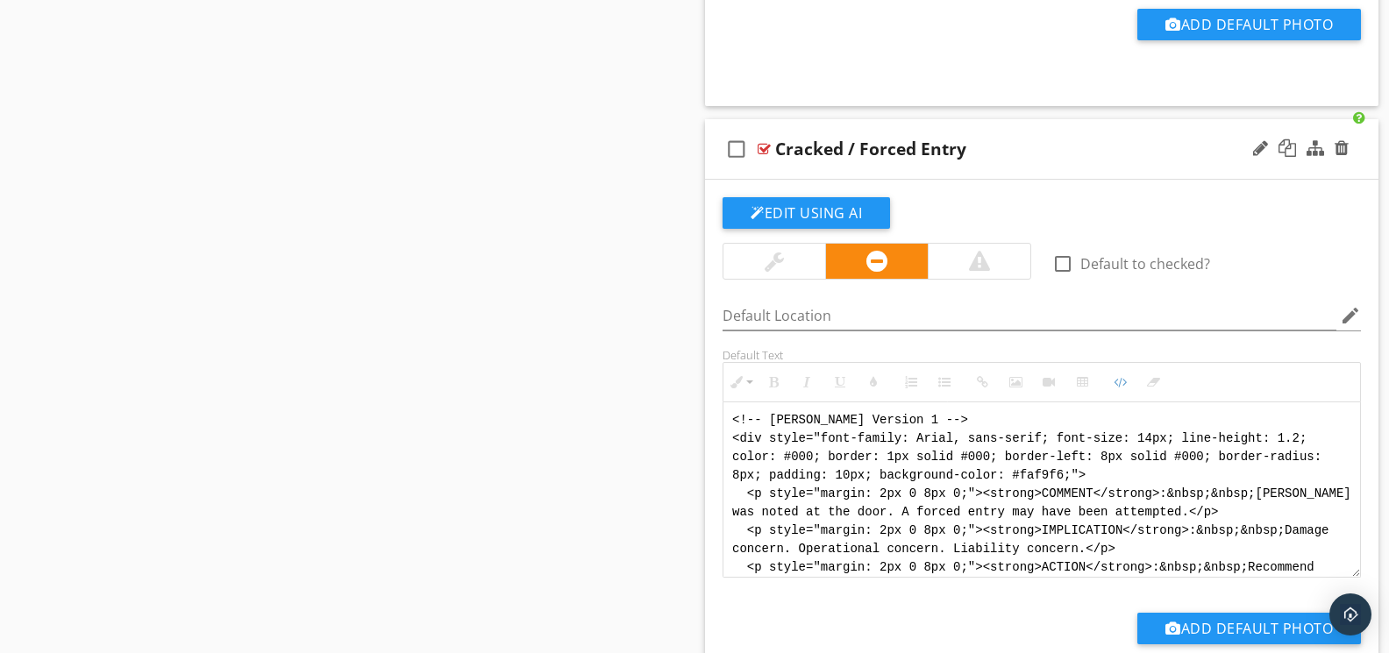
scroll to position [88, 0]
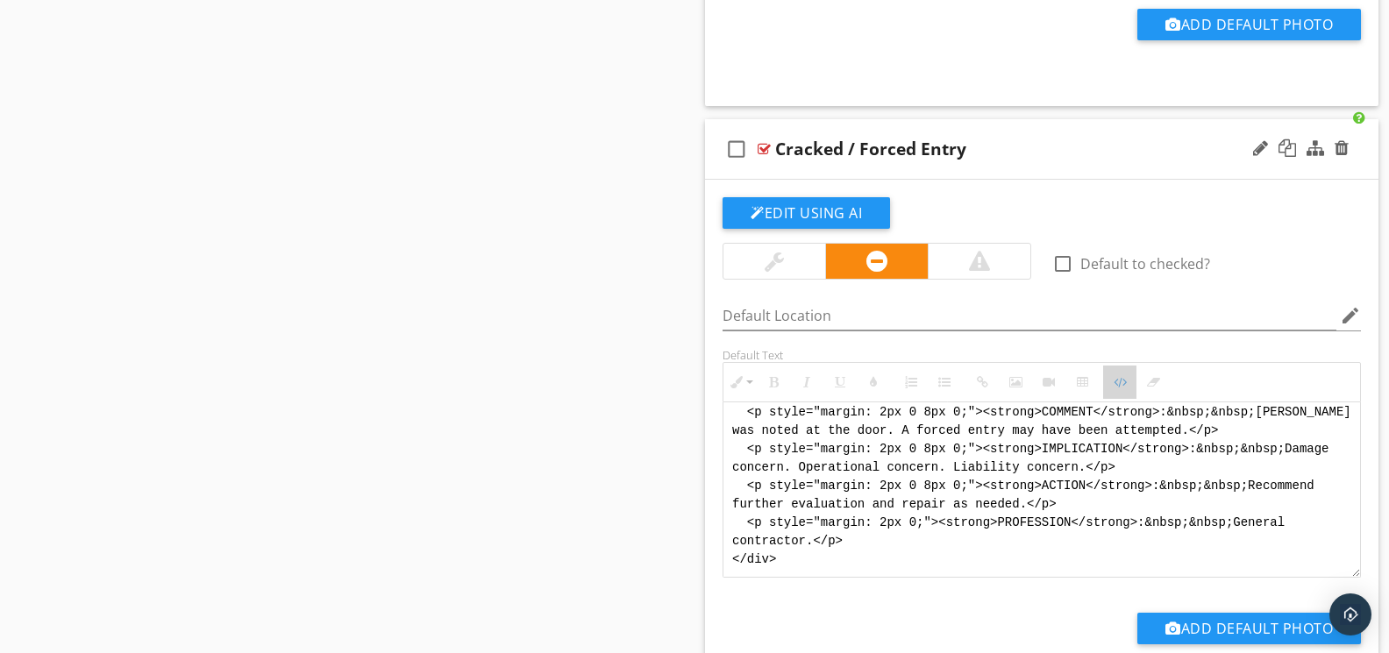
click at [1122, 388] on icon "button" at bounding box center [1120, 382] width 12 height 12
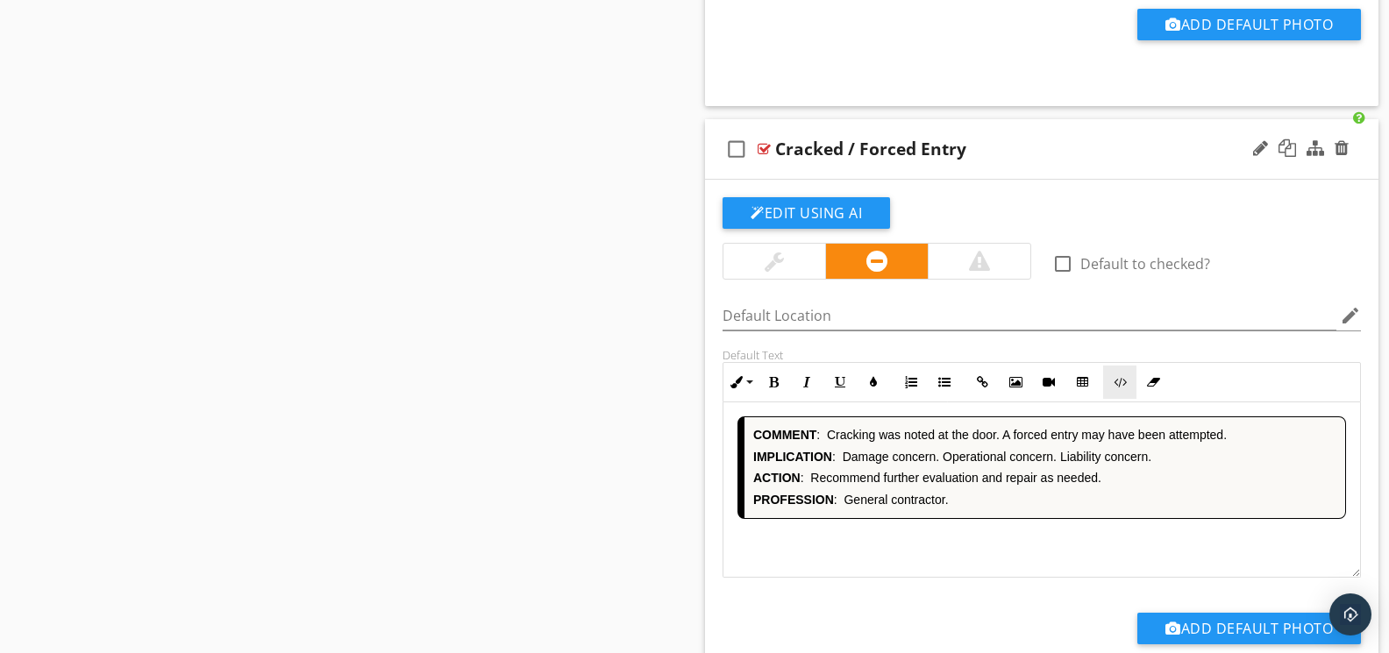
scroll to position [11606, 0]
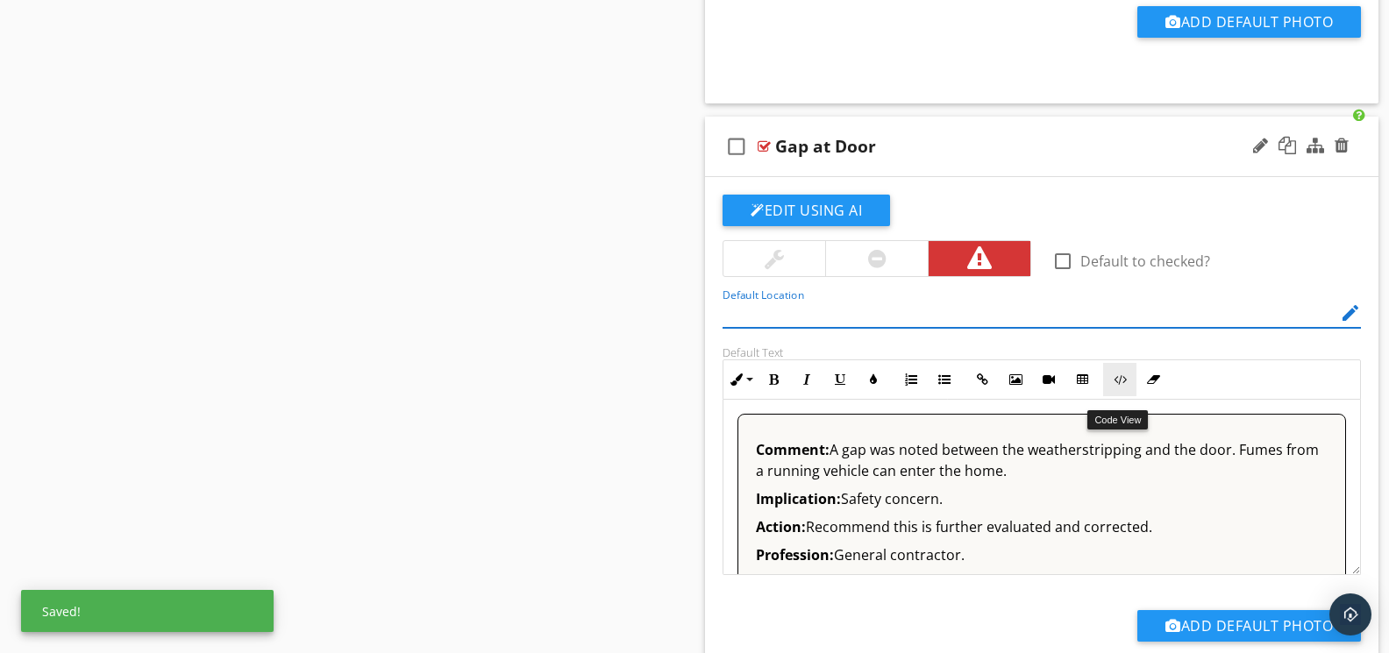
click at [1121, 386] on icon "button" at bounding box center [1120, 380] width 12 height 12
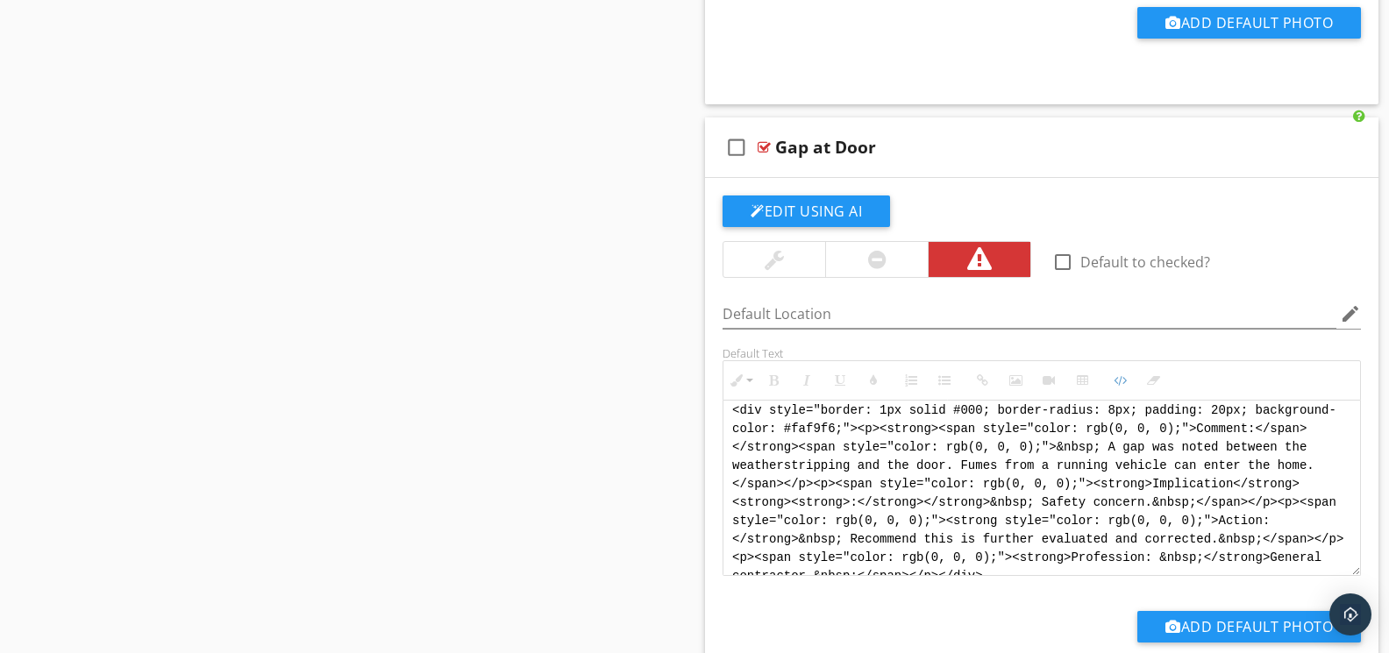
scroll to position [0, 0]
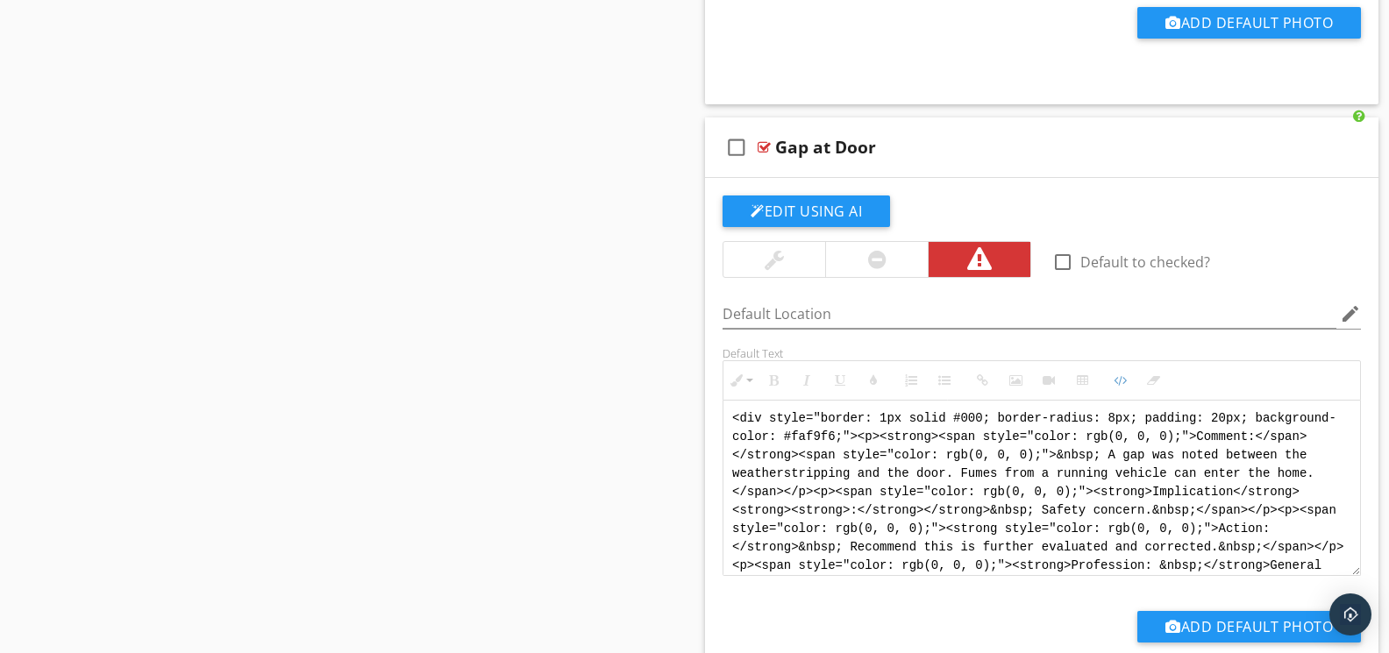
drag, startPoint x: 1057, startPoint y: 583, endPoint x: 685, endPoint y: 366, distance: 430.7
paste textarea "!-- Jody Version 1 --> <div style="font-family: Arial, sans-serif; font-size: 1…"
type textarea "<!-- Jody Version 1 --> <div style="font-family: Arial, sans-serif; font-size: …"
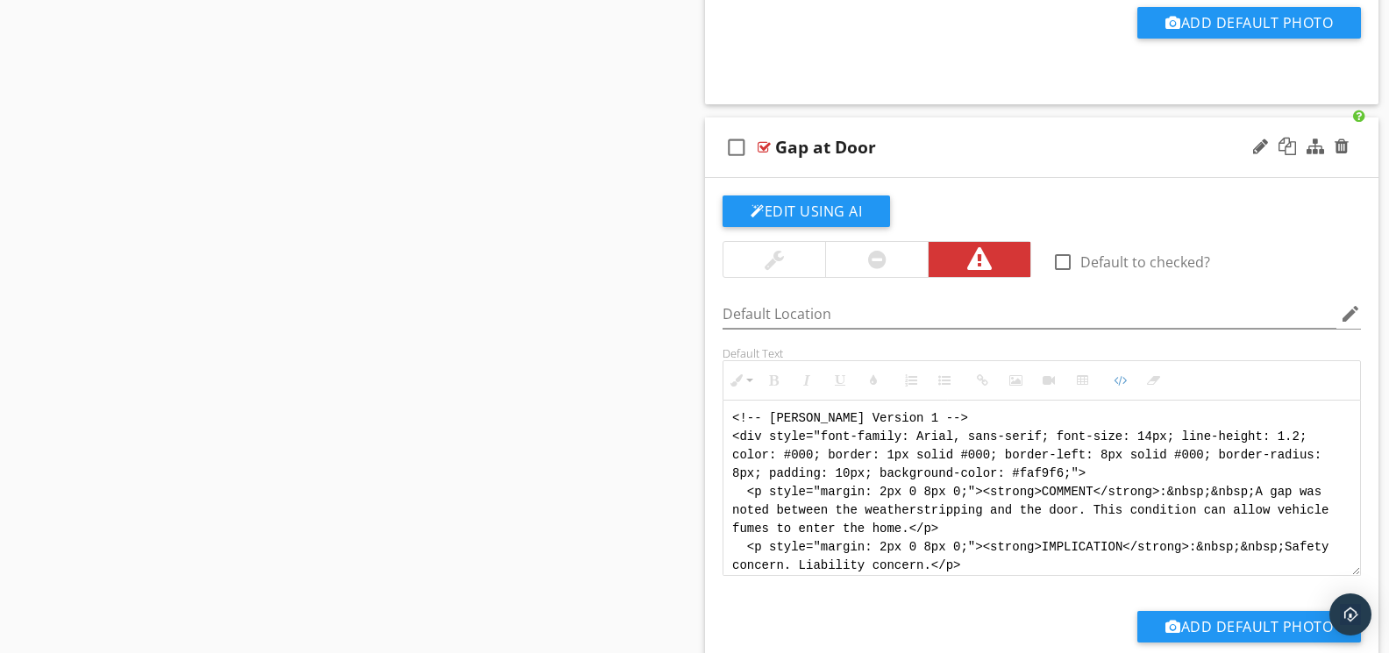
scroll to position [105, 0]
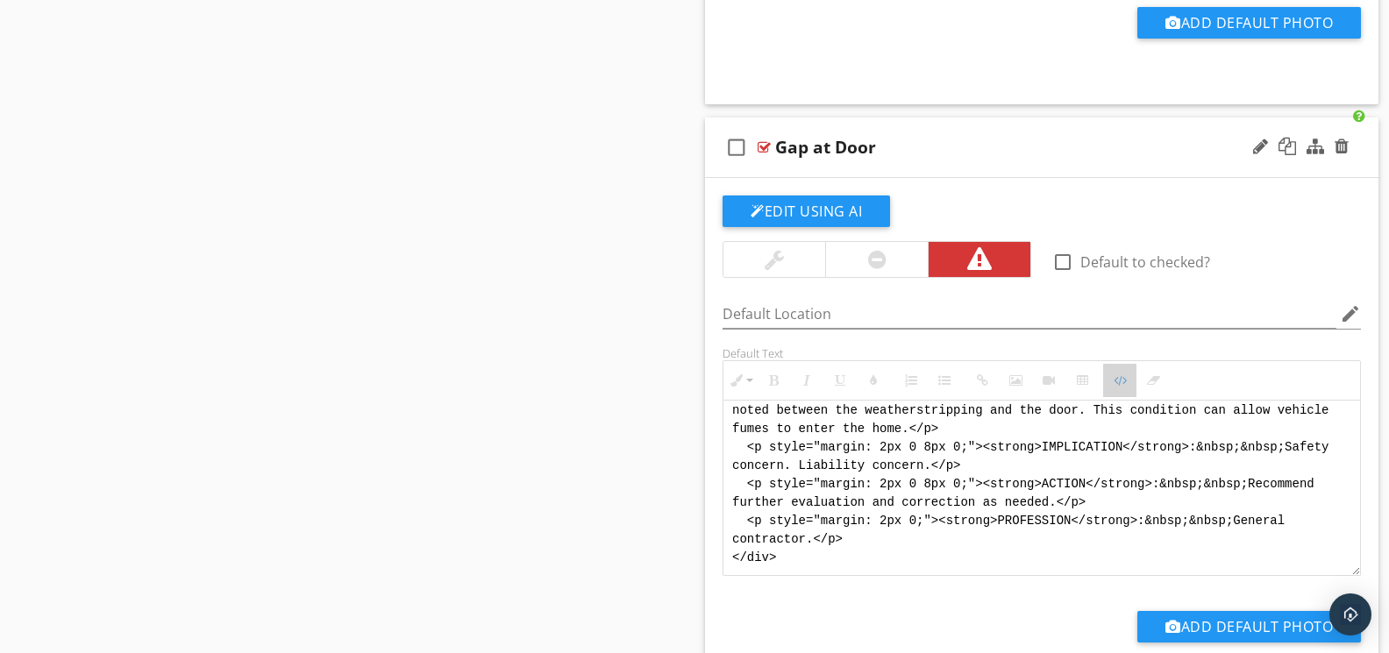
click at [1120, 387] on icon "button" at bounding box center [1120, 380] width 12 height 12
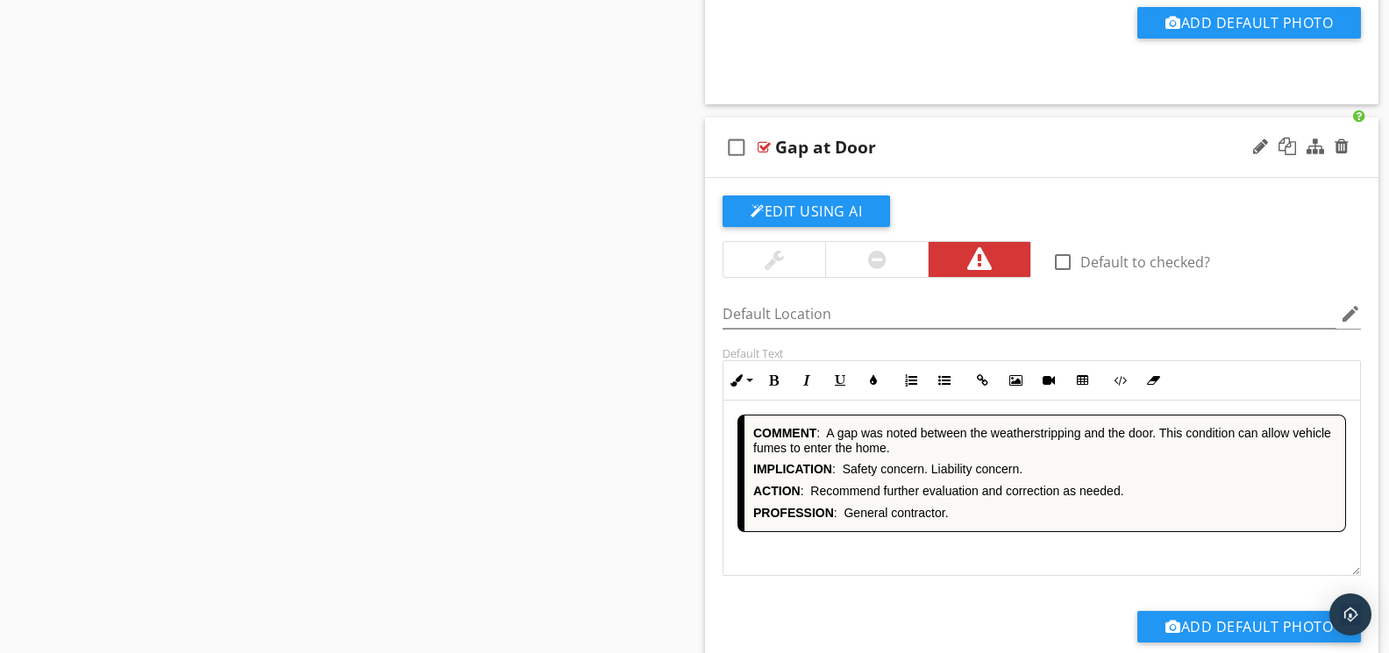
scroll to position [12210, 0]
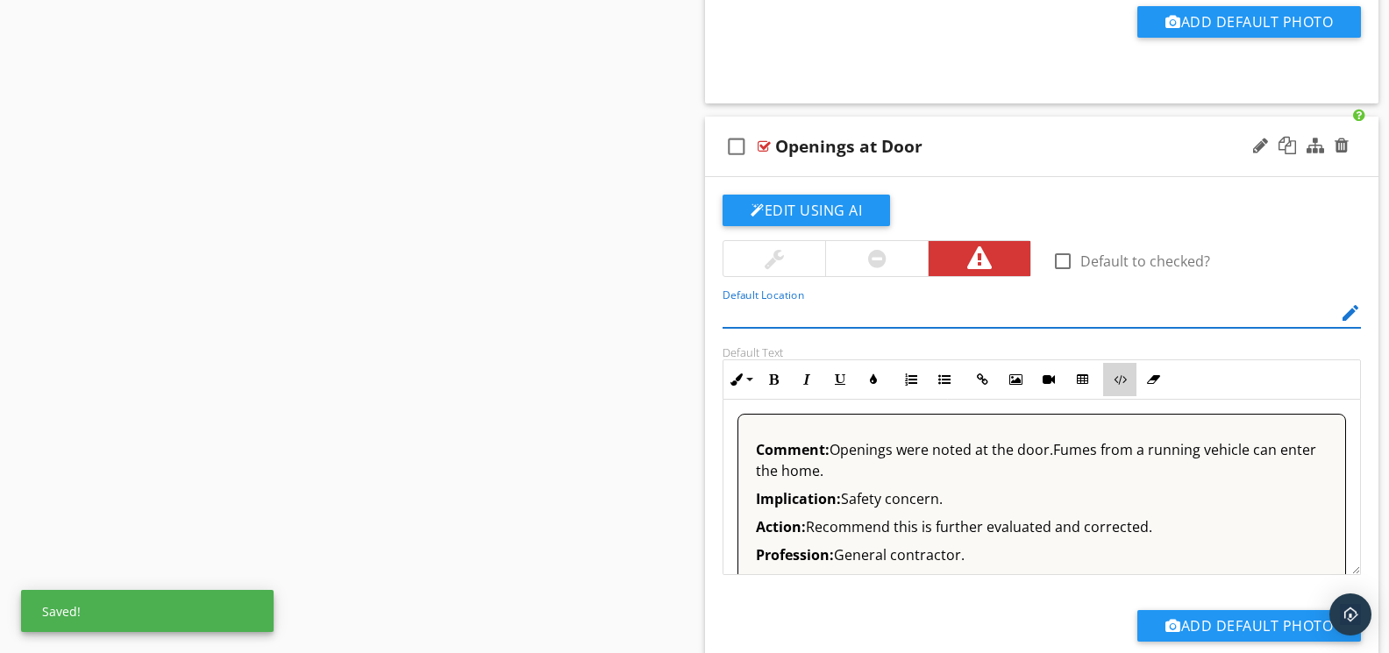
click at [1117, 396] on button "Code View" at bounding box center [1119, 379] width 33 height 33
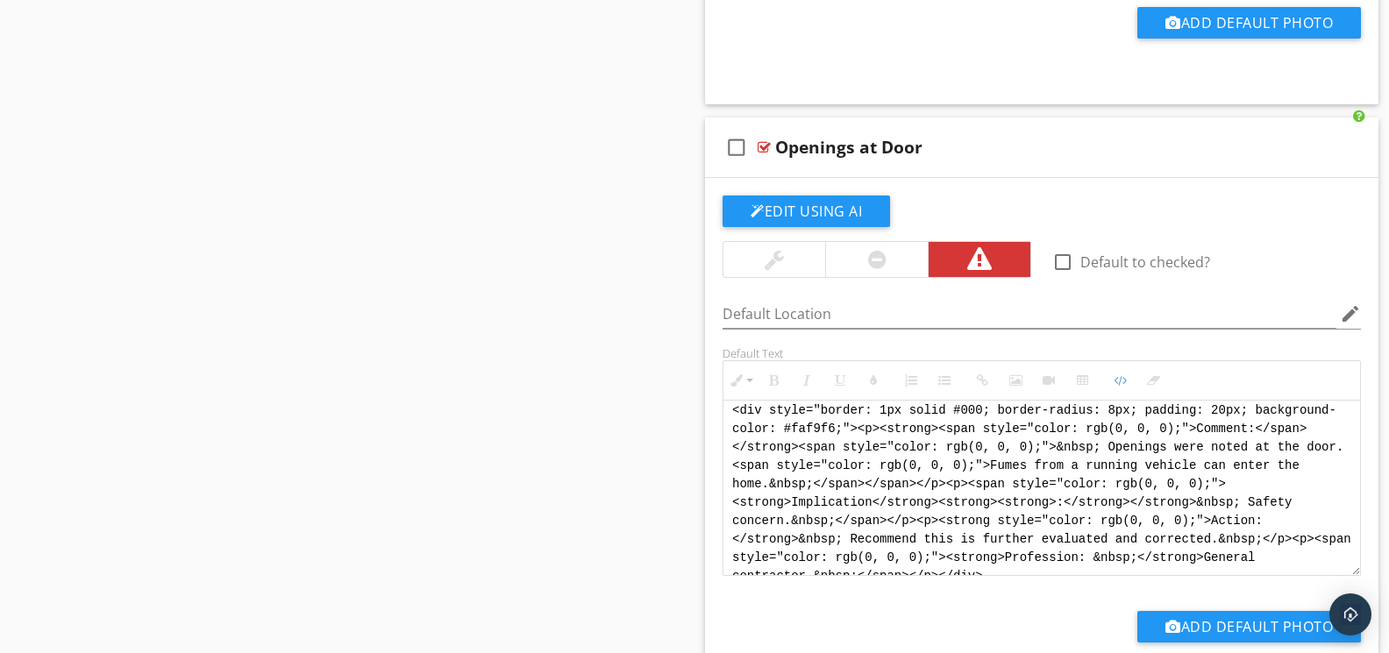
scroll to position [0, 0]
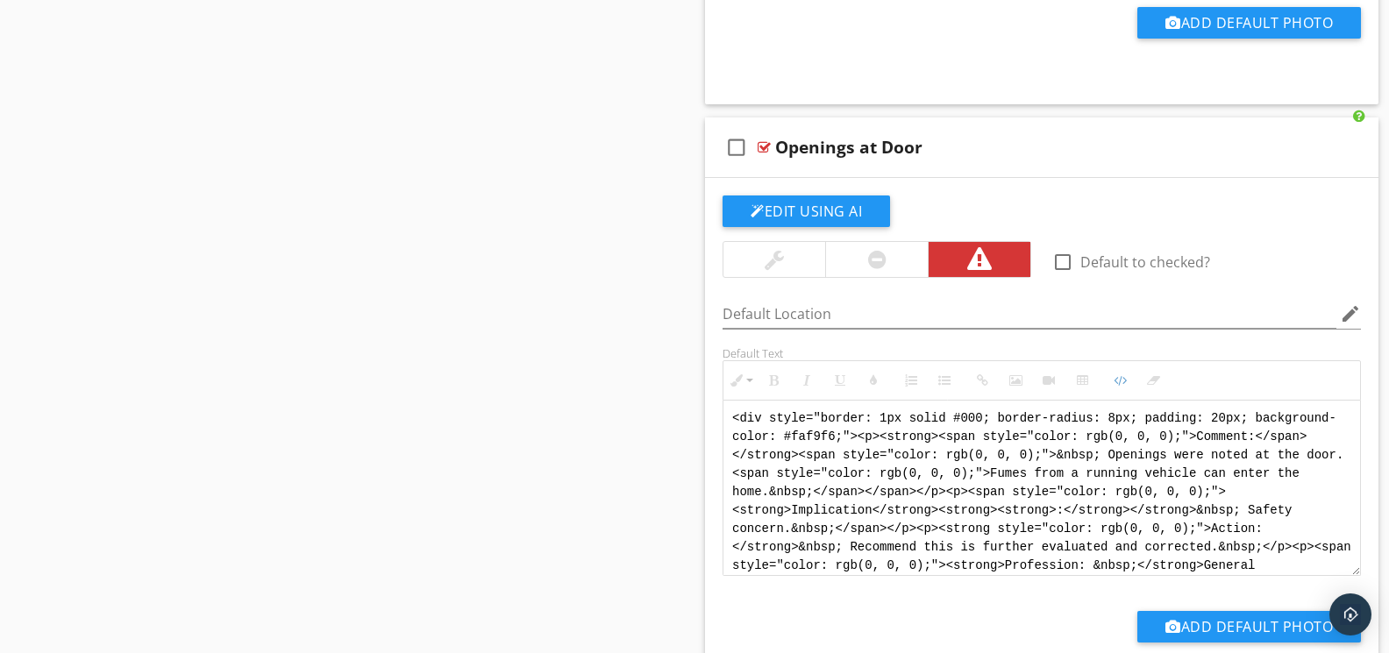
drag, startPoint x: 1064, startPoint y: 587, endPoint x: 664, endPoint y: 380, distance: 450.2
paste textarea "!-- Jody Version 1 --> <div style="font-family: Arial, sans-serif; font-size: 1…"
type textarea "<!-- Jody Version 1 --> <div style="font-family: Arial, sans-serif; font-size: …"
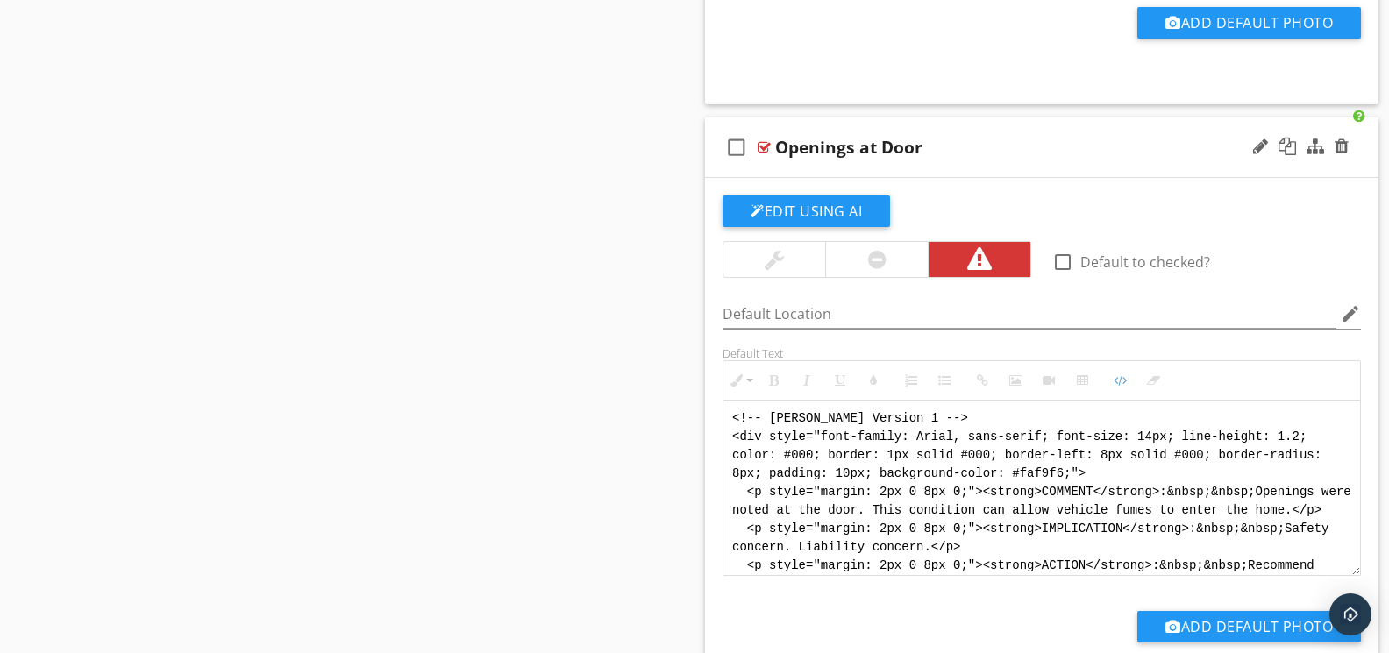
scroll to position [105, 0]
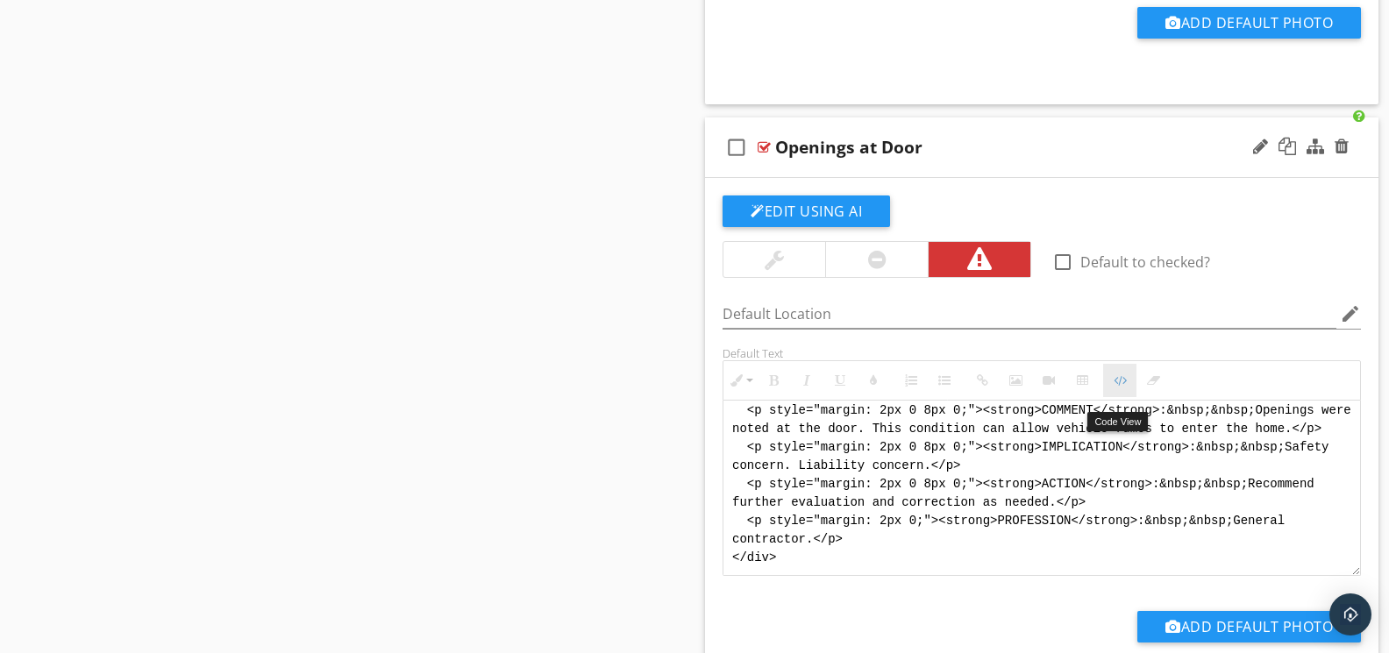
click at [1120, 397] on button "Code View" at bounding box center [1119, 380] width 33 height 33
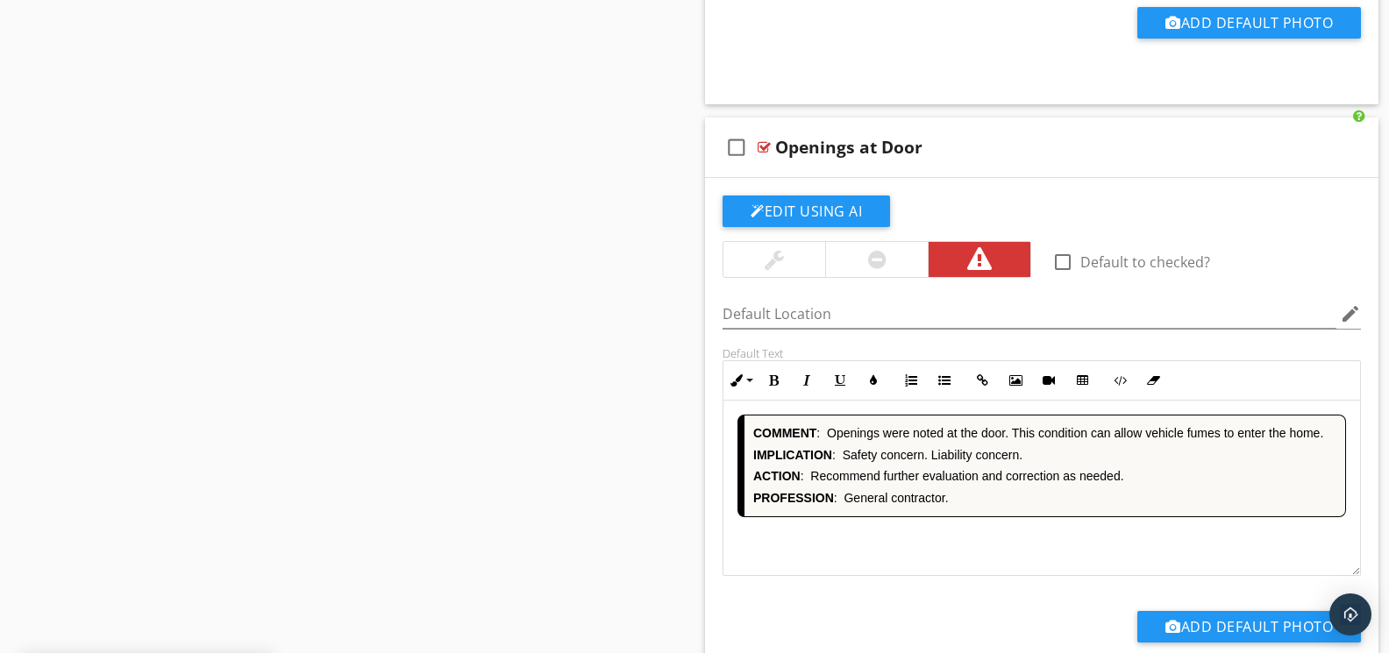
scroll to position [0, 0]
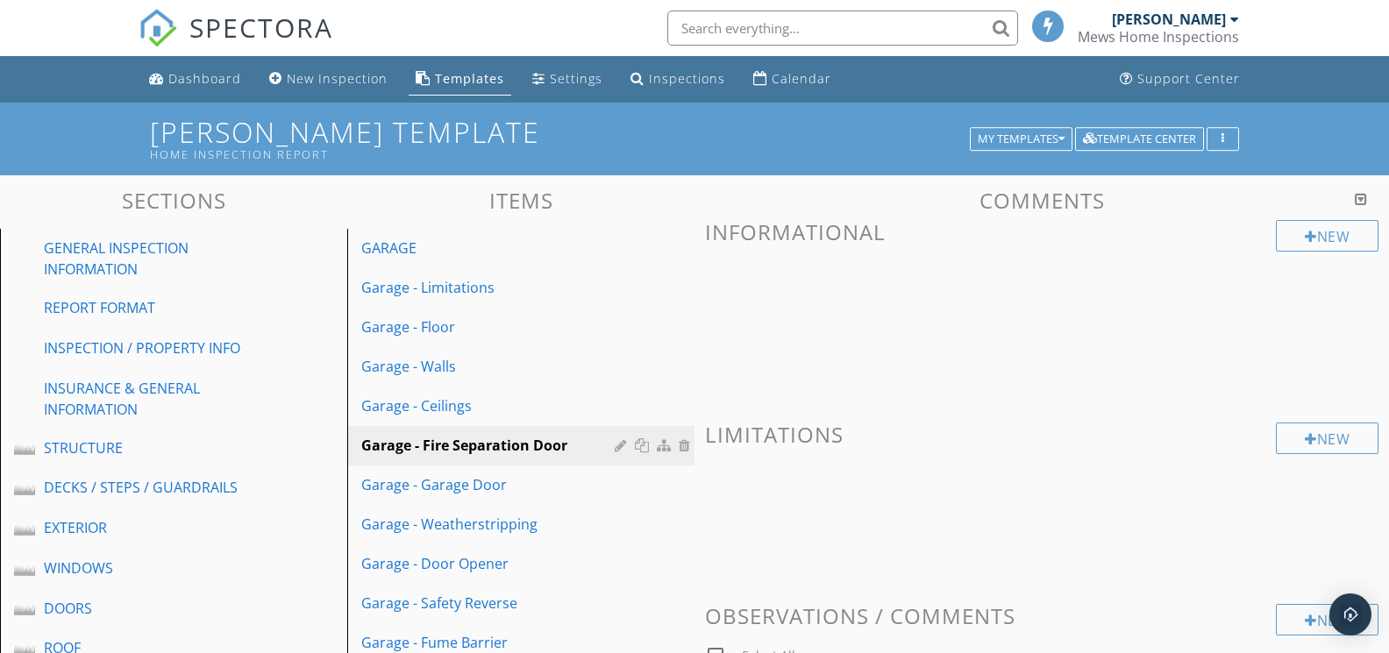
drag, startPoint x: 502, startPoint y: 477, endPoint x: 808, endPoint y: 431, distance: 310.2
click at [502, 475] on div "Garage - Garage Door" at bounding box center [490, 484] width 259 height 21
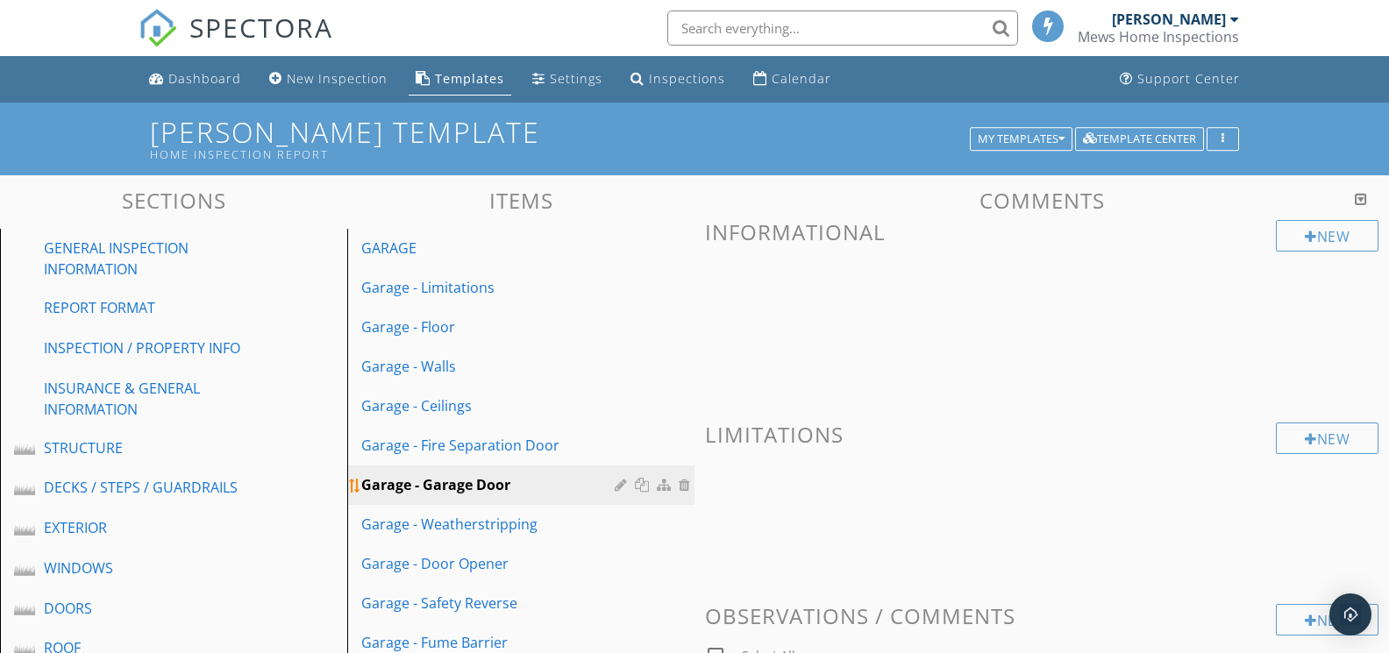
click at [621, 484] on div at bounding box center [623, 485] width 17 height 14
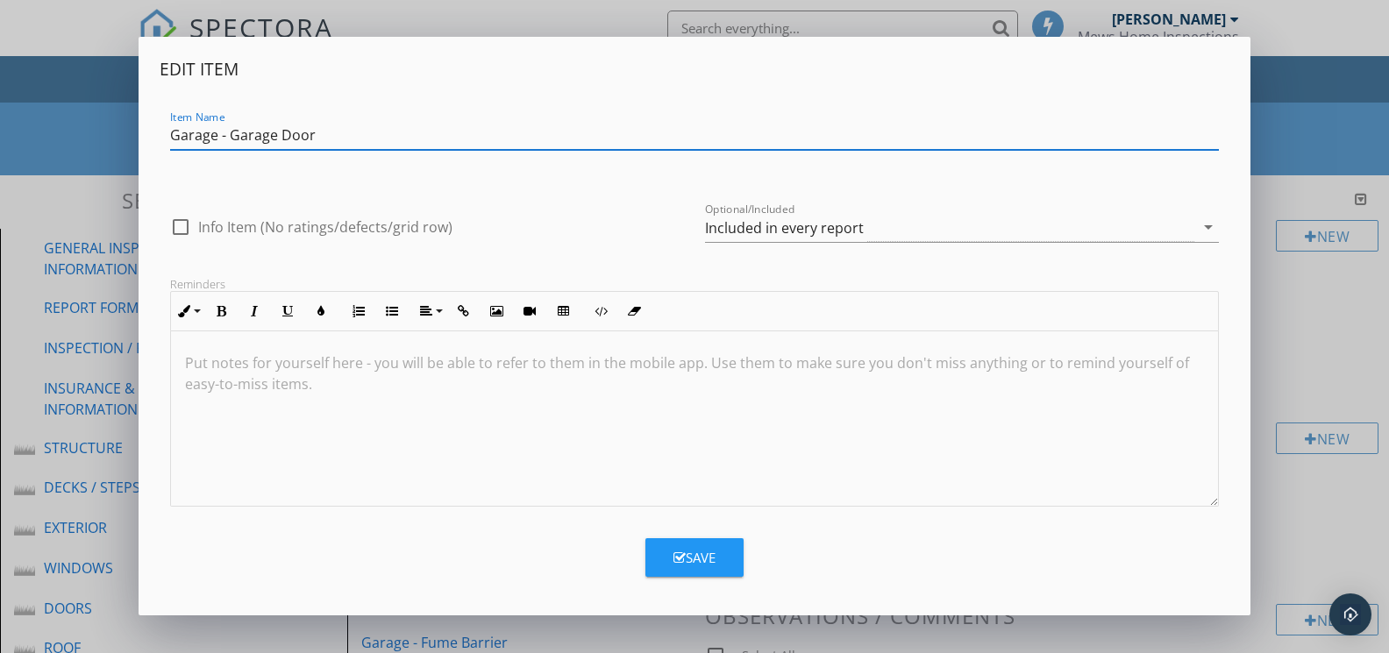
click at [174, 137] on input "Garage - Garage Door" at bounding box center [694, 135] width 1048 height 29
type input "-Garage - Garage Door"
click at [692, 541] on button "Save" at bounding box center [694, 557] width 98 height 39
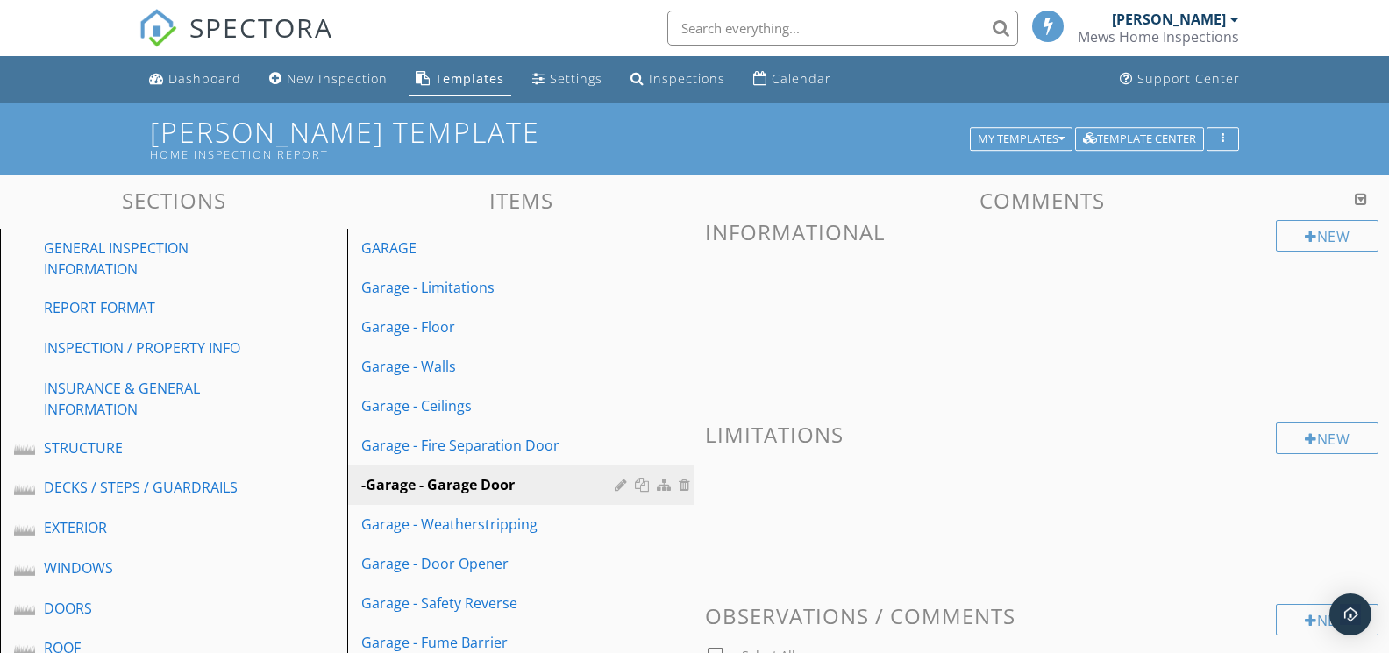
scroll to position [4, 0]
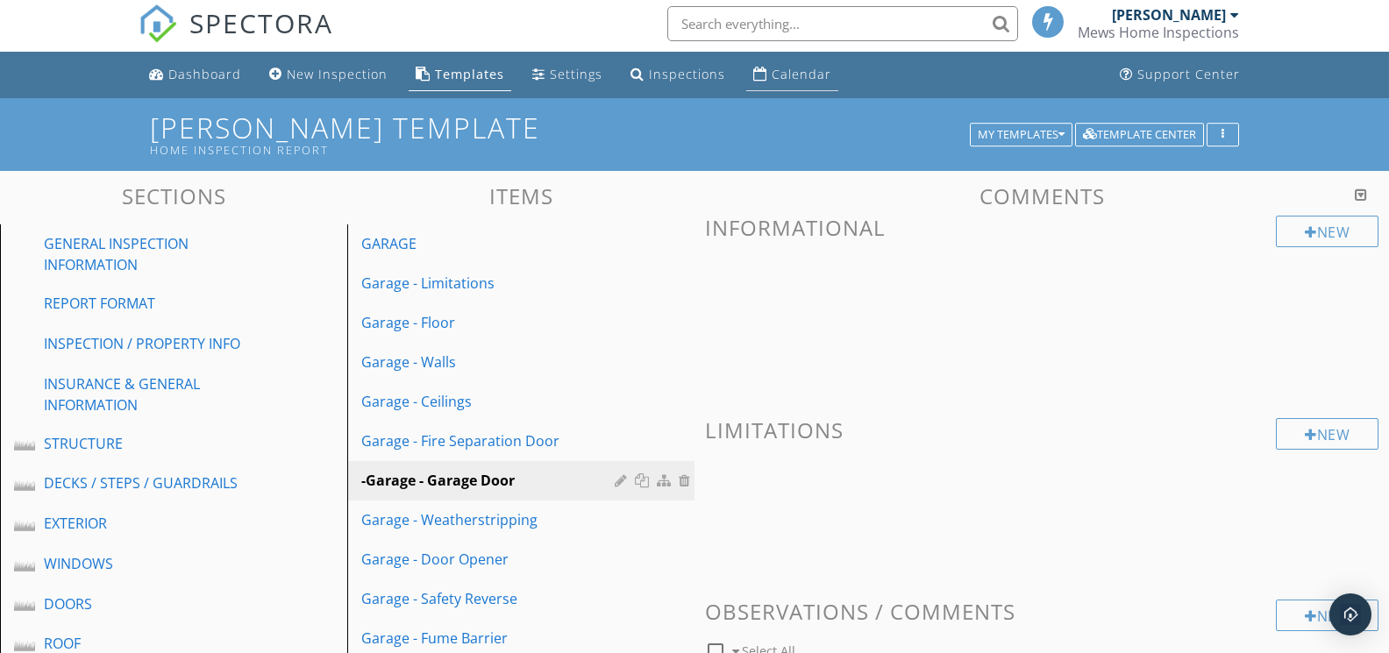
click at [812, 76] on div "Calendar" at bounding box center [802, 74] width 60 height 17
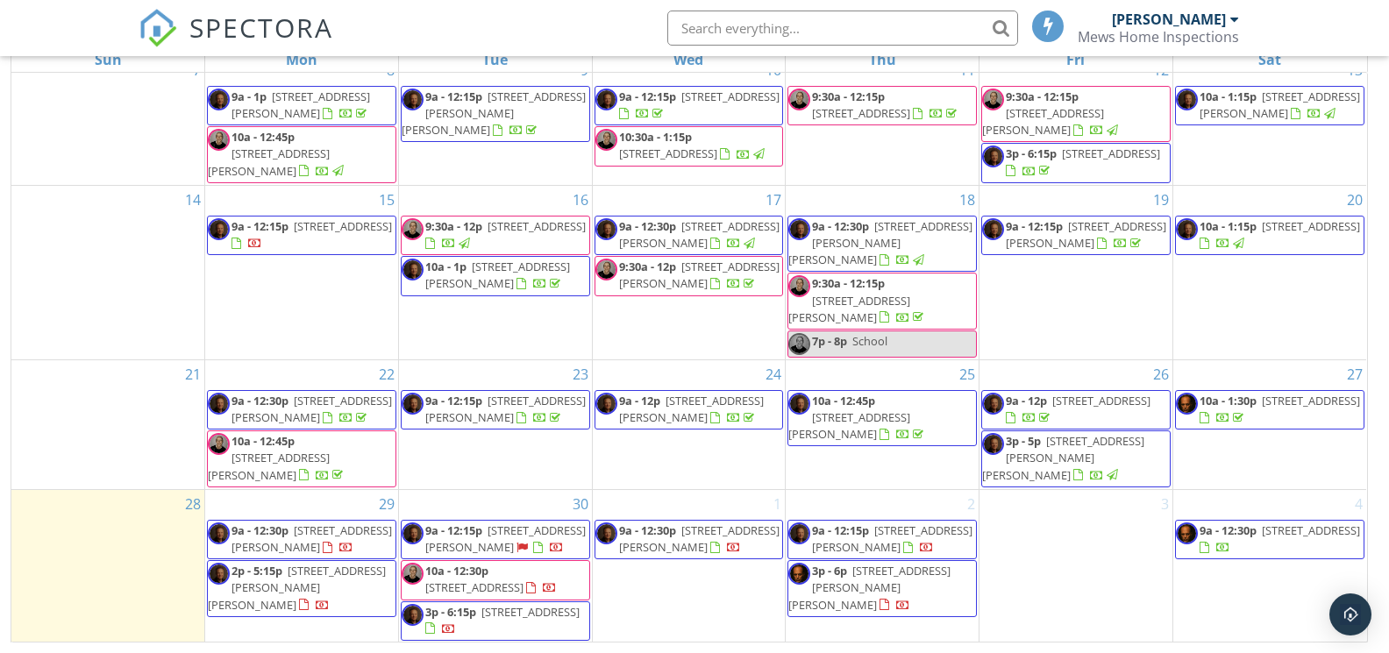
scroll to position [233, 0]
click at [880, 563] on span "103 Jensen Camp Rd, St. John's A1E 4T4" at bounding box center [869, 587] width 162 height 49
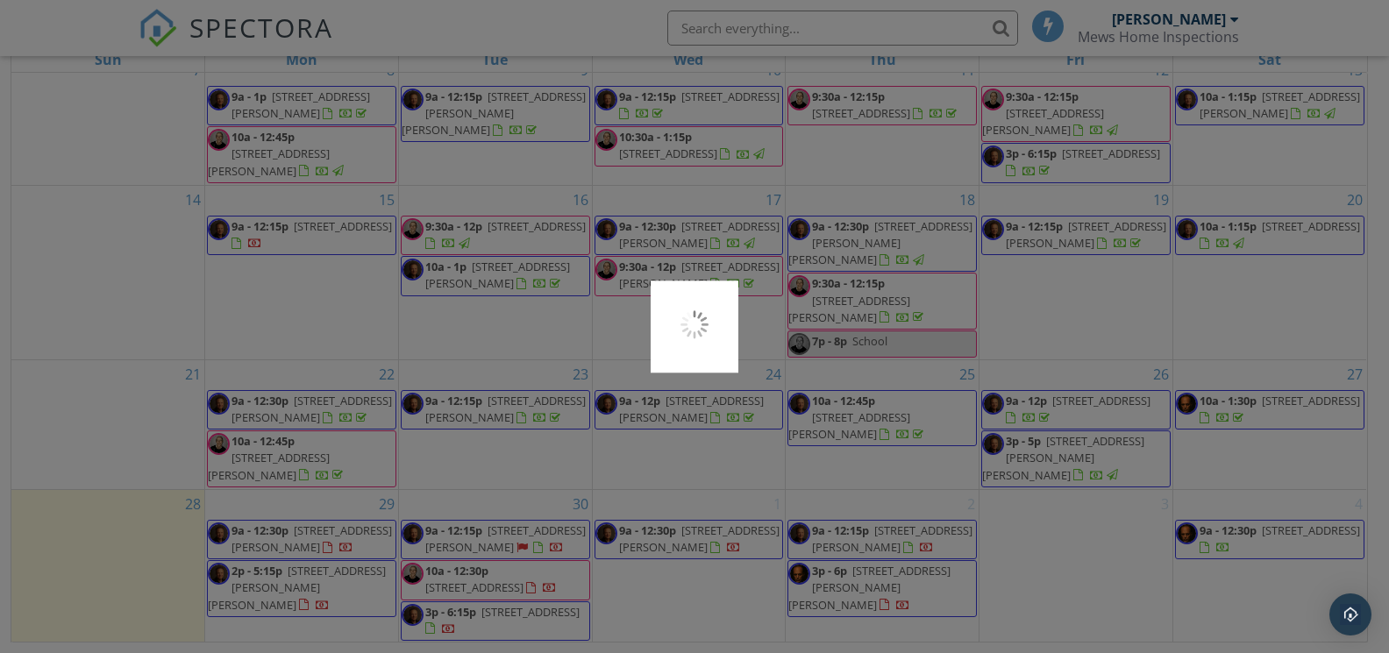
click at [880, 557] on div at bounding box center [694, 326] width 1389 height 653
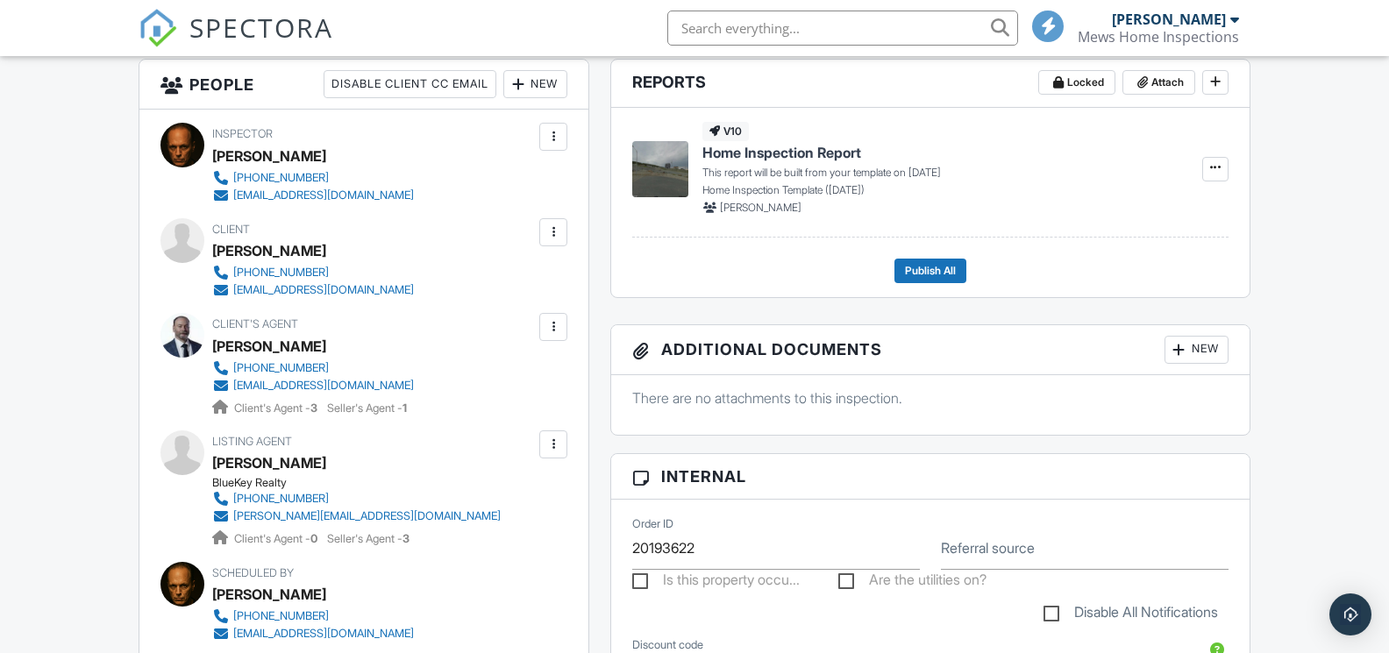
scroll to position [457, 0]
click at [1215, 170] on icon at bounding box center [1215, 166] width 11 height 12
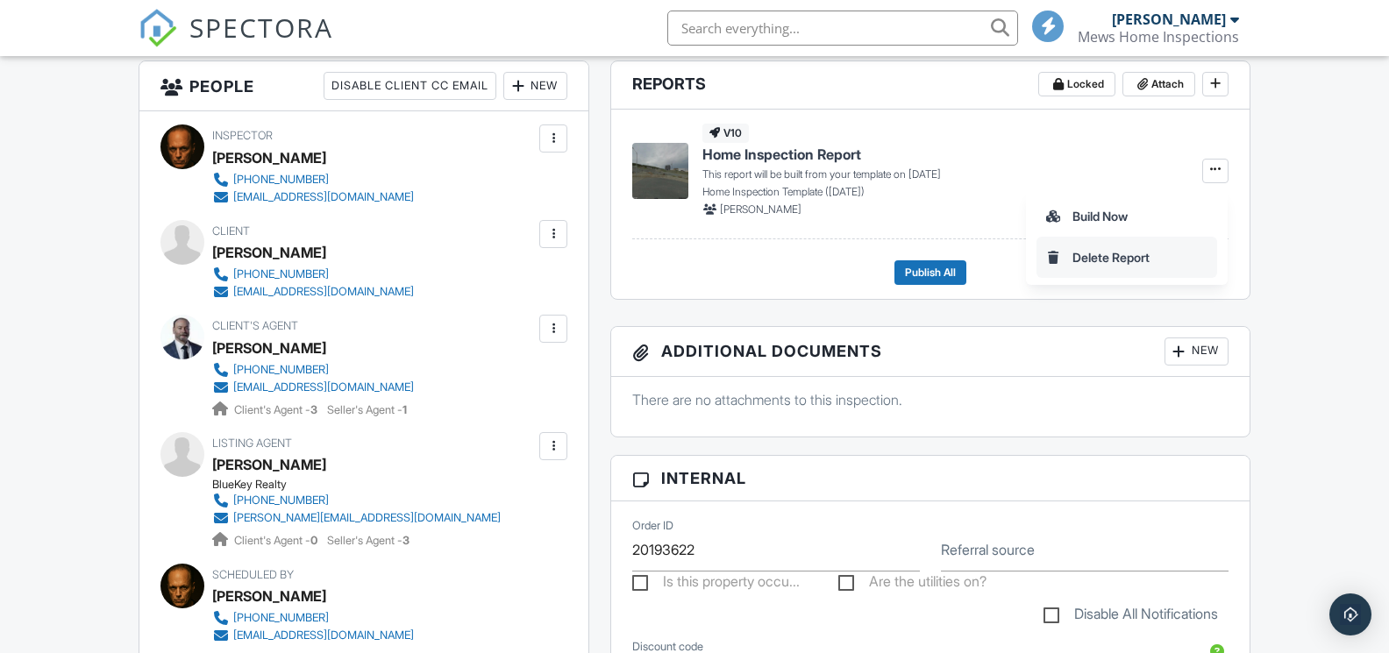
click at [1098, 255] on span "Delete Report" at bounding box center [1110, 257] width 77 height 18
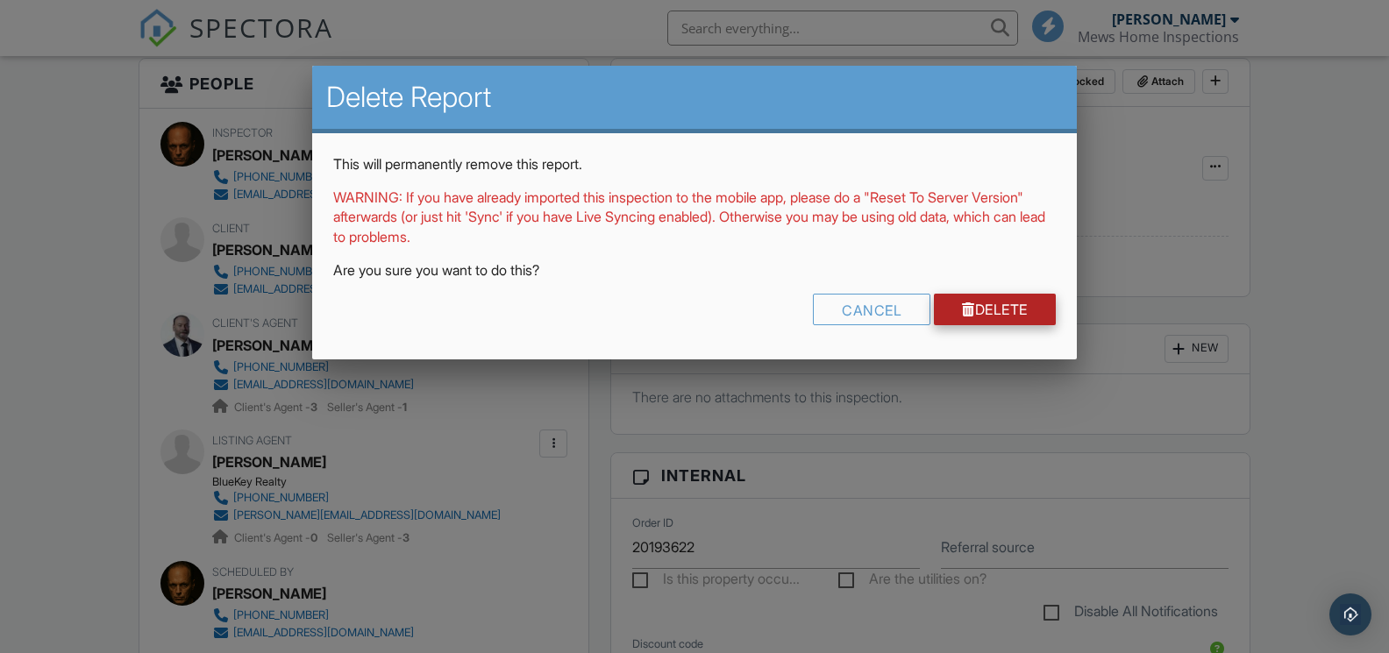
click at [1000, 303] on link "Delete" at bounding box center [995, 310] width 122 height 32
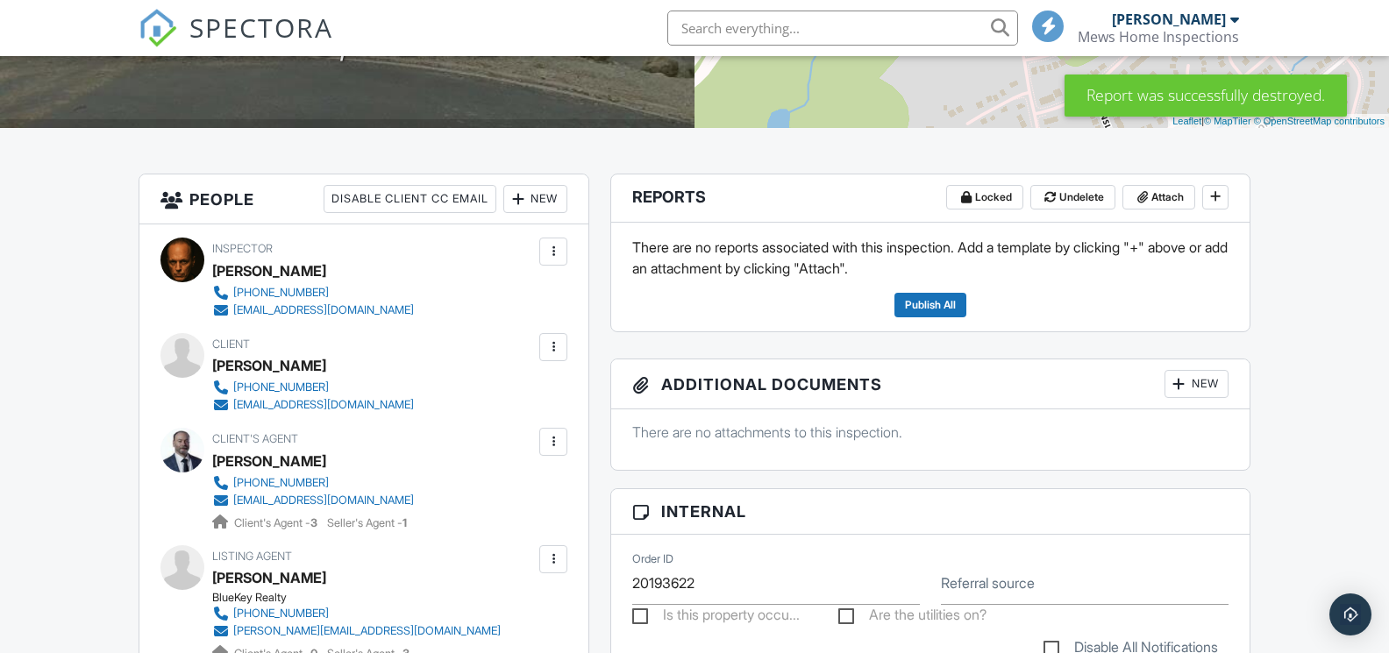
scroll to position [333, 0]
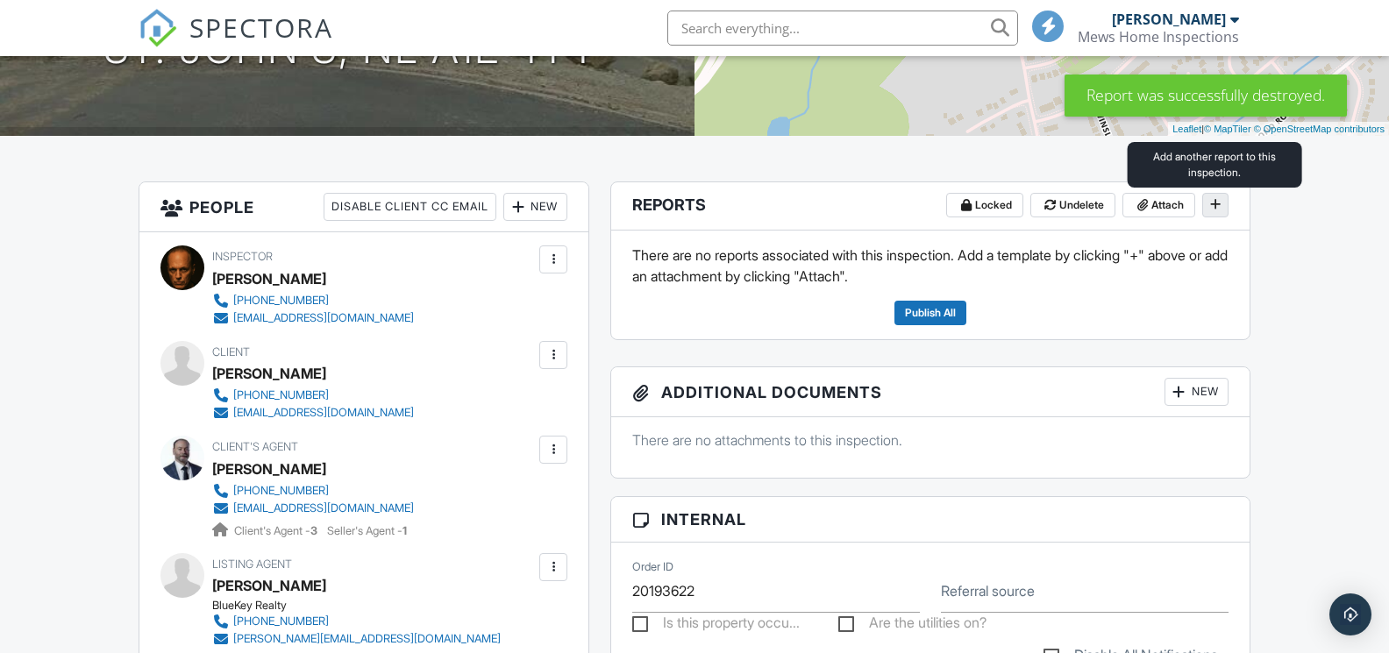
click at [1215, 209] on icon at bounding box center [1215, 204] width 11 height 12
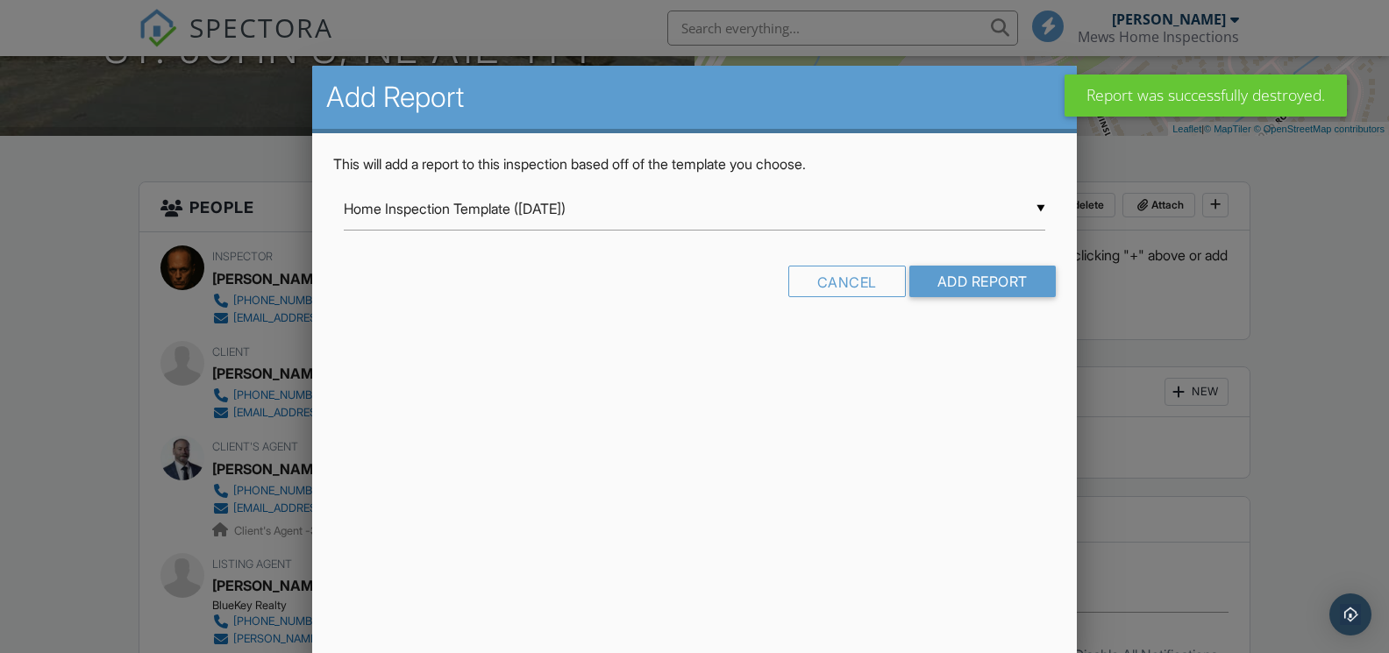
click at [871, 222] on div "▼ Home Inspection Template (Dec 15) Home Inspection Template (Dec 15) Jody Temp…" at bounding box center [694, 209] width 701 height 43
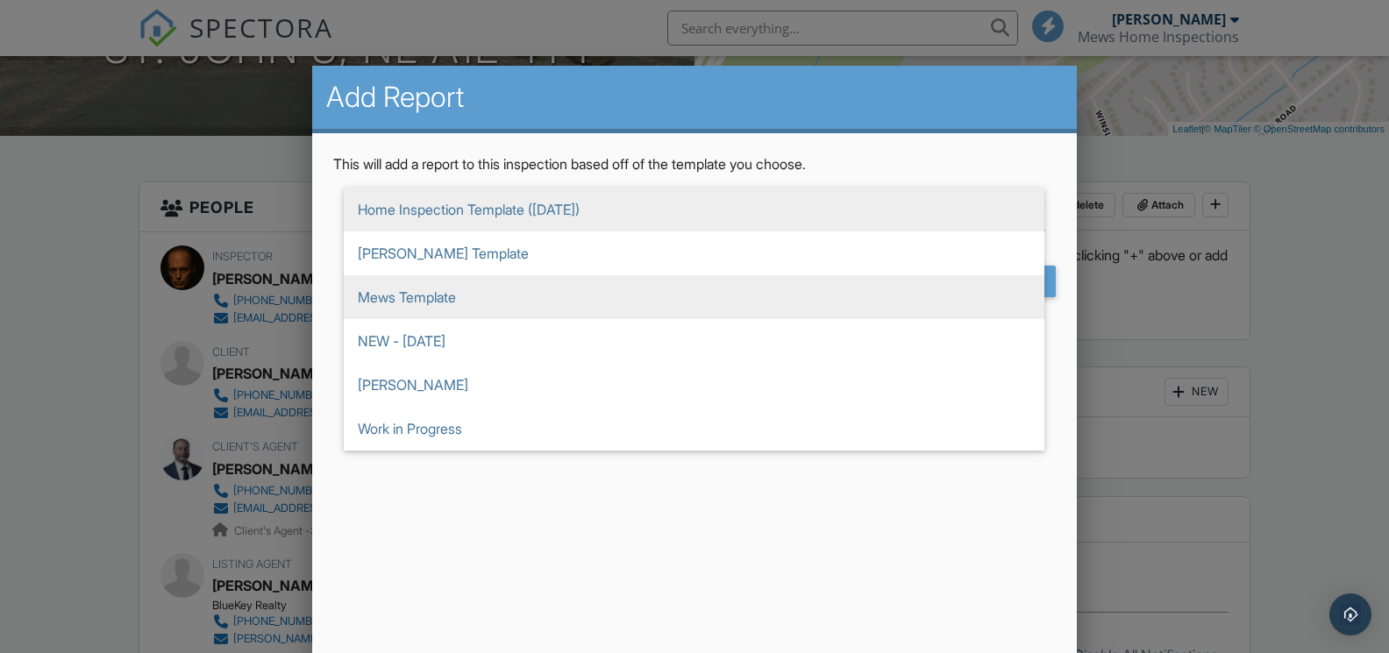
click at [467, 291] on span "Mews Template" at bounding box center [694, 297] width 701 height 44
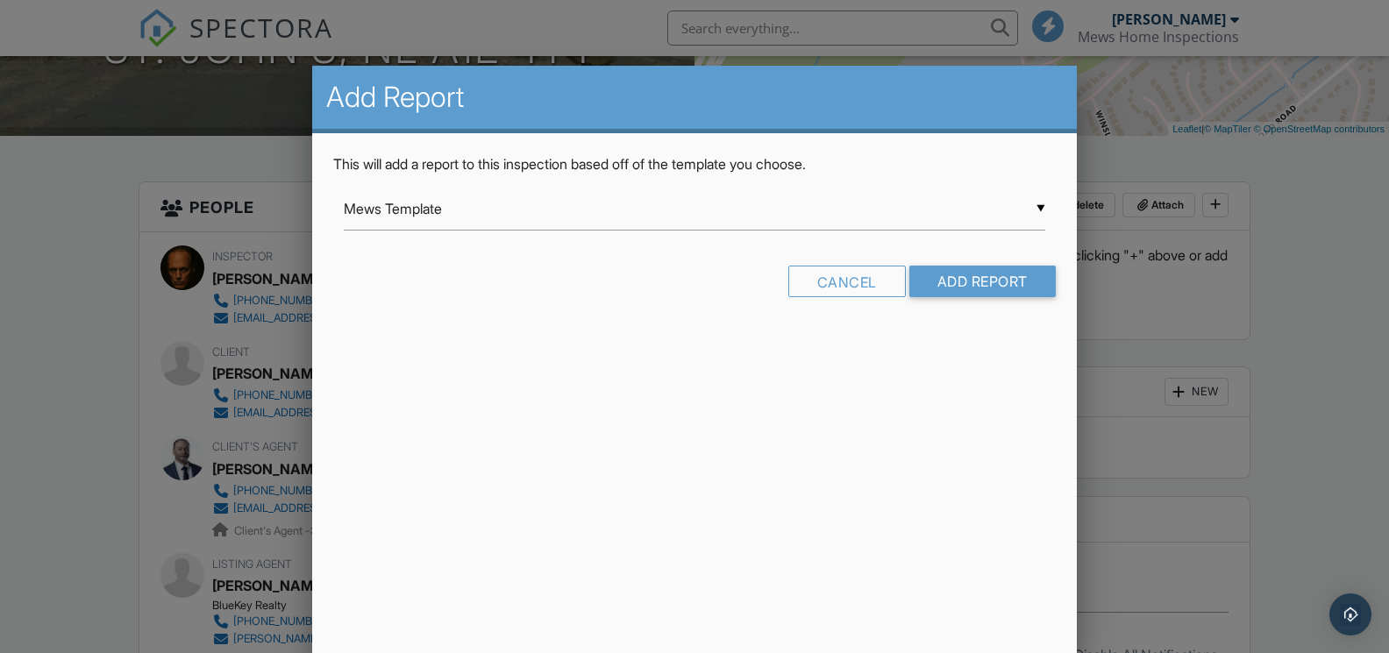
scroll to position [88, 0]
click at [686, 218] on div "▼ Mews Template Home Inspection Template (Dec 15) Jody Template Mews Template N…" at bounding box center [694, 209] width 701 height 43
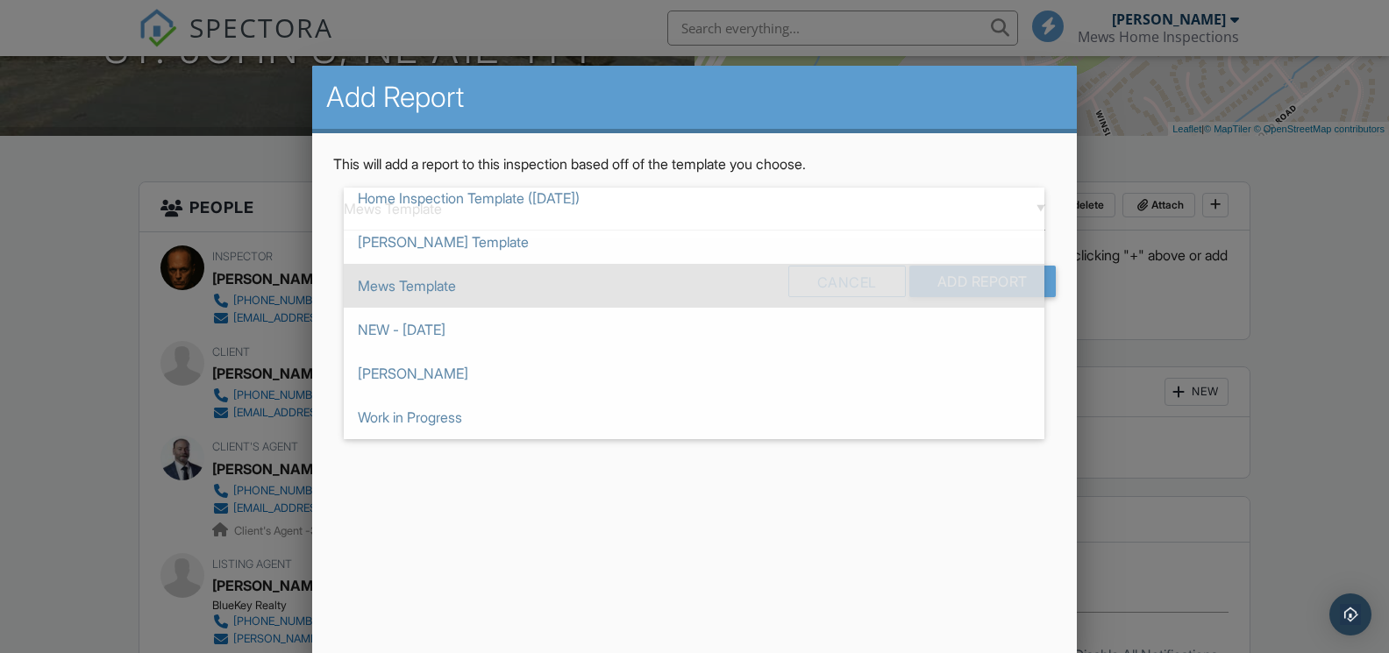
scroll to position [0, 0]
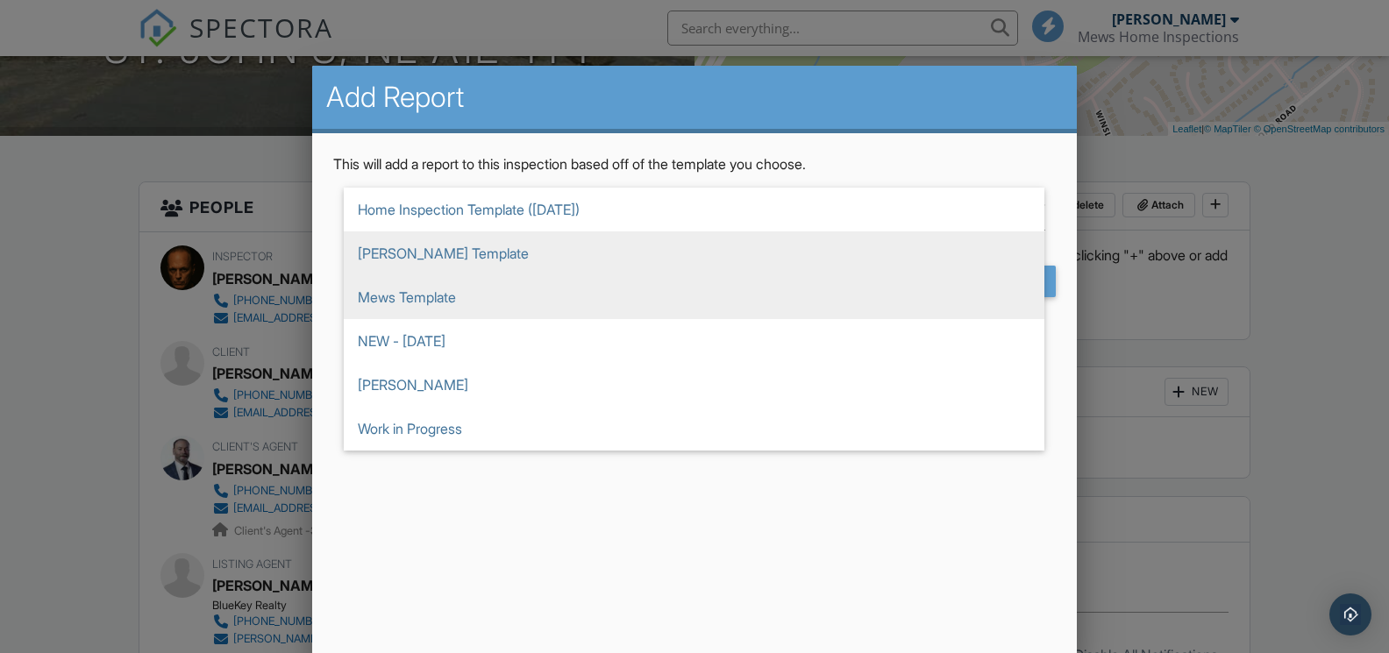
click at [415, 256] on span "[PERSON_NAME] Template" at bounding box center [694, 253] width 701 height 44
type input "[PERSON_NAME] Template"
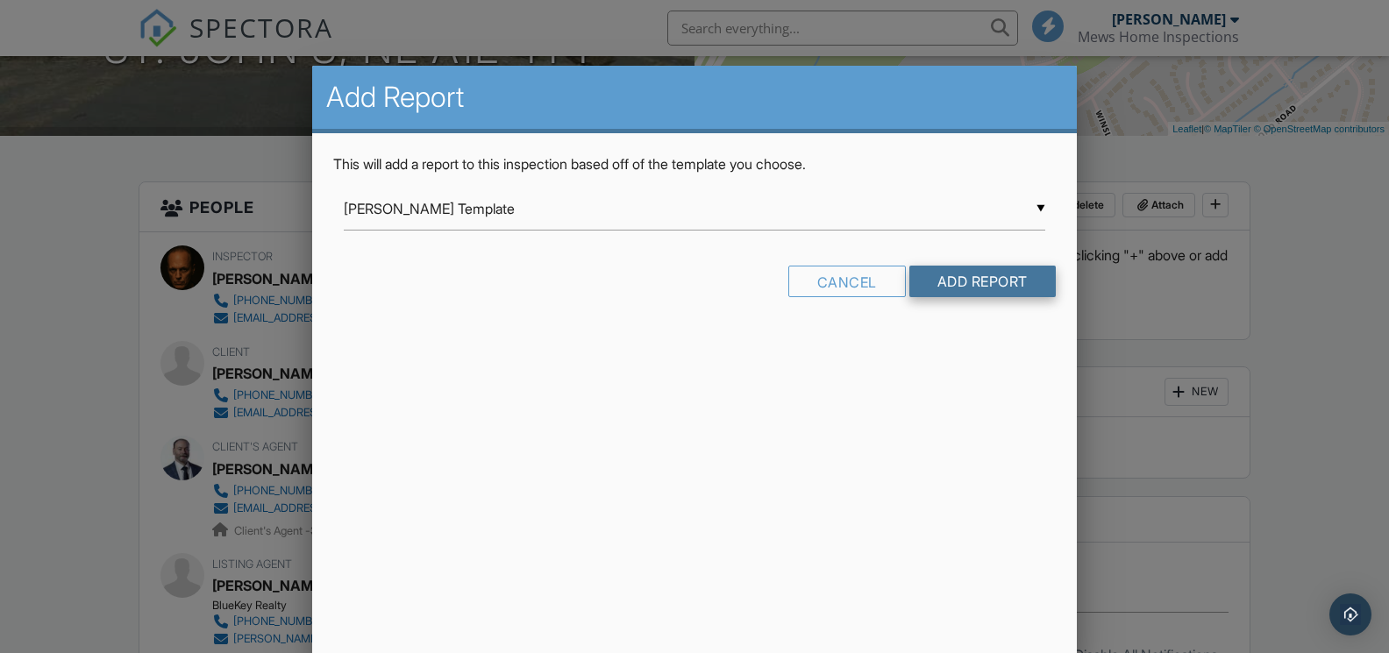
click at [971, 281] on input "Add Report" at bounding box center [982, 282] width 146 height 32
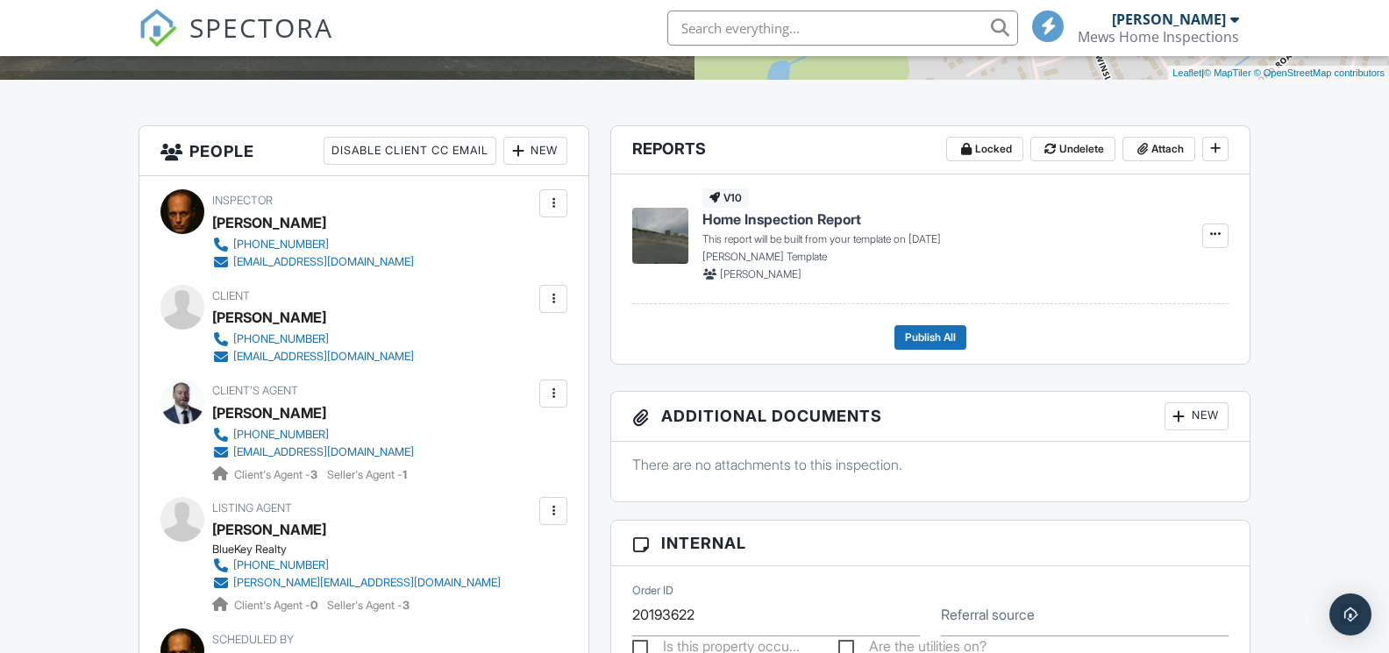
scroll to position [372, 0]
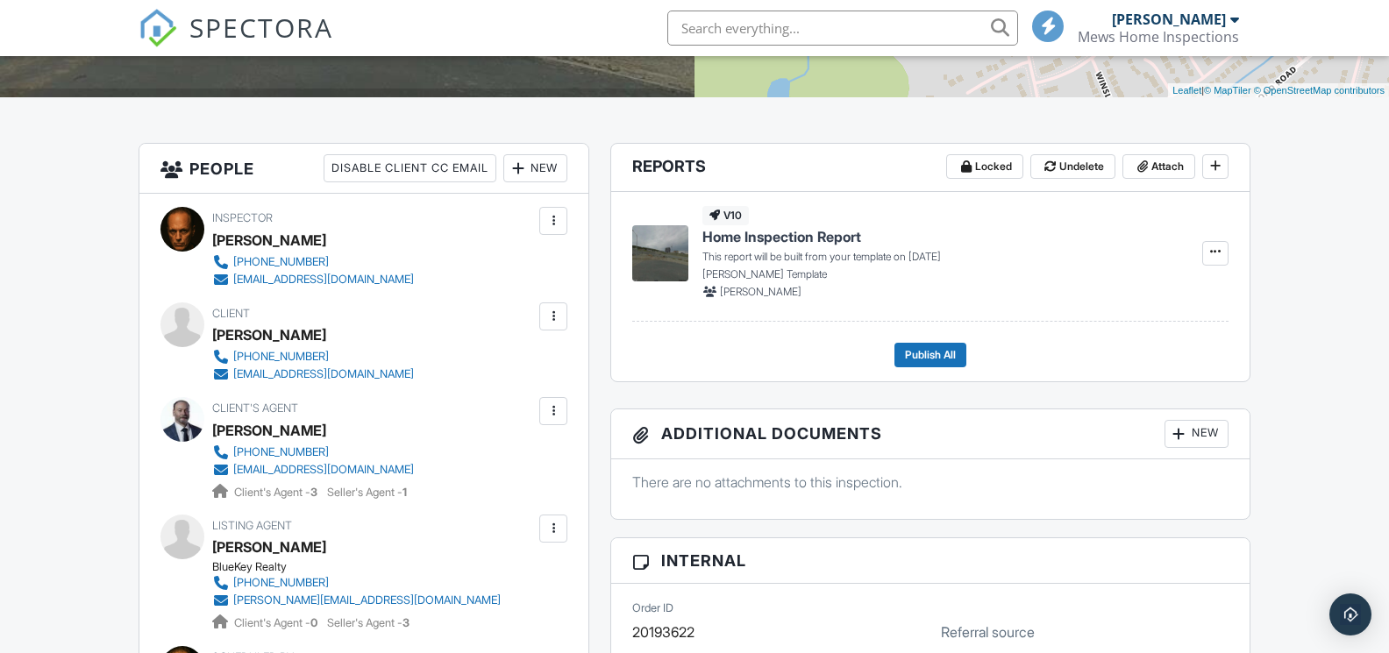
click at [170, 222] on div at bounding box center [182, 229] width 44 height 45
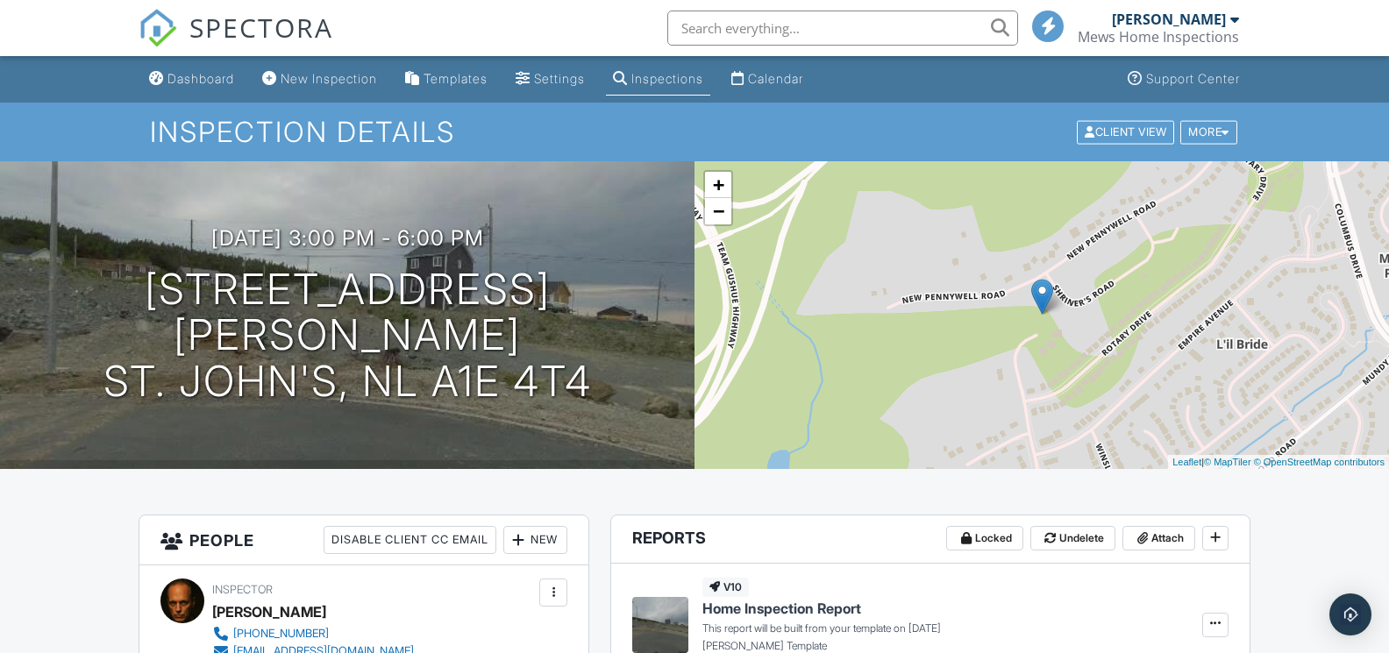
scroll to position [0, 0]
